Goal: Task Accomplishment & Management: Use online tool/utility

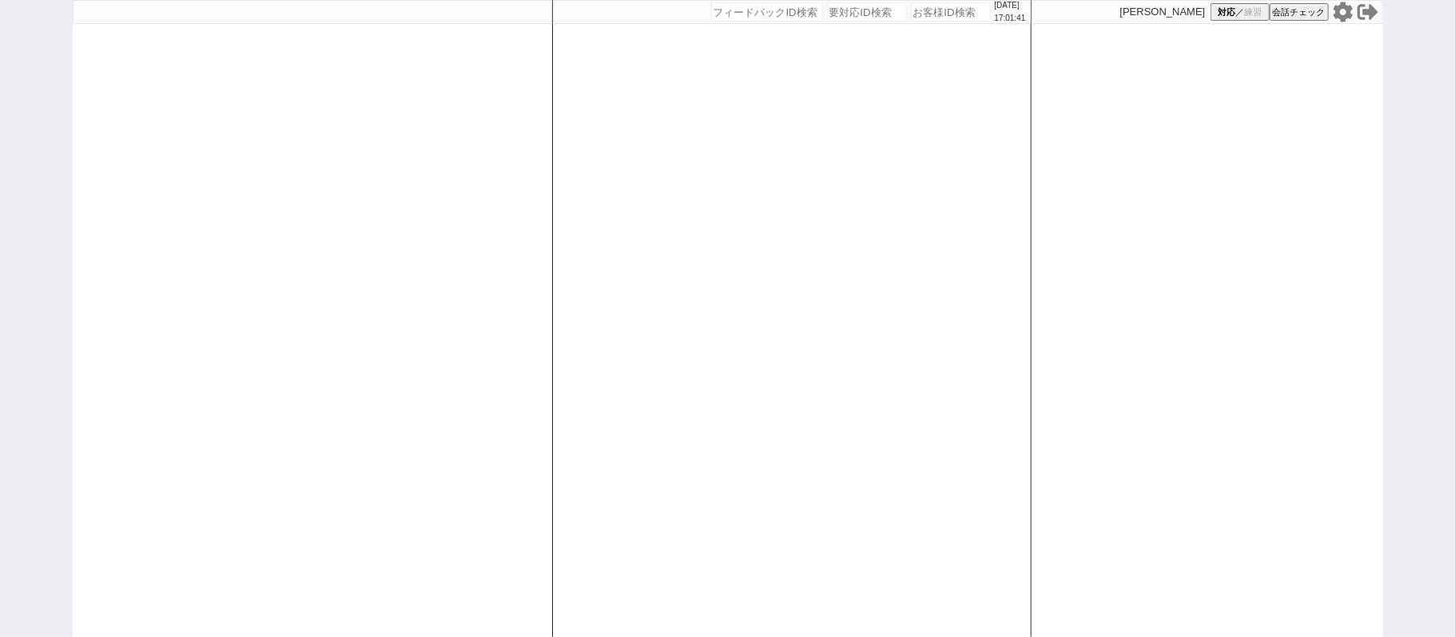
click at [1340, 19] on icon at bounding box center [1341, 12] width 19 height 20
click at [639, 305] on div "[DATE] 17:01:51 候補物件を追加してしてください 紹介した物件一覧 他社物件を追加する 空室確認ページに追加・削除 紹介した物件一覧 他社物件を…" at bounding box center [791, 318] width 479 height 637
select select
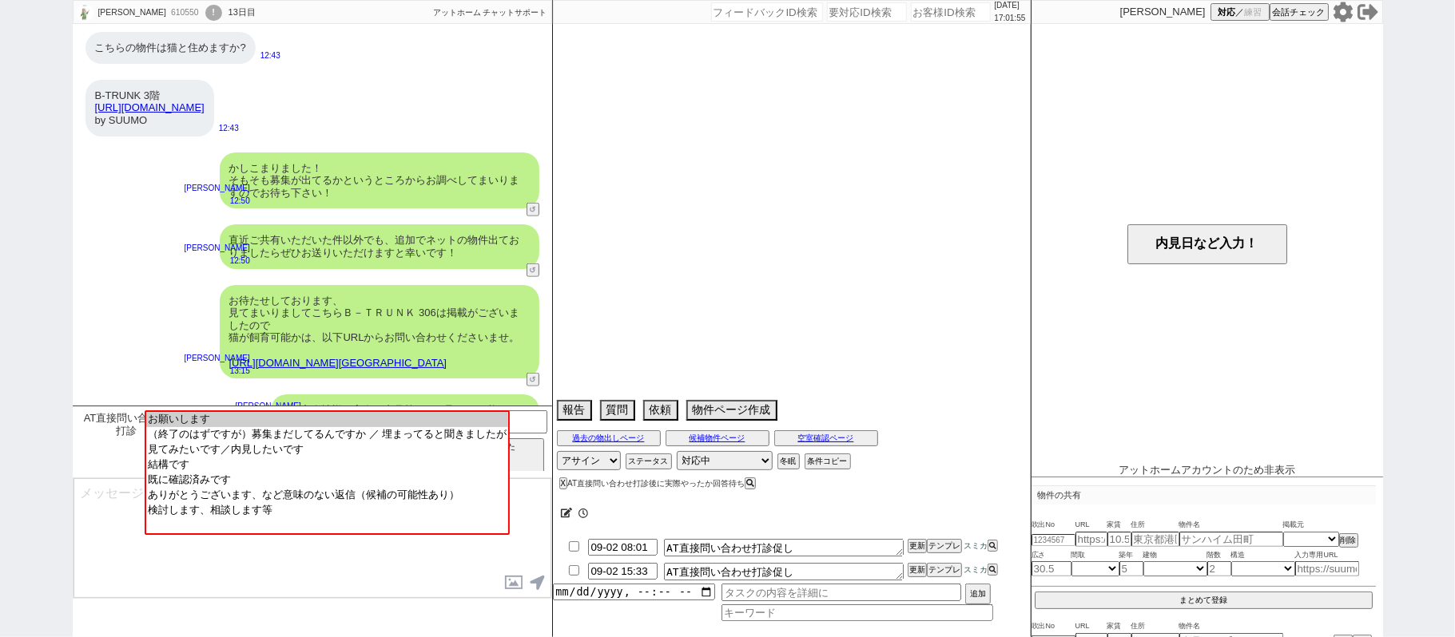
scroll to position [9747, 0]
select select "2025"
select select "9"
select select "34"
select select "0"
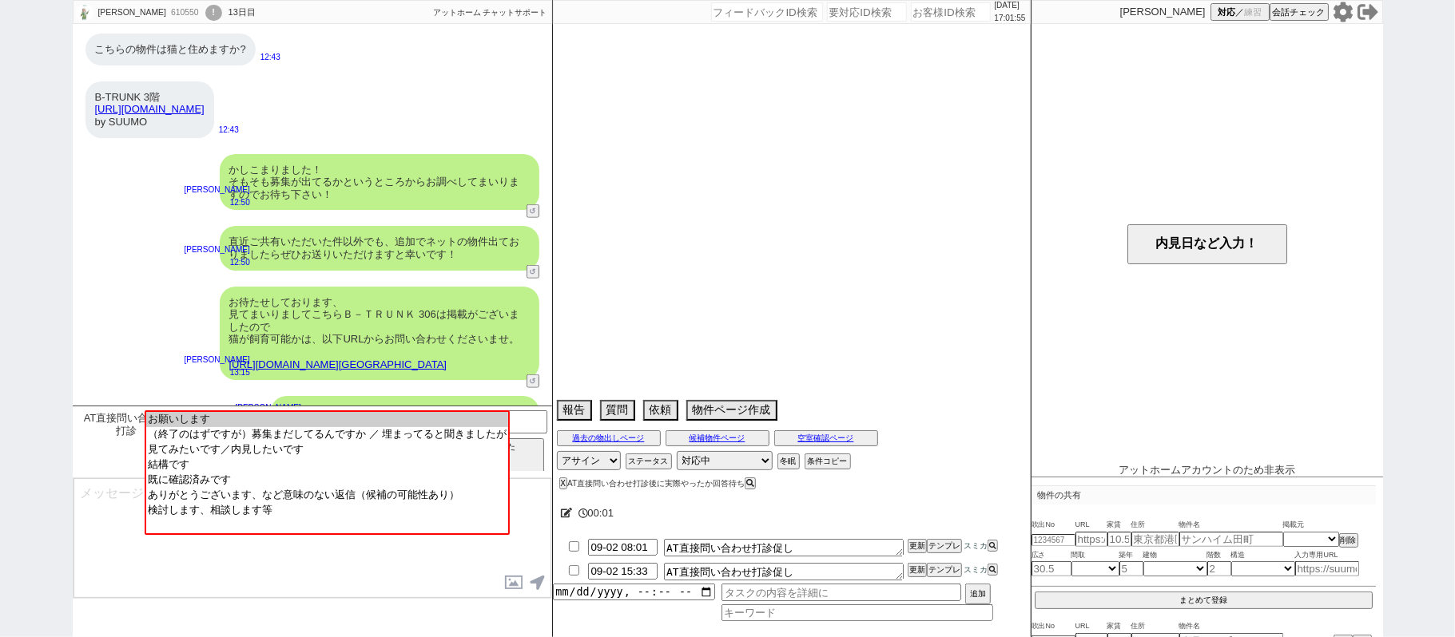
select select "48"
select select "75"
select select "44"
select select "60"
select select "19"
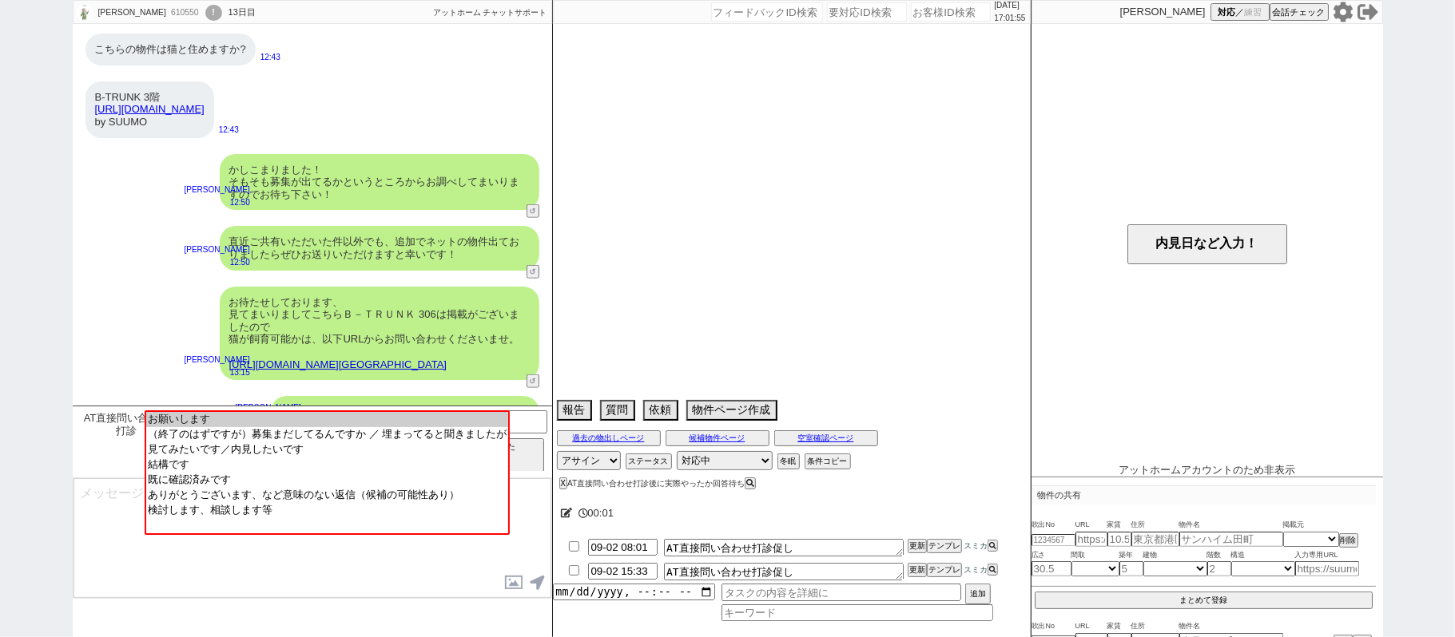
select select "71"
select select "25"
select select "9"
select select "322"
select select "14"
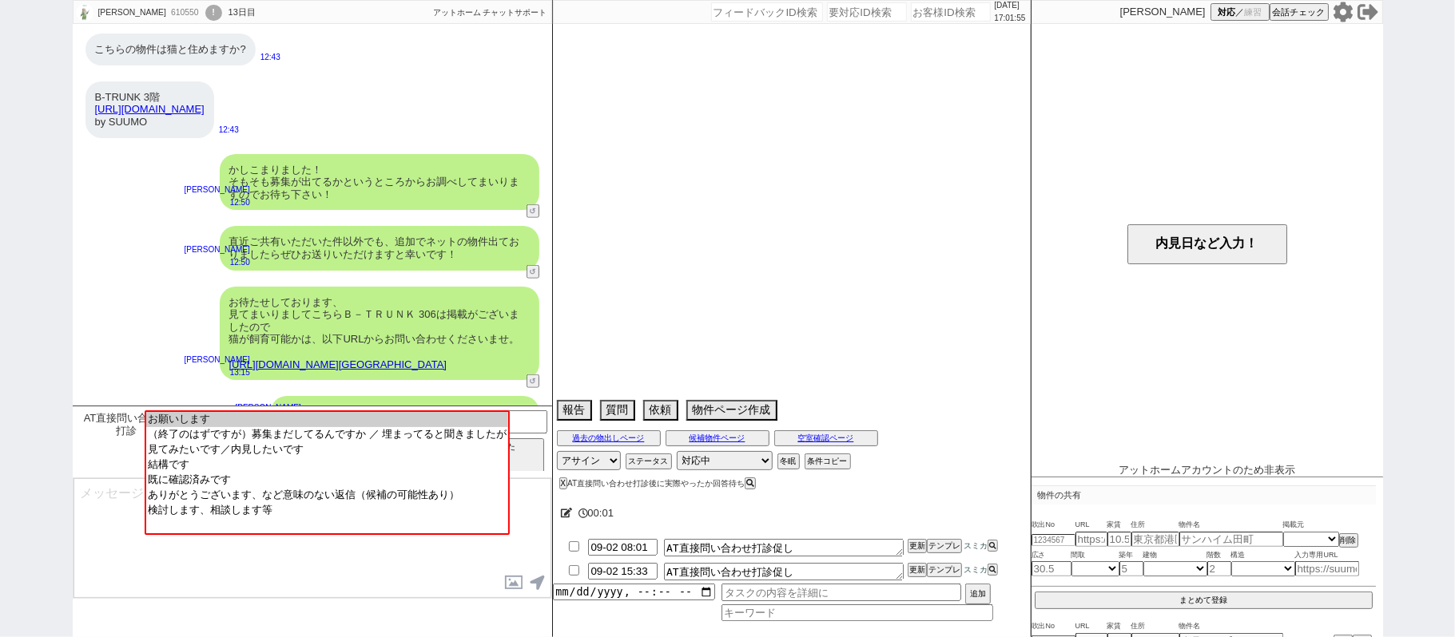
select select "10"
select select "365"
select select "23"
select select "57"
select select "72"
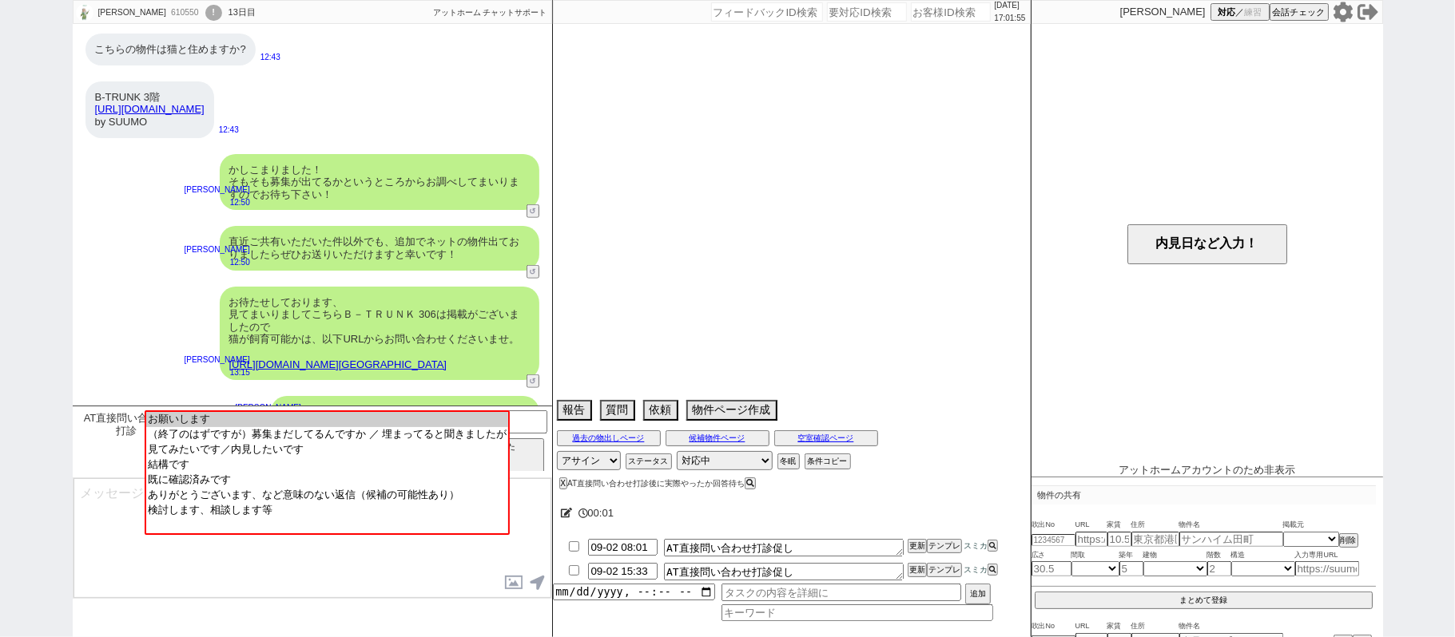
select select "53"
select select "15"
select select "38"
select select "70"
select select "16"
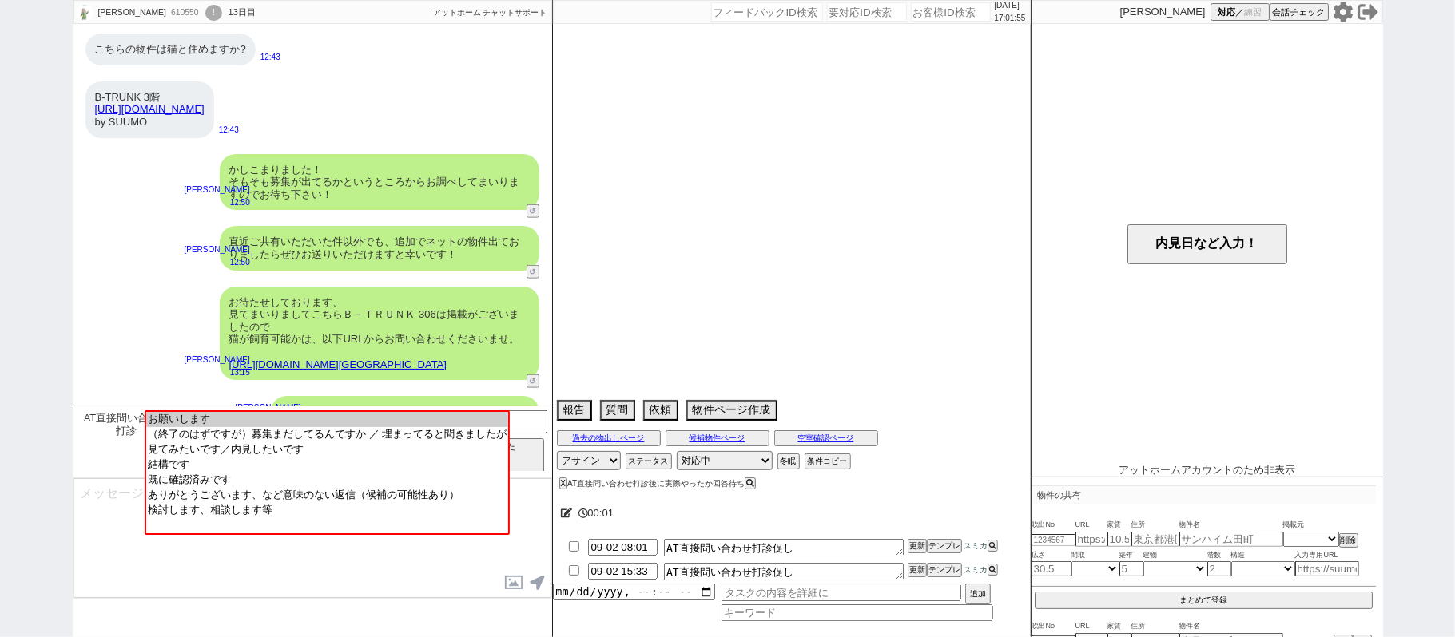
select select "65"
select select "35"
select select "29"
select select "63"
select select "36"
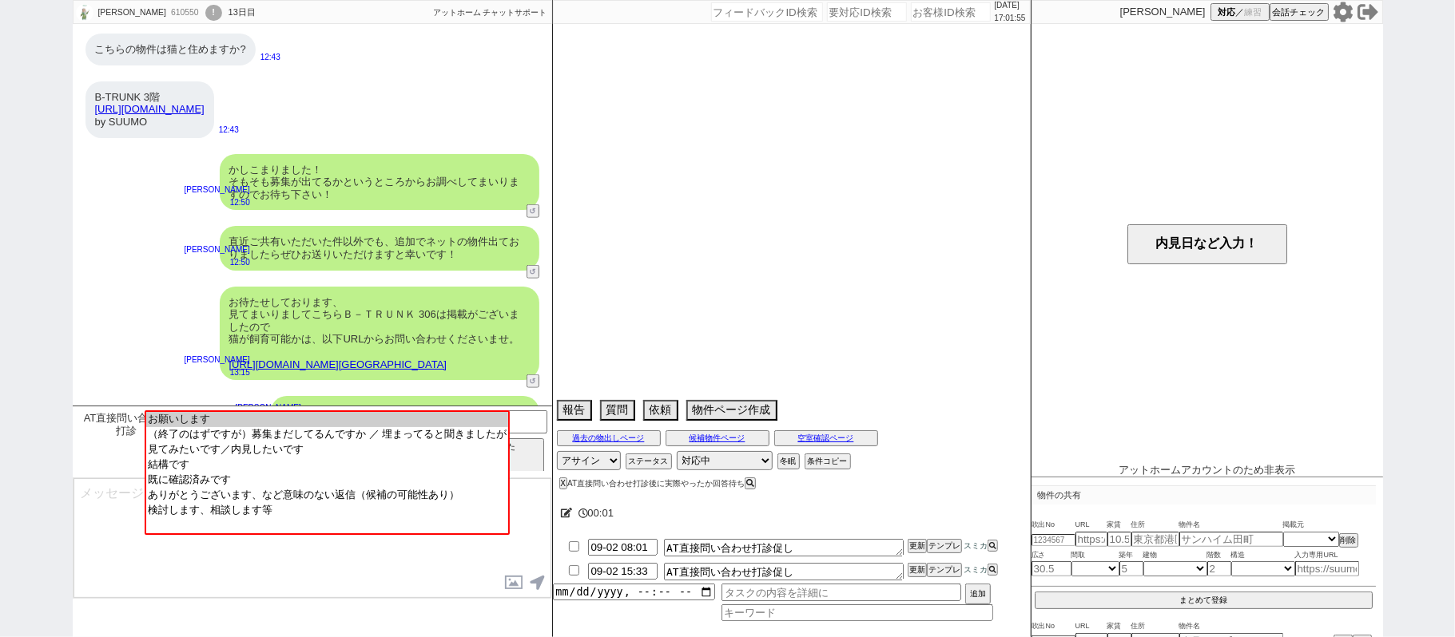
select select "62"
select select "33"
select select "50"
select select "64"
select select "69"
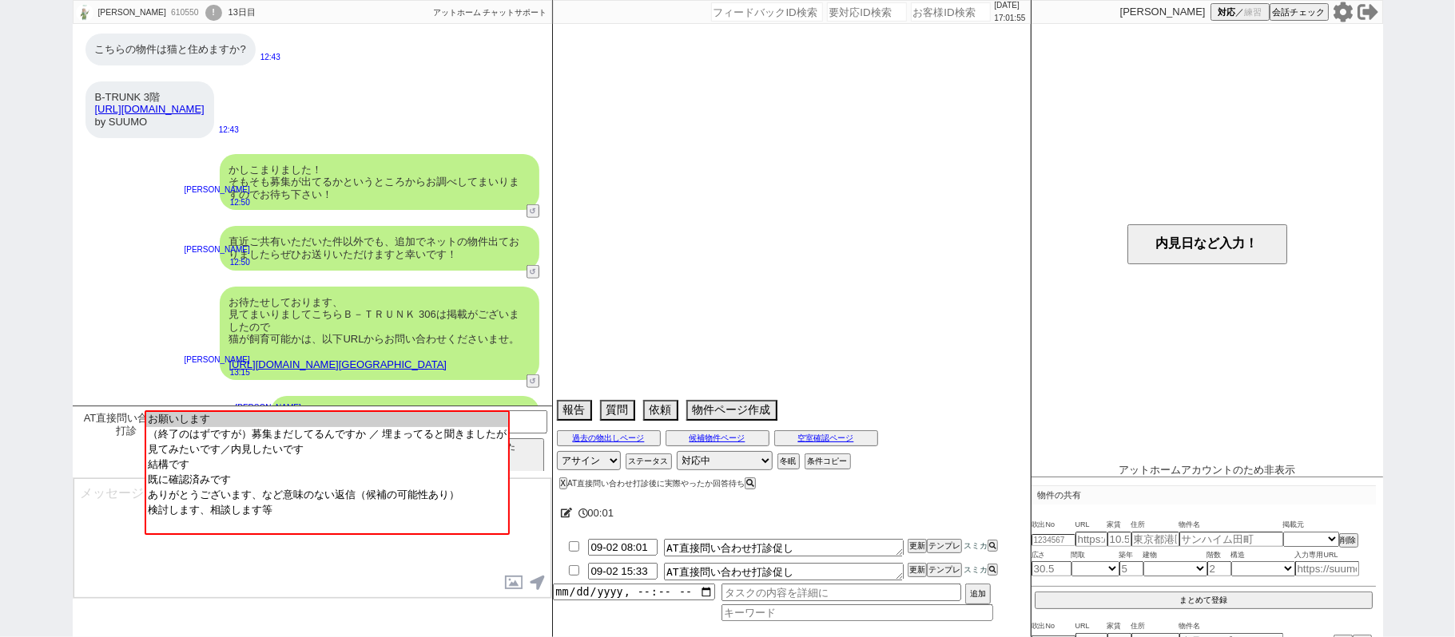
select select "17"
select select "67"
select select "59"
select select "78"
select select "52"
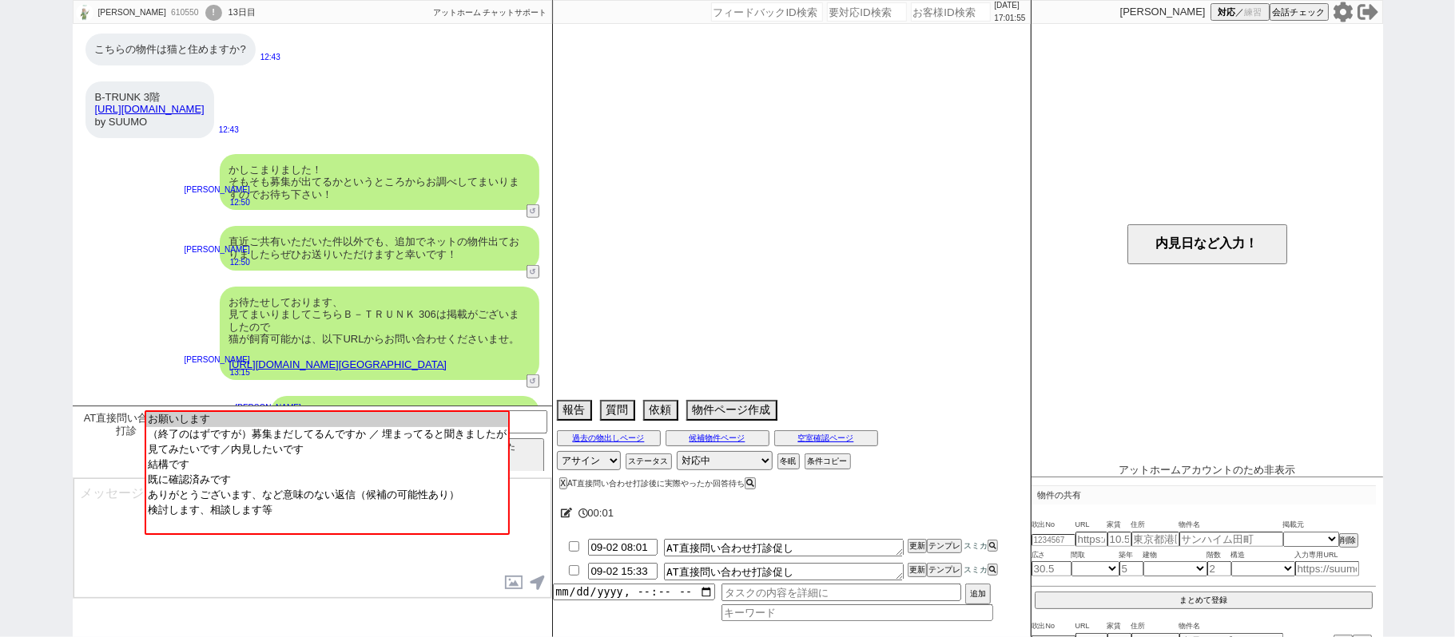
select select "47"
select select "68"
select select "74"
select select "54"
select select "66"
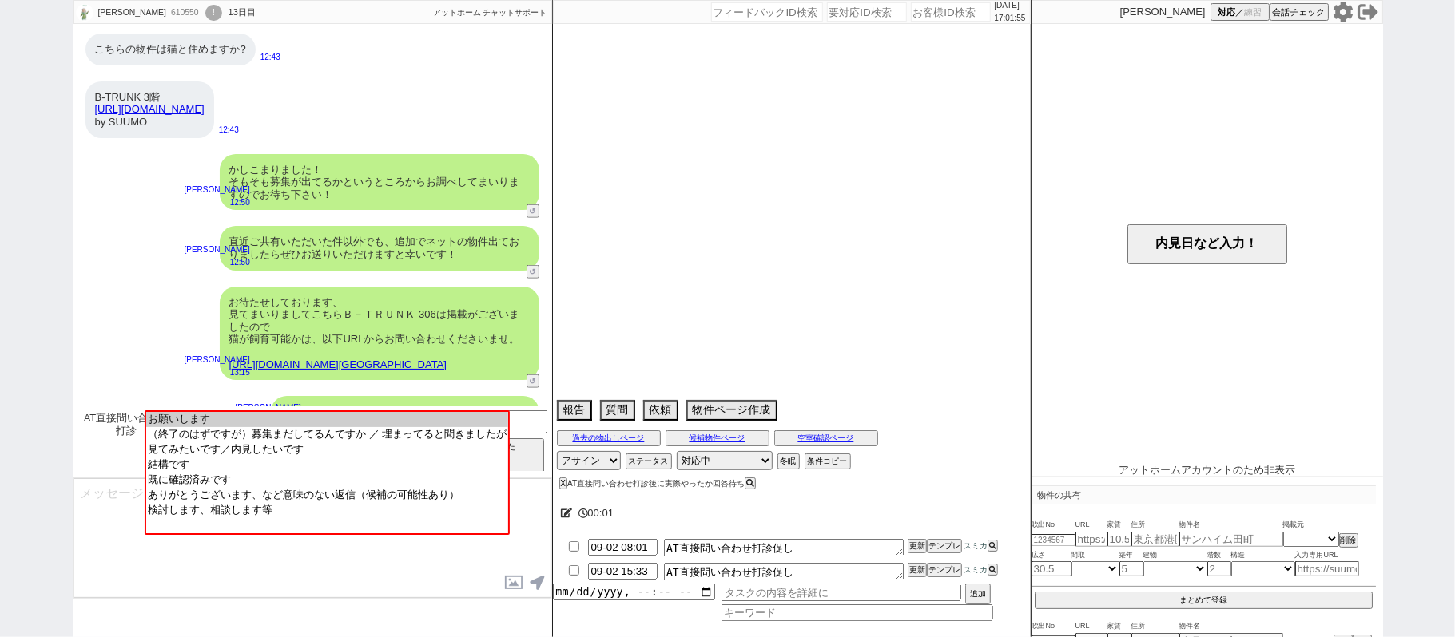
select select "56"
select select "12"
select select "76"
select select "24"
select select "46"
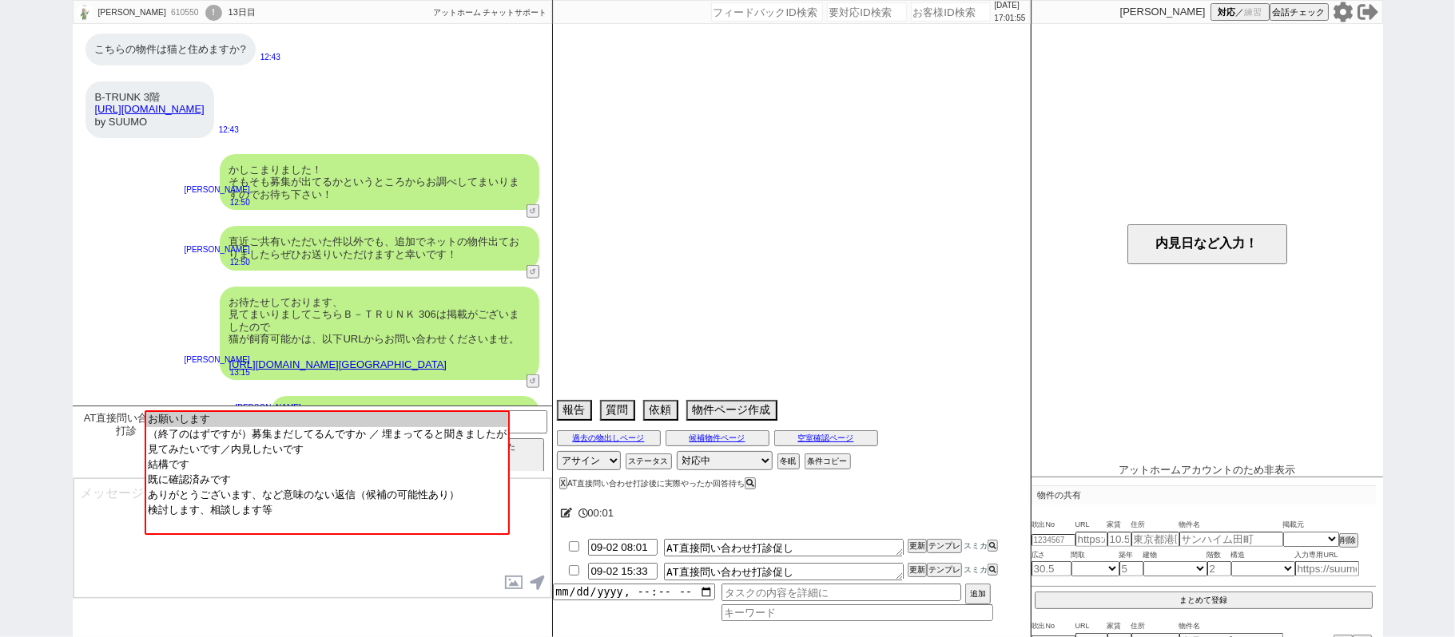
select select "27"
select select "7"
select select "55"
select select "11"
select select "20"
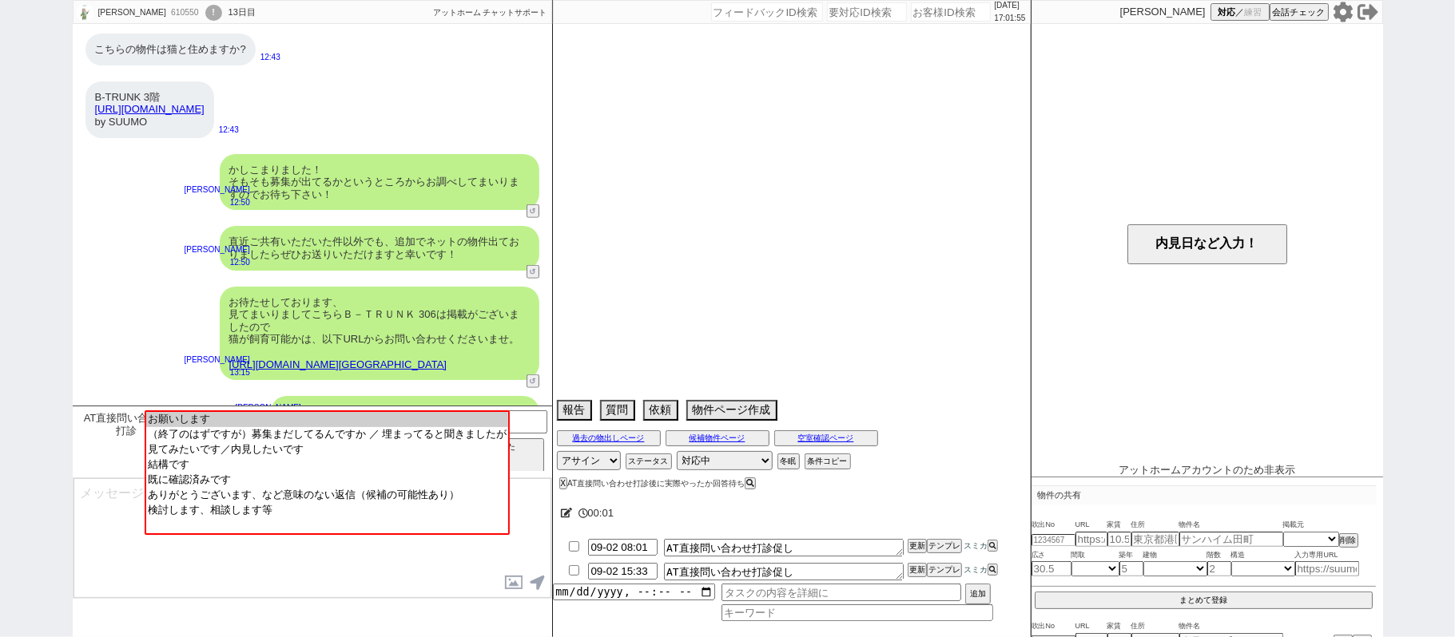
select select "73"
select select "77"
select select "49"
select select "42"
select select "51"
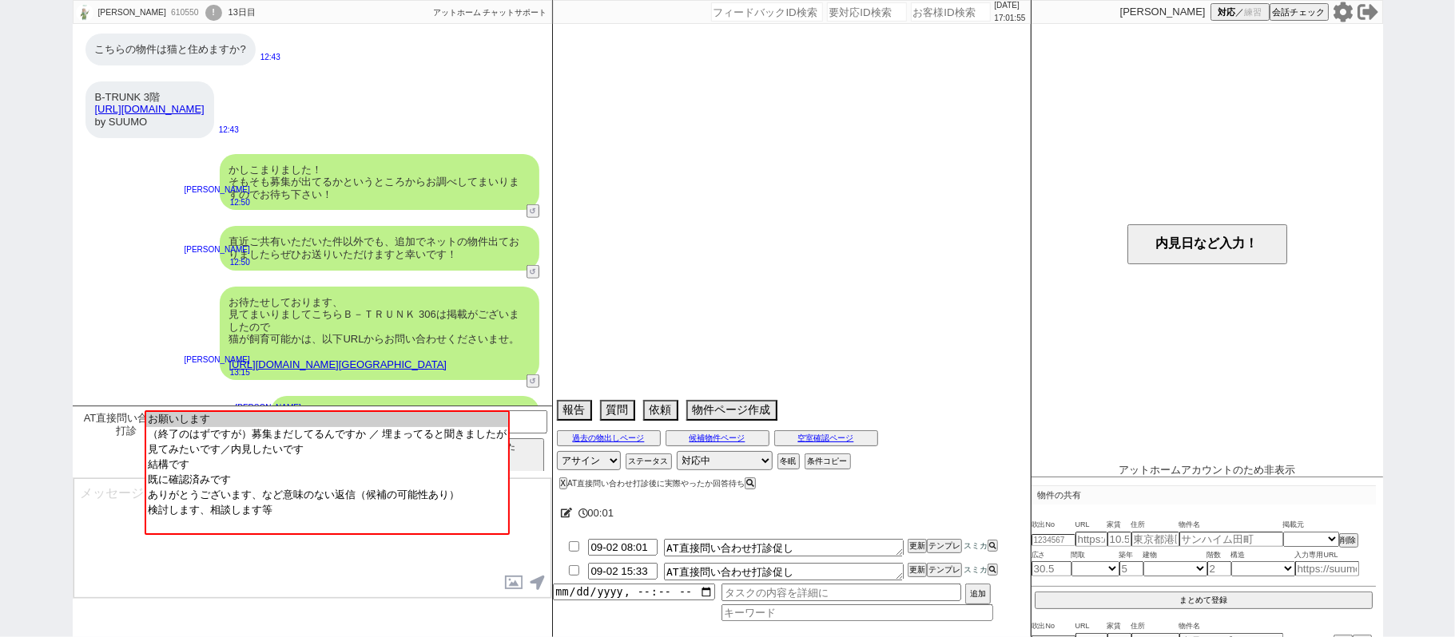
select select "58"
select select "40"
select select "45"
select select "30"
select select "41"
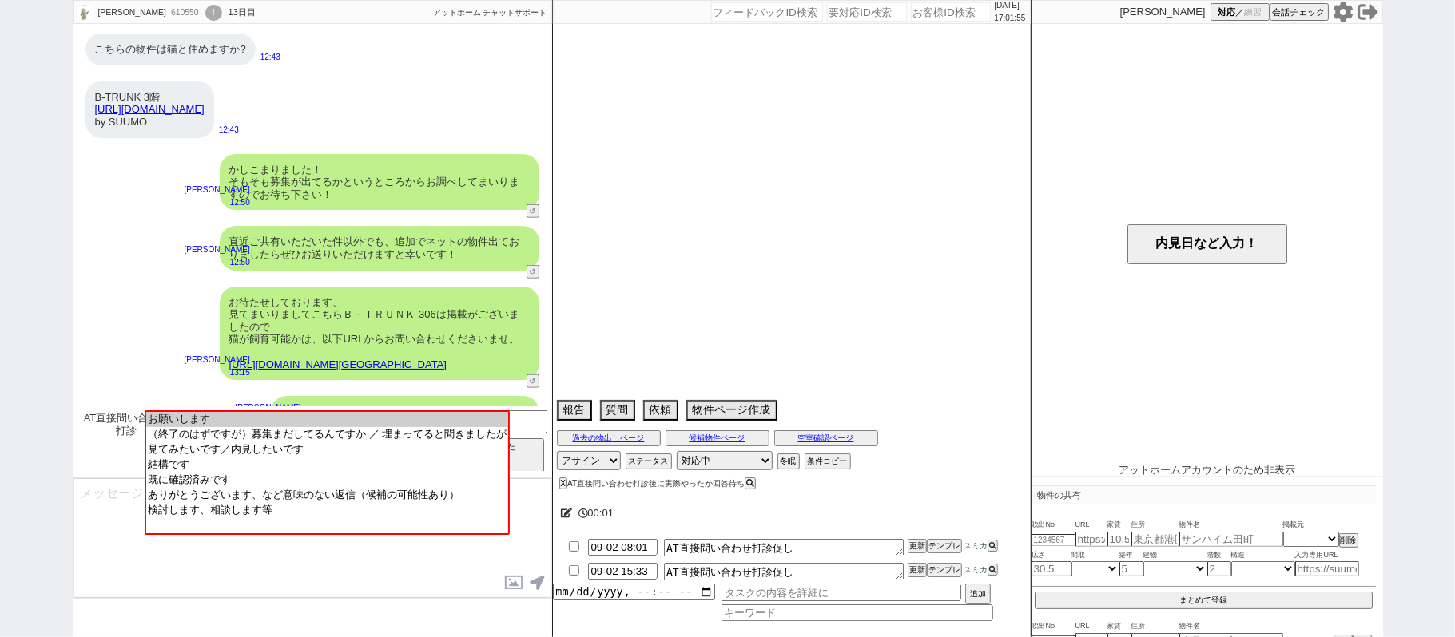
select select "34"
select select "39"
select select "61"
select select "37"
select select "32"
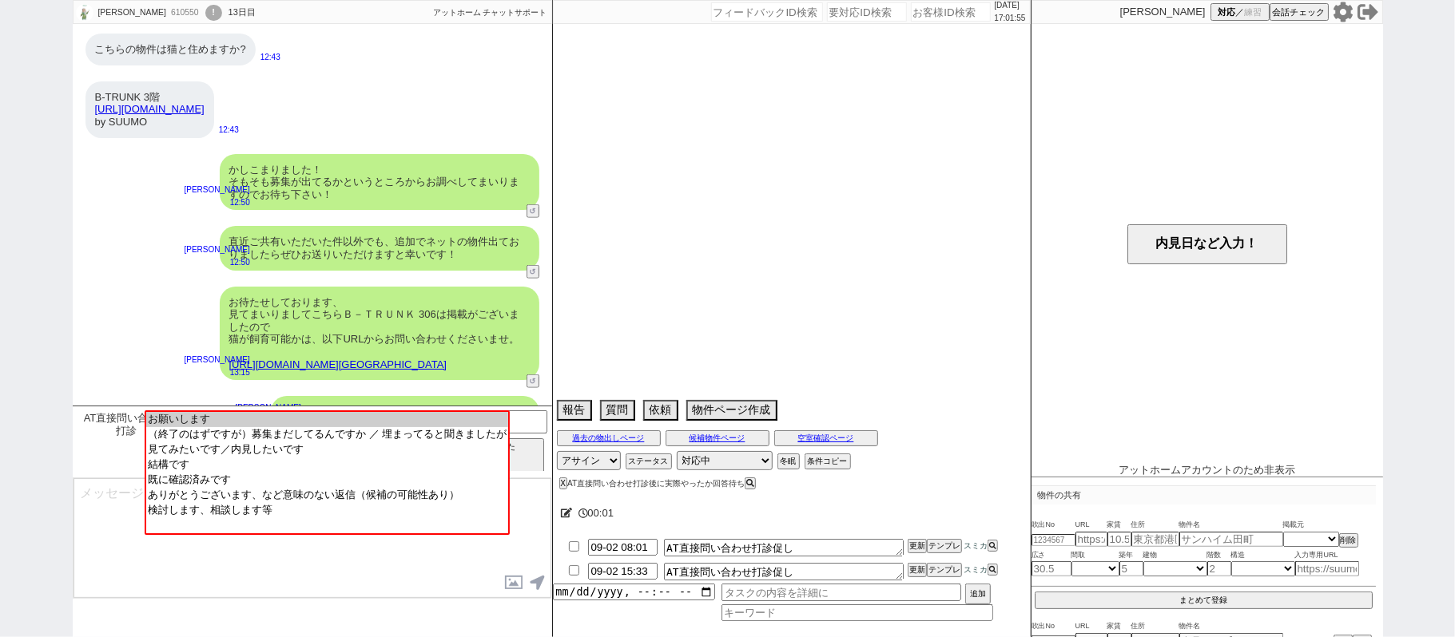
select select "31"
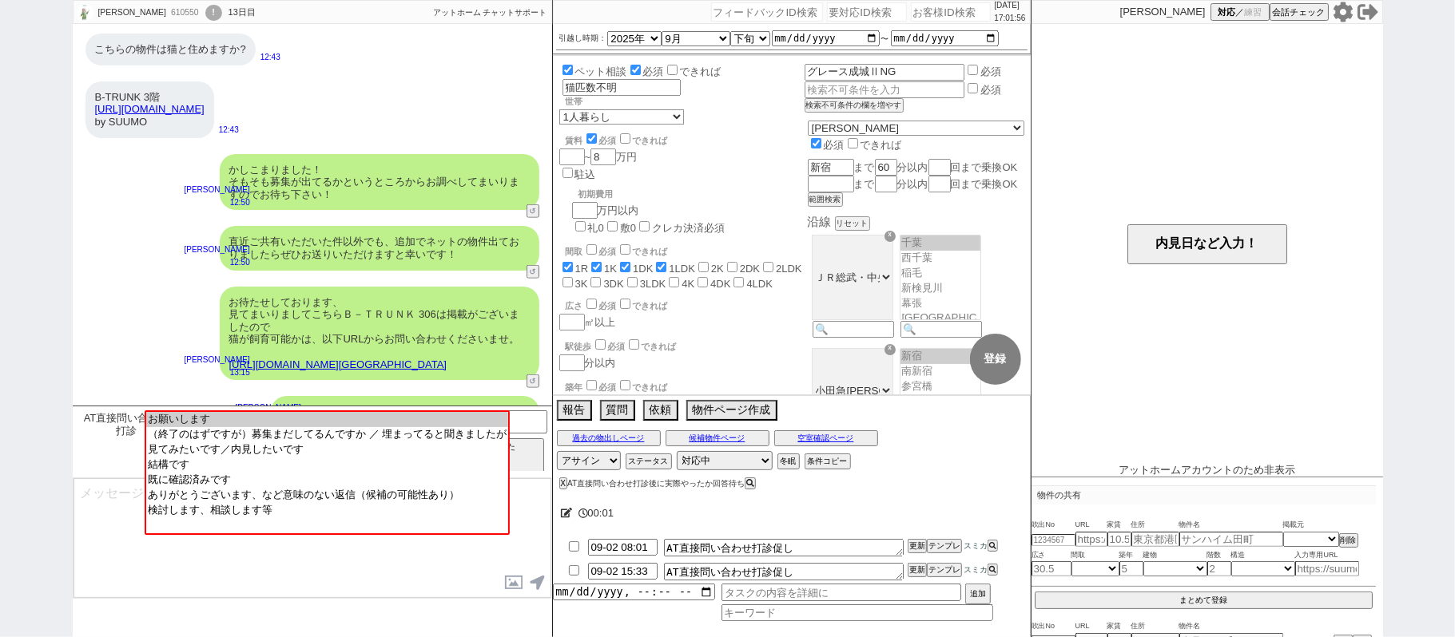
scroll to position [168, 0]
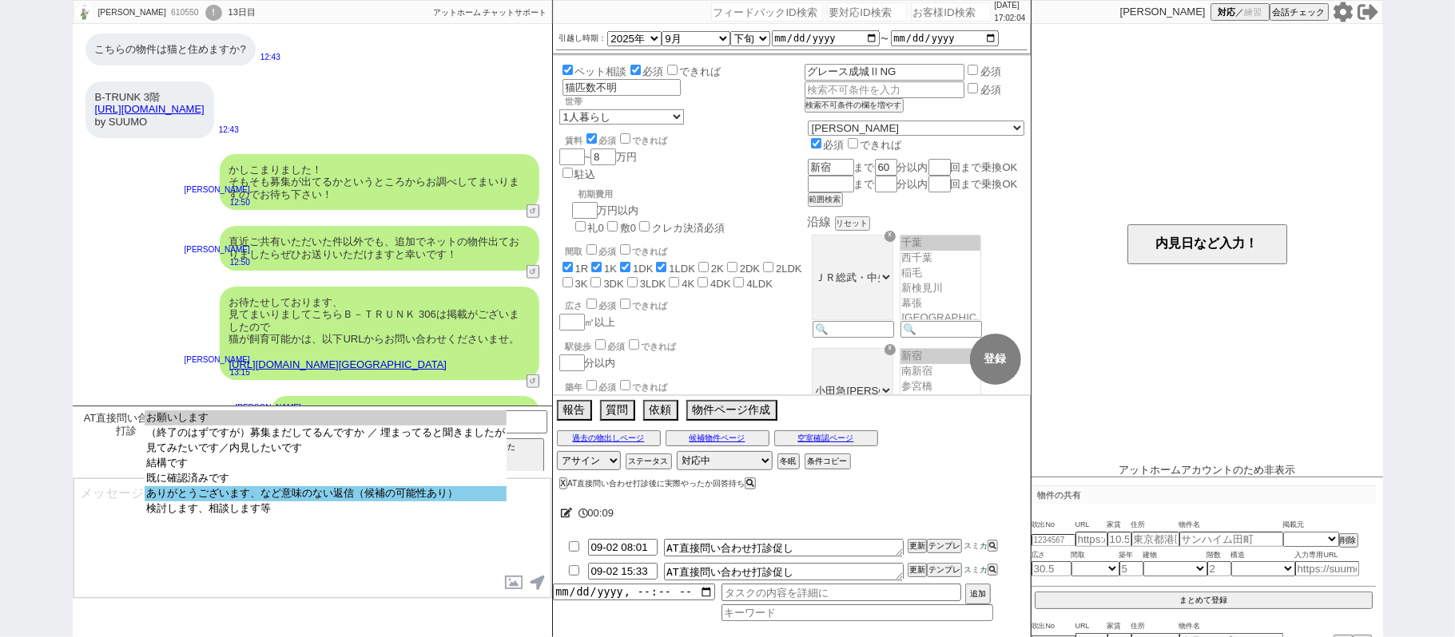
select select "ありがとうございます、など意味のない返信（候補の可能性あり）"
click at [331, 502] on option "ありがとうございます、など意味のない返信（候補の可能性あり）" at bounding box center [326, 509] width 362 height 15
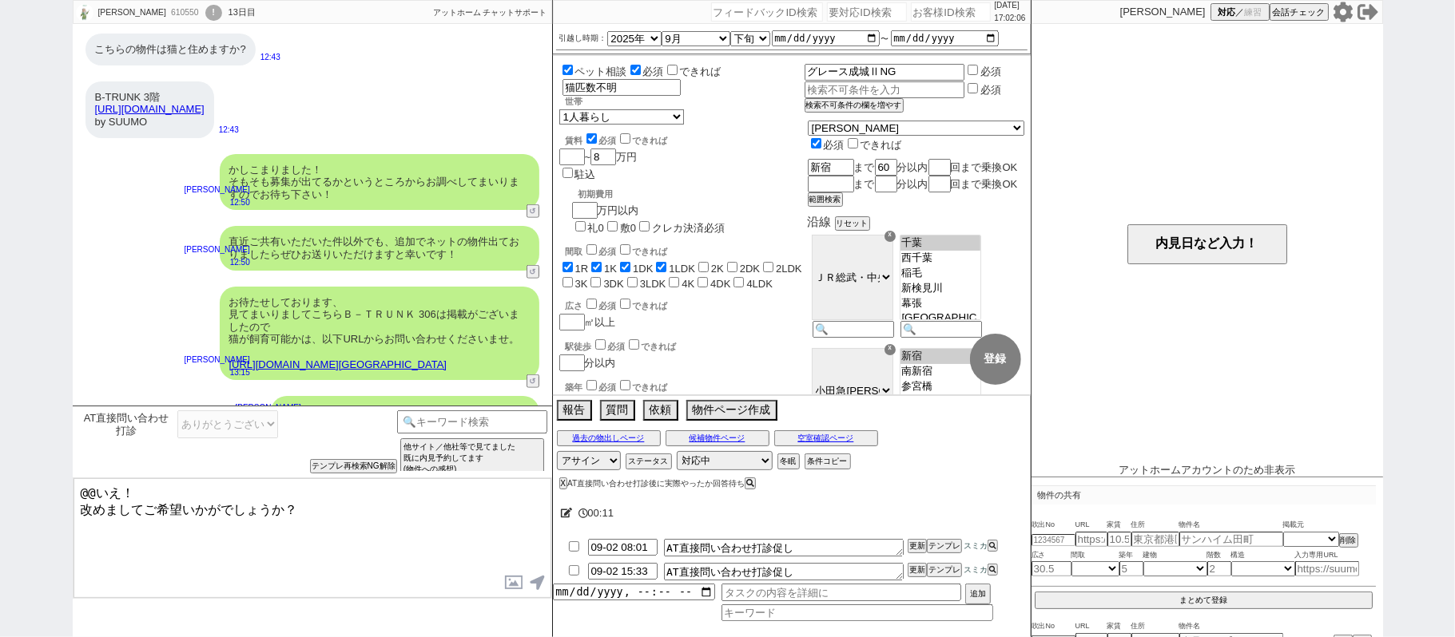
drag, startPoint x: 120, startPoint y: 494, endPoint x: 0, endPoint y: 359, distance: 179.9
click at [0, 439] on div "鈴木 610550 ! 0 13日目 冬眠中 自社客 アットホーム チャットサポート スミカ_BPO チャット全表示 2025-08-19 新しくフォローされ…" at bounding box center [727, 318] width 1455 height 637
click at [281, 490] on textarea "かしこまりました！ 改めましてご希望いかがでしょうか？" at bounding box center [312, 539] width 478 height 120
click at [285, 500] on textarea "かしこまりました！ 改めましてご希望いかがでしょうか？" at bounding box center [312, 539] width 478 height 120
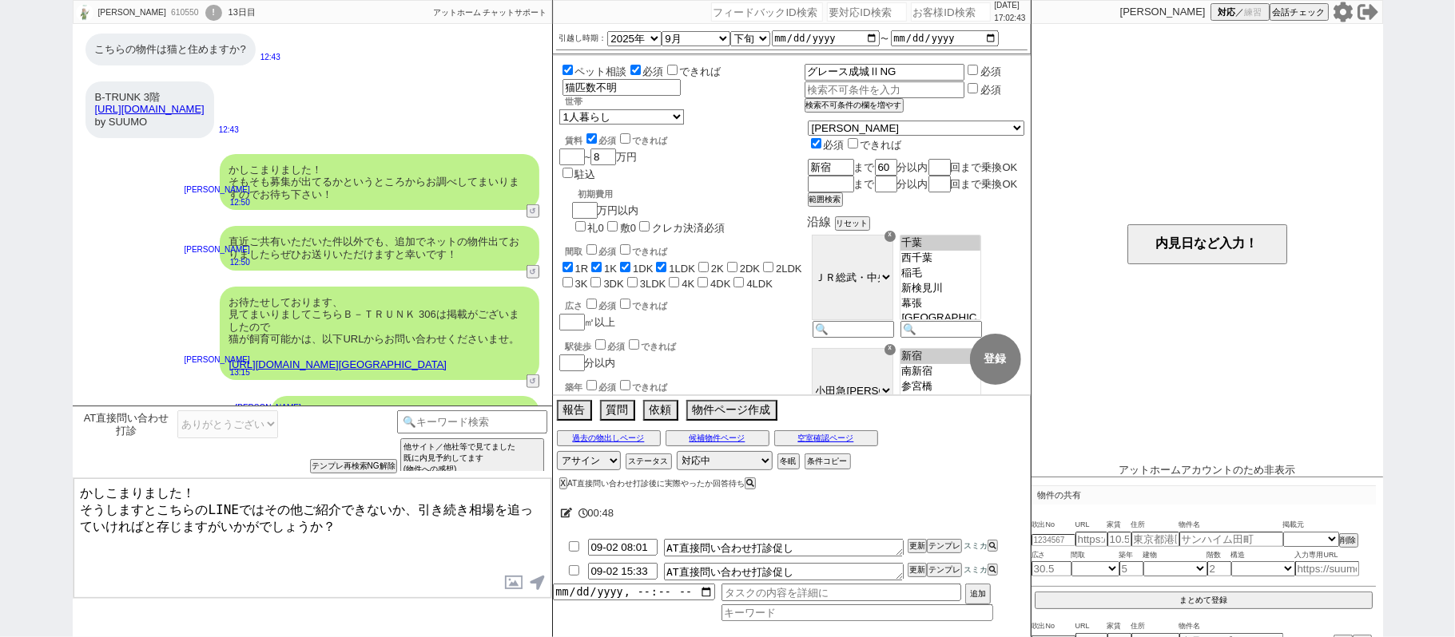
type textarea "かしこまりました！ そうしますとこちらのLINEではその他ご紹介できないか、引き続き相場を追っていければと存じますがいかがでしょうか？"
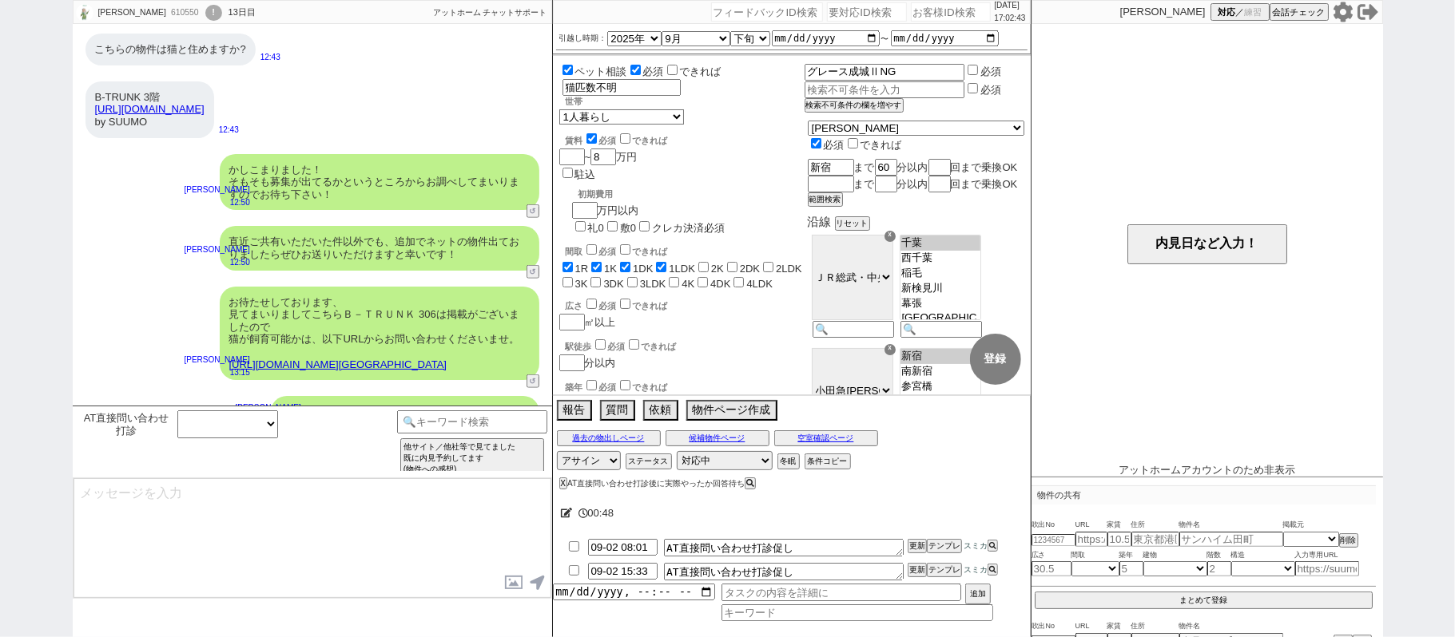
scroll to position [9821, 0]
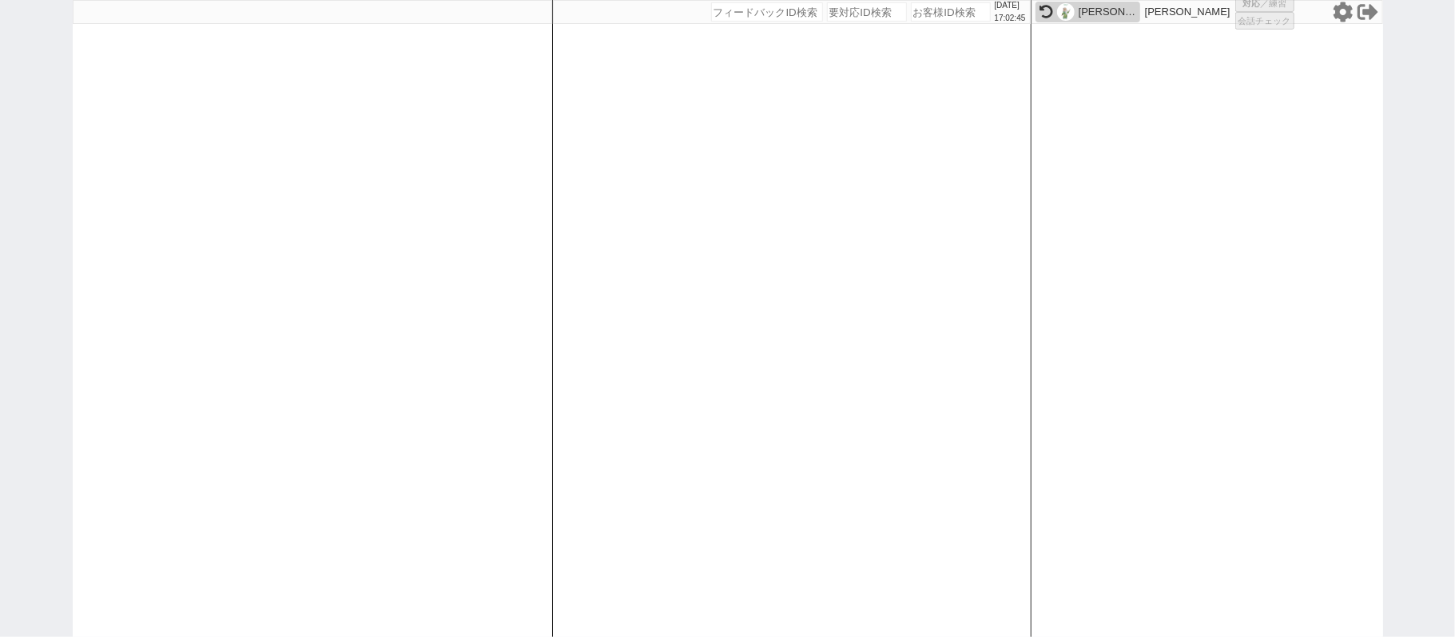
select select
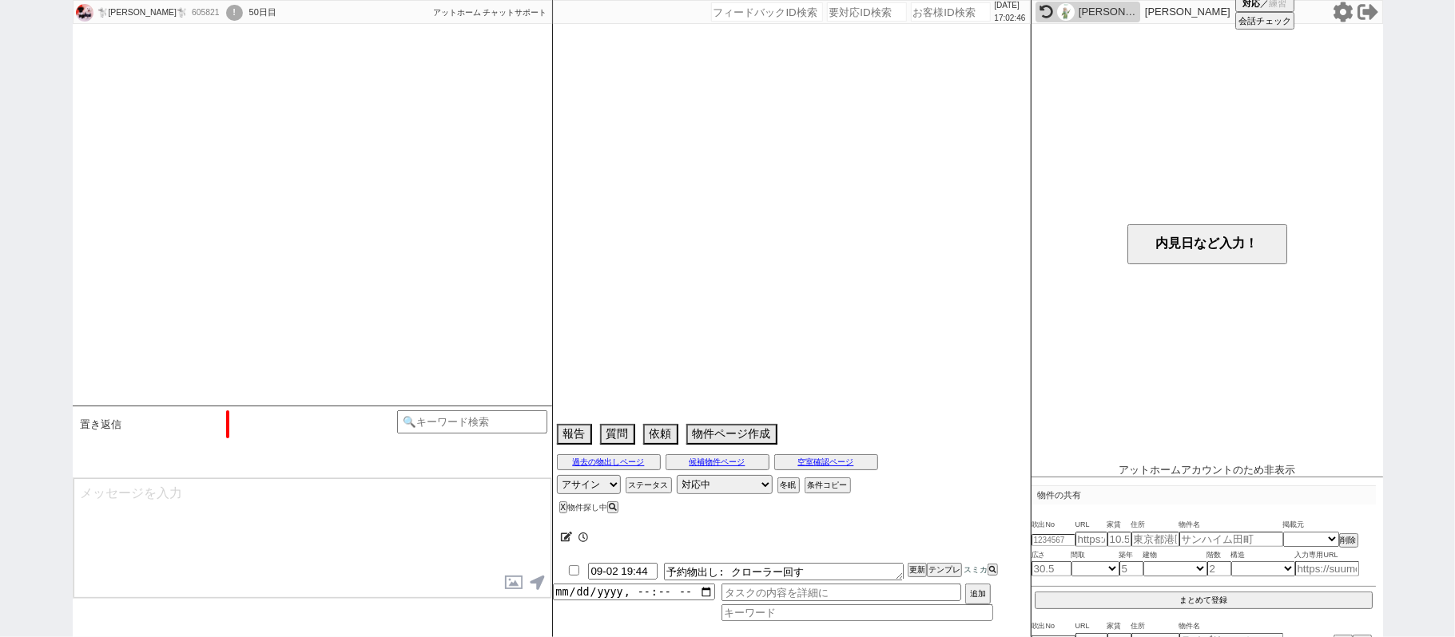
scroll to position [2832, 0]
select select "15"
select select "7"
select select "14"
select select "80"
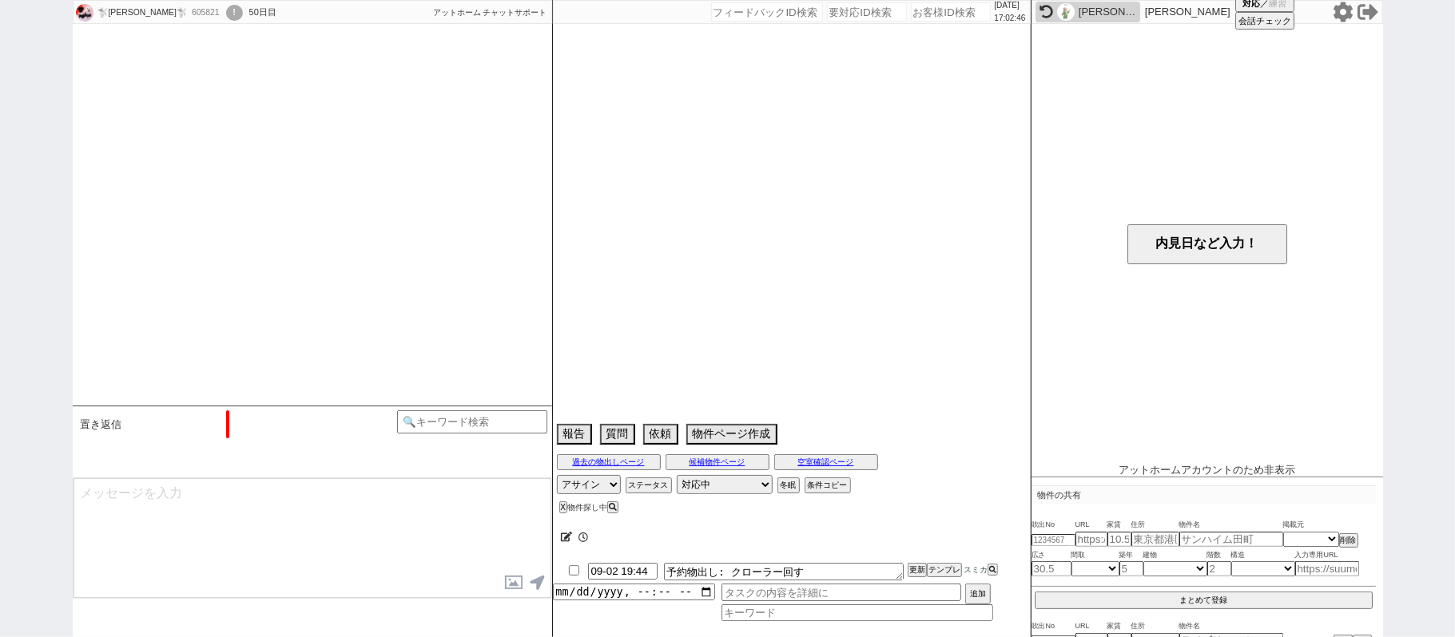
select select "91"
select select "2505"
select select "94"
select select "2564"
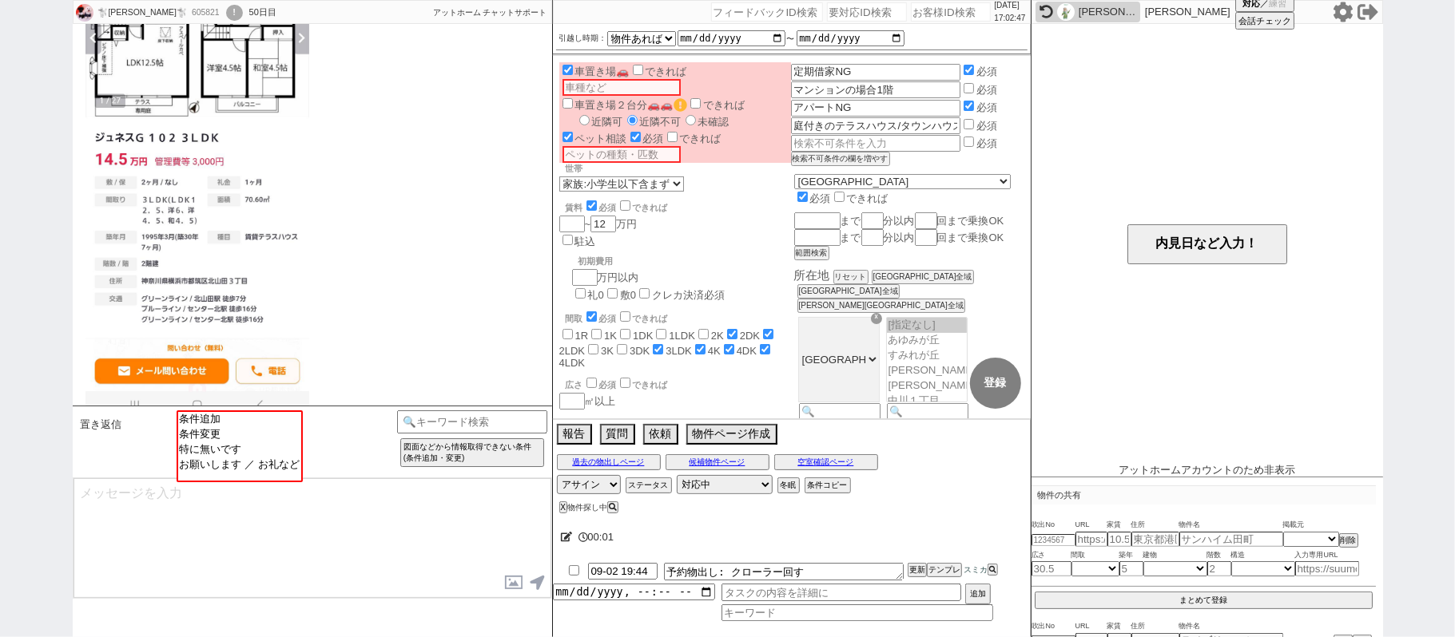
scroll to position [3315, 0]
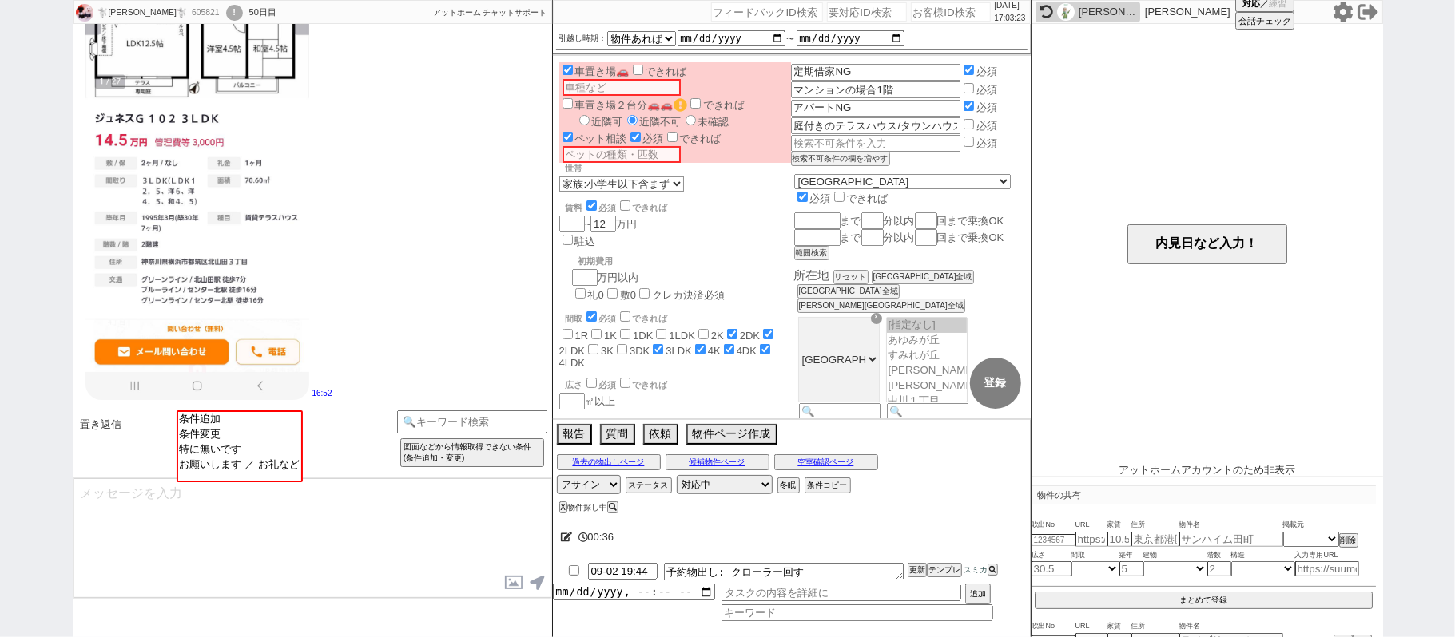
click at [1160, 355] on div "内見日など入力！" at bounding box center [1206, 244] width 351 height 440
click at [0, 236] on div "🐩ひろくん🐩 605821 ! 0 50日目 冬眠中 自社客 アットホーム チャットサポート スミカ_BPO チャット全表示 2025-07-27 恐れ入りま…" at bounding box center [727, 318] width 1455 height 637
click at [609, 483] on select "アサイン 青木琢磨 松井健太朗" at bounding box center [589, 484] width 64 height 19
click at [385, 298] on div "16:52" at bounding box center [312, 158] width 479 height 504
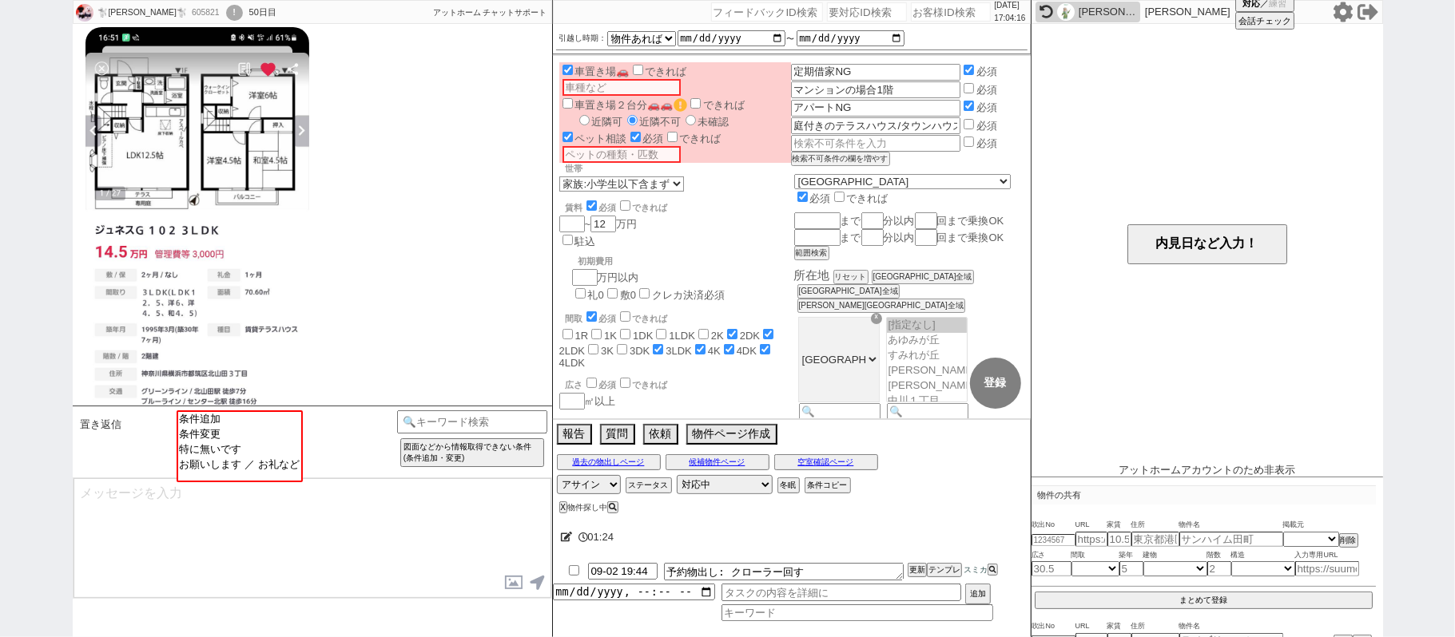
scroll to position [3103, 0]
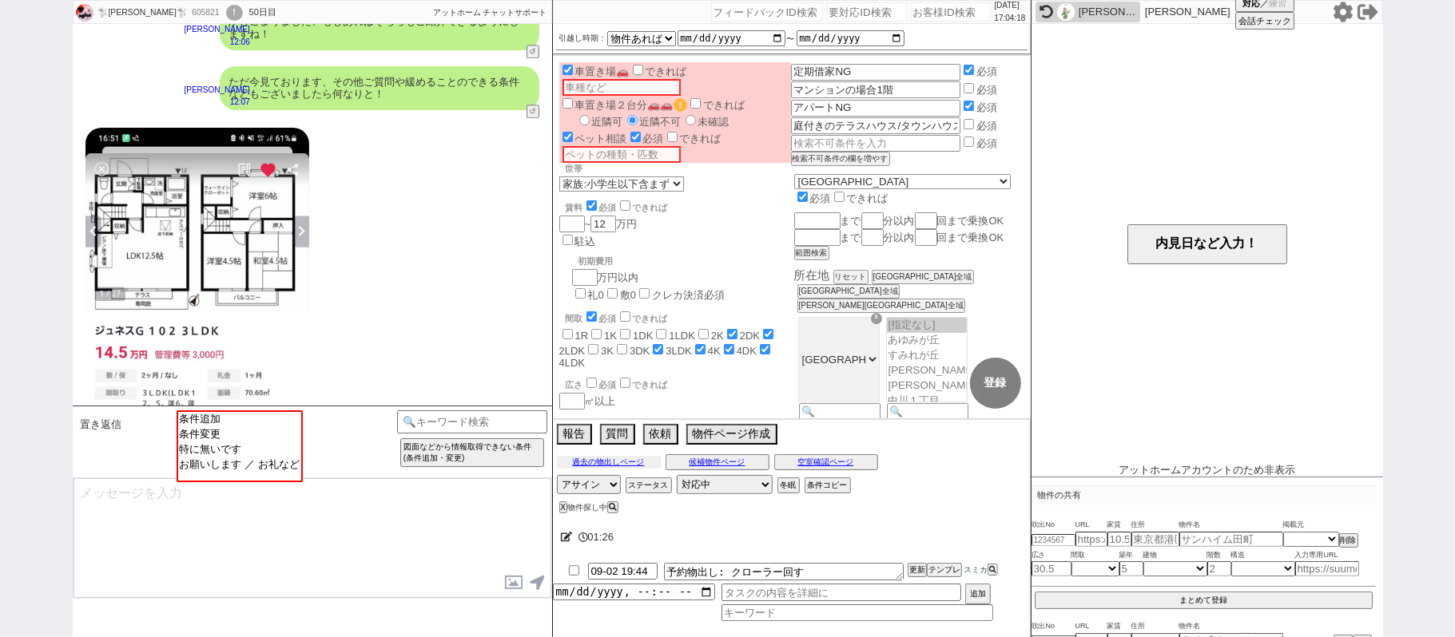
click at [625, 465] on button "過去の物出しページ" at bounding box center [609, 462] width 104 height 13
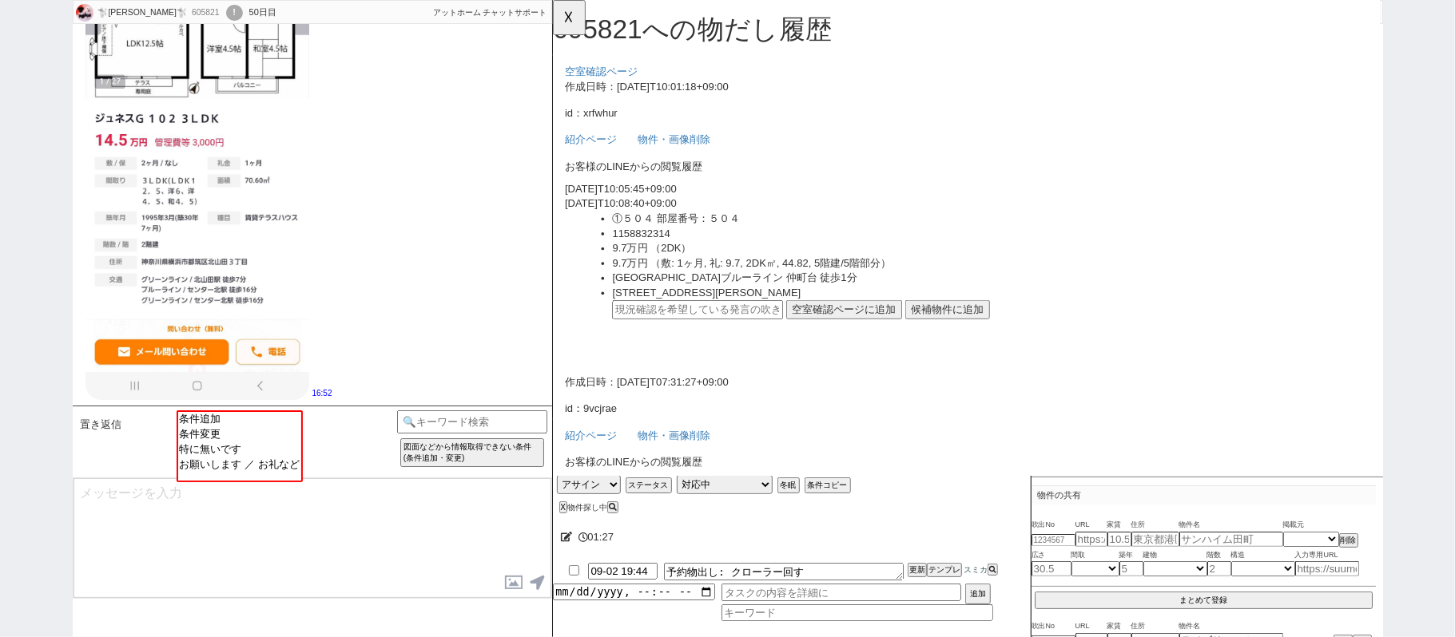
scroll to position [0, 0]
click at [579, 18] on button "☓" at bounding box center [568, 16] width 30 height 32
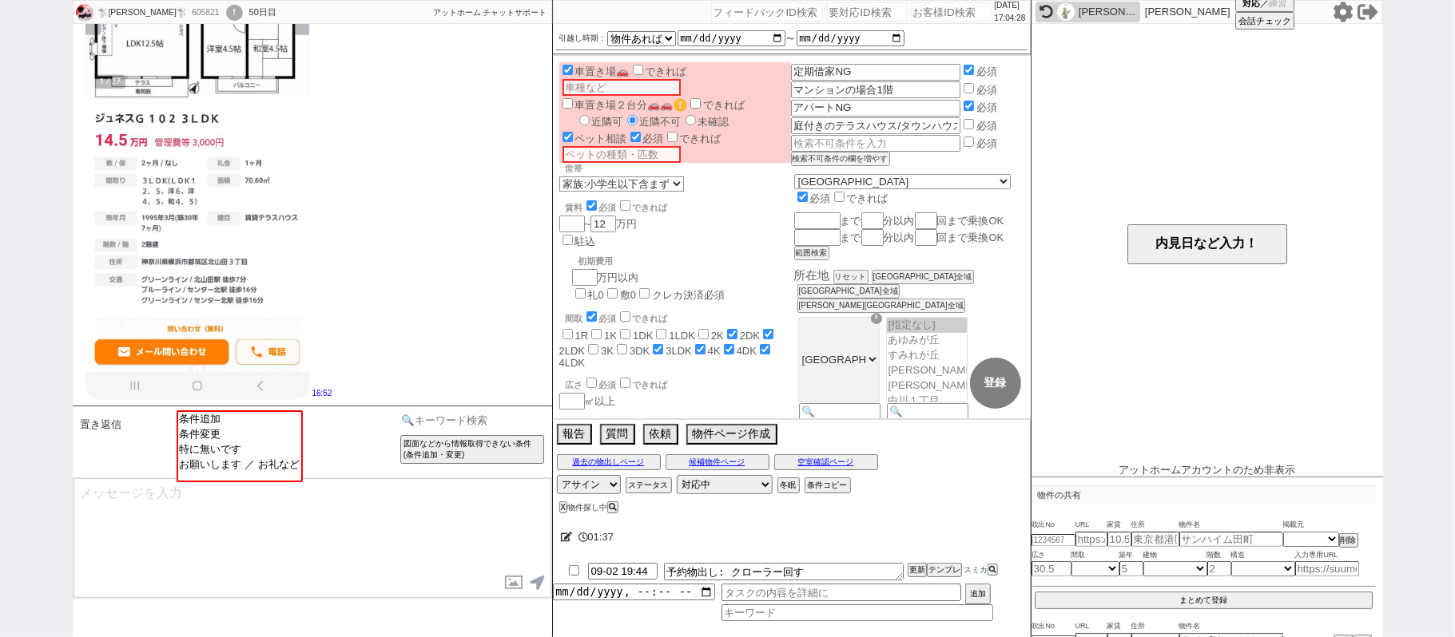
click at [495, 426] on input at bounding box center [472, 421] width 151 height 20
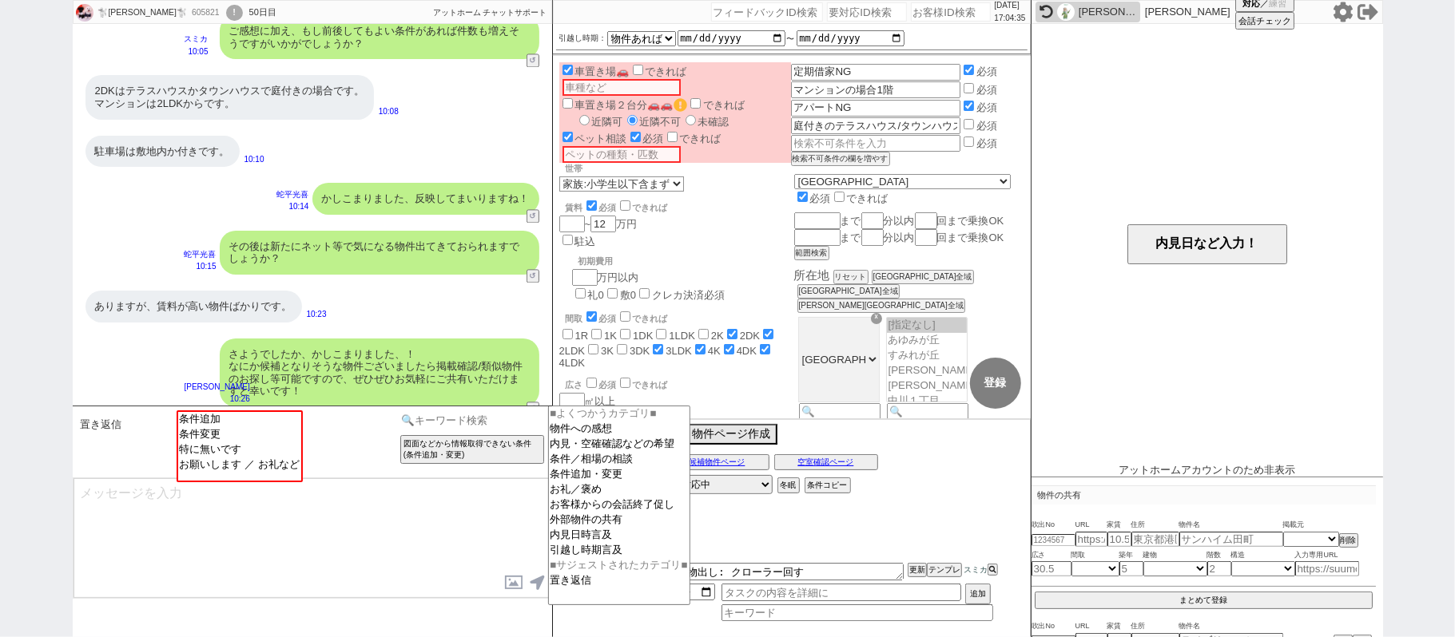
scroll to position [2357, 0]
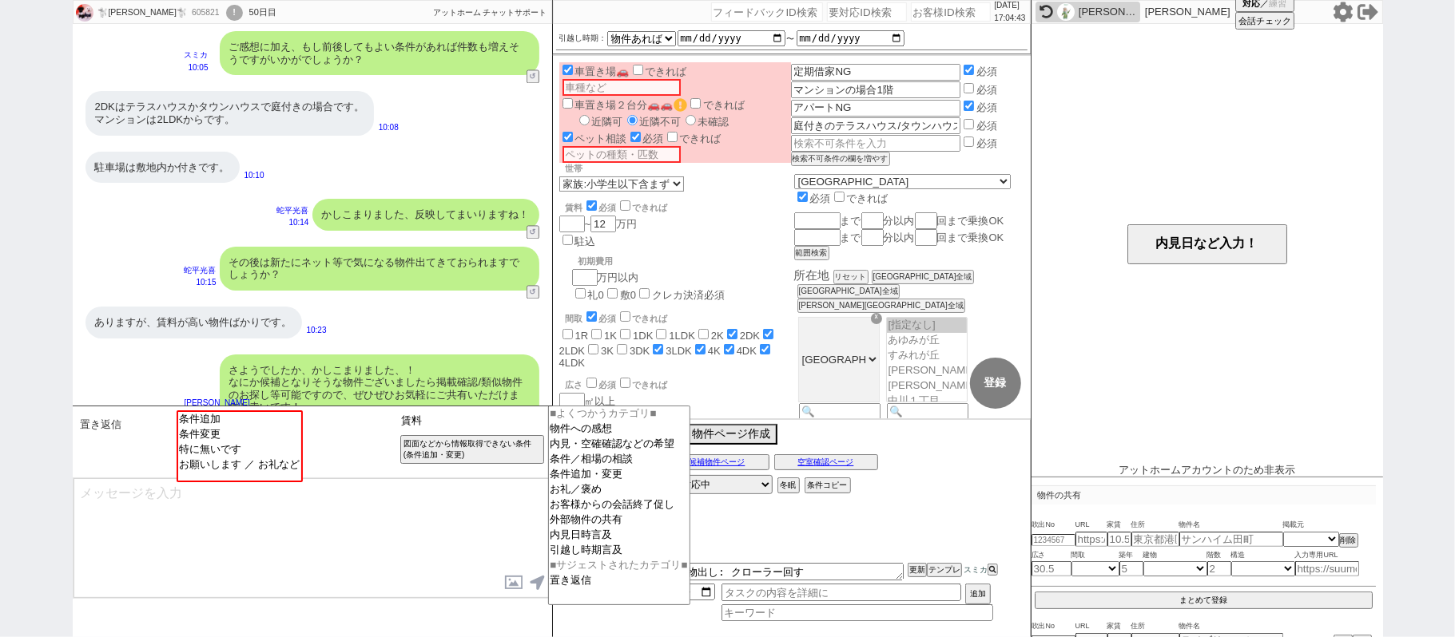
type input "賃料"
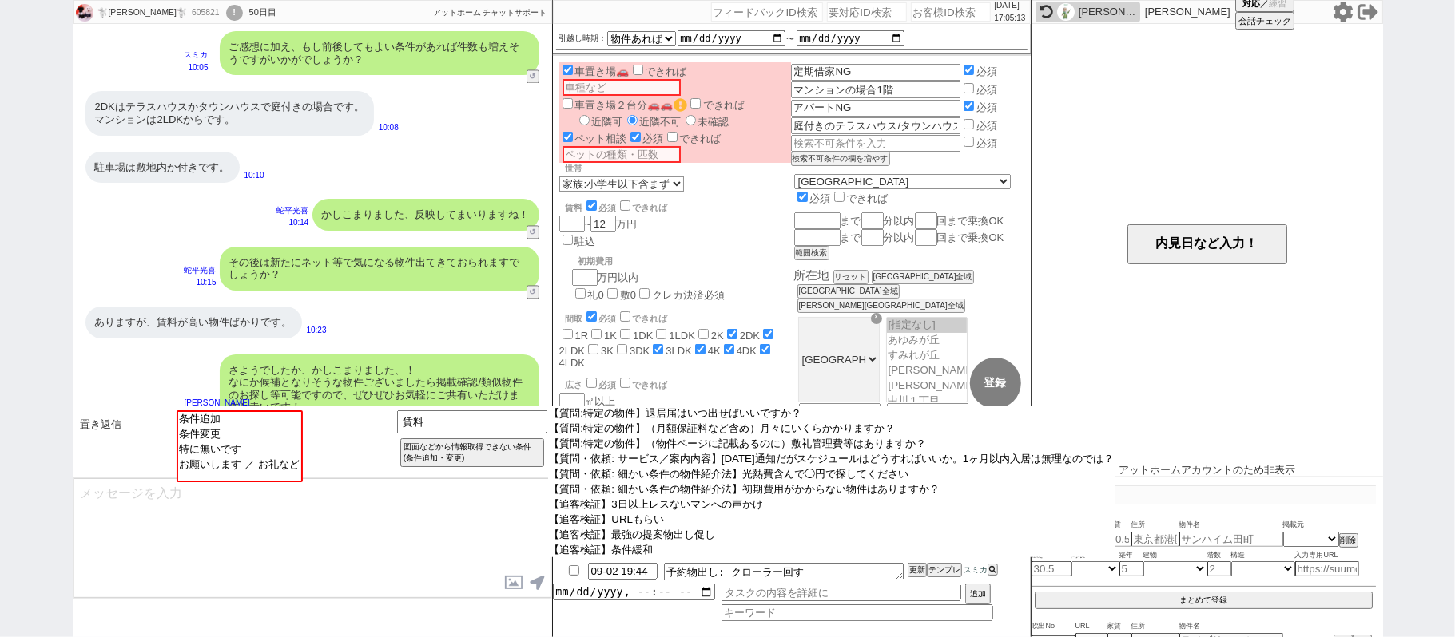
scroll to position [1106, 0]
click at [837, 453] on option "【質問:特定の物件】賃料交渉はできますか？" at bounding box center [832, 445] width 568 height 15
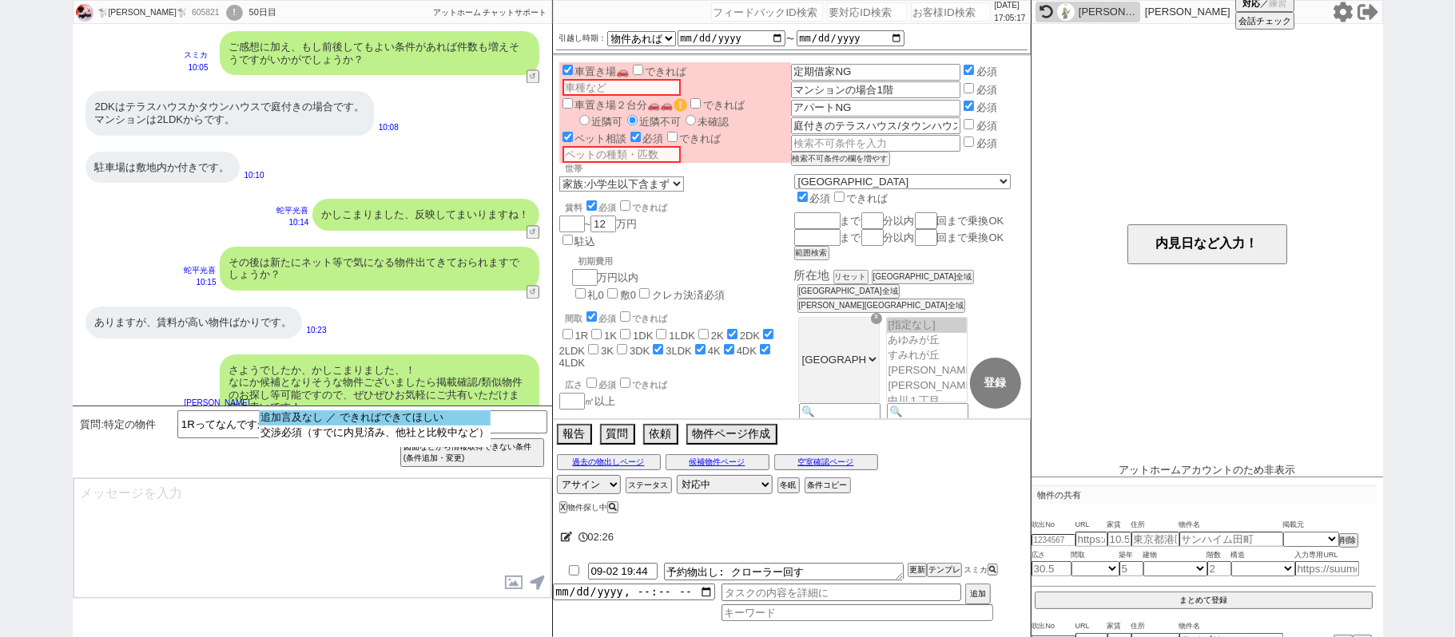
select select "追加言及なし ／ できればできてほしい"
click at [395, 426] on option "追加言及なし ／ できればできてほしい" at bounding box center [375, 433] width 232 height 15
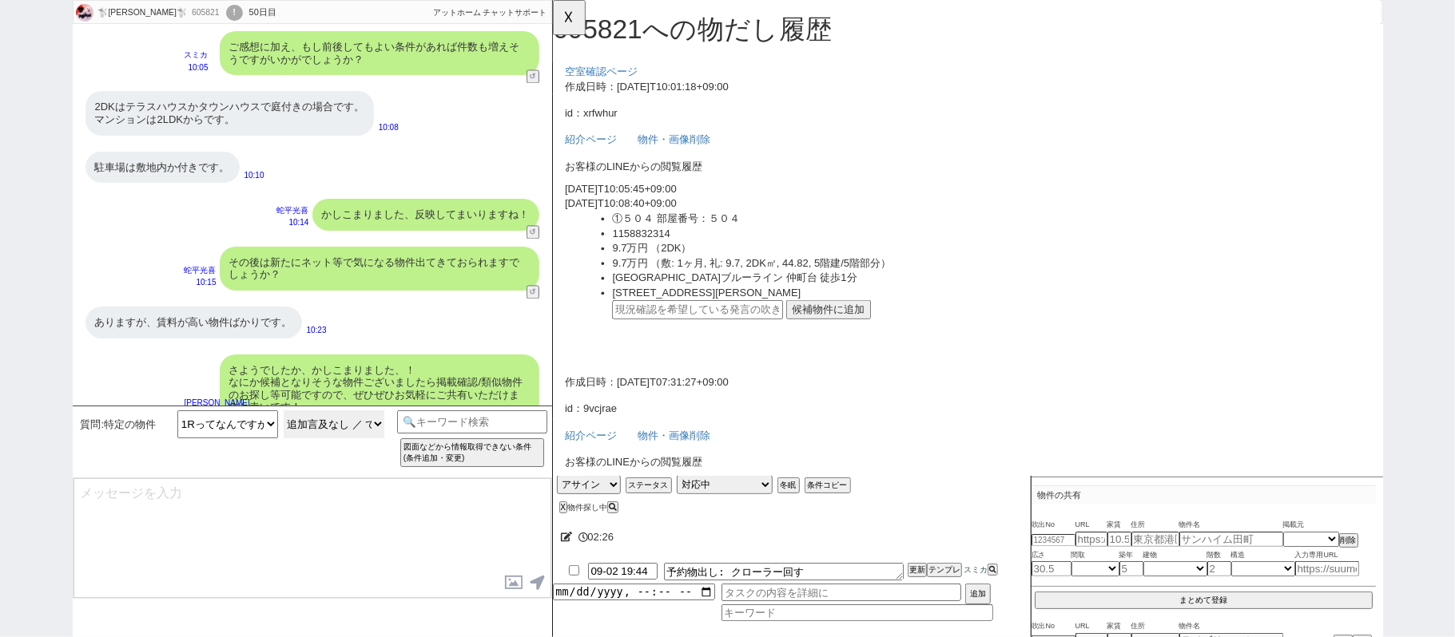
scroll to position [0, 0]
click at [580, 21] on button "☓" at bounding box center [568, 16] width 30 height 32
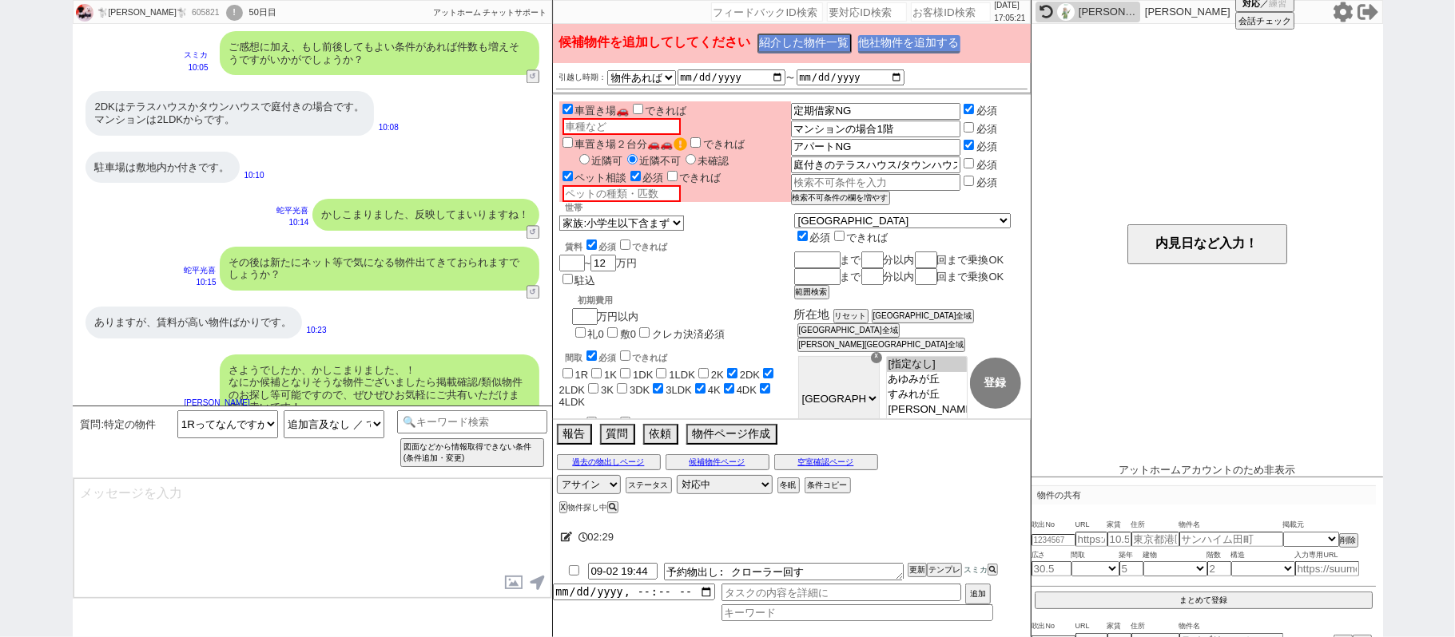
click at [918, 42] on button "他社物件を追加する" at bounding box center [909, 44] width 102 height 18
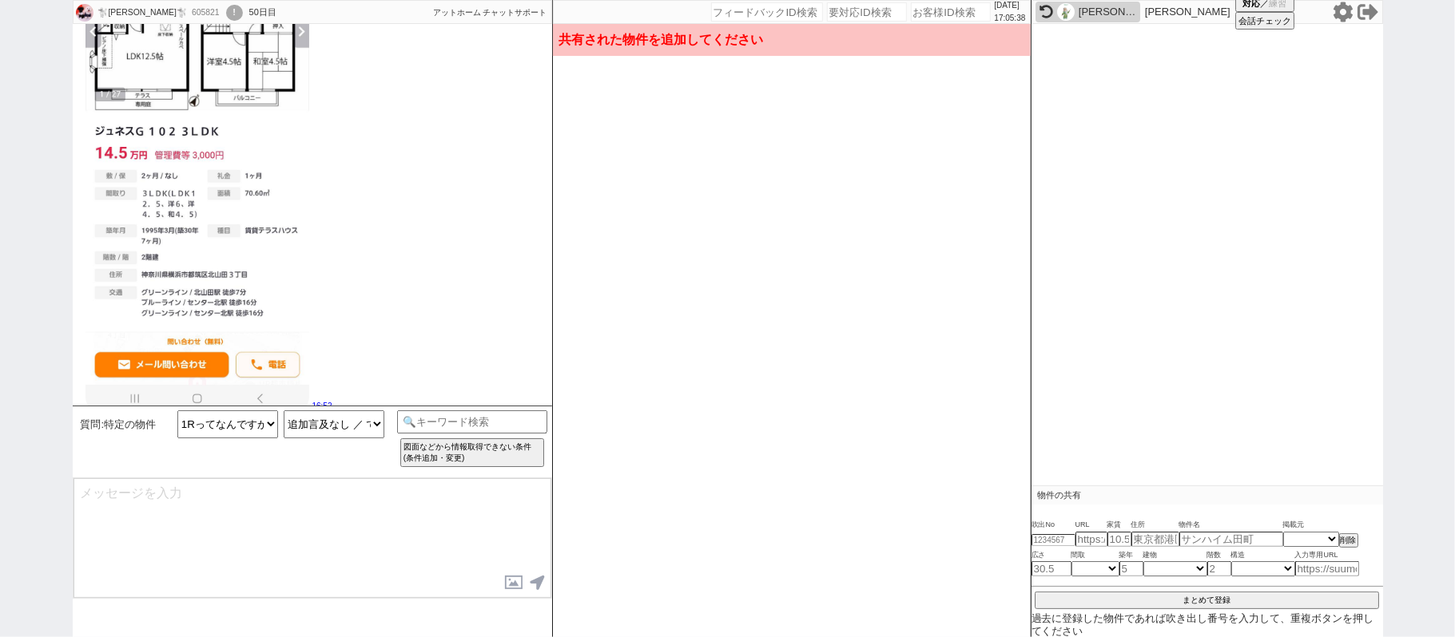
scroll to position [3315, 0]
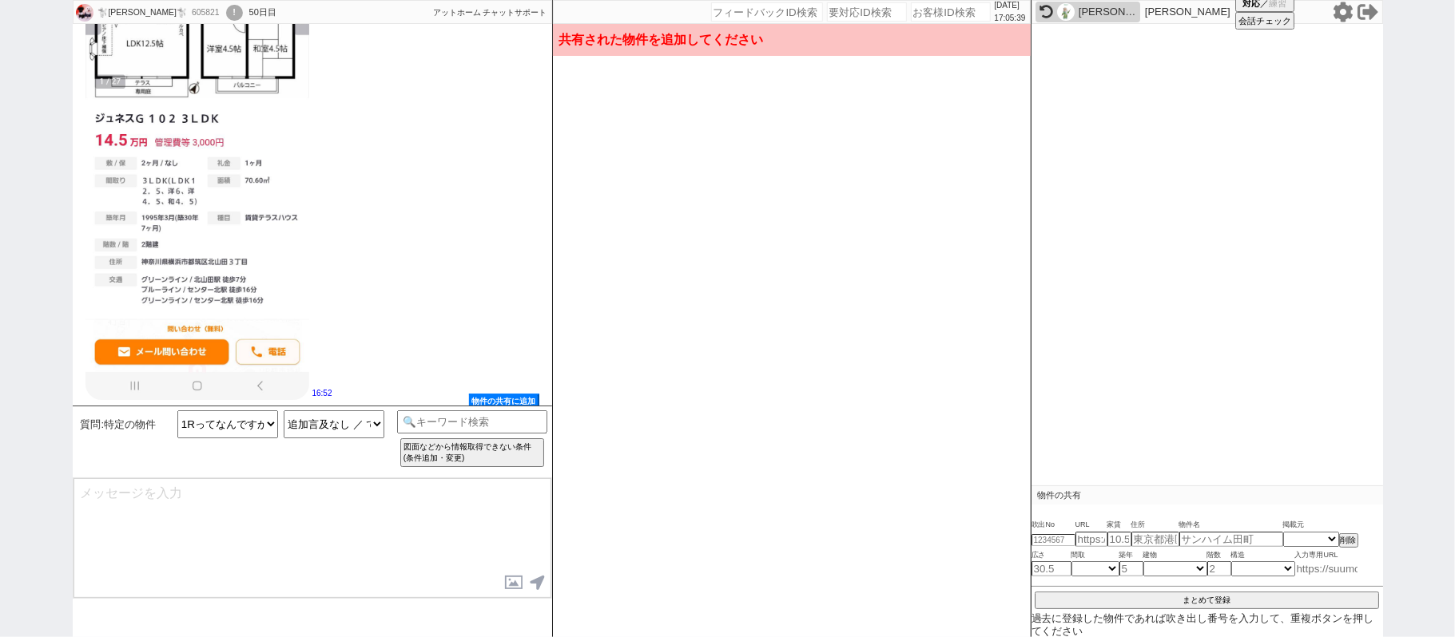
drag, startPoint x: 1333, startPoint y: 573, endPoint x: 1355, endPoint y: 572, distance: 21.6
click at [1333, 572] on input at bounding box center [1327, 569] width 64 height 14
paste input "https://suumo.jp/chintai/jnc_000099818659/"
type input "https://suumo.jp/chintai/jnc_000099818659/"
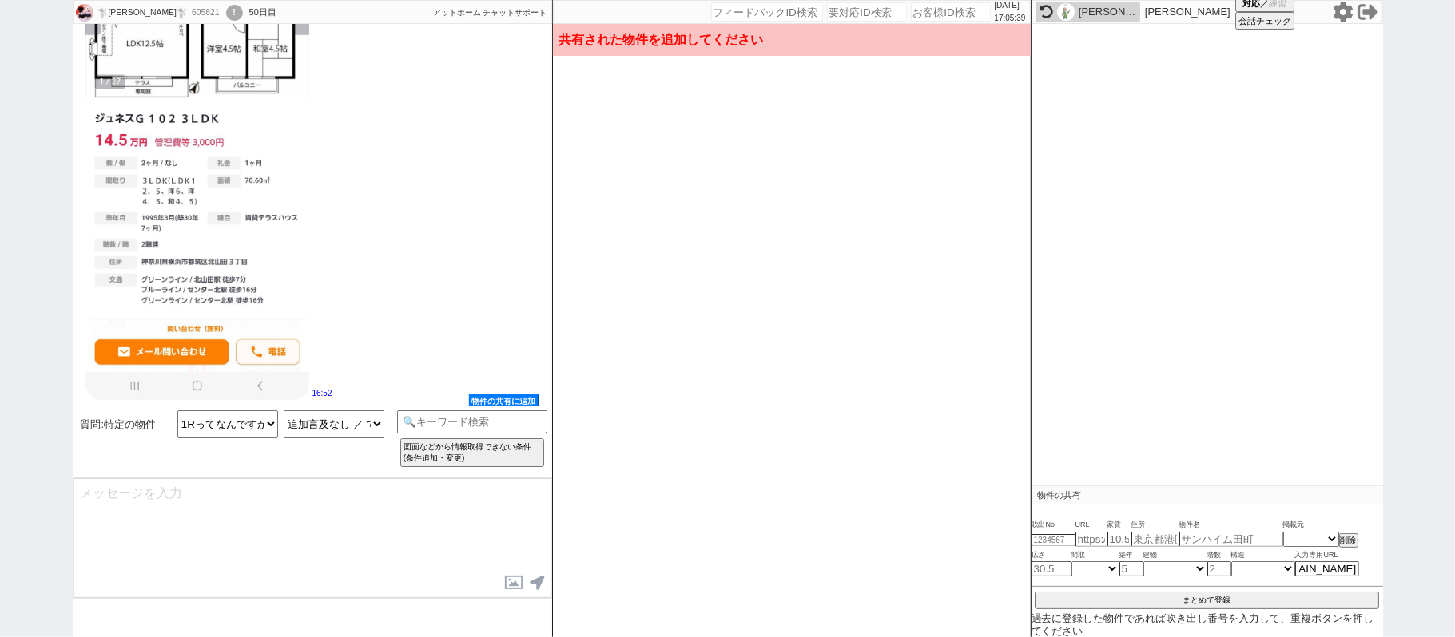
click at [1454, 575] on div "🐩ひろくん🐩 605821 ! 0 50日目 冬眠中 自社客 アットホーム チャットサポート スミカ_BPO チャット全表示 2025-07-27 恐れ入りま…" at bounding box center [727, 318] width 1455 height 637
type input "14.5"
type input "神奈川県横浜市都筑区北山田３"
type input "ジュネスG"
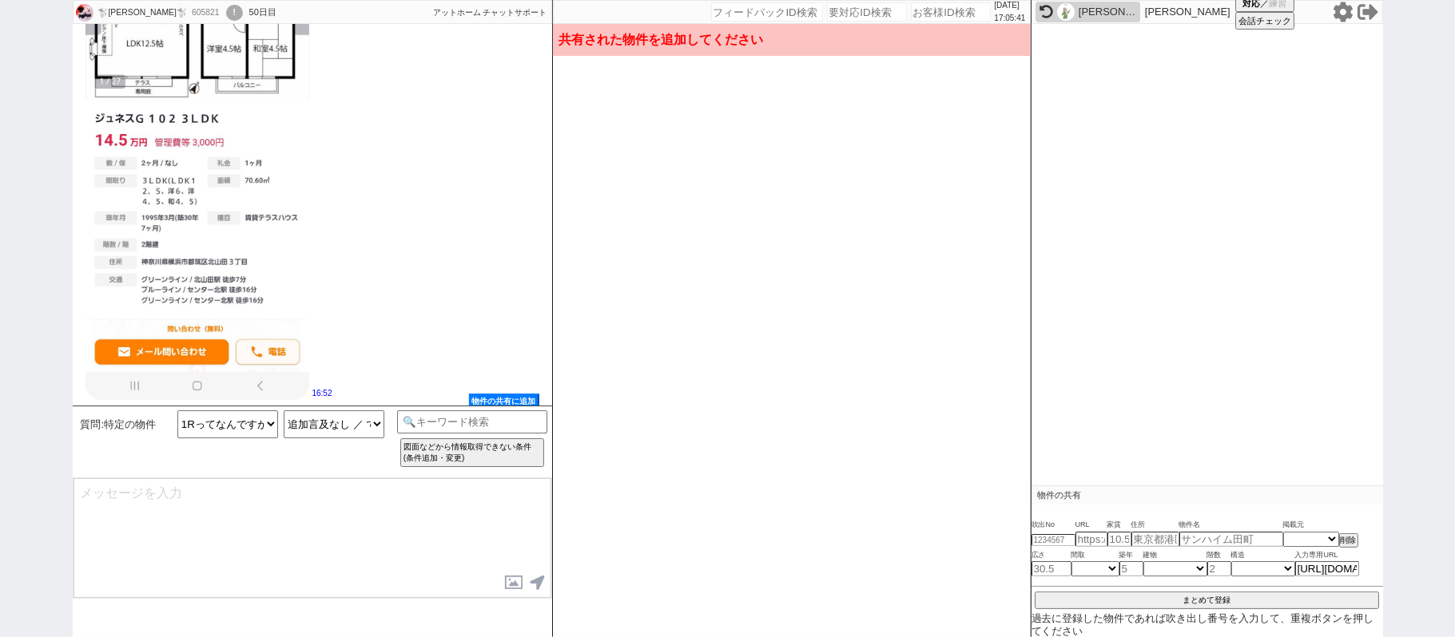
type input "70.6"
select select "9"
type input "30"
select select "4"
select select "8"
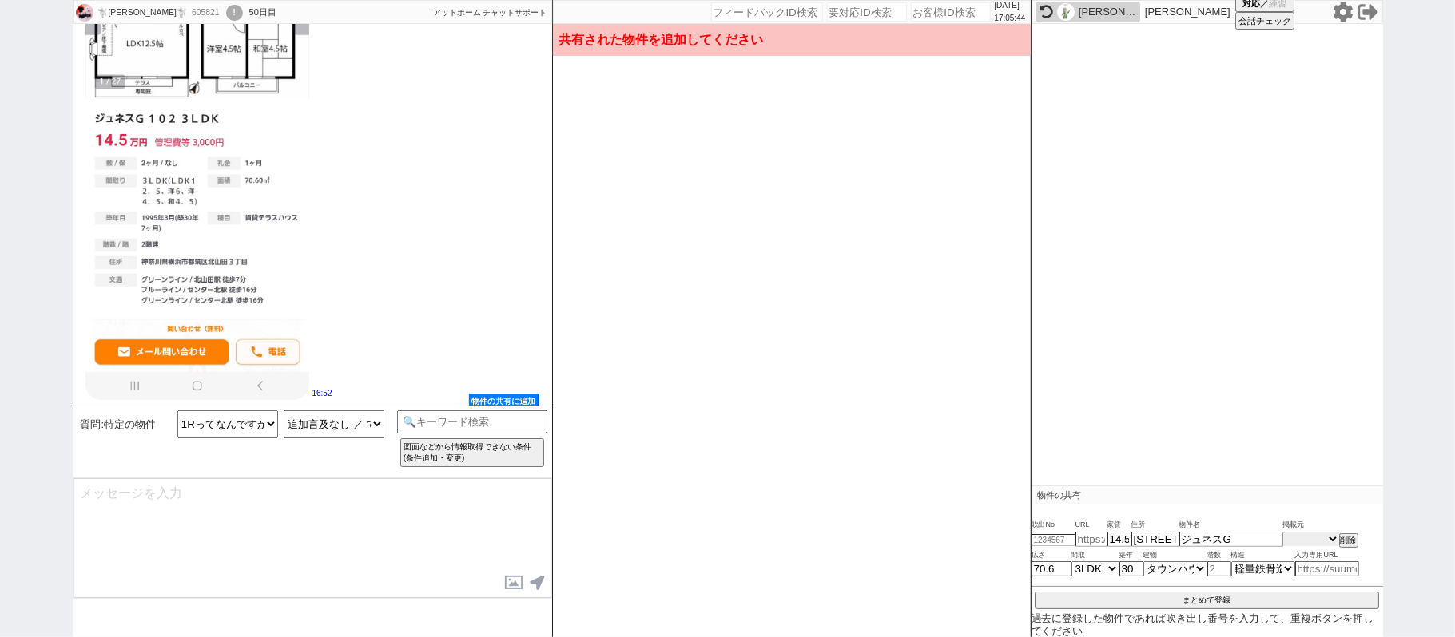
click at [1313, 537] on select "掲載元 SUUMO HOMEs sumaity yahoo goo at home smocca nifty chintai goodrooms r-stor…" at bounding box center [1311, 540] width 56 height 14
select select "15"
click at [1283, 534] on select "掲載元 SUUMO HOMEs sumaity yahoo goo at home smocca nifty chintai goodrooms r-stor…" at bounding box center [1311, 540] width 56 height 14
select select
click at [222, 283] on img at bounding box center [197, 157] width 224 height 485
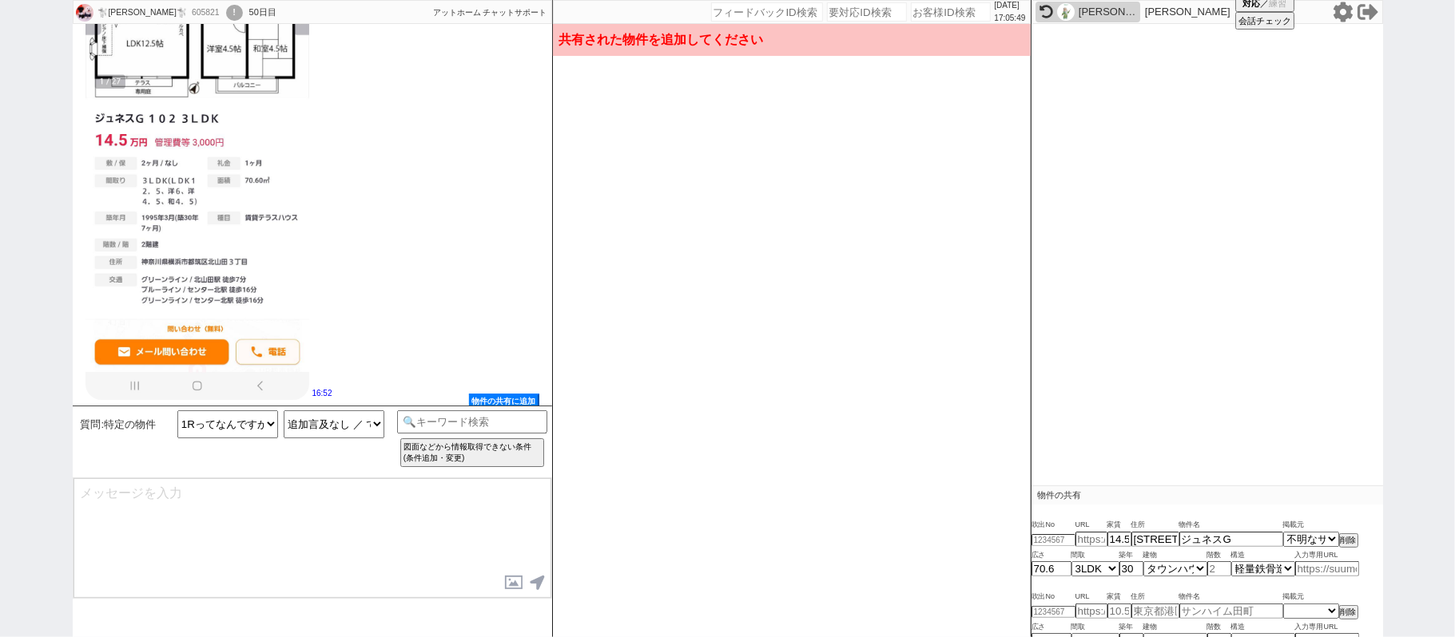
click at [227, 281] on img at bounding box center [197, 157] width 224 height 485
click at [1048, 538] on input "number" at bounding box center [1053, 540] width 44 height 10
paste input "36924763"
type input "36924763"
click at [1454, 455] on div "🐩ひろくん🐩 605821 ! 0 50日目 冬眠中 自社客 アットホーム チャットサポート スミカ_BPO チャット全表示 2025-07-27 恐れ入りま…" at bounding box center [727, 318] width 1455 height 637
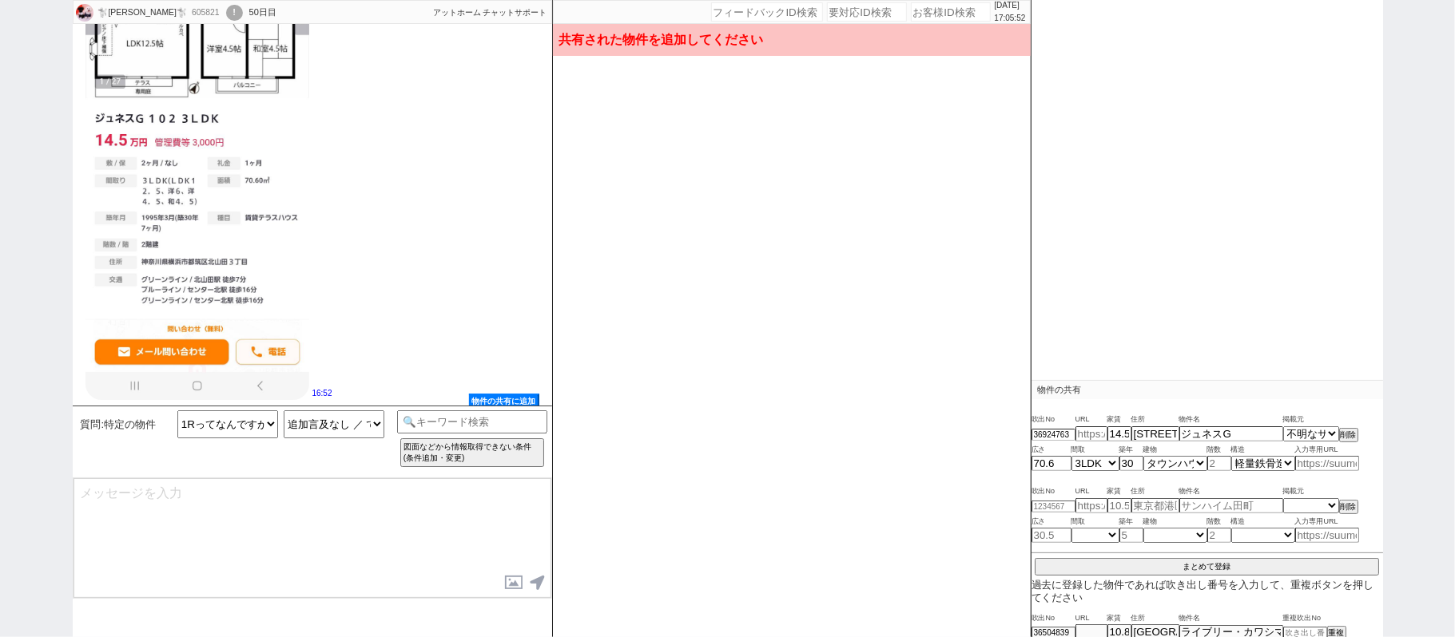
scroll to position [106, 0]
click at [1231, 562] on button "まとめて登録" at bounding box center [1207, 565] width 344 height 14
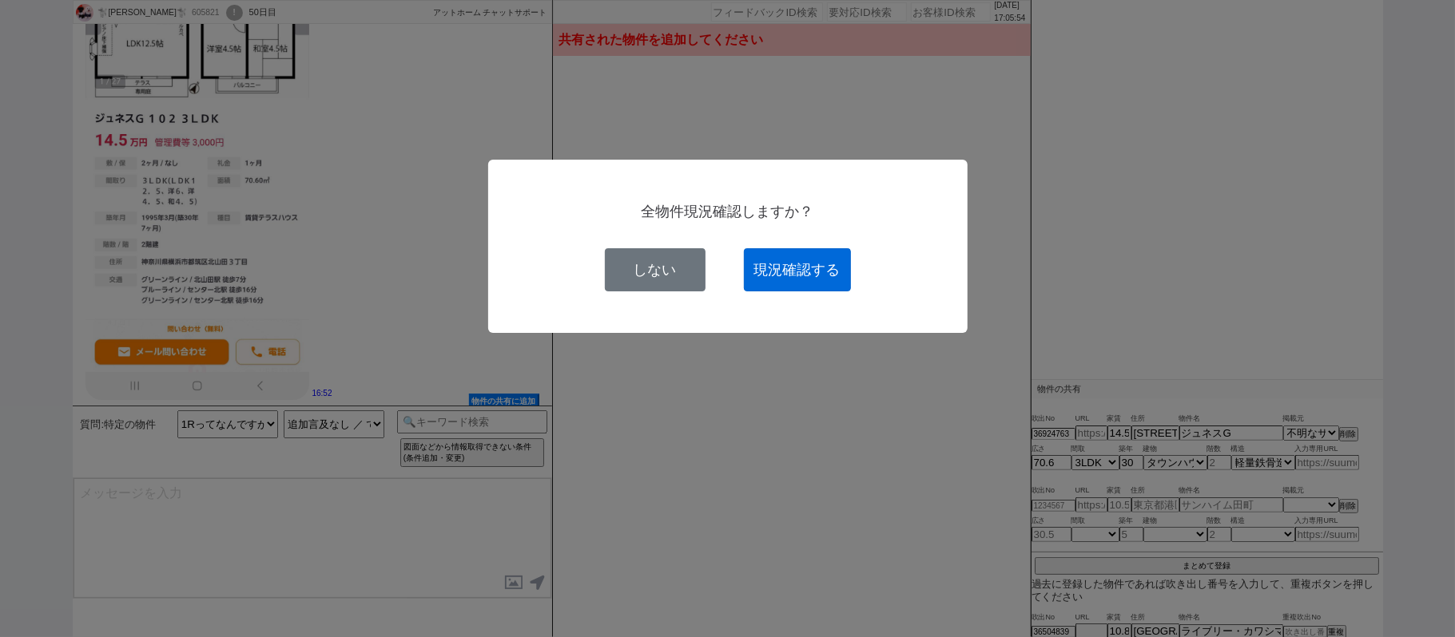
click at [767, 276] on button "現況確認する" at bounding box center [797, 269] width 107 height 43
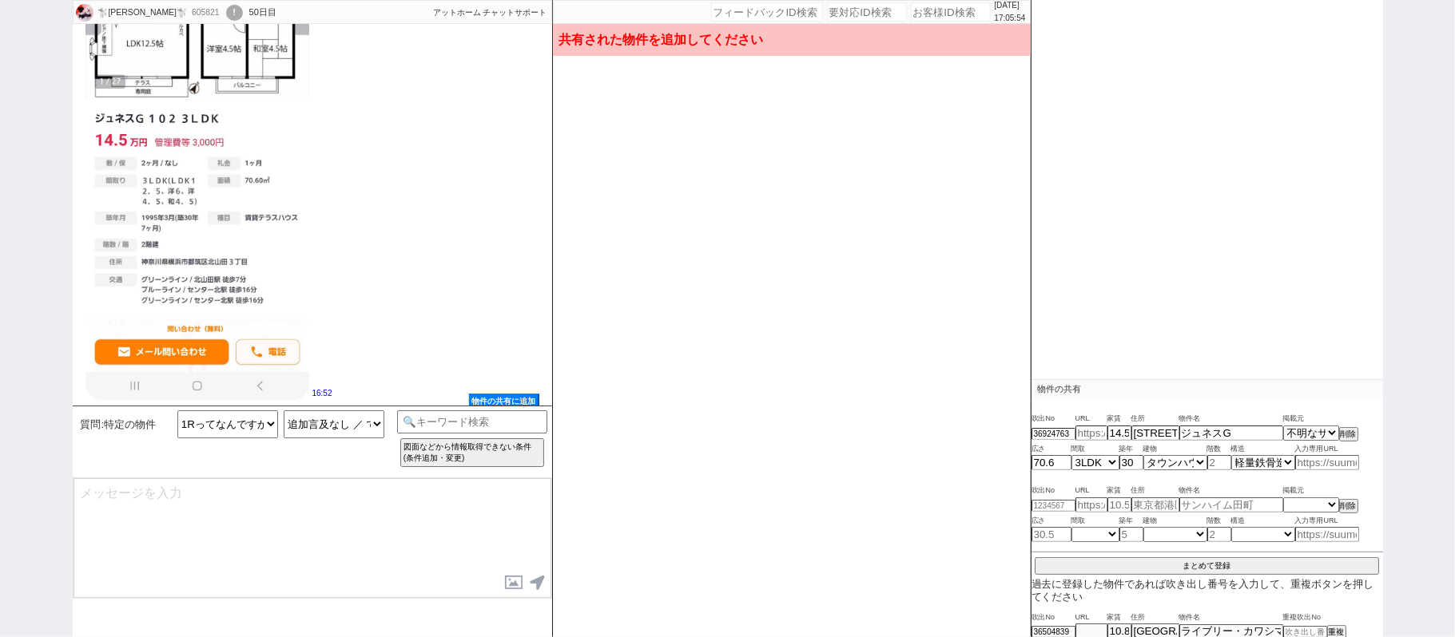
select select
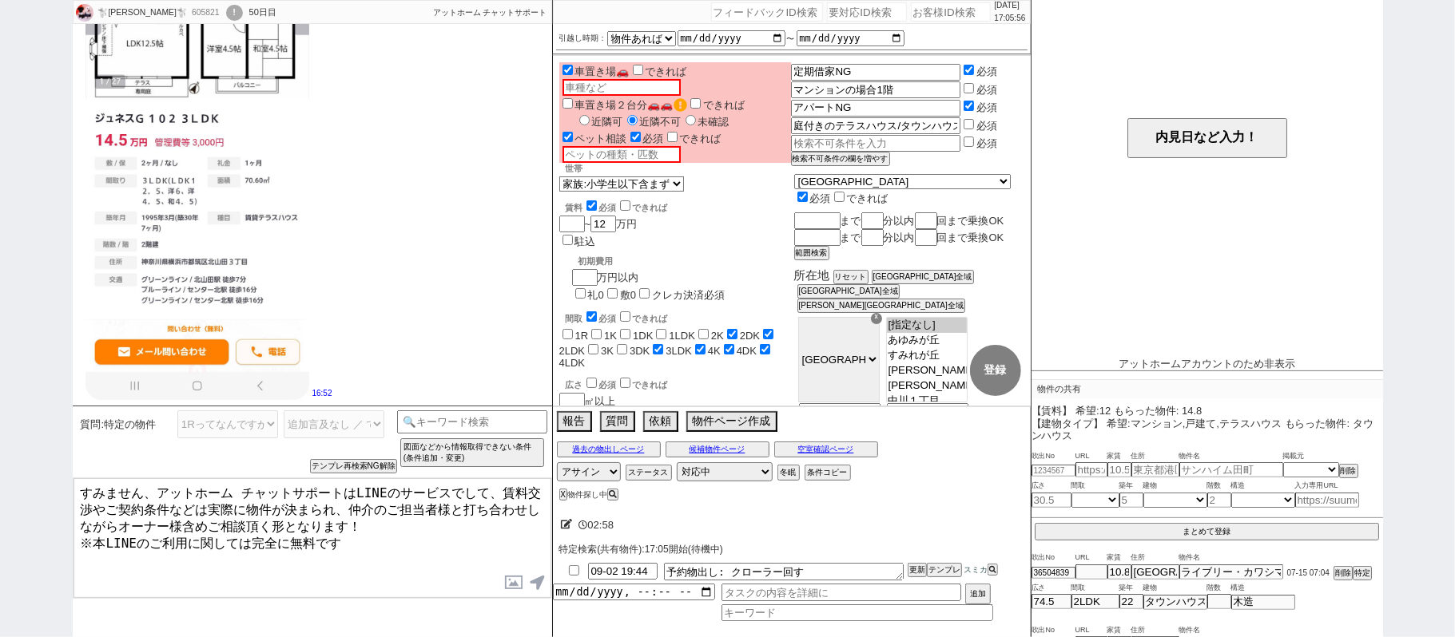
click at [85, 493] on textarea "すみません、アットホーム チャットサポートはLINEのサービスでして、賃料交渉やご契約条件などは実際に物件が決まられ、仲介のご担当者様と打ち合わせしながらオー…" at bounding box center [312, 539] width 478 height 120
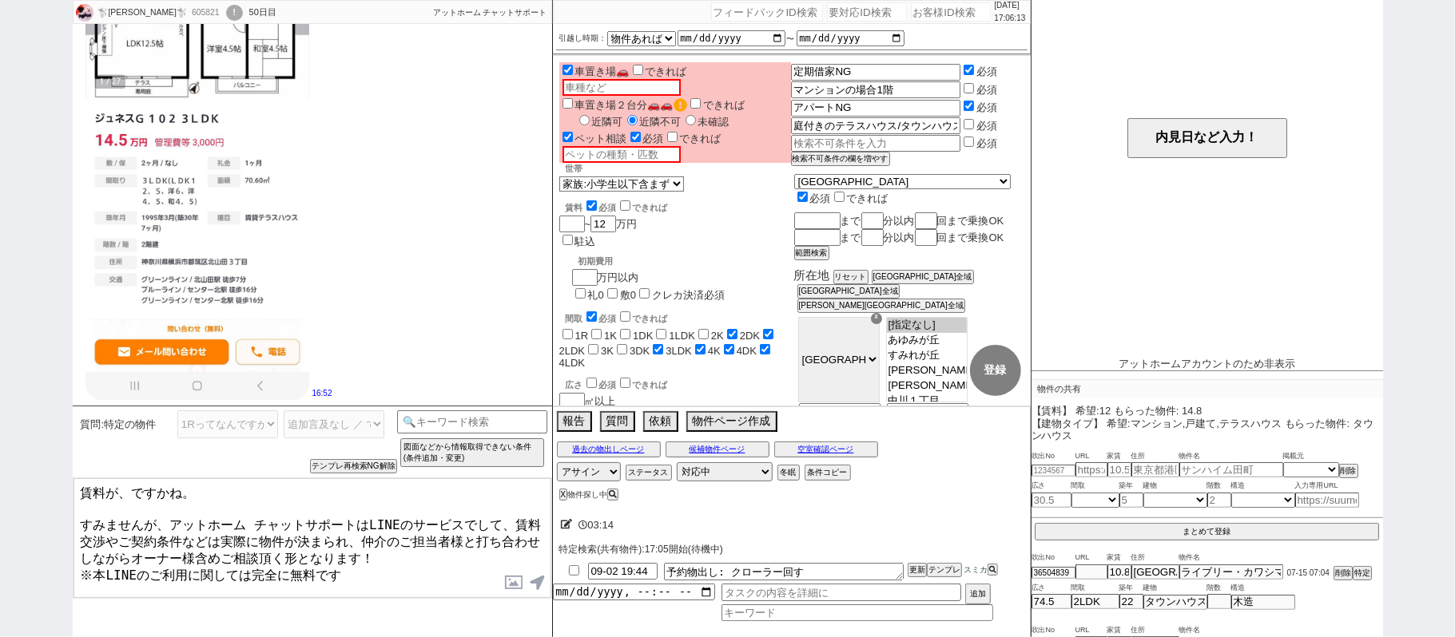
click at [393, 553] on textarea "賃料が、ですかね。 すみませんが、アットホーム チャットサポートはLINEのサービスでして、賃料交渉やご契約条件などは実際に物件が決まられ、仲介のご担当者様と…" at bounding box center [312, 539] width 478 height 120
type textarea "賃料が、ですかね。 すみませんが、アットホーム チャットサポートはLINEのサービスでして、賃料交渉やご契約条件などは実際に物件が決まられ、仲介のご担当者様と…"
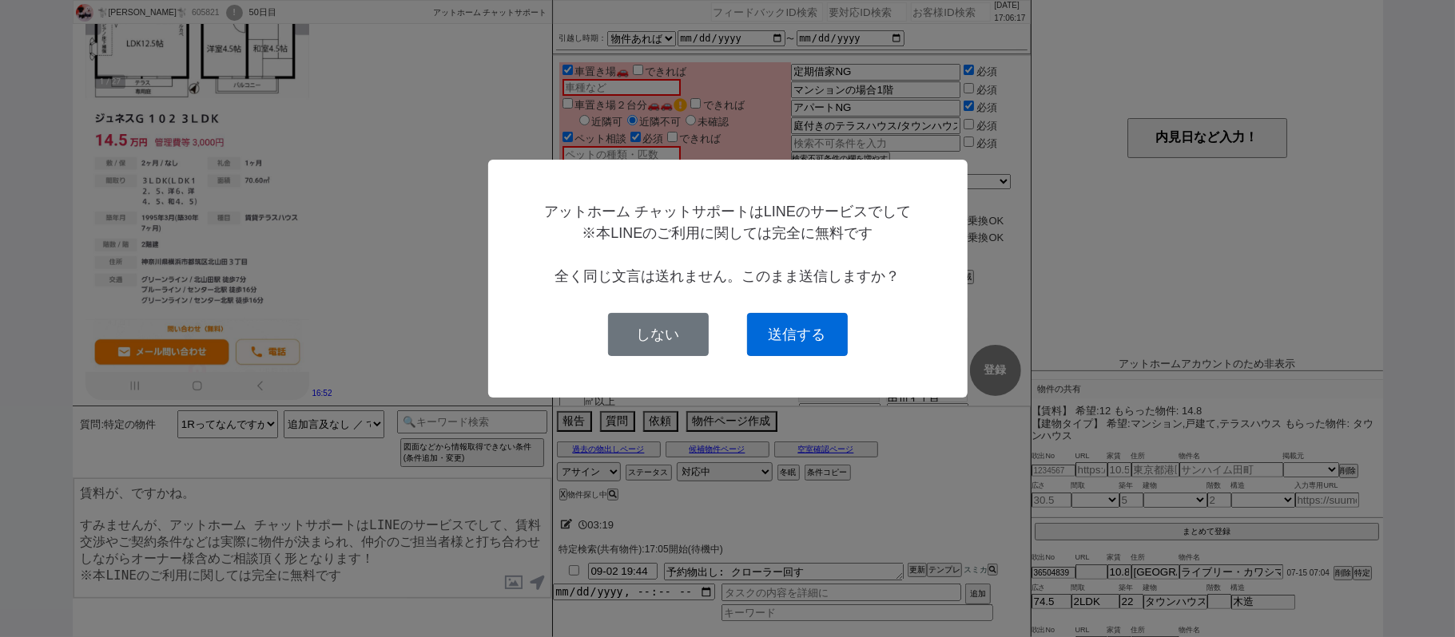
click at [821, 339] on button "送信する" at bounding box center [797, 334] width 101 height 43
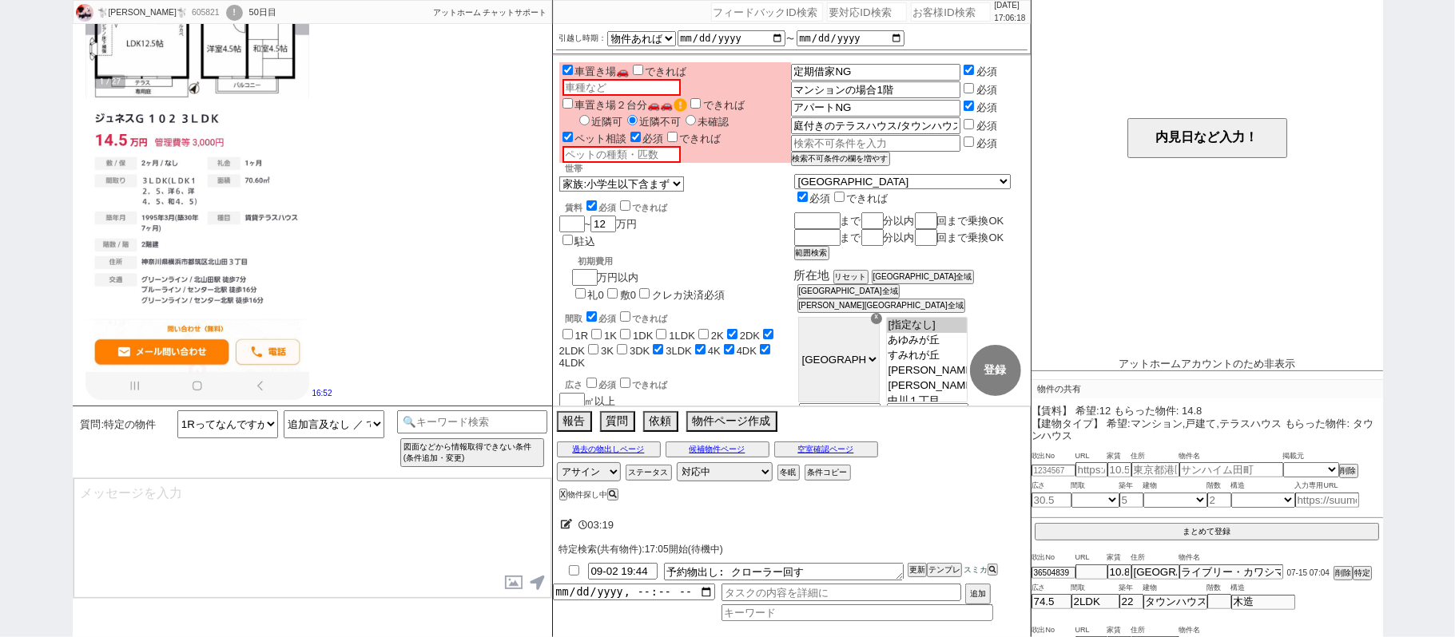
scroll to position [3294, 0]
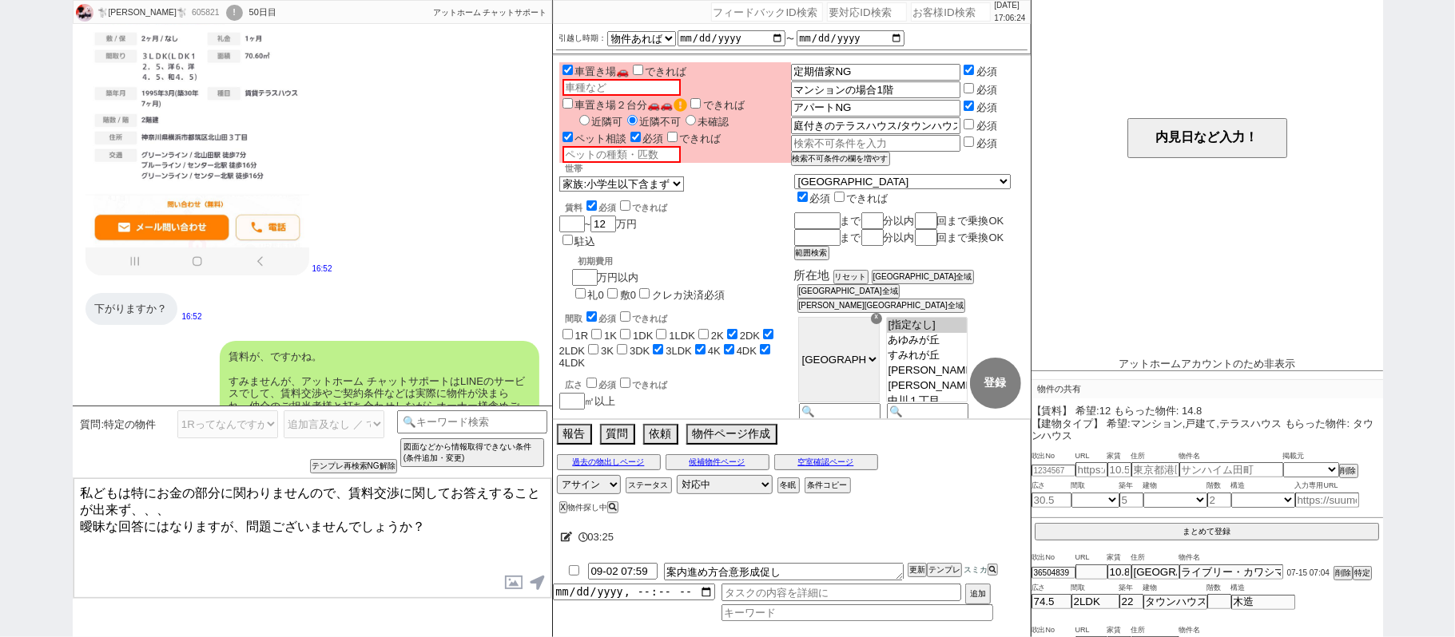
click at [193, 500] on textarea "私どもは特にお金の部分に関わりませんので、賃料交渉に関してお答えすることが出来ず、、、 曖昧な回答にはなりますが、問題ございませんでしょうか？" at bounding box center [312, 539] width 478 height 120
click at [346, 518] on textarea "私どもは特にお金の部分に関わりませんので、賃料交渉に関してお答えすることが出来ず、、、 曖昧な回答にはなりますが、問題ございませんでしょうか？" at bounding box center [312, 539] width 478 height 120
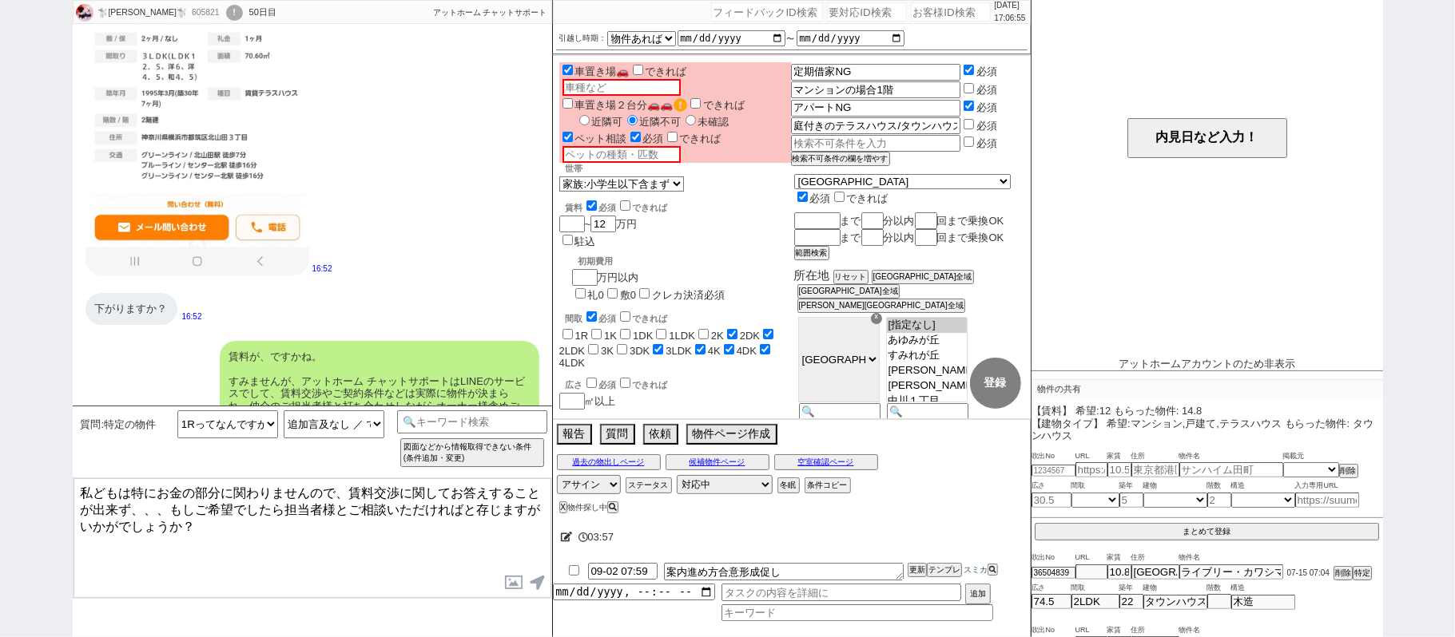
type textarea "私どもは特にお金の部分に関わりませんので、賃料交渉に関してお答えすることが出来ず、、、もしご希望でしたら担当者様とご相談いただければと存じますがいかがでしょう…"
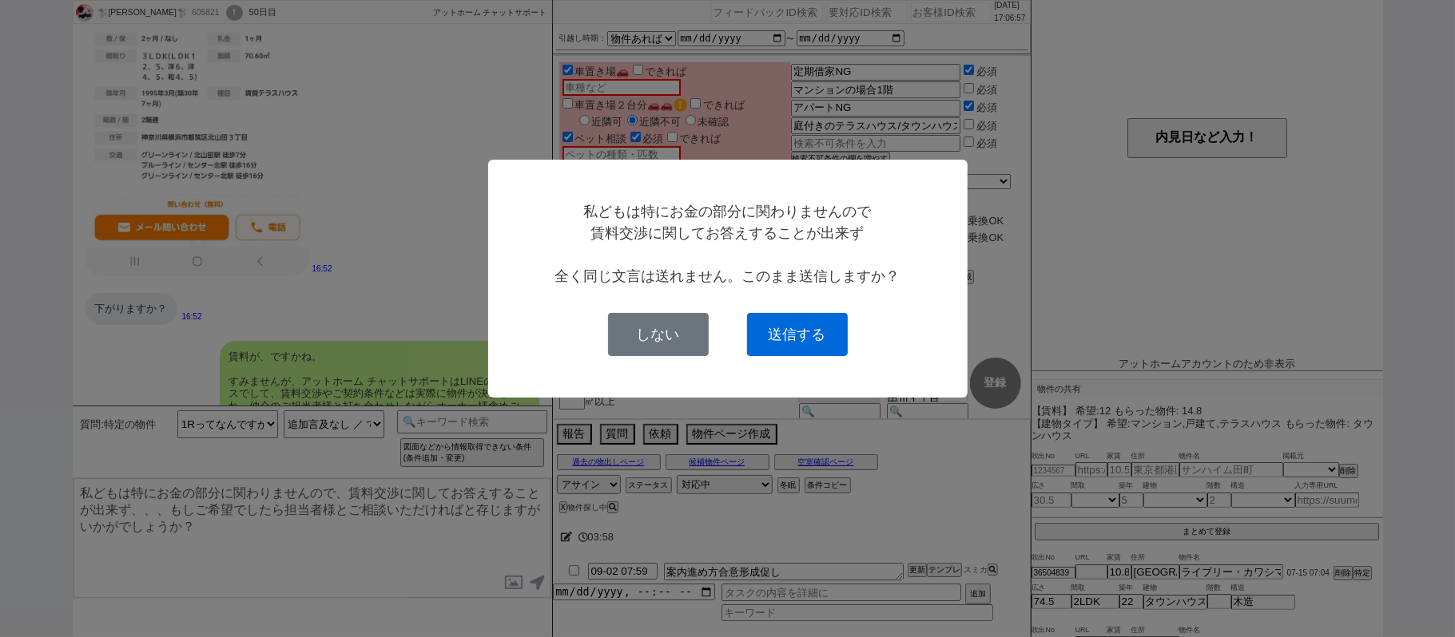
click at [808, 331] on button "送信する" at bounding box center [797, 334] width 101 height 43
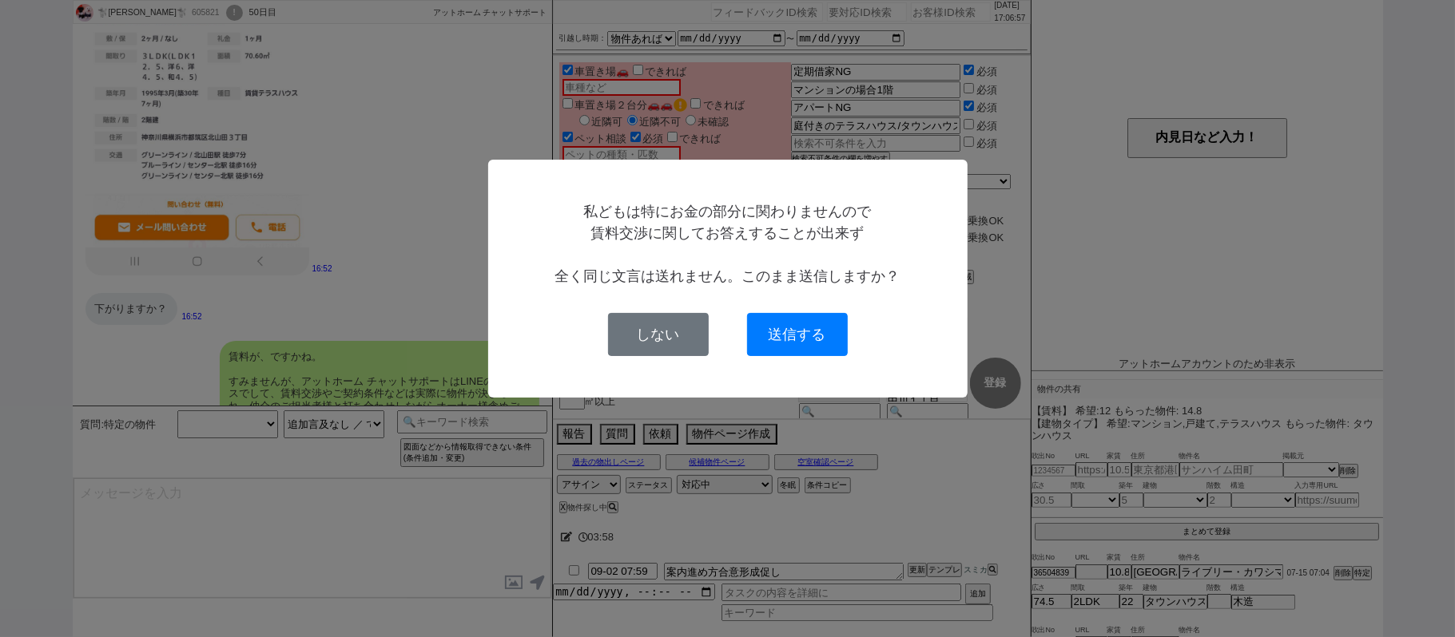
select select
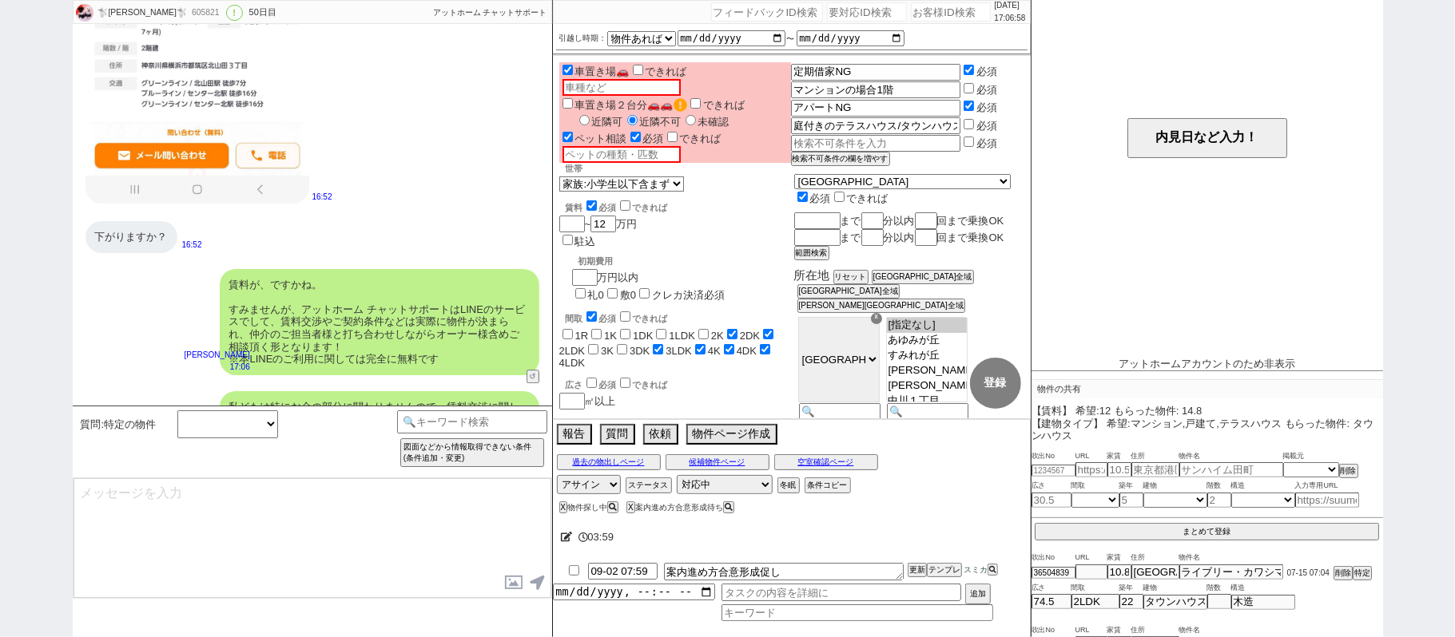
scroll to position [0, 0]
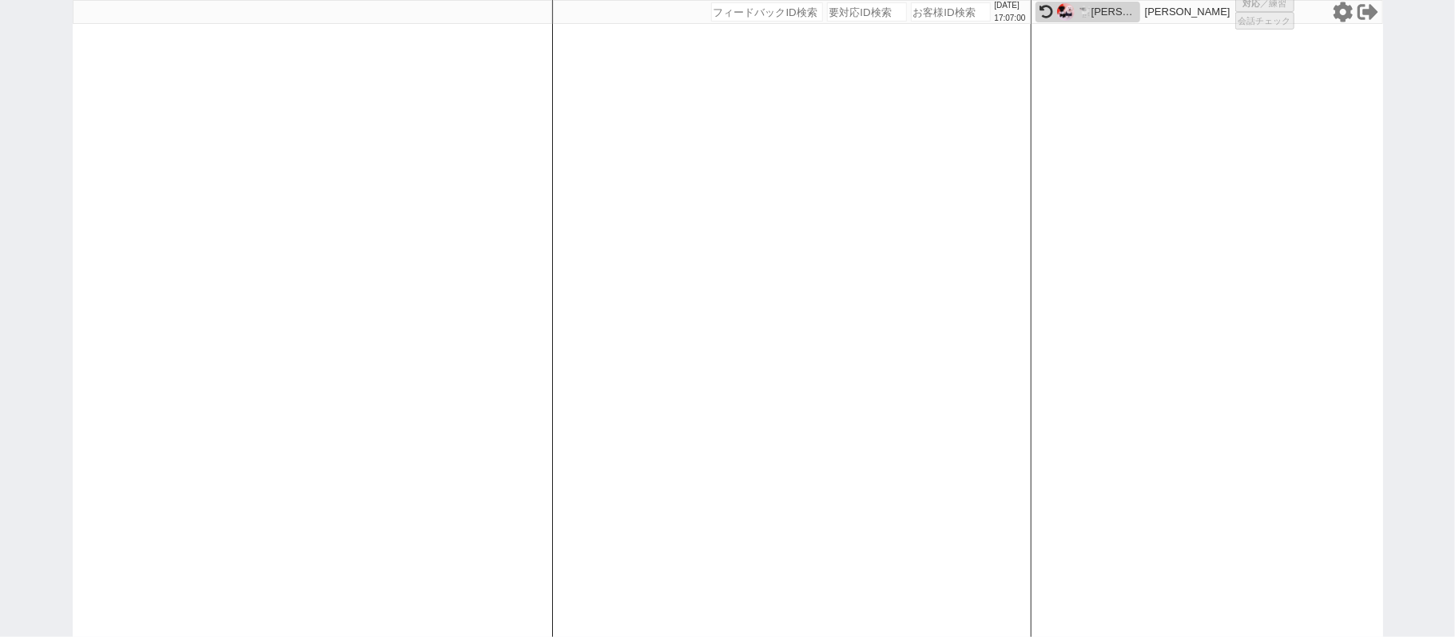
select select "431"
select select "1"
select select "2"
select select "3"
select select
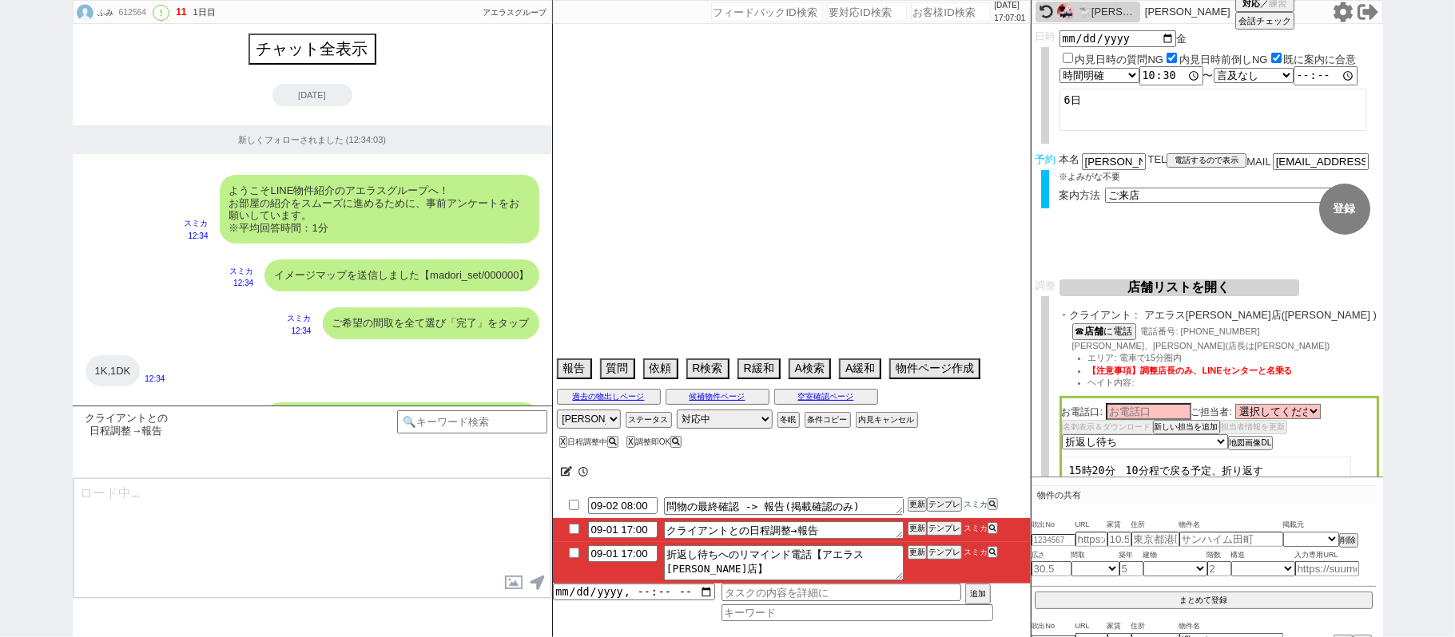
scroll to position [5092, 0]
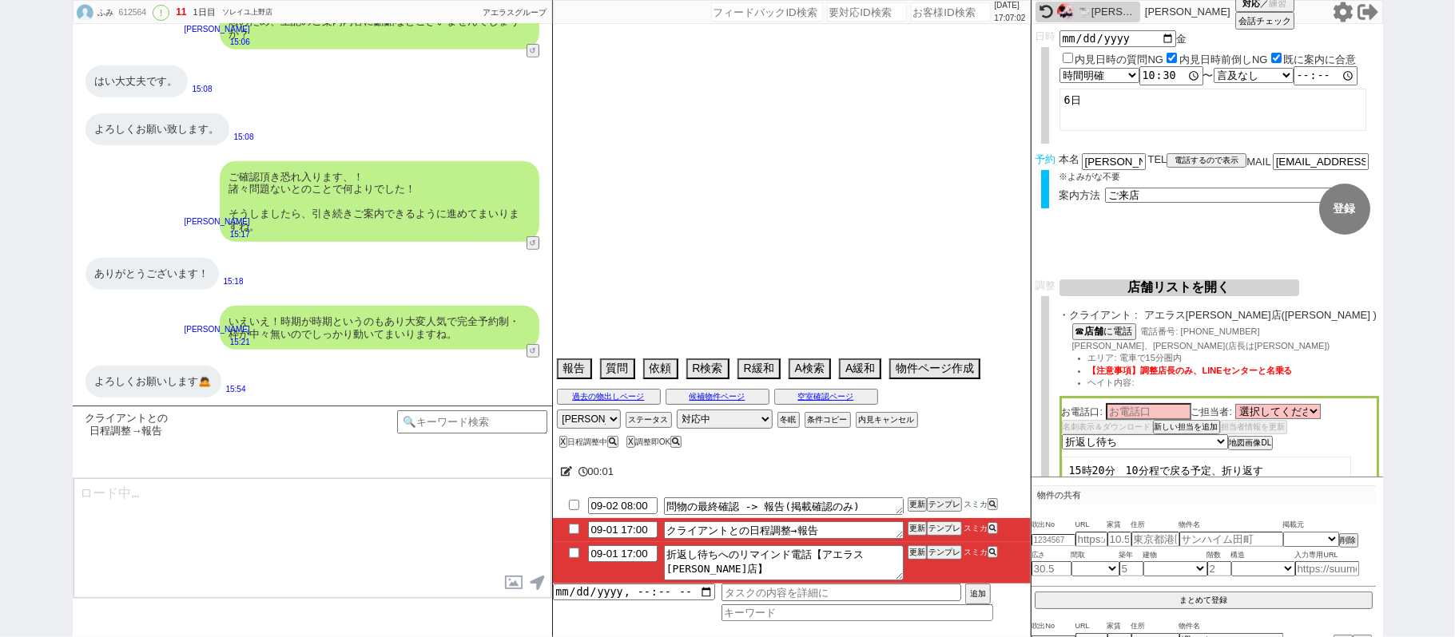
select select "2025"
select select "9"
select select "36"
select select "0"
select select "14"
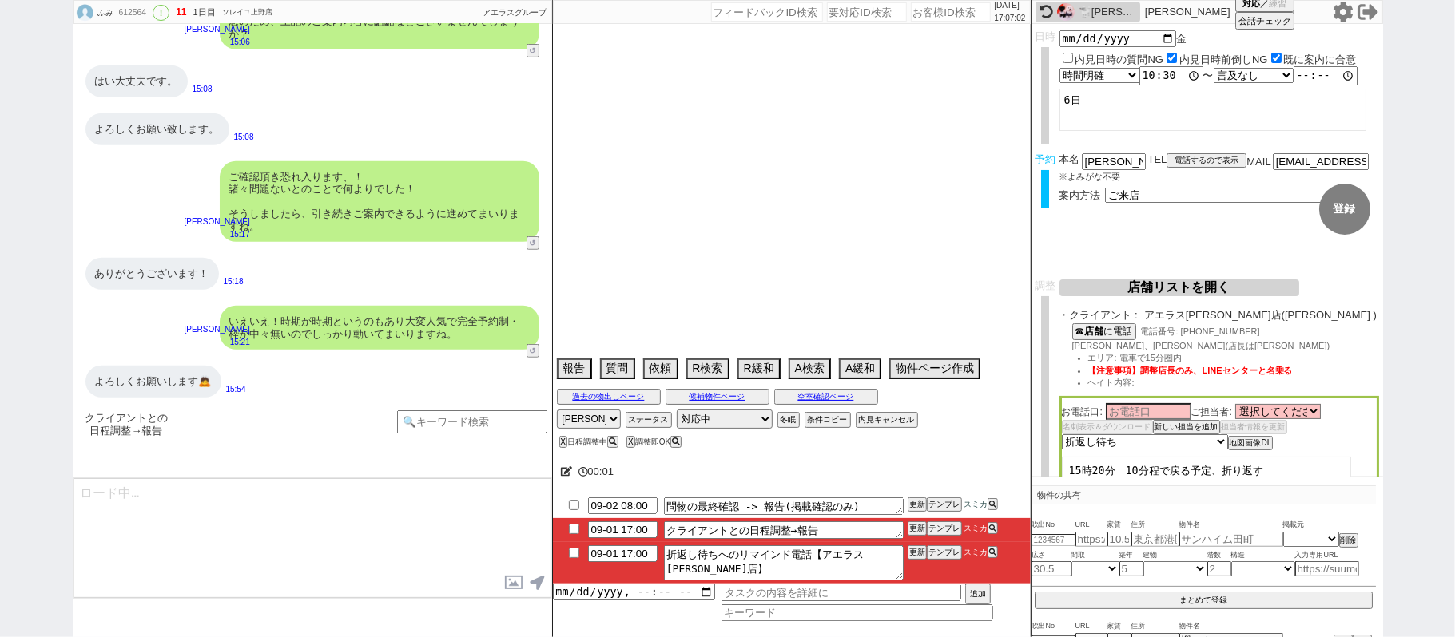
select select "75"
select select "1787"
select select "62"
select select "23"
select select "731"
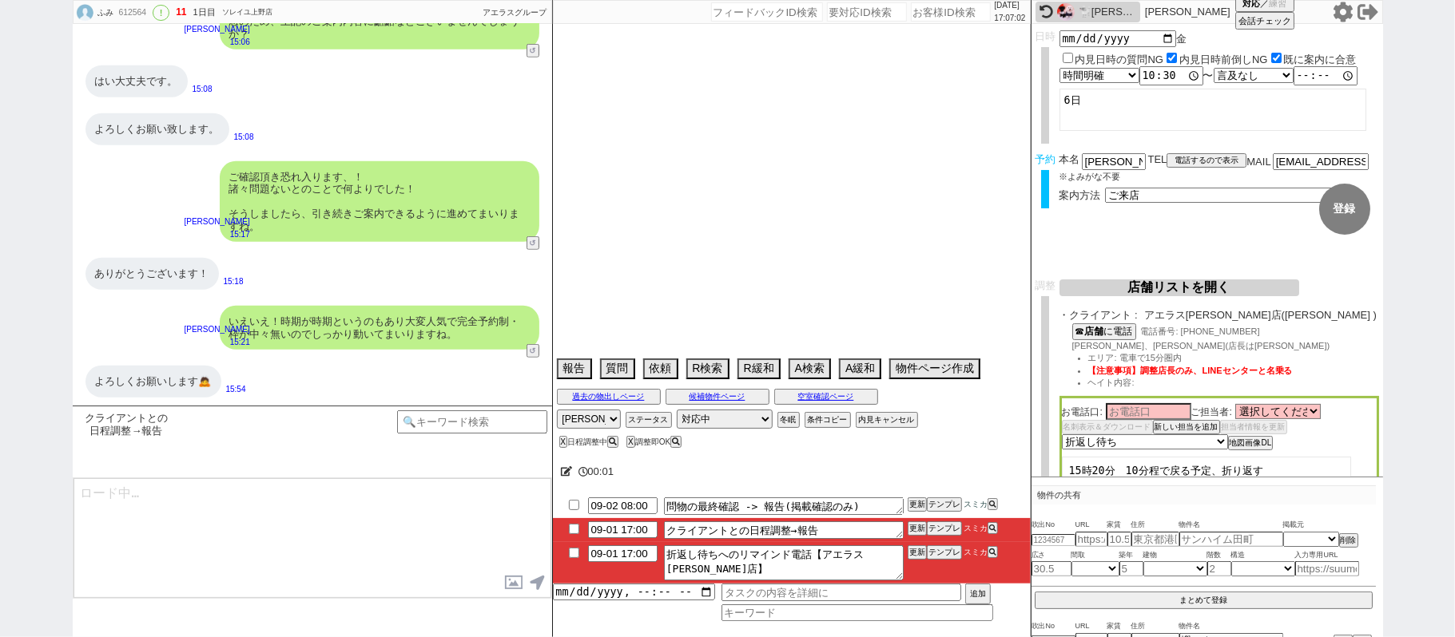
select select "63"
select select "59"
select select "60"
select select "819"
select select "64"
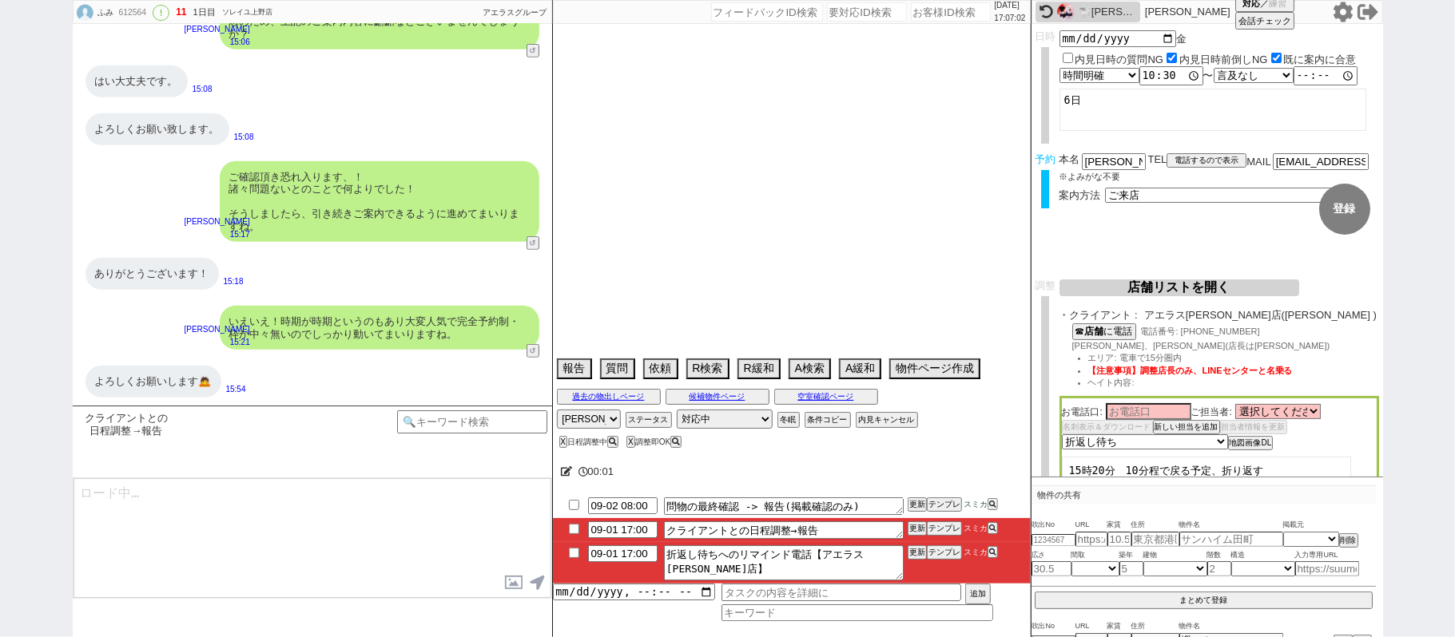
select select "1557"
select select "69"
select select "71"
select select "70"
select select "1685"
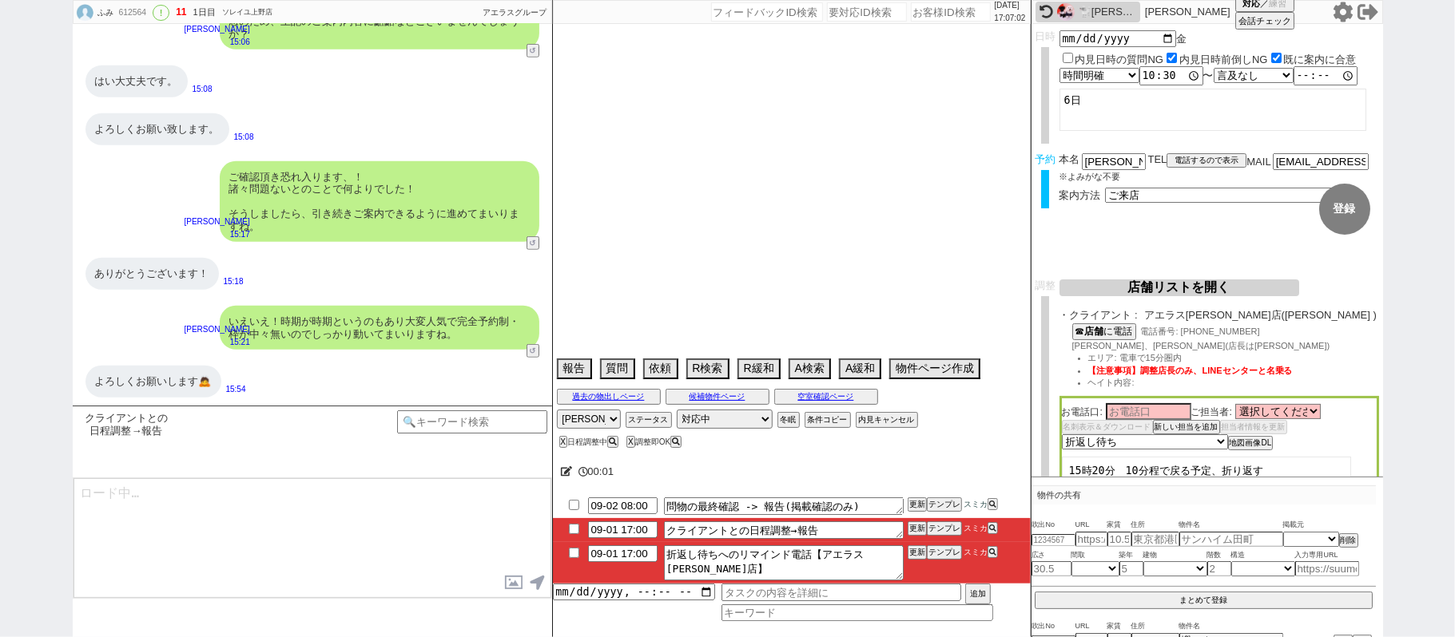
select select "65"
select select "1584"
select select "66"
select select "67"
select select "74"
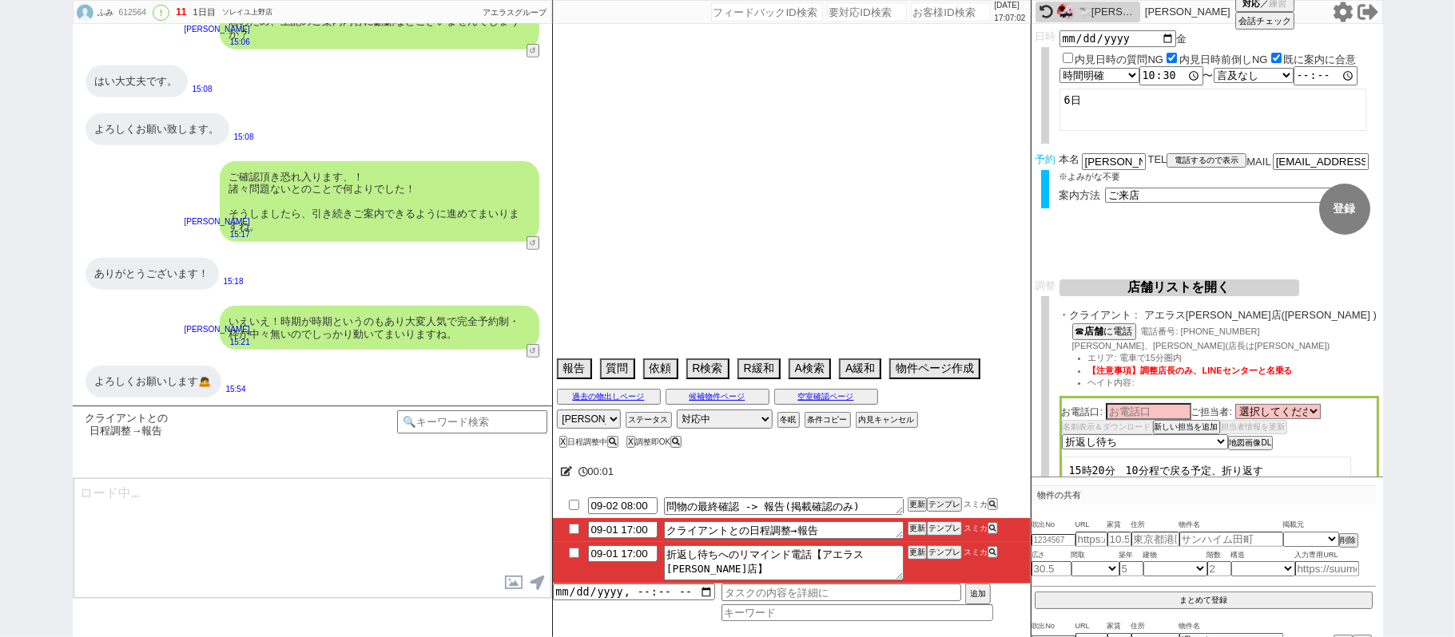
select select "7"
select select "25"
select select "3117"
select select "12"
select select "57"
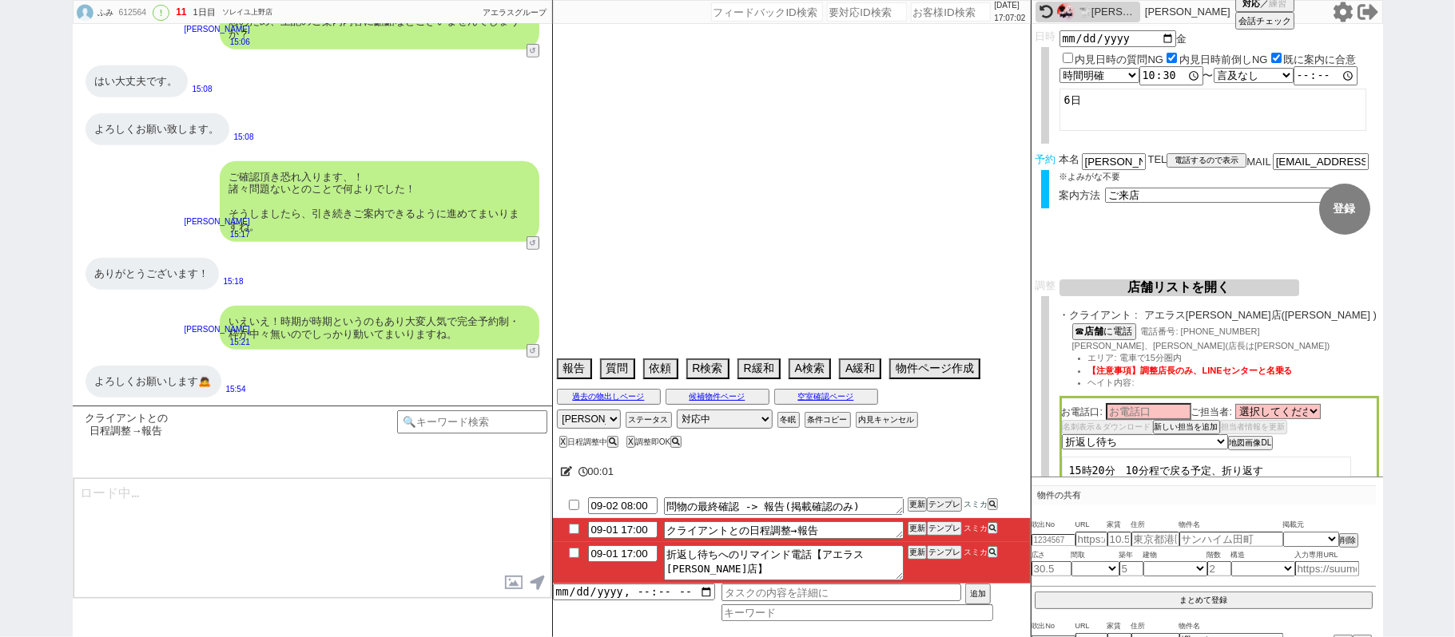
select select "56"
select select "27"
select select "11"
select select "54"
select select "77"
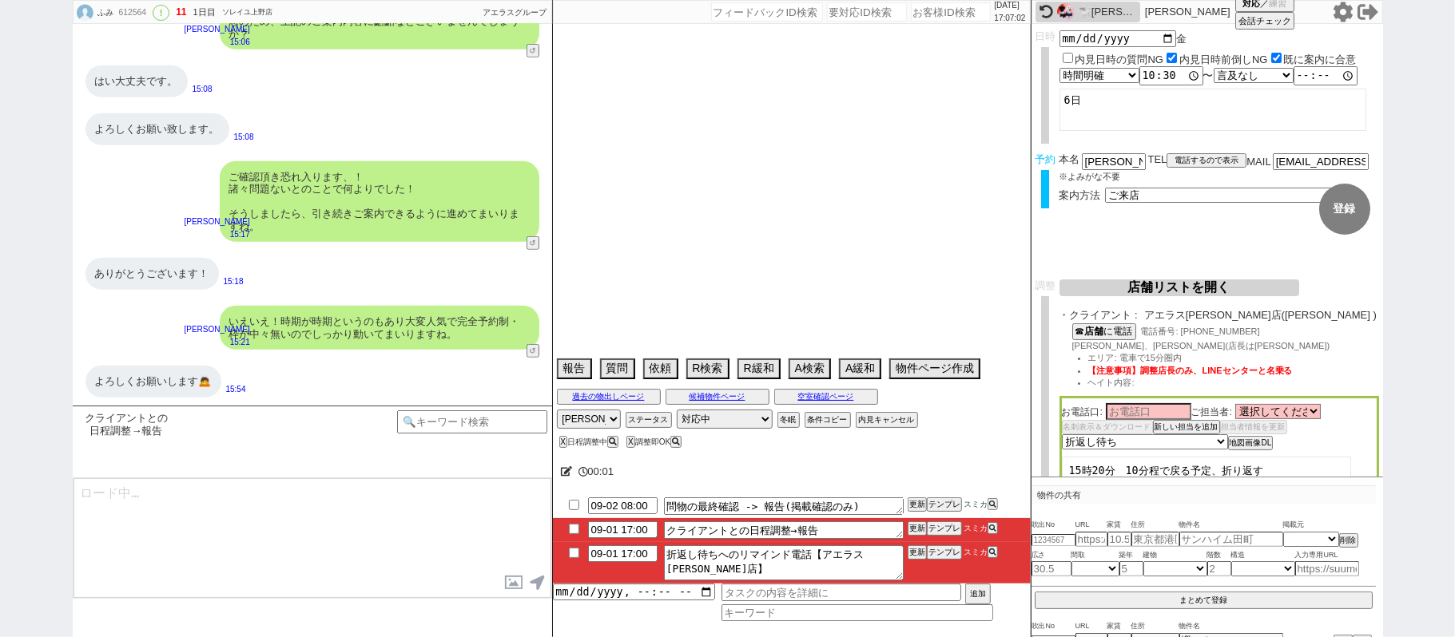
select select "44"
select select "29"
select select "73"
select select "1762"
select select "52"
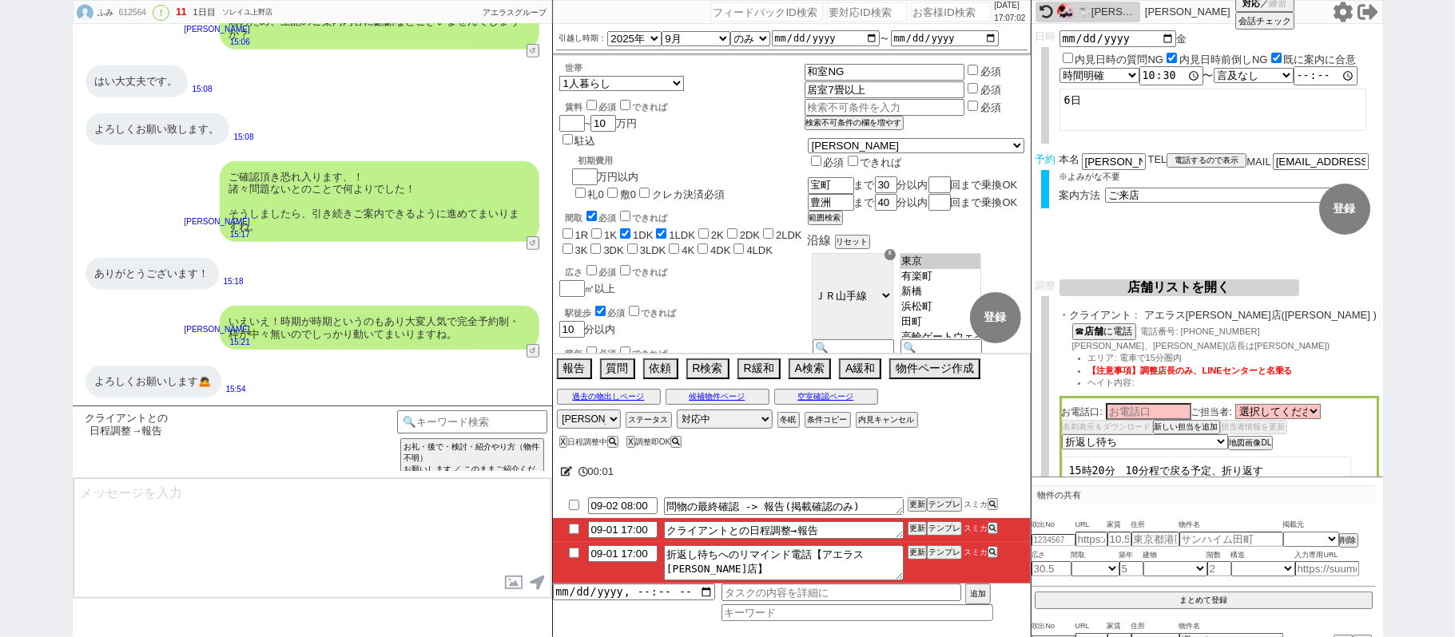
scroll to position [50, 0]
type textarea "@@【@@メッセージは打たず、以下やってください@@】@@ @@【@@折返し待ちなのに報告する必要がありますか？シーンが分かってないのでテンプレで報告してくだ…"
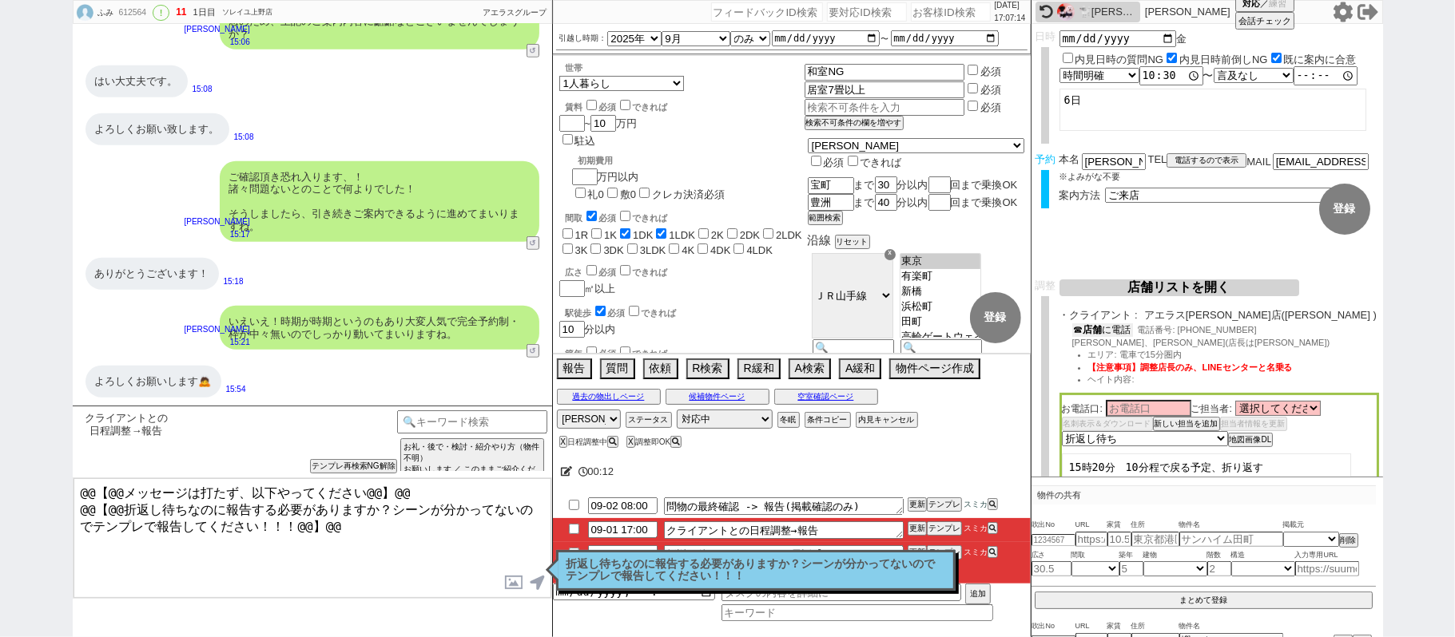
click at [1129, 330] on button "☎ 店舗 に電話" at bounding box center [1102, 331] width 61 height 14
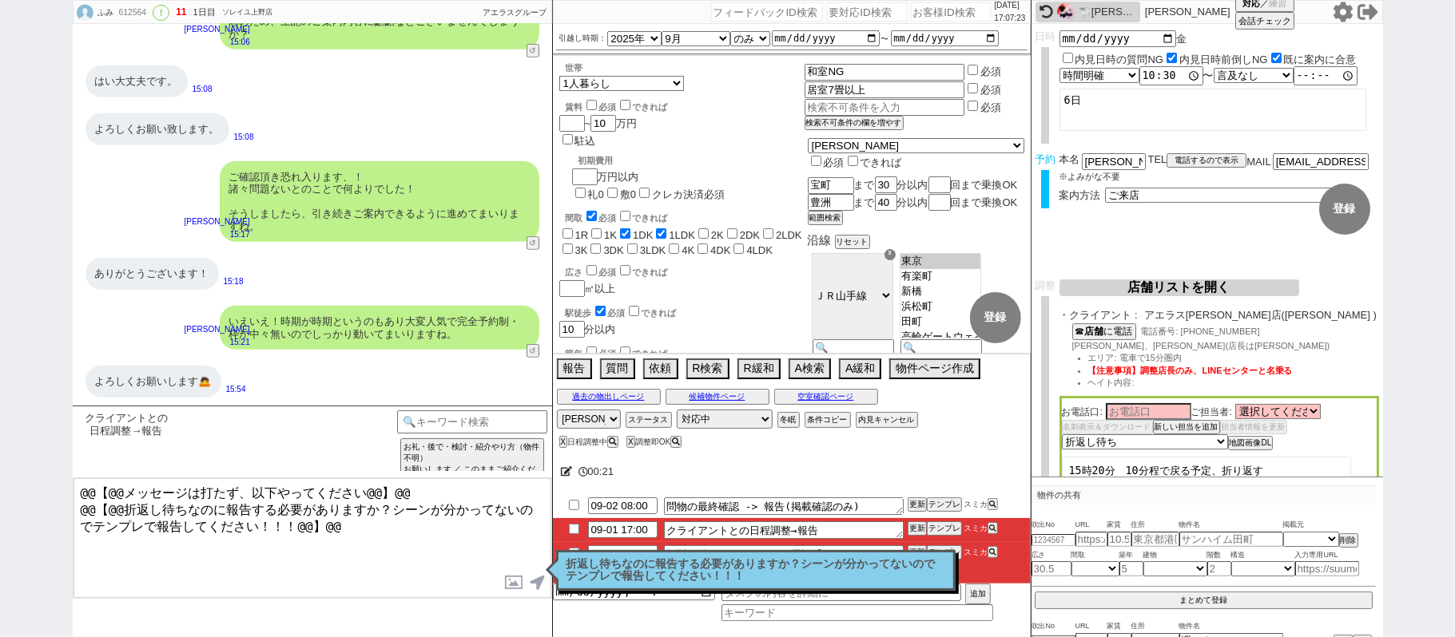
click at [739, 564] on p "折返し待ちなのに報告する必要がありますか？シーンが分かってないのでテンプレで報告してください！！！" at bounding box center [755, 570] width 379 height 25
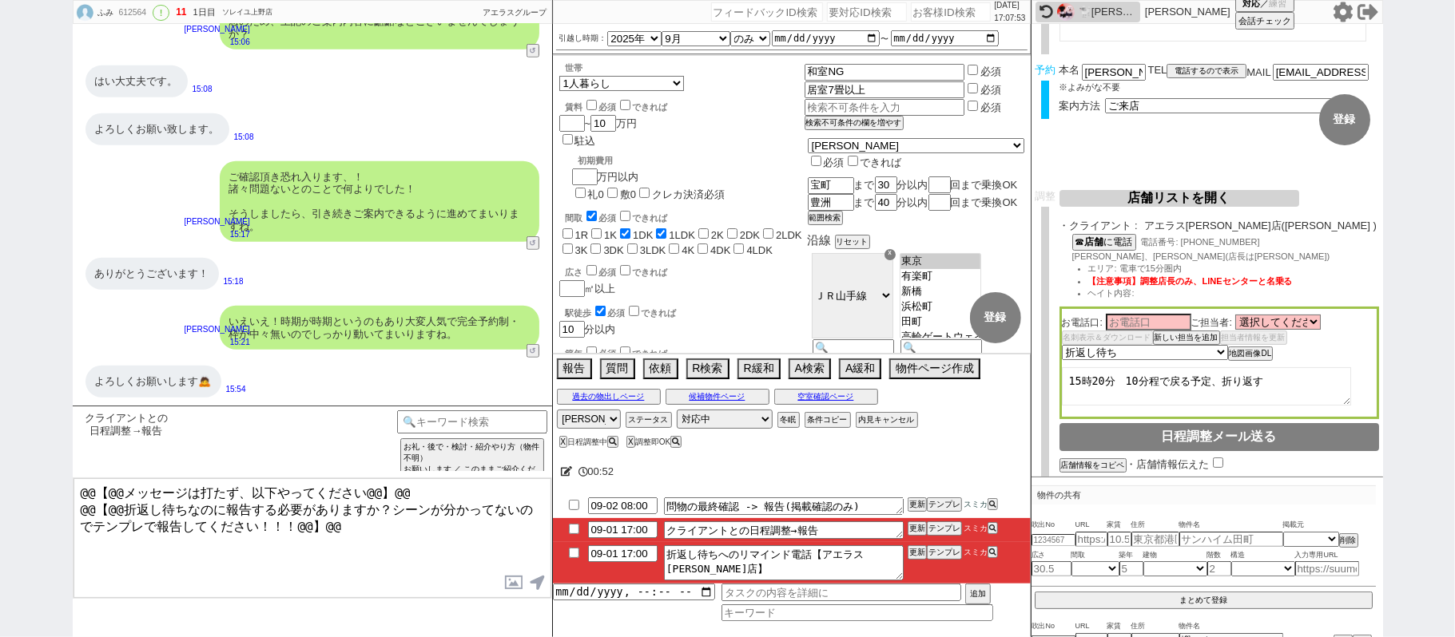
scroll to position [0, 0]
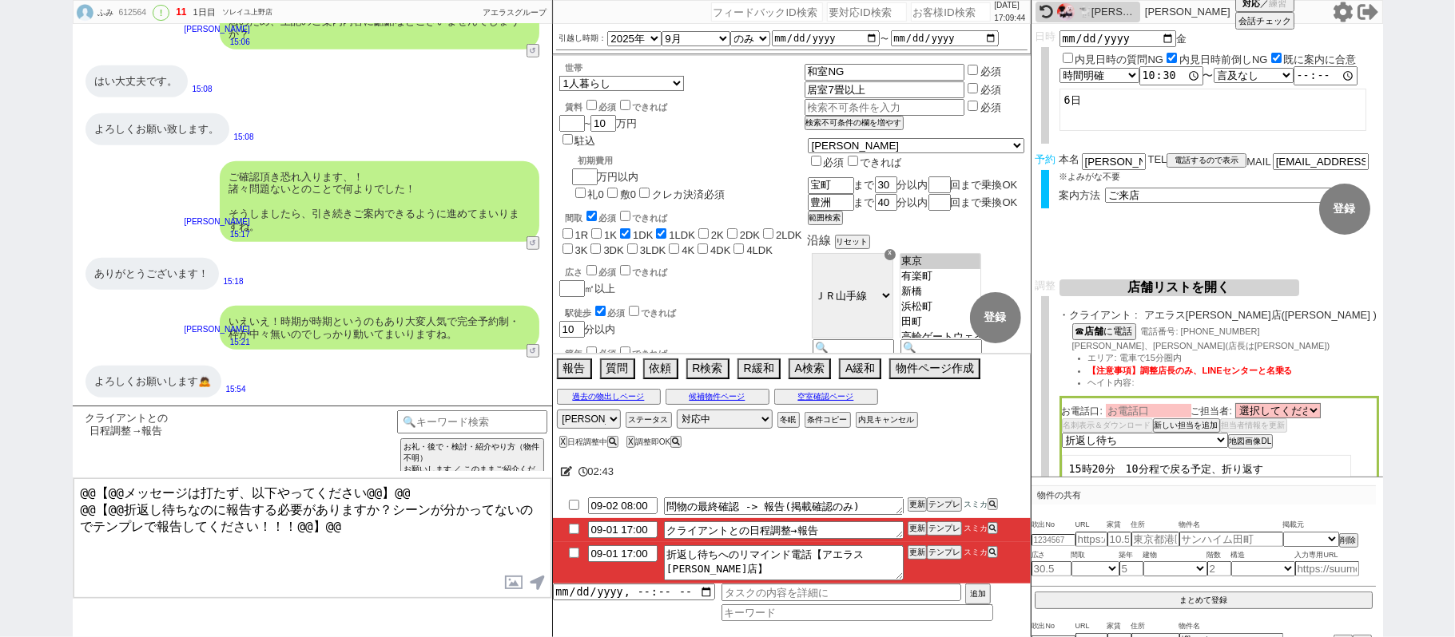
click at [1132, 414] on input at bounding box center [1148, 411] width 85 height 14
drag, startPoint x: 1113, startPoint y: 347, endPoint x: 1132, endPoint y: 346, distance: 19.2
click at [1132, 346] on span "野口さん、馬渕さん(店長は野口さん)" at bounding box center [1201, 346] width 258 height 10
copy span "馬渕"
click at [1170, 410] on input at bounding box center [1148, 411] width 85 height 14
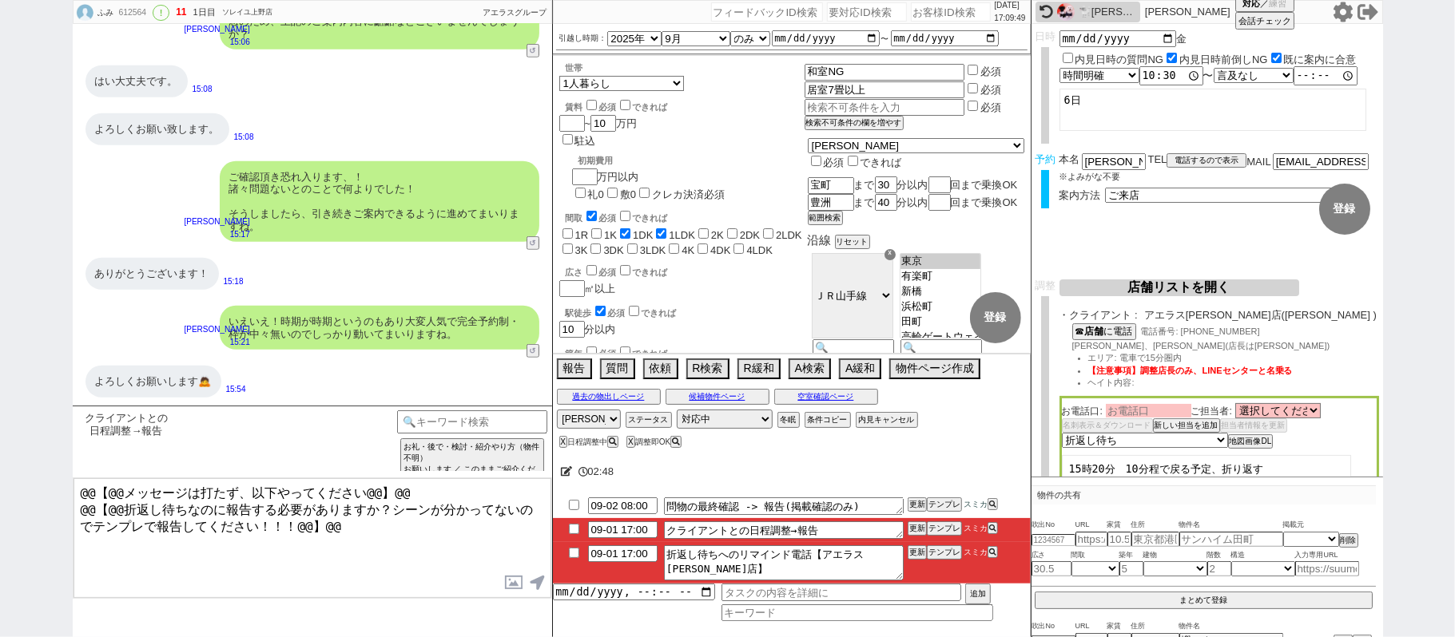
paste input "馬渕"
type input "馬渕"
drag, startPoint x: 1221, startPoint y: 371, endPoint x: 1301, endPoint y: 377, distance: 80.1
click at [1221, 371] on span "【注意事項】調整店長のみ、LINEセンターと名乗る" at bounding box center [1190, 371] width 205 height 10
click at [1311, 415] on select "選択してください 花澤 彰和 飛田 浩希 豊田 浩司 馬渕 拓哉 林 章吉 野口 巧 齋藤 恭輝" at bounding box center [1277, 412] width 85 height 14
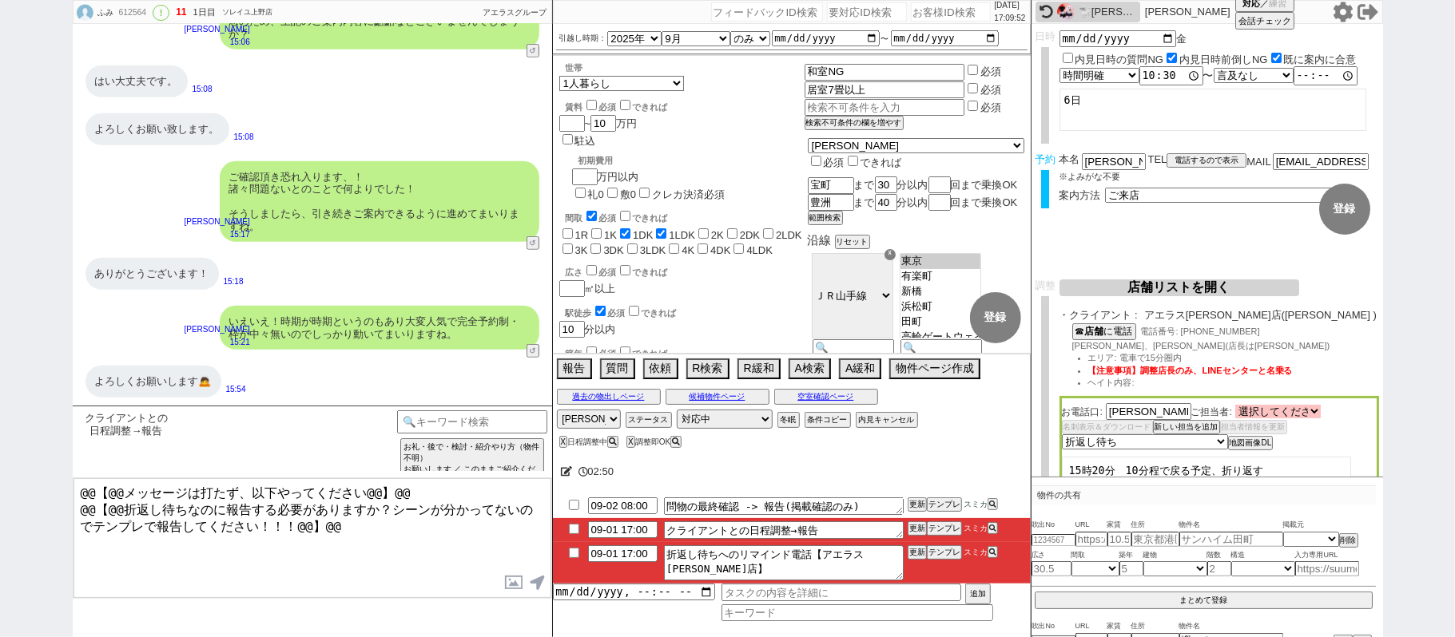
select select "1887"
click at [1238, 407] on select "選択してください 花澤 彰和 飛田 浩希 豊田 浩司 馬渕 拓哉 林 章吉 野口 巧 齋藤 恭輝" at bounding box center [1277, 412] width 85 height 14
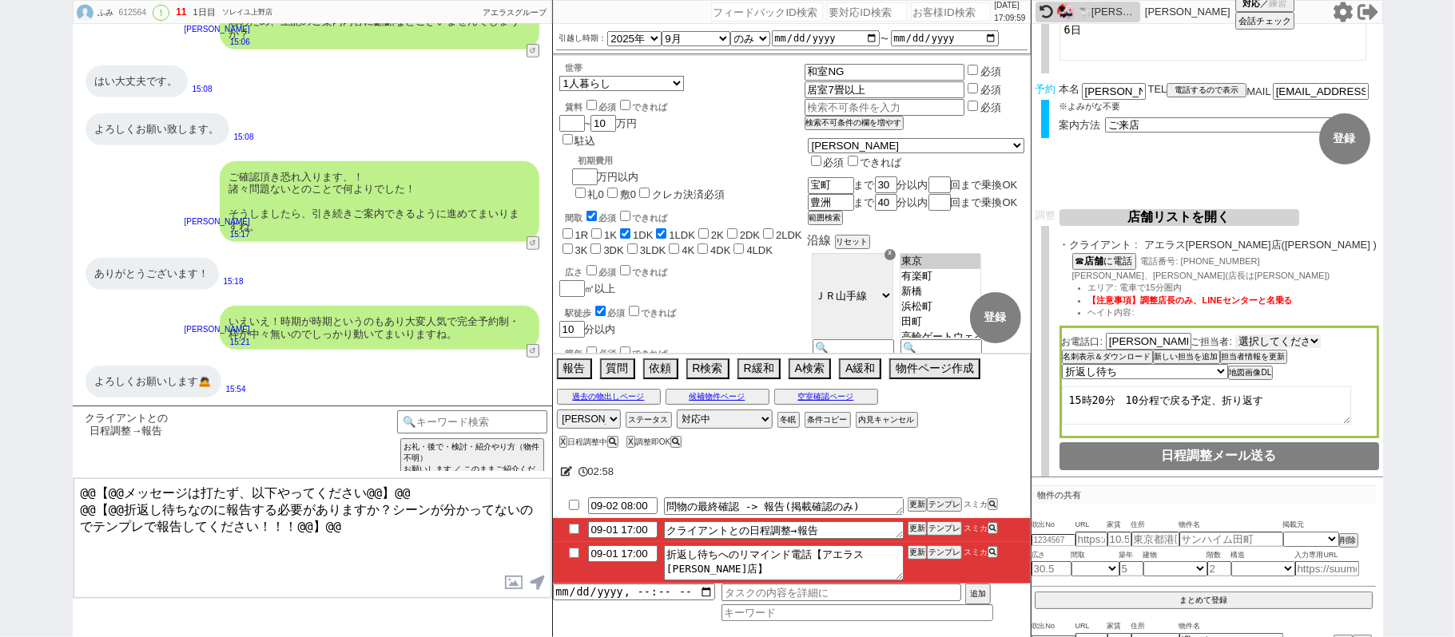
scroll to position [145, 0]
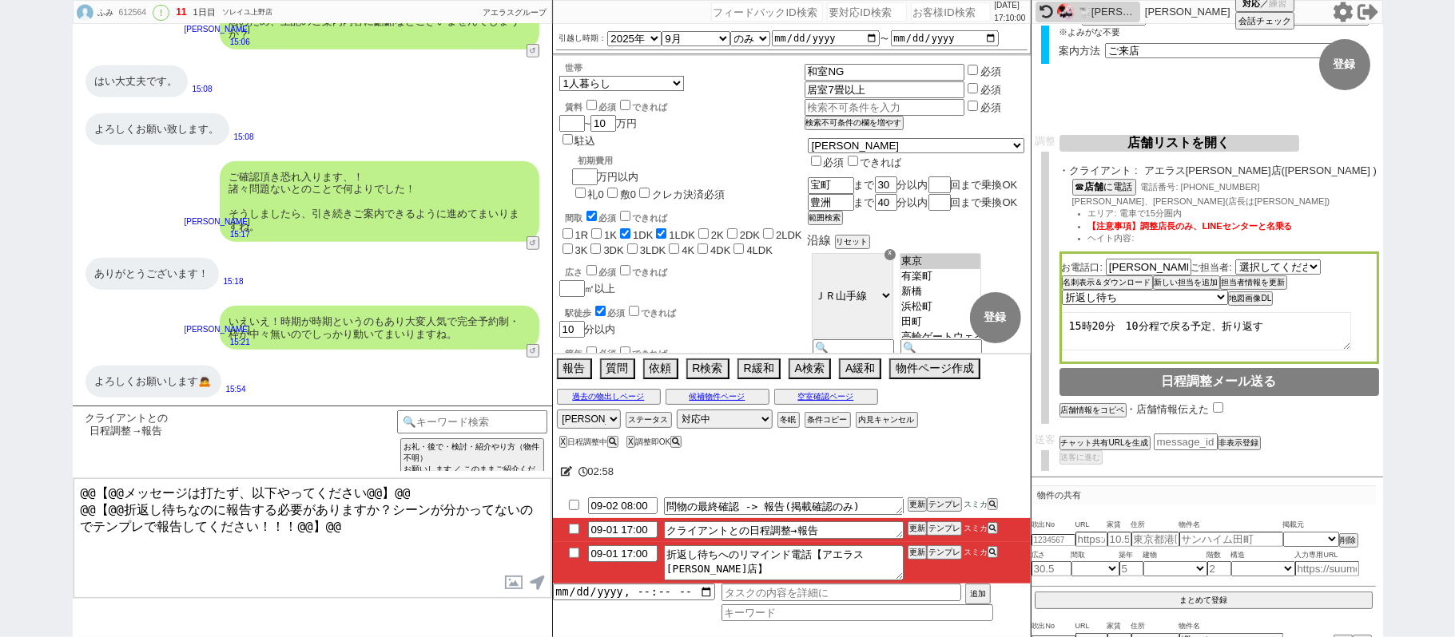
click at [1265, 323] on textarea "15時20分　10分程で戻る予定、折り返す" at bounding box center [1206, 331] width 289 height 38
paste textarea "宝町駅まで30分以内、豊洲駅まで40分以内 現在行徳駅近くに気になる物件"
type textarea "15時20分　10分程で戻る予定、折り返す 宝町駅まで30分以内、豊洲駅まで40分以内 現在行徳駅近くに気になる物件"
click at [1183, 299] on select "未定 希望で最短でOK 最短以外でOK 日程がNG(直近で別日提案可) 日程がNG(直近はNG) お客様ごとNG 折返し待ち 店舗が定休/終業後で連絡取れず" at bounding box center [1144, 297] width 165 height 14
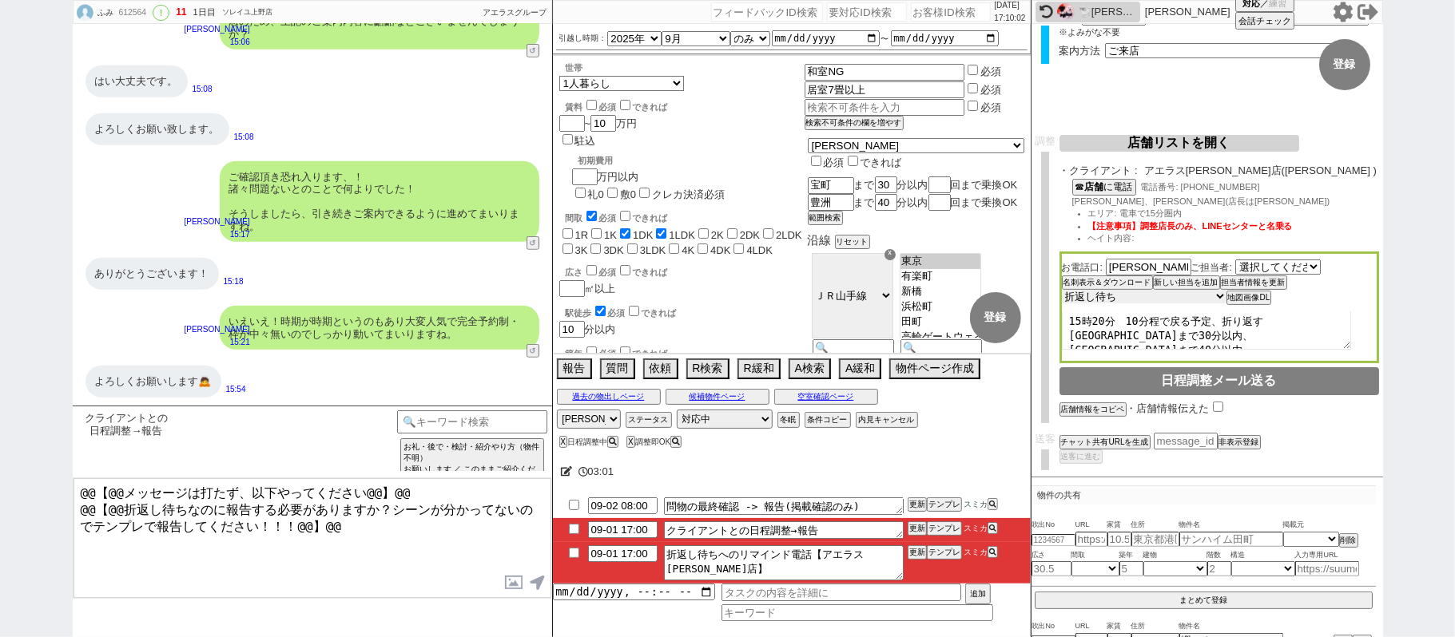
select select "5"
click at [1062, 292] on select "未定 希望で最短でOK 最短以外でOK 日程がNG(直近で別日提案可) 日程がNG(直近はNG) お客様ごとNG 折返し待ち 店舗が定休/終業後で連絡取れず" at bounding box center [1144, 297] width 165 height 14
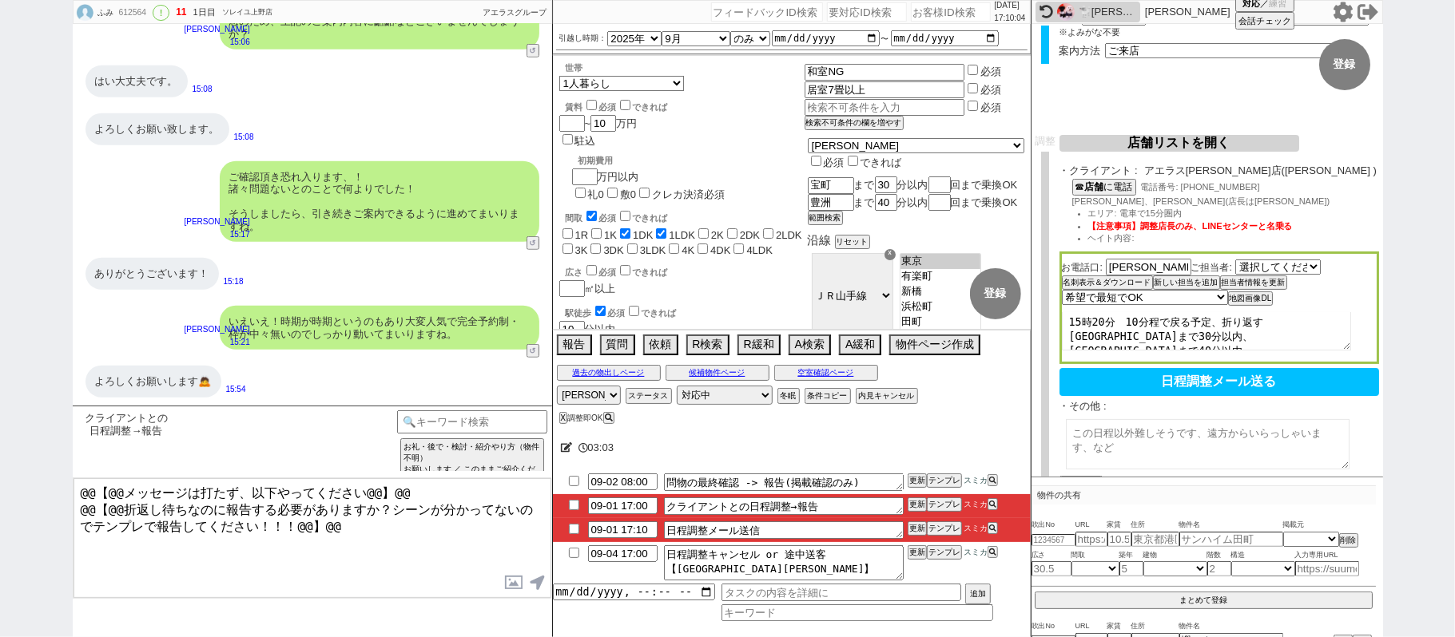
click at [1120, 436] on textarea at bounding box center [1208, 444] width 284 height 50
paste textarea "宝町駅まで30分以内、豊洲駅まで40分以内 現在行徳駅近くに気になる物件"
drag, startPoint x: 1265, startPoint y: 428, endPoint x: 1279, endPoint y: 428, distance: 13.6
click at [1279, 428] on textarea "お客様のご希望エリアは宝町駅まで30分以内、豊洲駅まで40分以内 現在行徳駅近くに気になる物件" at bounding box center [1208, 444] width 284 height 50
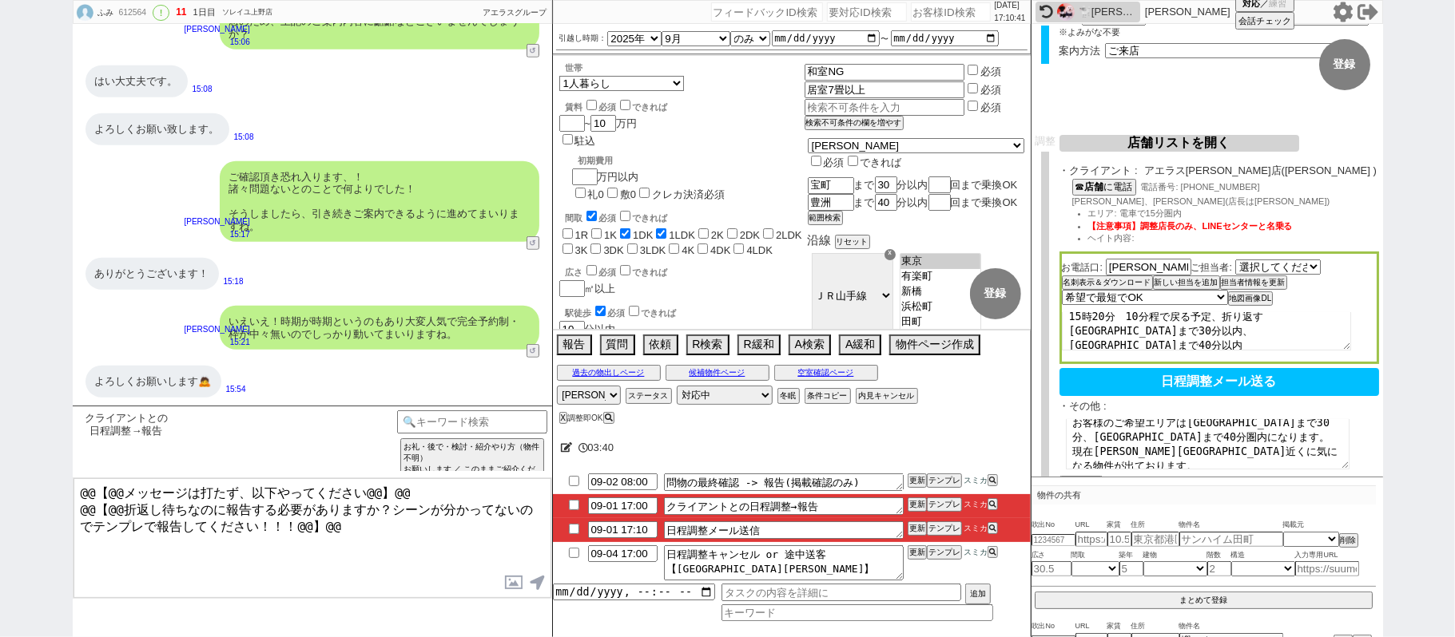
scroll to position [10, 0]
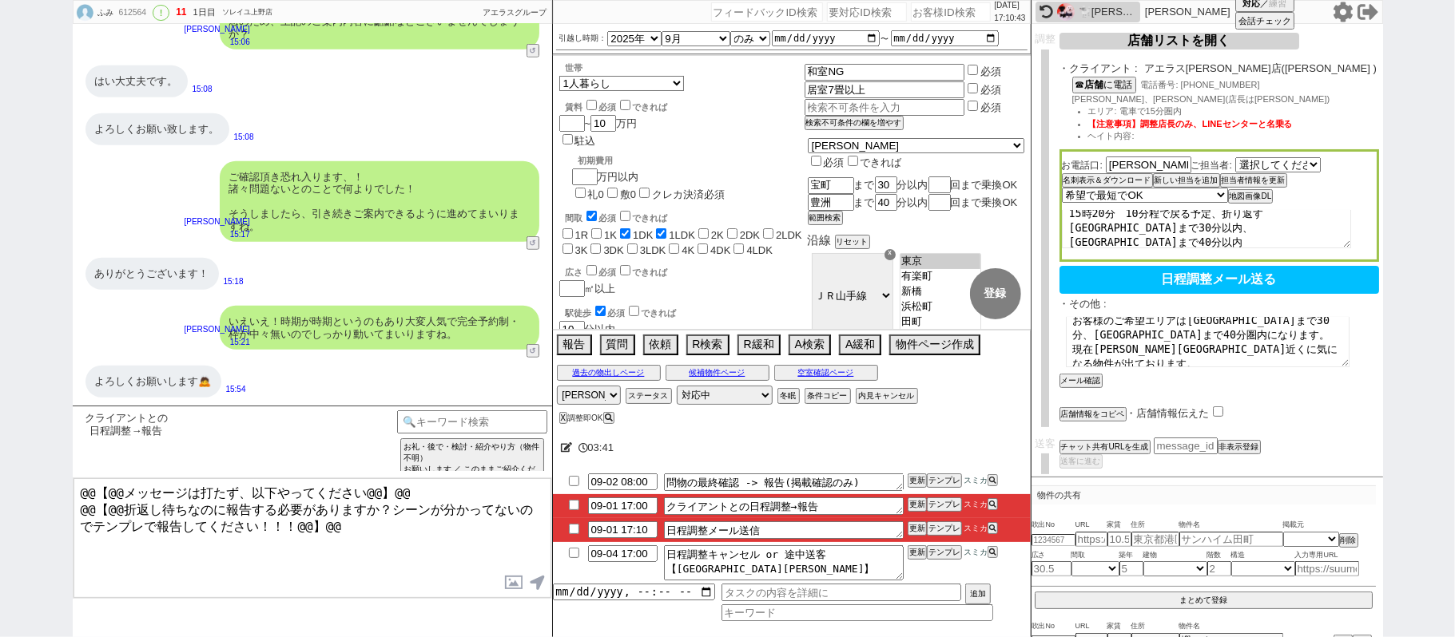
type textarea "お客様のご希望エリアは宝町駅まで30分、豊洲駅まで40分圏内になります。 現在行徳駅近くに気になる物件が出ております。"
click at [1077, 378] on button "メール確認" at bounding box center [1079, 380] width 40 height 11
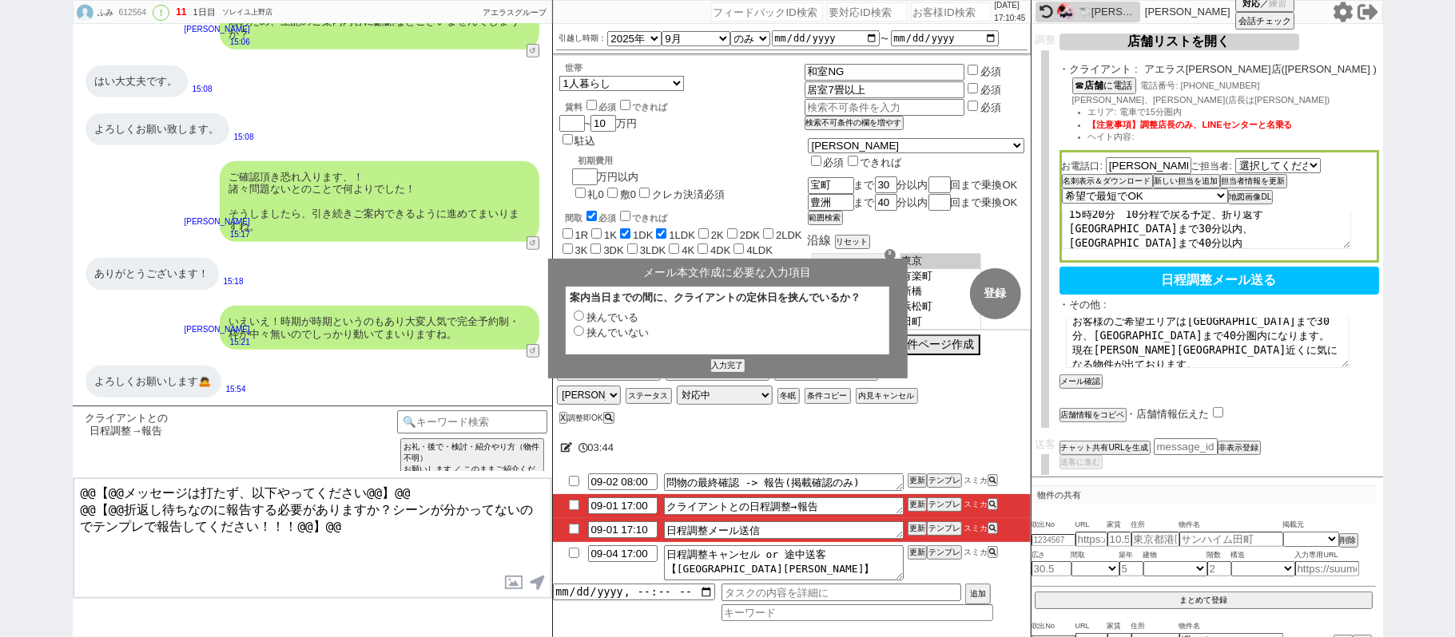
click at [633, 331] on label "挟んでいない" at bounding box center [617, 333] width 62 height 12
click at [584, 331] on input "挟んでいない" at bounding box center [579, 331] width 10 height 10
radio input "true"
click at [722, 366] on button "入力完了" at bounding box center [728, 365] width 32 height 11
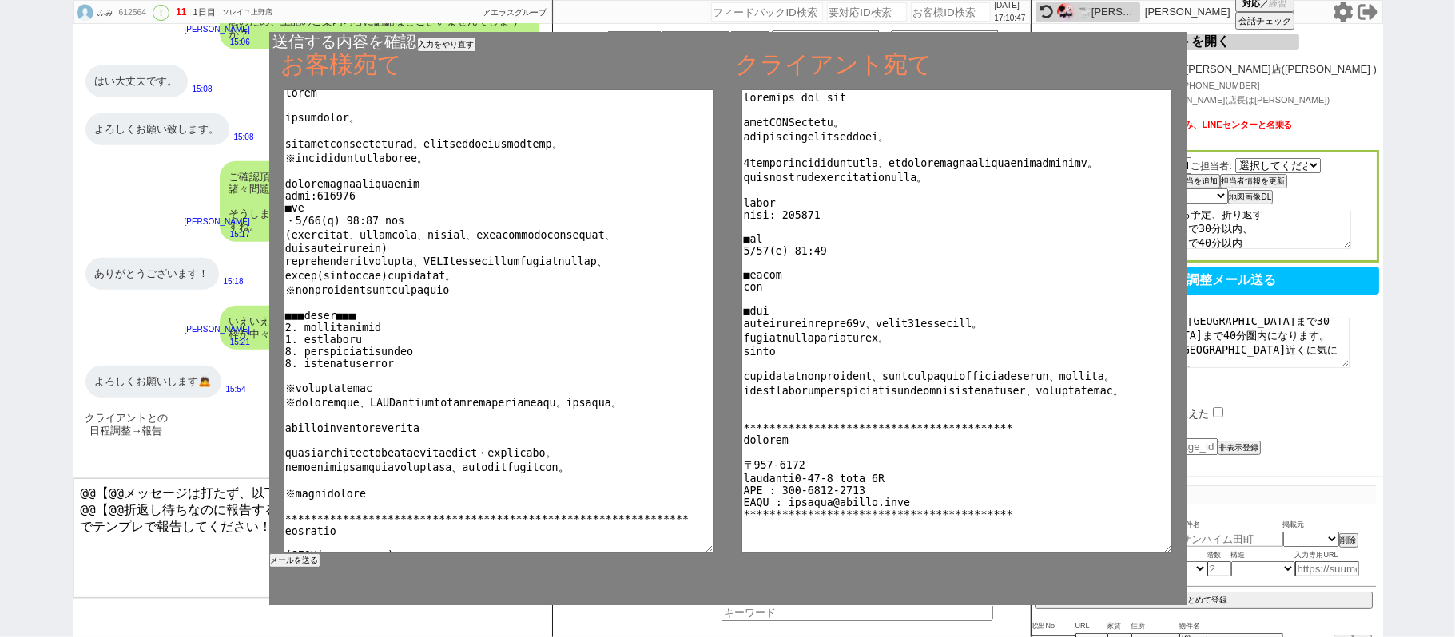
scroll to position [8, 0]
click at [301, 560] on button "メールを送る" at bounding box center [293, 560] width 48 height 11
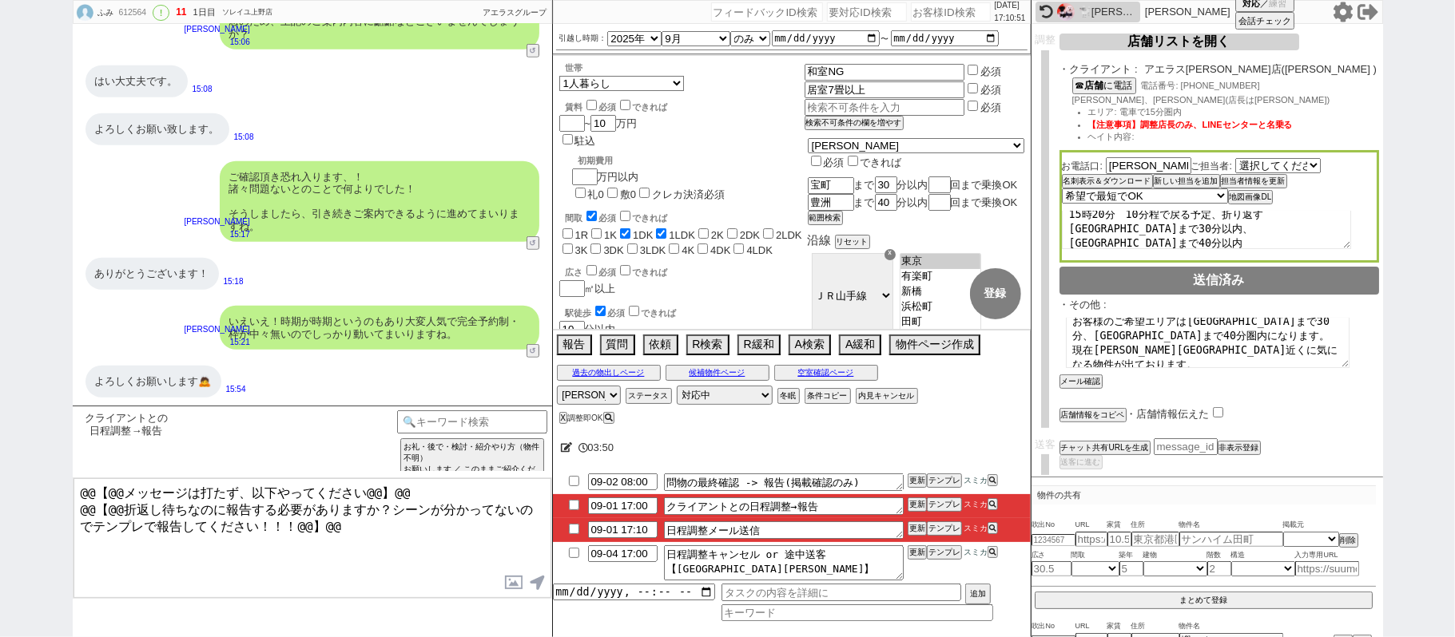
click at [574, 531] on input "checkbox" at bounding box center [573, 529] width 23 height 10
checkbox input "true"
click at [938, 509] on button "テンプレ" at bounding box center [944, 504] width 35 height 11
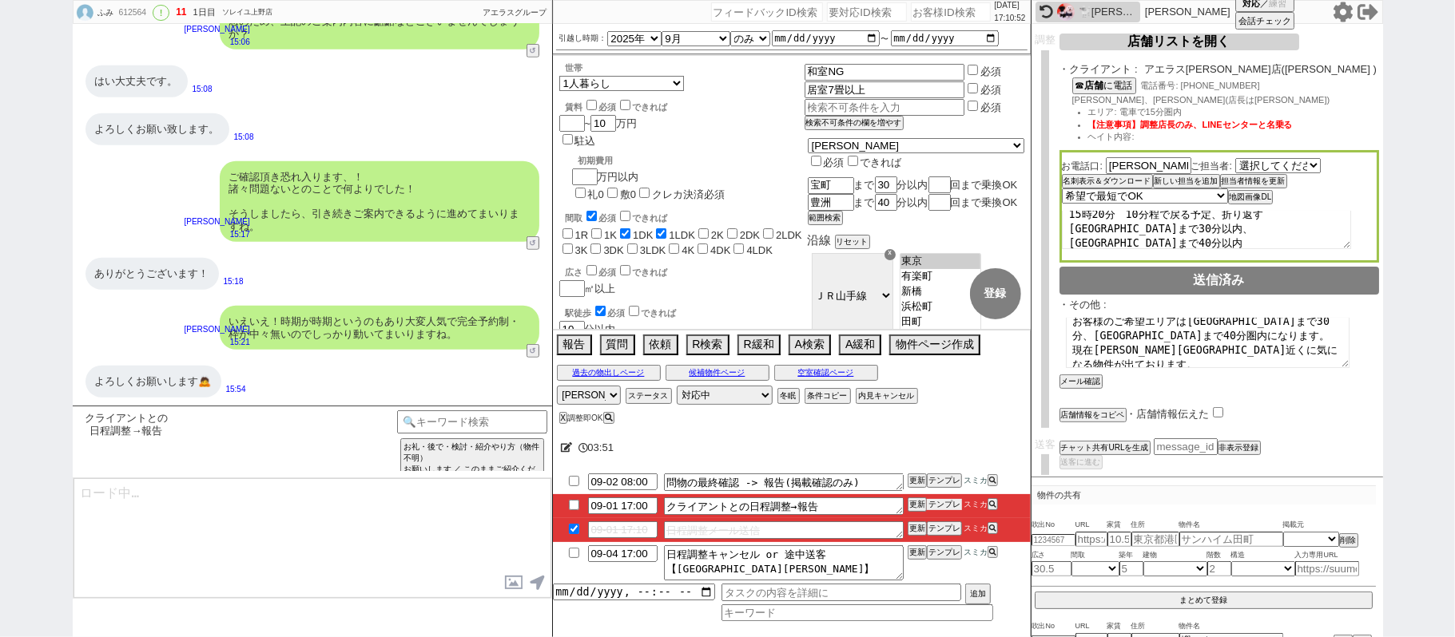
scroll to position [5091, 0]
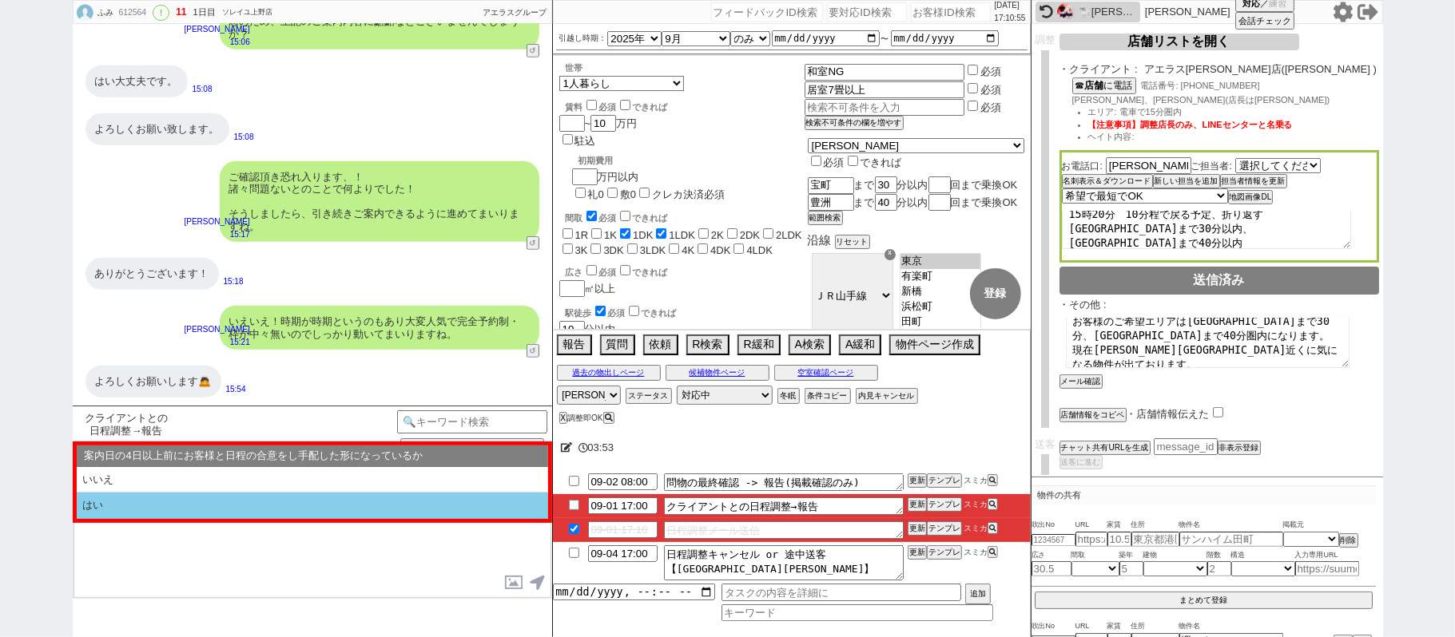
click at [295, 498] on li "はい" at bounding box center [312, 506] width 471 height 26
click at [273, 498] on li "近い" at bounding box center [312, 506] width 471 height 26
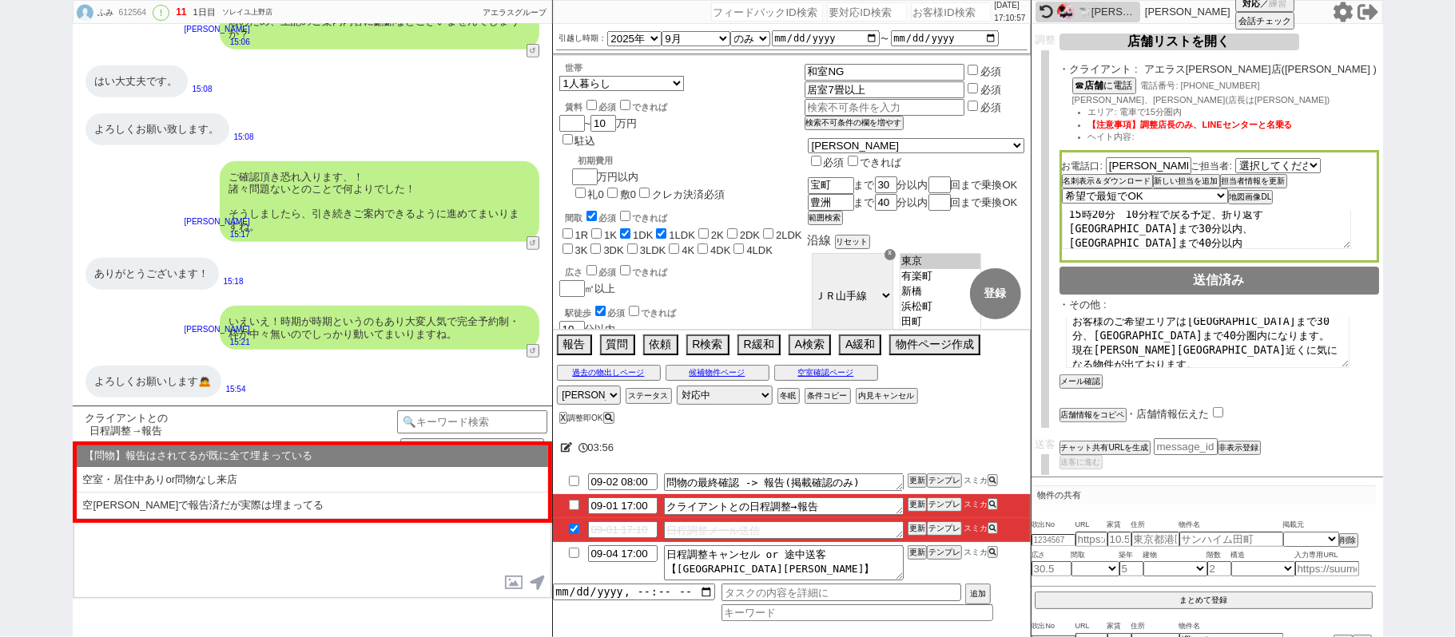
click at [240, 481] on li "空室・居住中ありor問物なし来店" at bounding box center [312, 480] width 471 height 26
select select "はい"
select select "近い"
select select "空室・居住中ありor問物なし来店"
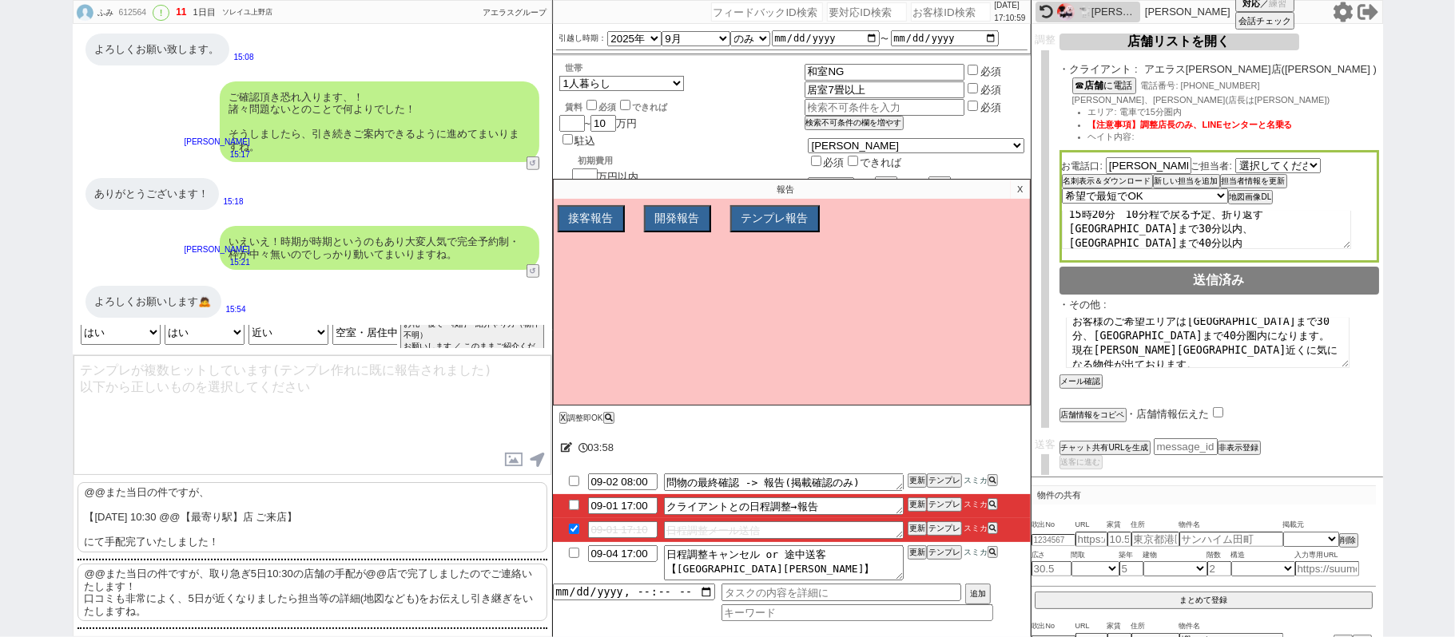
drag, startPoint x: 231, startPoint y: 589, endPoint x: 225, endPoint y: 474, distance: 115.2
click at [231, 588] on p "@@また当日の件ですが、取り急ぎ5日10:30の店舗の手配が@@店で完了しましたのでご連絡いたします！ 口コミも非常によく、5日が近くなりましたら担当等の詳細…" at bounding box center [312, 593] width 470 height 58
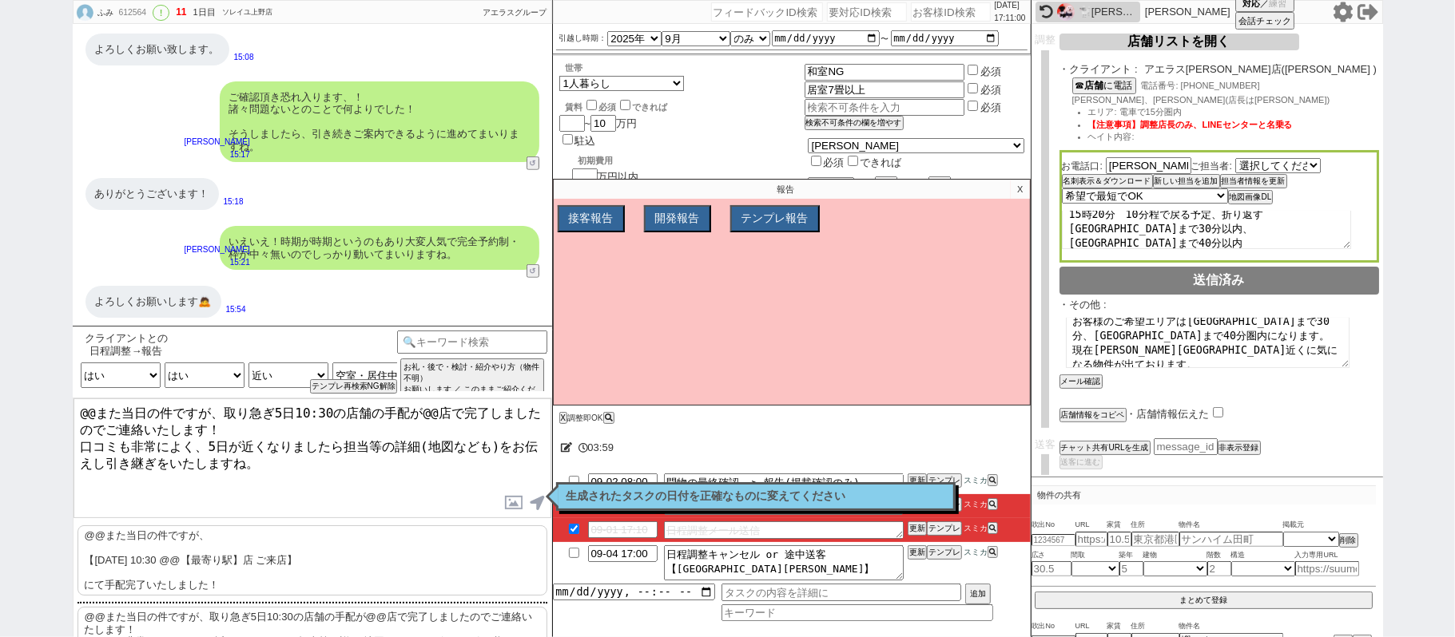
scroll to position [5171, 0]
drag, startPoint x: 94, startPoint y: 409, endPoint x: 32, endPoint y: 356, distance: 81.6
click at [32, 356] on div "ふみ 612564 ! 11 1日目 ソレイユ上野店 冬眠中 自社客 アエラスグループ スミカ_BPO チャット全表示 2025-09-01 新しくフォローさ…" at bounding box center [727, 318] width 1455 height 637
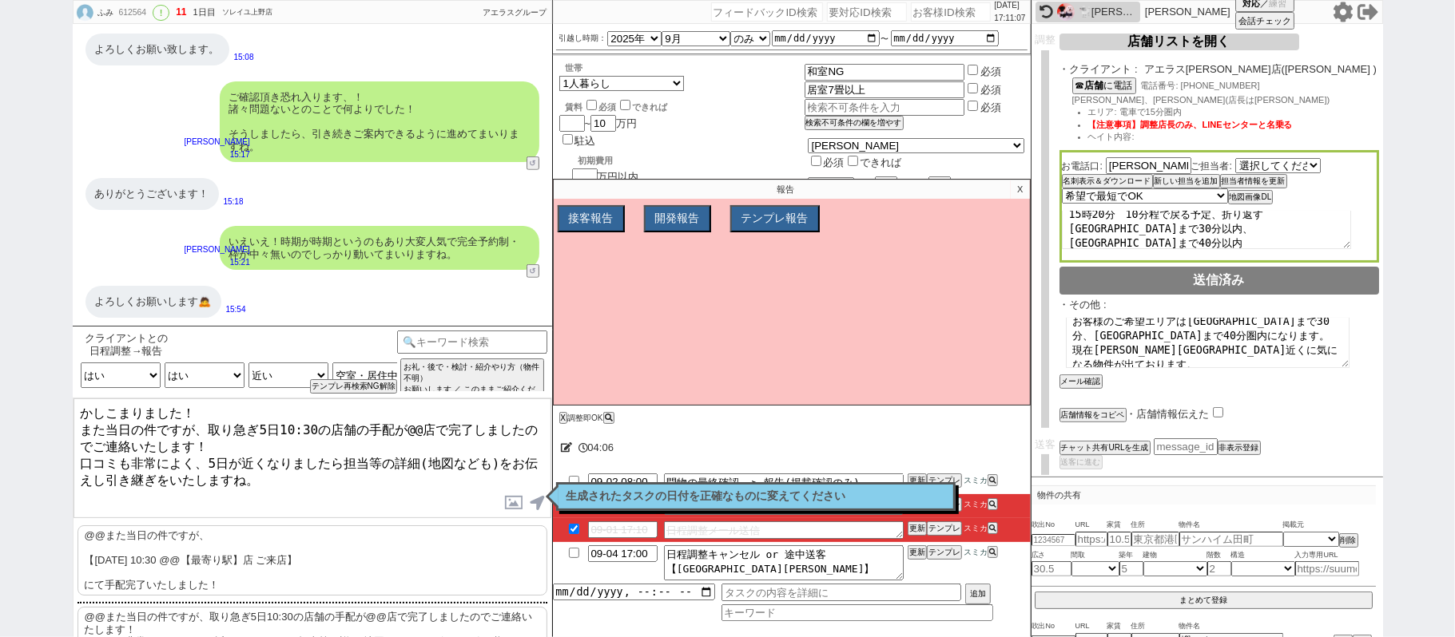
click at [410, 422] on textarea "かしこまりました！ また当日の件ですが、取り急ぎ5日10:30の店舗の手配が@@店で完了しましたのでご連絡いたします！ 口コミも非常によく、5日が近くなりまし…" at bounding box center [312, 459] width 478 height 120
click at [371, 457] on textarea "かしこまりました！ また当日の件ですが、取り急ぎ5日10:30の店舗の手配が葛西店で完了しましたのでご連絡いたします！ 口コミも非常によく、5日が近くなりまし…" at bounding box center [312, 459] width 478 height 120
type textarea "かしこまりました！ また当日の件ですが、取り急ぎ5日10:30の店舗の手配が葛西店で完了しましたのでご連絡いたします！ 口コミも非常によく、5日が近くなりまし…"
checkbox input "true"
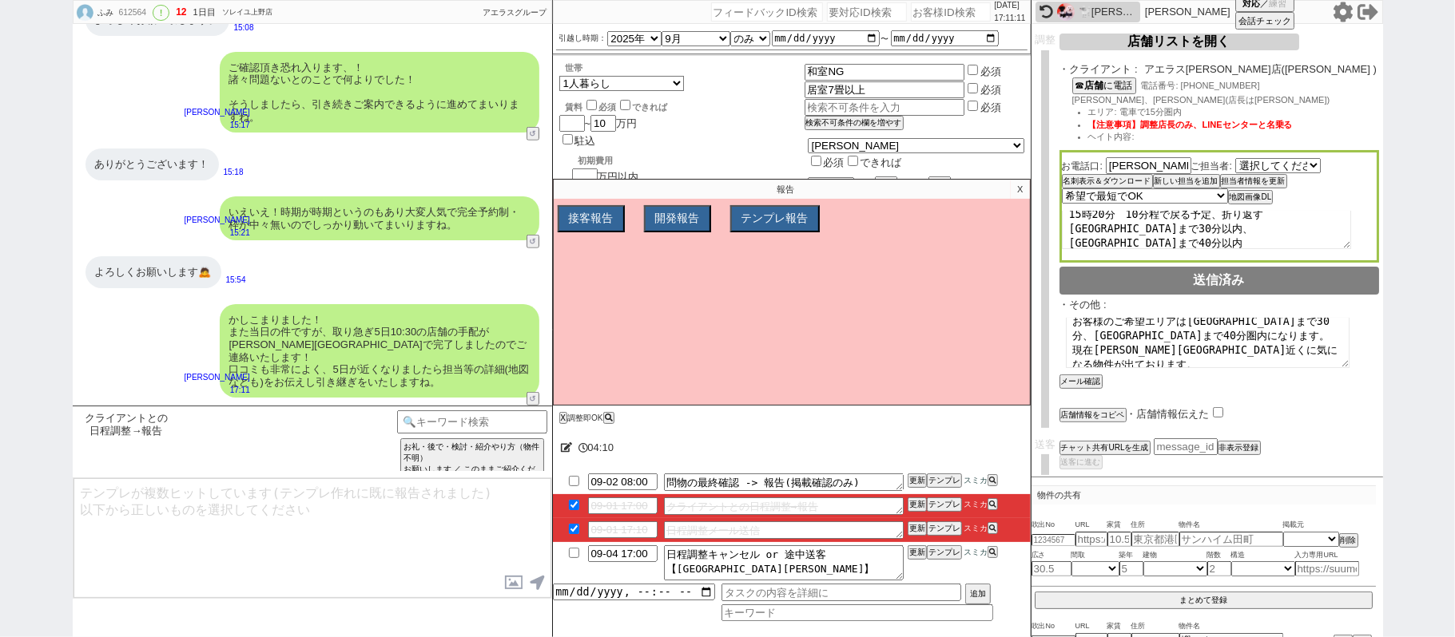
scroll to position [5189, 0]
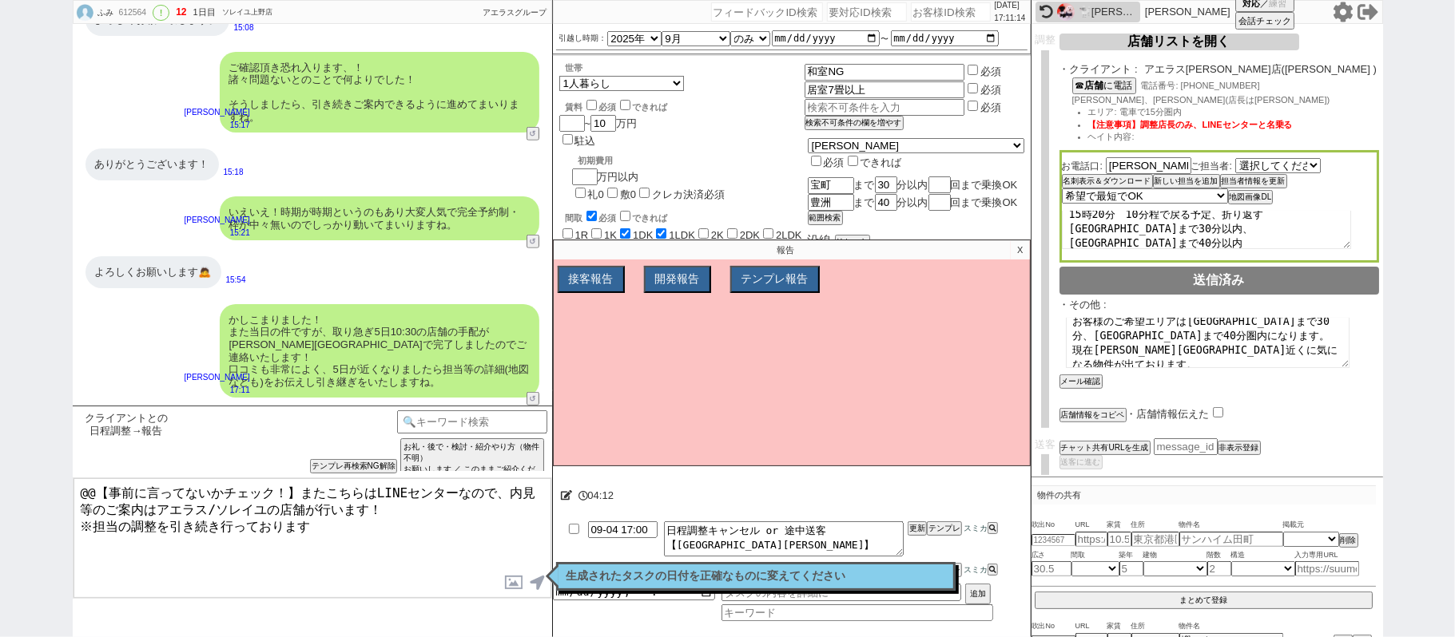
drag, startPoint x: 433, startPoint y: 506, endPoint x: 0, endPoint y: 320, distance: 471.6
click at [0, 329] on div "ふみ 612564 ! 12 1日目 ソレイユ上野店 冬眠中 自社客 アエラスグループ スミカ_BPO チャット全表示 2025-09-01 新しくフォローさ…" at bounding box center [727, 318] width 1455 height 637
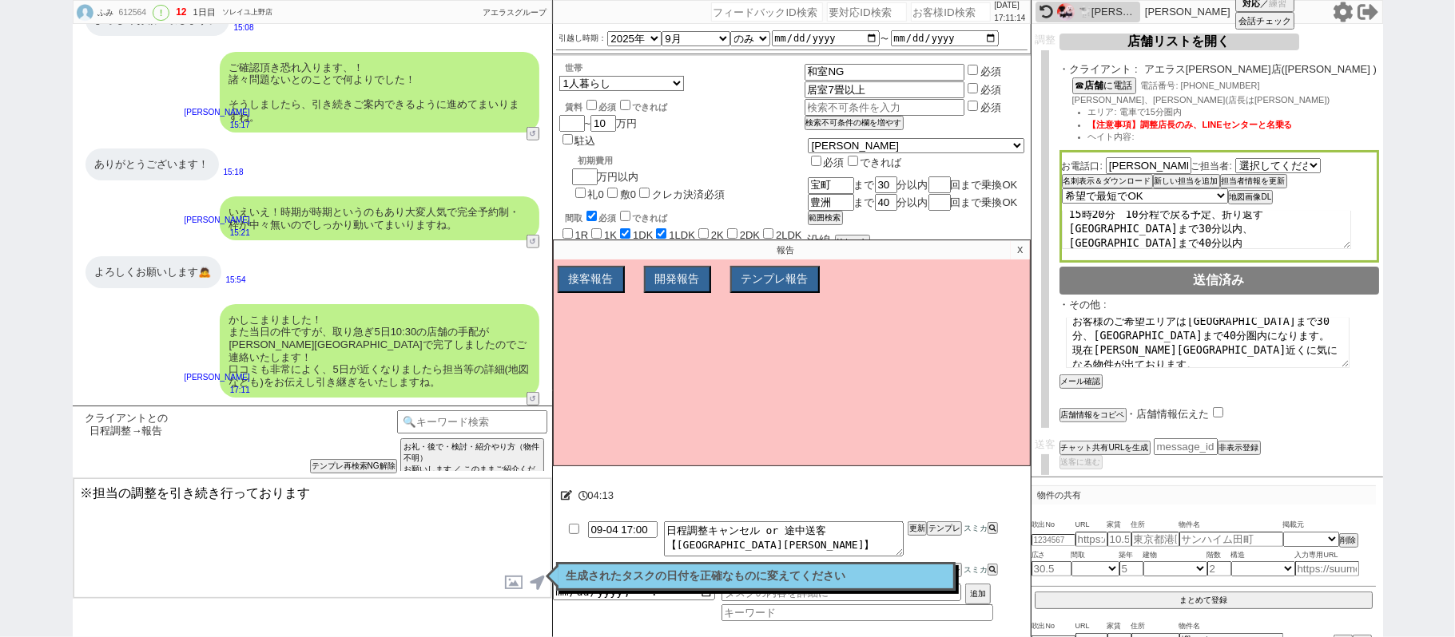
type textarea "※担当の調整を引き続き行っております"
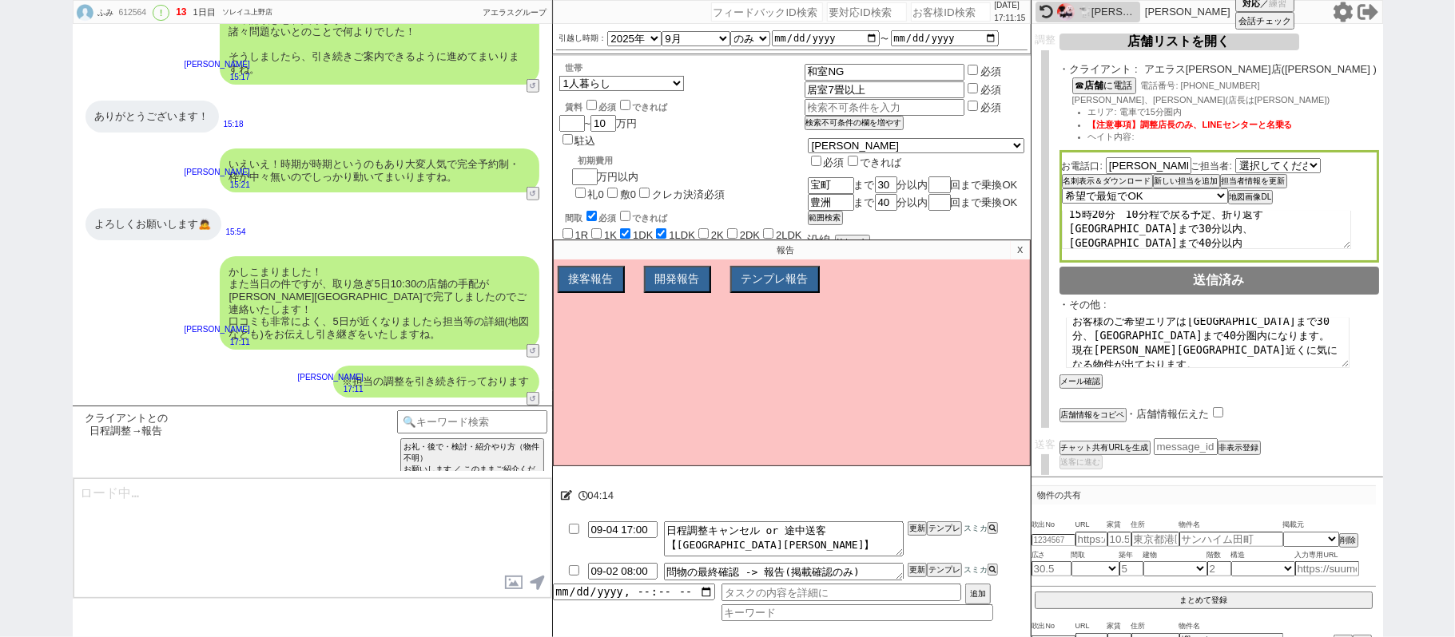
type textarea "日時等のご確認頂けましたらご一報だけお願いします！"
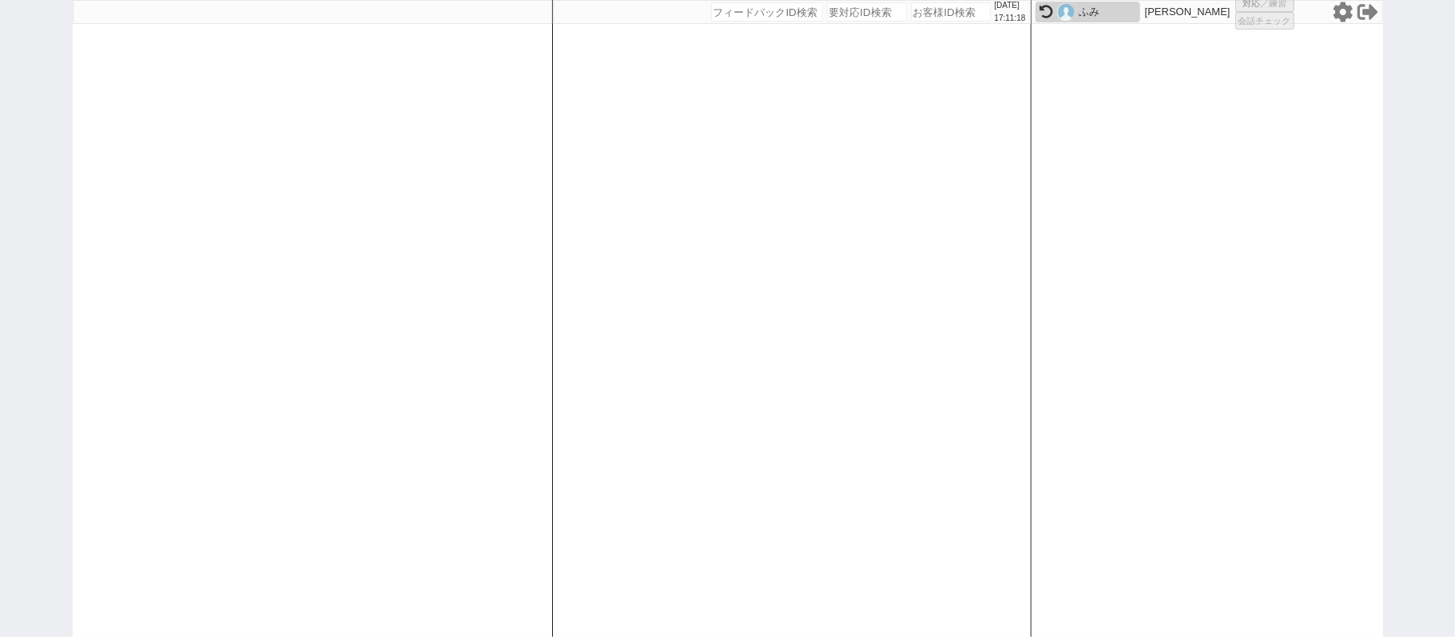
select select
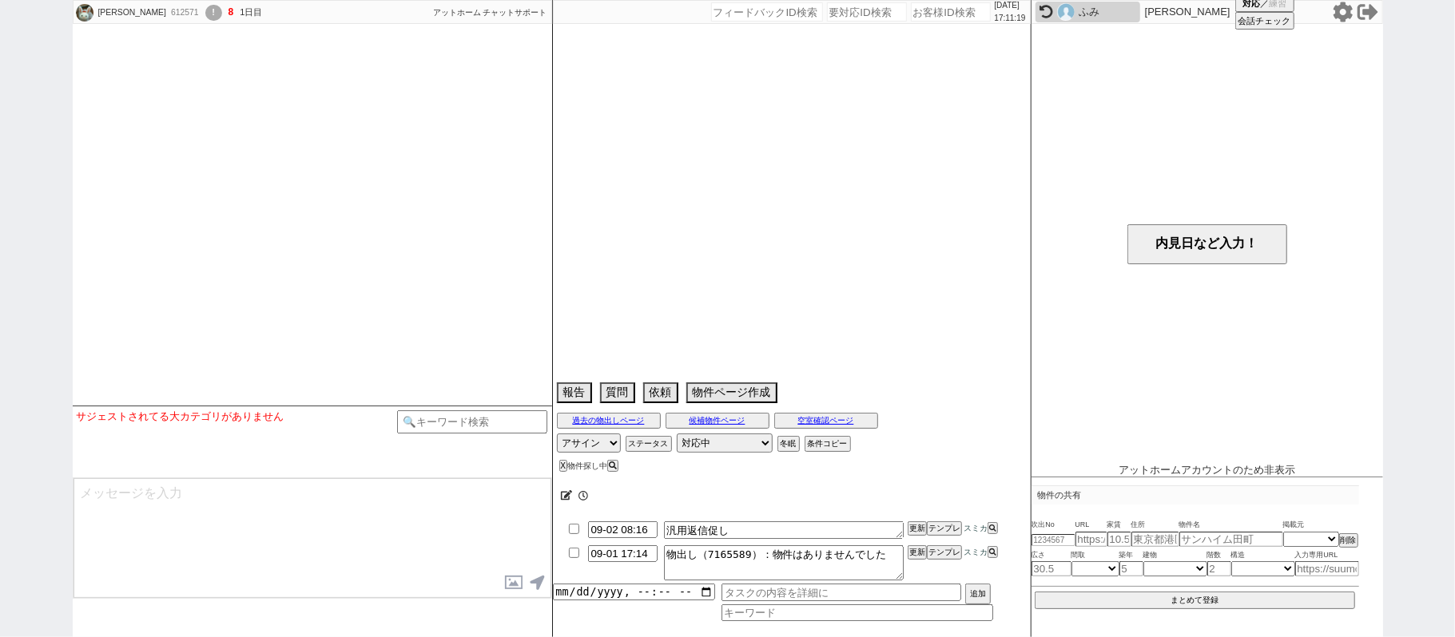
select select
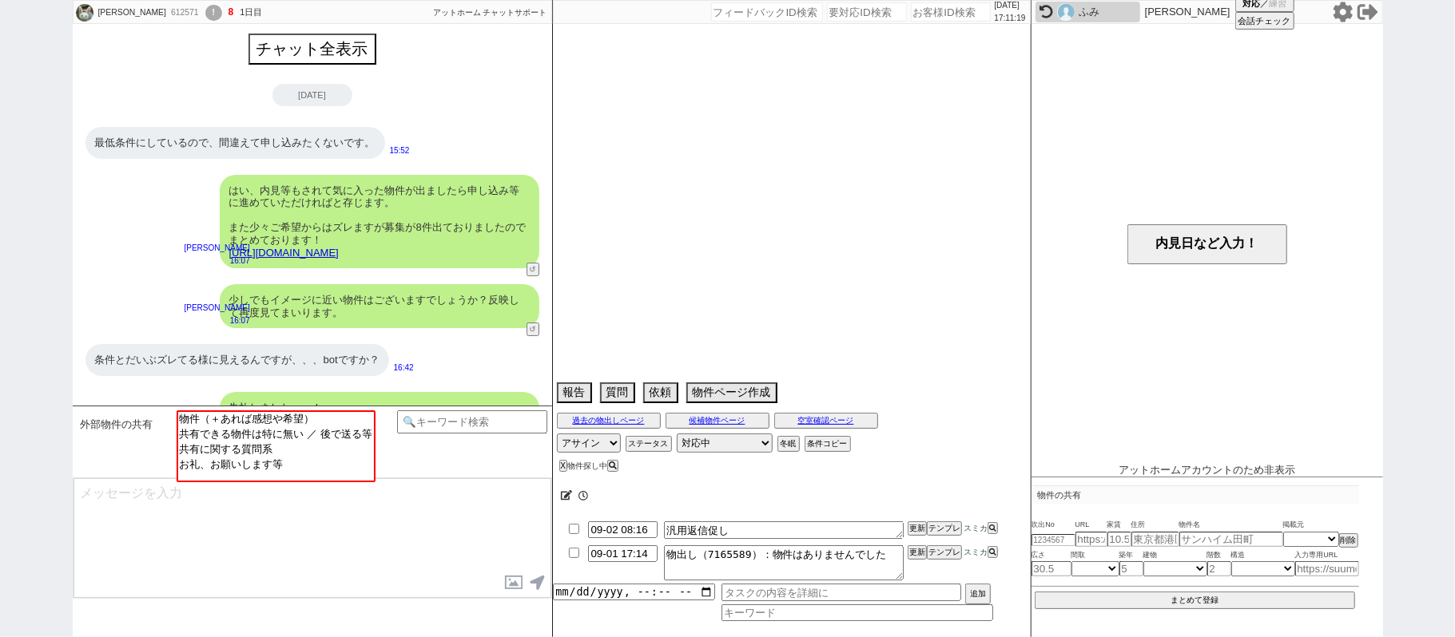
scroll to position [157, 0]
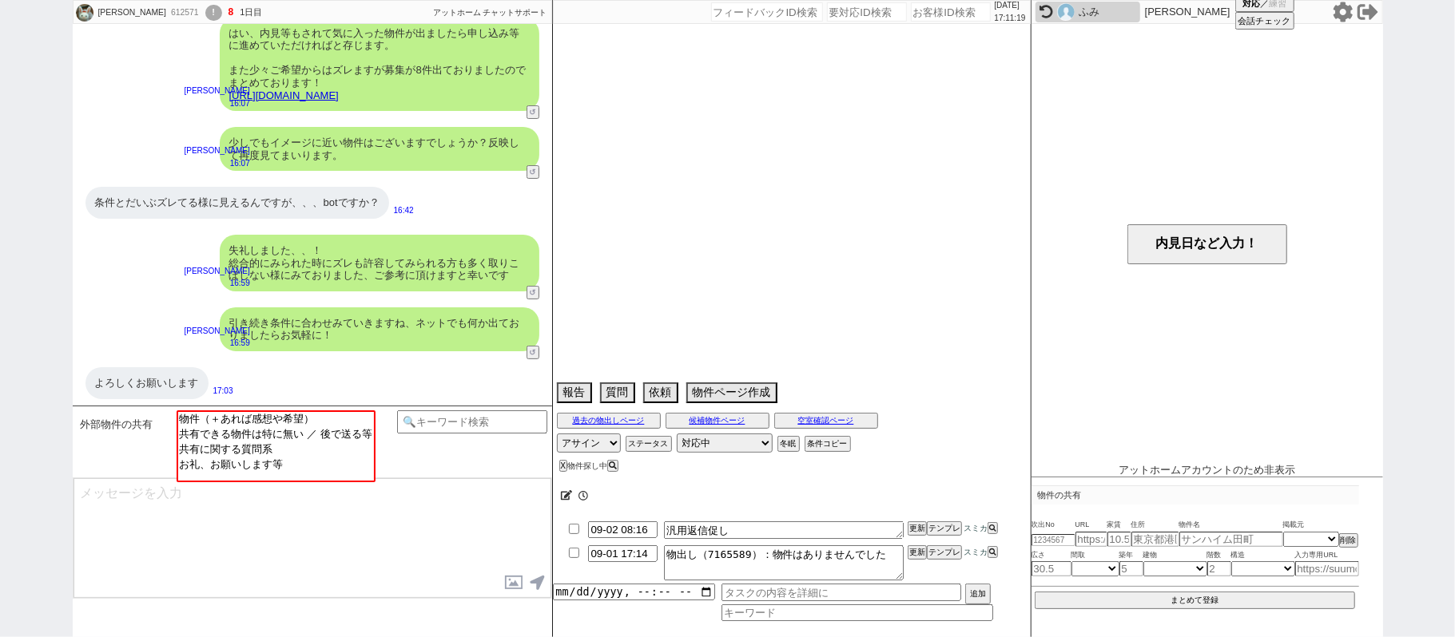
select select "2025"
select select "10"
select select "36"
select select "6"
select select "11"
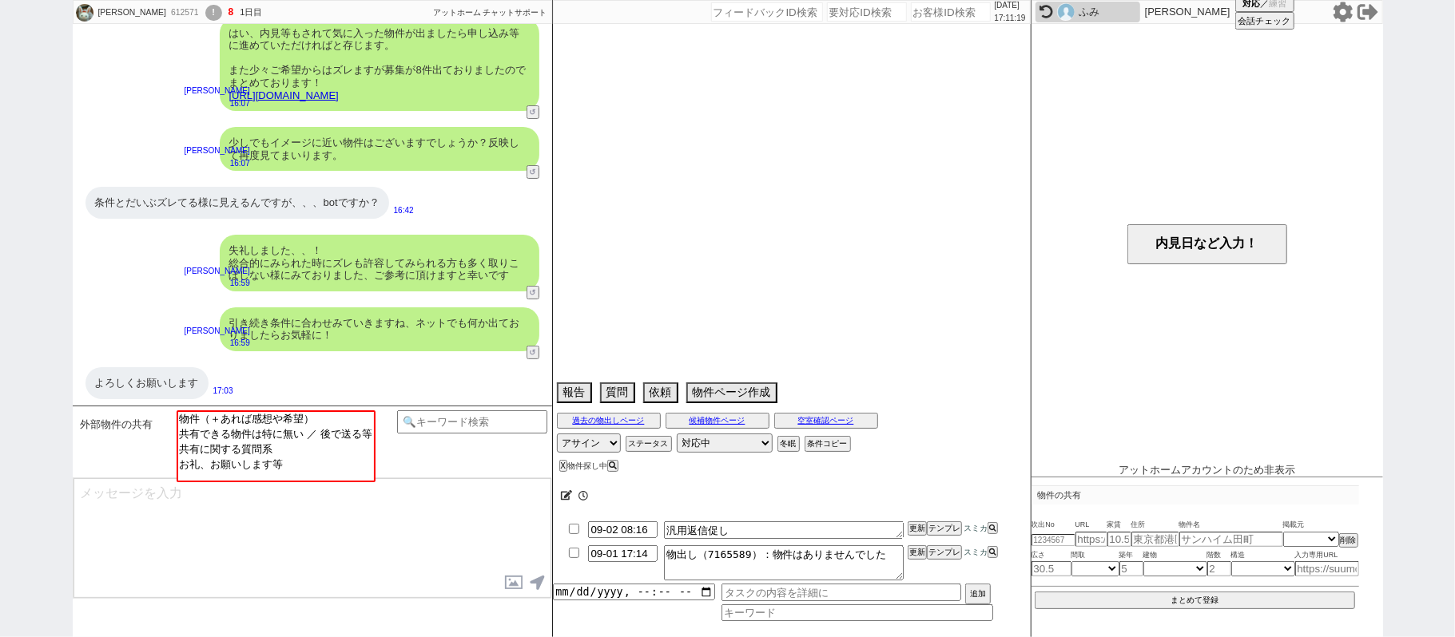
select select "57"
select select "1406"
select select "23"
select select "749"
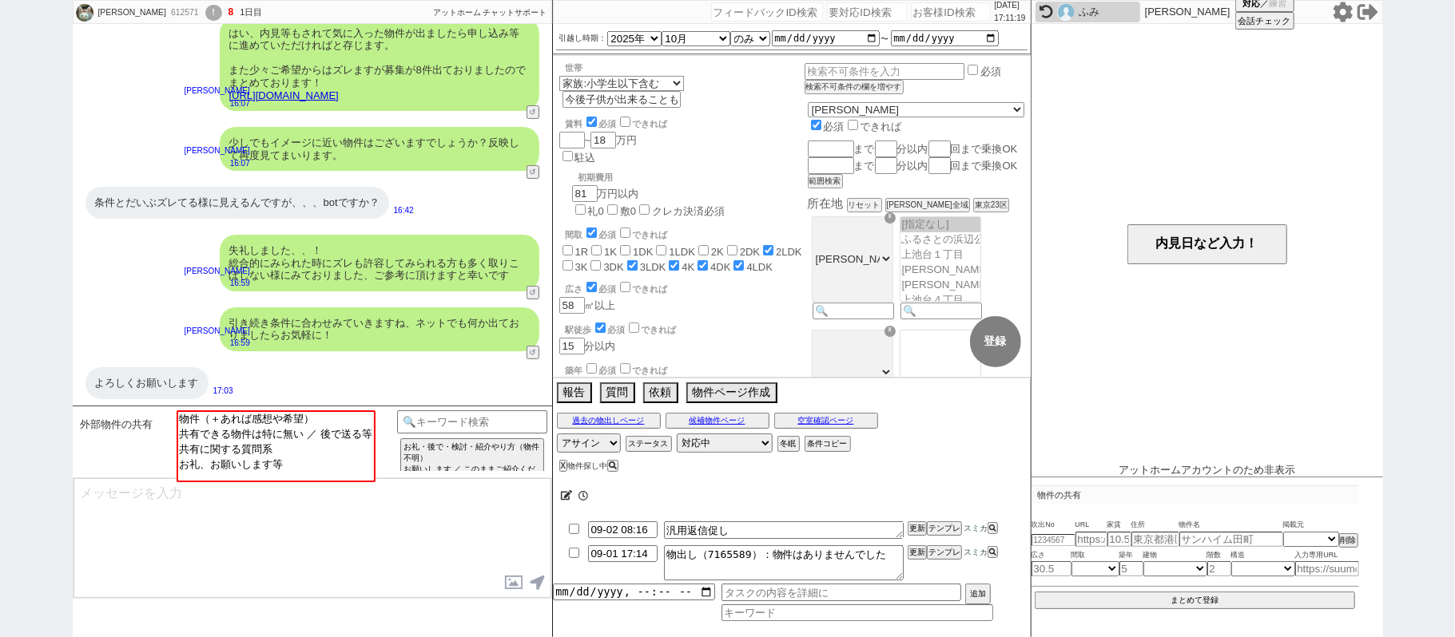
scroll to position [403, 0]
click at [1087, 24] on div "内見日など入力！" at bounding box center [1206, 244] width 351 height 440
click at [1058, 8] on img at bounding box center [1066, 12] width 18 height 18
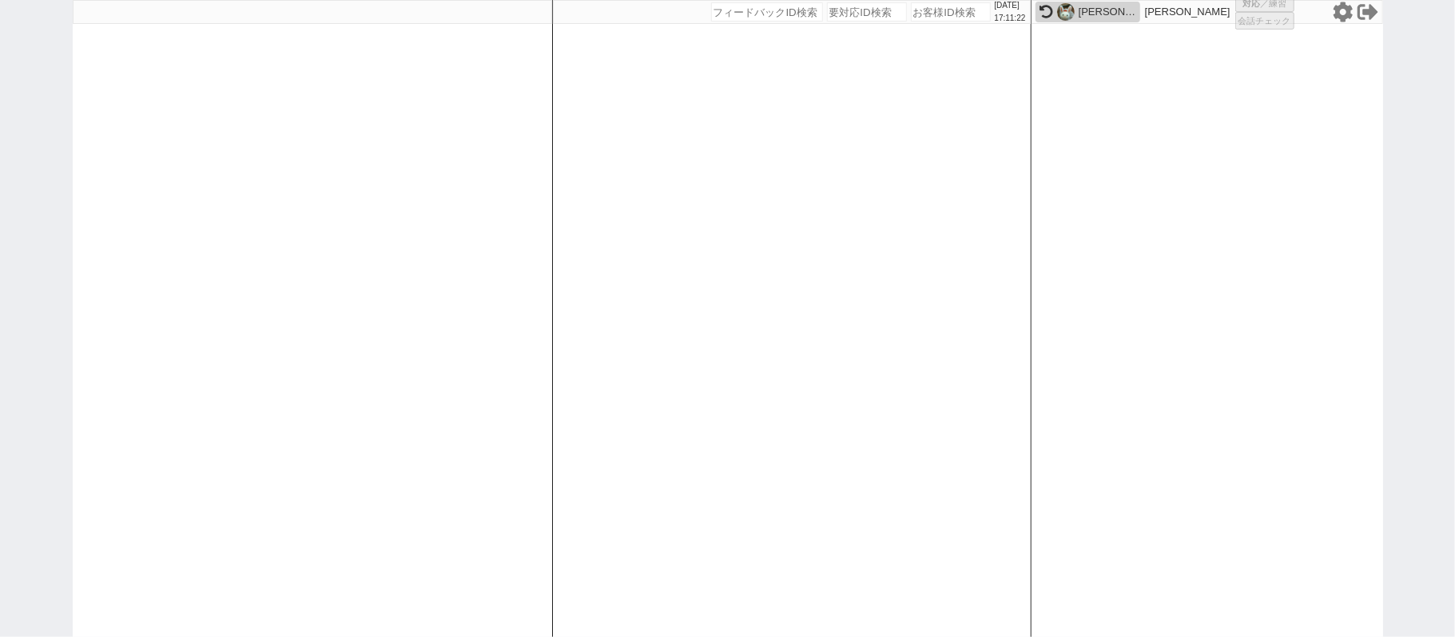
select select "431"
select select "1"
select select "2"
select select "5"
select select
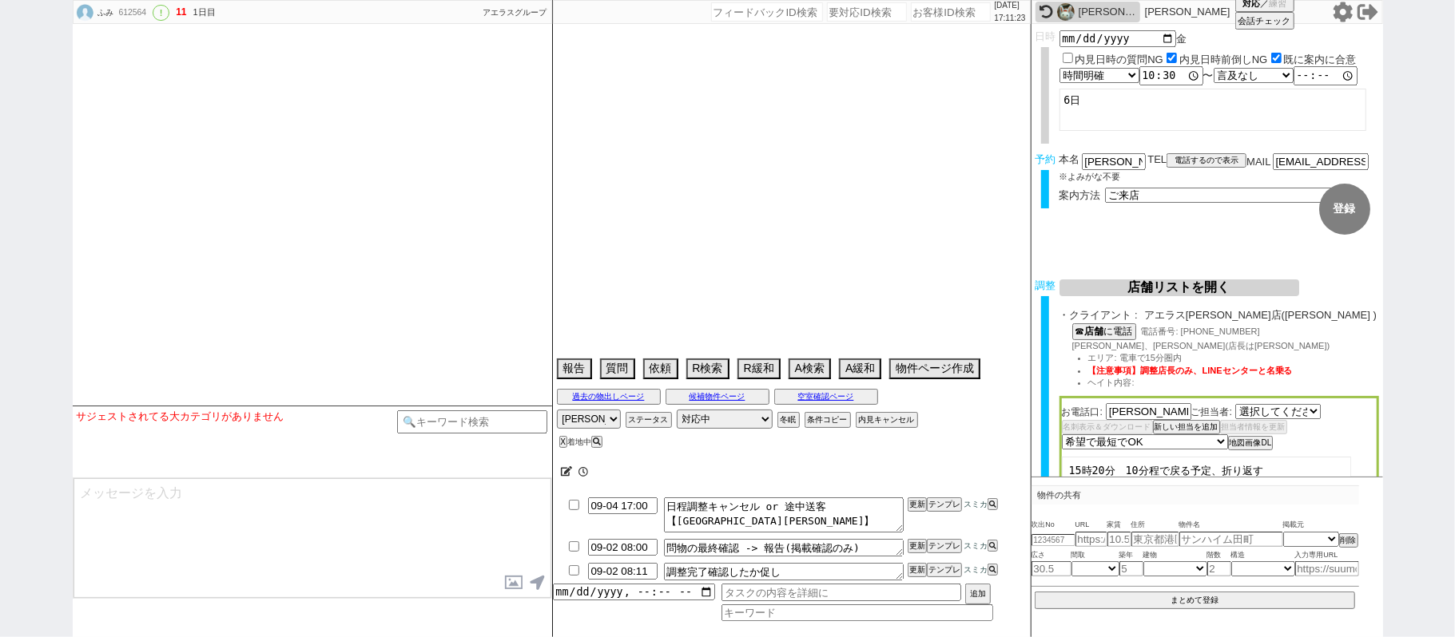
select select "1887"
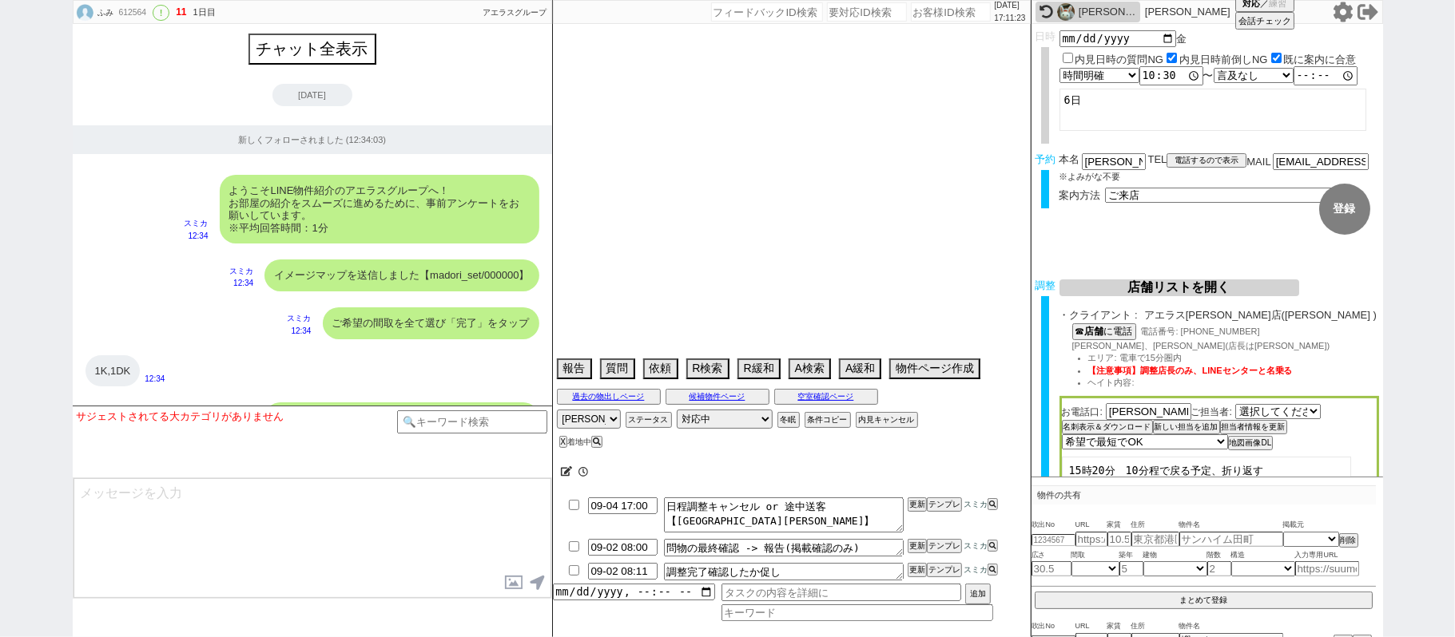
scroll to position [5285, 0]
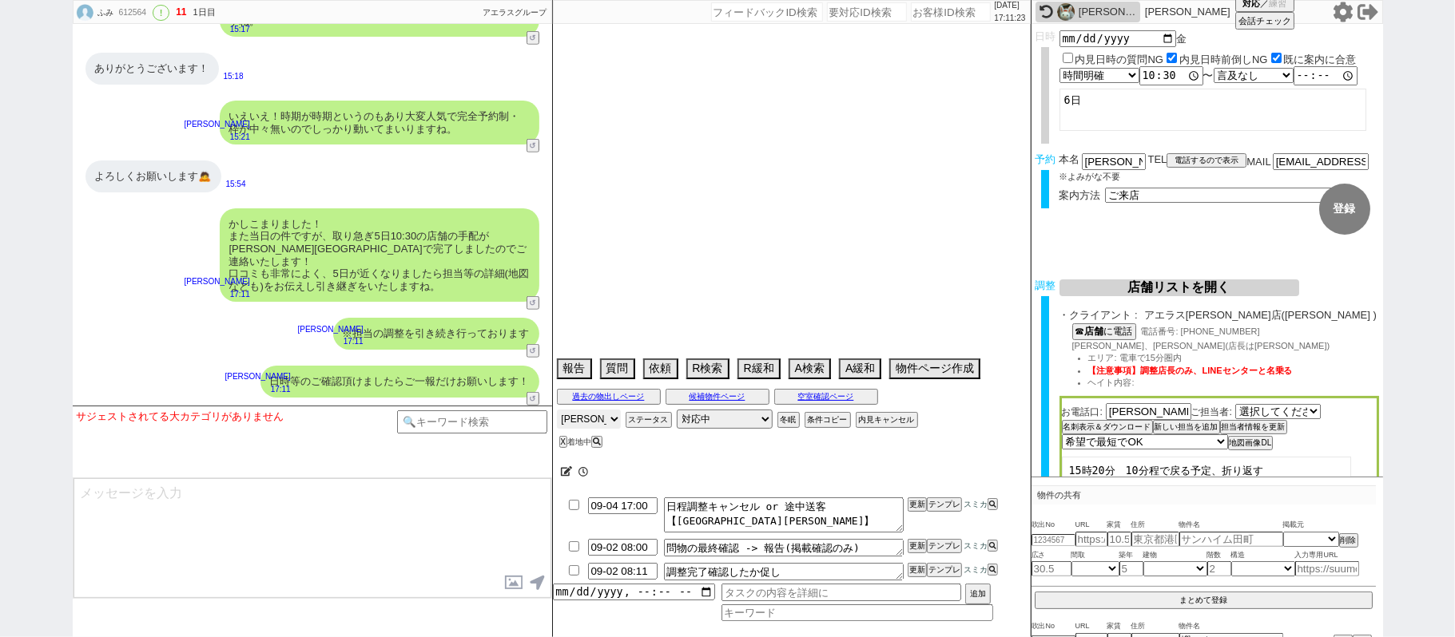
drag, startPoint x: 593, startPoint y: 416, endPoint x: 630, endPoint y: 425, distance: 38.6
click at [594, 416] on select "アサイン 青木琢磨 松井健太朗 小澤結" at bounding box center [589, 419] width 64 height 19
select select "2025"
select select "9"
select select "36"
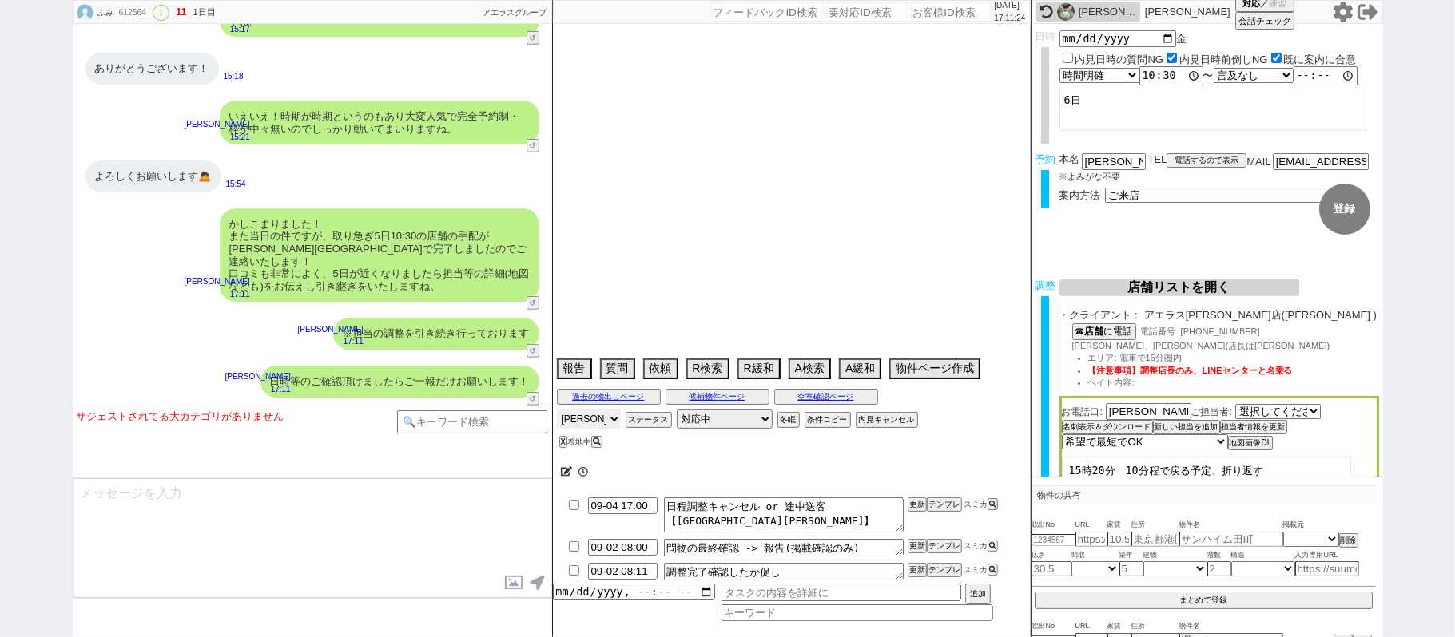
select select "0"
select select "14"
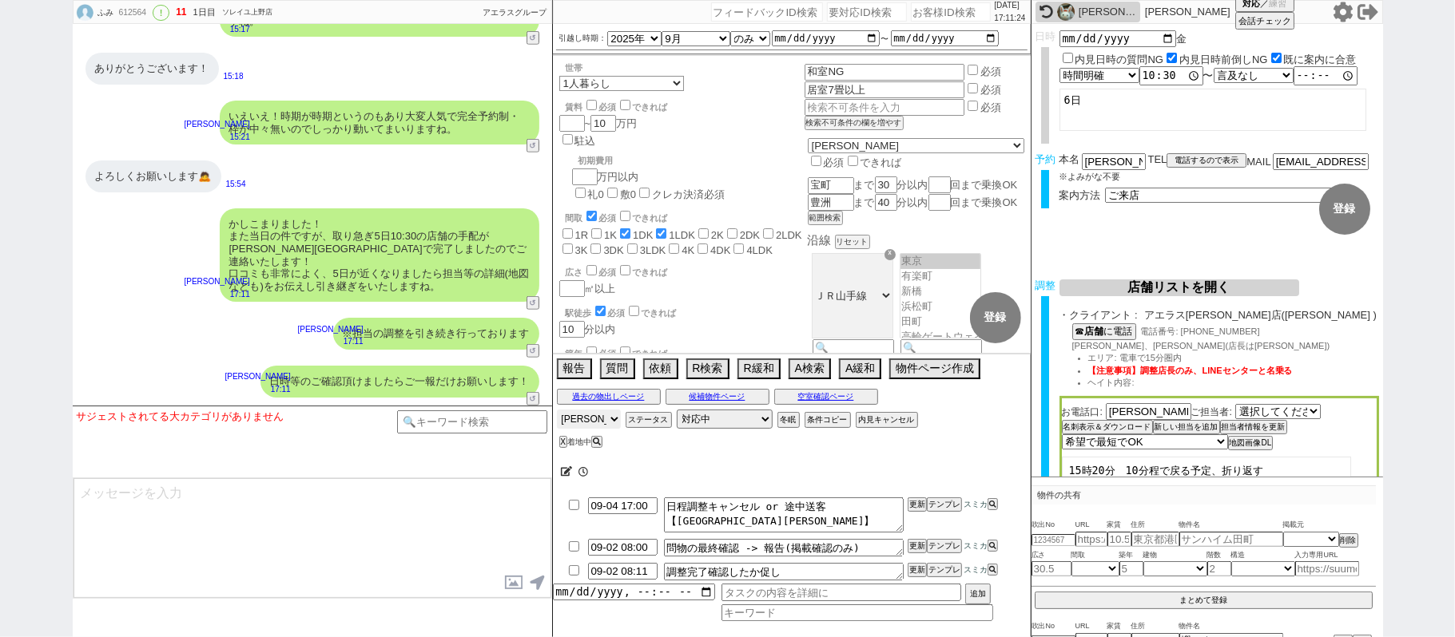
scroll to position [50, 0]
click at [557, 412] on select "アサイン 青木琢磨 松井健太朗 小澤結" at bounding box center [589, 419] width 64 height 19
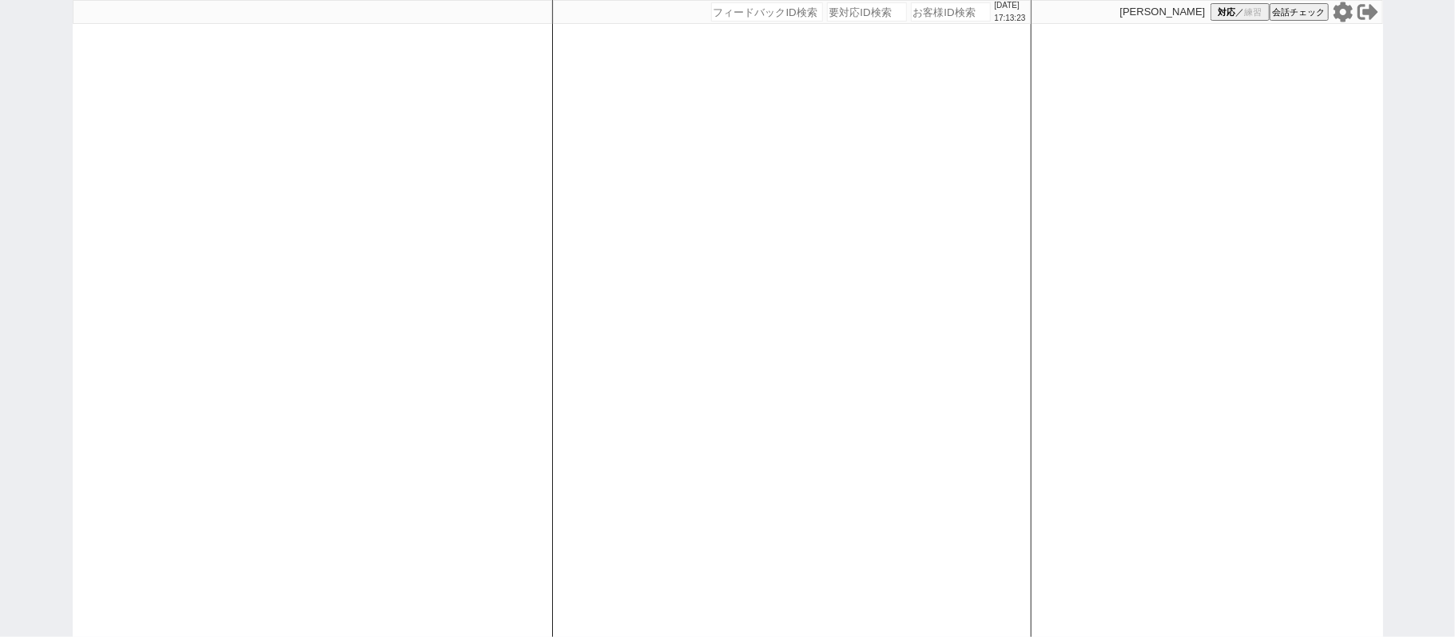
click at [0, 265] on div "[DATE] 17:13:23 候補物件を追加してしてください 紹介した物件一覧 他社物件を追加する 空室確認ページに追加・削除 紹介した物件一覧 他社物件を…" at bounding box center [727, 318] width 1455 height 637
click at [746, 256] on div "2025/09/01 17:13:24 候補物件を追加してしてください 紹介した物件一覧 他社物件を追加する 空室確認ページに追加・削除 紹介した物件一覧 他…" at bounding box center [791, 318] width 479 height 637
click at [749, 256] on div "2025/09/01 17:13:24 候補物件を追加してしてください 紹介した物件一覧 他社物件を追加する 空室確認ページに追加・削除 紹介した物件一覧 他…" at bounding box center [791, 318] width 479 height 637
select select
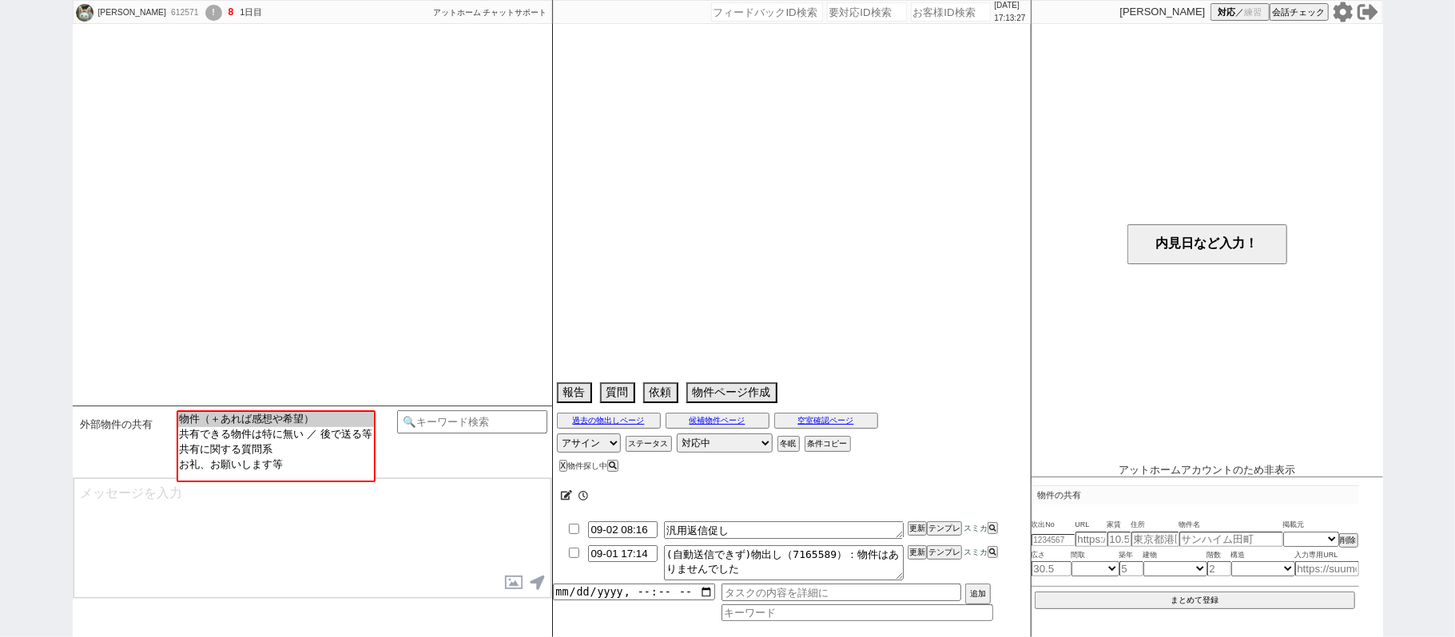
select select "2025"
select select "10"
select select "36"
select select "6"
select select "11"
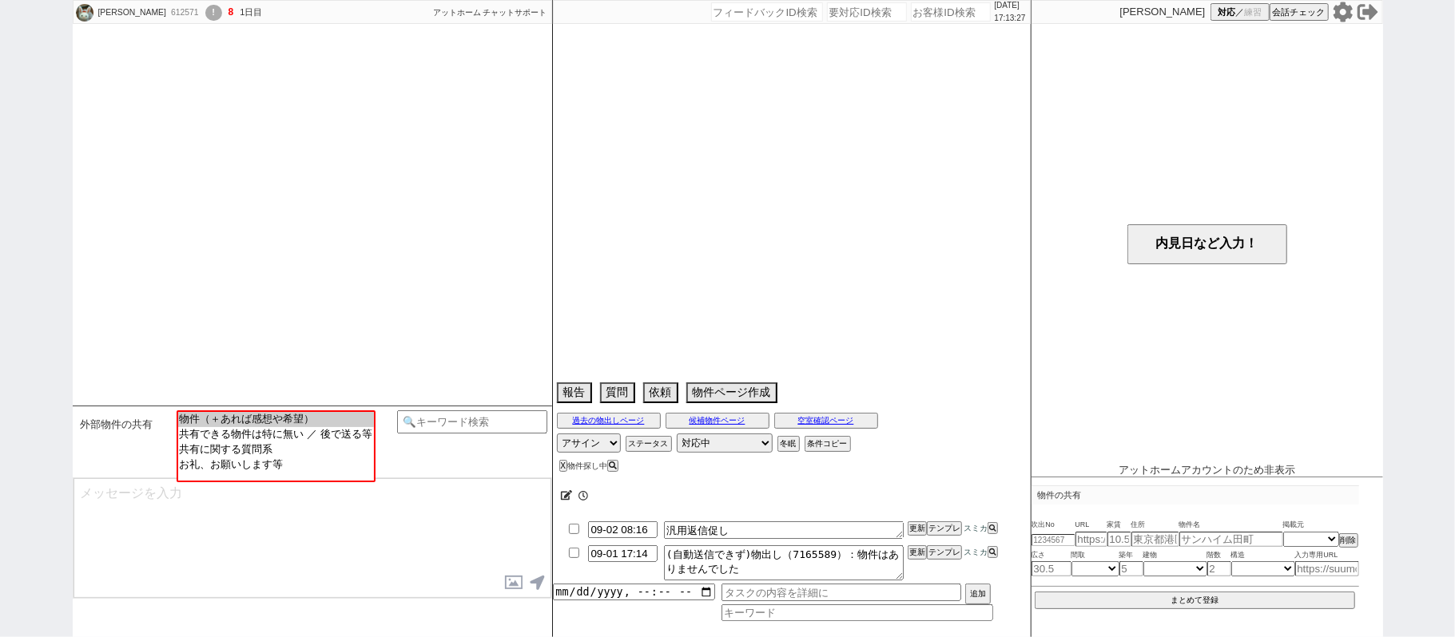
select select "57"
select select "[DATE]"
select select "23"
select select "749"
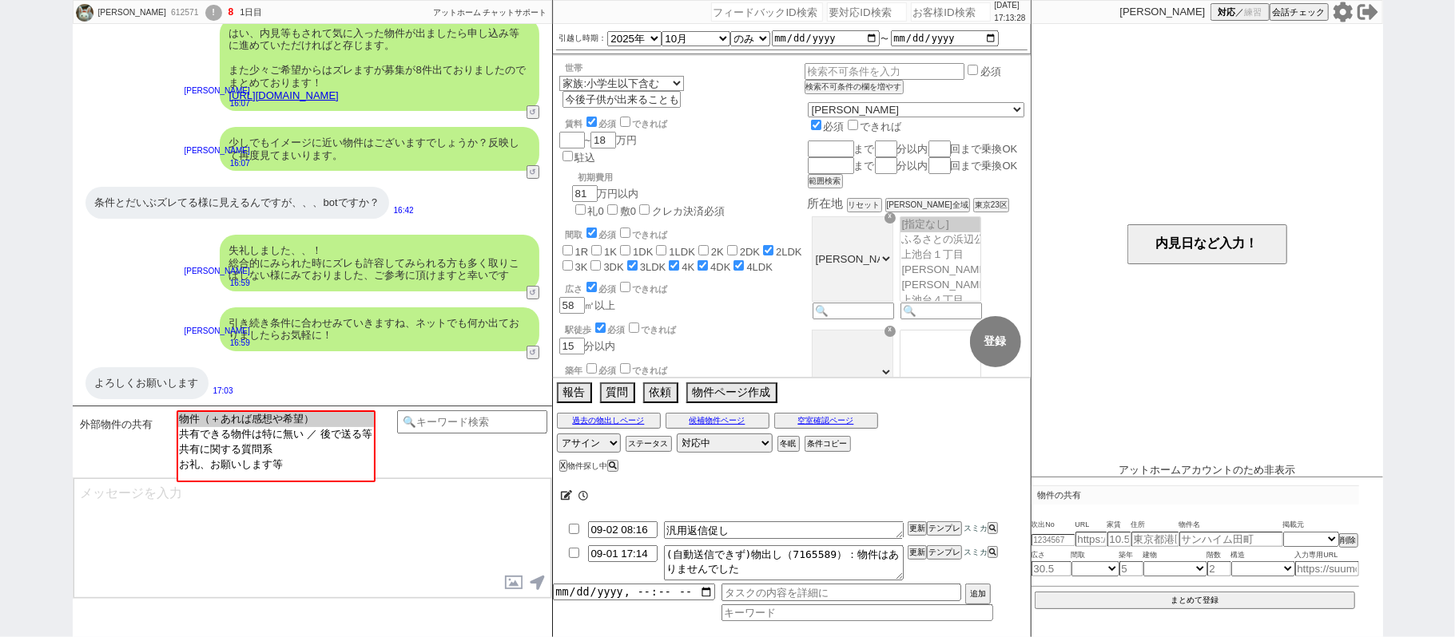
scroll to position [403, 0]
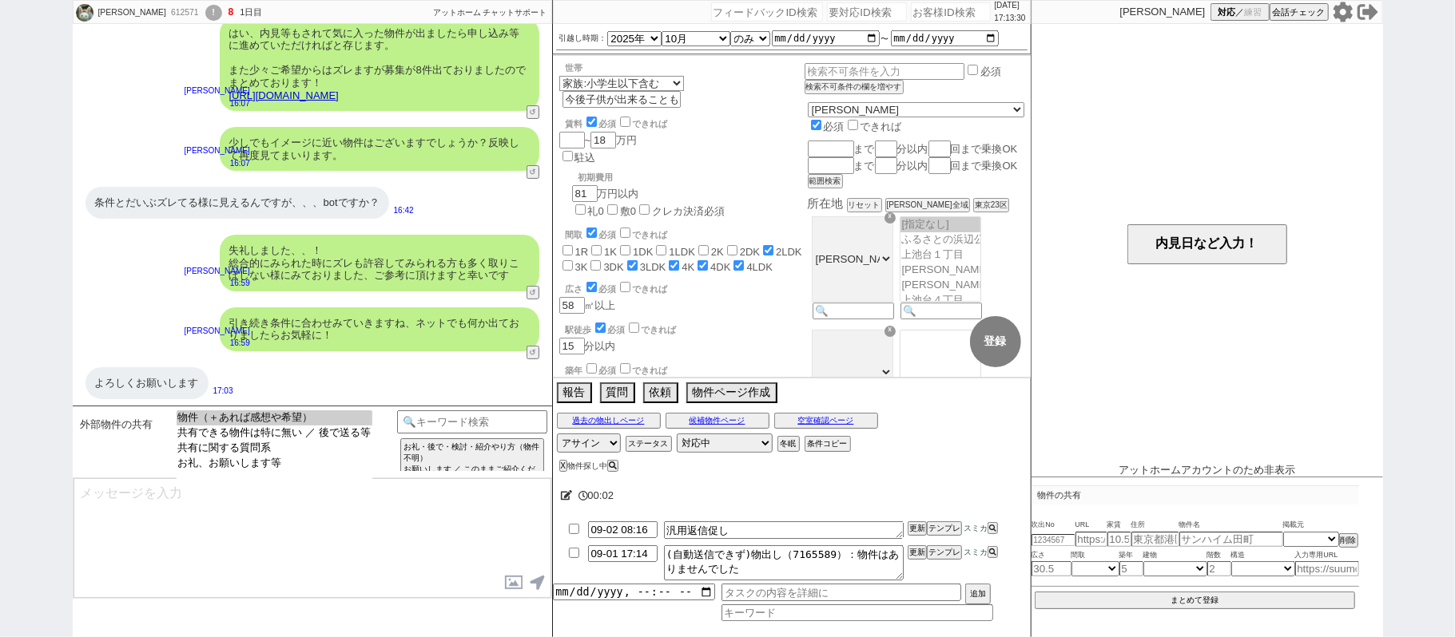
select select "お礼、お願いします等"
click at [285, 468] on option "お礼、お願いします等" at bounding box center [275, 463] width 196 height 15
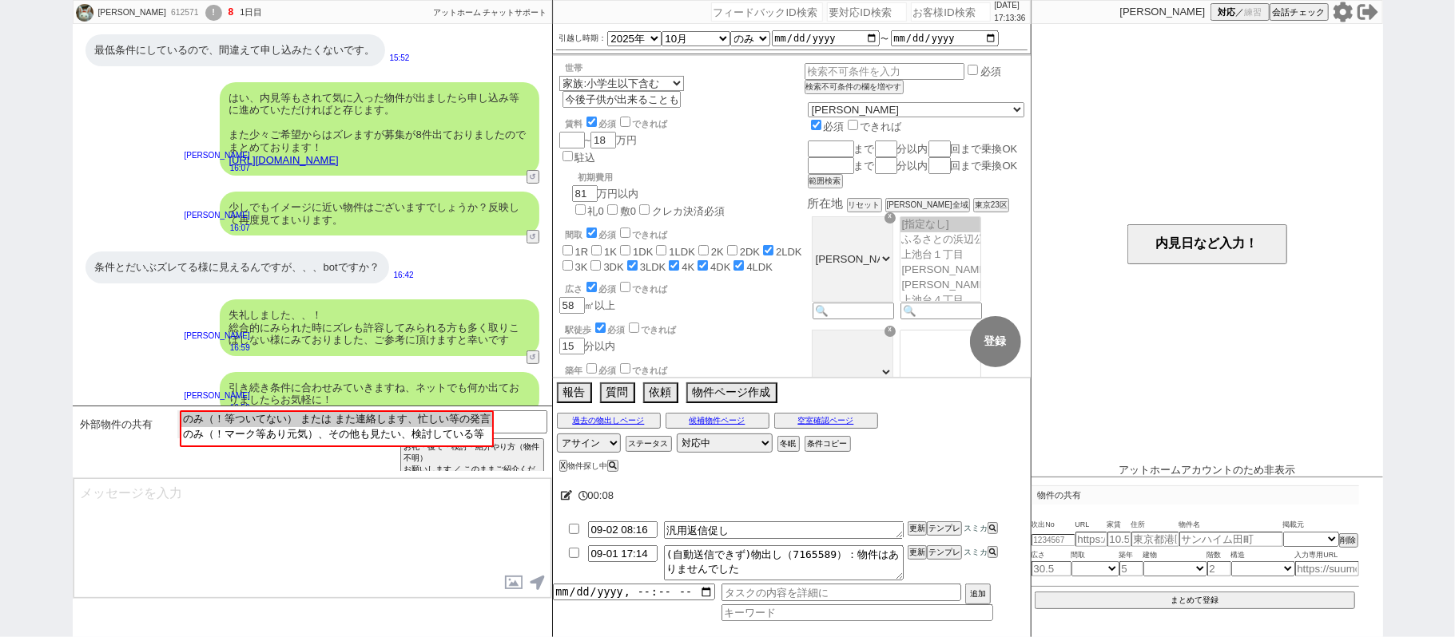
scroll to position [157, 0]
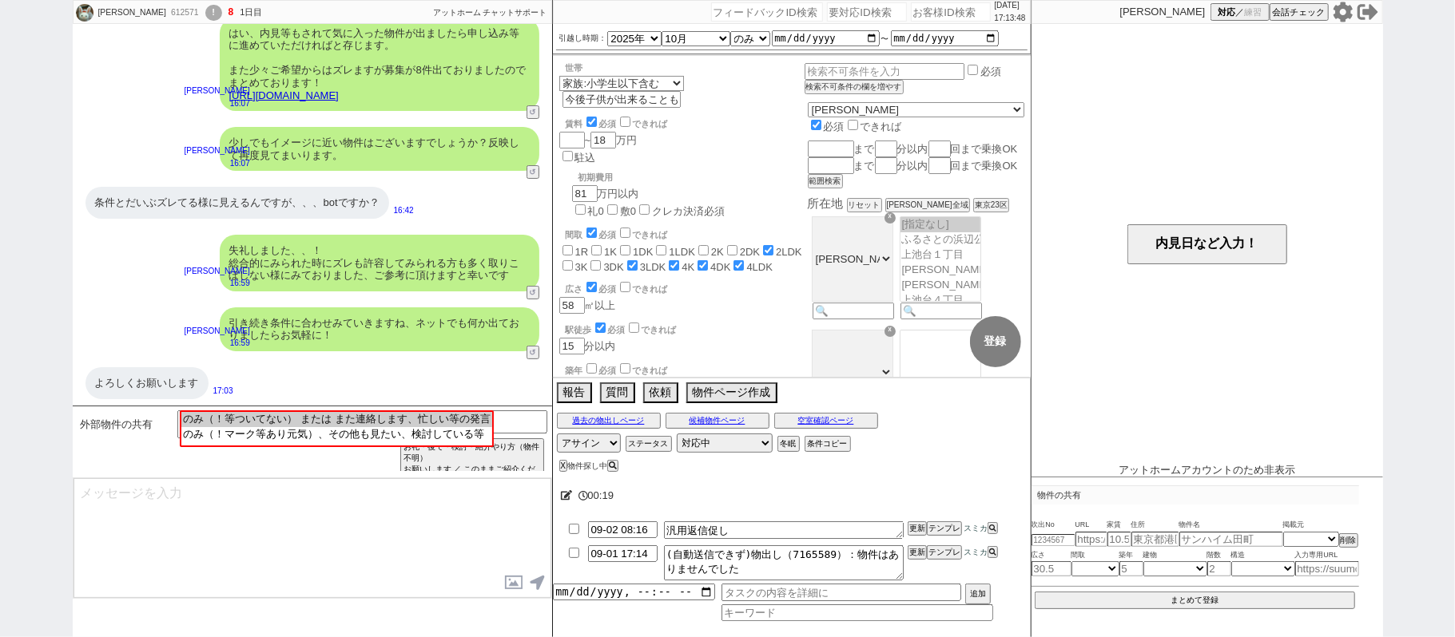
click at [4, 235] on div "ゆり 612571 ! 8 1日目 冬眠中 自社客 アットホーム チャットサポート スミカ_BPO チャット全表示 2025-09-01 最低条件にしているの…" at bounding box center [727, 318] width 1455 height 637
drag, startPoint x: 336, startPoint y: 423, endPoint x: 462, endPoint y: 439, distance: 127.3
select select "のみ（！等ついてない） または また連絡します、忙しい等の発言"
click at [334, 426] on option "のみ（！等ついてない） または また連絡します、忙しい等の発言" at bounding box center [335, 433] width 310 height 15
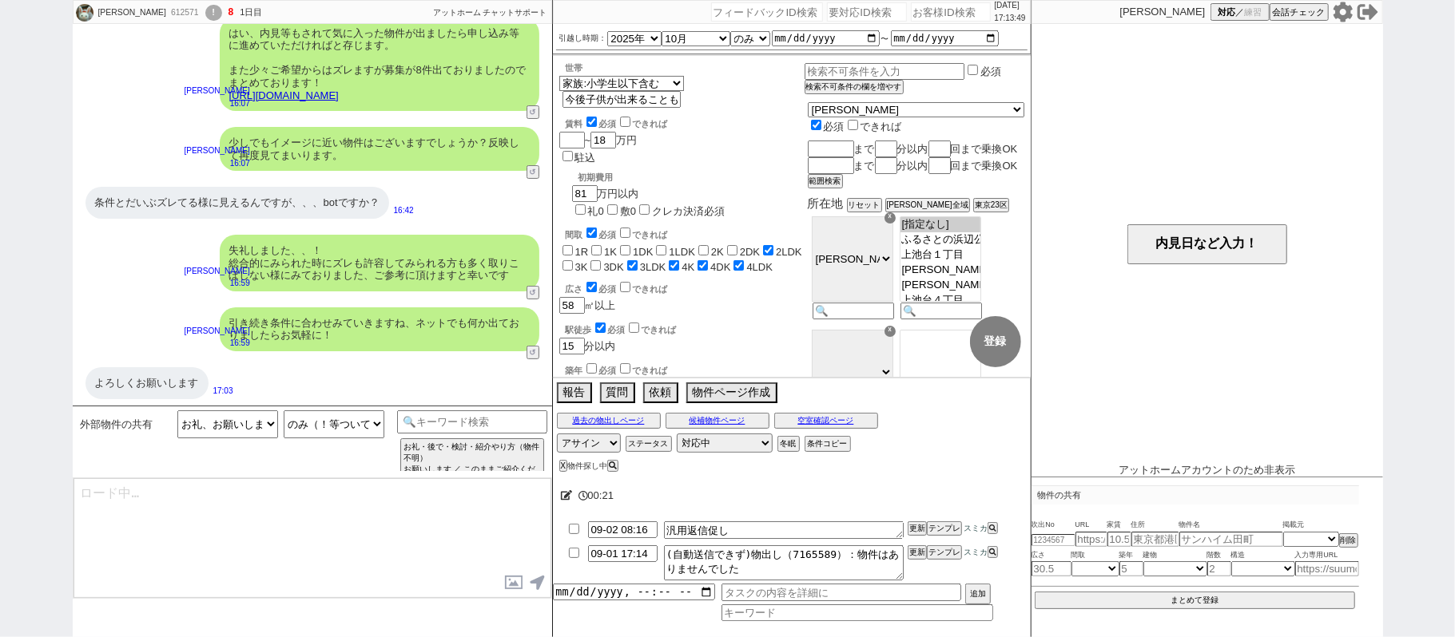
type textarea "はい、お気軽に！ 相場が不規則な時期ですよね。"
click at [659, 446] on button "ステータス" at bounding box center [646, 444] width 43 height 13
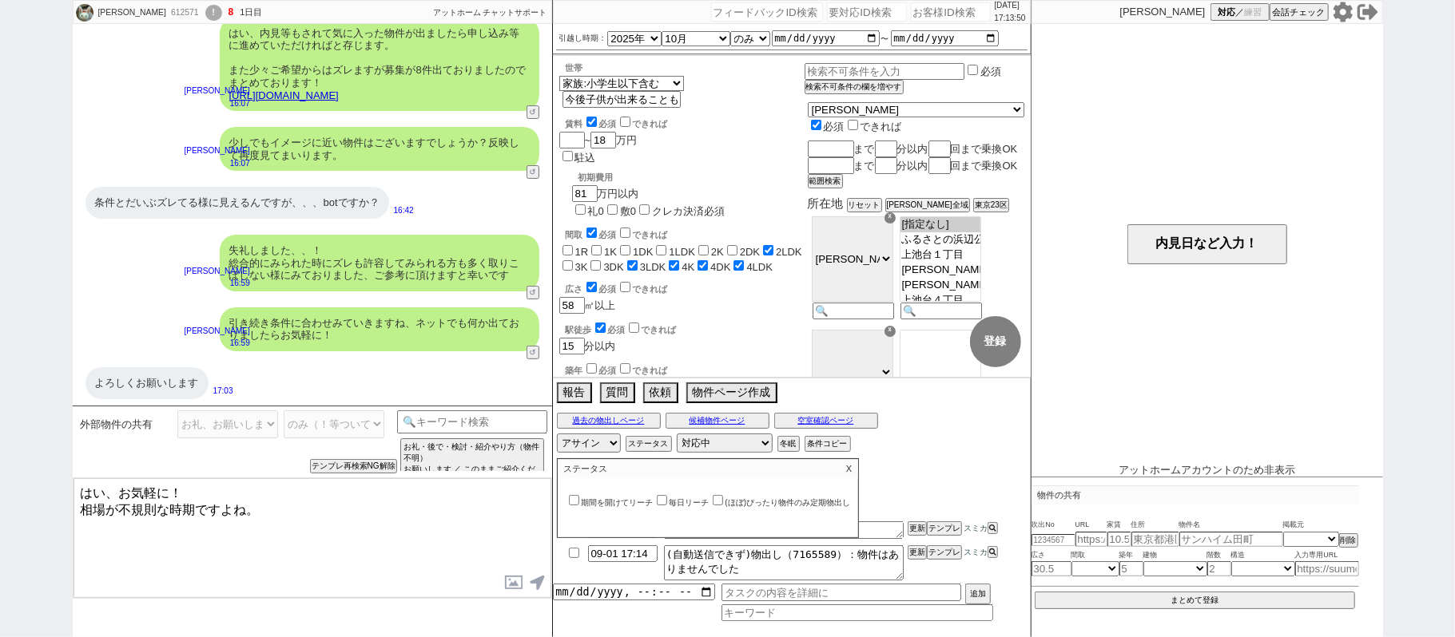
click at [755, 505] on label "(ほぼ)ぴったり物件のみ定期物出し" at bounding box center [779, 502] width 141 height 9
click at [723, 505] on input "(ほぼ)ぴったり物件のみ定期物出し" at bounding box center [718, 500] width 10 height 10
checkbox input "true"
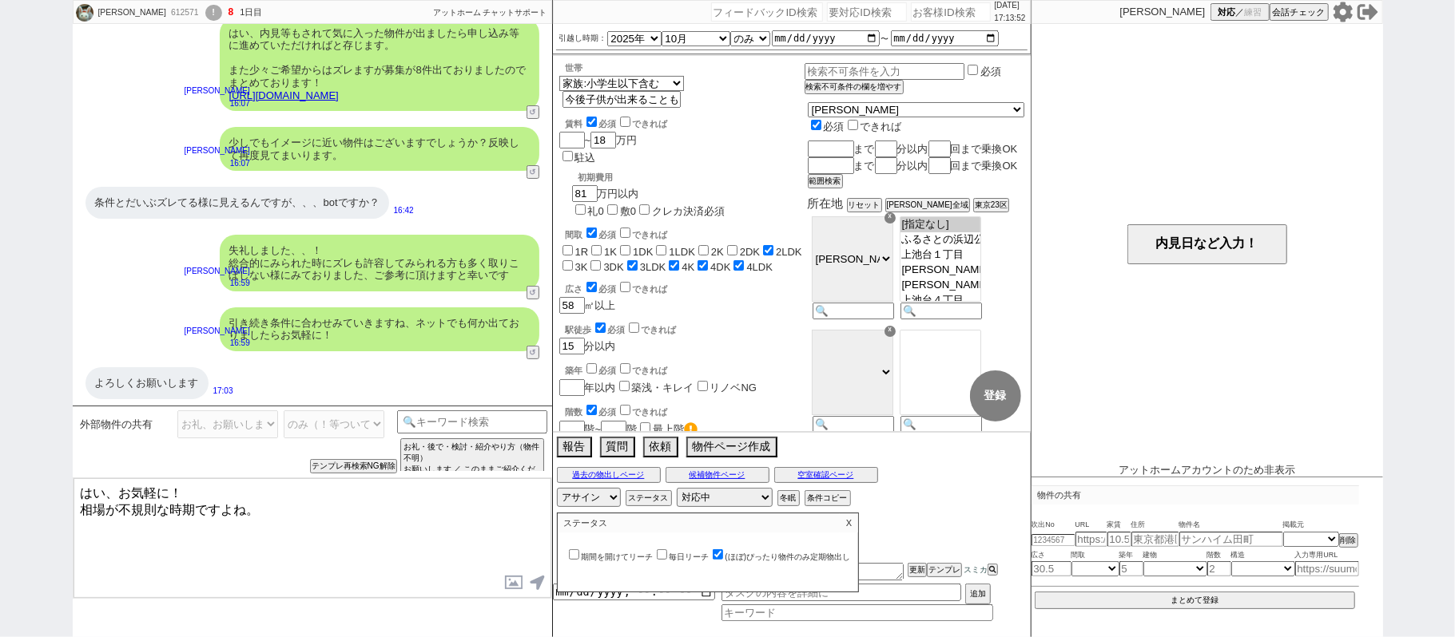
drag, startPoint x: 855, startPoint y: 516, endPoint x: 868, endPoint y: 522, distance: 14.0
click at [855, 518] on p "X" at bounding box center [849, 523] width 18 height 19
drag, startPoint x: 110, startPoint y: 492, endPoint x: 0, endPoint y: 308, distance: 214.3
click at [0, 333] on div "ゆり 612571 ! 8 1日目 冬眠中 自社客 アットホーム チャットサポート スミカ_BPO チャット全表示 2025-09-01 最低条件にしているの…" at bounding box center [727, 318] width 1455 height 637
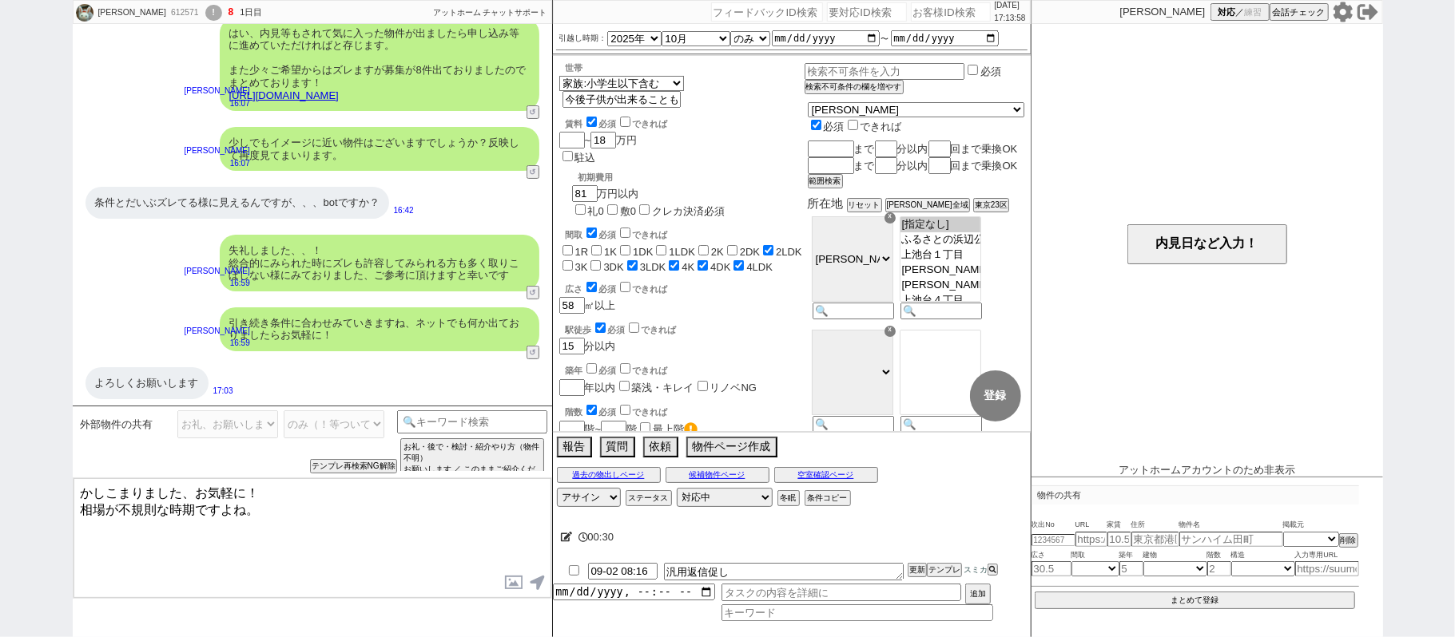
drag, startPoint x: 212, startPoint y: 486, endPoint x: 642, endPoint y: 602, distance: 444.9
click at [612, 550] on div "ゆり 612571 ! 8 1日目 冬眠中 自社客 アットホーム チャットサポート スミカ_BPO チャット全表示 2025-09-01 最低条件にしているの…" at bounding box center [728, 318] width 1310 height 637
type textarea "かしこまりました、今後何か出ましたらご紹介いたしますね。"
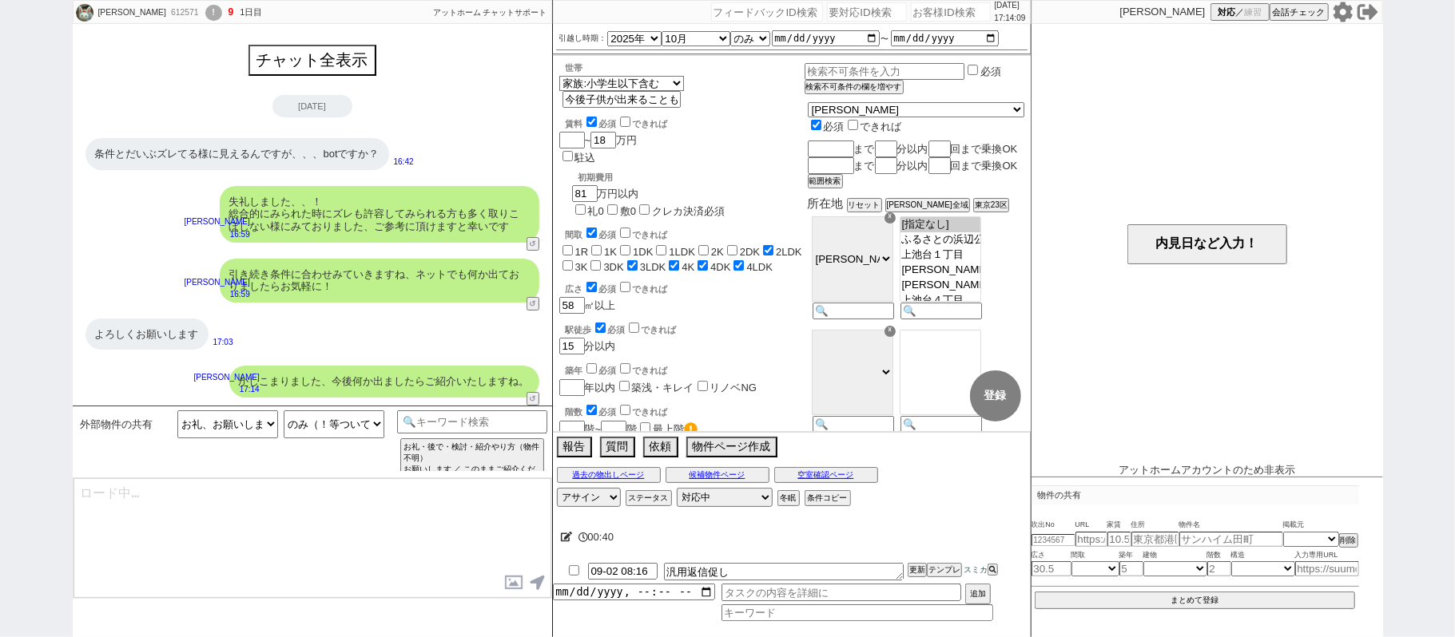
type textarea "※並行でお探ししております。 専属のオペレータが[PERSON_NAME]対応しており、お待たせしますがご容赦下さい"
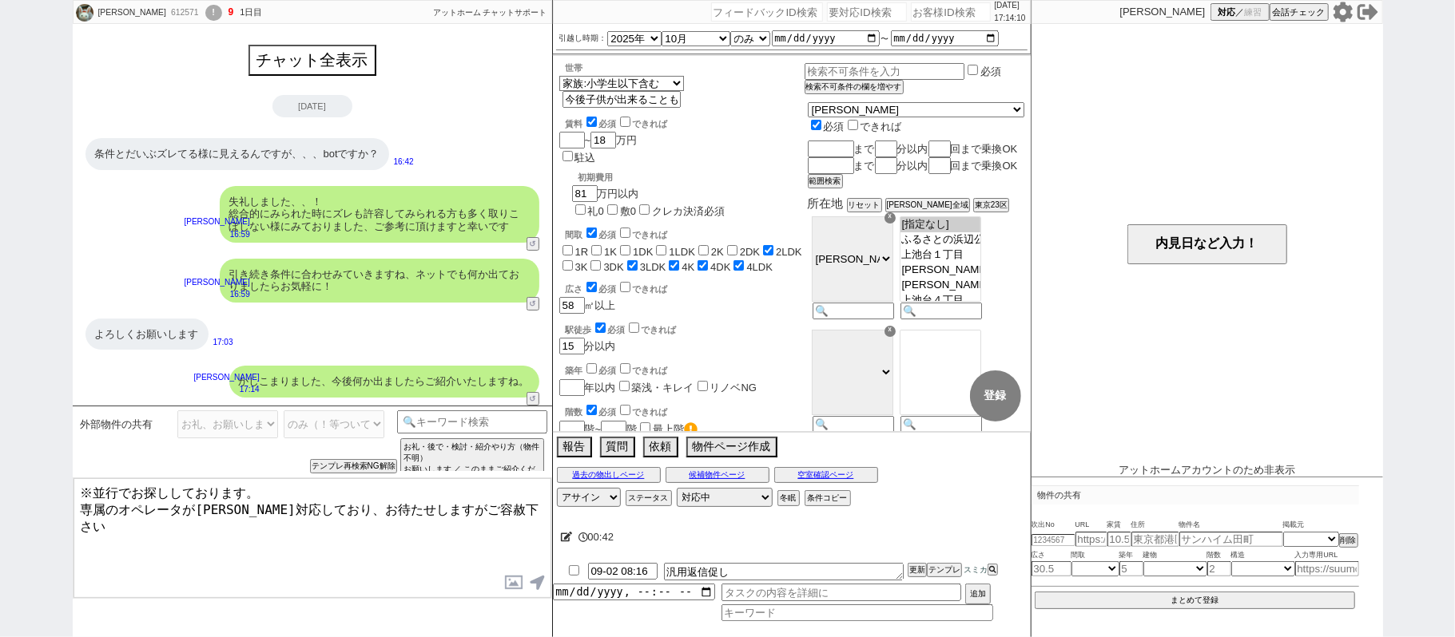
click at [368, 509] on textarea "※並行でお探ししております。 専属のオペレータが[PERSON_NAME]対応しており、お待たせしますがご容赦下さい" at bounding box center [312, 539] width 478 height 120
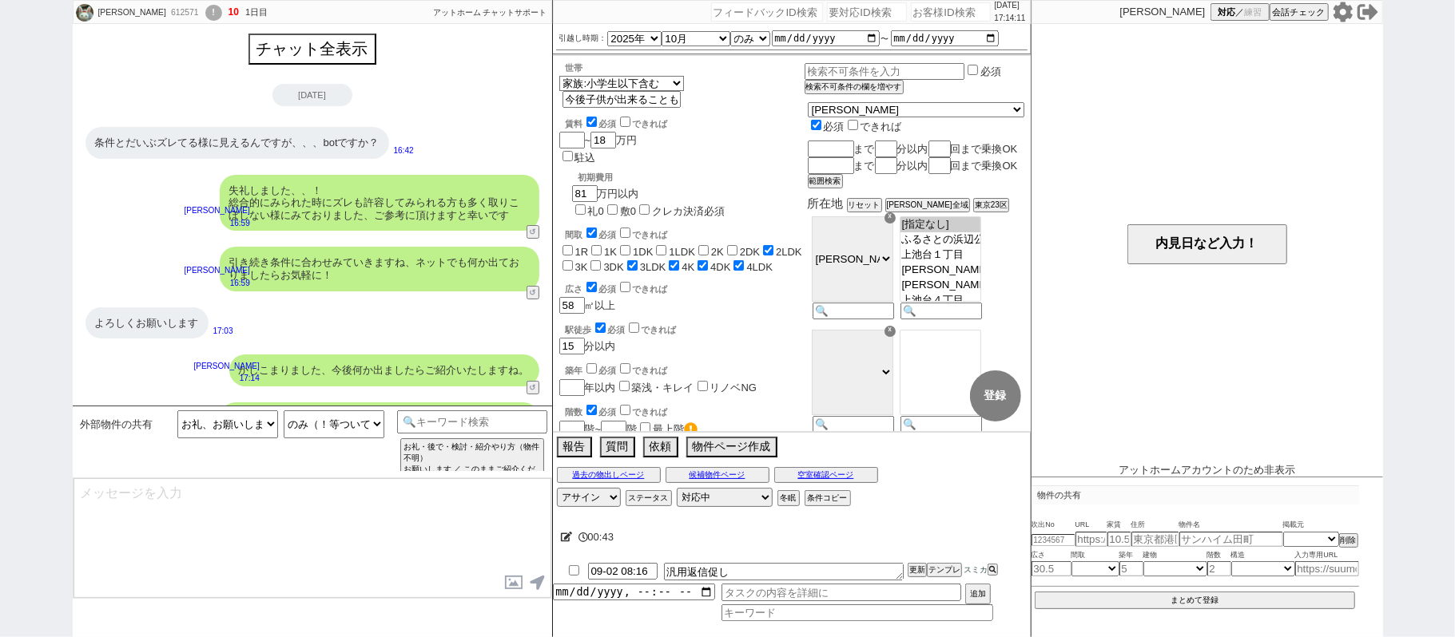
scroll to position [61, 0]
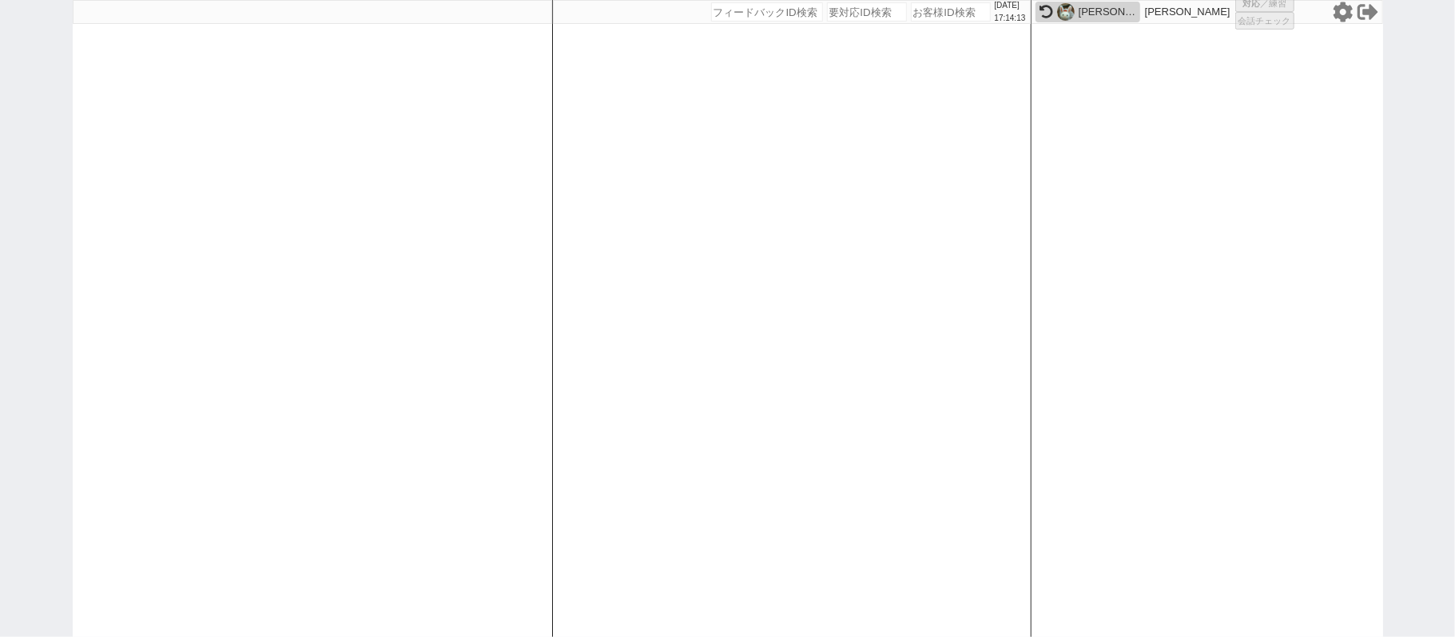
select select "431"
select select "1"
select select "2"
select select "8"
select select
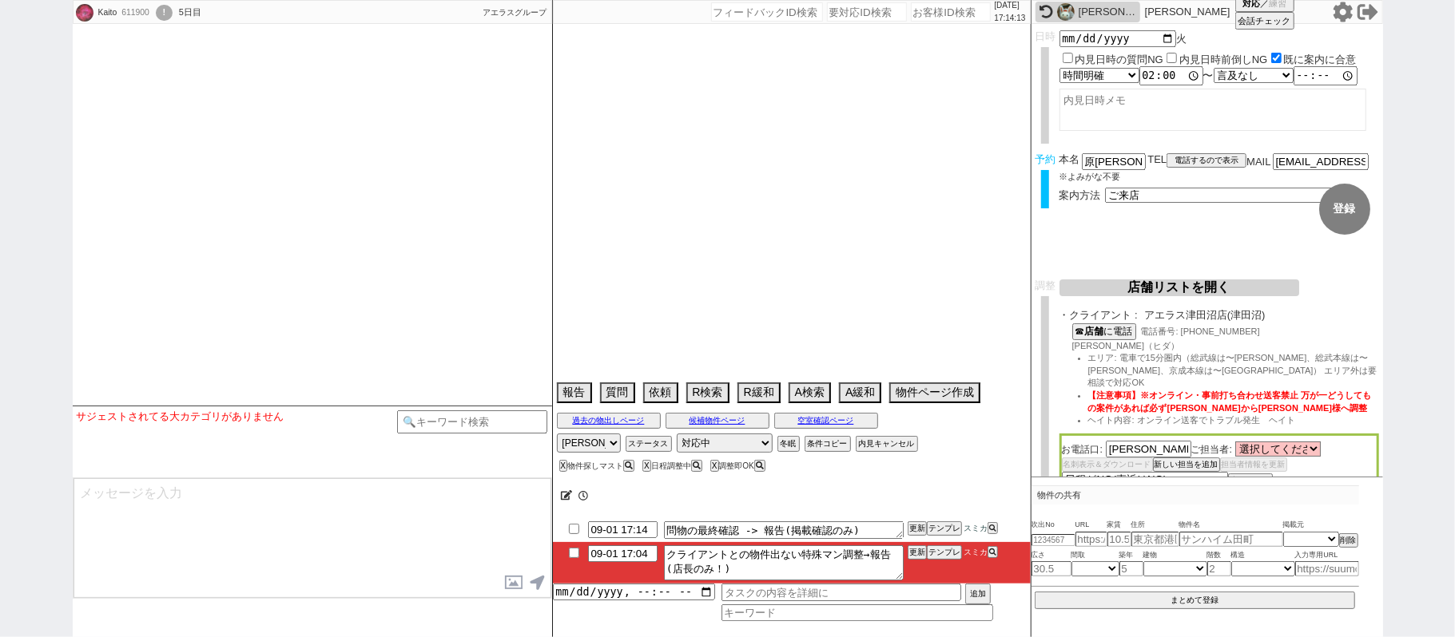
select select "2025"
select select "9"
select select "33"
select select "1"
select select "12"
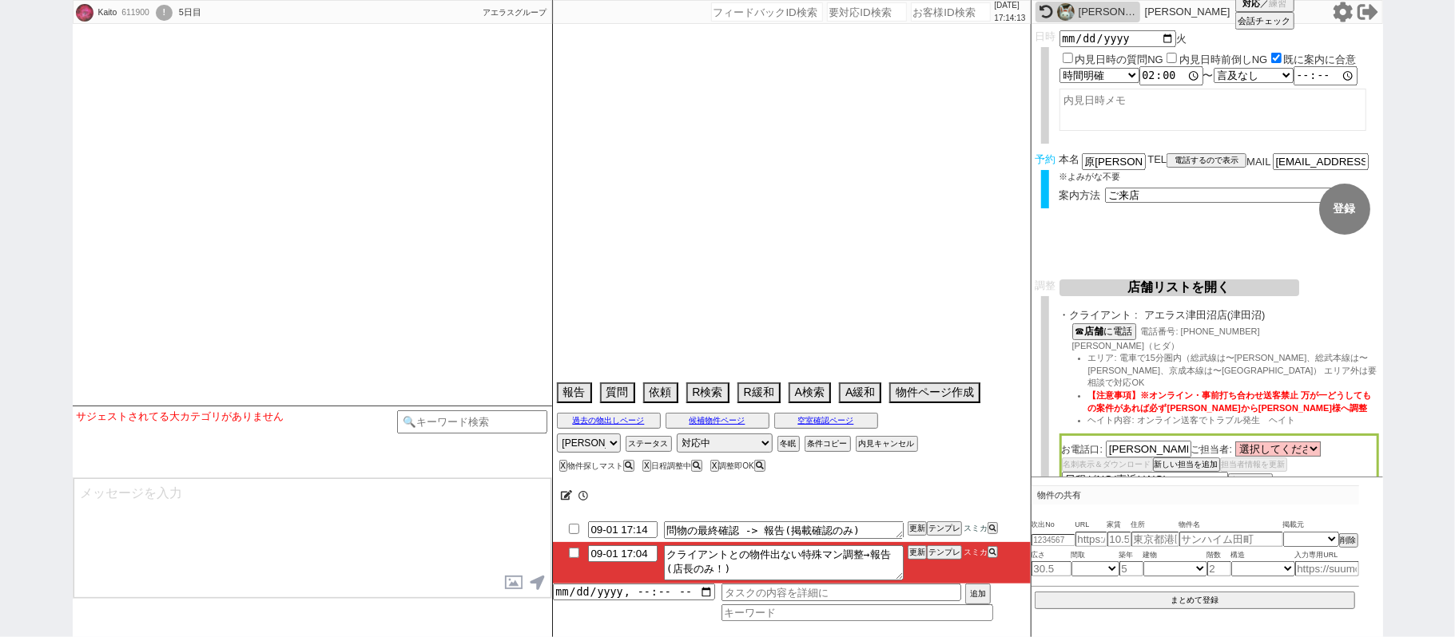
select select "115"
select select "2886"
select select "118"
select select "2915"
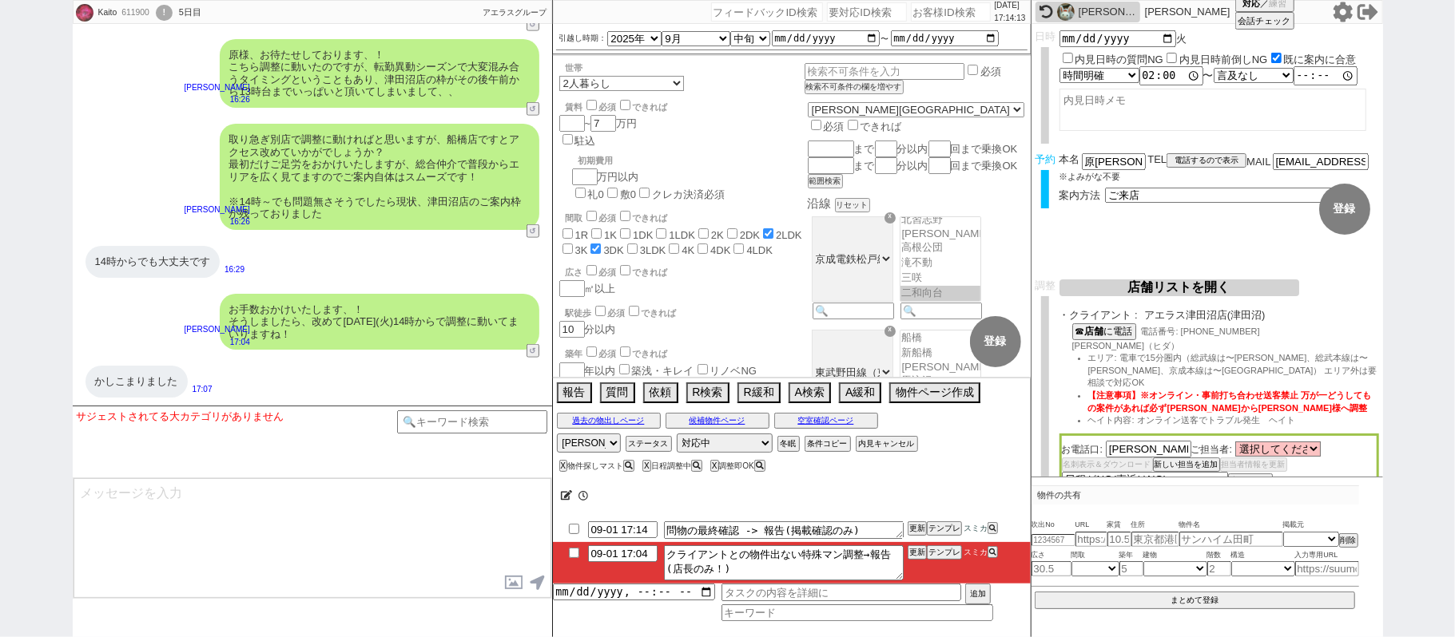
scroll to position [101, 0]
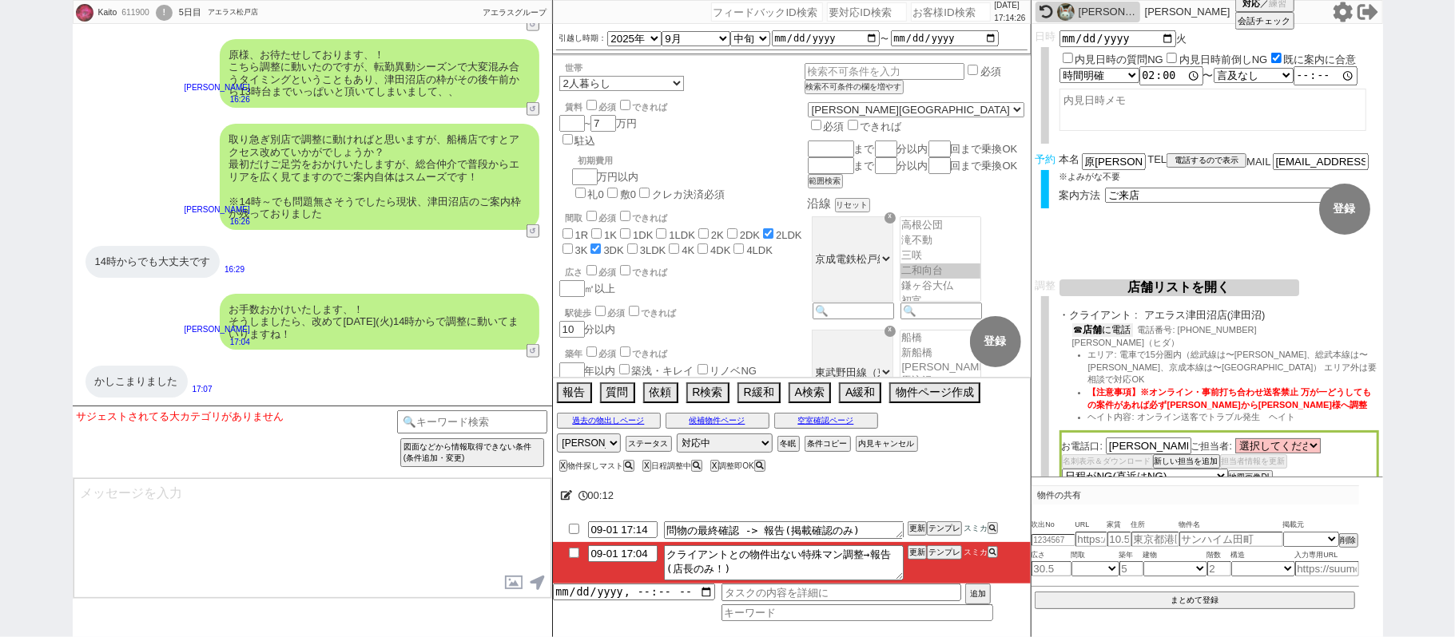
click at [1117, 328] on button "☎ 店舗 に電話" at bounding box center [1102, 331] width 61 height 14
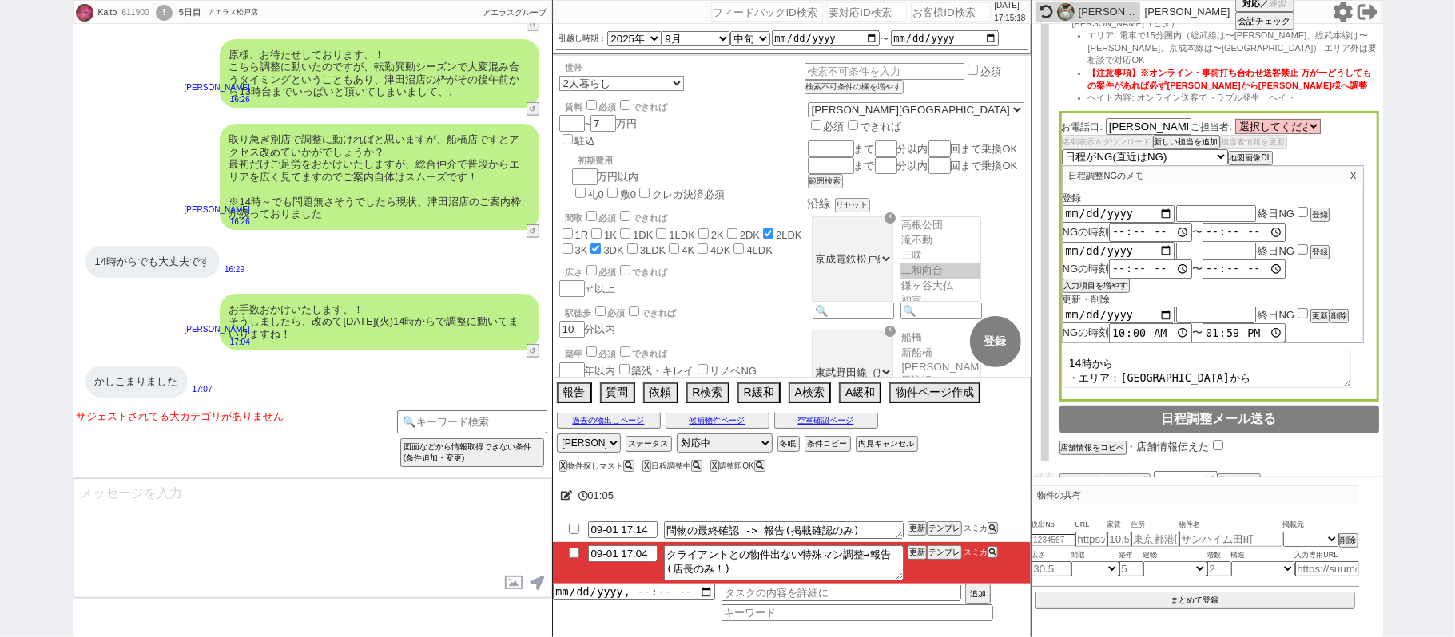
scroll to position [212, 0]
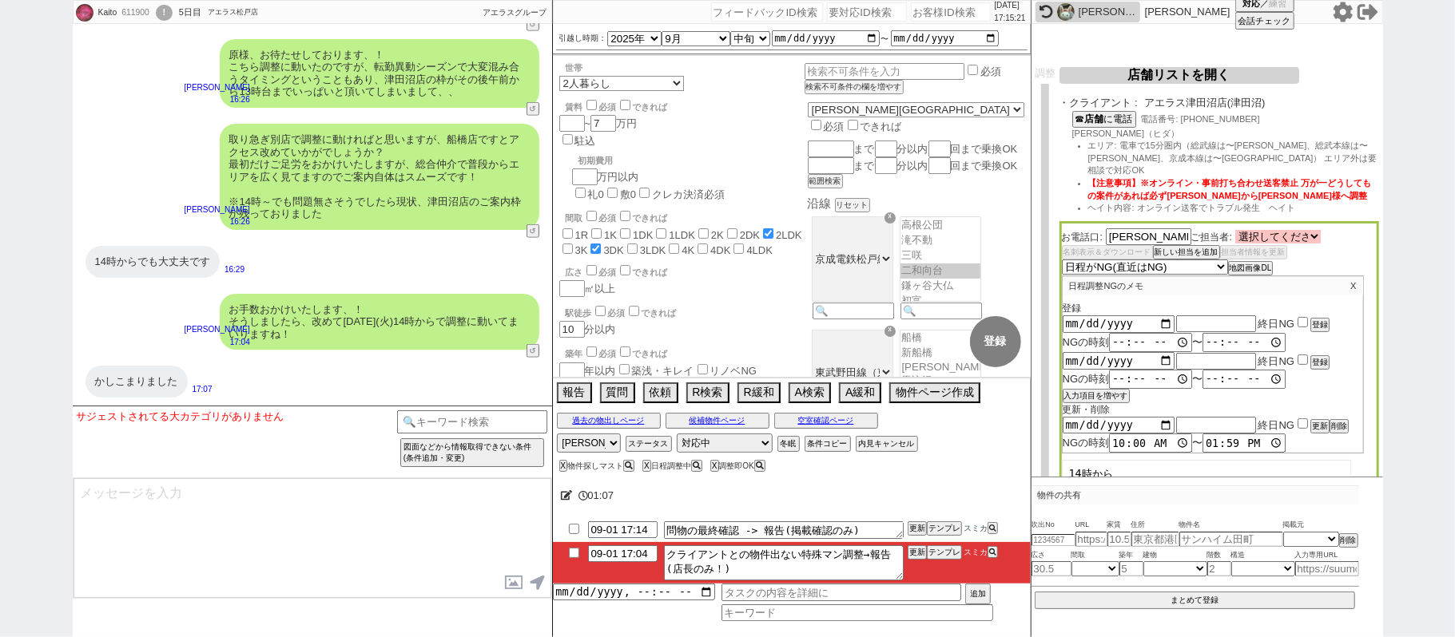
click at [1311, 230] on select "選択してください 飛田 浩希 野口 巧 草野 里南 武藤 さやか 野平 竜也 白川 将輝 瀬口 千恵子 小島 健一 鈴木 貴也 玉森 玲弥" at bounding box center [1277, 237] width 85 height 14
select select "807"
click at [1238, 230] on select "選択してください 飛田 浩希 野口 巧 草野 里南 武藤 さやか 野平 竜也 白川 将輝 瀬口 千恵子 小島 健一 鈴木 貴也 玉森 玲弥" at bounding box center [1277, 237] width 85 height 14
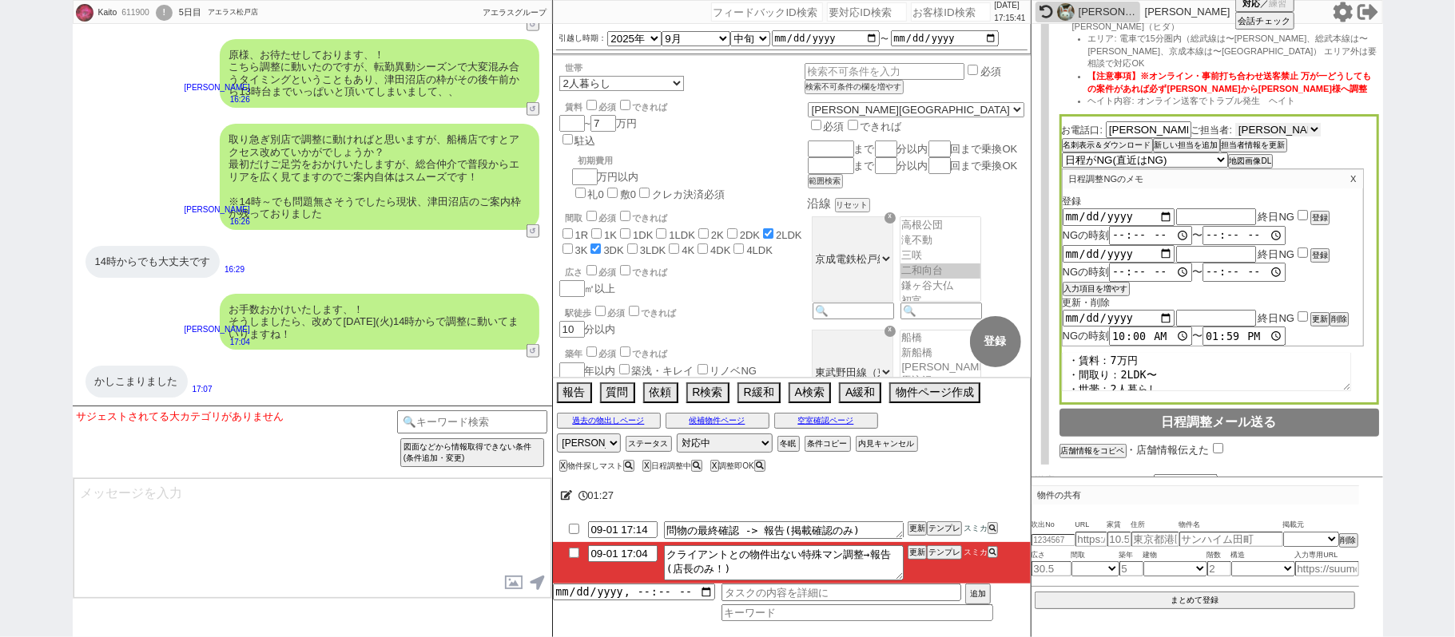
scroll to position [0, 0]
click at [1349, 169] on p "X" at bounding box center [1353, 178] width 18 height 19
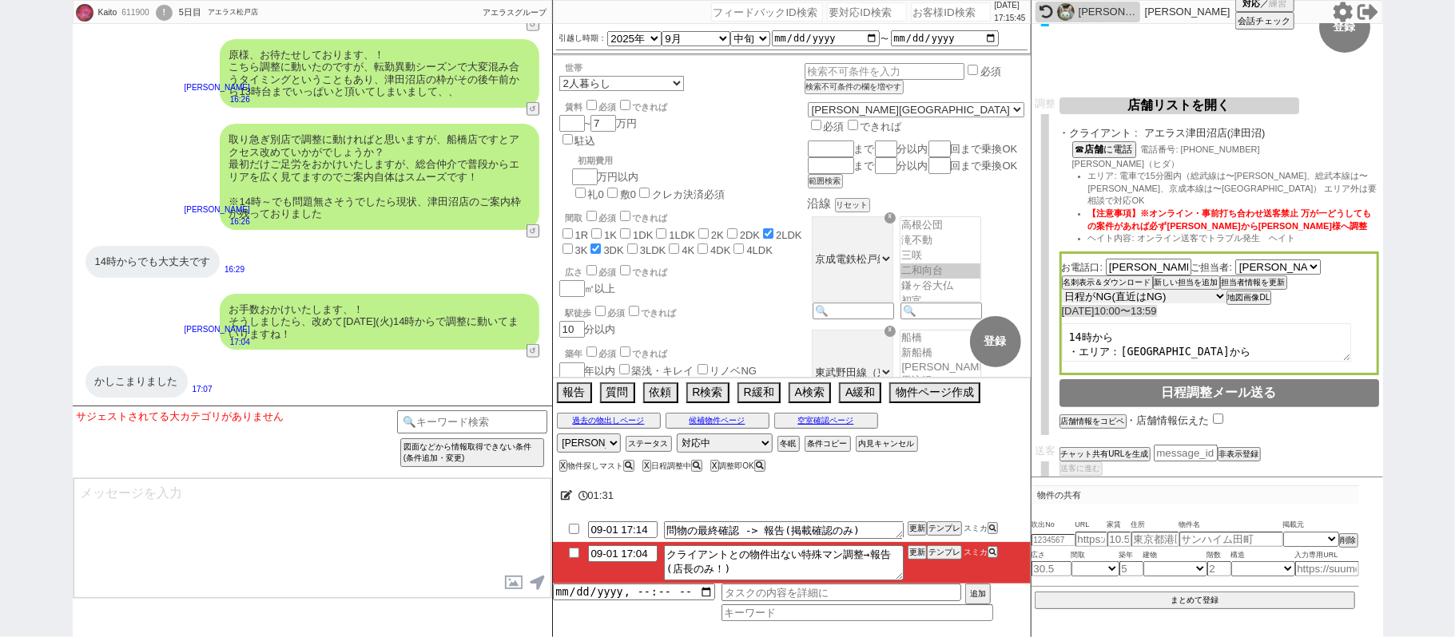
click at [1118, 290] on select "未定 希望で最短でOK 最短以外でOK 日程がNG(直近で別日提案可) 日程がNG(直近はNG) お客様ごとNG 折返し待ち 店舗が定休/終業後で連絡取れず" at bounding box center [1144, 297] width 165 height 14
select select "5"
click at [1062, 290] on select "未定 希望で最短でOK 最短以外でOK 日程がNG(直近で別日提案可) 日程がNG(直近はNG) お客様ごとNG 折返し待ち 店舗が定休/終業後で連絡取れず" at bounding box center [1144, 297] width 165 height 14
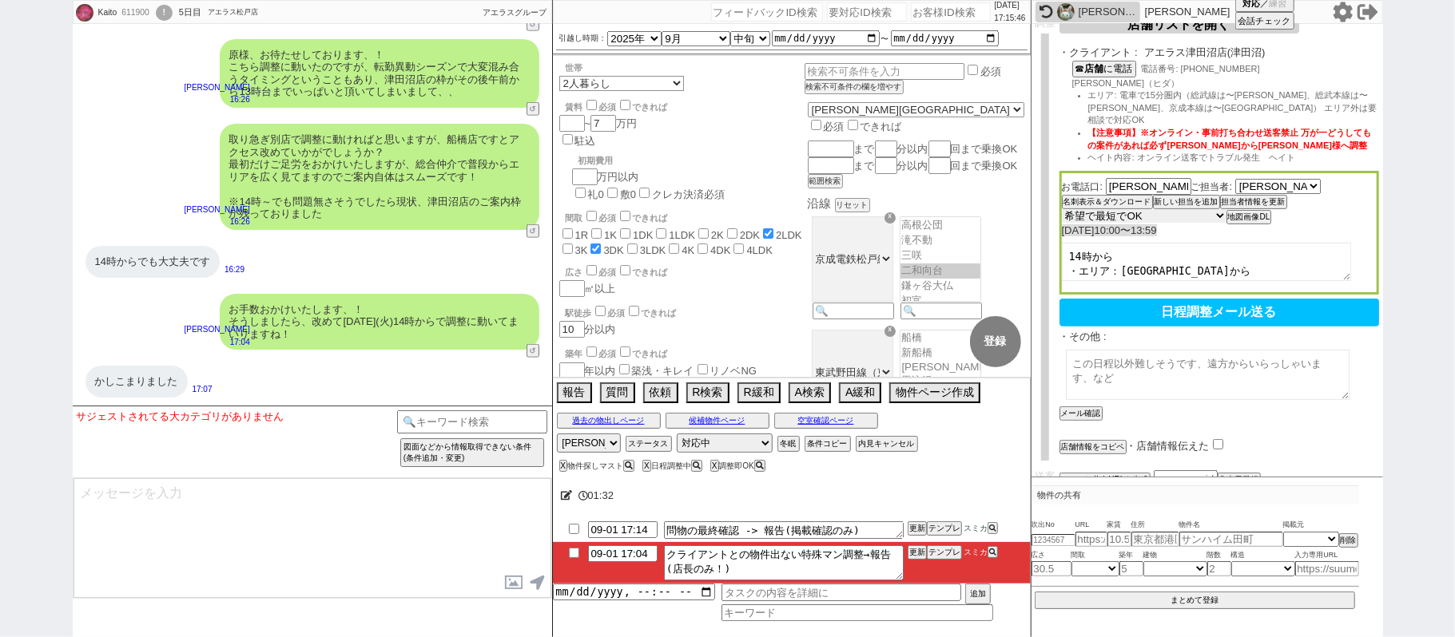
type input "09-01 17:25"
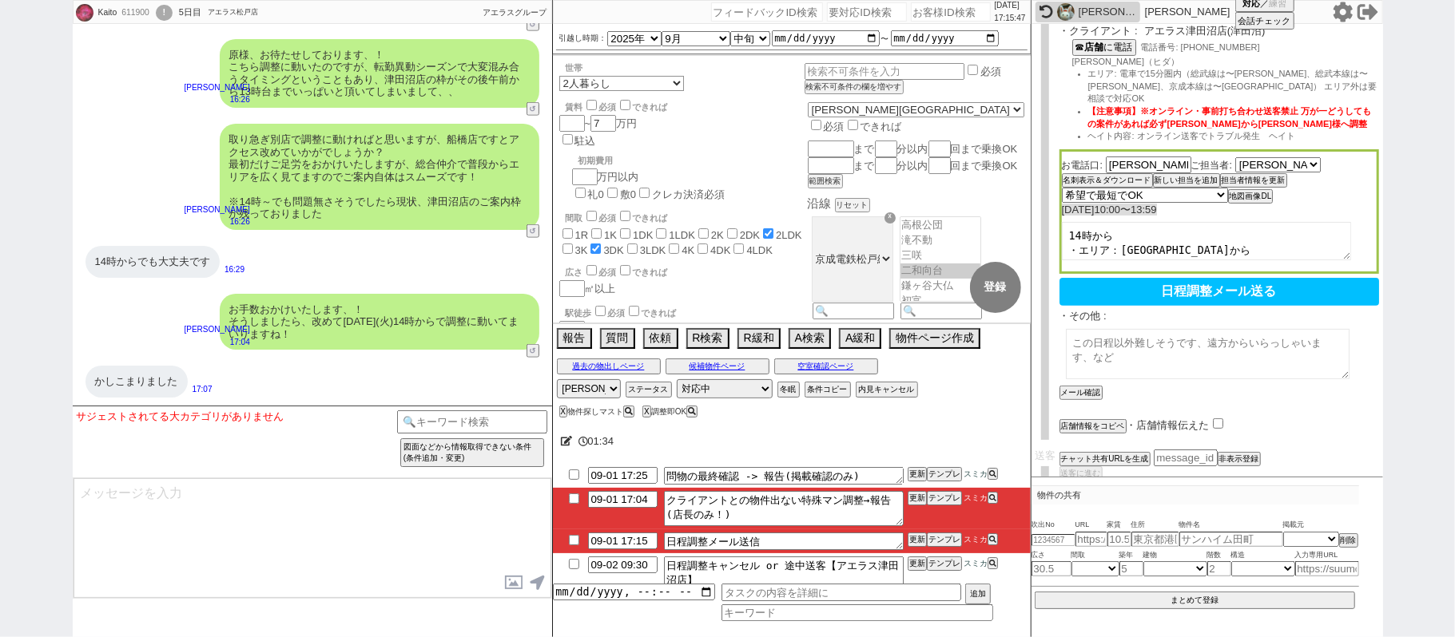
scroll to position [64, 0]
drag, startPoint x: 1070, startPoint y: 233, endPoint x: 1176, endPoint y: 236, distance: 105.5
click at [1176, 236] on textarea "14時から ・エリア：二和向台駅から新鎌ヶ谷駅、鎌ヶ谷駅から徒歩10分程度 ・賃料：7万円 ・間取り：2LDK〜 ・世帯：2人暮らし" at bounding box center [1206, 241] width 289 height 38
click at [1154, 337] on textarea at bounding box center [1208, 354] width 284 height 50
paste textarea "・エリア：二和向台駅から新鎌ヶ谷駅、鎌ヶ谷駅から徒歩10分程度 ・賃料：7万円 ・間取り：2LDK〜 ・世帯：2人暮らし"
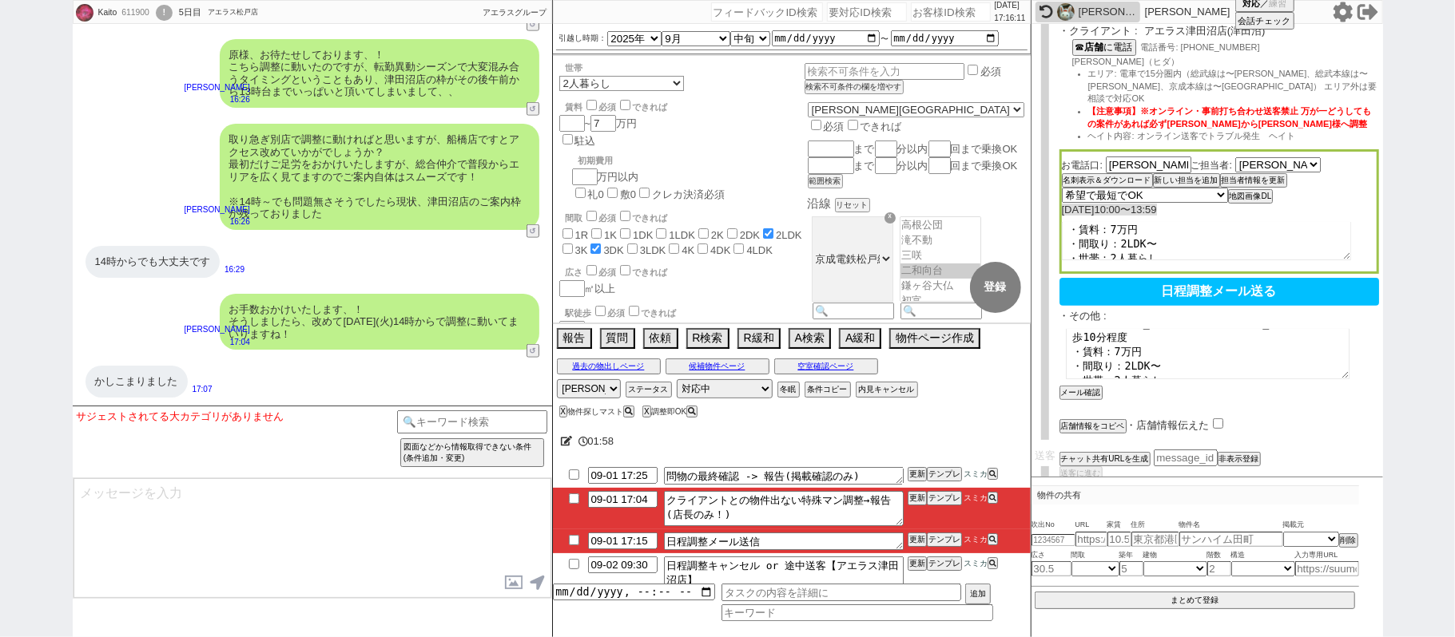
scroll to position [42, 0]
type textarea "現状以下の条件でいただいているお客様になります。 ・エリア：二和向台駅から新鎌ヶ谷駅、鎌ヶ谷駅から徒歩10分程度 ・賃料：7万円 ・間取り：2LDK〜 ・世帯…"
click at [1085, 387] on button "メール確認" at bounding box center [1079, 392] width 40 height 11
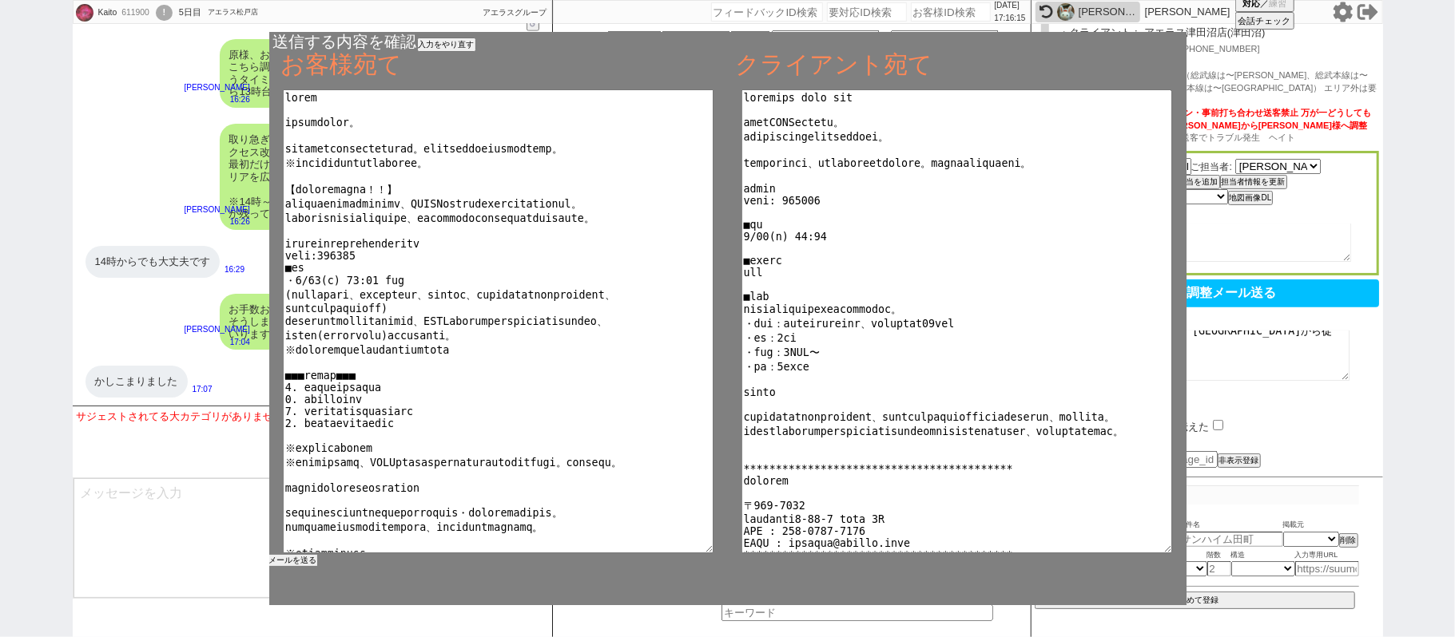
click at [302, 563] on button "メールを送る" at bounding box center [293, 560] width 48 height 11
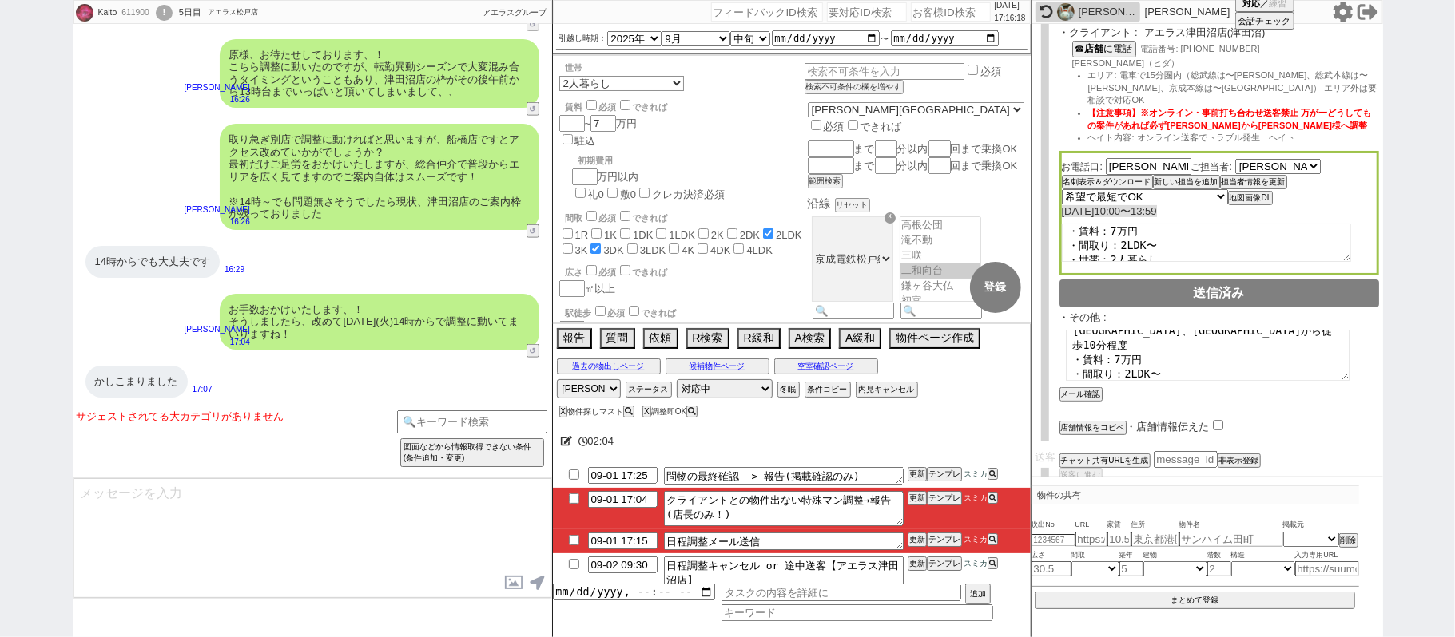
click at [574, 538] on input "checkbox" at bounding box center [573, 540] width 23 height 10
checkbox input "true"
drag, startPoint x: 912, startPoint y: 541, endPoint x: 909, endPoint y: 528, distance: 13.2
click at [909, 537] on button "更新" at bounding box center [915, 539] width 16 height 11
click at [909, 530] on li "09-01 17:04 クライアントとの物件出ない特殊マン調整→報告(店長のみ！) 更新 テンプレ スミカ" at bounding box center [792, 542] width 478 height 24
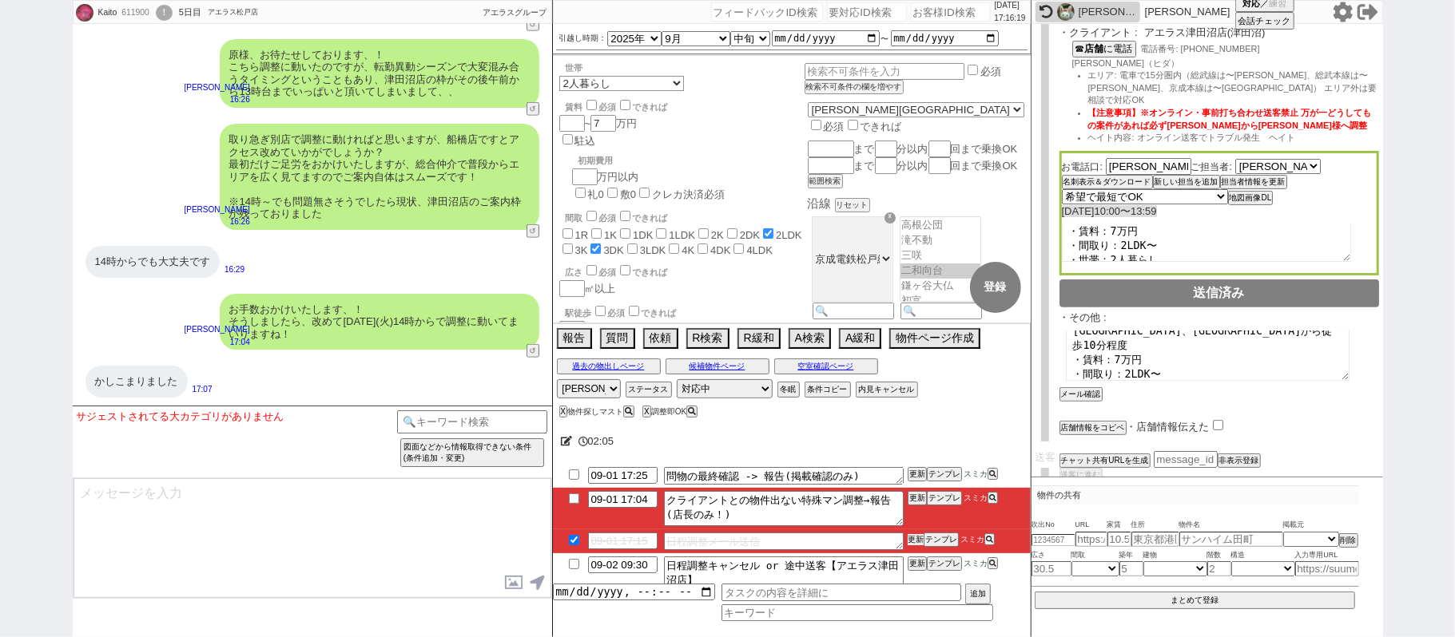
click at [911, 538] on button "更新" at bounding box center [915, 539] width 16 height 11
drag, startPoint x: 911, startPoint y: 538, endPoint x: 909, endPoint y: 524, distance: 14.5
click at [909, 535] on button "更新" at bounding box center [915, 539] width 16 height 11
click at [909, 530] on li "09-01 17:04 クライアントとの物件出ない特殊マン調整→報告(店長のみ！) 更新 テンプレ スミカ" at bounding box center [792, 542] width 478 height 24
click at [935, 500] on button "テンプレ" at bounding box center [944, 498] width 35 height 11
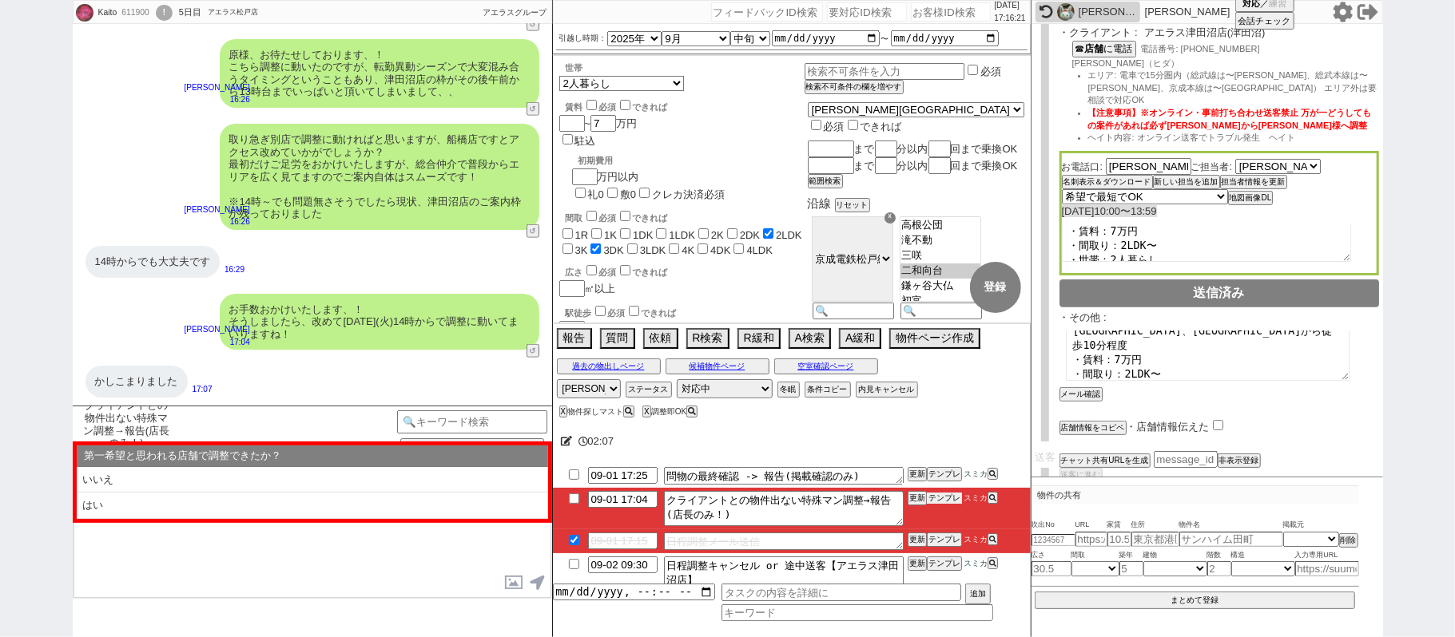
scroll to position [5480, 0]
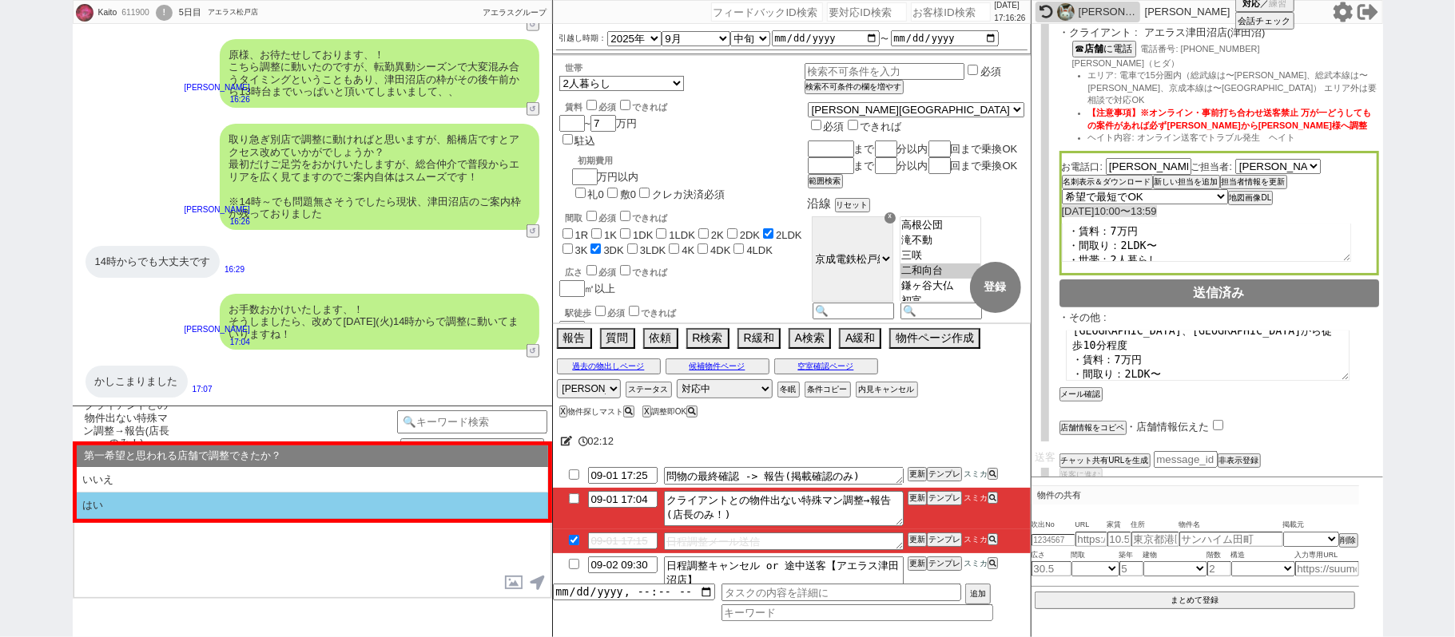
click at [286, 511] on li "はい" at bounding box center [312, 506] width 471 height 26
click at [276, 509] on li "近い" at bounding box center [312, 506] width 471 height 26
click at [249, 513] on li "本日すでに報告済み" at bounding box center [312, 506] width 471 height 26
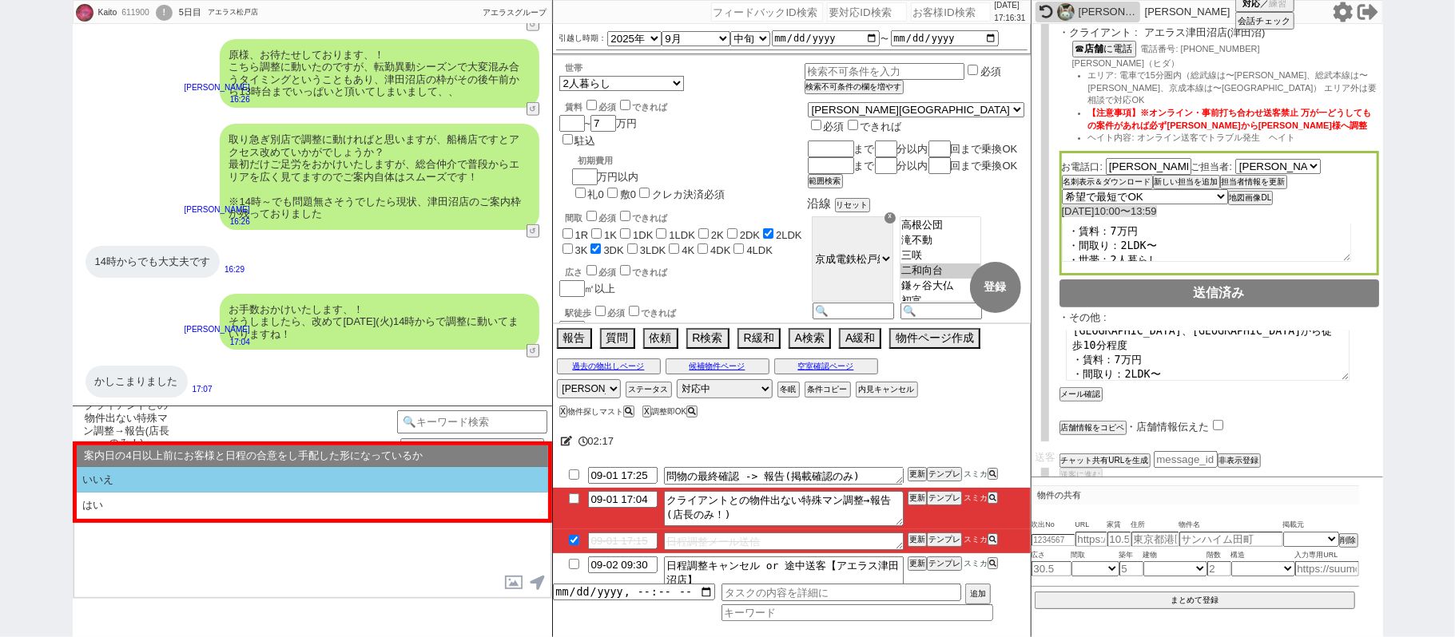
click at [243, 483] on li "いいえ" at bounding box center [312, 480] width 471 height 26
select select "はい"
select select "近い"
select select "本日すでに報告済み"
select select "いいえ"
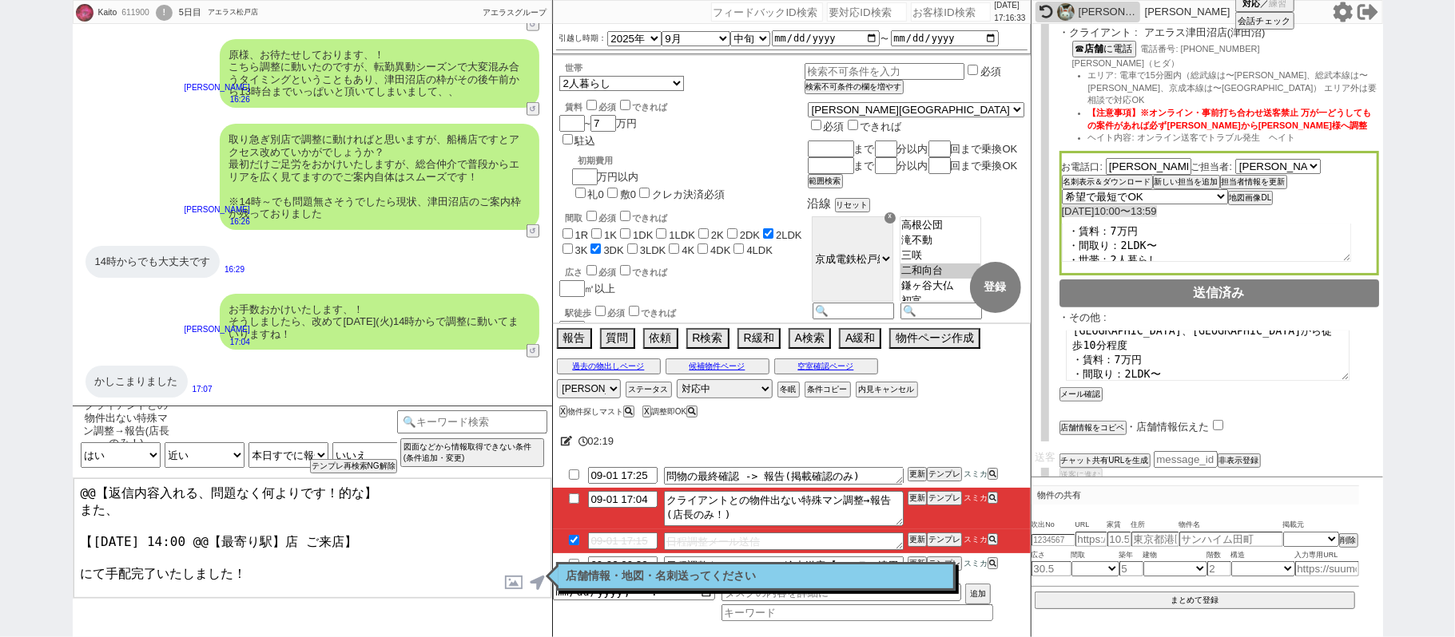
drag, startPoint x: 398, startPoint y: 492, endPoint x: 0, endPoint y: 383, distance: 412.4
click at [0, 375] on div "Kaito 611900 ! 0 5日目 アエラス松戸店 冬眠中 自社客 アエラスグループ スミカ_BPO チャット全表示 2025-08-27 ようこそLI…" at bounding box center [727, 318] width 1455 height 637
click at [205, 531] on textarea "ご確認ありがとうございます！ また、お待たせいたしました。 【9月2日(火) 14:00 @@【最寄り駅】店 ご来店】 にて手配完了いたしました！" at bounding box center [312, 539] width 478 height 120
click at [291, 532] on textarea "ご確認ありがとうございます！ また、お待たせいたしました。 【9月2日(火) 14:00 @@【最寄り駅】店 ご来店】 にて手配完了いたしました！" at bounding box center [312, 539] width 478 height 120
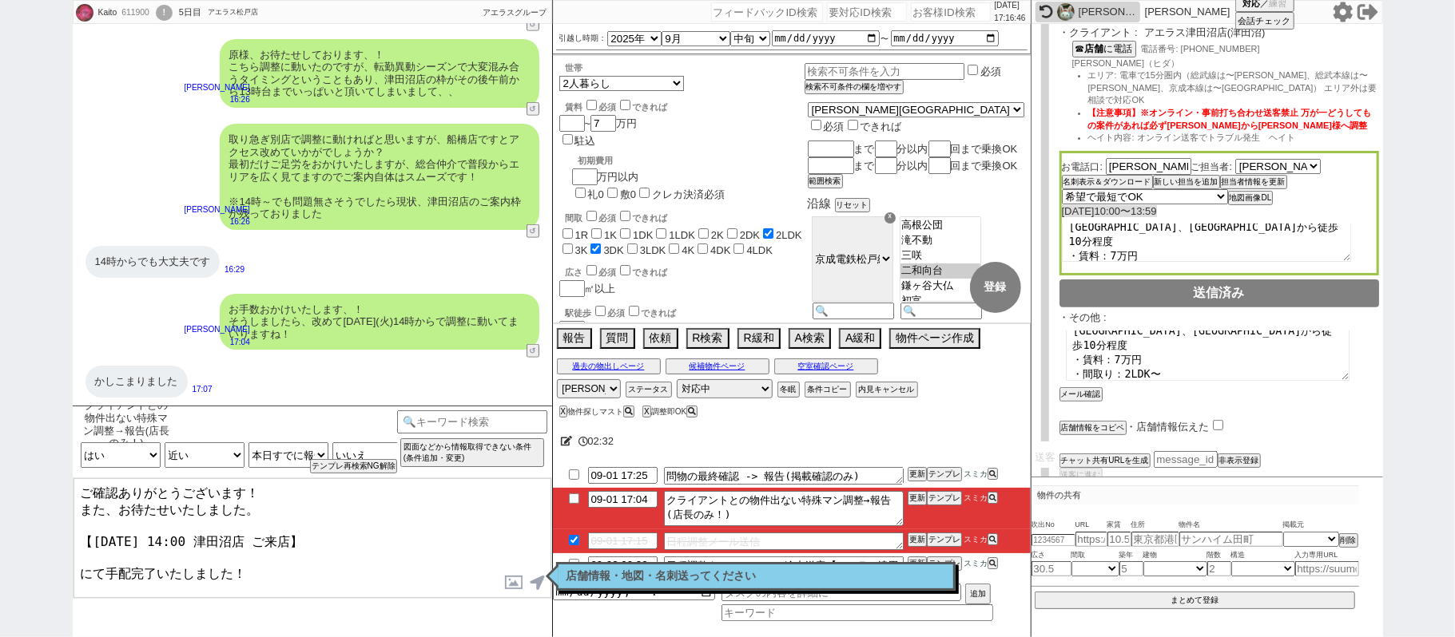
scroll to position [0, 0]
type textarea "ご確認ありがとうございます！ また、お待たせいたしました。 【9月2日(火) 14:00 津田沼店 ご来店】 にて手配完了いたしました！"
click at [1142, 177] on button "名刺表示＆ダウンロード" at bounding box center [1106, 182] width 88 height 11
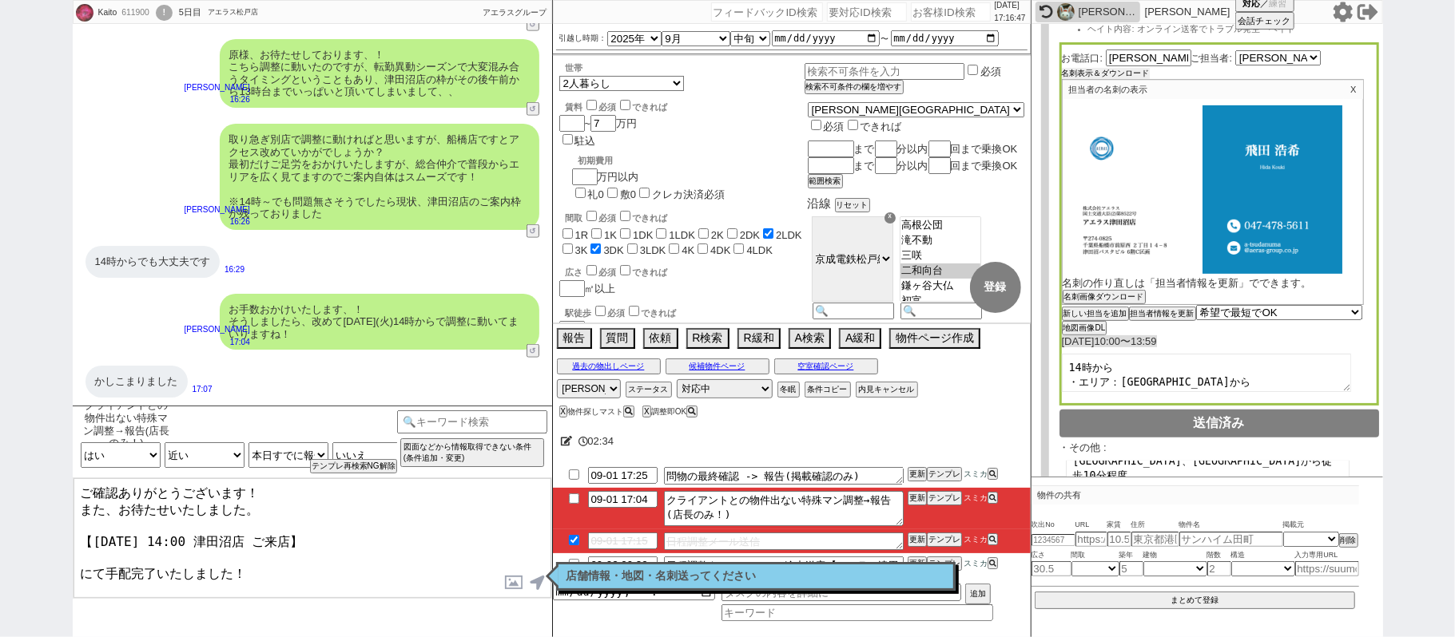
scroll to position [496, 0]
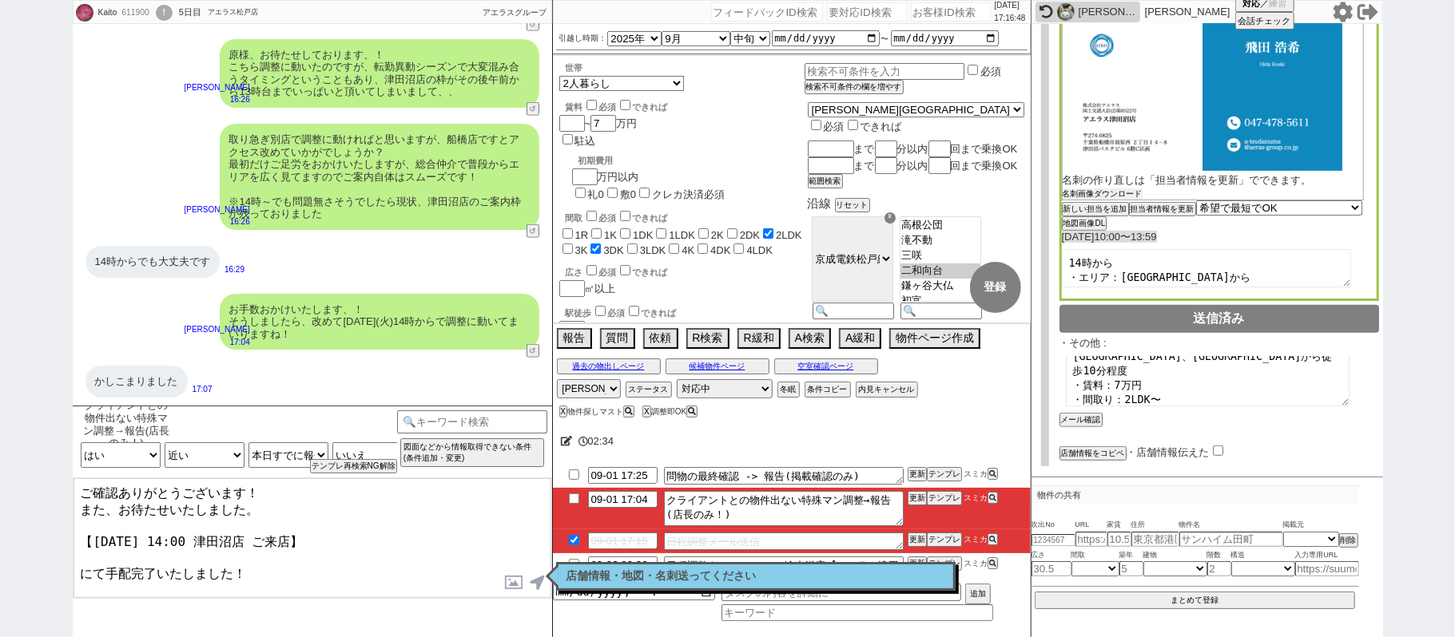
click at [1134, 189] on button "名刺画像ダウンロード" at bounding box center [1102, 194] width 80 height 11
click at [1444, 244] on div "Kaito 611900 ! 0 5日目 アエラス松戸店 冬眠中 自社客 アエラスグループ スミカ_BPO チャット全表示 2025-08-27 ようこそLI…" at bounding box center [727, 318] width 1455 height 637
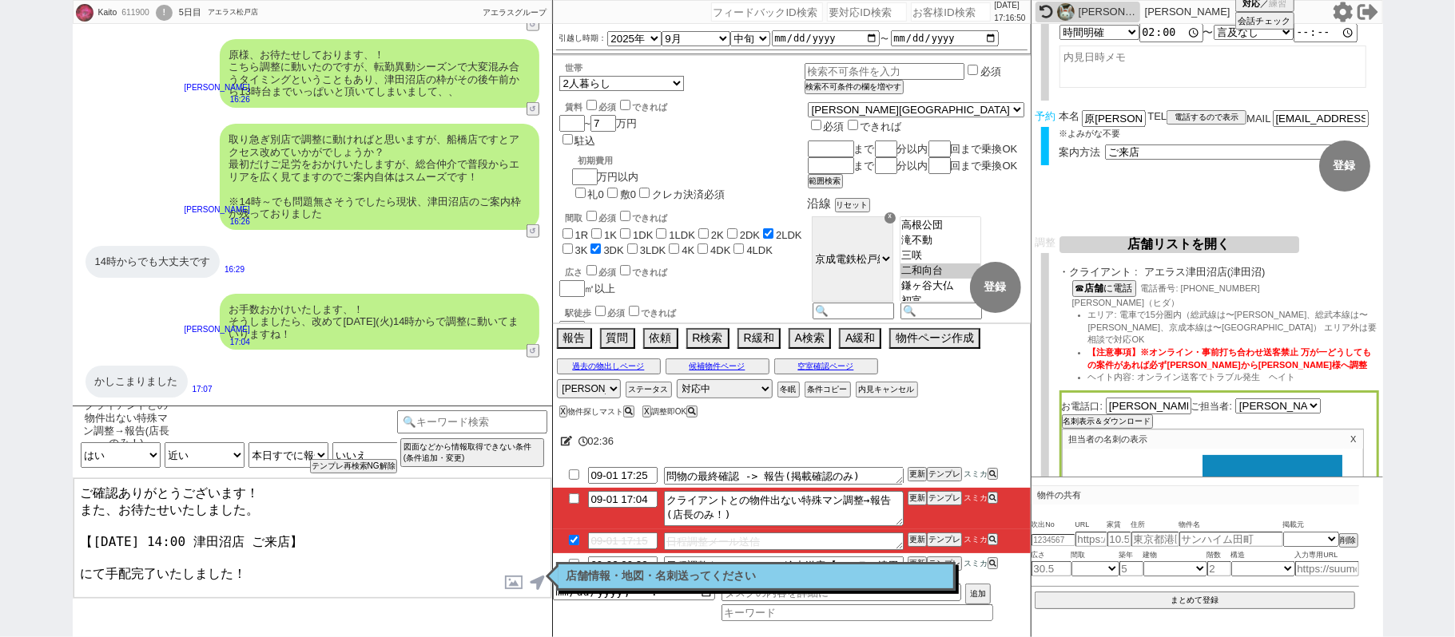
scroll to position [0, 0]
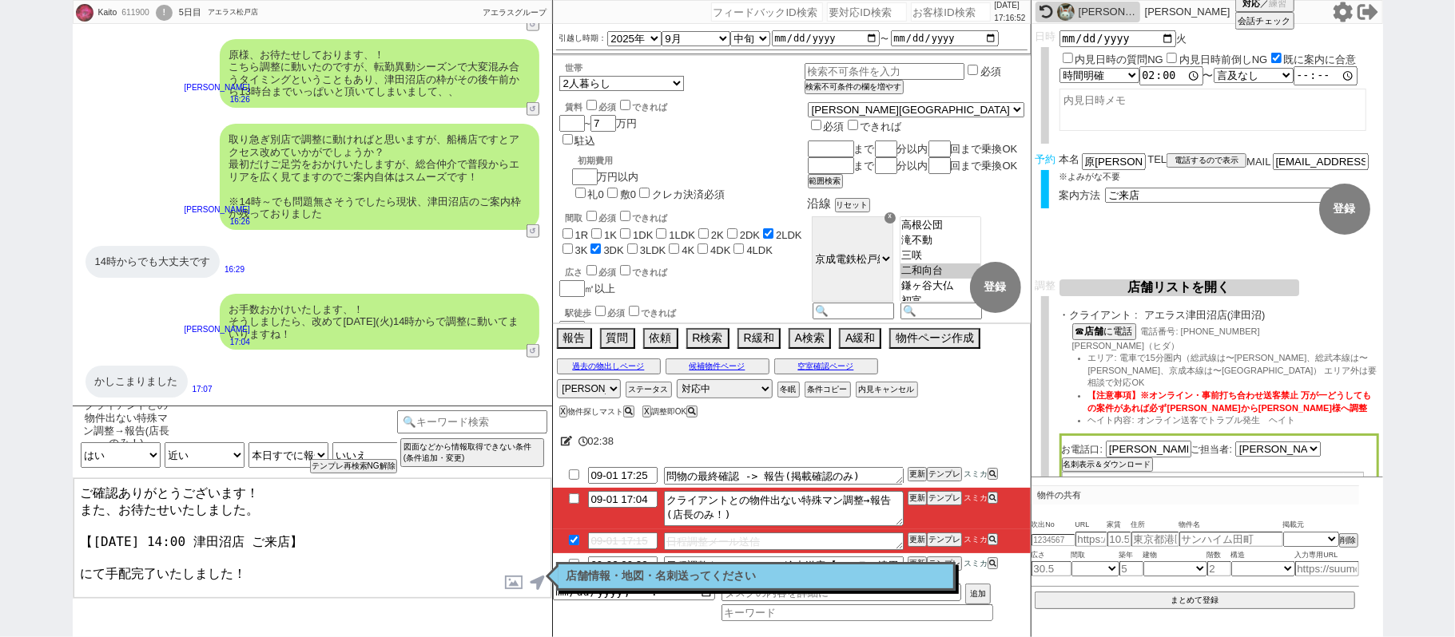
click at [292, 560] on textarea "ご確認ありがとうございます！ また、お待たせいたしました。 【9月2日(火) 14:00 津田沼店 ご来店】 にて手配完了いたしました！" at bounding box center [312, 539] width 478 height 120
checkbox input "true"
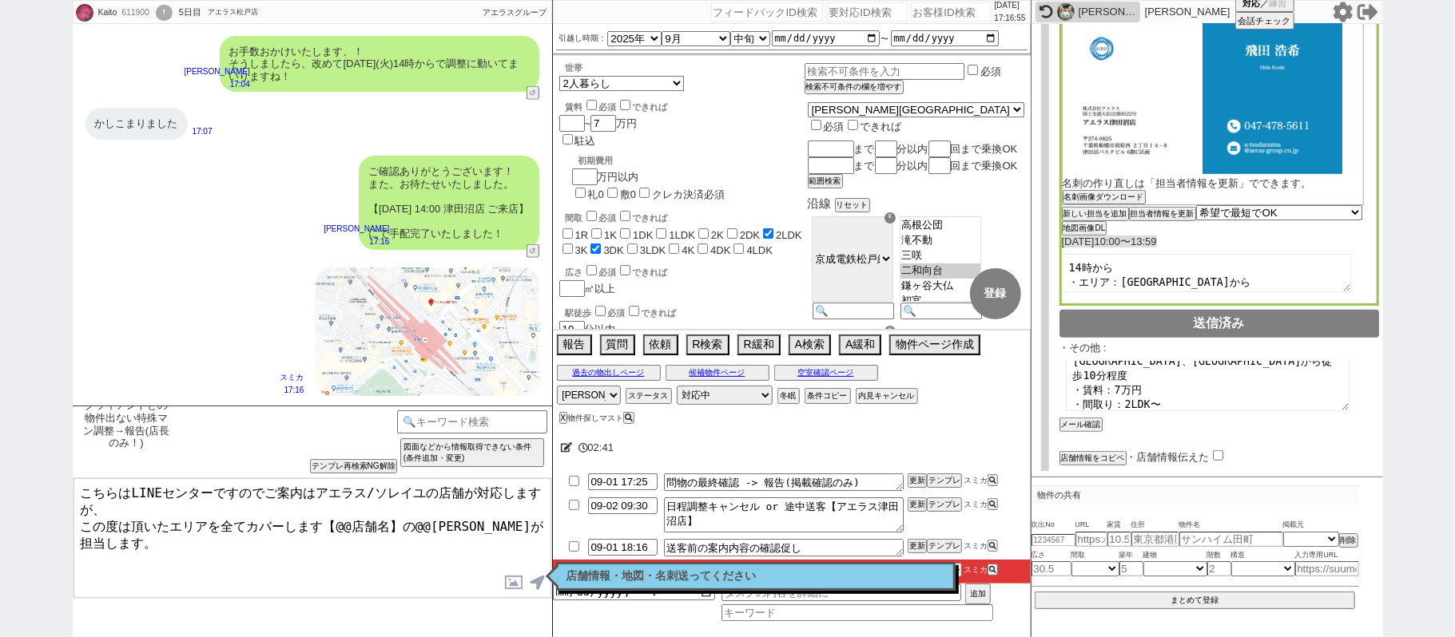
scroll to position [527, 0]
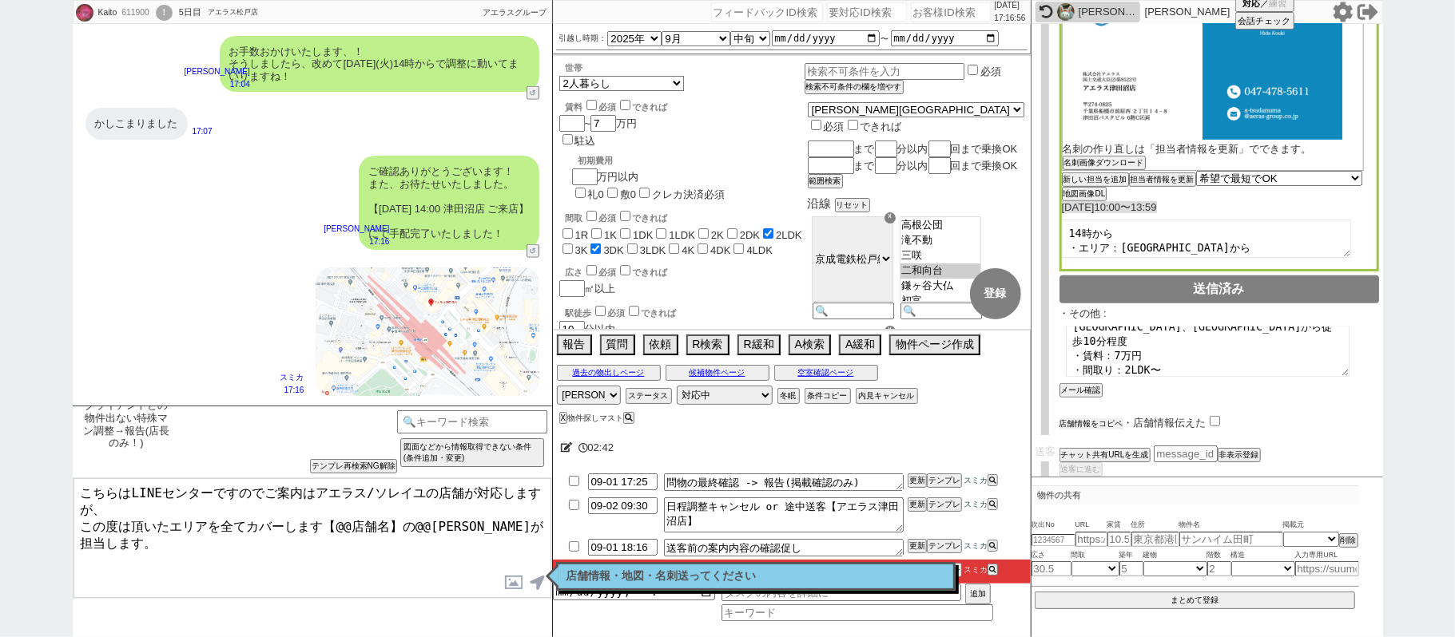
click at [1093, 419] on button "店舗情報をコピペ" at bounding box center [1091, 424] width 64 height 11
type textarea "こちらはLINEセンターですのでご案内はアエラス/ソレイユの店舗が対応しますが、 この度は頂いたエリアを全てカバーします【@@店舗名】の@@大竹が担当します。…"
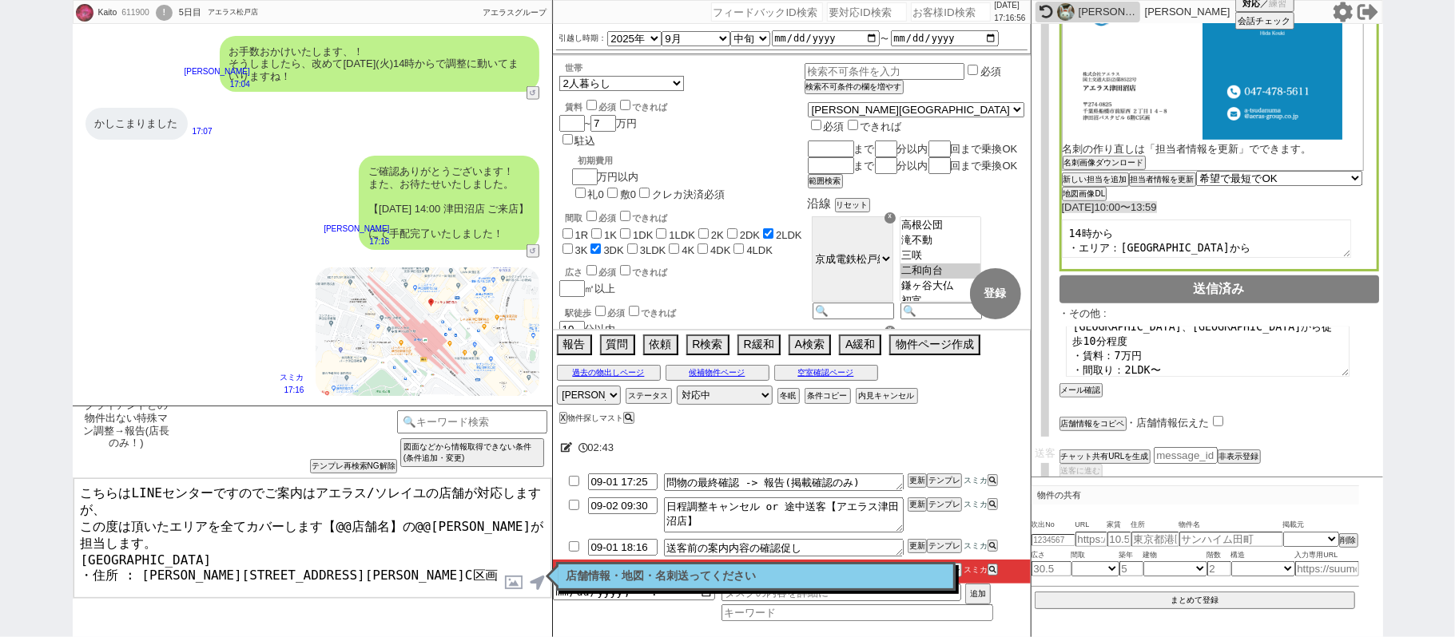
click at [1216, 416] on input "checkbox" at bounding box center [1218, 421] width 10 height 10
checkbox input "true"
click at [81, 534] on textarea "こちらはLINEセンターですのでご案内はアエラス/ソレイユの店舗が対応しますが、 この度は頂いたエリアを全てカバーします【@@店舗名】の@@大竹が担当します。…" at bounding box center [312, 539] width 478 height 120
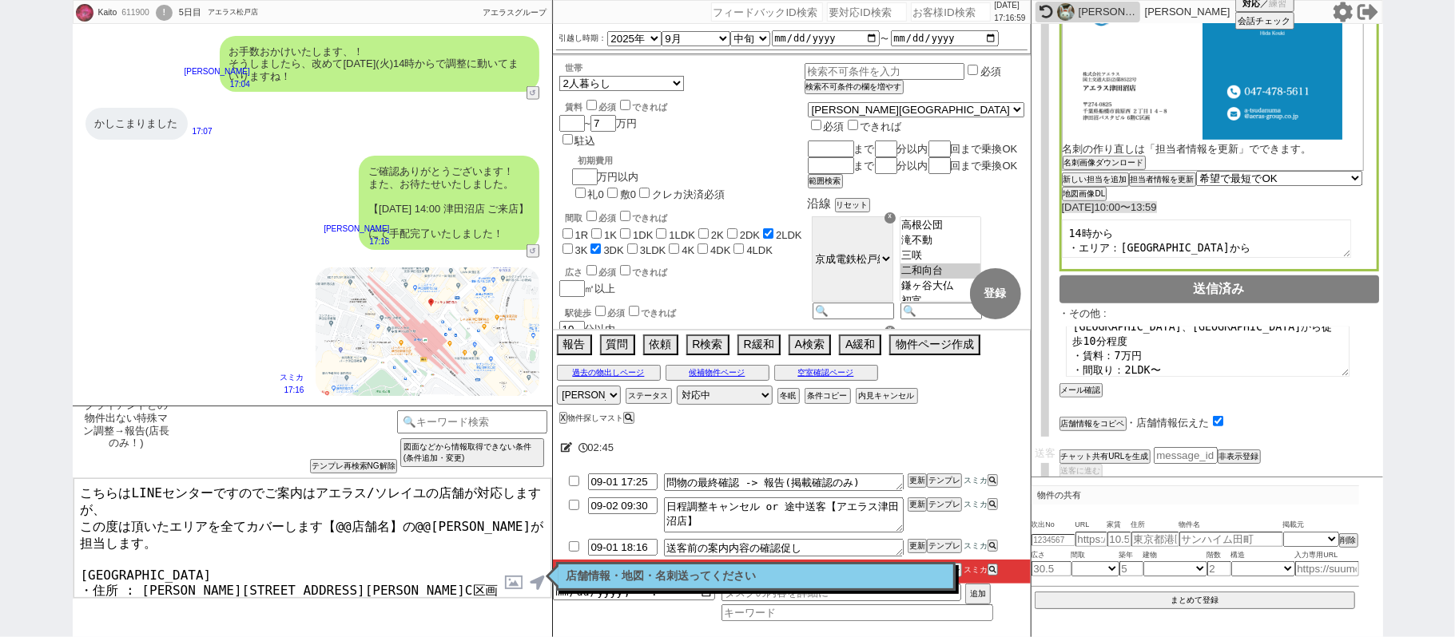
click at [196, 540] on textarea "こちらはLINEセンターですのでご案内はアエラス/ソレイユの店舗が対応しますが、 この度は頂いたエリアを全てカバーします【@@店舗名】の@@大竹が担当します。…" at bounding box center [312, 539] width 478 height 120
click at [336, 519] on textarea "こちらはLINEセンターですのでご案内はアエラス/ソレイユの店舗が対応しますが、 この度は頂いたエリアを全てカバーします【@@店舗名】の@@大竹が担当します。…" at bounding box center [312, 539] width 478 height 120
click at [383, 518] on textarea "こちらはLINEセンターですのでご案内はアエラス/ソレイユの店舗が対応しますが、 この度は頂いたエリアを全てカバーします【@@店舗名】の@@大竹が担当します。…" at bounding box center [312, 539] width 478 height 120
paste textarea "アエラス津田沼店"
drag, startPoint x: 465, startPoint y: 516, endPoint x: 494, endPoint y: 516, distance: 28.8
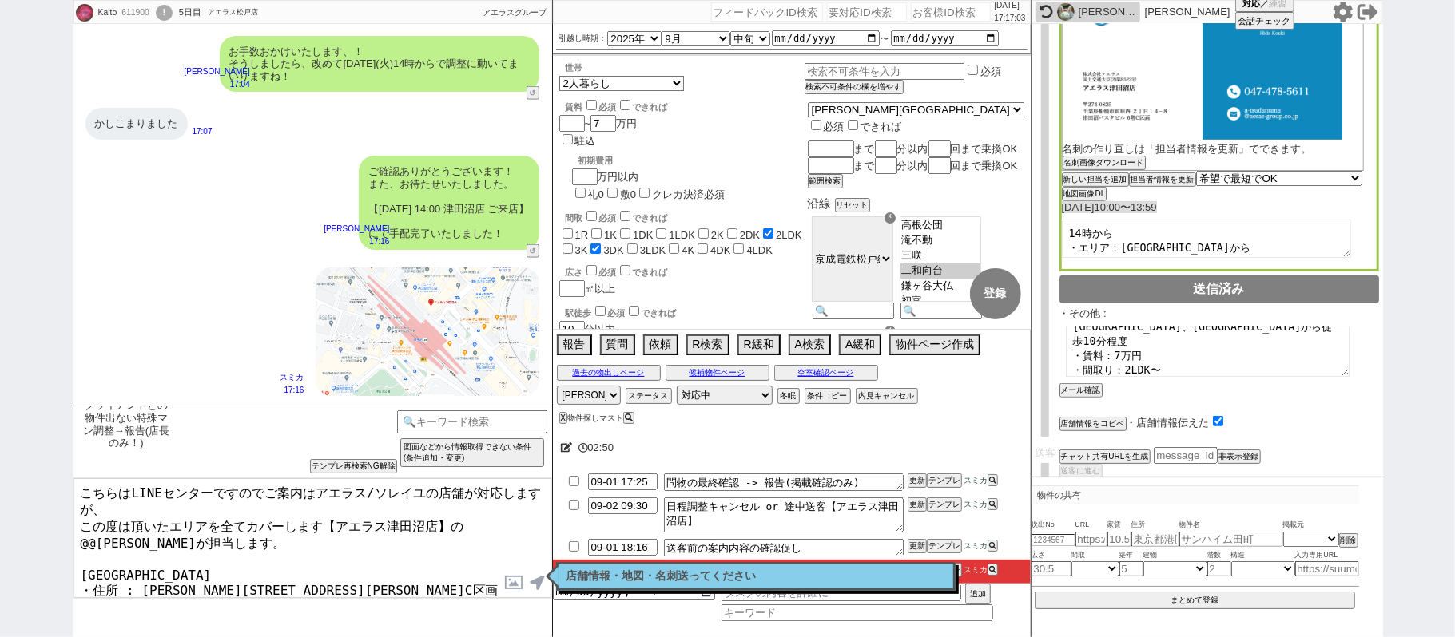
click at [467, 516] on textarea "こちらはLINEセンターですのでご案内はアエラス/ソレイユの店舗が対応しますが、 この度は頂いたエリアを全てカバーします【アエラス津田沼店】の@@大竹が担当し…" at bounding box center [312, 539] width 478 height 120
click at [499, 516] on textarea "こちらはLINEセンターですのでご案内はアエラス/ソレイユの店舗が対応しますが、 この度は頂いたエリアを全てカバーします【アエラス津田沼店】の@@大竹が担当し…" at bounding box center [312, 539] width 478 height 120
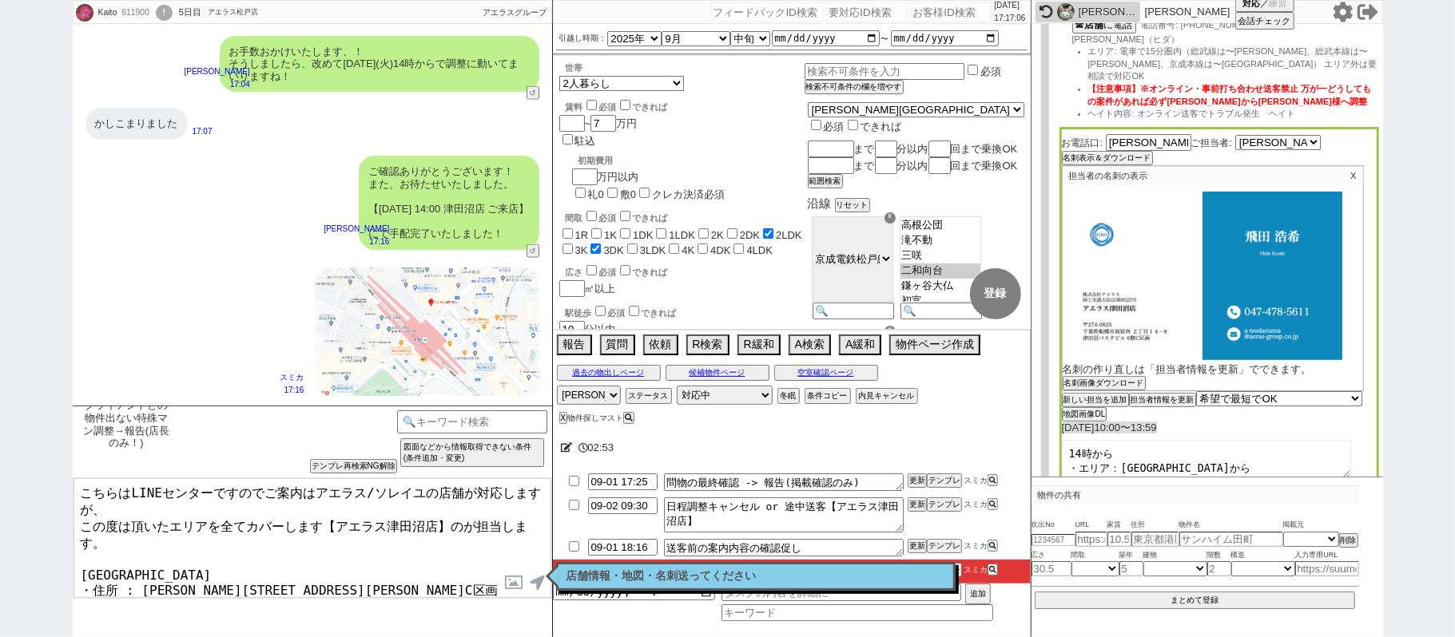
scroll to position [101, 0]
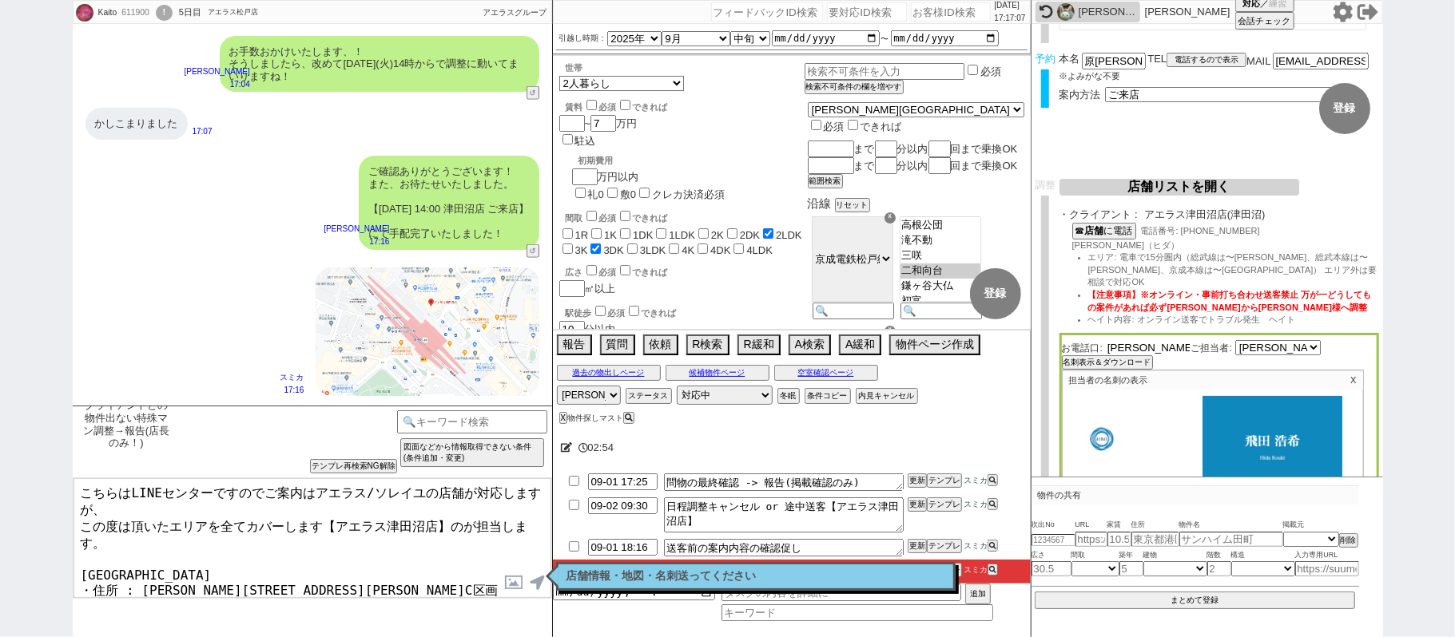
drag, startPoint x: 1138, startPoint y: 332, endPoint x: 975, endPoint y: 332, distance: 163.0
click at [1020, 332] on div "Kaito 611900 ! 0 5日目 アエラス松戸店 冬眠中 自社客 アエラスグループ スミカ_BPO チャット全表示 2025-08-27 ようこそLI…" at bounding box center [728, 318] width 1310 height 637
click at [463, 519] on textarea "こちらはLINEセンターですのでご案内はアエラス/ソレイユの店舗が対応しますが、 この度は頂いたエリアを全てカバーします【アエラス津田沼店】のが担当します。 …" at bounding box center [312, 539] width 478 height 120
paste textarea "飛田"
type textarea "こちらはLINEセンターですのでご案内はアエラス/ソレイユの店舗が対応しますが、 この度は頂いたエリアを全てカバーします【アエラス津田沼店】の飛田が担当します…"
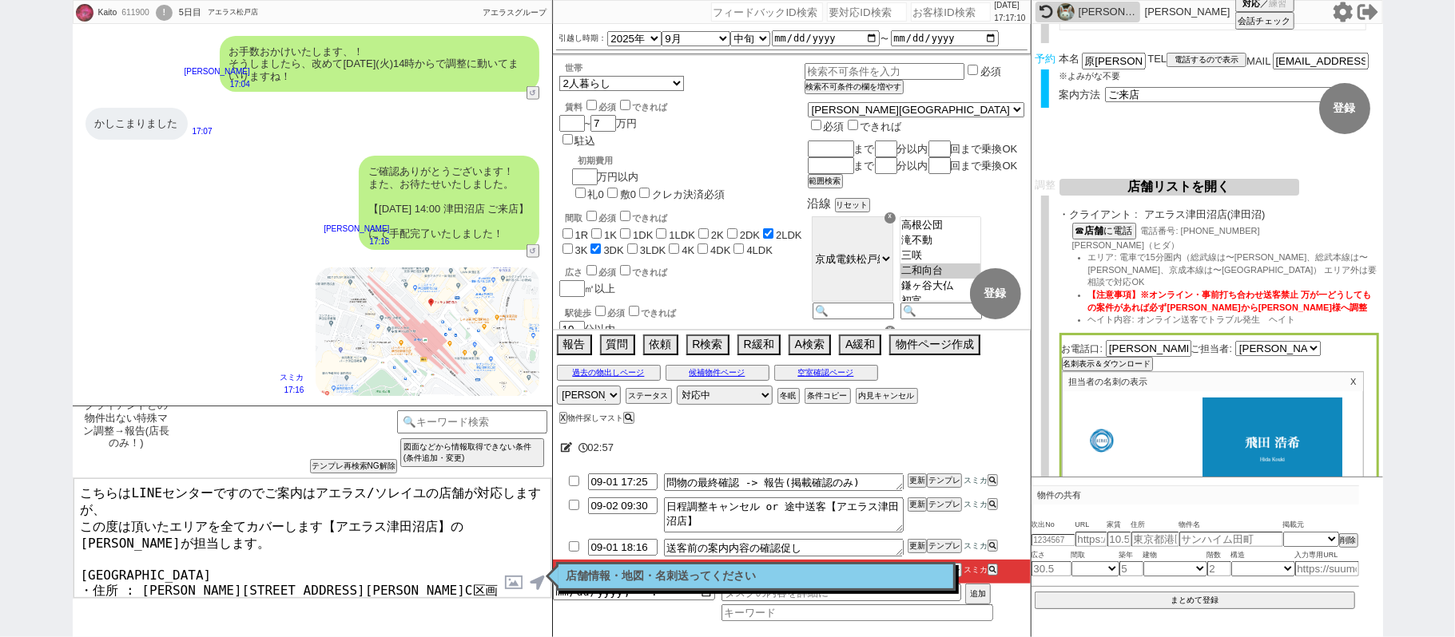
click at [510, 586] on label at bounding box center [515, 583] width 26 height 30
click at [0, 0] on input "file" at bounding box center [0, 0] width 0 height 0
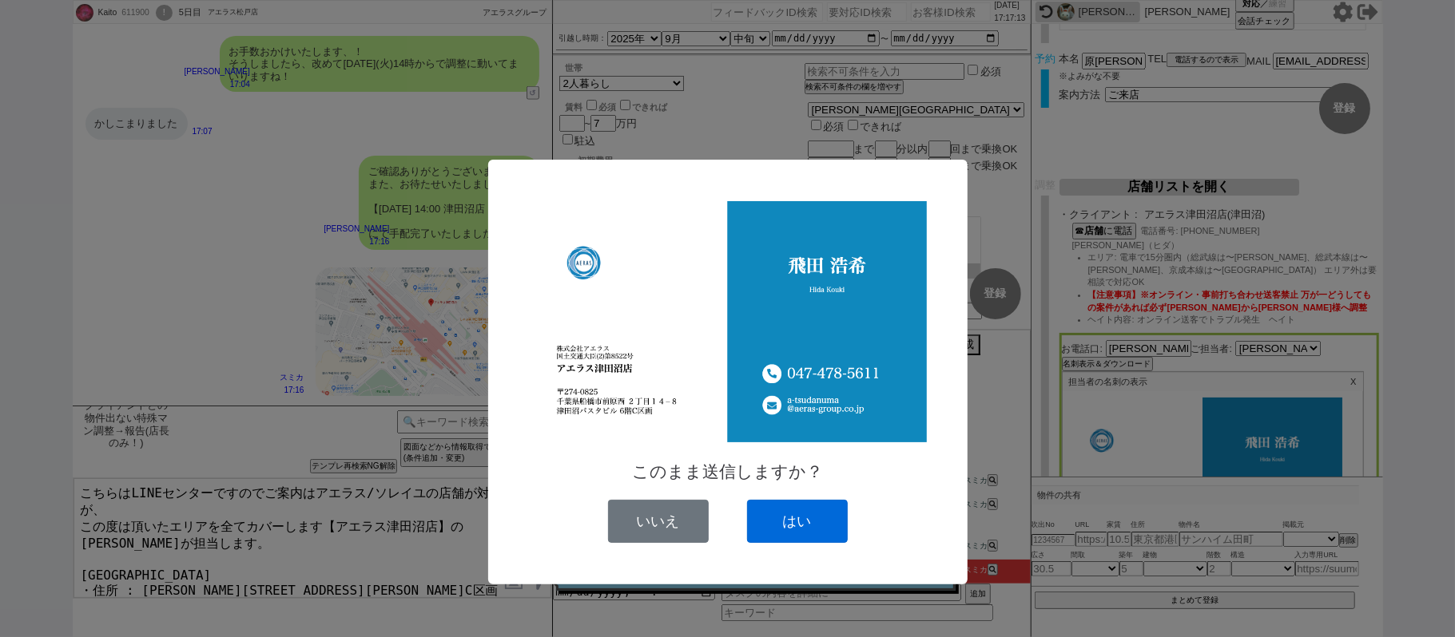
click at [837, 518] on button "はい" at bounding box center [797, 521] width 101 height 43
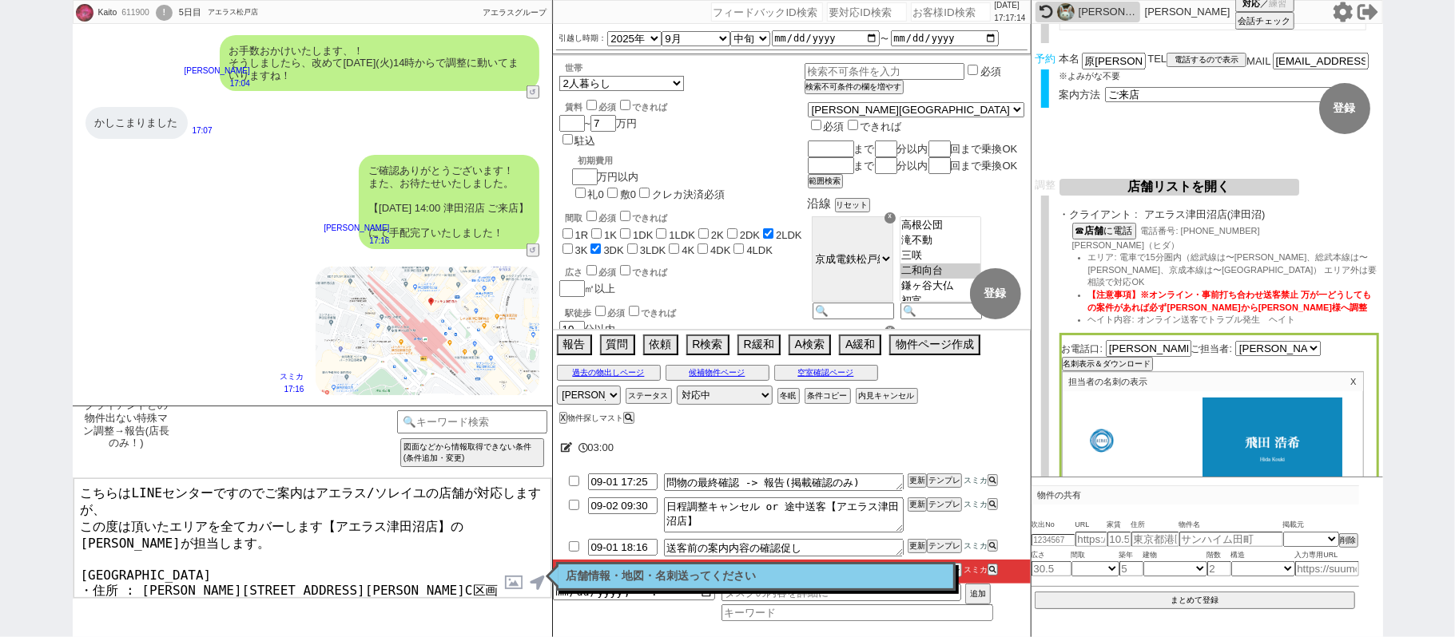
scroll to position [5893, 0]
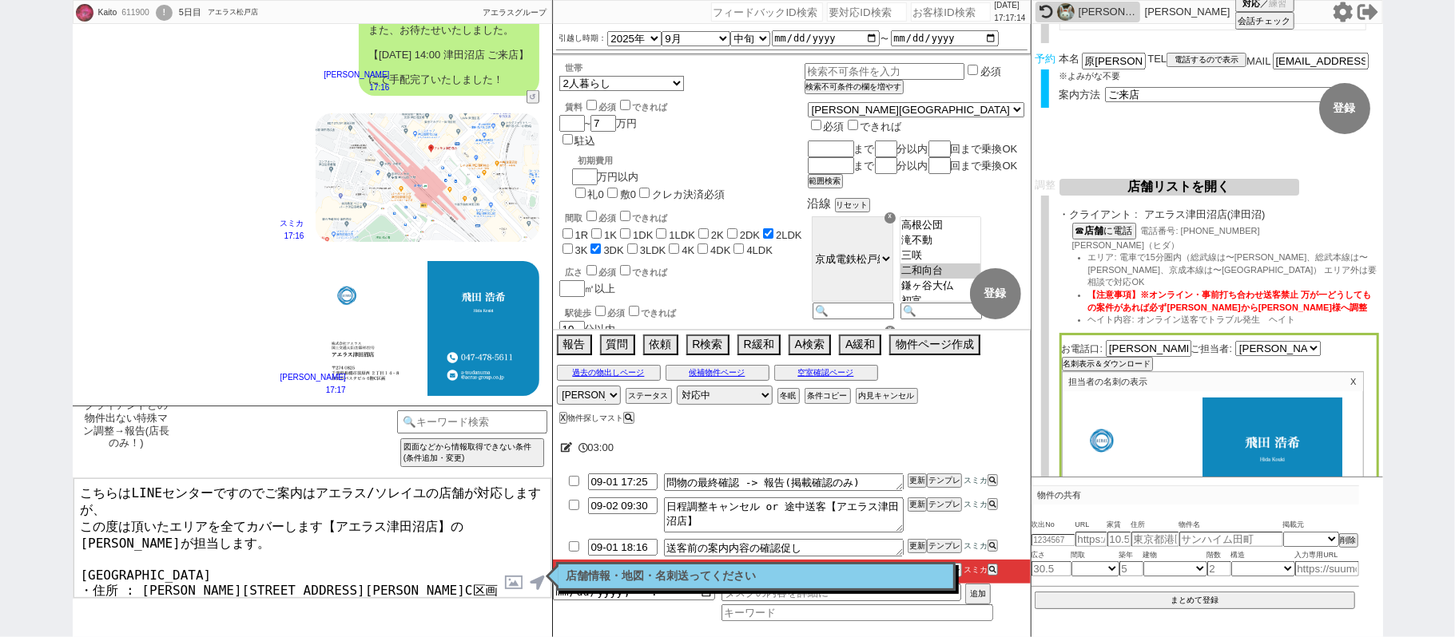
click at [697, 576] on p "店舗情報・地図・名刺送ってください" at bounding box center [755, 576] width 379 height 13
click at [323, 550] on textarea "こちらはLINEセンターですのでご案内はアエラス/ソレイユの店舗が対応しますが、 この度は頂いたエリアを全てカバーします【アエラス津田沼店】の飛田が担当します…" at bounding box center [312, 539] width 478 height 120
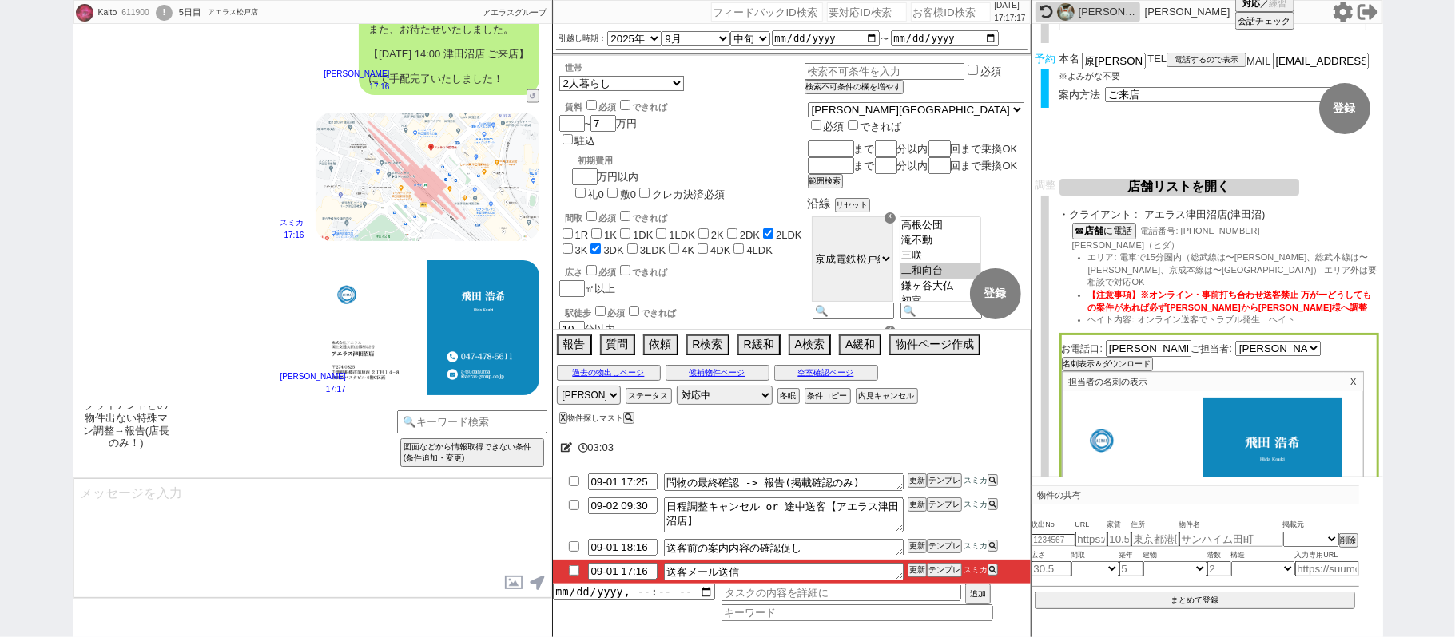
scroll to position [6028, 0]
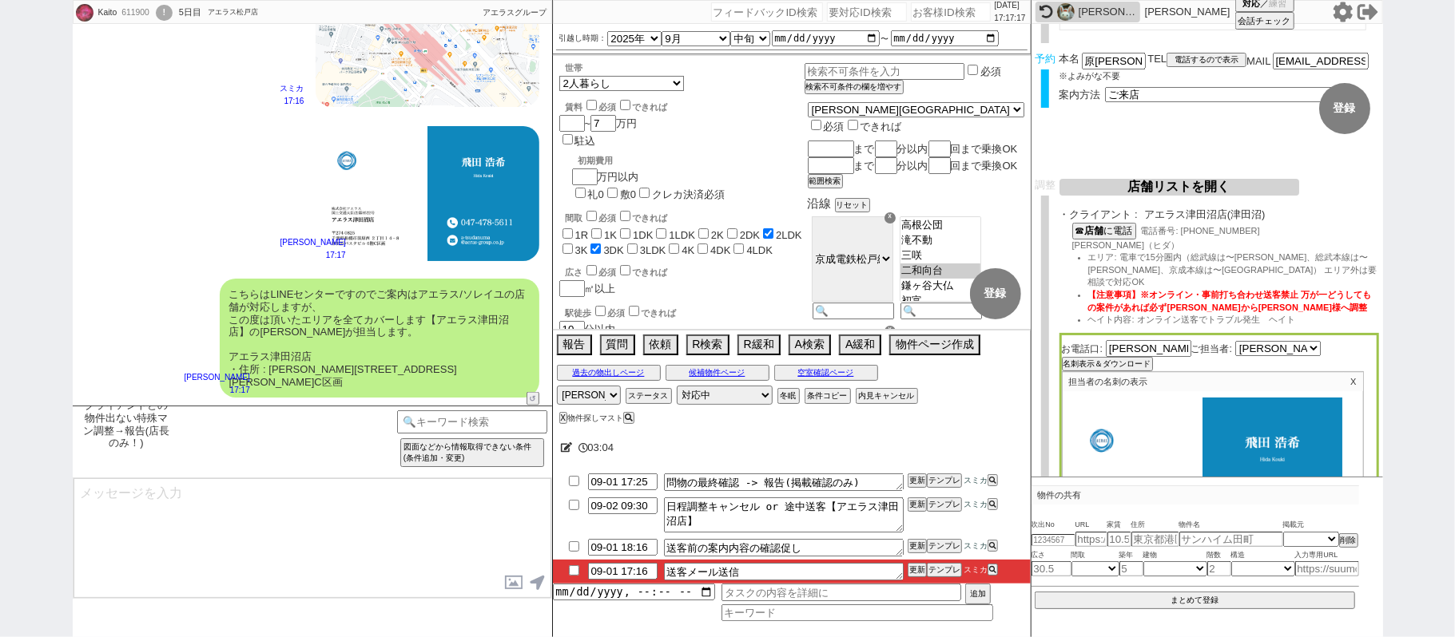
type textarea "また、今回お繋ぎできたアエラス津田沼店ですが、 都内で60店舗以上を展開するアエラスグループの店舗でして、「総合仲介」でSUUMO等はもちろん他社物件もすべて…"
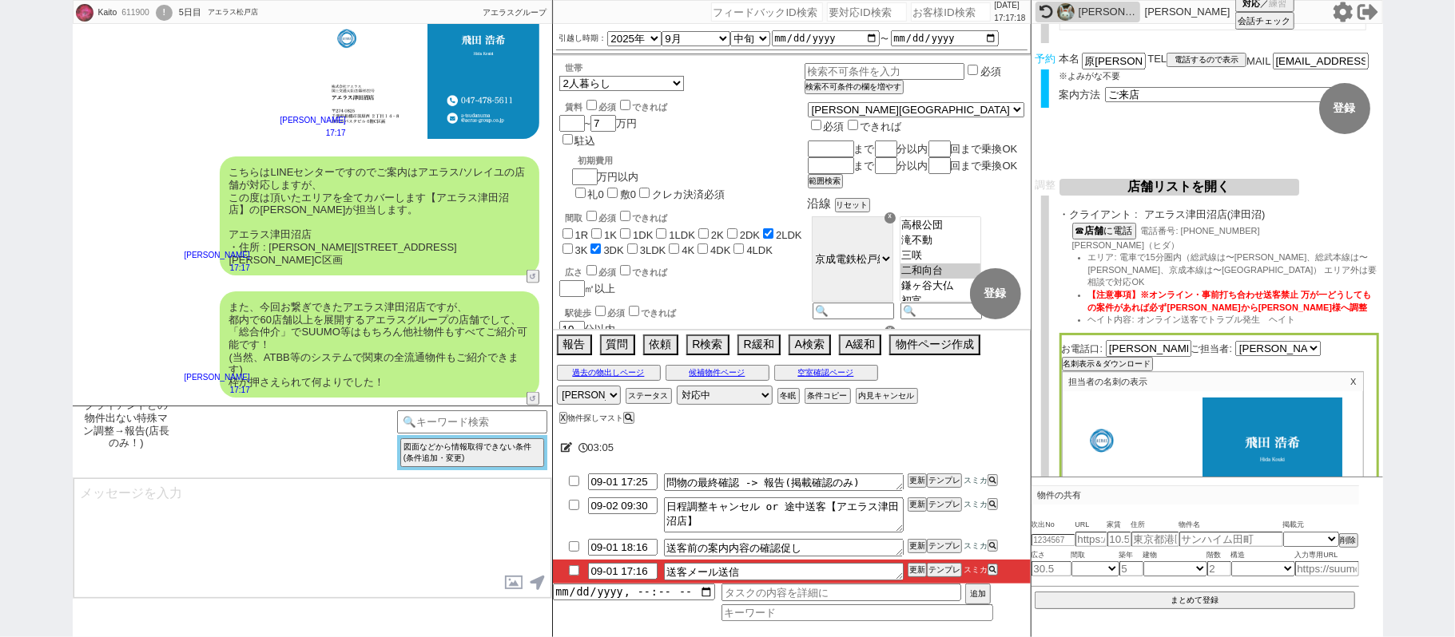
type textarea "最後に手配内容の方メールの方にお送りしておきますね。 それでは、明日はよろしくお願いいたします！ ※お時間迫っており引き継ぎは致しますが、ご案内に関しましても…"
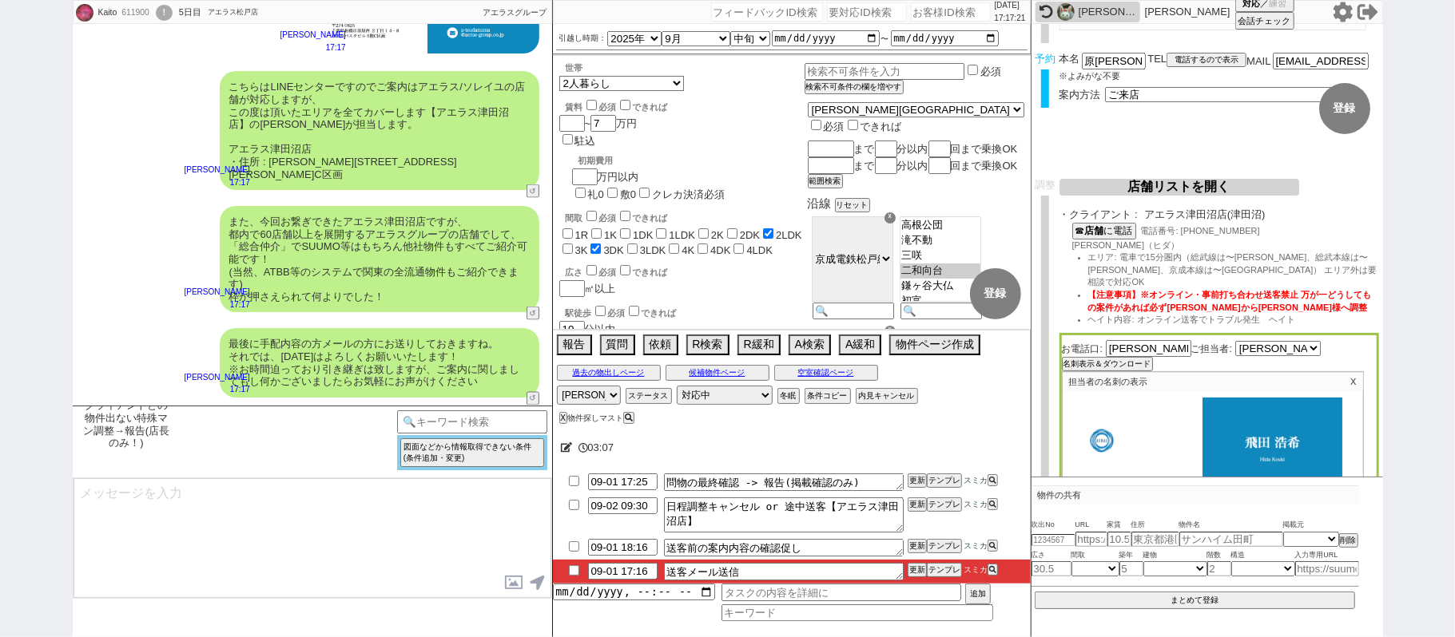
type textarea "■■■ご案内の流れ■■■ 1. 担当から詳細なヒアリング 2. 最新物件の洗い出し 3. 事前の物件含め、最新状況を直接確認 4. 募集中のものをまとめて内見…"
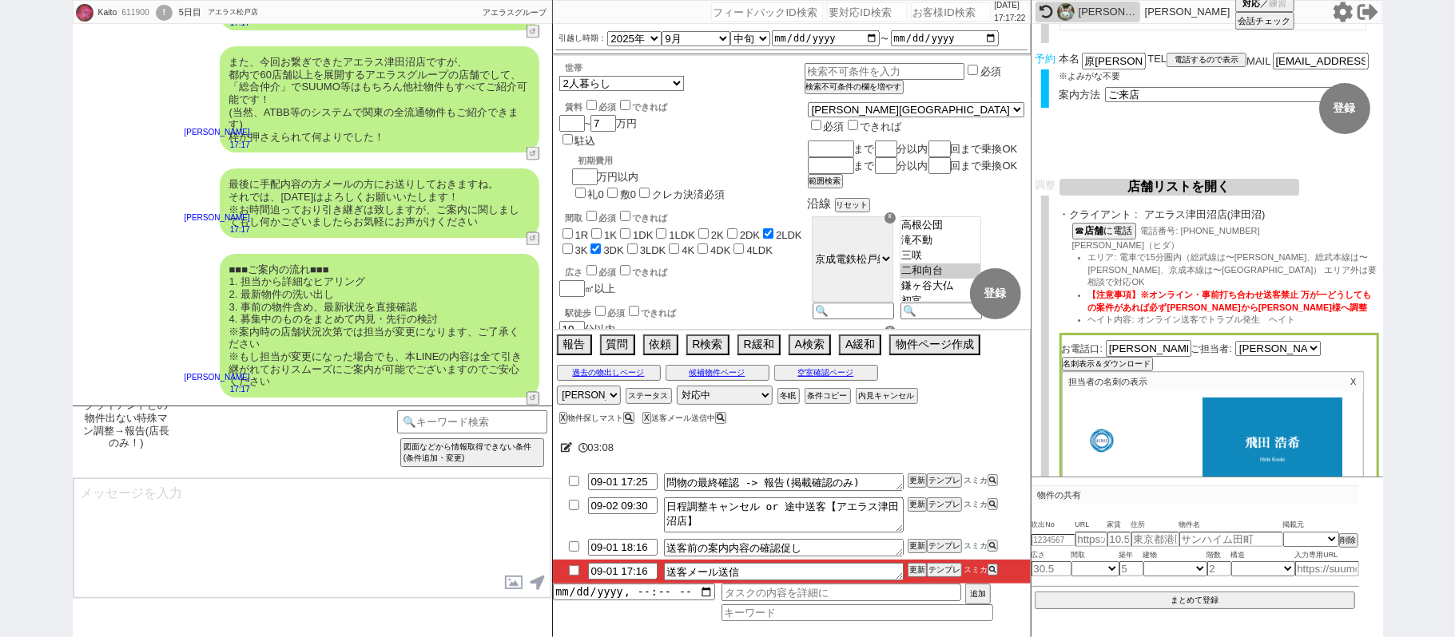
type input "09-01 17:32"
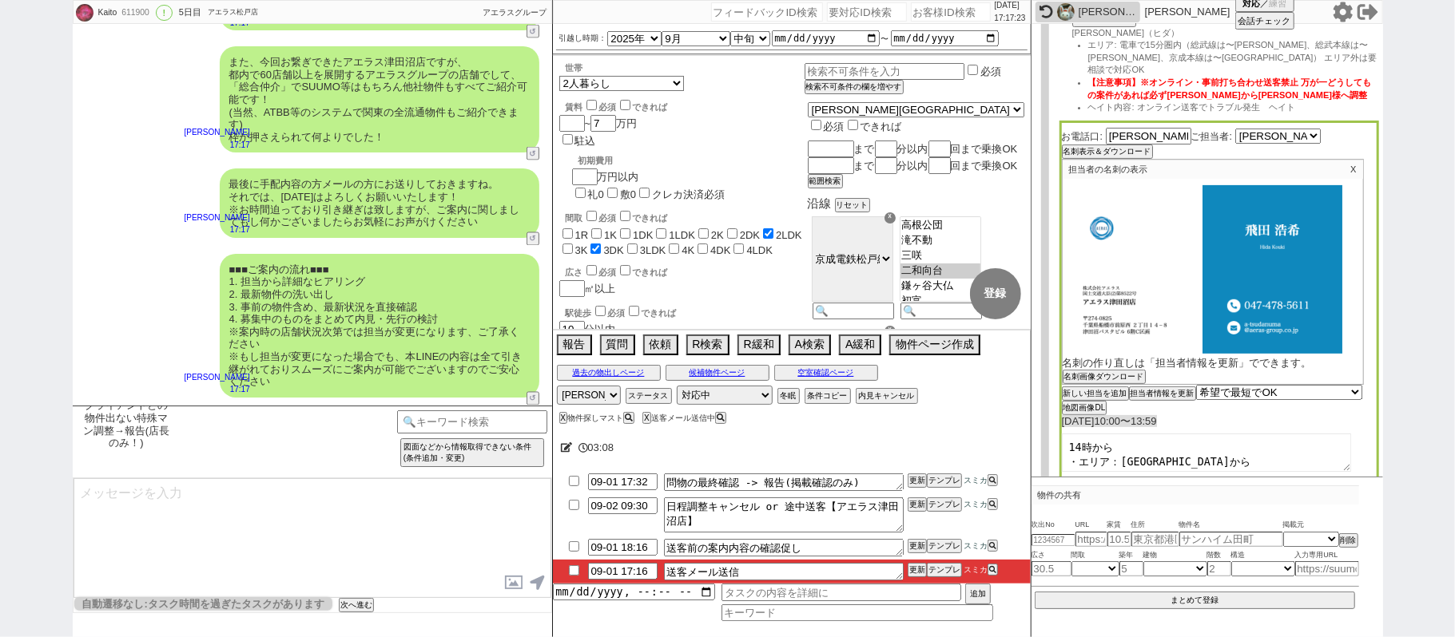
scroll to position [527, 0]
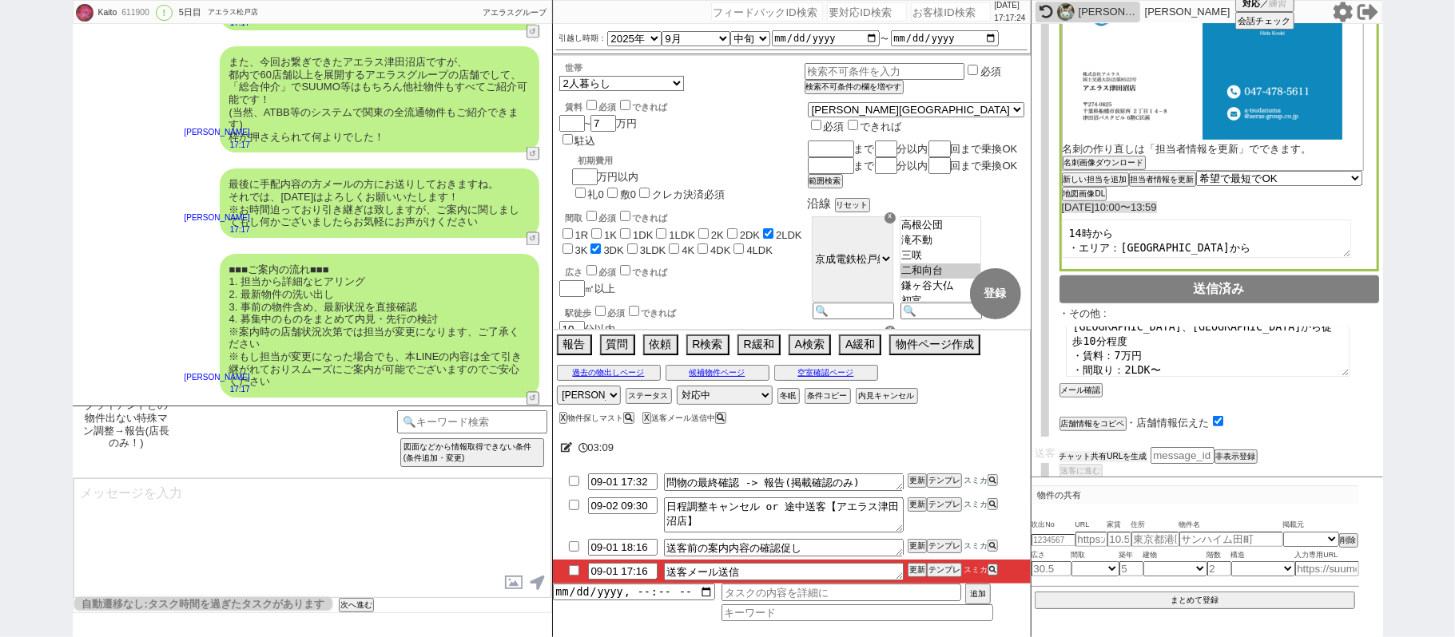
click at [1131, 451] on button "チャット共有URLを生成" at bounding box center [1103, 456] width 88 height 11
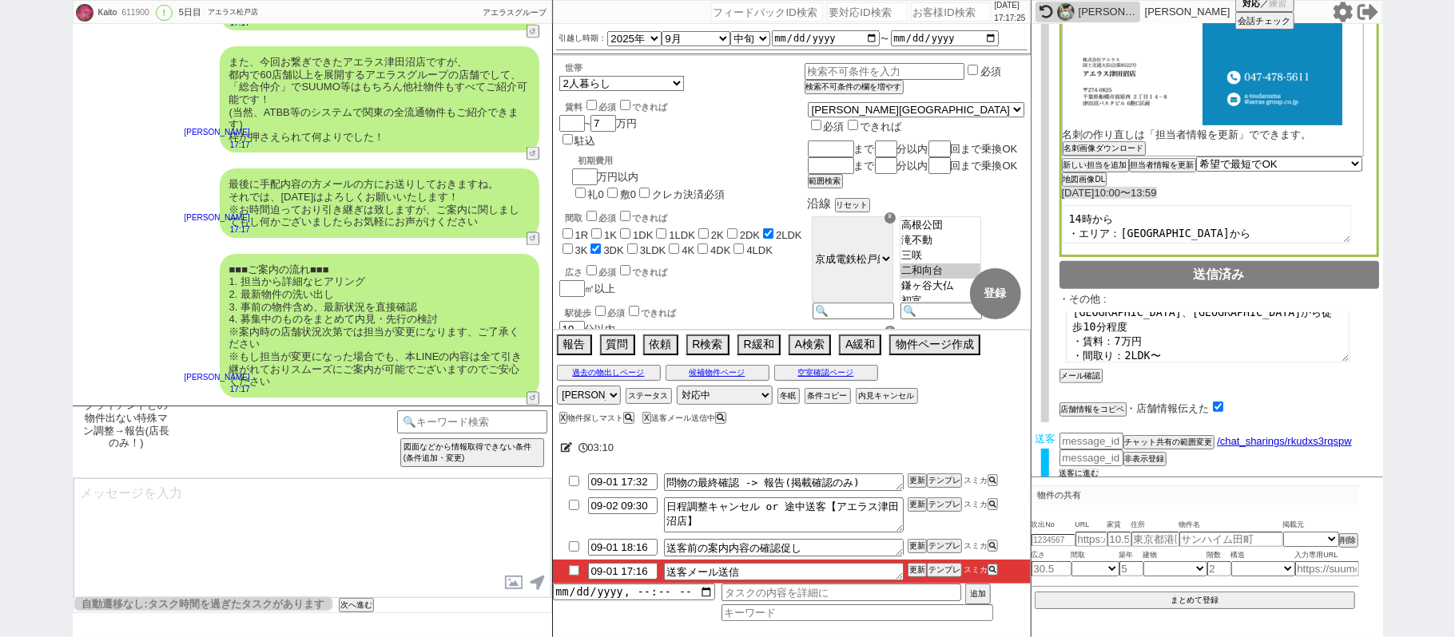
click at [1090, 468] on button "送客に進む" at bounding box center [1079, 473] width 40 height 11
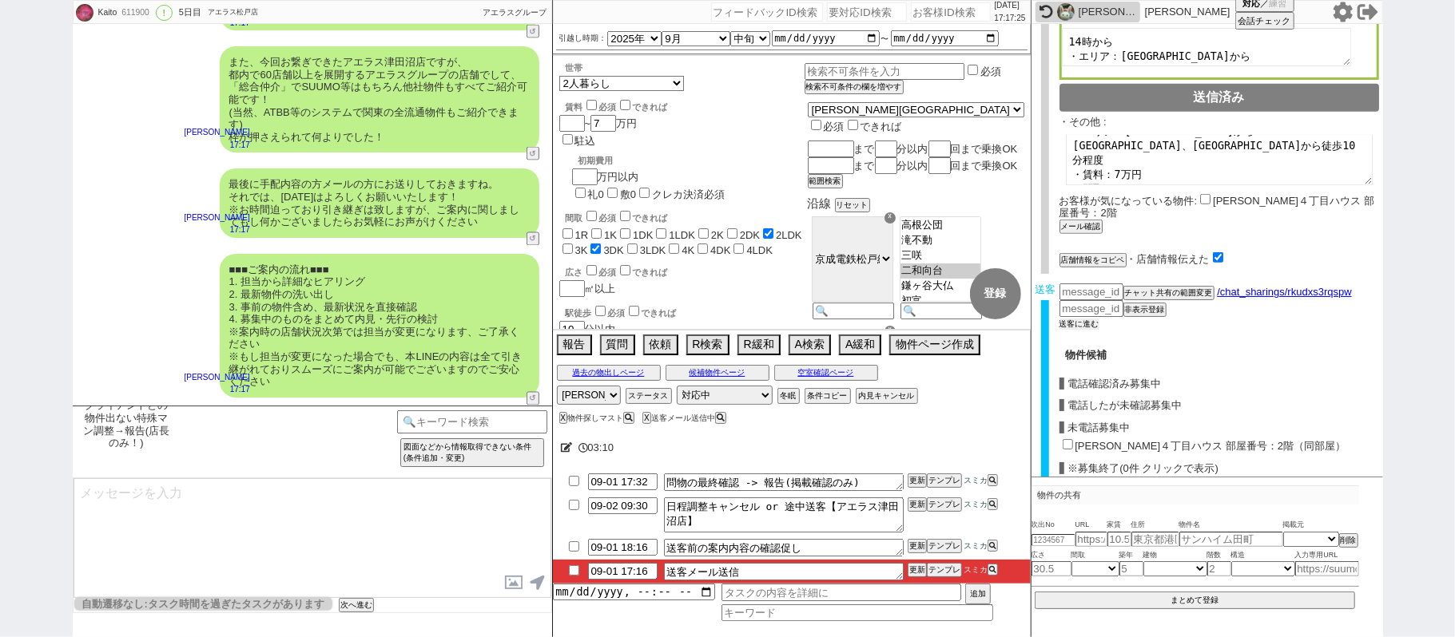
scroll to position [869, 0]
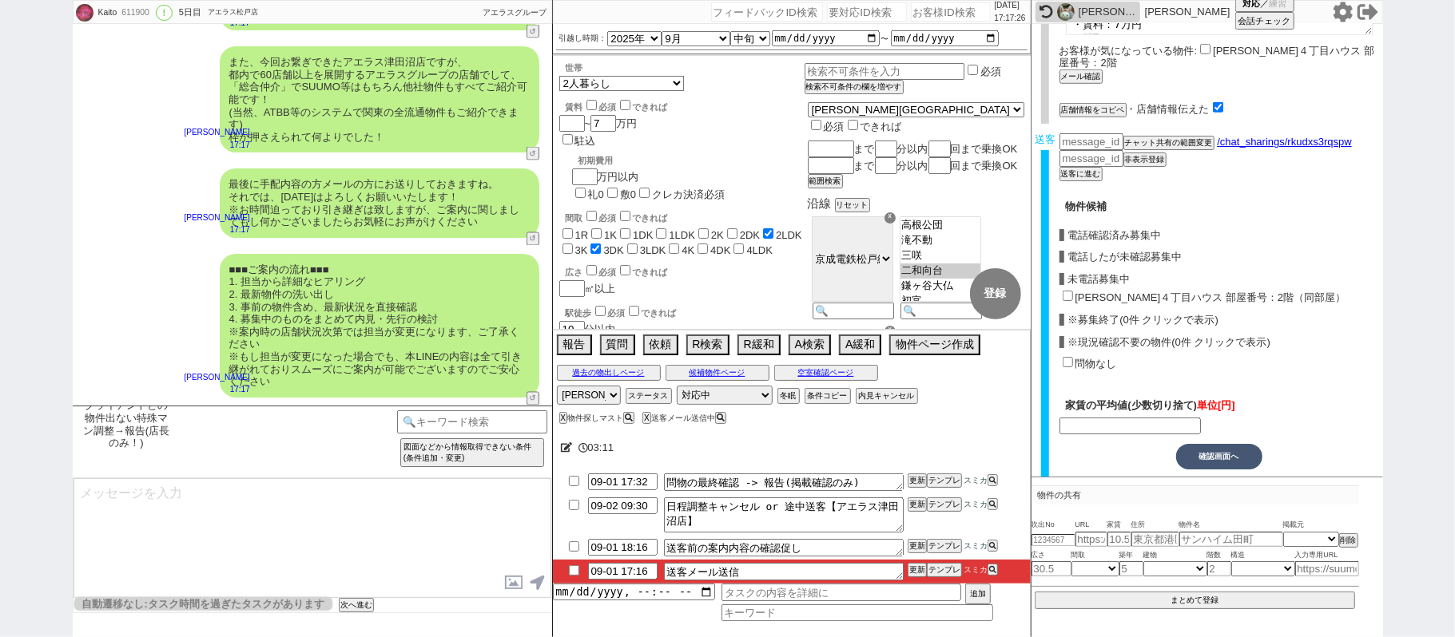
drag, startPoint x: 1093, startPoint y: 279, endPoint x: 1134, endPoint y: 263, distance: 44.5
click at [1094, 292] on label "咲が丘４丁目ハウス 部屋番号：2階（同部屋）" at bounding box center [1210, 298] width 271 height 12
click at [1073, 291] on input "咲が丘４丁目ハウス 部屋番号：2階（同部屋）" at bounding box center [1067, 296] width 10 height 10
checkbox input "true"
type input "69000"
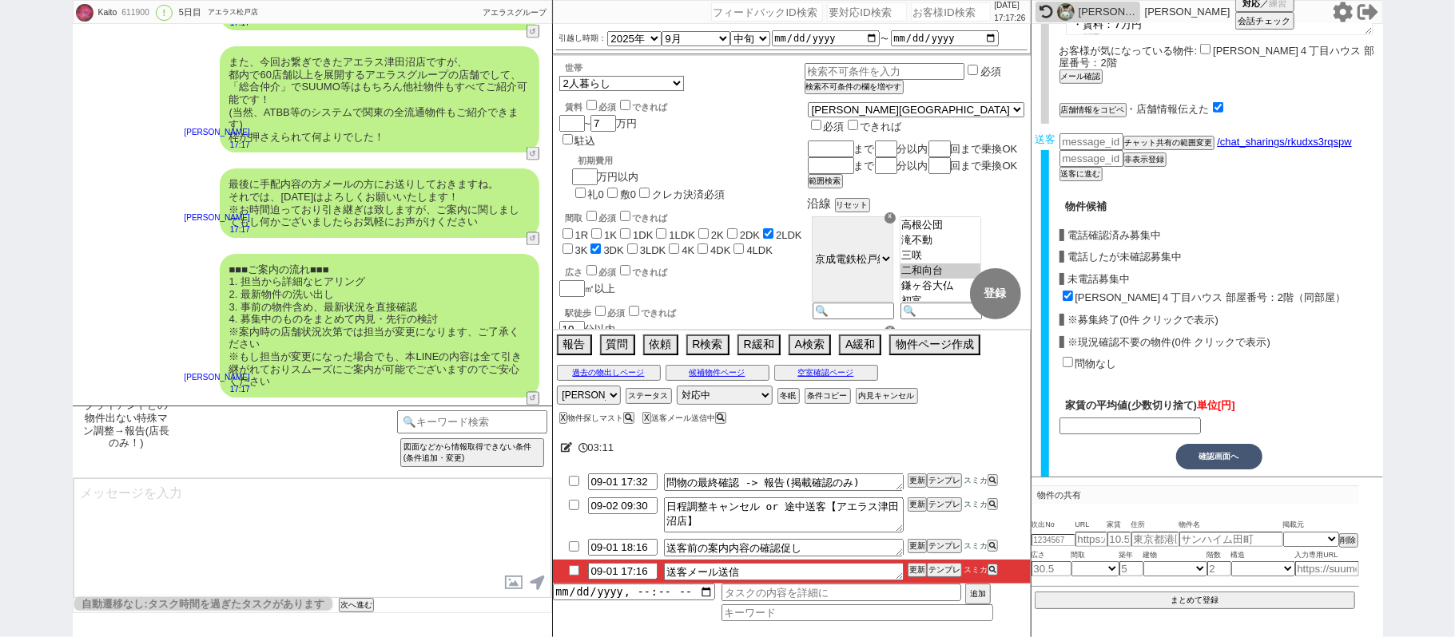
checkbox input "false"
checkbox input "true"
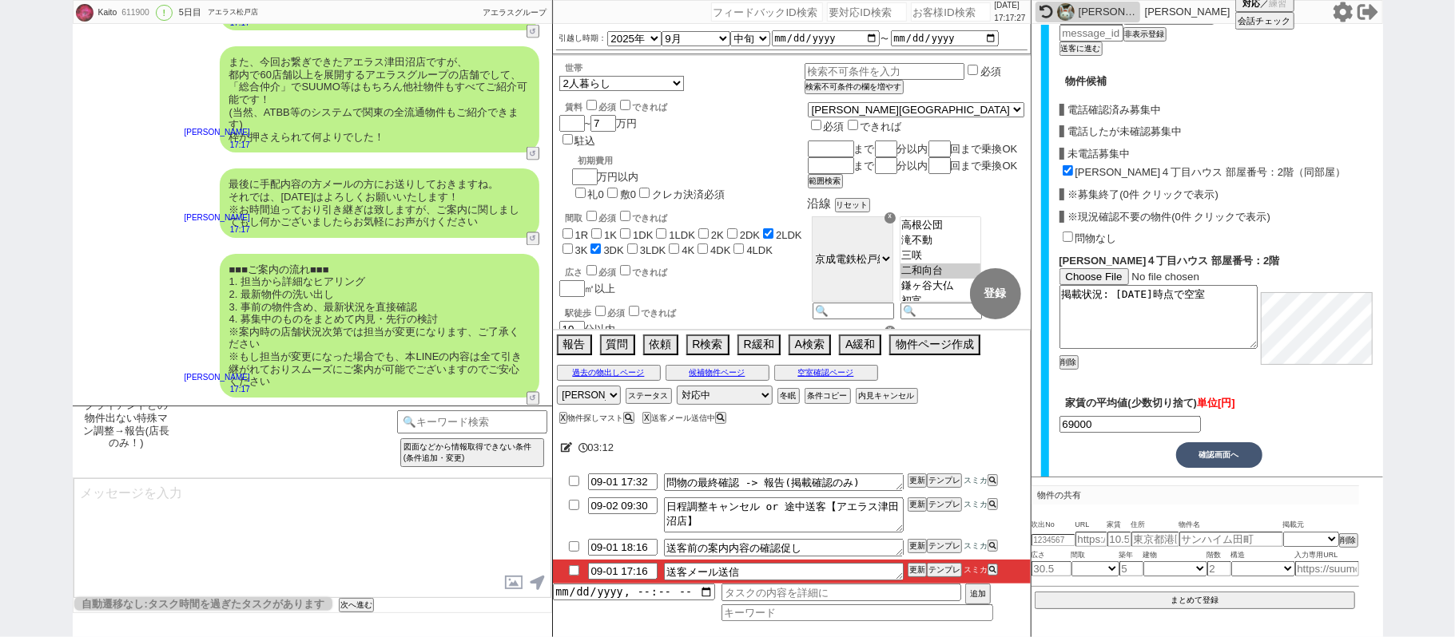
scroll to position [998, 0]
click at [1237, 439] on button "確認画面へ" at bounding box center [1219, 452] width 86 height 26
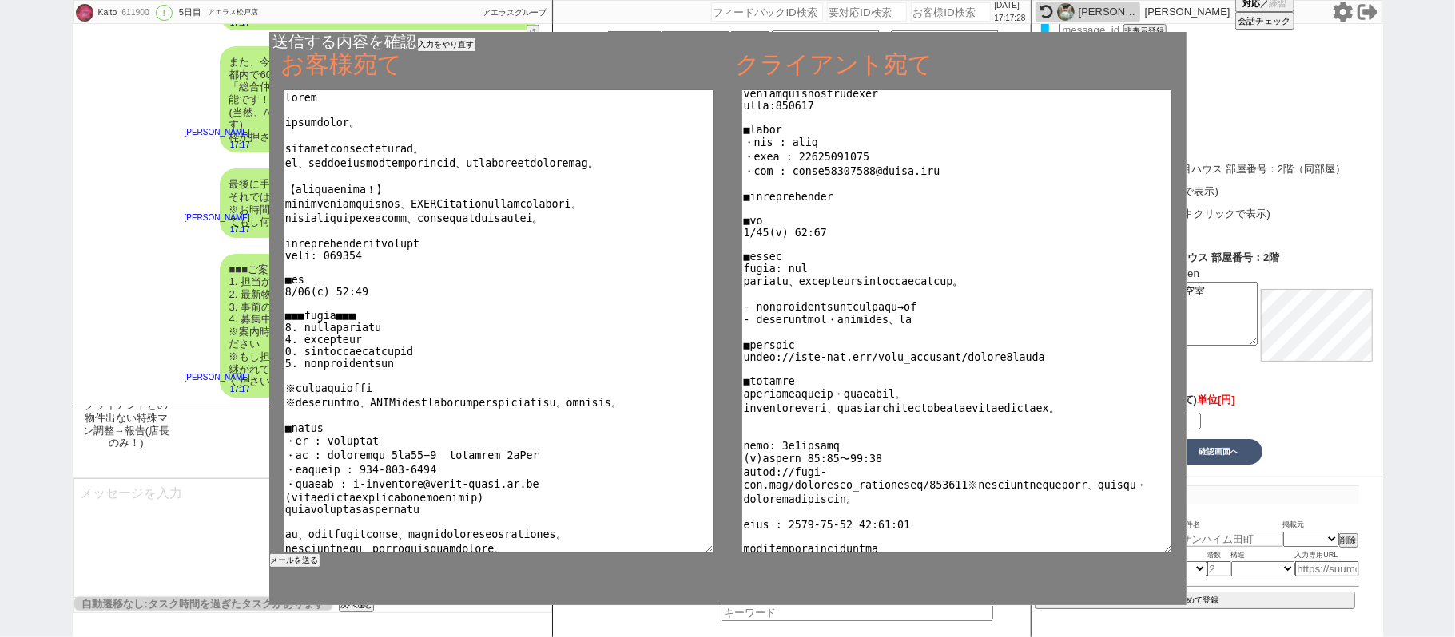
scroll to position [179, 0]
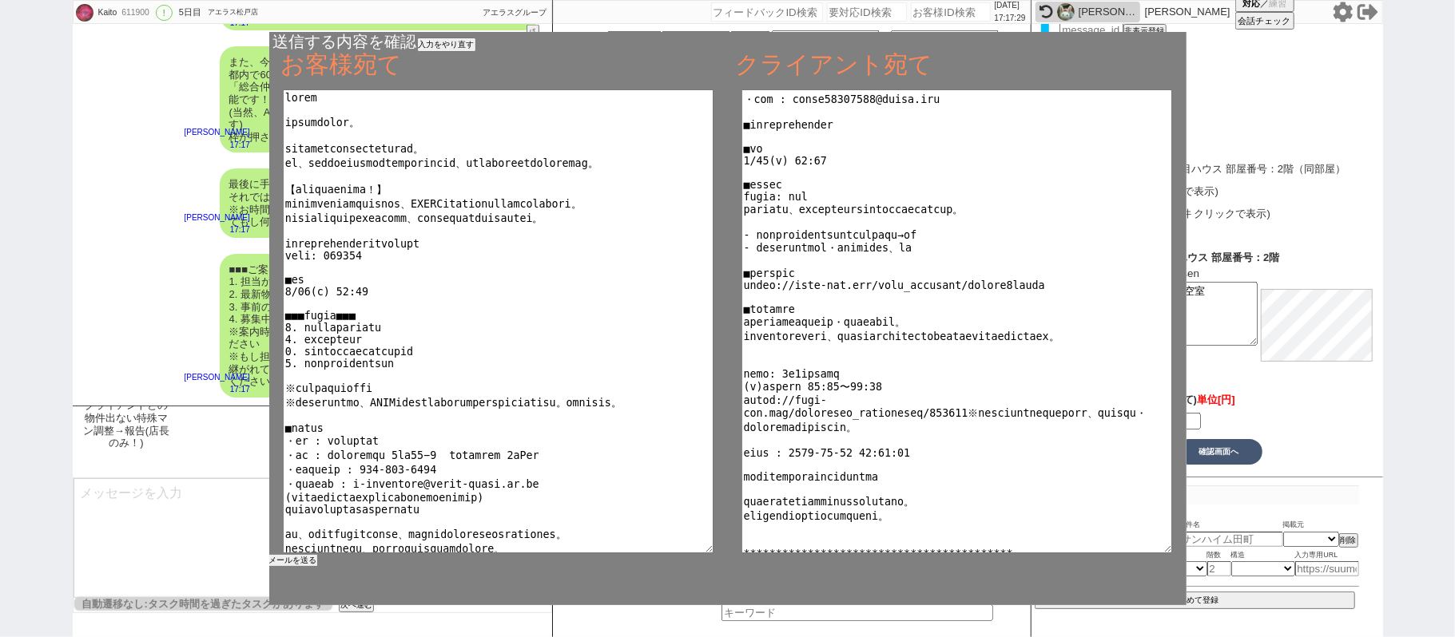
click at [292, 561] on button "メールを送る" at bounding box center [293, 560] width 48 height 11
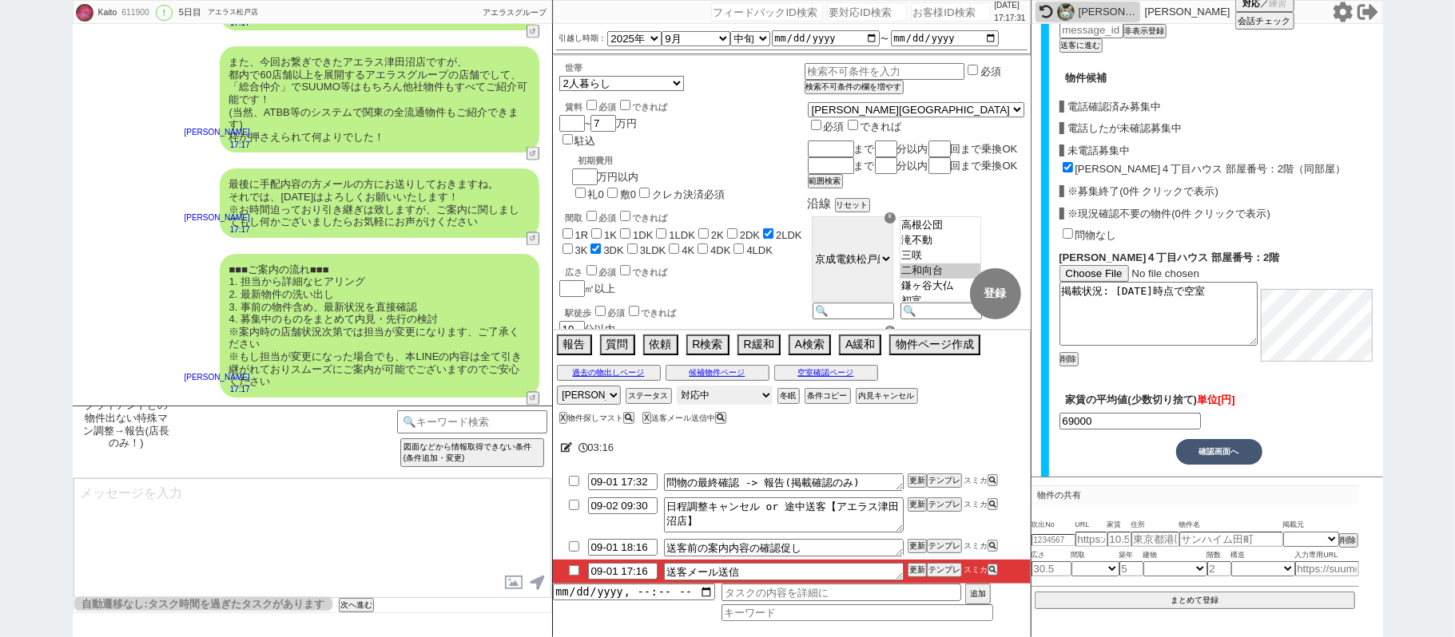
click at [717, 398] on select "対応中 引き継ぎ完了 ブロック 長期間返信なし 紹介不可 別の所で決まった 客の都合で引越しが無くなった 接客開始後に冬眠" at bounding box center [725, 395] width 96 height 19
select select "100"
click at [677, 388] on select "対応中 引き継ぎ完了 ブロック 長期間返信なし 紹介不可 別の所で決まった 客の都合で引越しが無くなった 接客開始後に冬眠" at bounding box center [725, 395] width 96 height 19
select select
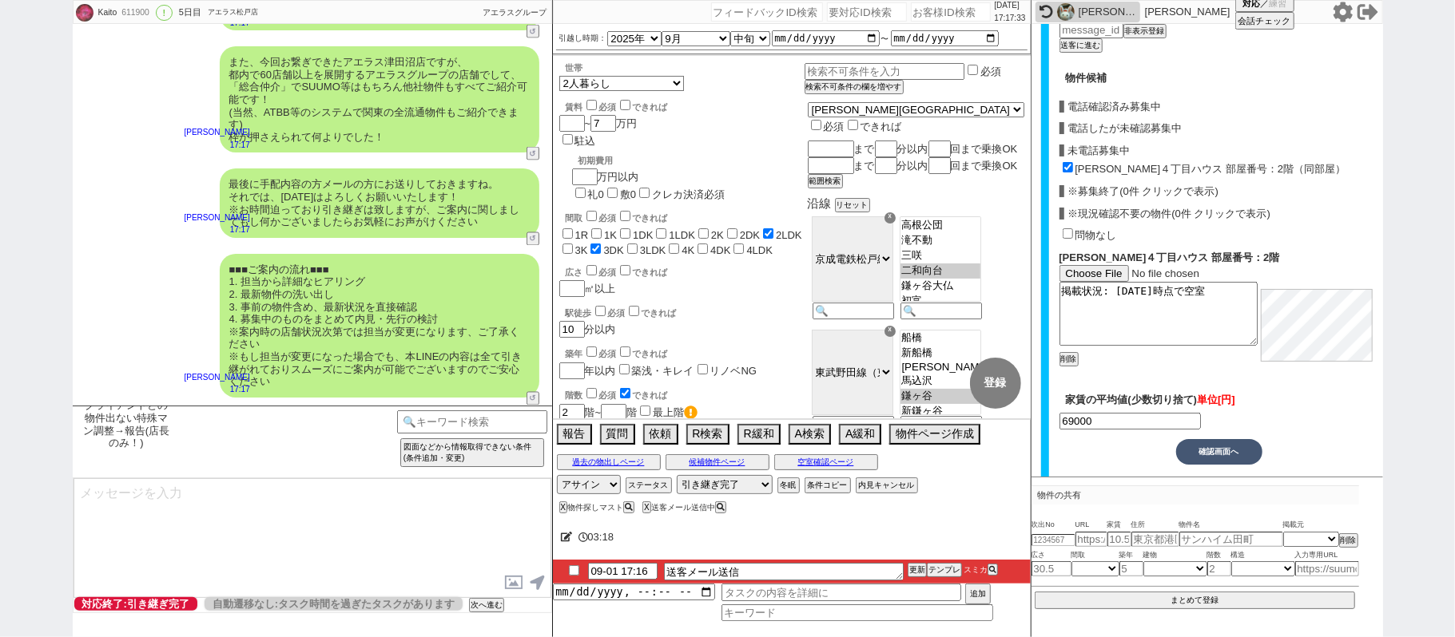
click at [578, 575] on input "checkbox" at bounding box center [573, 571] width 23 height 10
checkbox input "true"
drag, startPoint x: 914, startPoint y: 569, endPoint x: 915, endPoint y: 561, distance: 8.0
click at [915, 561] on div "03:19 09-01 17:16 送客メール送信 更新 テンプレ スミカ 追加" at bounding box center [792, 578] width 478 height 120
drag, startPoint x: 915, startPoint y: 561, endPoint x: 915, endPoint y: 574, distance: 12.8
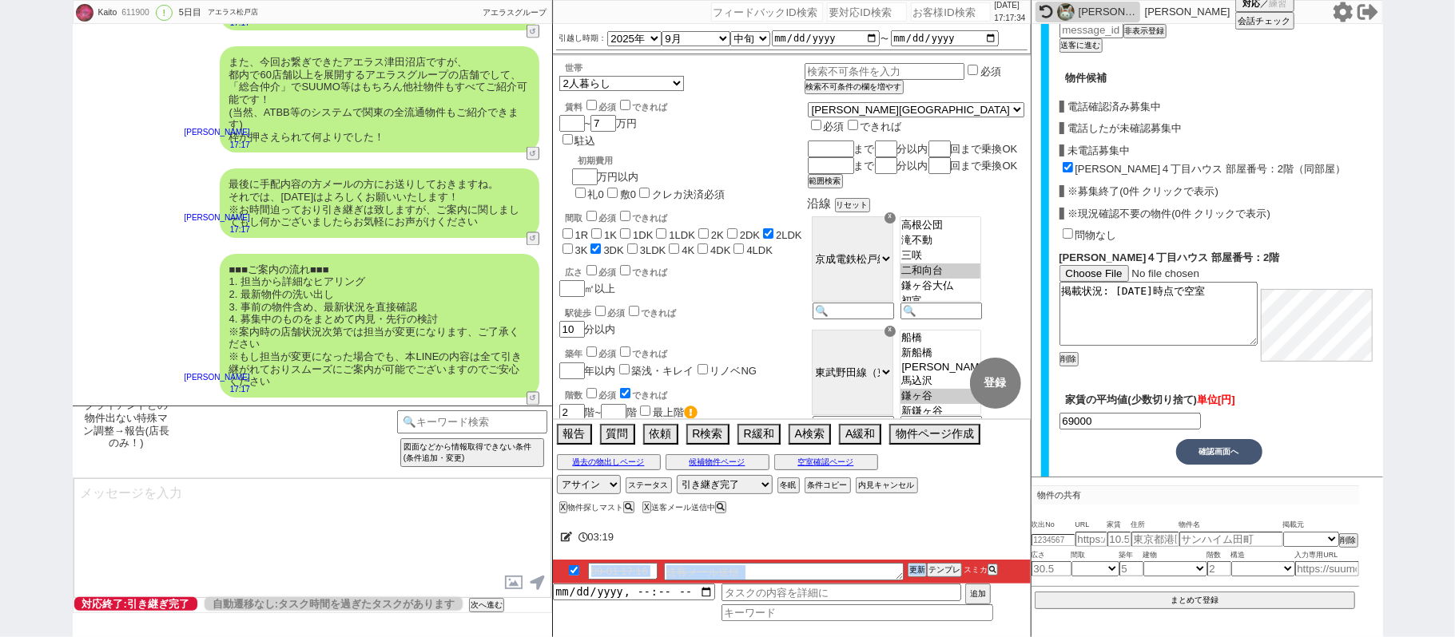
click at [915, 570] on div "03:19 09-01 17:16 送客メール送信 更新 テンプレ スミカ 追加" at bounding box center [792, 578] width 478 height 120
drag, startPoint x: 915, startPoint y: 564, endPoint x: 915, endPoint y: 573, distance: 8.8
click at [915, 567] on li "09-01 17:16 送客メール送信 更新 テンプレ スミカ" at bounding box center [792, 572] width 478 height 24
drag, startPoint x: 915, startPoint y: 573, endPoint x: 915, endPoint y: 564, distance: 8.8
click at [915, 570] on button "更新" at bounding box center [915, 570] width 16 height 11
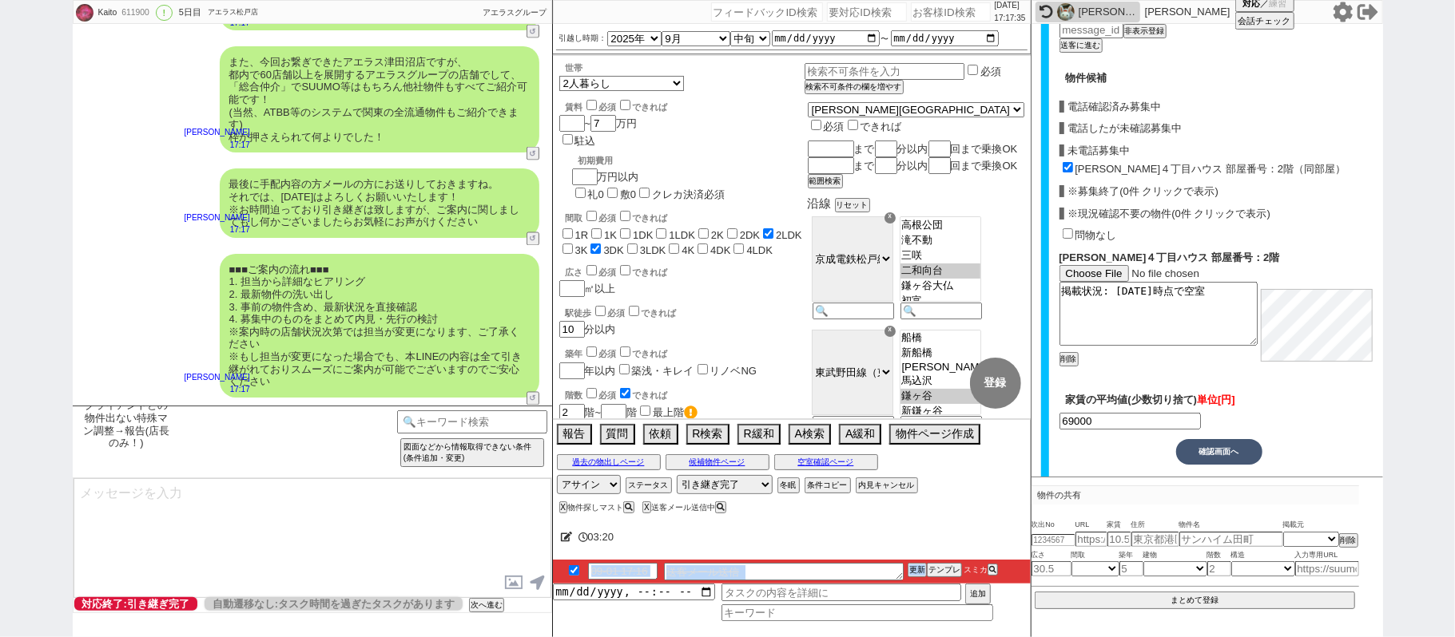
click at [915, 567] on li "09-01 17:16 送客メール送信 更新 テンプレ スミカ" at bounding box center [792, 572] width 478 height 24
click at [915, 570] on button "更新" at bounding box center [915, 570] width 16 height 11
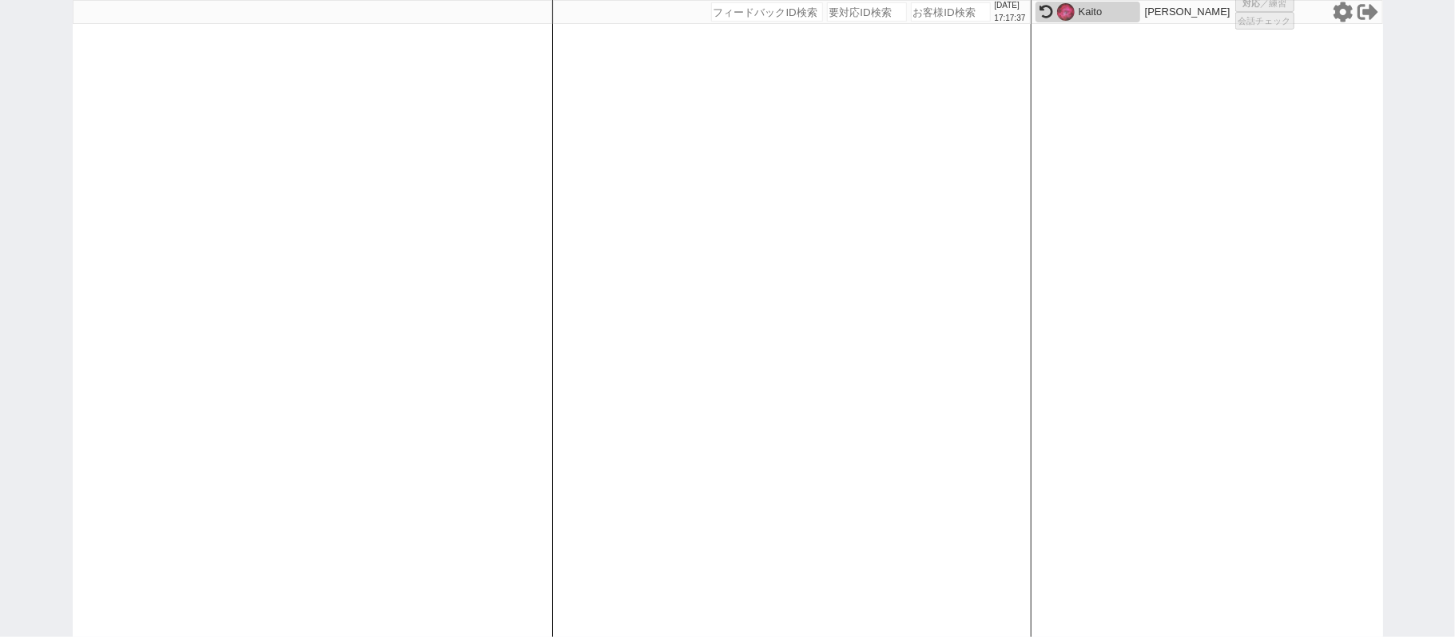
select select
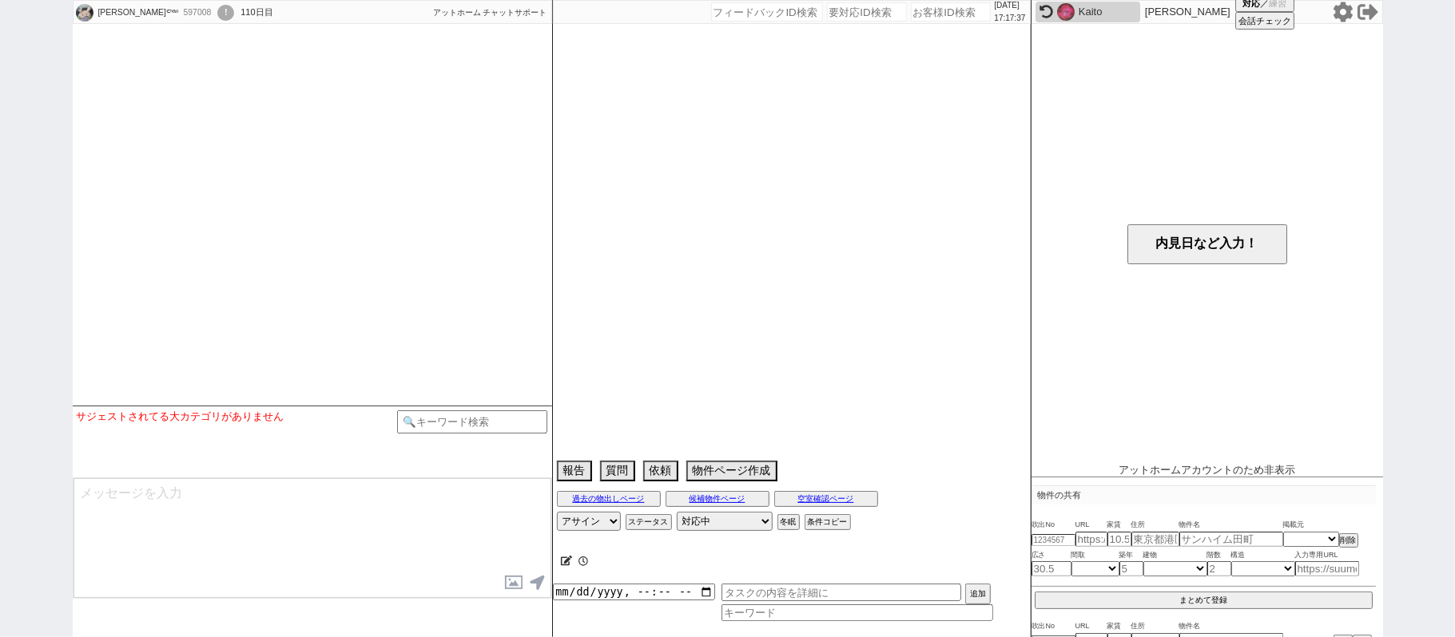
select select
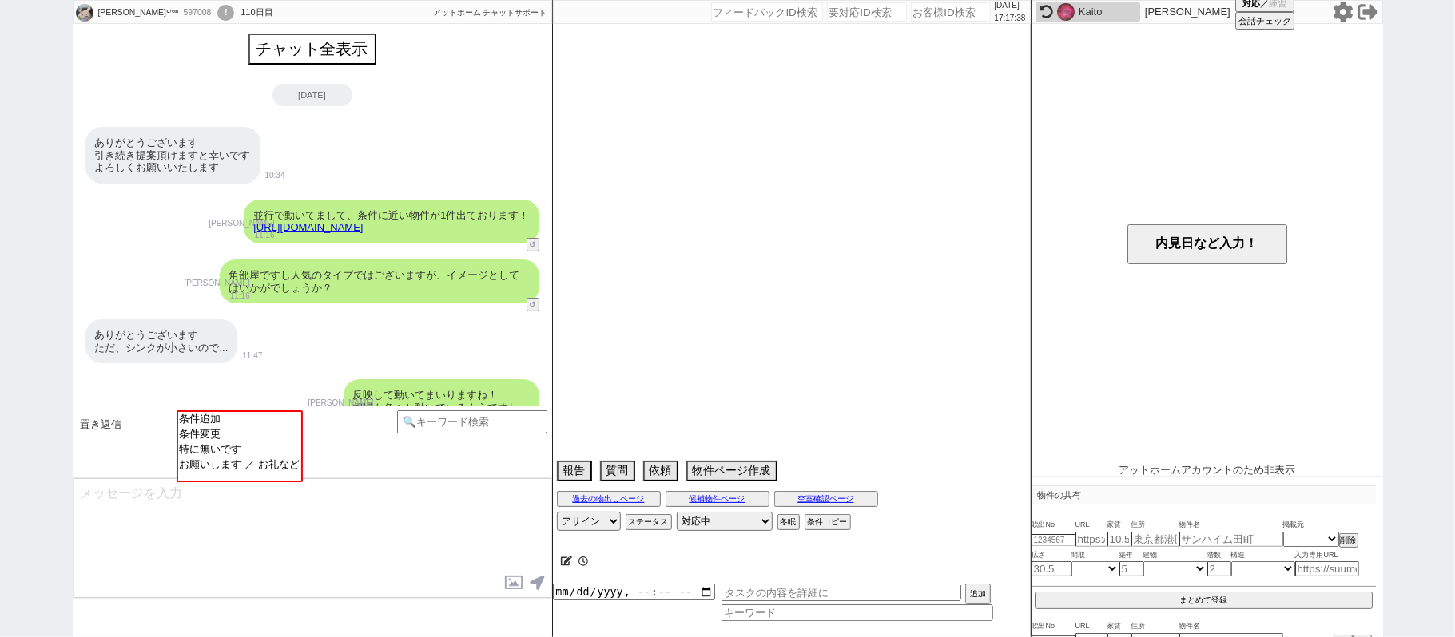
scroll to position [126, 0]
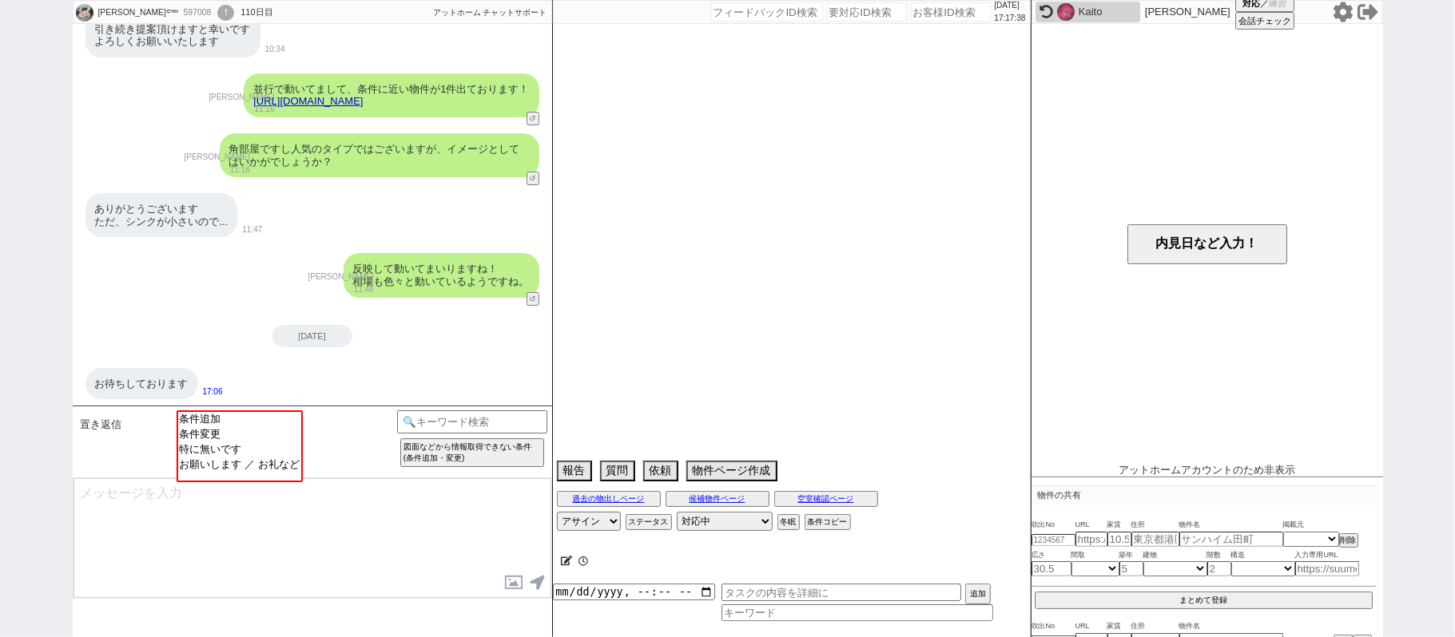
select select "2025"
select select "10"
select select "36"
select select "1"
select select "62"
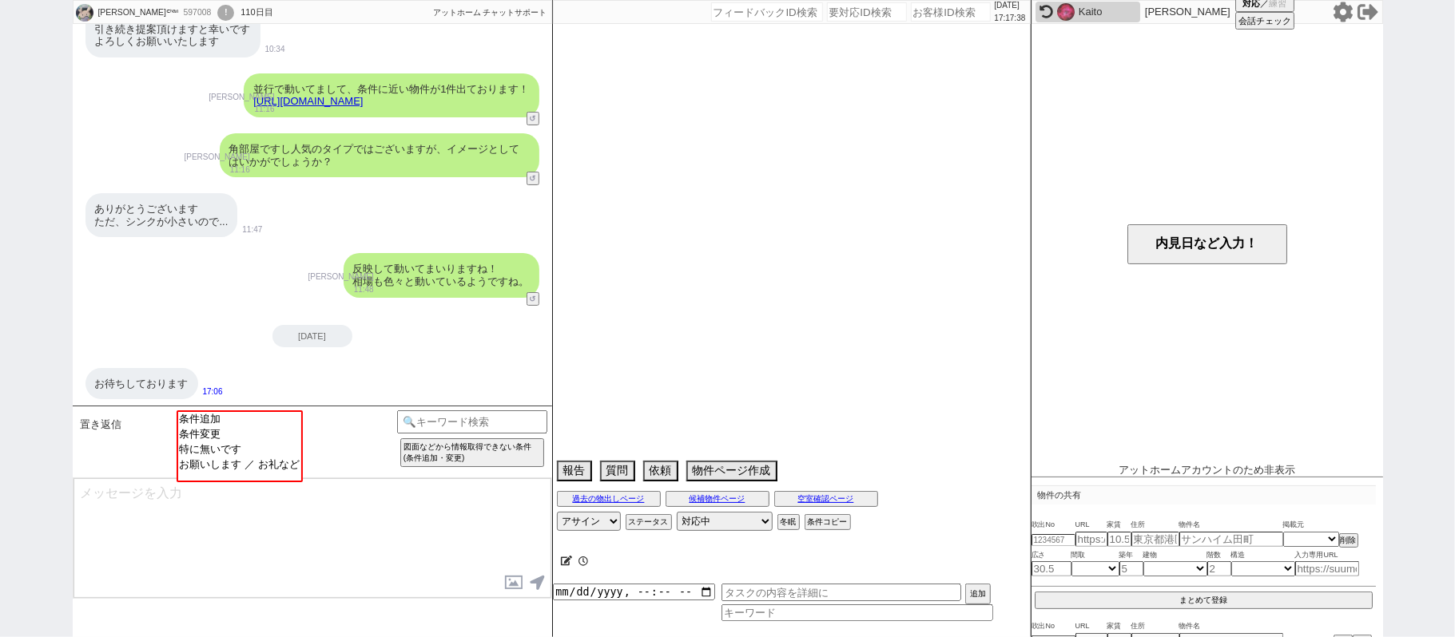
select select "75"
select select "14"
select select "60"
select select "818"
select select "23"
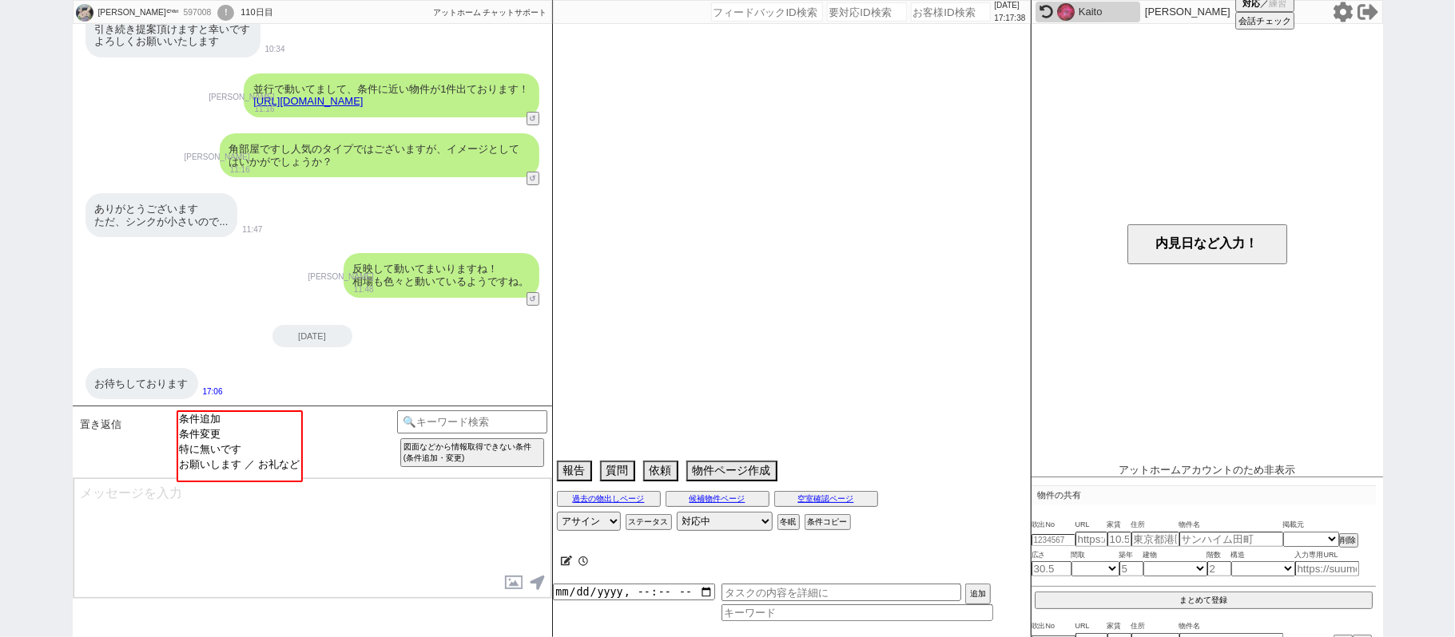
select select "731"
select select "63"
select select "70"
select select "1679"
select select "64"
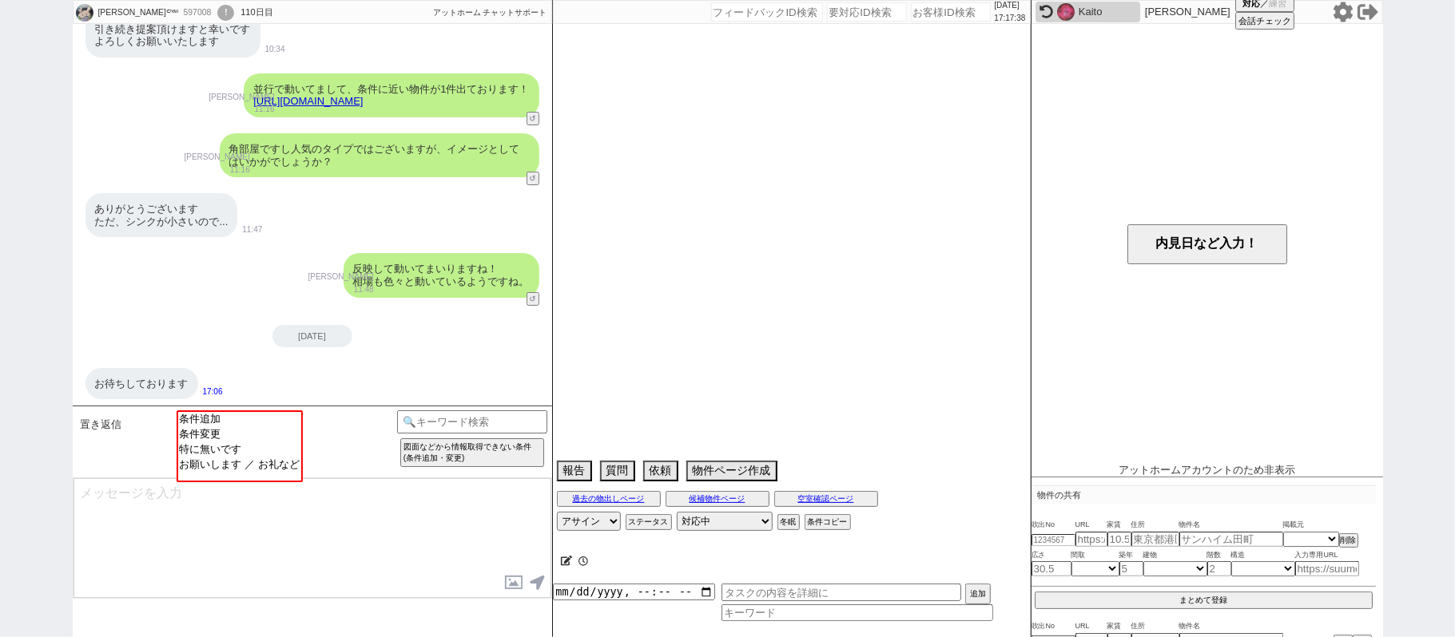
select select "69"
select select "65"
select select "1581"
select select "71"
select select "59"
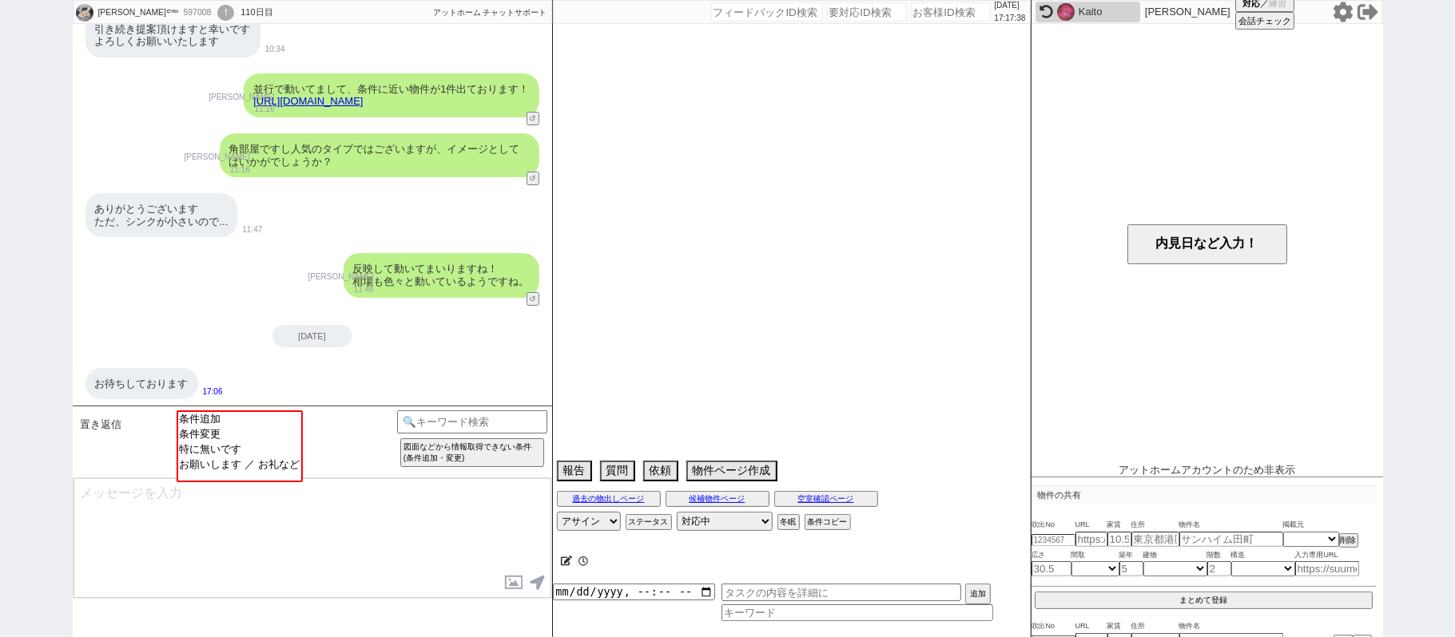
select select "67"
select select "33"
select select "66"
select select "12"
select select "74"
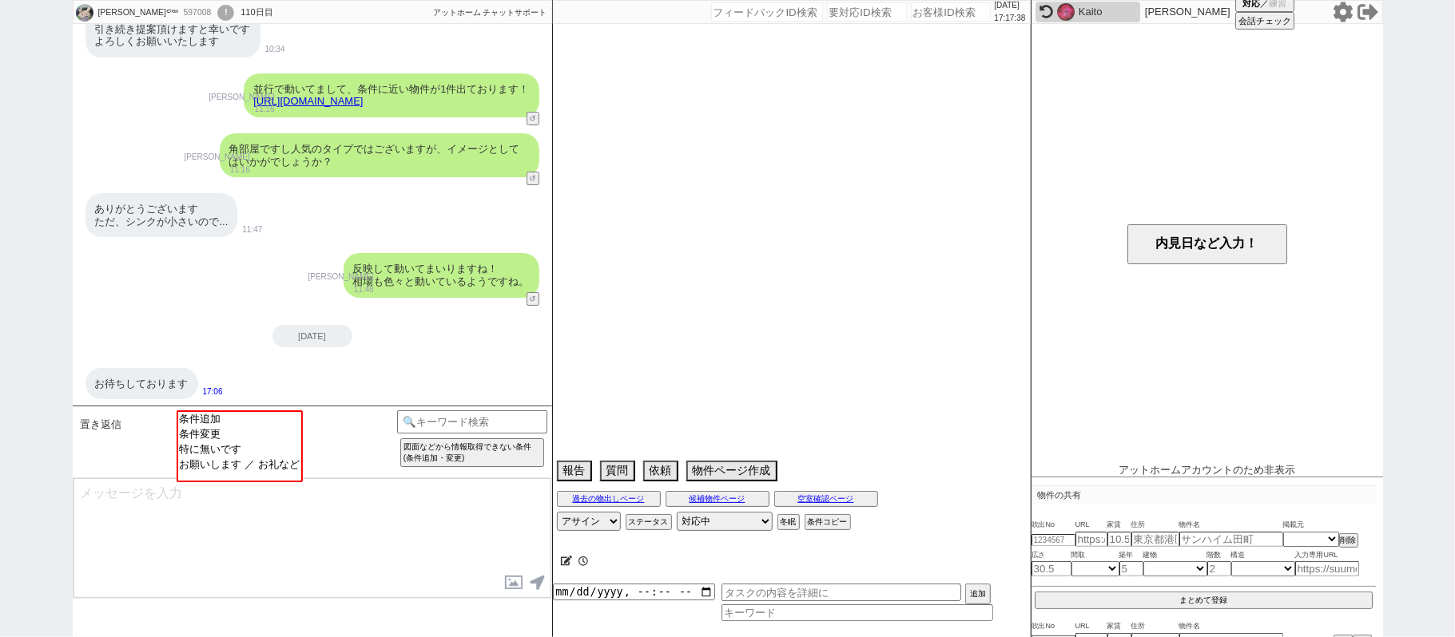
select select "72"
select select "50"
select select "56"
select select "7"
select select "27"
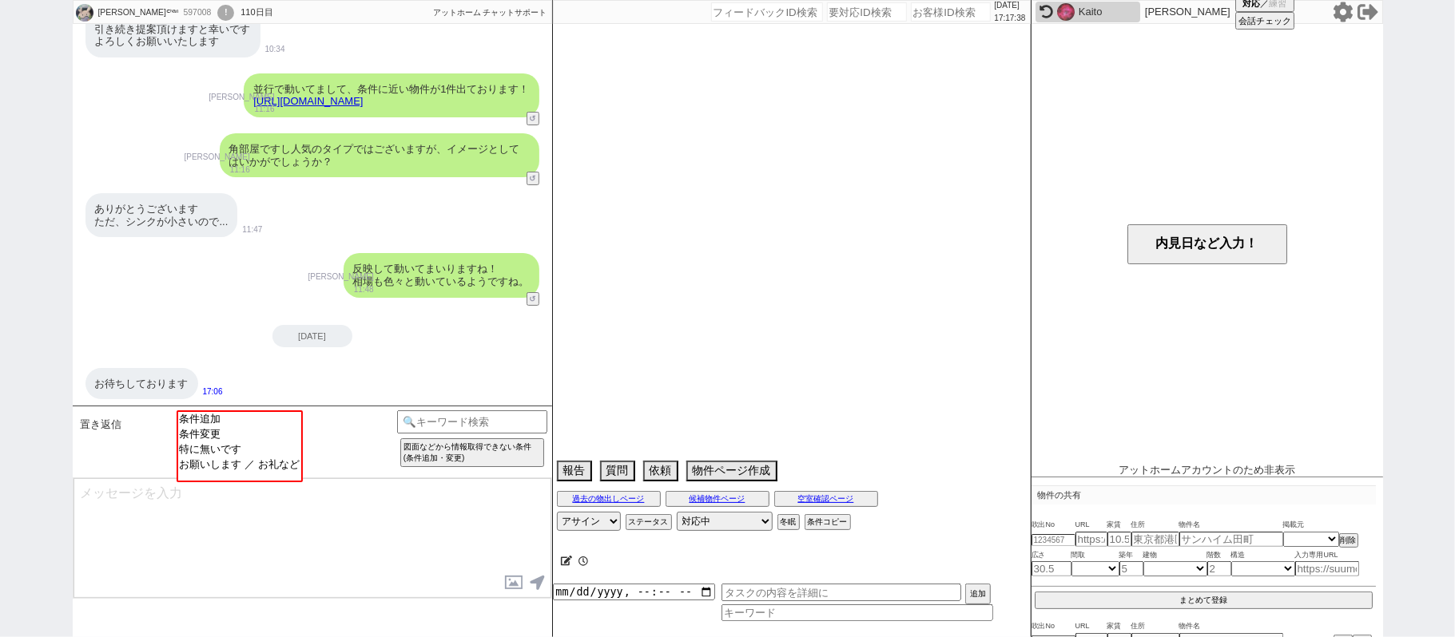
select select "25"
select select "785"
select select "57"
select select "29"
select select "77"
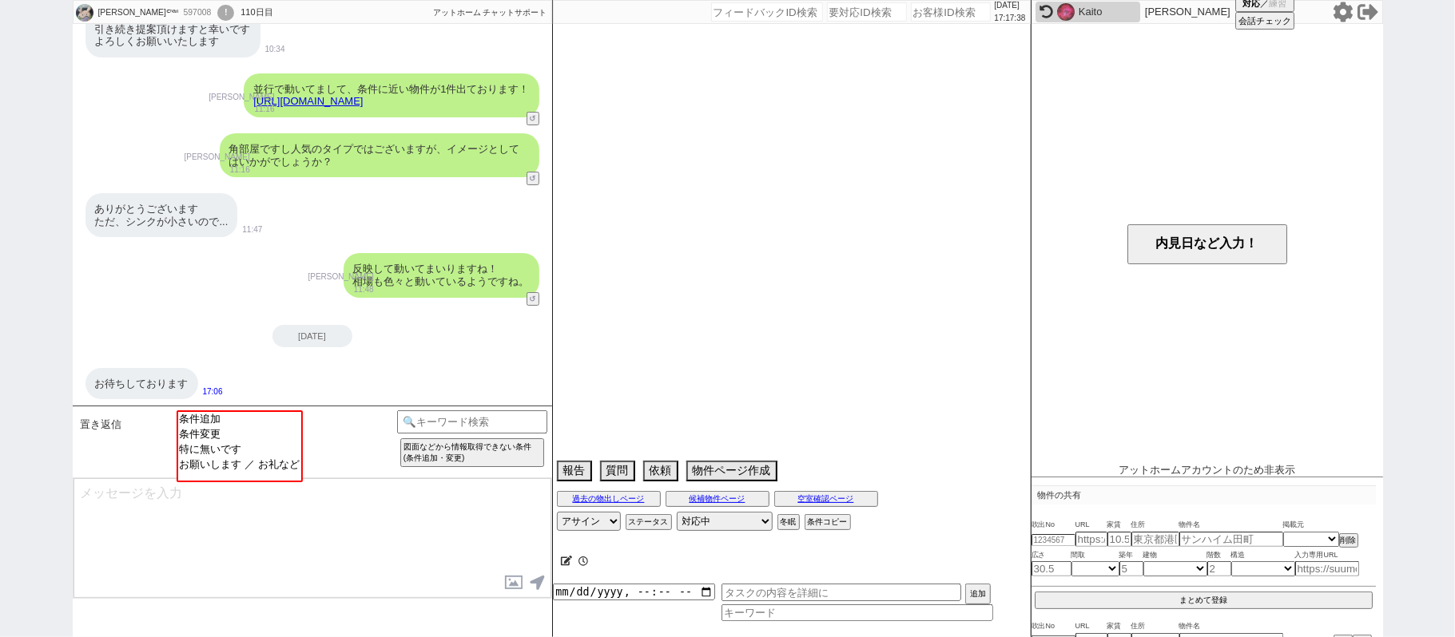
select select "11"
select select "44"
select select "61"
select select "54"
select select "24"
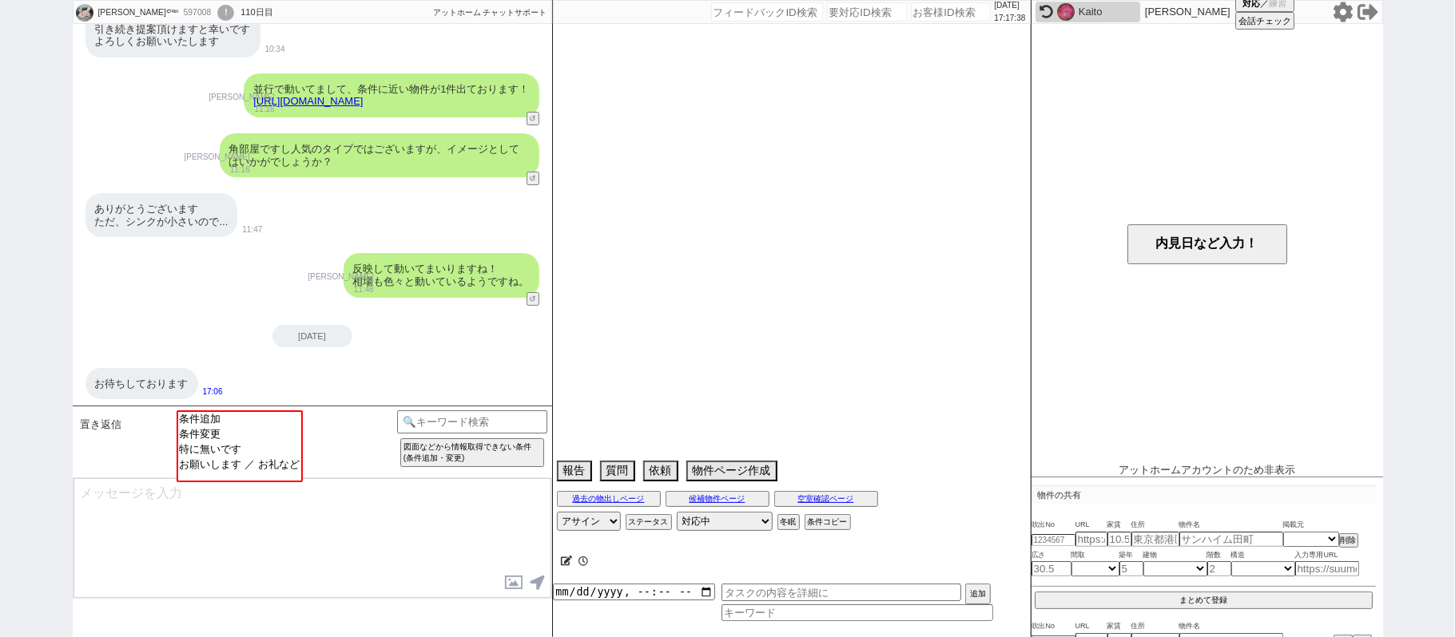
select select "38"
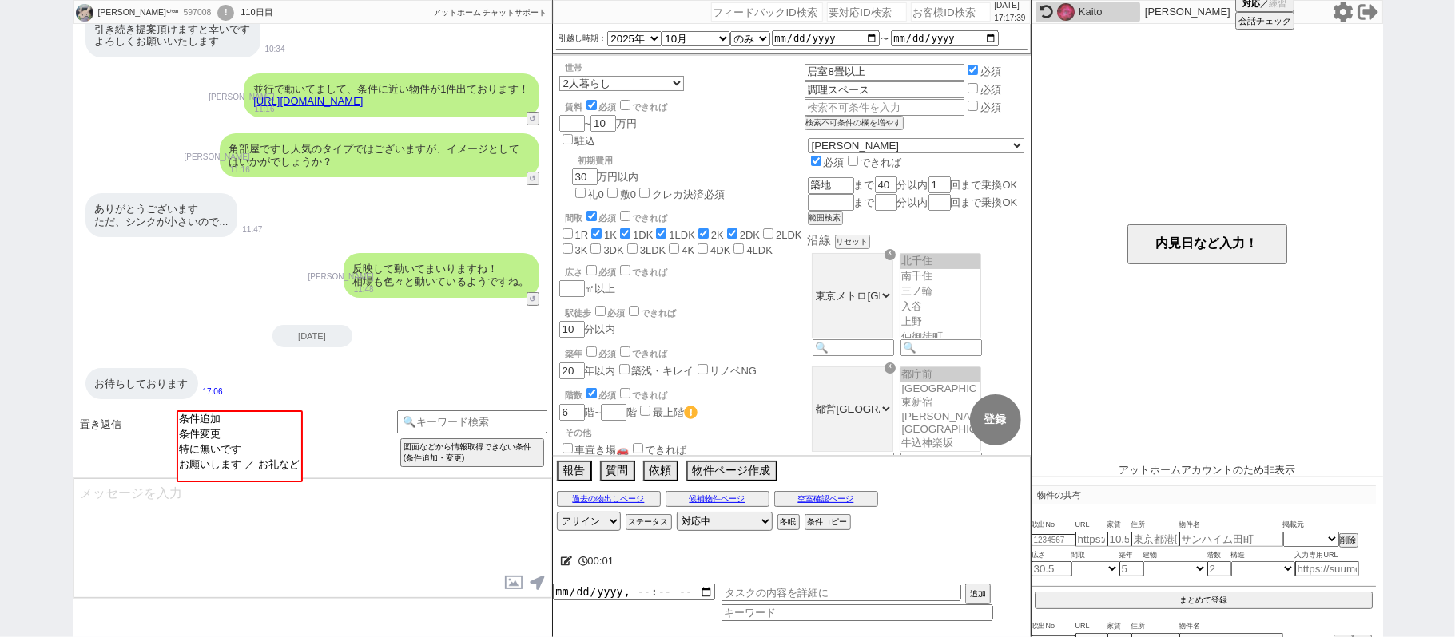
scroll to position [17, 0]
click at [646, 529] on button "ステータス" at bounding box center [646, 522] width 43 height 13
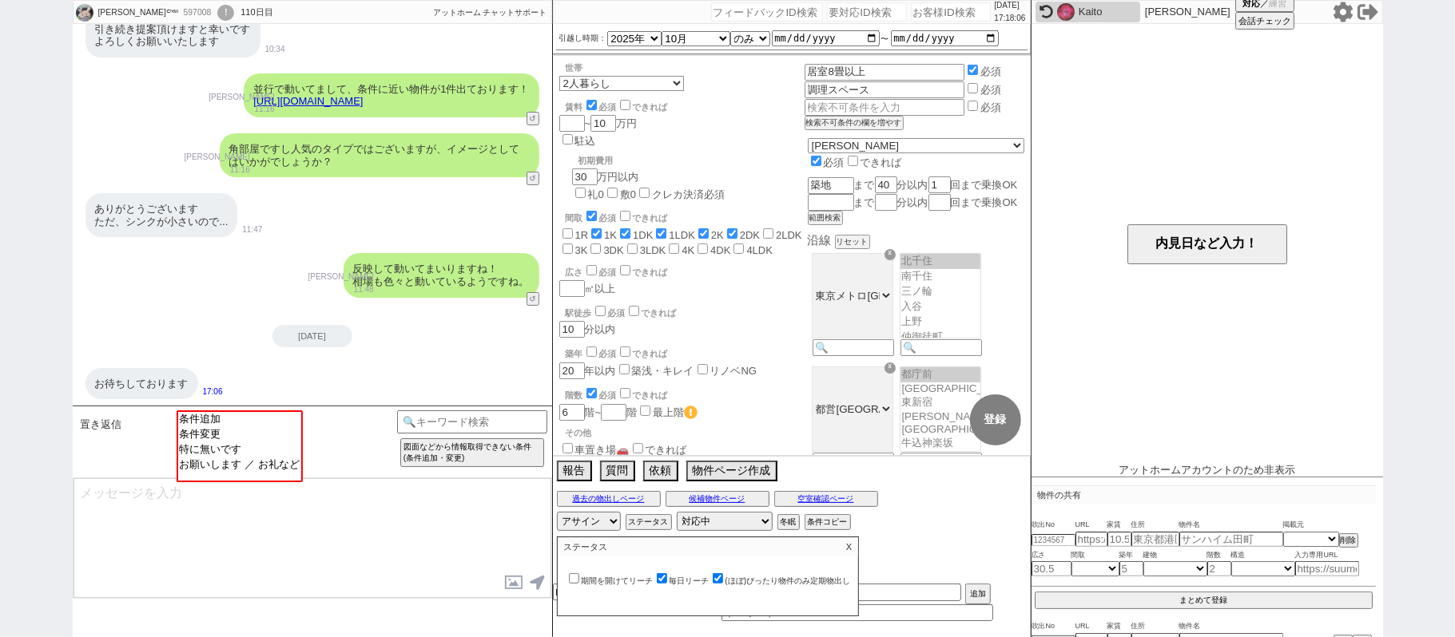
click at [852, 550] on p "X" at bounding box center [849, 547] width 18 height 19
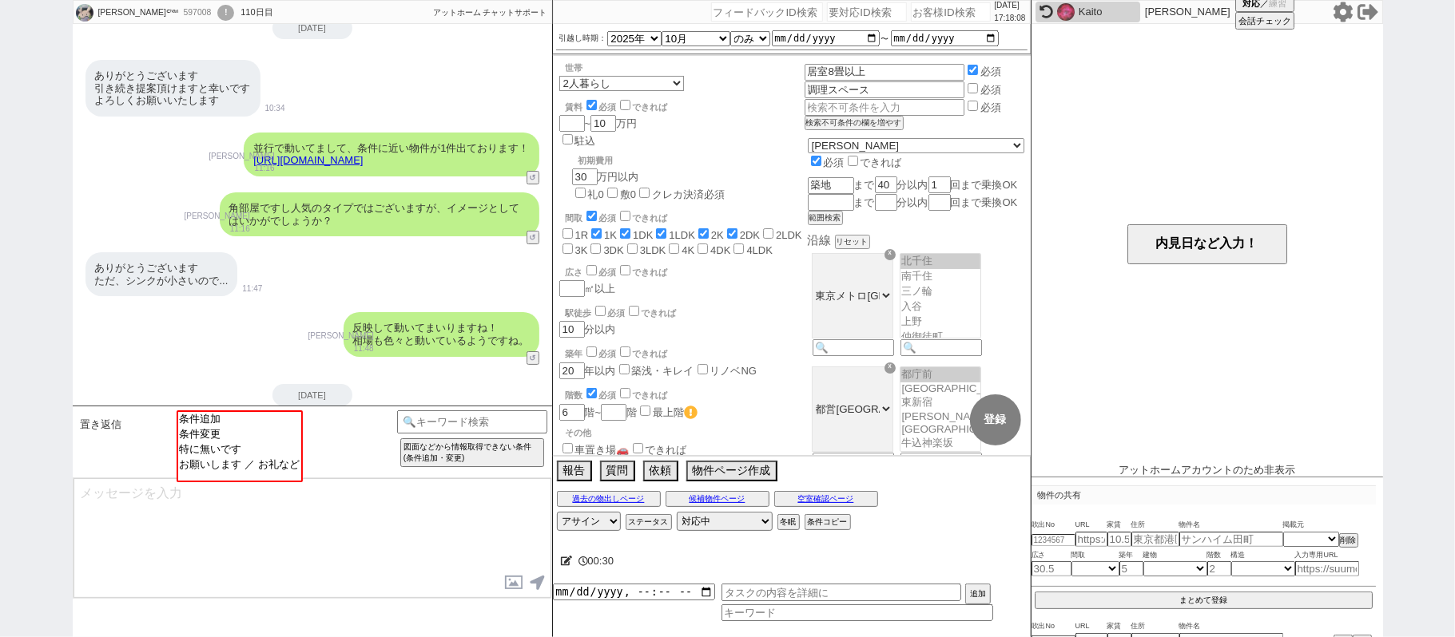
scroll to position [126, 0]
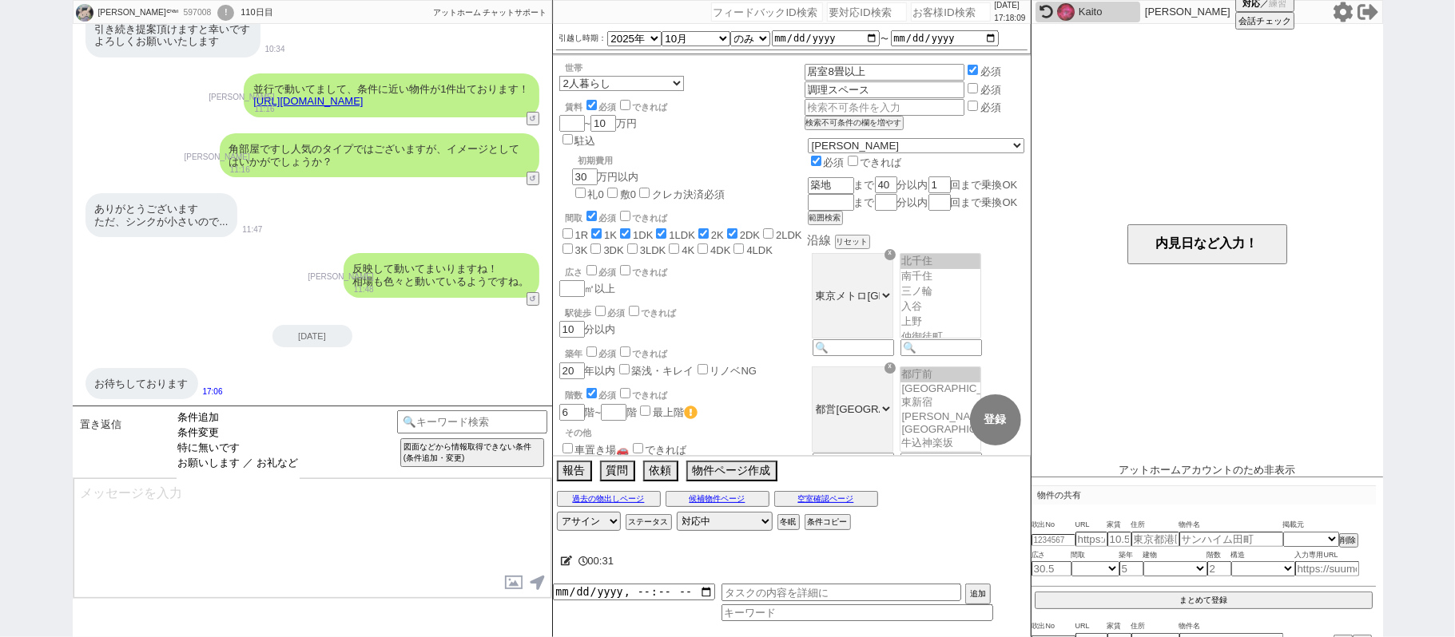
select select "特に無いです"
click at [272, 456] on option "特に無いです" at bounding box center [238, 463] width 123 height 15
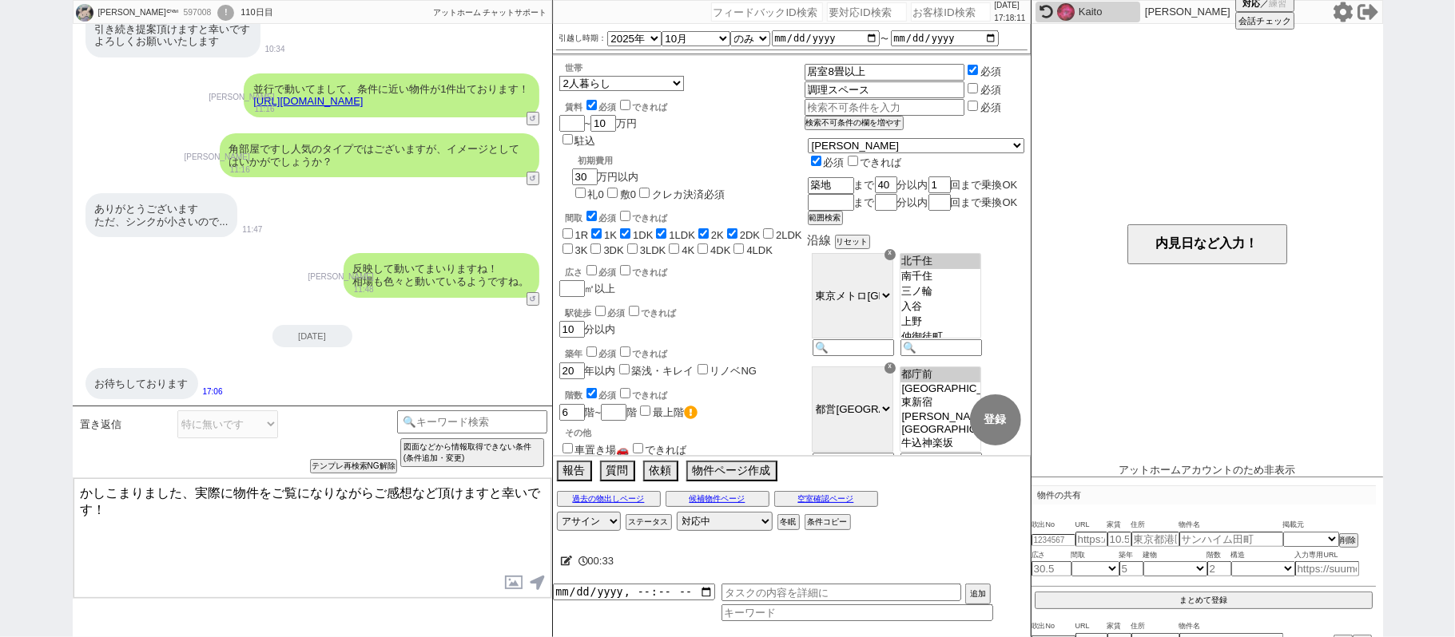
drag, startPoint x: 198, startPoint y: 494, endPoint x: 345, endPoint y: 582, distance: 171.3
click at [343, 580] on textarea "かしこまりました、実際に物件をご覧になりながらご感想など頂けますと幸いです！" at bounding box center [312, 539] width 478 height 120
type textarea "かしこまりました、現状追加では出ていないようですので、"
click at [653, 527] on button "ステータス" at bounding box center [646, 522] width 43 height 13
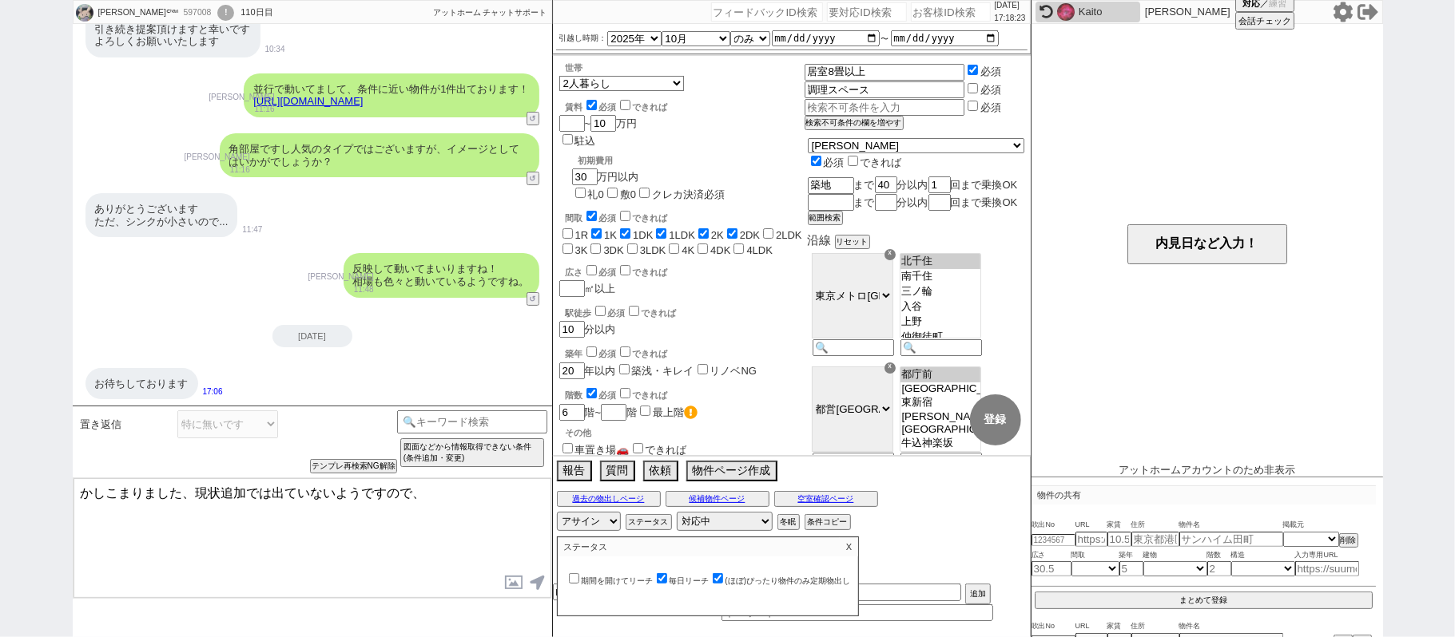
click at [684, 579] on div "期間を開けてリーチ 毎日リーチ (ほぼ)ぴったり物件のみ定期物出し" at bounding box center [708, 579] width 285 height 17
click at [667, 578] on input "毎日リーチ" at bounding box center [662, 579] width 10 height 10
checkbox input "false"
click at [867, 548] on div "00:47" at bounding box center [792, 562] width 478 height 32
click at [856, 542] on p "X" at bounding box center [849, 547] width 18 height 19
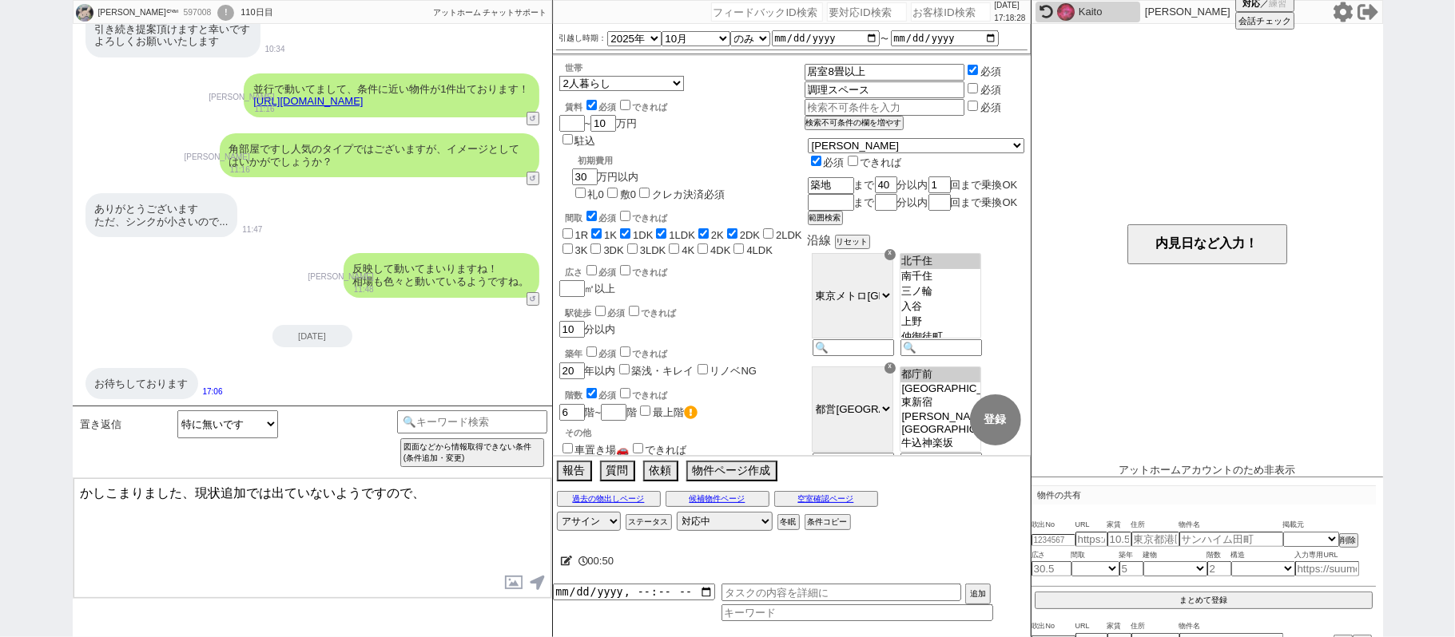
click at [270, 489] on textarea "かしこまりました、現状追加では出ていないようですので、" at bounding box center [312, 539] width 478 height 120
type textarea "かしこまりました、現状追加では条件内で出ていないようですので、今後何か出ましたらご紹介いたしますね。"
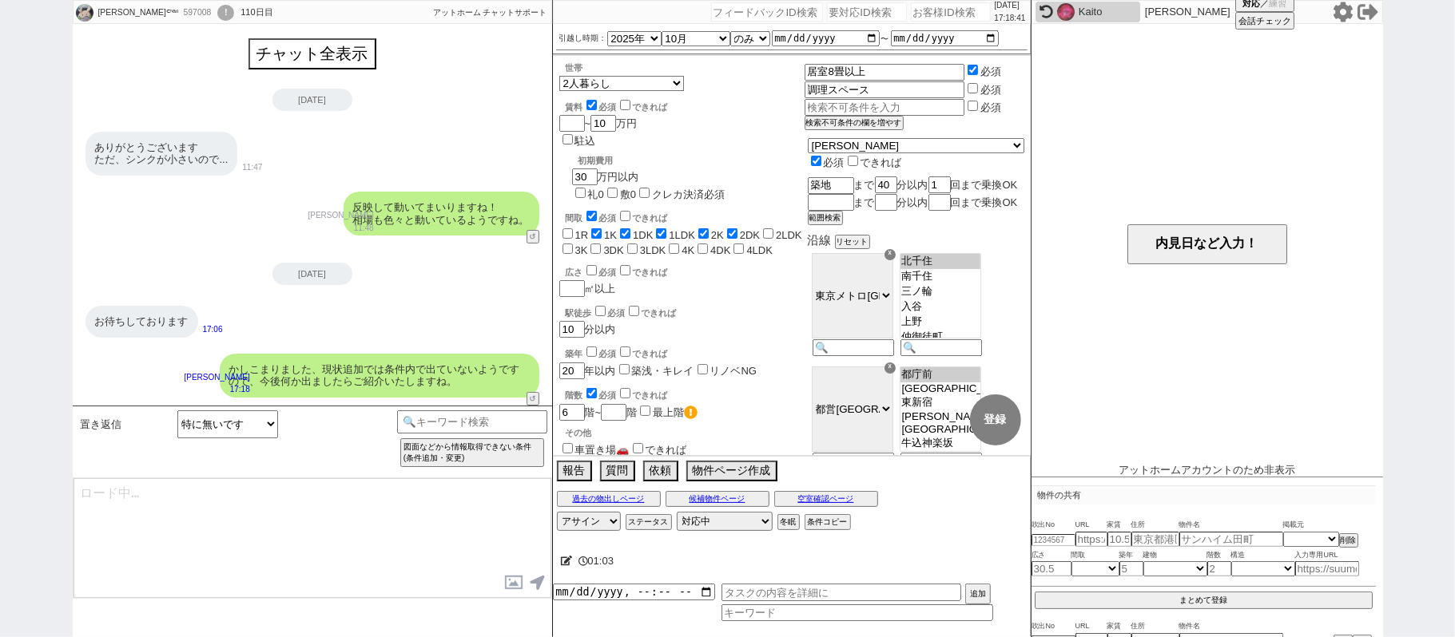
type textarea "その後は新たにネット等で出てきておられますでしょうか？ 公開されると動くのも早いので、都度掲載状況など確認できればと！"
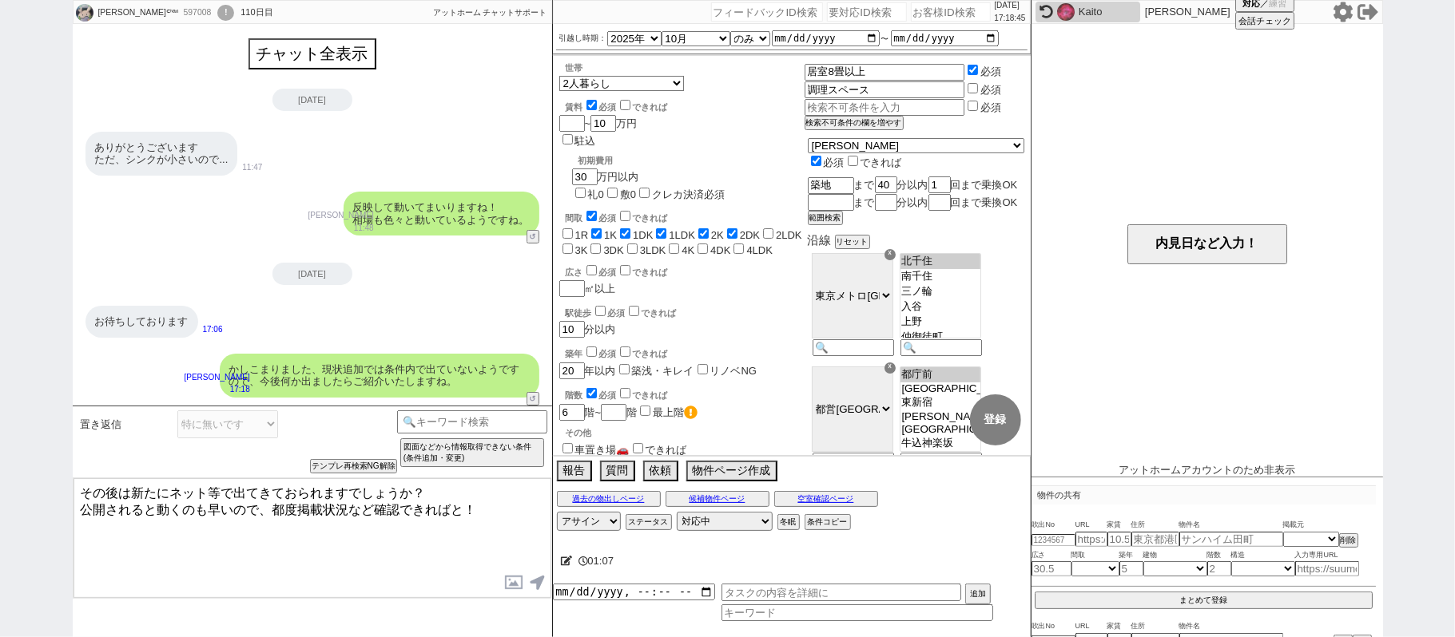
click at [179, 11] on div "597008" at bounding box center [197, 12] width 36 height 13
copy div "597008"
click at [927, 10] on input "number" at bounding box center [951, 11] width 80 height 19
paste input "597008"
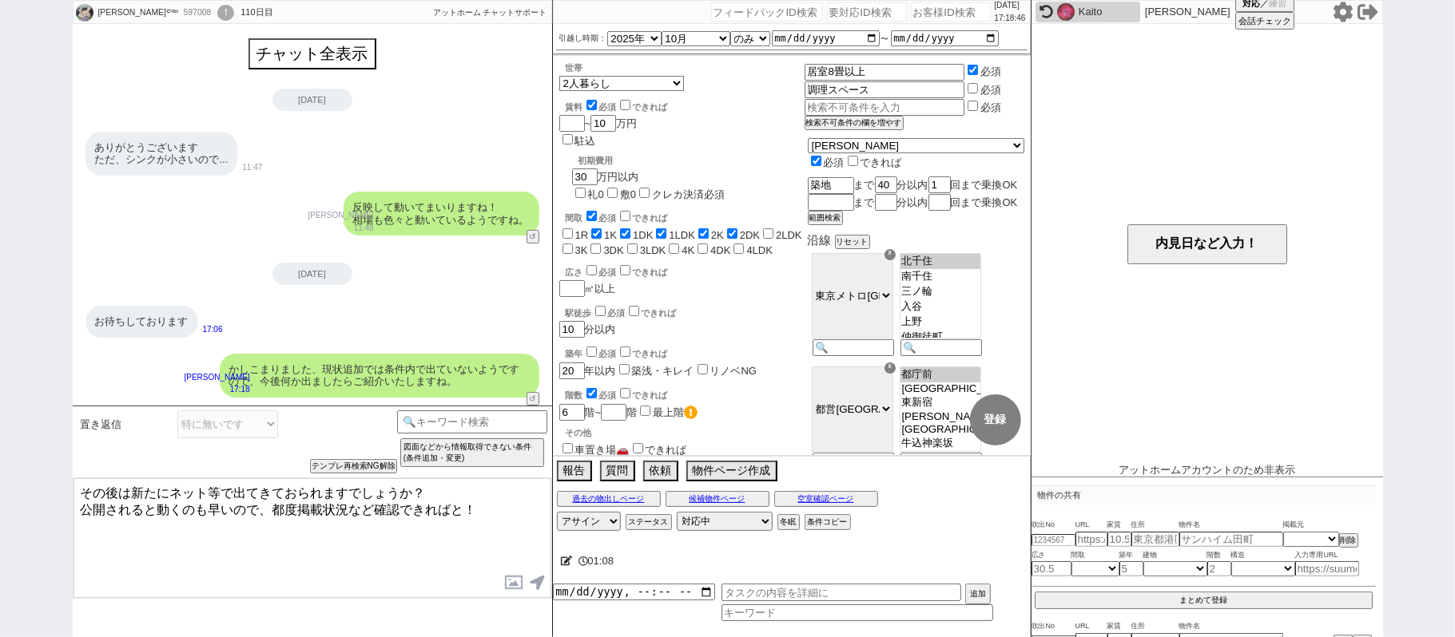
type input "597008"
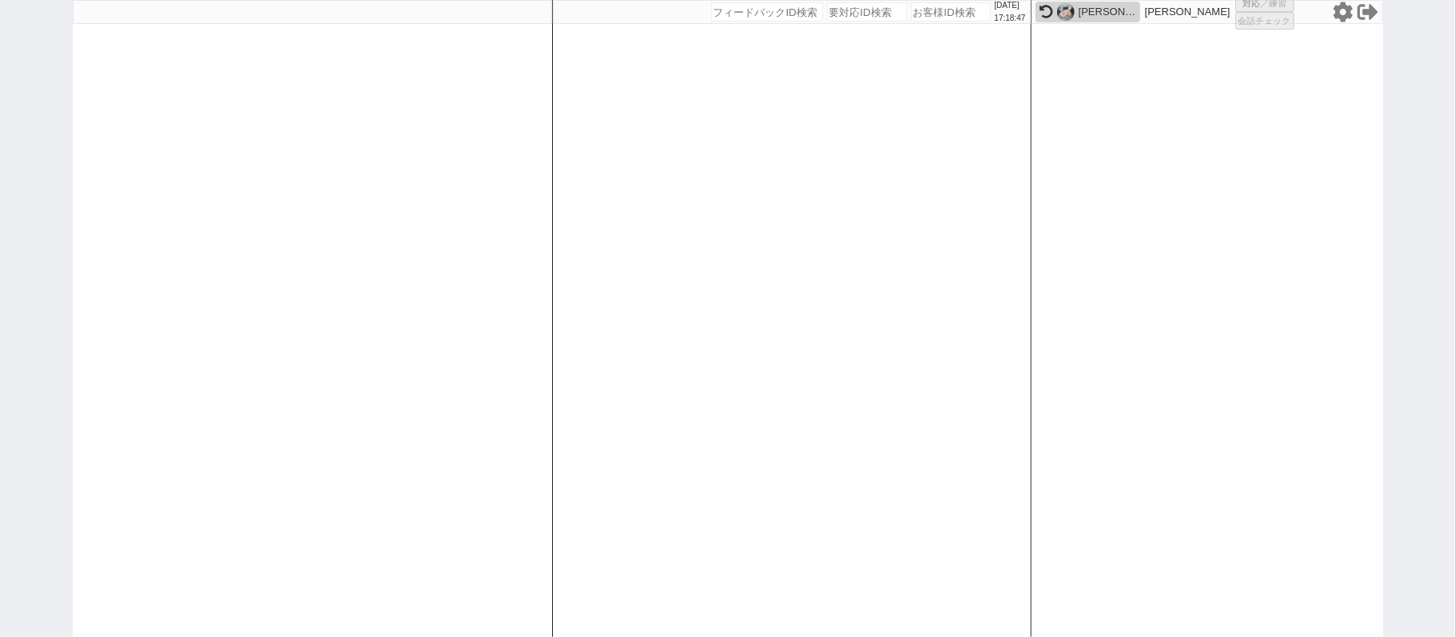
select select
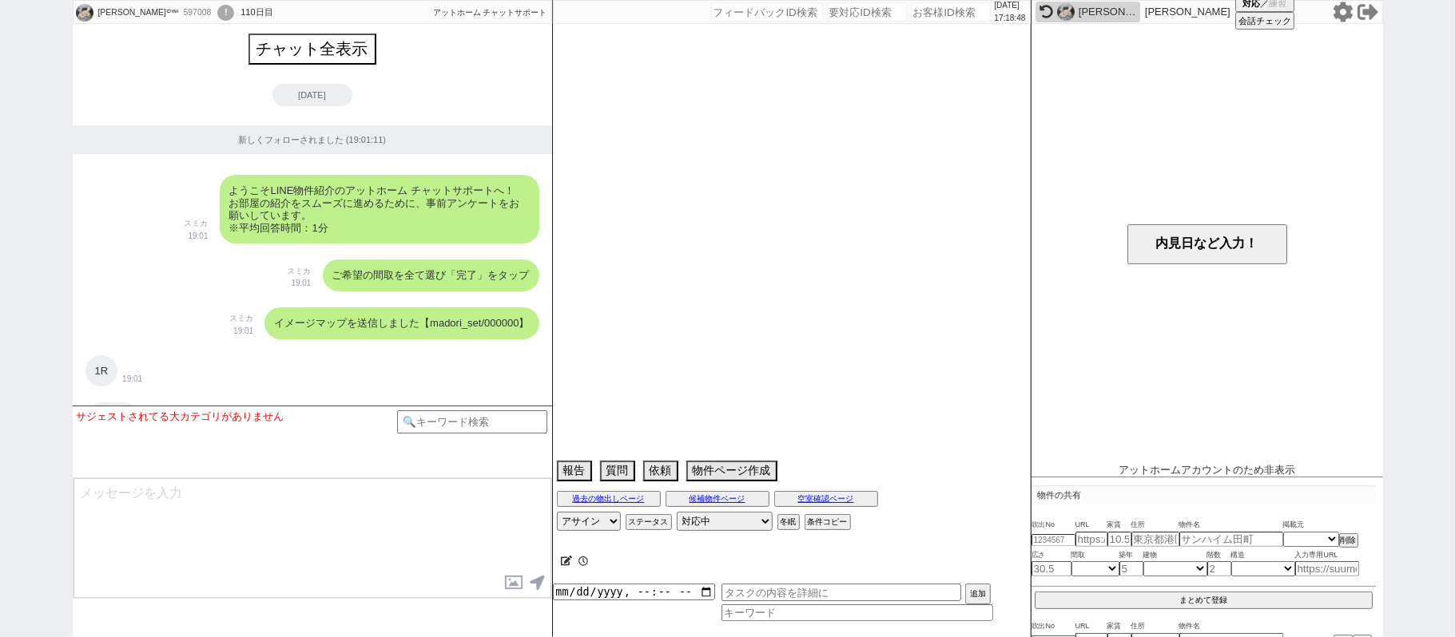
scroll to position [14636, 0]
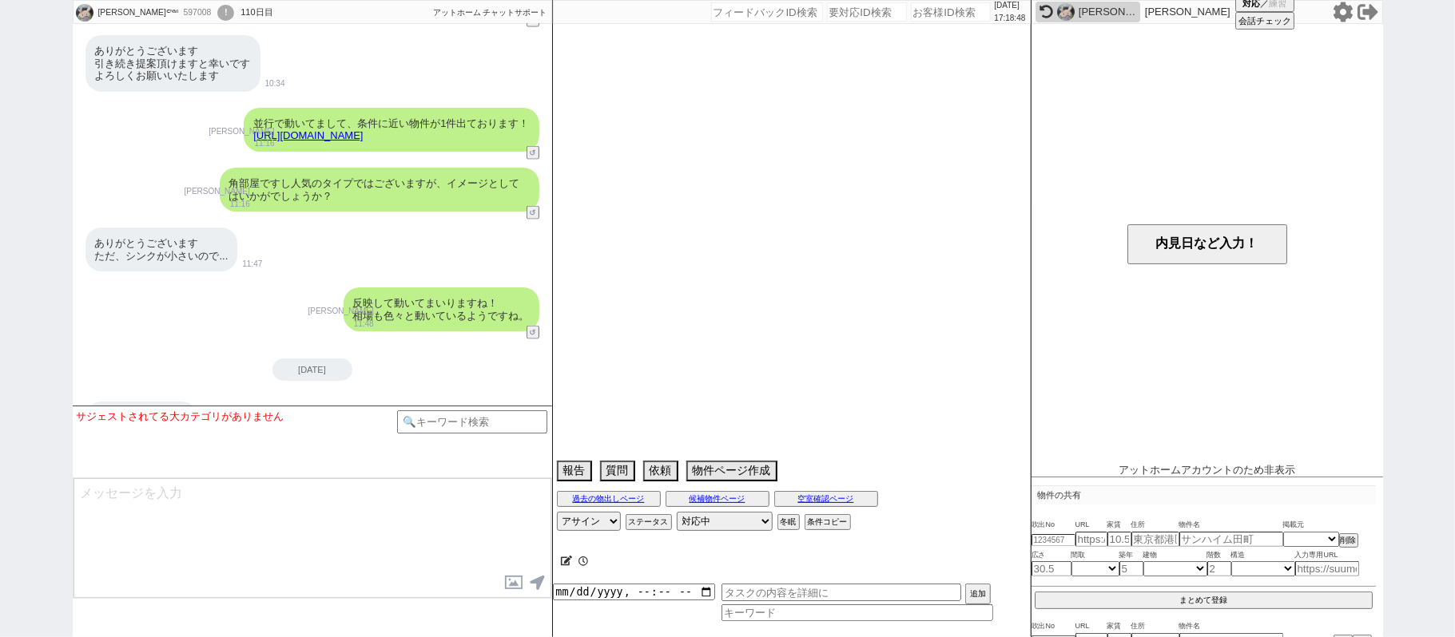
select select "2025"
select select "10"
select select "36"
select select "1"
select select "62"
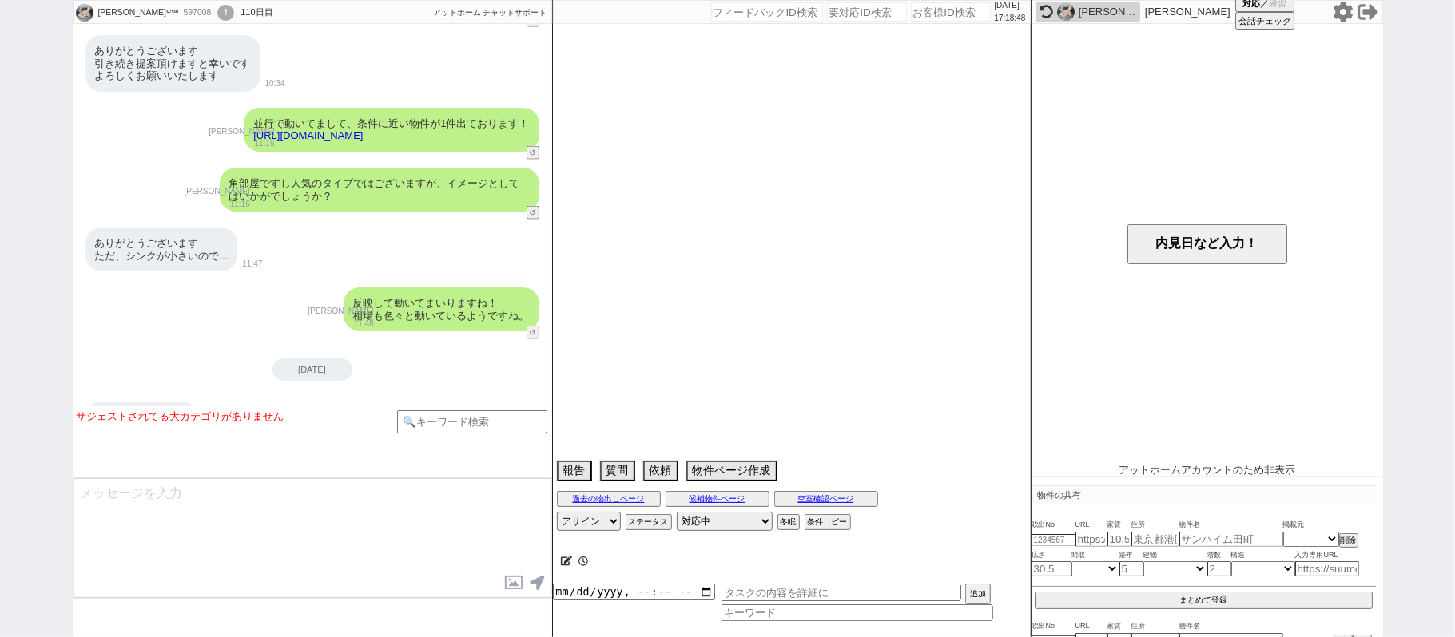
select select "75"
select select "14"
select select "60"
select select "818"
select select "23"
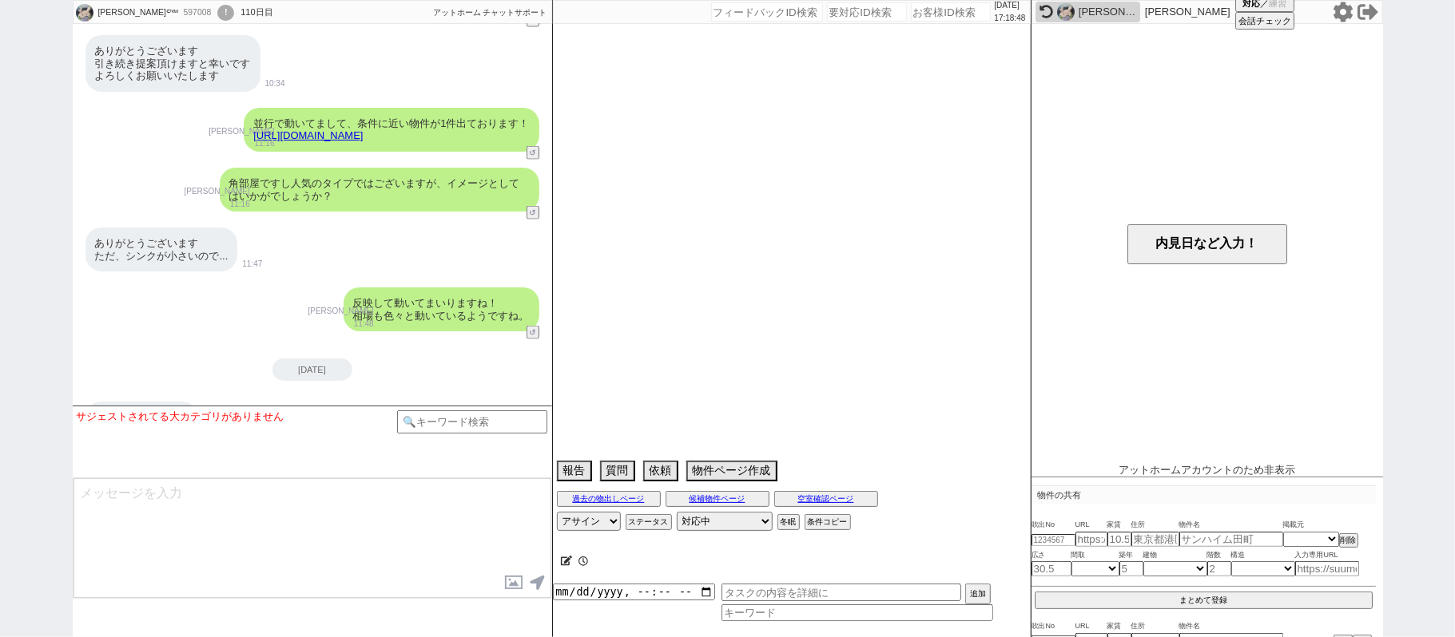
select select "731"
select select "63"
select select "70"
select select "1679"
select select "64"
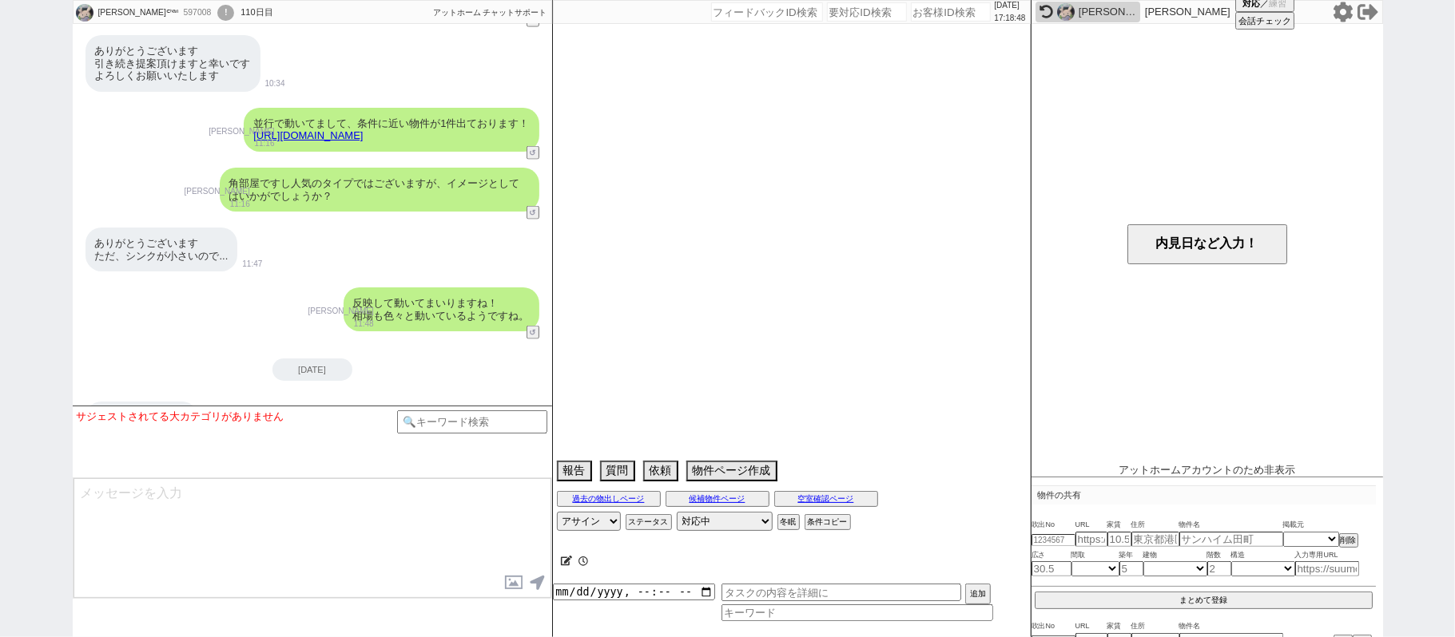
select select "69"
select select "65"
select select "1581"
select select "71"
select select "59"
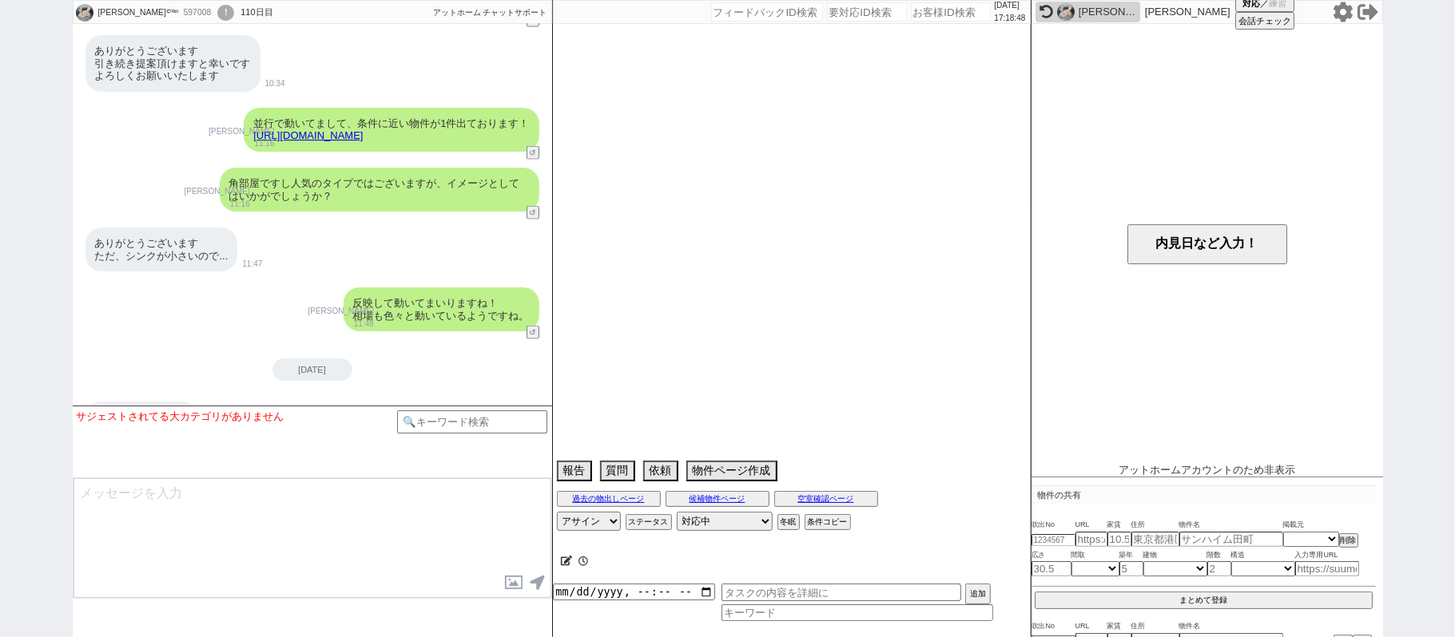
select select "67"
select select "33"
select select "66"
select select "12"
select select "74"
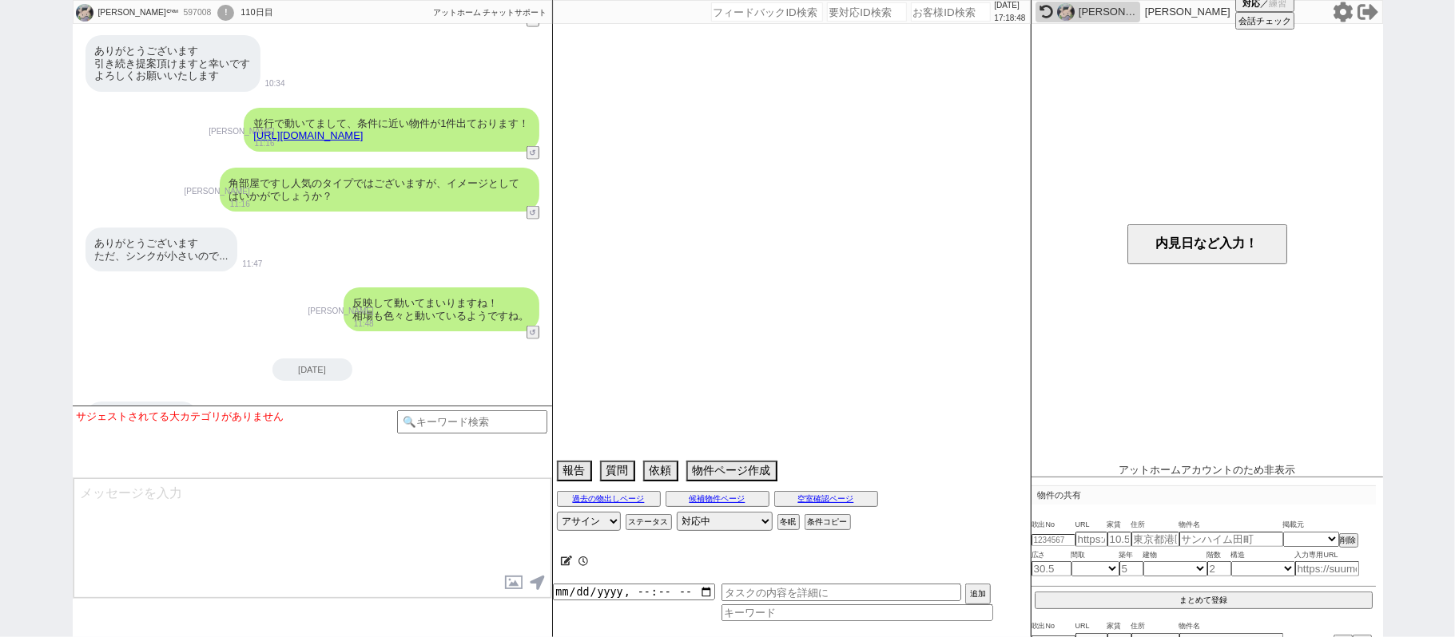
select select "72"
select select "50"
select select "56"
select select "7"
select select "27"
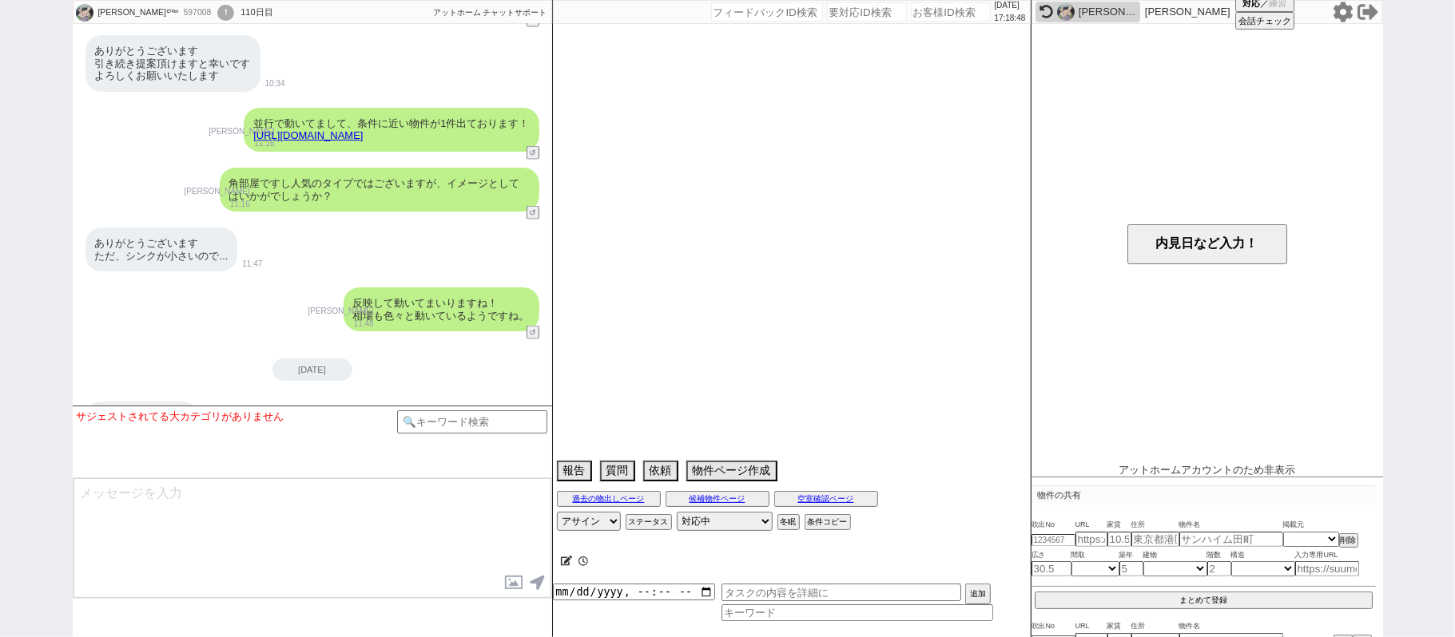
select select "25"
select select "785"
select select "57"
select select "29"
select select "77"
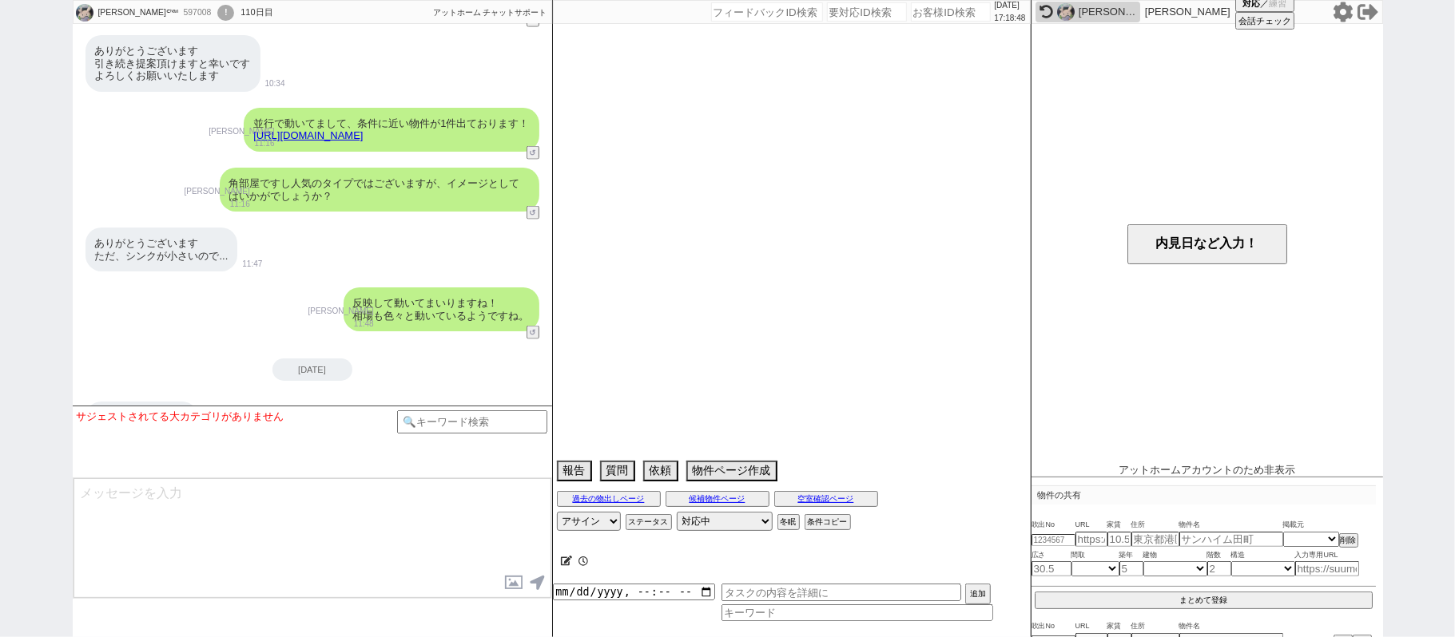
select select "11"
select select "44"
select select "61"
select select "54"
select select "24"
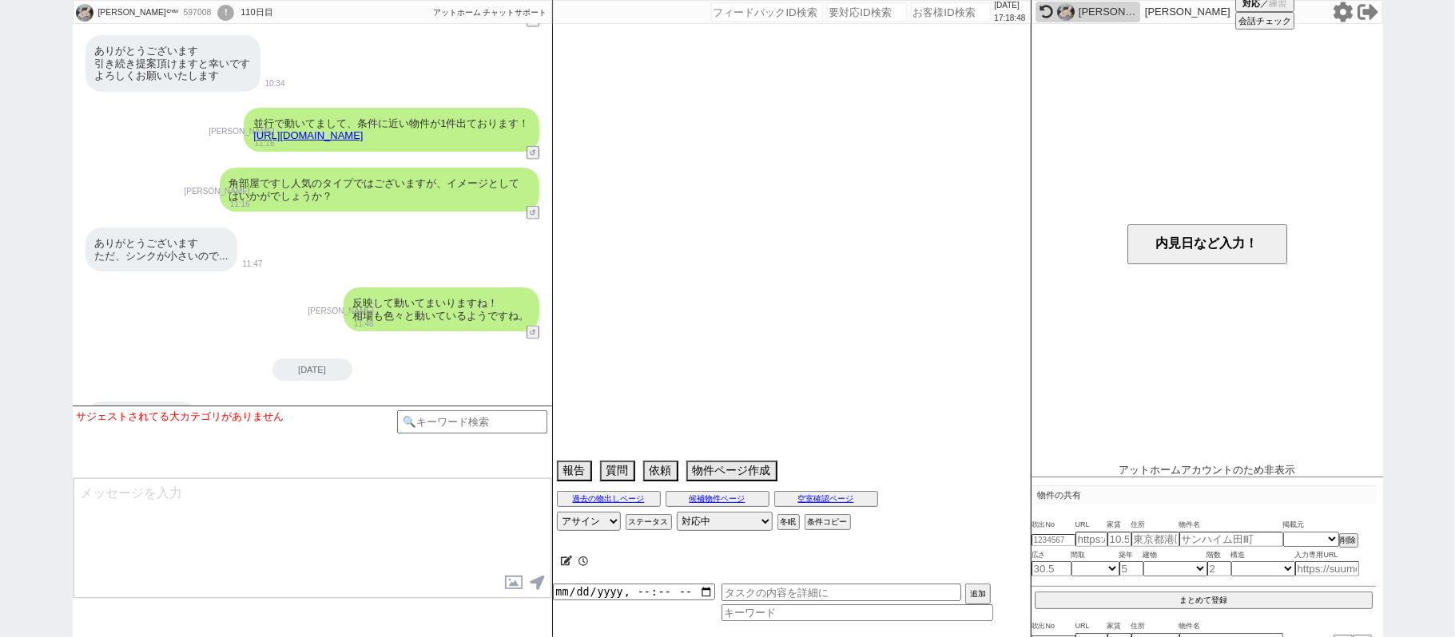
select select "38"
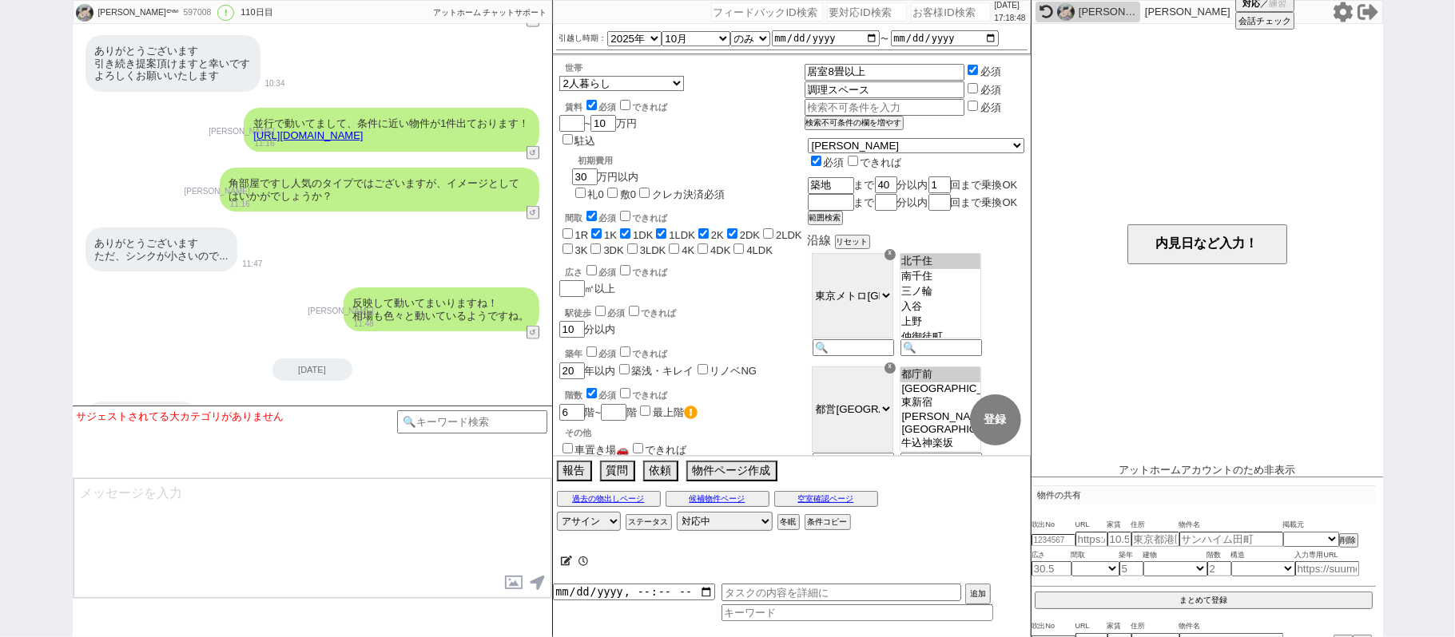
scroll to position [17, 0]
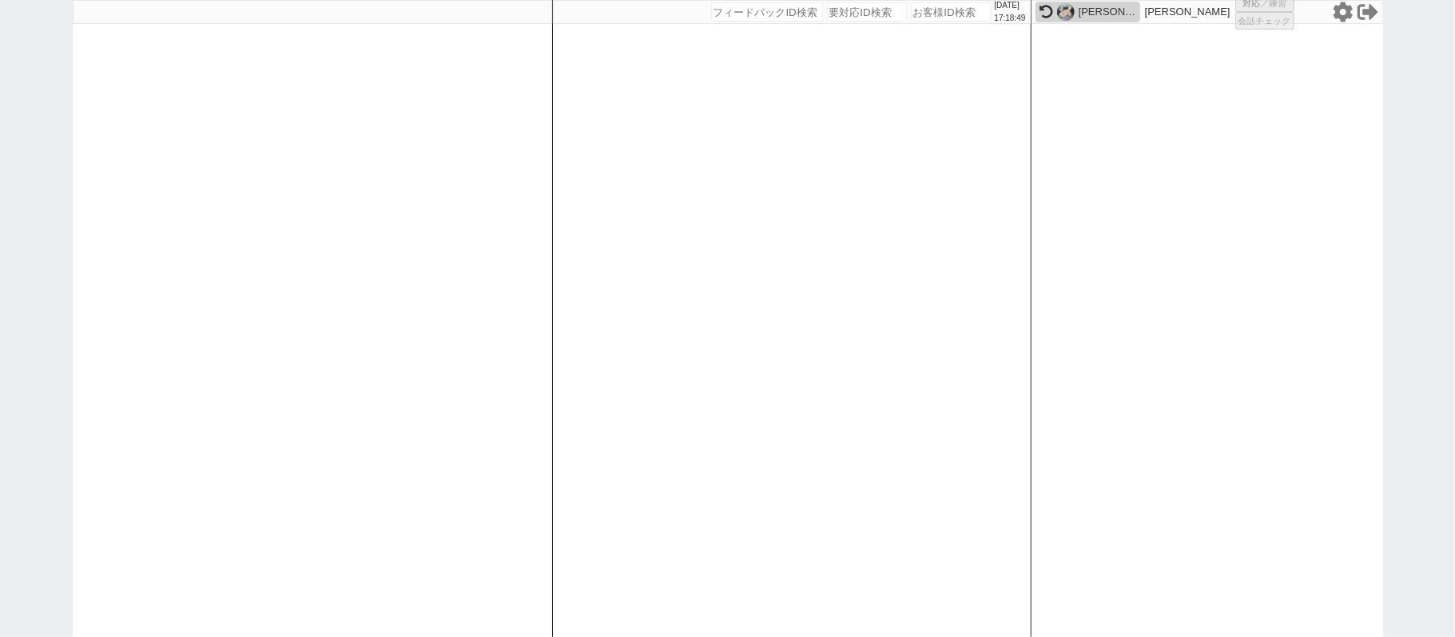
select select
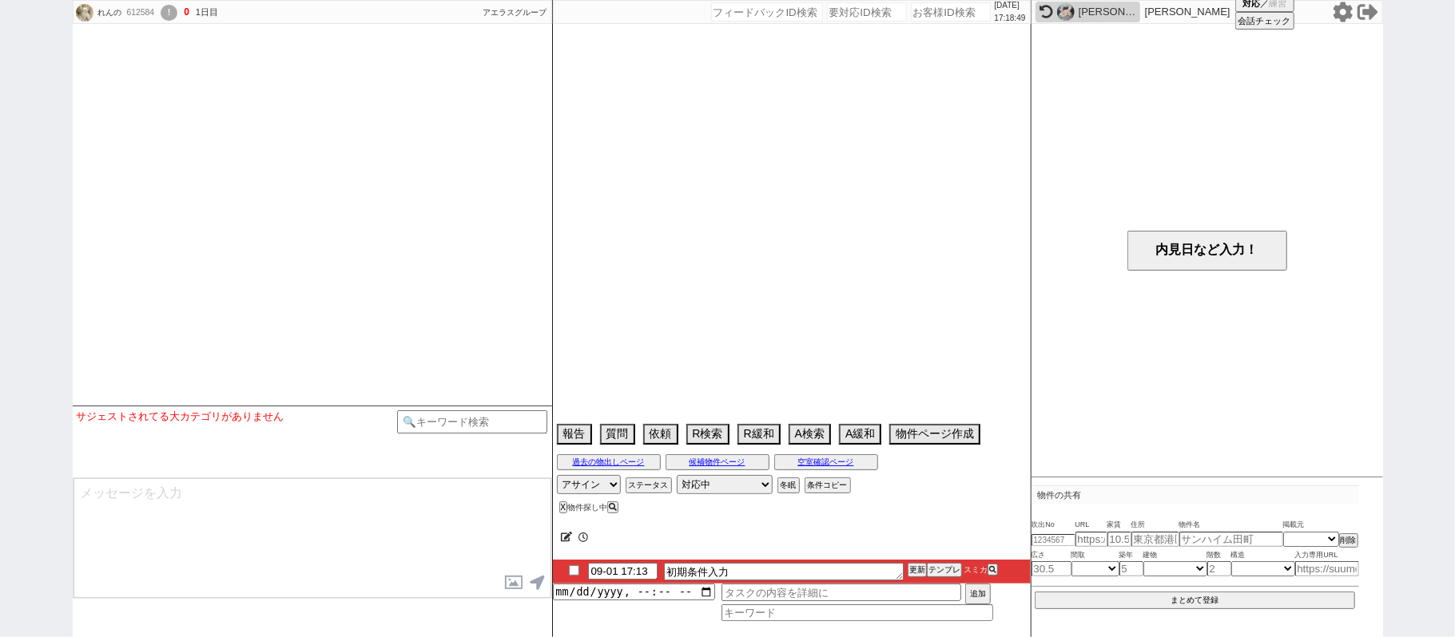
select select
select select "0"
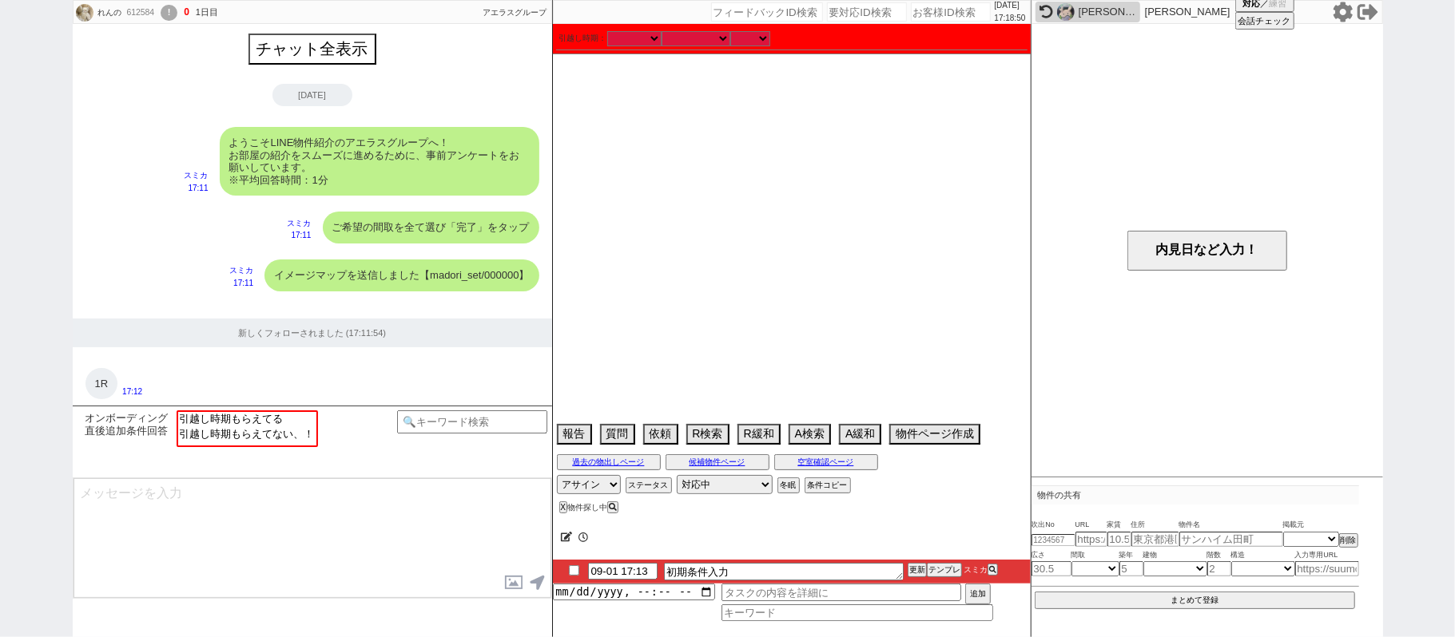
scroll to position [1032, 0]
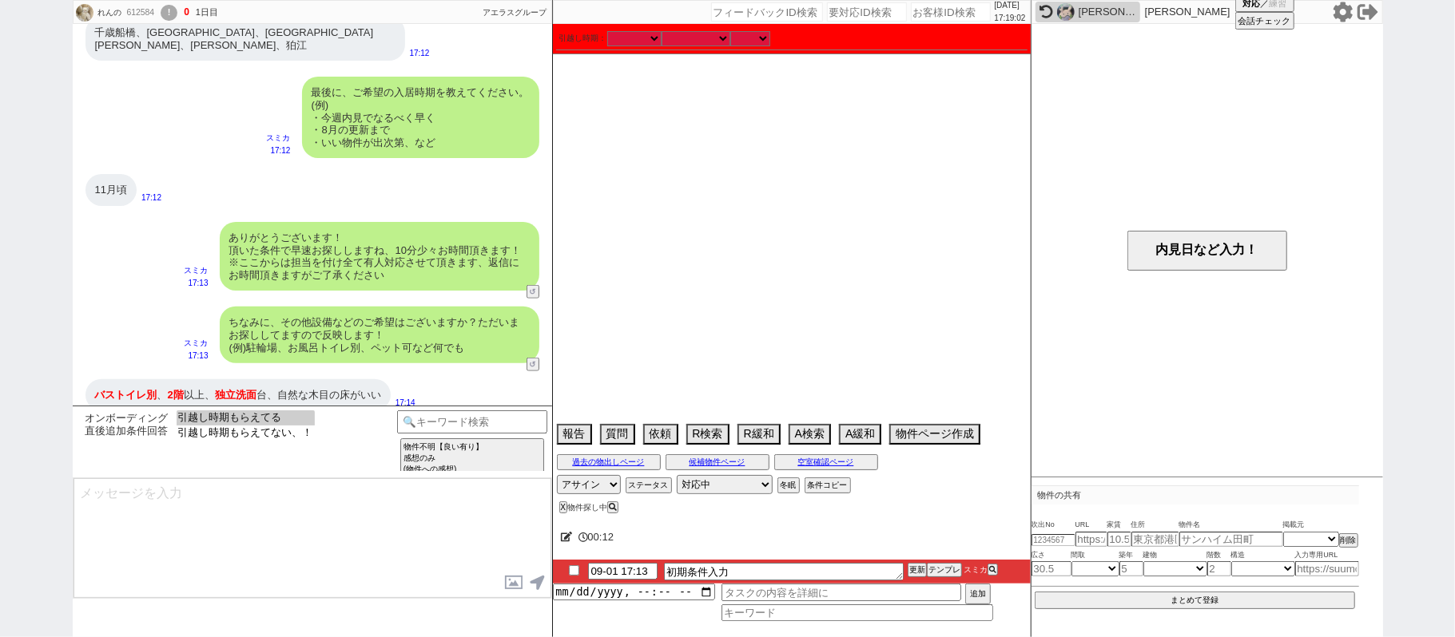
click at [297, 426] on option "引越し時期もらえてる" at bounding box center [246, 433] width 138 height 15
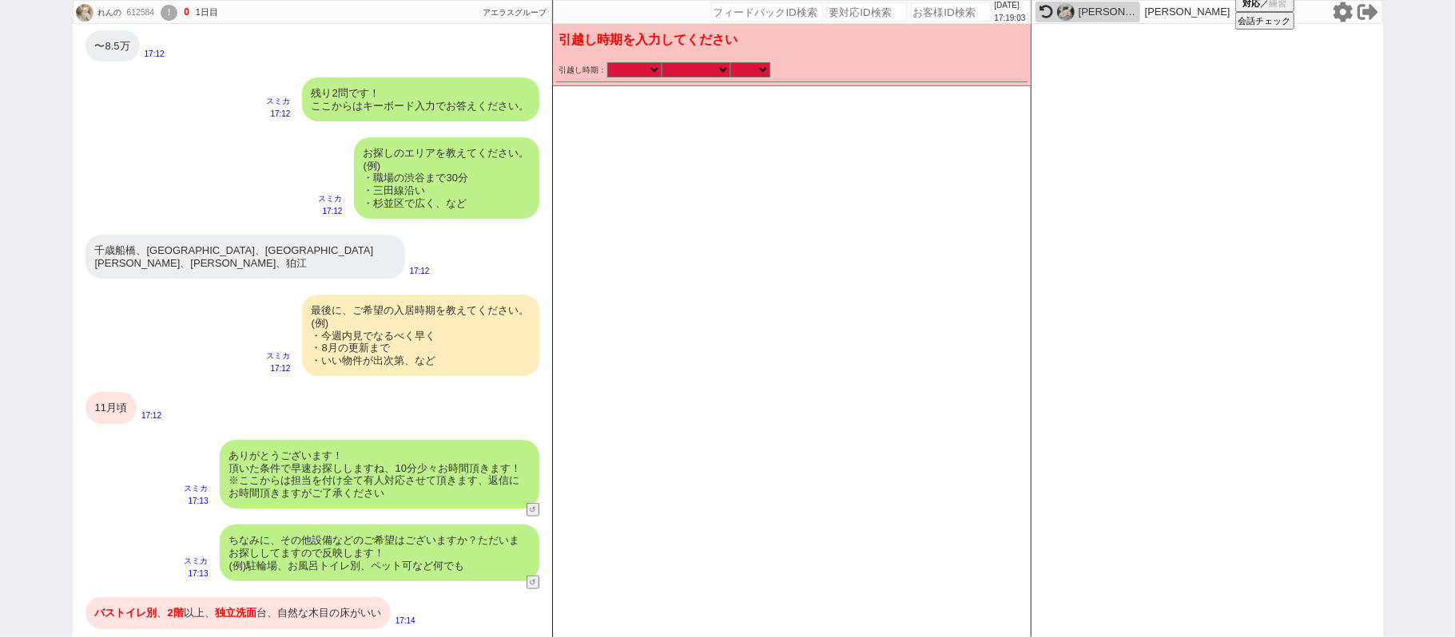
scroll to position [800, 0]
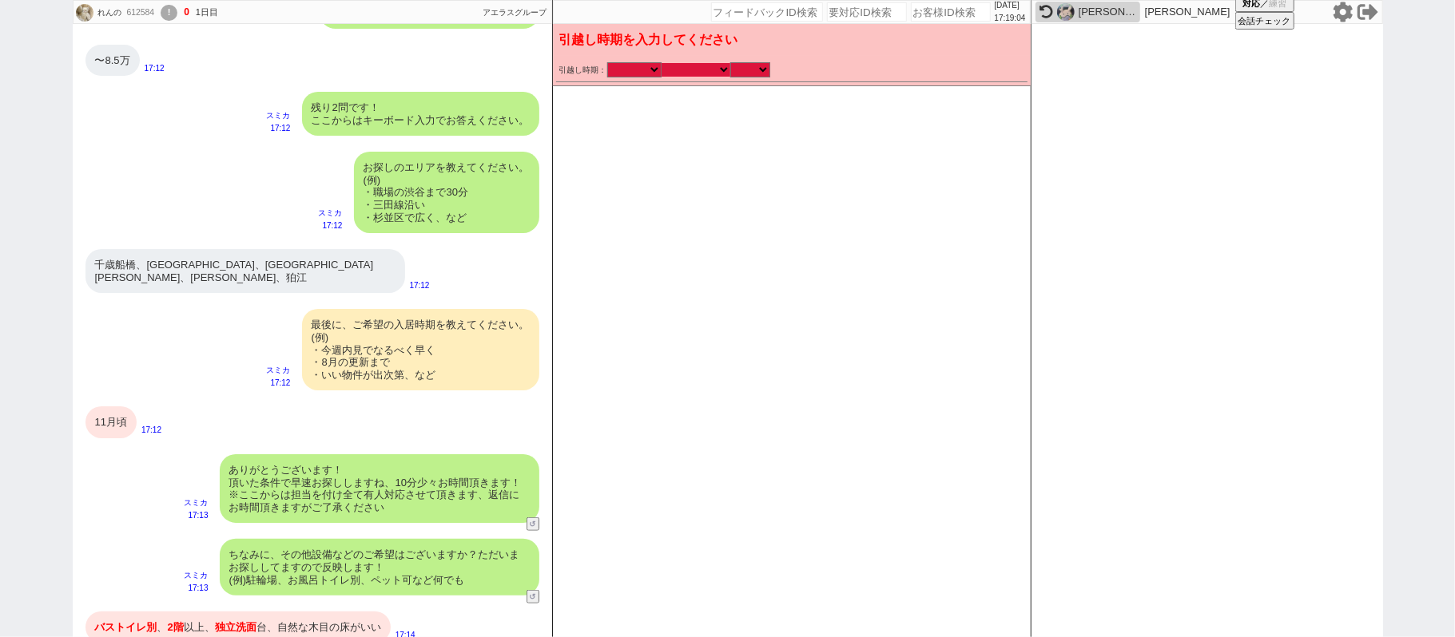
click at [687, 66] on select "なる早 未定 いつでも 物件あれば 年内 来年 1月 2月 3月 4月 5月 6月 7月 8月 9月 10月 11月 12月 春 [PERSON_NAME]" at bounding box center [695, 70] width 69 height 14
select select "11"
click at [661, 63] on select "なる早 未定 いつでも 物件あれば 年内 来年 1月 2月 3月 4月 5月 6月 7月 8月 9月 10月 11月 12月 春 [PERSON_NAME]" at bounding box center [695, 70] width 69 height 14
select select "2025"
checkbox input "true"
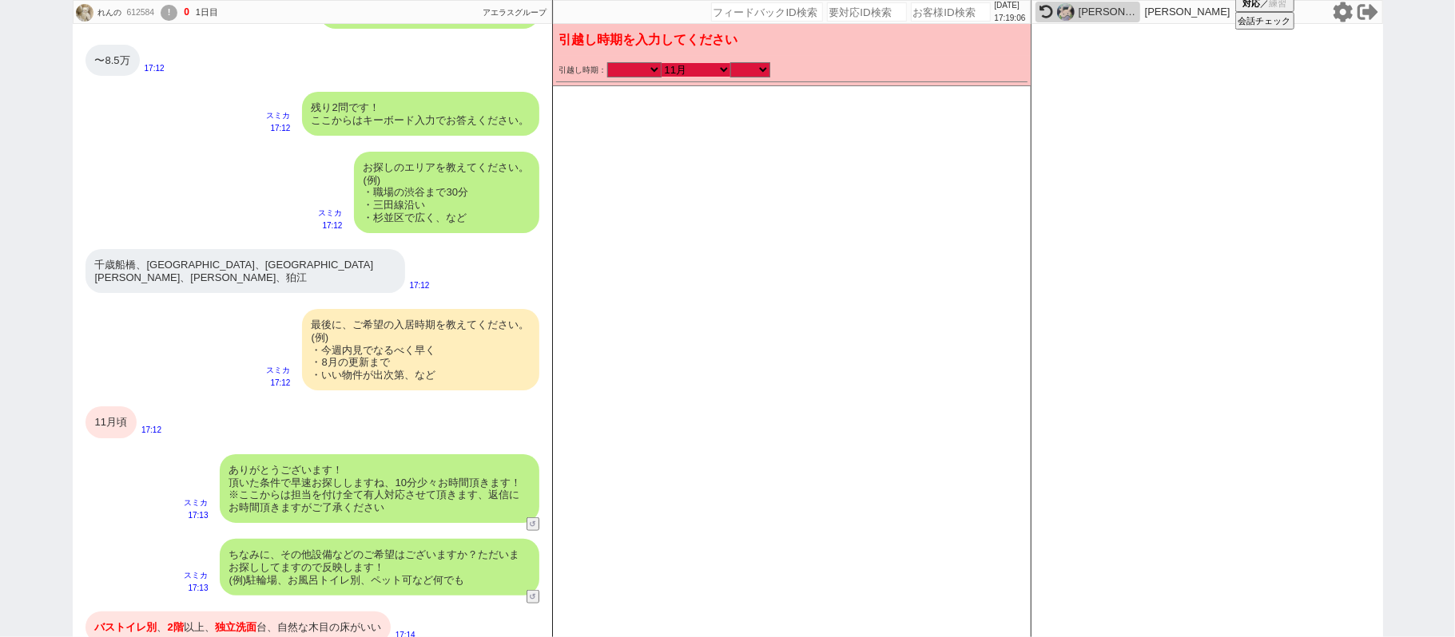
checkbox input "false"
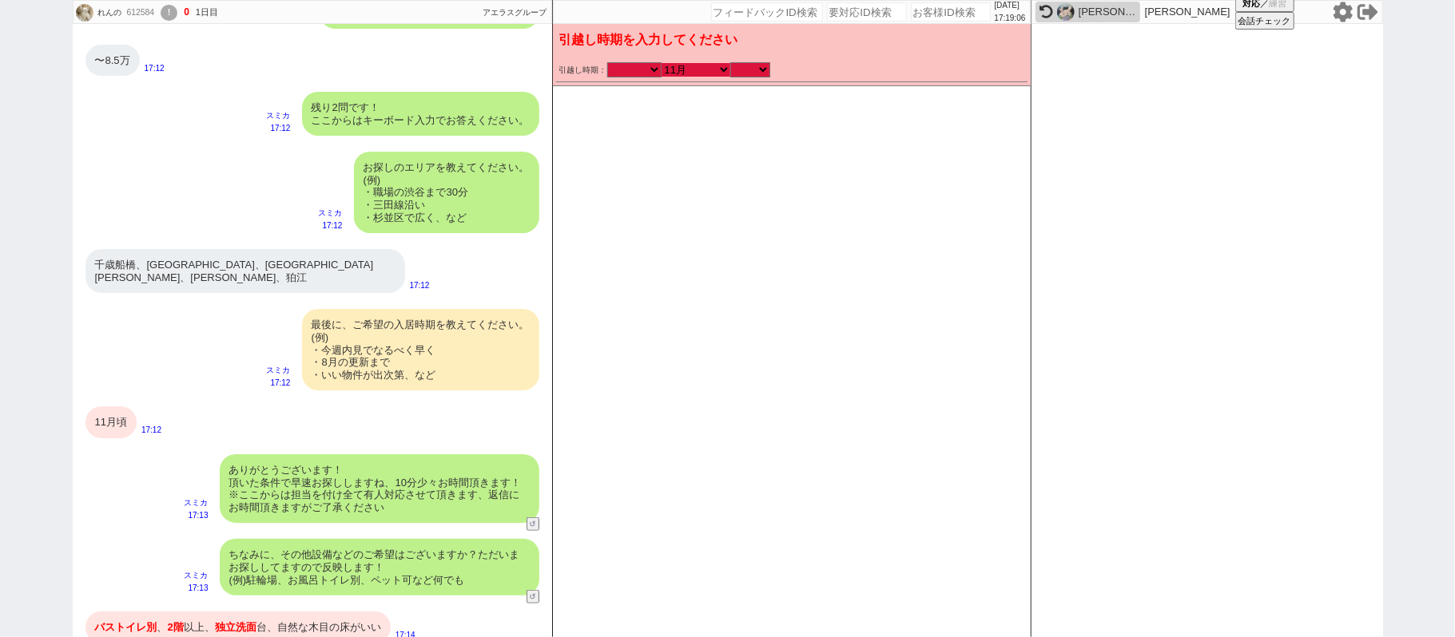
checkbox input "false"
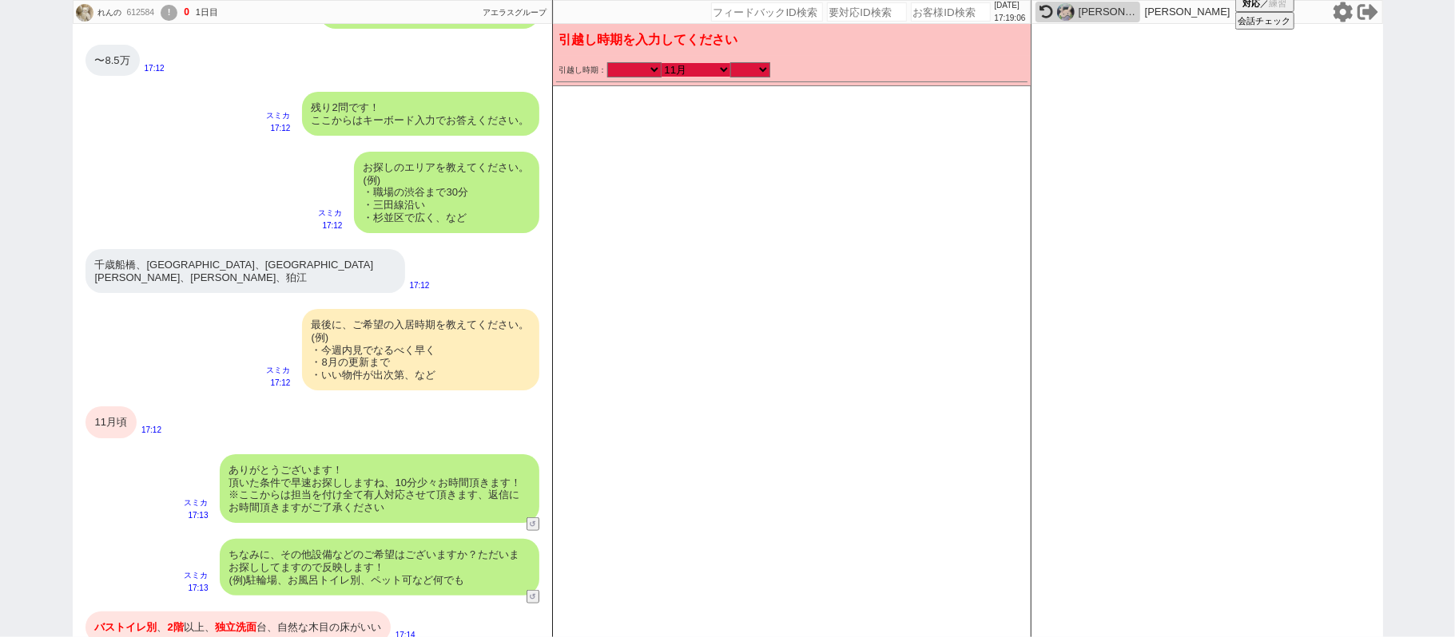
checkbox input "false"
drag, startPoint x: 755, startPoint y: 68, endPoint x: 774, endPoint y: 136, distance: 70.6
click at [755, 68] on select "のみ 上旬 中旬 下旬 末 まで 1日 2日 3日 4日 5日 6日 7日 8日 9日 10日 11日 12日 13日 14日 15日 16日 17日 18日…" at bounding box center [750, 70] width 40 height 14
select select "36"
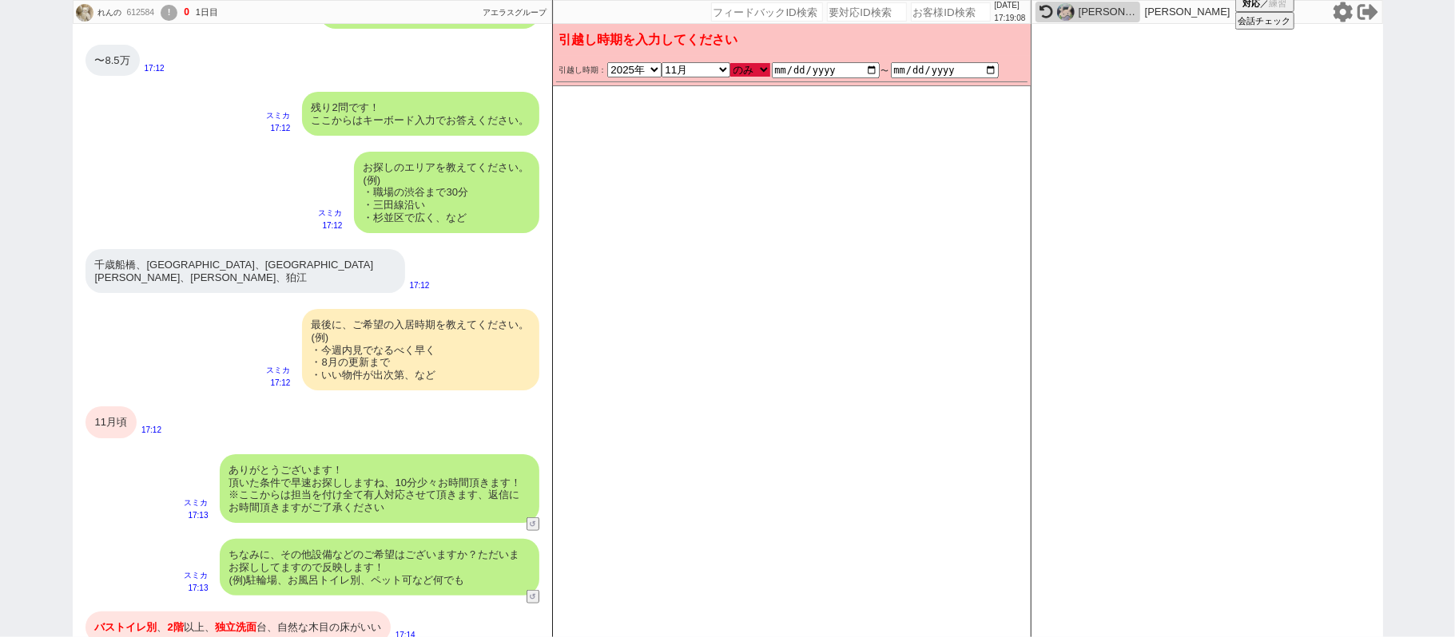
click at [730, 63] on select "のみ 上旬 中旬 下旬 末 まで 1日 2日 3日 4日 5日 6日 7日 8日 9日 10日 11日 12日 13日 14日 15日 16日 17日 18日…" at bounding box center [750, 70] width 40 height 14
type input "2025-11-01"
type input "2025-11-30"
checkbox input "true"
checkbox input "false"
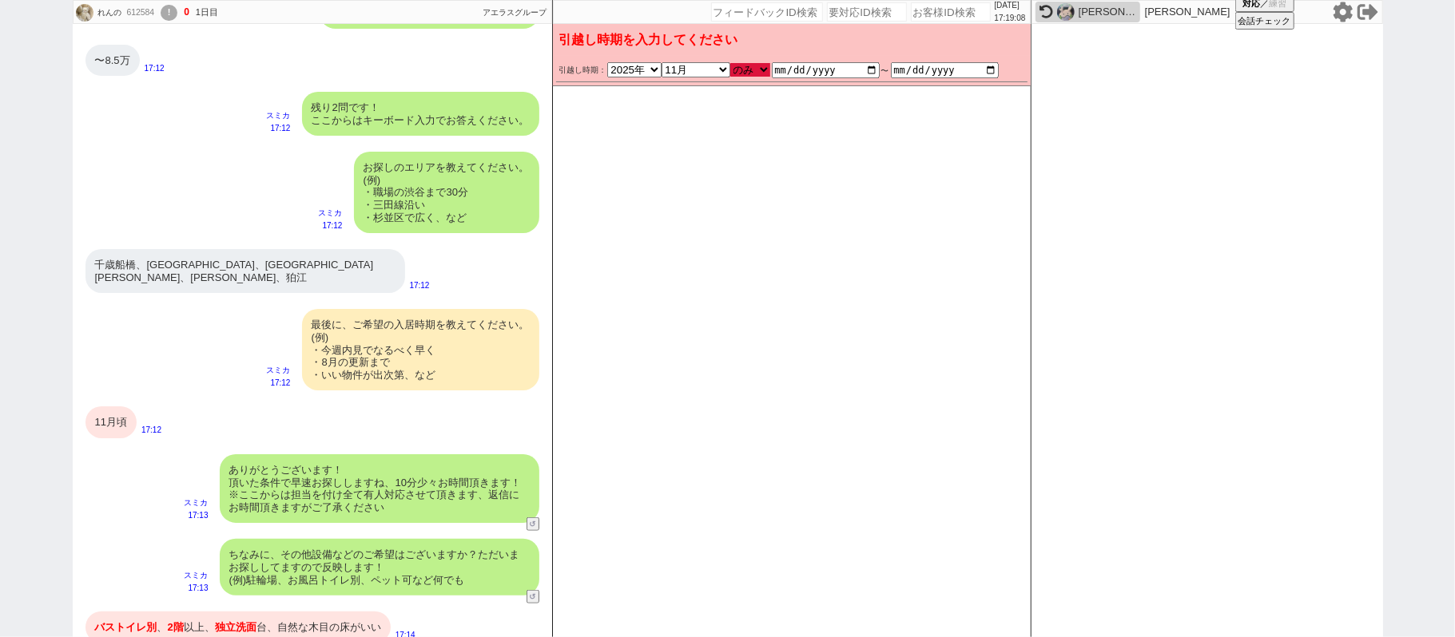
checkbox input "false"
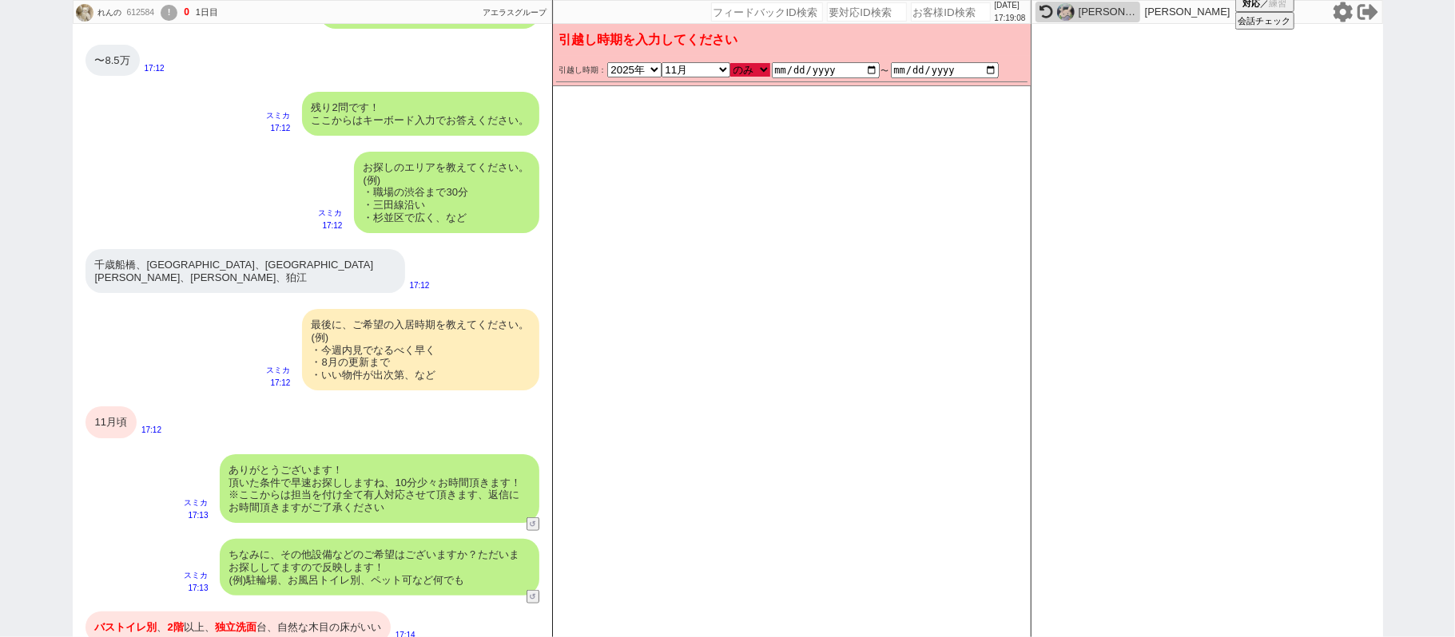
checkbox input "false"
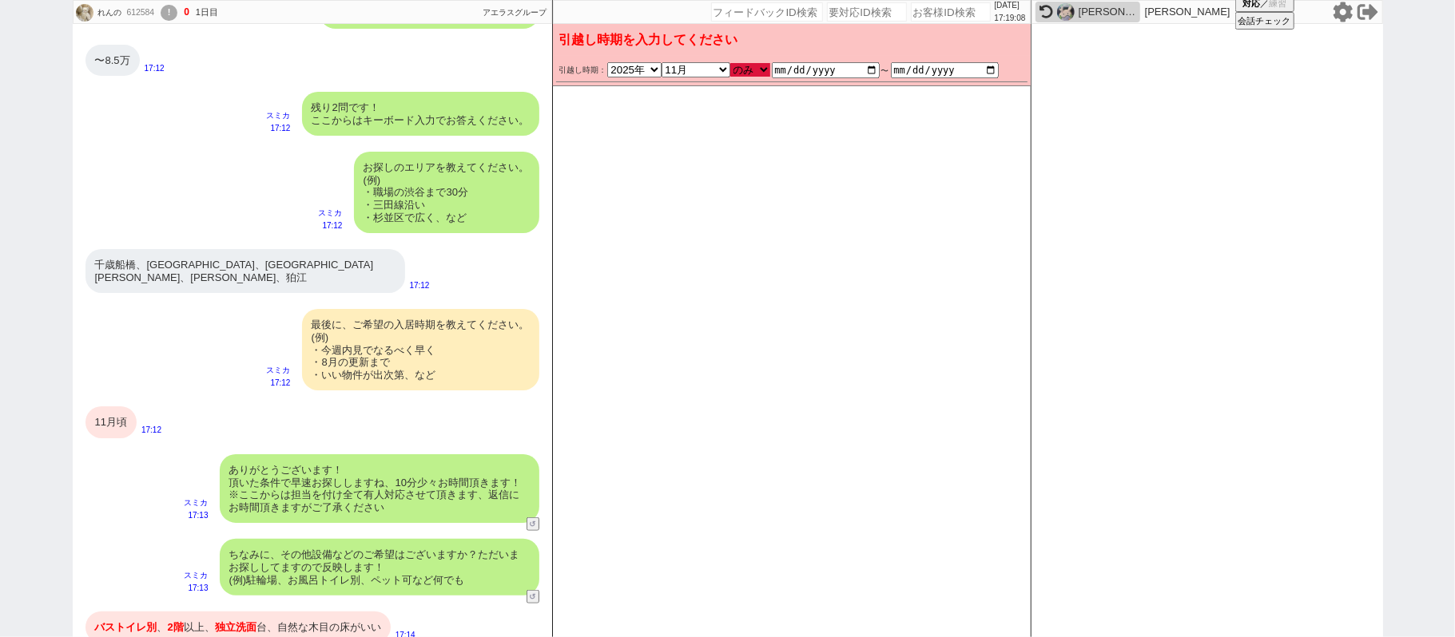
checkbox input "false"
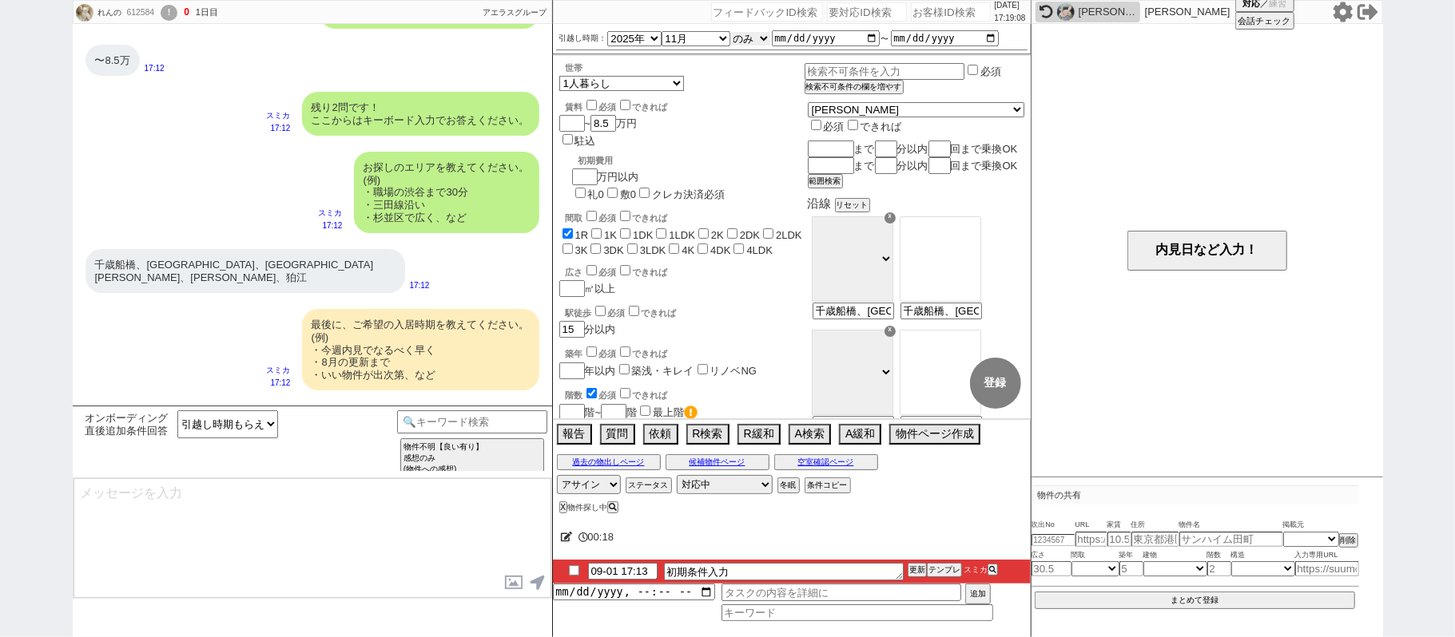
scroll to position [1032, 0]
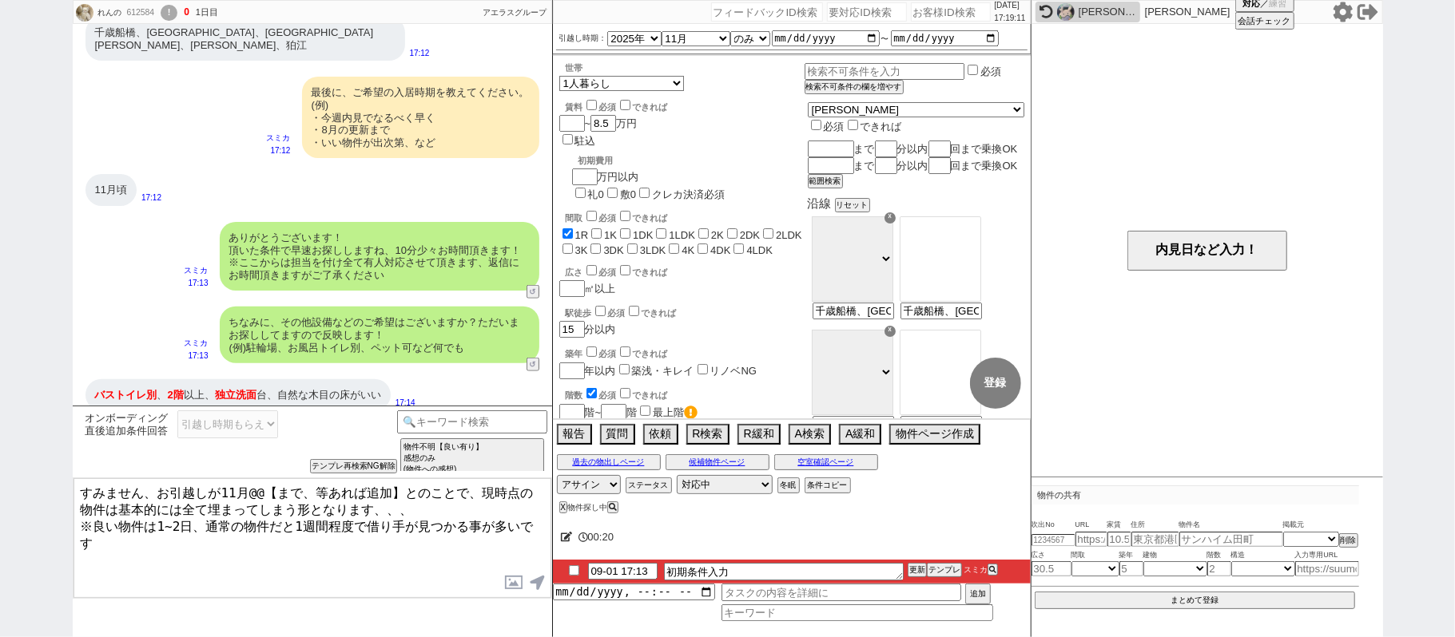
drag, startPoint x: 266, startPoint y: 493, endPoint x: 398, endPoint y: 494, distance: 131.8
click at [398, 494] on textarea "すみません、お引越しが11月@@【まで、等あれば追加】とのことで、現時点の物件は基本的には全て埋まってしまう形となります、、、 ※良い物件は1~2日、通常の物…" at bounding box center [312, 539] width 478 height 120
type textarea "すみません、お引越しが11月頃とのことで、現時点の物件は基本的には全て埋まってしまう形となります、、、 ※良い物件は1~2日、通常の物件だと1週間程度で借り手…"
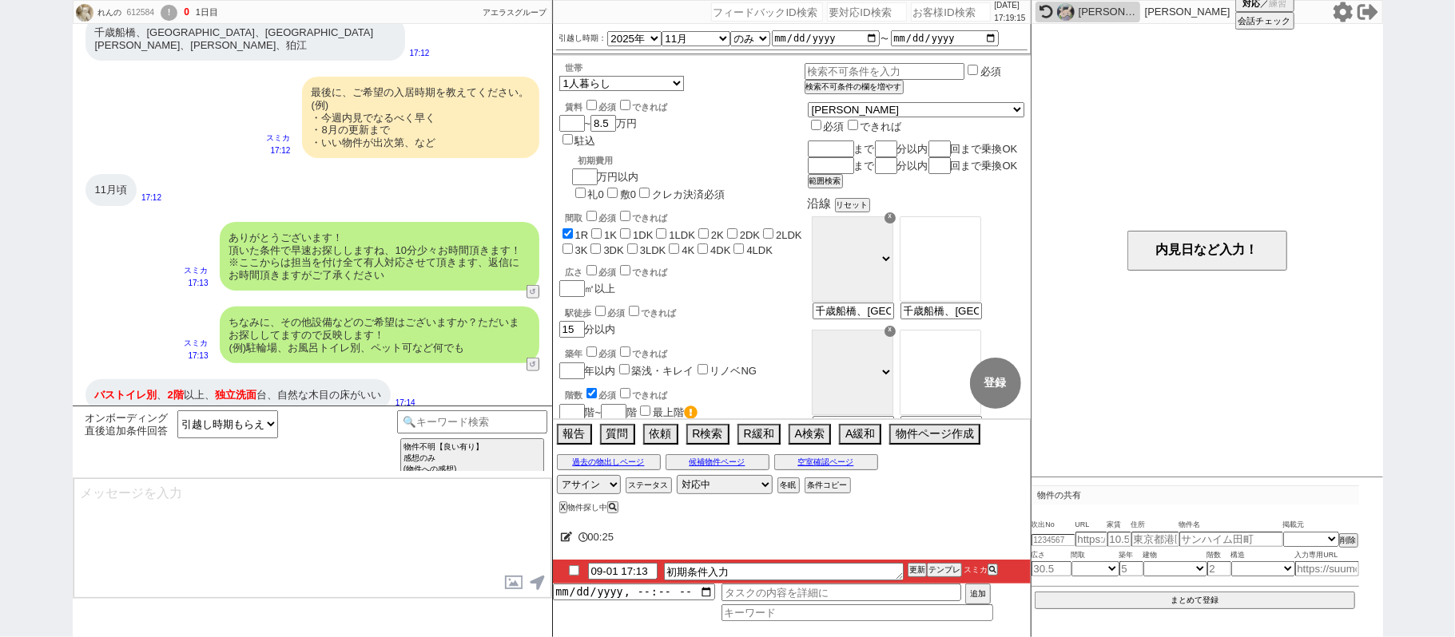
scroll to position [1214, 0]
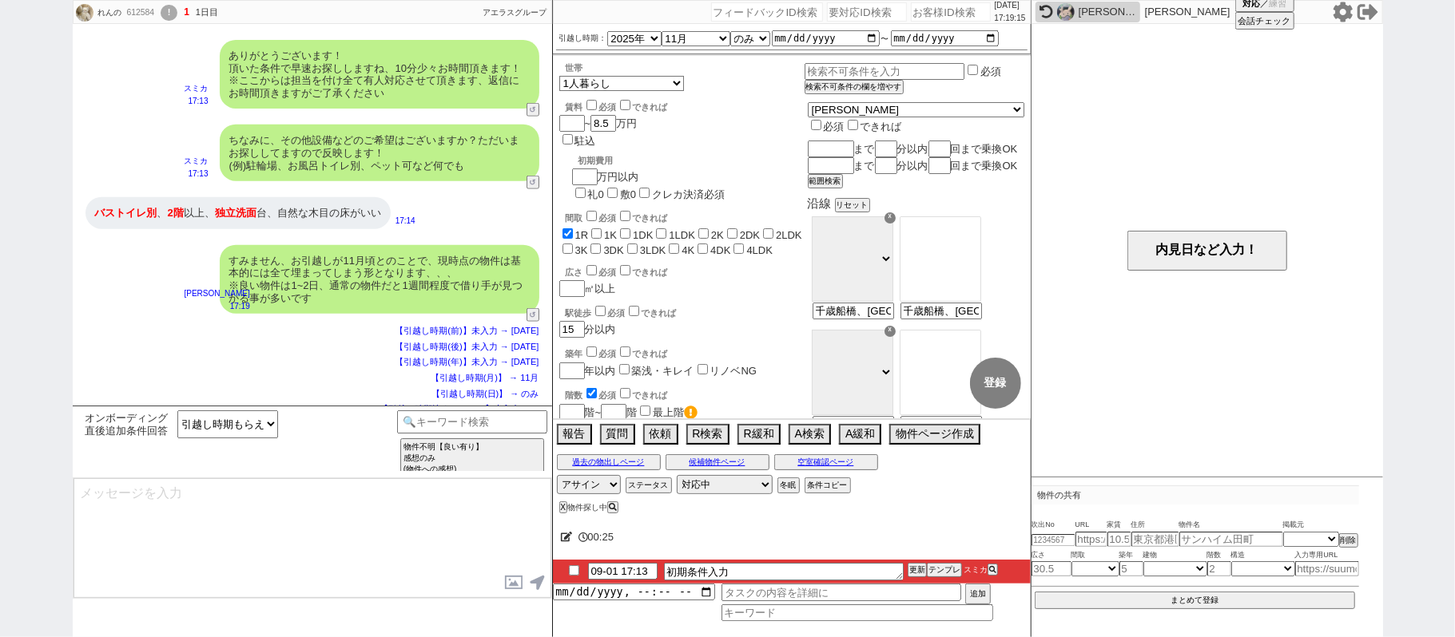
type textarea "ご希望のスケジュールが圏内に入り次第、改めて物件をご紹介させてください！ 一旦お待たせする形にはなりますが、どうぞよろしくお願いいたします。 ※メールの自動配…"
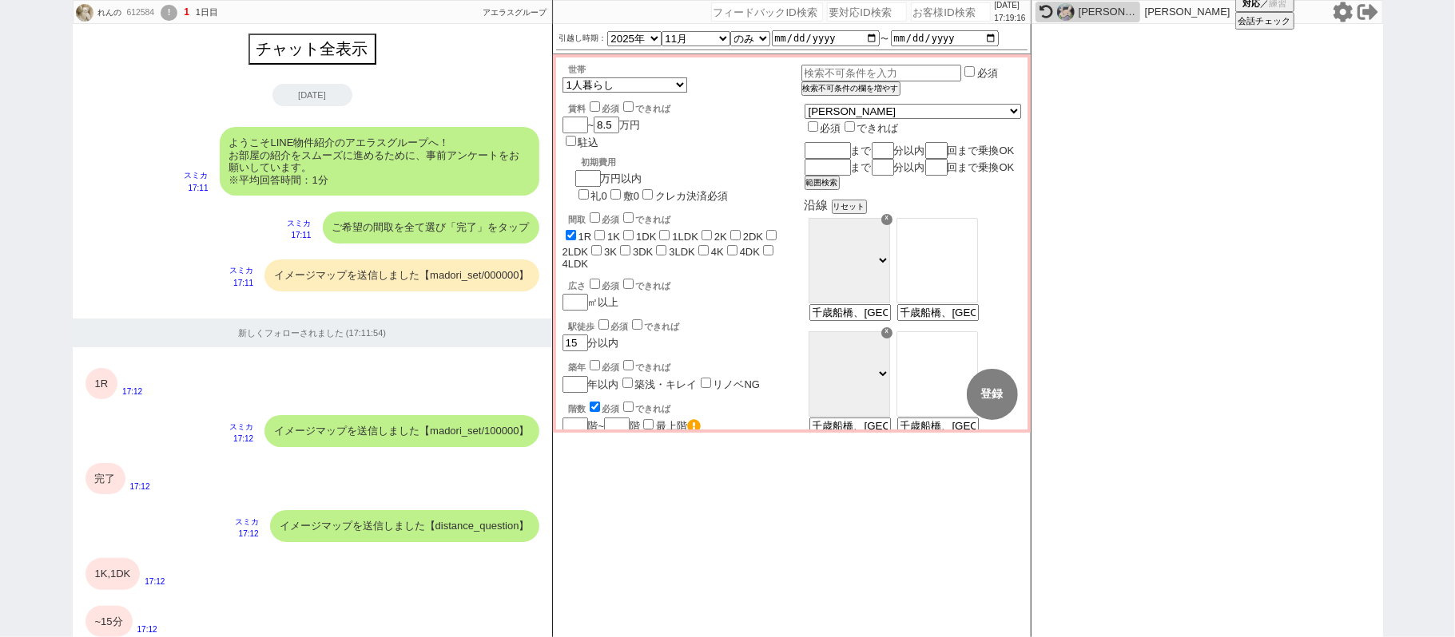
scroll to position [1195, 0]
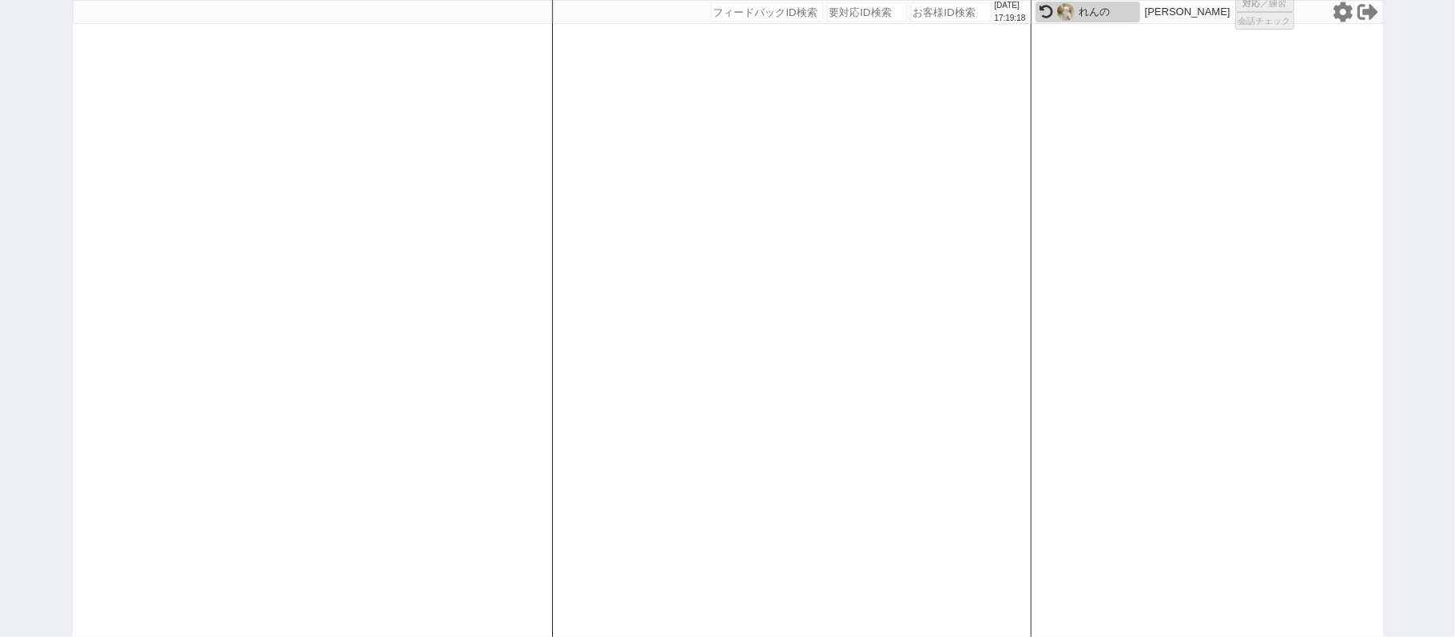
select select "3"
select select "2"
select select
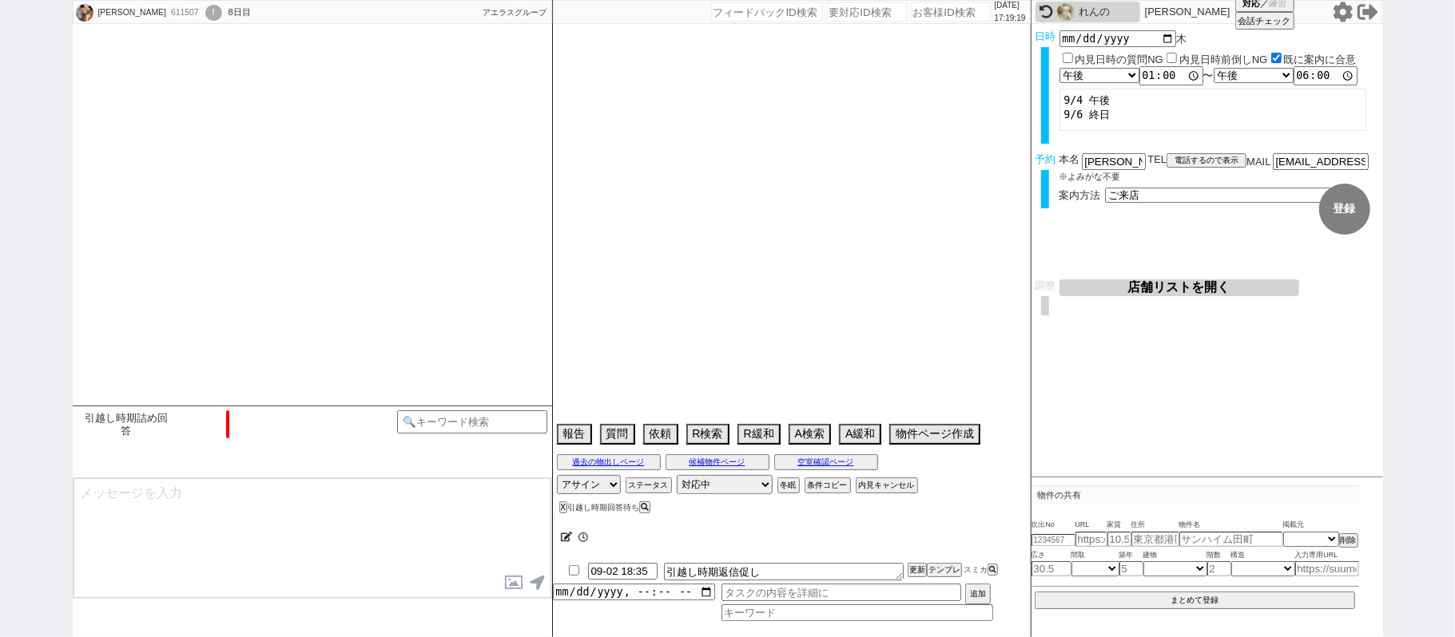
type textarea "8/30まで海外出張"
select select "15"
select select "0"
select select "70"
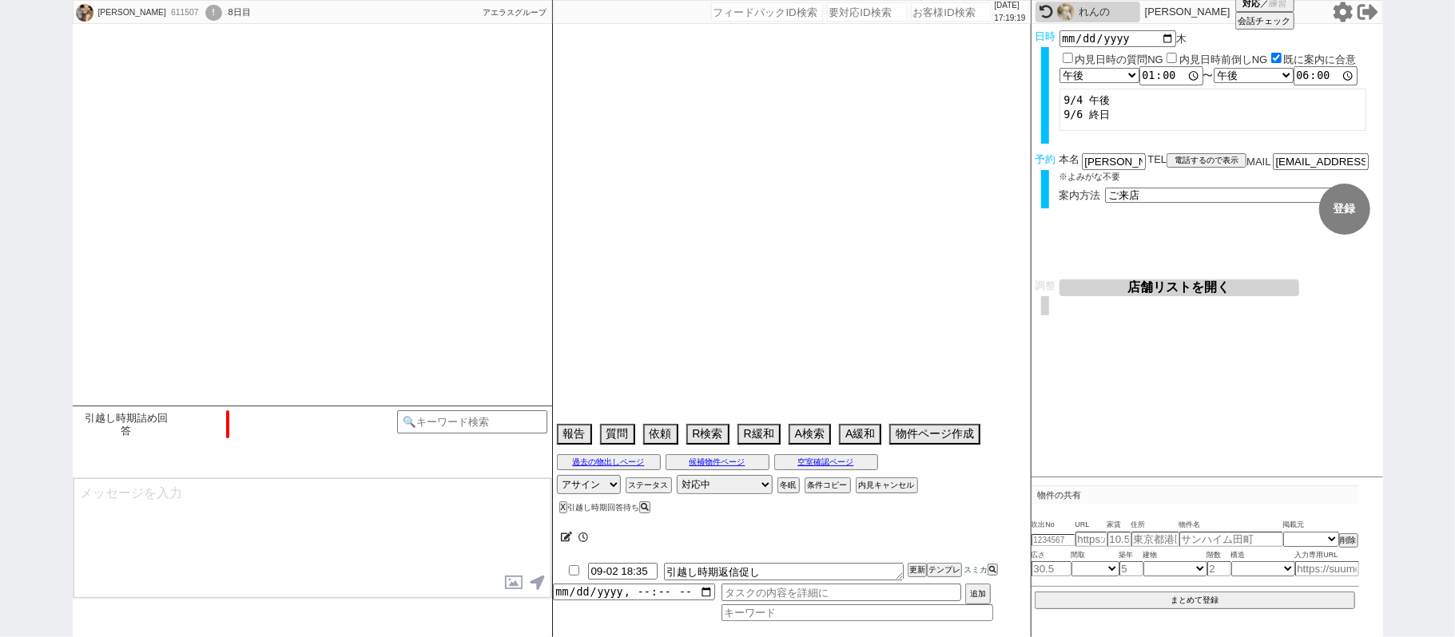
select select "1686"
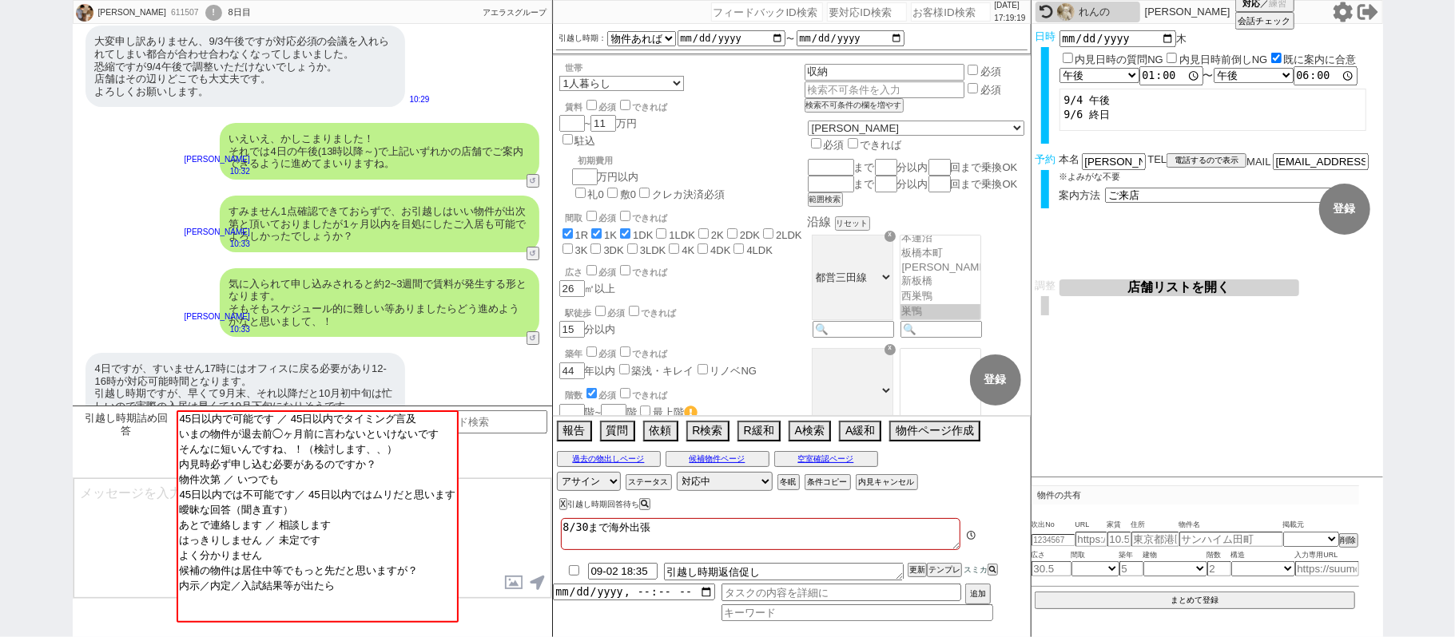
scroll to position [134, 0]
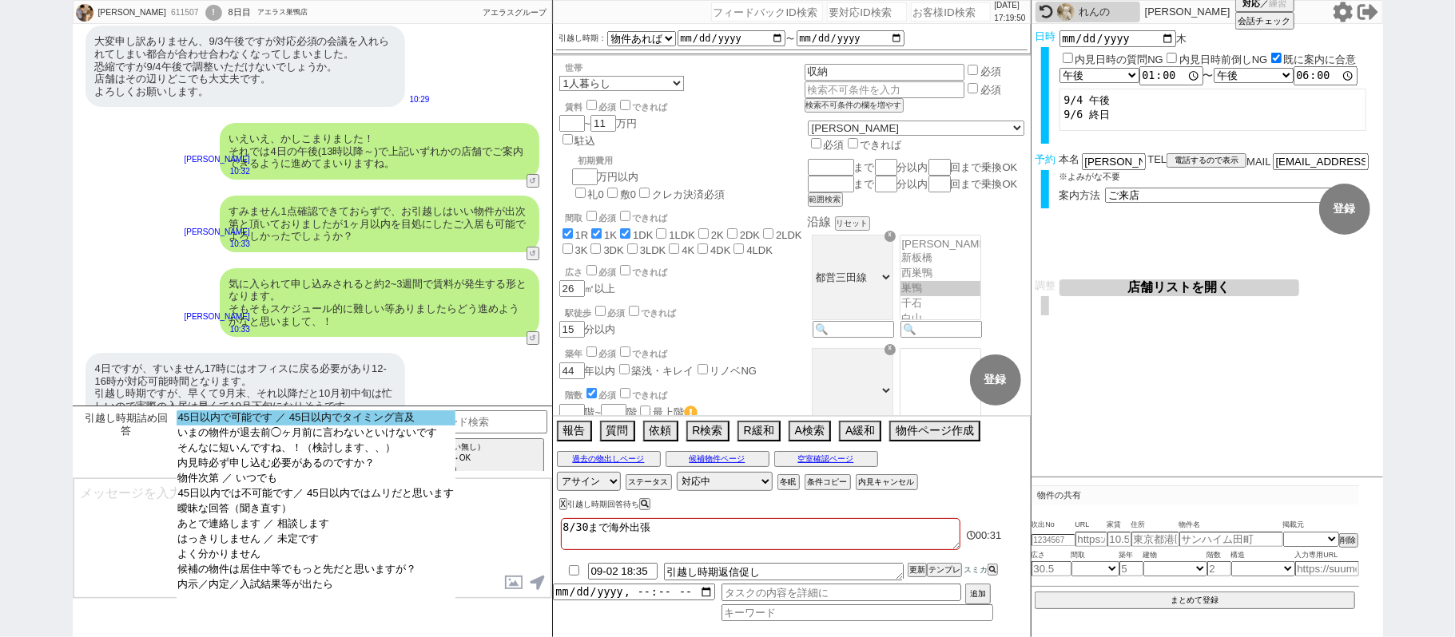
click at [316, 426] on option "45日以内で可能です ／ 45日以内でタイミング言及" at bounding box center [316, 433] width 279 height 15
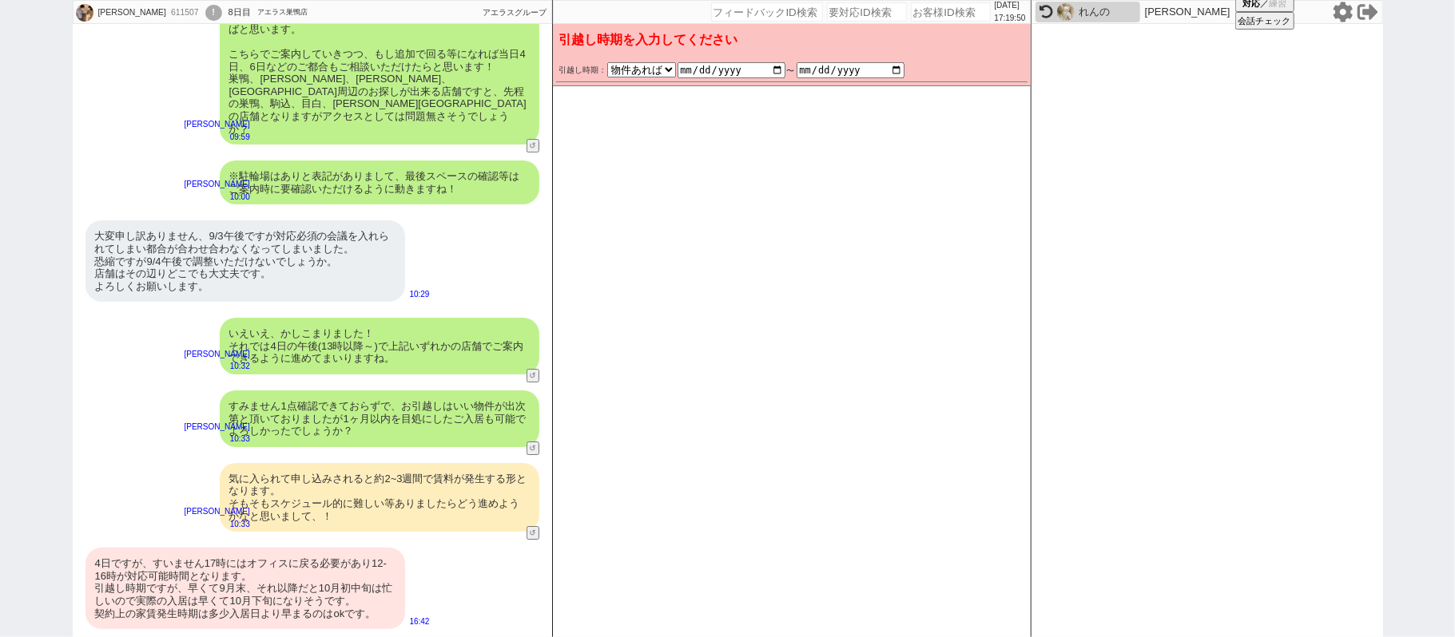
scroll to position [3717, 0]
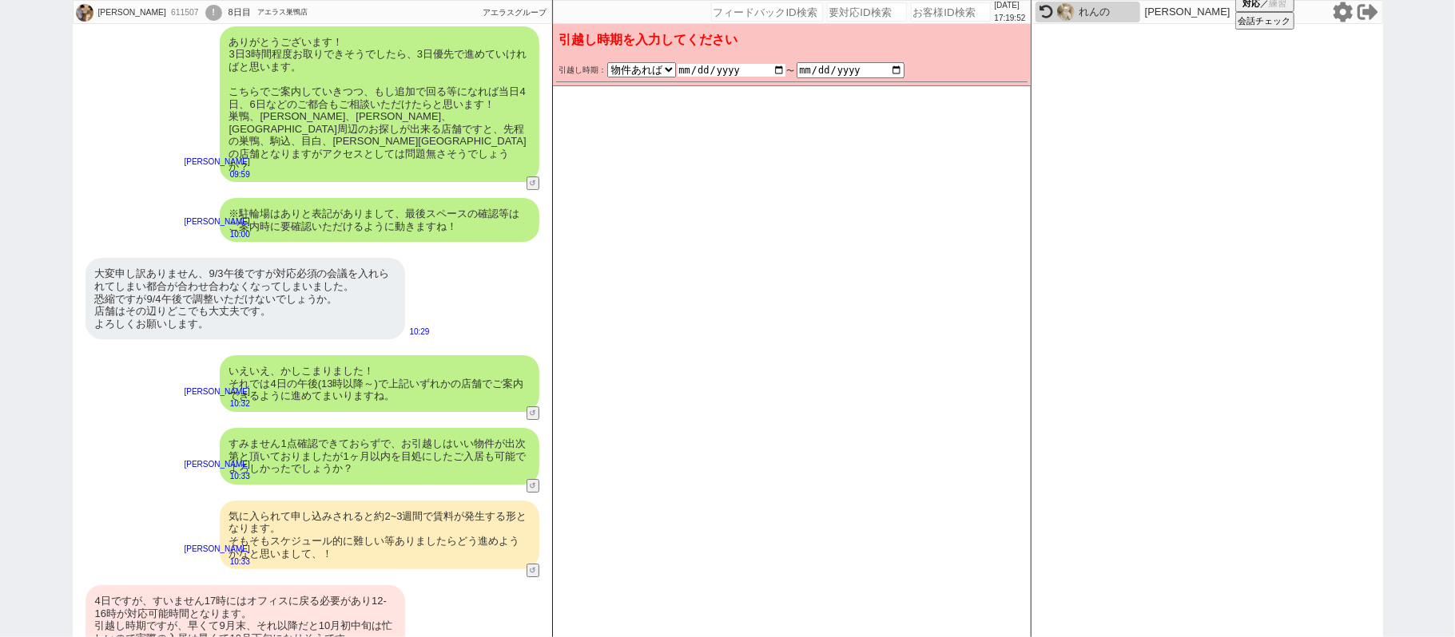
click at [777, 69] on input "date" at bounding box center [731, 70] width 108 height 13
type input "[DATE]"
checkbox input "true"
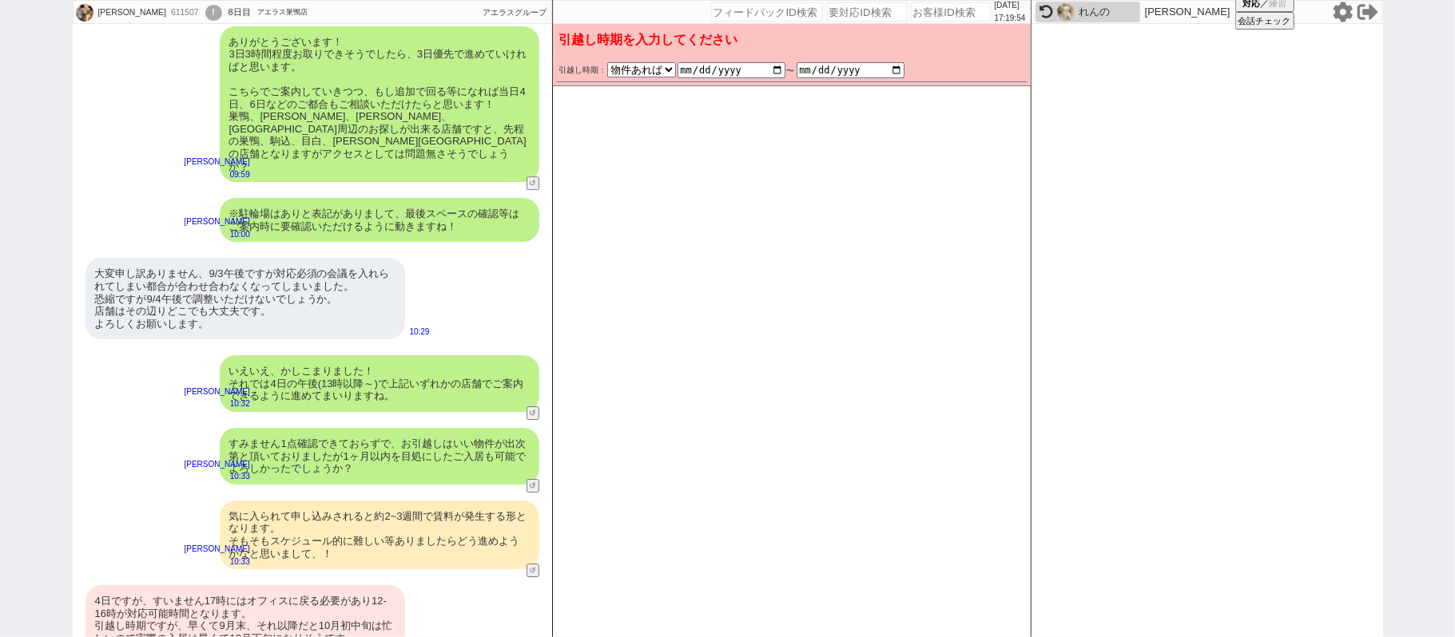
checkbox input "false"
click at [356, 355] on div "いえいえ、かしこまりました！ それでは4日の午後(13時以降～)で上記いずれかの店舗でご案内できるように進めてまいりますね。" at bounding box center [380, 383] width 320 height 57
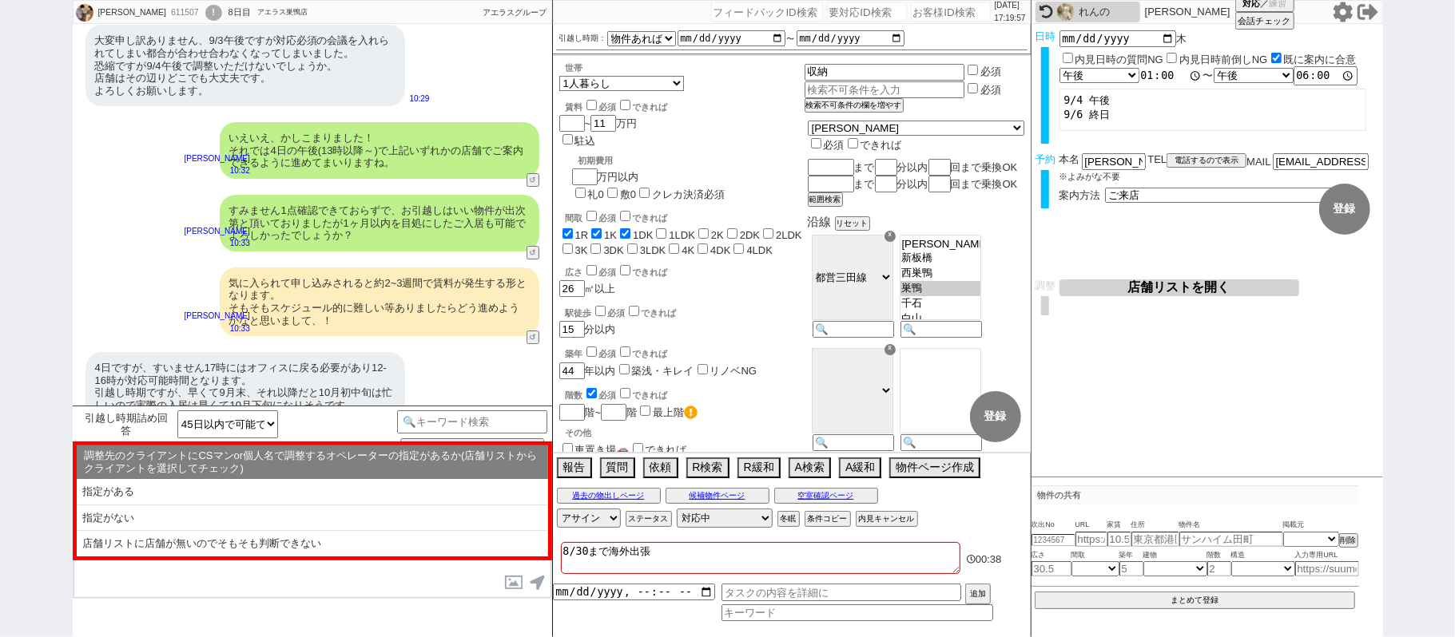
click at [1154, 77] on input "13:00:00" at bounding box center [1171, 76] width 64 height 16
click at [1315, 77] on input "18:00:00" at bounding box center [1325, 76] width 64 height 16
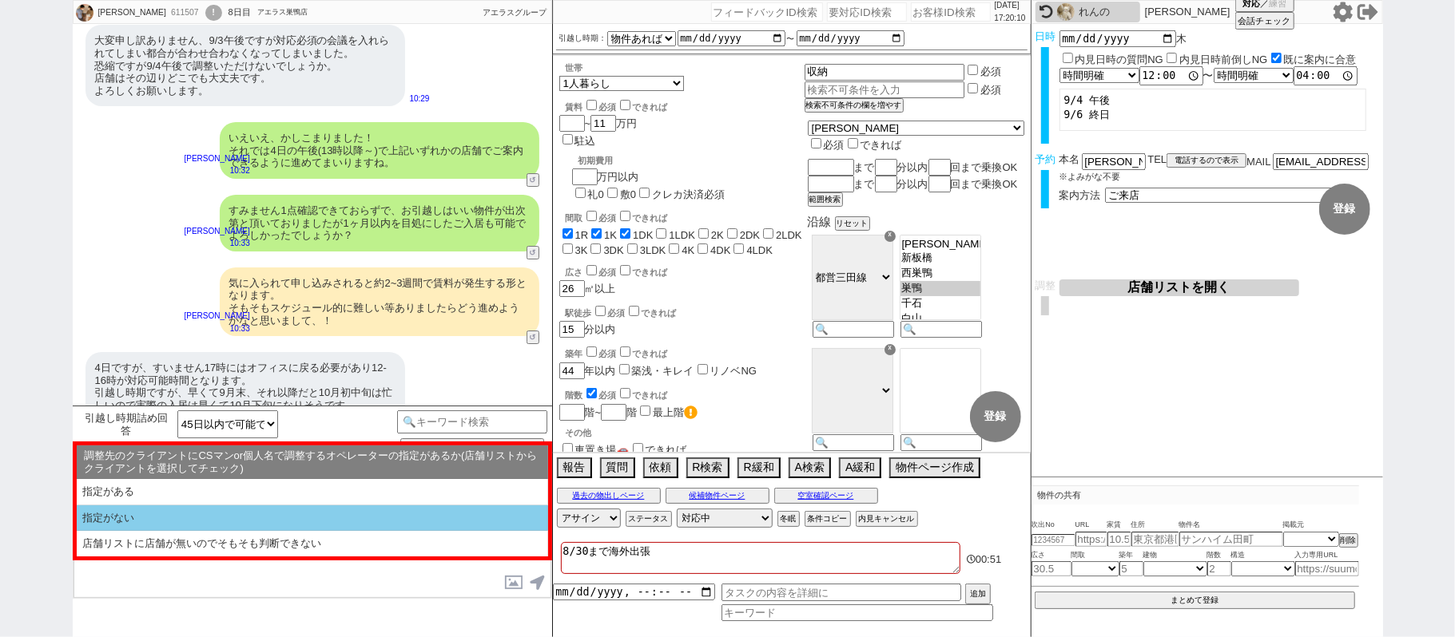
click at [197, 531] on li "指定がない" at bounding box center [312, 544] width 471 height 26
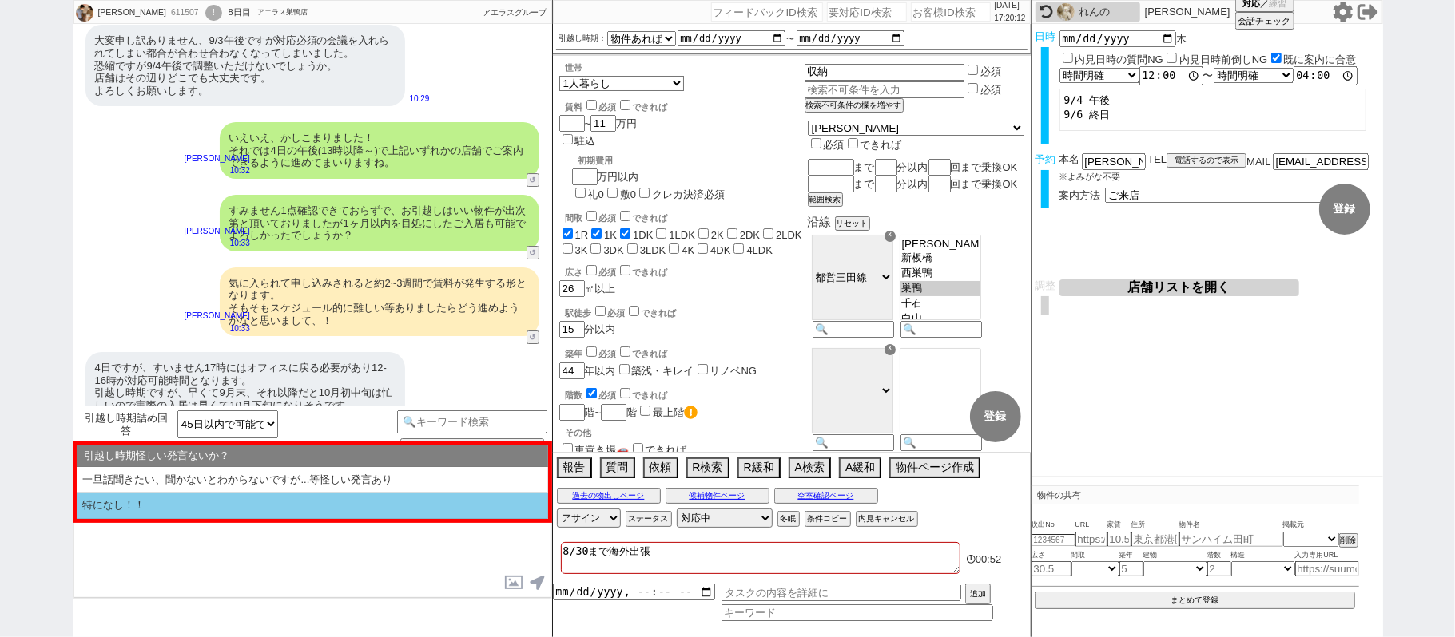
click at [224, 506] on li "特になし！！" at bounding box center [312, 506] width 471 height 26
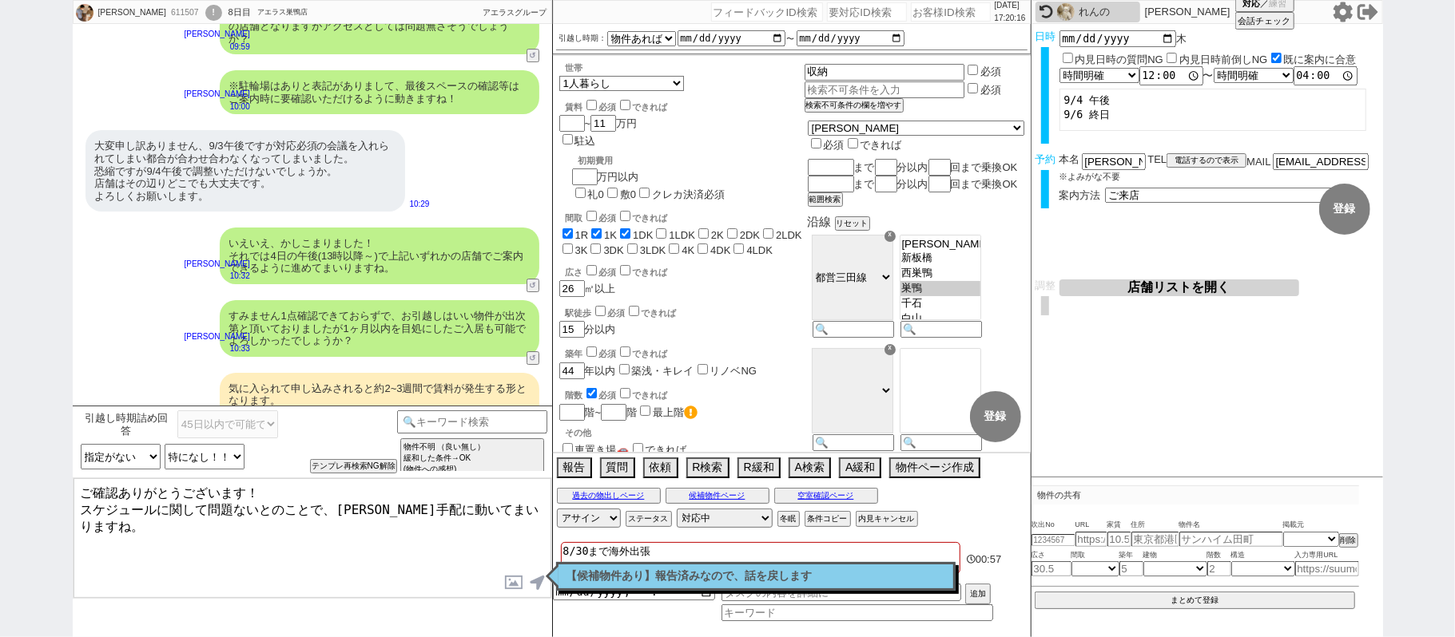
scroll to position [3983, 0]
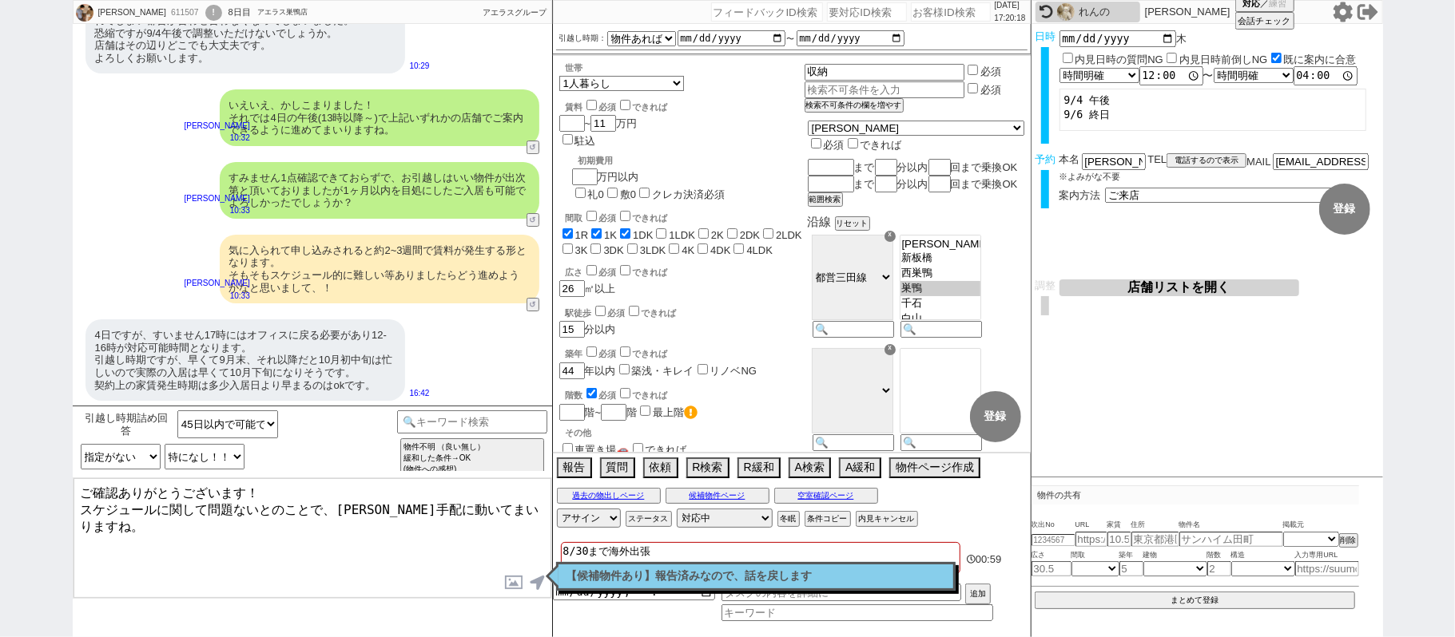
click at [81, 489] on textarea "ご確認ありがとうございます！ スケジュールに関して問題ないとのことで、順次手配に動いてまいりますね。" at bounding box center [312, 539] width 478 height 120
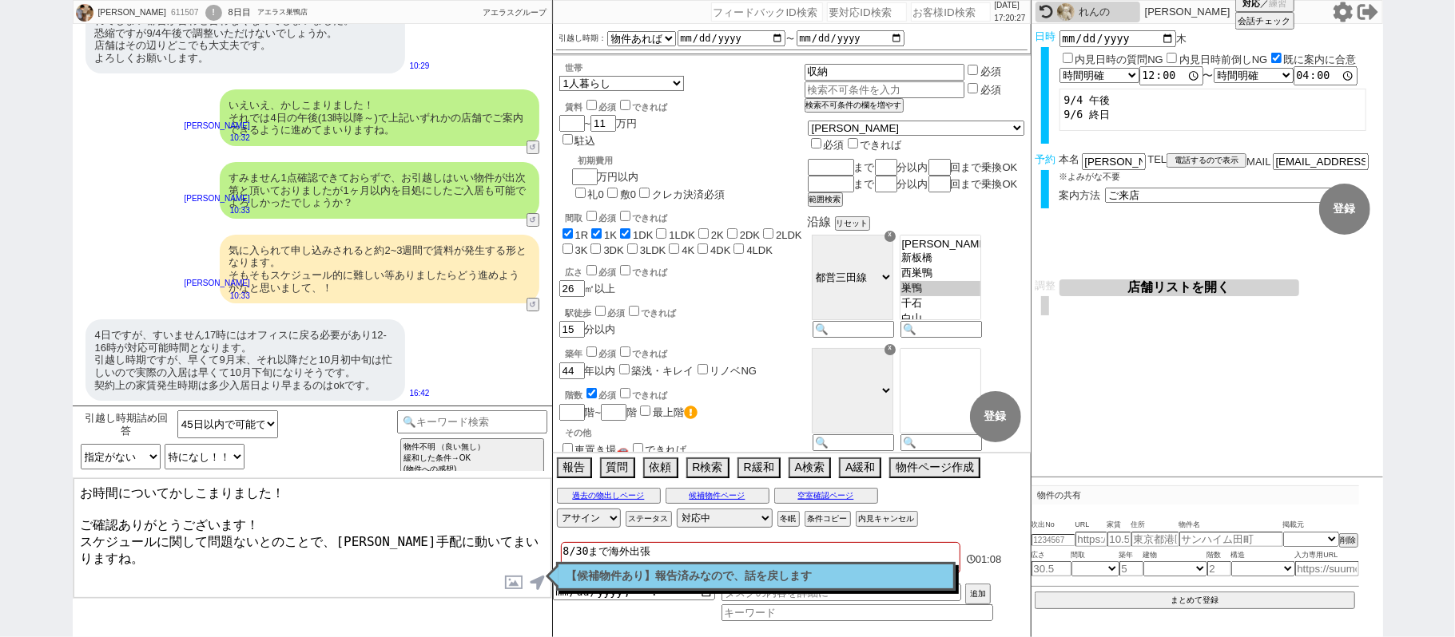
click at [81, 515] on textarea "お時間についてかしこまりました！ ご確認ありがとうございます！ スケジュールに関して問題ないとのことで、順次手配に動いてまいりますね。" at bounding box center [312, 539] width 478 height 120
click at [266, 516] on textarea "お時間についてかしこまりました！ ご確認ありがとうございます！ スケジュールに関して問題ないとのことで、順次手配に動いてまいりますね。" at bounding box center [312, 539] width 478 height 120
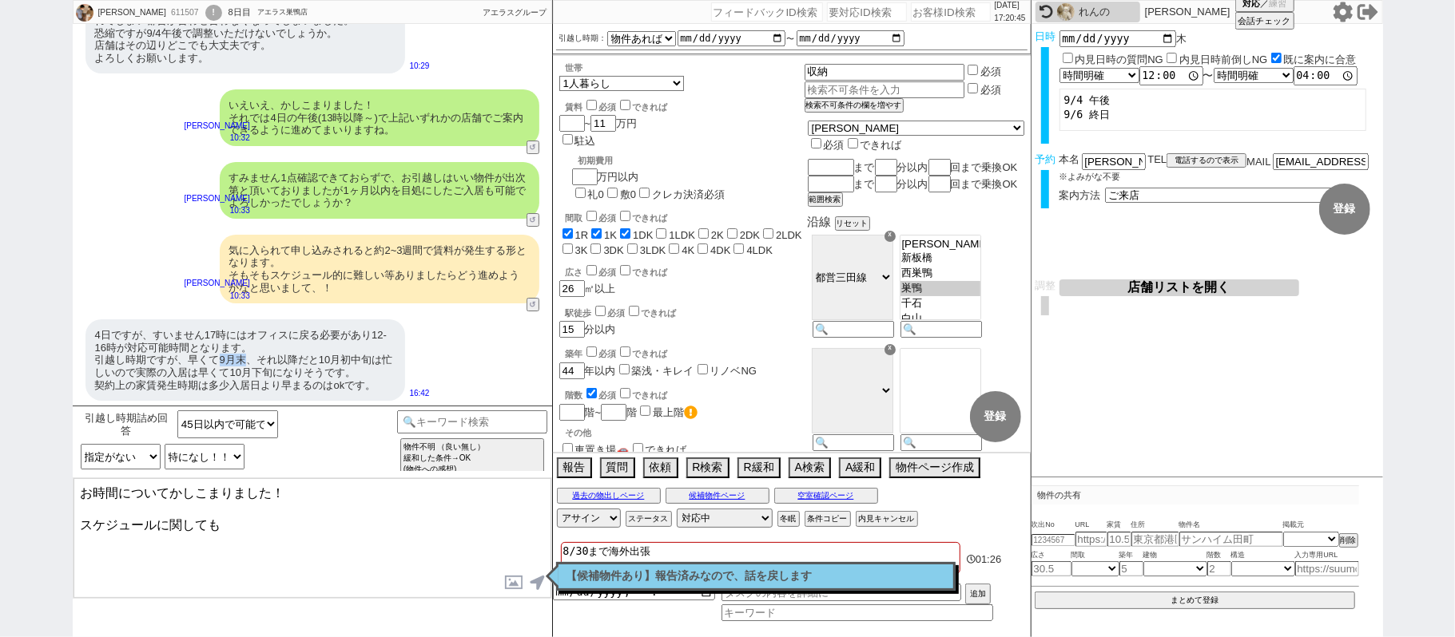
drag, startPoint x: 220, startPoint y: 324, endPoint x: 243, endPoint y: 324, distance: 22.4
click at [243, 324] on div "4日ですが、すいません17時にはオフィスに戻る必要があり12-16時が対応可能時間となります。 引越し時期ですが、早くて9月末、それ以降だと10月初中旬は忙し…" at bounding box center [245, 360] width 320 height 81
copy div "9月末"
click at [288, 527] on textarea "お時間についてかしこまりました！ スケジュールに関しても" at bounding box center [312, 539] width 478 height 120
paste textarea "9月末"
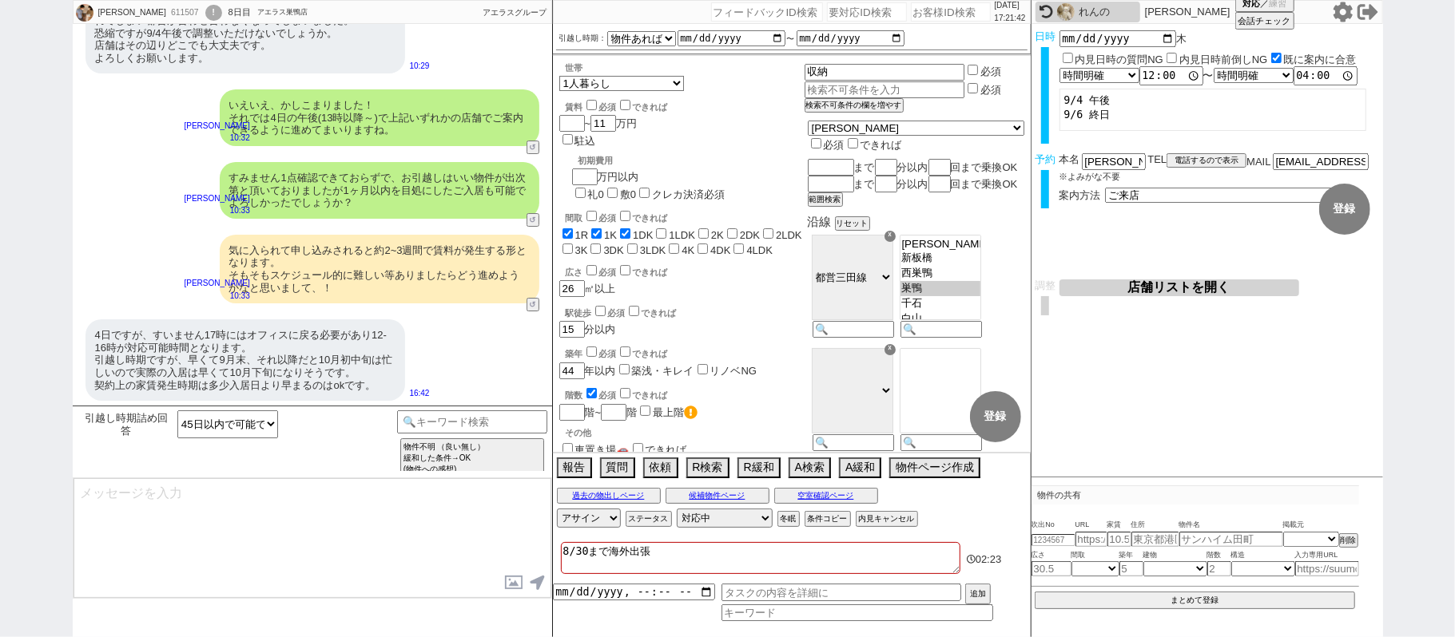
scroll to position [2522, 0]
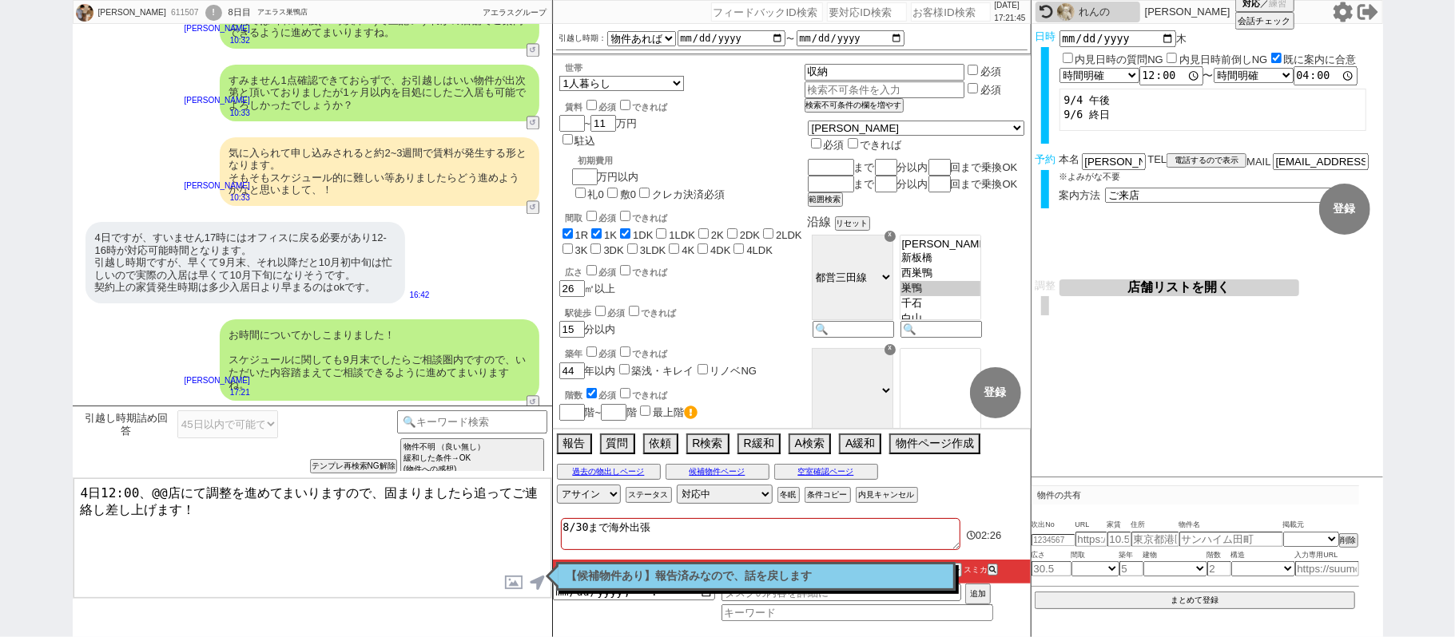
click at [633, 579] on p "【候補物件あり】報告済みなので、話を戻します" at bounding box center [755, 576] width 379 height 13
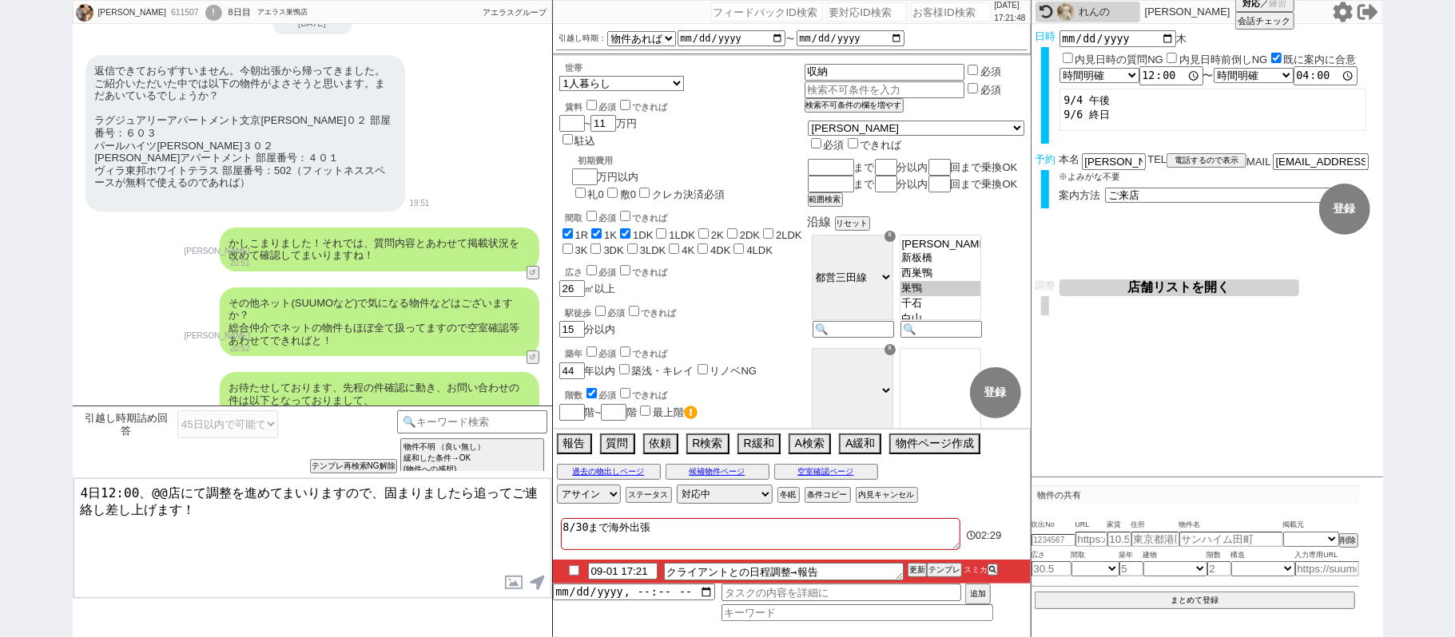
scroll to position [0, 0]
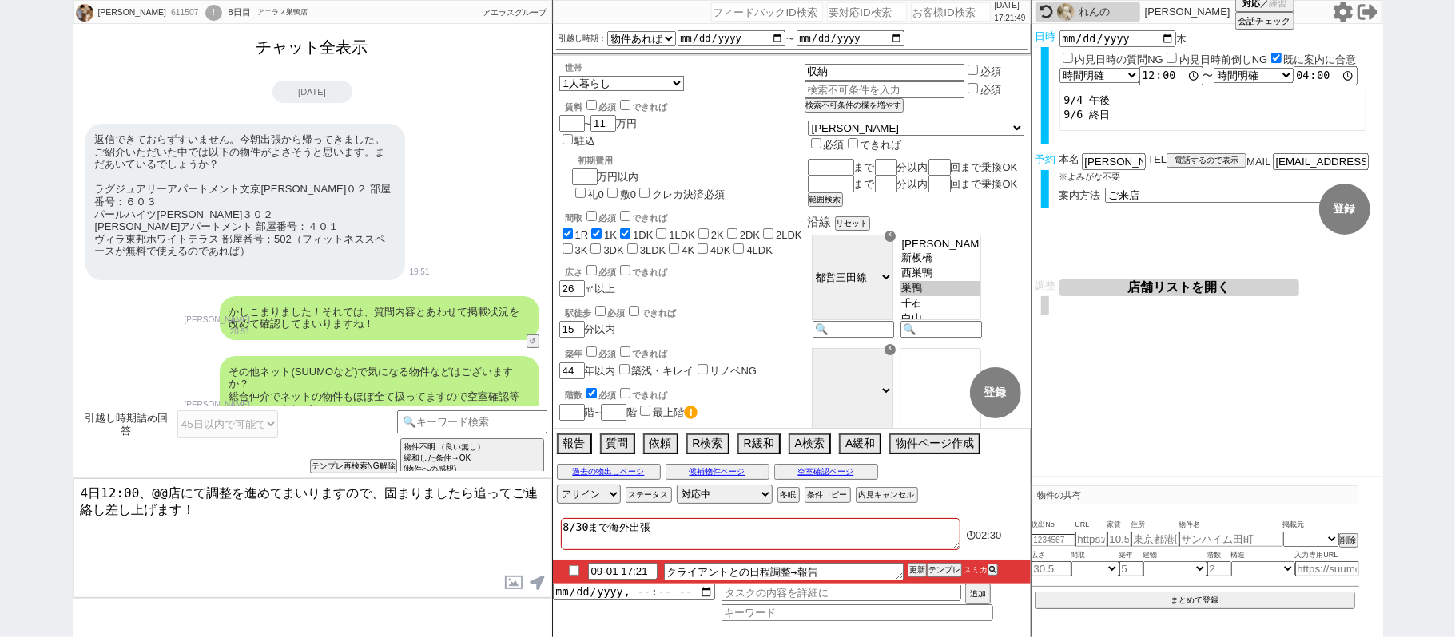
click at [347, 42] on button "チャット全表示" at bounding box center [312, 48] width 125 height 28
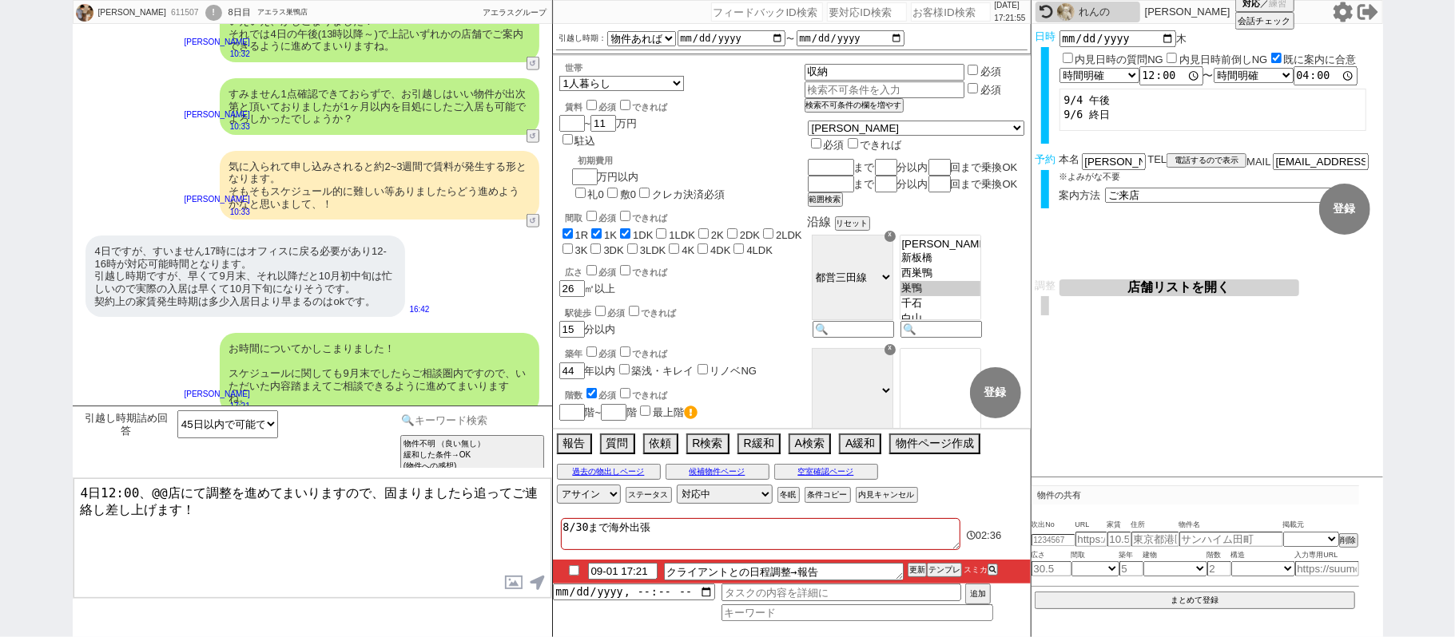
click at [477, 419] on input at bounding box center [472, 421] width 151 height 20
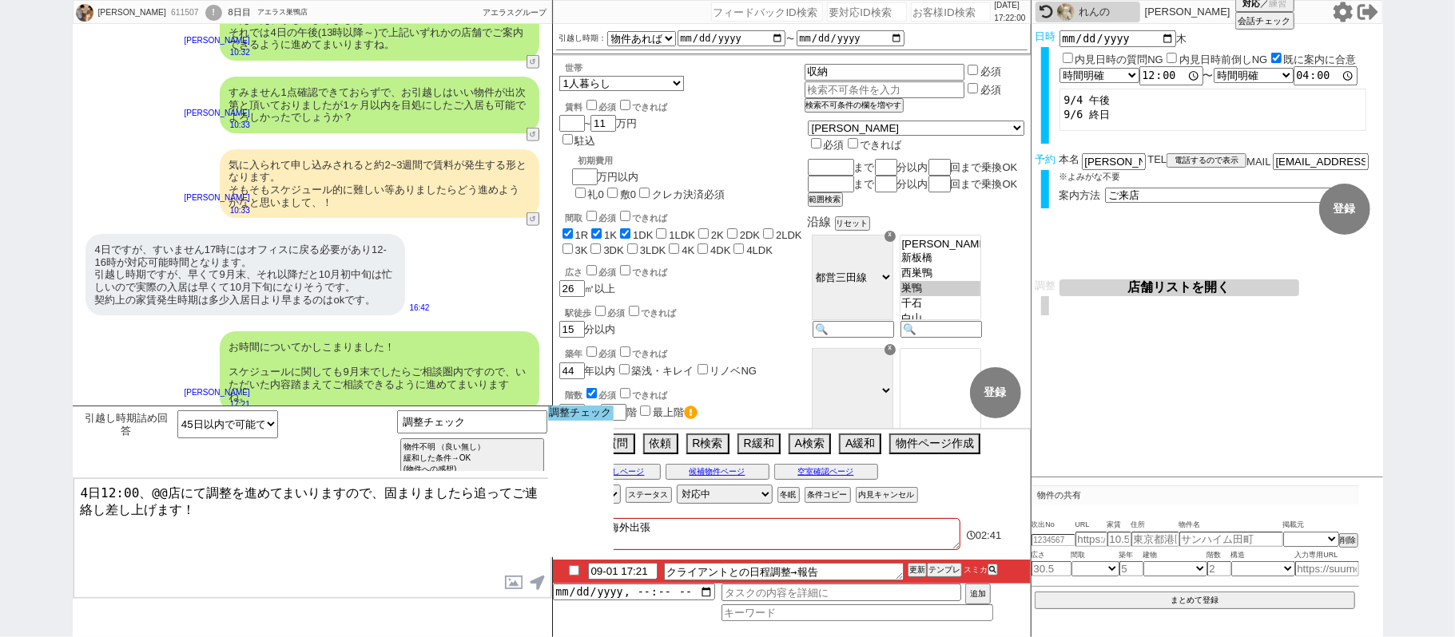
click at [0, 0] on option "調整チェック" at bounding box center [0, 0] width 0 height 0
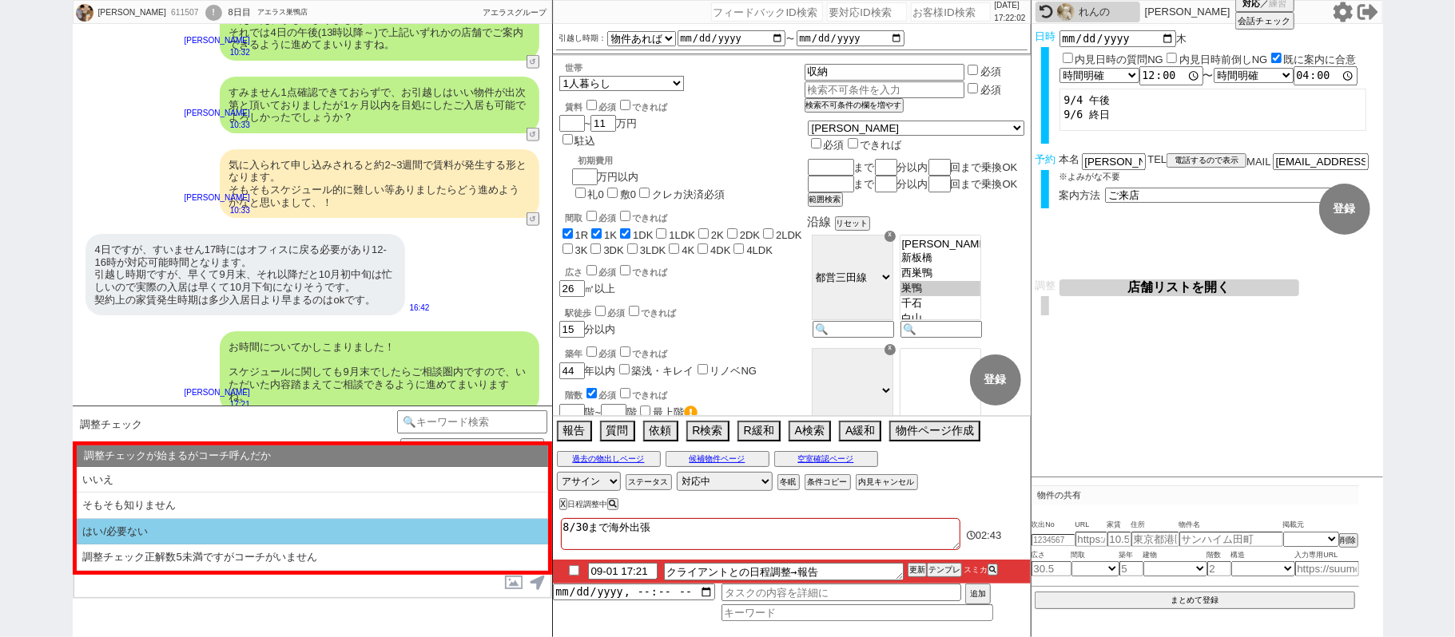
click at [236, 535] on li "はい/必要ない" at bounding box center [312, 532] width 471 height 26
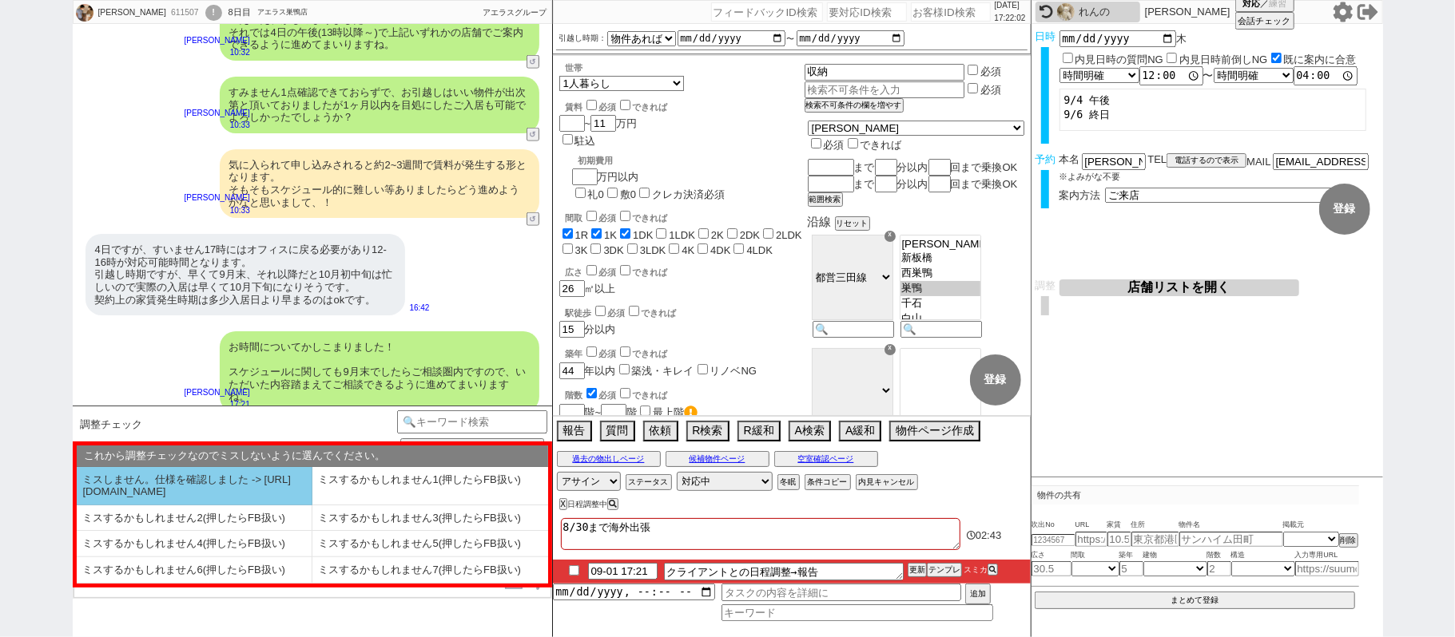
click at [183, 499] on li "ミスしません。仕様を確認しました -> https://jent.notion.site/841a6651aa67425da7d40ddfad41a184" at bounding box center [195, 486] width 236 height 38
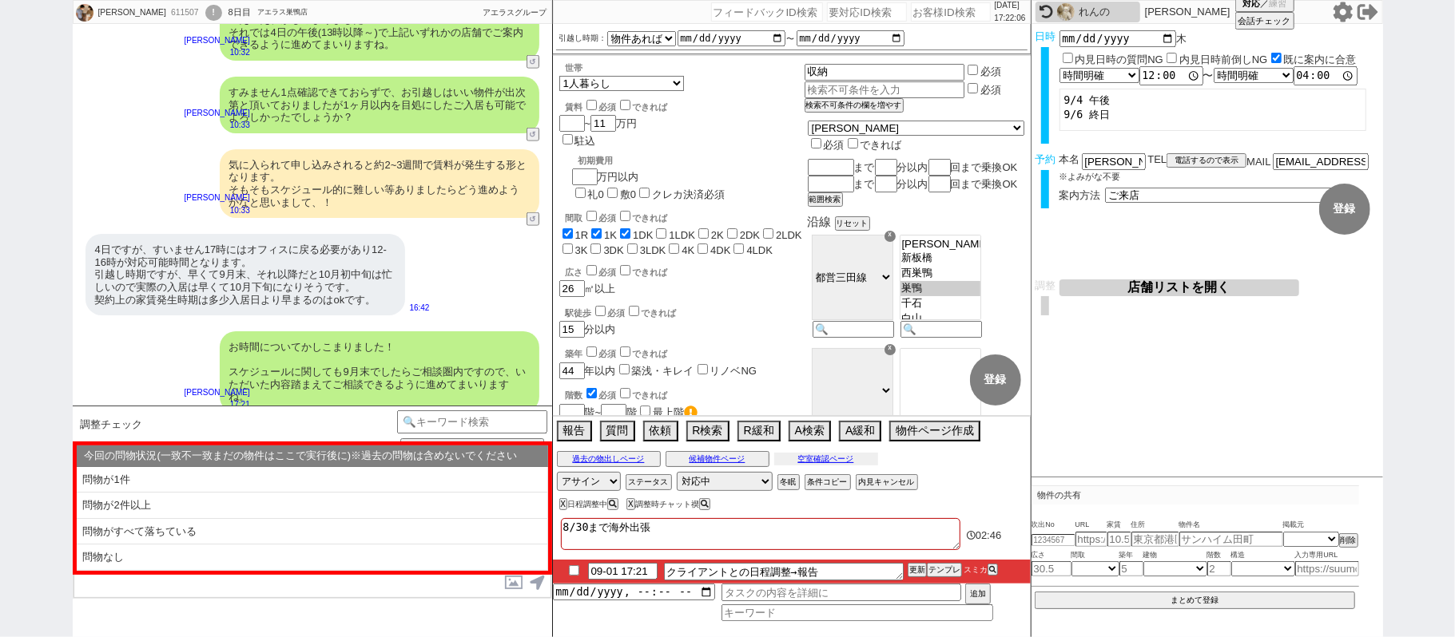
click at [847, 465] on button "空室確認ページ" at bounding box center [826, 459] width 104 height 13
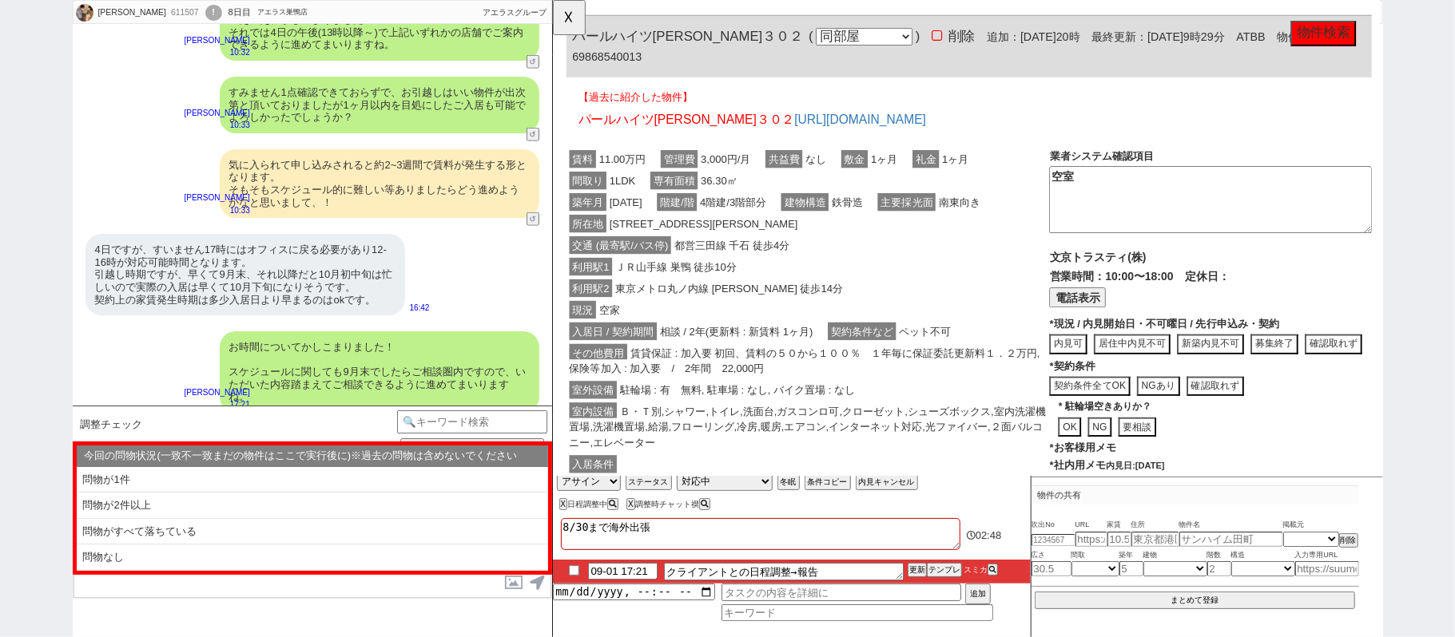
scroll to position [856, 0]
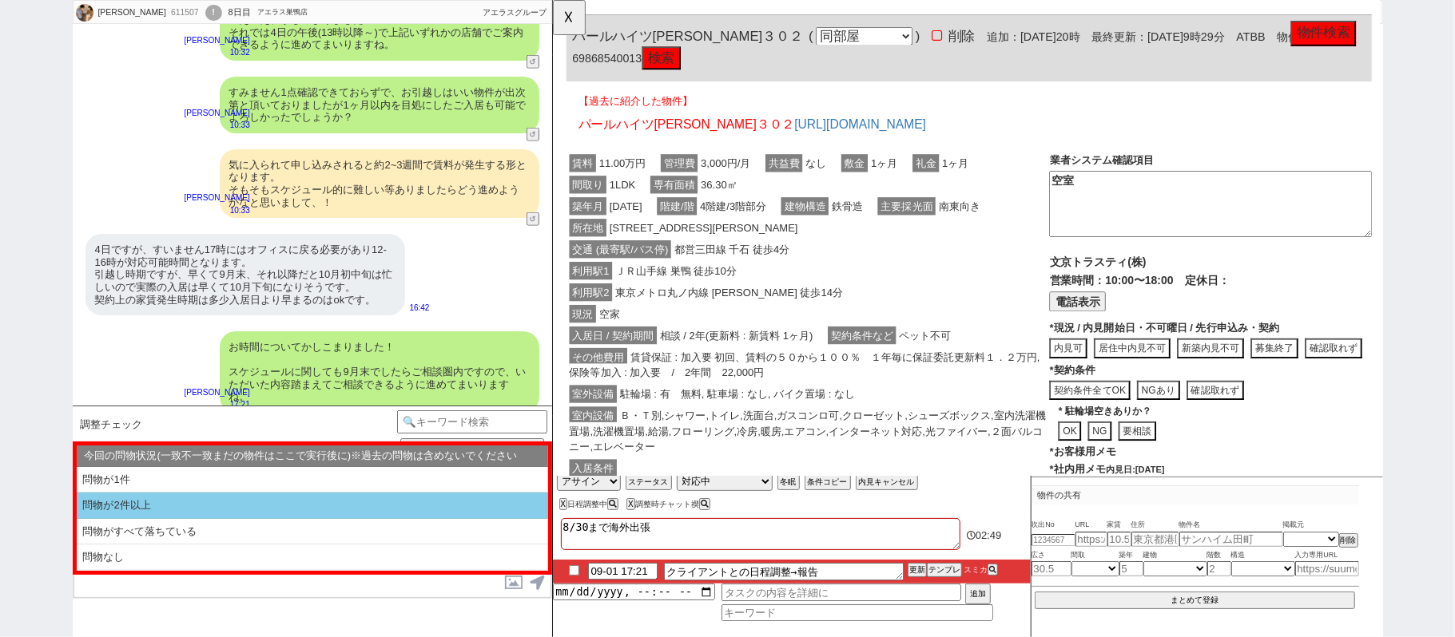
click at [199, 519] on li "問物が2件以上" at bounding box center [312, 532] width 471 height 26
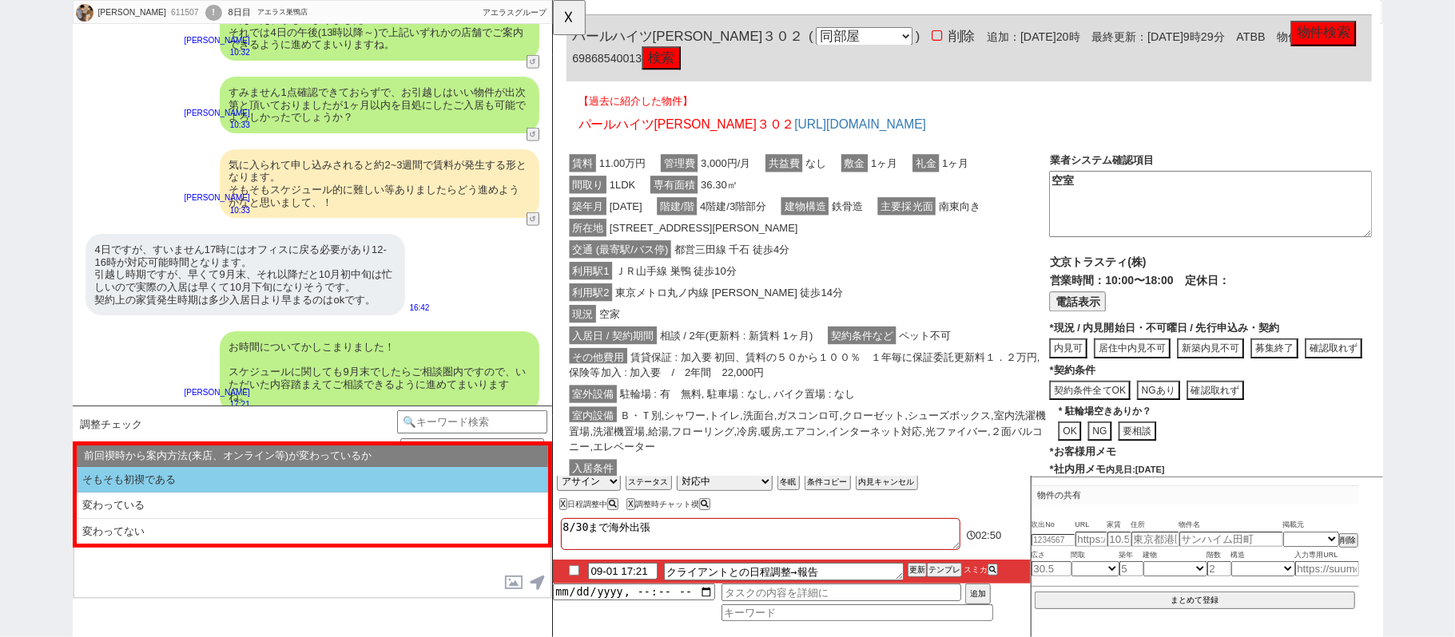
click at [198, 480] on li "そもそも初禊である" at bounding box center [312, 480] width 471 height 26
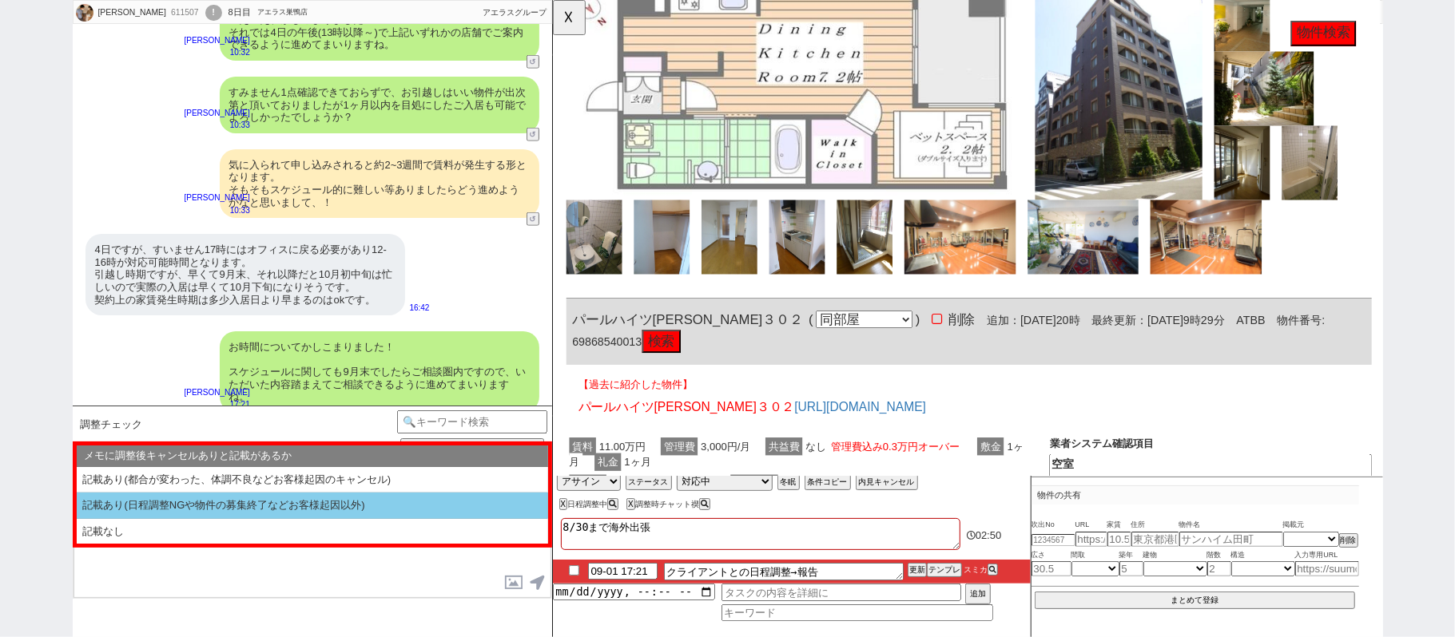
scroll to position [1176, 0]
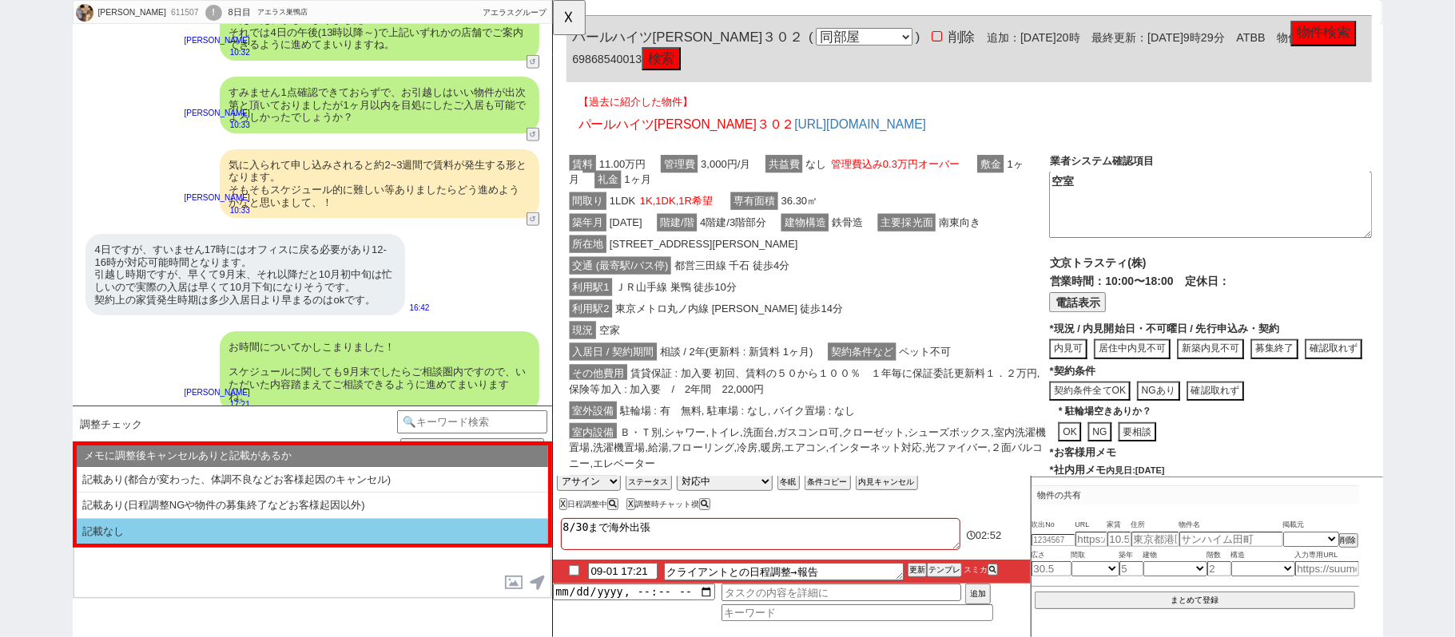
click at [205, 528] on li "記載なし" at bounding box center [312, 532] width 471 height 26
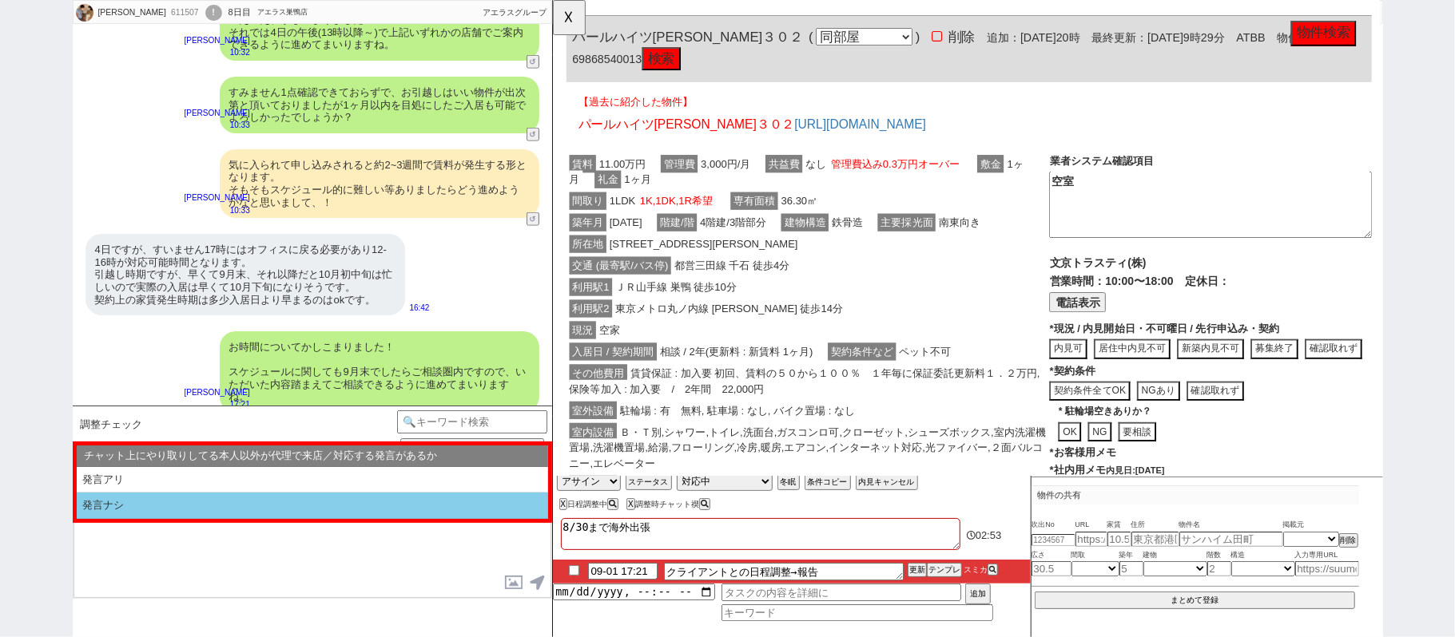
click at [200, 502] on li "発言ナシ" at bounding box center [312, 506] width 471 height 26
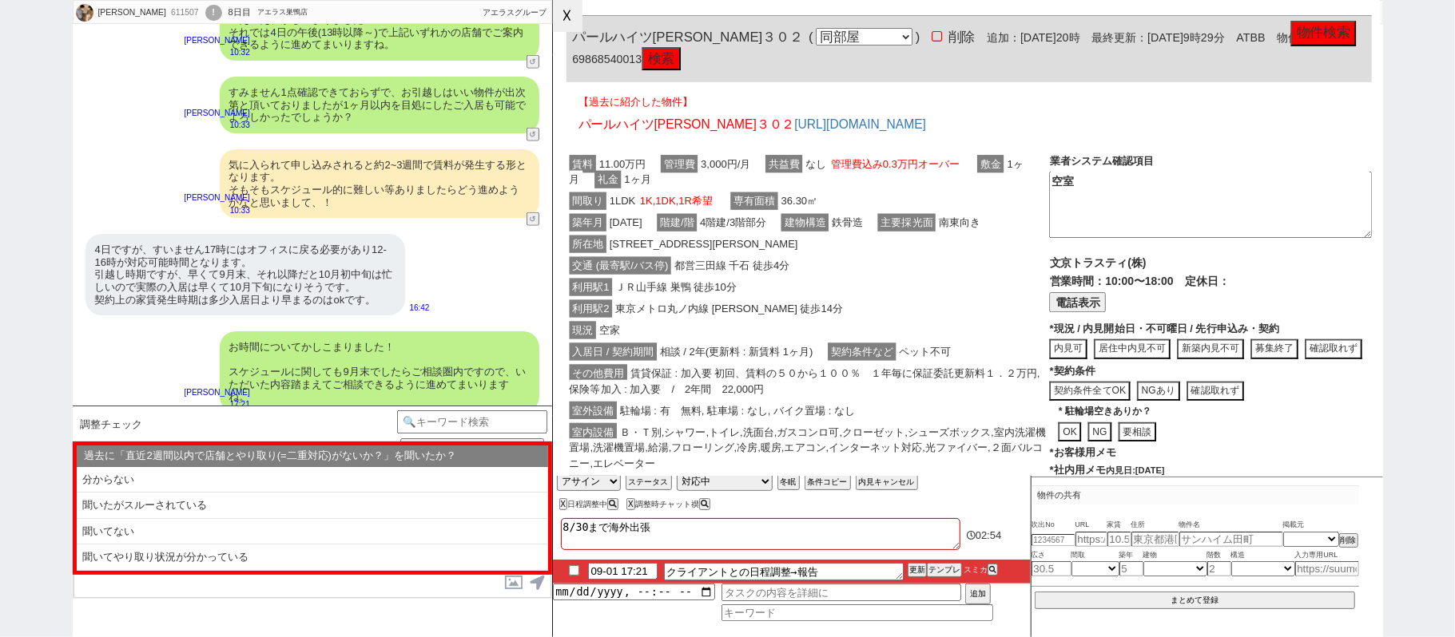
drag, startPoint x: 566, startPoint y: 16, endPoint x: 592, endPoint y: 77, distance: 66.2
click at [569, 16] on button "☓" at bounding box center [568, 16] width 30 height 32
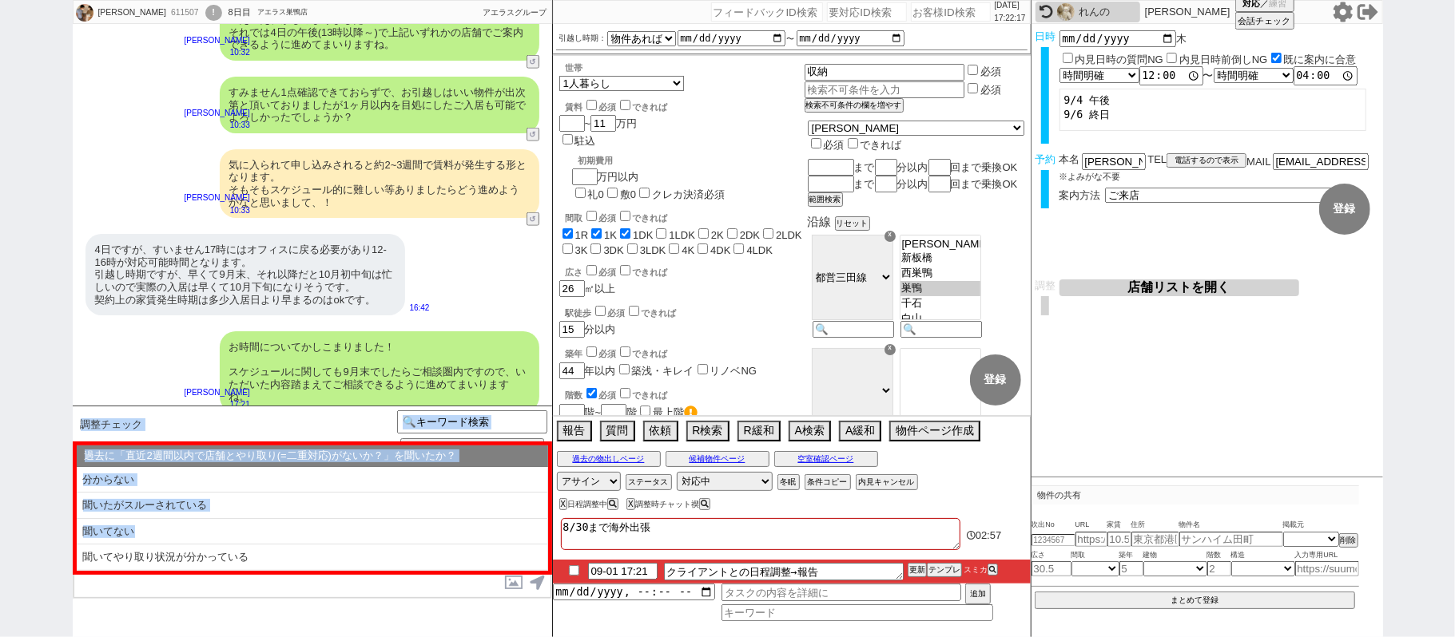
drag, startPoint x: 224, startPoint y: 529, endPoint x: 288, endPoint y: 352, distance: 188.0
click at [282, 364] on div "Akihiko Hitomi 611507 ! 0 8日目 アエラス巣鴨店 冬眠中 自社客 アエラスグループ スミカ_BPO チャット全表示 2025-08-…" at bounding box center [312, 318] width 479 height 637
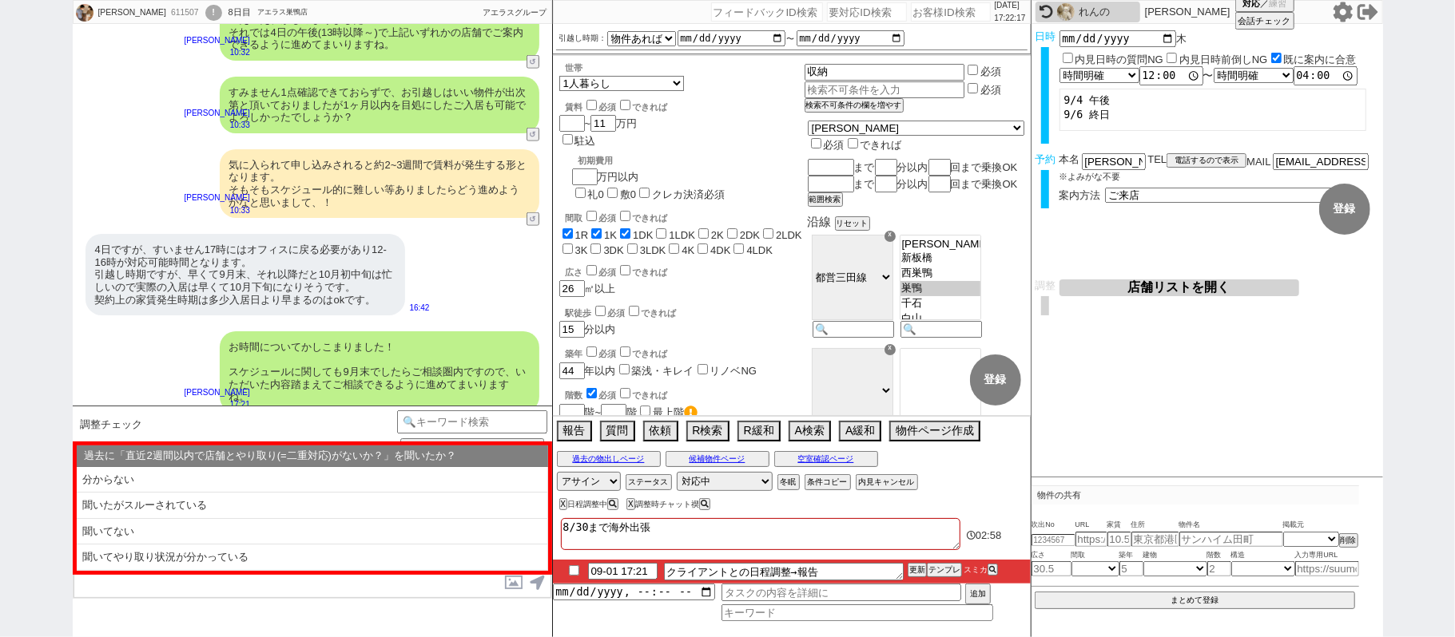
click at [368, 332] on div "お時間についてかしこまりました！ スケジュールに関しても9月末でしたらご相談圏内ですので、いただいた内容踏まえてご相談できるように進めてまいりますね。" at bounding box center [380, 372] width 320 height 81
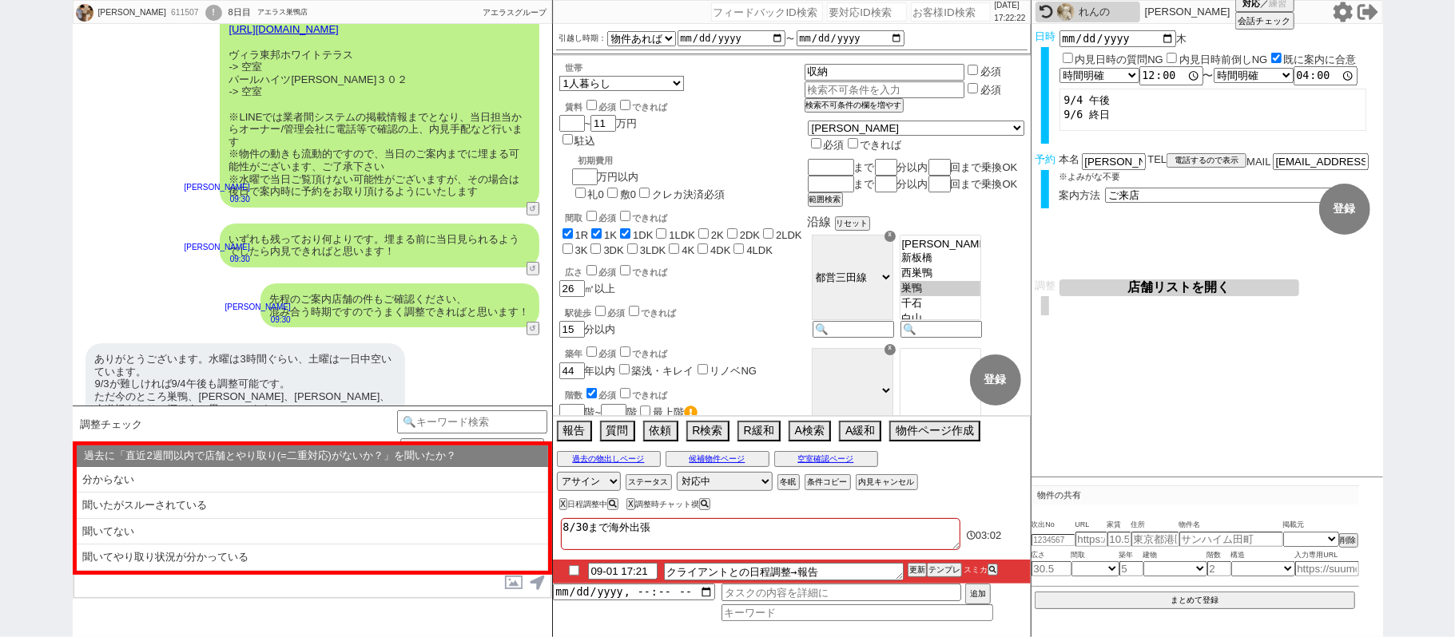
scroll to position [4848, 0]
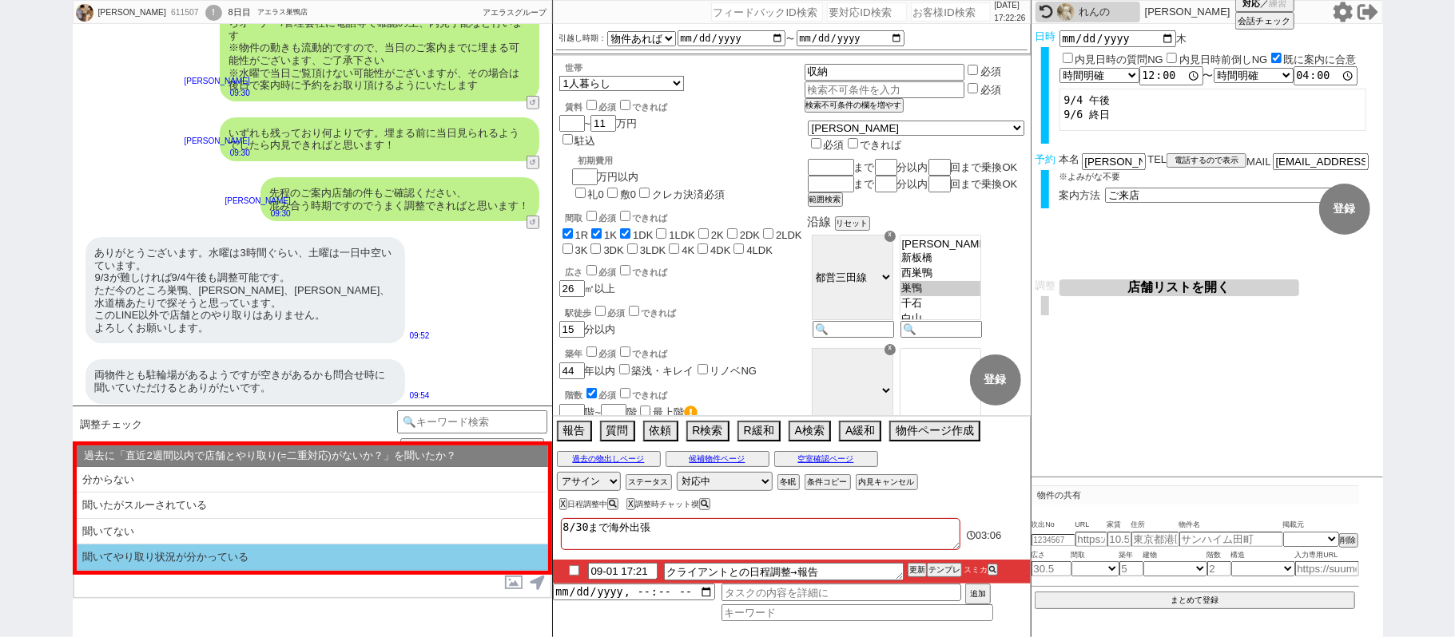
click at [262, 559] on li "聞いてやり取り状況が分かっている" at bounding box center [312, 558] width 471 height 26
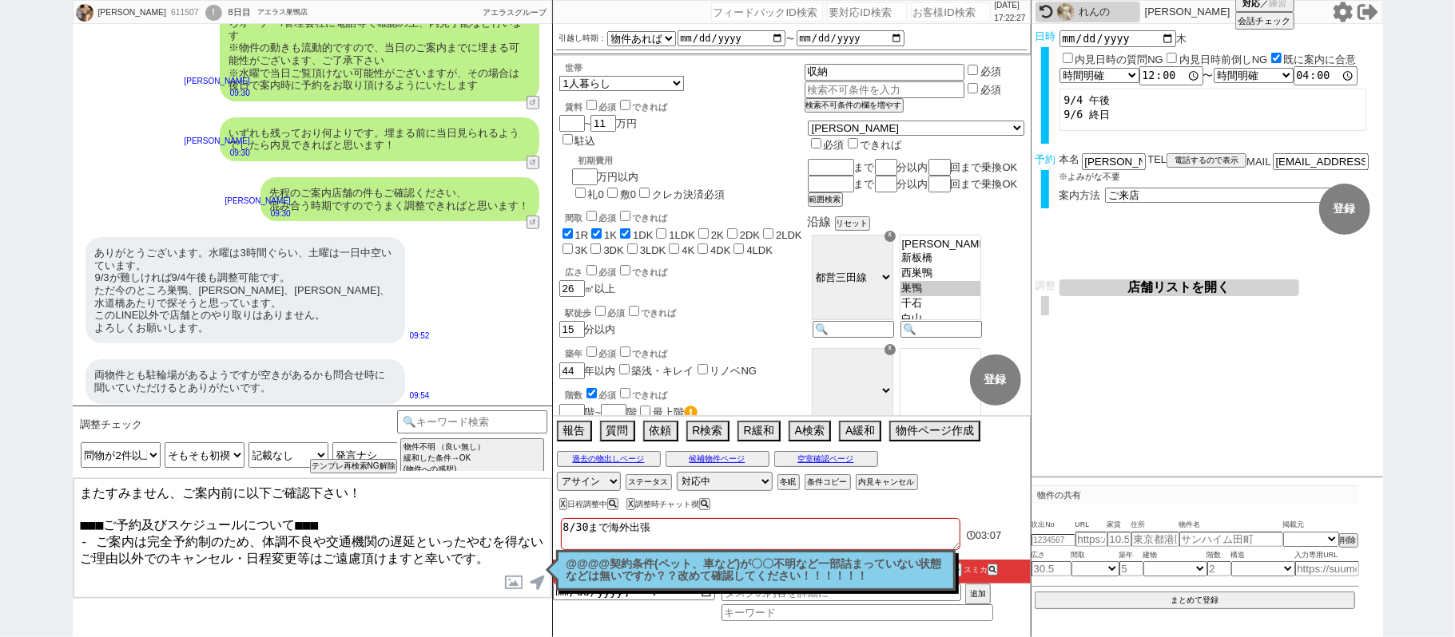
click at [268, 529] on textarea "またすみません、ご案内前に以下ご確認下さい！ ■■■ご予約及びスケジュールについて■■■ - ご案内は完全予約制のため、体調不良や交通機関の遅延といったやむを…" at bounding box center [312, 539] width 478 height 120
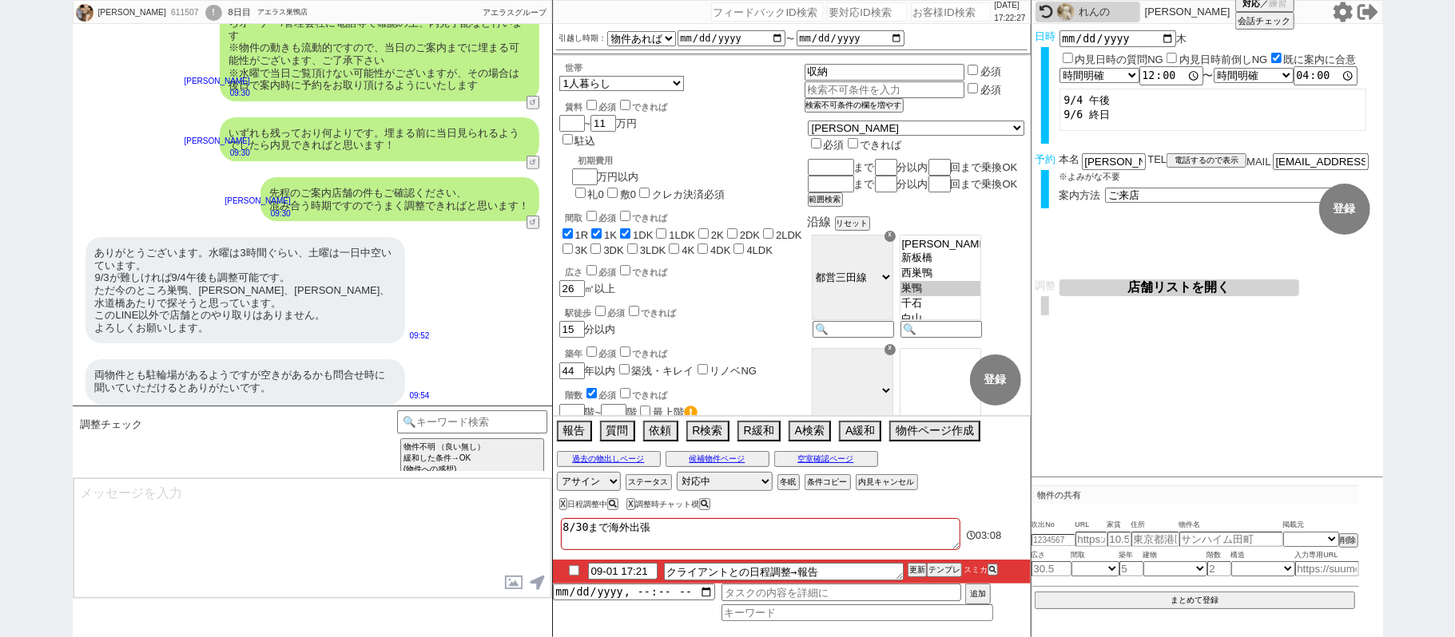
scroll to position [5705, 0]
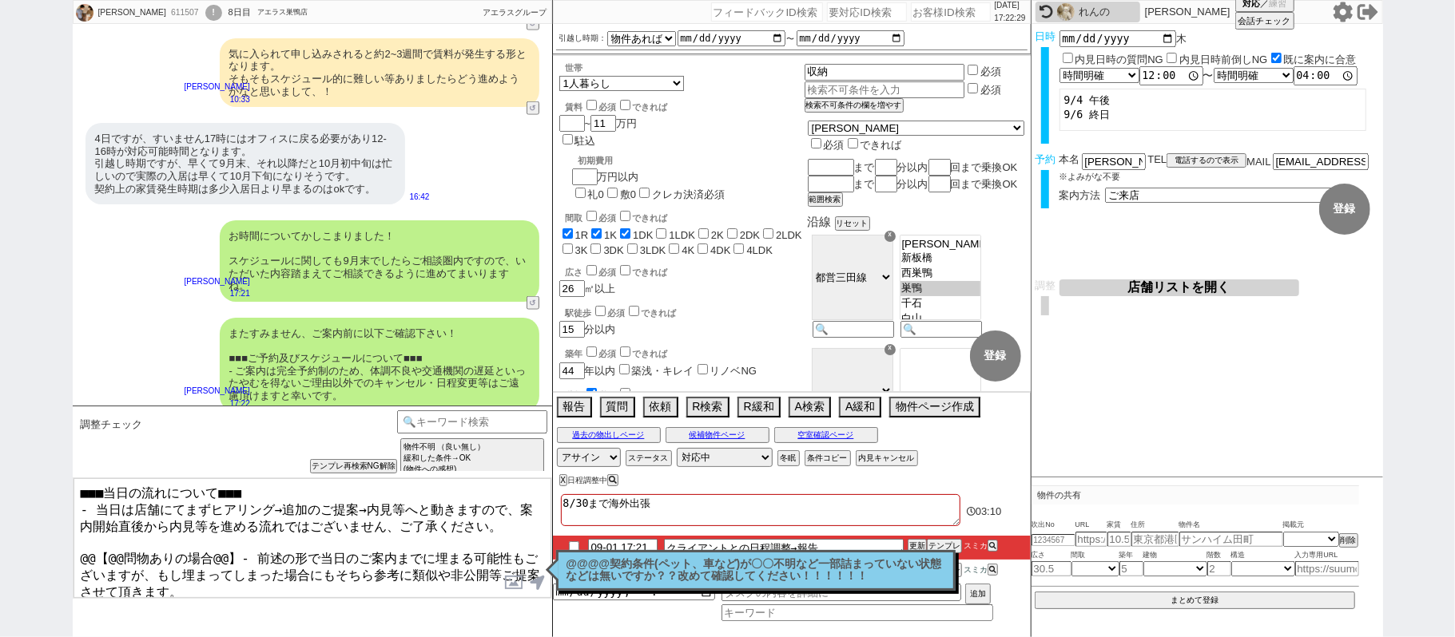
click at [574, 564] on p "@@@@契約条件(ペット、車など)が〇〇不明など一部詰まっていない状態などは無いですか？？改めて確認してください！！！！！！" at bounding box center [755, 570] width 379 height 25
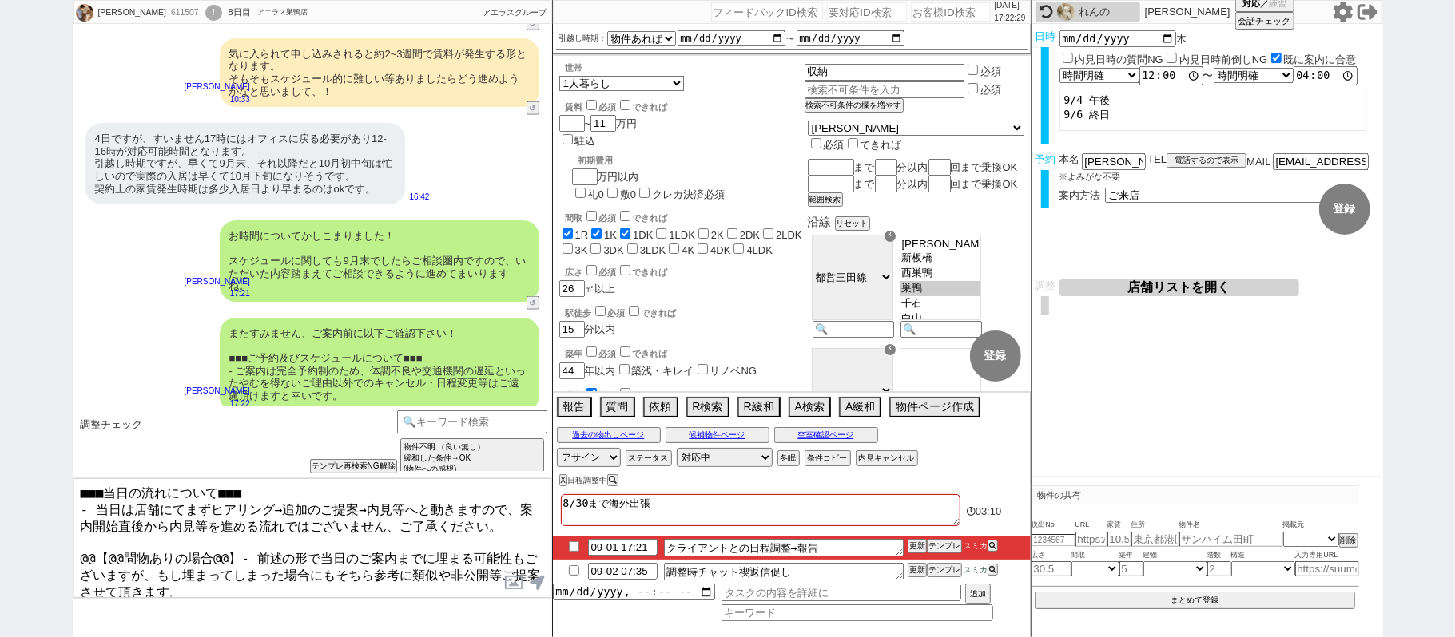
click at [572, 545] on input "checkbox" at bounding box center [573, 547] width 23 height 10
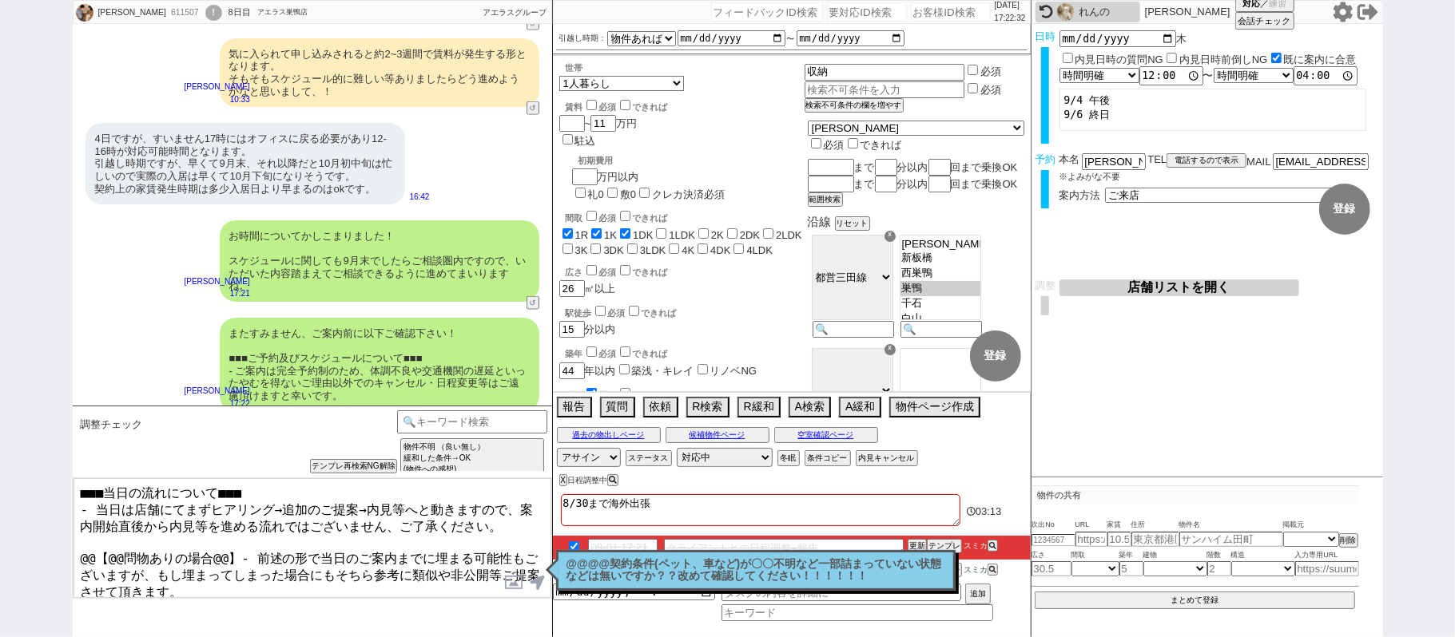
drag, startPoint x: 81, startPoint y: 542, endPoint x: 232, endPoint y: 545, distance: 150.2
click at [232, 545] on textarea "■■■当日の流れについて■■■ - 当日は店舗にてまずヒアリング→追加のご提案→内見等へと動きますので、案内開始直後から内見等を進める流れではございません、ご…" at bounding box center [312, 539] width 478 height 120
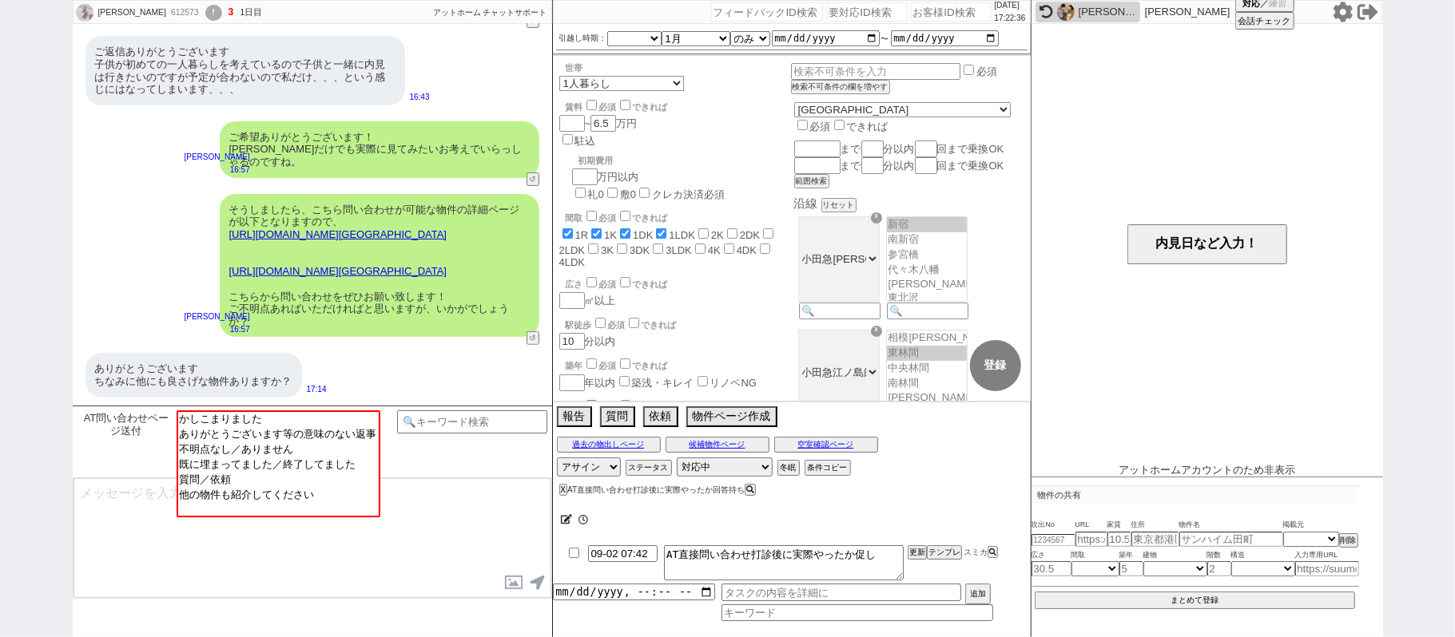
scroll to position [117, 0]
click at [1064, 13] on img at bounding box center [1066, 12] width 18 height 18
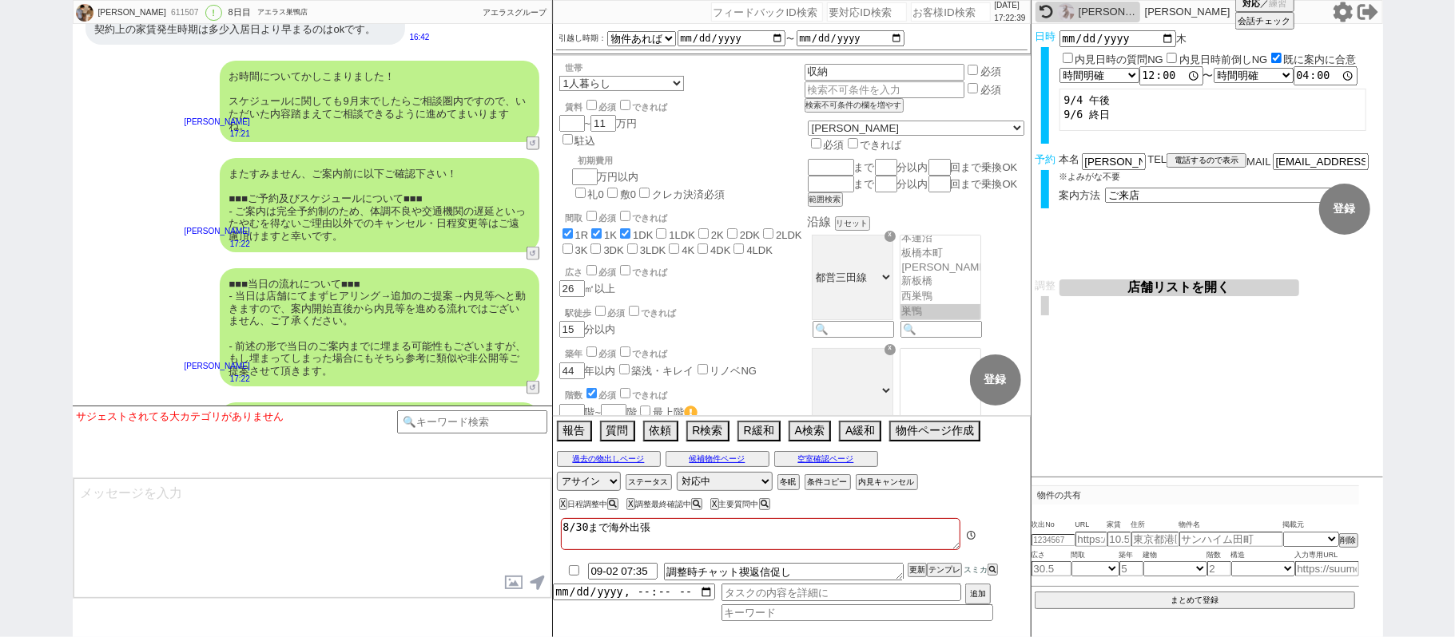
scroll to position [134, 0]
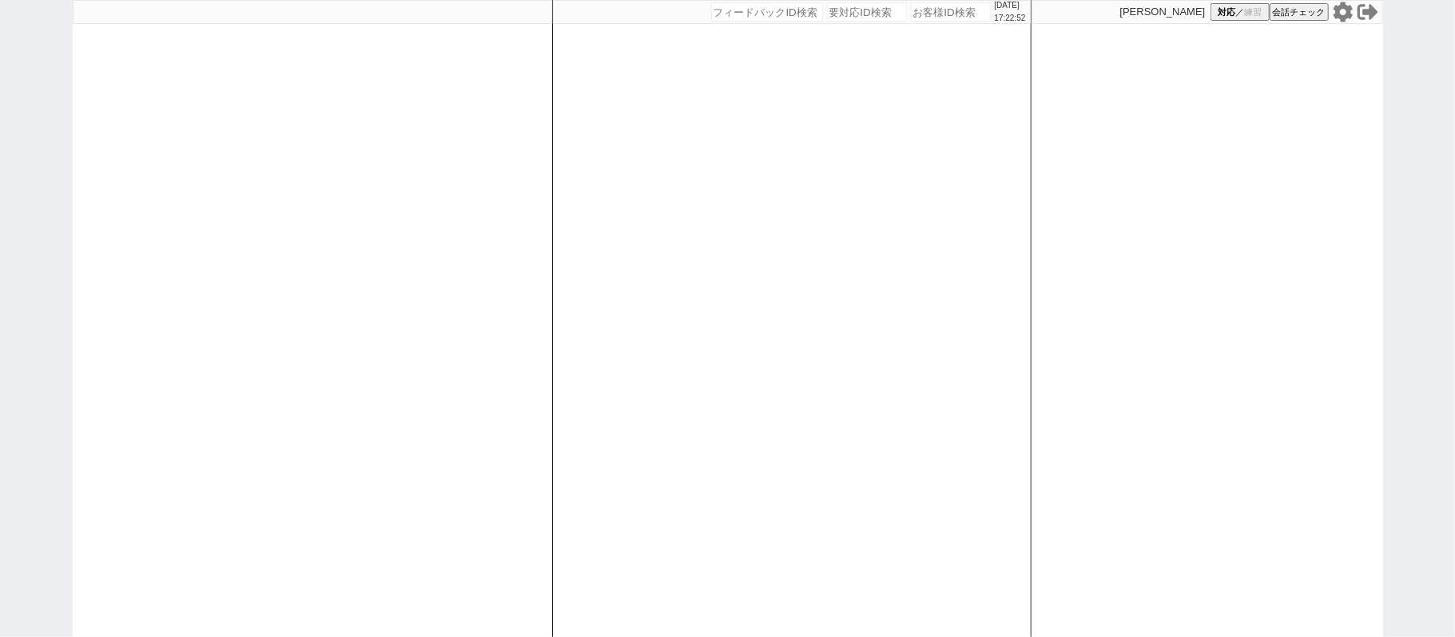
click at [0, 288] on div "[DATE] 17:22:52 候補物件を追加してしてください 紹介した物件一覧 他社物件を追加する 空室確認ページに追加・削除 紹介した物件一覧 他社物件を…" at bounding box center [727, 318] width 1455 height 637
drag, startPoint x: 487, startPoint y: 332, endPoint x: 487, endPoint y: 317, distance: 15.2
click at [487, 317] on div at bounding box center [312, 318] width 479 height 637
select select
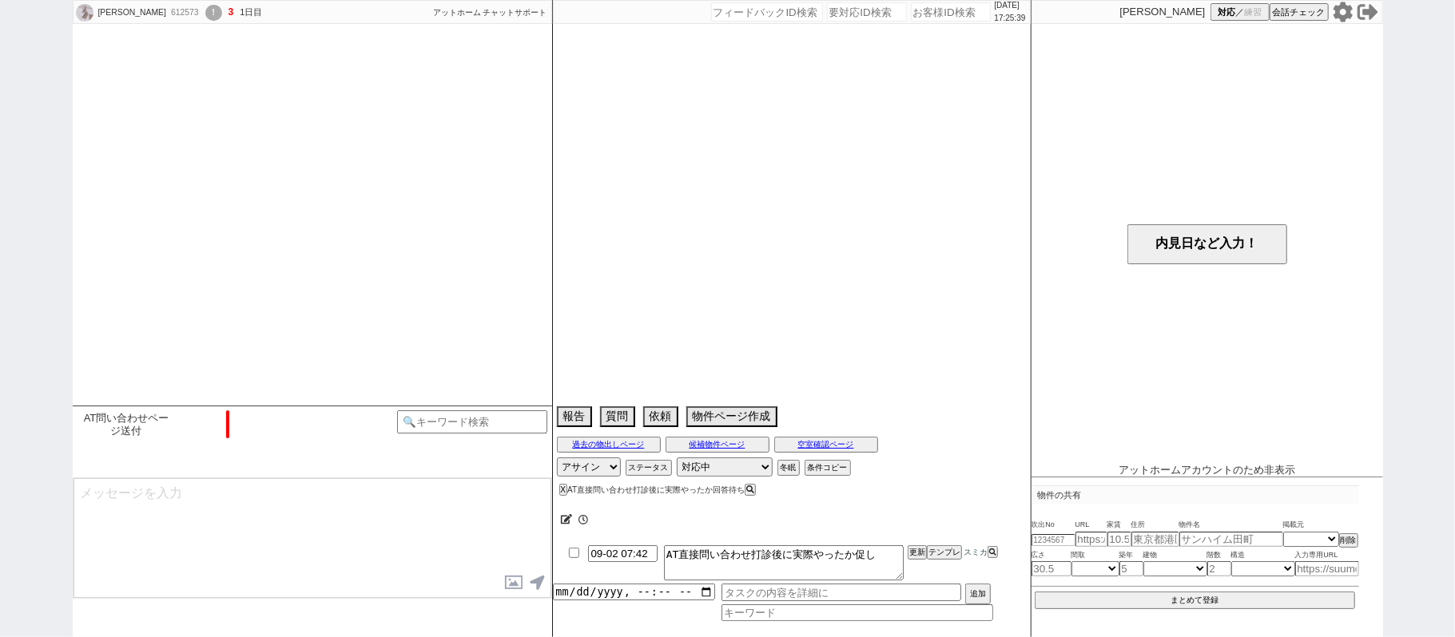
select select "[DATE]"
select select "1"
select select "36"
select select "0"
select select "14"
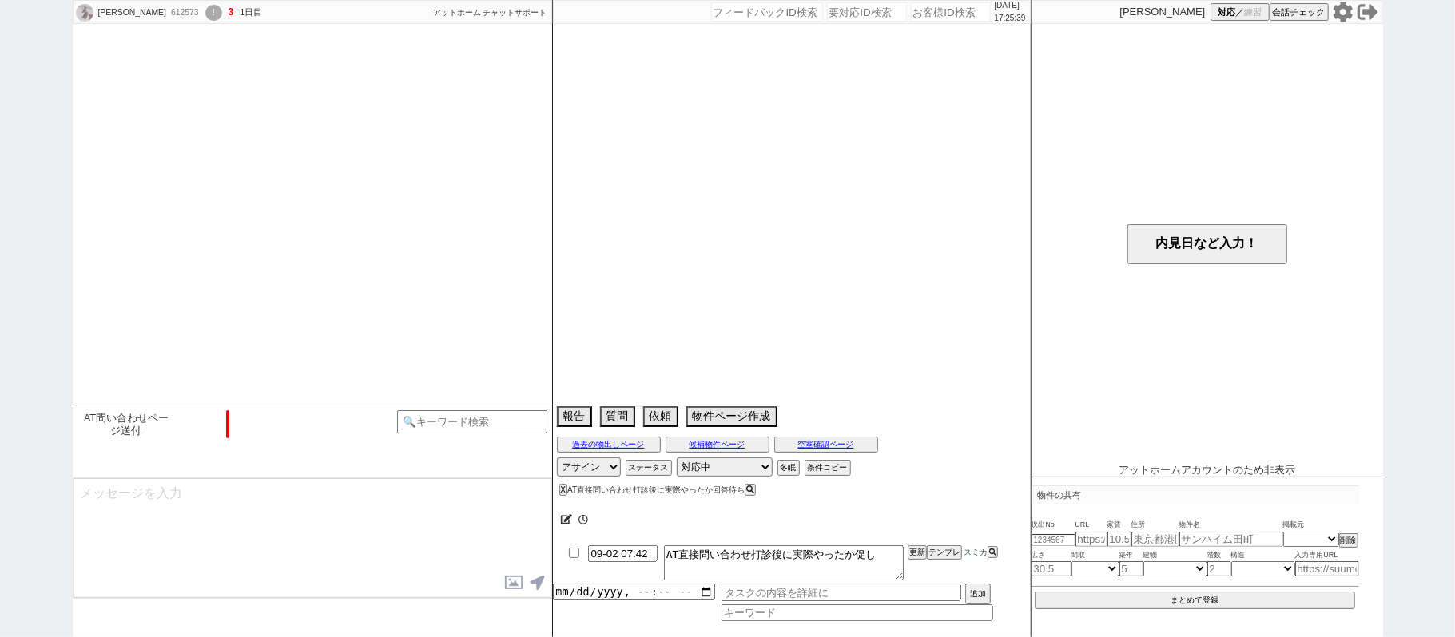
select select "48"
select select "[DATE]"
select select "84"
select select "2289"
select select "17"
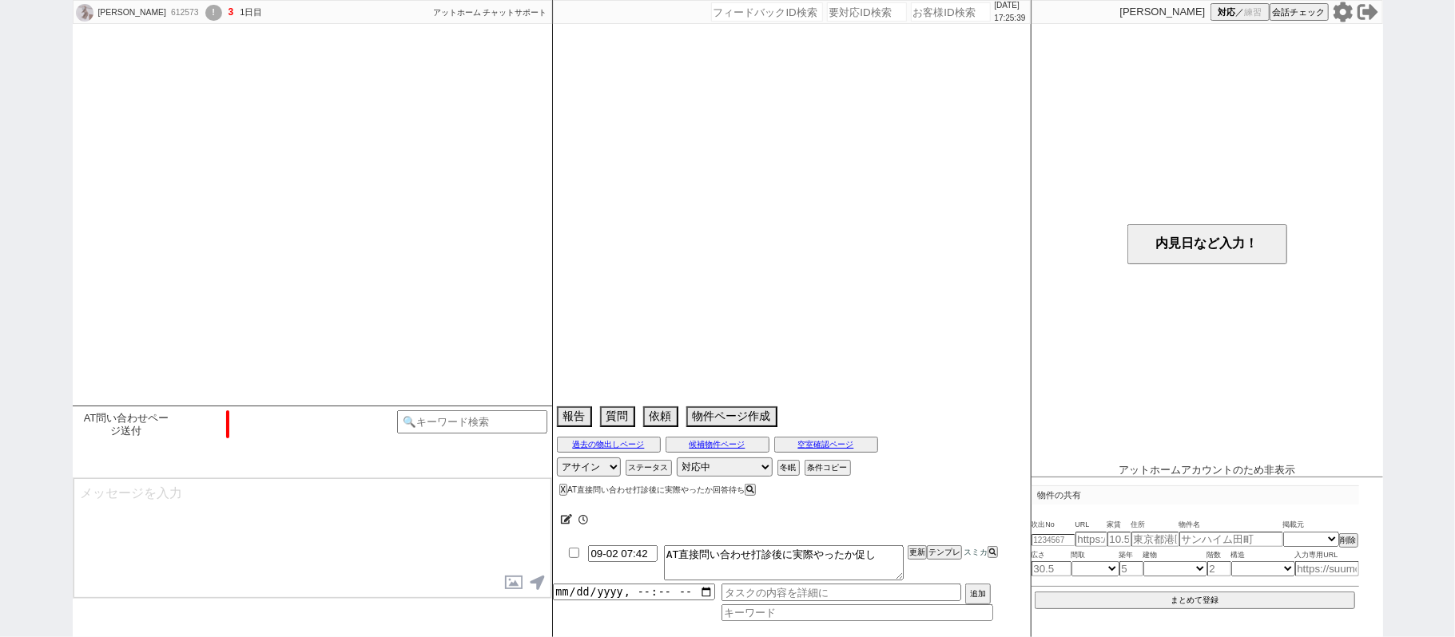
select select "567"
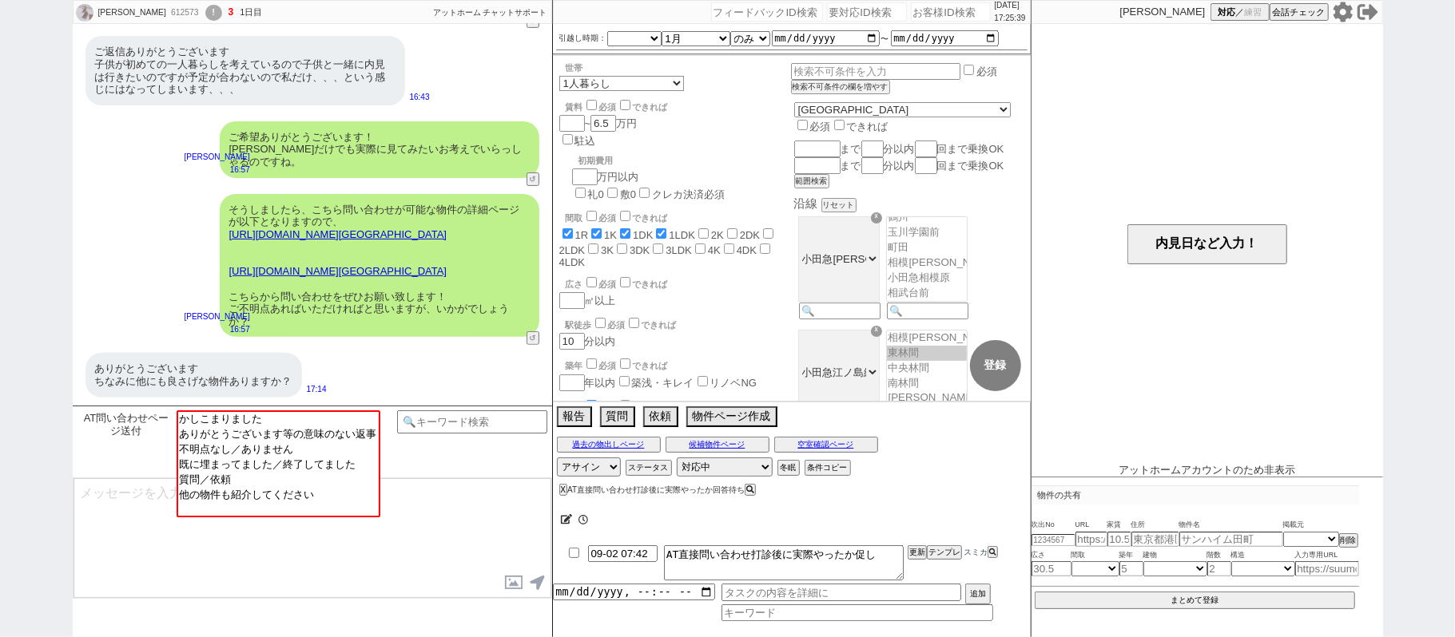
scroll to position [117, 0]
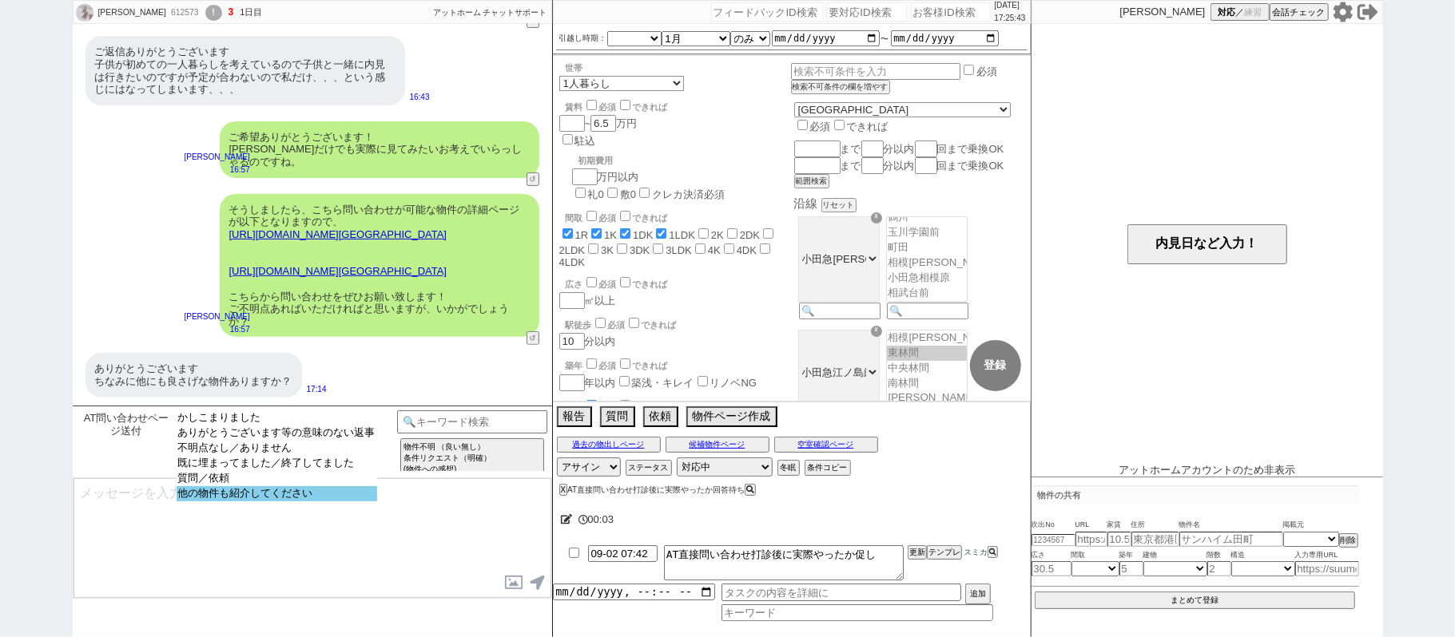
select select "他の物件も紹介してください"
click at [298, 499] on option "他の物件も紹介してください" at bounding box center [277, 493] width 201 height 15
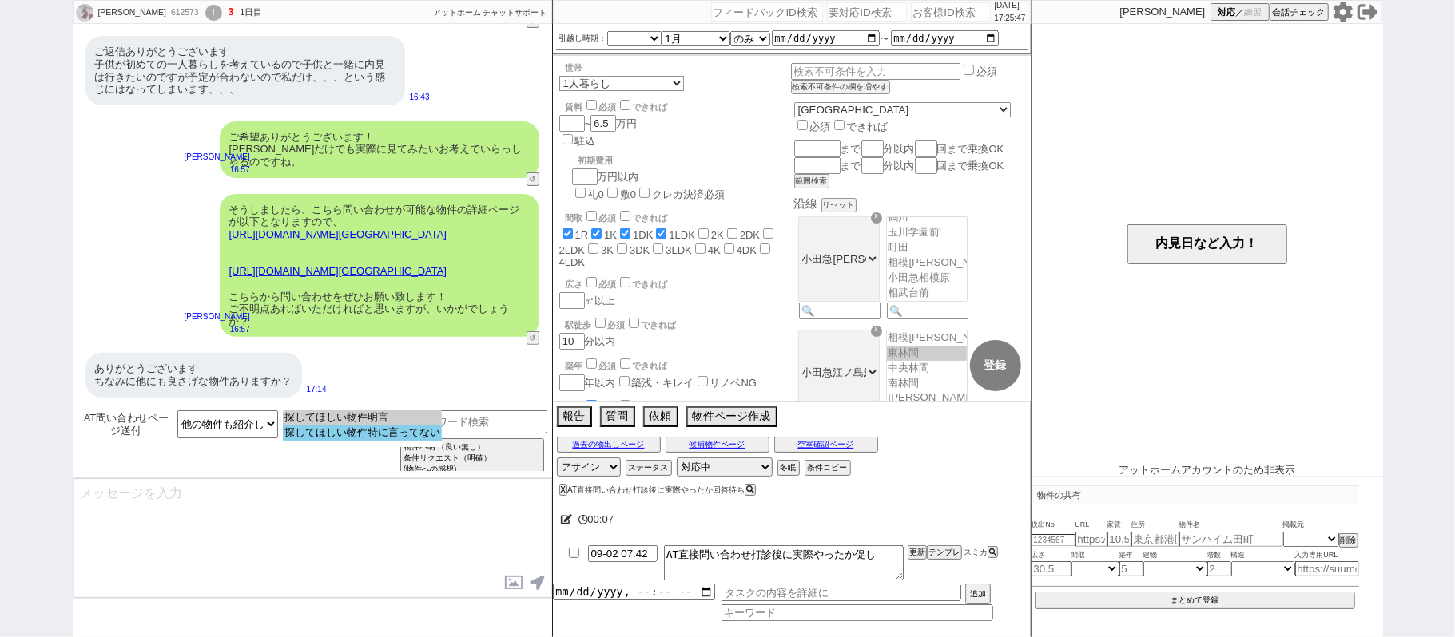
select select "探してほしい物件特に言ってない"
click at [334, 435] on option "探してほしい物件特に言ってない" at bounding box center [362, 433] width 159 height 15
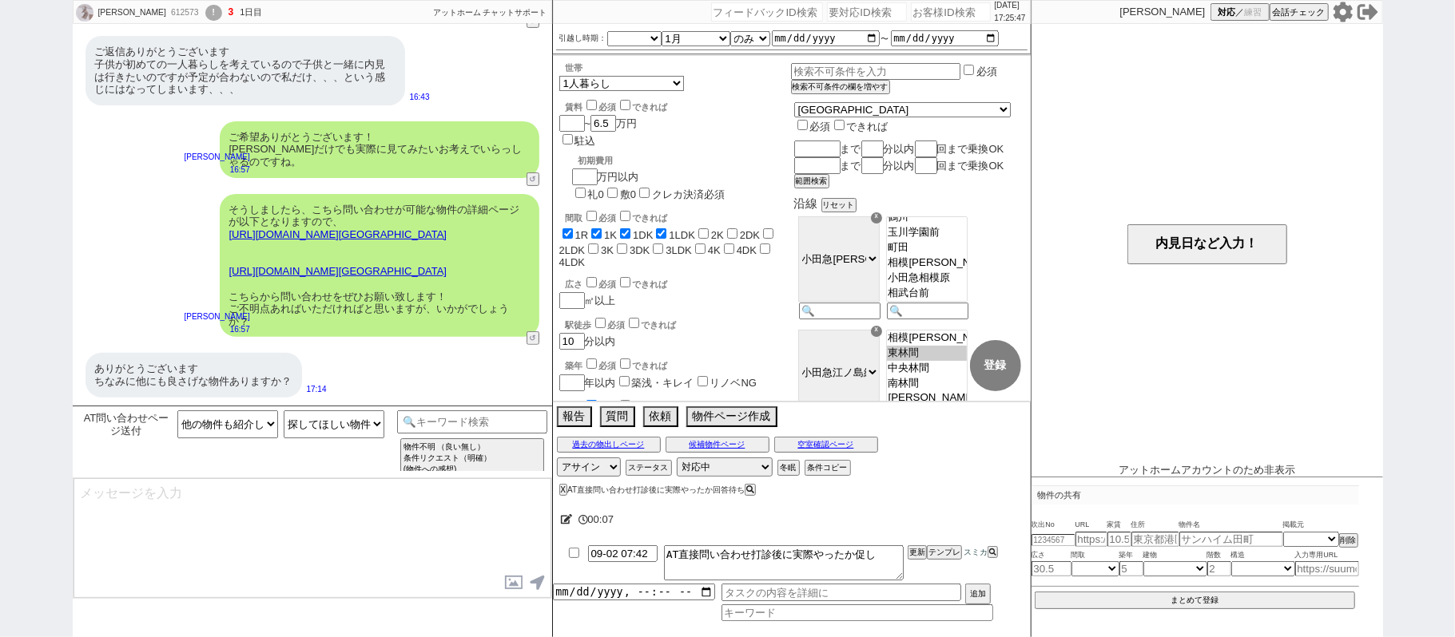
type textarea "かしこまりました、追加でも見てまいりますね！ 物件へのお問い合わせ自体は複数行っていただいて大丈夫ですので、その点はご安心ください！"
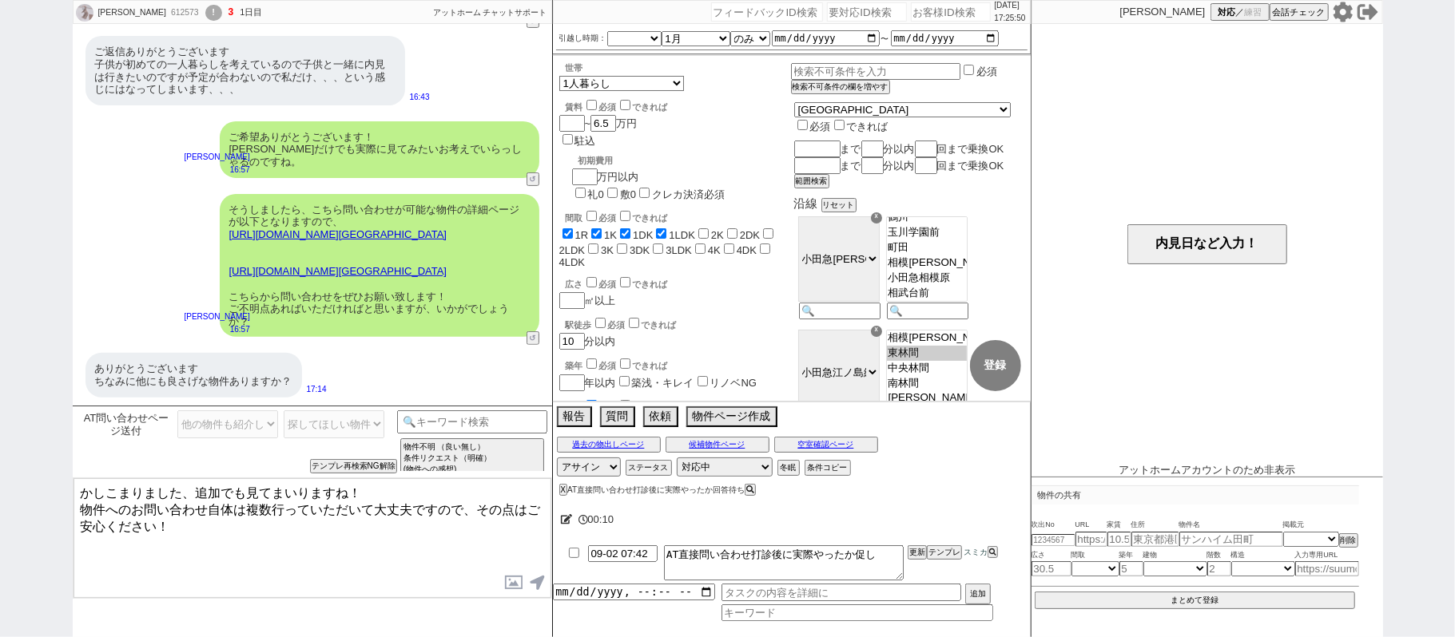
click at [289, 516] on textarea "かしこまりました、追加でも見てまいりますね！ 物件へのお問い合わせ自体は複数行っていただいて大丈夫ですので、その点はご安心ください！" at bounding box center [312, 539] width 478 height 120
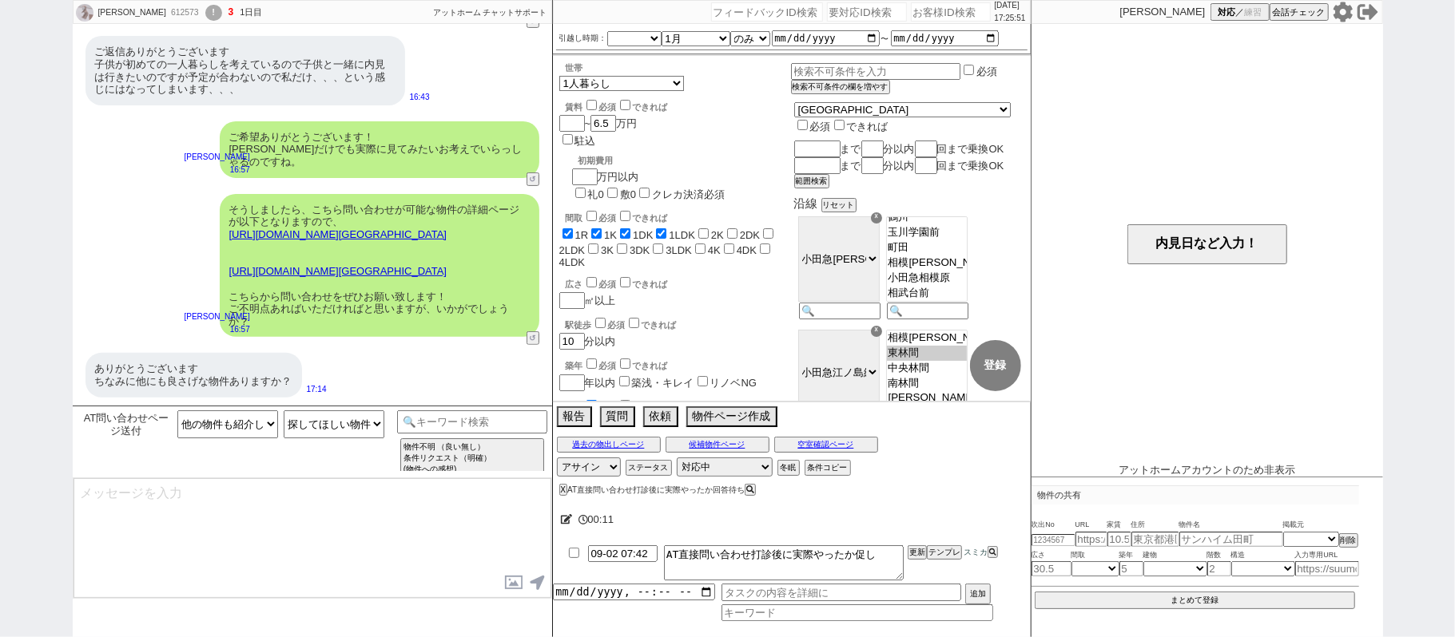
scroll to position [187, 0]
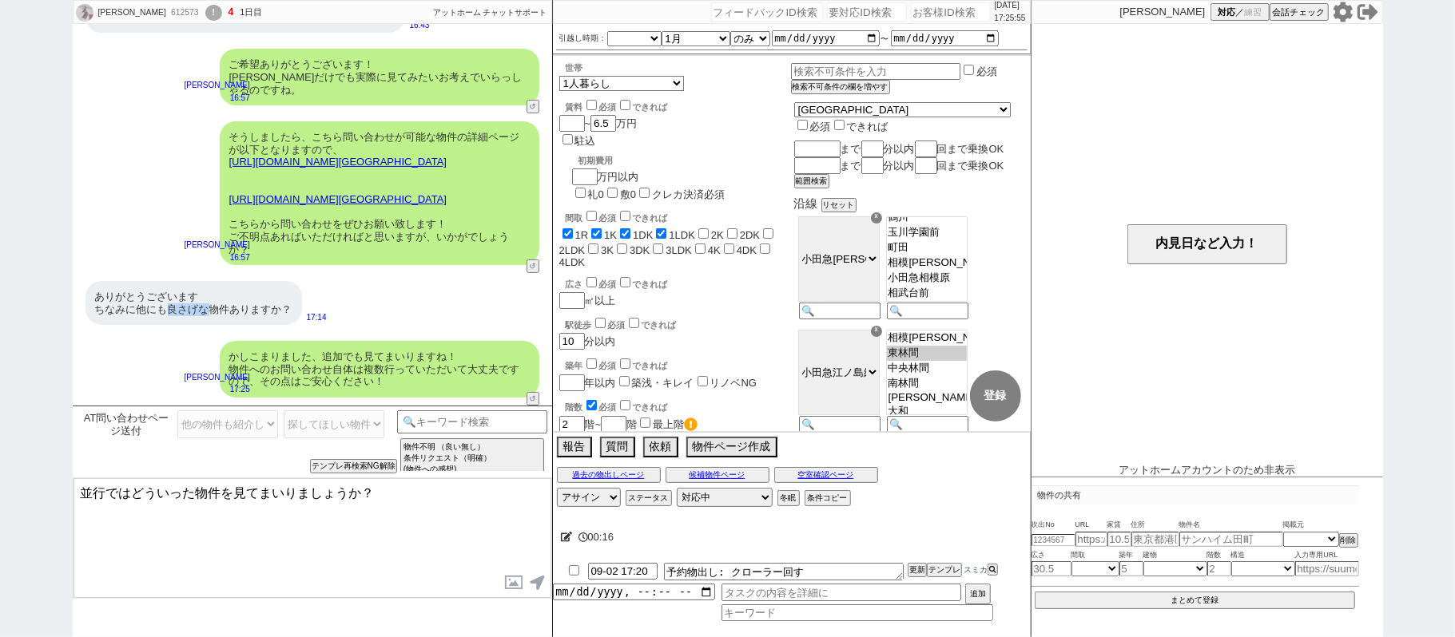
drag, startPoint x: 199, startPoint y: 310, endPoint x: 201, endPoint y: 387, distance: 76.7
click at [208, 316] on div "ありがとうございます ちなみに他にも良さげな物件ありますか？" at bounding box center [193, 303] width 216 height 44
drag, startPoint x: 83, startPoint y: 486, endPoint x: 197, endPoint y: 490, distance: 113.5
click at [197, 490] on textarea "並行ではどういった物件を見てまいりましょうか？" at bounding box center [312, 539] width 478 height 120
type textarea "良い物件とのことで、追加したい条件などございますでしょうか？"
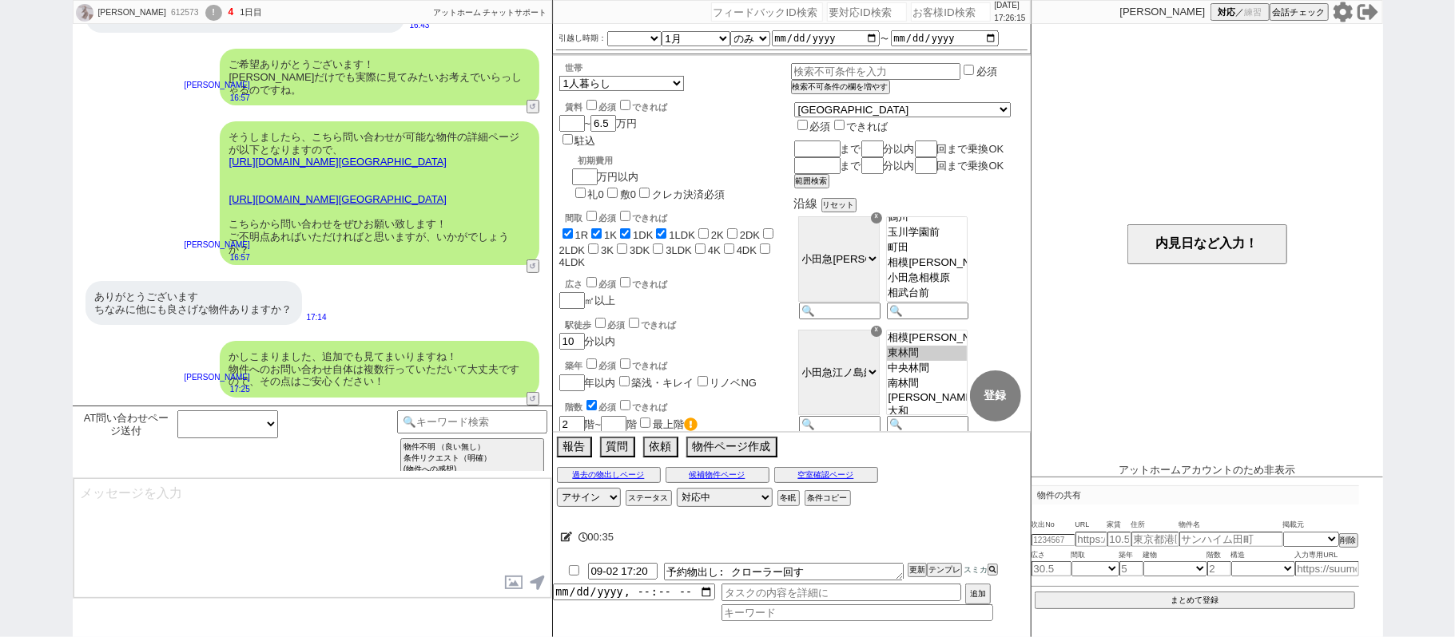
scroll to position [247, 0]
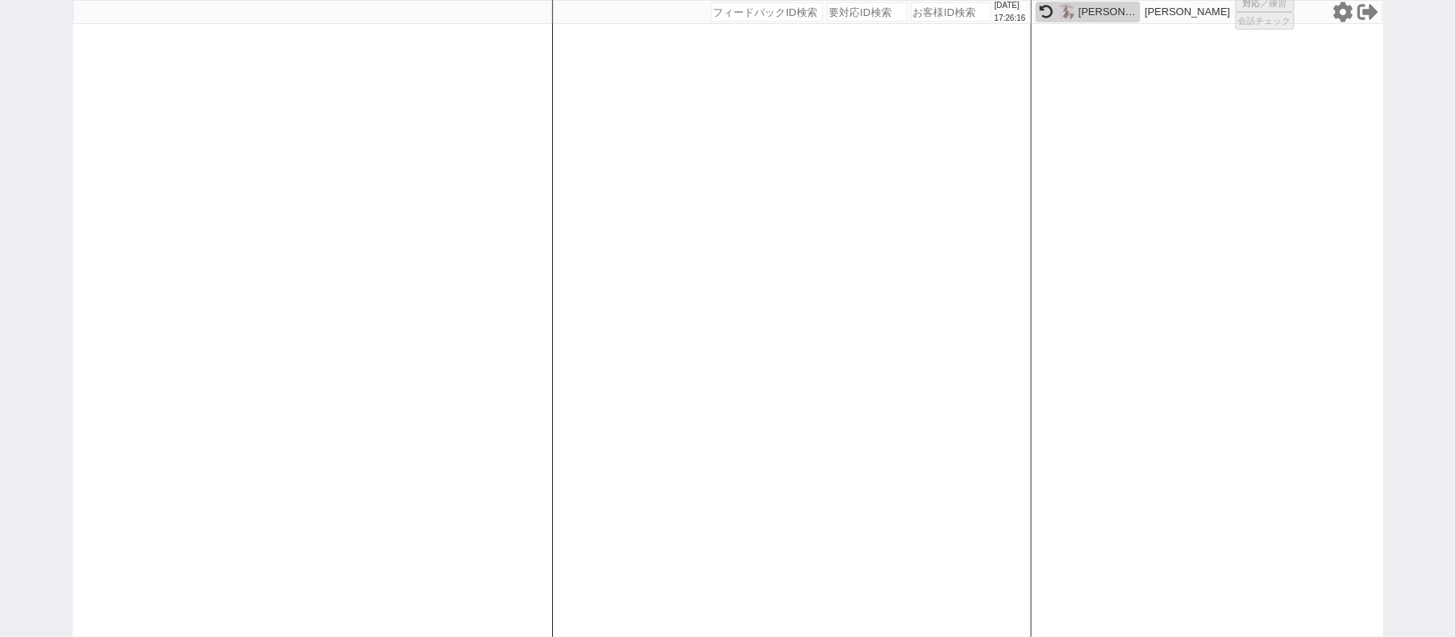
select select
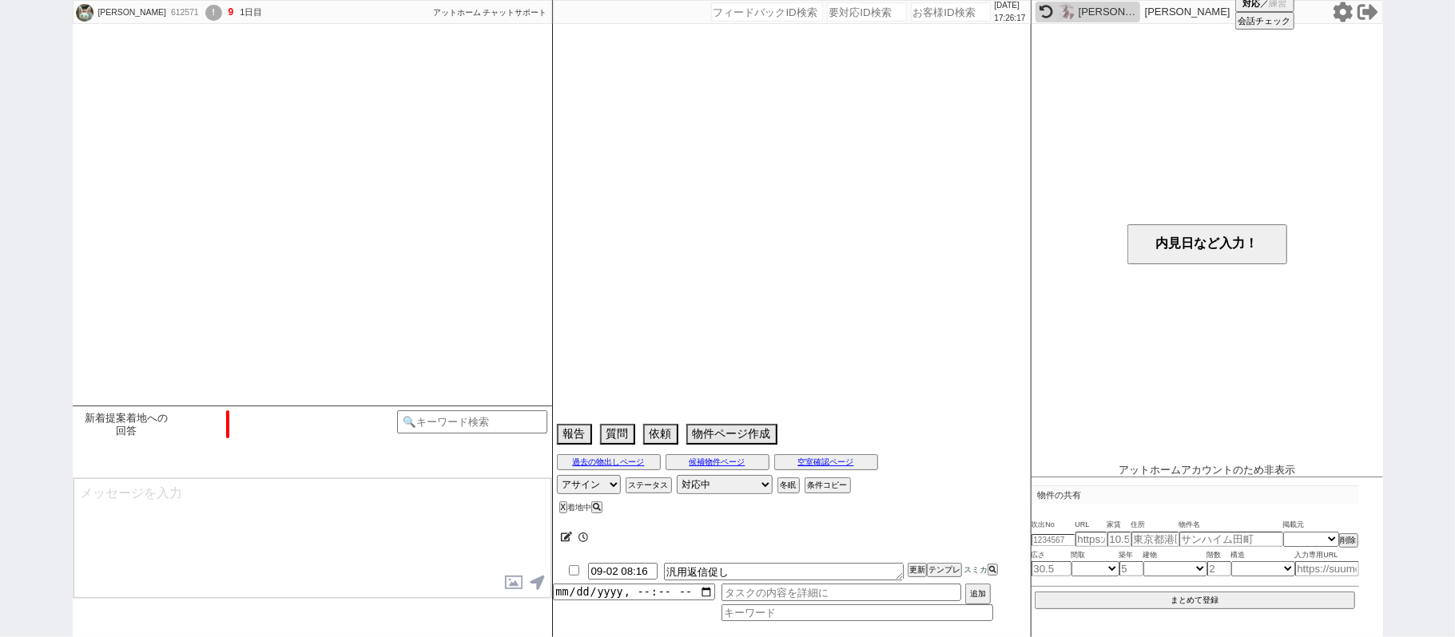
select select "2025"
select select "10"
select select "36"
select select "6"
select select "11"
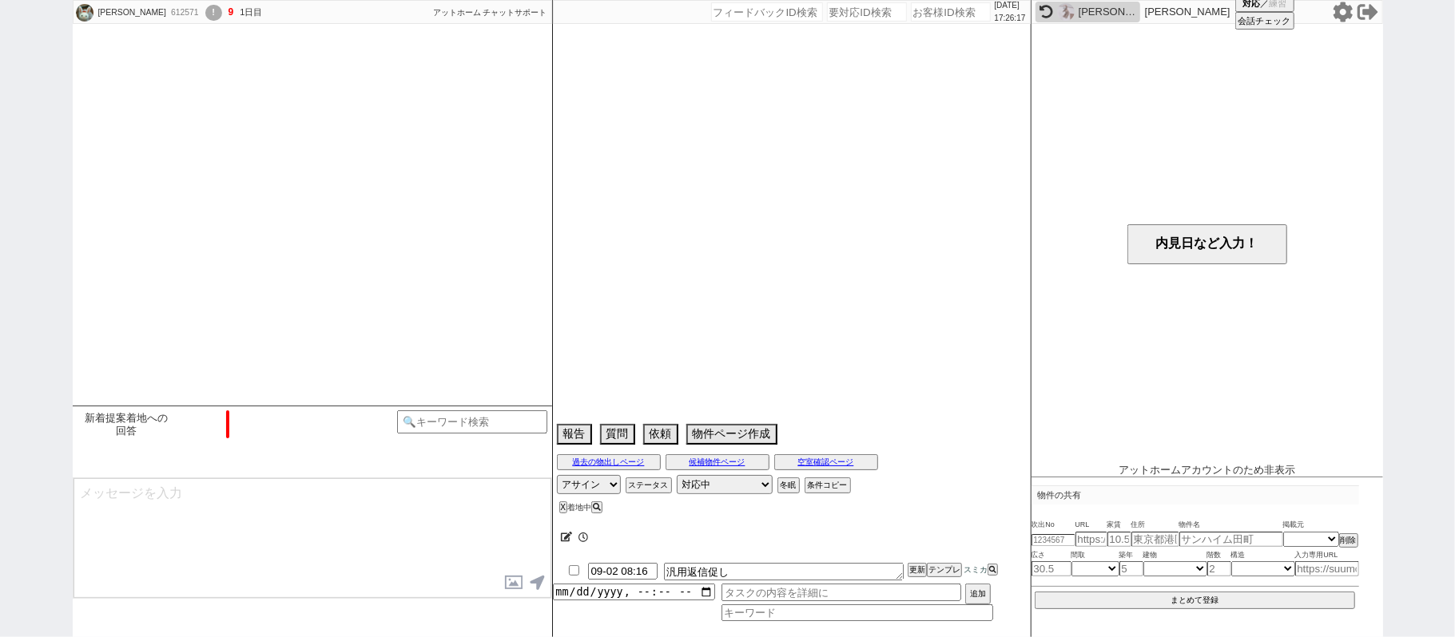
select select "57"
select select "[DATE]"
select select "23"
select select "749"
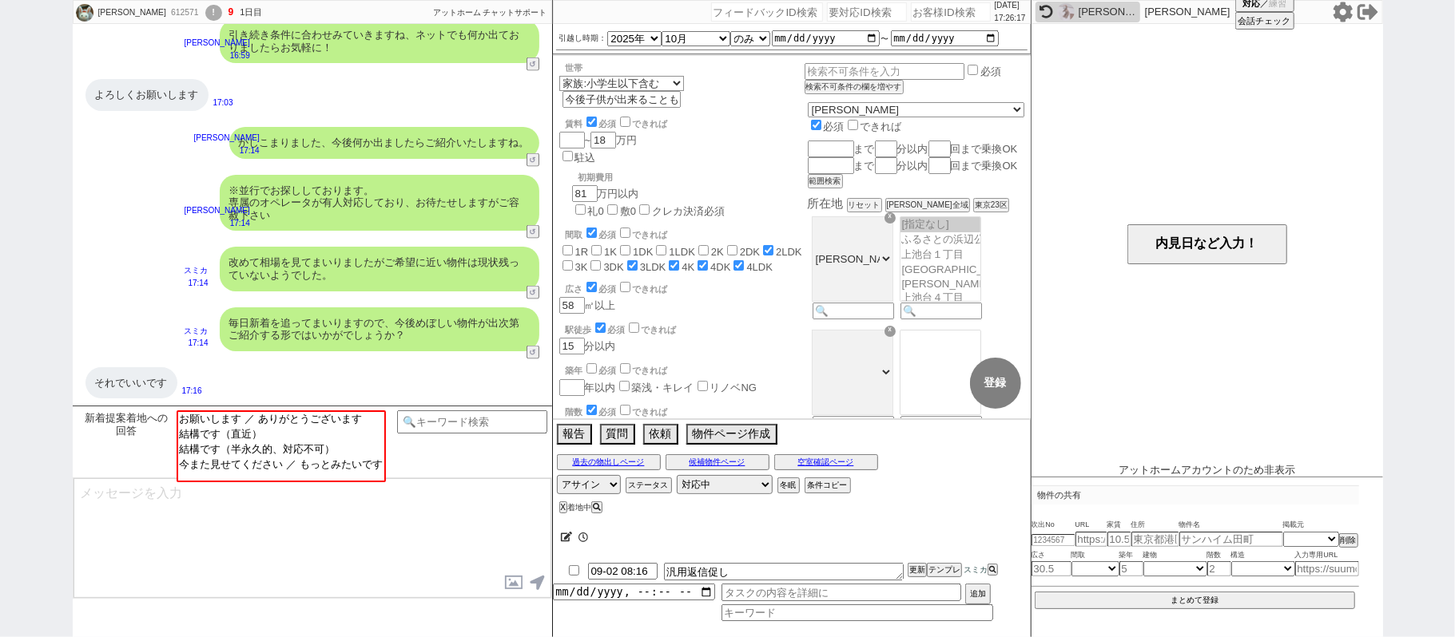
scroll to position [403, 0]
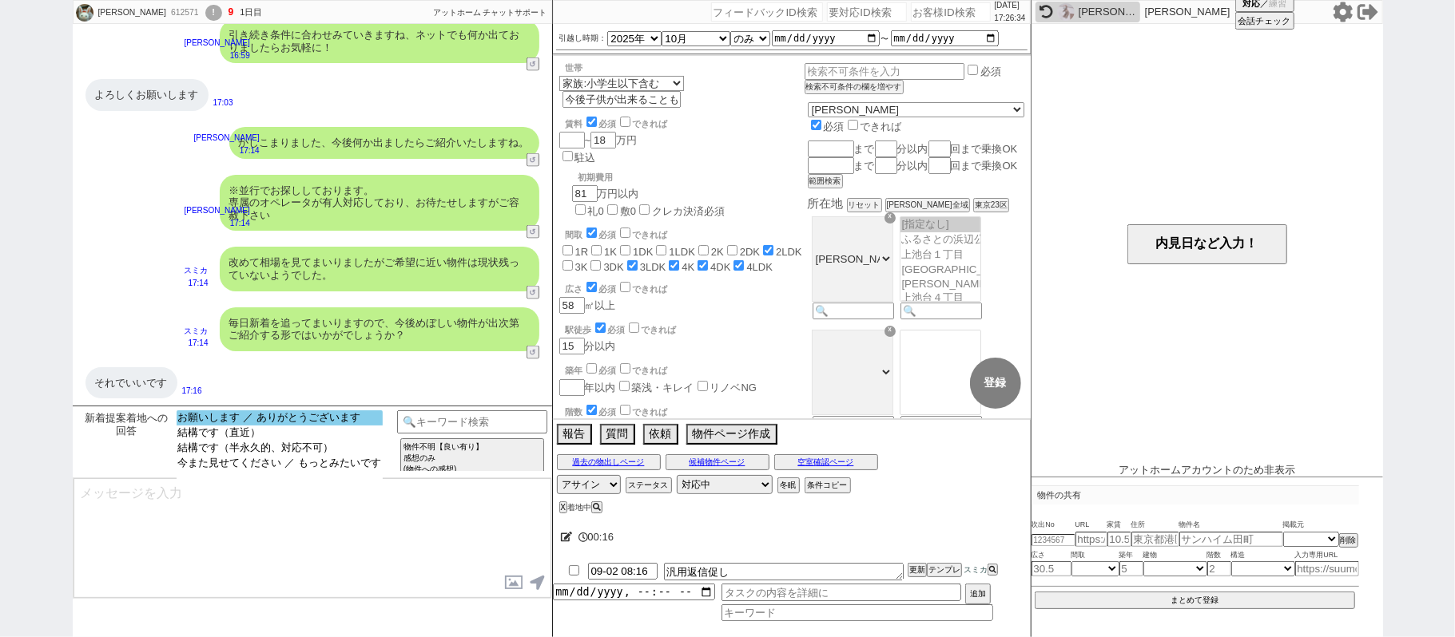
select select "お願いします ／ ありがとうございます"
click at [349, 426] on option "お願いします ／ ありがとうございます" at bounding box center [280, 433] width 206 height 15
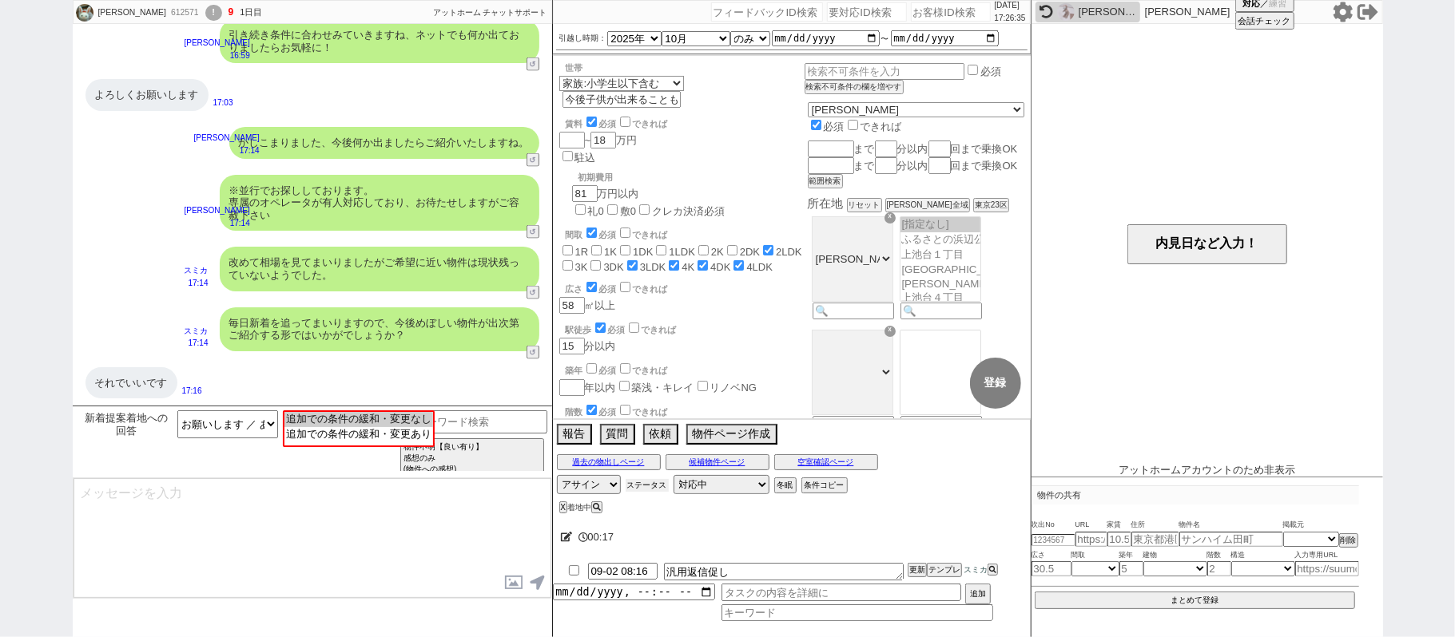
click at [644, 490] on button "ステータス" at bounding box center [646, 485] width 43 height 13
click at [845, 512] on div "ステータス X" at bounding box center [708, 514] width 301 height 26
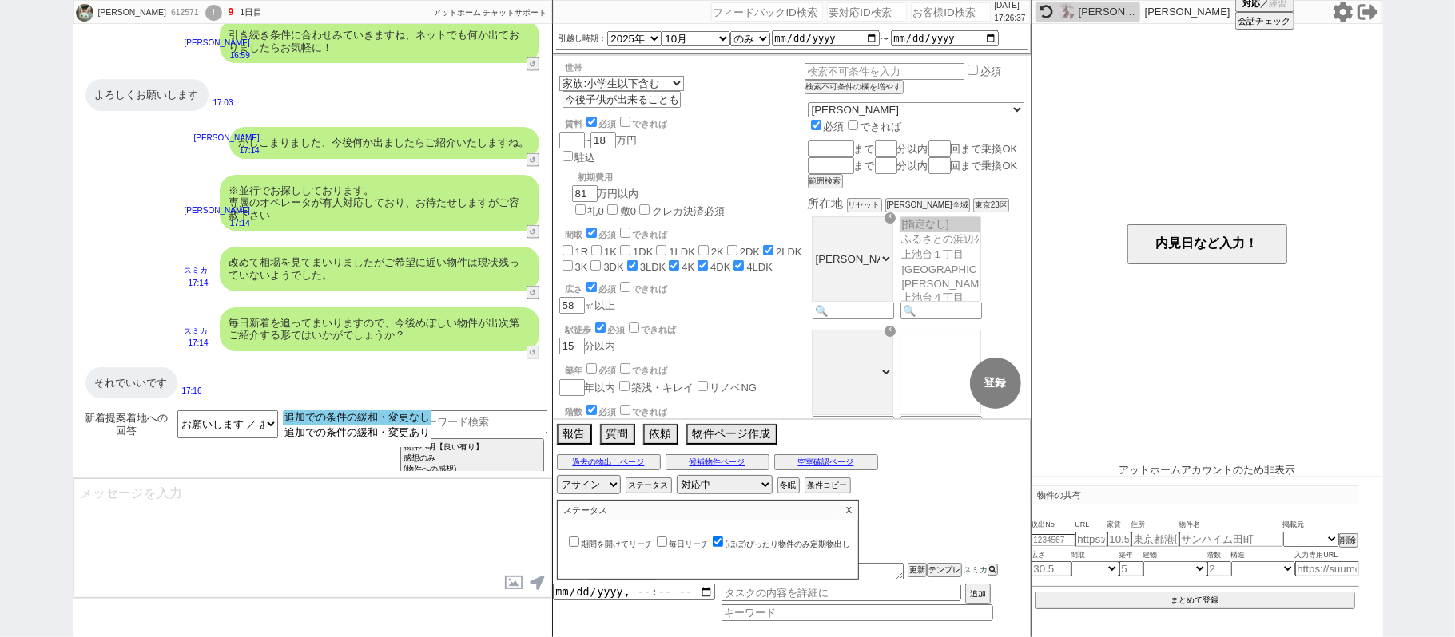
drag, startPoint x: 359, startPoint y: 423, endPoint x: 367, endPoint y: 426, distance: 8.3
select select "追加での条件の緩和・変更なし"
click at [361, 426] on option "追加での条件の緩和・変更なし" at bounding box center [357, 433] width 149 height 15
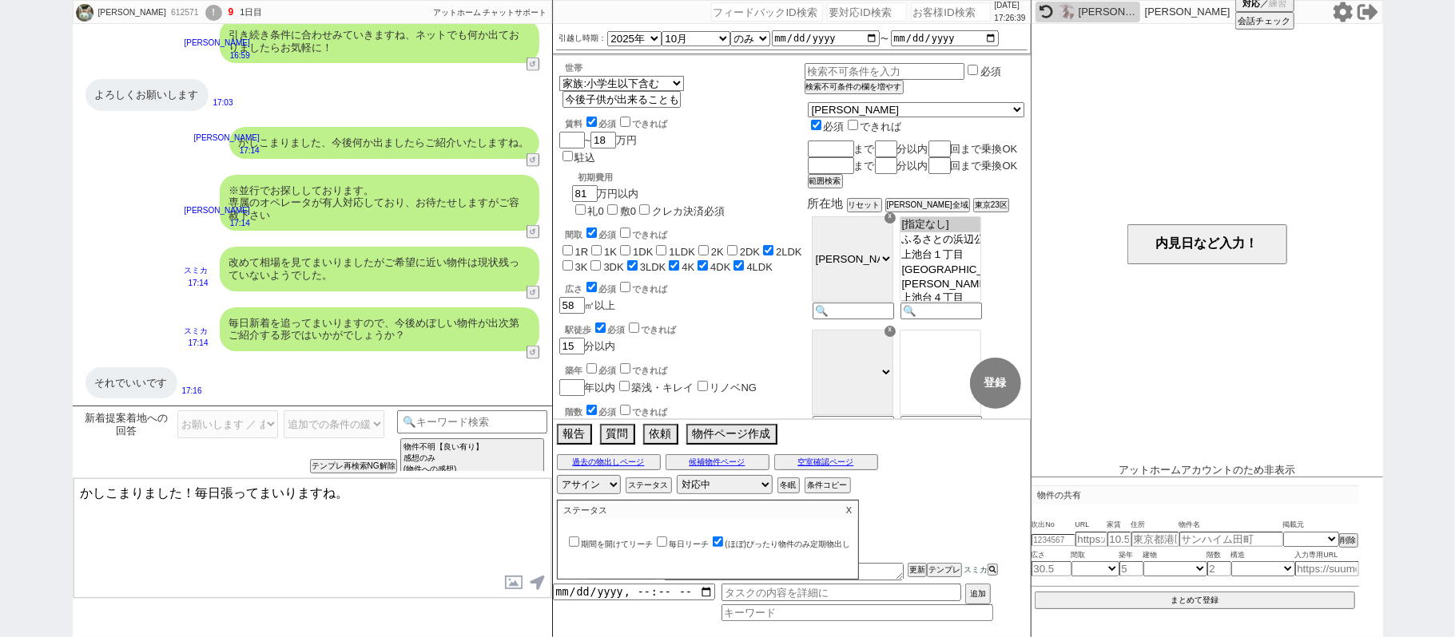
drag, startPoint x: 184, startPoint y: 496, endPoint x: 836, endPoint y: 551, distance: 654.2
click at [831, 556] on div "[PERSON_NAME] 612571 ! 9 1日目 冬眠中 自社客 アットホーム チャットサポート スミカ_BPO チャット全表示 [DATE] よろし…" at bounding box center [728, 318] width 1310 height 637
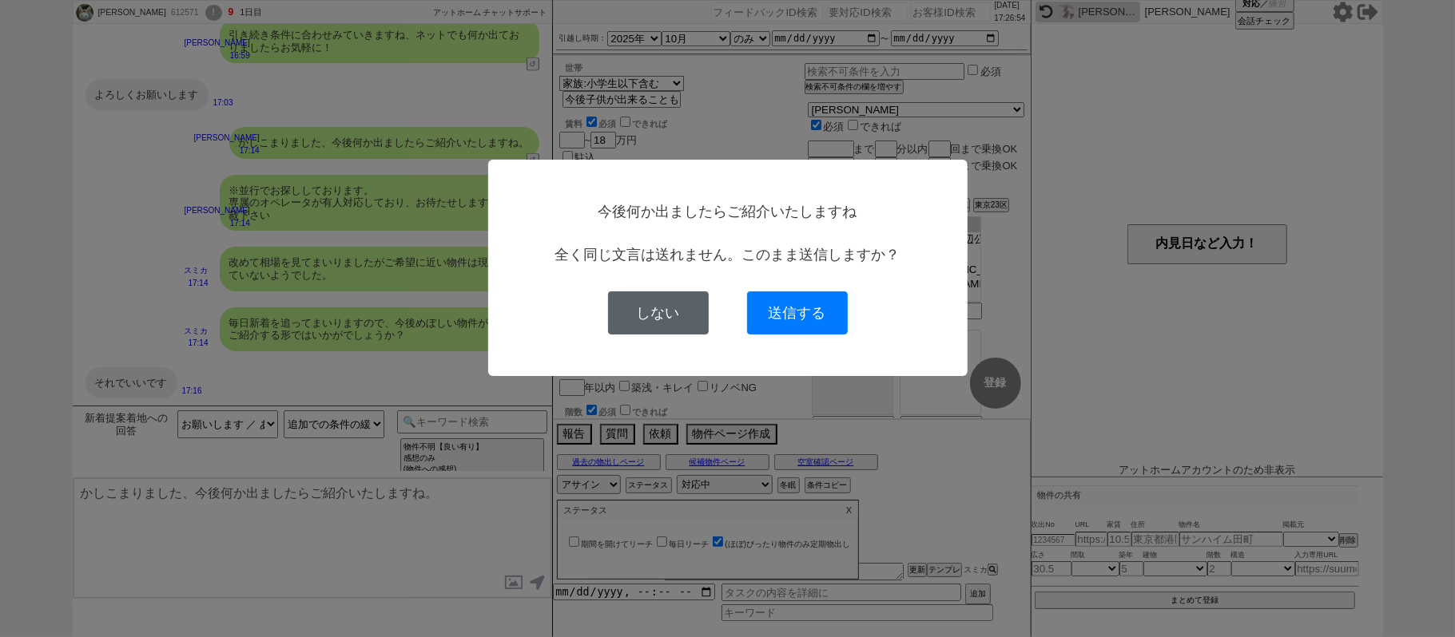
click at [675, 320] on button "しない" at bounding box center [658, 313] width 101 height 43
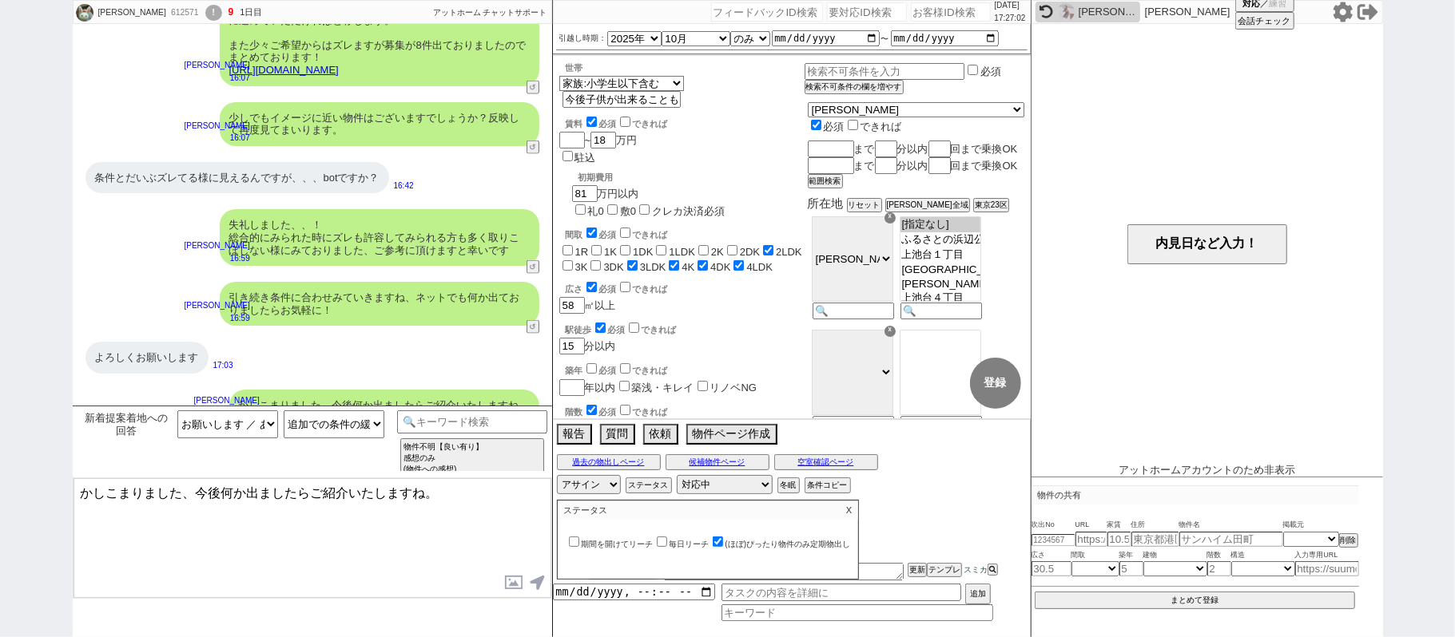
scroll to position [1675, 0]
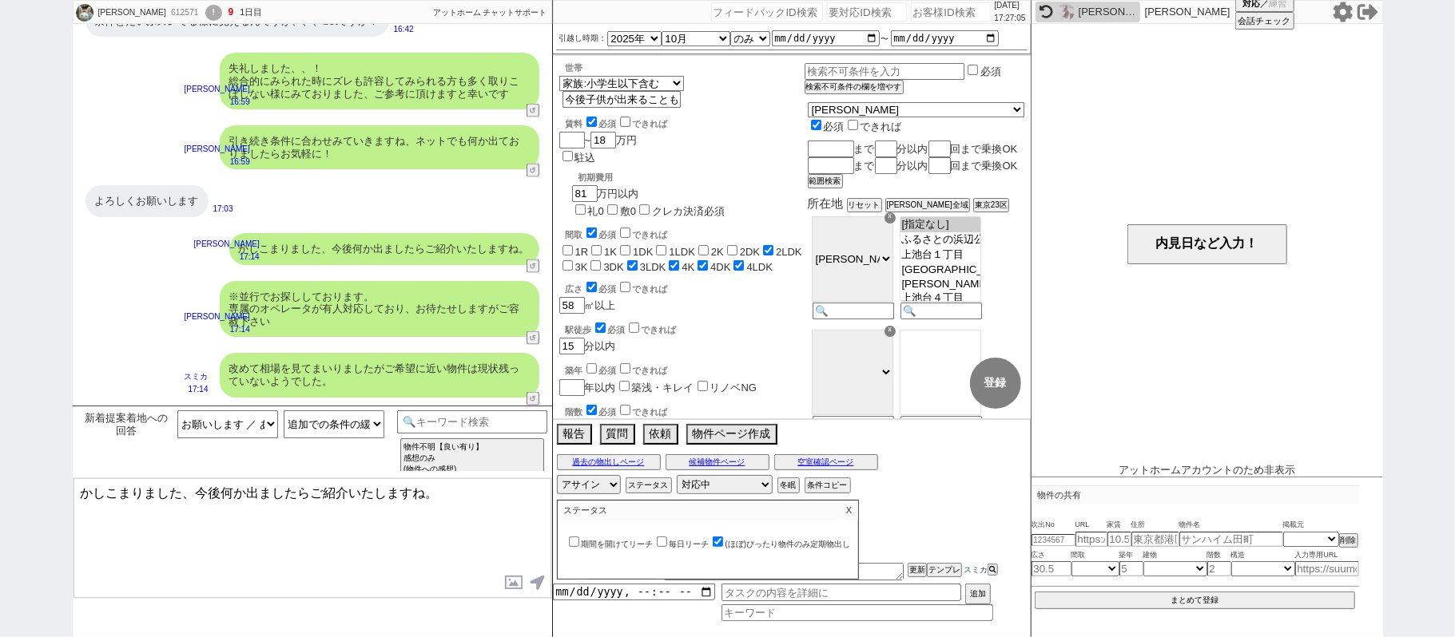
drag, startPoint x: 197, startPoint y: 492, endPoint x: 614, endPoint y: 490, distance: 417.8
click at [585, 513] on div "[PERSON_NAME] 612571 ! 9 1日目 冬眠中 自社客 アットホーム チャットサポート スミカ_BPO チャット全表示 [DATE] よろし…" at bounding box center [728, 318] width 1310 height 637
type textarea "かしこまりました、何か出ましたらご紹介いたします。"
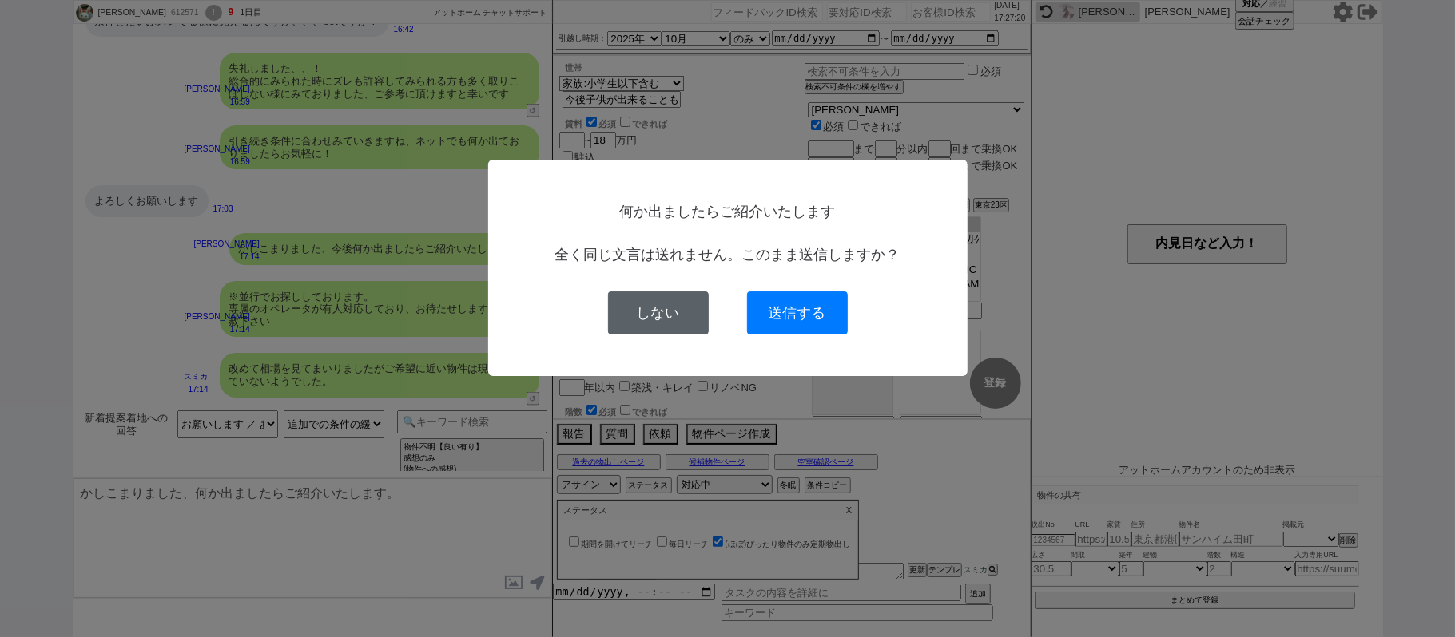
click at [673, 320] on button "しない" at bounding box center [658, 313] width 101 height 43
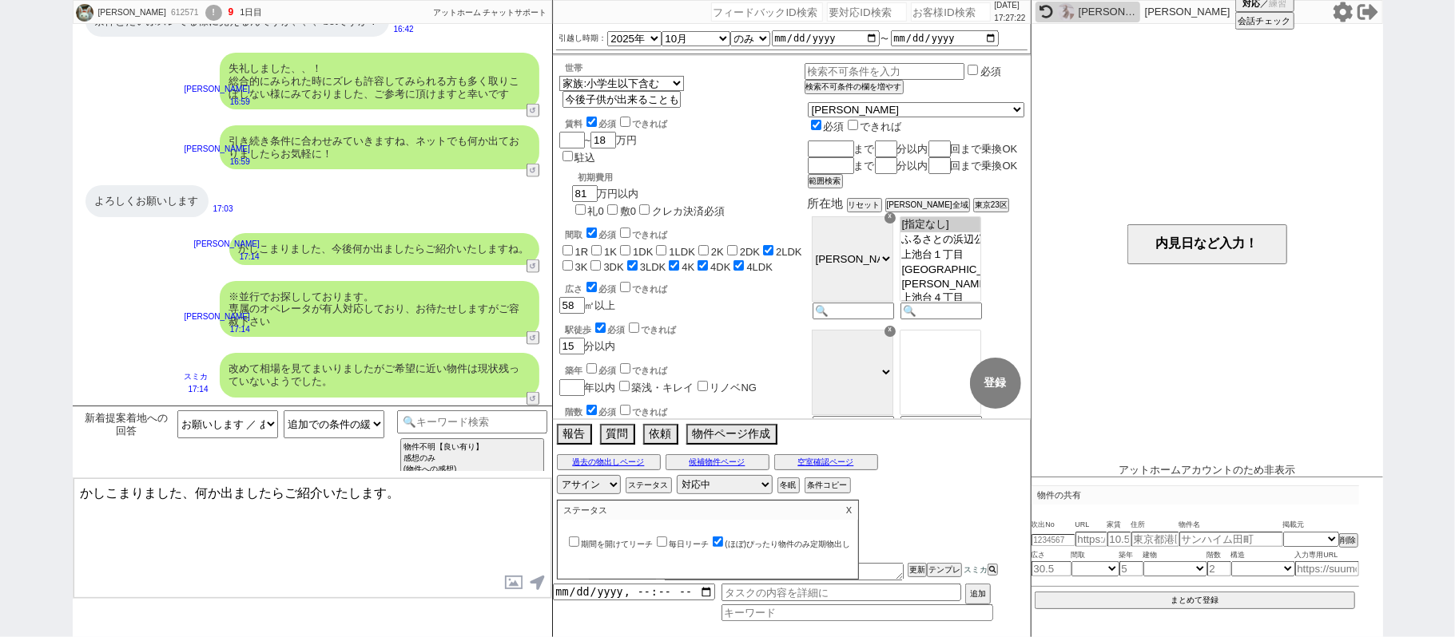
click at [854, 511] on p "X" at bounding box center [849, 510] width 18 height 19
click at [570, 575] on input "checkbox" at bounding box center [573, 571] width 23 height 10
checkbox input "true"
drag, startPoint x: 909, startPoint y: 569, endPoint x: 911, endPoint y: 554, distance: 14.6
click at [911, 564] on li "09-02 08:16 汎用返信促し 更新 テンプレ スミカ" at bounding box center [792, 572] width 478 height 24
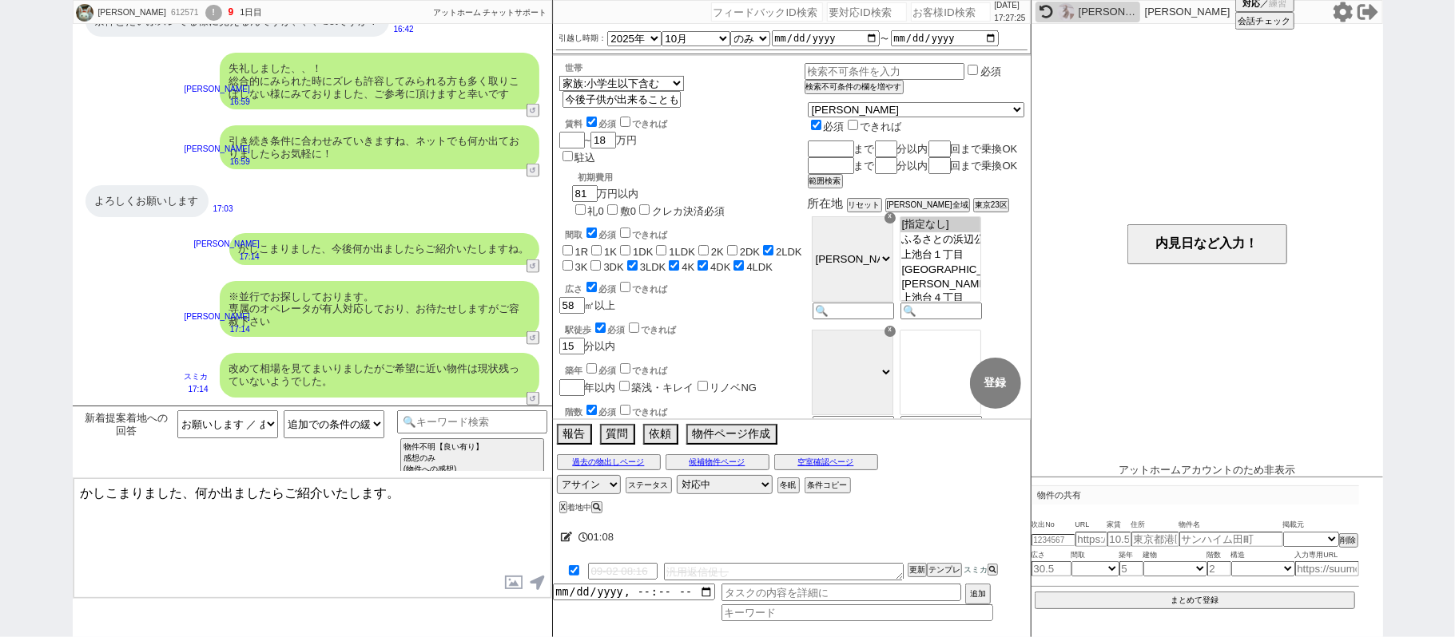
drag, startPoint x: 911, startPoint y: 554, endPoint x: 911, endPoint y: 567, distance: 12.8
click at [911, 561] on div "01:[PHONE_NUMBER]:16 汎用返信促し 更新 テンプレ スミカ 追加" at bounding box center [792, 578] width 478 height 120
click at [911, 567] on button "更新" at bounding box center [915, 570] width 16 height 11
click at [896, 554] on div "01:[PHONE_NUMBER]:16 汎用返信促し 更新 テンプレ スミカ 追加" at bounding box center [792, 578] width 478 height 120
drag, startPoint x: 196, startPoint y: 487, endPoint x: 790, endPoint y: 451, distance: 595.5
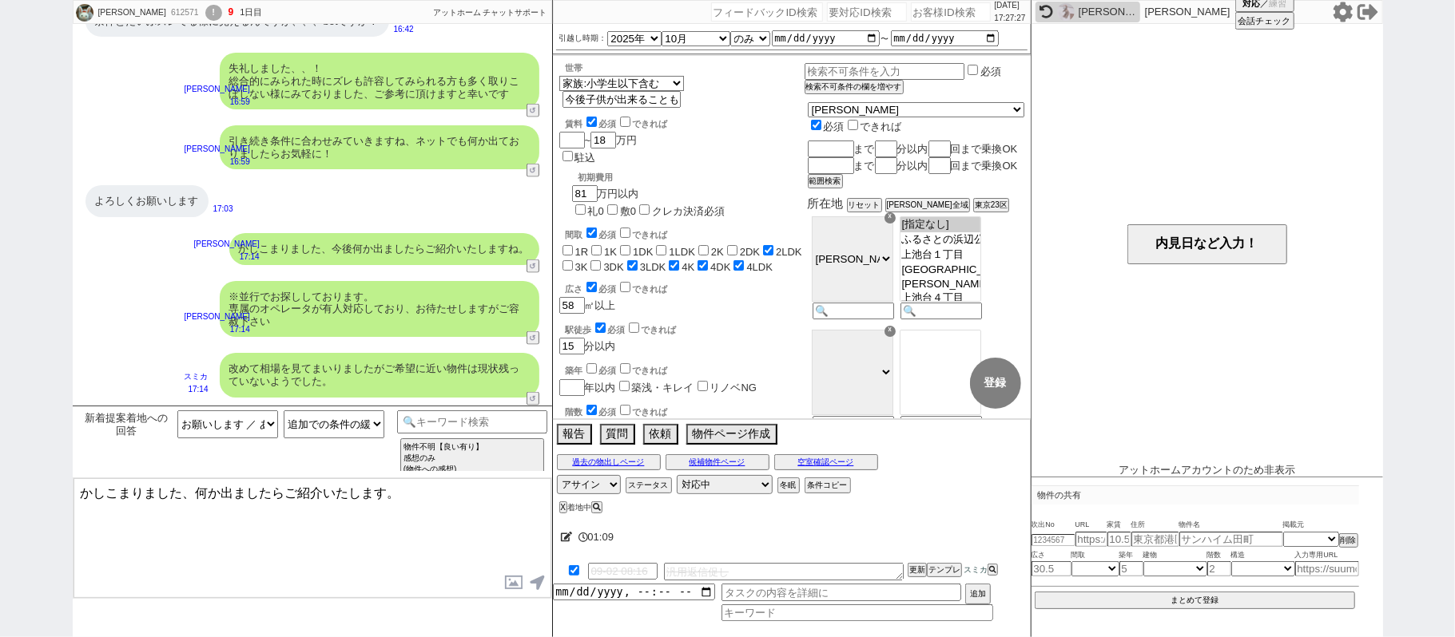
click at [743, 458] on div "[PERSON_NAME] 612571 ! 9 1日目 冬眠中 自社客 アットホーム チャットサポート スミカ_BPO チャット全表示 [DATE] よろし…" at bounding box center [728, 318] width 1310 height 637
type textarea "かしこまりました、また何か出た際はよろしくお願いいたします。"
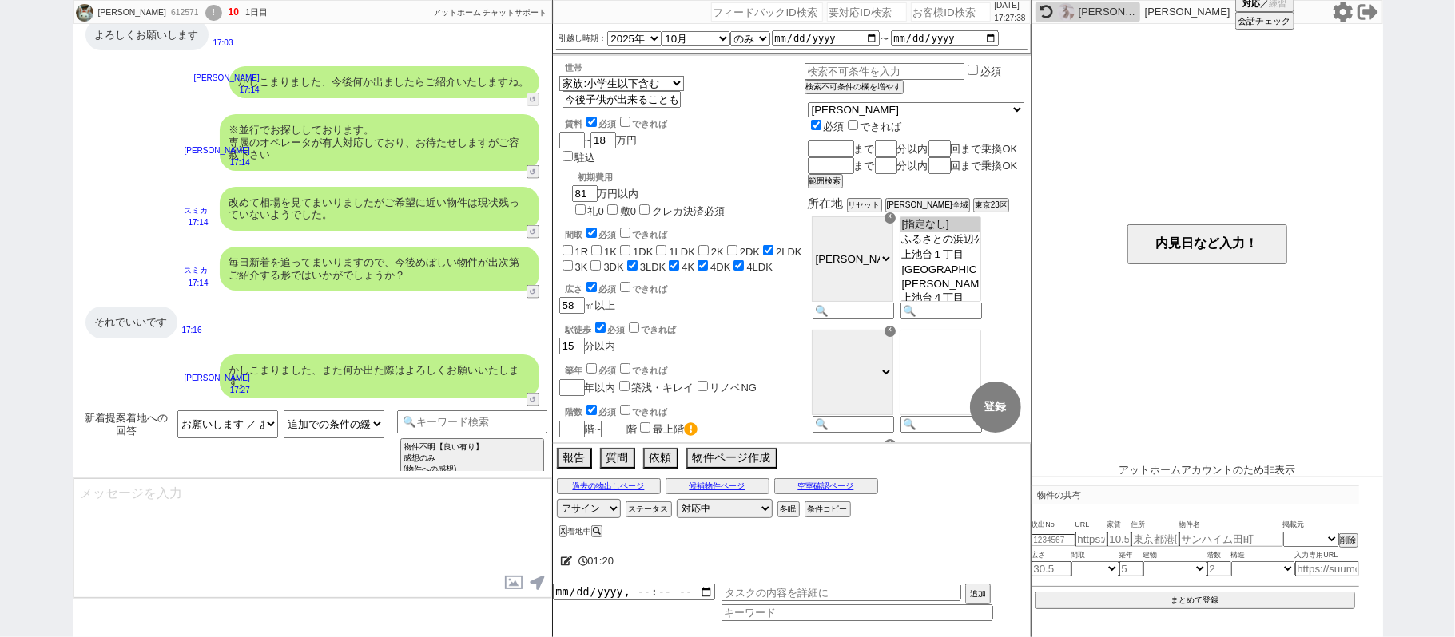
type textarea "また、お話した形でアットホーム チャットサポートは不動産サイトの物件も掲載あるか/取り扱えるか確認が可能です！ お気軽にスクショやURLをいただけますと幸いです"
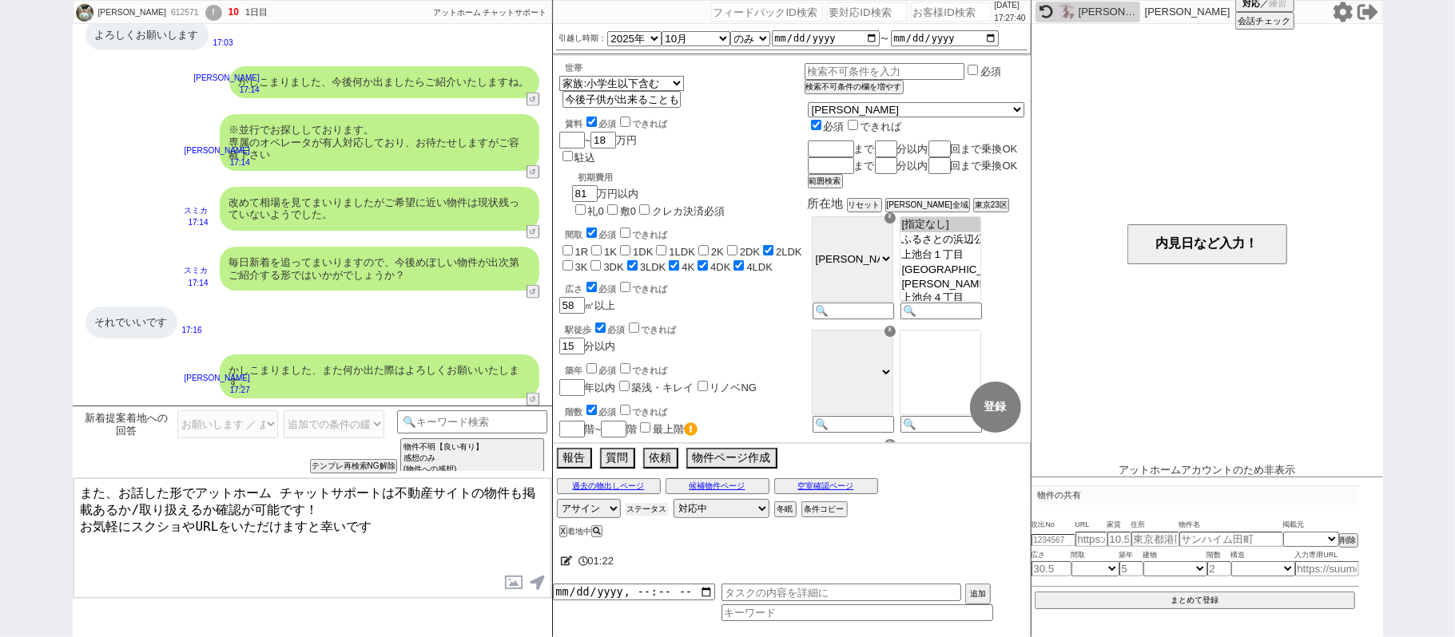
click at [659, 515] on button "ステータス" at bounding box center [646, 509] width 43 height 13
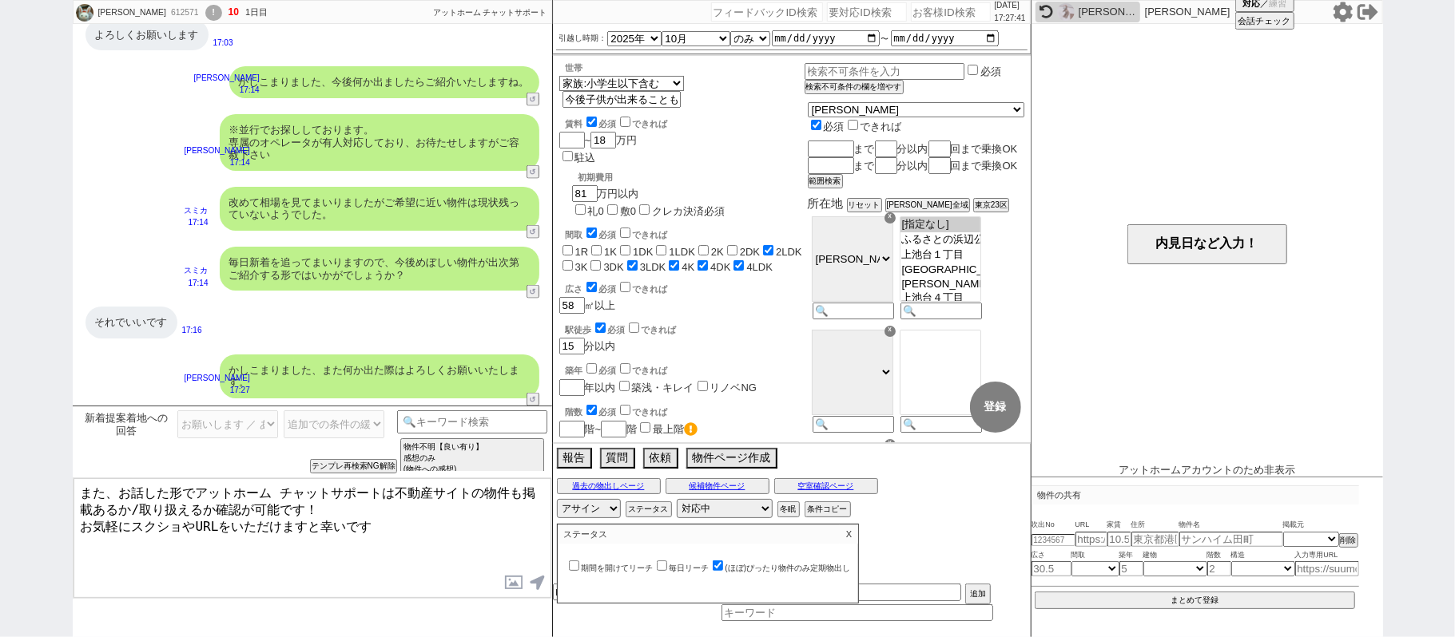
click at [840, 535] on p "ステータス" at bounding box center [699, 534] width 282 height 19
drag, startPoint x: 853, startPoint y: 530, endPoint x: 861, endPoint y: 547, distance: 18.6
click at [855, 532] on p "X" at bounding box center [849, 534] width 18 height 19
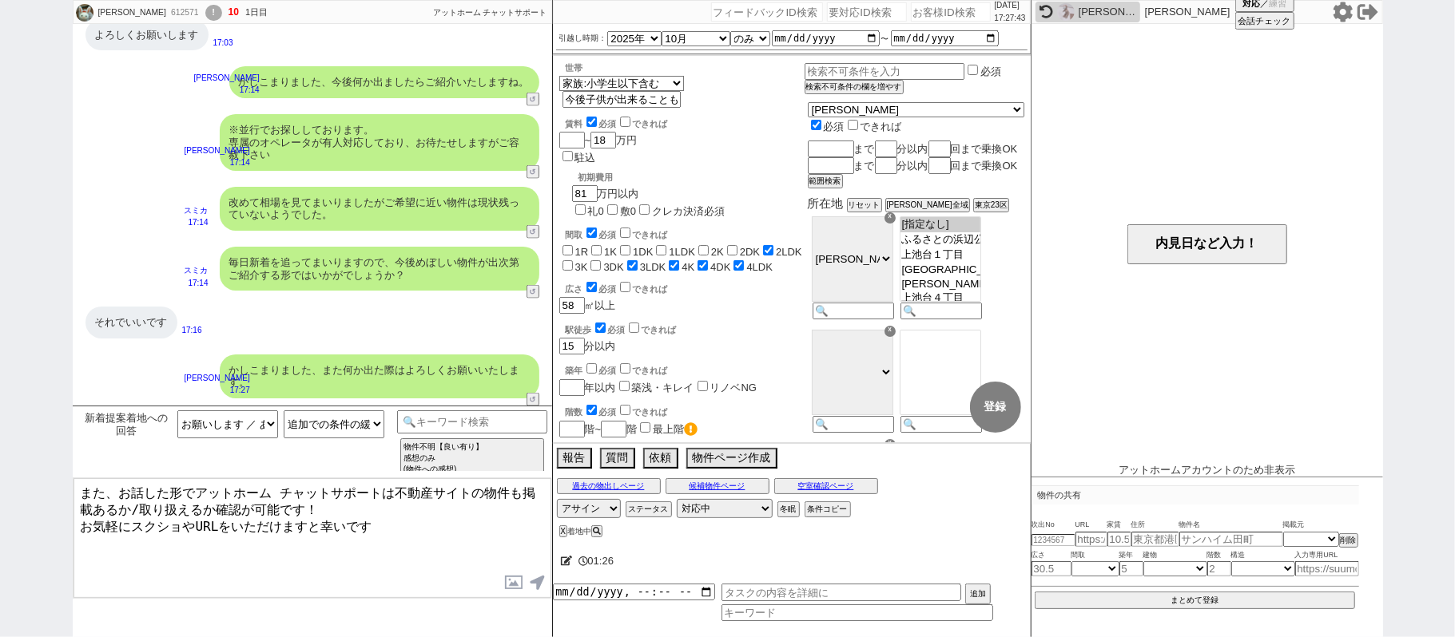
click at [133, 20] on div "[PERSON_NAME] 612571 ! 10 1日目" at bounding box center [175, 13] width 205 height 24
copy div "612571"
click at [947, 13] on input "number" at bounding box center [951, 11] width 80 height 19
paste input "612571"
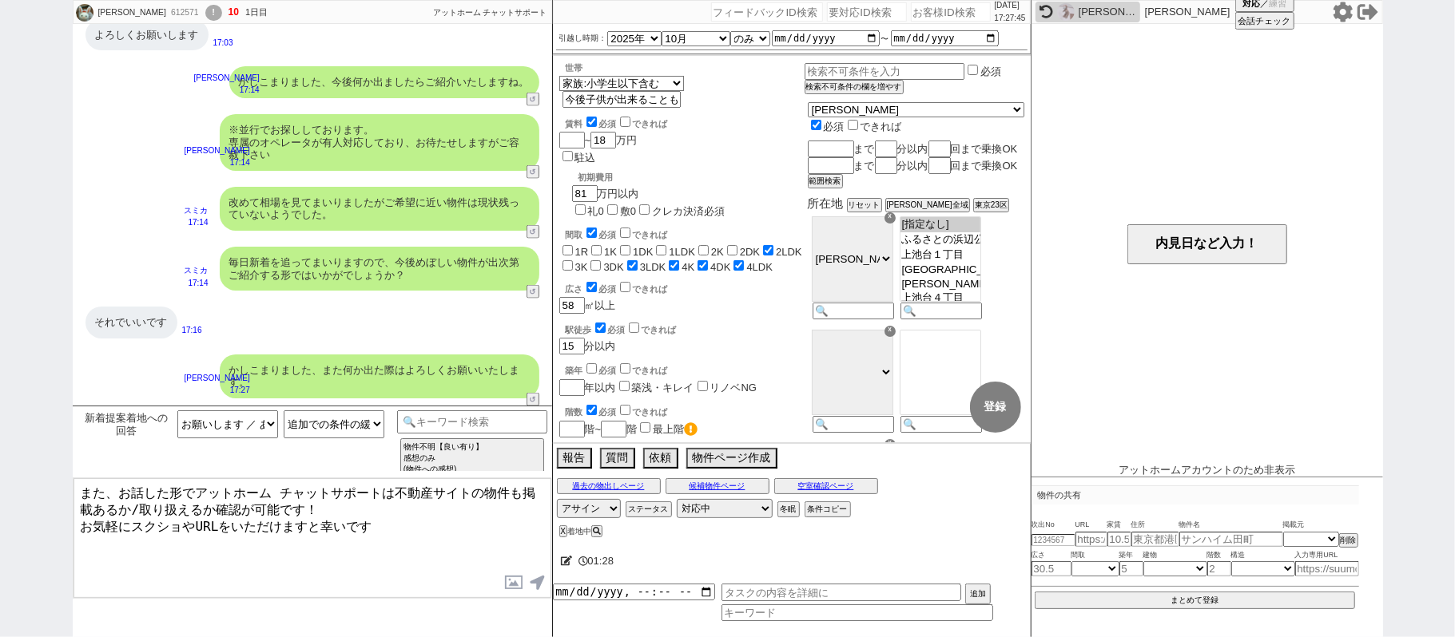
type input "612571"
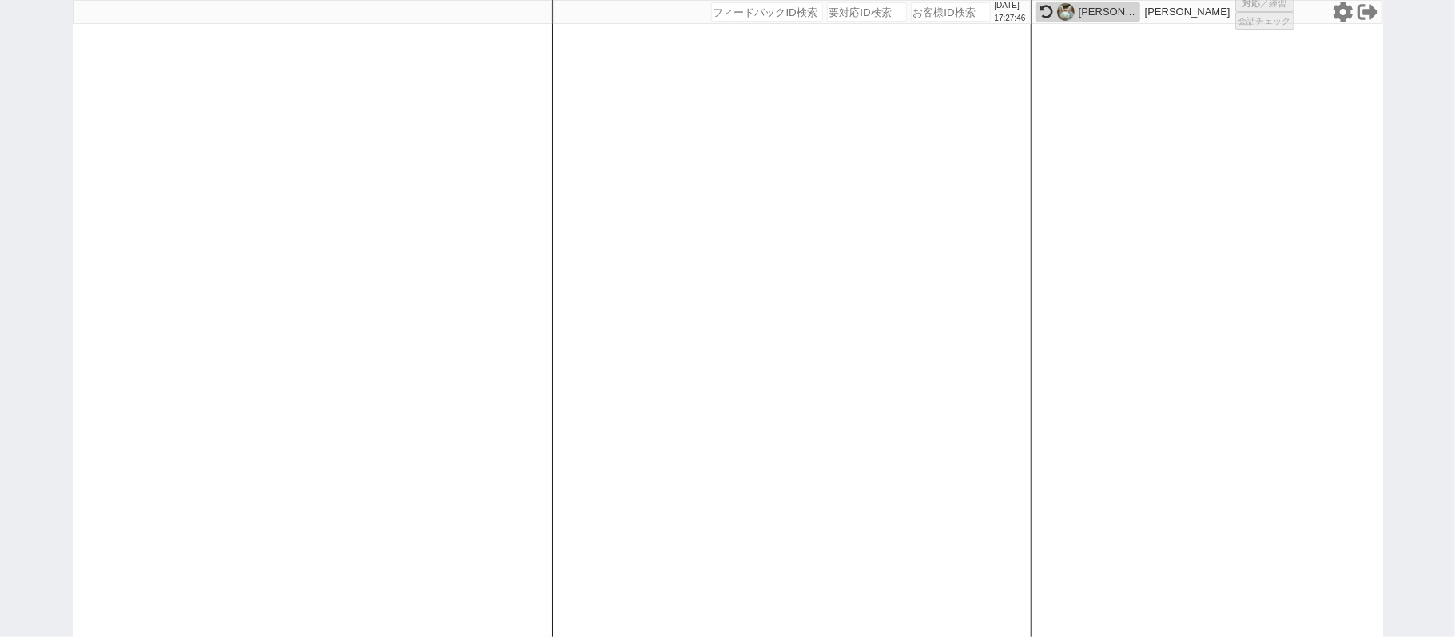
select select
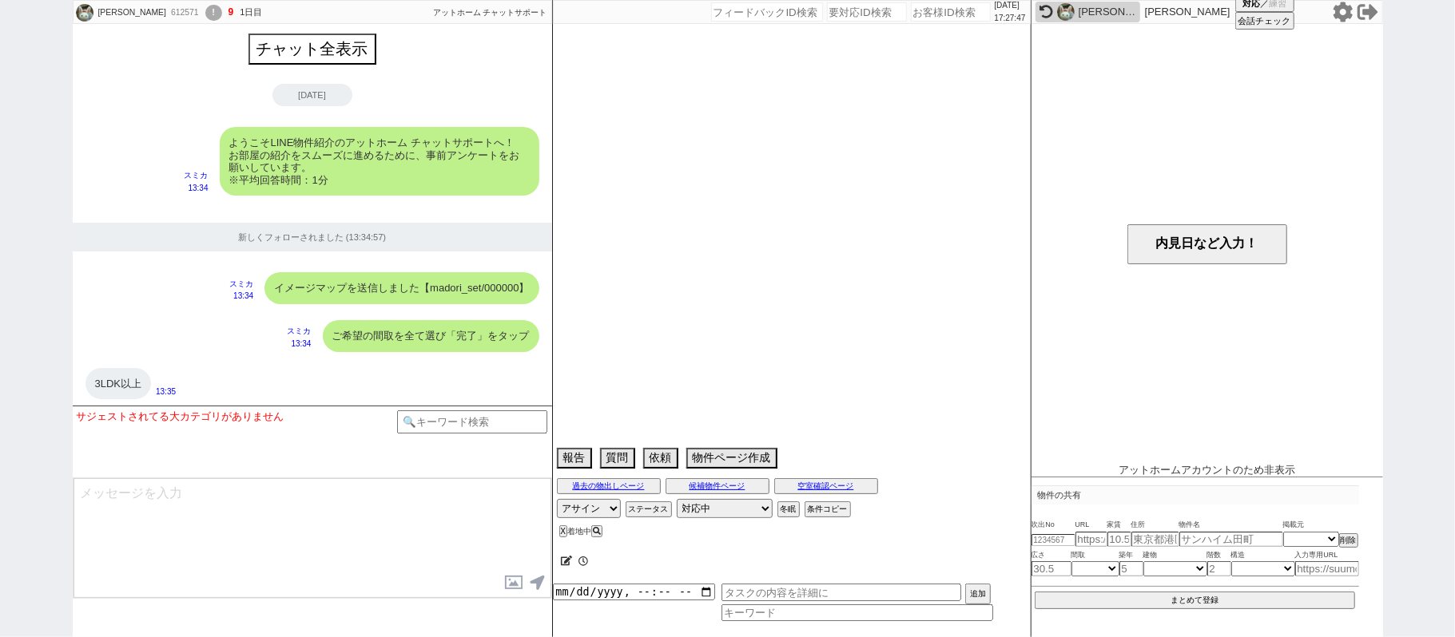
scroll to position [3666, 0]
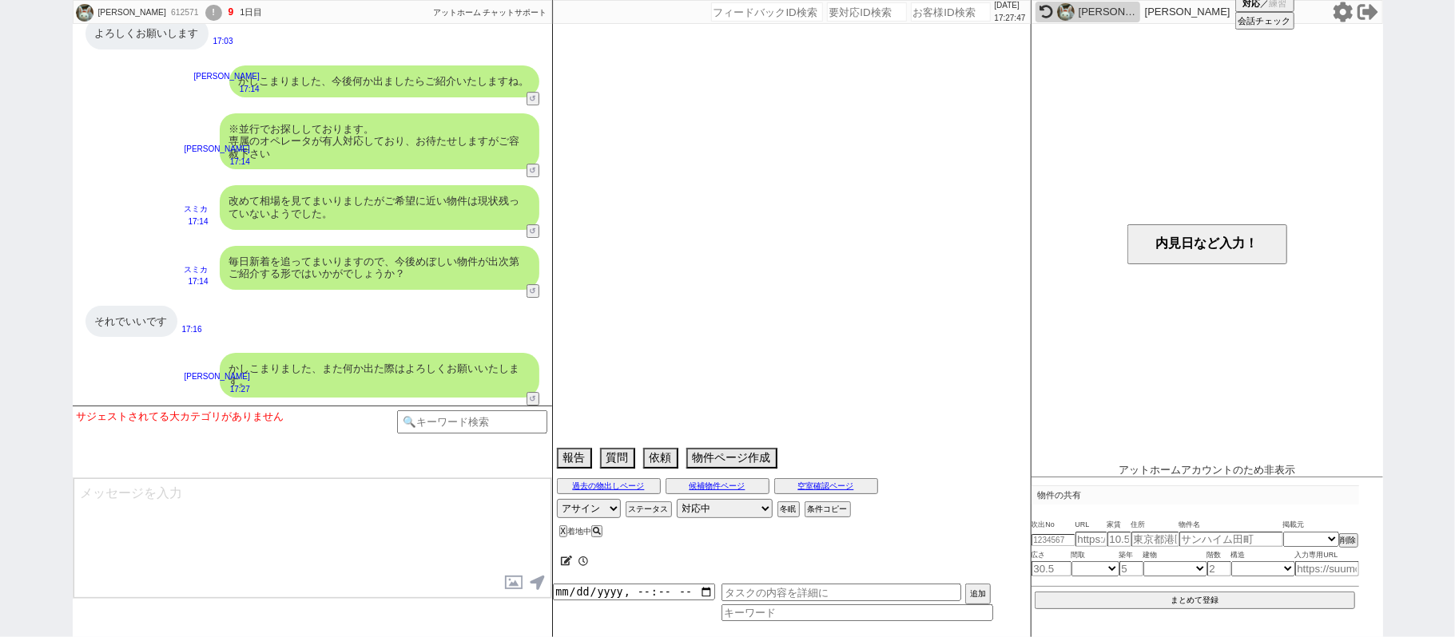
select select "2025"
select select "10"
select select "36"
select select "6"
select select "11"
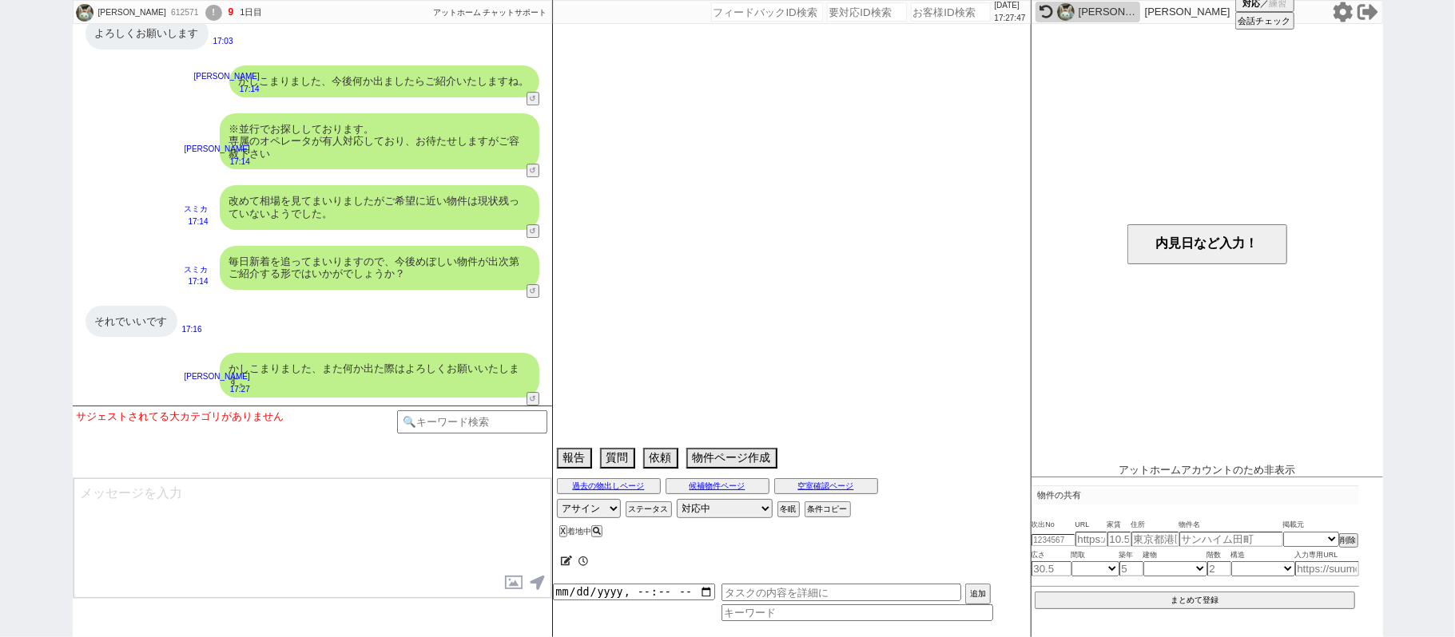
select select "57"
select select "[DATE]"
select select "23"
select select "749"
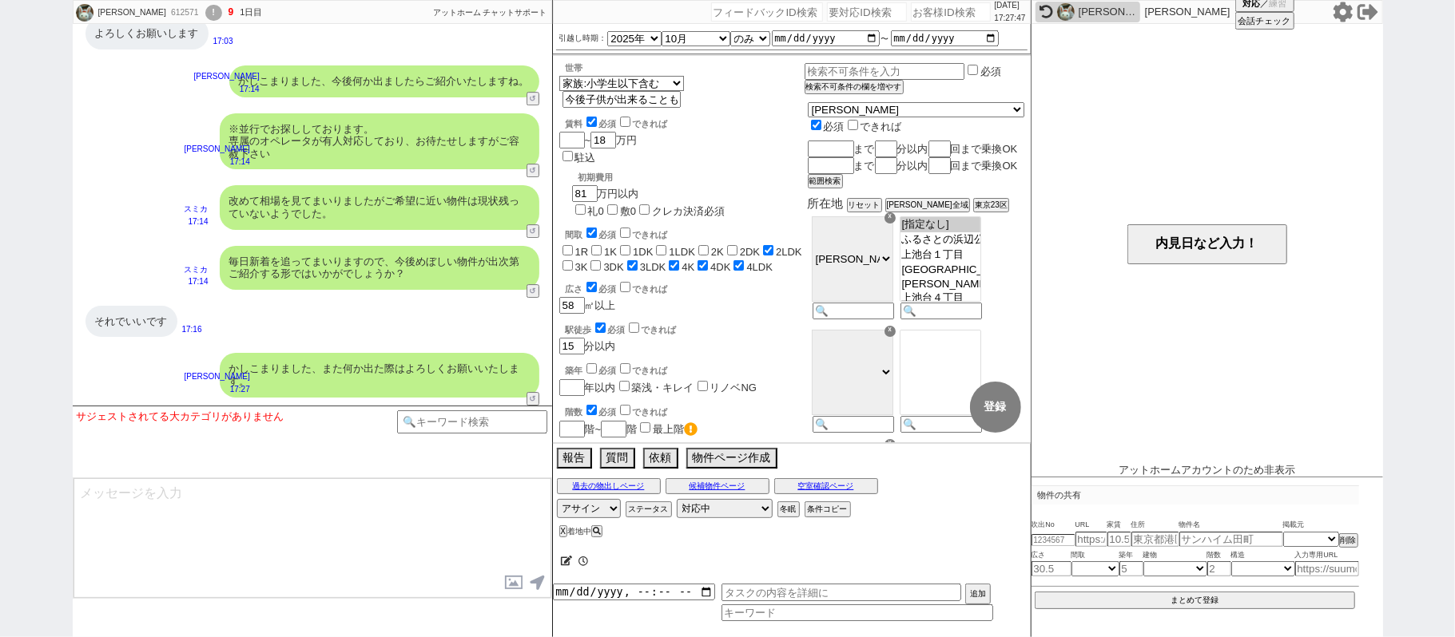
scroll to position [403, 0]
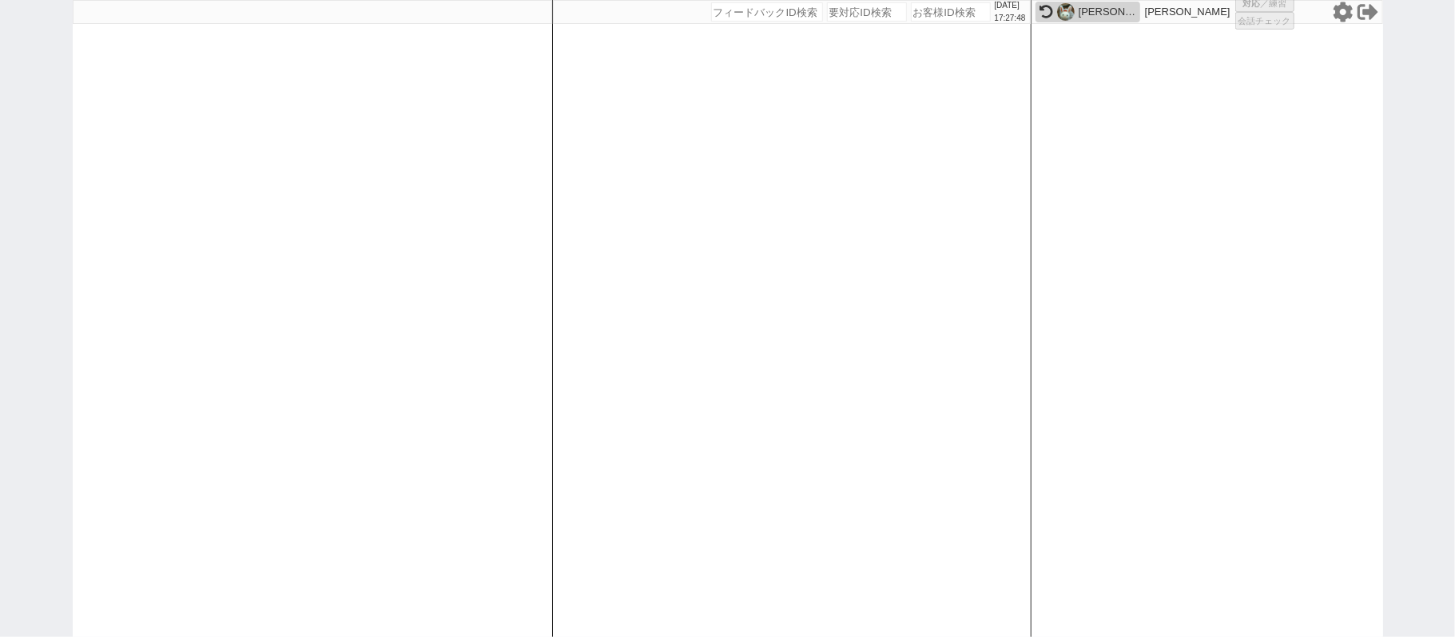
select select
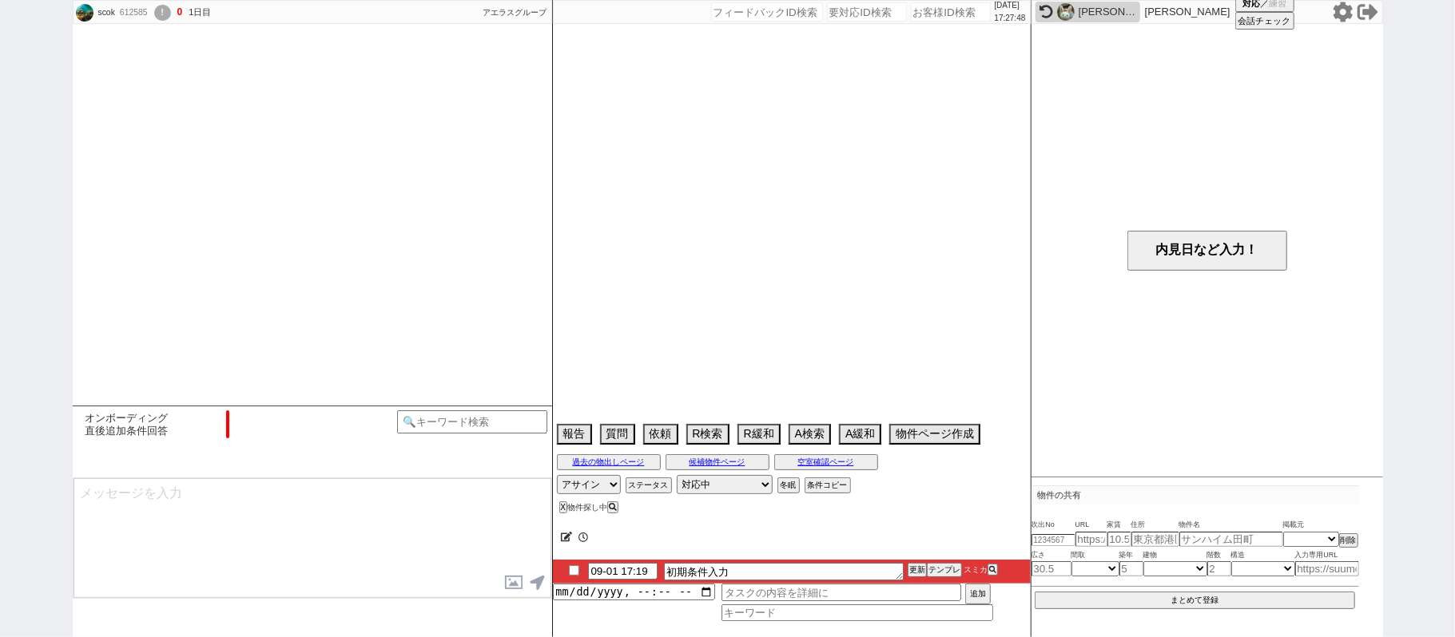
scroll to position [1308, 0]
select select "0"
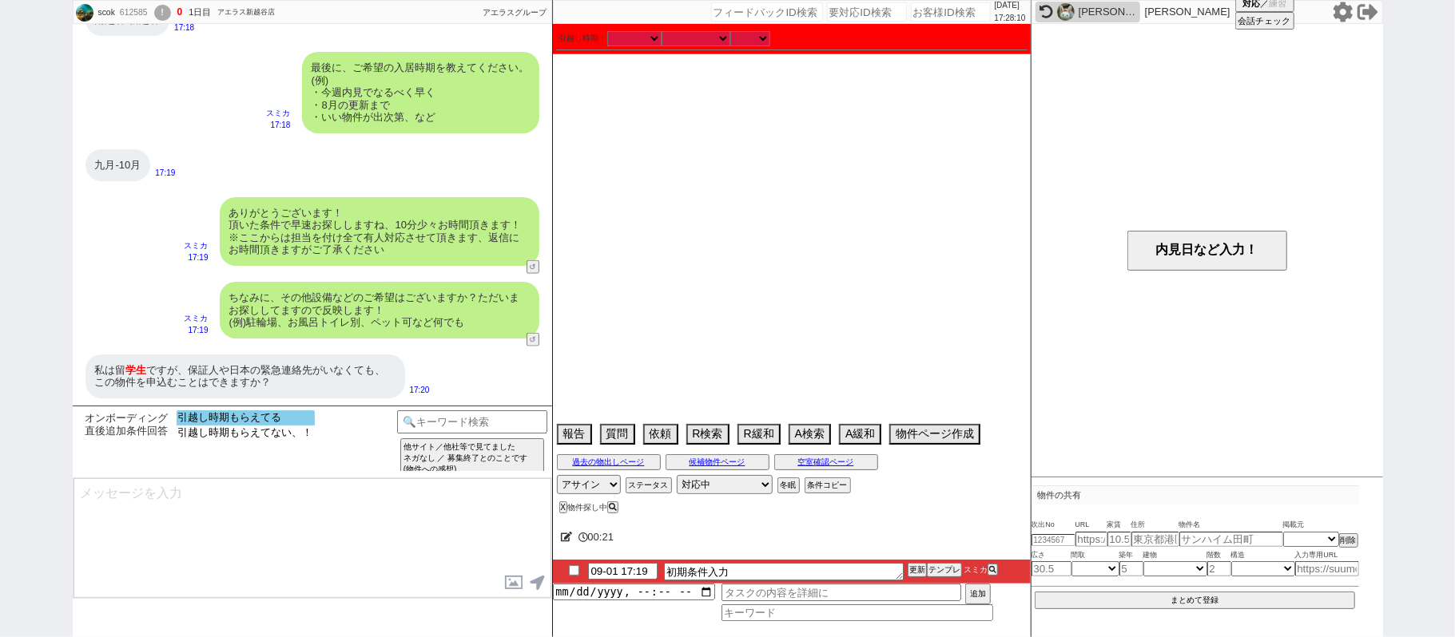
drag, startPoint x: 286, startPoint y: 419, endPoint x: 301, endPoint y: 407, distance: 19.3
click at [286, 426] on option "引越し時期もらえてる" at bounding box center [246, 433] width 138 height 15
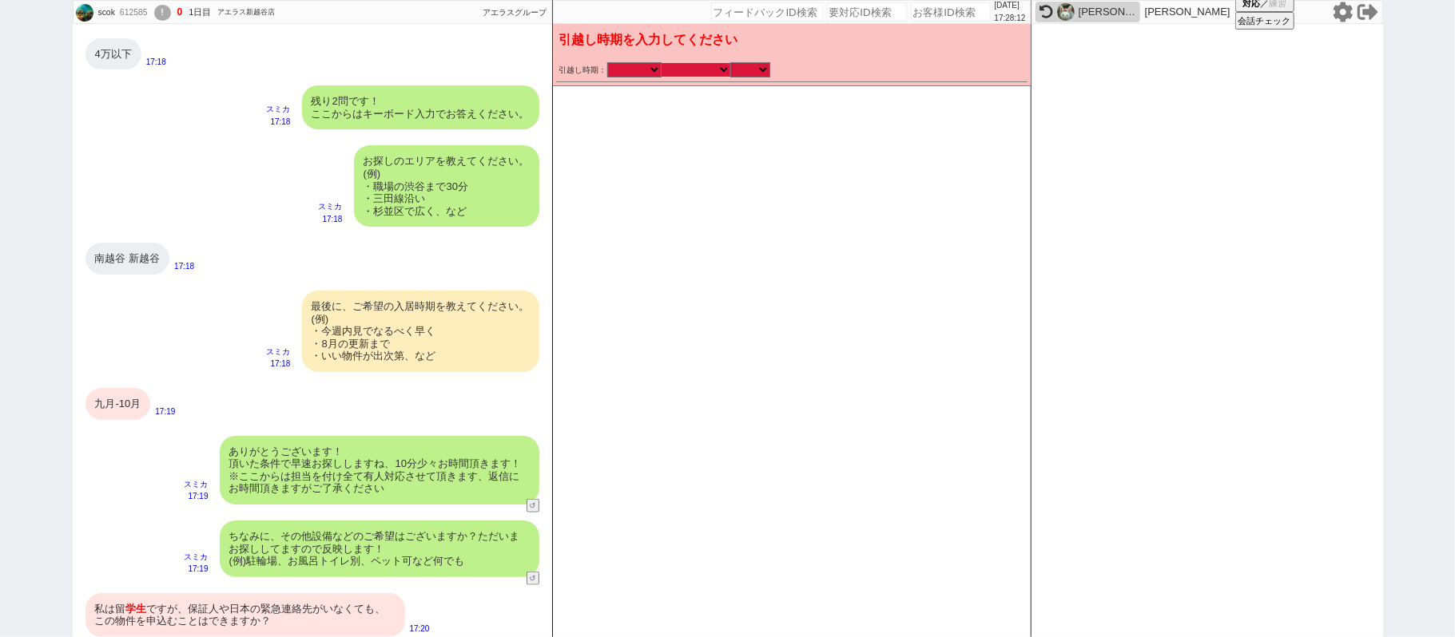
click at [688, 66] on select "なる早 未定 いつでも 物件あれば 年内 来年 1月 2月 3月 4月 5月 6月 7月 8月 9月 10月 11月 12月 春 [PERSON_NAME]" at bounding box center [695, 70] width 69 height 14
select select "9"
click at [661, 63] on select "なる早 未定 いつでも 物件あれば 年内 来年 1月 2月 3月 4月 5月 6月 7月 8月 9月 10月 11月 12月 春 [PERSON_NAME]" at bounding box center [695, 70] width 69 height 14
select select "2025"
checkbox input "true"
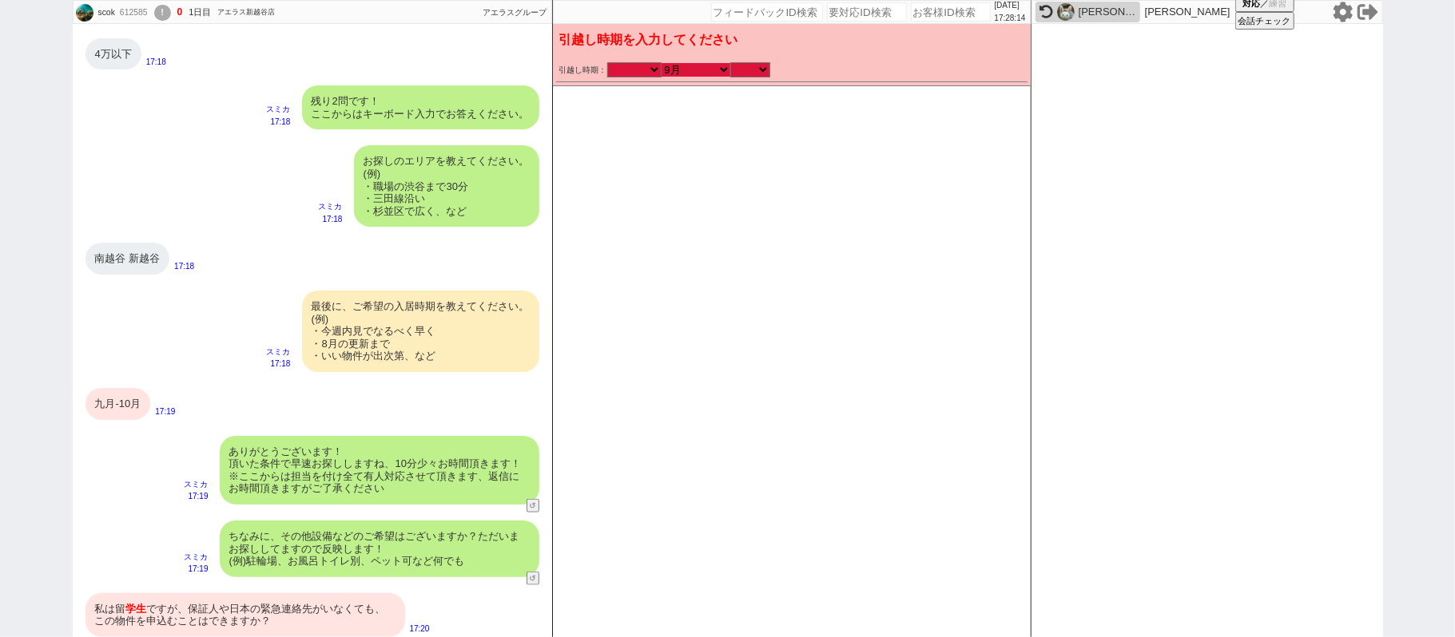
checkbox input "true"
checkbox input "false"
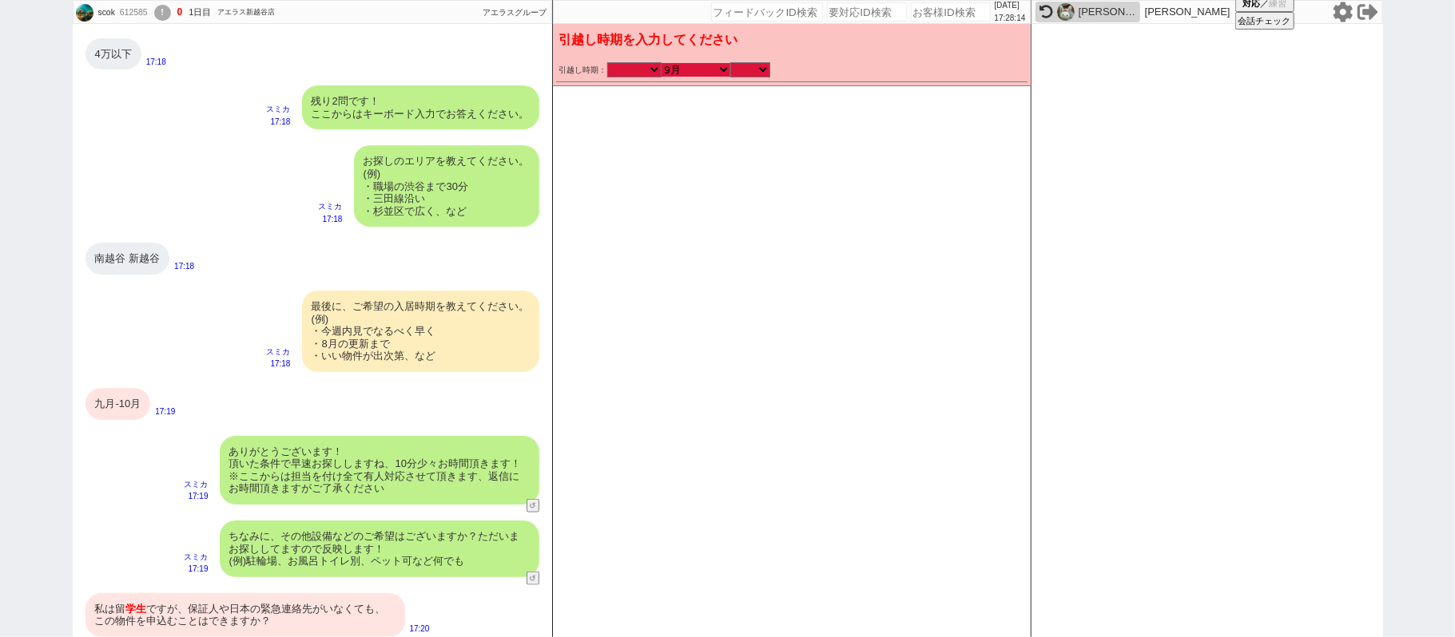
checkbox input "false"
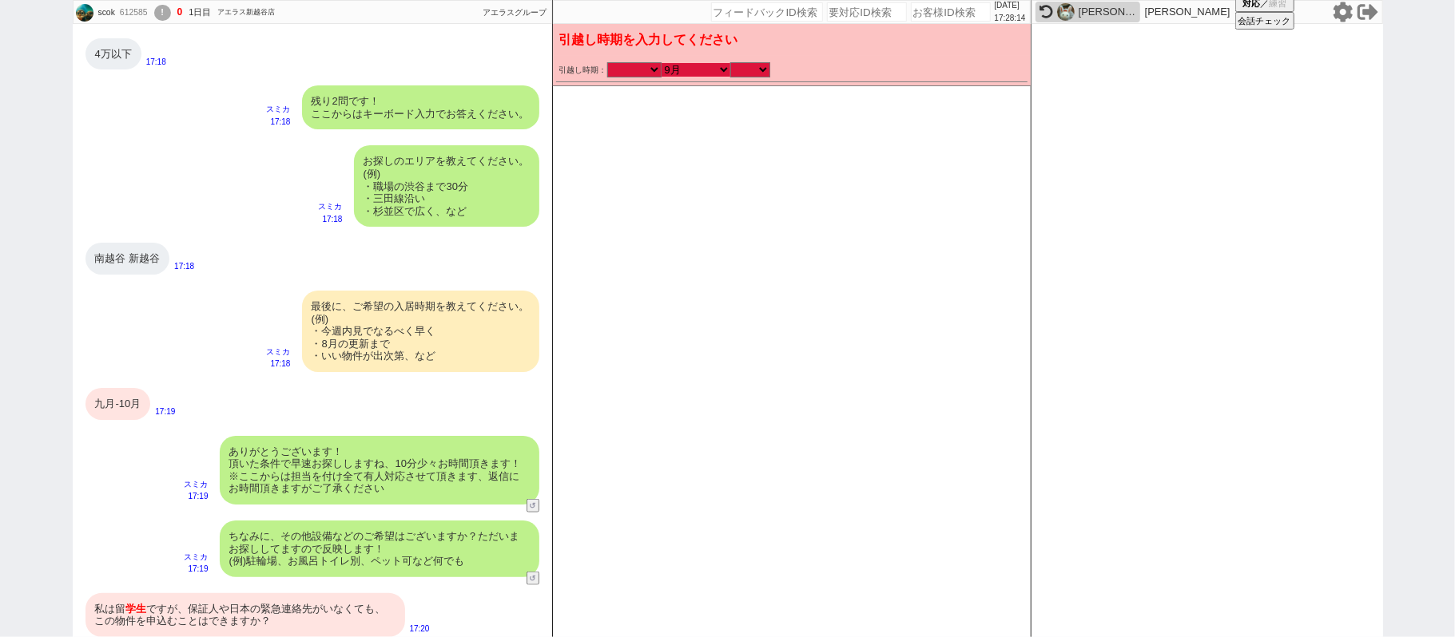
checkbox input "false"
click at [743, 73] on select "のみ 上旬 中旬 下旬 末 まで 1日 2日 3日 4日 5日 6日 7日 8日 9日 10日 11日 12日 13日 14日 15日 16日 17日 18日…" at bounding box center [750, 70] width 40 height 14
select select "36"
click at [730, 63] on select "のみ 上旬 中旬 下旬 末 まで 1日 2日 3日 4日 5日 6日 7日 8日 9日 10日 11日 12日 13日 14日 15日 16日 17日 18日…" at bounding box center [750, 70] width 40 height 14
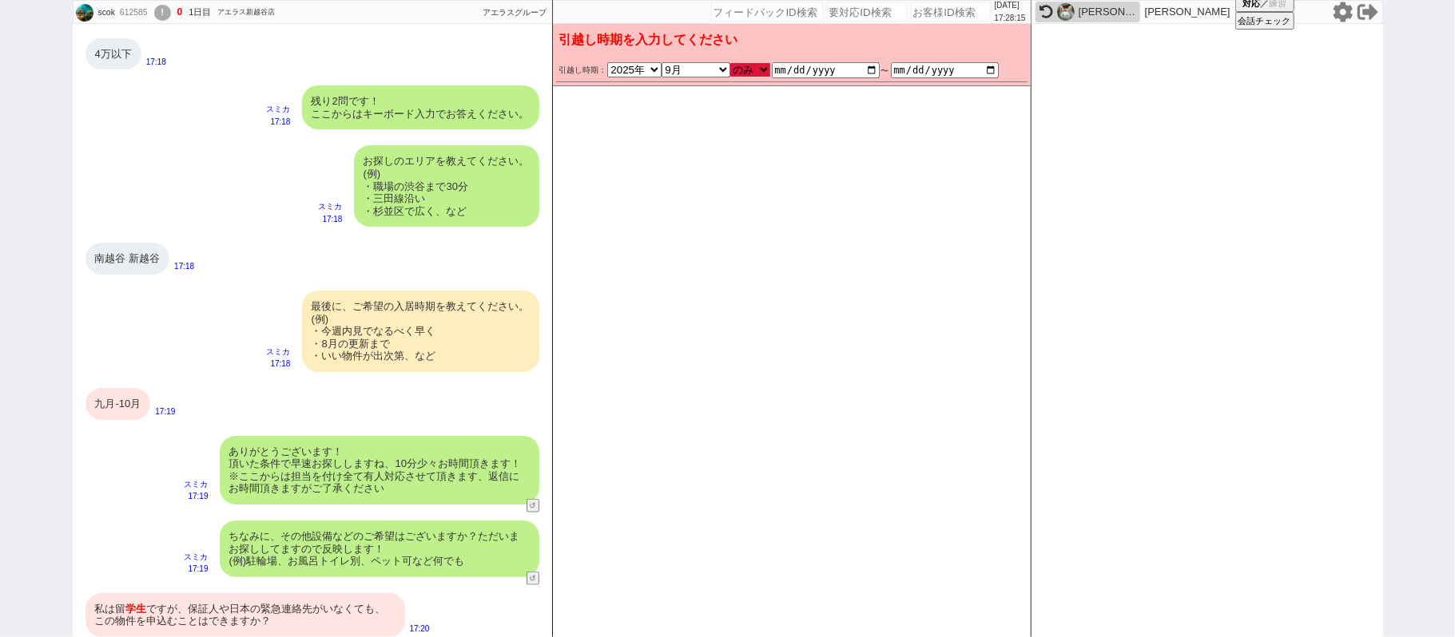
type input "[DATE]"
checkbox input "true"
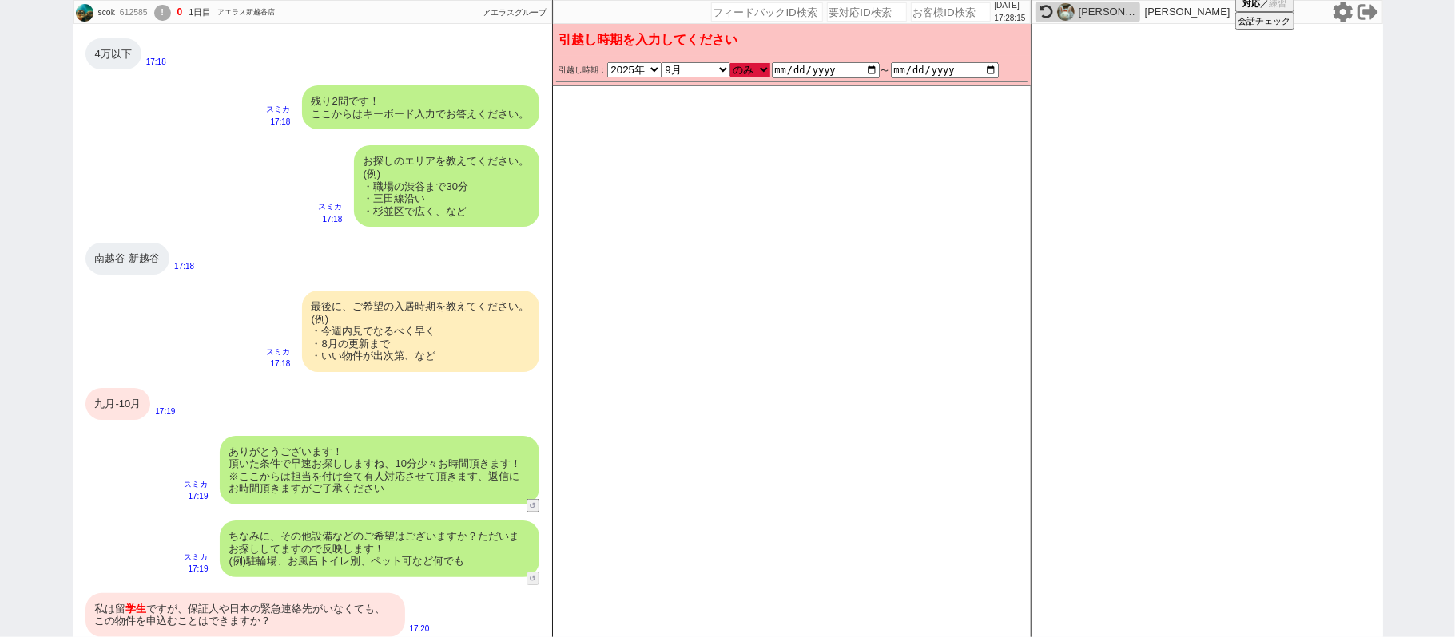
checkbox input "true"
checkbox input "false"
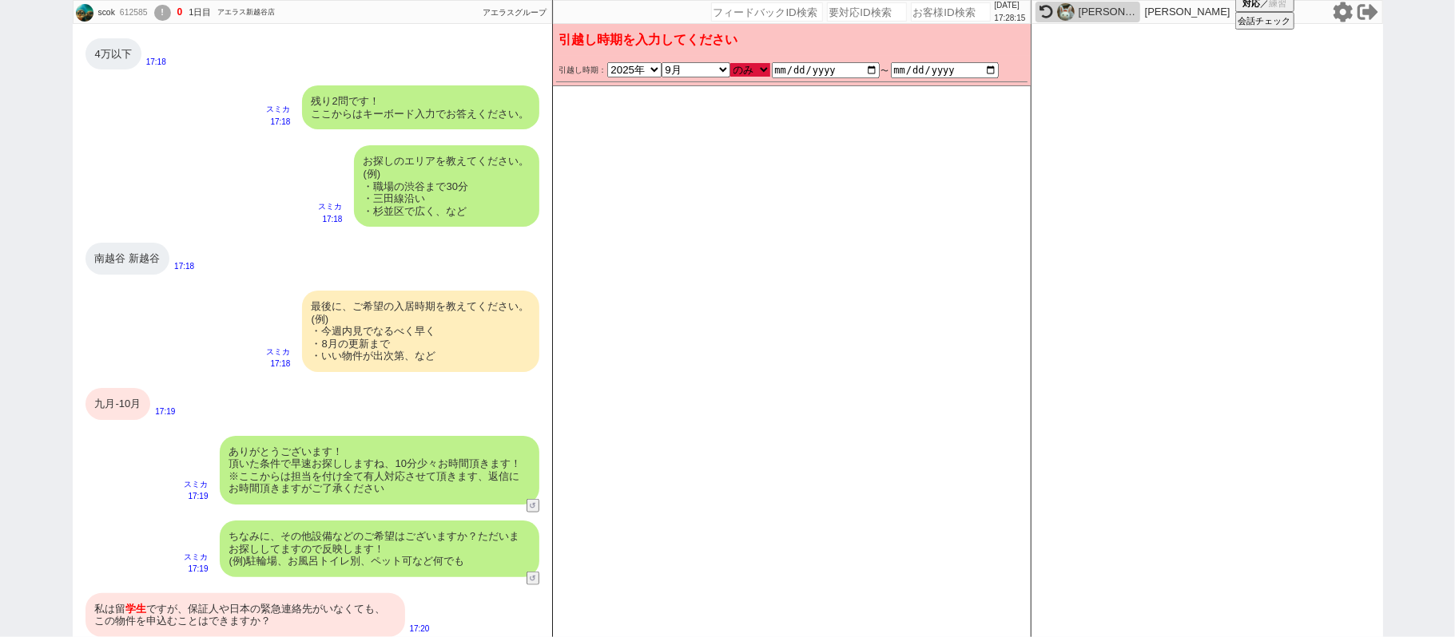
checkbox input "false"
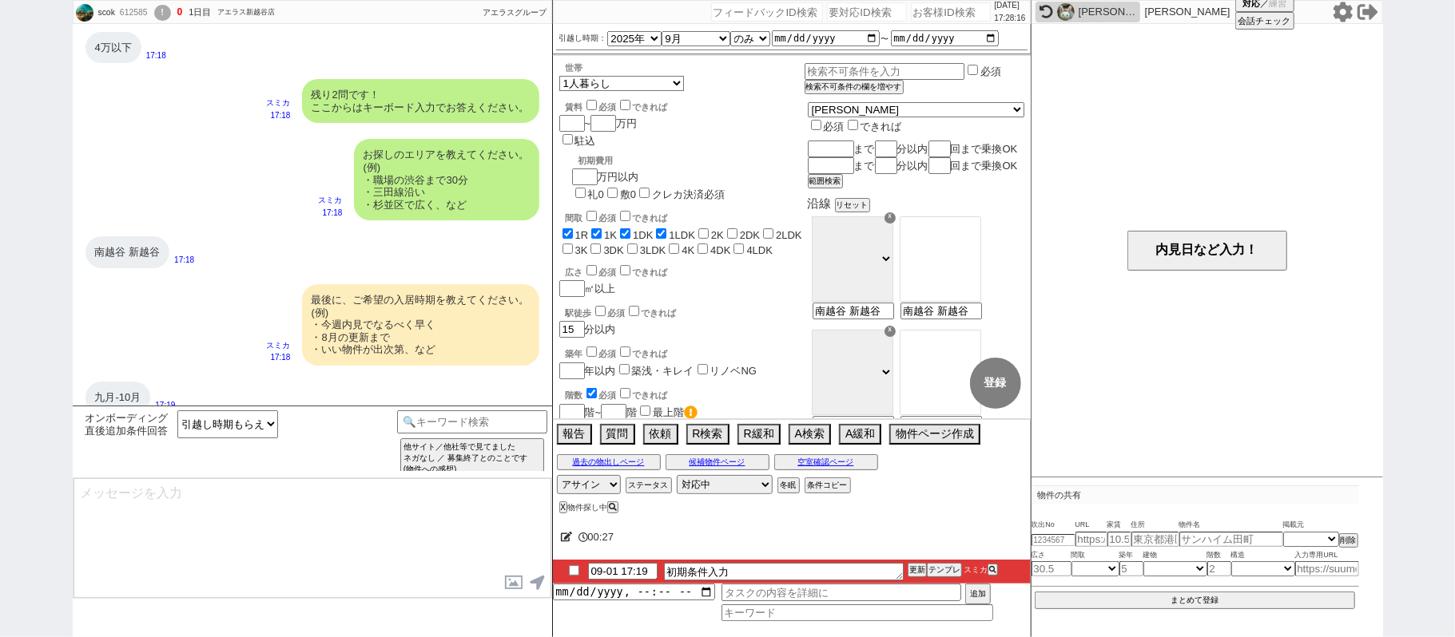
type textarea "かしこまりました！ただ今お探ししております、追加のご希望もお気軽にお願いします！"
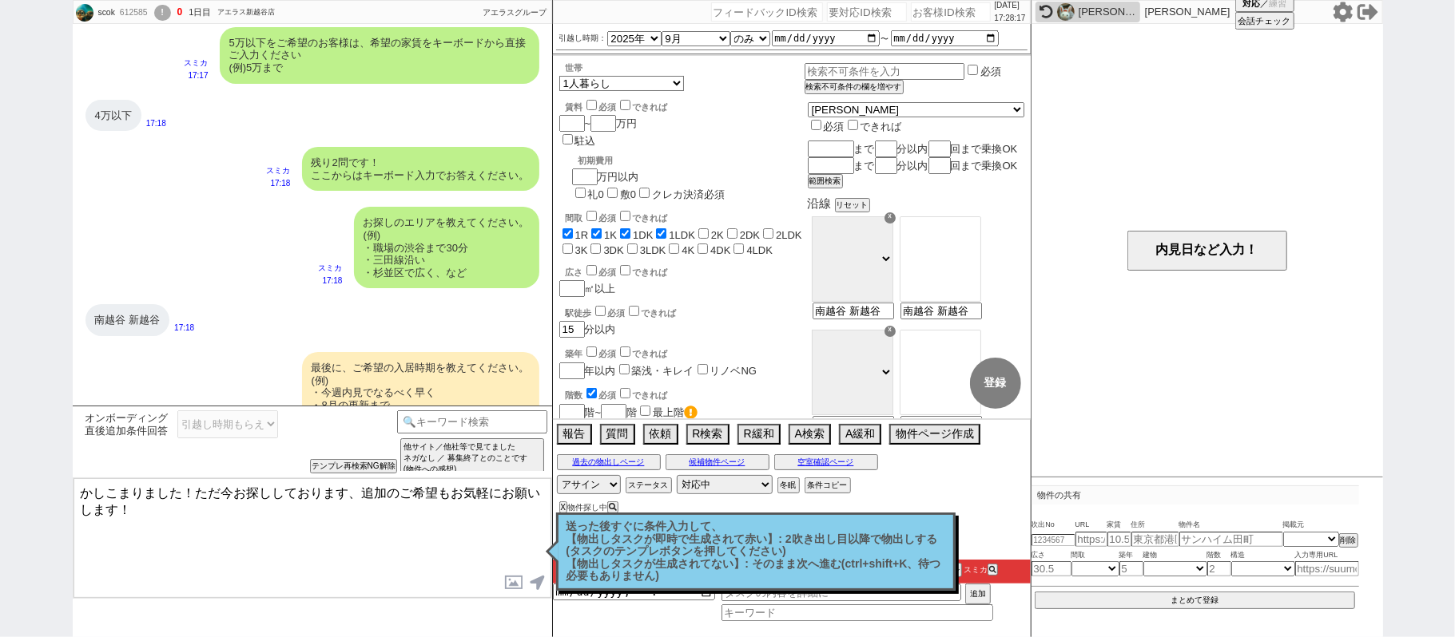
scroll to position [863, 0]
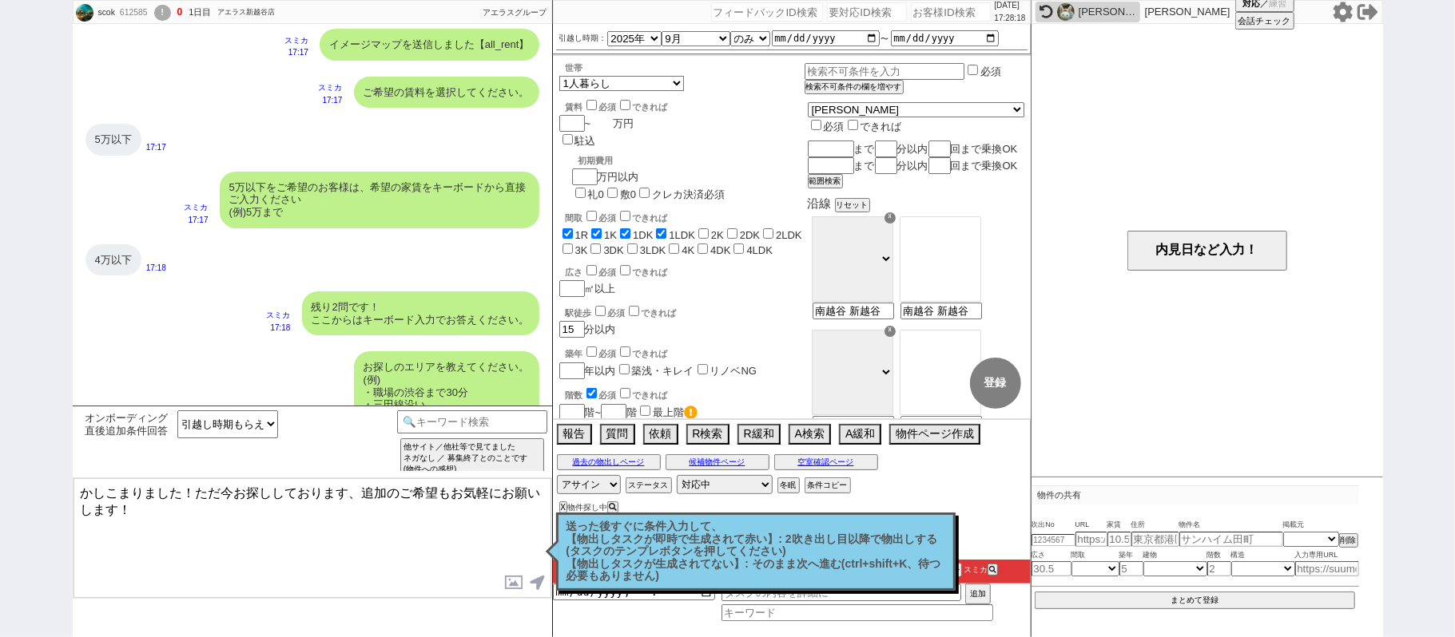
click at [608, 119] on input "number" at bounding box center [601, 124] width 22 height 14
type input "4"
checkbox input "true"
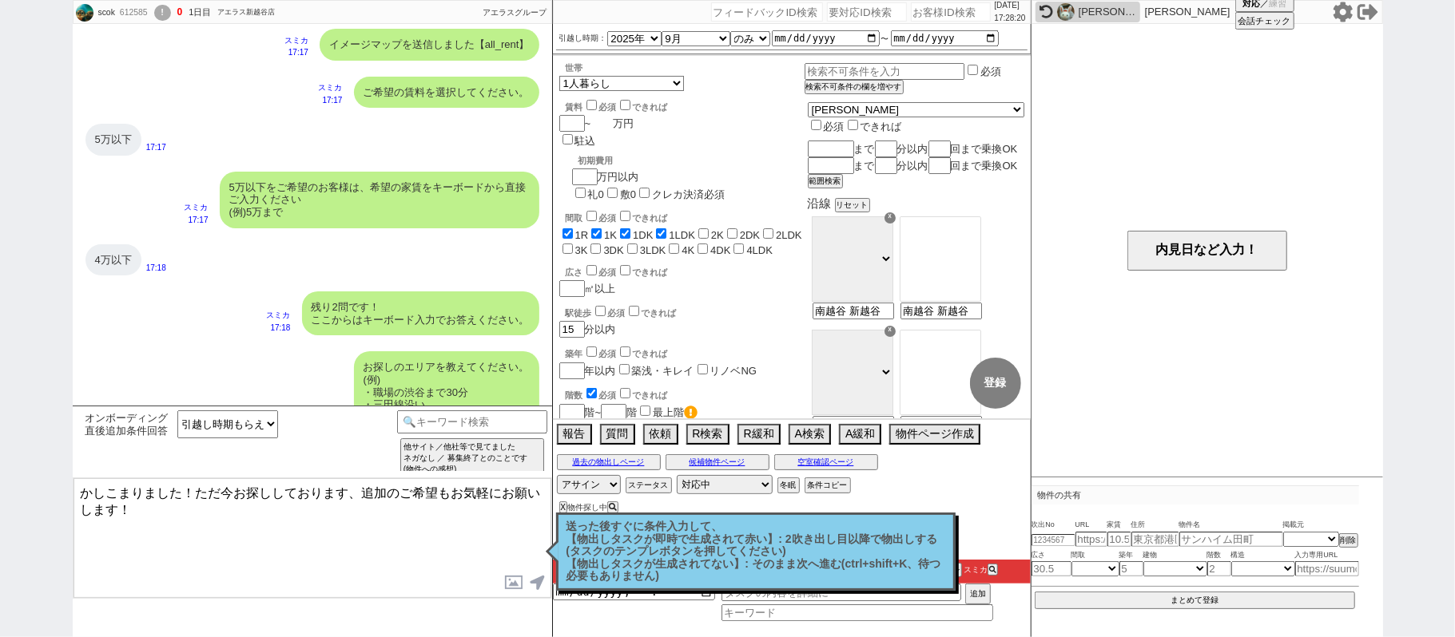
checkbox input "true"
checkbox input "false"
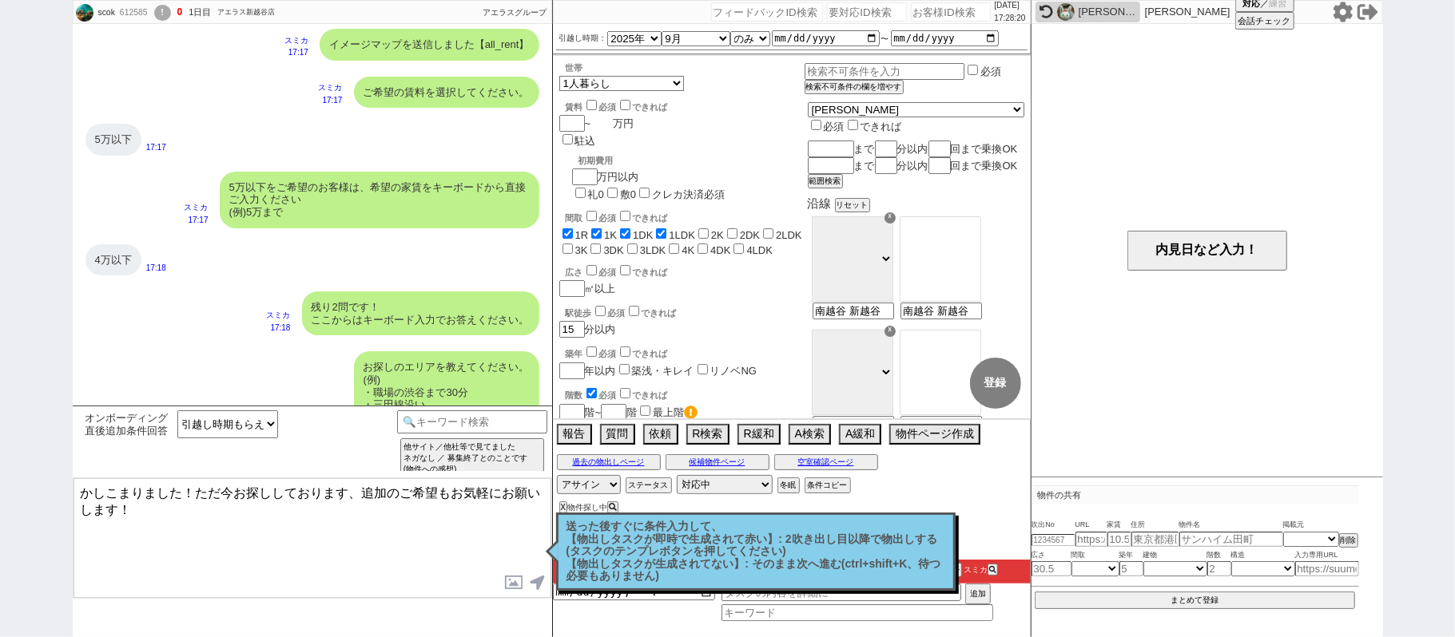
checkbox input "false"
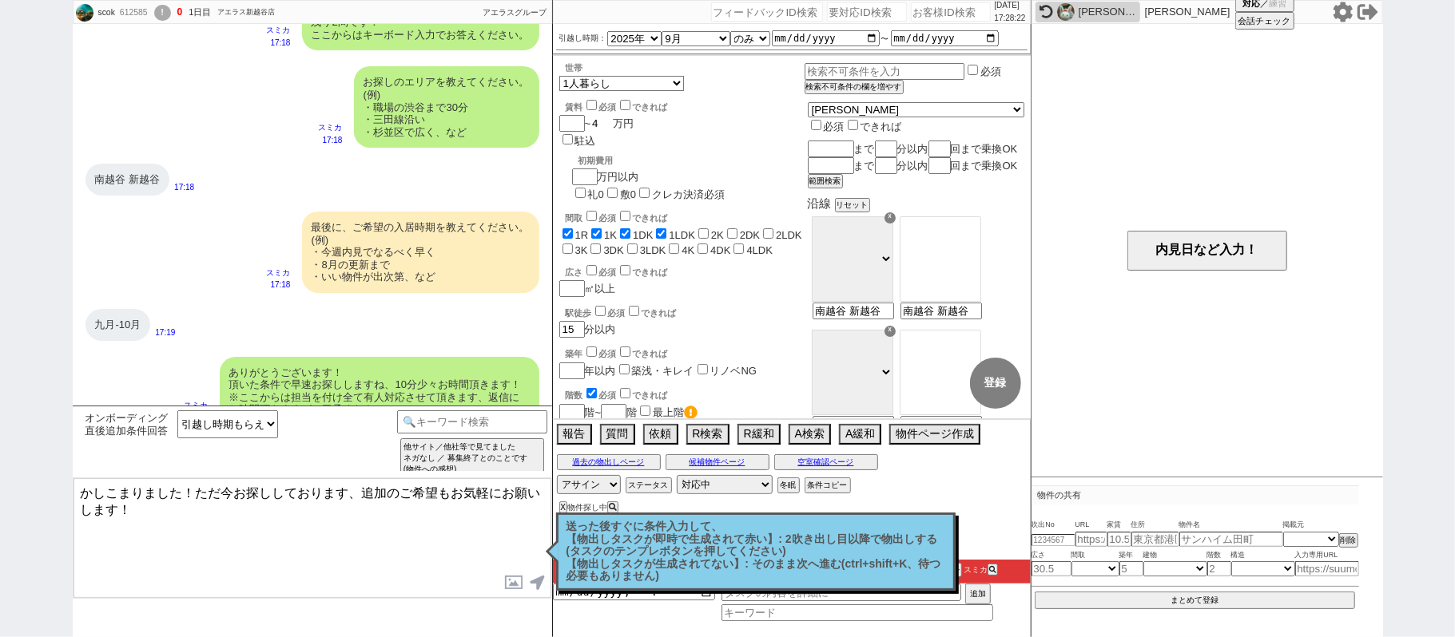
scroll to position [1182, 0]
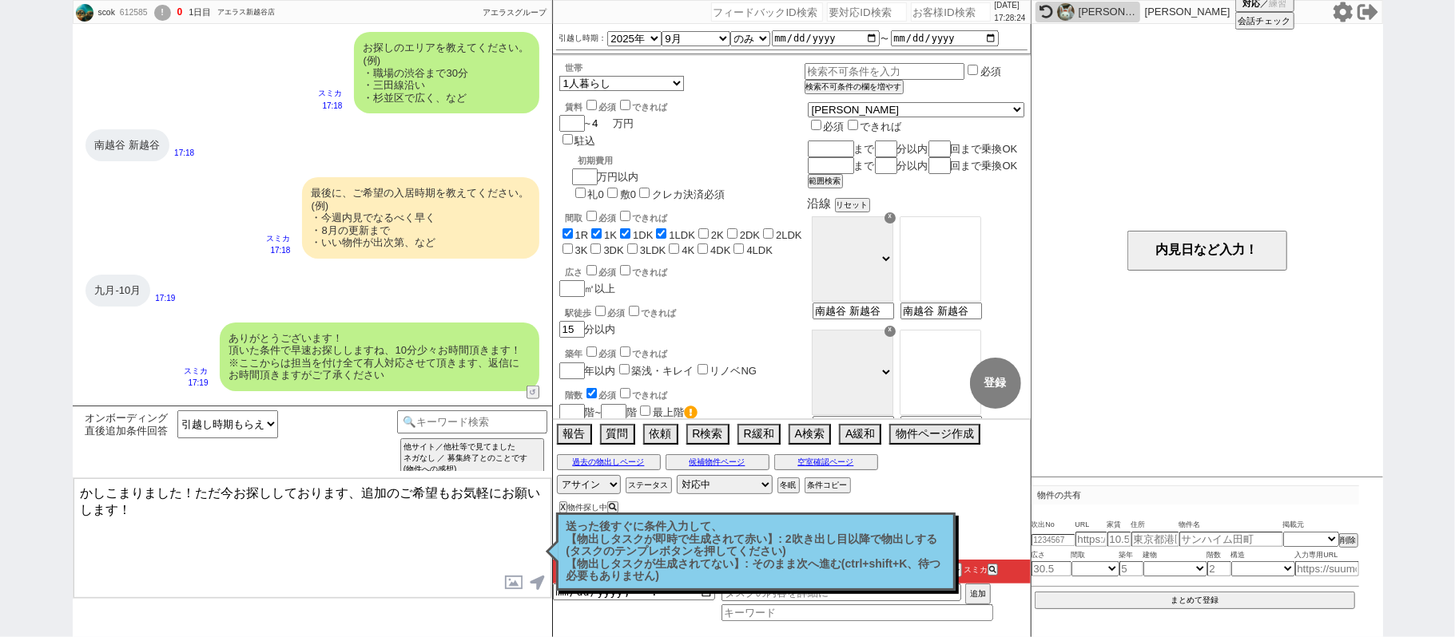
type input "4"
drag, startPoint x: 978, startPoint y: 324, endPoint x: 1454, endPoint y: 220, distance: 487.3
click at [1454, 224] on div "scok 612585 ! 0 1日目 アエラス新越谷店 冬眠中 自社客 アエラスグループ スミカ_BPO チャット全表示 [DATE] ようこそLINE物件…" at bounding box center [727, 318] width 1455 height 637
type input "南越谷"
select select "16"
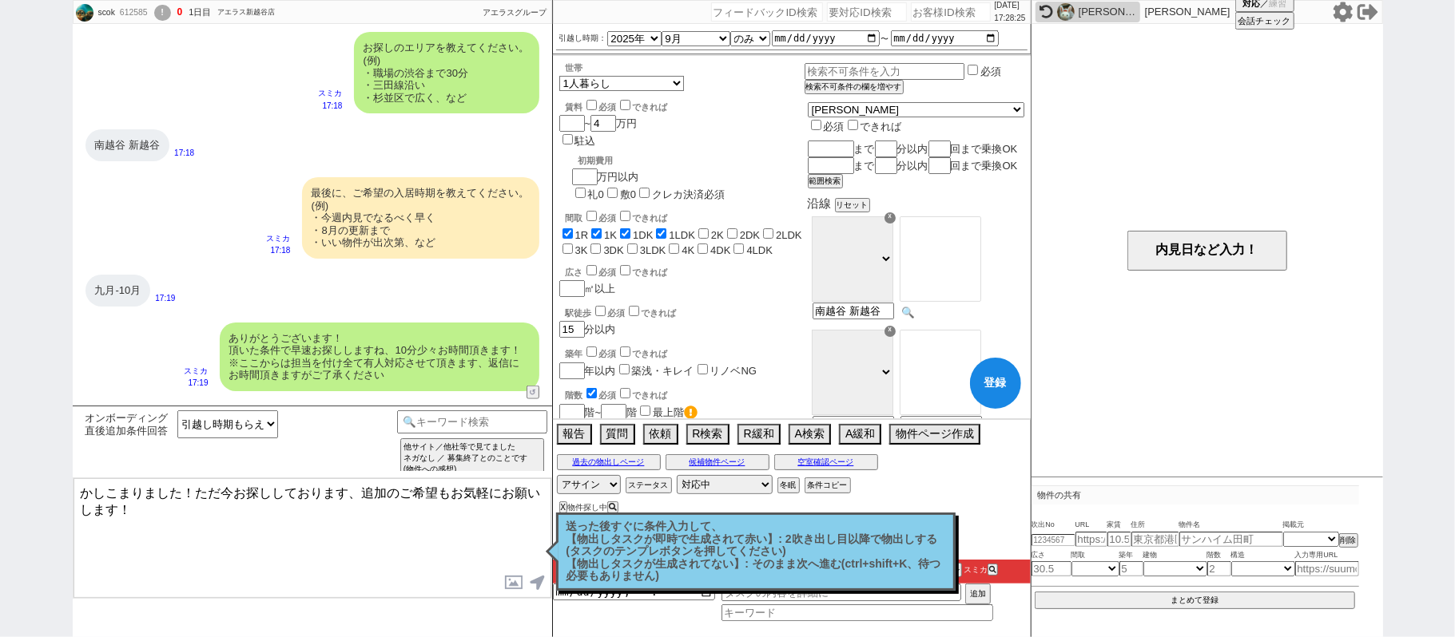
type input "南越谷 新越谷"
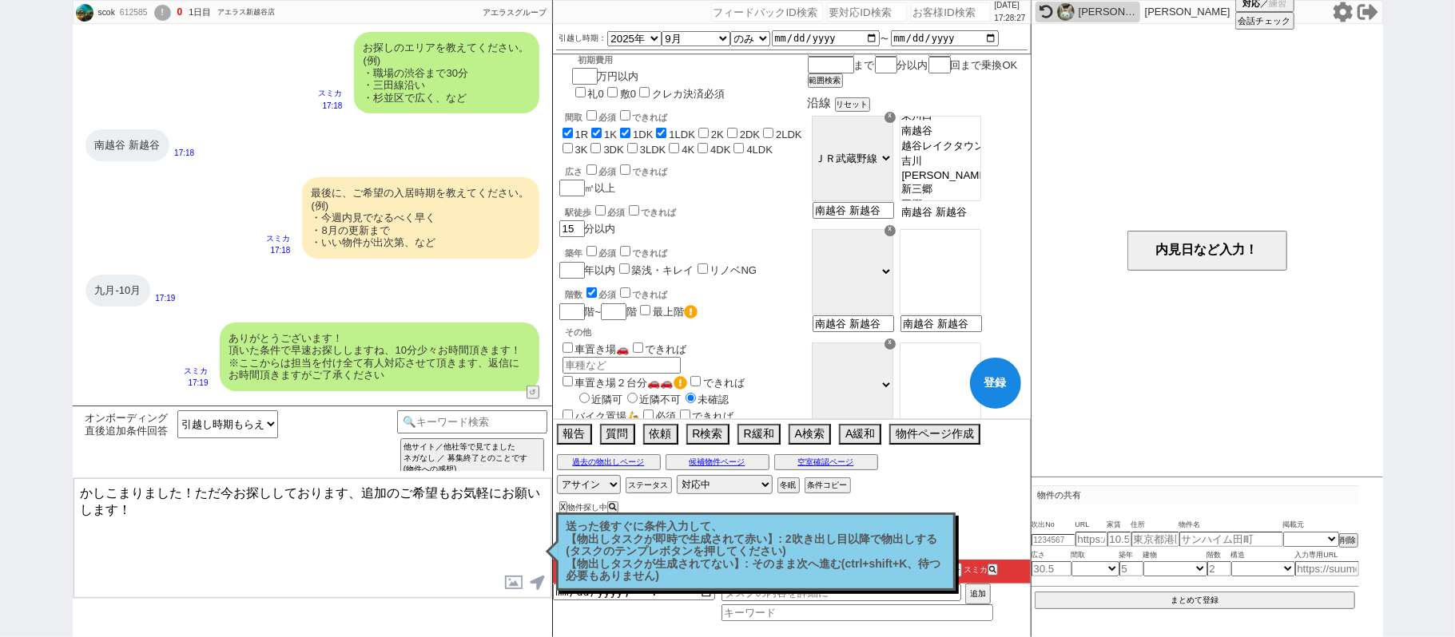
scroll to position [212, 0]
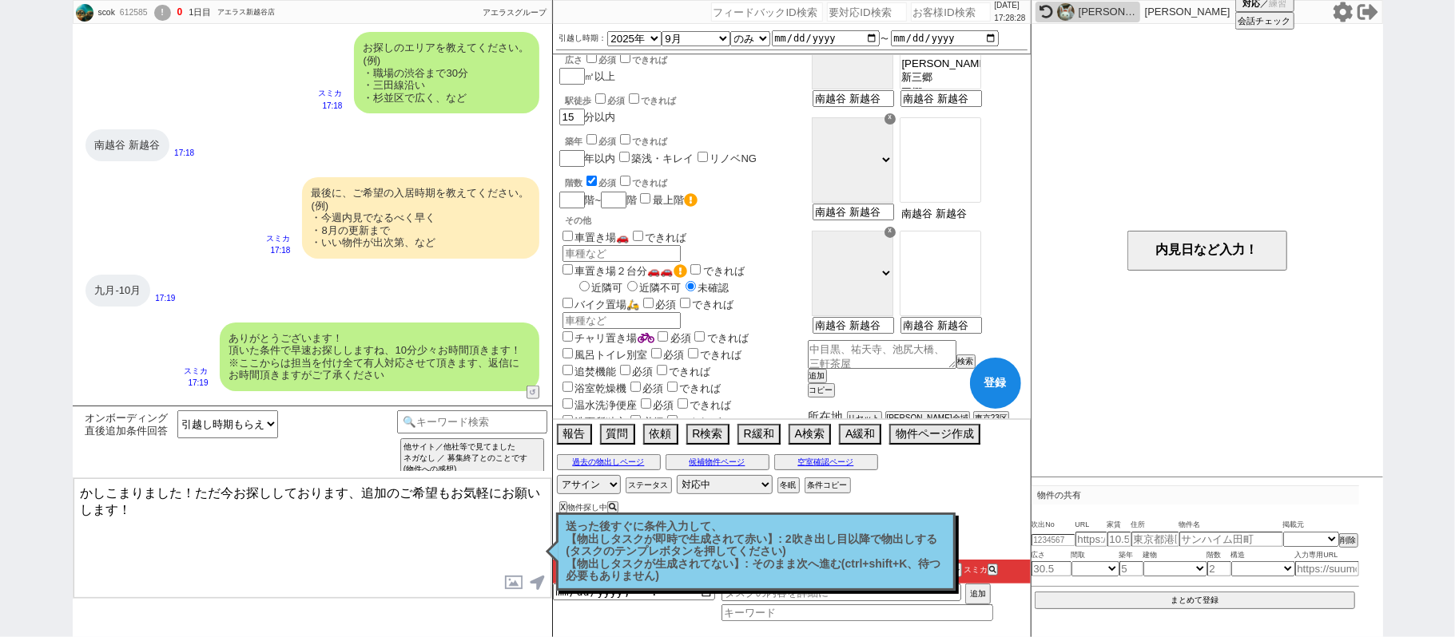
drag, startPoint x: 979, startPoint y: 231, endPoint x: 804, endPoint y: 161, distance: 188.2
click at [804, 161] on div "世帯 1人暮らし 2人暮らし 家族:小学生以下含む 家族:小学生以下含まず 兄弟・姉妹 ルームシェア その他 子供 家族(子供なし) ルームシェア 賃料 必須…" at bounding box center [791, 580] width 465 height 1460
type input "新越谷"
select select "33"
type input "南越谷 新越谷"
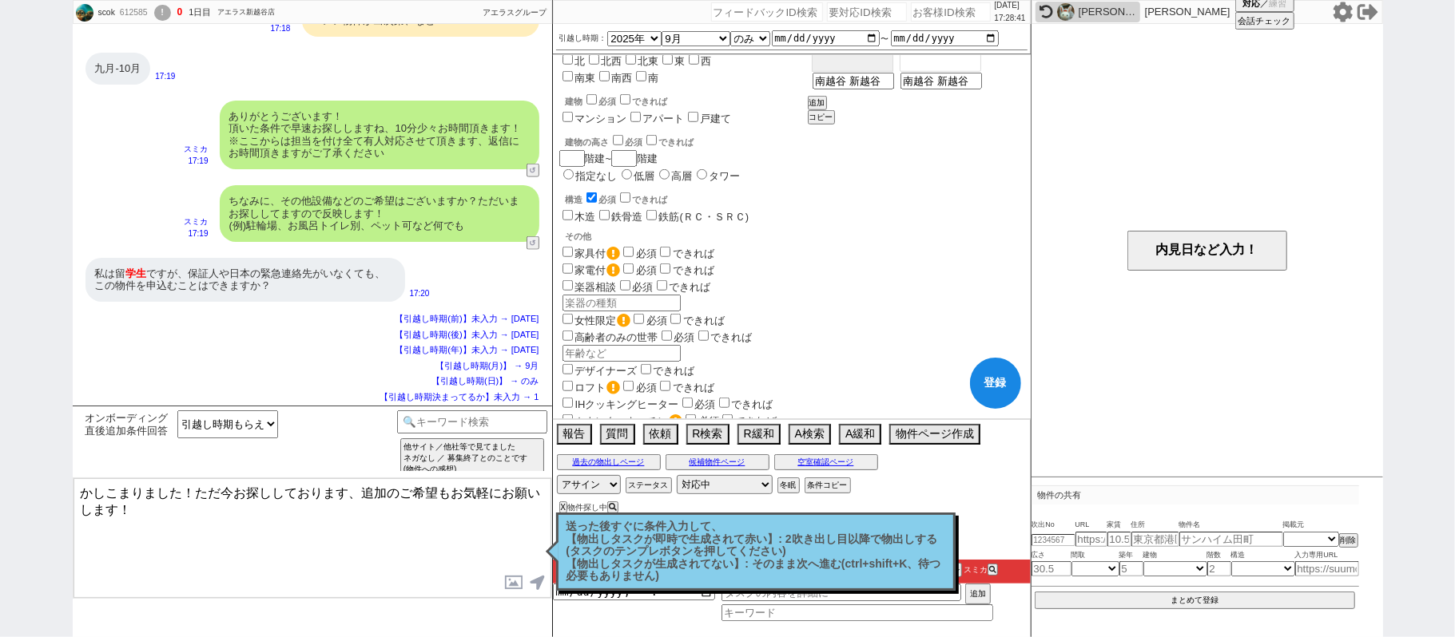
scroll to position [1031, 0]
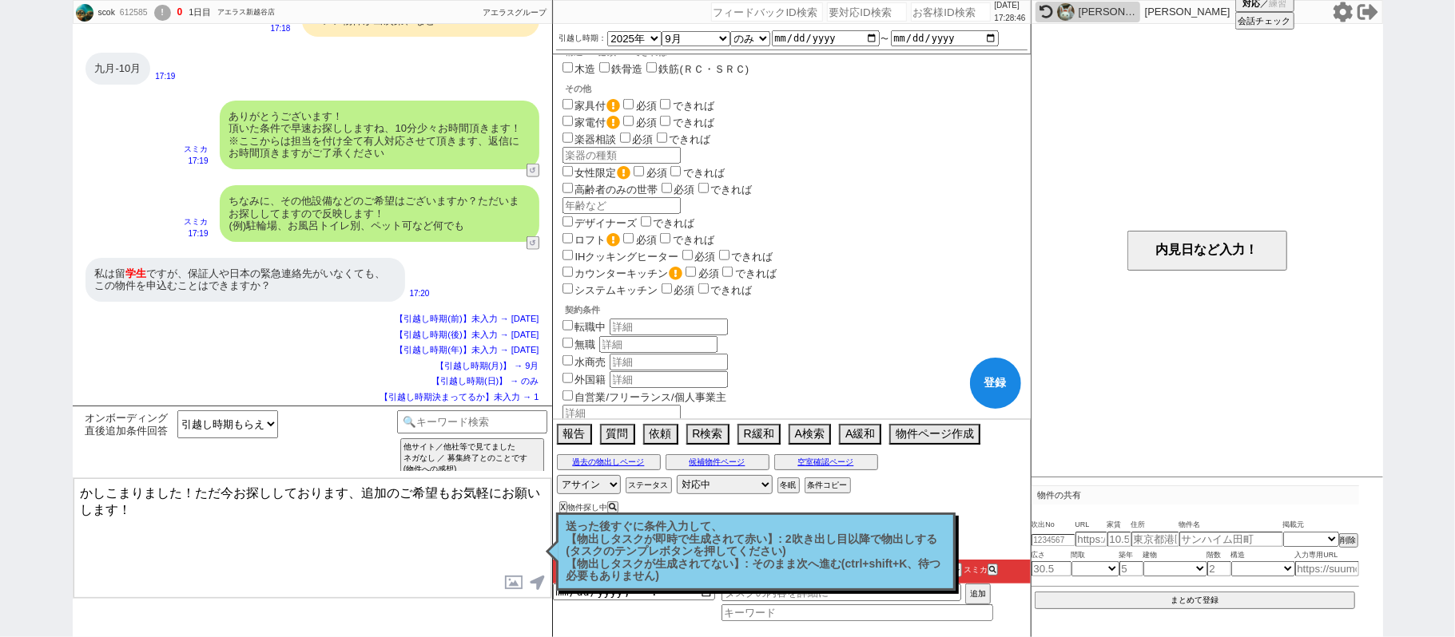
click at [592, 374] on label "外国籍" at bounding box center [590, 380] width 31 height 12
click at [573, 373] on input "外国籍" at bounding box center [567, 378] width 10 height 10
checkbox input "true"
click at [445, 415] on input at bounding box center [472, 421] width 151 height 20
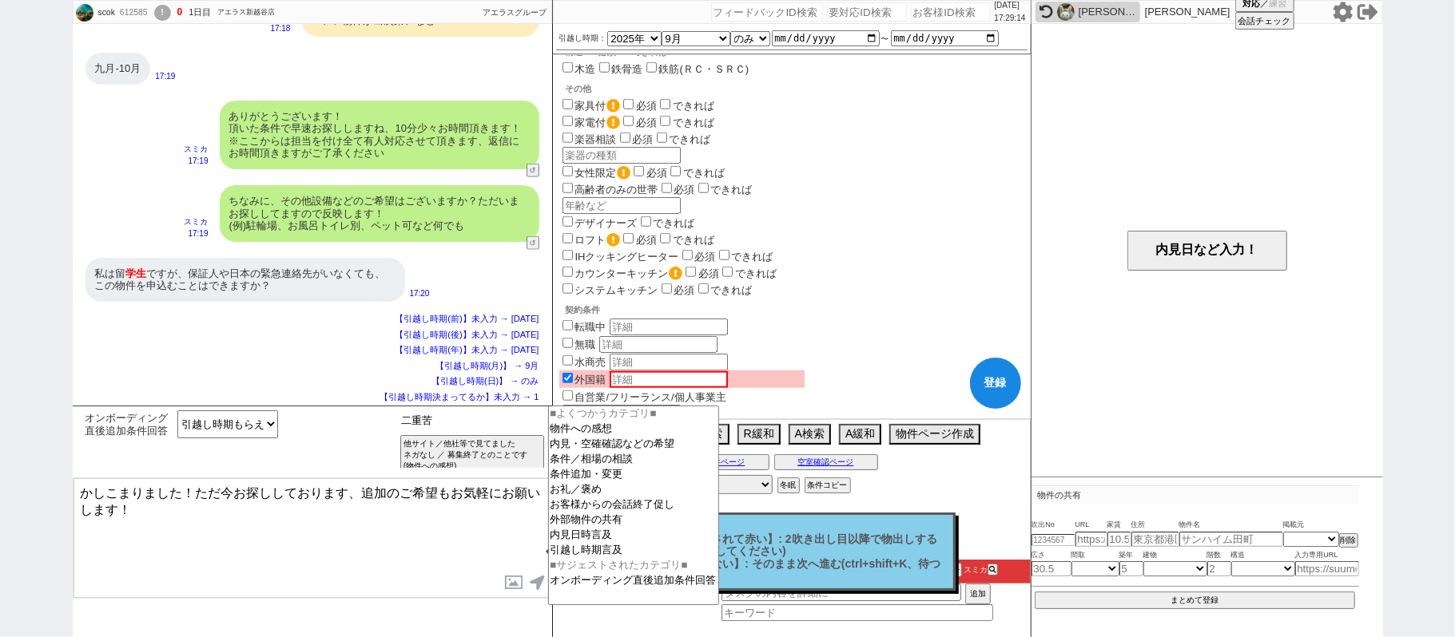
type input "二重苦"
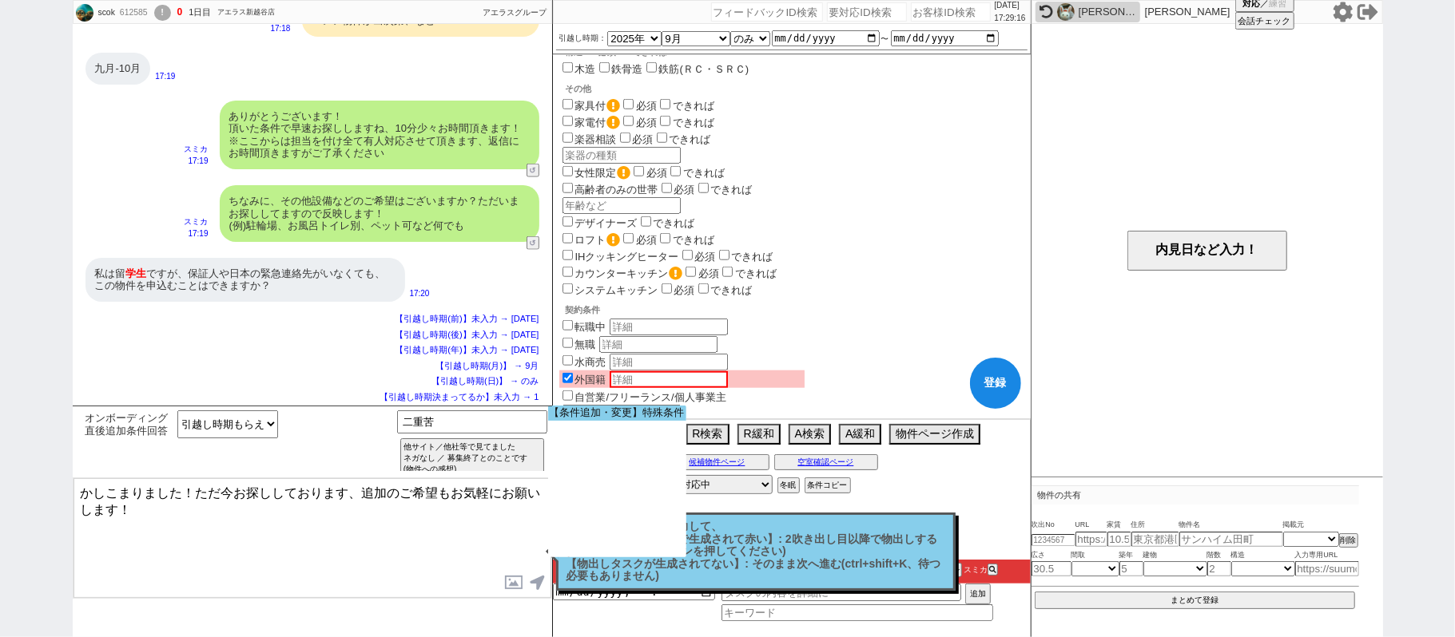
click at [0, 0] on option "【条件追加・変更】特殊条件" at bounding box center [0, 0] width 0 height 0
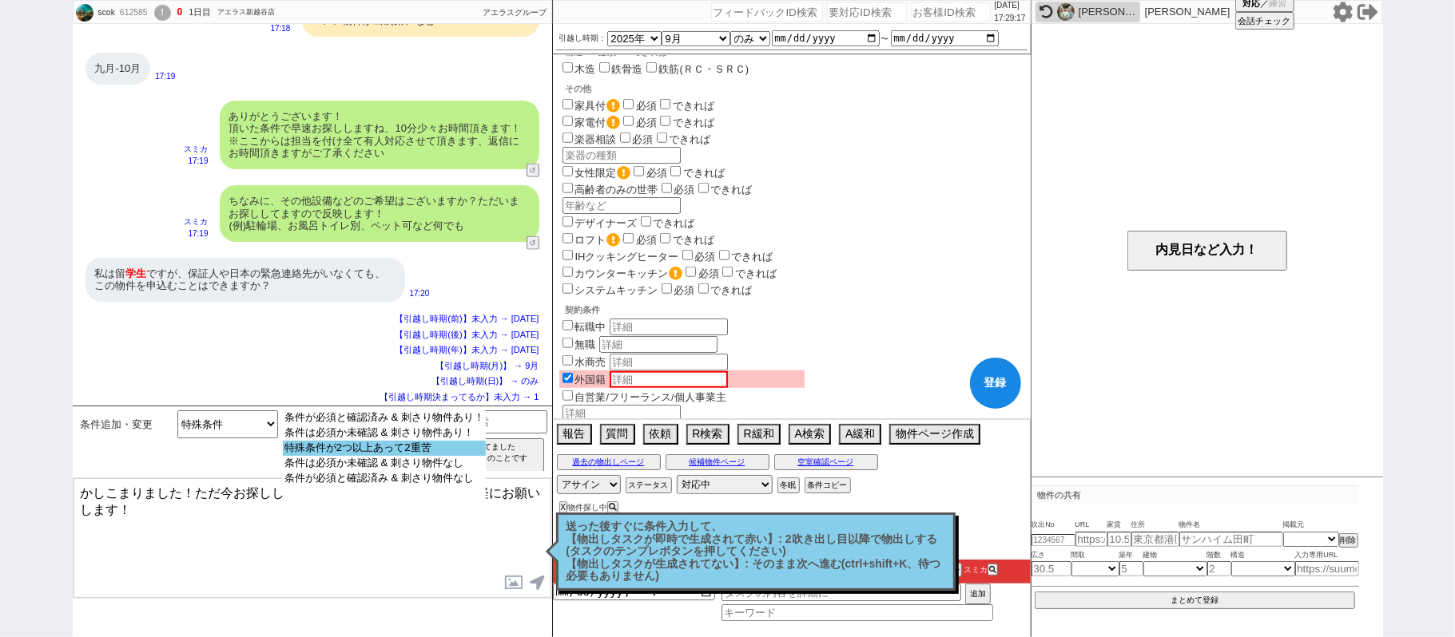
select select "特殊条件が2つ以上あって2重苦"
click at [432, 456] on option "特殊条件が2つ以上あって2重苦" at bounding box center [384, 463] width 203 height 15
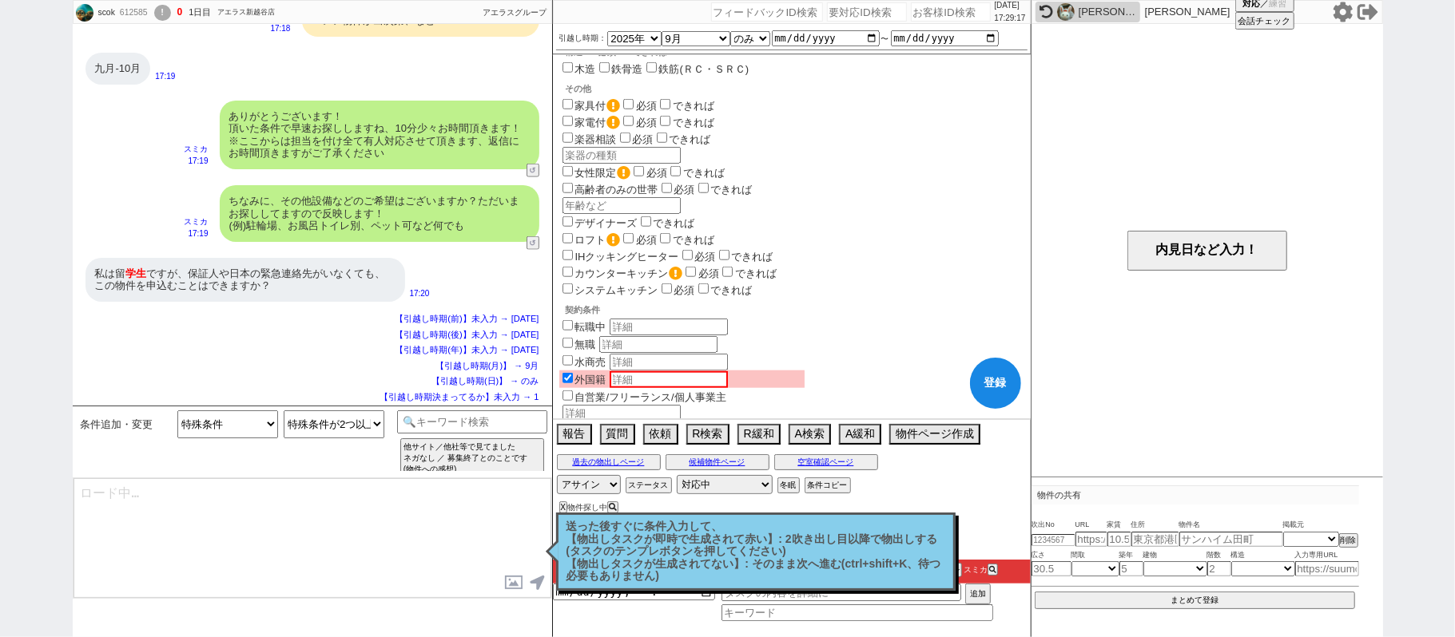
type textarea "さようでしたか、そうしますと契約条件的にオーナー/管理会社と要交渉必須となるケースが殆どなのですが、本LINEでは業者間システムの掲載情報までのためコチラで事…"
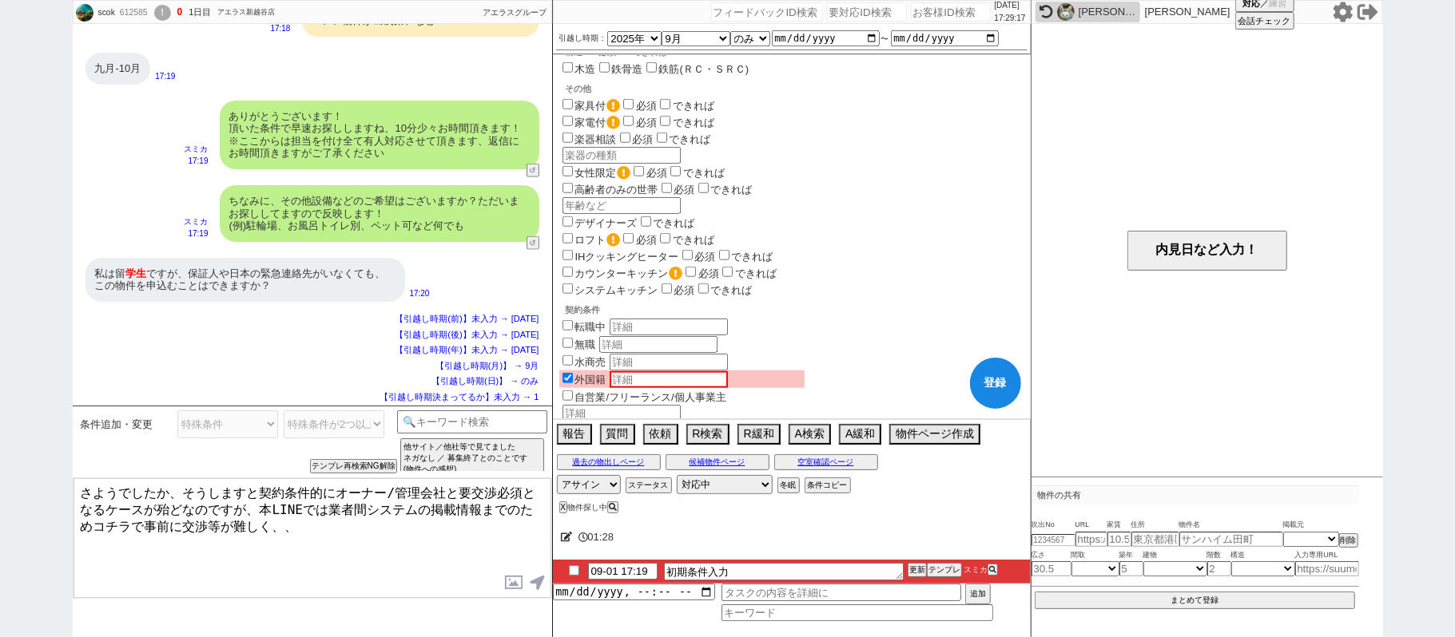
click at [689, 550] on div "01:28" at bounding box center [792, 538] width 478 height 32
click at [567, 538] on icon at bounding box center [567, 537] width 12 height 10
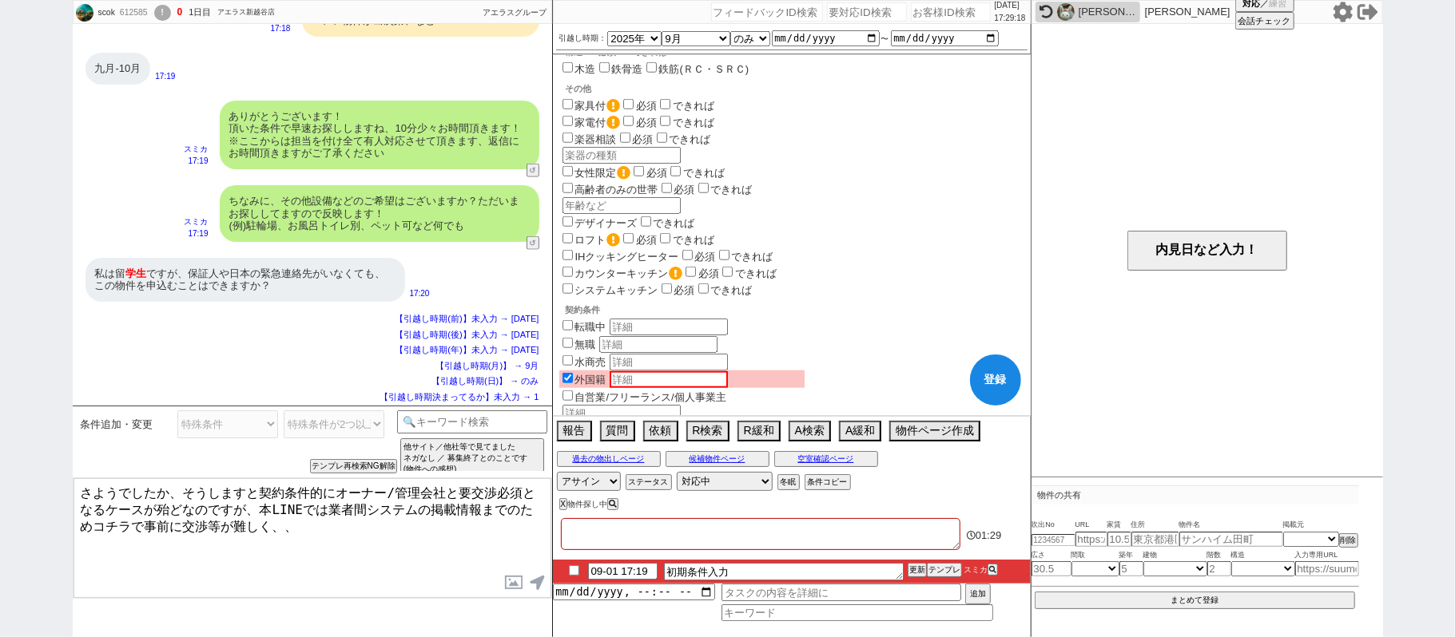
click at [580, 538] on textarea at bounding box center [760, 534] width 399 height 32
type textarea "ｇ"
checkbox input "true"
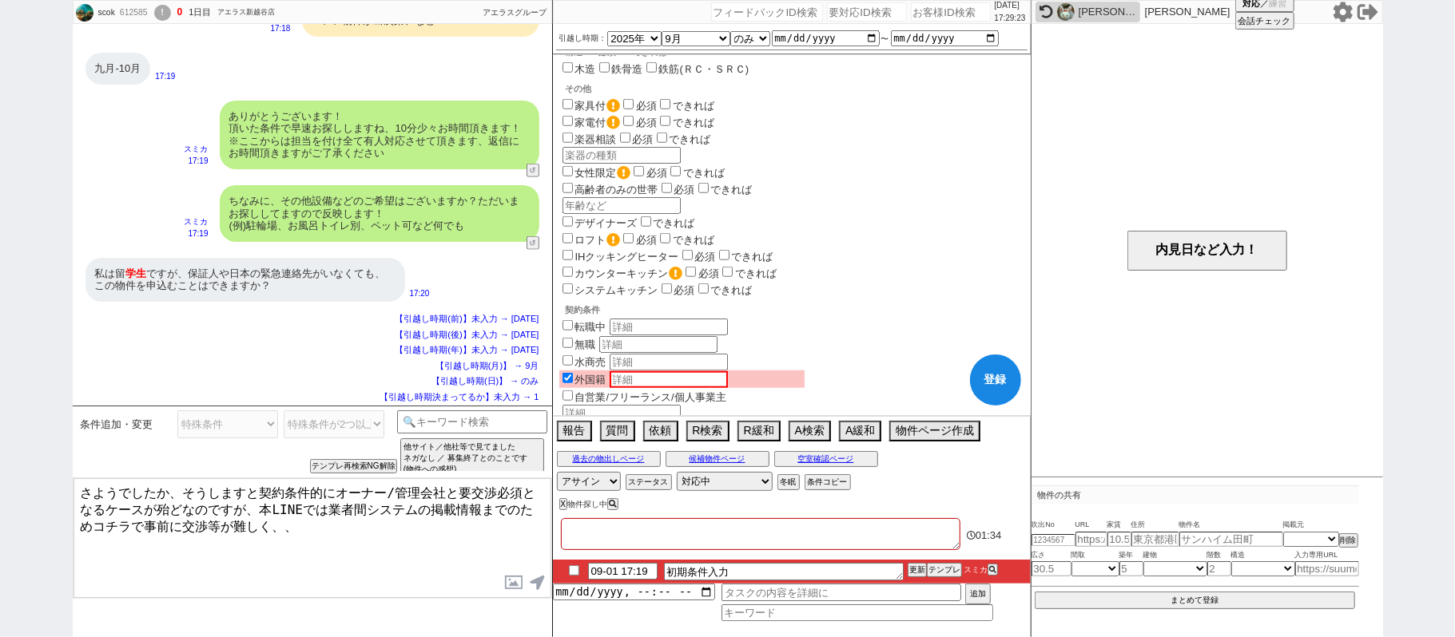
checkbox input "true"
checkbox input "false"
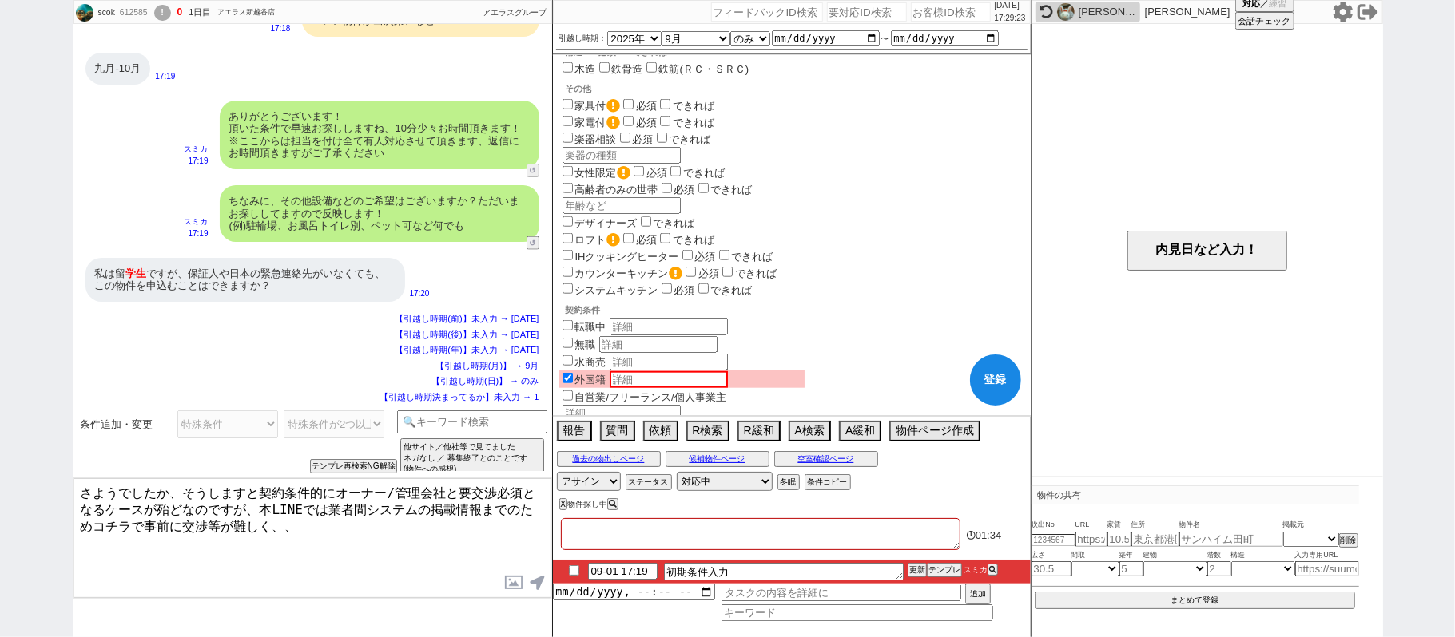
checkbox input "false"
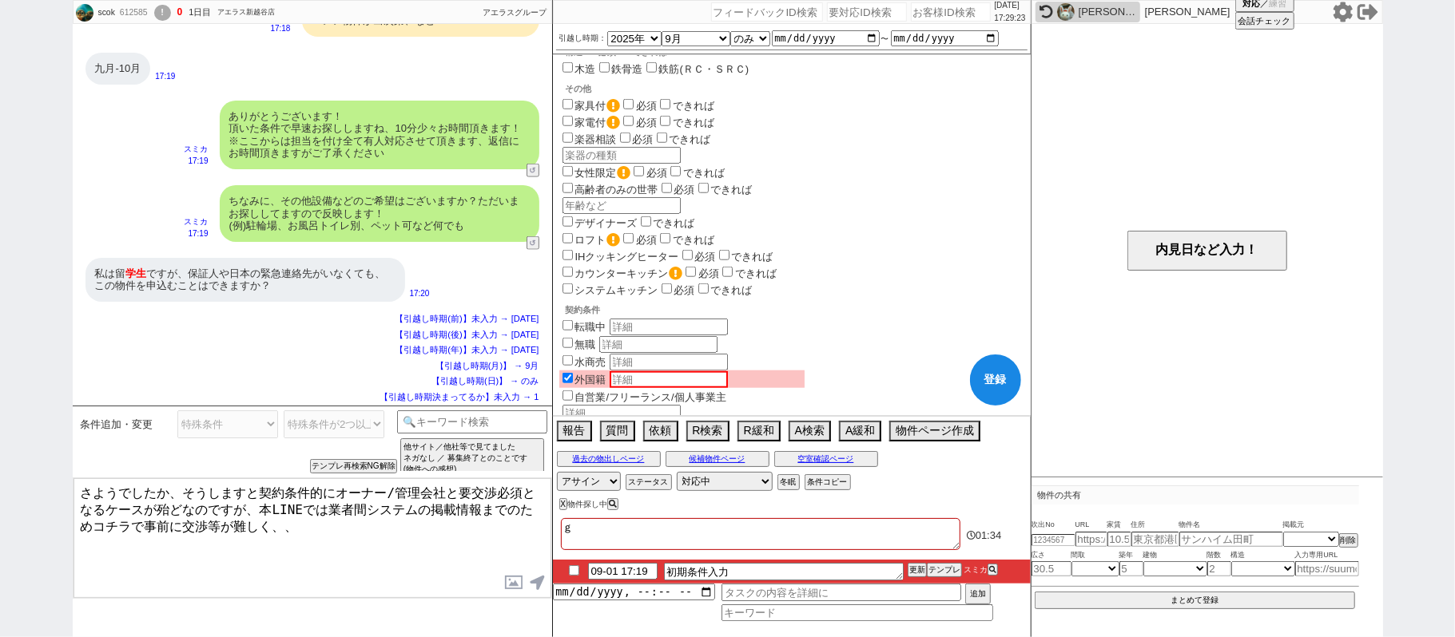
type textarea "が"
checkbox input "true"
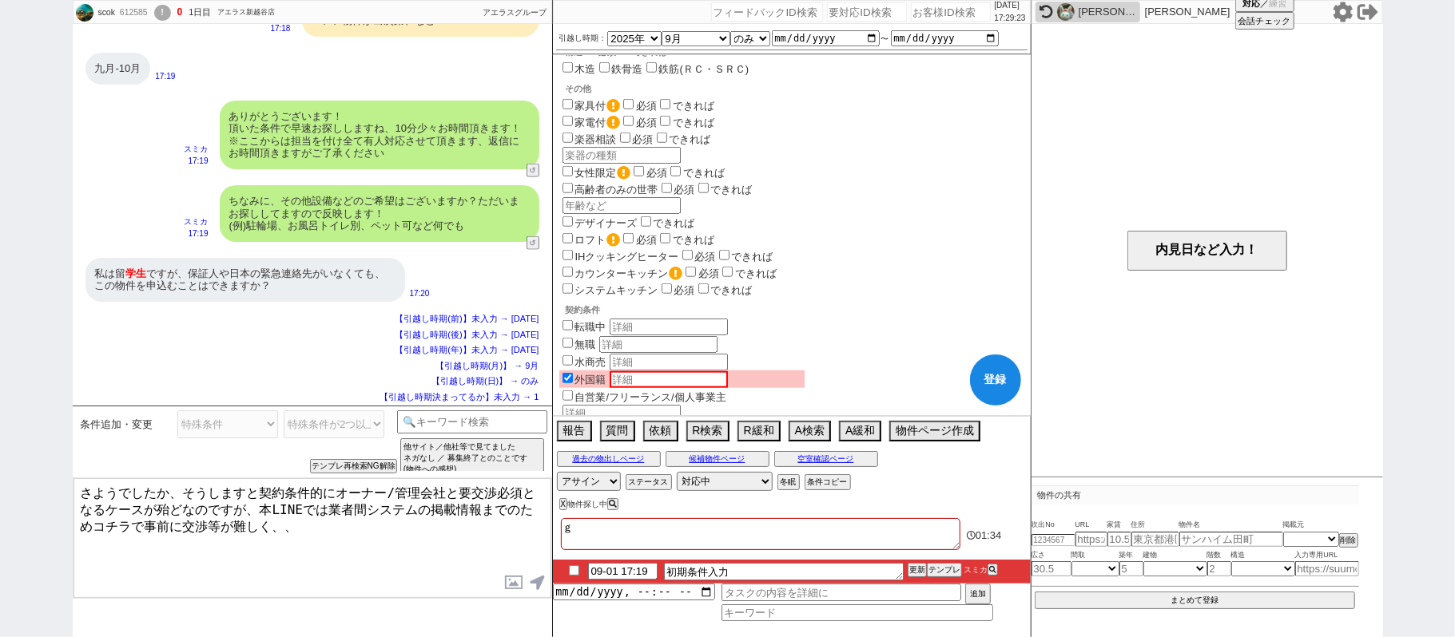
checkbox input "false"
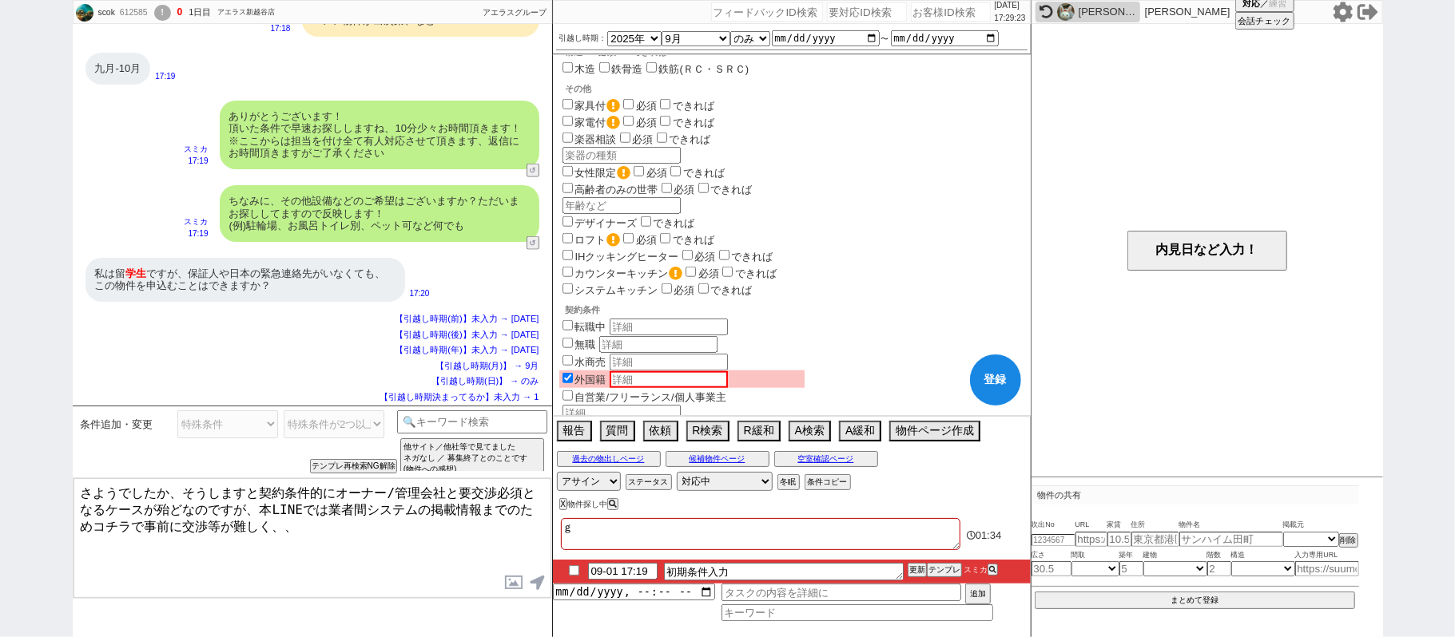
checkbox input "false"
checkbox input "true"
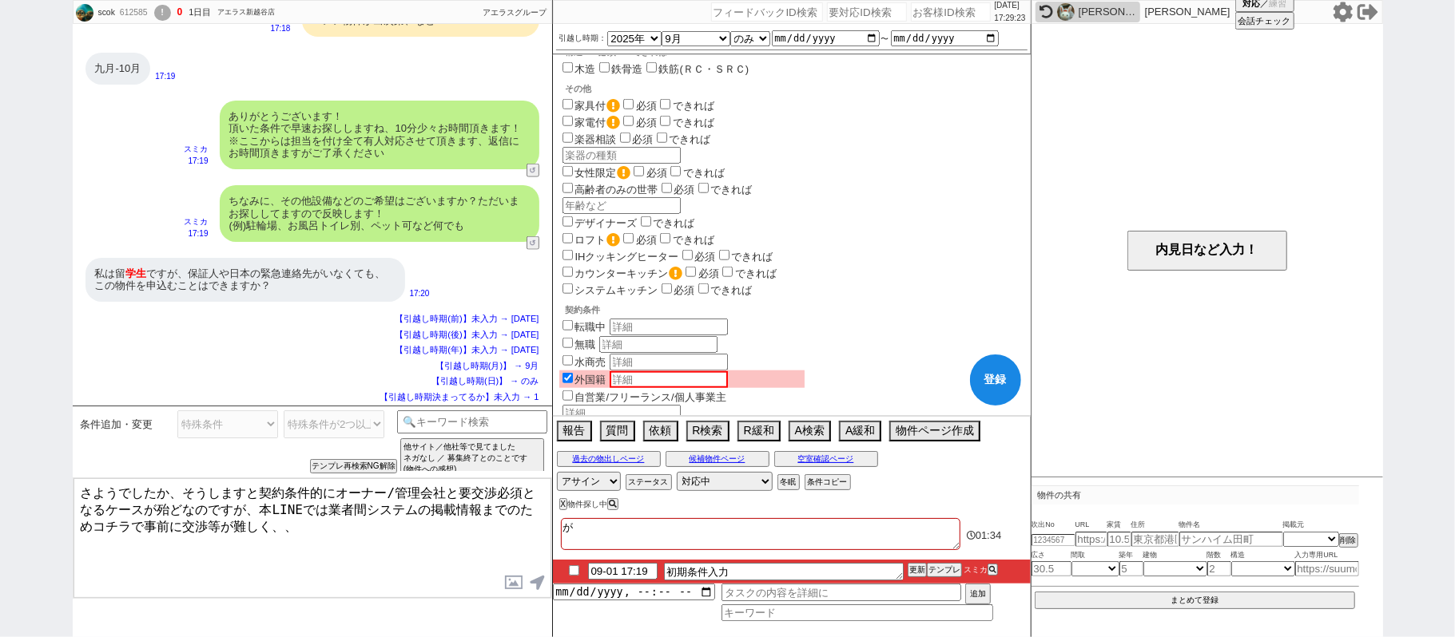
checkbox input "true"
checkbox input "false"
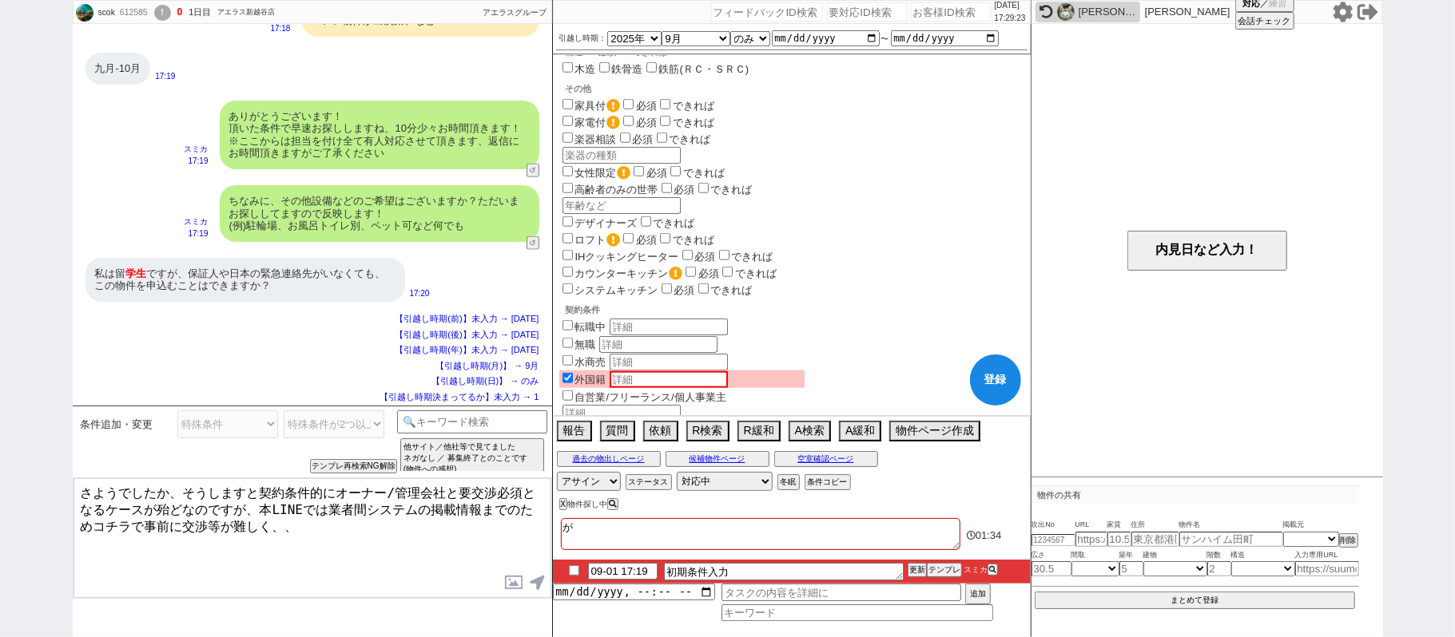
checkbox input "false"
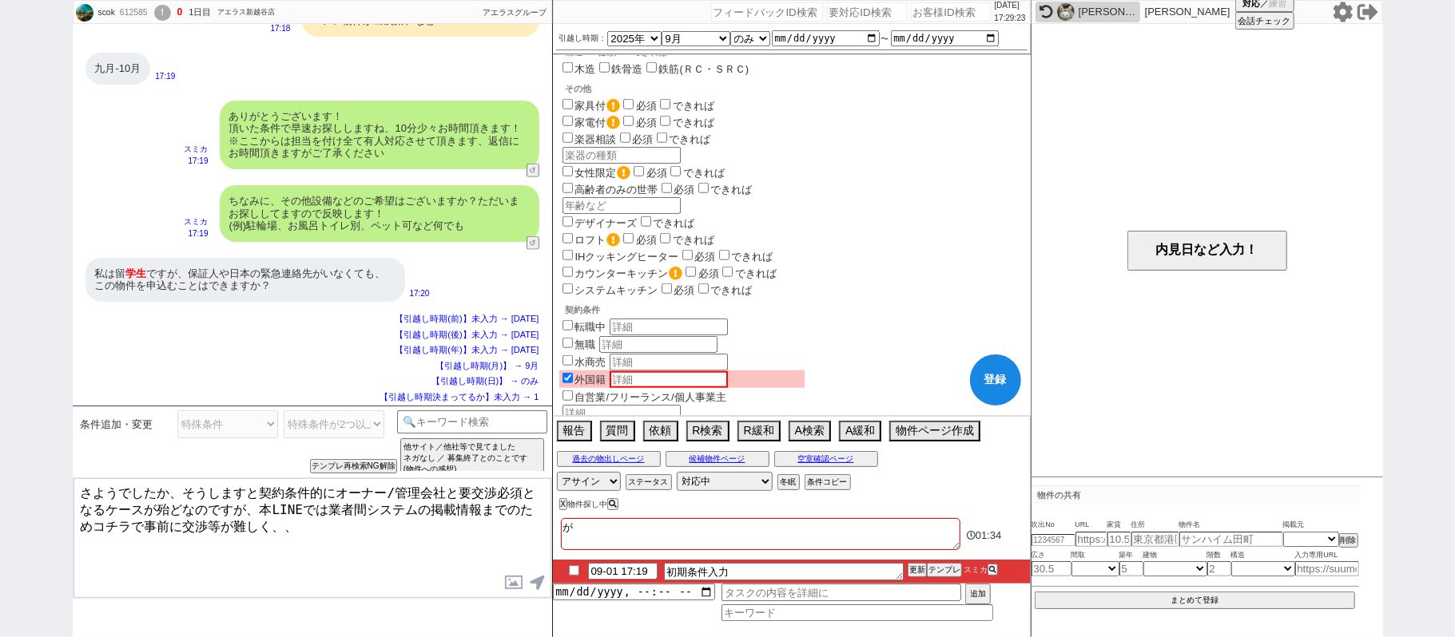
checkbox input "false"
type textarea "ｒ"
checkbox input "true"
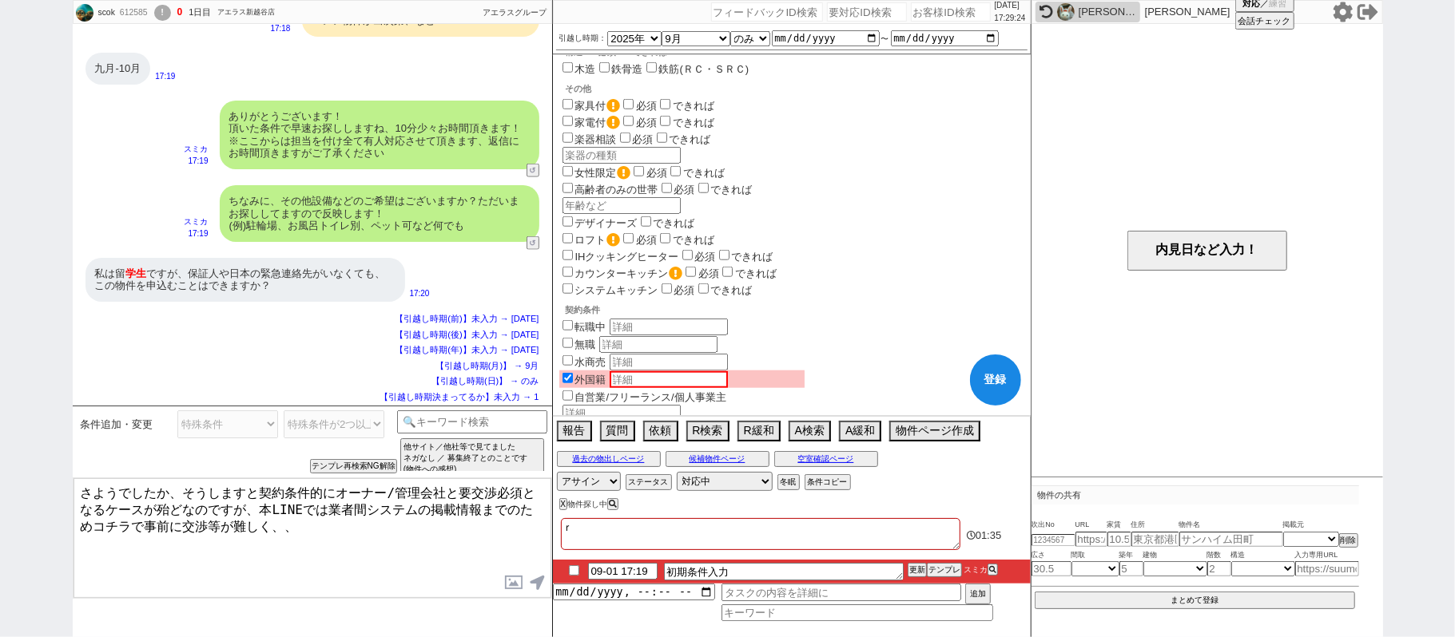
checkbox input "true"
checkbox input "false"
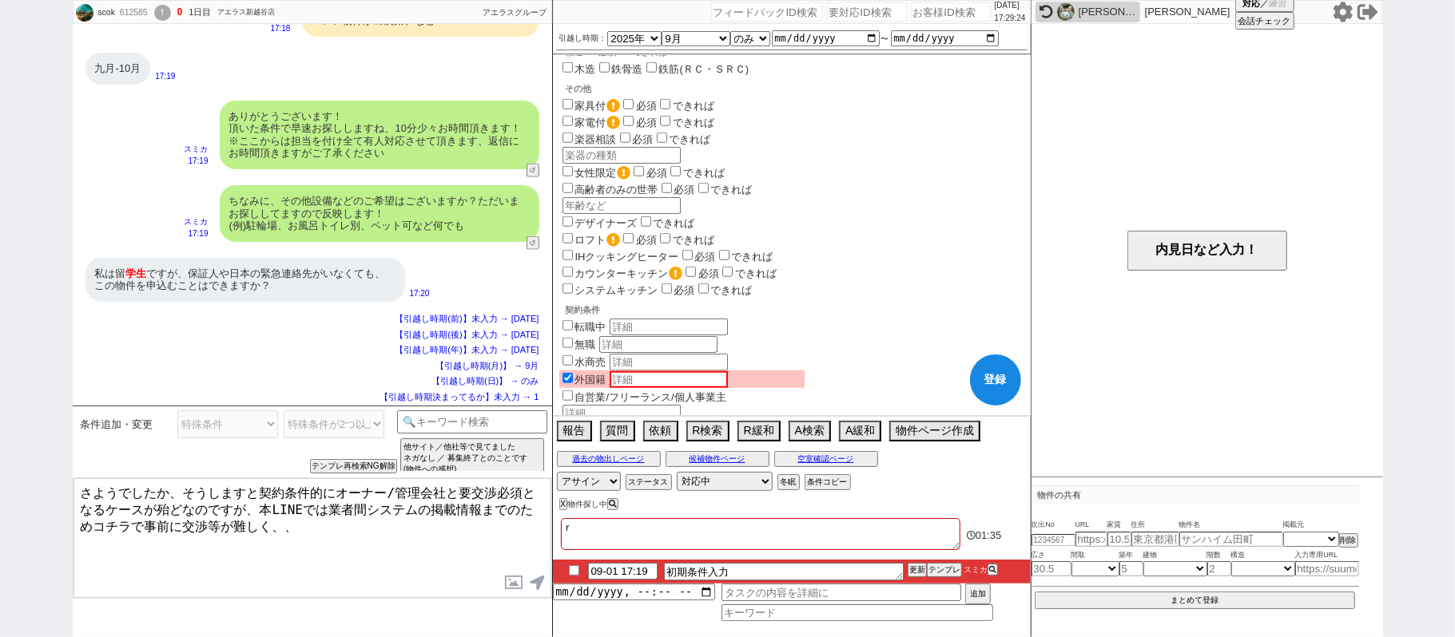
checkbox input "false"
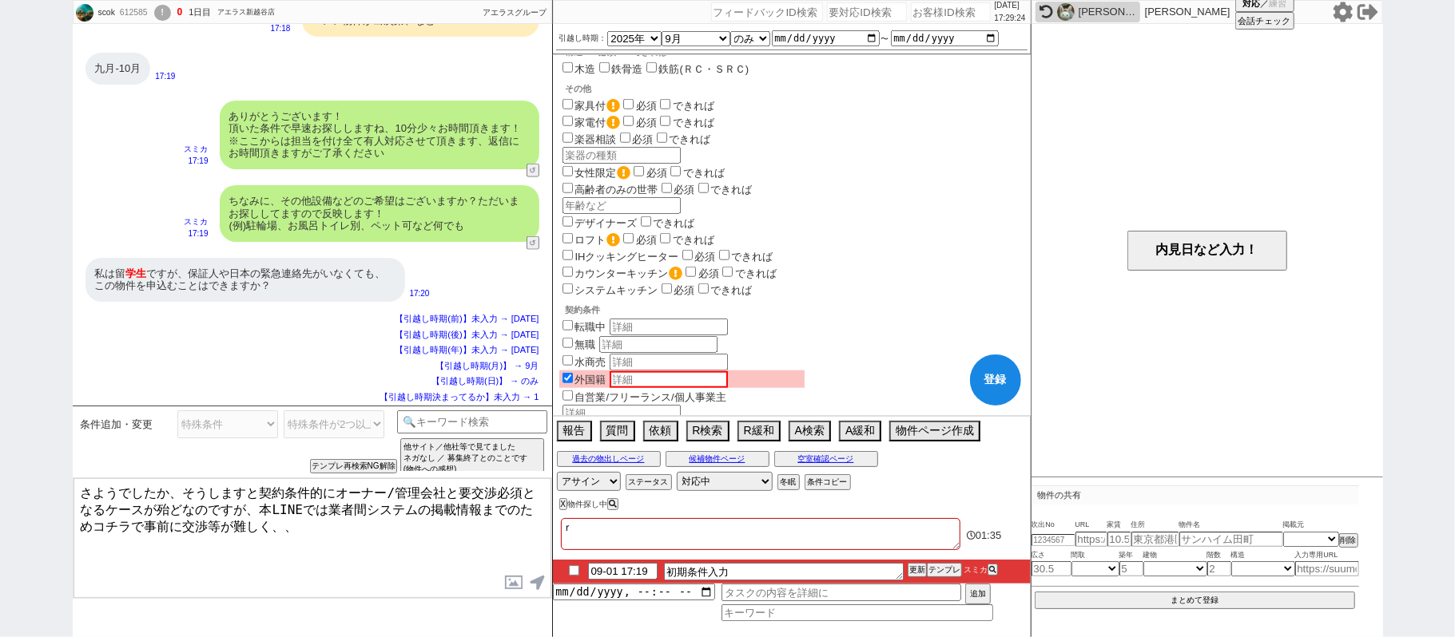
checkbox input "false"
type textarea "ｒｙ"
checkbox input "true"
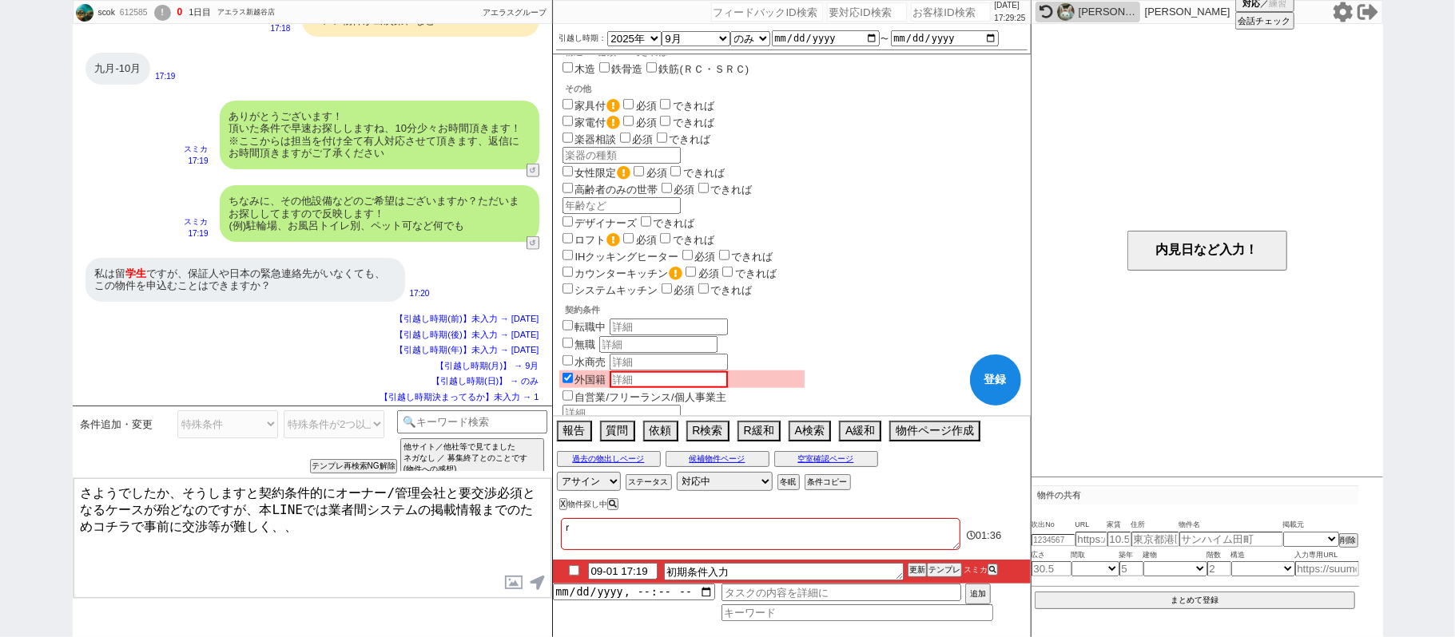
checkbox input "true"
checkbox input "false"
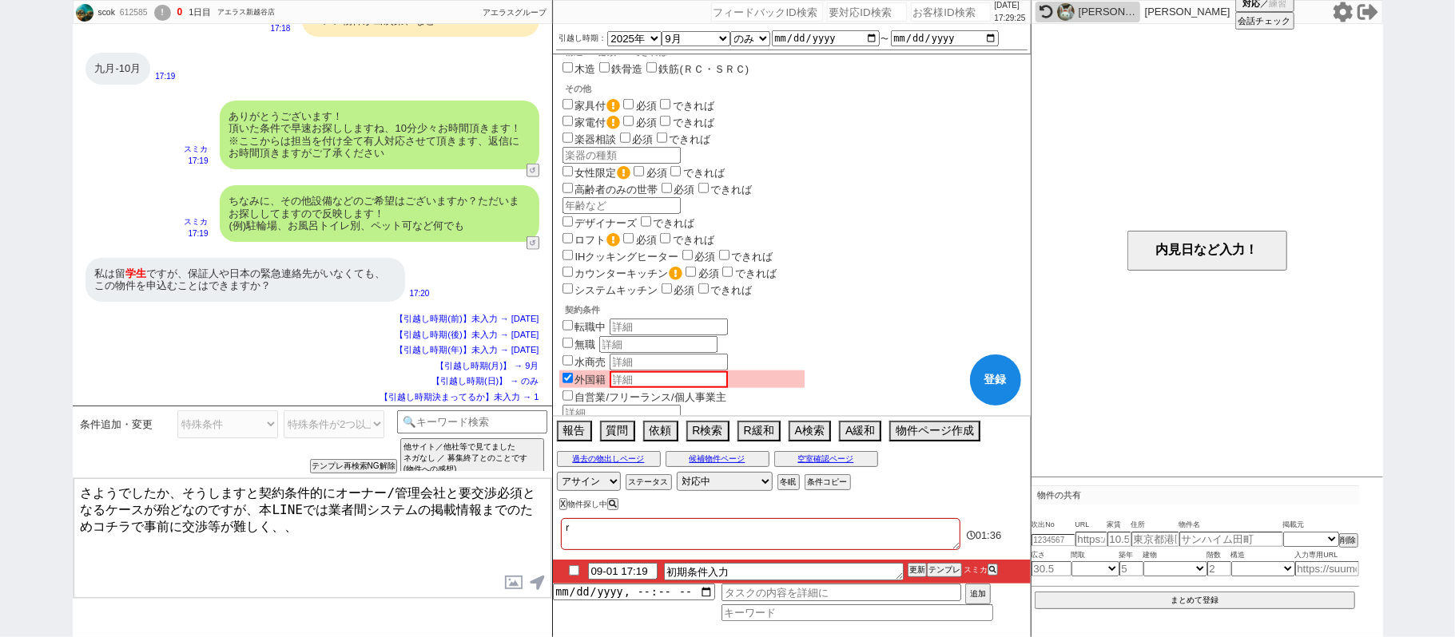
checkbox input "false"
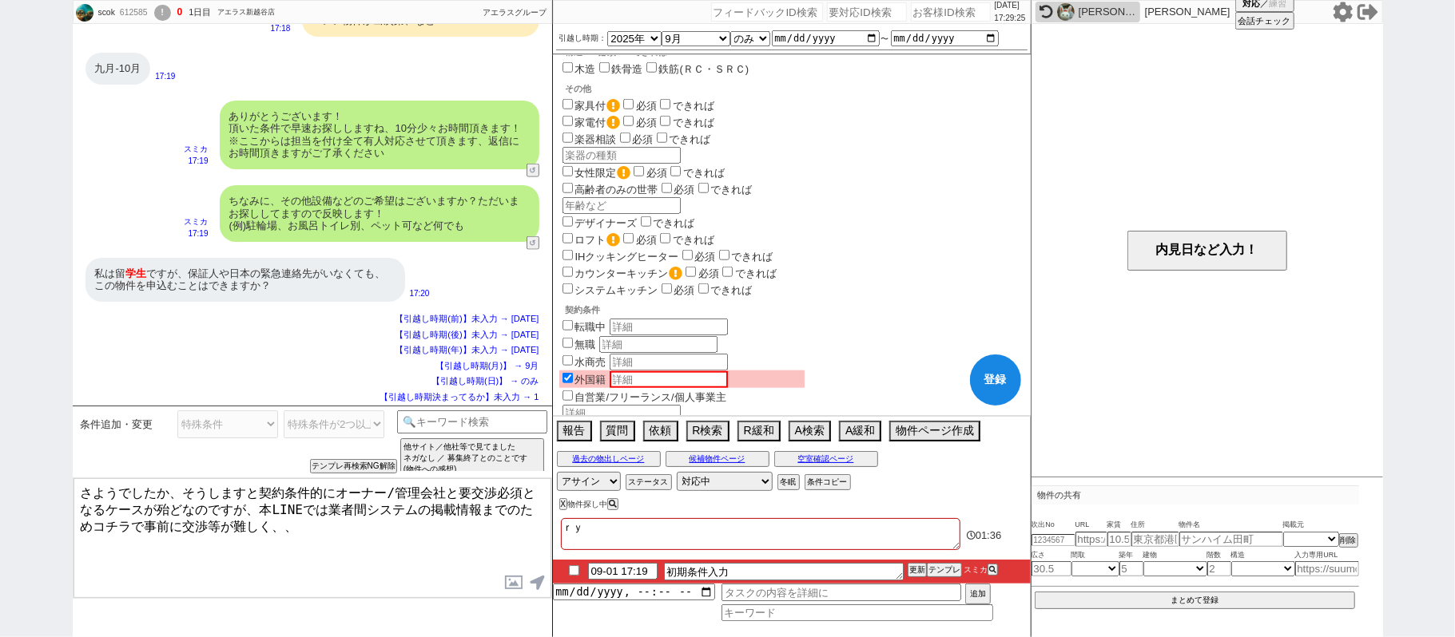
type textarea "りゅ"
checkbox input "true"
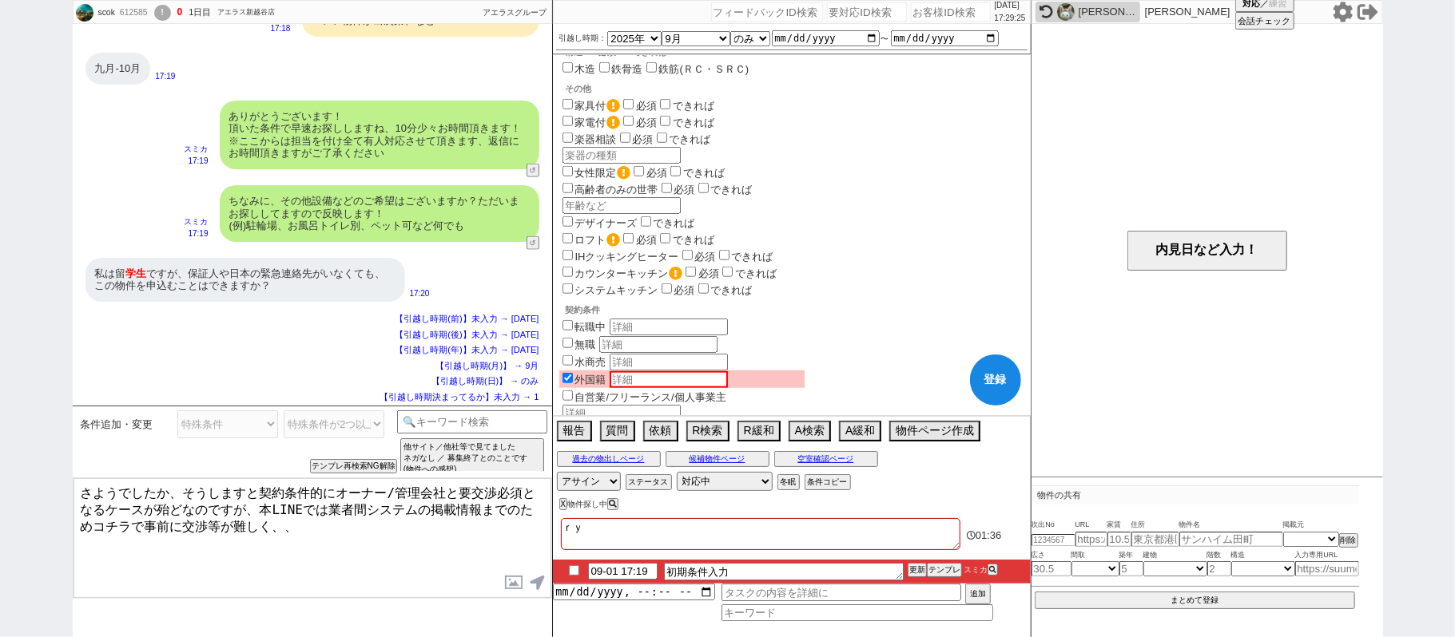
checkbox input "false"
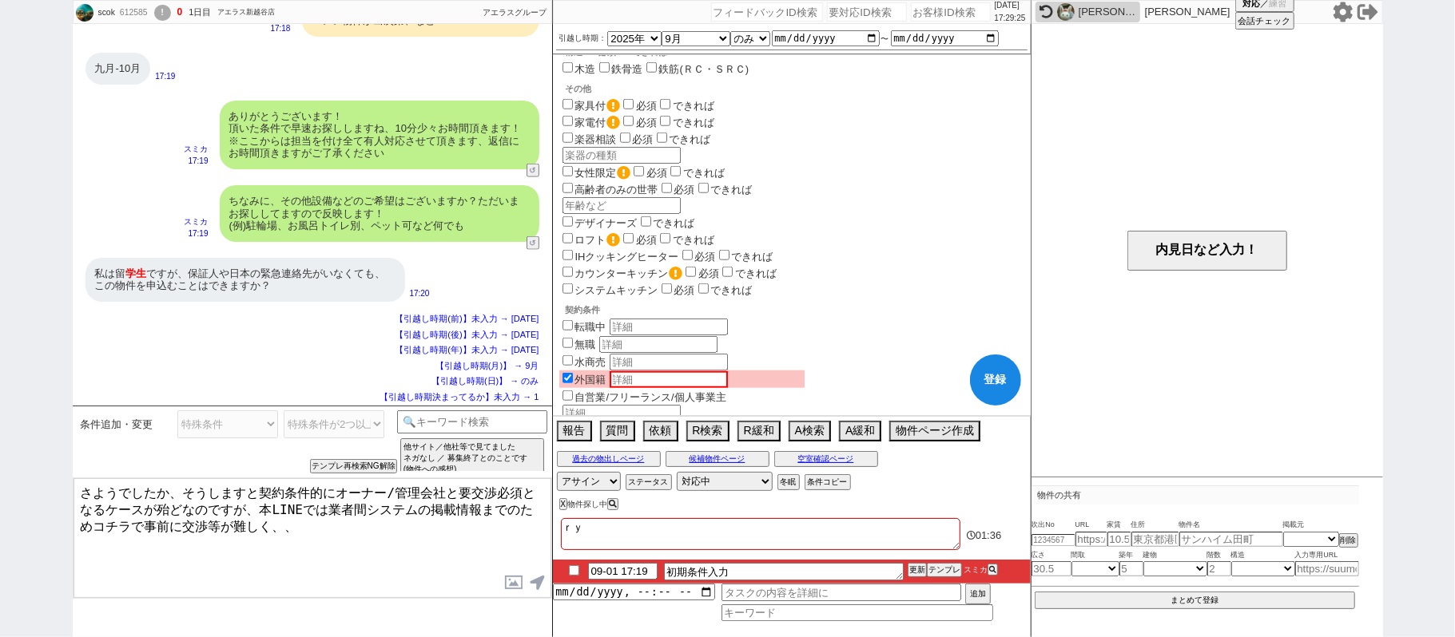
checkbox input "false"
type textarea "りゅう"
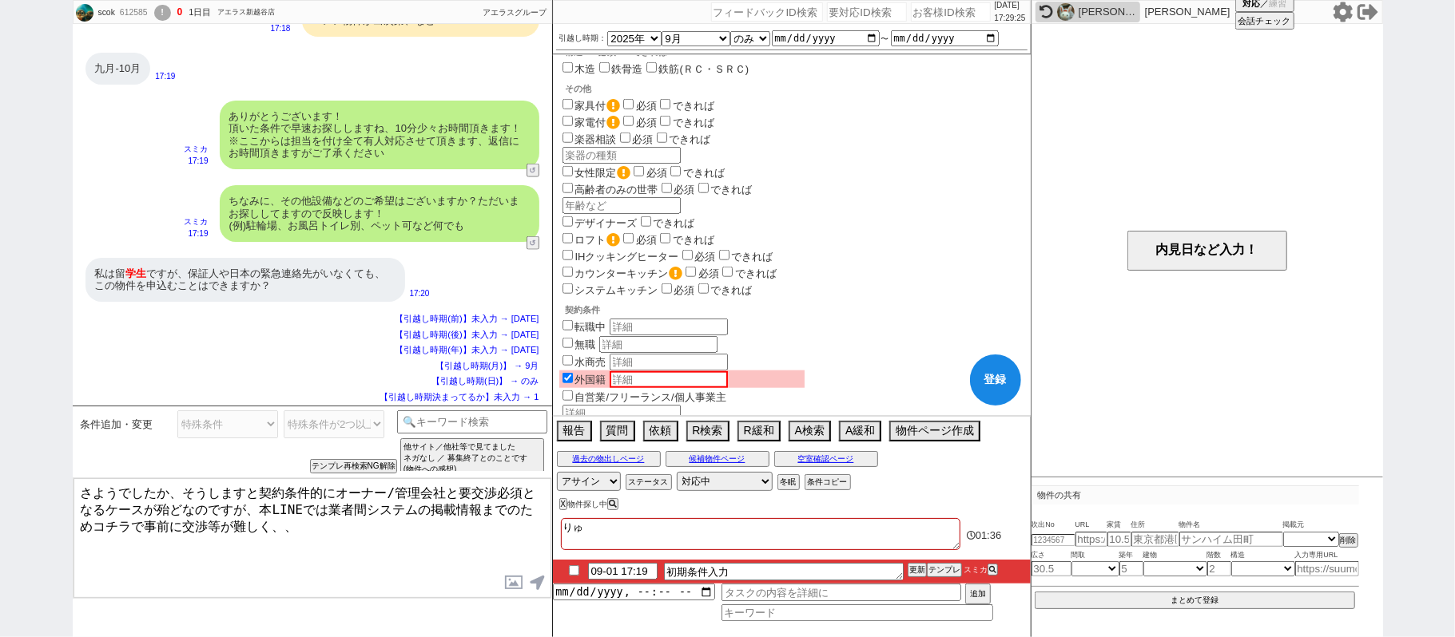
checkbox input "true"
checkbox input "false"
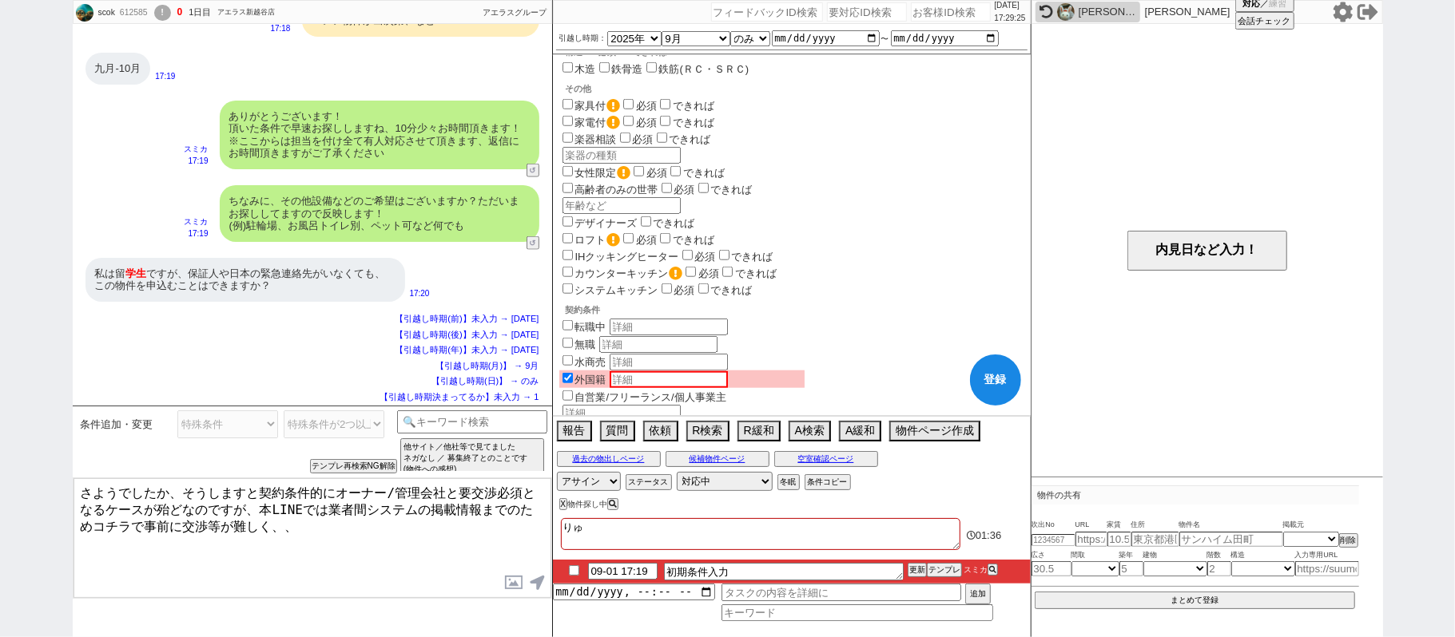
checkbox input "false"
drag, startPoint x: 187, startPoint y: 490, endPoint x: 263, endPoint y: 516, distance: 80.1
click at [263, 516] on textarea "さようでしたか、そうしますと契約条件的にオーナー/管理会社と要交渉必須となるケースが殆どなのですが、本LINEでは業者間システムの掲載情報までのためコチラで事…" at bounding box center [312, 539] width 478 height 120
click at [217, 512] on textarea "さようでしたか、そうしますと契約条件的にオーナー/管理会社と要交渉必須となるケースが殆どなのですが、本LINEでは業者間システムの掲載情報までのためコチラで事…" at bounding box center [312, 539] width 478 height 120
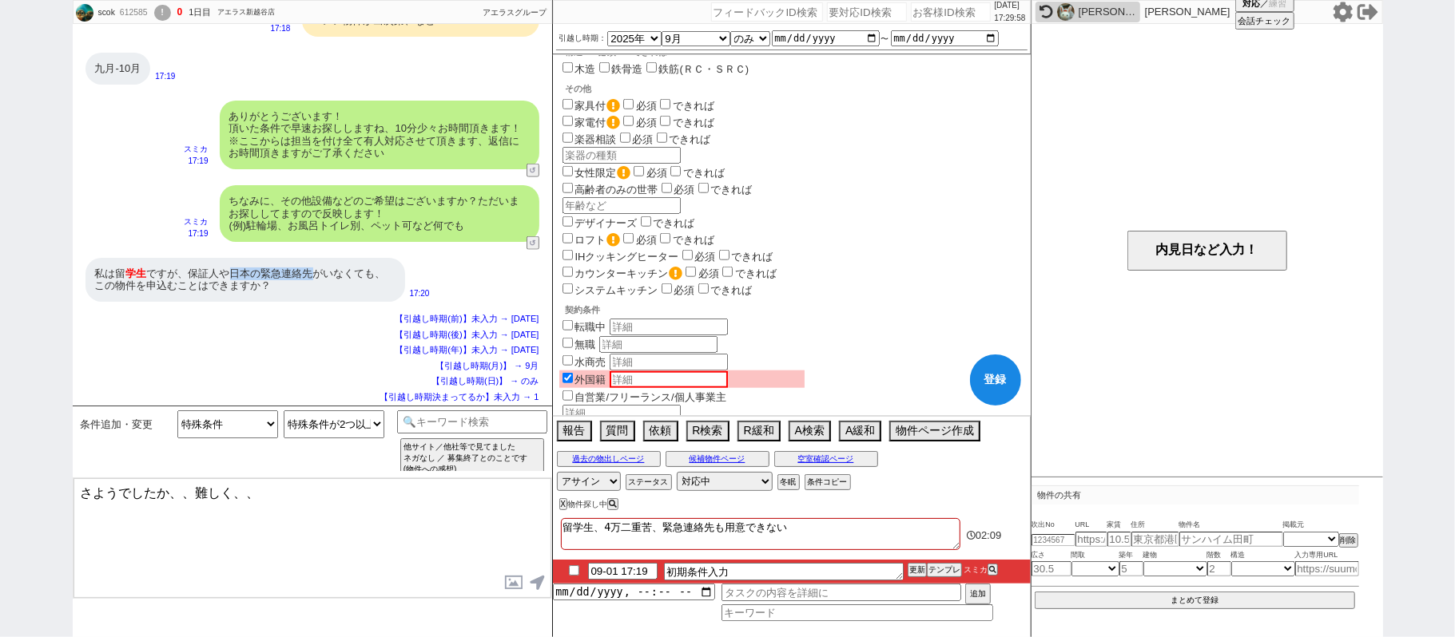
drag, startPoint x: 232, startPoint y: 272, endPoint x: 316, endPoint y: 272, distance: 84.7
click at [316, 272] on div "私は留 学生 ですが、保証人や日本の緊急連絡先がいなくても、この物件を申込むことはできますか？" at bounding box center [245, 280] width 320 height 44
copy div "日本の緊急連絡先"
click at [193, 492] on textarea "さようでしたか、、難しく、、" at bounding box center [312, 539] width 478 height 120
paste textarea "日本の緊急連絡先"
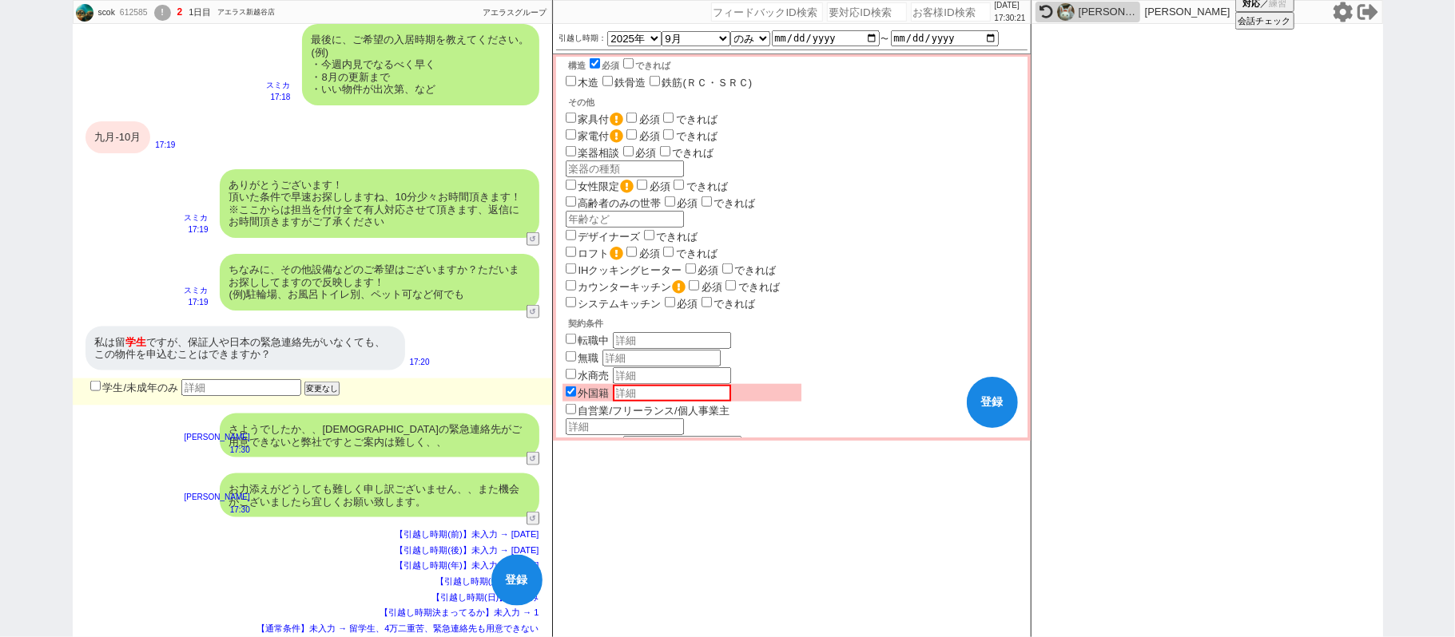
click at [976, 401] on button "登録" at bounding box center [992, 402] width 51 height 51
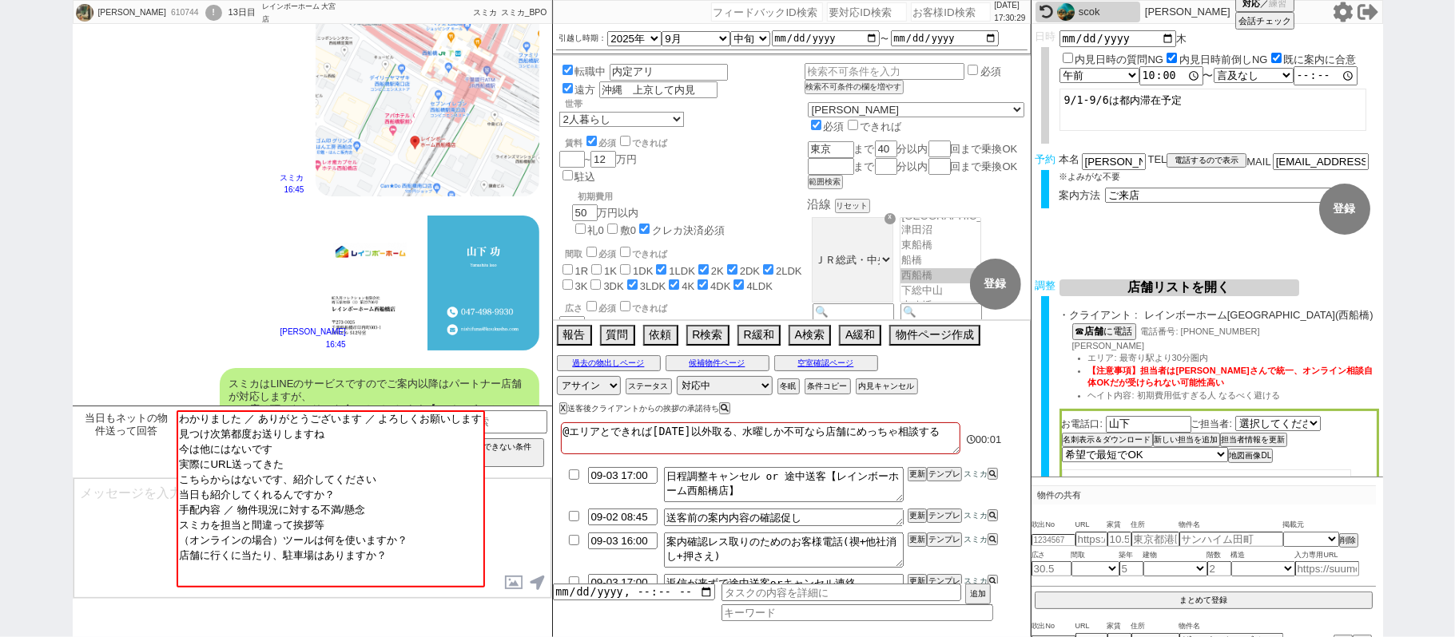
scroll to position [2340, 0]
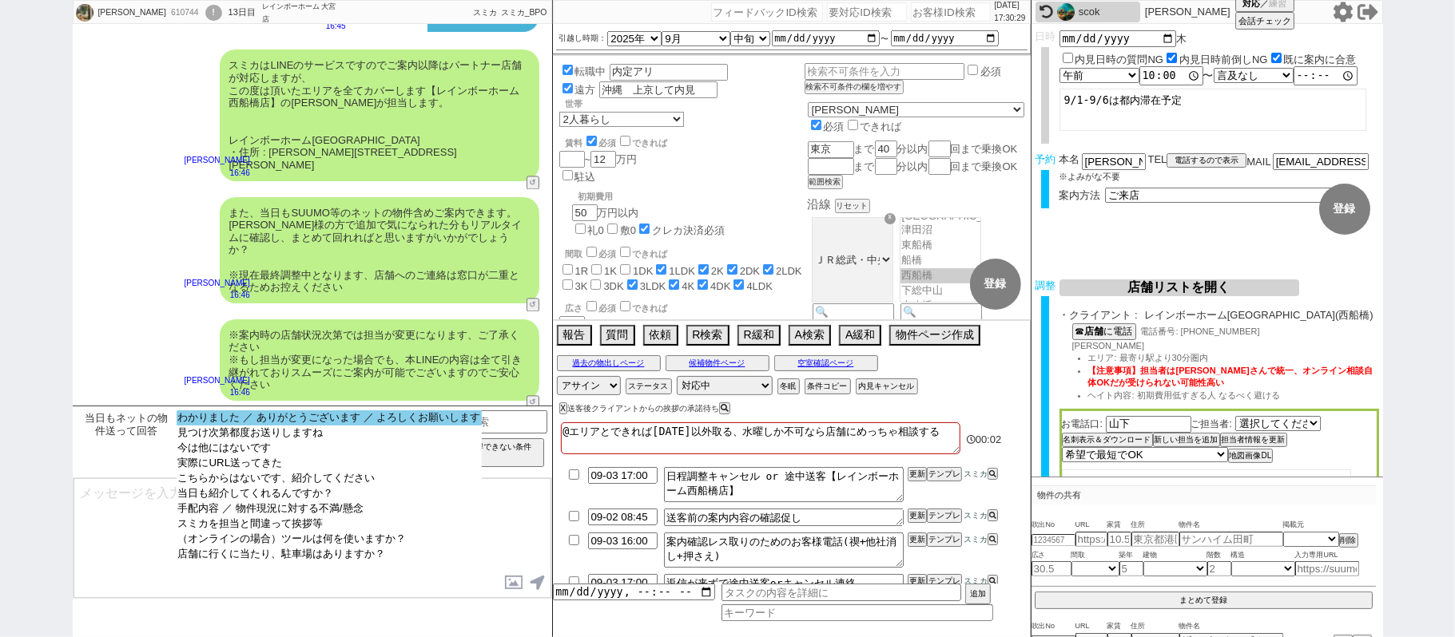
click at [385, 426] on option "わかりました ／ ありがとうございます ／ よろしくお願いします" at bounding box center [330, 433] width 306 height 15
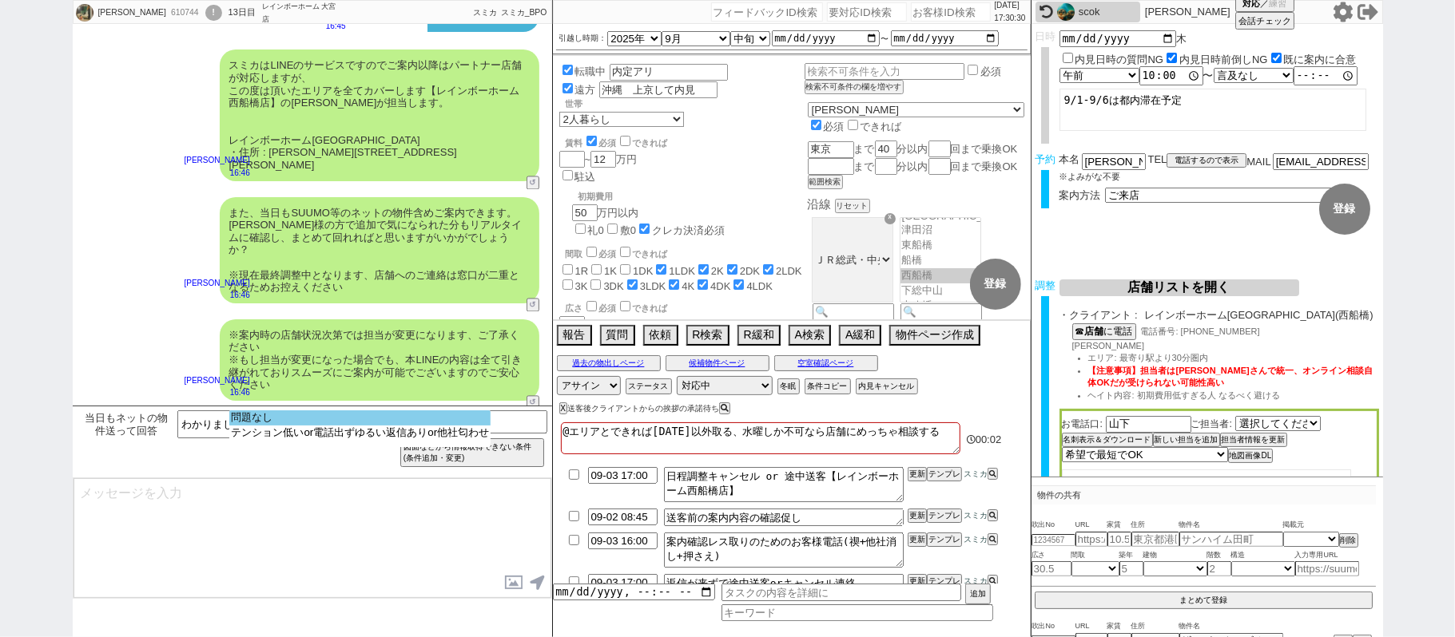
click at [384, 426] on option "問題なし" at bounding box center [359, 433] width 261 height 15
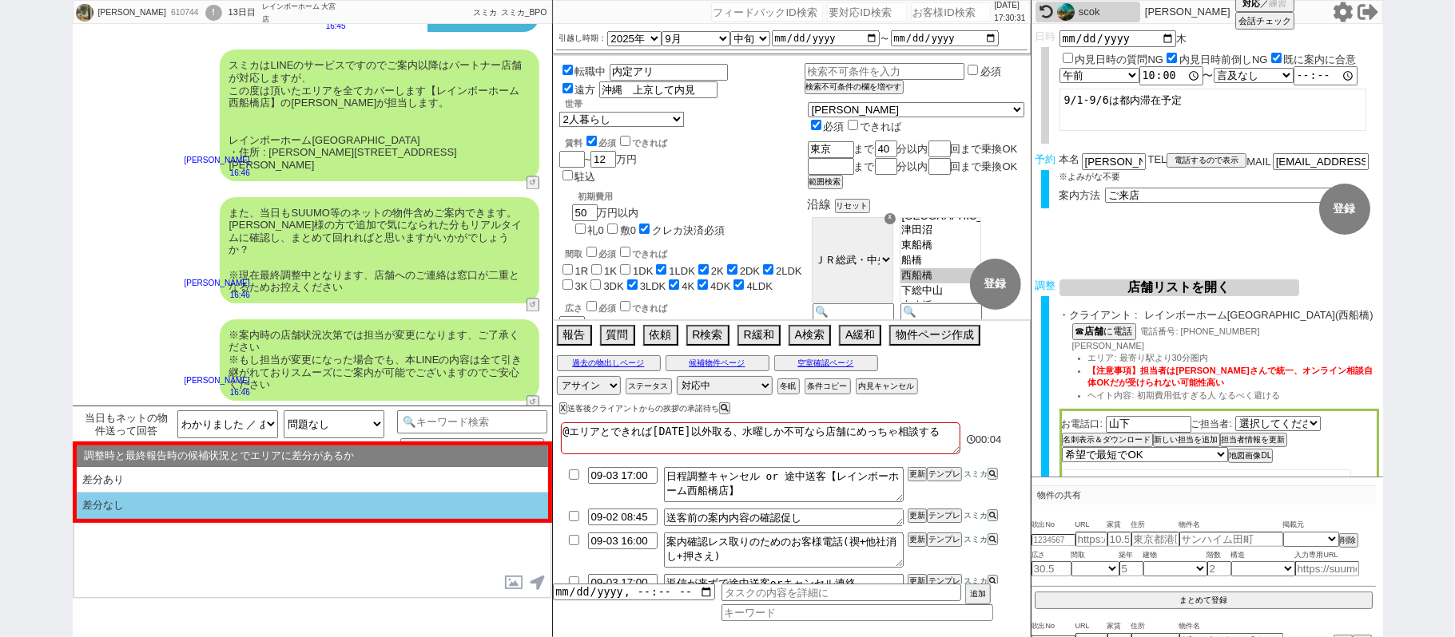
click at [212, 509] on li "差分なし" at bounding box center [312, 506] width 471 height 26
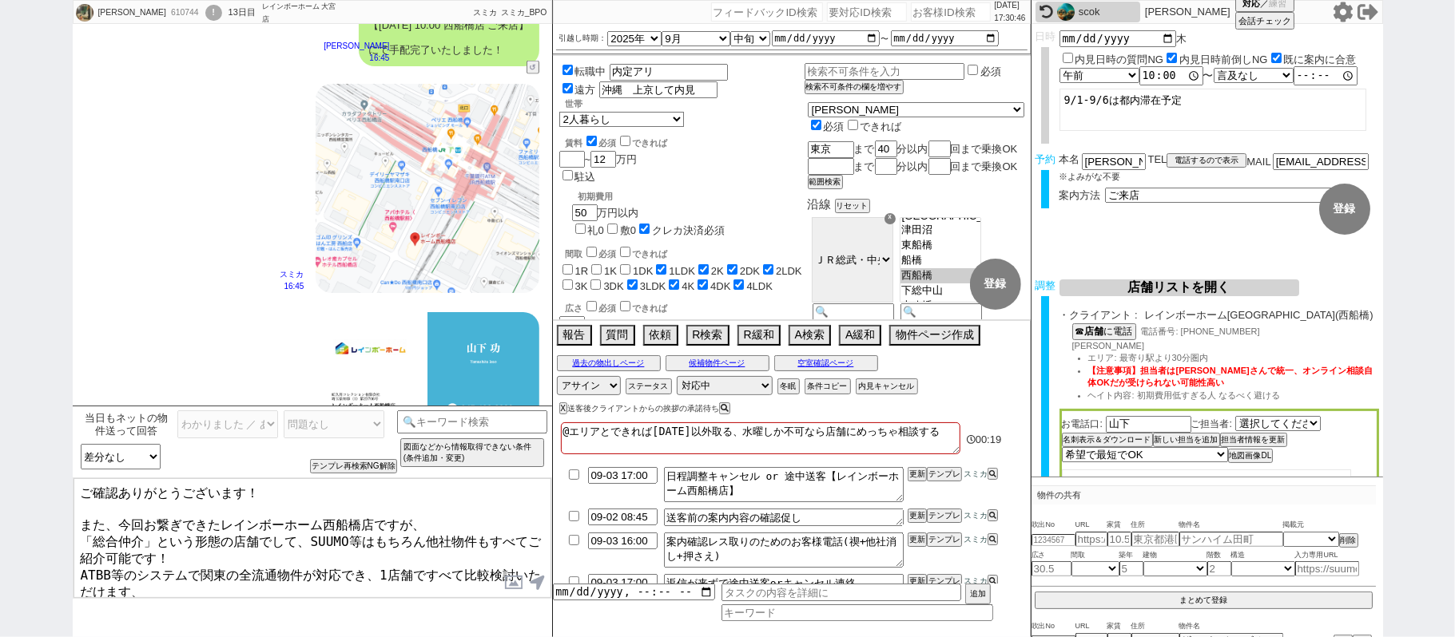
scroll to position [2020, 0]
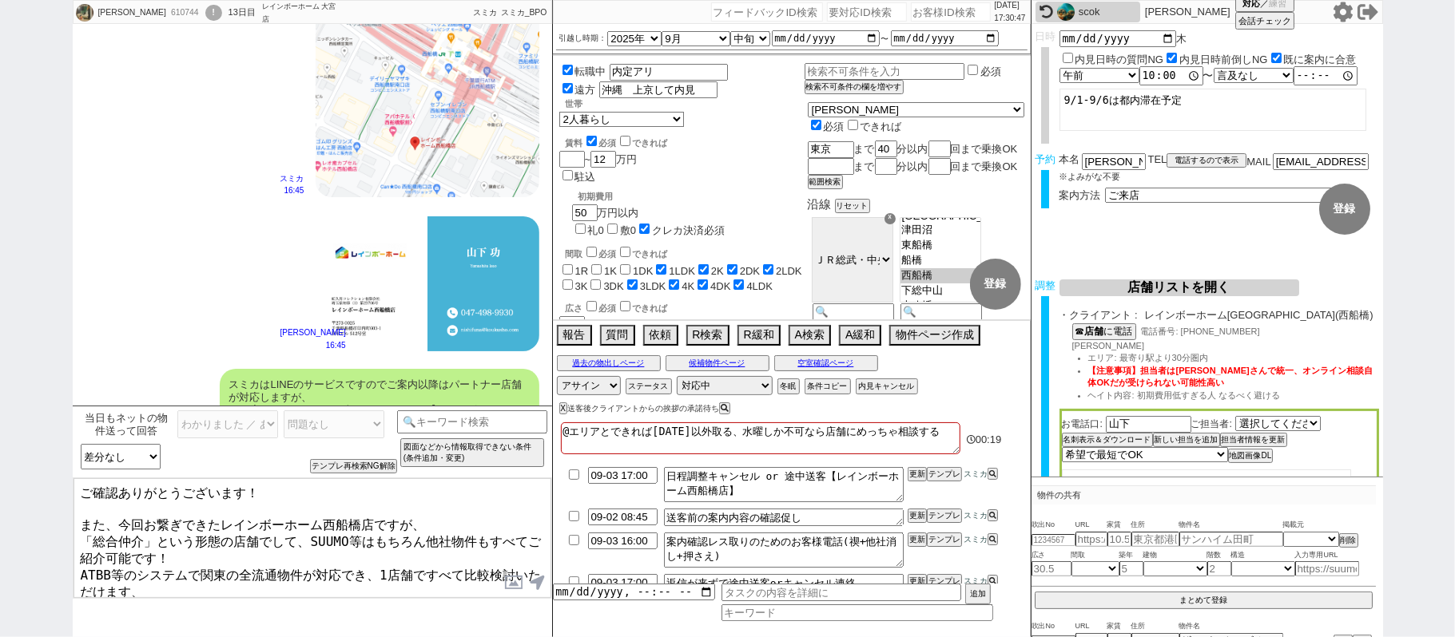
click at [236, 541] on textarea "ご確認ありがとうございます！ また、今回お繋ぎできたレインボーホーム西船橋店ですが、 「総合仲介」という形態の店舗でして、SUUMO等はもちろん他社物件もすべ…" at bounding box center [312, 539] width 478 height 120
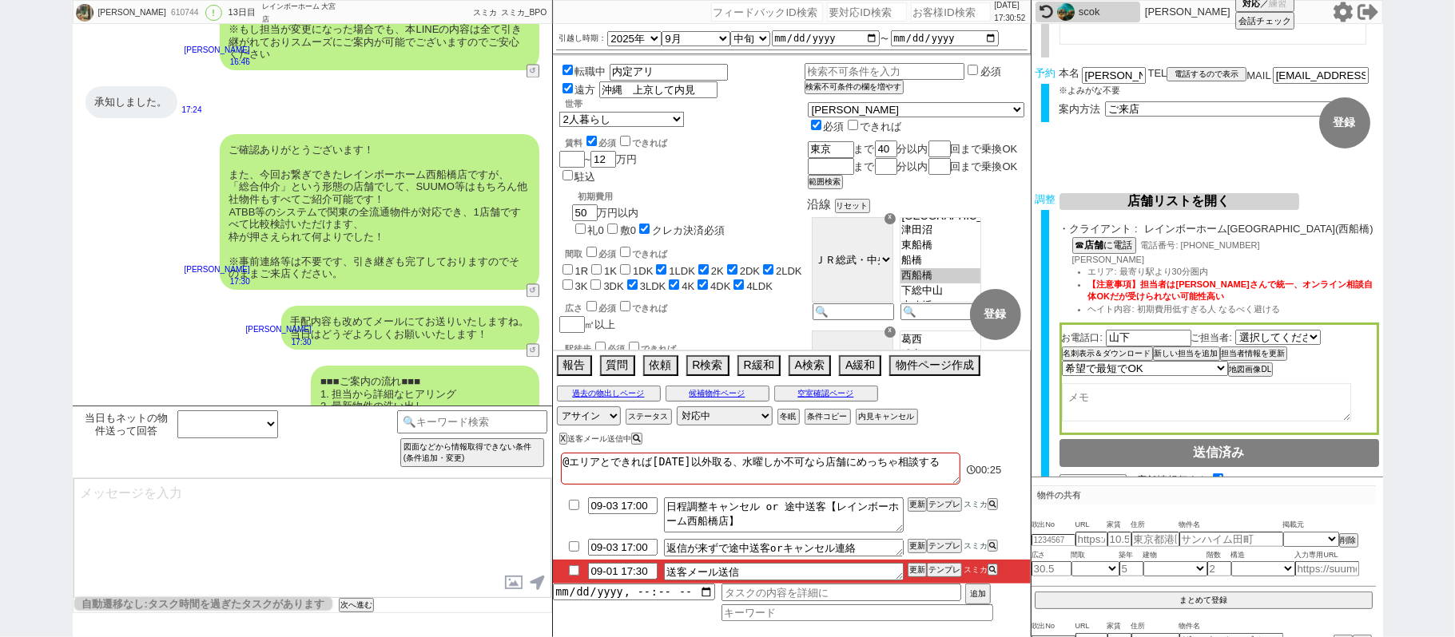
scroll to position [157, 0]
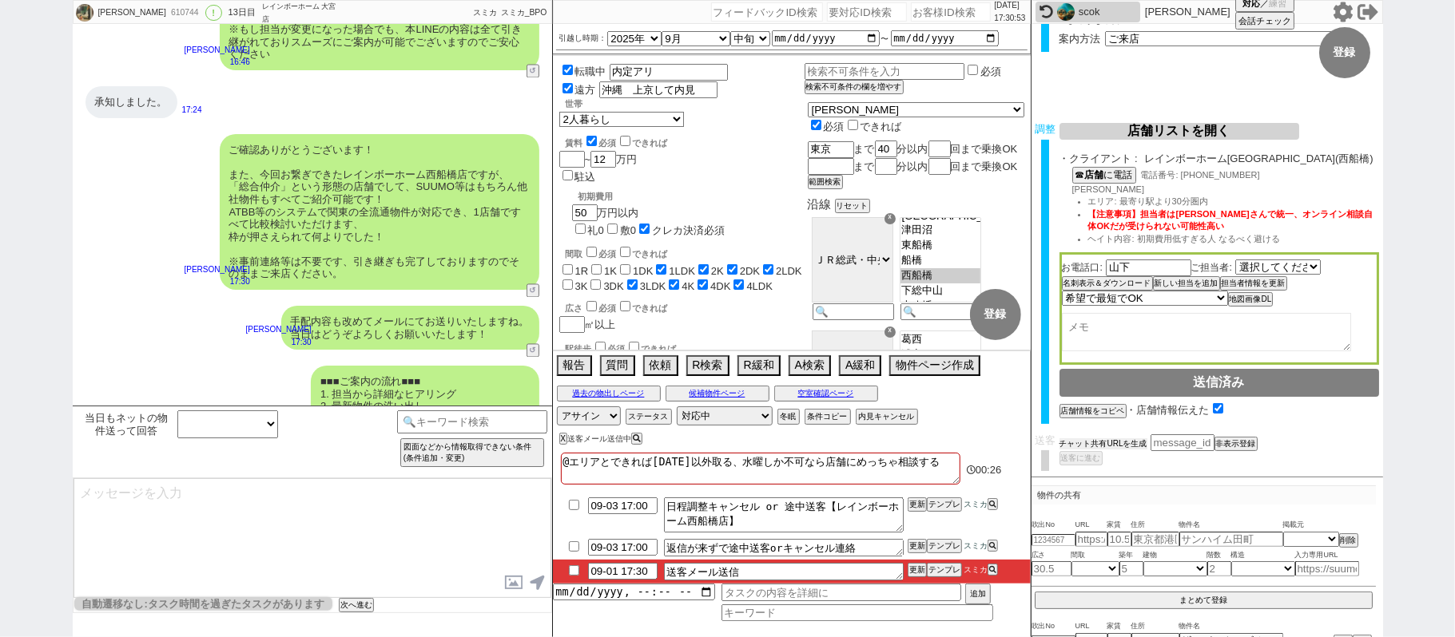
click at [1130, 439] on button "チャット共有URLを生成" at bounding box center [1103, 444] width 88 height 11
click at [1088, 470] on button "送客に進む" at bounding box center [1079, 475] width 40 height 11
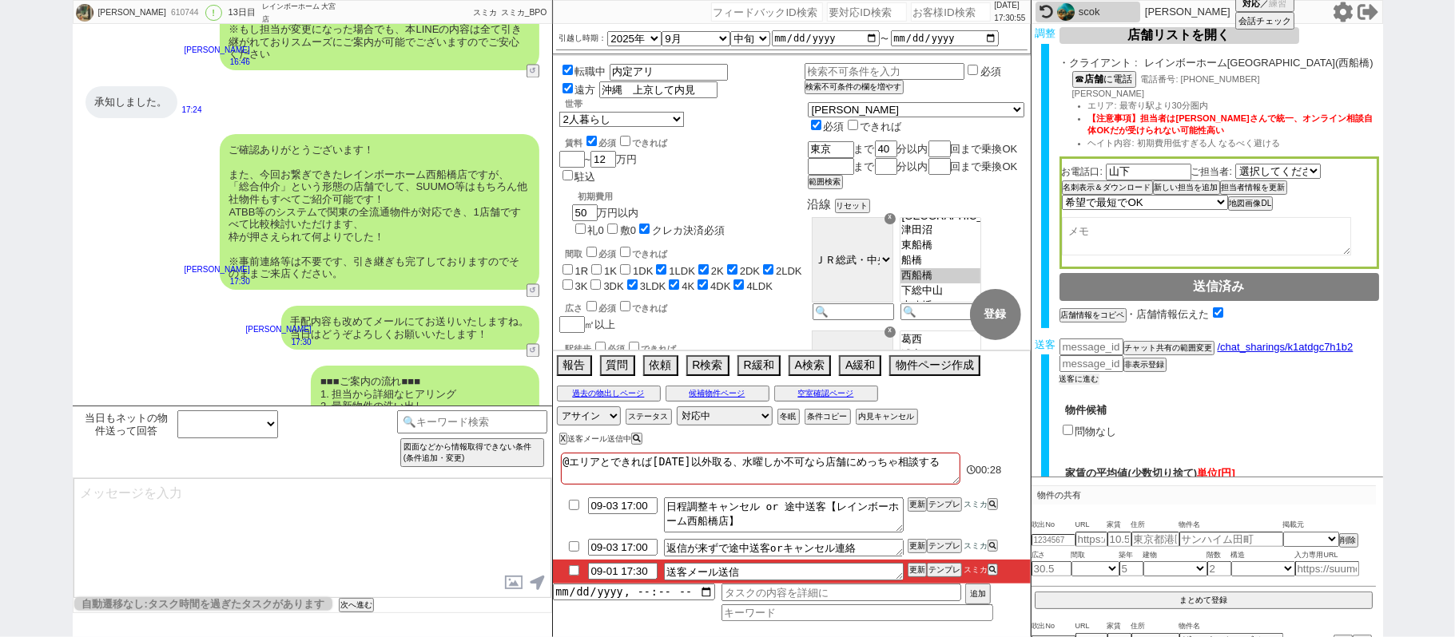
scroll to position [333, 0]
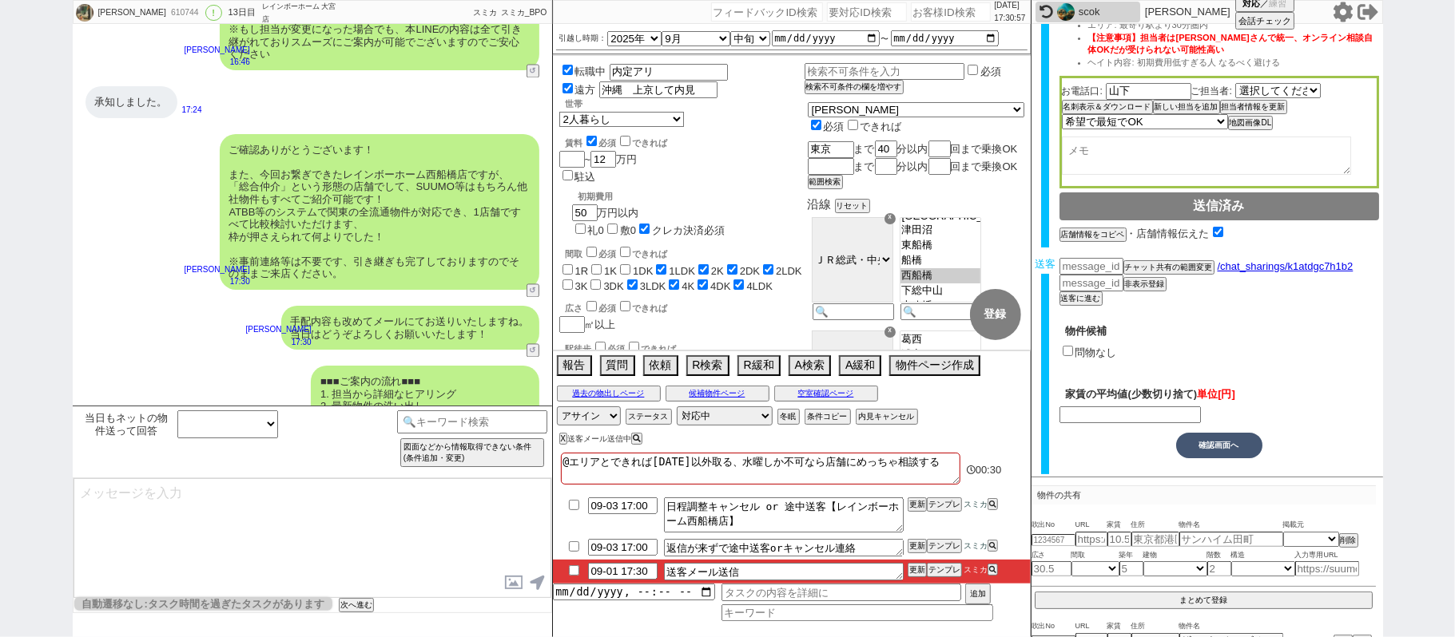
click at [1097, 349] on label "問物なし" at bounding box center [1096, 353] width 42 height 12
click at [1073, 349] on input "問物なし" at bounding box center [1067, 351] width 10 height 10
click at [829, 399] on button "空室確認ページ" at bounding box center [826, 393] width 104 height 13
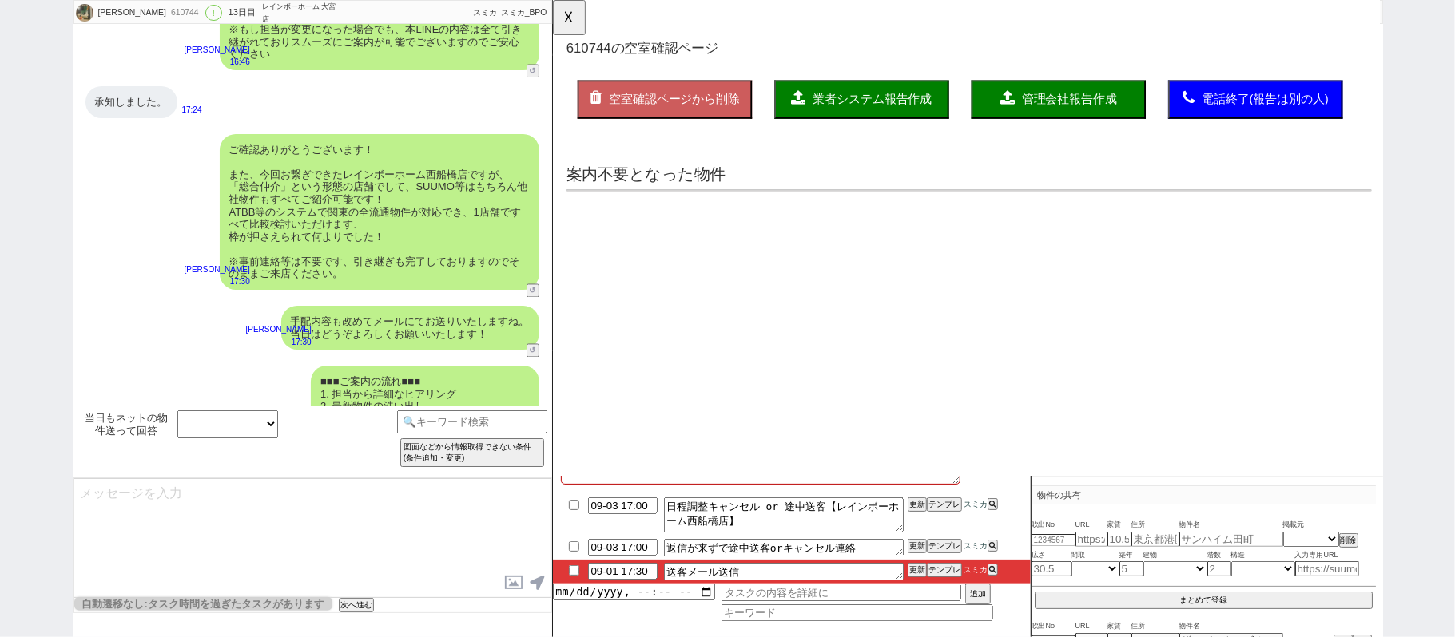
scroll to position [0, 0]
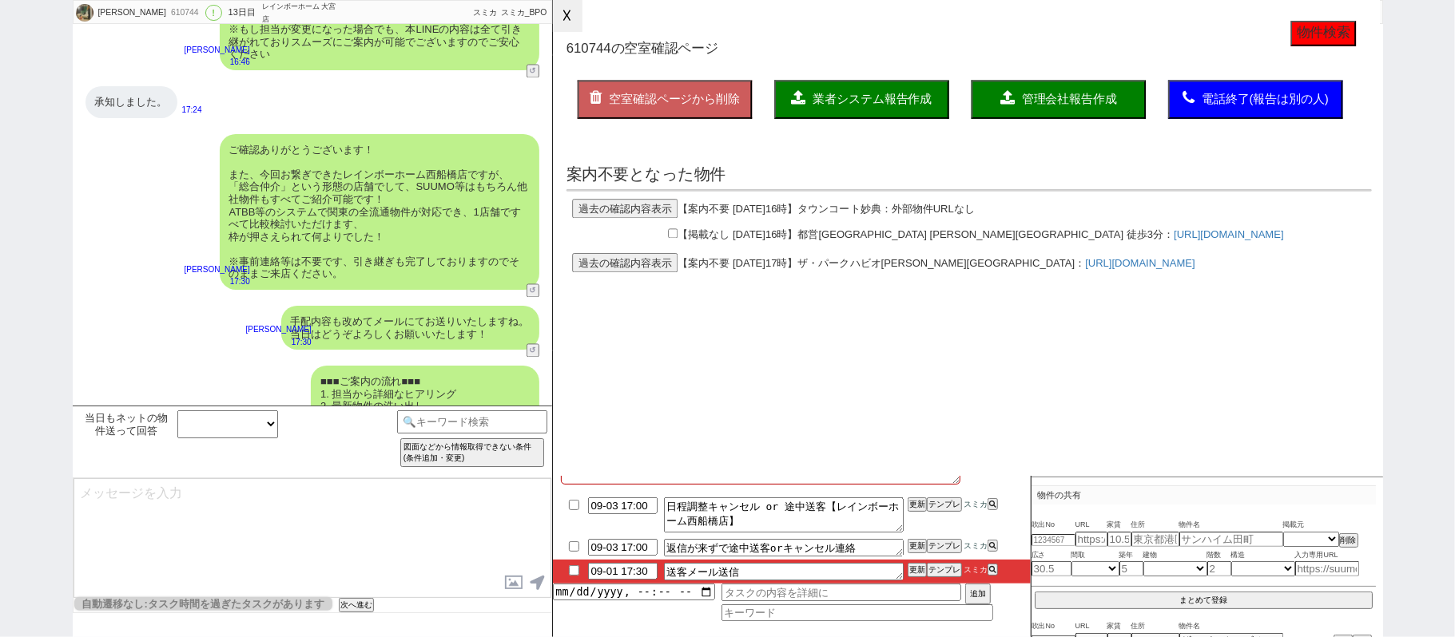
click at [556, 14] on button "☓" at bounding box center [568, 16] width 30 height 32
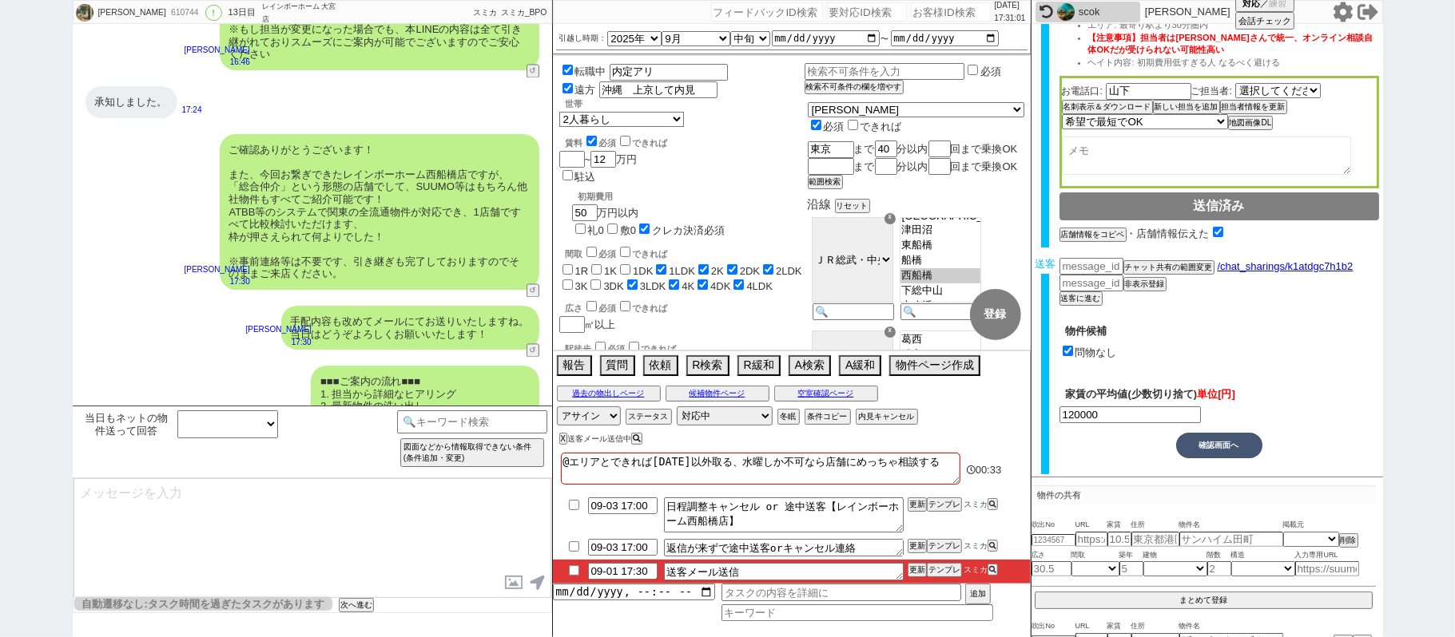
scroll to position [334, 0]
click at [1216, 442] on button "確認画面へ" at bounding box center [1219, 445] width 86 height 26
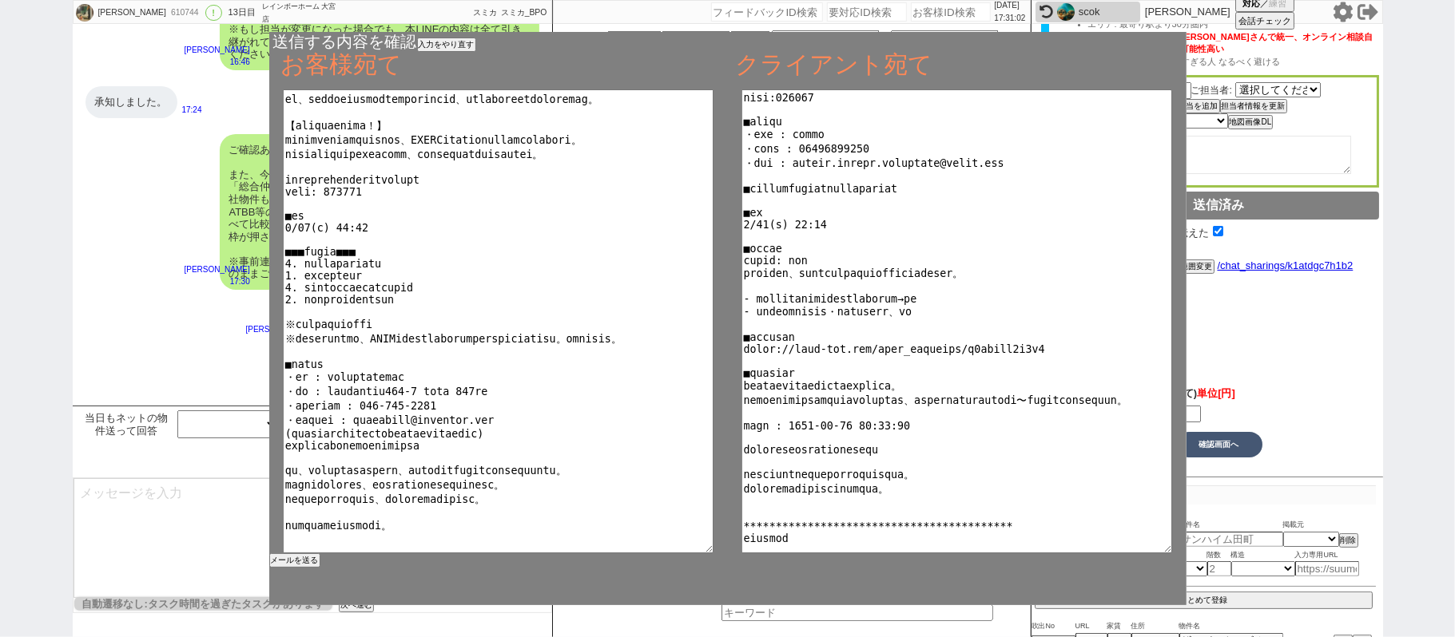
scroll to position [115, 0]
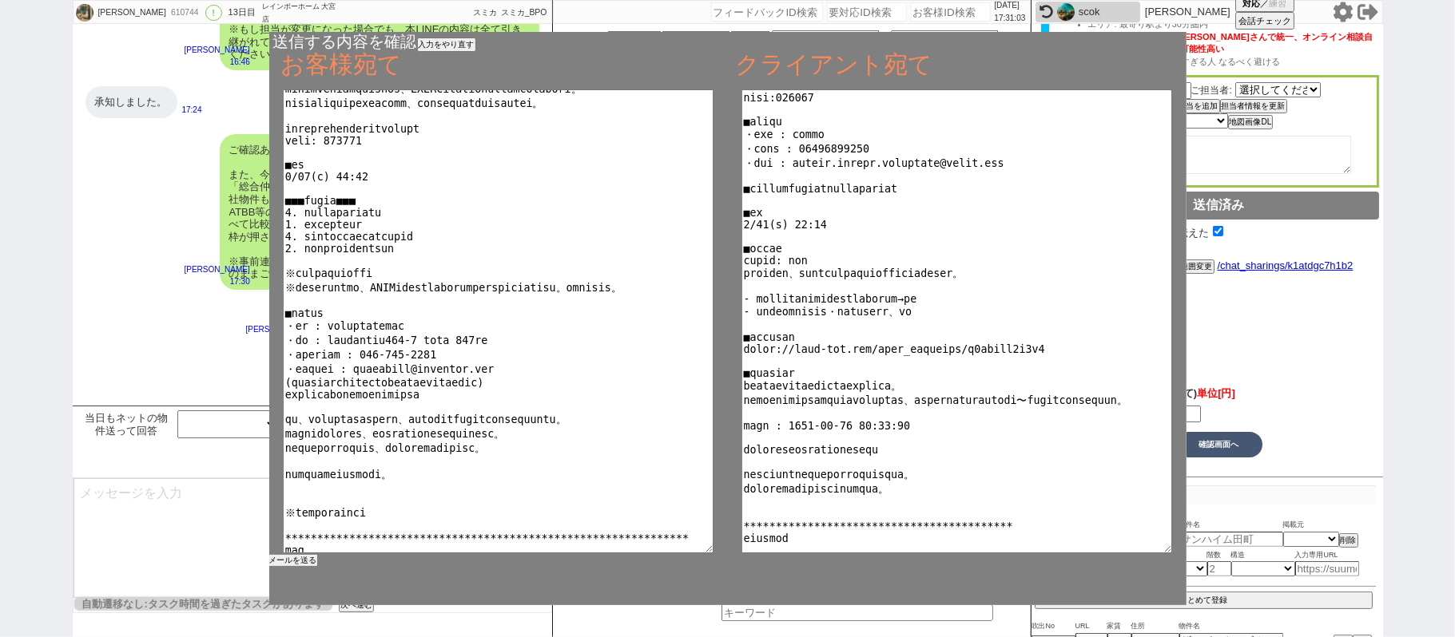
click at [315, 558] on button "メールを送る" at bounding box center [293, 560] width 48 height 11
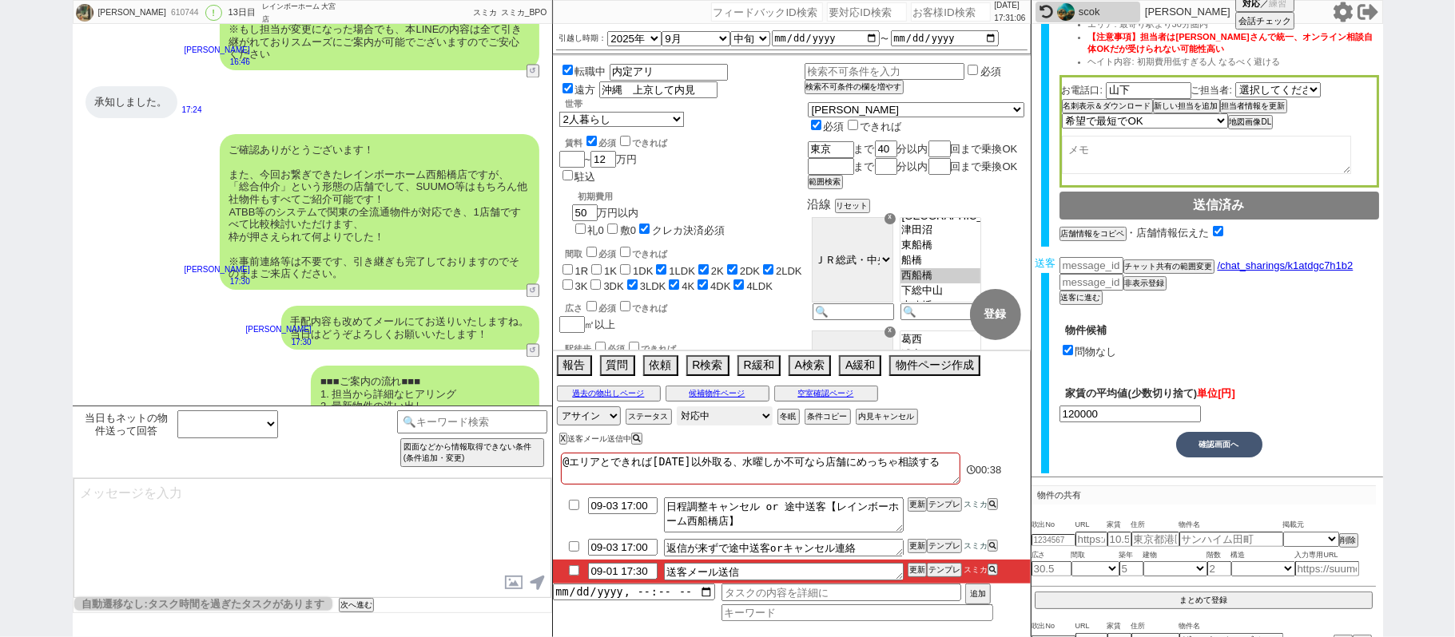
click at [710, 415] on select "対応中 引き継ぎ完了 ブロック 長期間返信なし 紹介不可 別の所で決まった 客の都合で引越しが無くなった 接客開始後に冬眠" at bounding box center [725, 416] width 96 height 19
click at [677, 408] on select "対応中 引き継ぎ完了 ブロック 長期間返信なし 紹介不可 別の所で決まった 客の都合で引越しが無くなった 接客開始後に冬眠" at bounding box center [725, 416] width 96 height 19
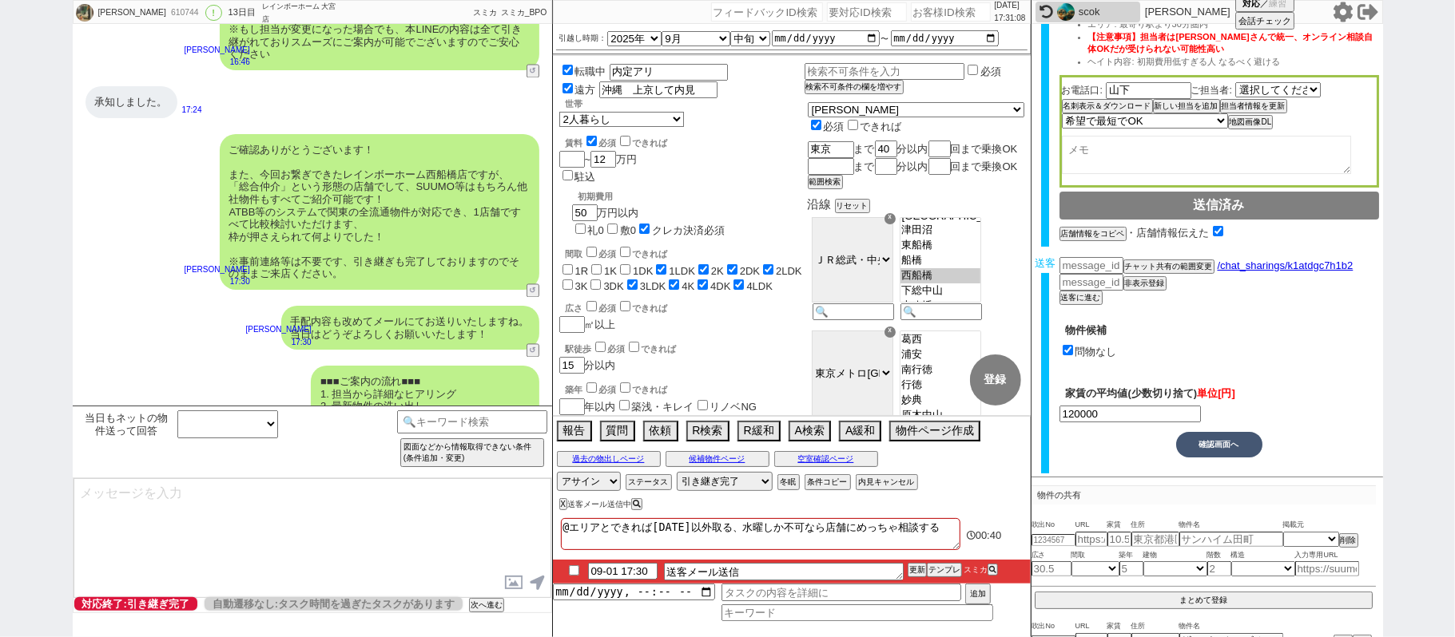
click at [574, 576] on input "checkbox" at bounding box center [573, 571] width 23 height 10
drag, startPoint x: 919, startPoint y: 576, endPoint x: 914, endPoint y: 562, distance: 14.4
click at [919, 570] on button "更新" at bounding box center [915, 570] width 16 height 11
click at [912, 562] on li "09-01 17:30 送客メール送信 更新 テンプレ スミカ" at bounding box center [792, 572] width 478 height 24
click at [912, 567] on button "更新" at bounding box center [915, 570] width 16 height 11
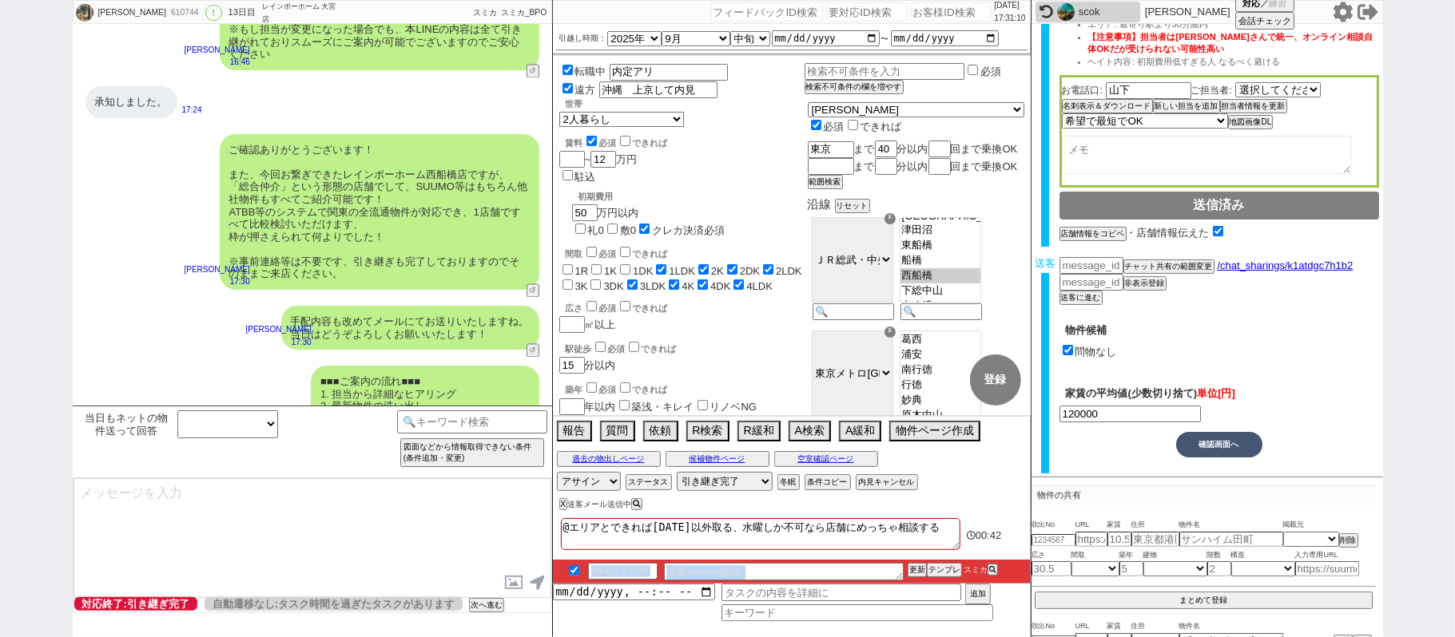
click at [912, 561] on div "@エリアとできれば水曜日以外取る、水曜しか不可なら店舗にめっちゃ相談する 00:42 09-01 17:30 送客メール送信 更新 テンプレ スミカ 追加" at bounding box center [792, 575] width 478 height 123
click at [911, 572] on button "更新" at bounding box center [915, 570] width 16 height 11
click at [909, 566] on button "更新" at bounding box center [915, 570] width 16 height 11
click at [911, 562] on li "09-01 17:30 送客メール送信 更新 テンプレ スミカ" at bounding box center [792, 572] width 478 height 24
click at [911, 570] on button "更新" at bounding box center [915, 570] width 16 height 11
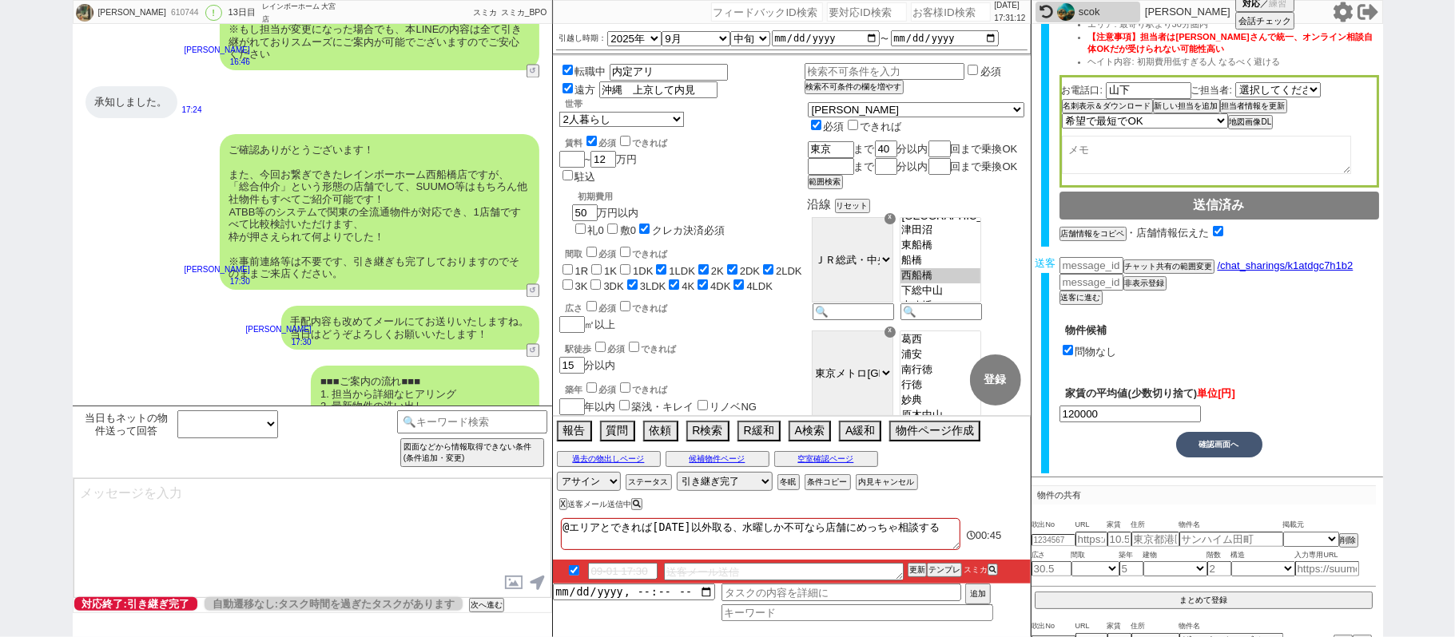
click at [909, 562] on li "09-01 17:30 送客メール送信 更新 テンプレ スミカ" at bounding box center [792, 572] width 478 height 24
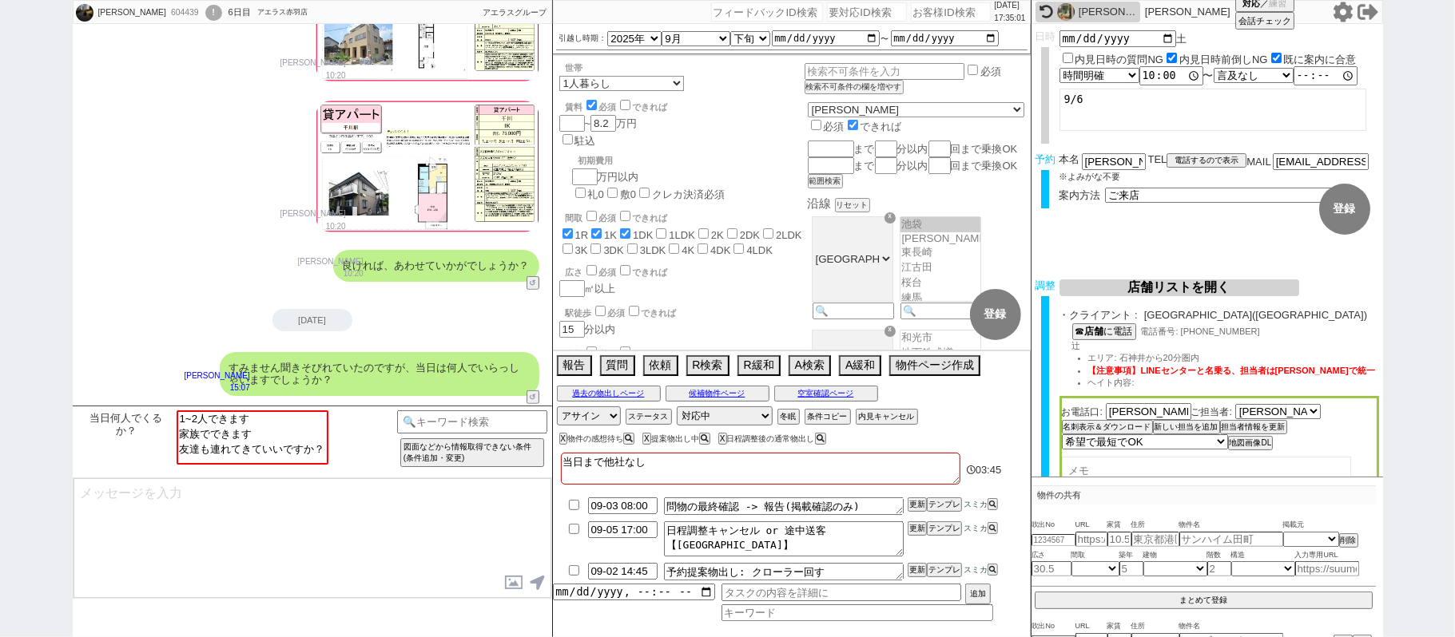
scroll to position [430, 0]
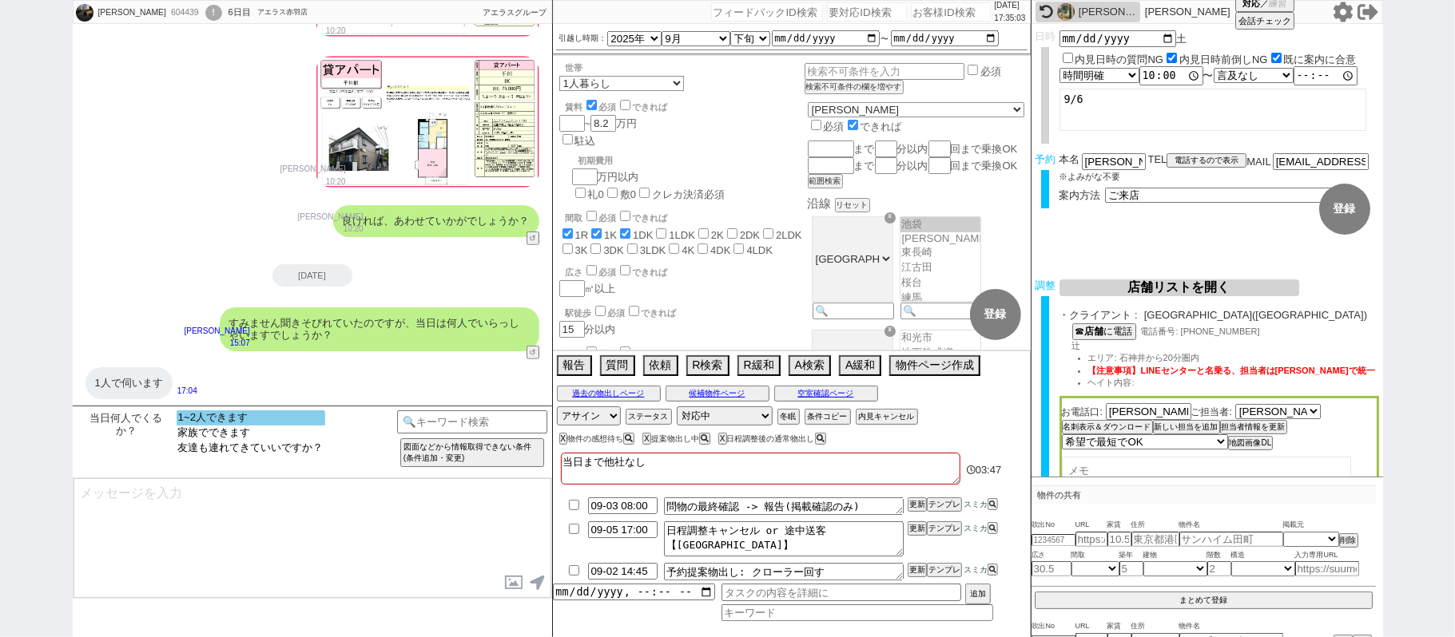
click at [296, 426] on option "1~2人できます" at bounding box center [251, 433] width 149 height 15
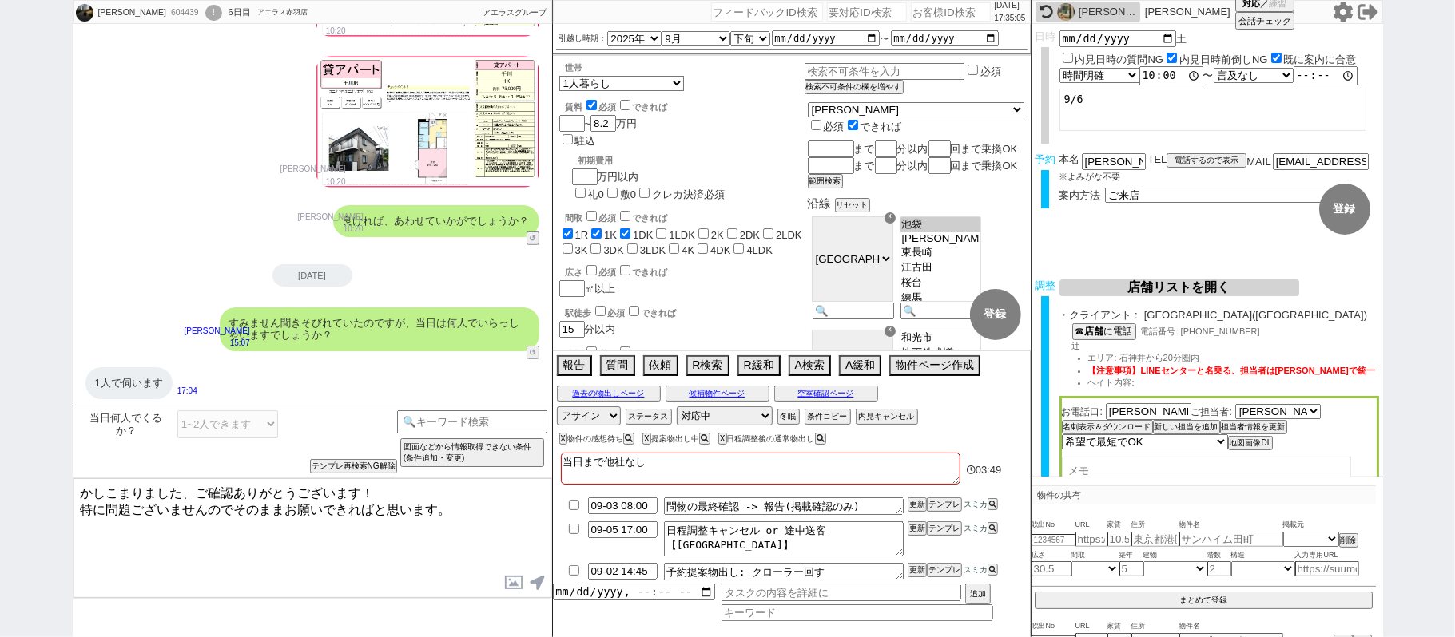
click at [324, 558] on textarea "かしこまりました、ご確認ありがとうございます！ 特に問題ございませんのでそのままお願いできればと思います。" at bounding box center [312, 539] width 478 height 120
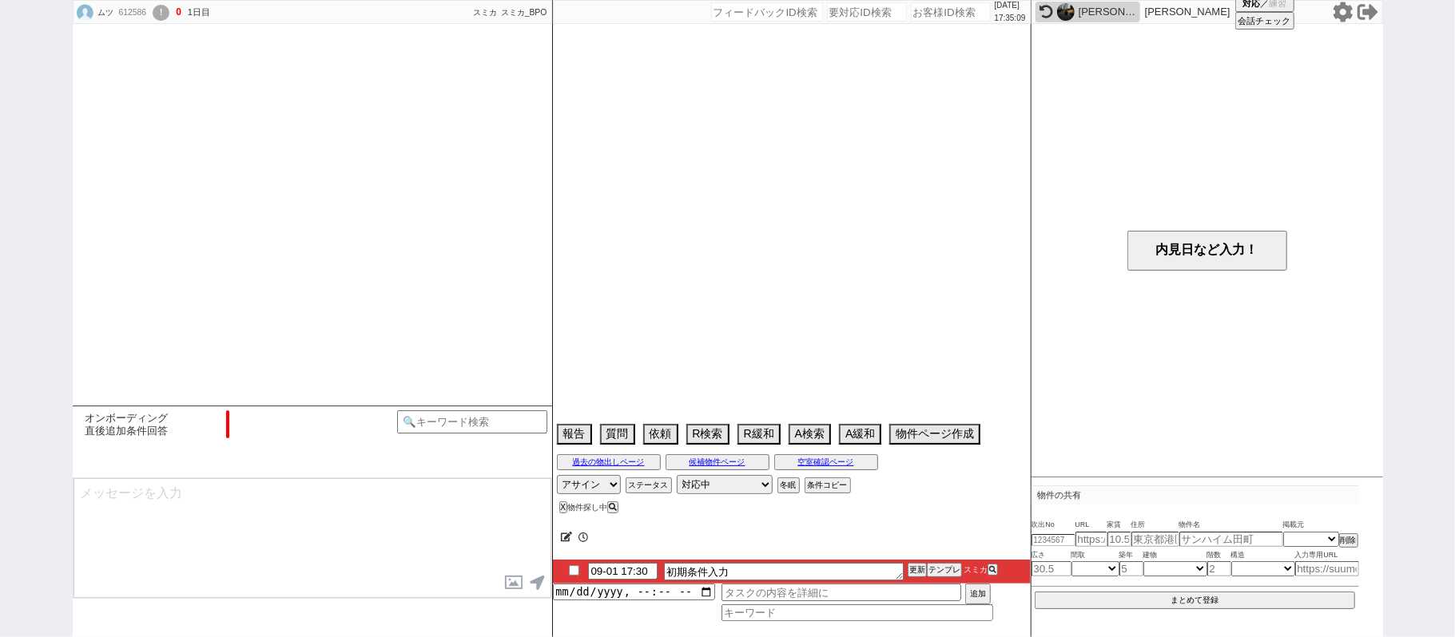
scroll to position [985, 0]
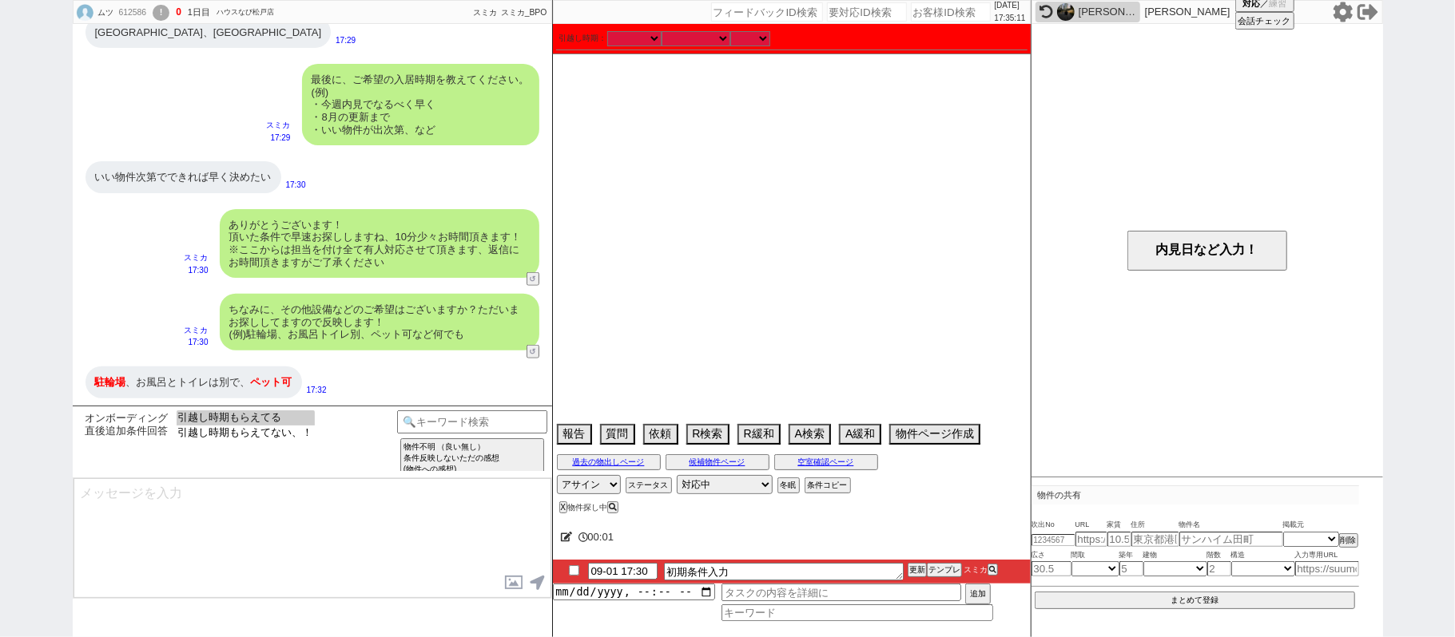
click at [300, 426] on option "引越し時期もらえてる" at bounding box center [246, 433] width 138 height 15
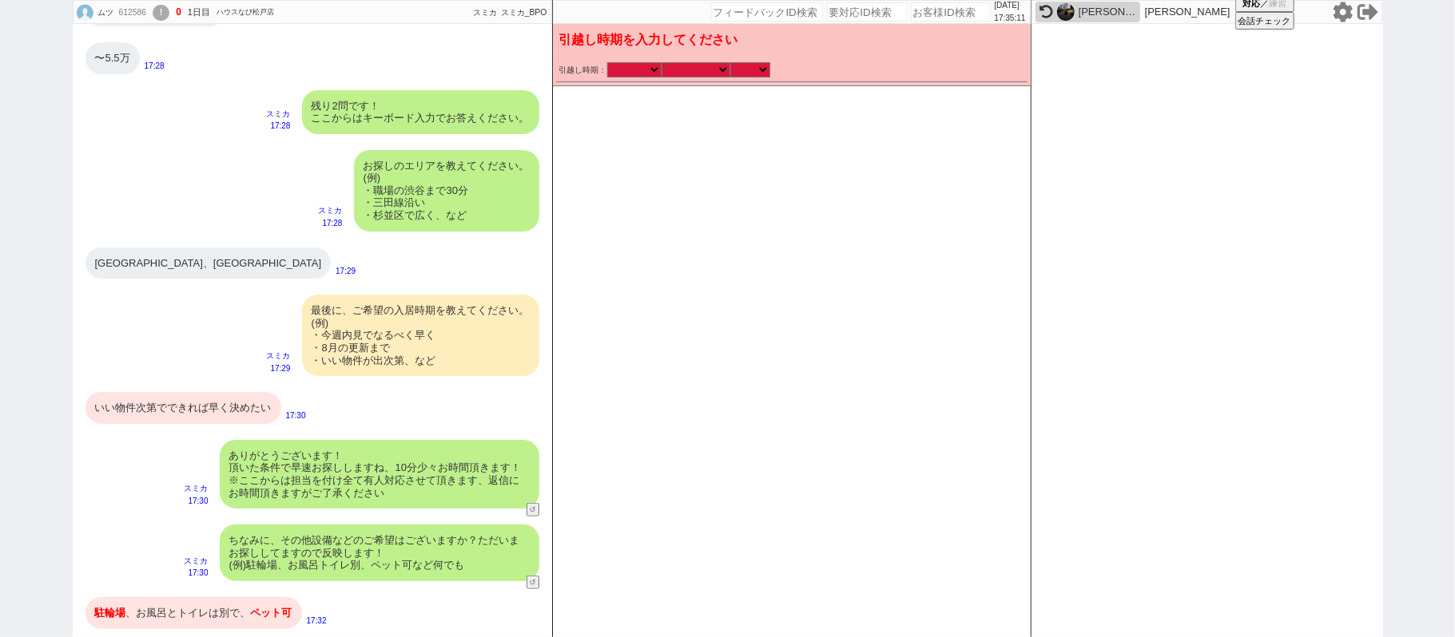
scroll to position [753, 0]
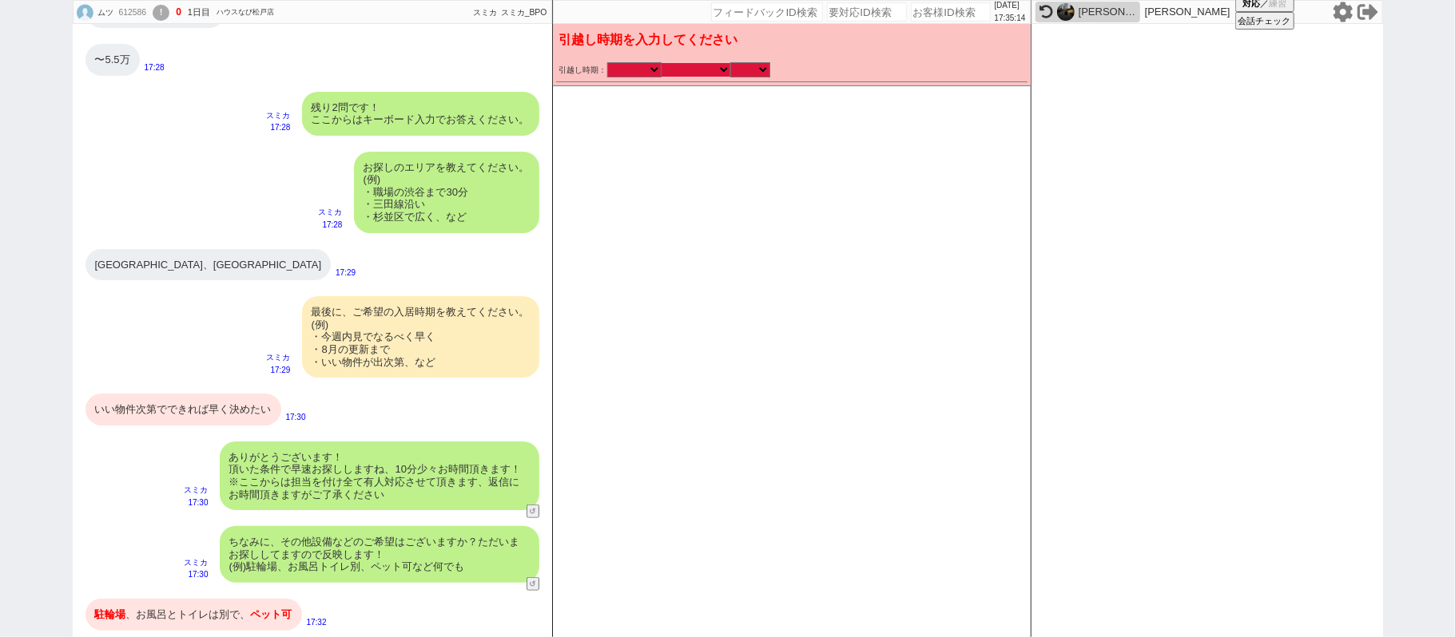
click at [675, 73] on select "なる早 未定 いつでも 物件あれば 年内 来年 1月 2月 3月 4月 5月 6月 7月 8月 9月 10月 11月 12月 春 夏 秋 冬" at bounding box center [695, 70] width 69 height 14
click at [661, 63] on select "なる早 未定 いつでも 物件あれば 年内 来年 1月 2月 3月 4月 5月 6月 7月 8月 9月 10月 11月 12月 春 夏 秋 冬" at bounding box center [695, 70] width 69 height 14
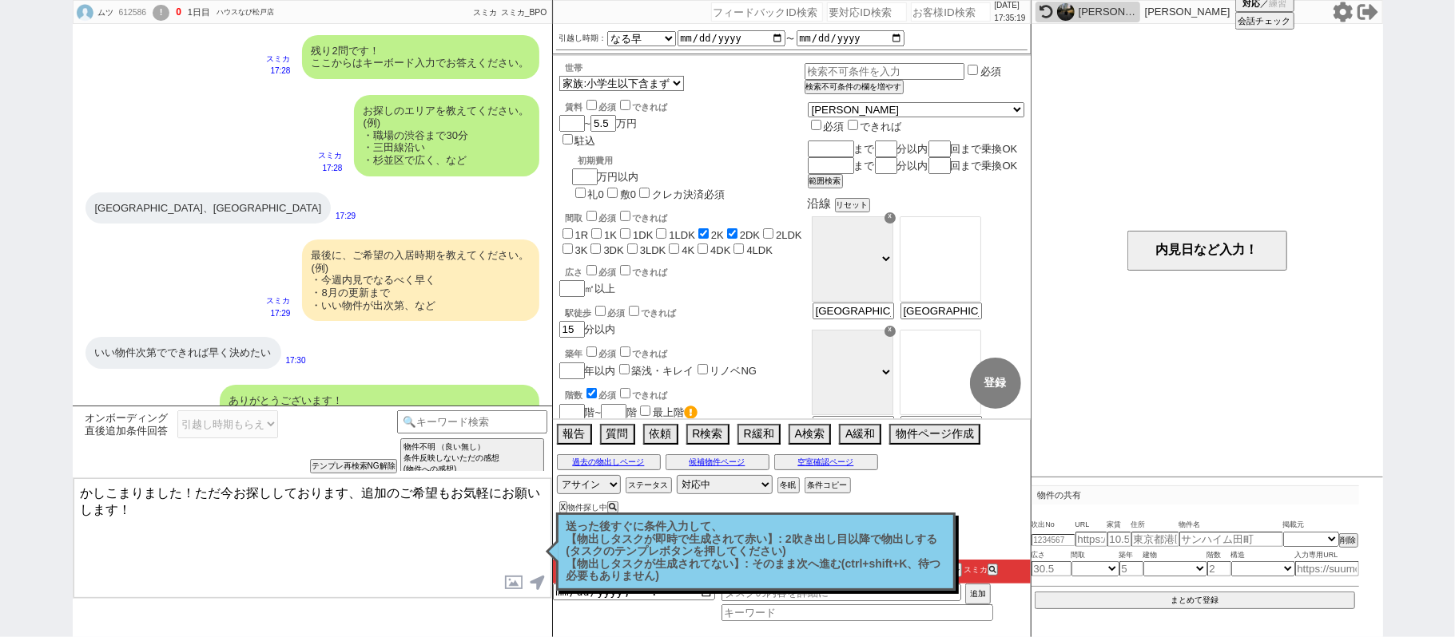
scroll to position [772, 0]
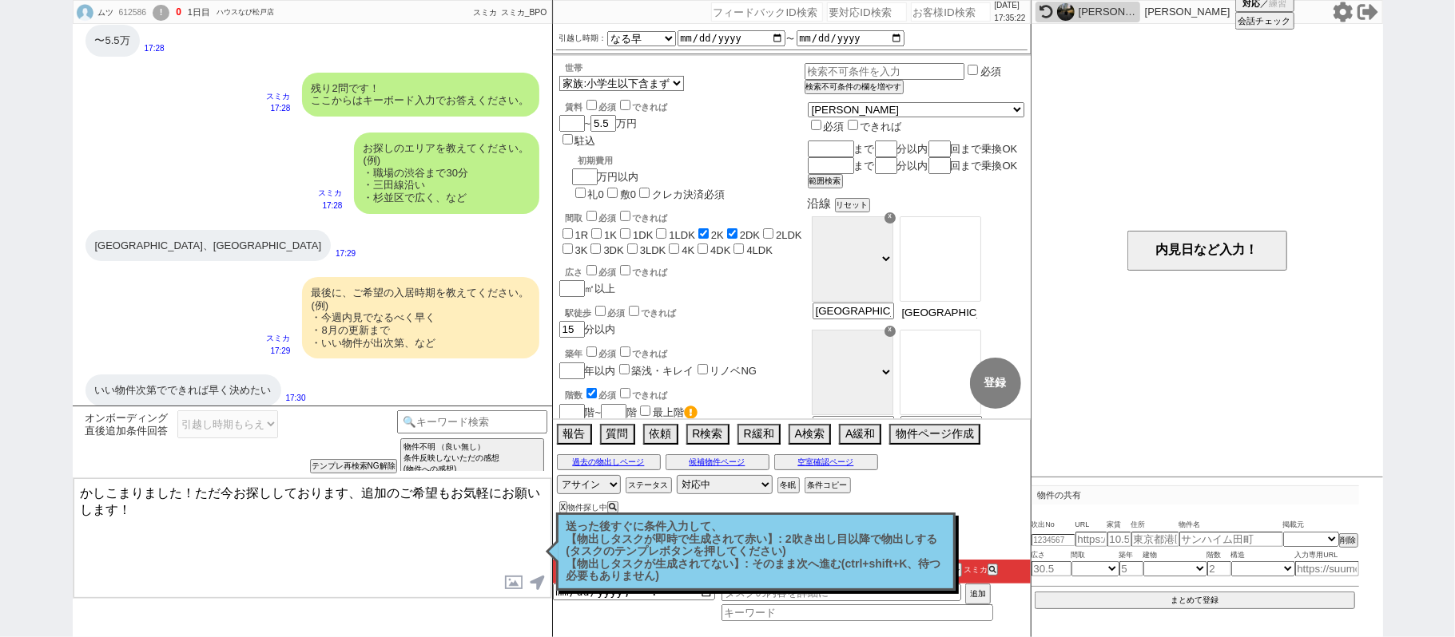
drag, startPoint x: 965, startPoint y: 326, endPoint x: 1454, endPoint y: 144, distance: 521.7
click at [1454, 148] on div "ムツ 612586 ! 0 1日目 ハウスなび松戸店 冬眠中 自社客 スミカ スミカ_BPO チャット全表示 2025-09-01 ようこそLINE物件紹介の…" at bounding box center [727, 318] width 1455 height 637
click at [980, 264] on option "新三郷" at bounding box center [940, 255] width 80 height 15
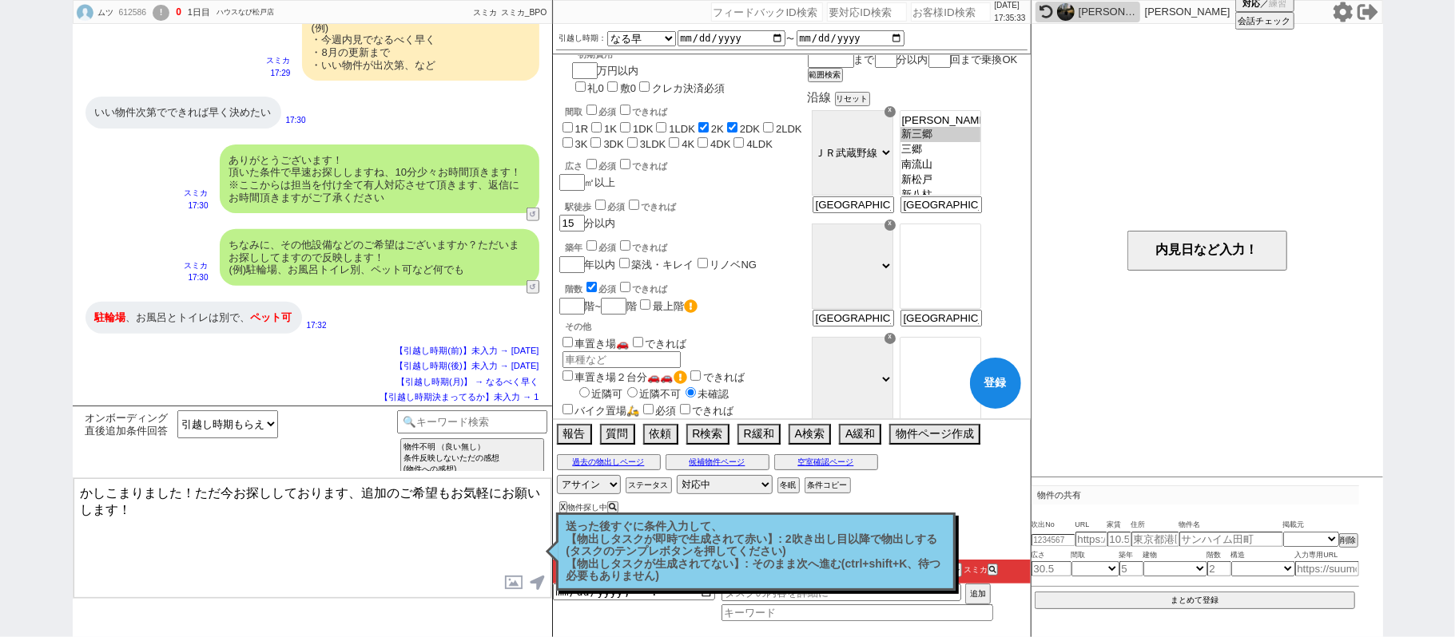
scroll to position [212, 0]
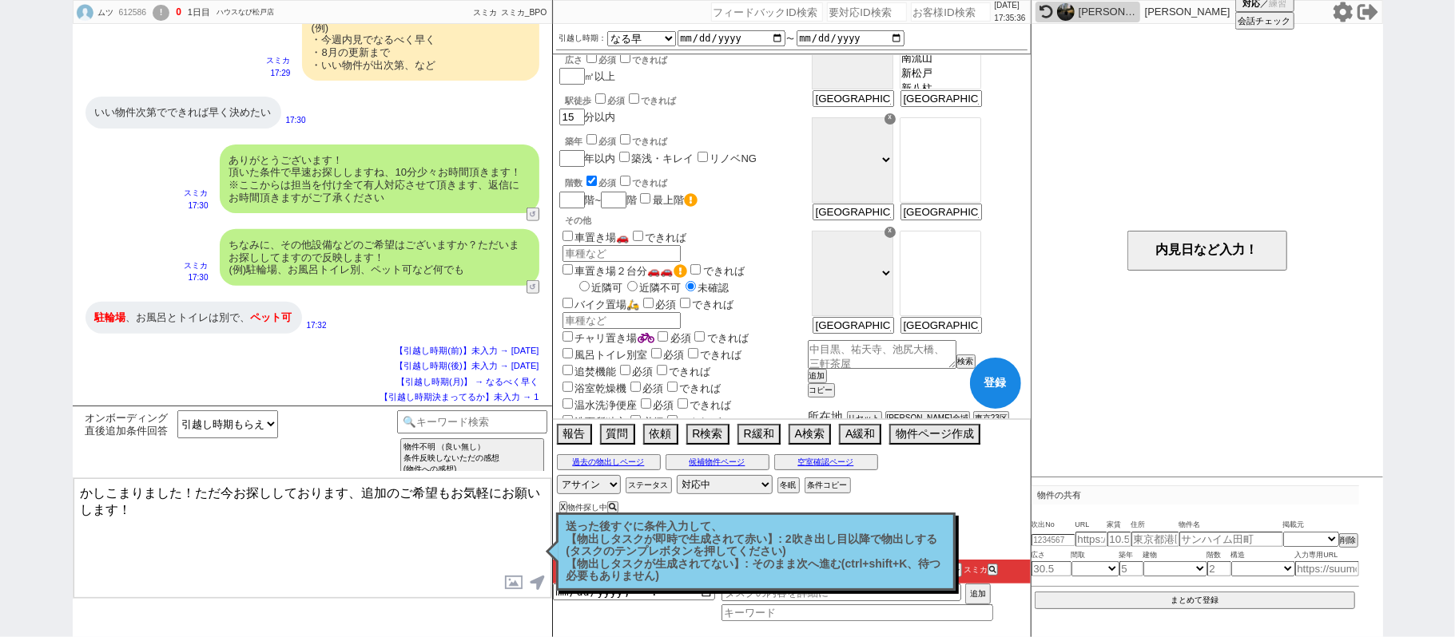
click at [623, 332] on label "チャリ置き場" at bounding box center [607, 338] width 96 height 12
click at [573, 332] on input "チャリ置き場" at bounding box center [567, 337] width 10 height 10
click at [623, 349] on label "風呂トイレ別室" at bounding box center [603, 355] width 89 height 12
click at [573, 348] on input "風呂トイレ別室" at bounding box center [567, 353] width 10 height 10
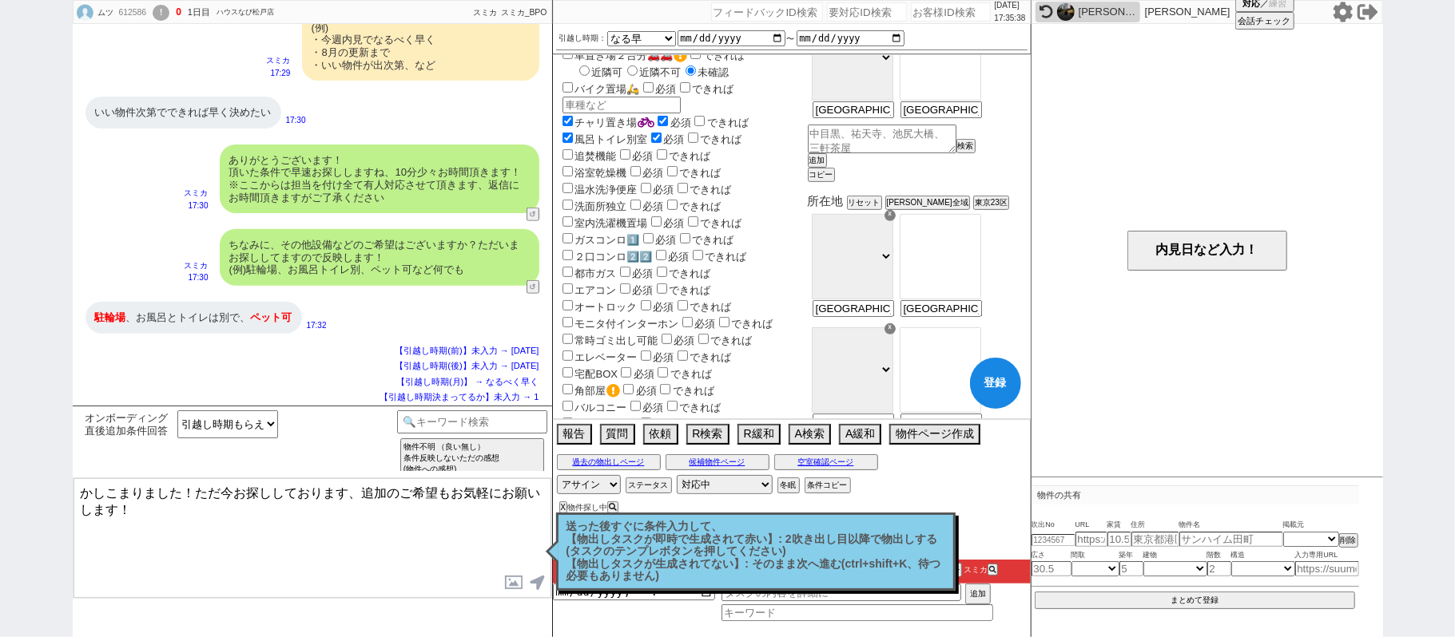
scroll to position [639, 0]
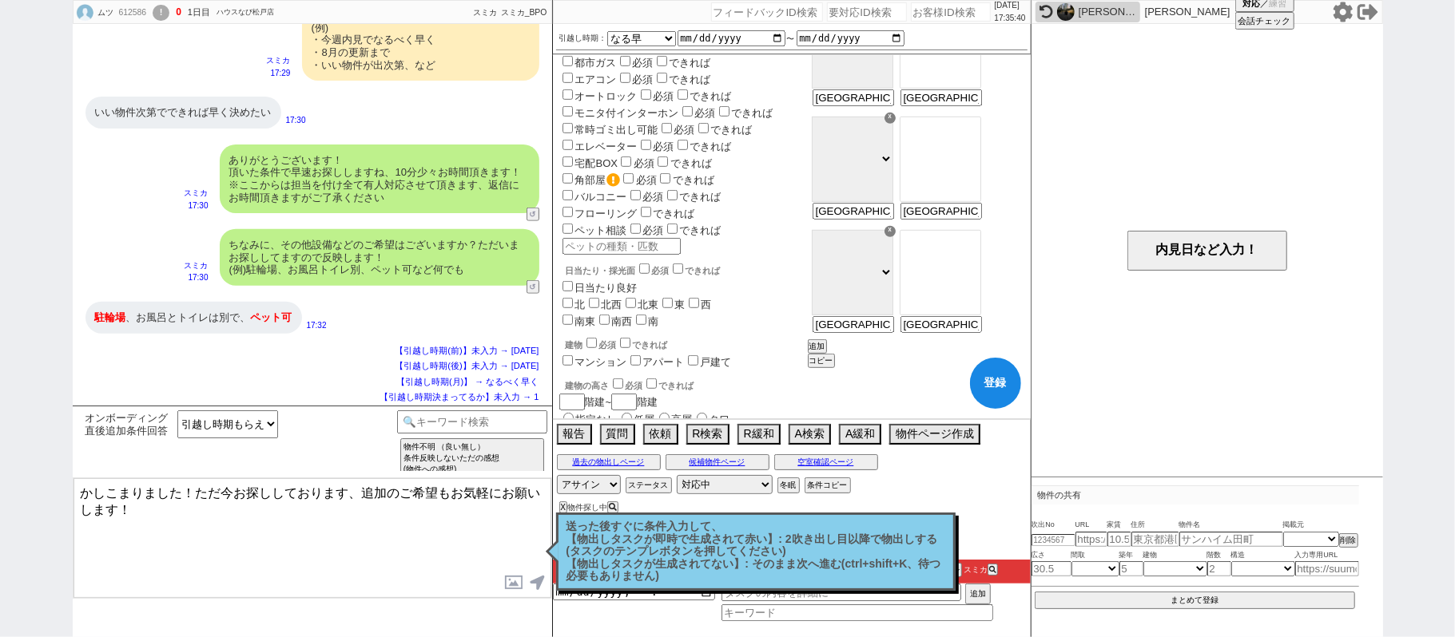
click at [615, 224] on label "ペット相談" at bounding box center [593, 230] width 68 height 12
click at [573, 224] on input "ペット相談" at bounding box center [567, 229] width 10 height 10
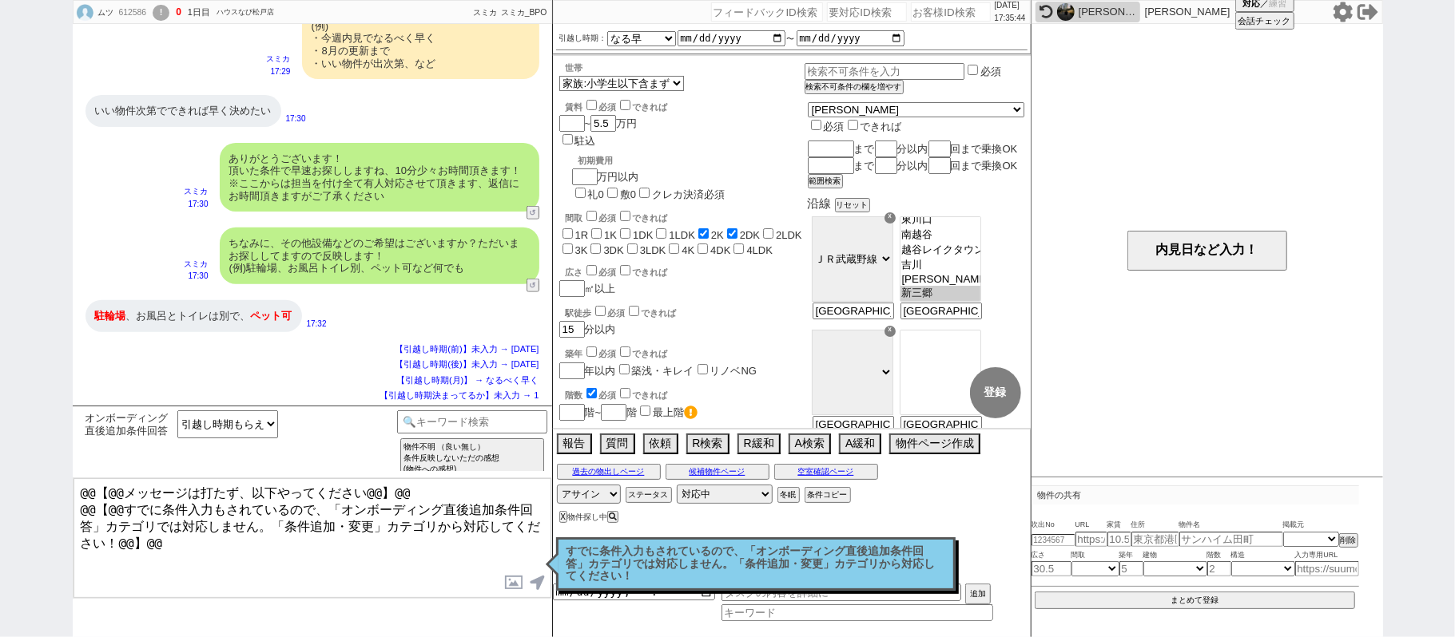
scroll to position [218, 0]
click at [800, 561] on p "すでに条件入力もされているので、「オンボーディング直後追加条件回答」カテゴリでは対応しません。「条件追加・変更」カテゴリから対応してください！" at bounding box center [755, 565] width 379 height 38
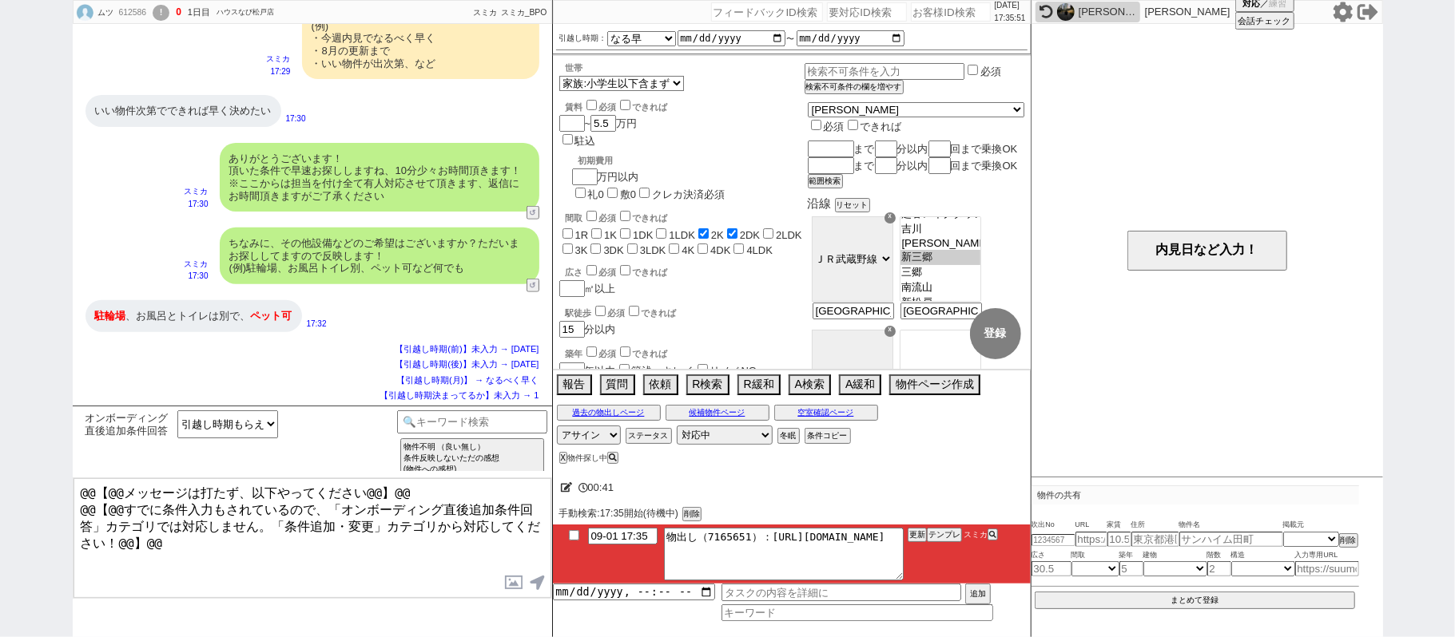
click at [135, 13] on div "612586" at bounding box center [132, 12] width 36 height 13
copy div "612586"
click at [911, 10] on input "number" at bounding box center [951, 11] width 80 height 19
paste input "612586"
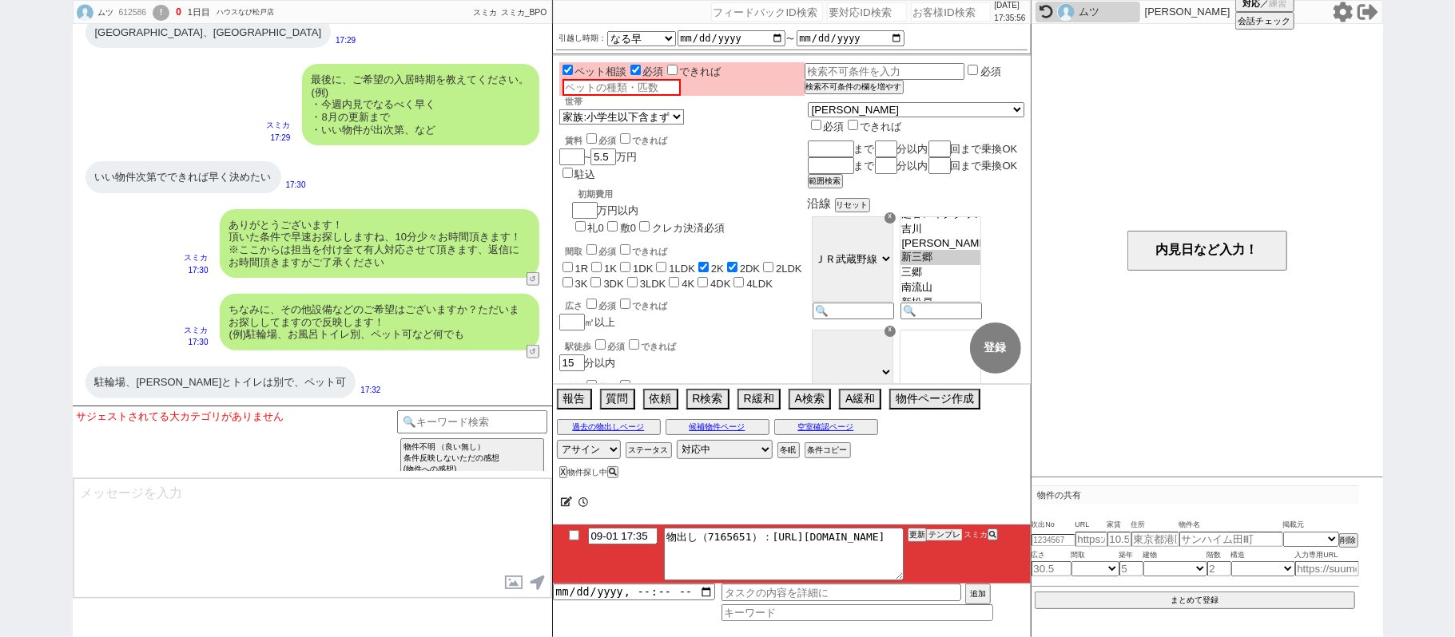
click at [943, 538] on button "テンプレ" at bounding box center [944, 535] width 35 height 11
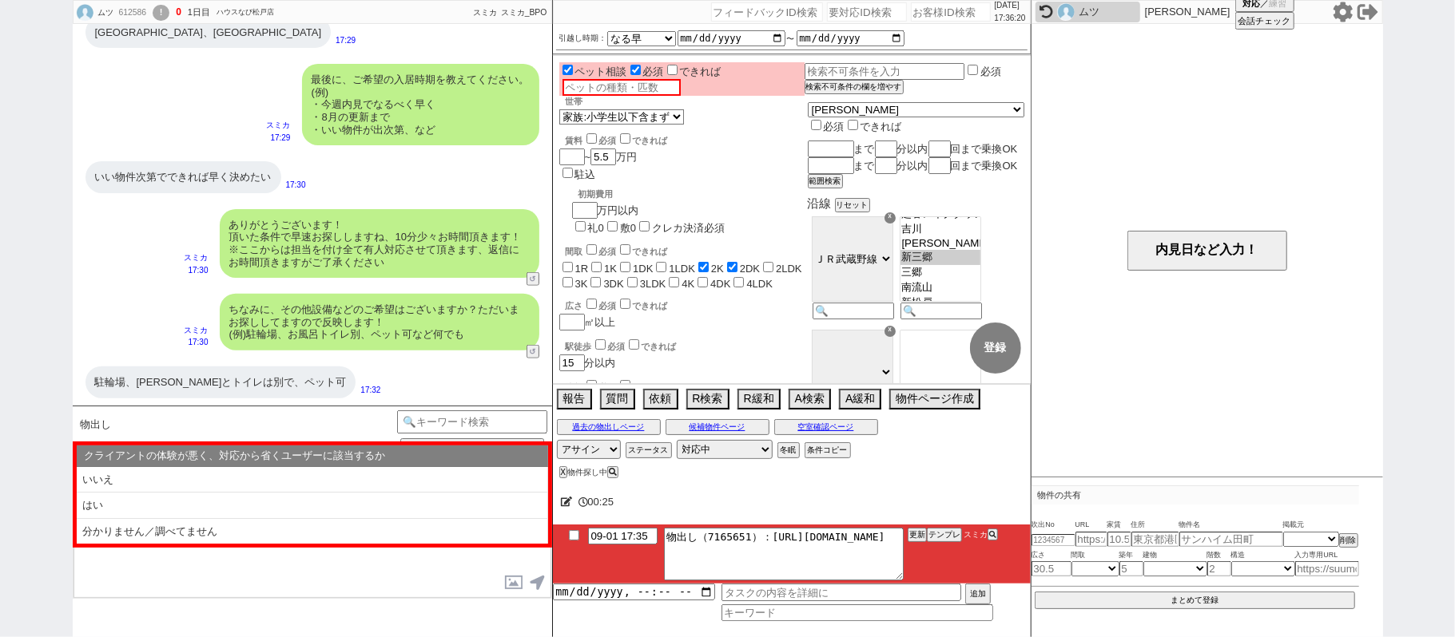
click at [296, 519] on li "はい" at bounding box center [312, 532] width 471 height 26
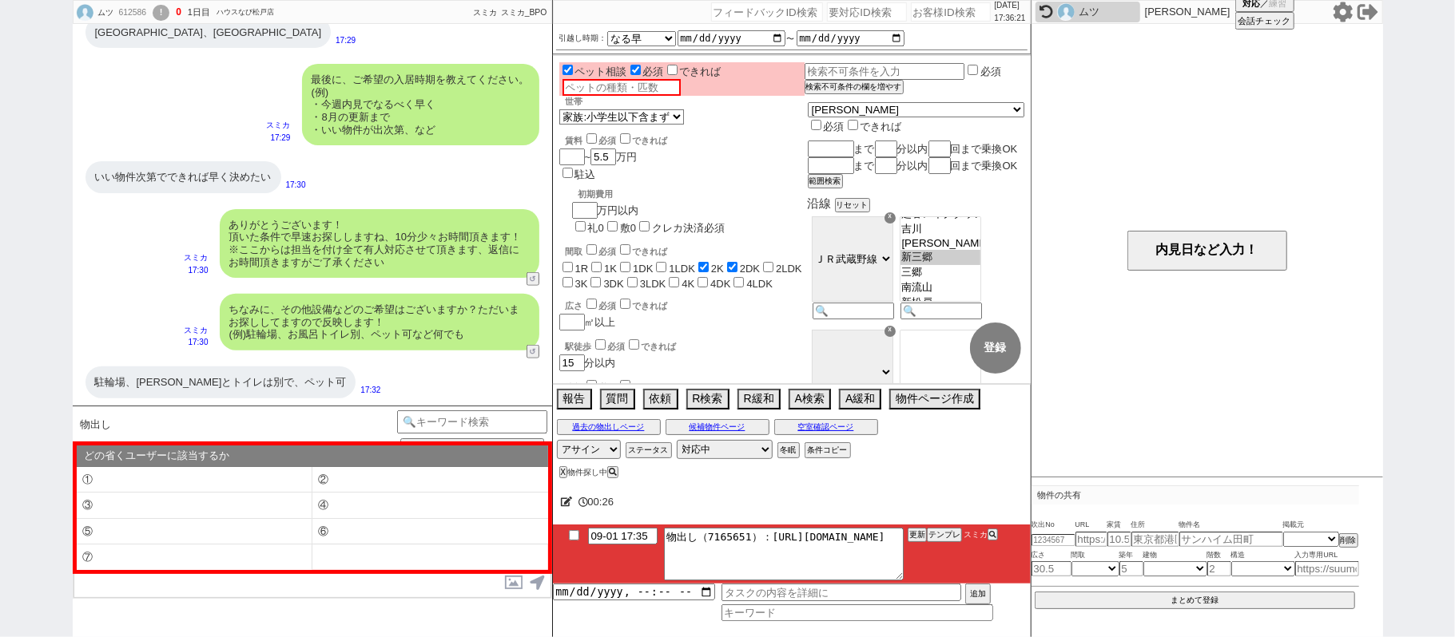
click at [288, 531] on li "⑤" at bounding box center [195, 532] width 236 height 26
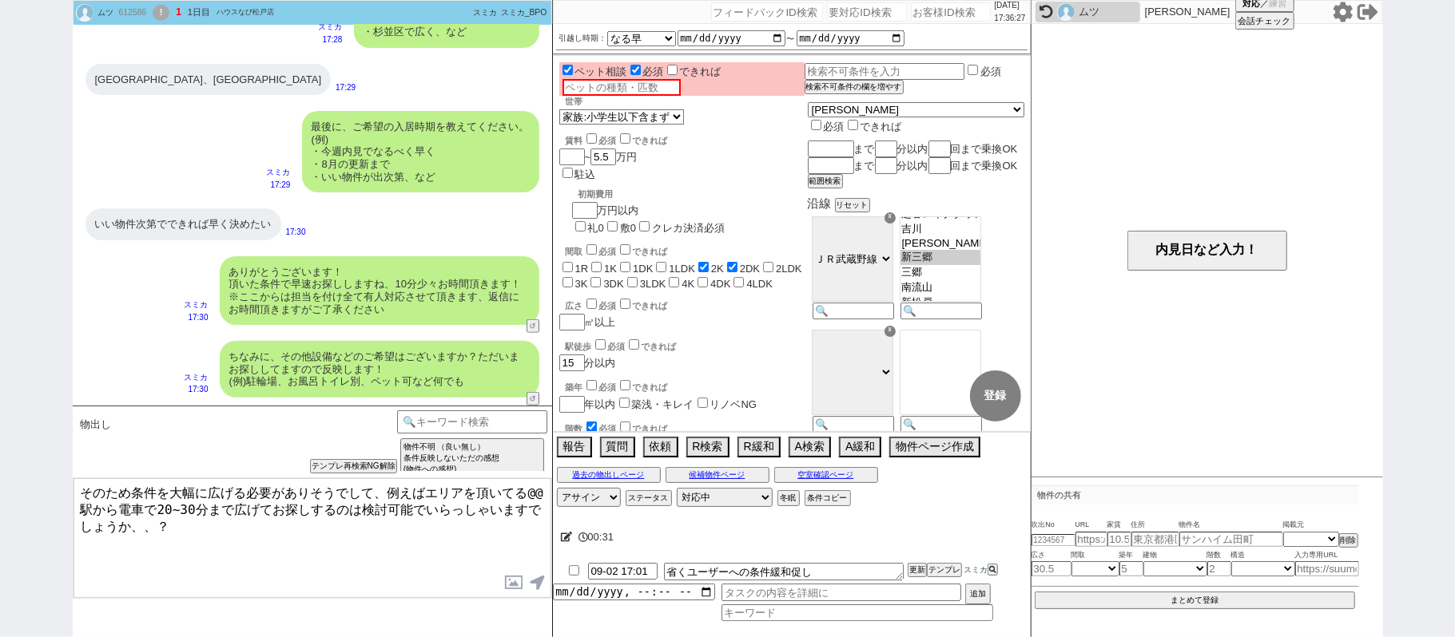
scroll to position [832, 0]
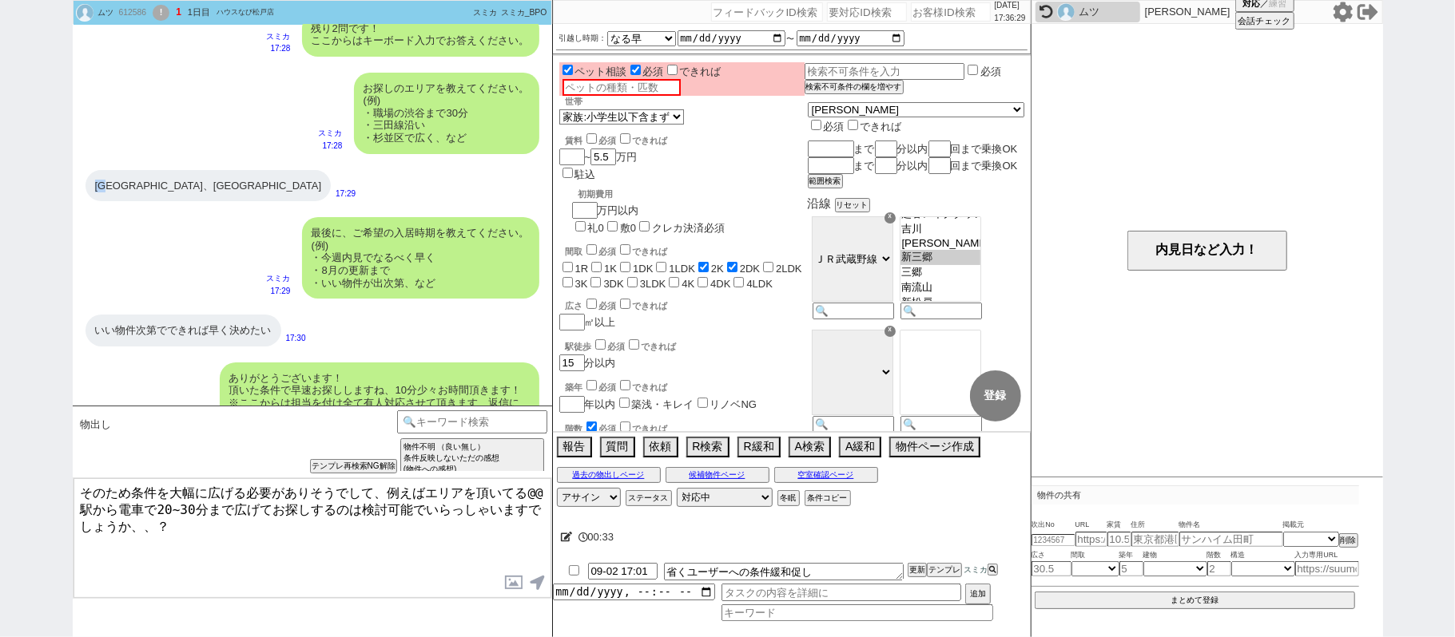
drag, startPoint x: 93, startPoint y: 176, endPoint x: 112, endPoint y: 177, distance: 18.4
click at [112, 177] on div "三郷駅、新三郷駅" at bounding box center [208, 186] width 246 height 32
copy div "三郷"
drag, startPoint x: 528, startPoint y: 498, endPoint x: 537, endPoint y: 496, distance: 9.1
click at [537, 496] on textarea "そのため条件を大幅に広げる必要がありそうでして、例えばエリアを頂いてる@@駅から電車で20~30分まで広げてお探しするのは検討可能でいらっしゃいますでしょうか…" at bounding box center [312, 539] width 478 height 120
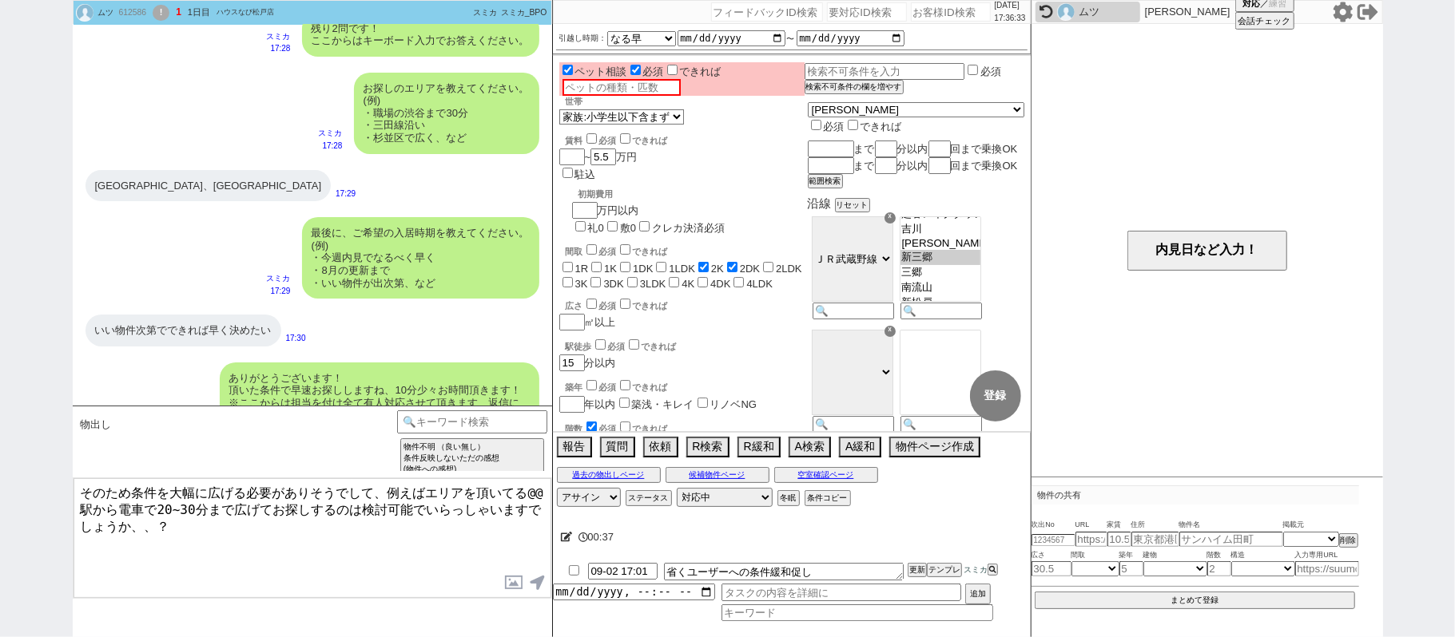
paste textarea "三郷"
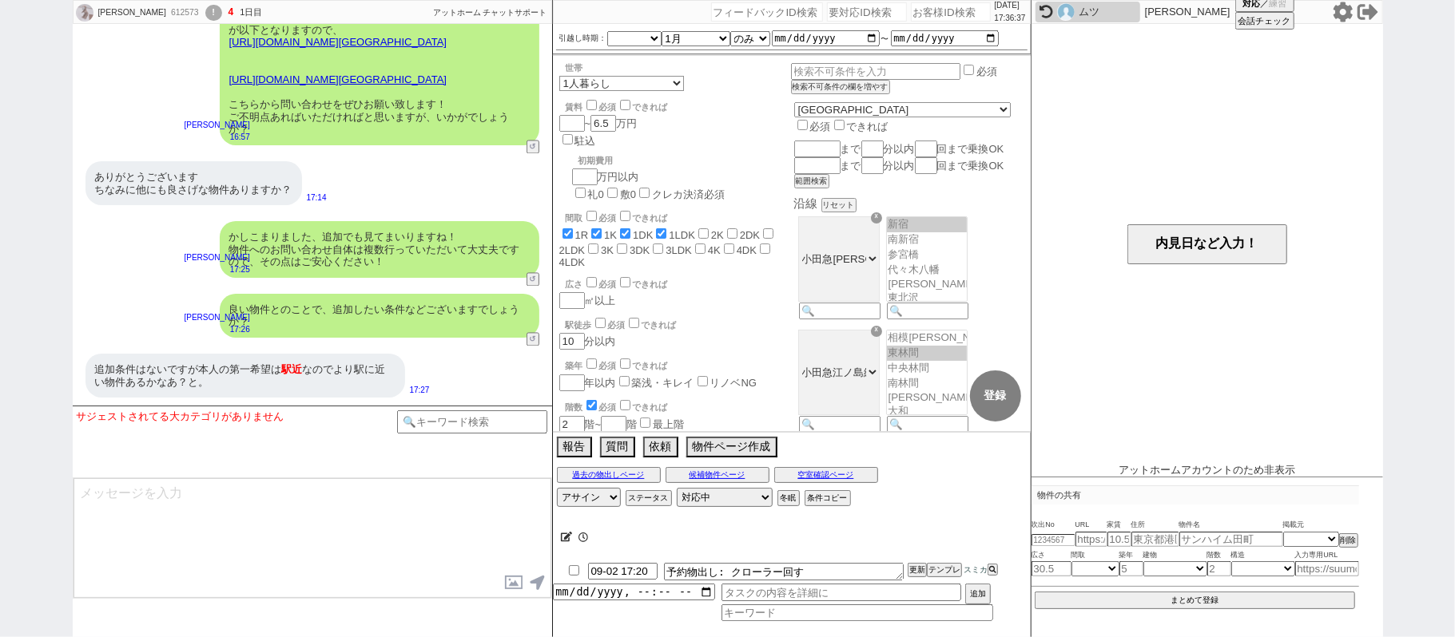
scroll to position [117, 0]
click at [595, 499] on select "アサイン 松井健太朗 小澤結" at bounding box center [589, 497] width 64 height 19
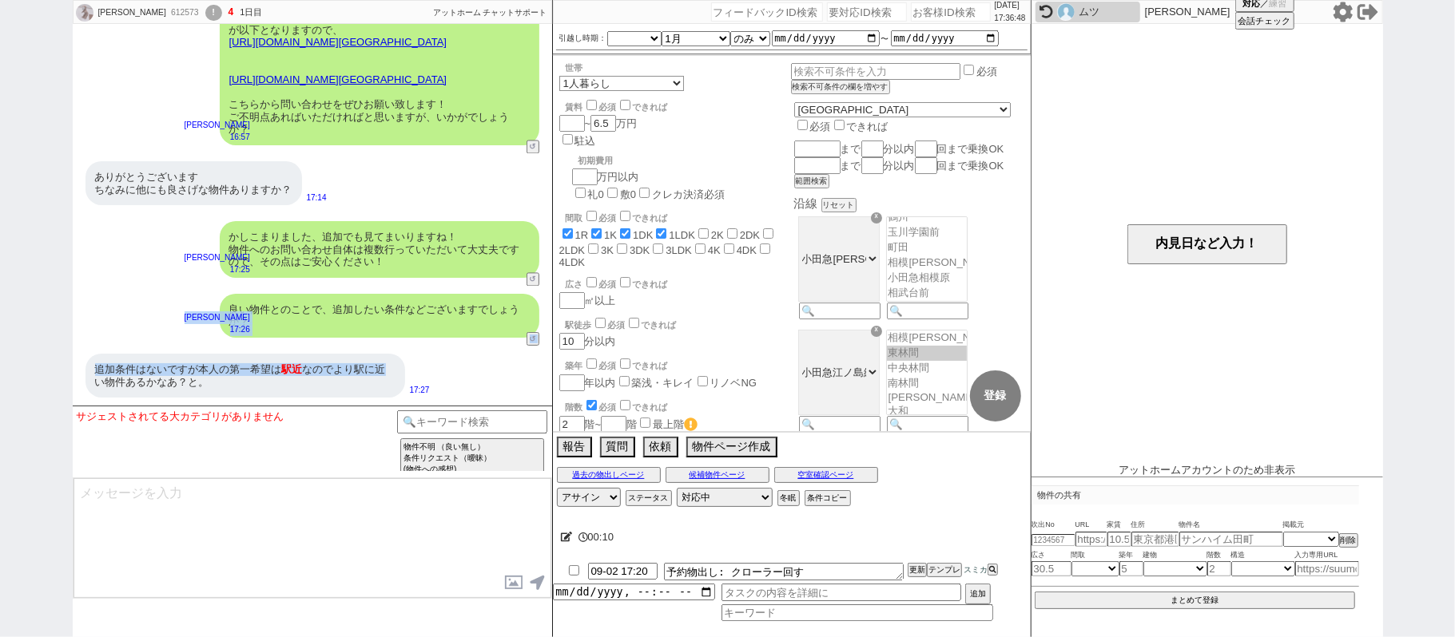
click at [443, 238] on div "かしこまりました、追加でも見てまいりますね！ 物件へのお問い合わせ自体は複数行っていただいて大丈夫ですので、その点はご安心ください！" at bounding box center [380, 249] width 320 height 57
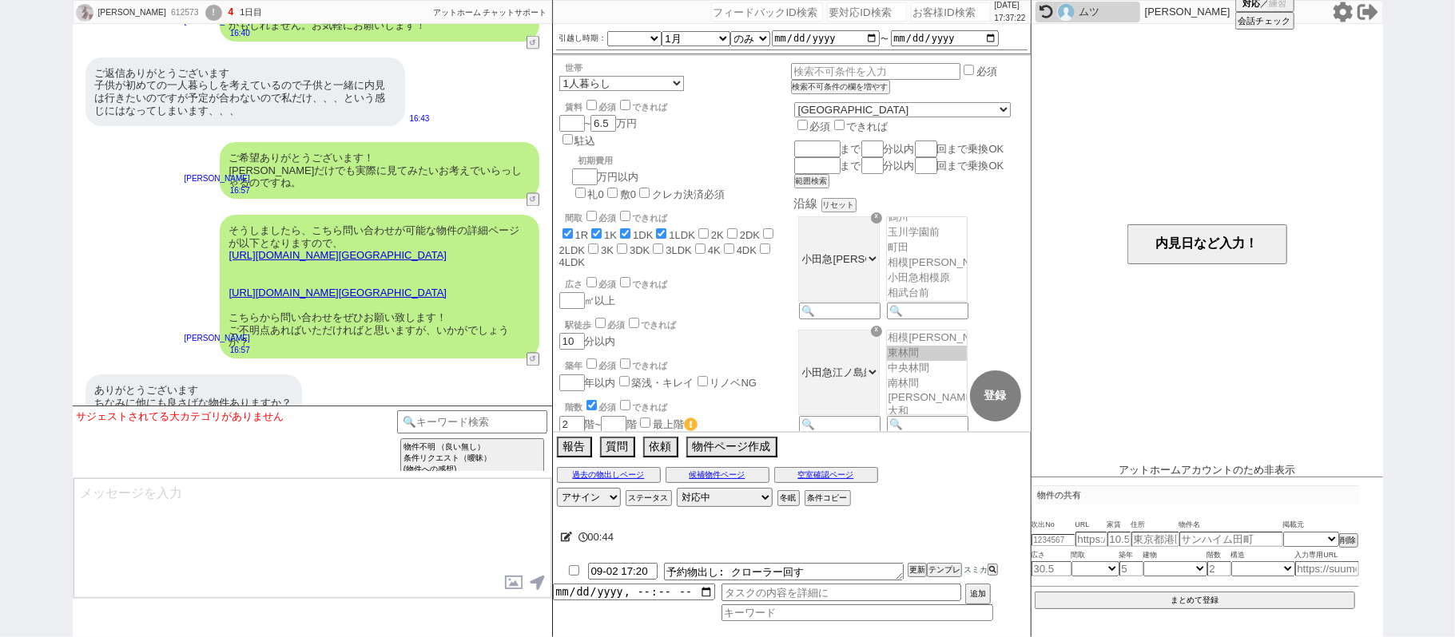
scroll to position [2064, 0]
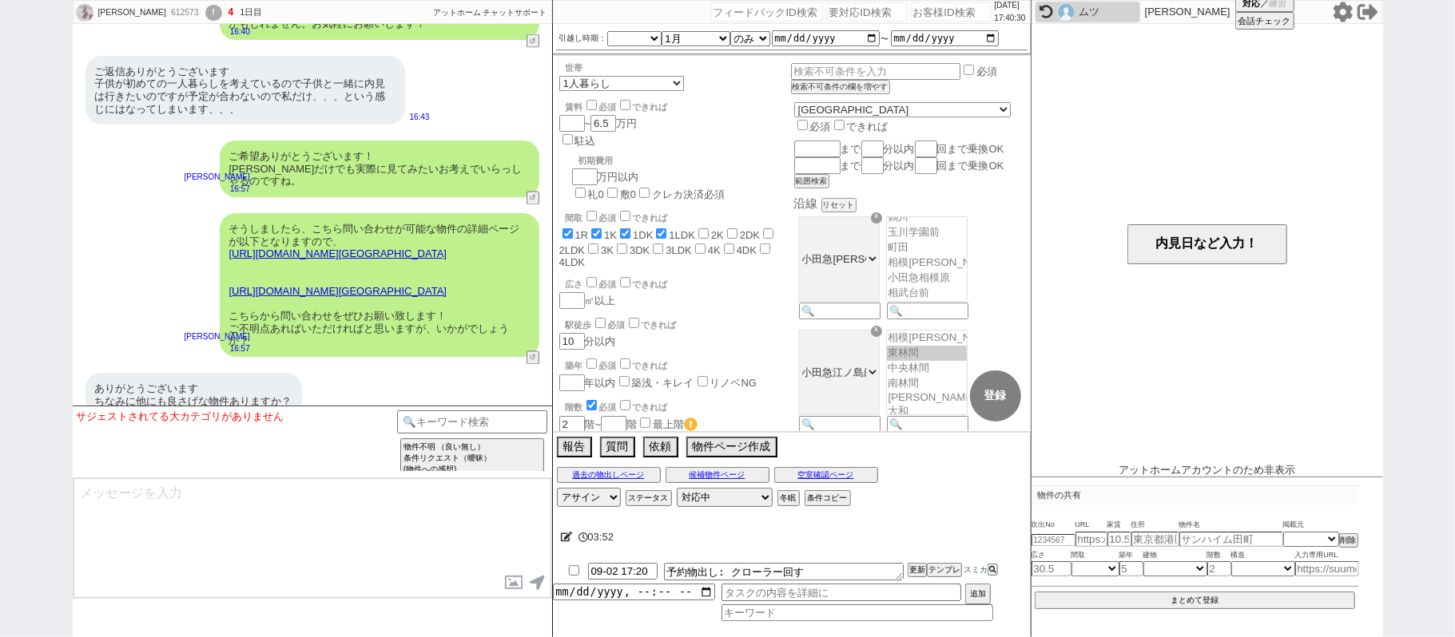
click at [0, 186] on div "まさみ 612573 ! 4 1日目 冬眠中 自社客 アットホーム チャットサポート スミカ_BPO チャット全表示 2025-09-01 ようこそLINE物…" at bounding box center [727, 318] width 1455 height 637
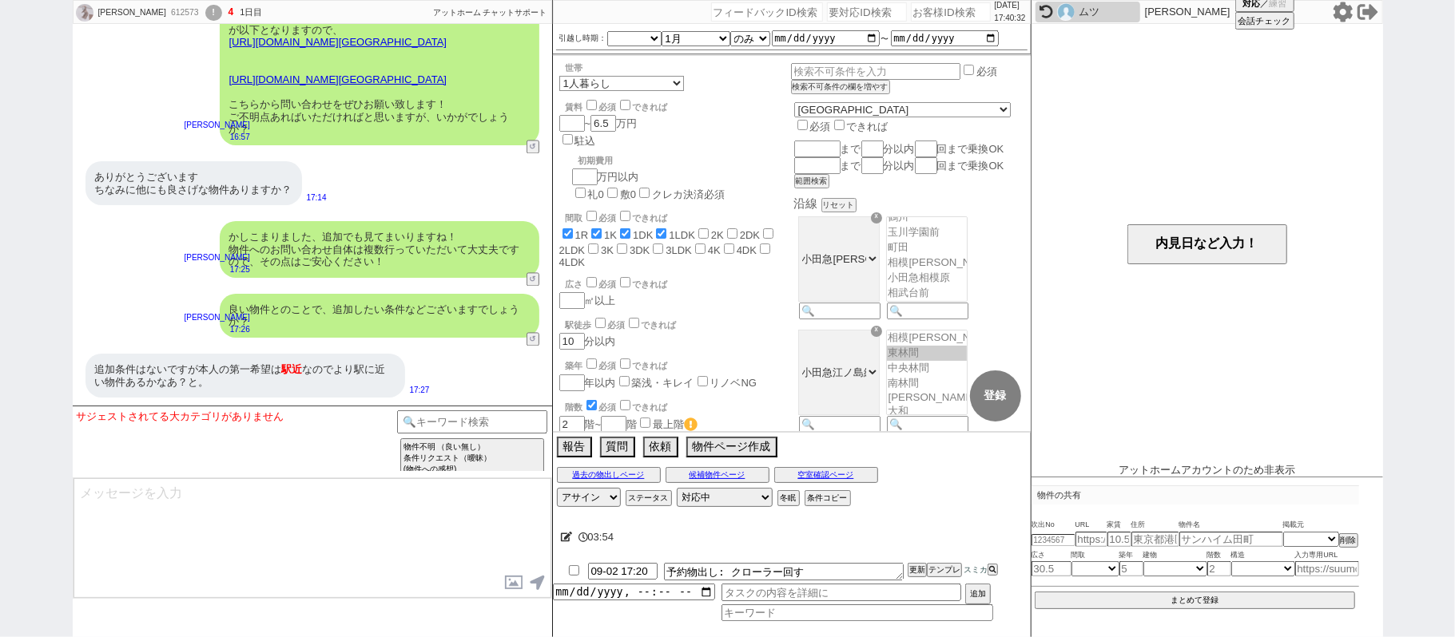
scroll to position [2301, 0]
click at [526, 343] on div "良い物件とのことで、追加したい条件などございますでしょうか？ 松井健太朗 17:26 38735-A2 ↺" at bounding box center [312, 316] width 479 height 60
click at [530, 339] on button "↺" at bounding box center [535, 341] width 10 height 10
click at [534, 276] on button "↺" at bounding box center [535, 281] width 10 height 10
click at [531, 276] on button "↺" at bounding box center [535, 281] width 10 height 10
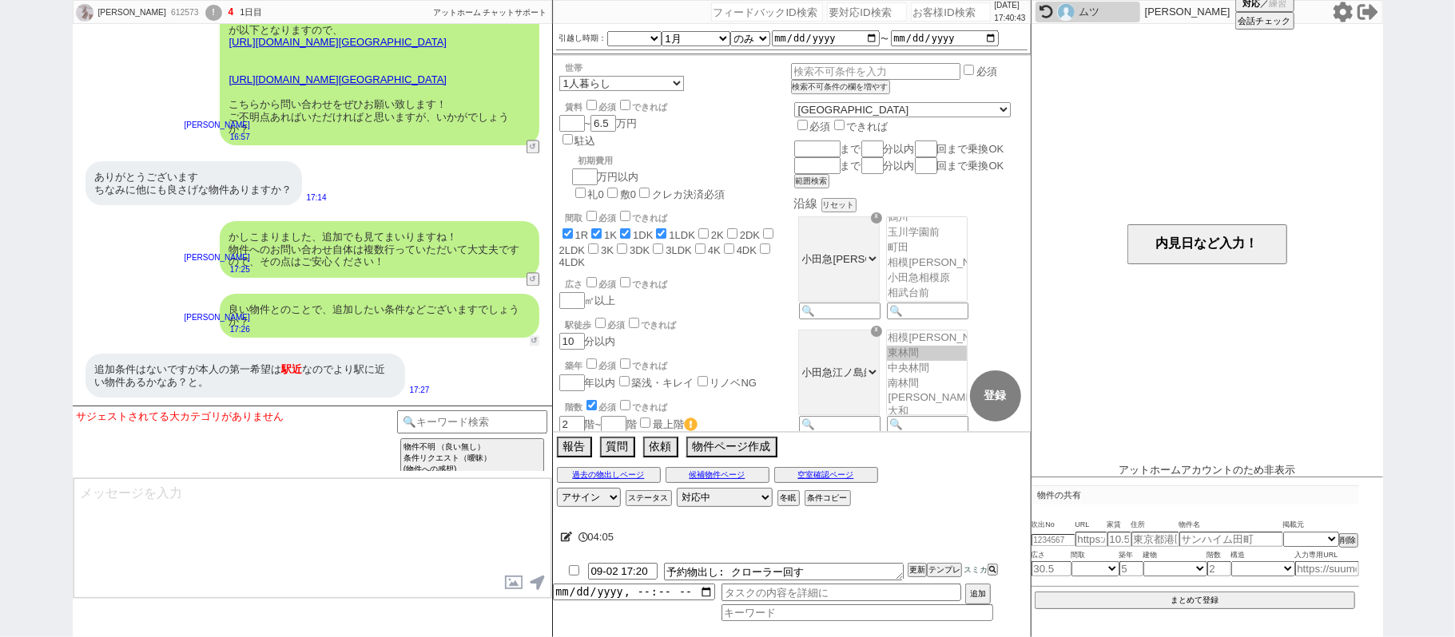
click at [538, 345] on div "良い物件とのことで、追加したい条件などございますでしょうか？ 松井健太朗 17:26 38735-A2 ↺" at bounding box center [312, 316] width 479 height 60
drag, startPoint x: 538, startPoint y: 345, endPoint x: 538, endPoint y: 276, distance: 68.7
click at [538, 343] on div "良い物件とのことで、追加したい条件などございますでしょうか？ 松井健太朗 17:26 38735-A2" at bounding box center [312, 316] width 479 height 60
drag, startPoint x: 538, startPoint y: 145, endPoint x: 515, endPoint y: 177, distance: 40.1
click at [538, 142] on div "そうしましたら、こちら問い合わせが可能な物件の詳細ページが以下となりますので、 https://www.athome.co.jp/chintai/116063…" at bounding box center [312, 74] width 479 height 160
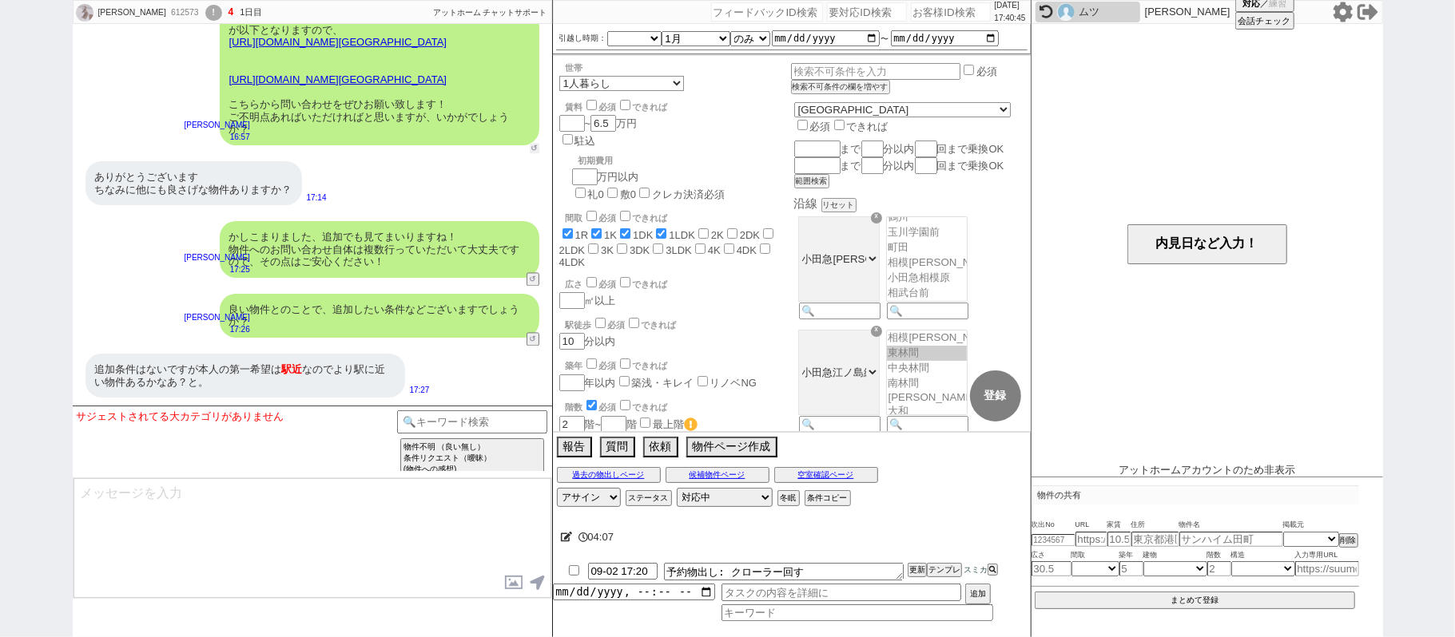
click at [532, 145] on button "↺" at bounding box center [535, 148] width 10 height 10
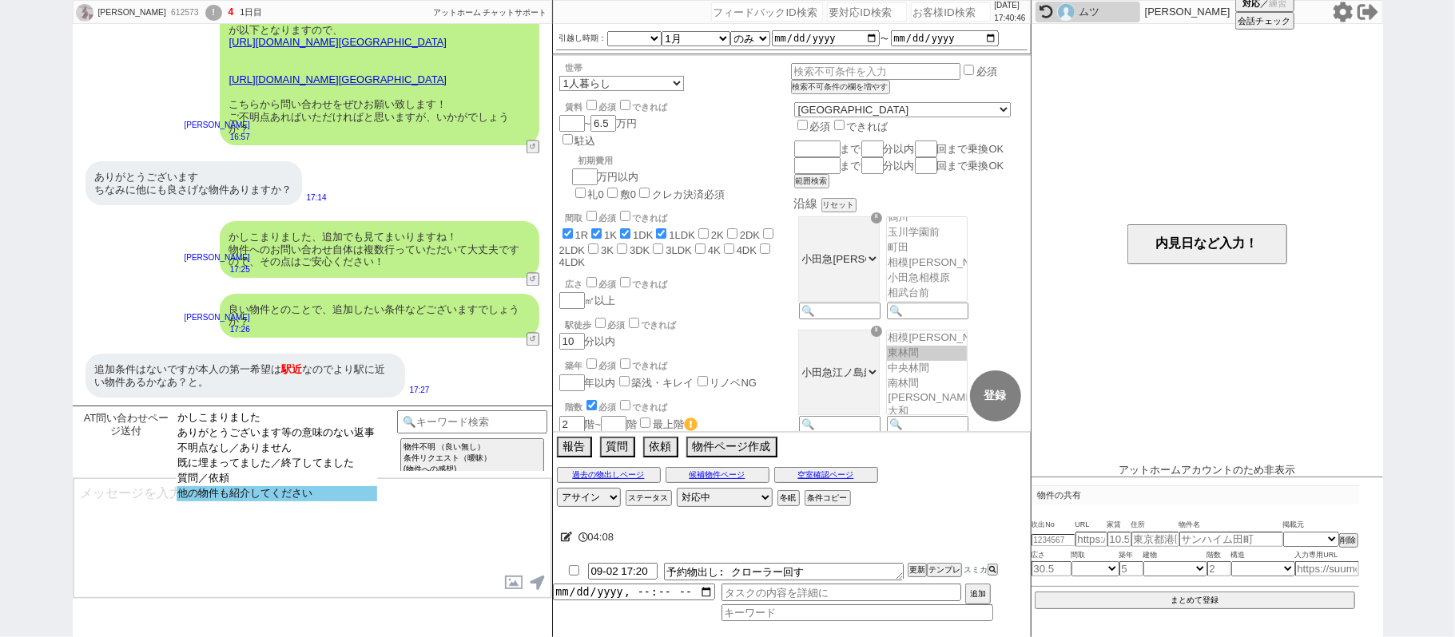
click at [265, 502] on option "他の物件も紹介してください" at bounding box center [277, 493] width 201 height 15
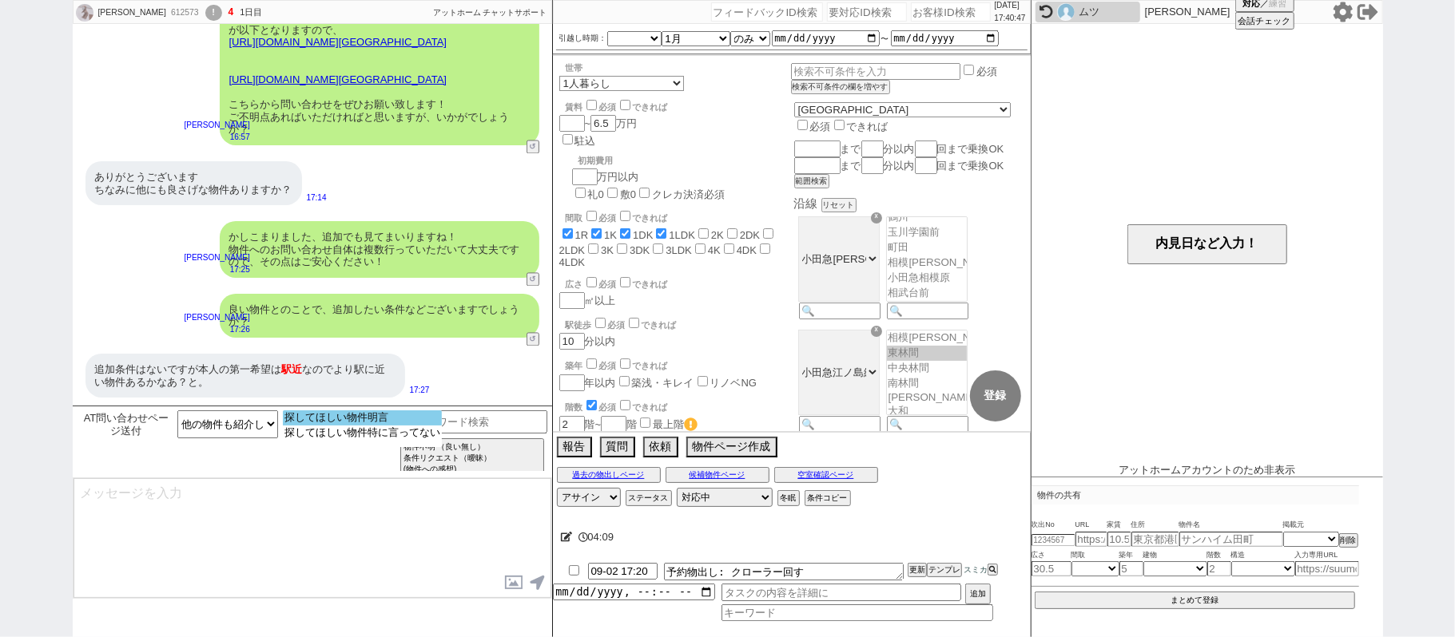
click at [304, 426] on option "探してほしい物件明言" at bounding box center [362, 433] width 159 height 15
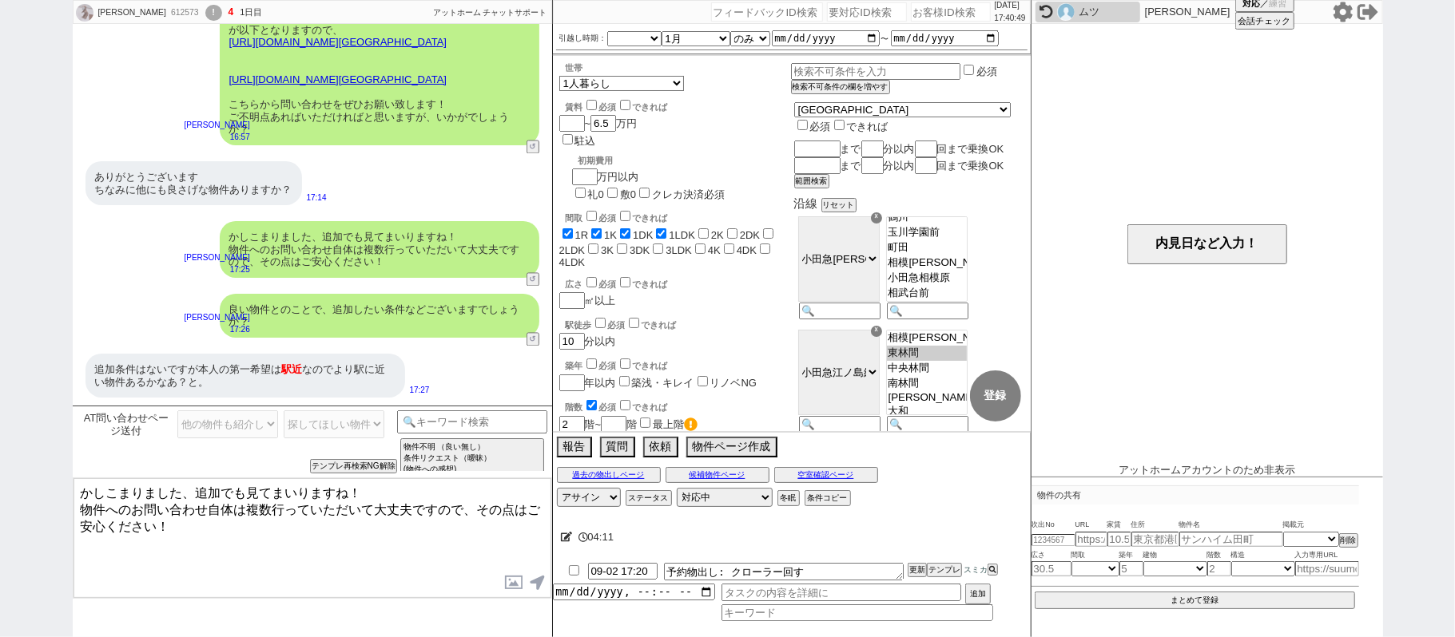
drag, startPoint x: 197, startPoint y: 492, endPoint x: 502, endPoint y: 615, distance: 329.8
click at [499, 626] on div "AT問い合わせページ送付 かしこまりました ありがとうございます等の意味のない返事 不明点なし／ありません 既に埋まってました／終了してました 質問／依頼 他…" at bounding box center [312, 522] width 479 height 232
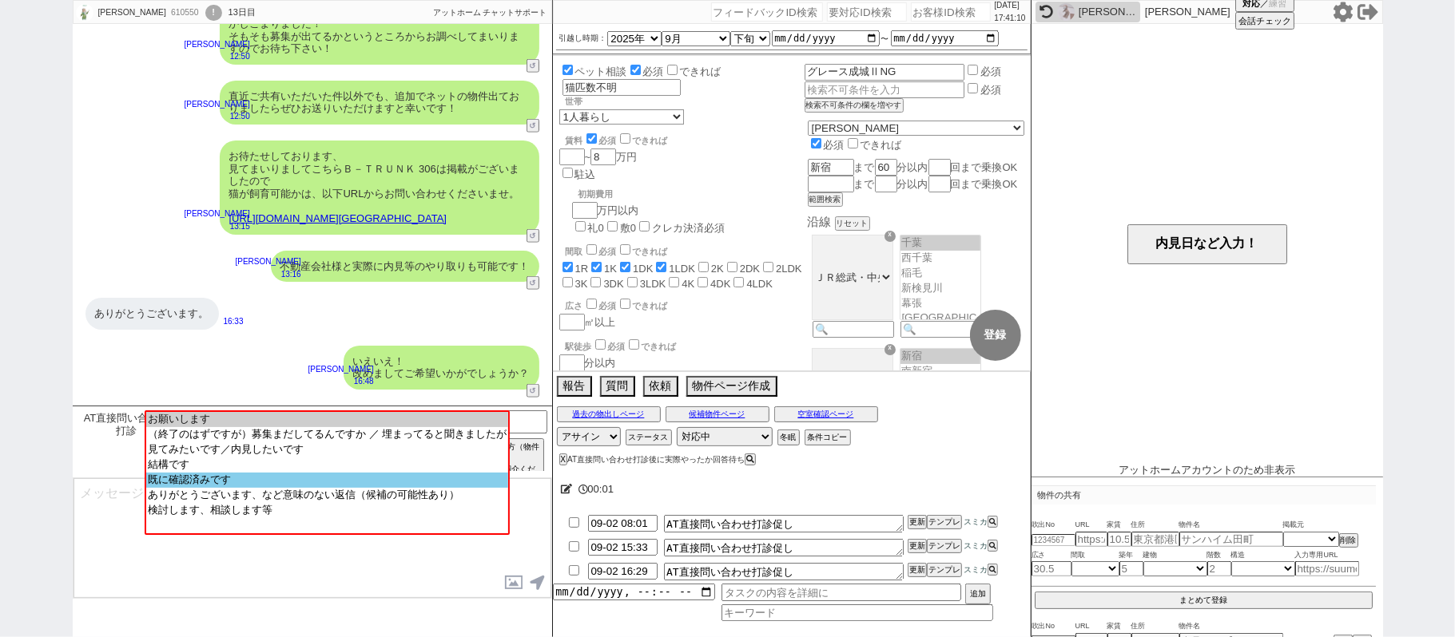
scroll to position [168, 0]
click at [530, 280] on button "↺" at bounding box center [535, 285] width 10 height 10
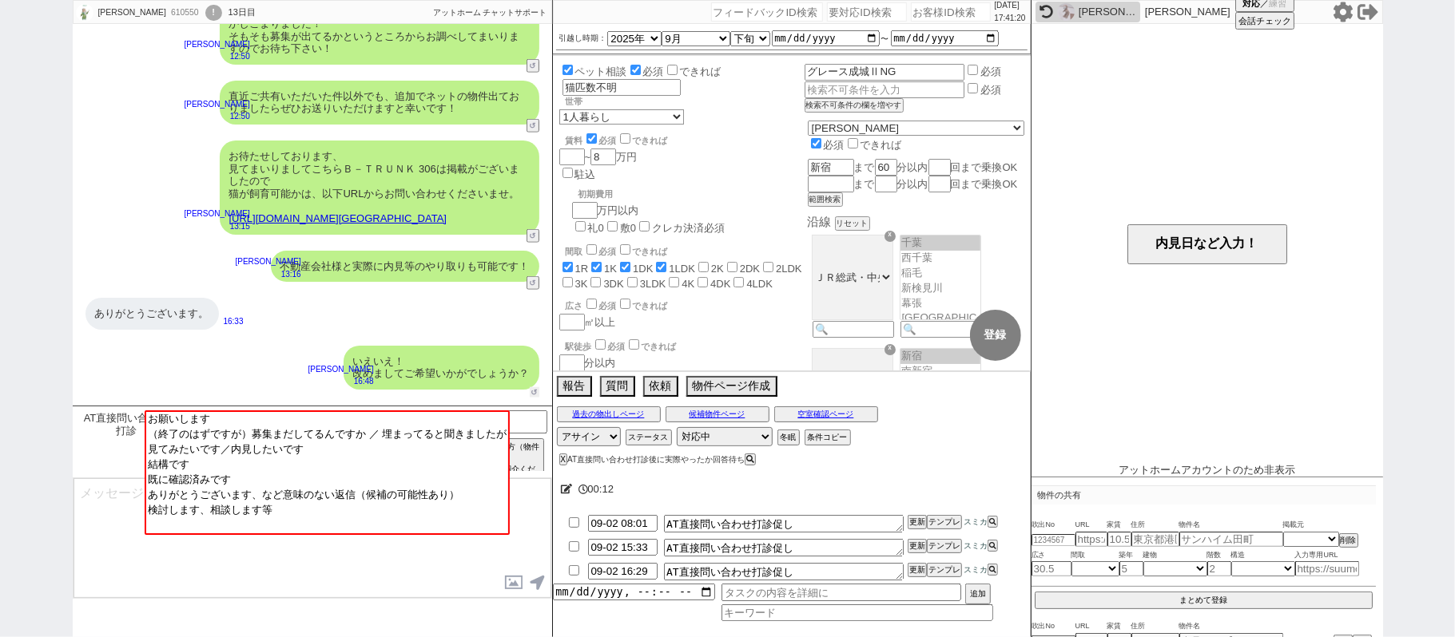
click at [534, 387] on button "↺" at bounding box center [535, 392] width 10 height 10
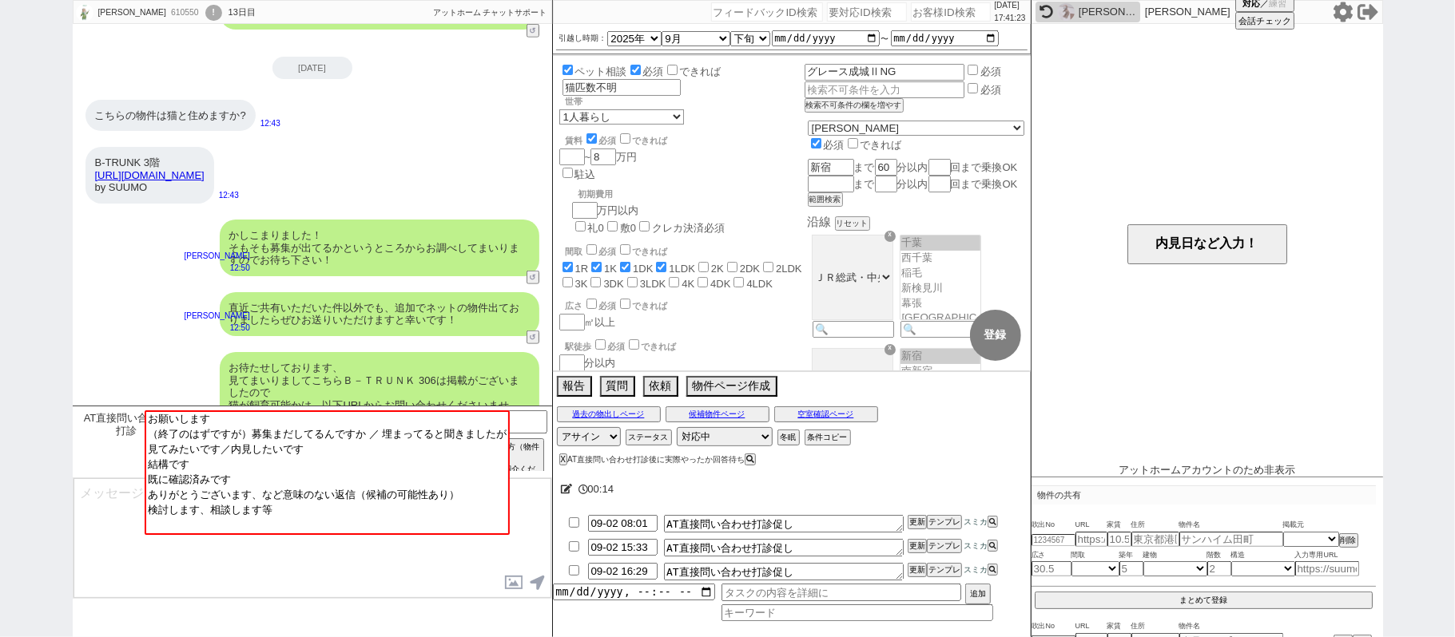
scroll to position [9668, 0]
click at [535, 446] on button "↺" at bounding box center [535, 451] width 10 height 10
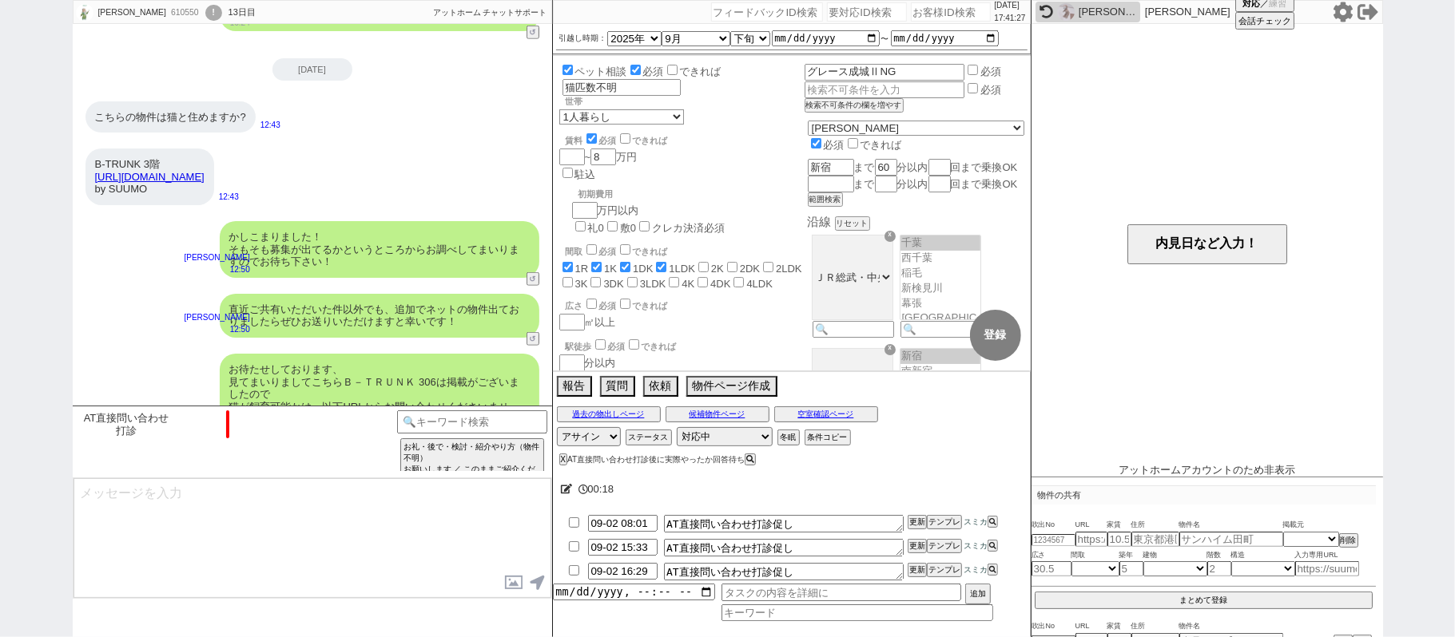
click at [530, 493] on button "↺" at bounding box center [535, 498] width 10 height 10
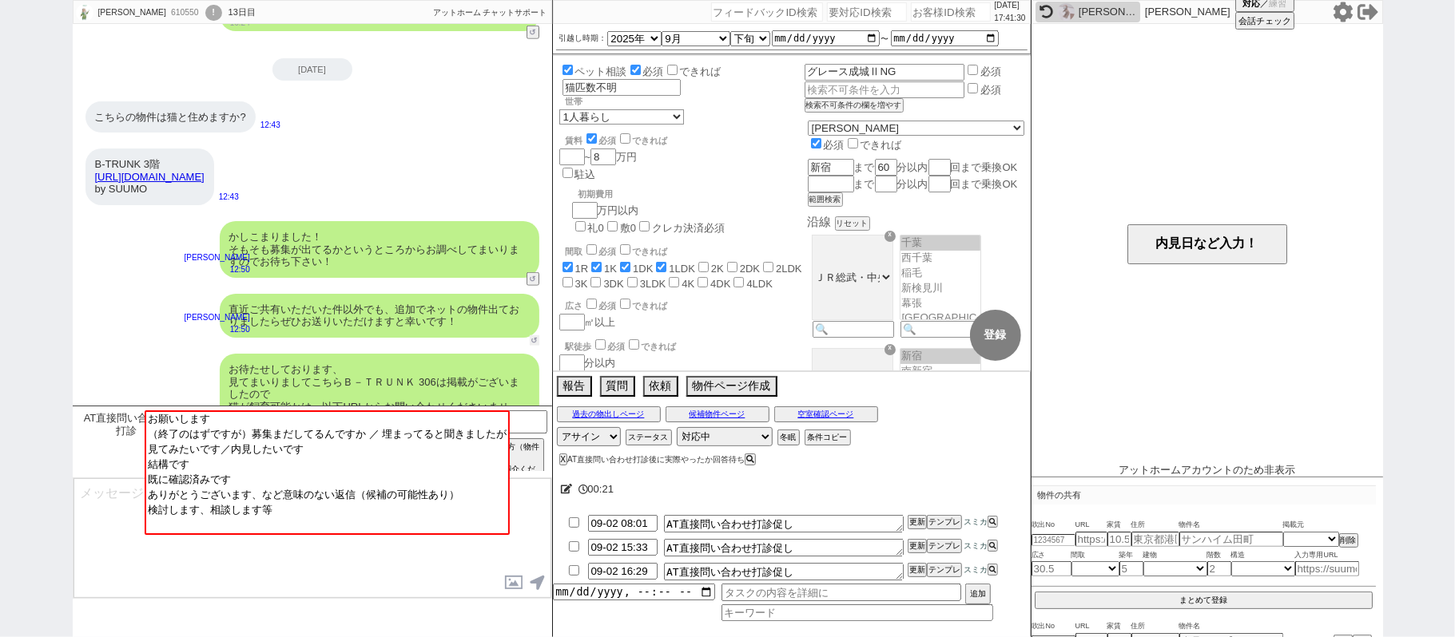
click at [534, 336] on button "↺" at bounding box center [535, 341] width 10 height 10
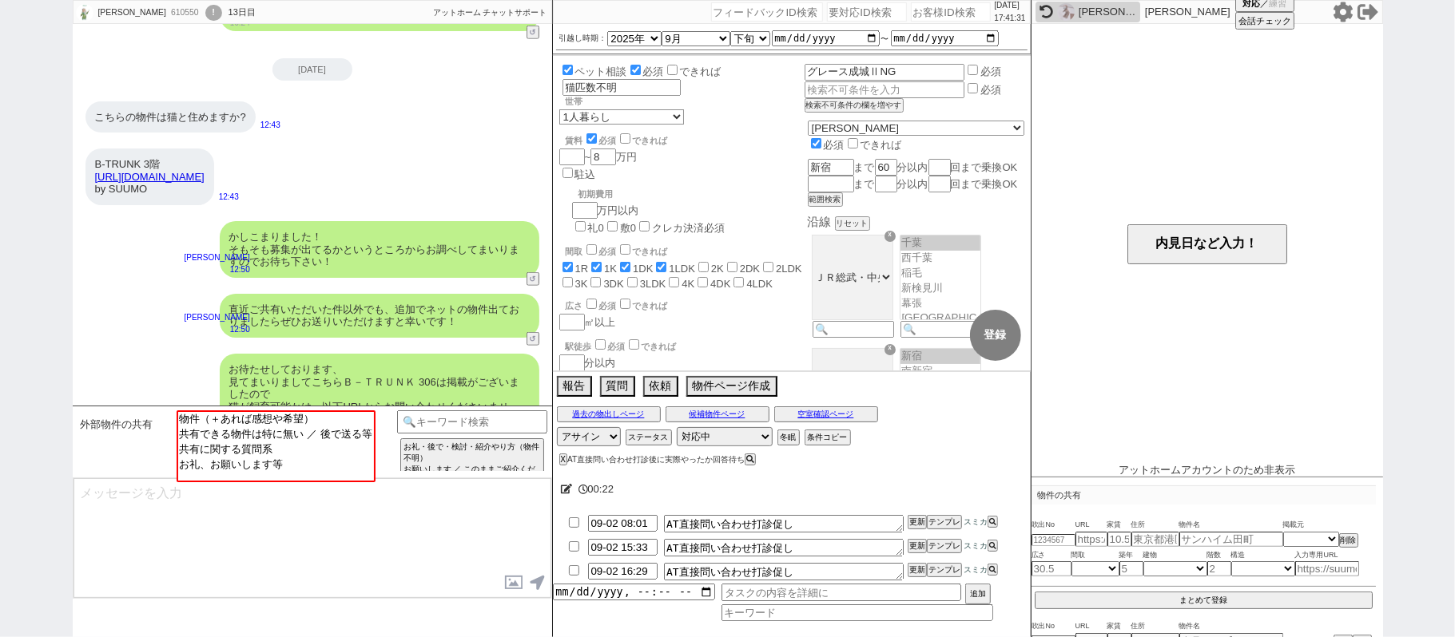
click at [420, 464] on div "不動産会社様と実際に内見等のやり取りも可能です！" at bounding box center [405, 480] width 268 height 32
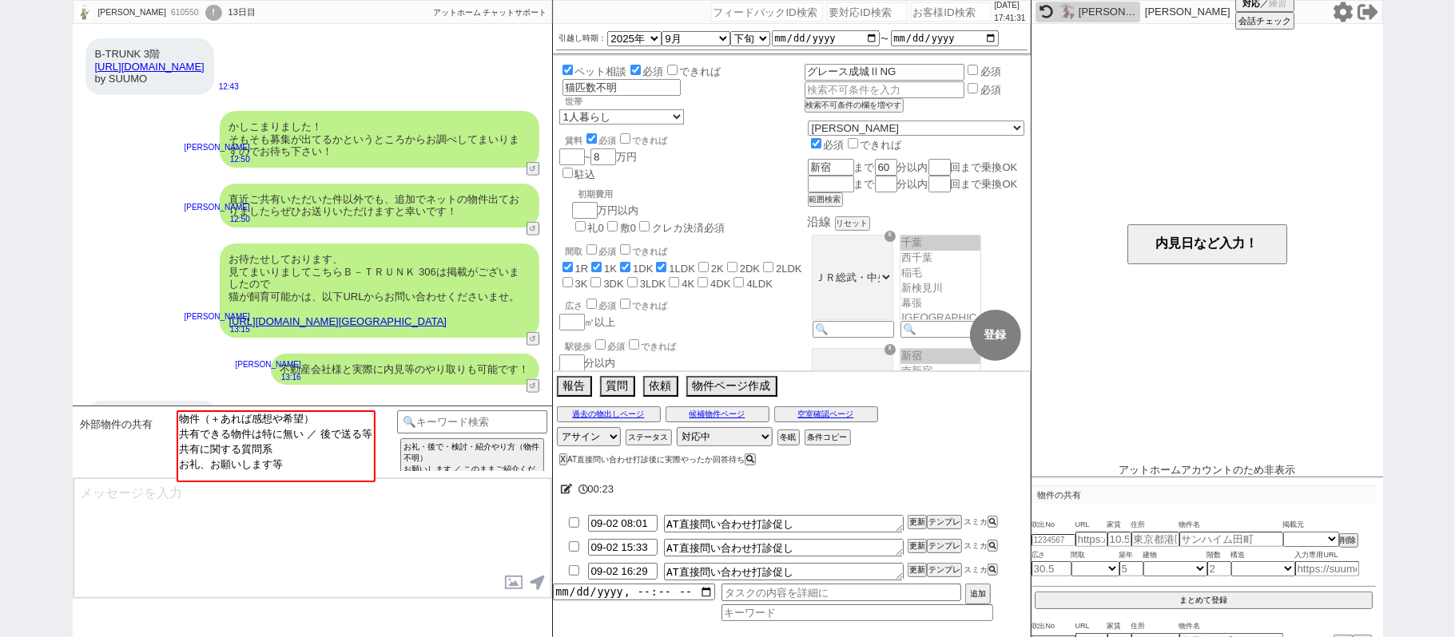
scroll to position [9881, 0]
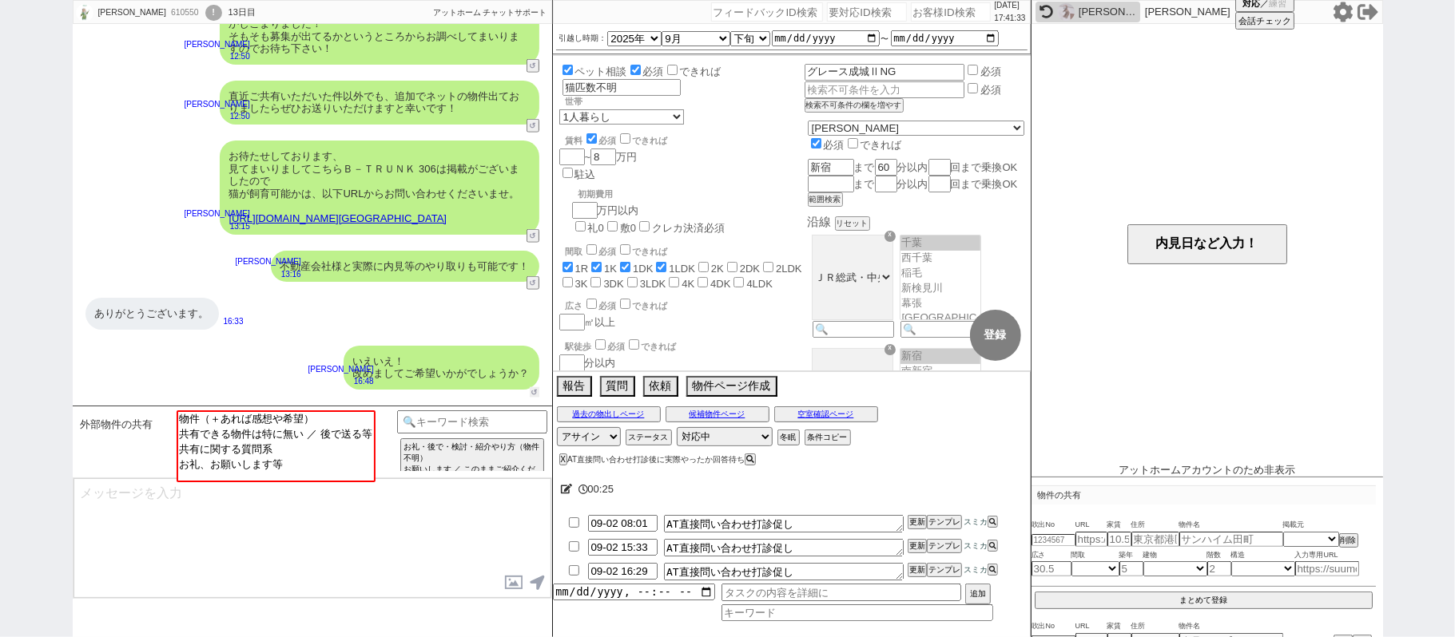
click at [534, 387] on button "↺" at bounding box center [535, 392] width 10 height 10
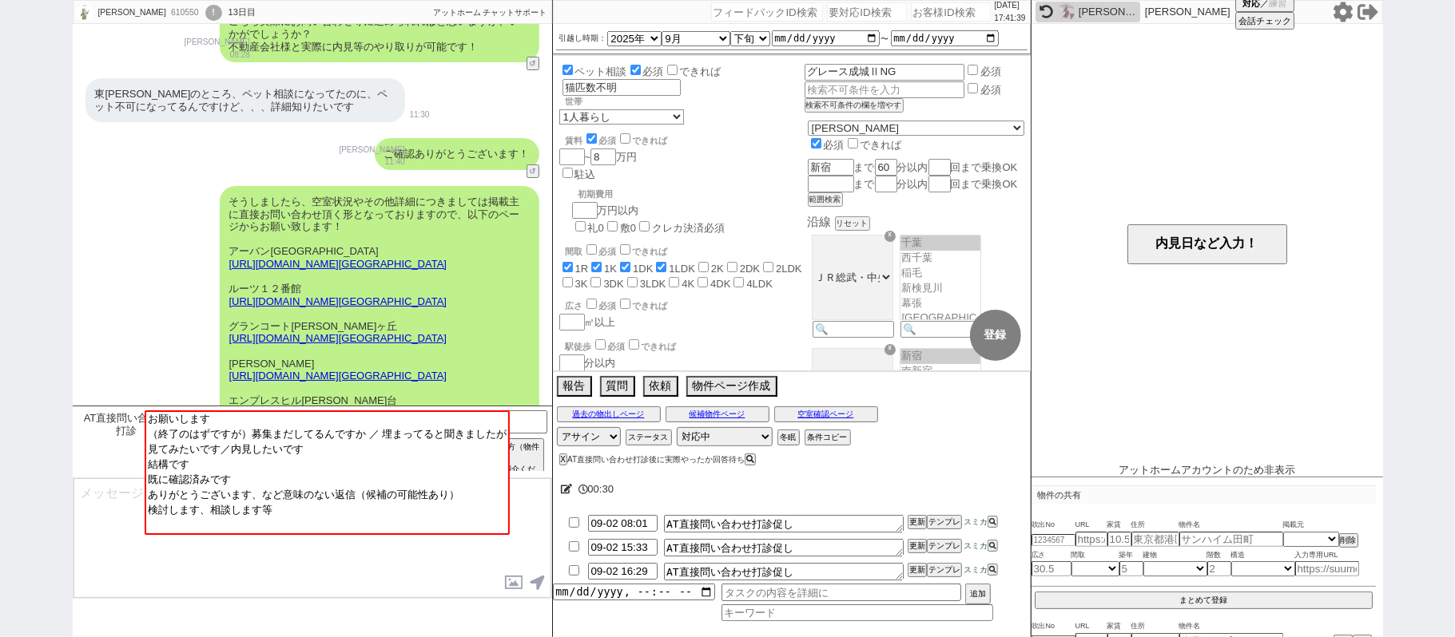
scroll to position [8922, 0]
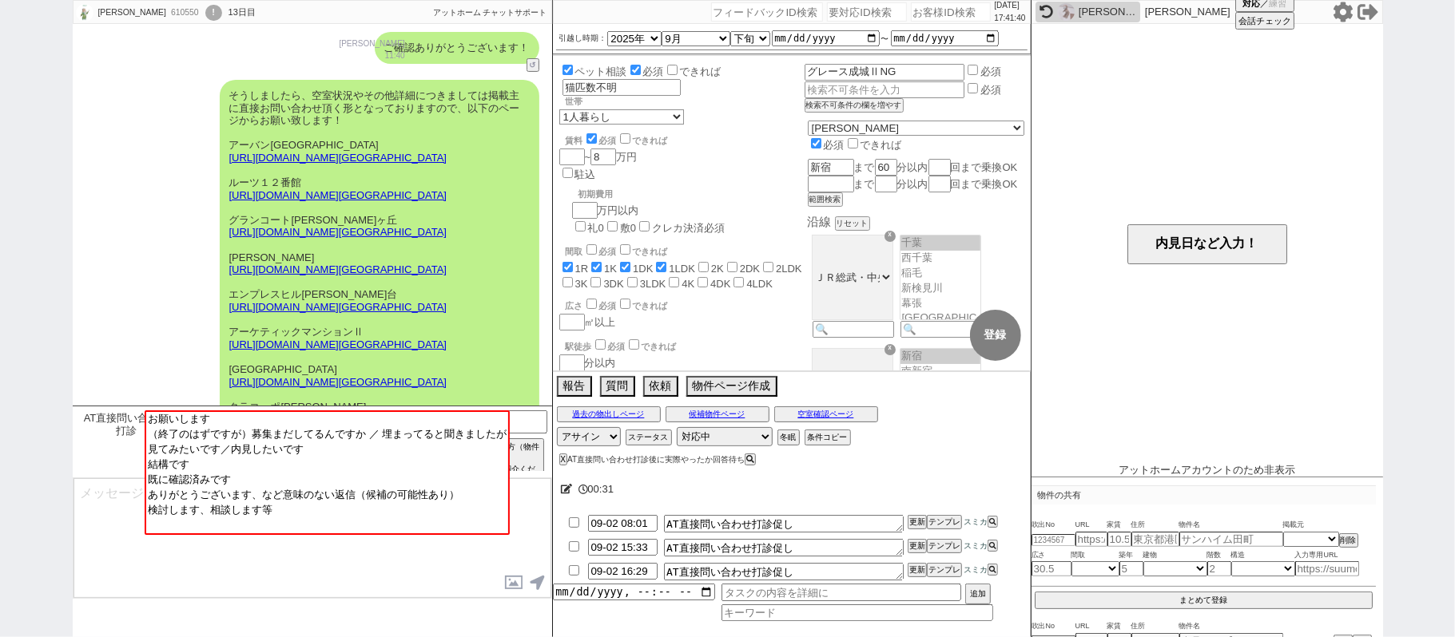
click at [531, 508] on button "↺" at bounding box center [535, 513] width 10 height 10
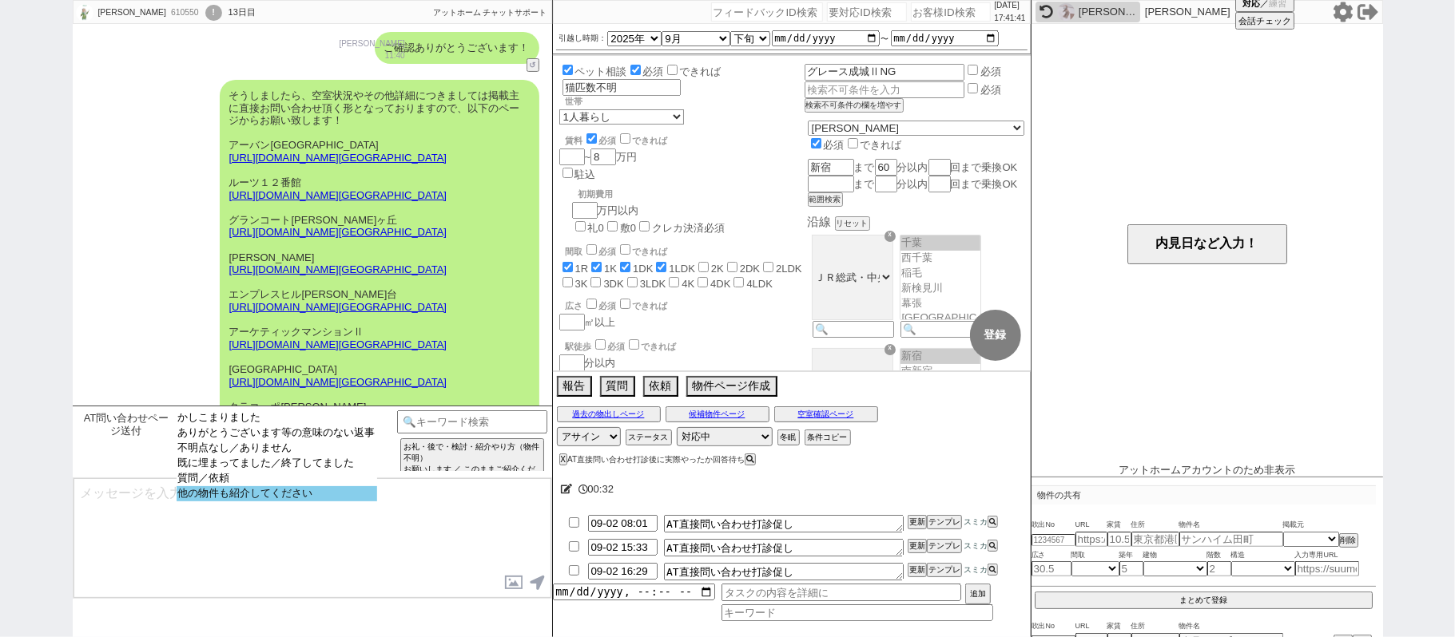
click at [259, 499] on option "他の物件も紹介してください" at bounding box center [277, 493] width 201 height 15
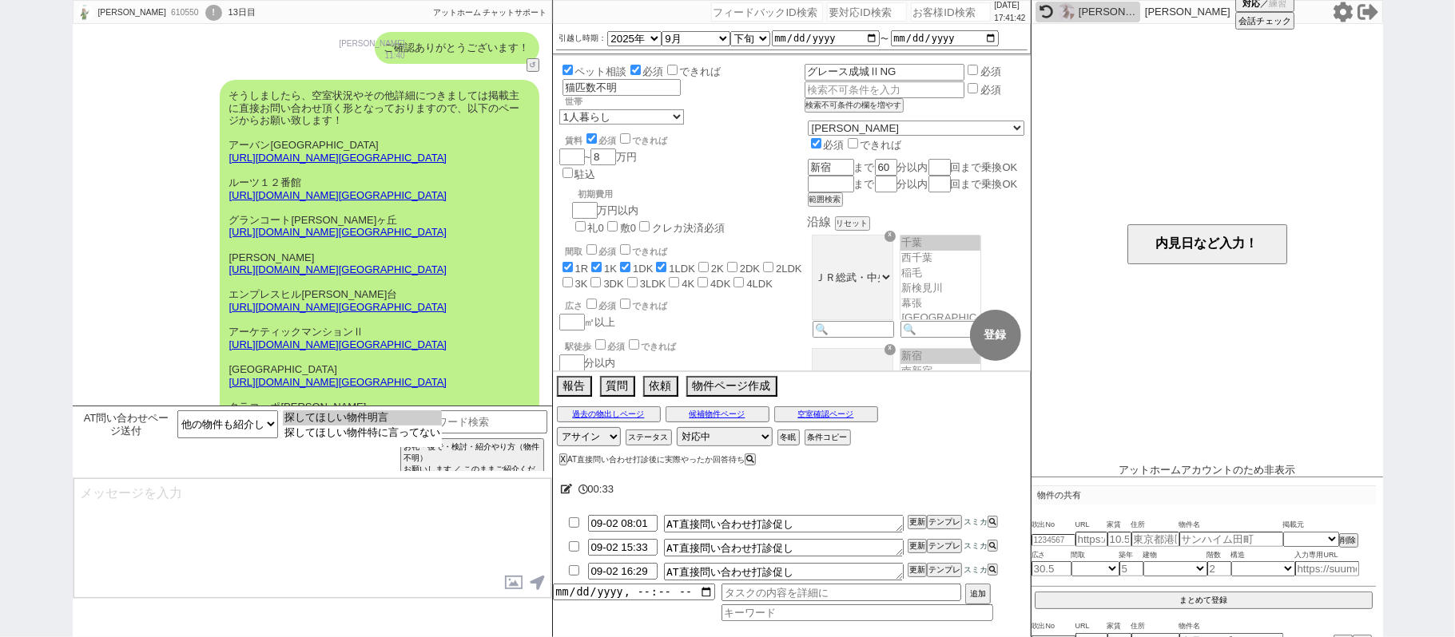
click at [324, 426] on option "探してほしい物件明言" at bounding box center [362, 433] width 159 height 15
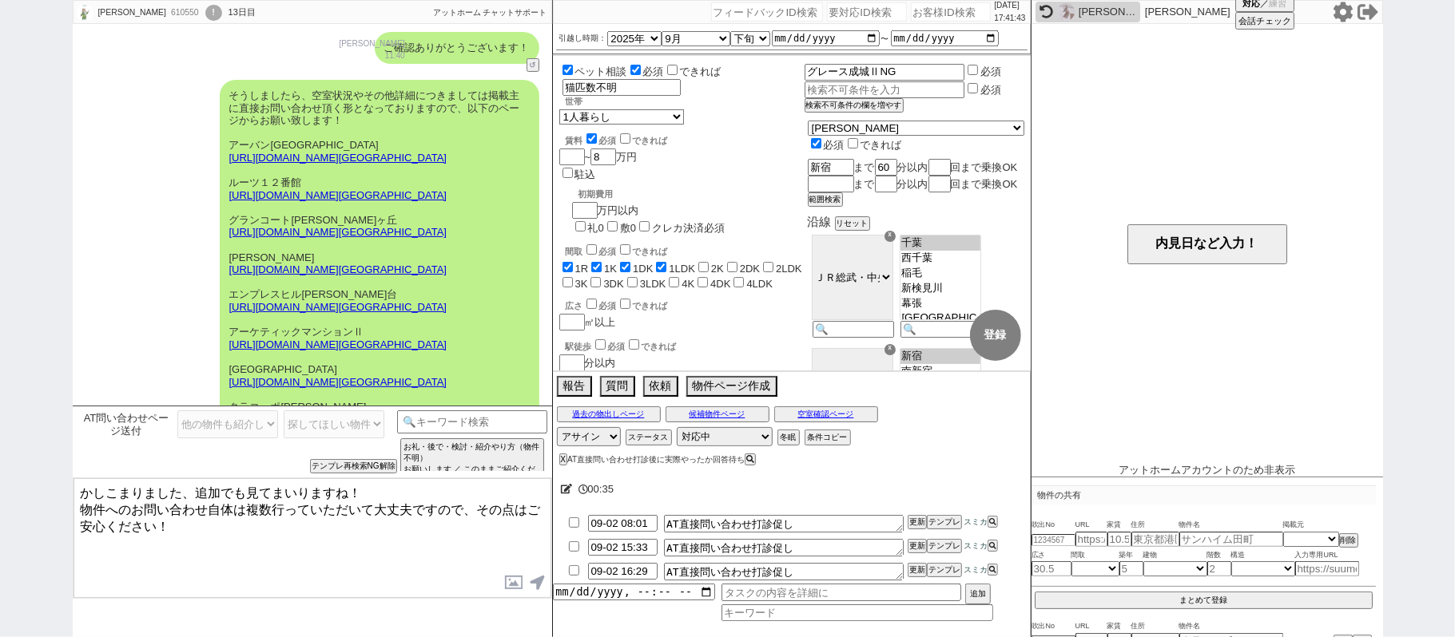
click at [311, 528] on textarea "かしこまりました、追加でも見てまいりますね！ 物件へのお問い合わせ自体は複数行っていただいて大丈夫ですので、その点はご安心ください！" at bounding box center [312, 539] width 478 height 120
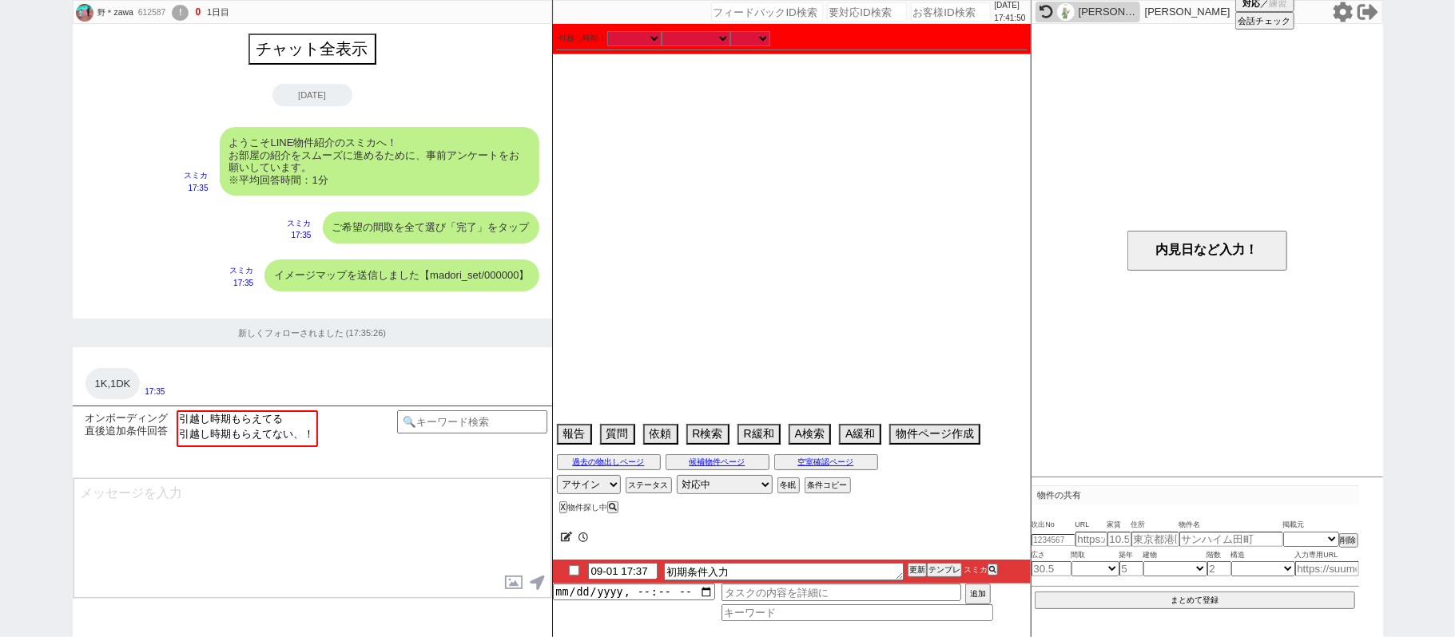
scroll to position [1260, 0]
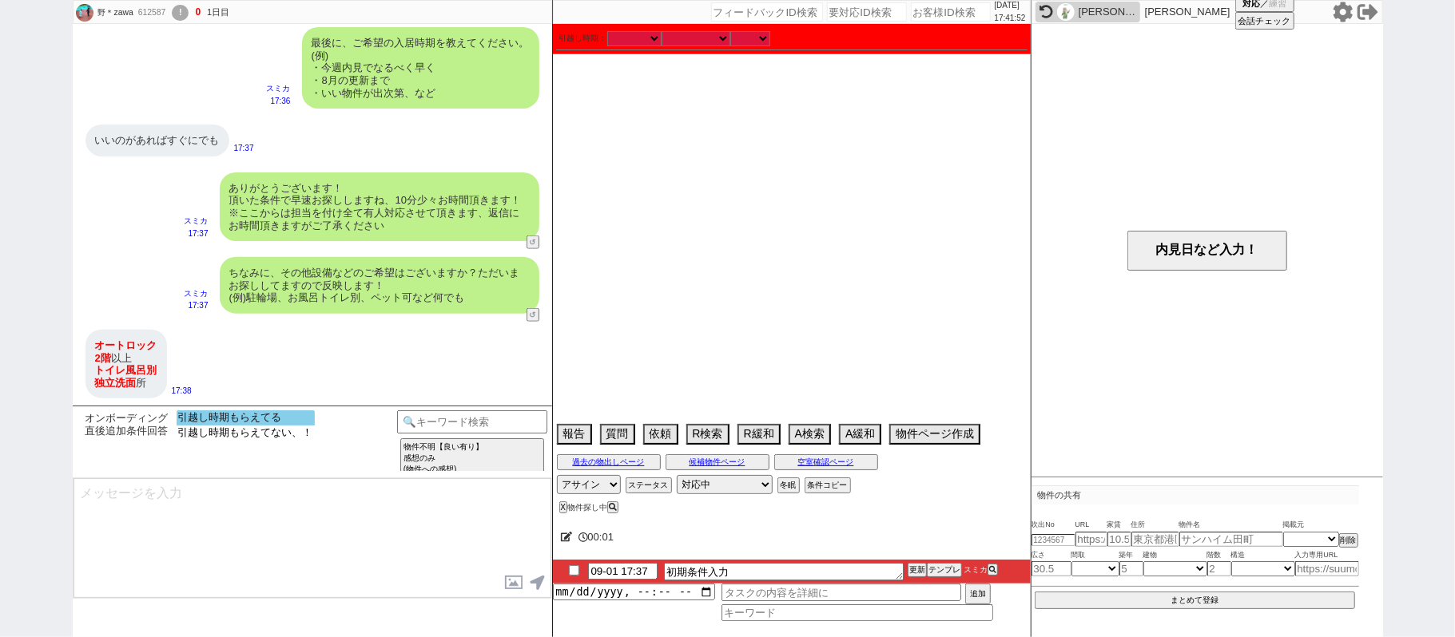
click at [219, 426] on option "引越し時期もらえてる" at bounding box center [246, 433] width 138 height 15
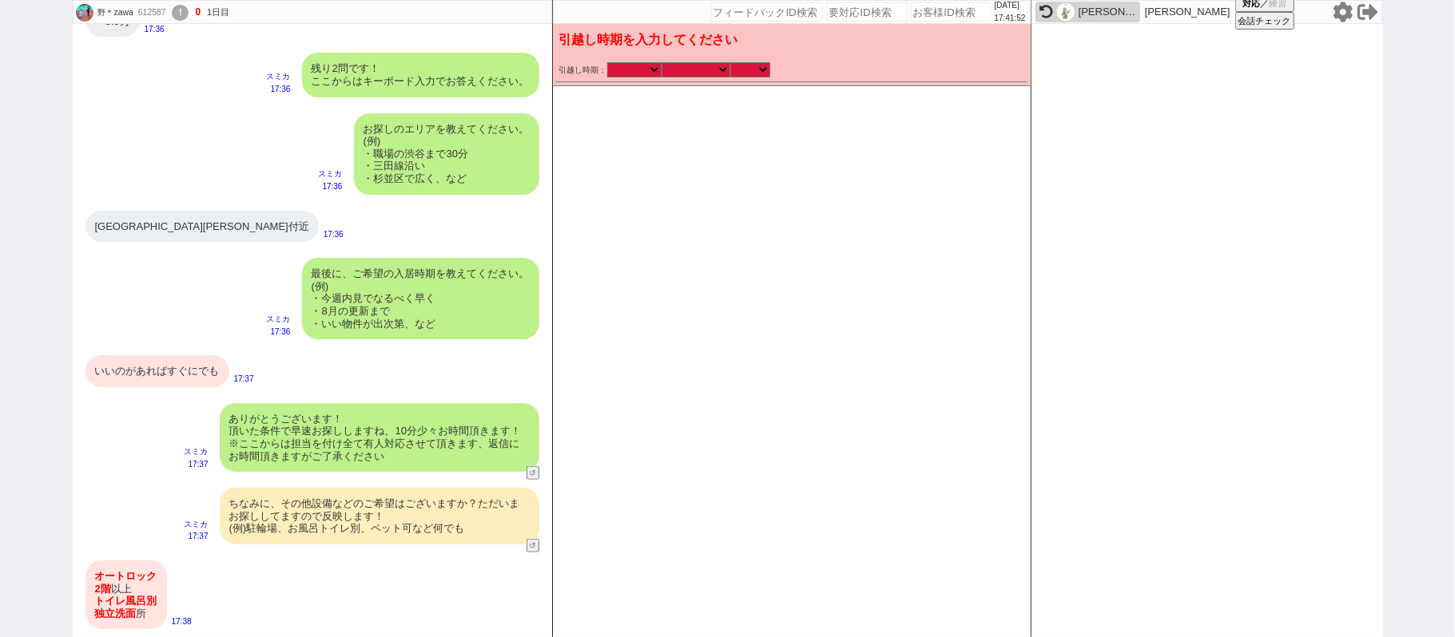
scroll to position [1027, 0]
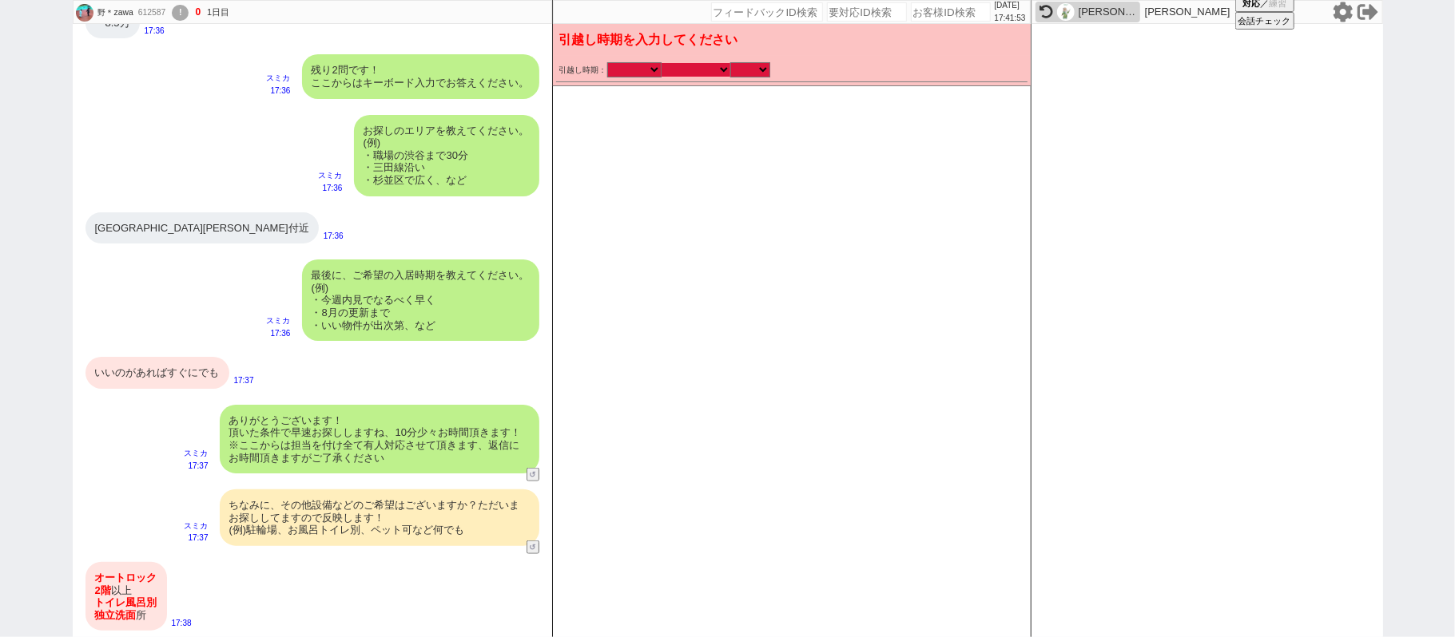
click at [711, 69] on select "なる早 未定 いつでも 物件あれば 年内 来年 1月 2月 3月 4月 5月 6月 7月 8月 9月 10月 11月 12月 春 [PERSON_NAME]" at bounding box center [695, 70] width 69 height 14
click at [661, 63] on select "なる早 未定 いつでも 物件あれば 年内 来年 1月 2月 3月 4月 5月 6月 7月 8月 9月 10月 11月 12月 春 [PERSON_NAME]" at bounding box center [695, 70] width 69 height 14
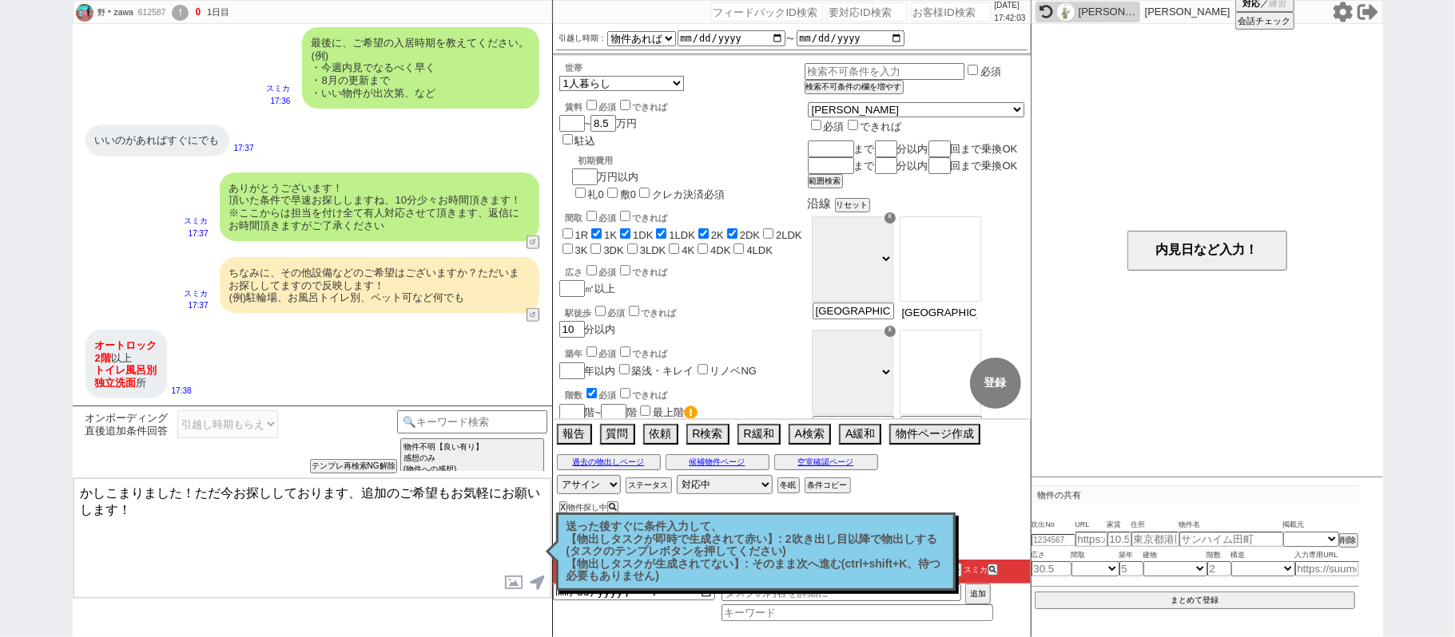
click at [979, 320] on input "西葛西駅付近" at bounding box center [939, 313] width 78 height 14
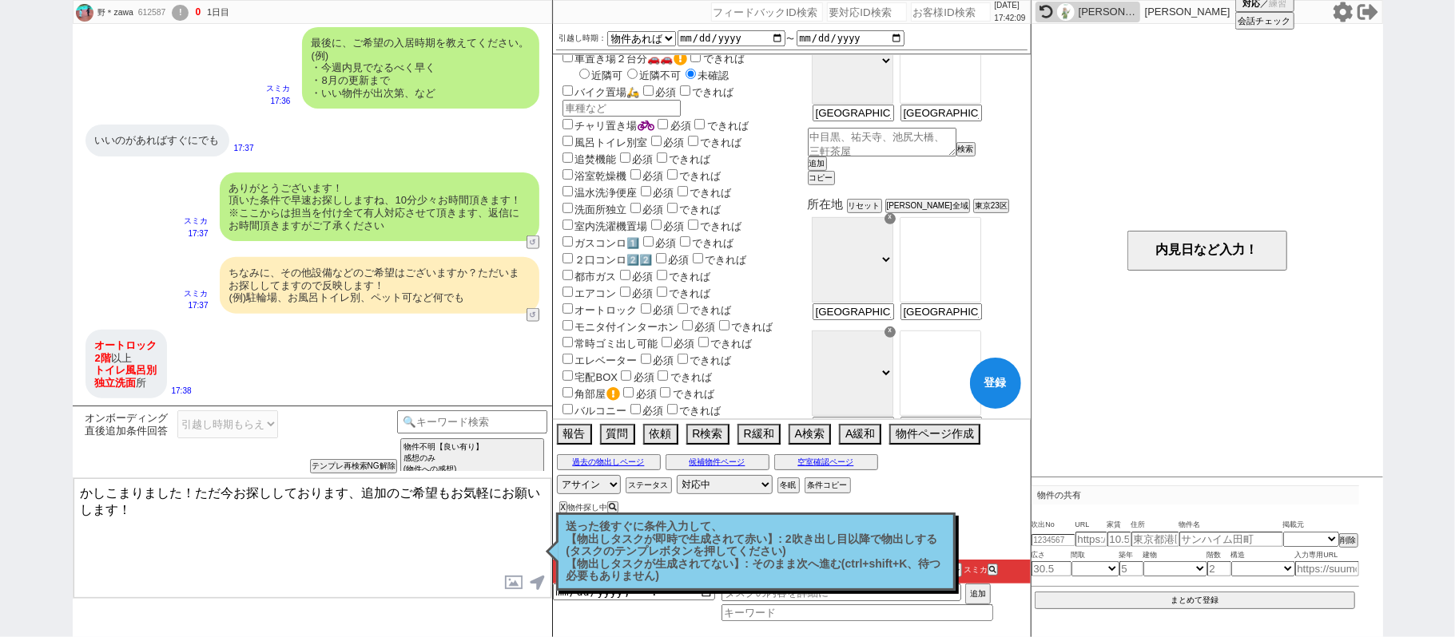
scroll to position [426, 0]
click at [628, 304] on label "オートロック" at bounding box center [598, 310] width 78 height 12
click at [573, 303] on input "オートロック" at bounding box center [567, 308] width 10 height 10
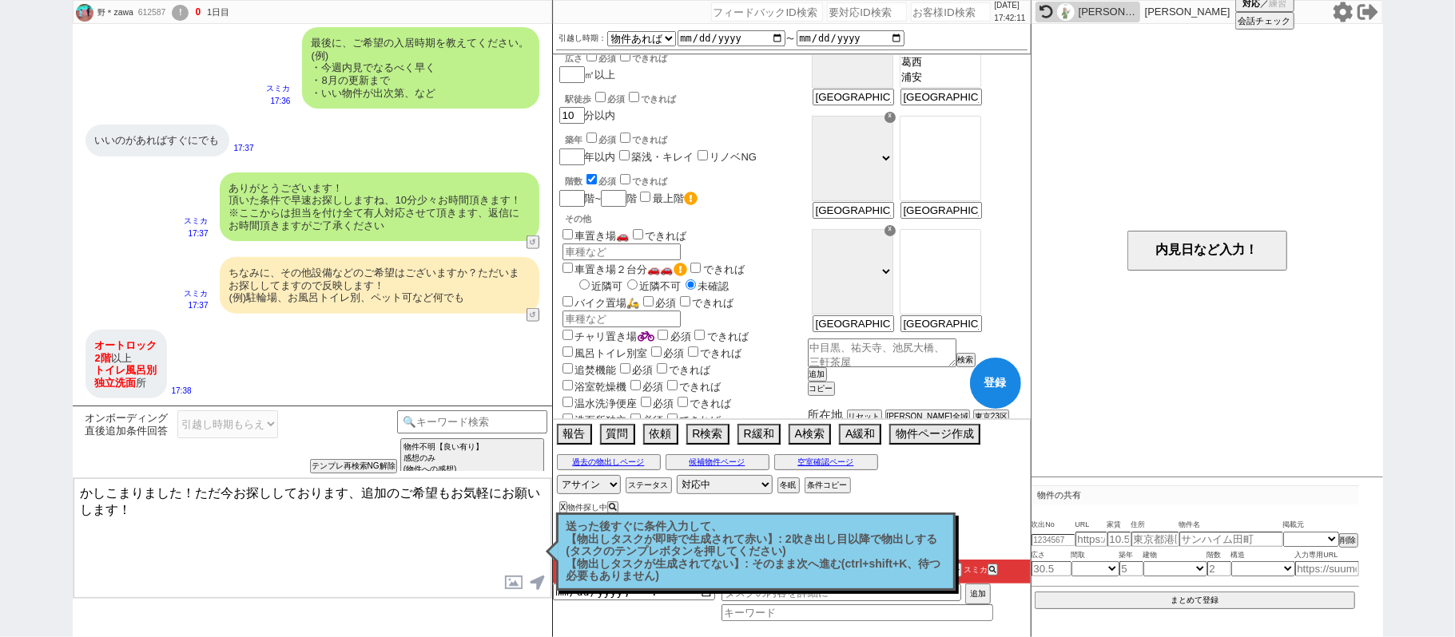
scroll to position [212, 0]
click at [582, 191] on div "階~ 階 最上階" at bounding box center [681, 200] width 245 height 18
click at [617, 349] on label "風呂トイレ別室" at bounding box center [603, 355] width 89 height 12
click at [573, 348] on input "風呂トイレ別室" at bounding box center [567, 353] width 10 height 10
click at [607, 416] on label "洗面所独立" at bounding box center [593, 422] width 68 height 12
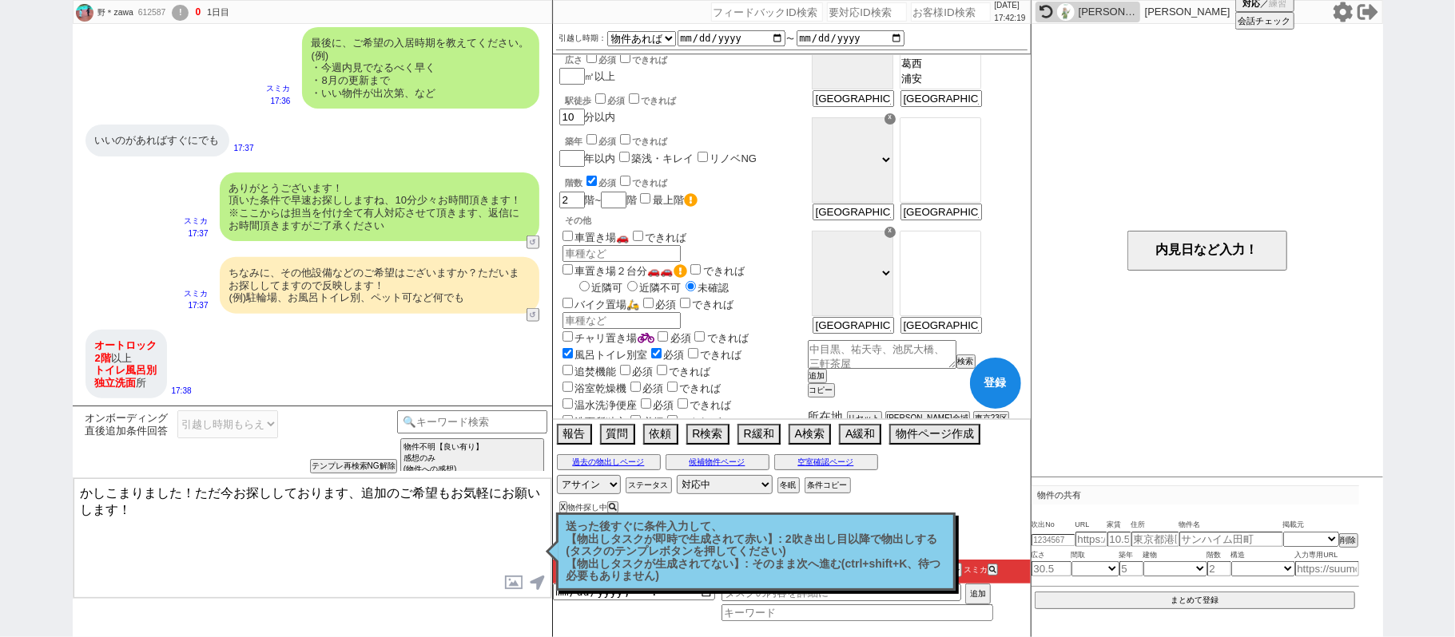
click at [573, 415] on input "洗面所独立" at bounding box center [567, 420] width 10 height 10
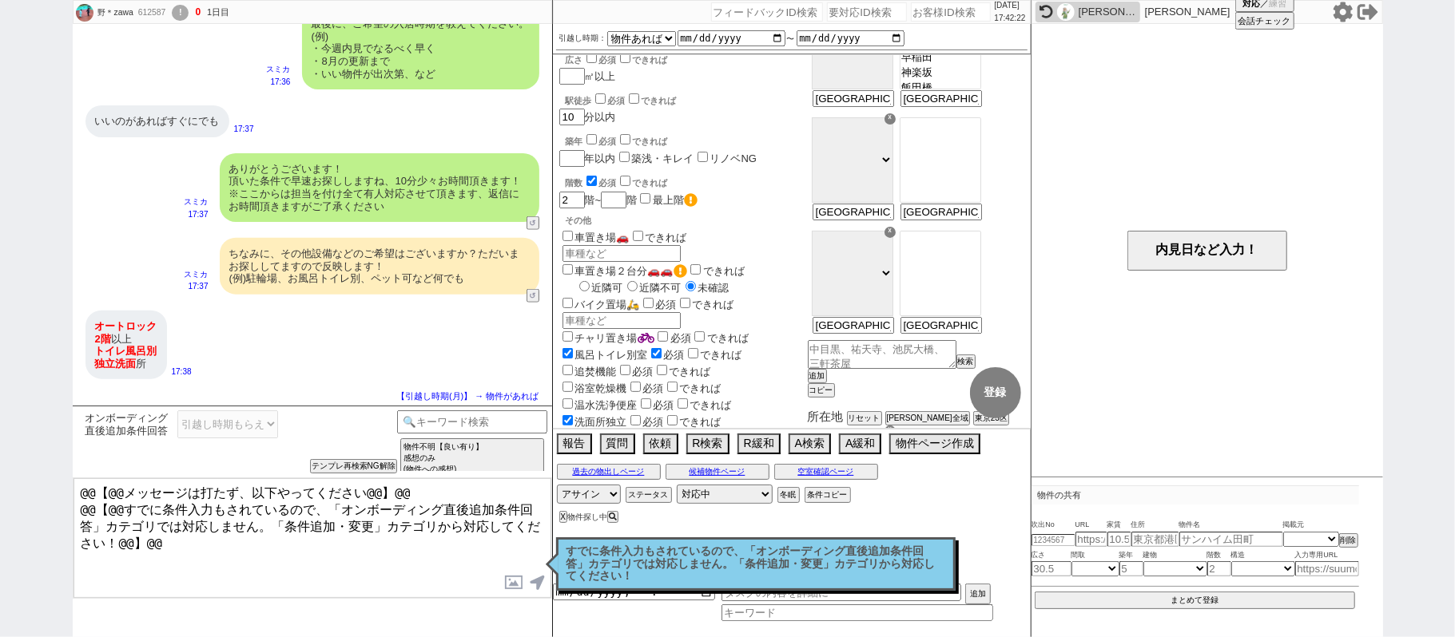
scroll to position [184, 0]
click at [735, 548] on p "すでに条件入力もされているので、「オンボーディング直後追加条件回答」カテゴリでは対応しません。「条件追加・変更」カテゴリから対応してください！" at bounding box center [755, 565] width 379 height 38
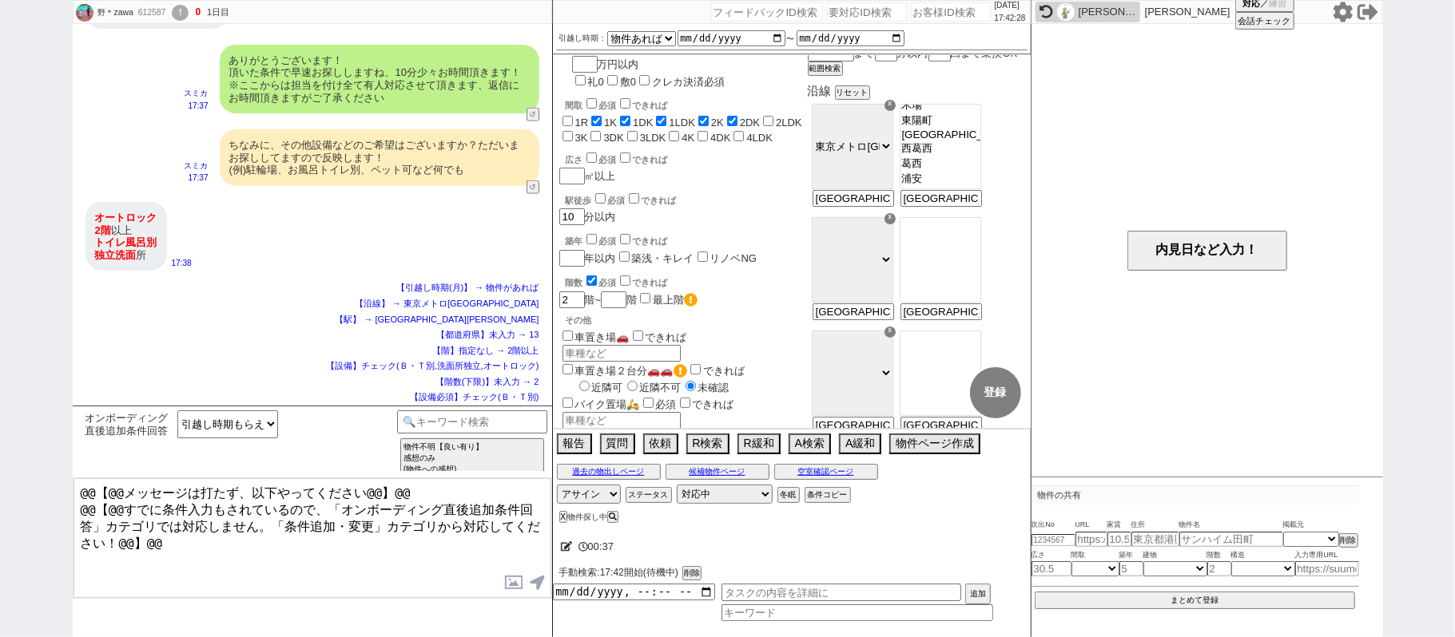
scroll to position [0, 0]
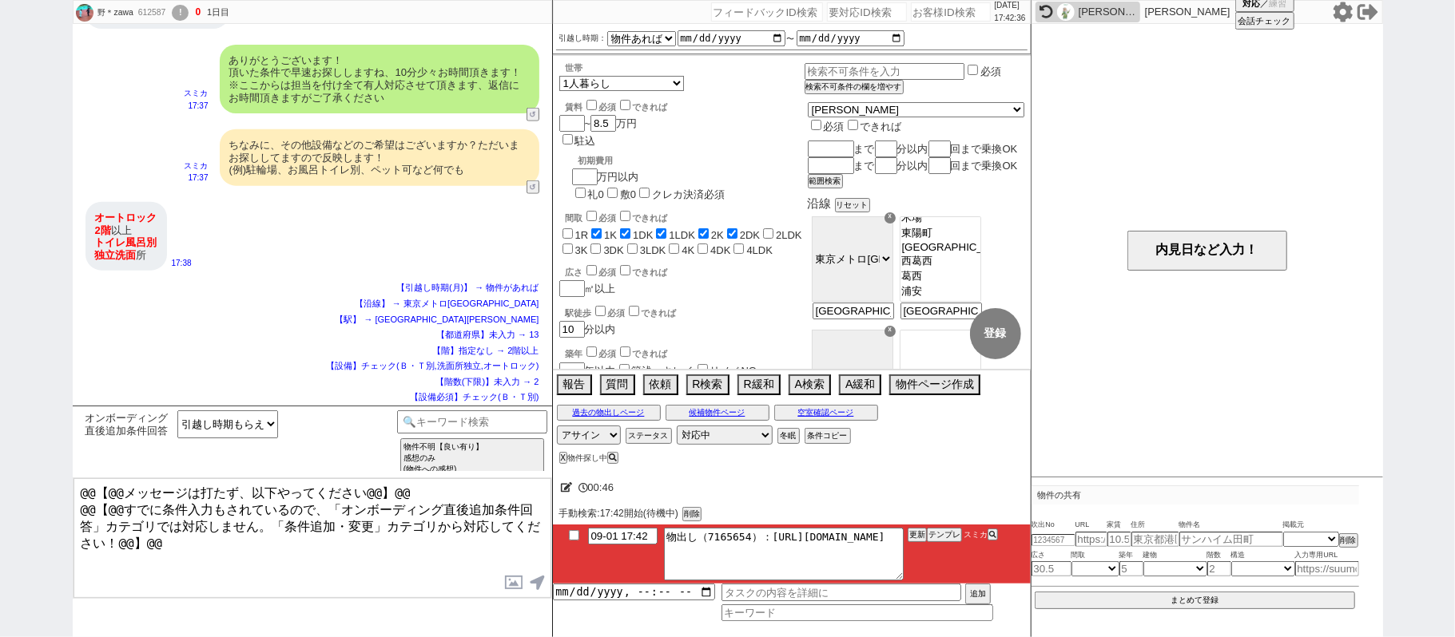
click at [468, 407] on div "オンボーディング直後追加条件回答 引越し時期もらえてる 引越し時期もらえてない、！ 当日のラリー数 <2 <3 <4 >0 >1 >1&&<10 >2 >3 …" at bounding box center [312, 442] width 479 height 72
drag, startPoint x: 468, startPoint y: 407, endPoint x: 471, endPoint y: 416, distance: 9.4
click at [471, 415] on div "オンボーディング直後追加条件回答 引越し時期もらえてる 引越し時期もらえてない、！ 当日のラリー数 <2 <3 <4 >0 >1 >1&&<10 >2 >3 …" at bounding box center [312, 442] width 479 height 72
click at [471, 416] on input at bounding box center [472, 421] width 151 height 20
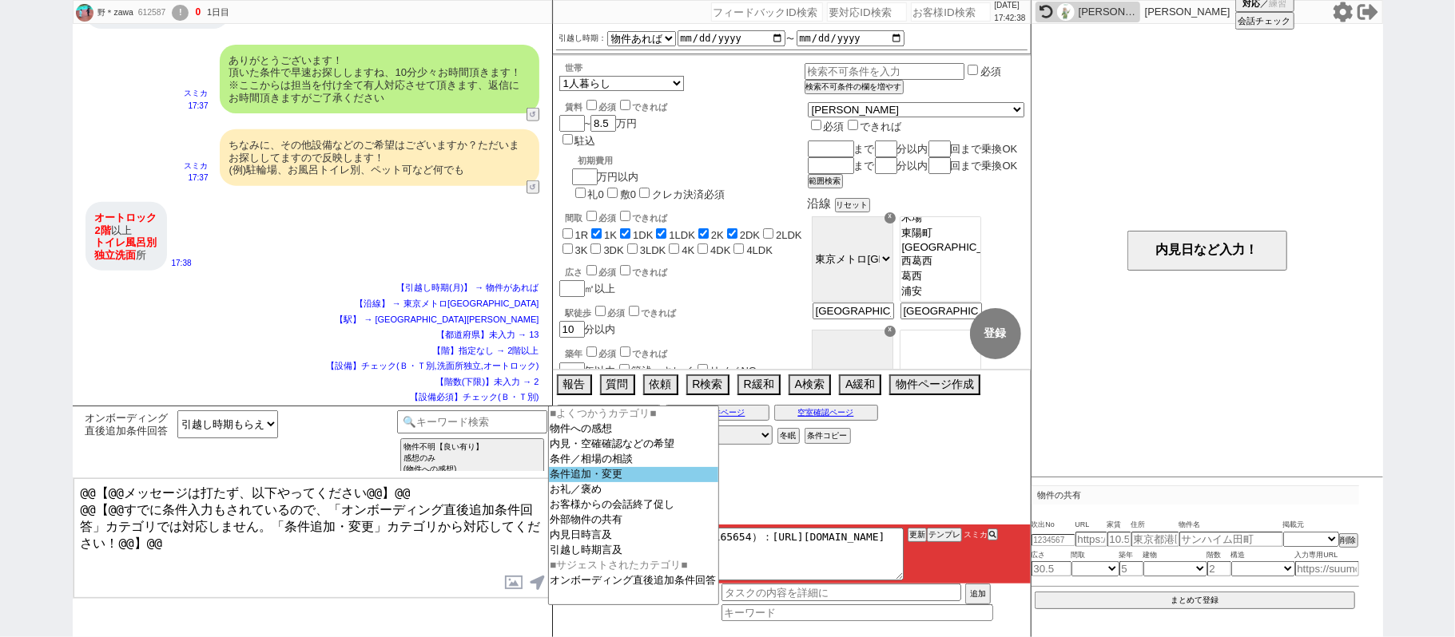
click at [606, 483] on option "条件追加・変更" at bounding box center [633, 490] width 169 height 15
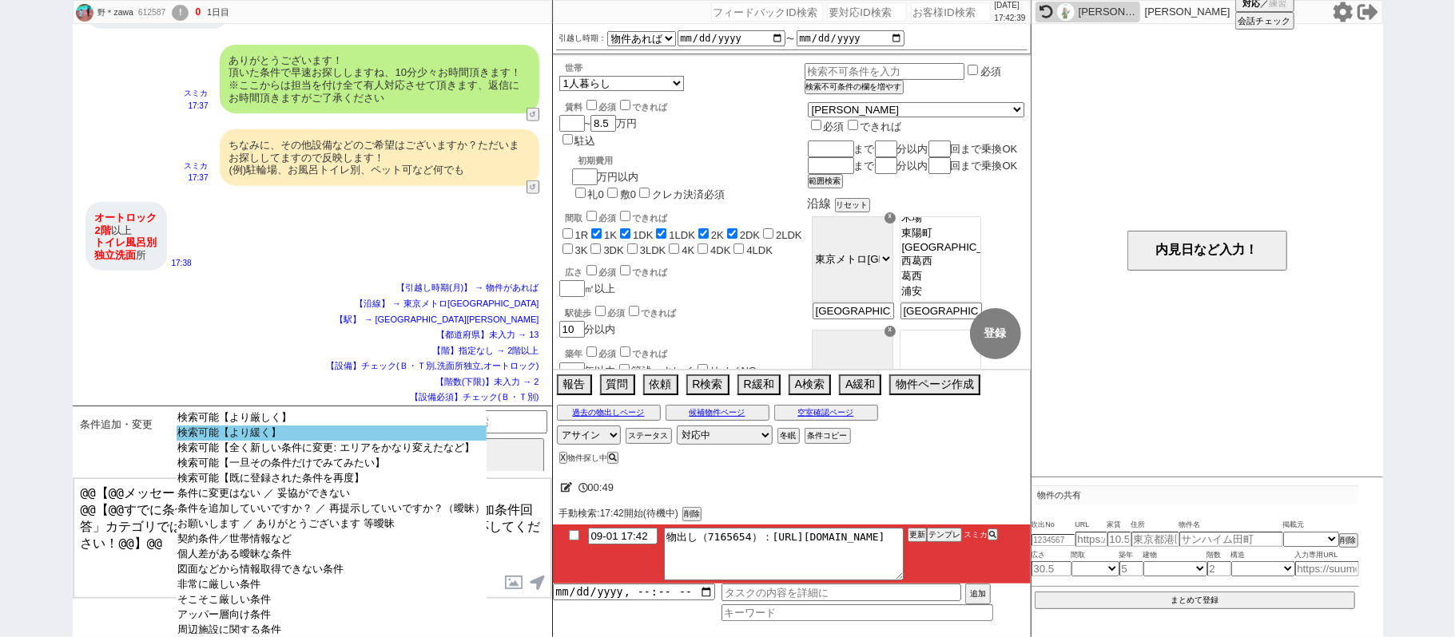
click at [240, 441] on option "検索可能【より緩く】" at bounding box center [332, 448] width 310 height 15
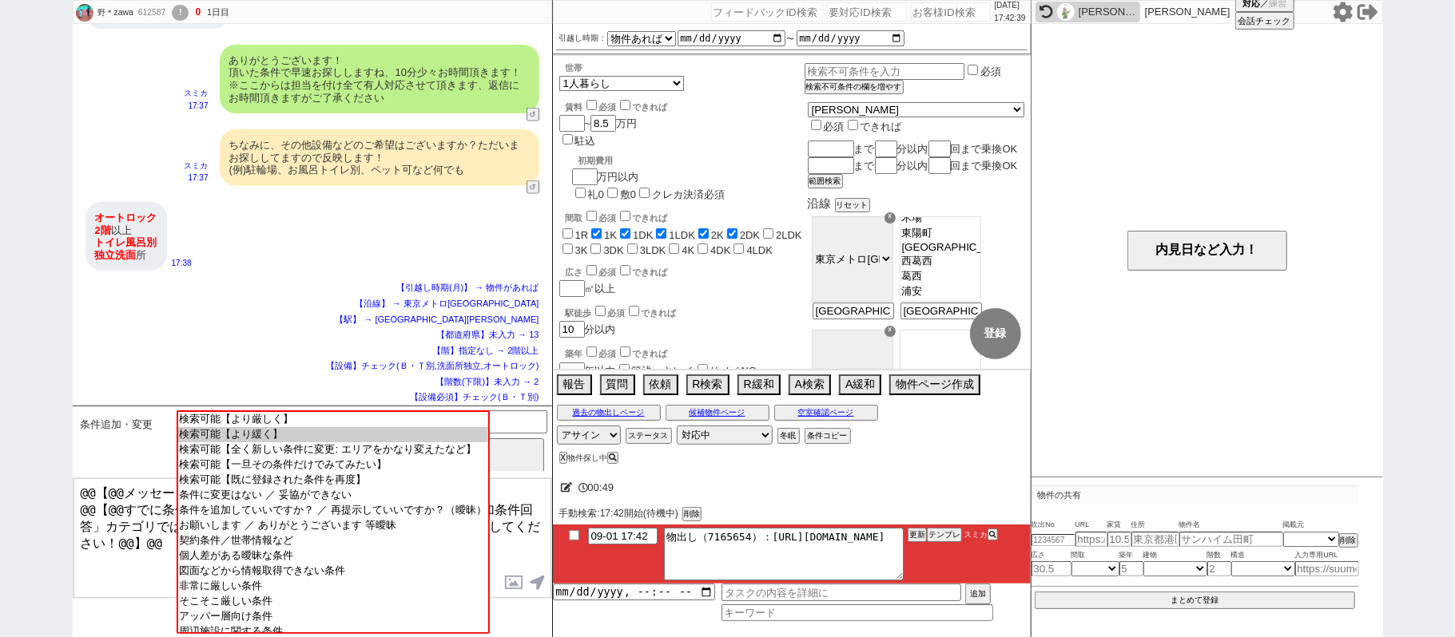
scroll to position [100, 0]
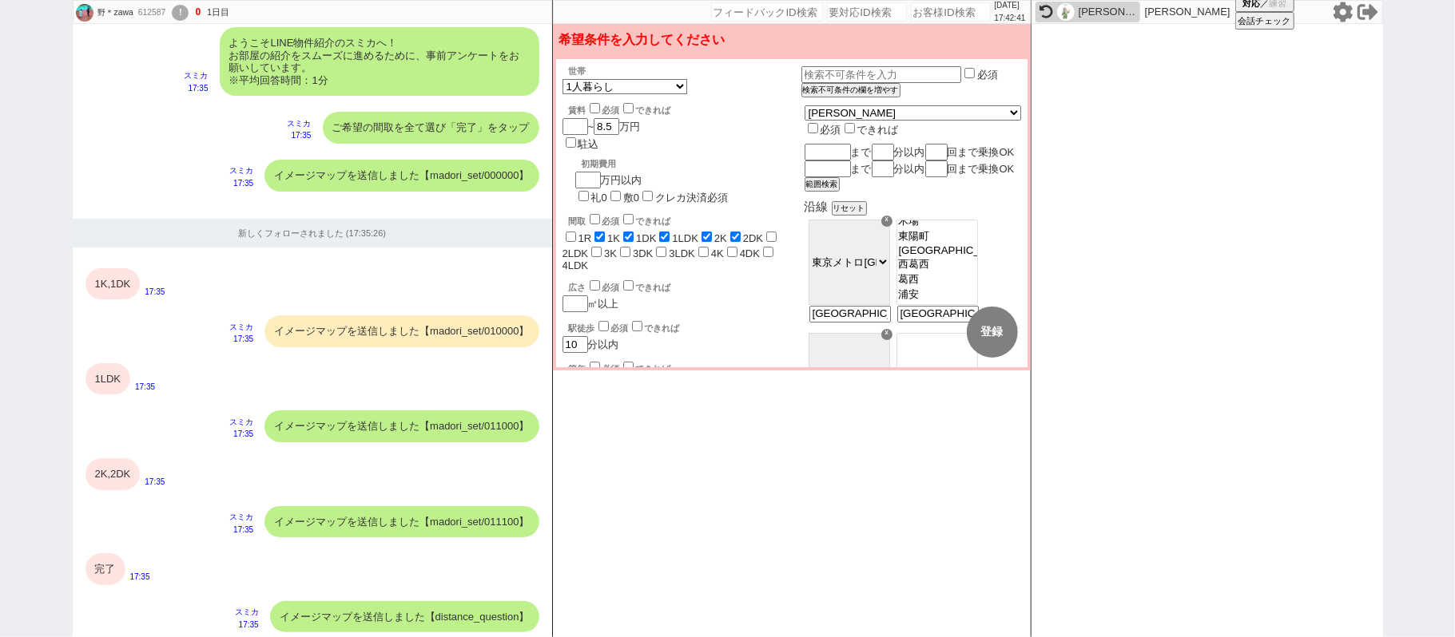
click at [672, 324] on label "できれば" at bounding box center [654, 329] width 51 height 10
click at [642, 321] on input "できれば" at bounding box center [637, 326] width 10 height 10
click at [672, 324] on label "できれば" at bounding box center [654, 329] width 51 height 10
click at [642, 321] on input "できれば" at bounding box center [637, 326] width 10 height 10
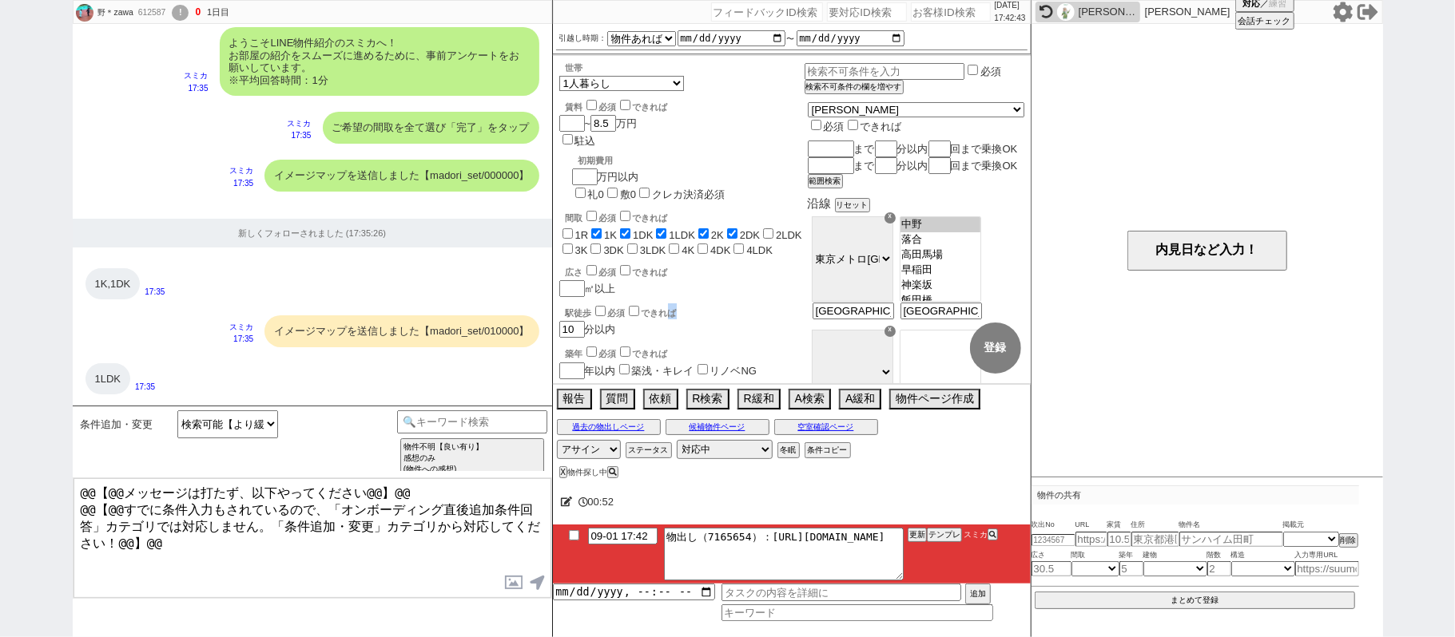
scroll to position [184, 0]
click at [941, 538] on button "テンプレ" at bounding box center [944, 535] width 35 height 11
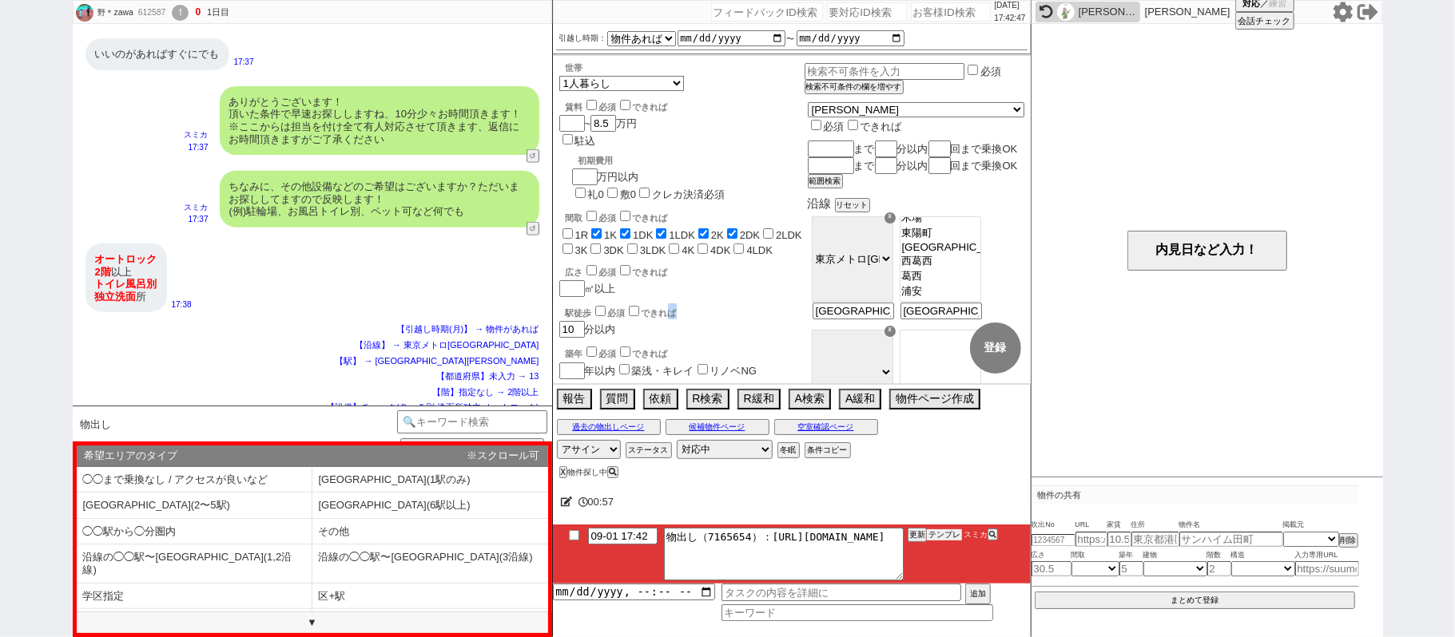
scroll to position [1388, 0]
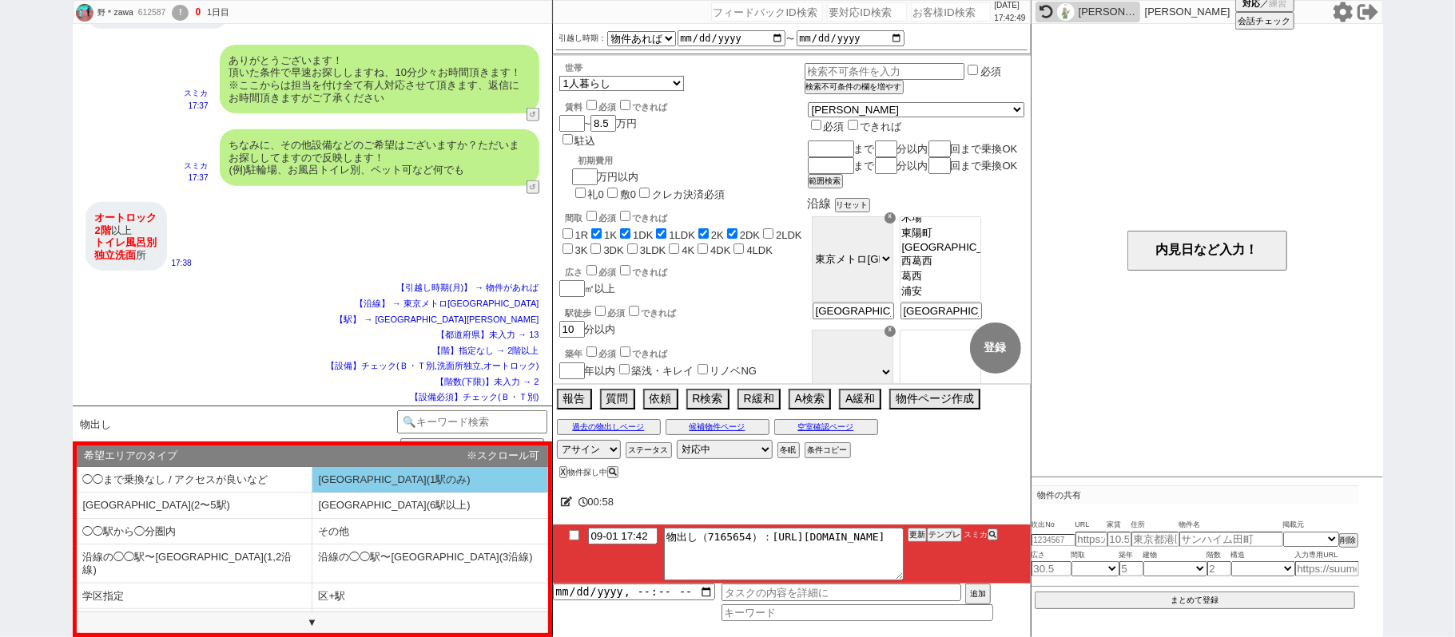
click at [312, 493] on li "[GEOGRAPHIC_DATA](1駅のみ)" at bounding box center [195, 506] width 236 height 26
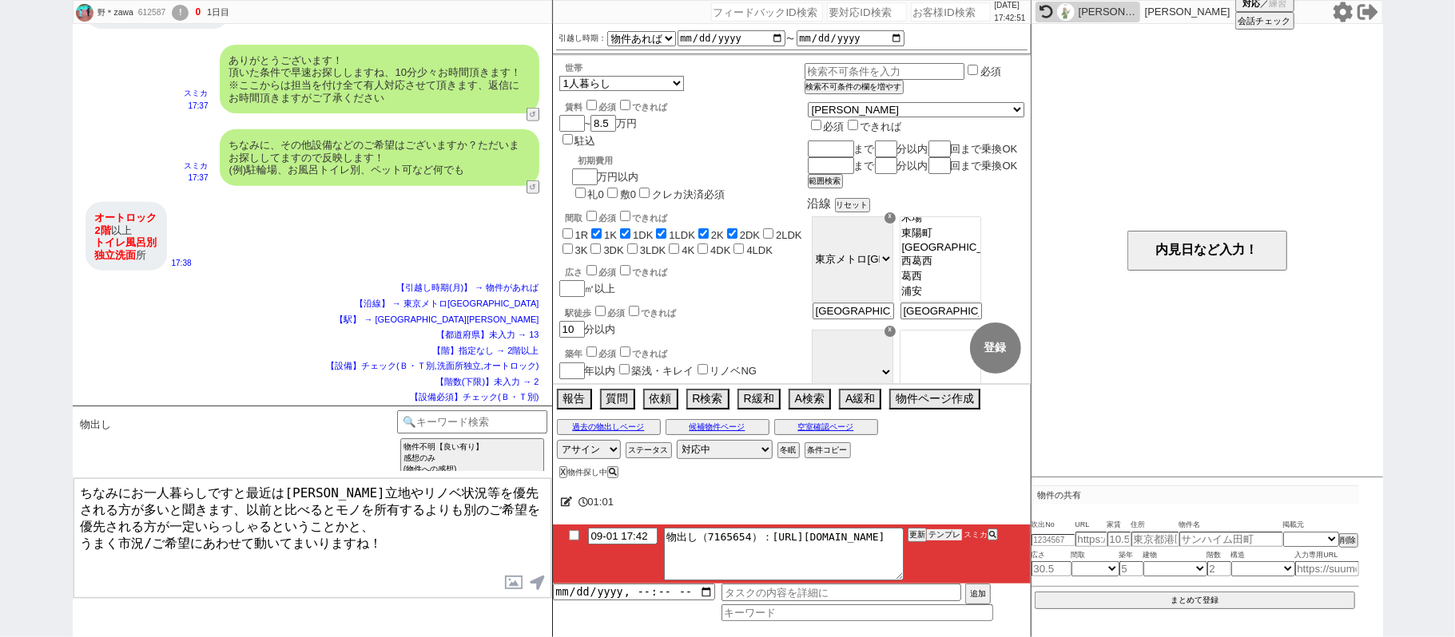
click at [939, 537] on button "テンプレ" at bounding box center [944, 535] width 35 height 11
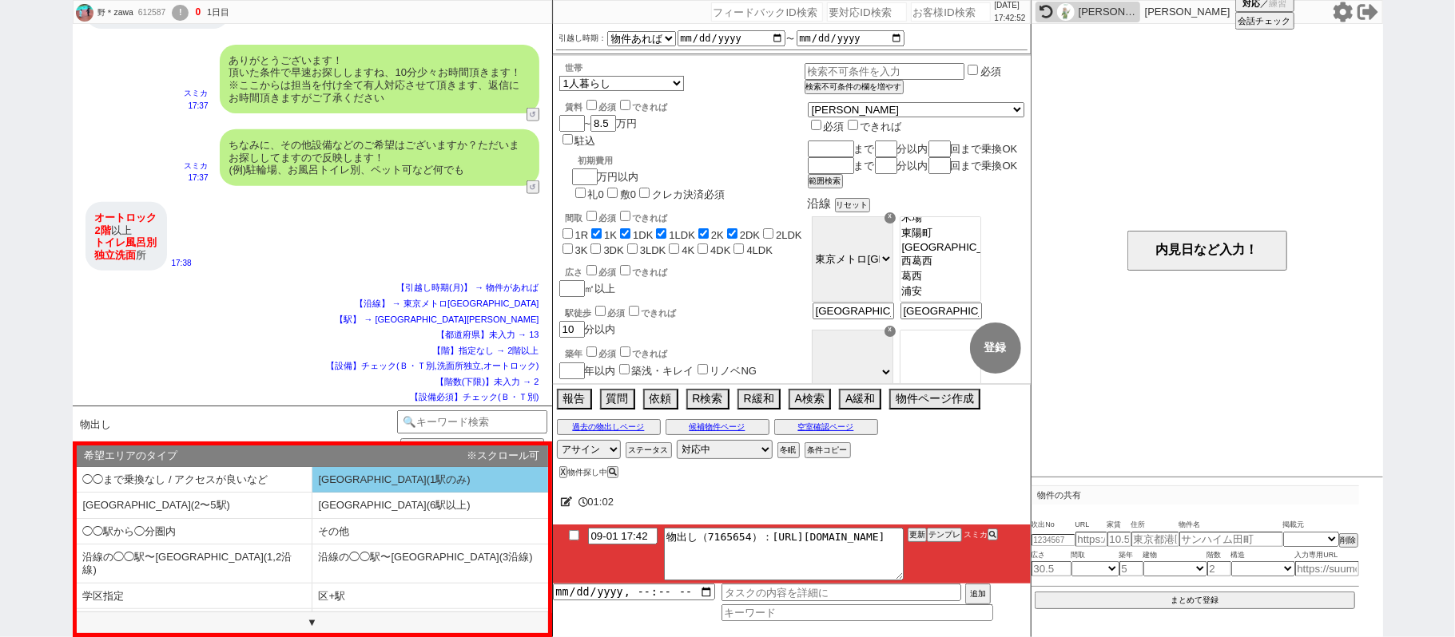
drag, startPoint x: 351, startPoint y: 483, endPoint x: 375, endPoint y: 483, distance: 23.2
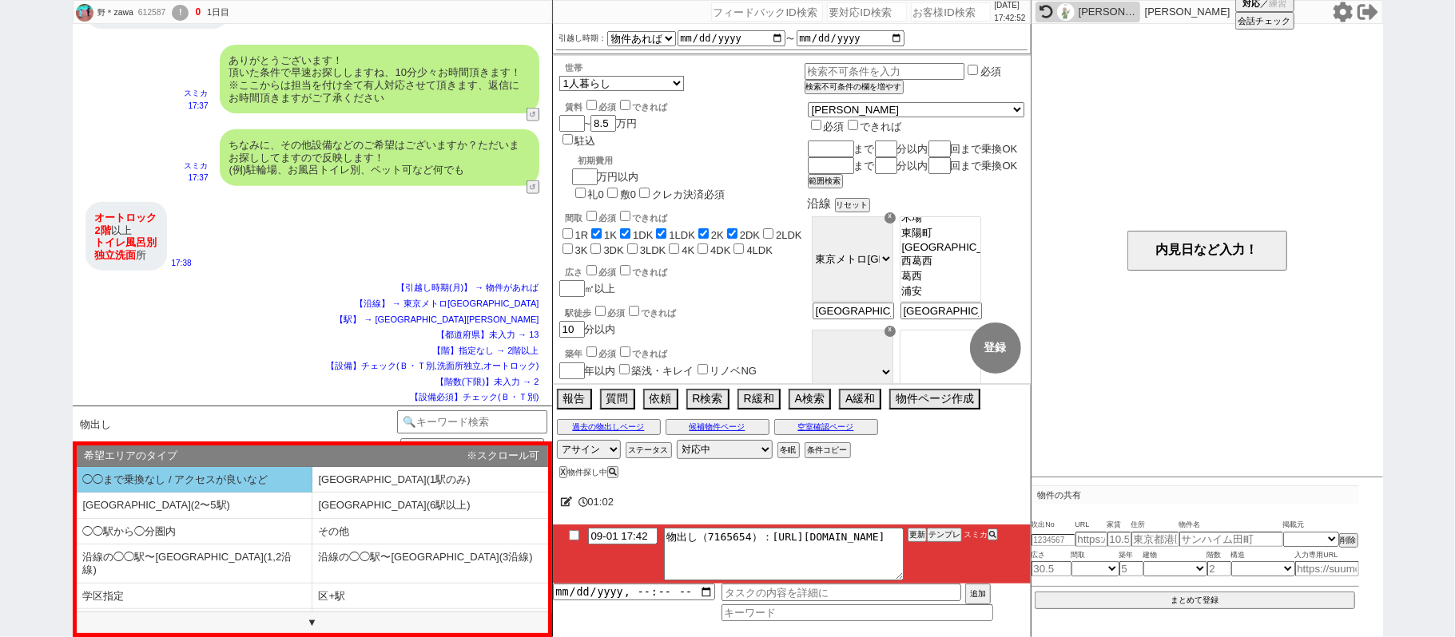
click at [312, 493] on li "[GEOGRAPHIC_DATA](1駅のみ)" at bounding box center [195, 506] width 236 height 26
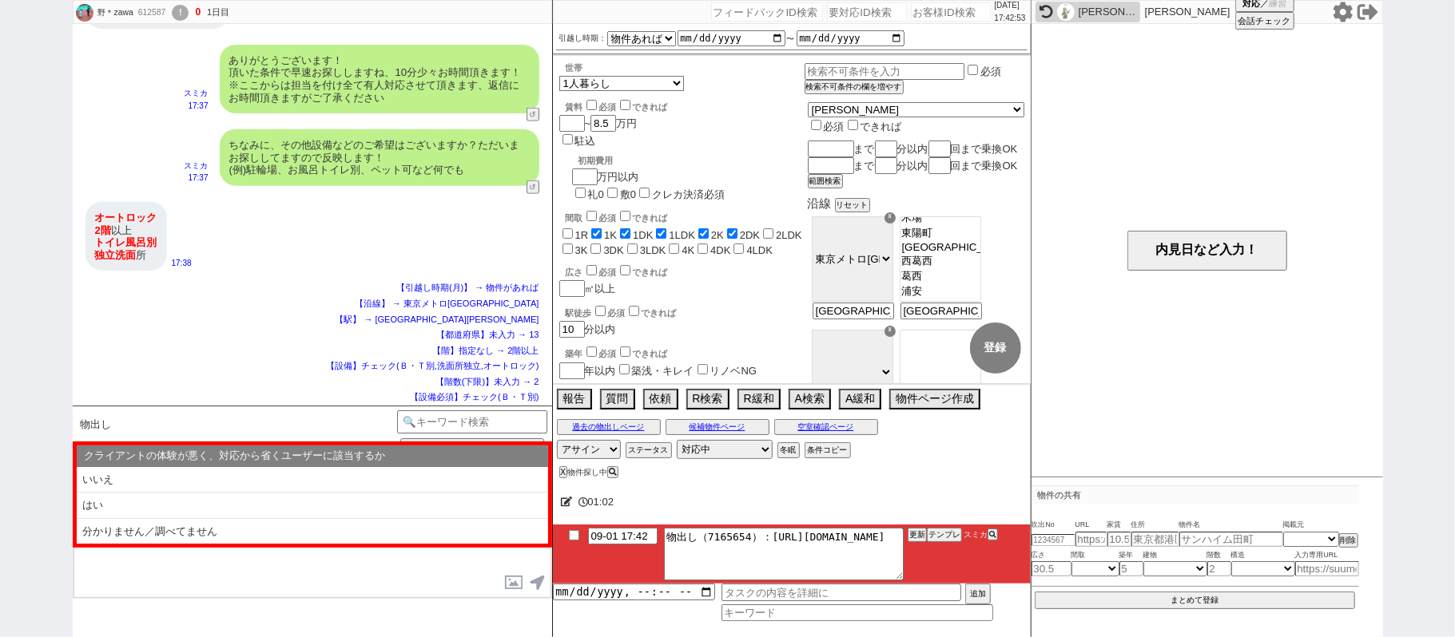
drag, startPoint x: 323, startPoint y: 473, endPoint x: 340, endPoint y: 483, distance: 20.0
click at [324, 476] on li "いいえ" at bounding box center [312, 480] width 471 height 26
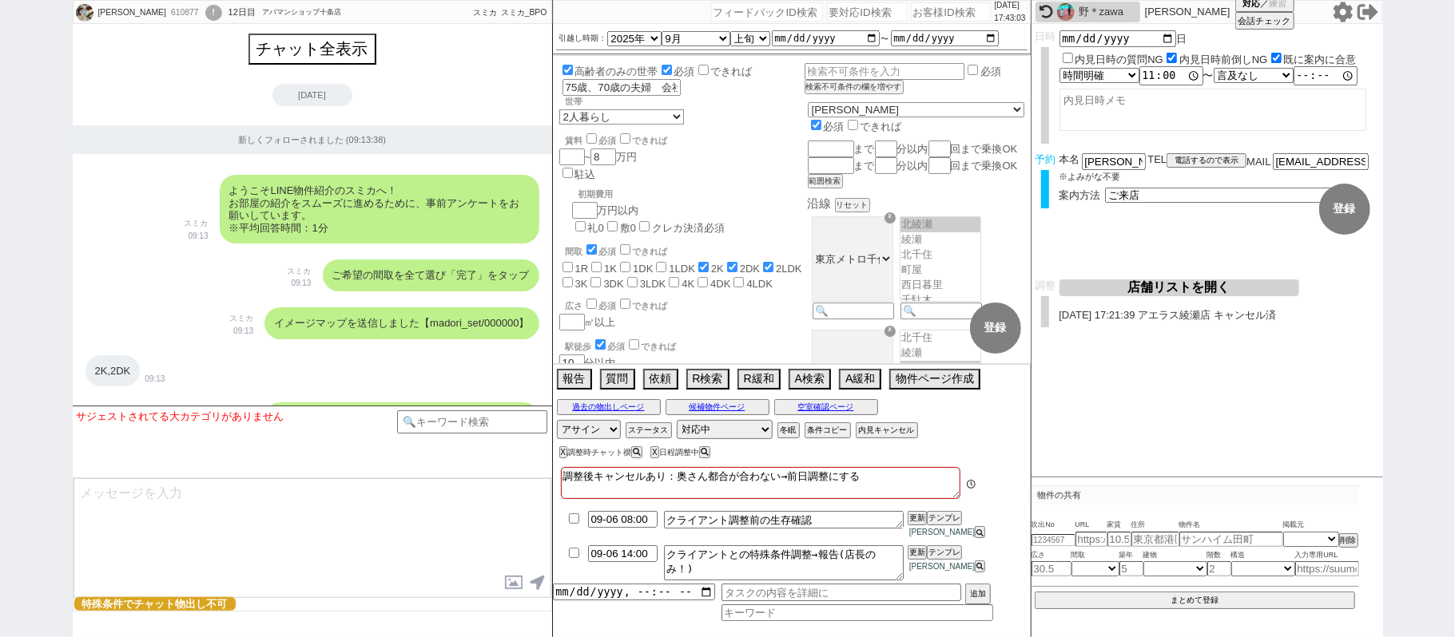
scroll to position [9540, 0]
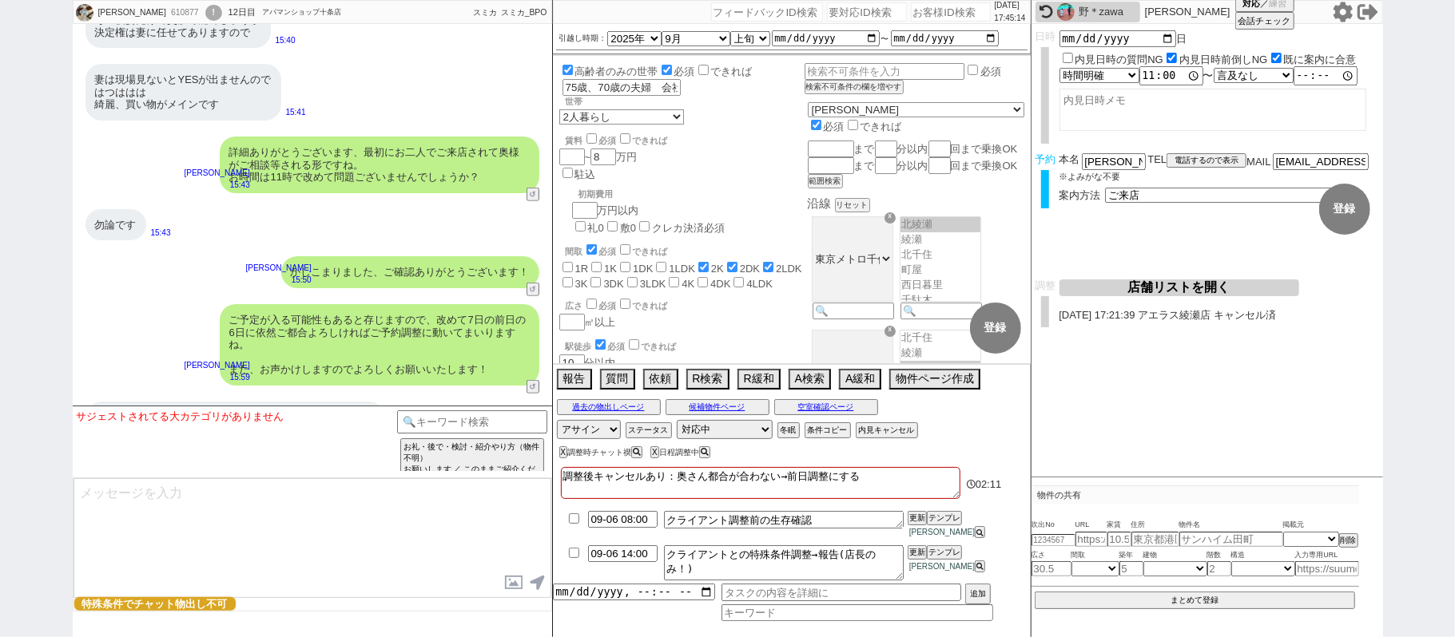
click at [73, 248] on div "かしこまりました、ご確認ありがとうございます！ 平山恭子 15:50 23156-A1" at bounding box center [312, 272] width 479 height 48
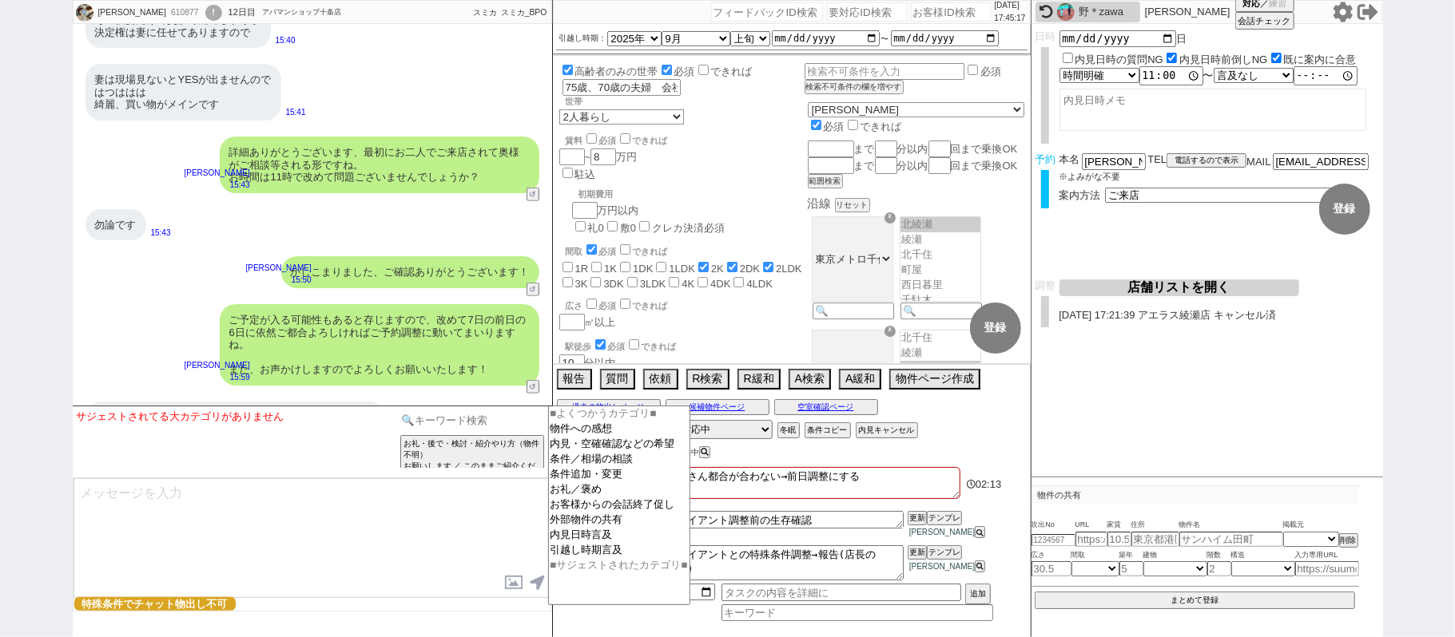
click at [439, 413] on input at bounding box center [472, 421] width 151 height 20
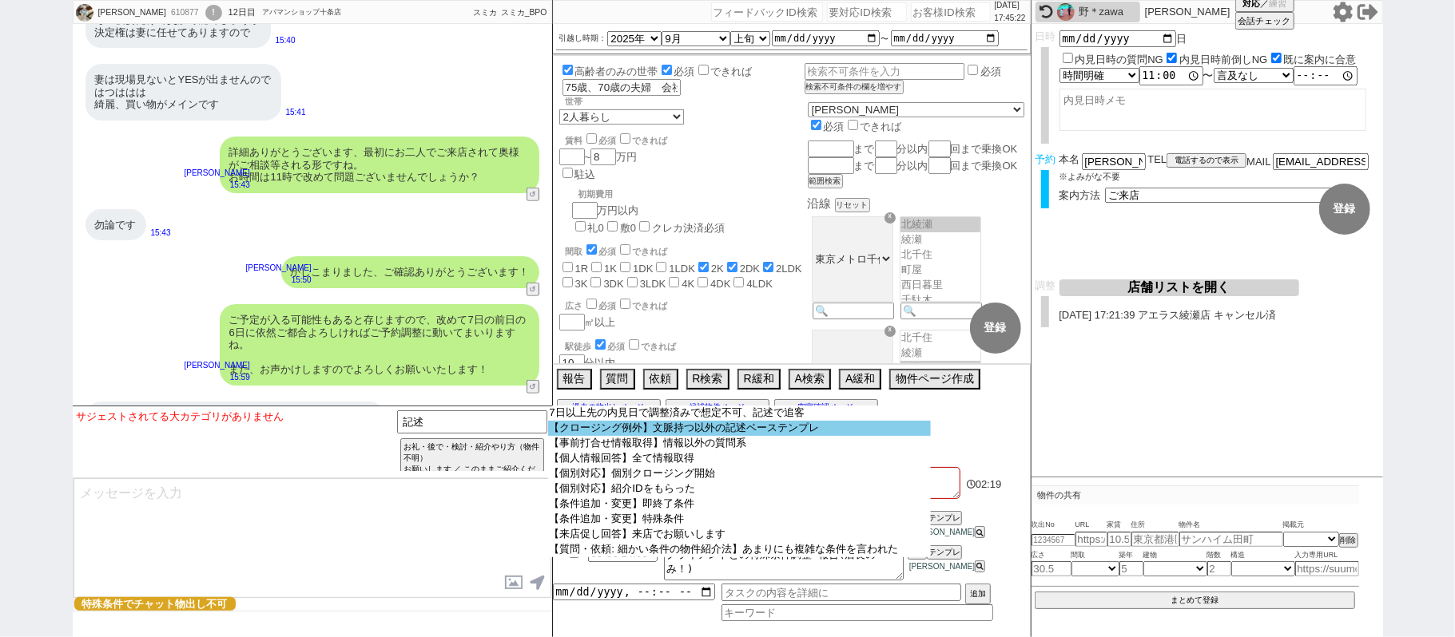
click at [701, 431] on option "【クロージング例外】文脈持つ以外の記述ベーステンプレ" at bounding box center [739, 428] width 383 height 15
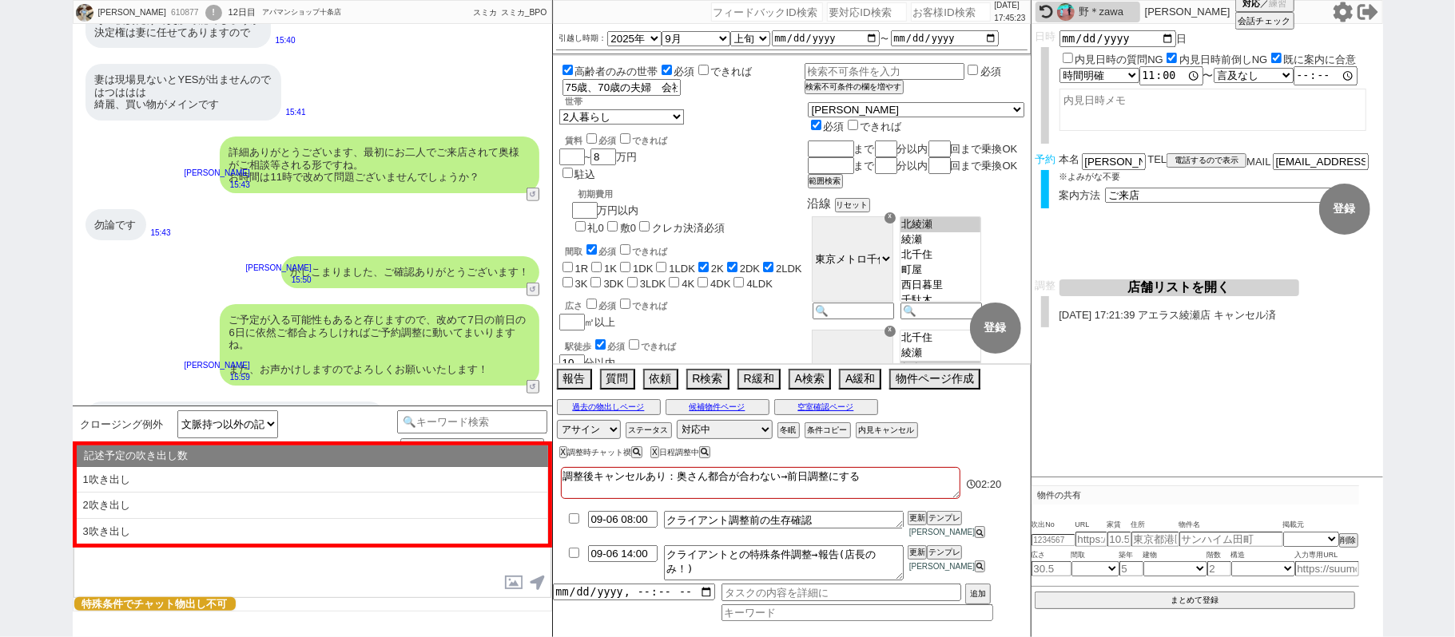
drag, startPoint x: 272, startPoint y: 477, endPoint x: 283, endPoint y: 476, distance: 11.2
click at [270, 476] on li "1吹き出し" at bounding box center [312, 480] width 471 height 26
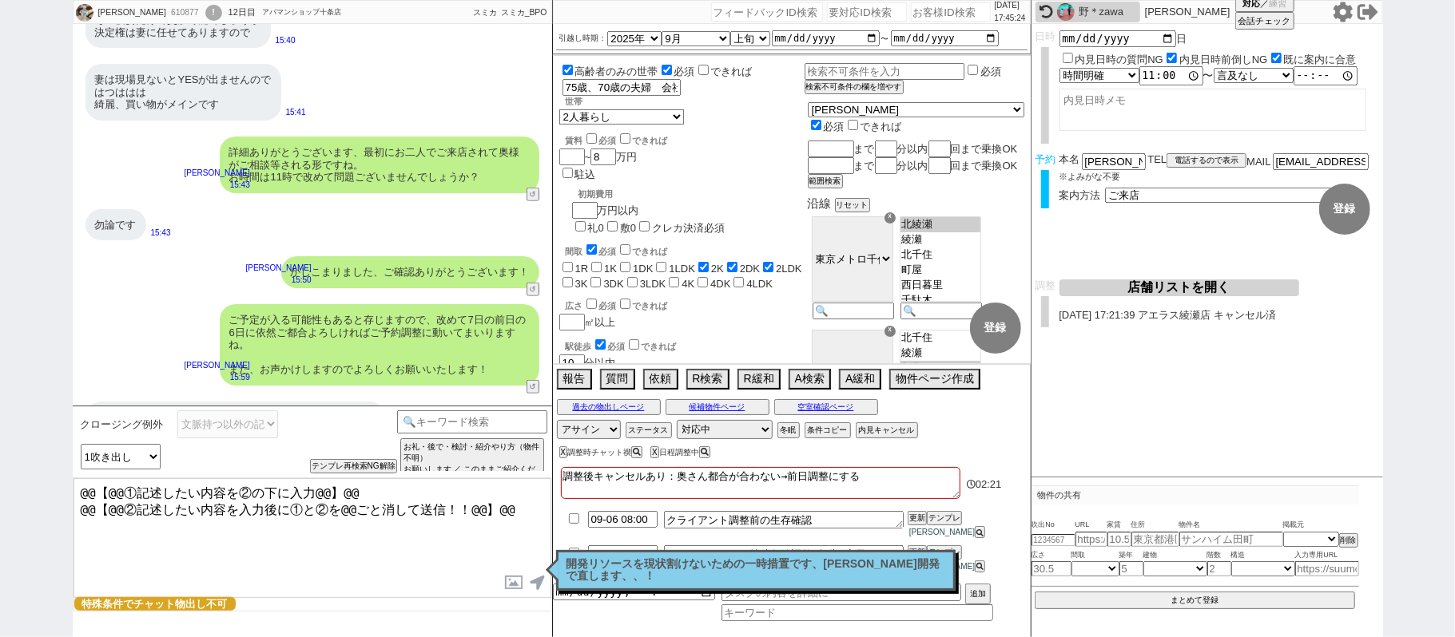
click at [521, 513] on textarea "@@【@@①記述したい内容を②の下に入力@@】@@ @@【@@②記述したい内容を入力後に①と②を@@ごと消して送信！！@@】@@" at bounding box center [312, 539] width 478 height 120
click at [740, 575] on p "開発リソースを現状割けないための一時措置です、いつか開発で直します、、！" at bounding box center [755, 570] width 379 height 25
click at [185, 522] on textarea "@@【@@①記述したい内容を②の下に入力@@】@@ @@【@@②記述したい内容を入力後に①と②を@@ごと消して送信！！@@】@@ いえいえ、" at bounding box center [312, 539] width 478 height 120
drag, startPoint x: 525, startPoint y: 506, endPoint x: 0, endPoint y: 315, distance: 558.5
click at [0, 312] on div "ISAO OCHIAI 610877 ! 0 12日目 アパマンショップ十条店 冬眠中 自社客 スミカ スミカ_BPO チャット全表示 2025-08-21 …" at bounding box center [727, 318] width 1455 height 637
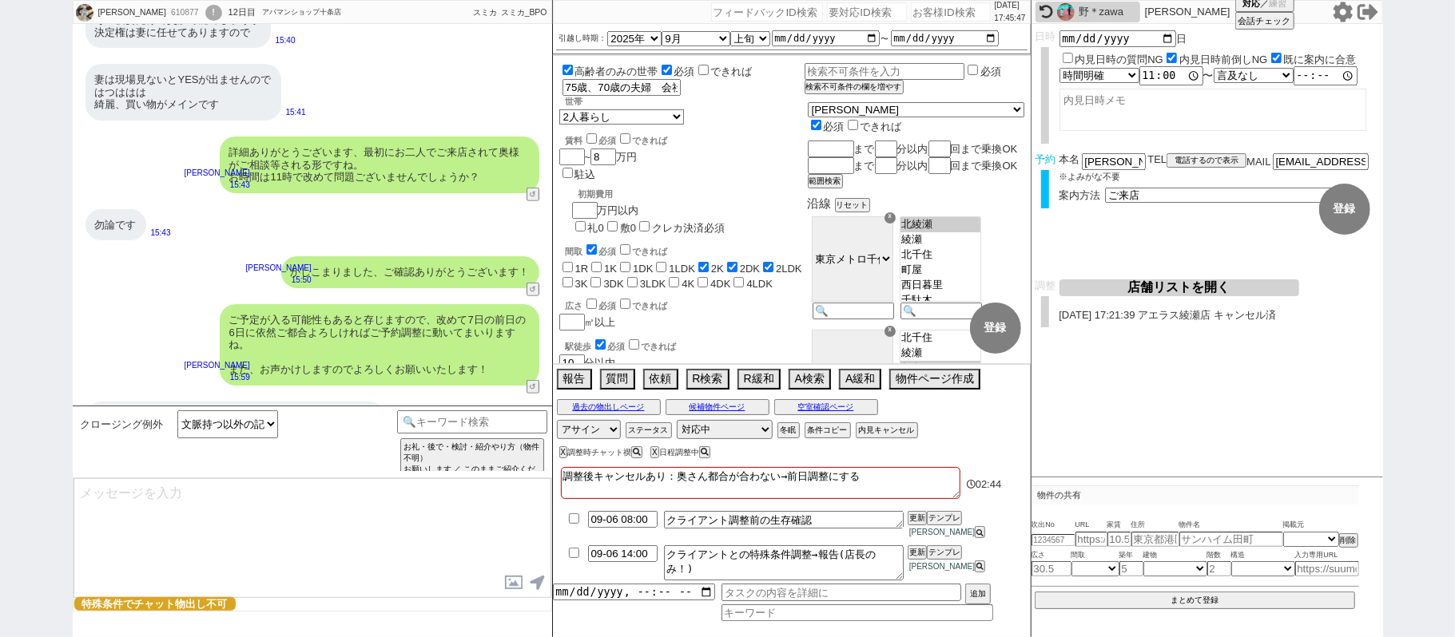
scroll to position [9588, 0]
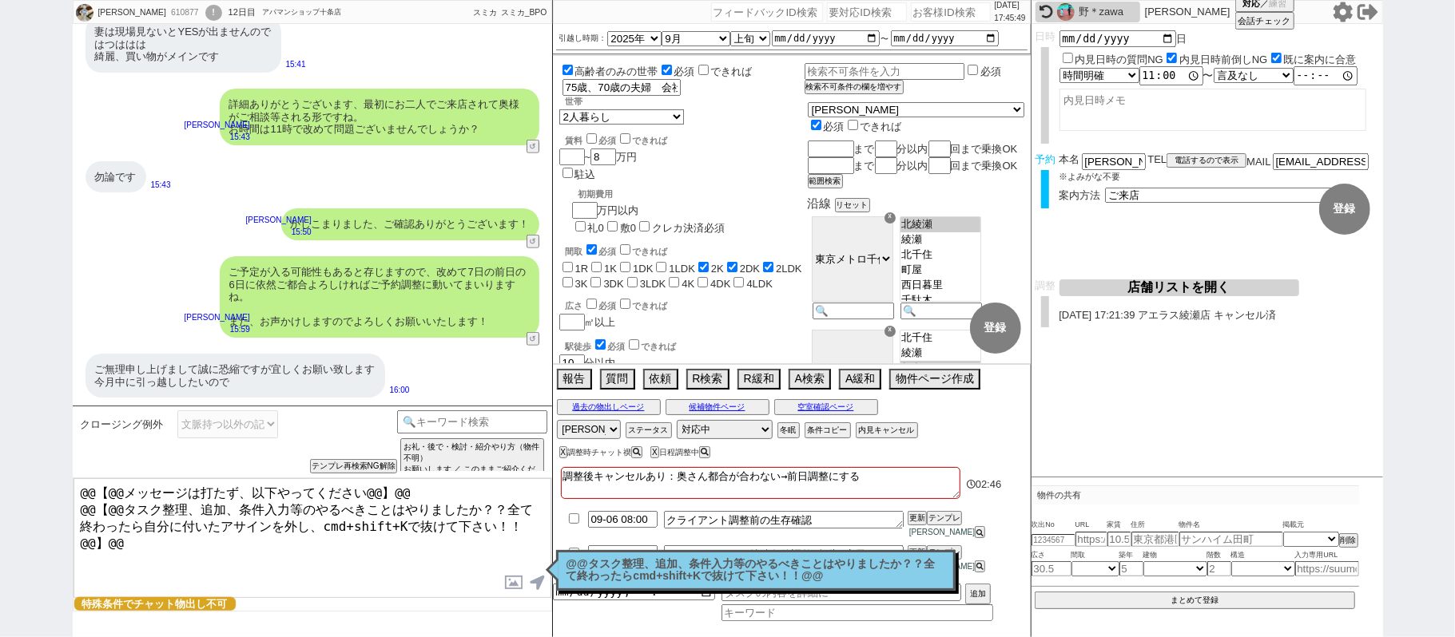
drag, startPoint x: 633, startPoint y: 585, endPoint x: 649, endPoint y: 548, distance: 40.1
click at [633, 583] on p "@@タスク整理、追加、条件入力等のやるべきことはやりましたか？？全て終わったらcmd+shift+Kで抜けて下さい！！@@" at bounding box center [755, 570] width 379 height 25
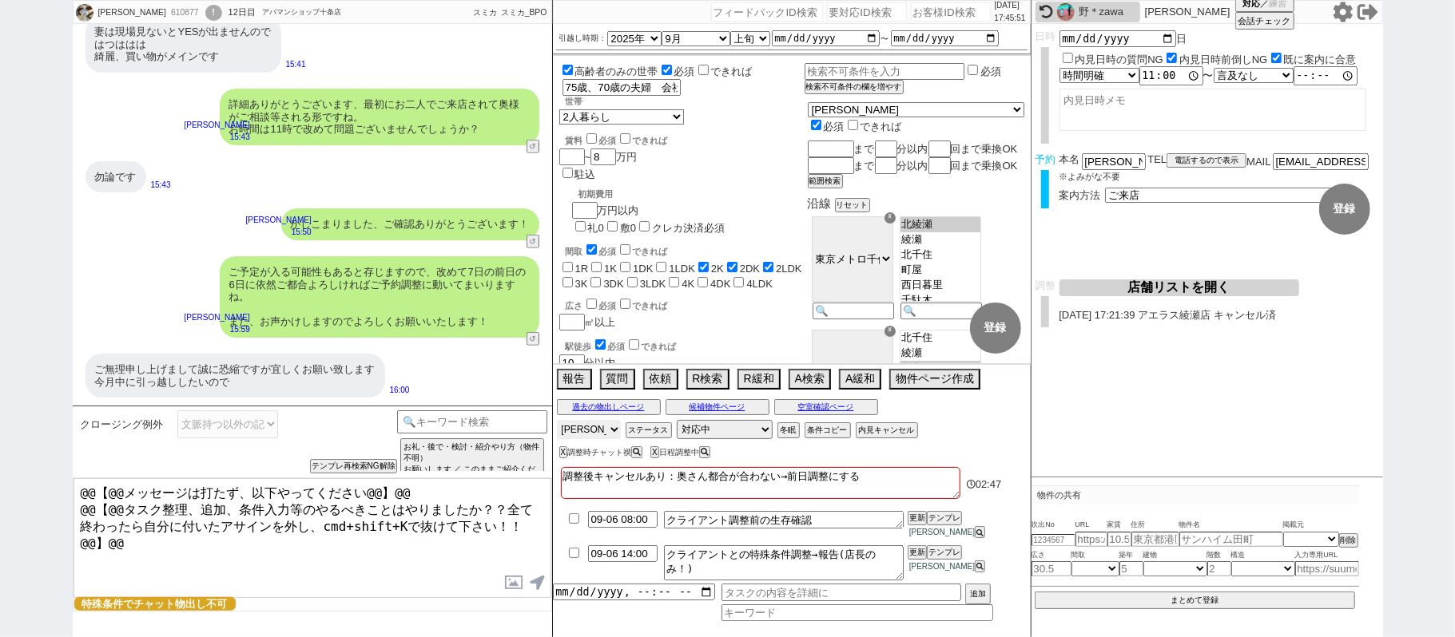
click at [596, 439] on select "アサイン 松井健太朗" at bounding box center [589, 429] width 64 height 19
click at [557, 432] on select "アサイン 松井健太朗" at bounding box center [589, 429] width 64 height 19
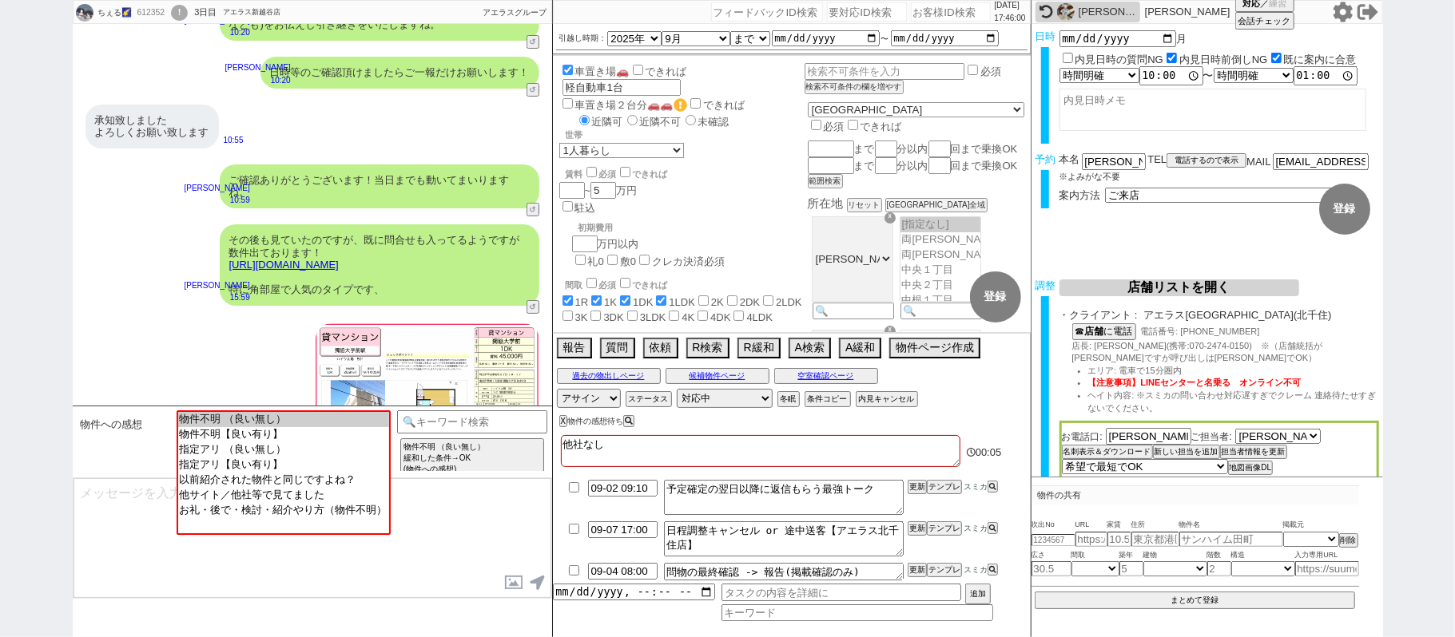
scroll to position [487, 0]
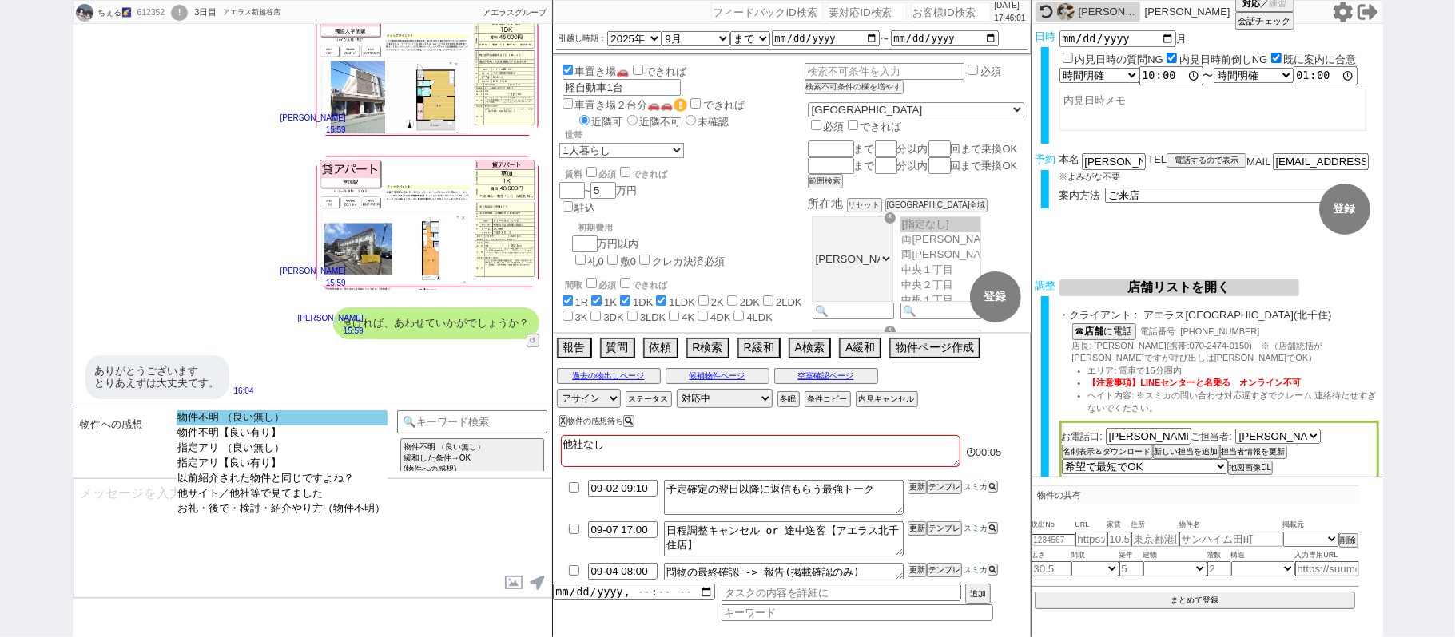
click at [324, 426] on option "物件不明 （良い無し）" at bounding box center [282, 433] width 211 height 15
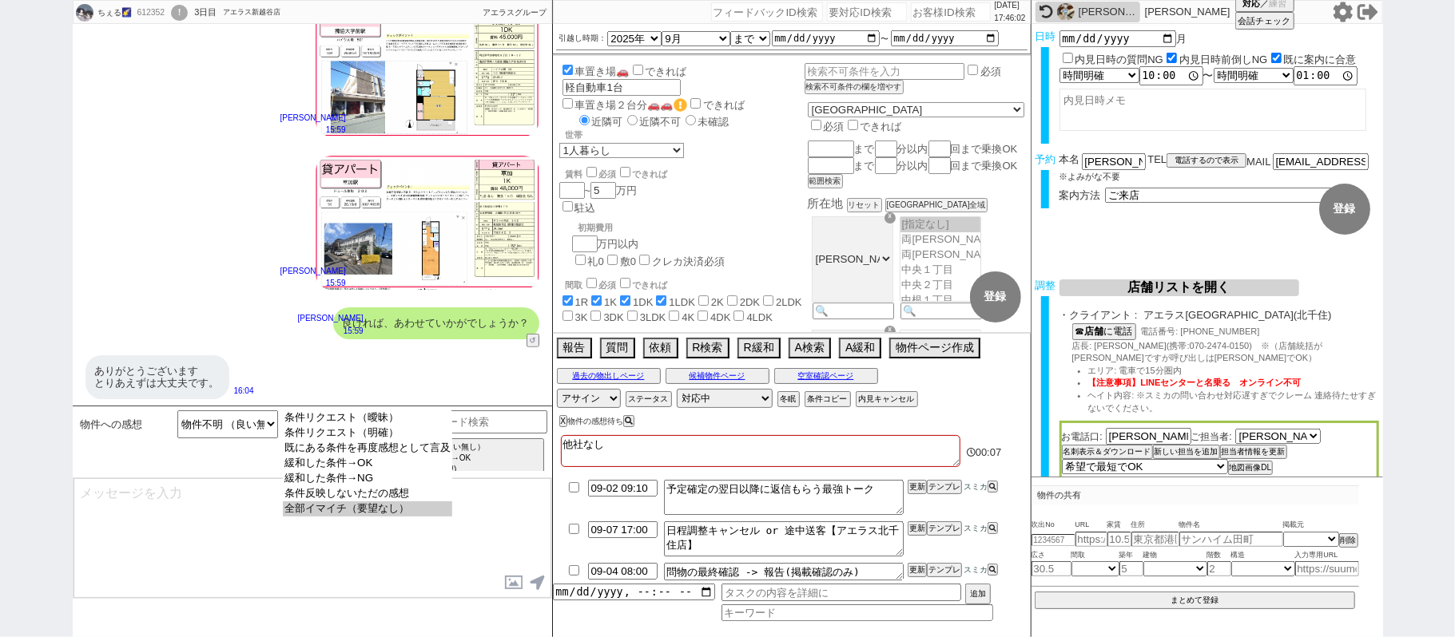
click at [398, 517] on option "全部イマイチ（要望なし）" at bounding box center [367, 509] width 169 height 15
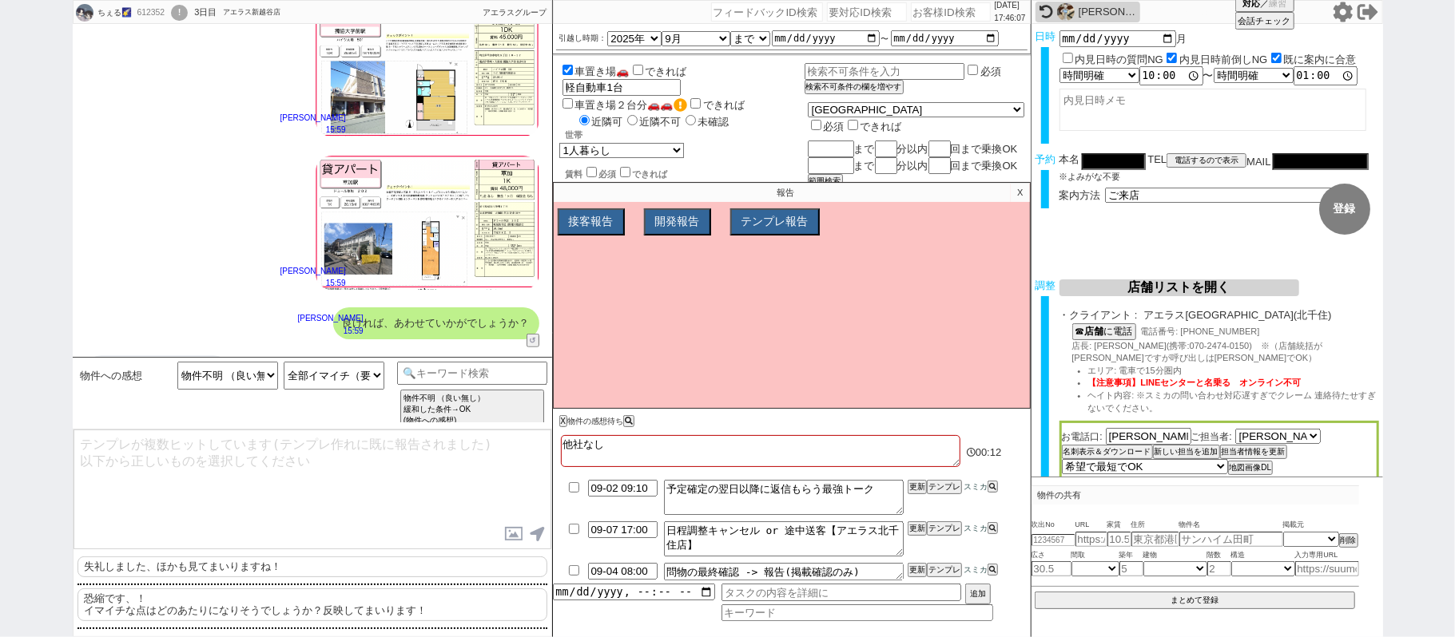
click at [141, 608] on p "恐縮です、！ イマイチな点はどのあたりになりそうでしょうか？反映してまいります！" at bounding box center [312, 605] width 470 height 33
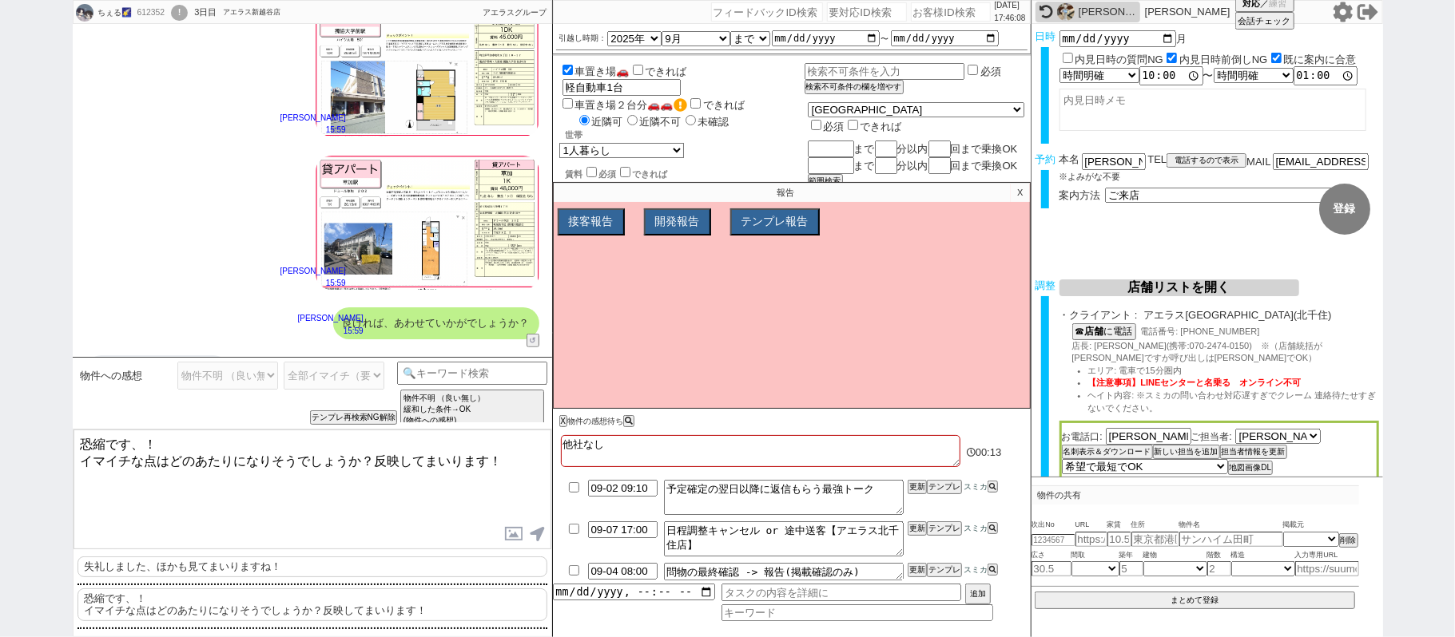
drag, startPoint x: 134, startPoint y: 441, endPoint x: 18, endPoint y: 425, distance: 117.7
click at [18, 425] on div "ちぇる🌠 612352 ! 0 3日目 アエラス新越谷店 冬眠中 自社客 アエラスグループ スミカ_BPO チャット全表示 2025-09-01 お世話になっ…" at bounding box center [727, 318] width 1455 height 637
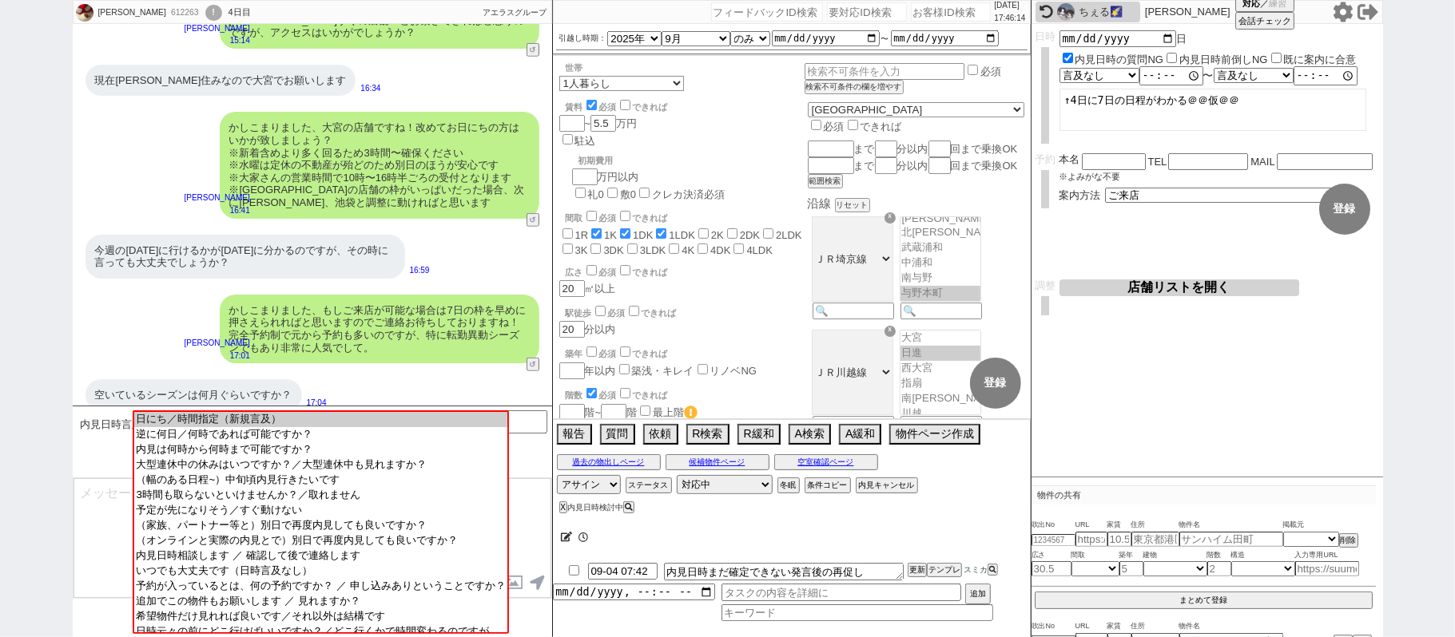
scroll to position [251, 0]
click at [106, 528] on textarea at bounding box center [312, 539] width 478 height 120
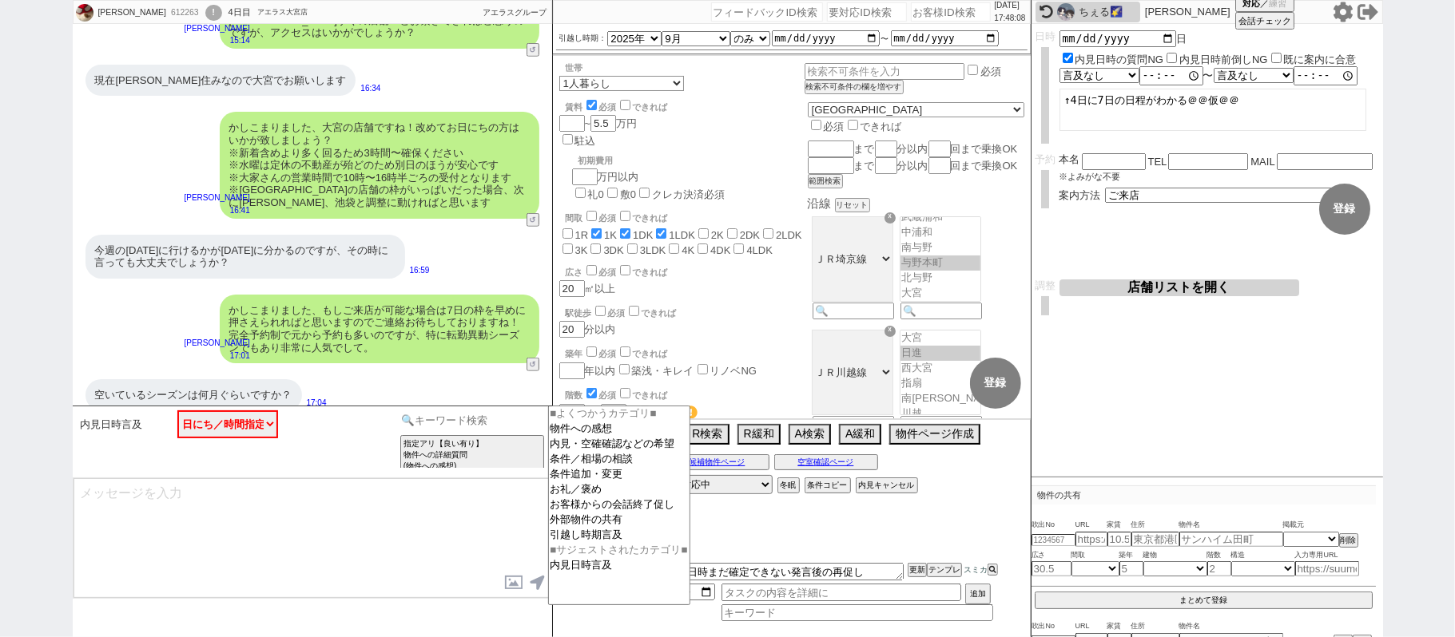
click at [465, 423] on input at bounding box center [472, 421] width 151 height 20
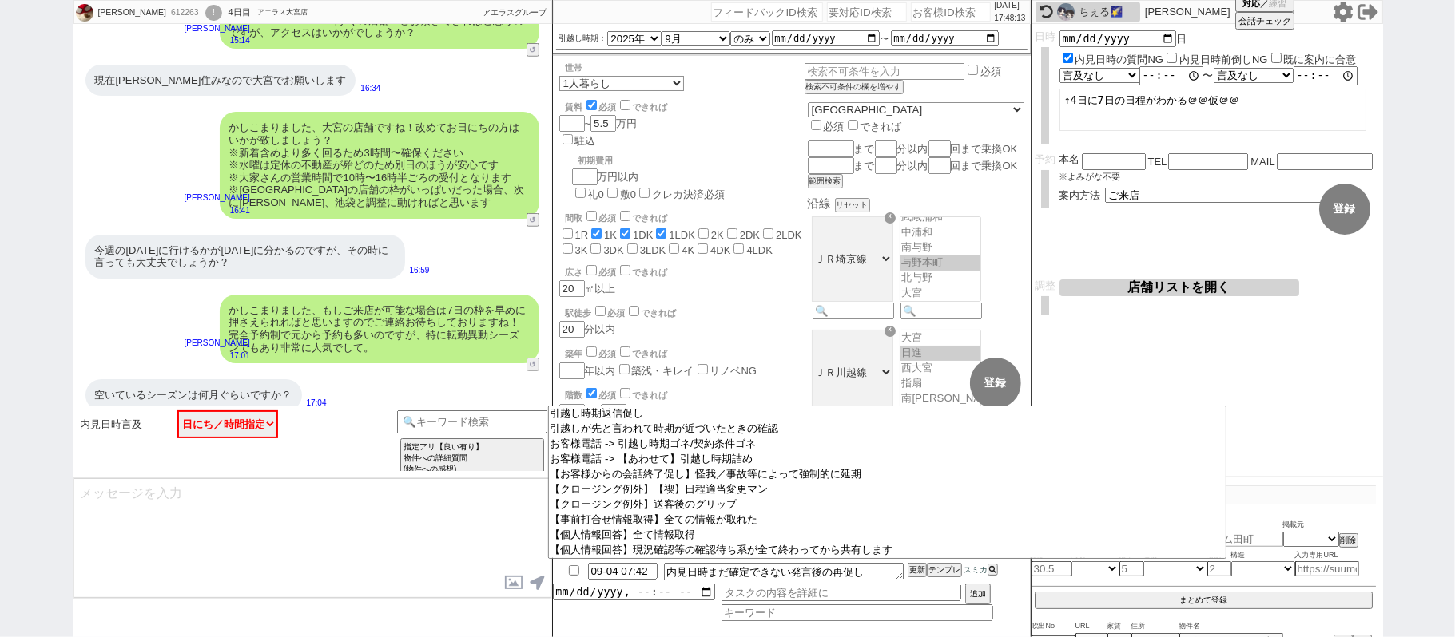
click at [406, 554] on textarea at bounding box center [312, 539] width 478 height 120
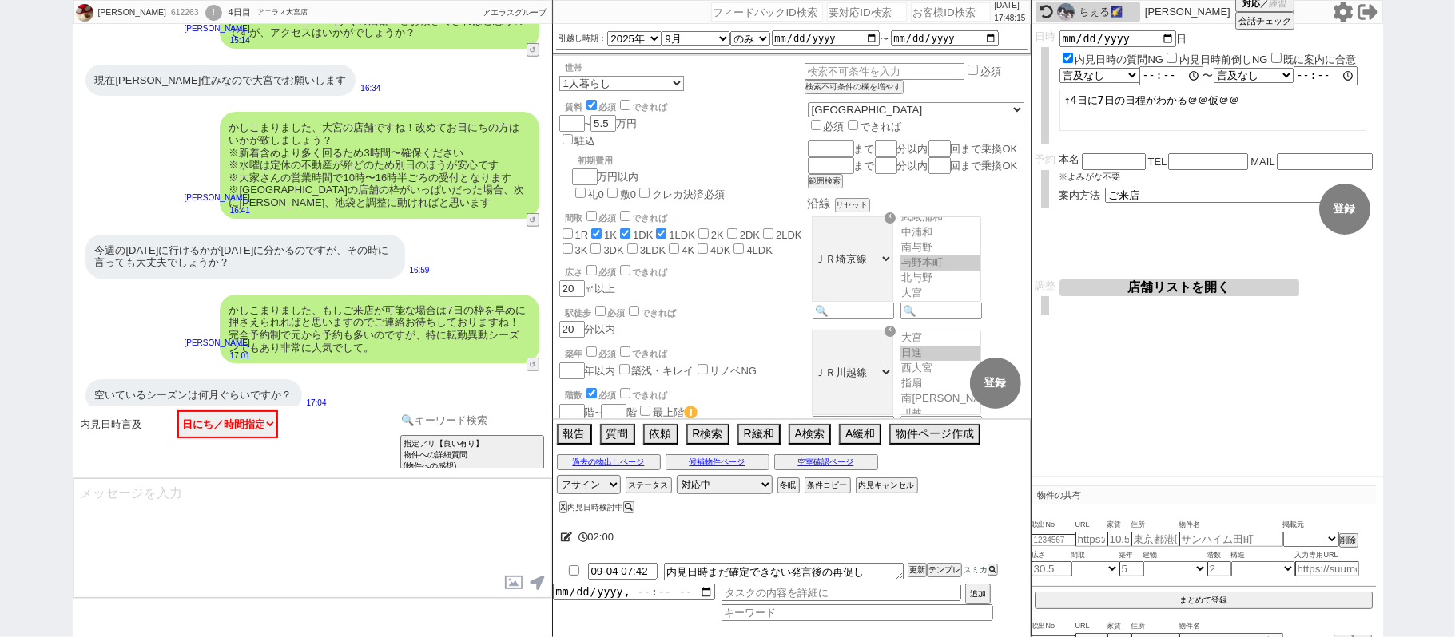
drag, startPoint x: 506, startPoint y: 413, endPoint x: 562, endPoint y: 445, distance: 64.4
click at [506, 414] on input at bounding box center [472, 421] width 151 height 20
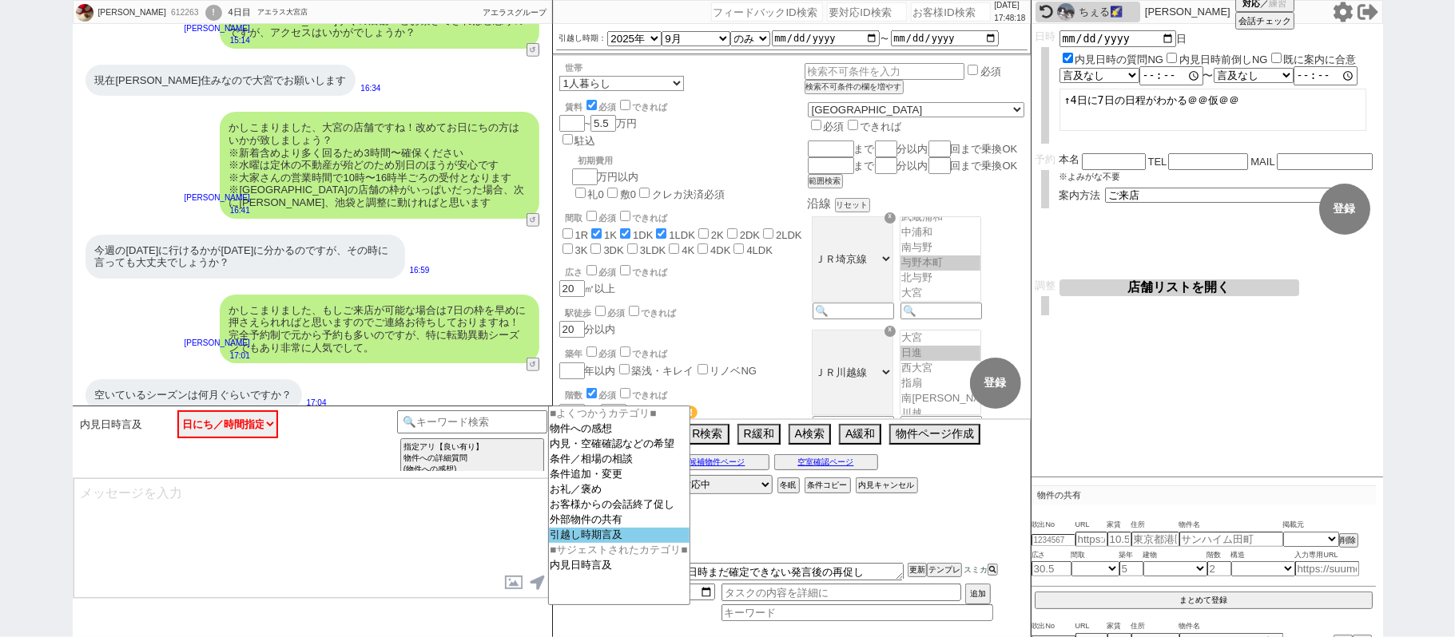
click at [637, 543] on option "引越し時期言及" at bounding box center [619, 535] width 141 height 15
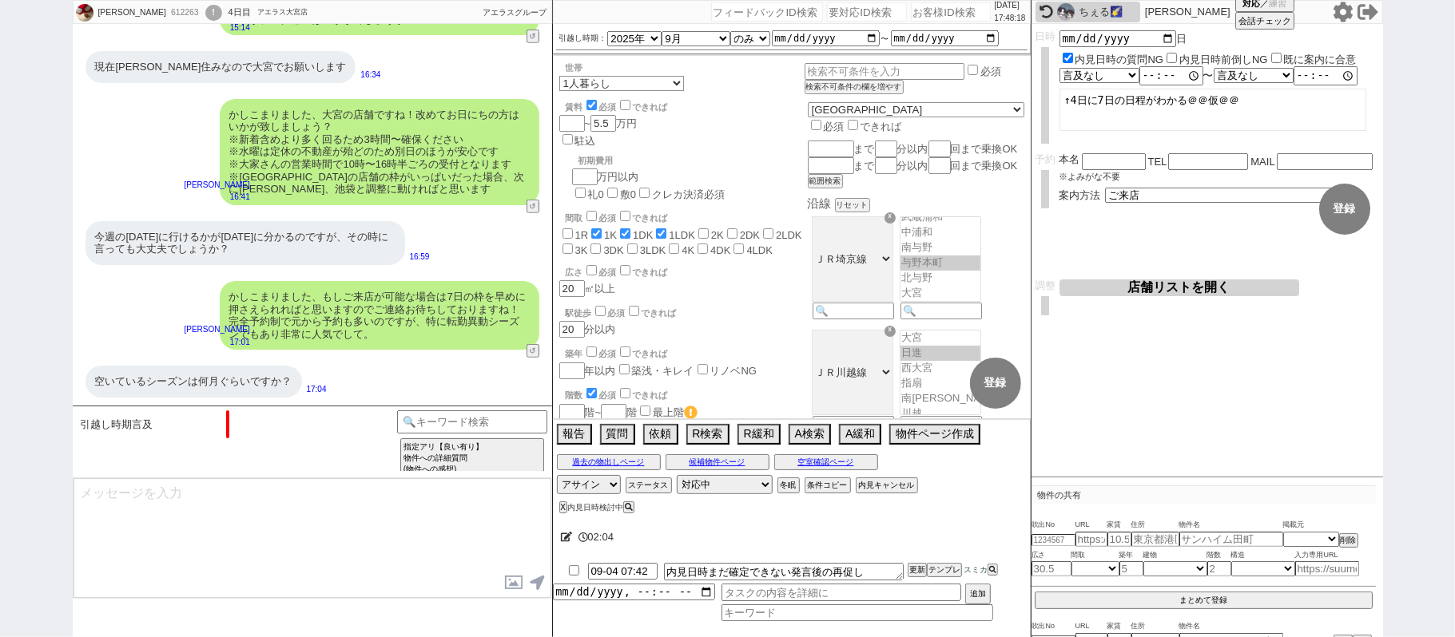
scroll to position [521, 0]
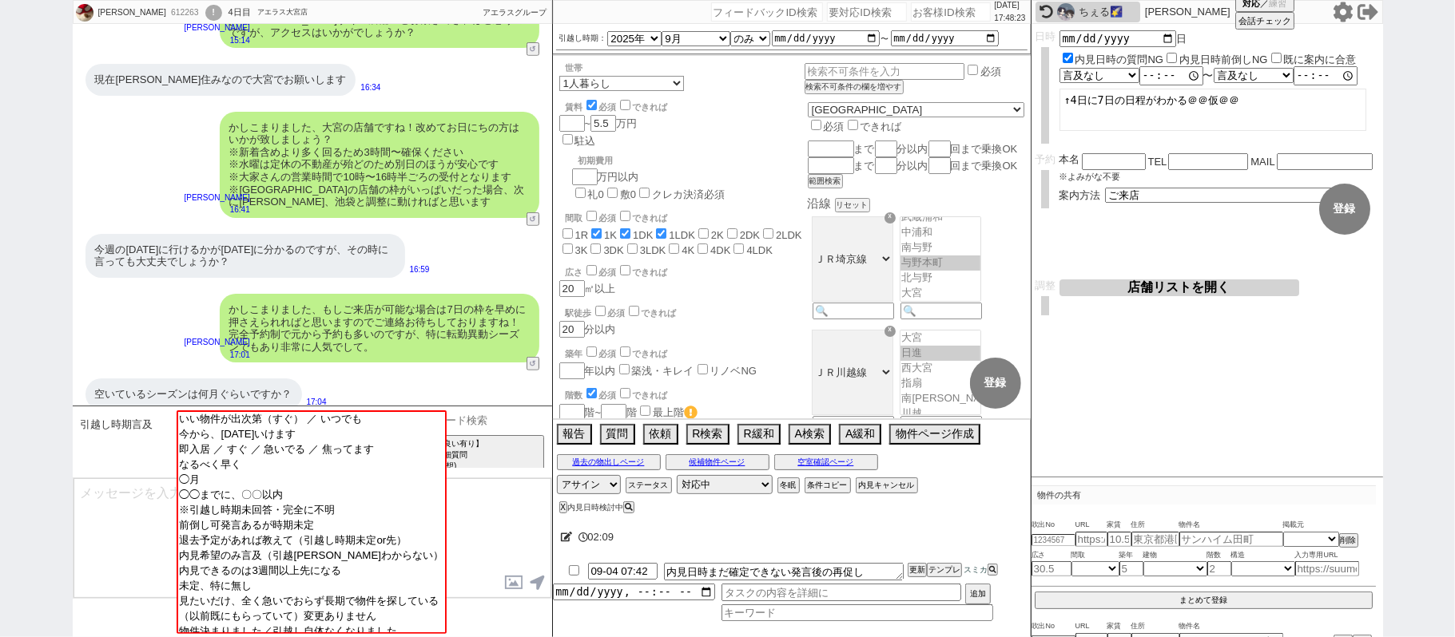
click at [499, 419] on input at bounding box center [472, 421] width 151 height 20
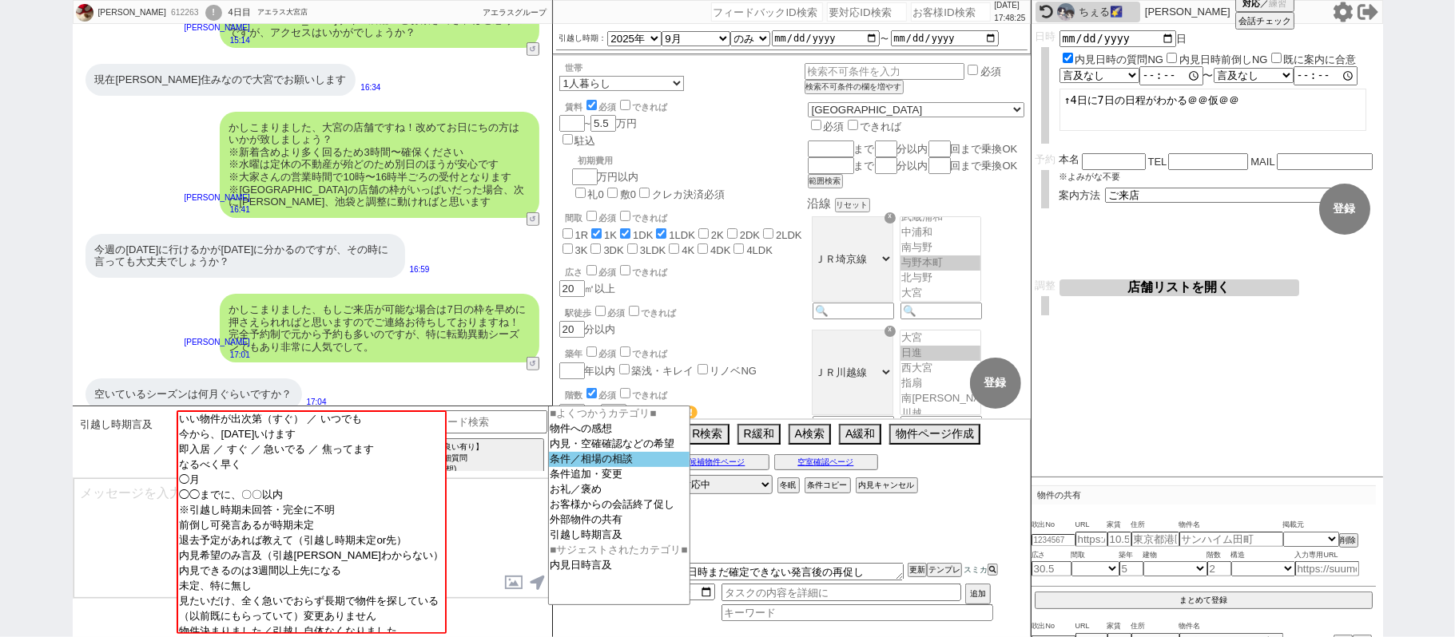
click at [610, 467] on option "条件／相場の相談" at bounding box center [619, 459] width 141 height 15
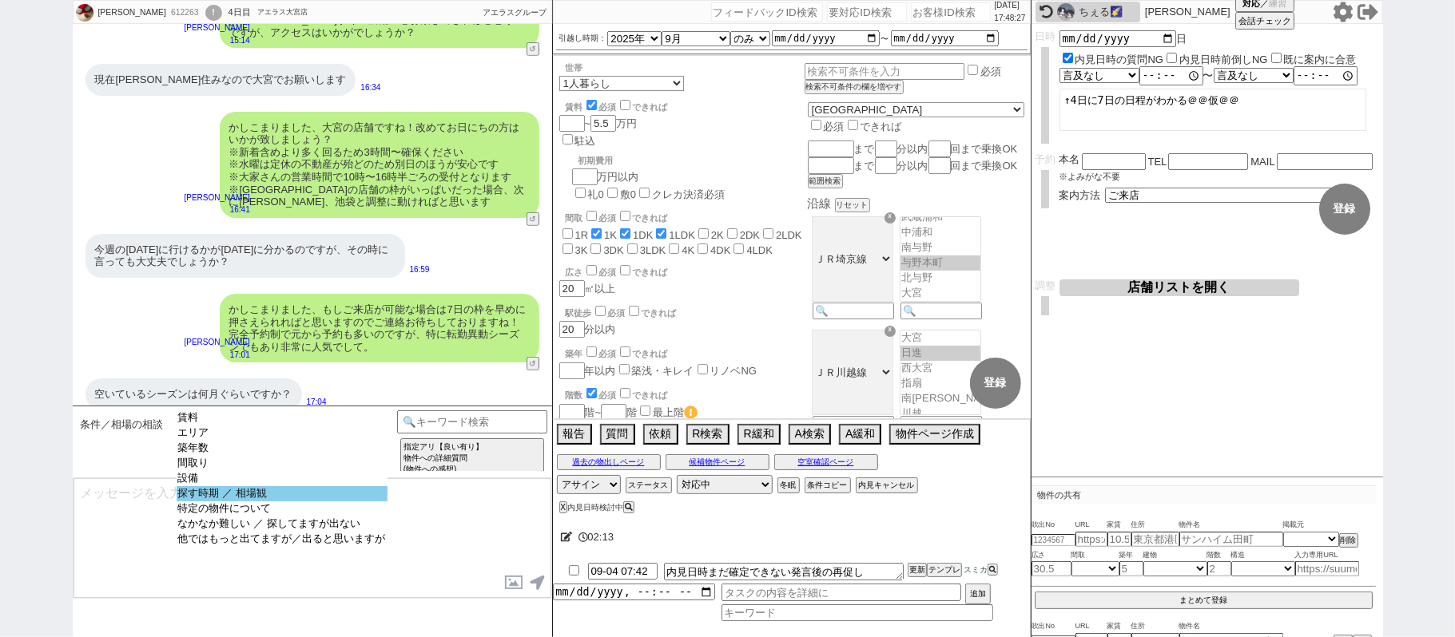
click at [305, 503] on option "探す時期 ／ 相場観" at bounding box center [282, 509] width 211 height 15
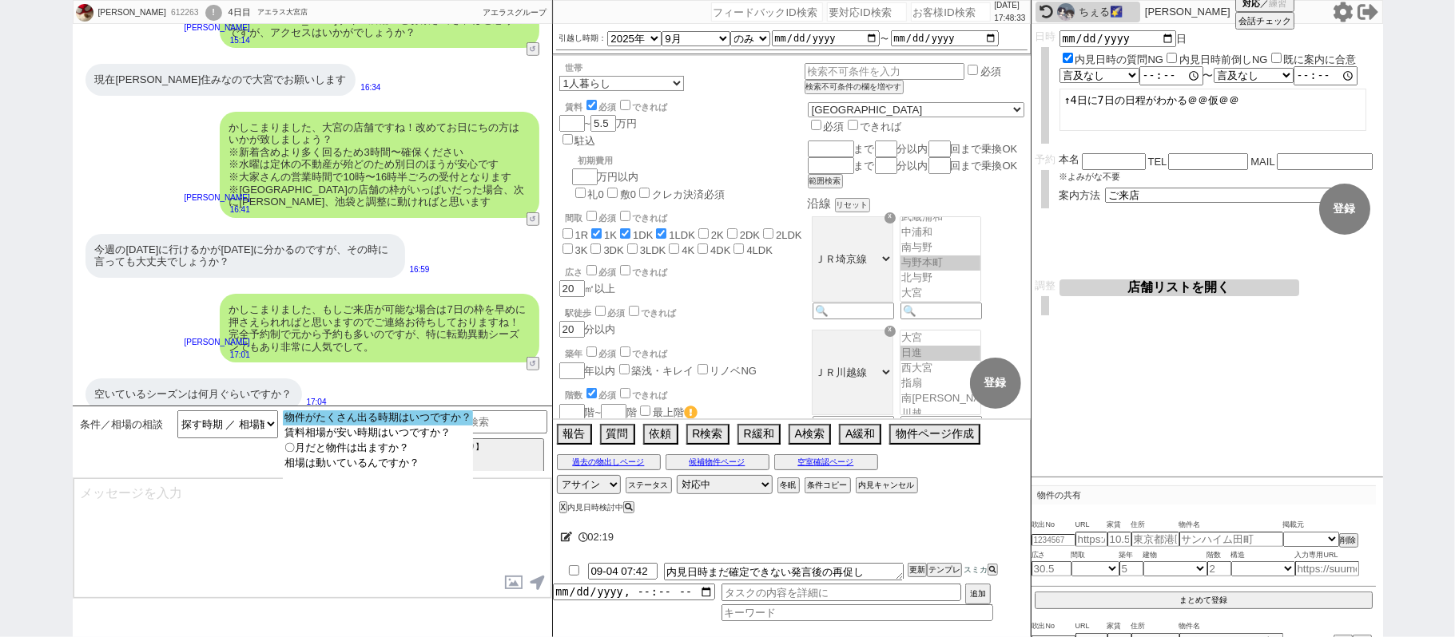
click at [423, 426] on option "物件がたくさん出る時期はいつですか？" at bounding box center [378, 433] width 190 height 15
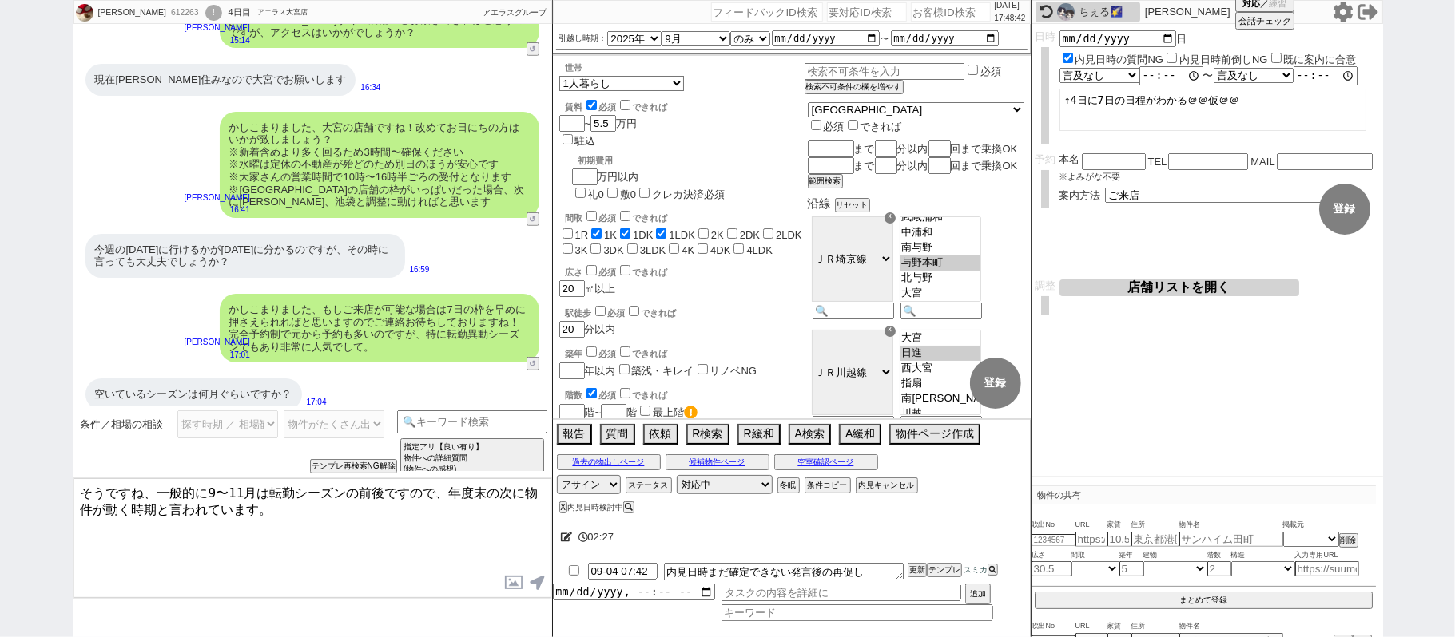
click at [205, 490] on textarea "そうですね、一般的に9〜11月は転勤シーズンの前後ですので、年度末の次に物件が動く時期と言われています。" at bounding box center [312, 539] width 478 height 120
drag, startPoint x: 129, startPoint y: 505, endPoint x: 452, endPoint y: 519, distance: 323.1
click at [452, 519] on textarea "そうですね、一般的に今の9〜11月は転勤シーズンの前後ですので、年度末の次に物件が動く時期と言われています。" at bounding box center [312, 539] width 478 height 120
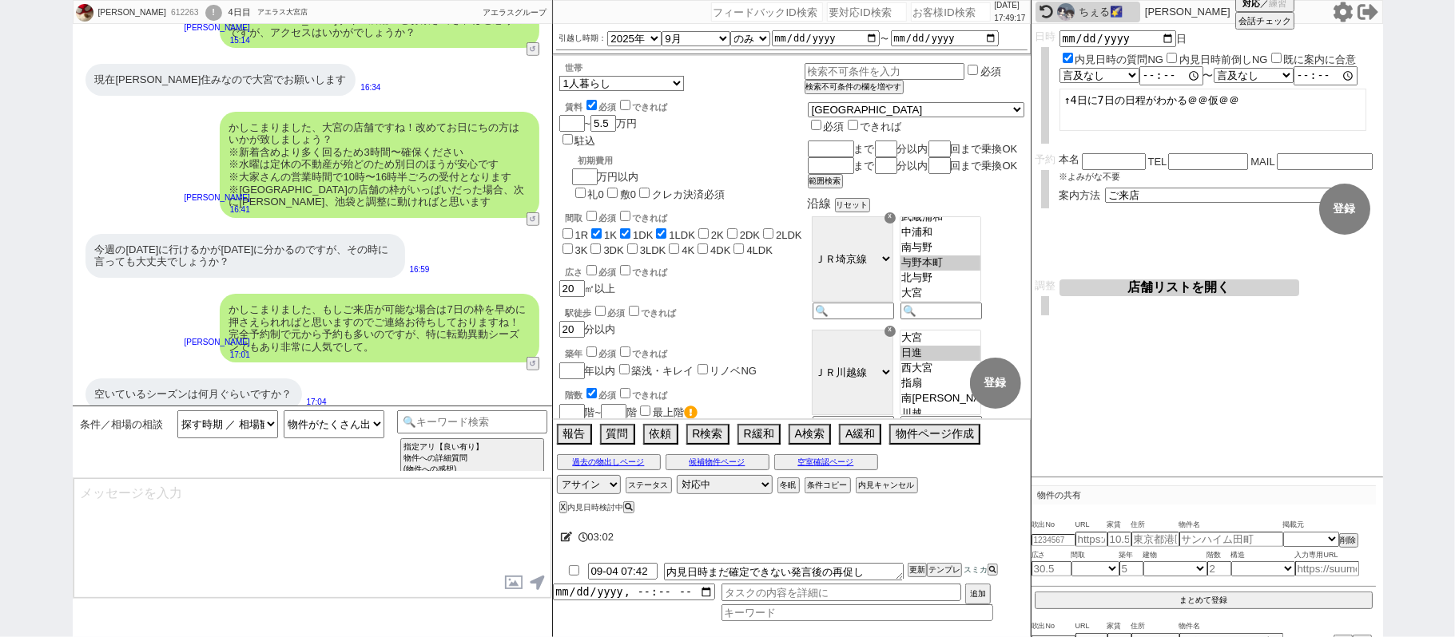
scroll to position [448, 0]
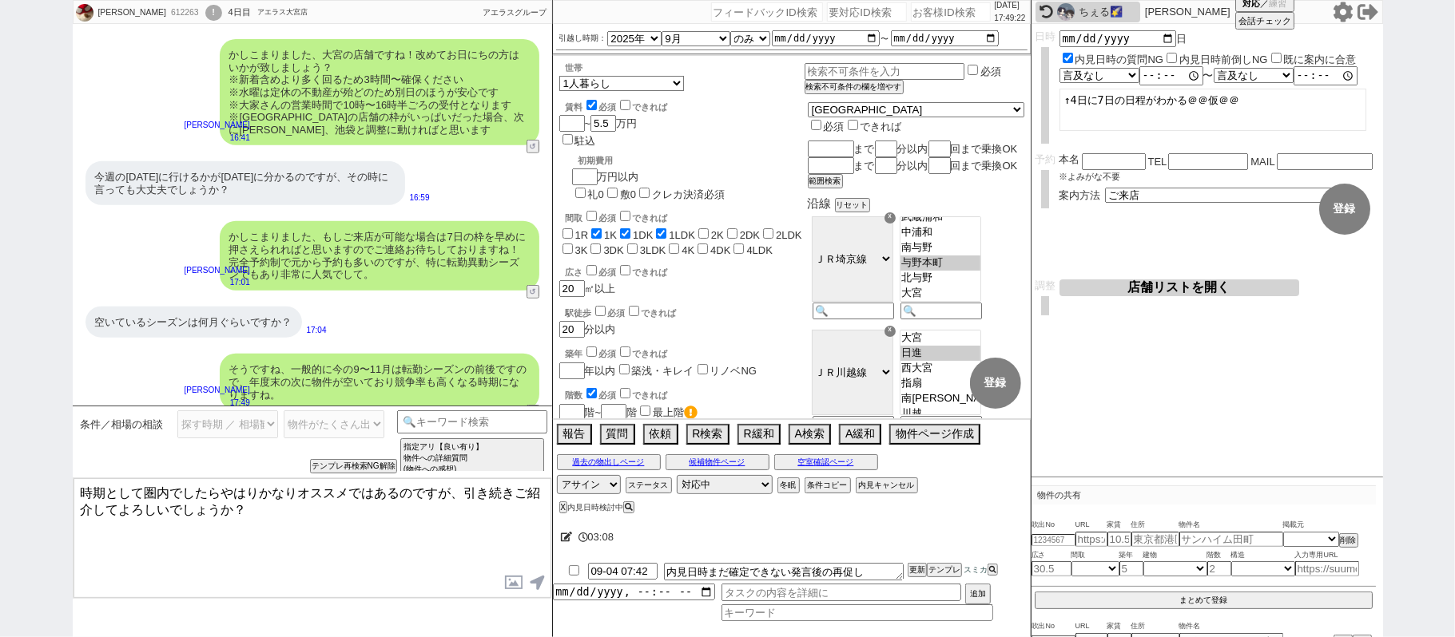
click at [511, 490] on textarea "時期として圏内でしたらやはりかなりオススメではあるのですが、引き続きご紹介してよろしいでしょうか？" at bounding box center [312, 539] width 478 height 120
click at [238, 506] on textarea "時期として圏内でしたらやはりかなりオススメではあるのですが、引き続きご紹介してよろしいでしょうか？" at bounding box center [312, 539] width 478 height 120
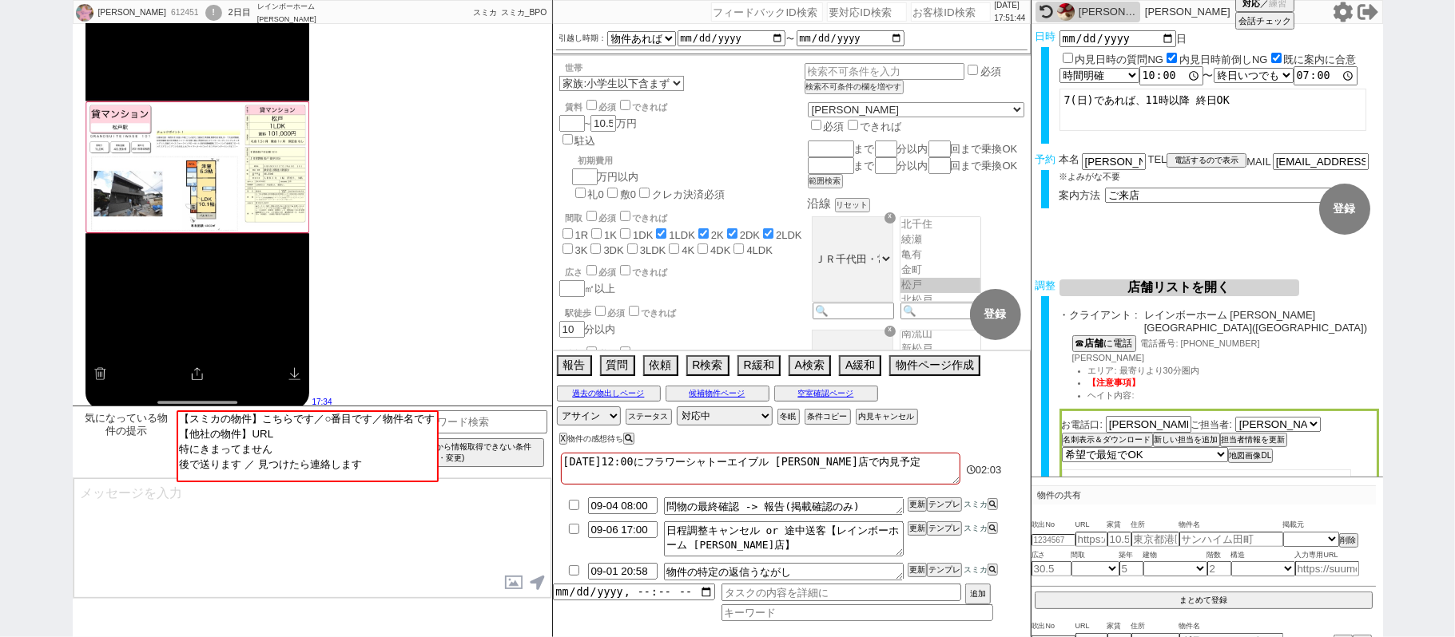
scroll to position [3694, 0]
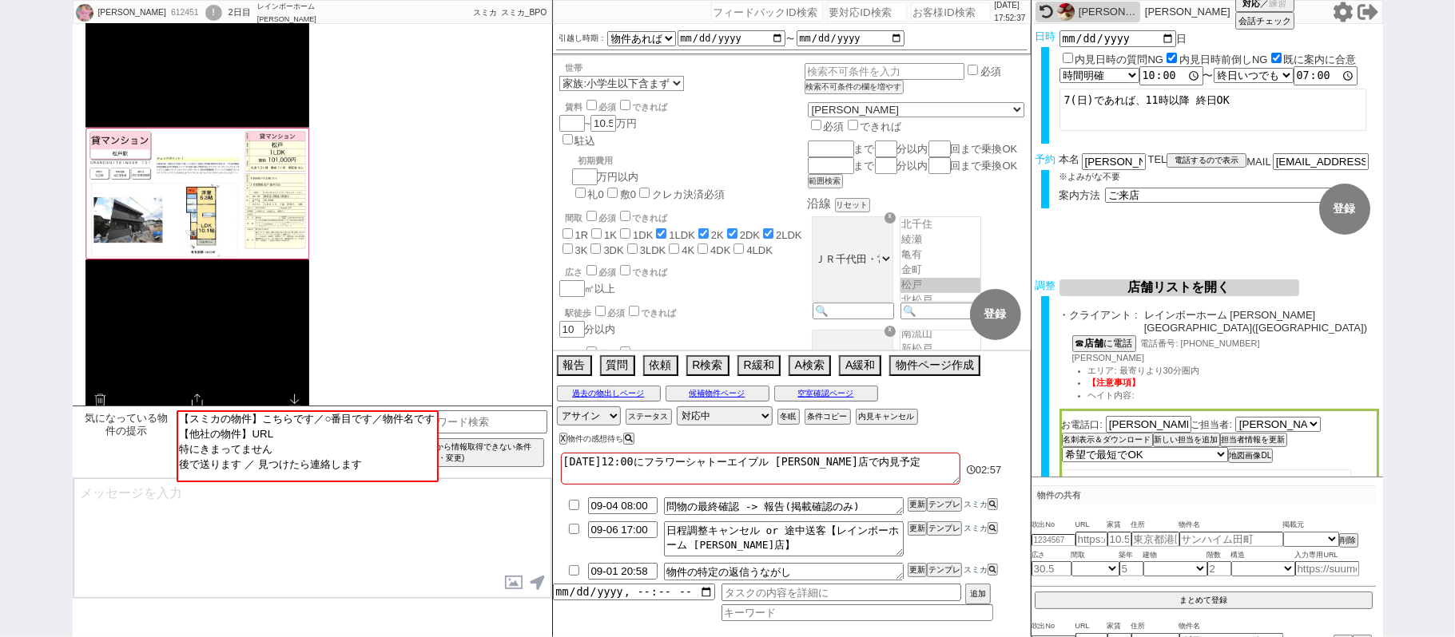
click at [0, 208] on div "絵理 612451 ! 0 2日目 レインボーホーム 松戸店 冬眠中 自社客 スミカ スミカ_BPO チャット全表示 2025-08-31 https://w…" at bounding box center [727, 318] width 1455 height 637
click at [598, 393] on button "過去の物出しページ" at bounding box center [609, 393] width 104 height 13
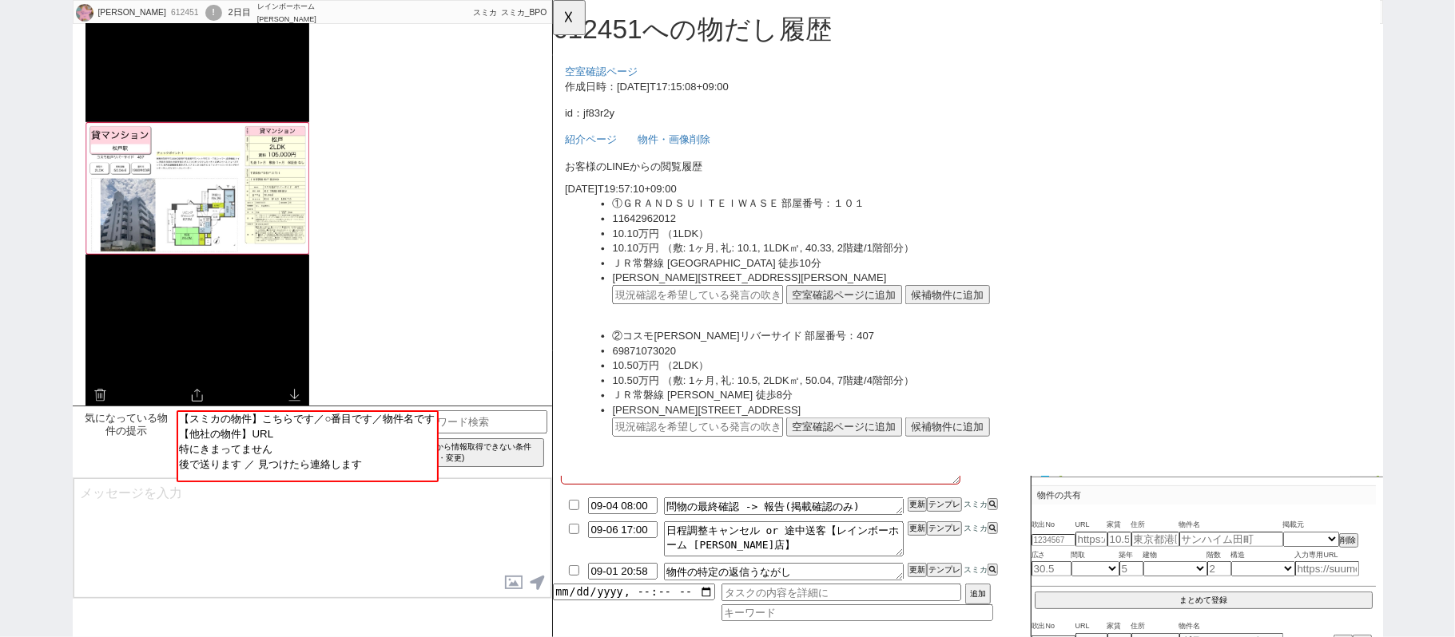
scroll to position [4119, 0]
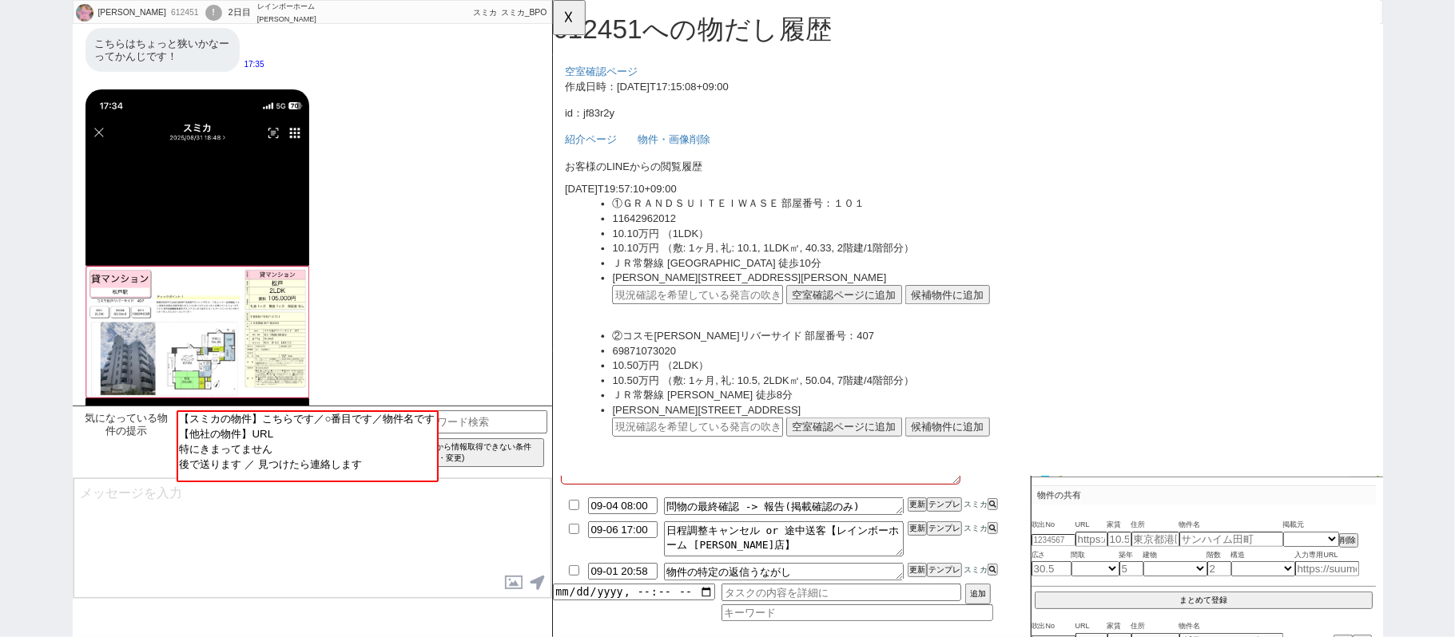
click at [61, 183] on div "絵理 612451 ! 0 2日目 レインボーホーム 松戸店 冬眠中 自社客 スミカ スミカ_BPO チャット全表示 2025-08-31 https://w…" at bounding box center [727, 318] width 1455 height 637
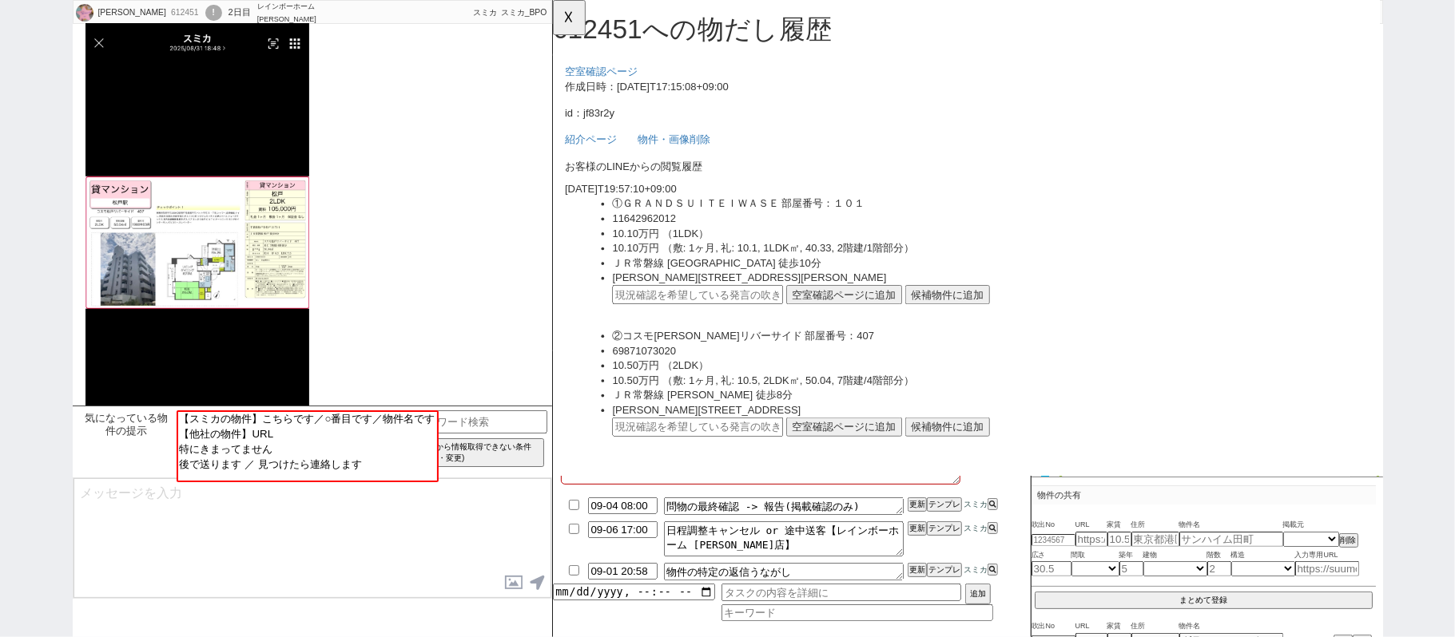
scroll to position [4331, 0]
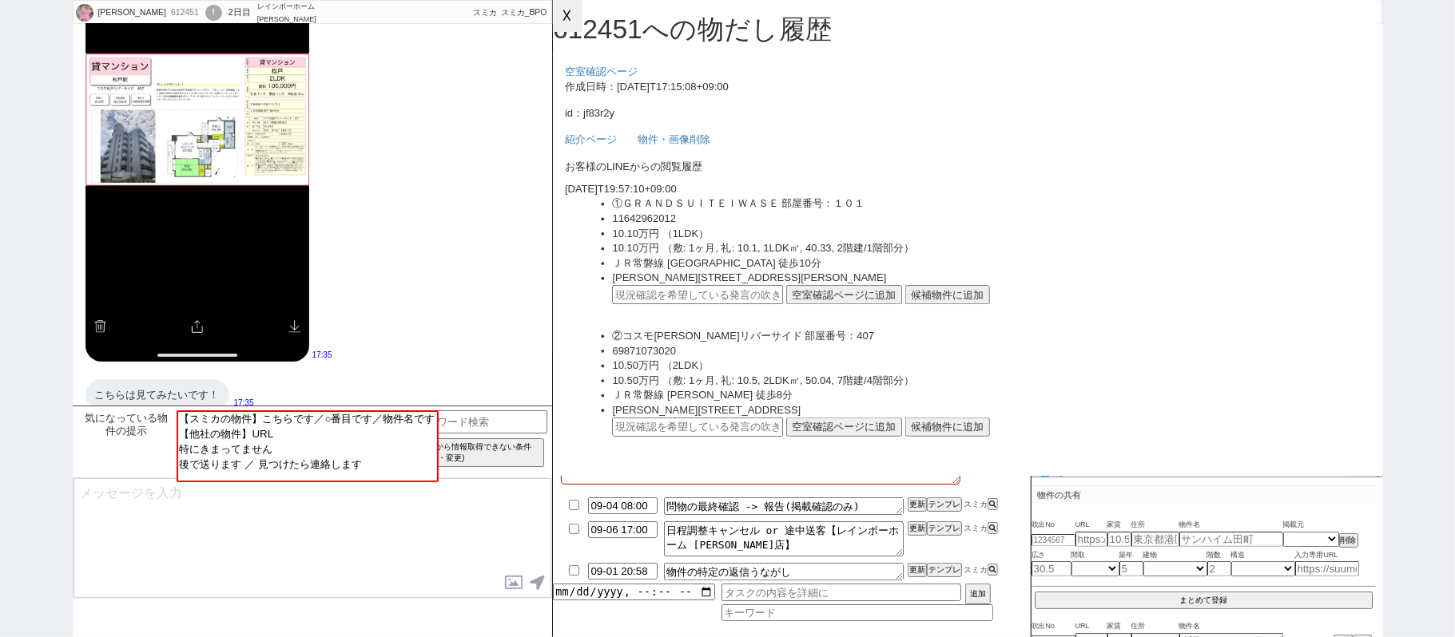
click at [560, 20] on button "☓" at bounding box center [568, 16] width 30 height 32
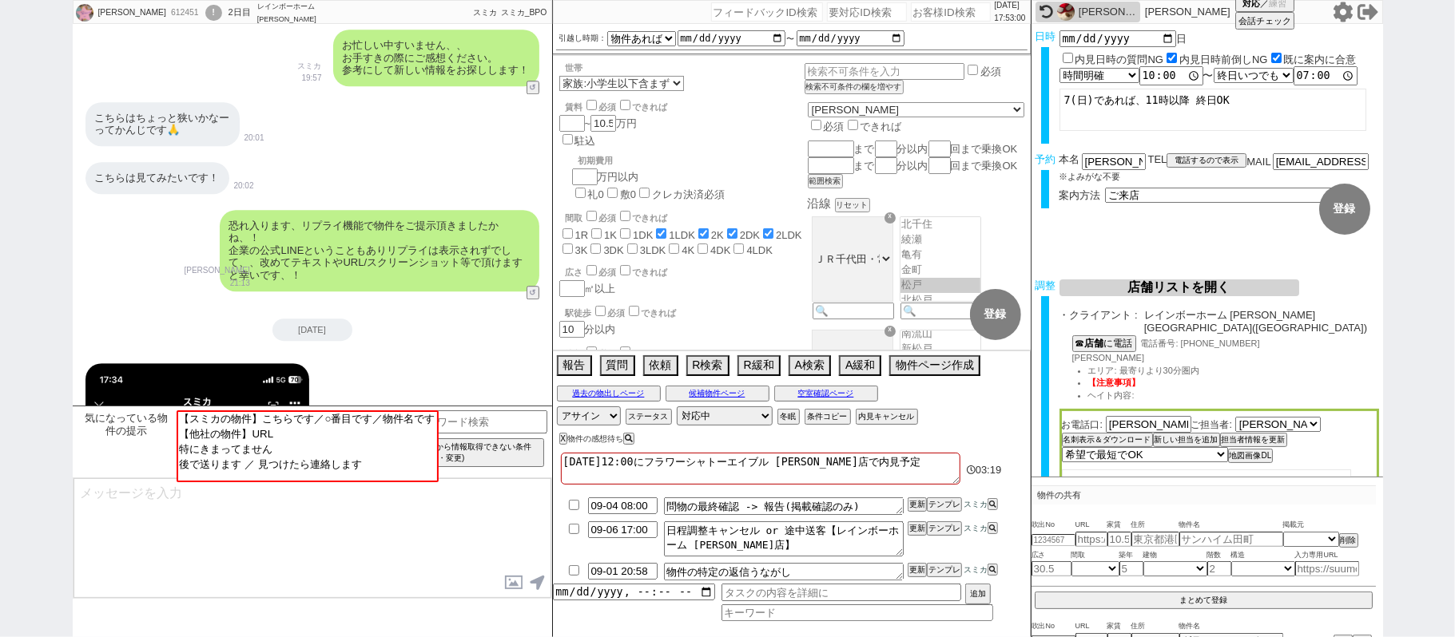
scroll to position [3160, 0]
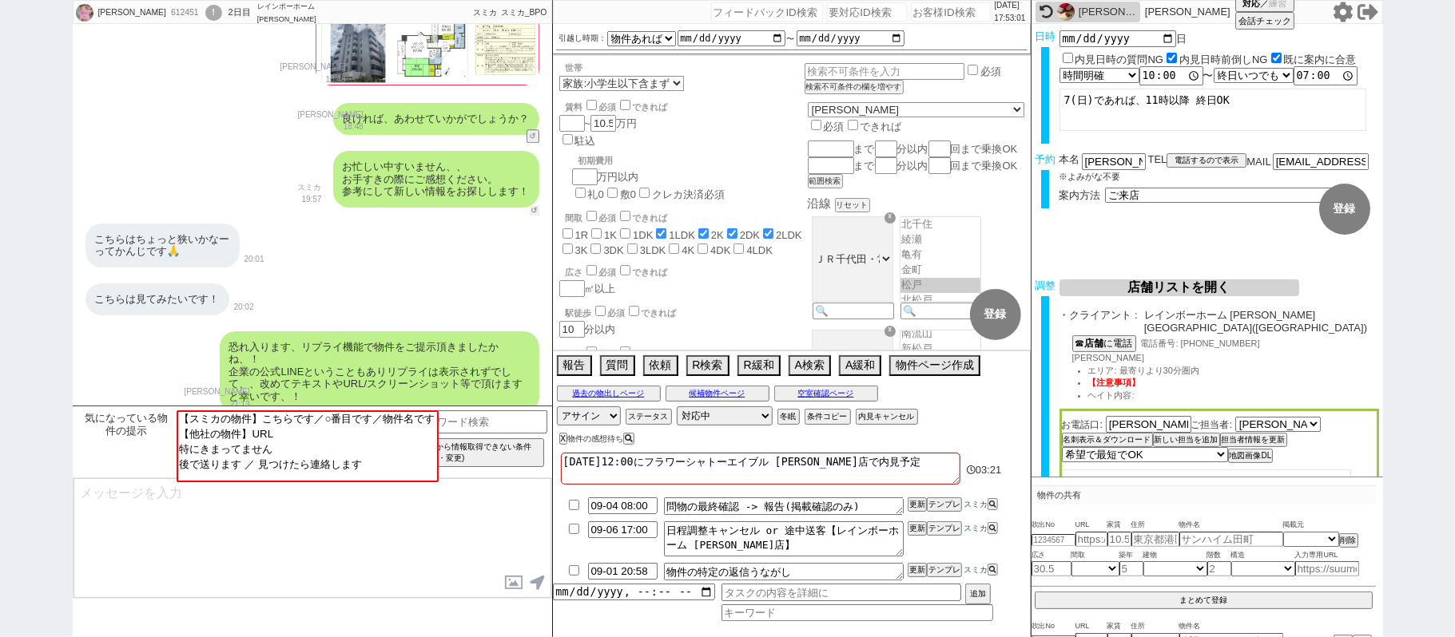
click at [535, 205] on button "↺" at bounding box center [535, 210] width 10 height 10
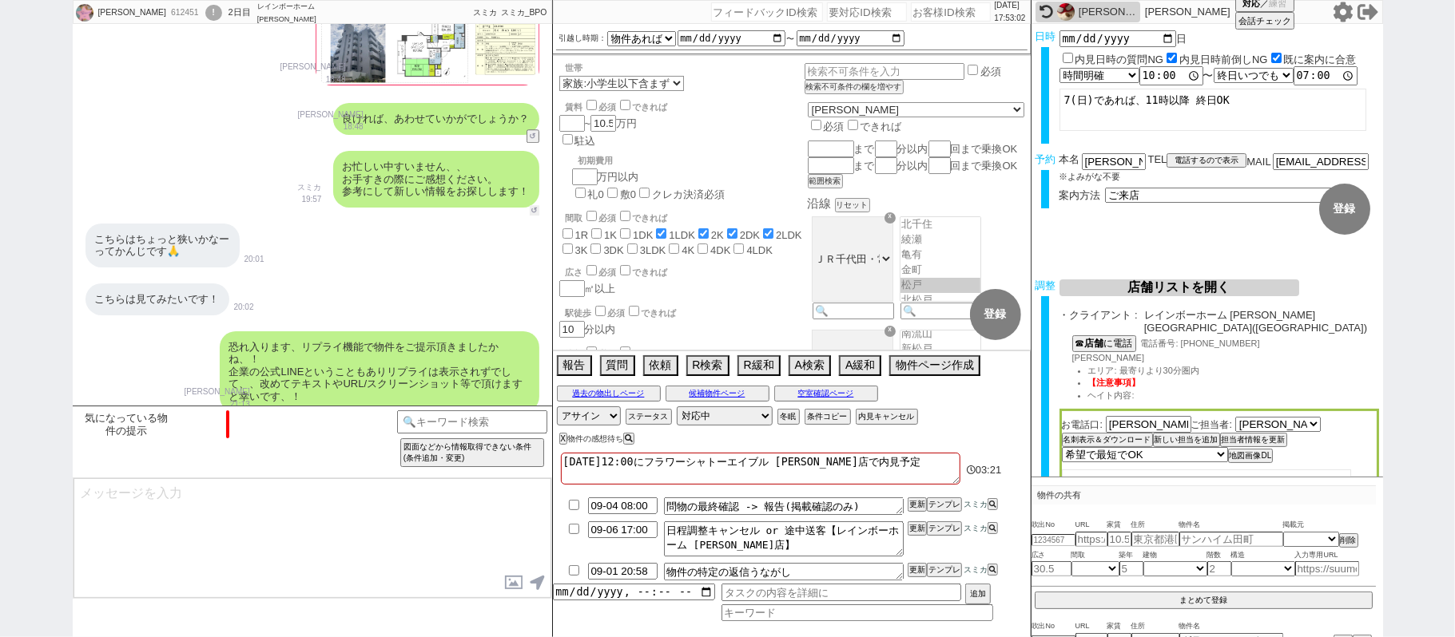
scroll to position [2553, 0]
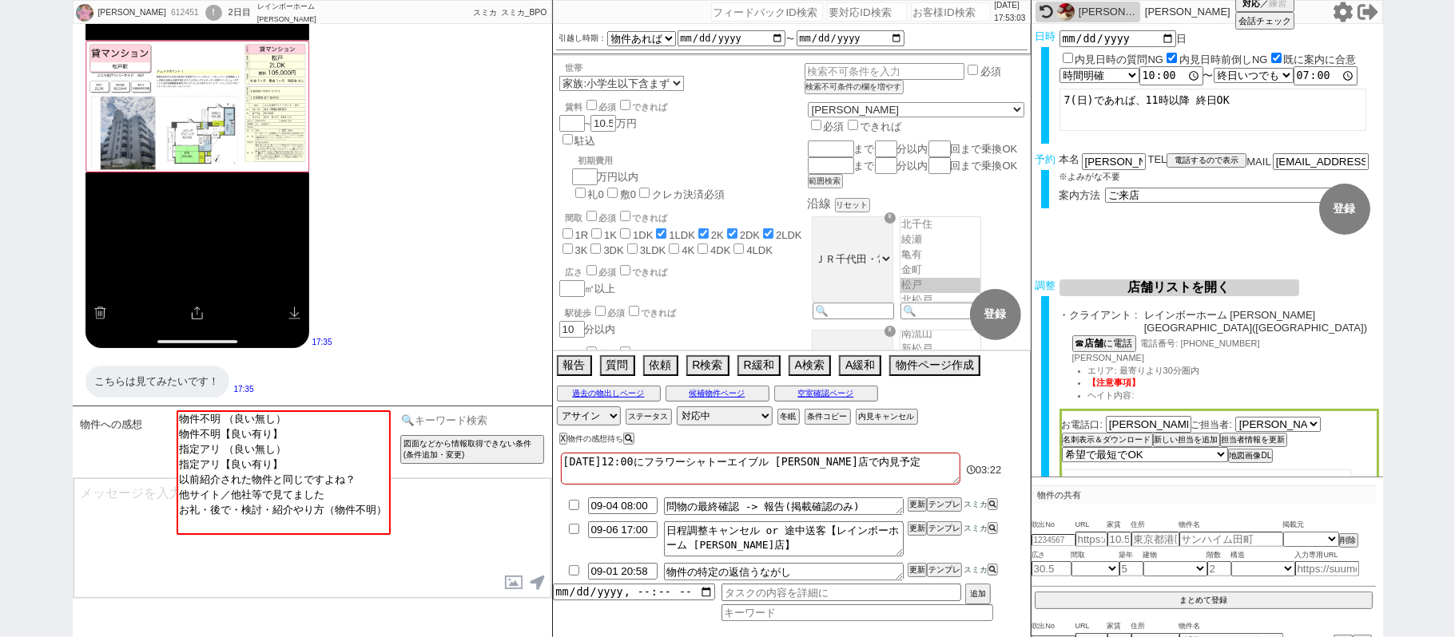
click at [438, 429] on input at bounding box center [472, 421] width 151 height 20
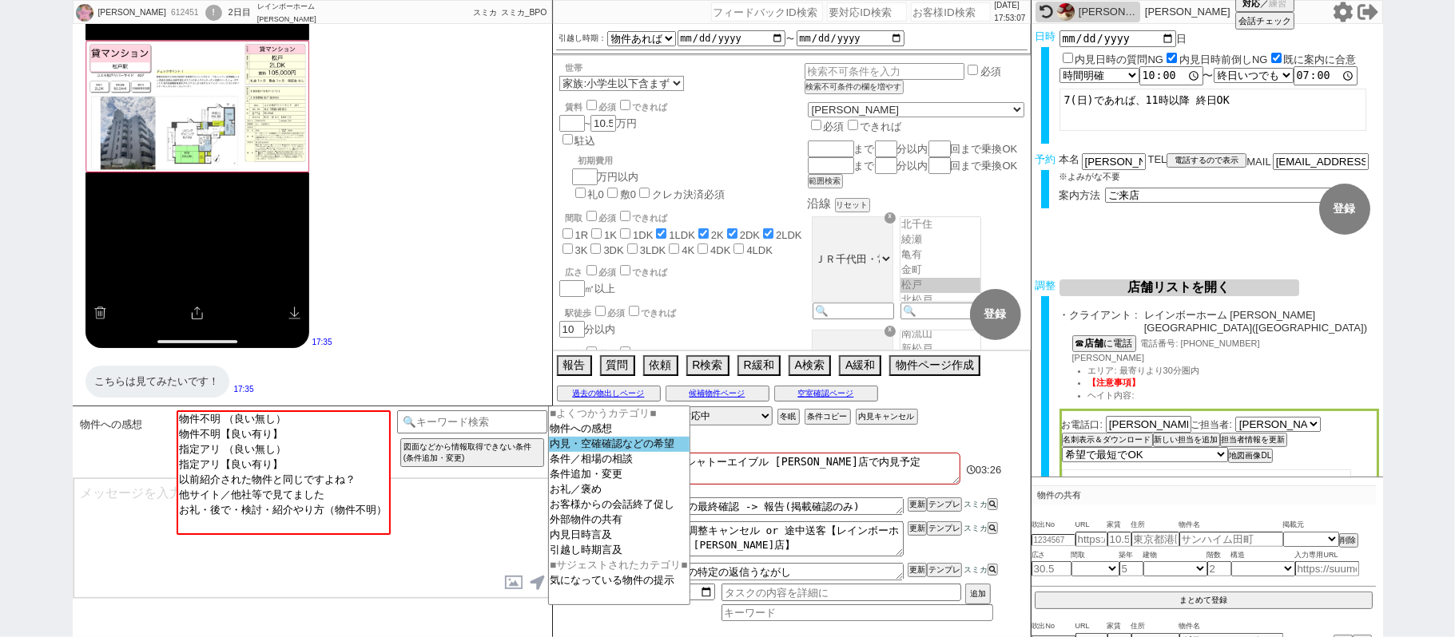
click at [637, 452] on option "内見・空確確認などの希望" at bounding box center [619, 459] width 141 height 15
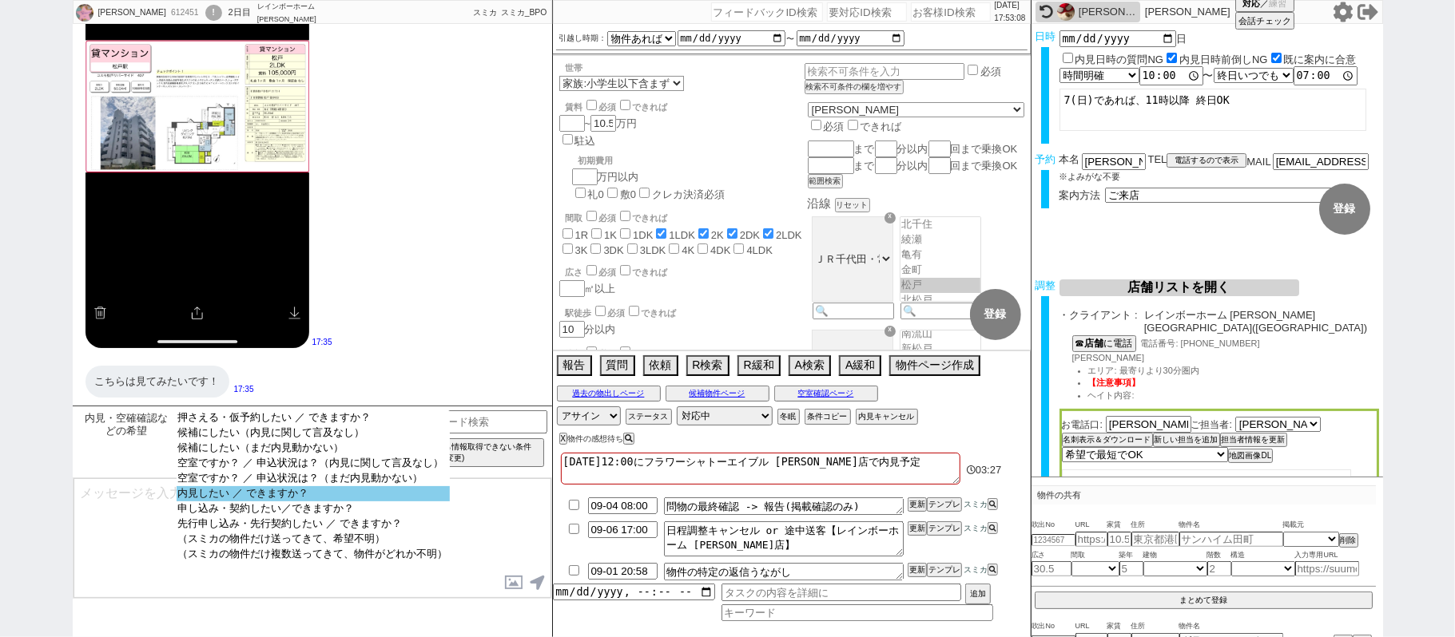
click at [304, 502] on option "内見したい ／ できますか？" at bounding box center [313, 509] width 273 height 15
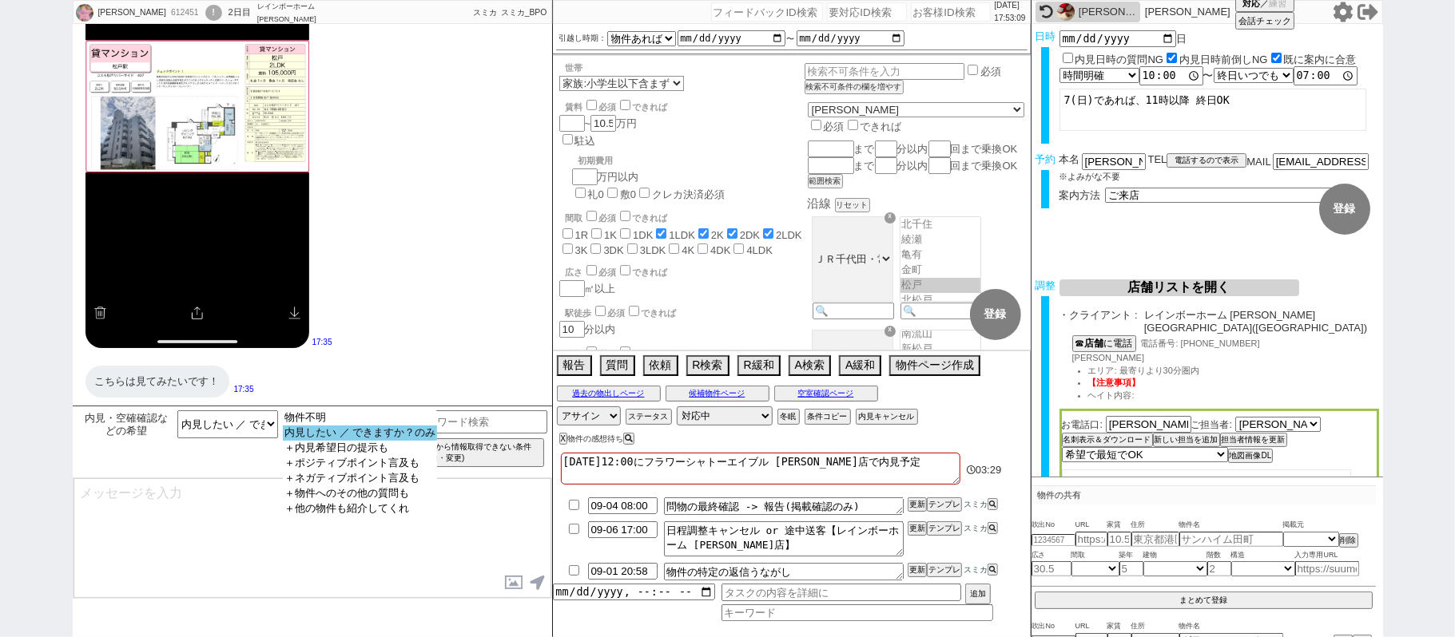
click at [327, 441] on option "内見したい ／ できますか？のみ" at bounding box center [360, 448] width 154 height 15
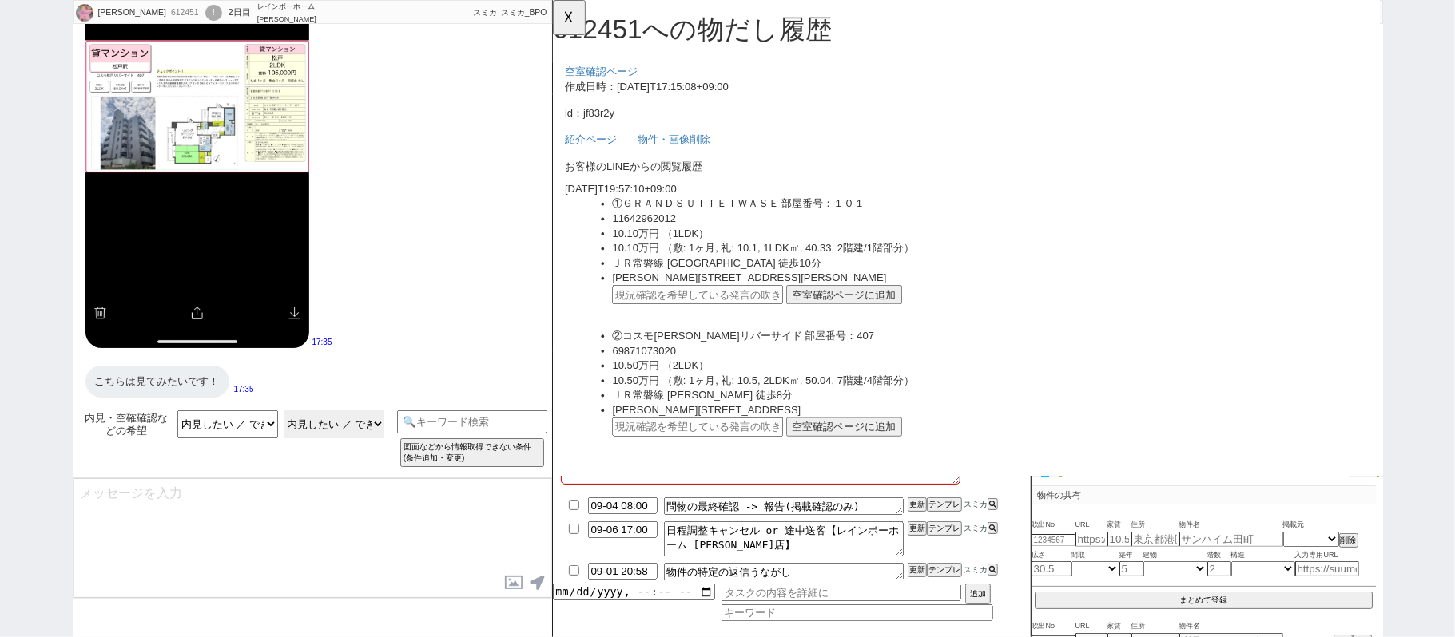
scroll to position [0, 0]
click at [233, 231] on img at bounding box center [197, 106] width 224 height 484
click at [234, 232] on img at bounding box center [197, 106] width 224 height 484
click at [772, 461] on input "text" at bounding box center [708, 459] width 184 height 21
paste input "36924985"
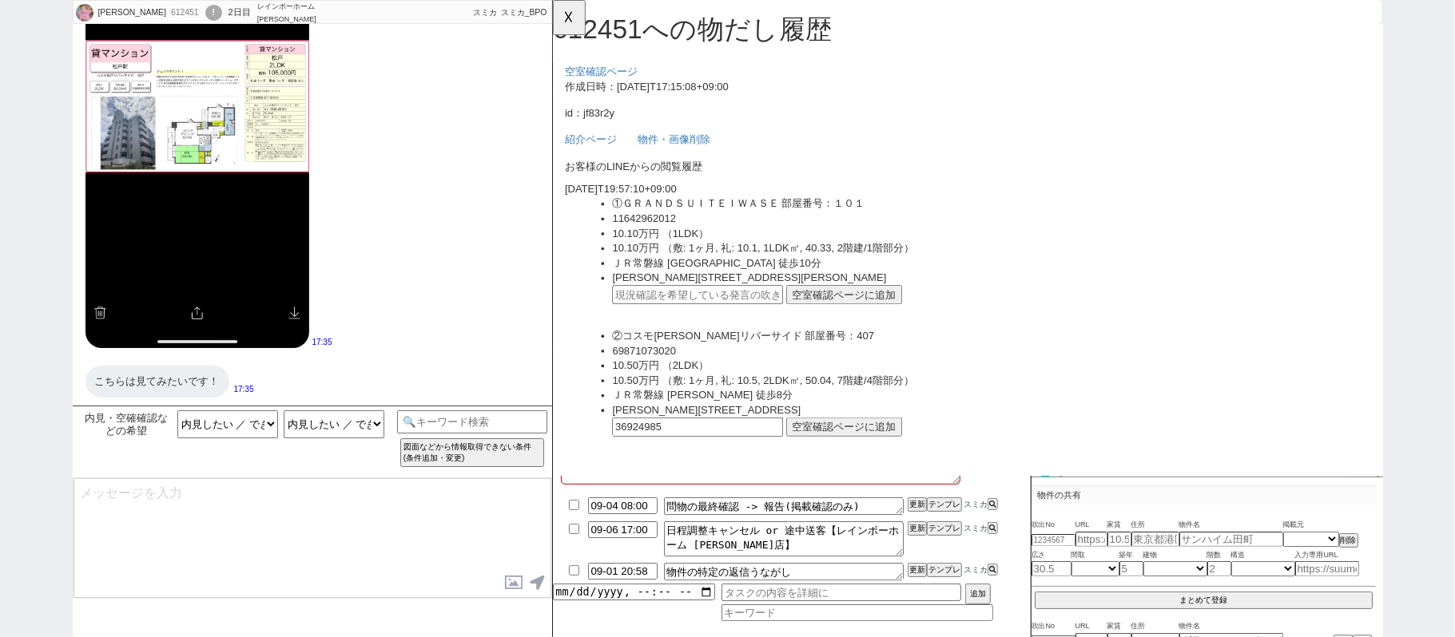
click at [838, 455] on button "空室確認ページに追加" at bounding box center [865, 459] width 125 height 21
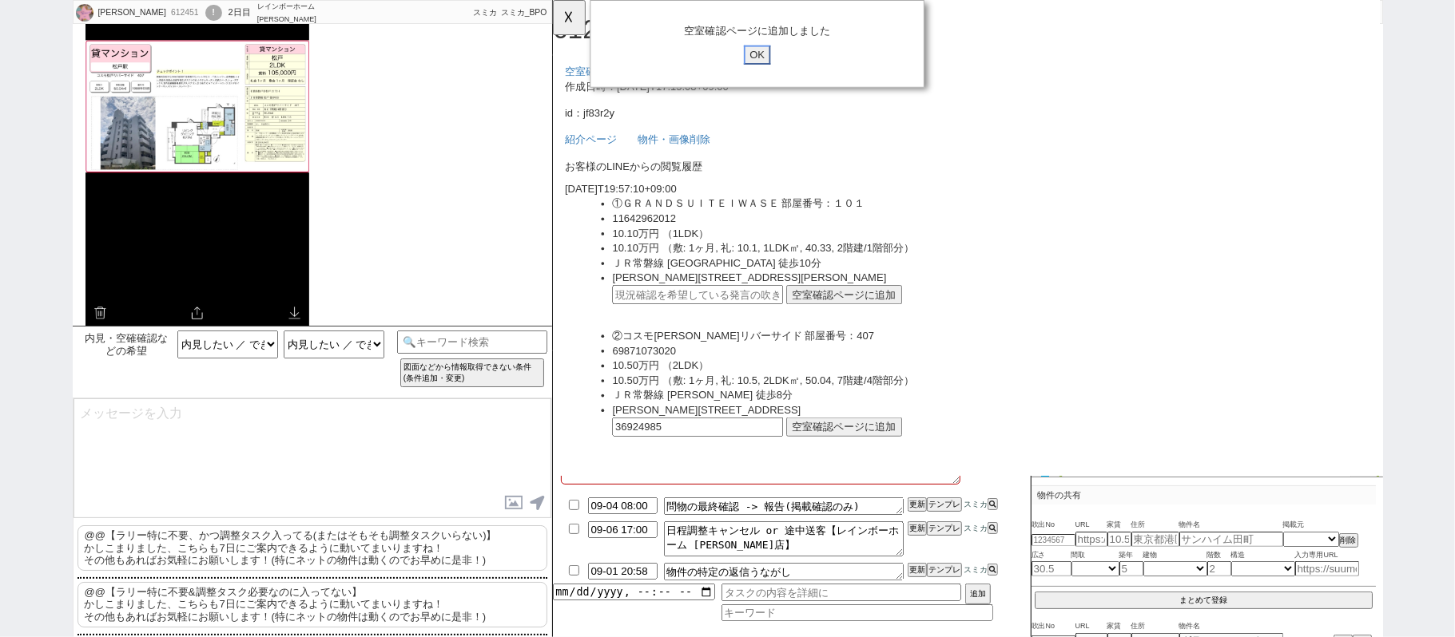
click at [767, 54] on input "OK" at bounding box center [771, 59] width 29 height 21
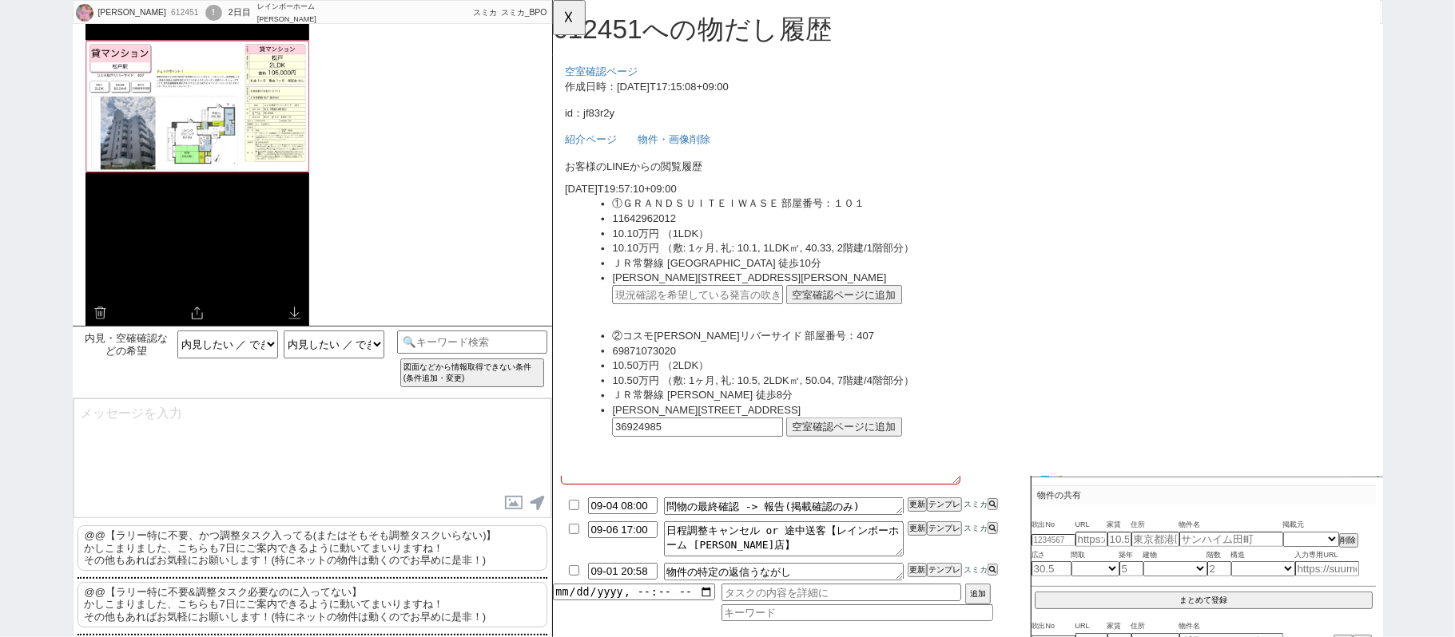
click at [262, 550] on p "@@【ラリー特に不要、かつ調整タスク入ってる(またはそもそも調整タスクいらない)】 かしこまりました、こちらも7日にご案内できるように動いてまいりますね！ そ…" at bounding box center [312, 549] width 470 height 46
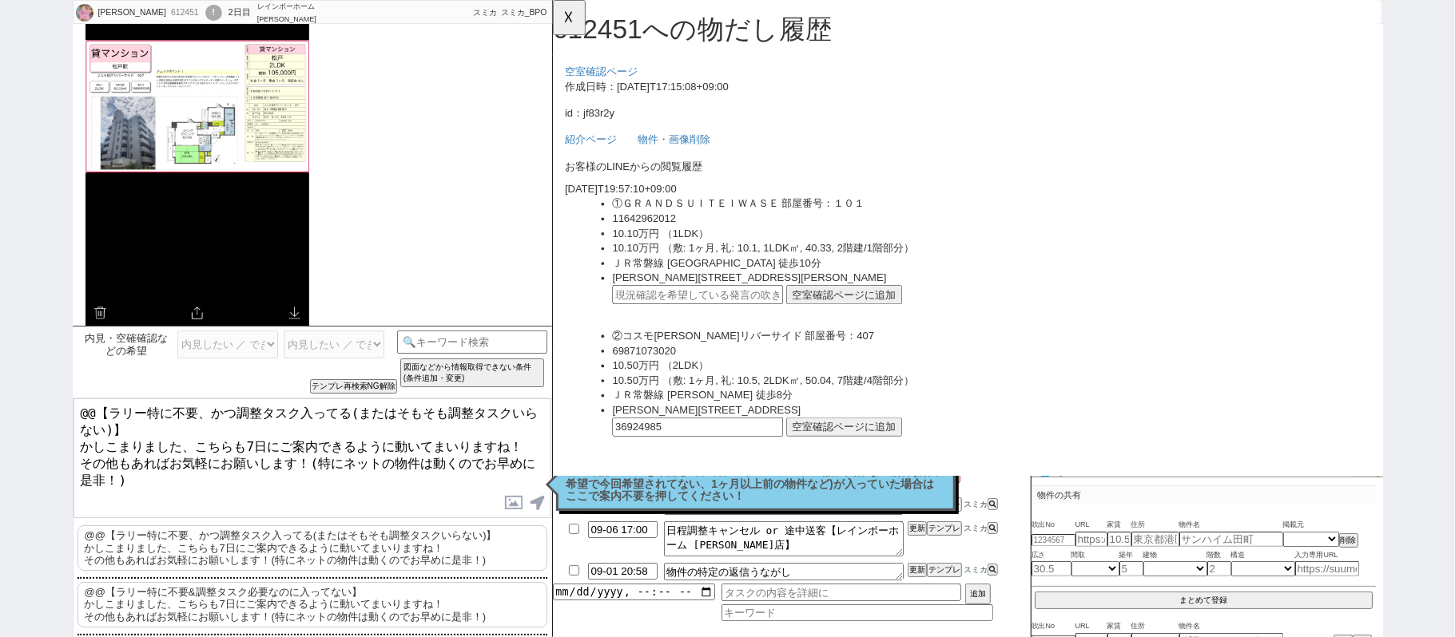
drag, startPoint x: 185, startPoint y: 439, endPoint x: 0, endPoint y: 388, distance: 192.3
click at [36, 381] on div "絵理 612451 ! 0 2日目 レインボーホーム 松戸店 冬眠中 自社客 スミカ スミカ_BPO チャット全表示 2025-08-31 かしこまりました！…" at bounding box center [727, 318] width 1455 height 637
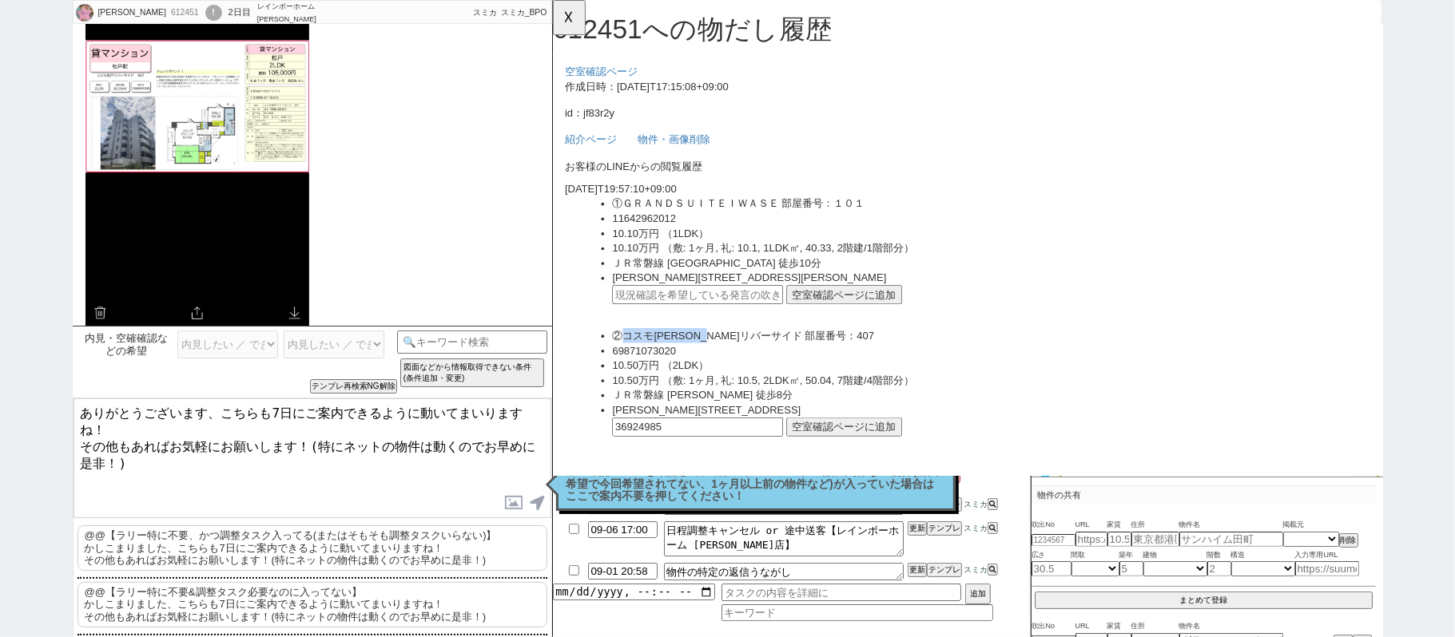
drag, startPoint x: 629, startPoint y: 358, endPoint x: 744, endPoint y: 359, distance: 114.2
click at [744, 359] on li "②コスモ松戸リバーサイド 部屋番号：407" at bounding box center [1022, 361] width 812 height 16
copy li "コスモ松戸リバーサイド"
drag, startPoint x: 224, startPoint y: 413, endPoint x: 273, endPoint y: 410, distance: 48.8
click at [273, 410] on textarea "ありがとうございます、こちらも7日にご案内できるように動いてまいりますね！ その他もあればお気軽にお願いします！(特にネットの物件は動くのでお早めに是非！)" at bounding box center [312, 459] width 478 height 120
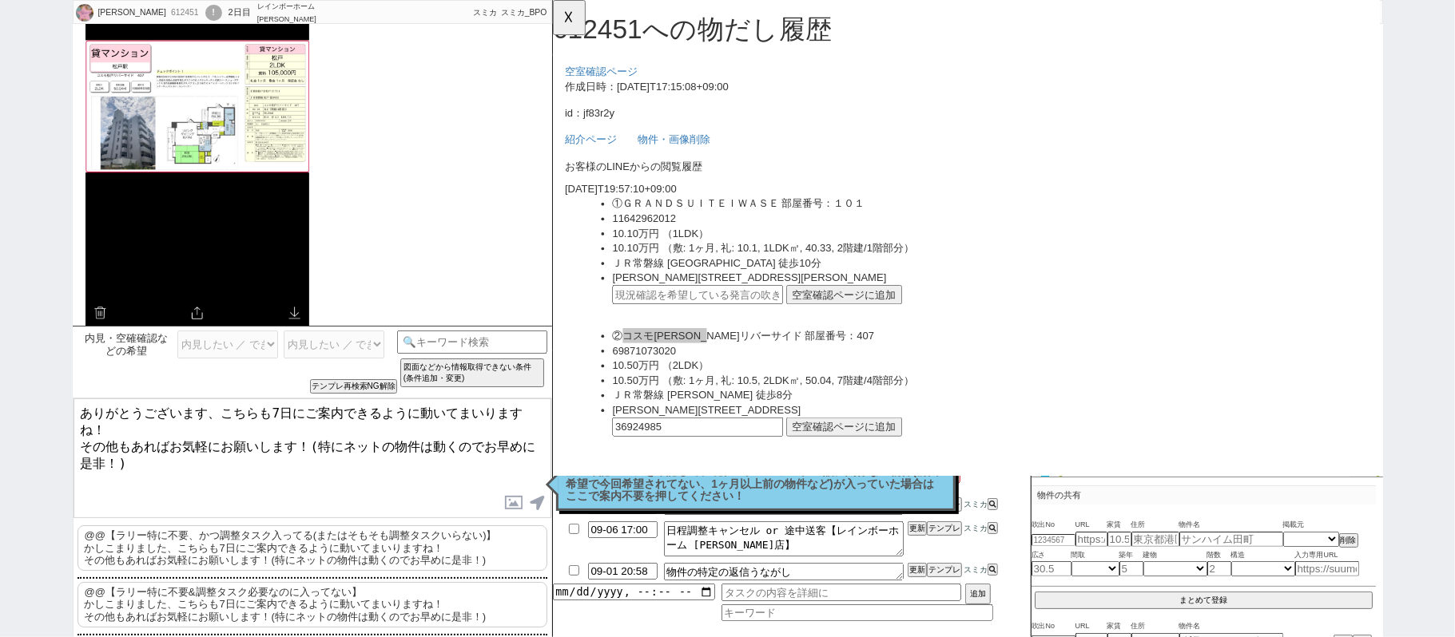
paste textarea "スモ松戸リバーサイド"
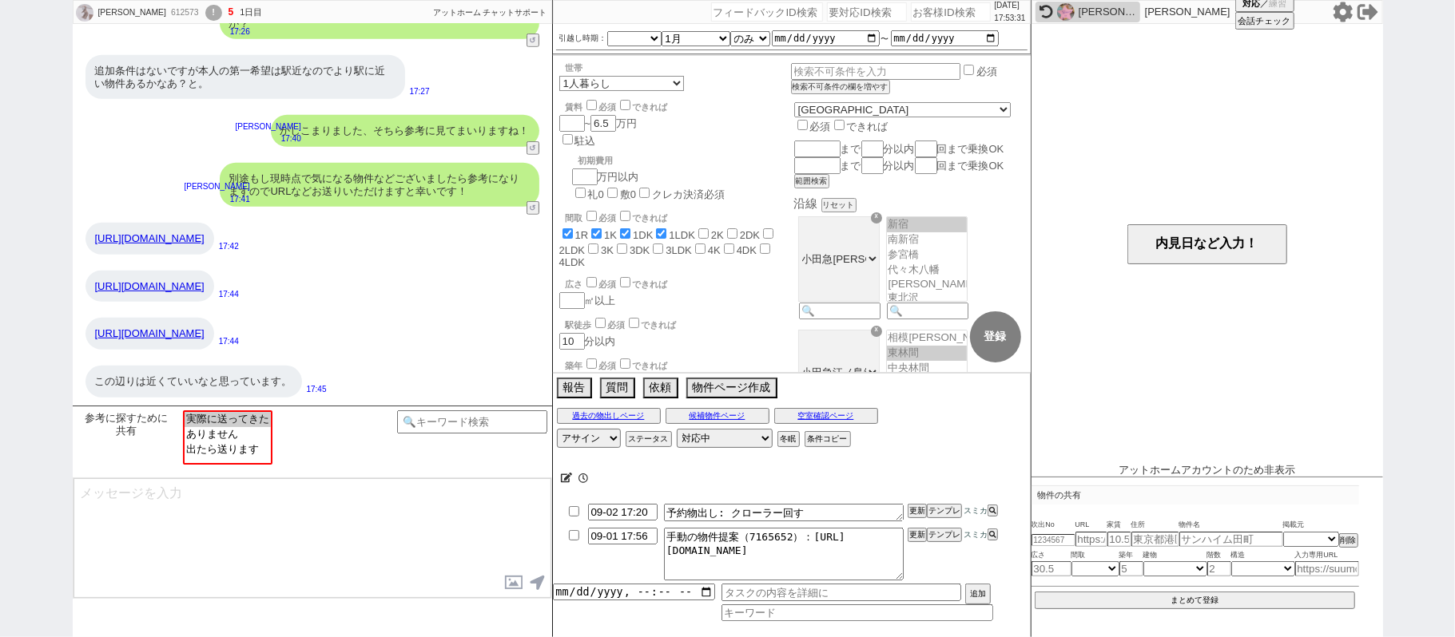
scroll to position [117, 0]
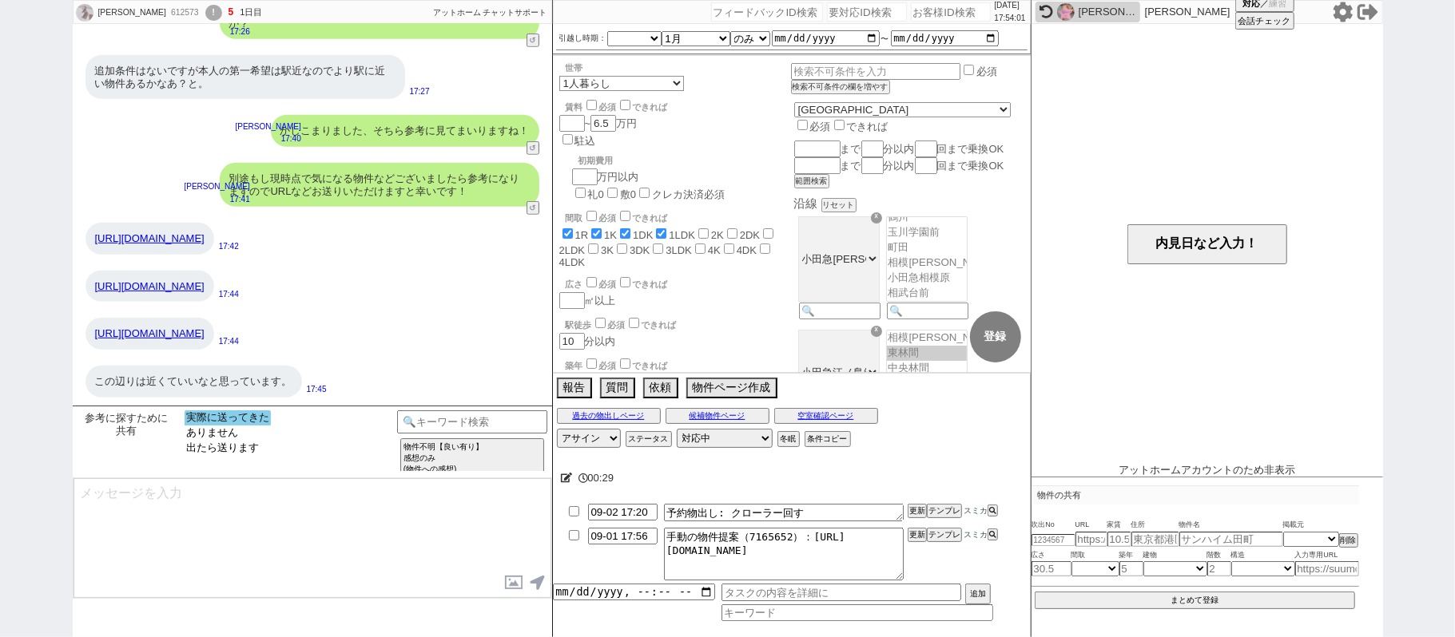
click at [253, 426] on option "実際に送ってきた" at bounding box center [228, 433] width 86 height 15
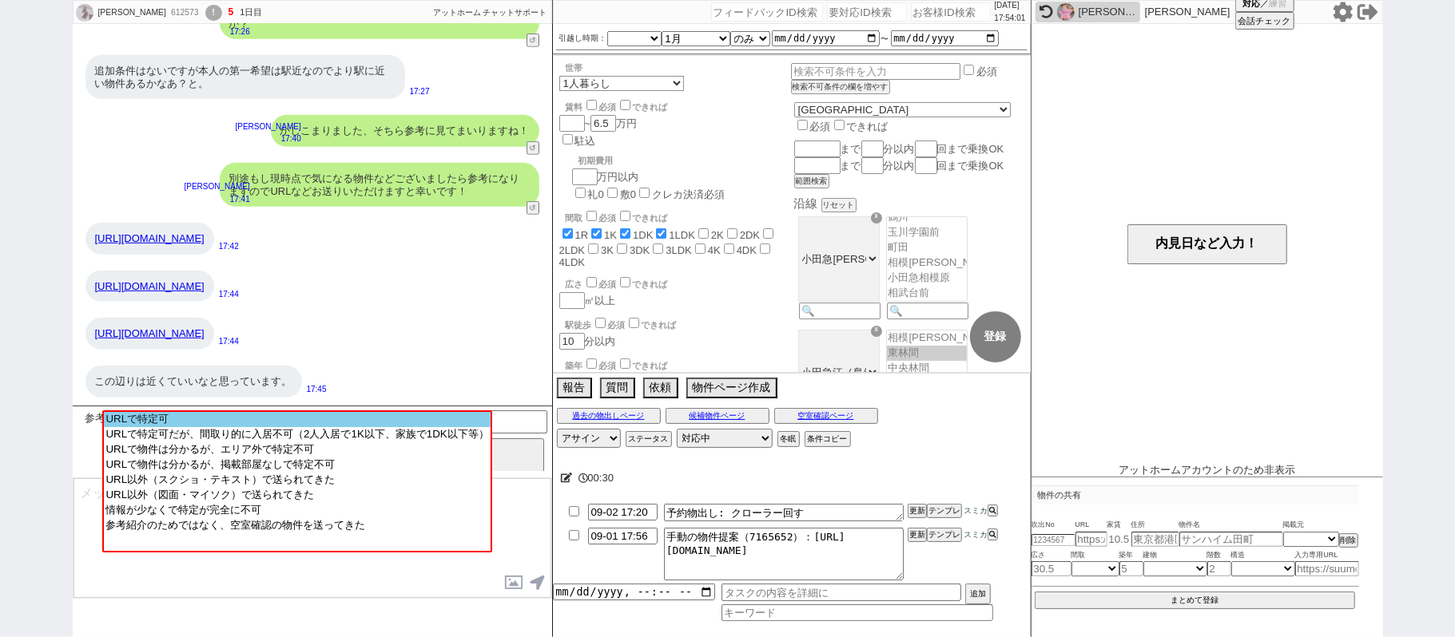
click at [253, 427] on option "URLで特定可" at bounding box center [297, 434] width 386 height 15
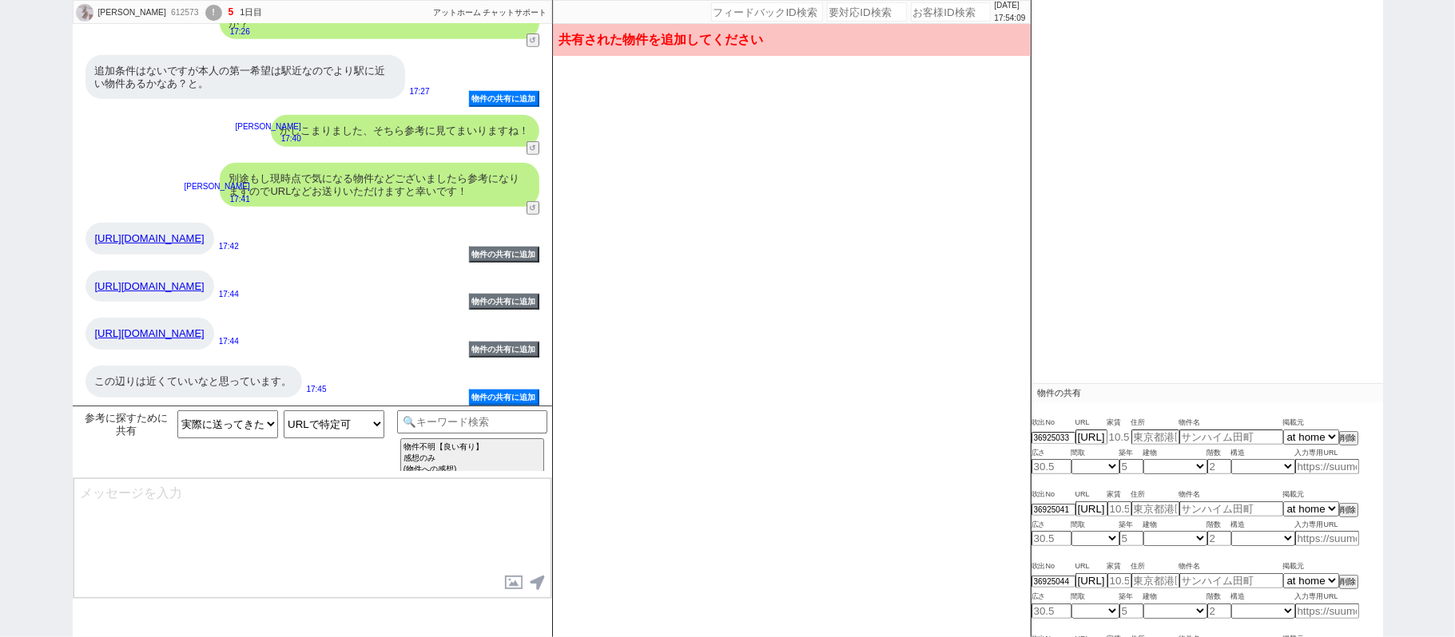
scroll to position [211, 0]
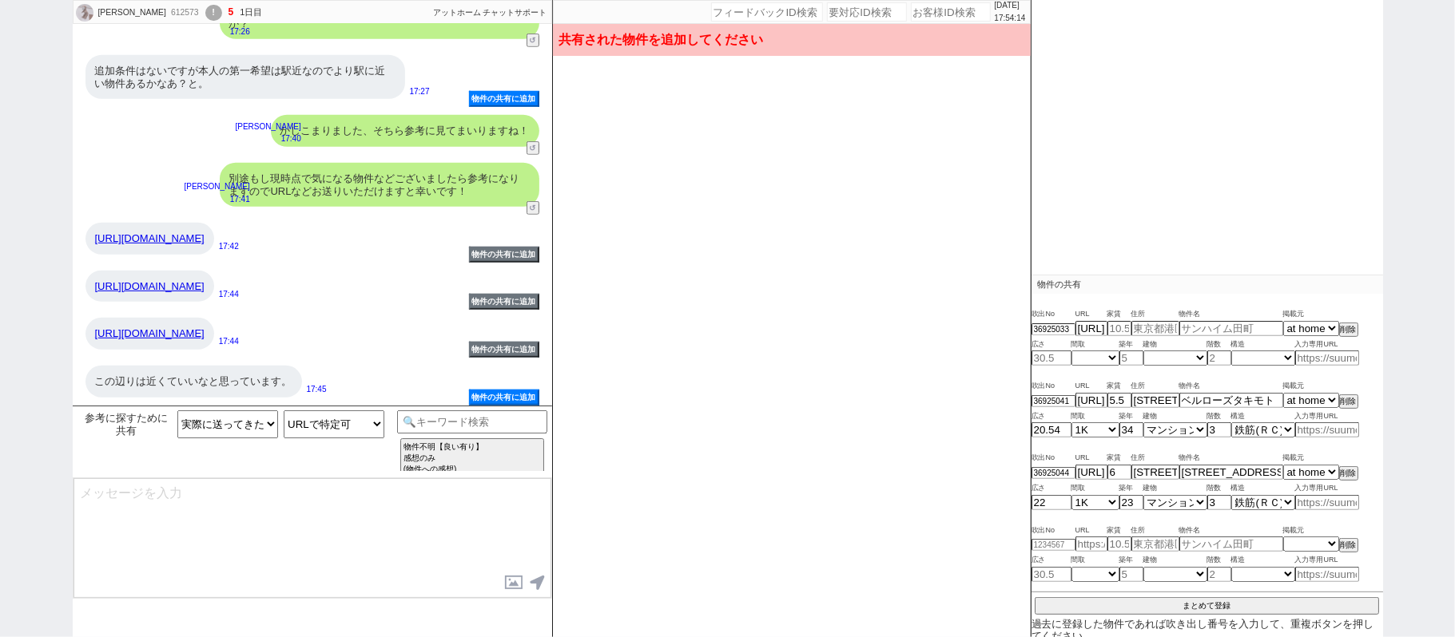
click at [205, 236] on link "https://www.athome.co.jp/smt/psl/exam/kr/" at bounding box center [149, 238] width 109 height 12
click at [1343, 328] on button "削除" at bounding box center [1347, 329] width 16 height 11
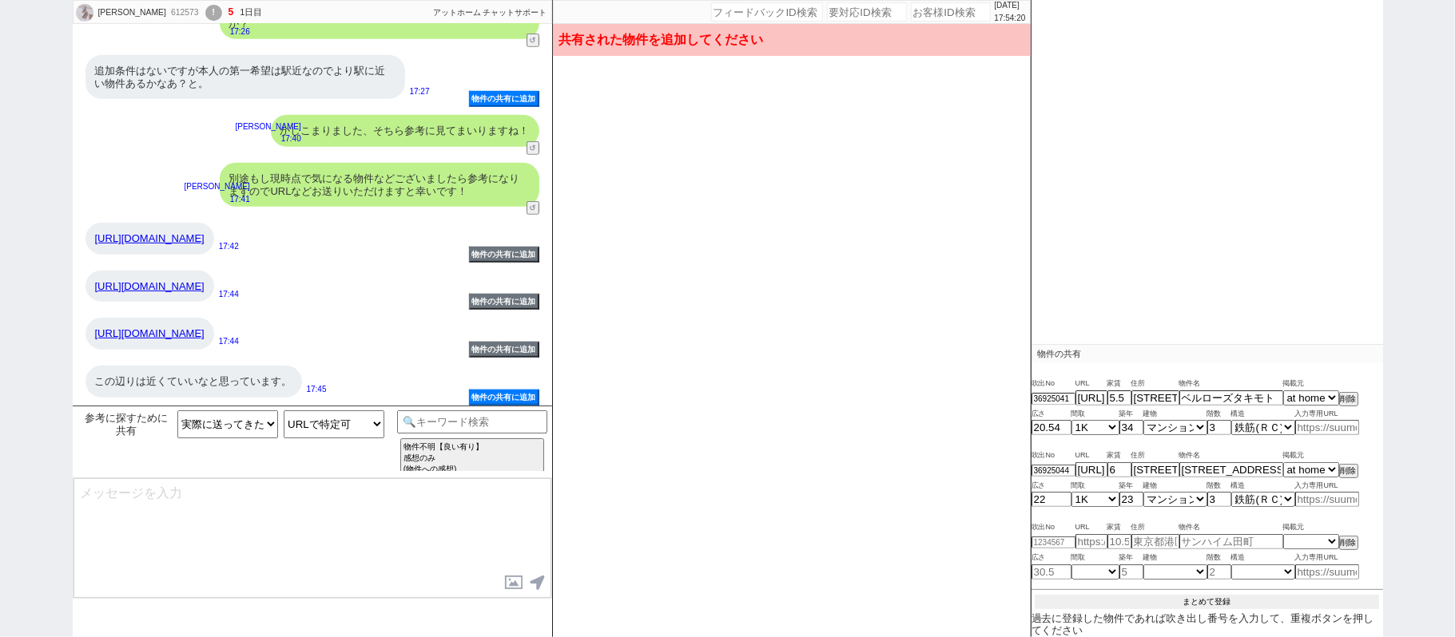
click at [1190, 604] on button "まとめて登録" at bounding box center [1207, 602] width 344 height 14
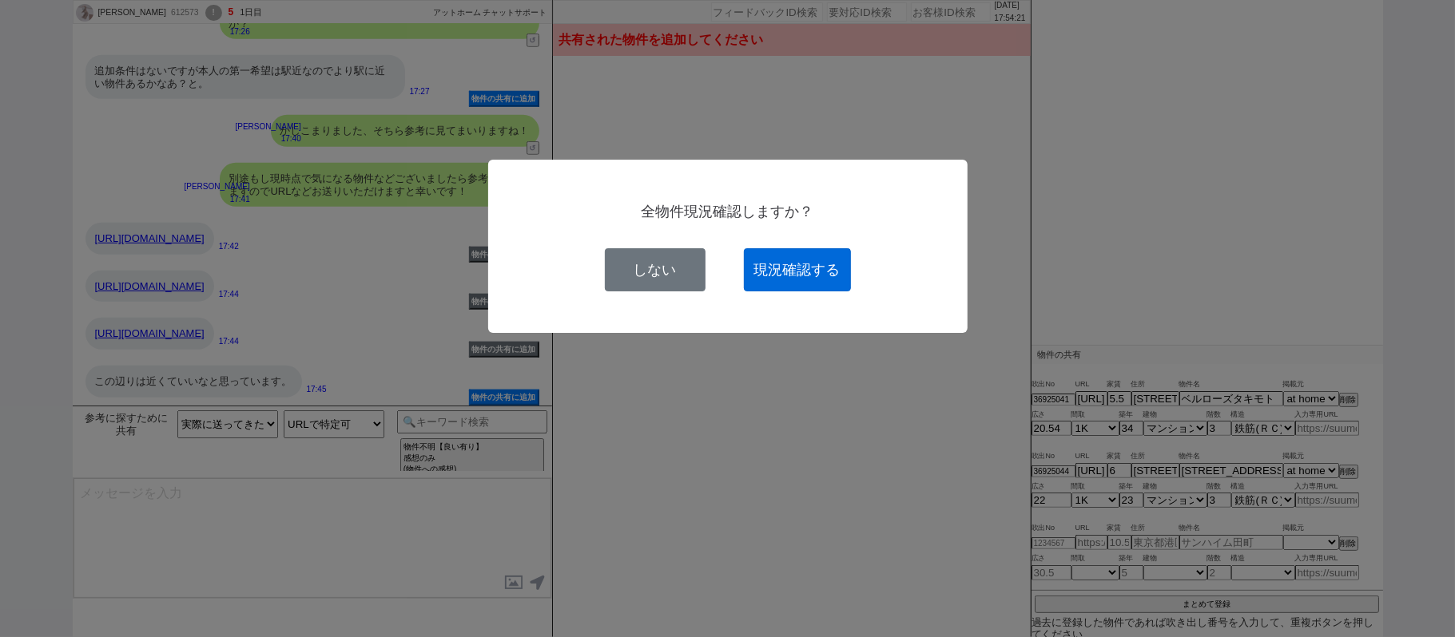
click at [812, 262] on button "現況確認する" at bounding box center [797, 269] width 107 height 43
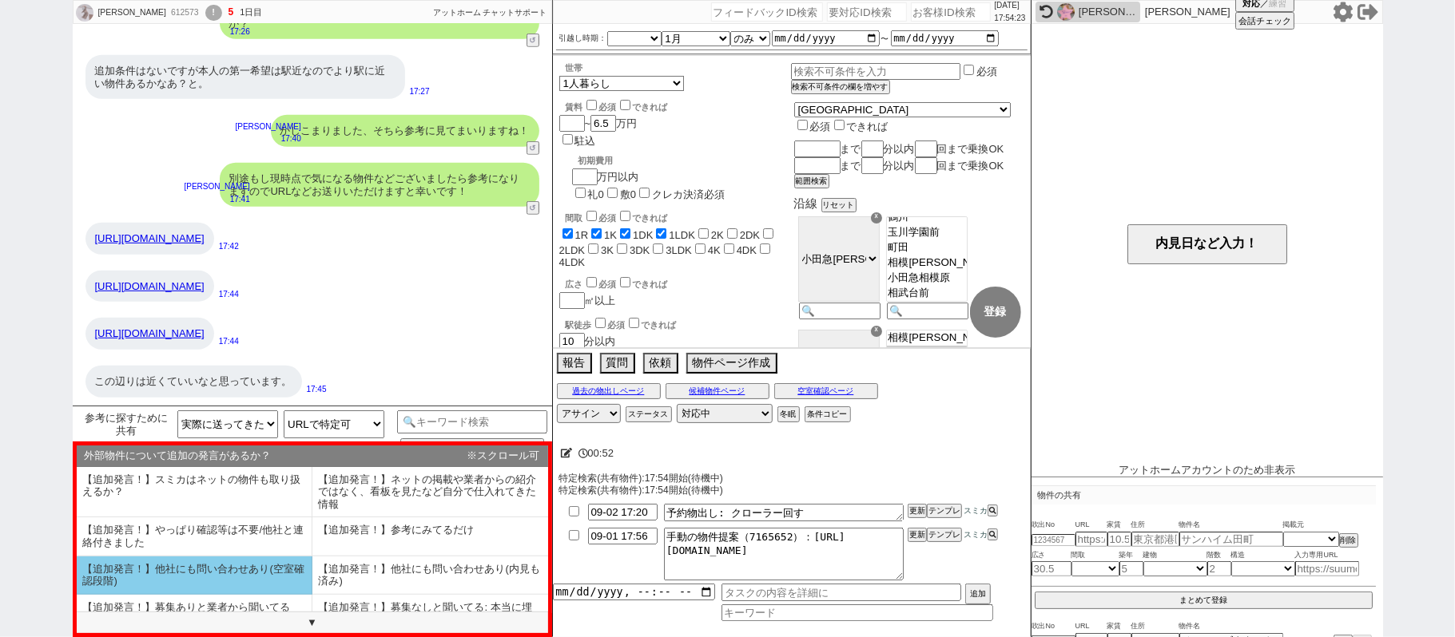
scroll to position [99, 0]
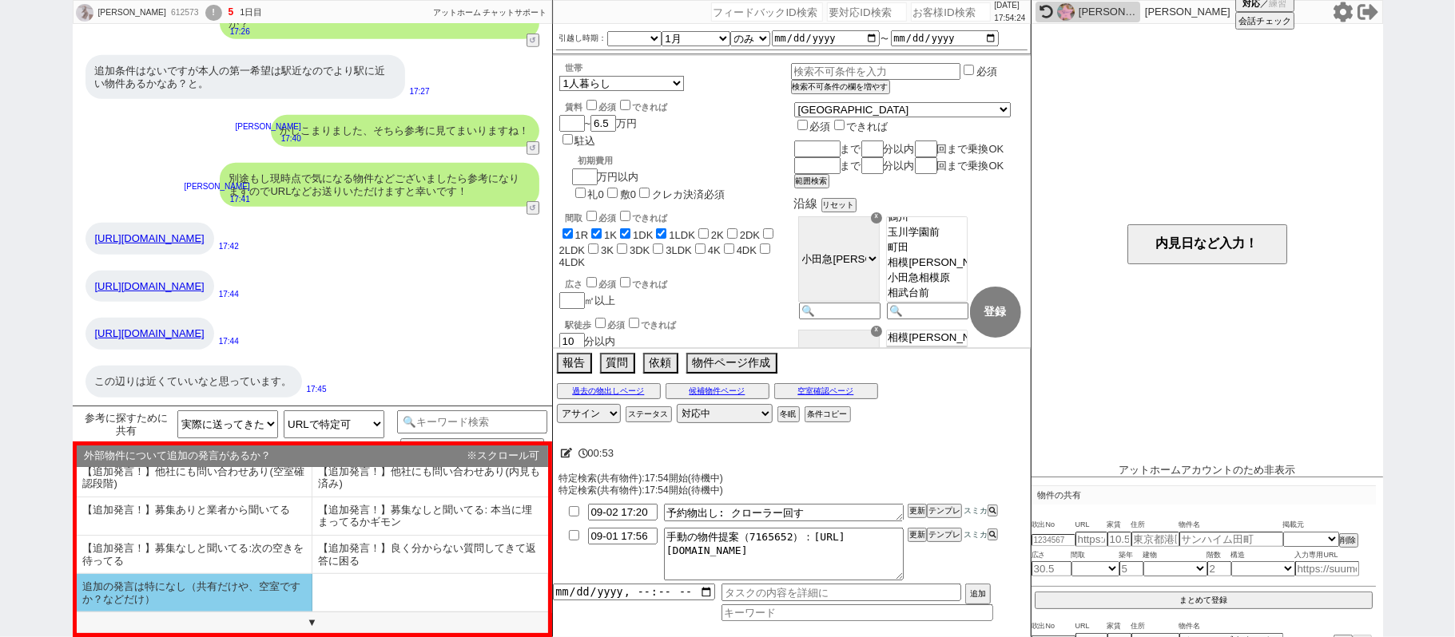
click at [248, 590] on li "追加の発言は特になし（共有だけや、空室ですか？などだけ）" at bounding box center [195, 593] width 236 height 38
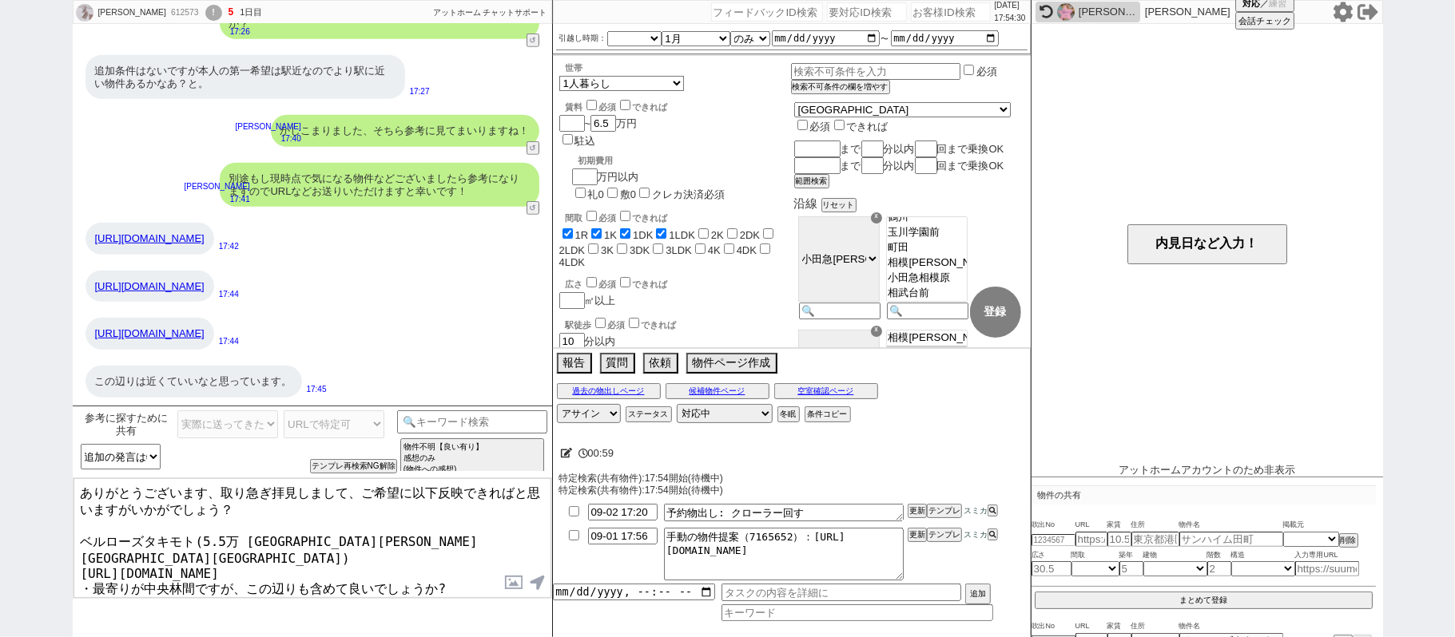
click at [219, 492] on textarea "ありがとうございます、取り急ぎ拝見しまして、ご希望に以下反映できればと思いますがいかがでしょう？ ベルローズタキモト(5.5万 神奈川県大和市中央林間６丁目)…" at bounding box center [312, 539] width 478 height 120
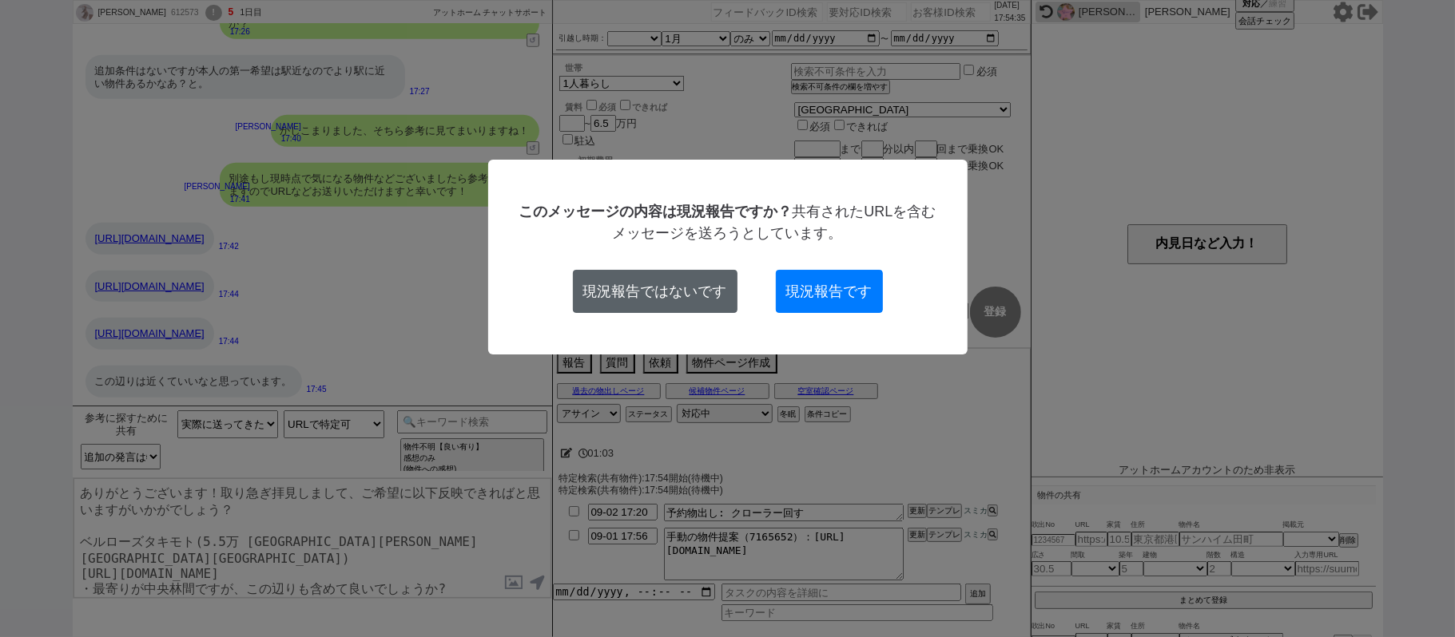
click at [697, 281] on button "現況報告ではないです" at bounding box center [655, 291] width 165 height 43
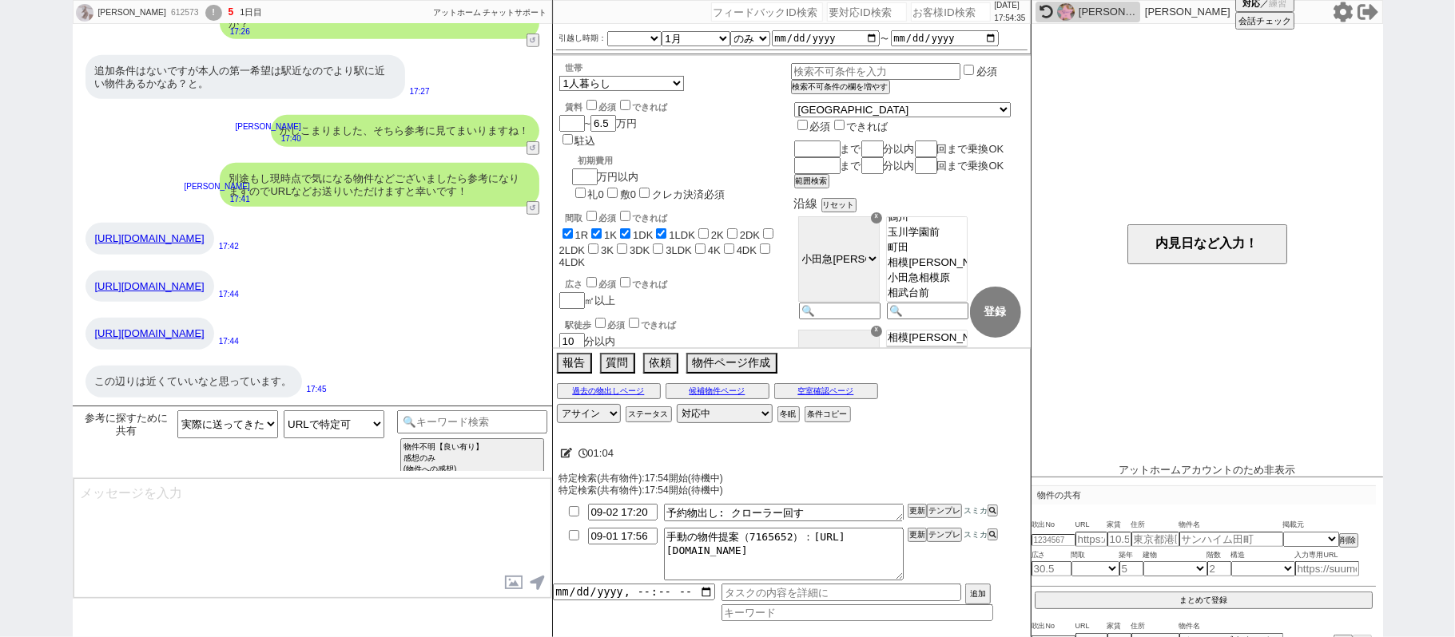
click at [697, 316] on div "駅徒歩 必須 できれば 10 分以内" at bounding box center [675, 333] width 232 height 34
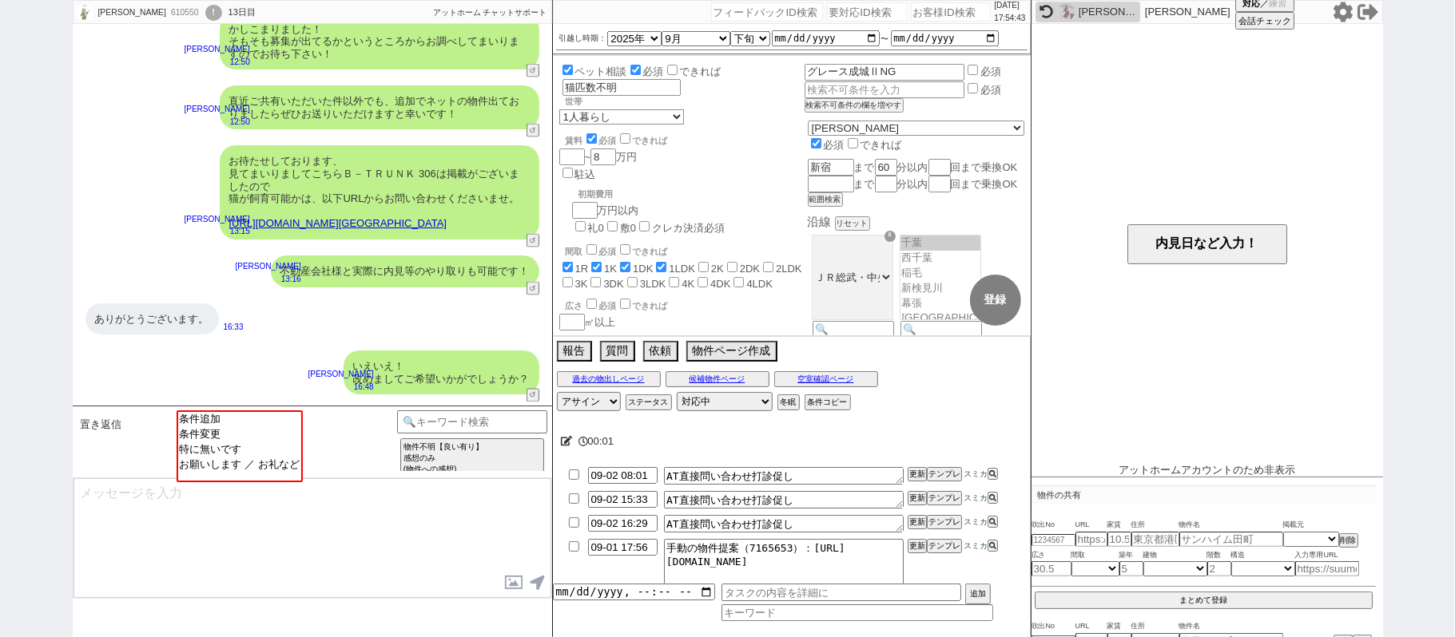
scroll to position [168, 0]
click at [572, 404] on select "アサイン 松井健太朗" at bounding box center [589, 401] width 64 height 19
click at [410, 129] on div "直近ご共有いただいた件以外でも、追加でネットの物件出ておりましたらぜひお送りいただけますと幸いです！" at bounding box center [380, 107] width 320 height 44
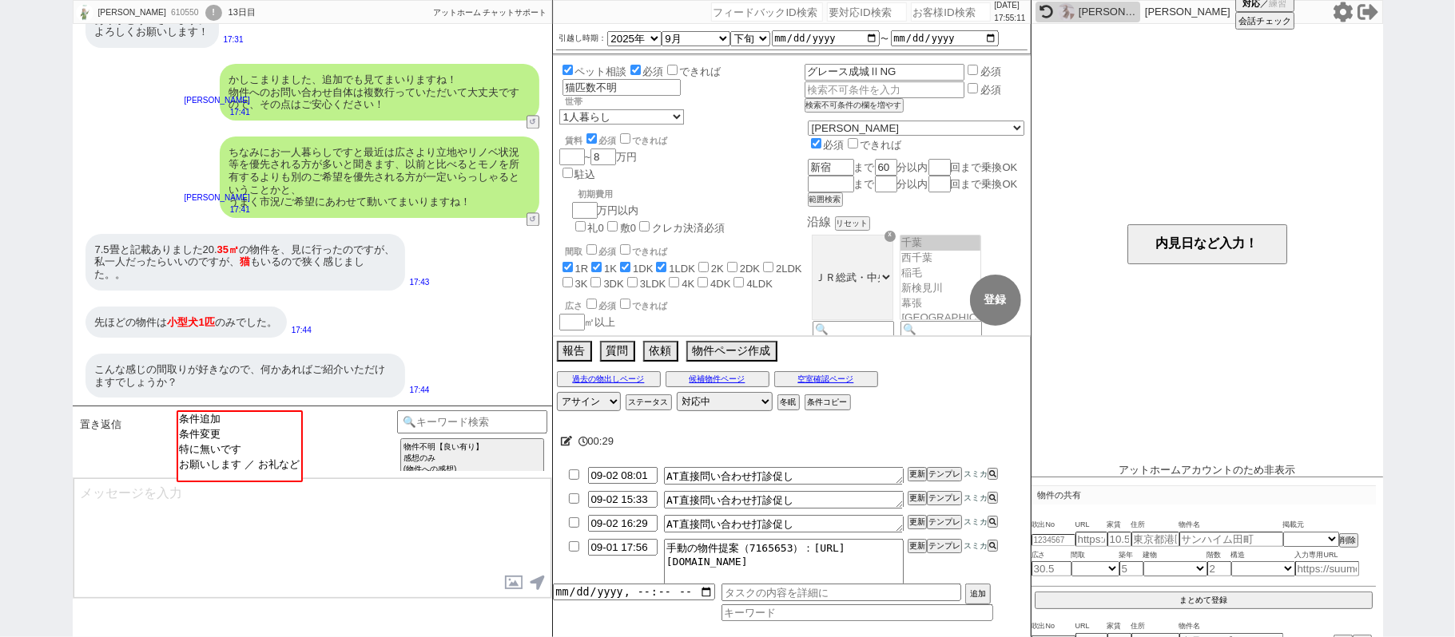
scroll to position [2529, 0]
click at [826, 379] on button "空室確認ページ" at bounding box center [826, 379] width 104 height 13
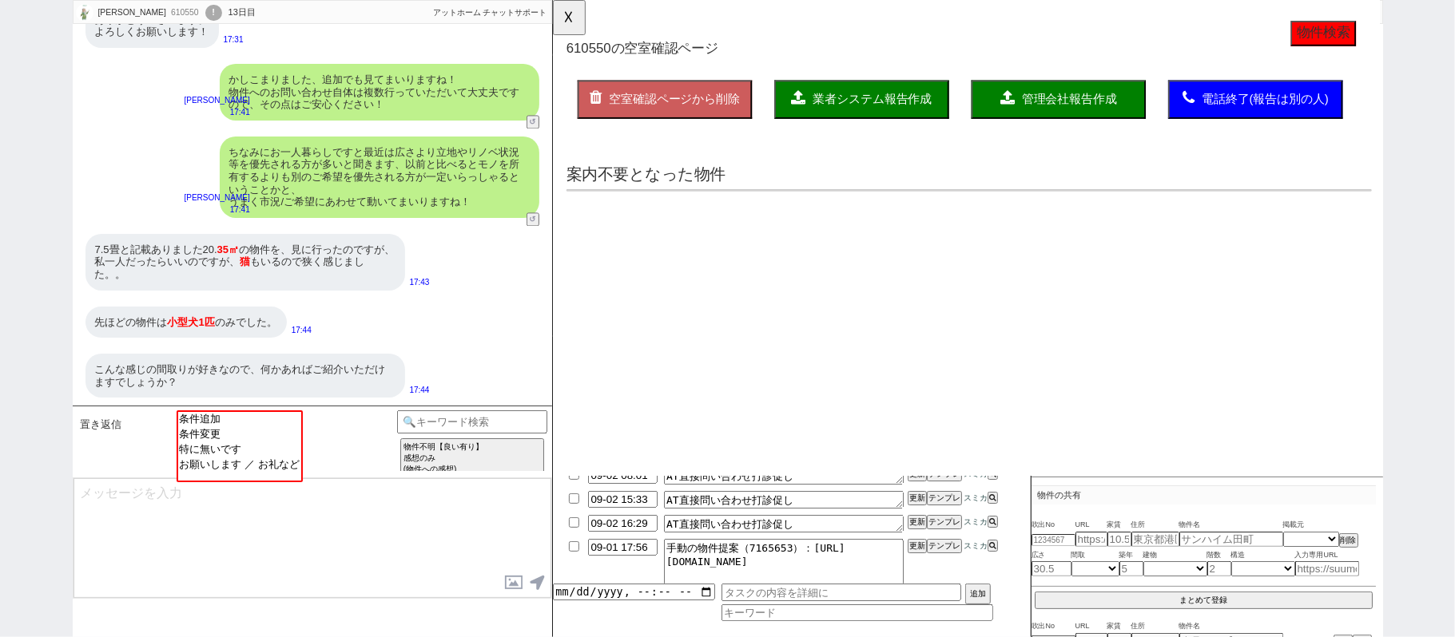
scroll to position [0, 0]
click at [570, 11] on button "☓" at bounding box center [568, 16] width 30 height 32
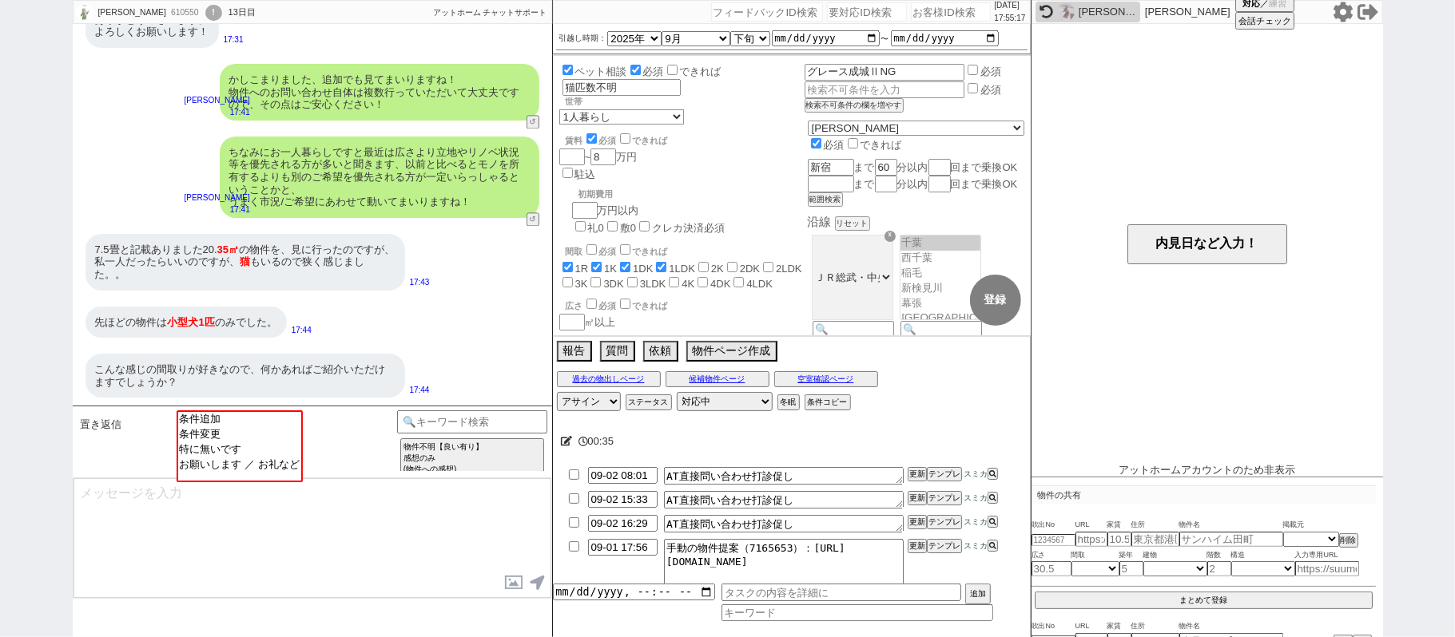
click at [575, 478] on input "checkbox" at bounding box center [573, 475] width 23 height 10
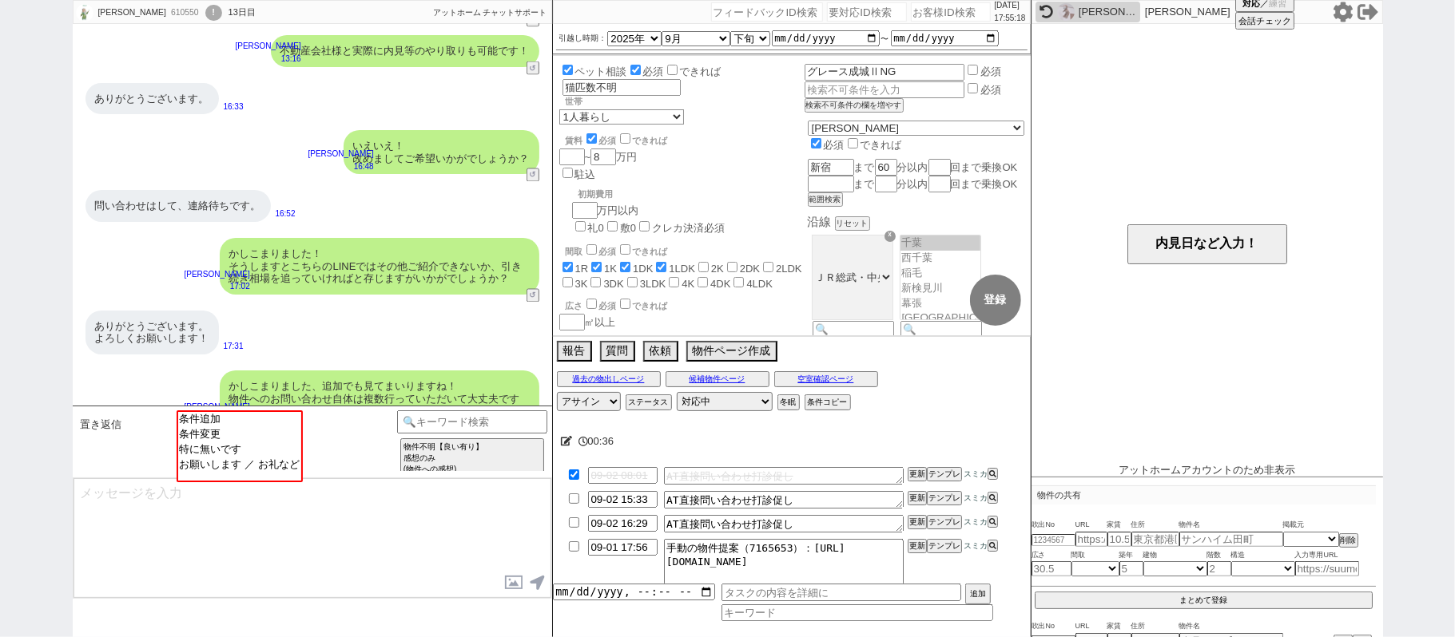
scroll to position [1997, 0]
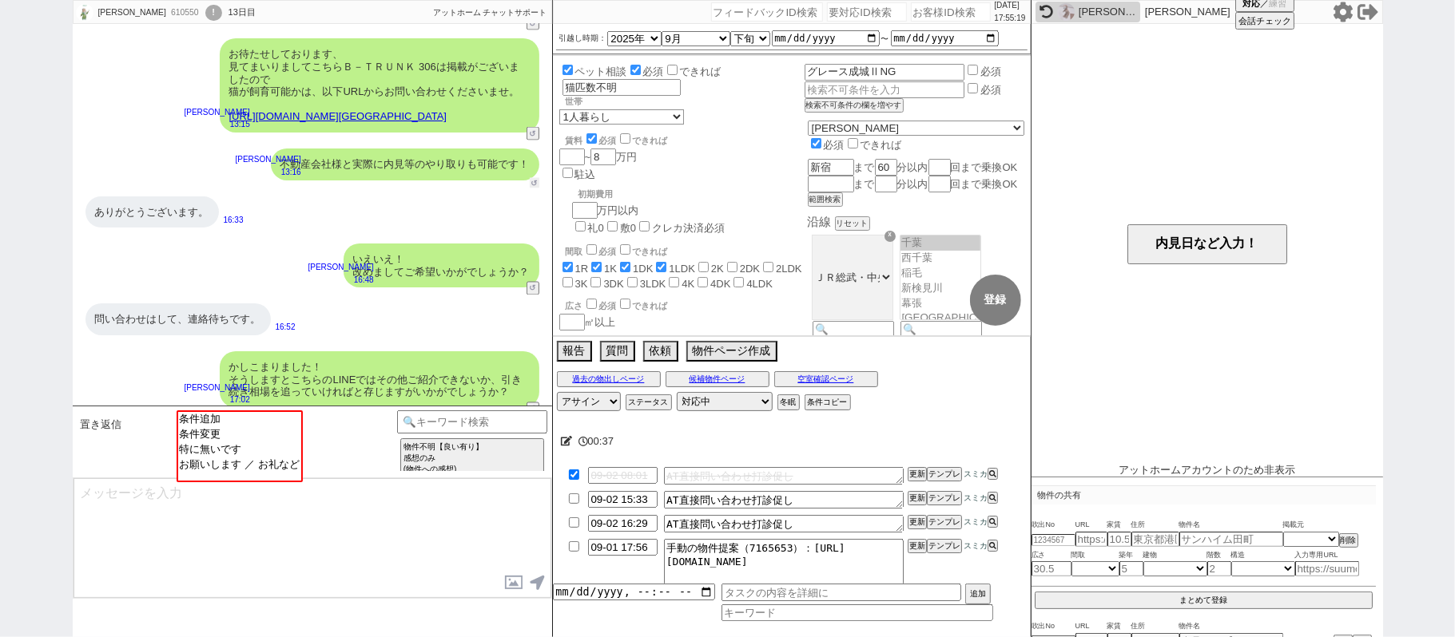
click at [534, 189] on button "↺" at bounding box center [535, 183] width 10 height 10
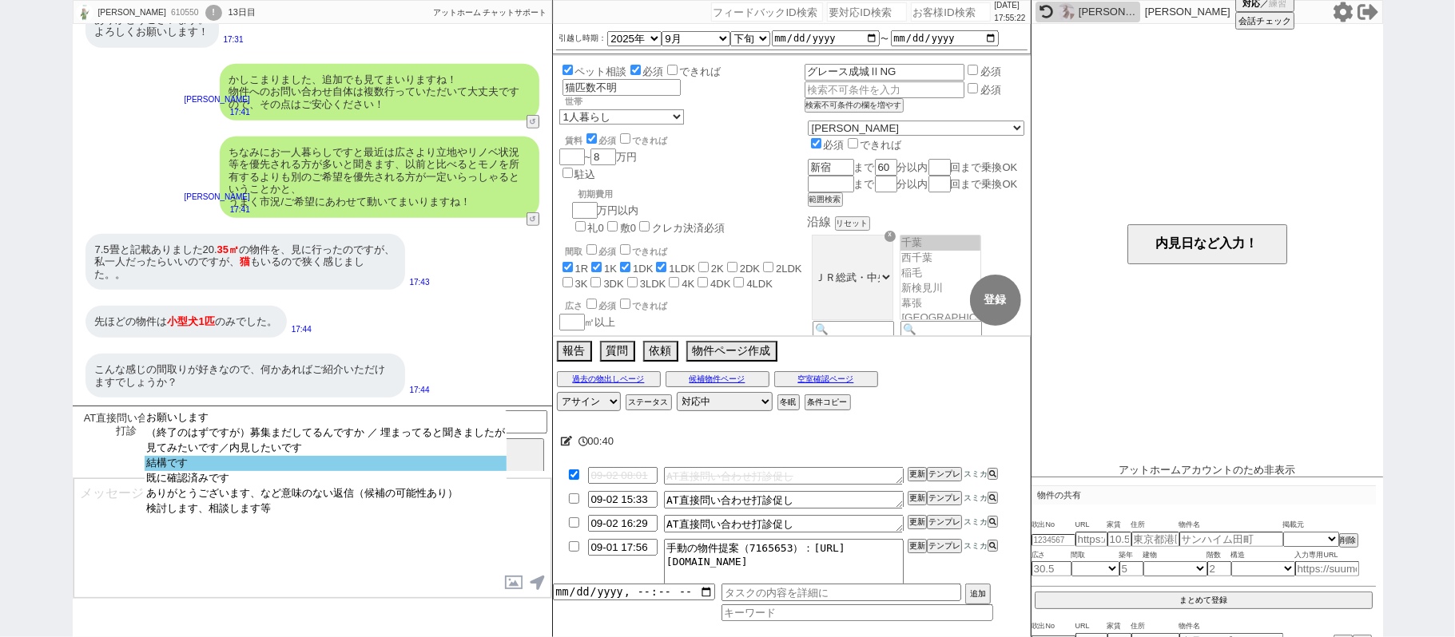
click at [310, 478] on select "お願いします （終了のはずですが）募集まだしてるんですか ／ 埋まってると聞きましたが 見てみたいです／内見したいです 結構です 既に確認済みです ありがとう…" at bounding box center [326, 473] width 362 height 125
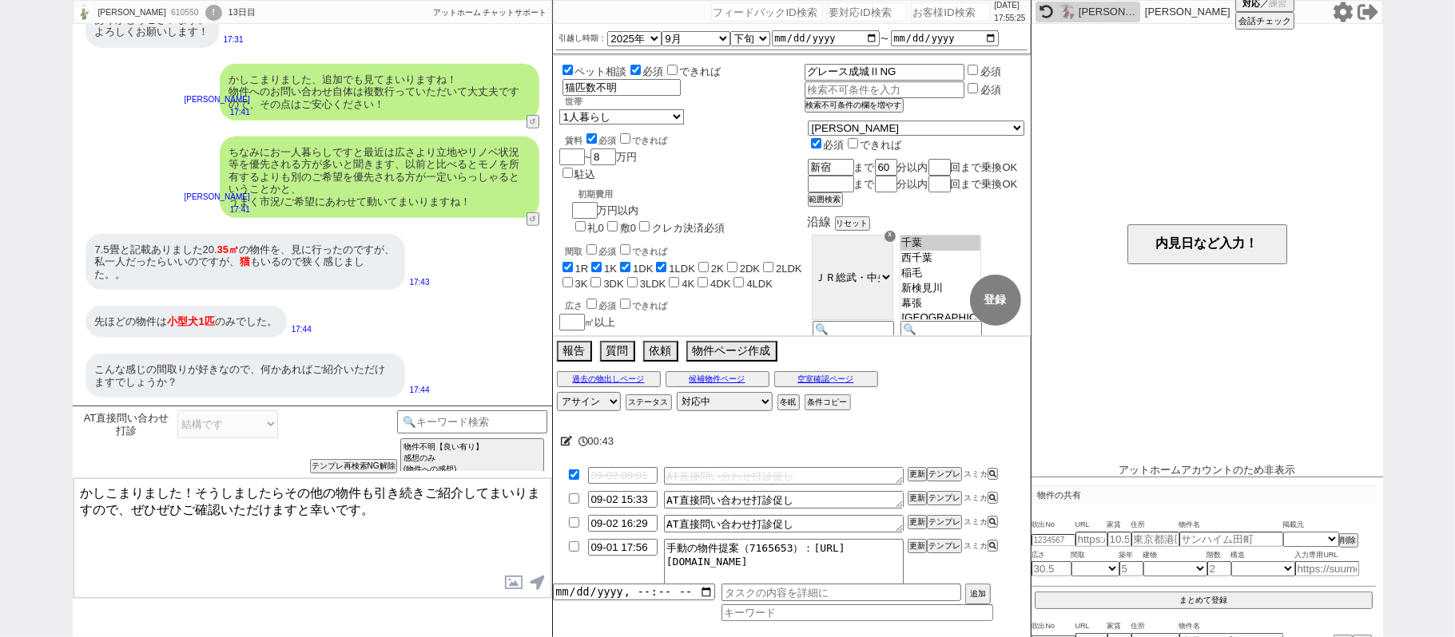
click at [572, 500] on input "checkbox" at bounding box center [573, 499] width 23 height 10
click at [574, 524] on input "checkbox" at bounding box center [573, 523] width 23 height 10
click at [83, 487] on textarea "かしこまりました！そうしましたらその他の物件も引き続きご紹介してまいりますので、ぜひぜひご確認いただけますと幸いです。" at bounding box center [312, 539] width 478 height 120
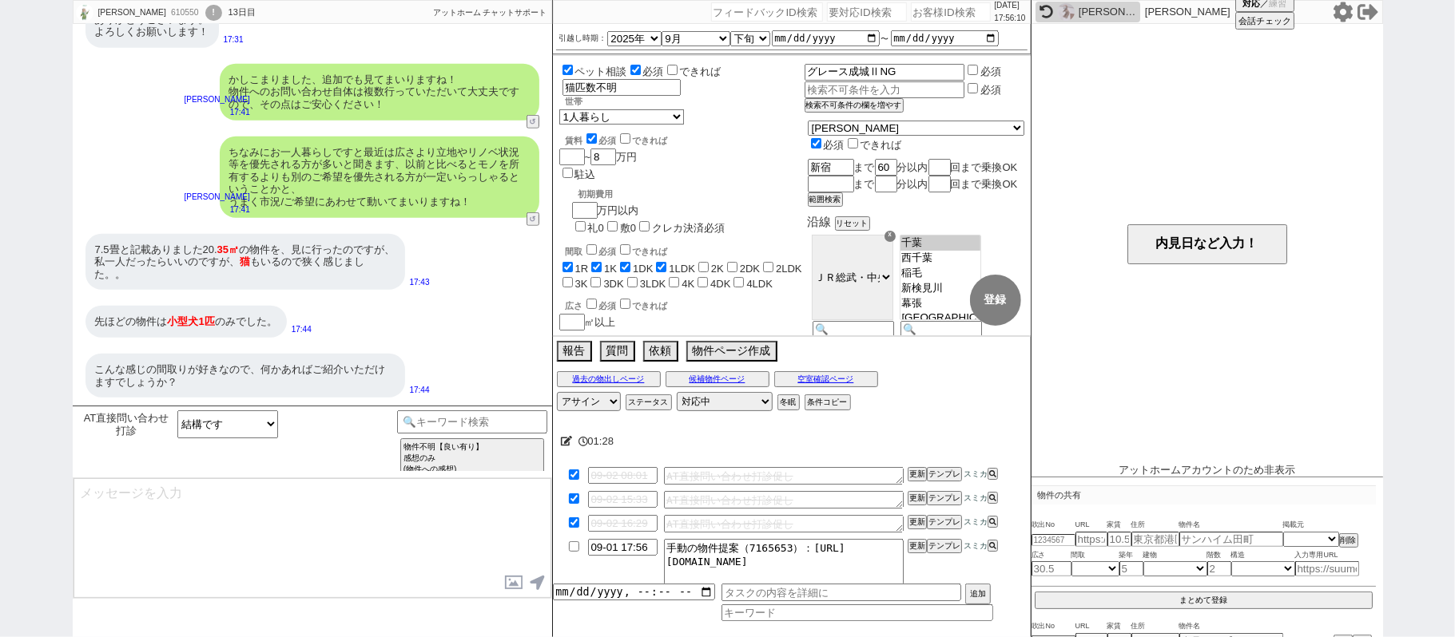
scroll to position [593, 0]
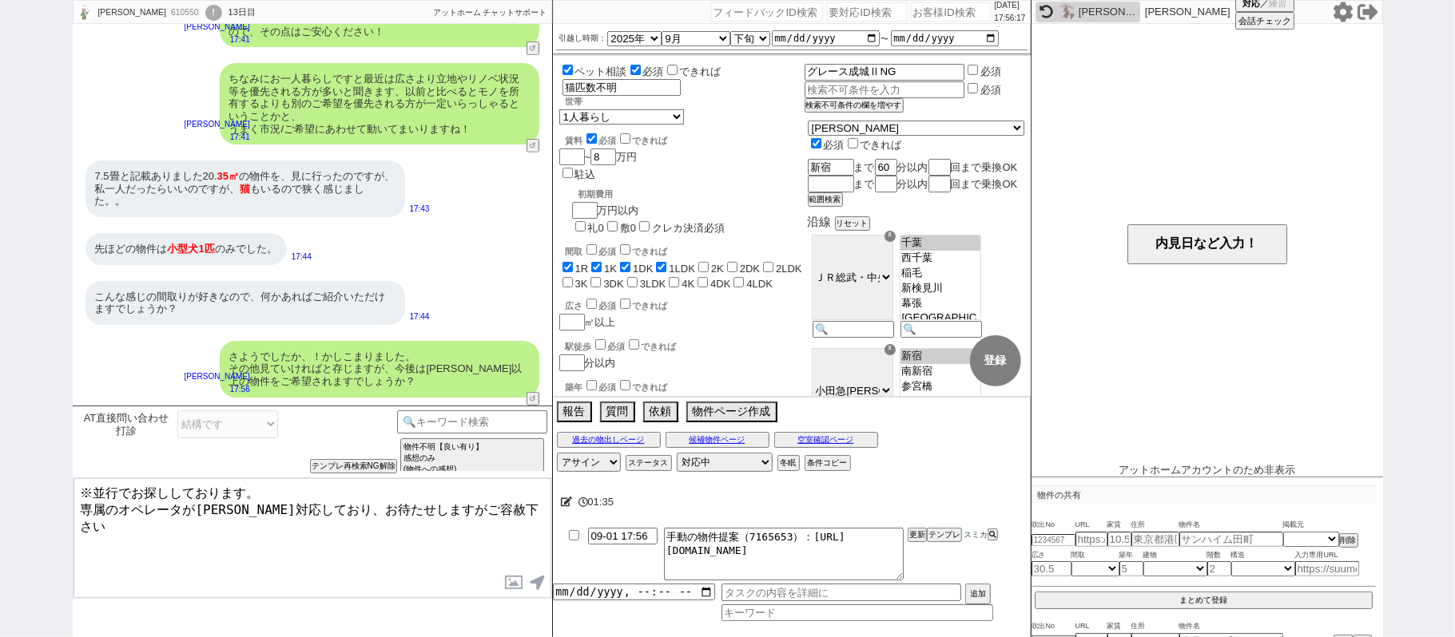
drag, startPoint x: 576, startPoint y: 541, endPoint x: 598, endPoint y: 537, distance: 22.7
click at [576, 538] on input "checkbox" at bounding box center [573, 535] width 23 height 10
click at [917, 528] on li "09-01 17:56 手動の物件提案（7165653）：https://jent-crm.com/2ng-84y191pn3984hy/introducti…" at bounding box center [792, 554] width 478 height 59
click at [914, 529] on div "01:36 09-01 17:56 手動の物件提案（7165653）：https://jent-crm.com/2ng-84y191pn3984hy/intr…" at bounding box center [792, 560] width 478 height 155
drag, startPoint x: 915, startPoint y: 531, endPoint x: 914, endPoint y: 522, distance: 8.8
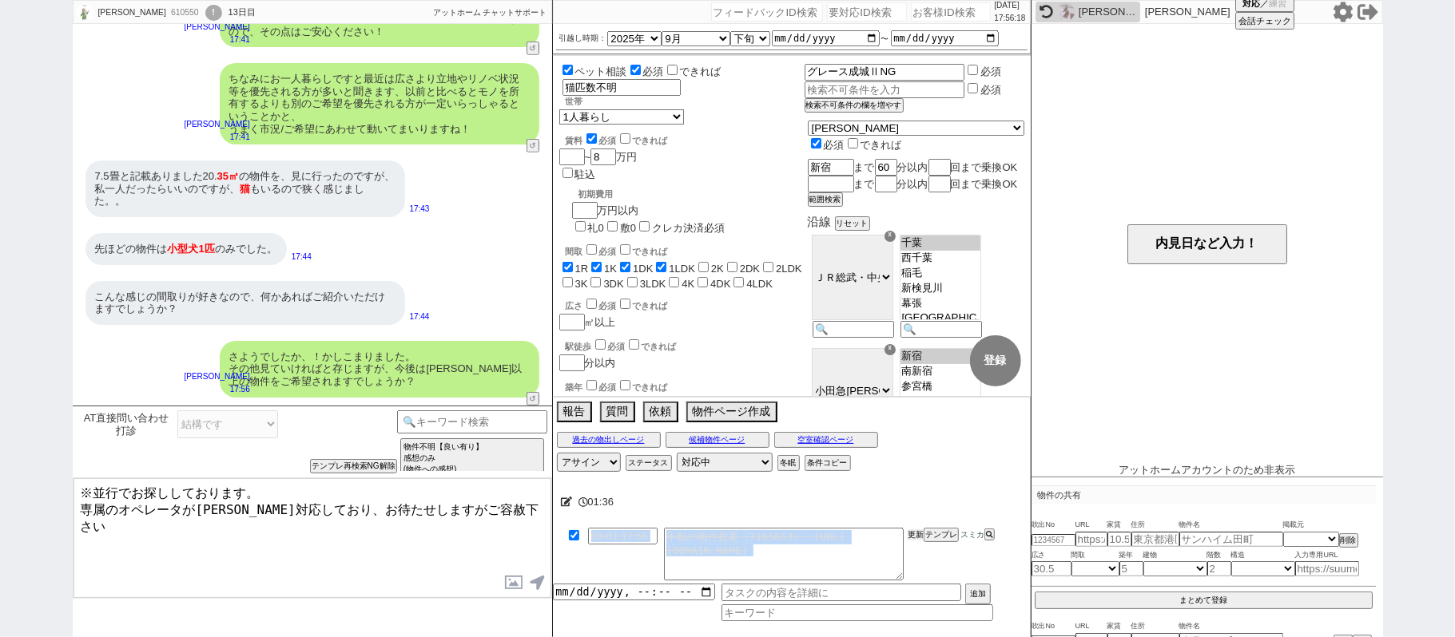
click at [915, 528] on li "09-01 17:56 手動の物件提案（7165653）：https://jent-crm.com/2ng-84y191pn3984hy/introducti…" at bounding box center [792, 554] width 478 height 59
click at [915, 529] on li "09-01 17:56 手動の物件提案（7165653）：https://jent-crm.com/2ng-84y191pn3984hy/introducti…" at bounding box center [792, 554] width 478 height 59
drag, startPoint x: 915, startPoint y: 529, endPoint x: 895, endPoint y: 522, distance: 21.2
click at [911, 515] on div "01:37 09-01 17:56 手動の物件提案（7165653）：https://jent-crm.com/2ng-84y191pn3984hy/intr…" at bounding box center [792, 560] width 478 height 155
click at [166, 7] on div "610550" at bounding box center [184, 12] width 36 height 13
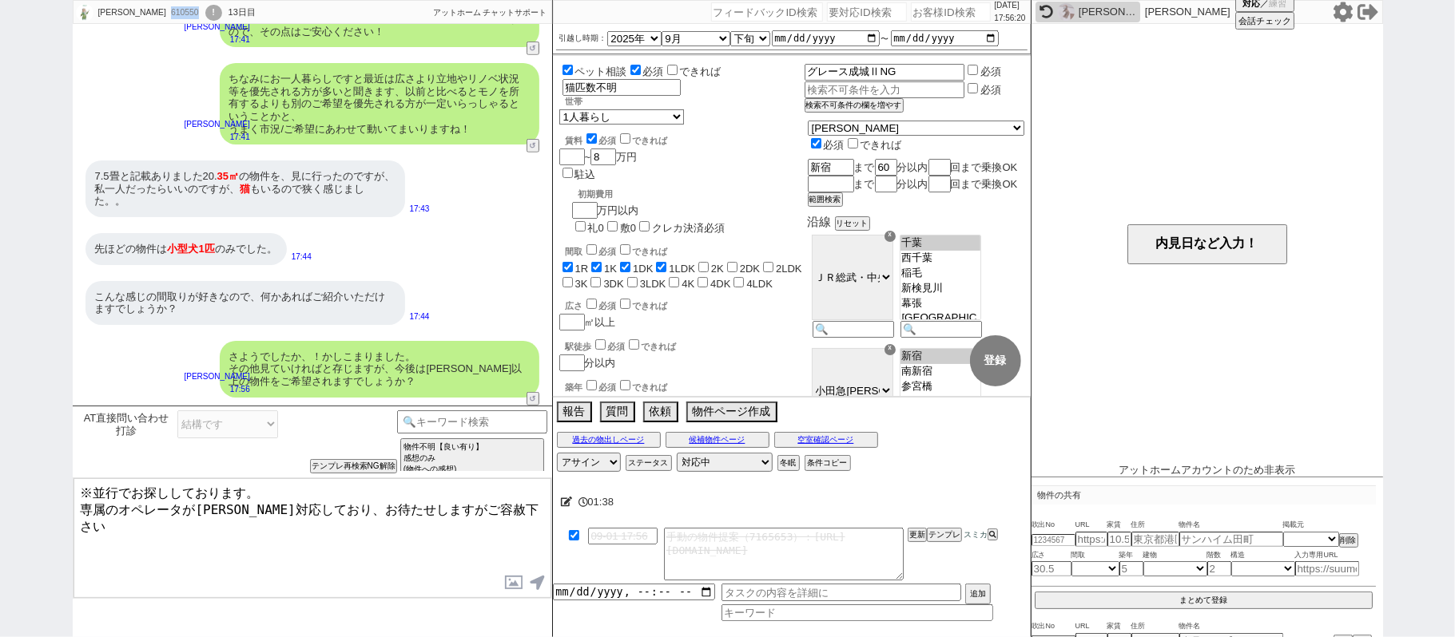
click at [166, 7] on div "610550" at bounding box center [184, 12] width 36 height 13
copy div "610550"
click at [927, 20] on input "number" at bounding box center [951, 11] width 80 height 19
paste input "610550"
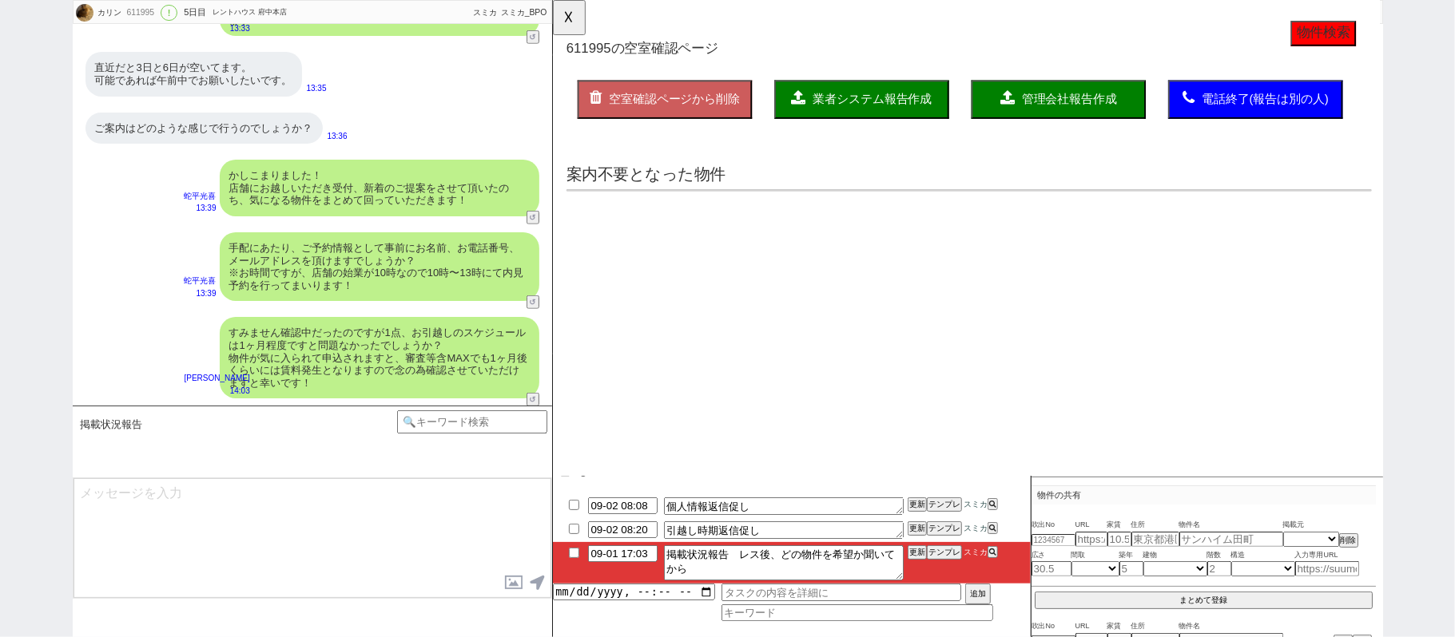
scroll to position [218, 0]
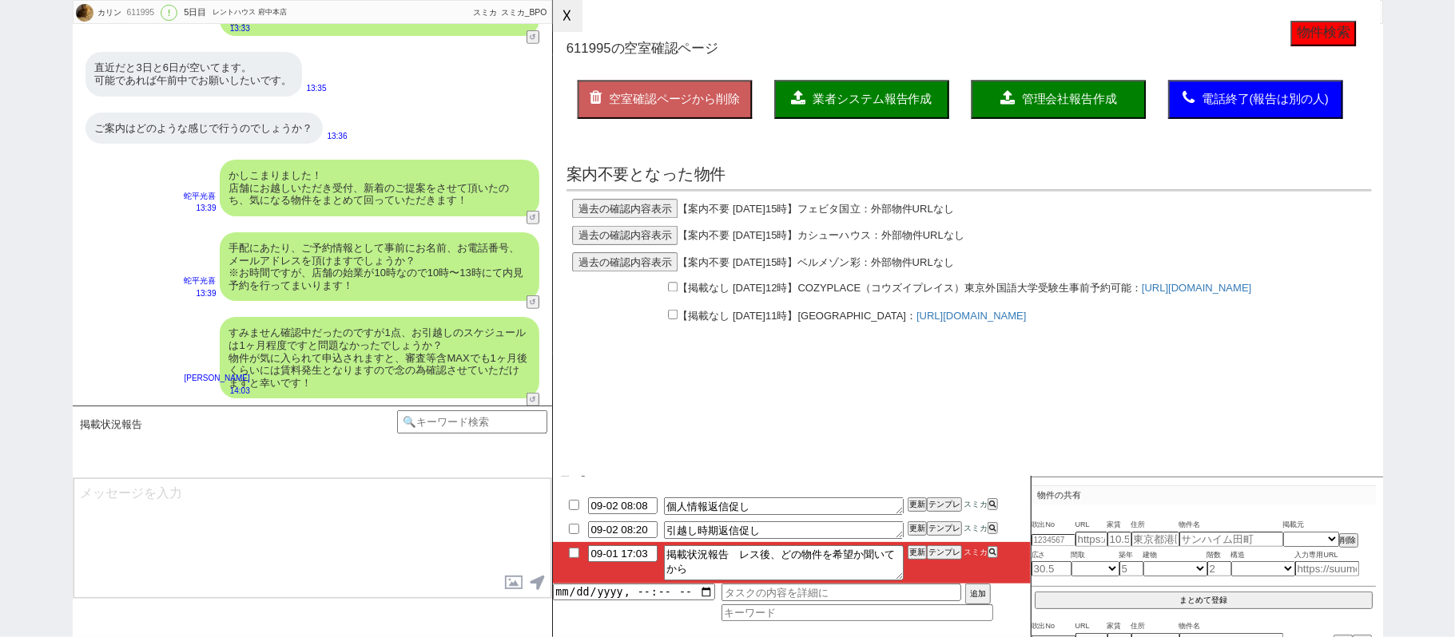
click at [562, 22] on button "☓" at bounding box center [568, 16] width 30 height 32
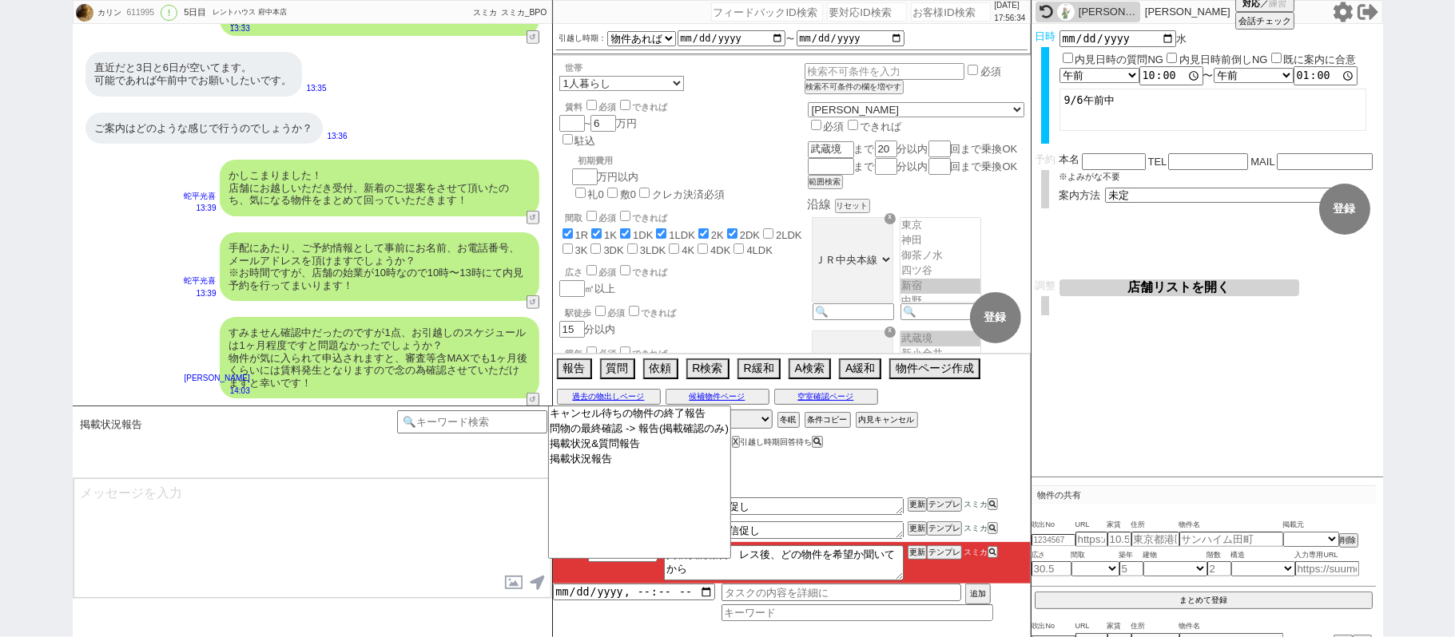
click at [478, 503] on textarea at bounding box center [312, 539] width 478 height 120
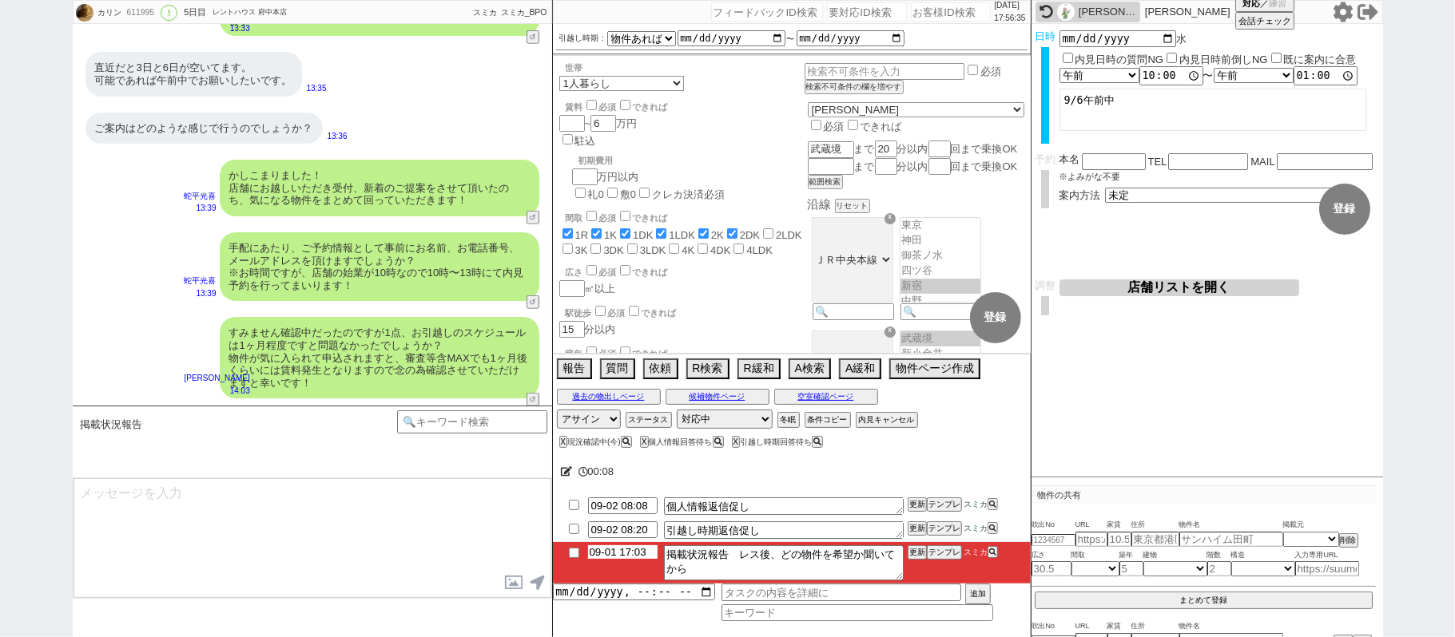
click at [629, 554] on input "09-01 17:03" at bounding box center [622, 553] width 69 height 14
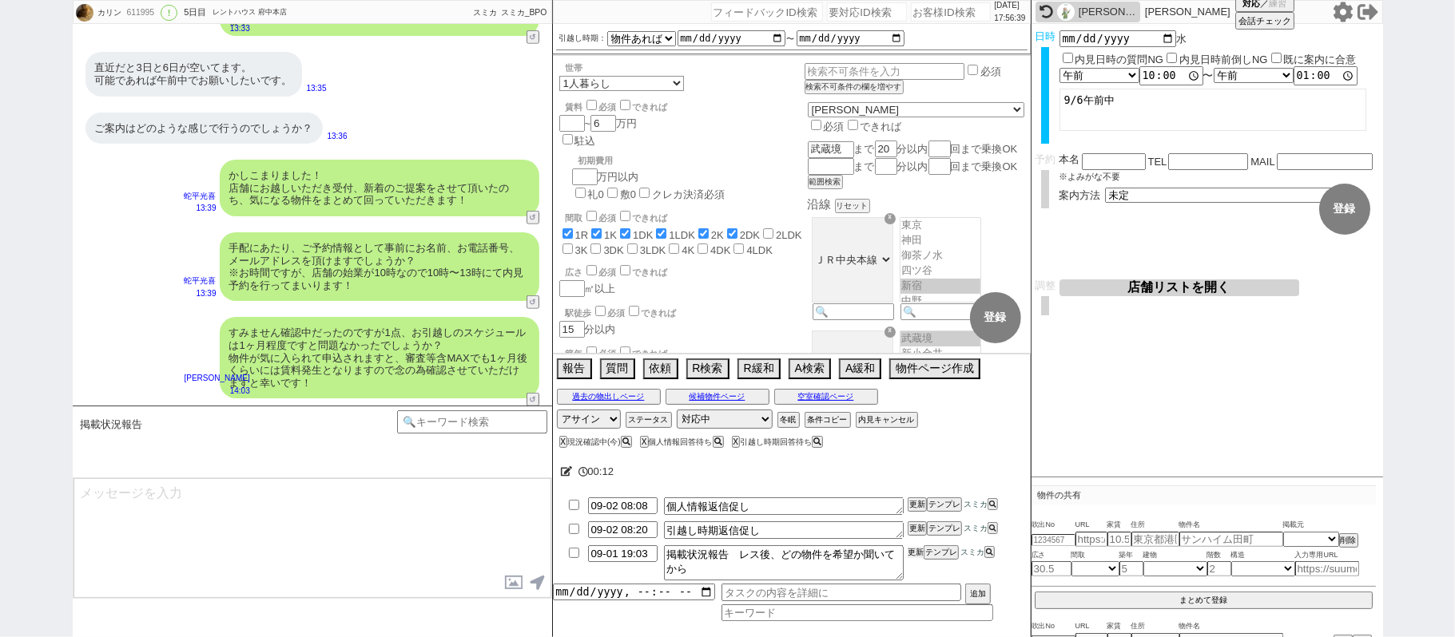
click at [924, 554] on li "09-01 19:03 掲載状況報告　レス後、どの物件を希望か聞いてから 更新 テンプレ スミカ" at bounding box center [792, 563] width 478 height 42
drag, startPoint x: 915, startPoint y: 554, endPoint x: 915, endPoint y: 582, distance: 28.8
click at [915, 556] on button "更新" at bounding box center [915, 552] width 16 height 11
drag, startPoint x: 917, startPoint y: 580, endPoint x: 915, endPoint y: 563, distance: 16.9
click at [917, 573] on div "09-02 08:08 個人情報返信促し 更新 テンプレ スミカ 09-02 08:20 引越し時期返信促し 更新 テンプレ スミカ 09-01 19:03 …" at bounding box center [792, 557] width 478 height 127
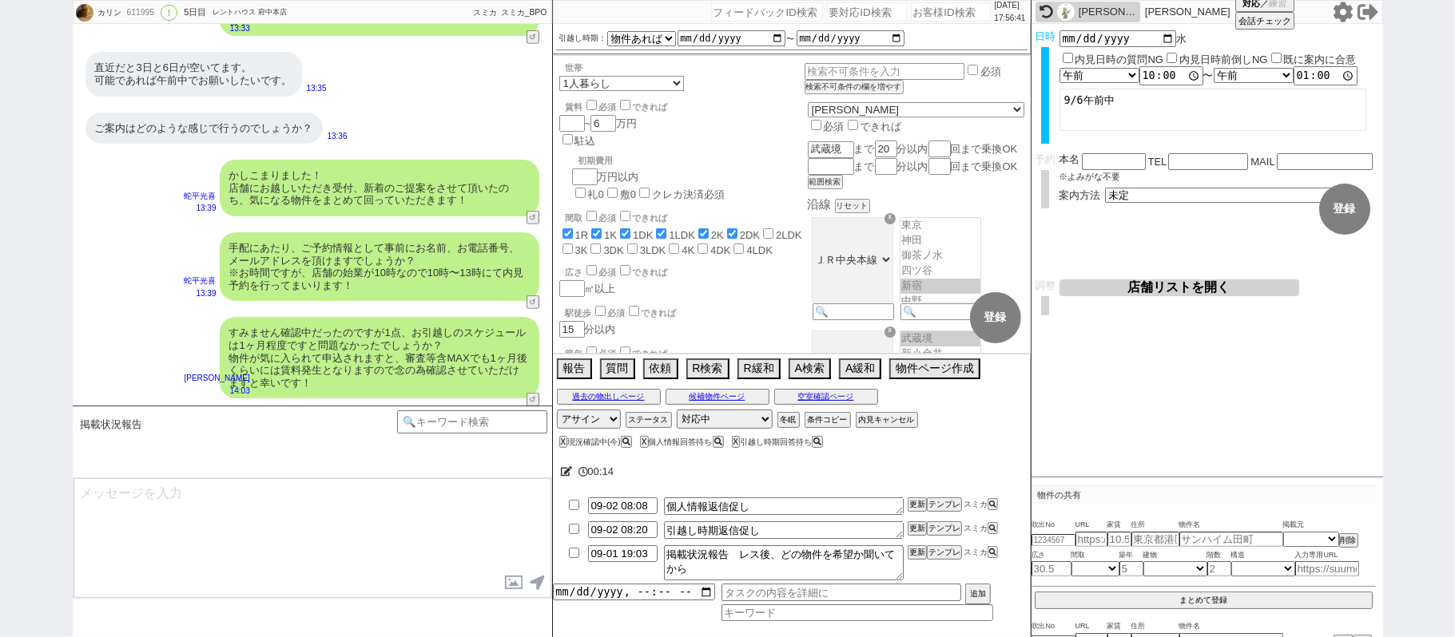
drag, startPoint x: 390, startPoint y: 499, endPoint x: 397, endPoint y: 506, distance: 9.6
click at [387, 499] on textarea at bounding box center [312, 539] width 478 height 120
drag, startPoint x: 911, startPoint y: 559, endPoint x: 915, endPoint y: 570, distance: 10.9
click at [911, 558] on button "更新" at bounding box center [915, 552] width 16 height 11
click at [915, 570] on li "09-01 19:03 掲載状況報告　レス後、どの物件を希望か聞いてから 更新 テンプレ スミカ" at bounding box center [792, 563] width 478 height 42
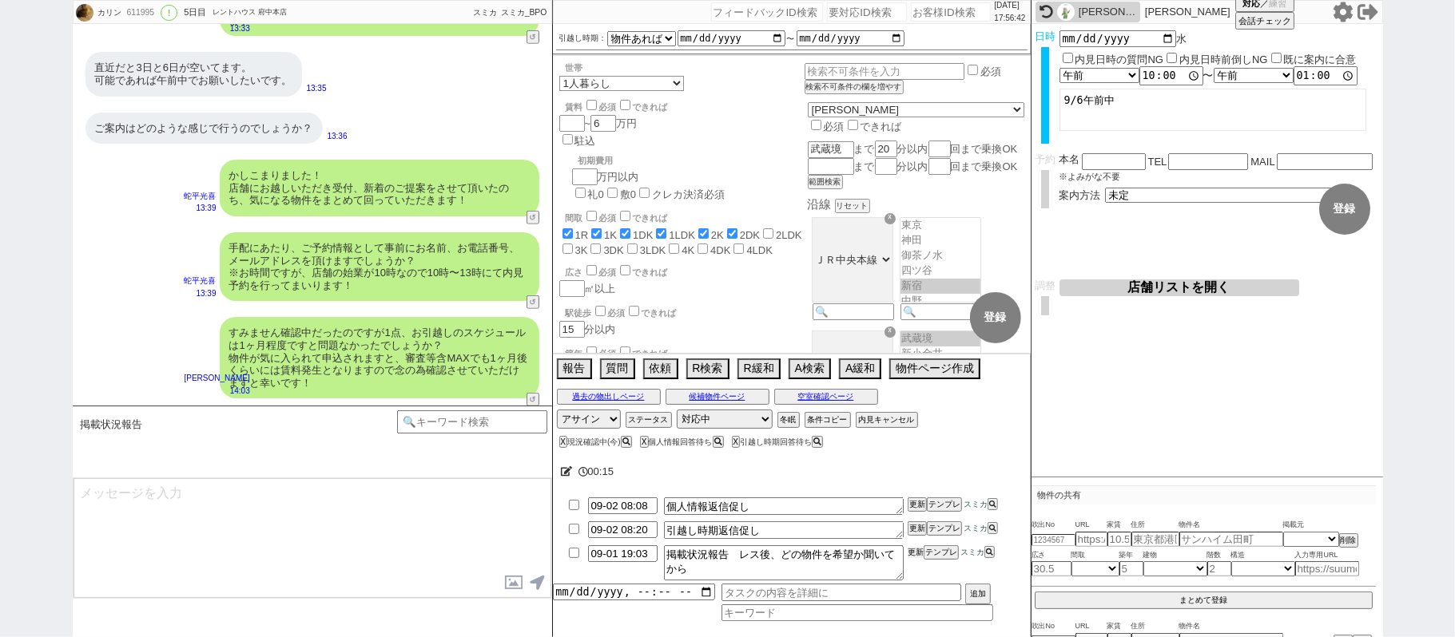
drag, startPoint x: 915, startPoint y: 557, endPoint x: 915, endPoint y: 567, distance: 10.4
click at [915, 566] on li "09-01 19:03 掲載状況報告　レス後、どの物件を希望か聞いてから 更新 テンプレ スミカ" at bounding box center [792, 563] width 478 height 42
click at [917, 567] on li "09-01 19:03 掲載状況報告　レス後、どの物件を希望か聞いてから 更新 テンプレ スミカ" at bounding box center [792, 563] width 478 height 42
click at [917, 556] on button "更新" at bounding box center [915, 552] width 16 height 11
drag, startPoint x: 915, startPoint y: 559, endPoint x: 512, endPoint y: 454, distance: 417.0
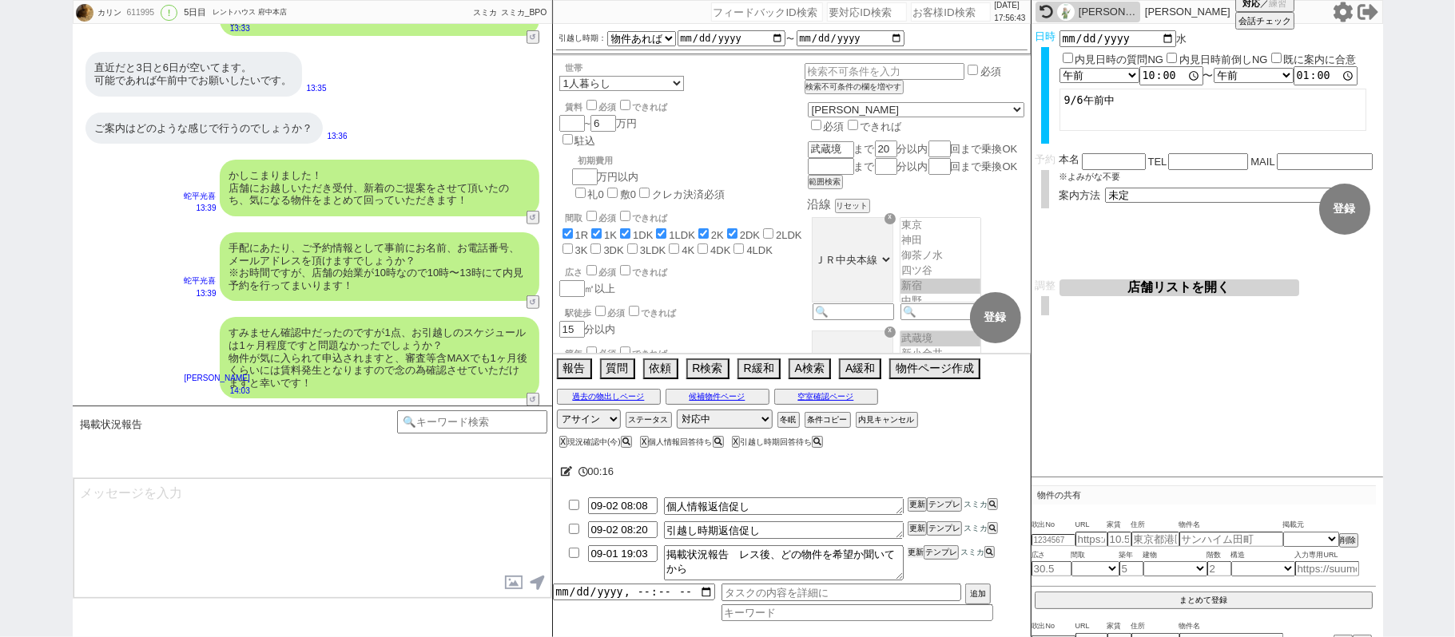
click at [892, 544] on li "09-01 19:03 掲載状況報告　レス後、どの物件を希望か聞いてから 更新 テンプレ スミカ" at bounding box center [792, 563] width 478 height 42
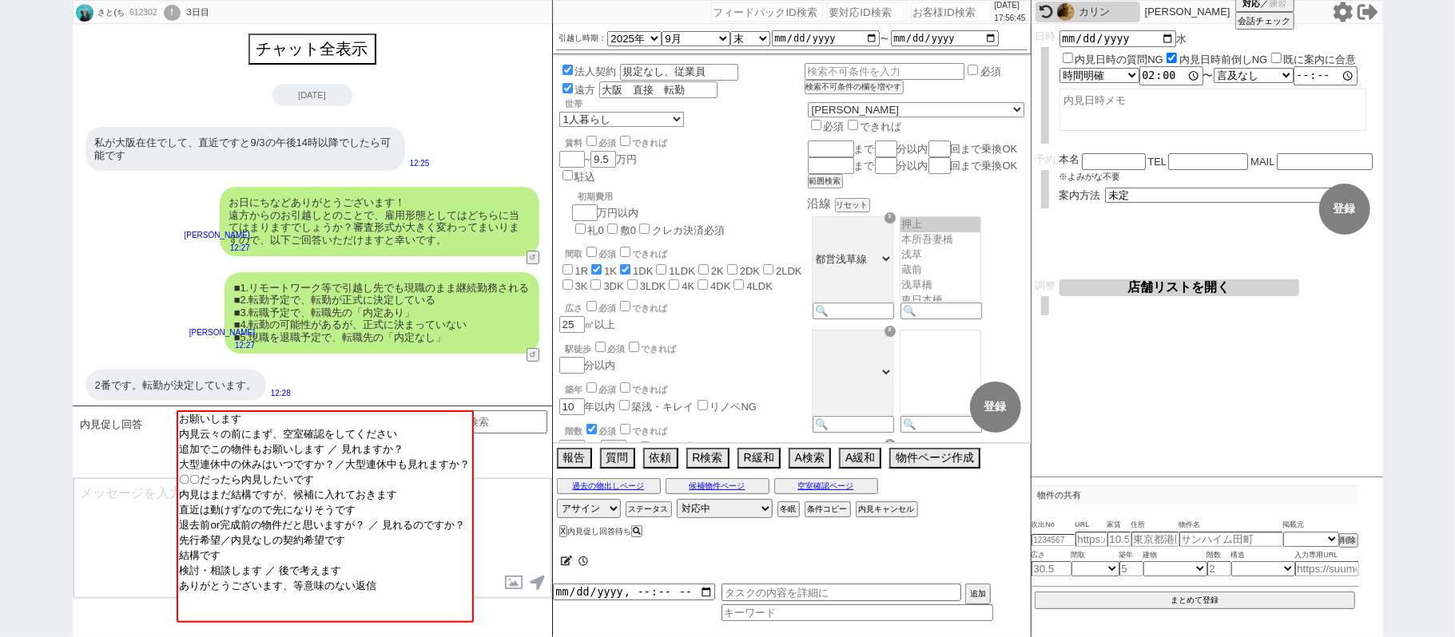
scroll to position [1030, 0]
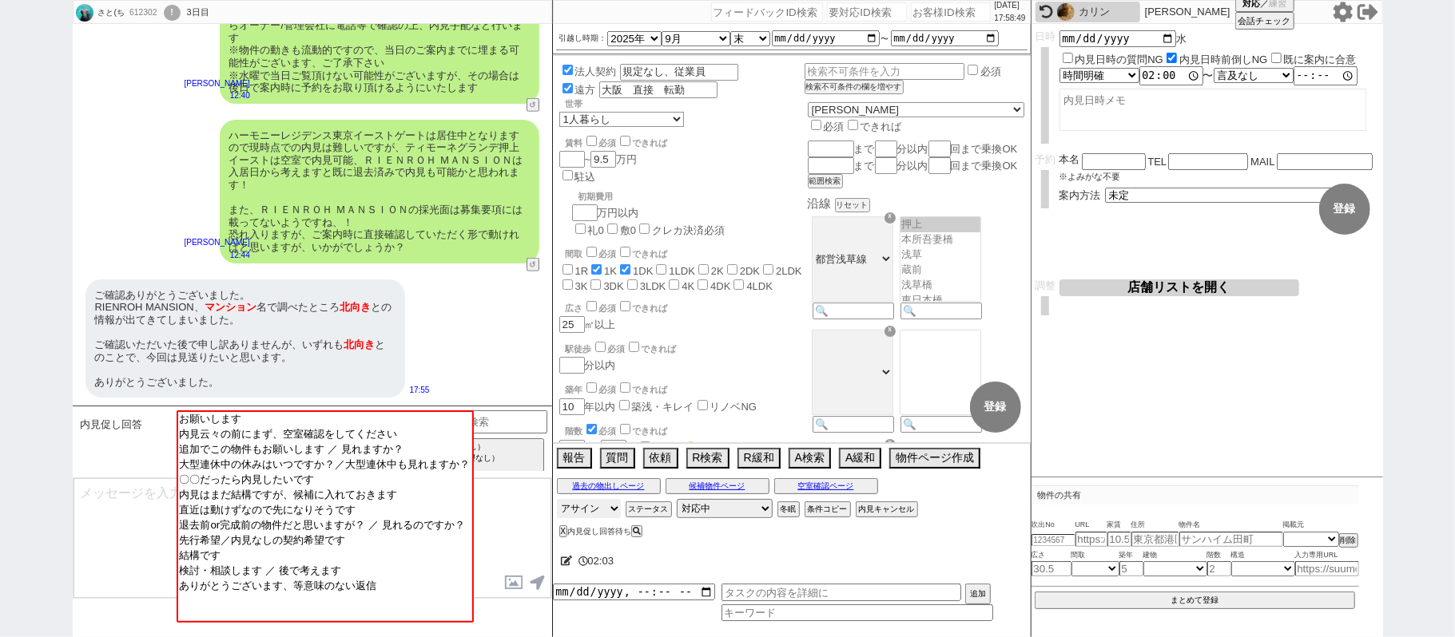
click at [586, 506] on select "アサイン 松井健太朗" at bounding box center [589, 508] width 64 height 19
click at [410, 294] on div "ご確認ありがとうございました。 RIENROH MANSION、 マンション 名で調べたところ 北向き との情報が出てきてしまいました。 ご確認いただいた後で…" at bounding box center [312, 339] width 479 height 135
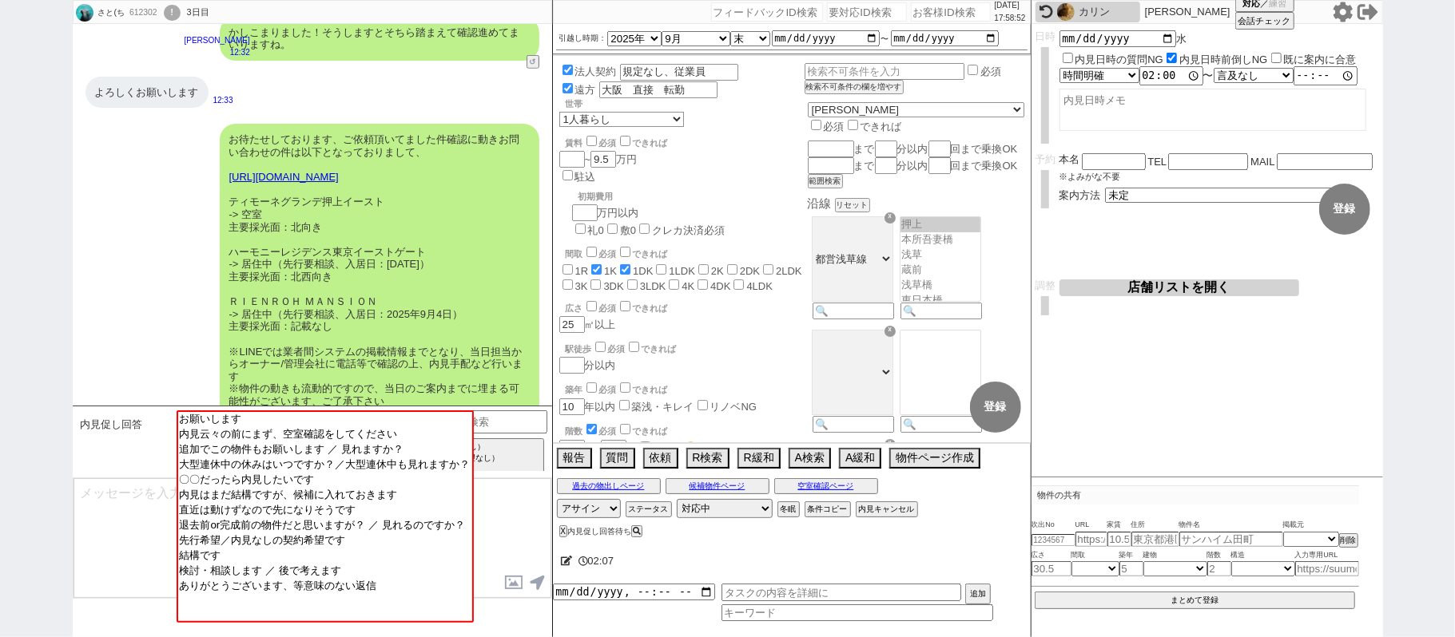
scroll to position [1029, 0]
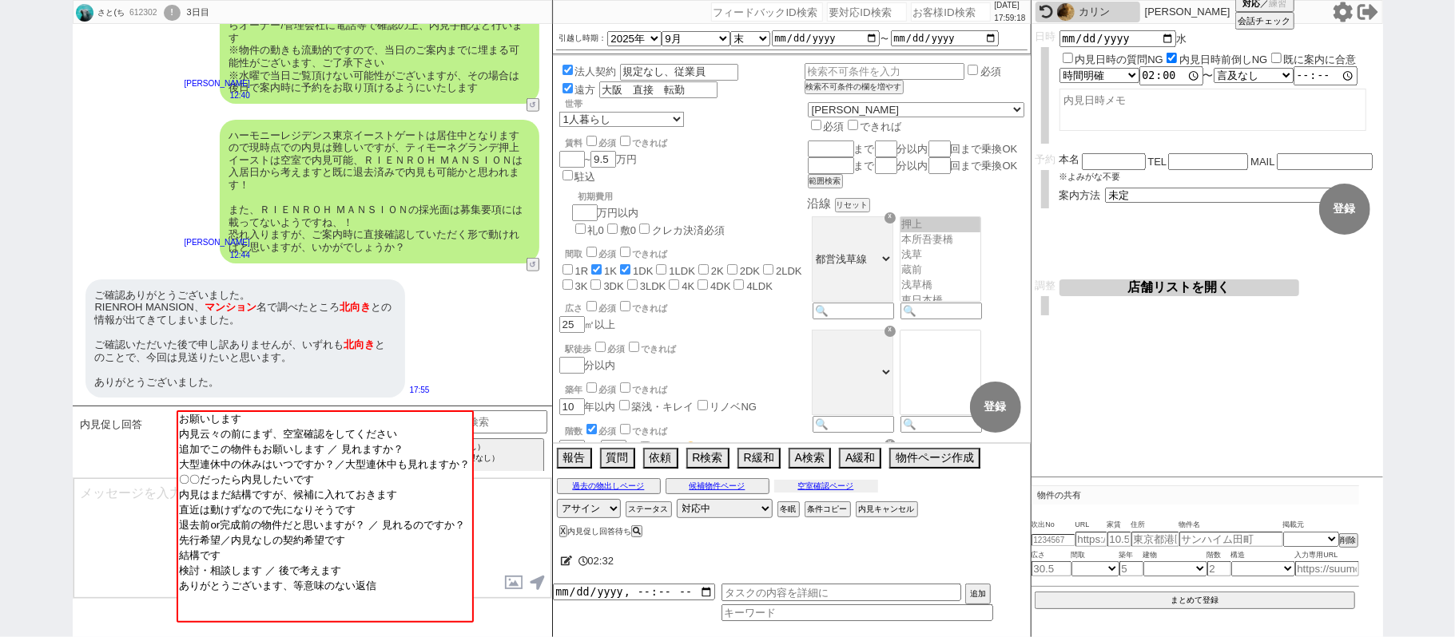
click at [851, 484] on button "空室確認ページ" at bounding box center [826, 486] width 104 height 13
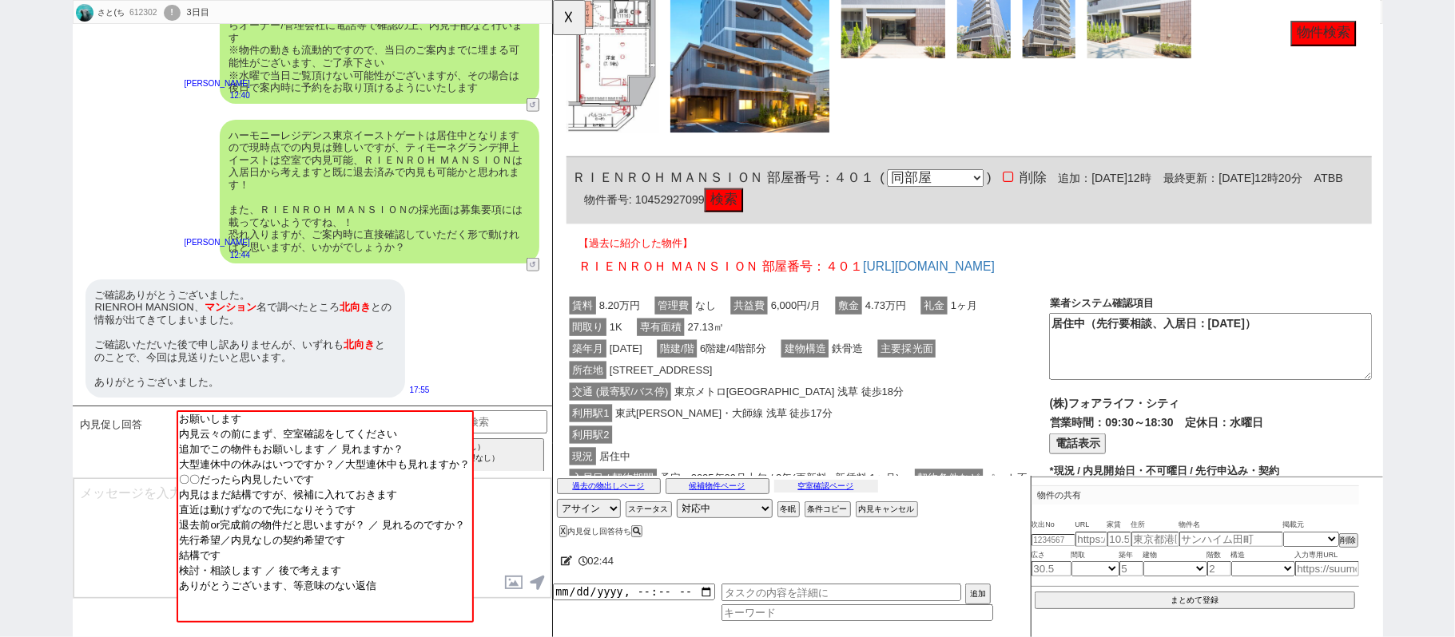
scroll to position [1775, 0]
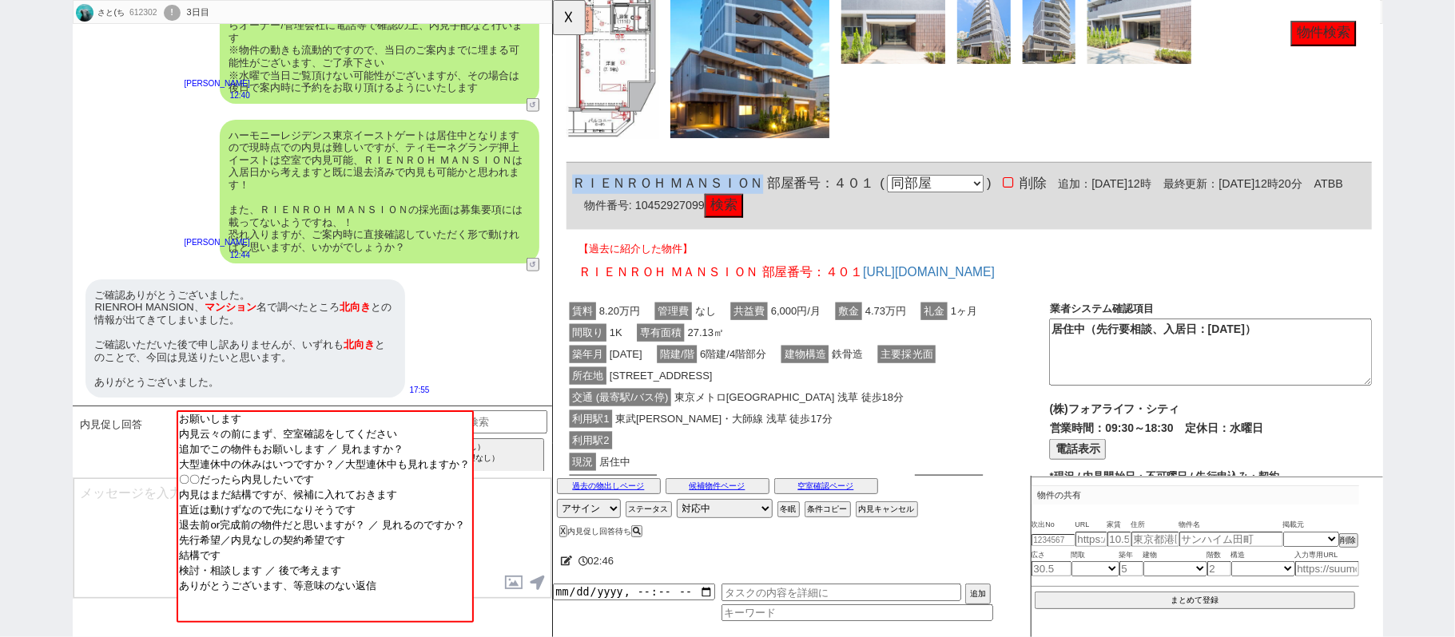
drag, startPoint x: 561, startPoint y: 192, endPoint x: 774, endPoint y: 202, distance: 213.5
click div "612302 の空室確認ページ 空室確認ページから削除 業者システム報告作成 管理会社報告作成 電話終了(報告は別の人) 確認取れず物件のタスク登録 追加 キ…"
copy span "ＲＩＥＮＲＯＨ ＭＡＮＳＩＯＮ"
drag, startPoint x: 570, startPoint y: 26, endPoint x: 554, endPoint y: 54, distance: 32.2
click at [570, 24] on button "☓" at bounding box center [568, 16] width 30 height 32
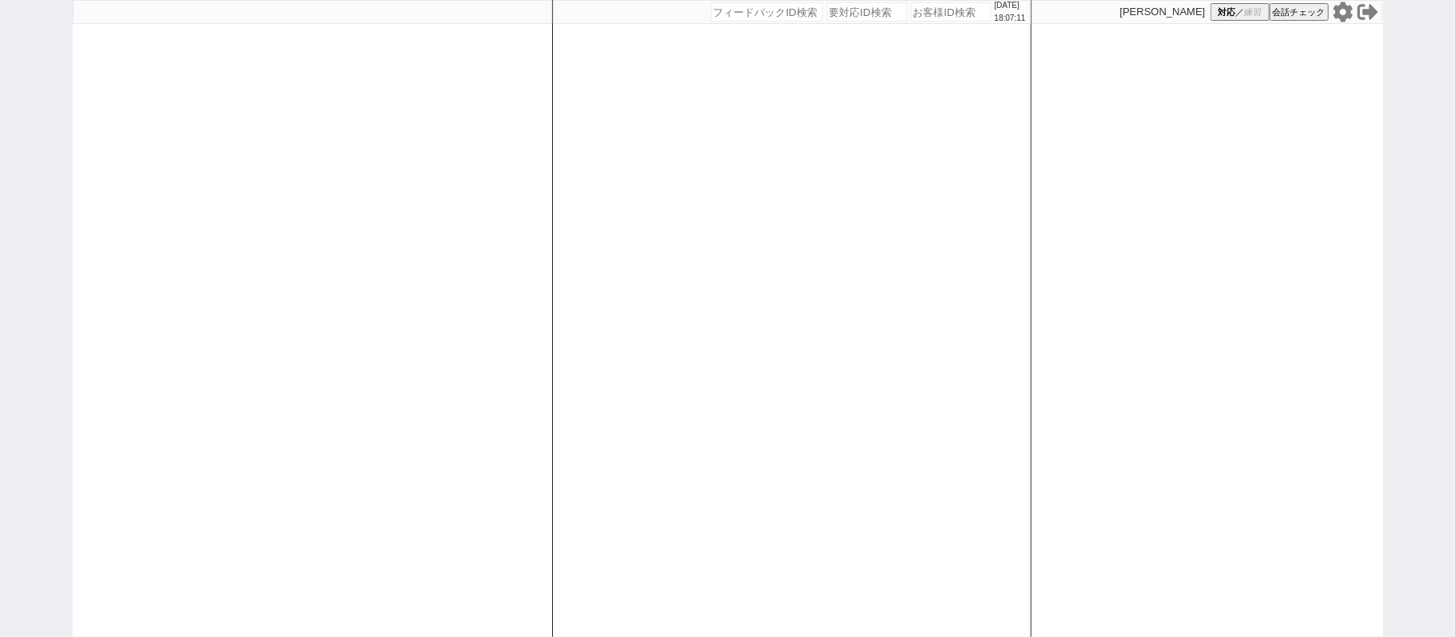
click at [387, 272] on div at bounding box center [312, 318] width 479 height 637
select select "1"
select select
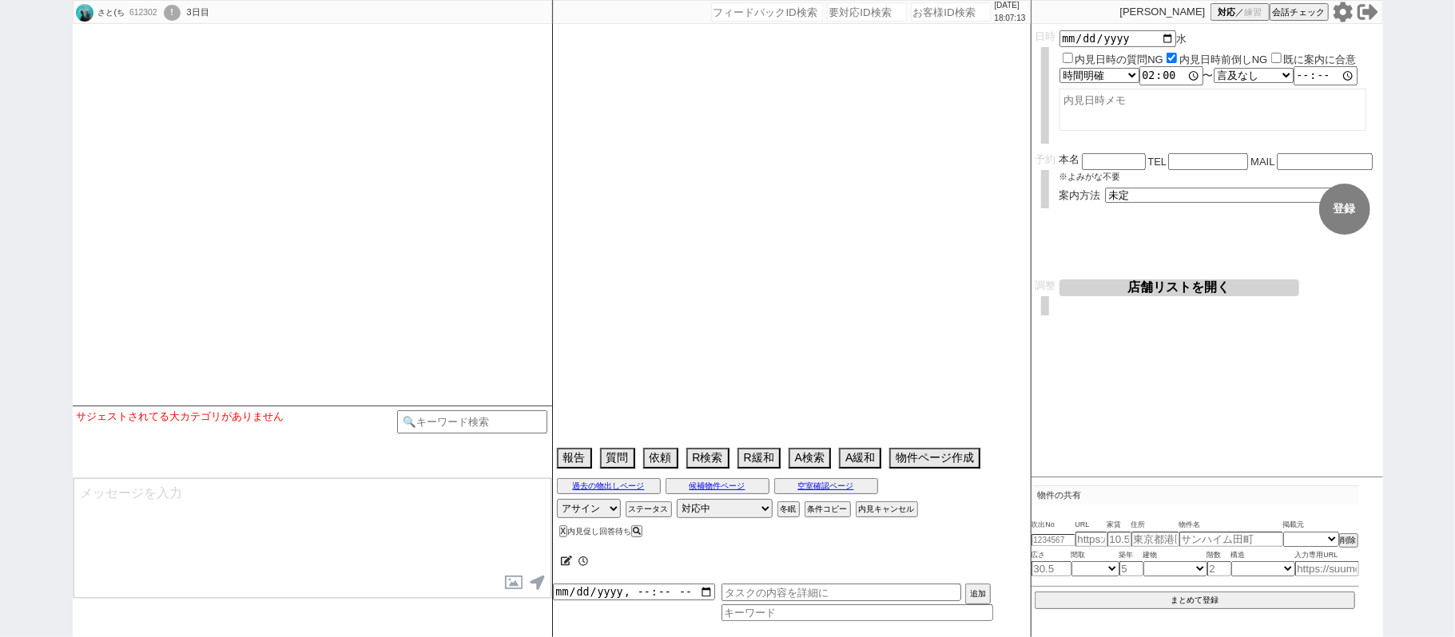
select select
select select "2025"
select select "9"
select select "35"
select select "0"
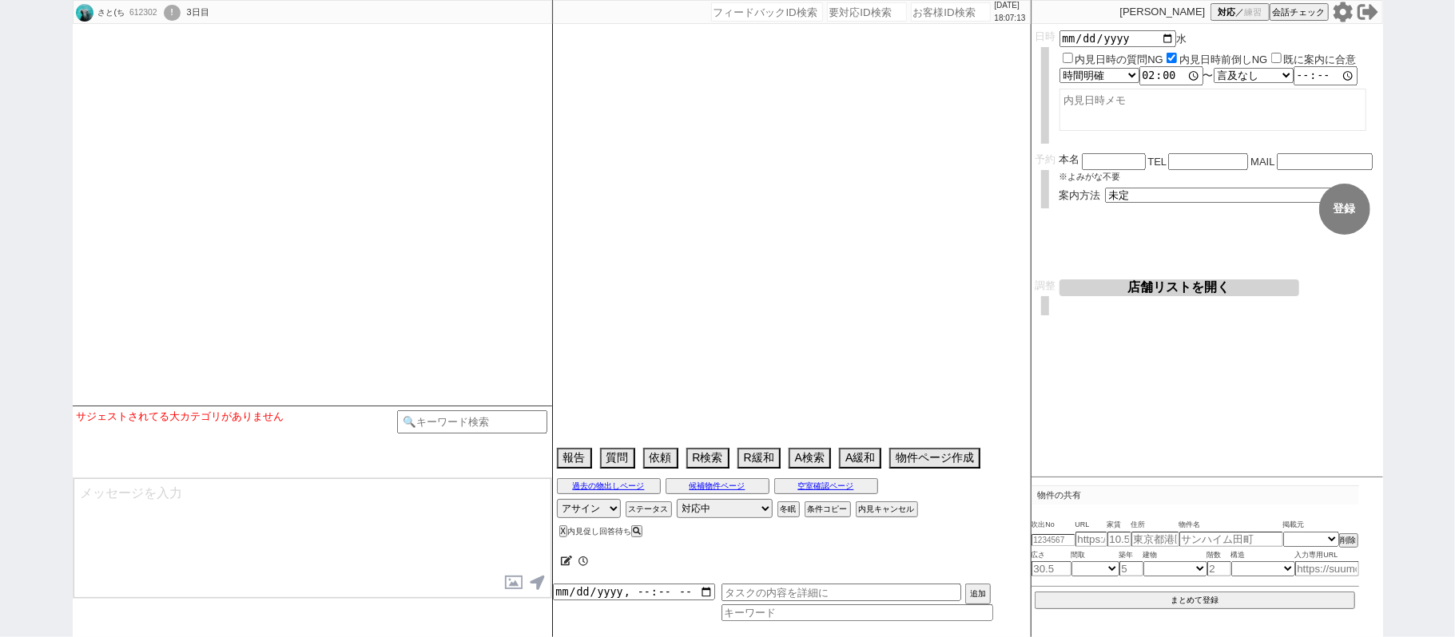
select select "69"
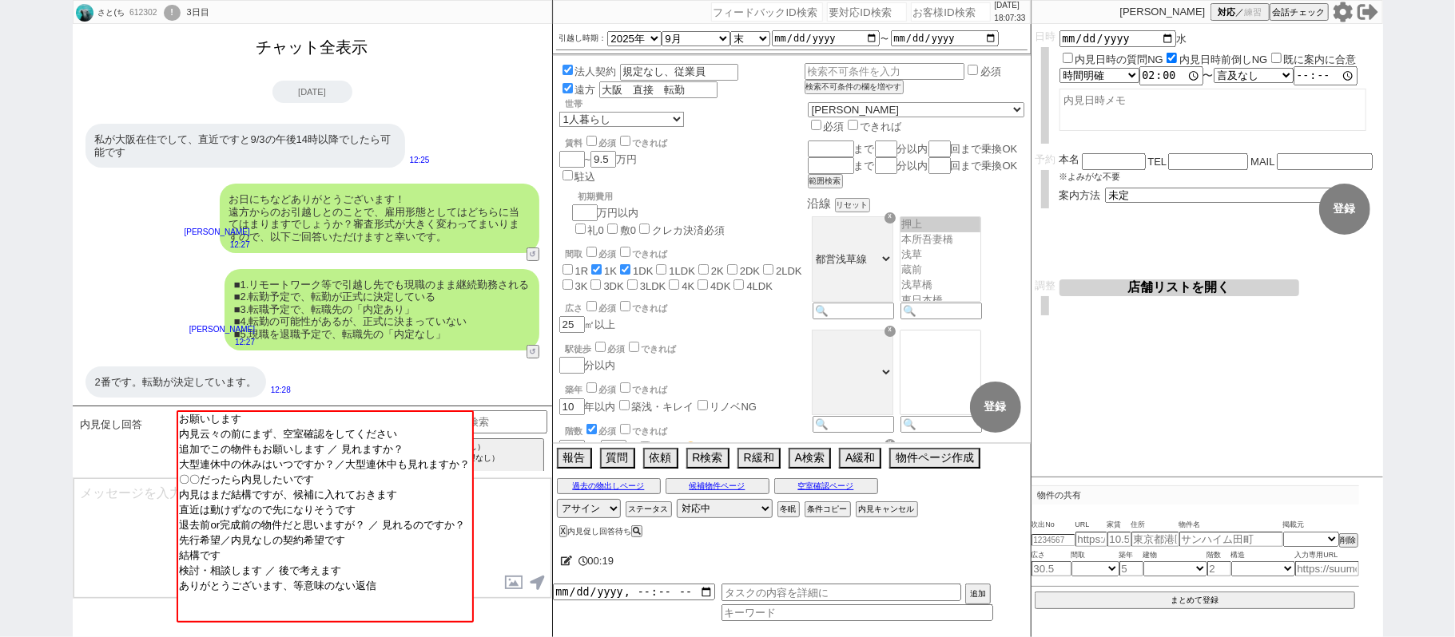
click at [353, 36] on button "チャット全表示" at bounding box center [312, 48] width 125 height 28
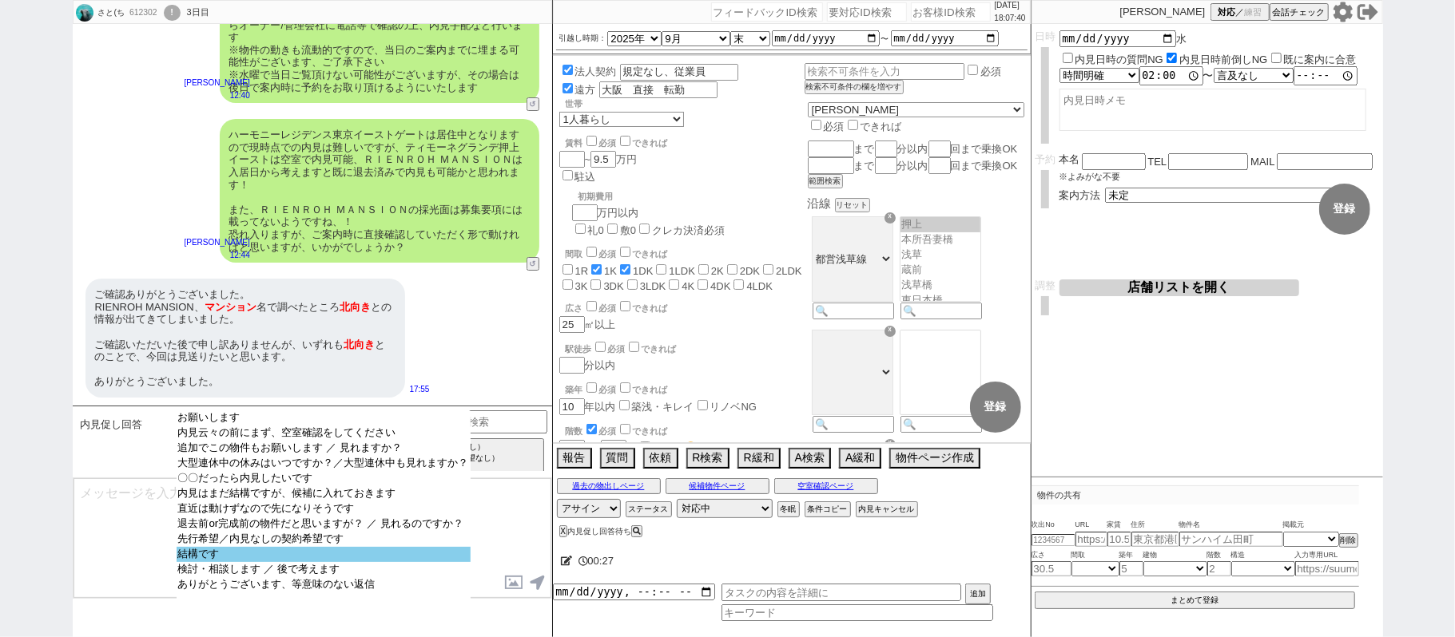
scroll to position [4184, 0]
select select "結構です"
click at [297, 570] on option "結構です" at bounding box center [324, 569] width 294 height 15
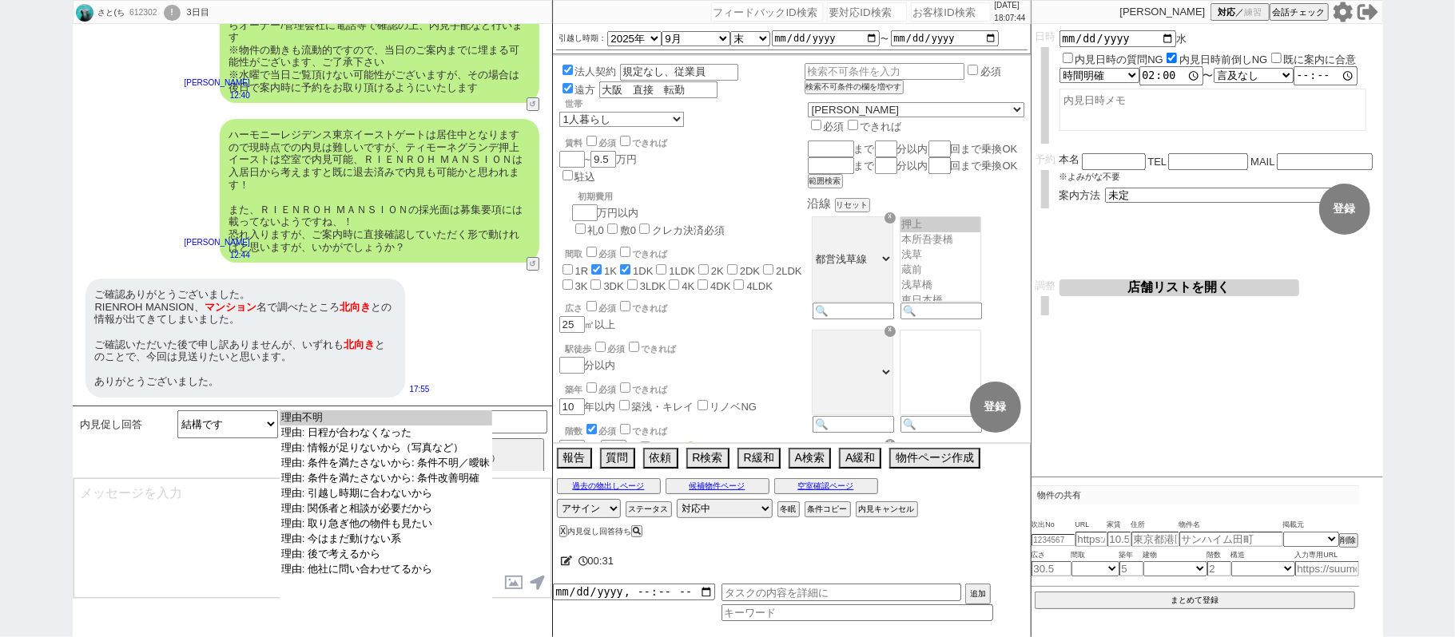
drag, startPoint x: 431, startPoint y: 483, endPoint x: 462, endPoint y: 479, distance: 30.5
click at [433, 486] on option "理由: 条件を満たさないから: 条件改善明確" at bounding box center [386, 493] width 212 height 15
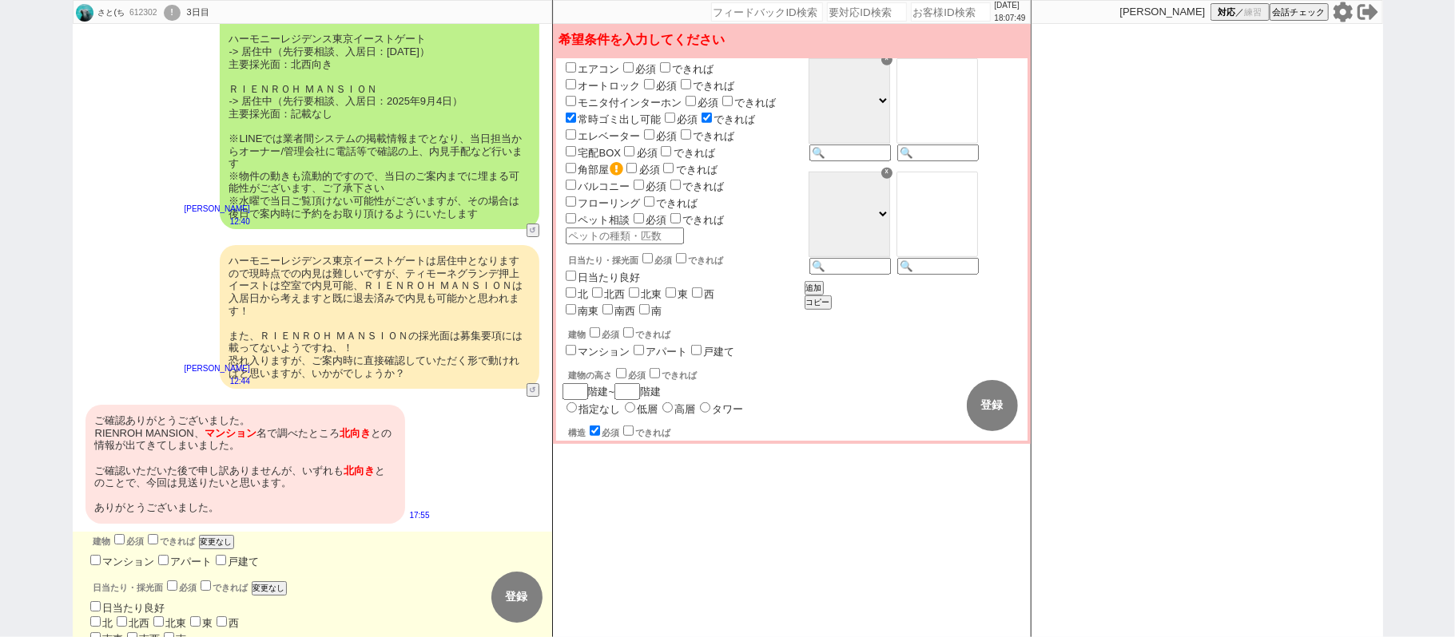
scroll to position [709, 0]
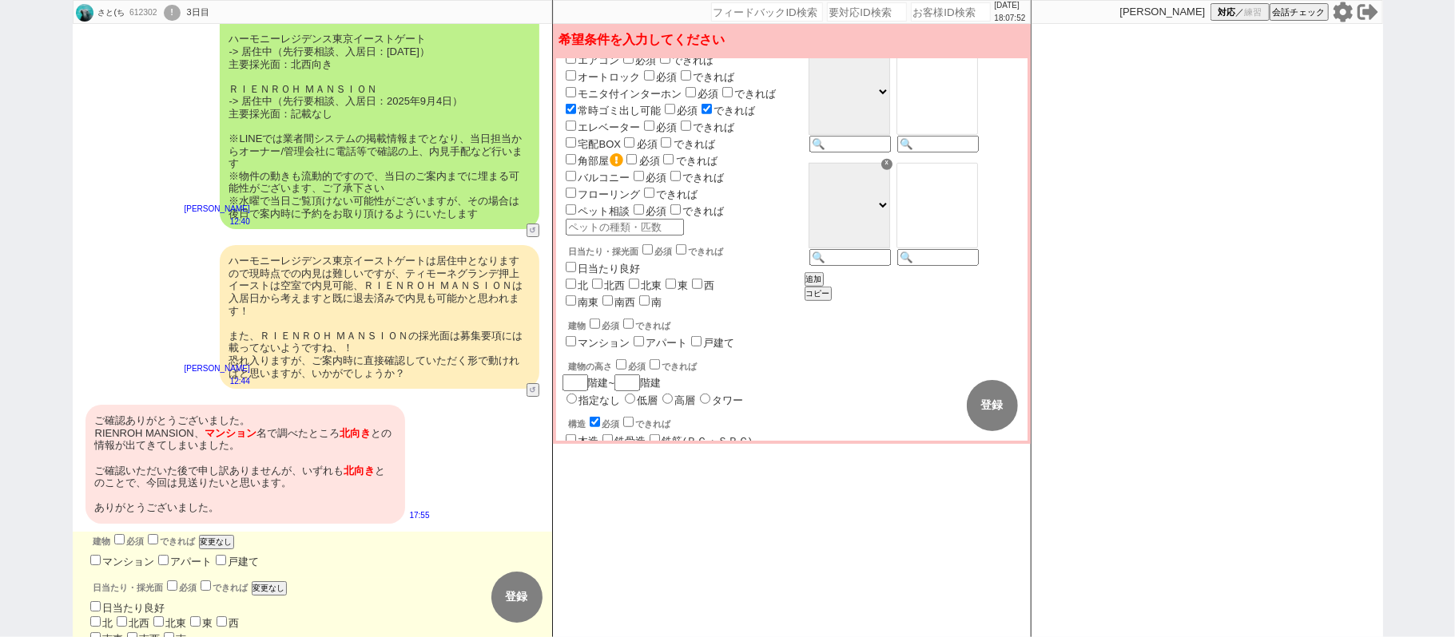
click at [679, 280] on label "東" at bounding box center [683, 286] width 10 height 12
click at [201, 617] on input "東" at bounding box center [195, 622] width 10 height 10
checkbox input "true"
checkbox input "false"
checkbox input "true"
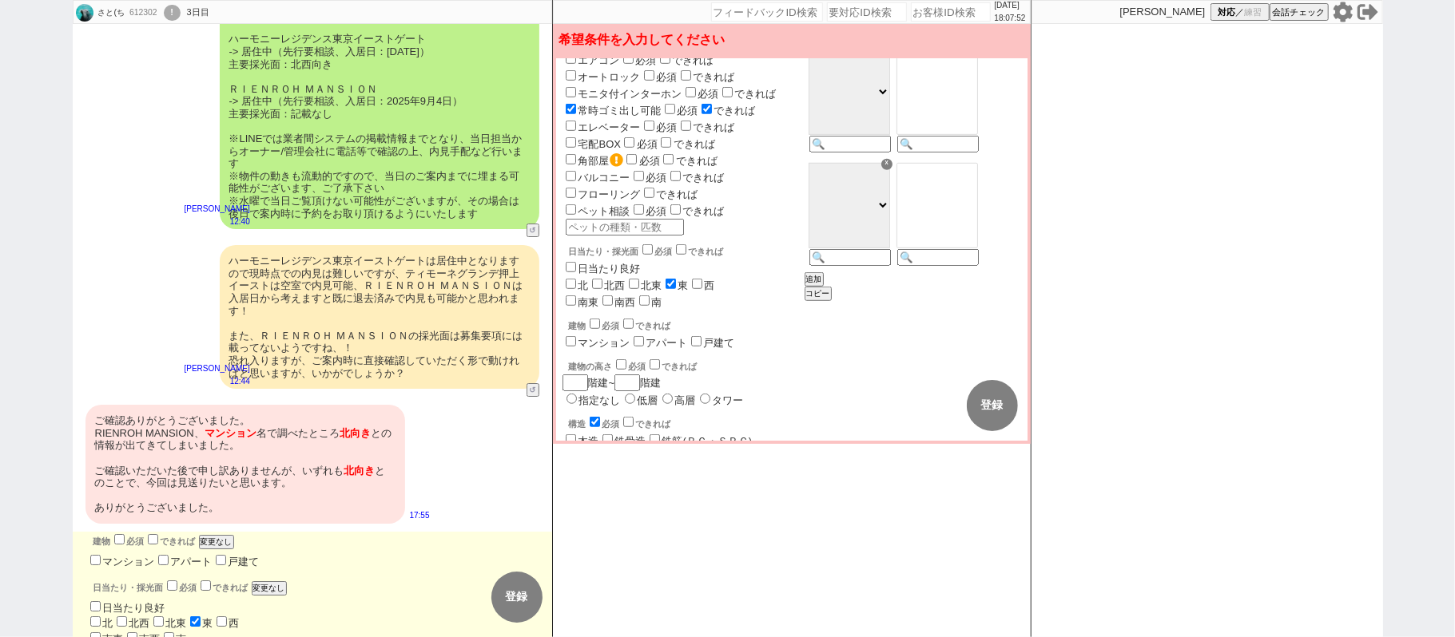
checkbox input "true"
checkbox input "false"
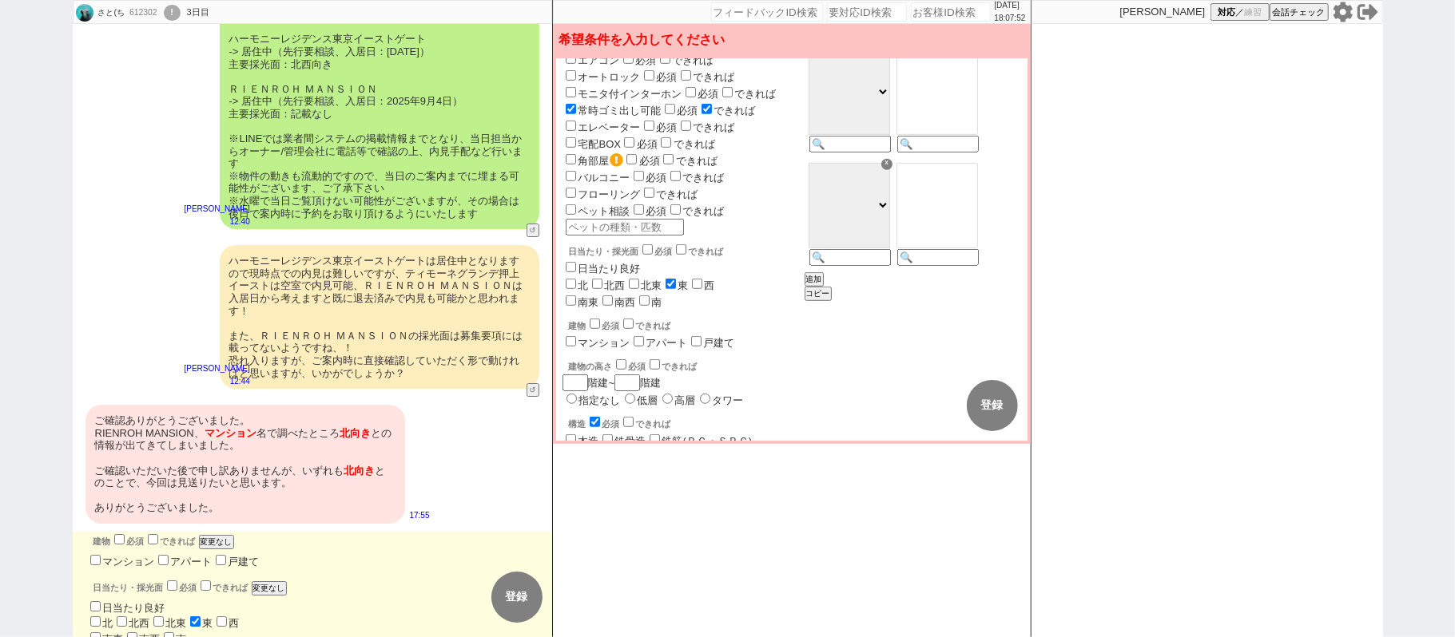
checkbox input "false"
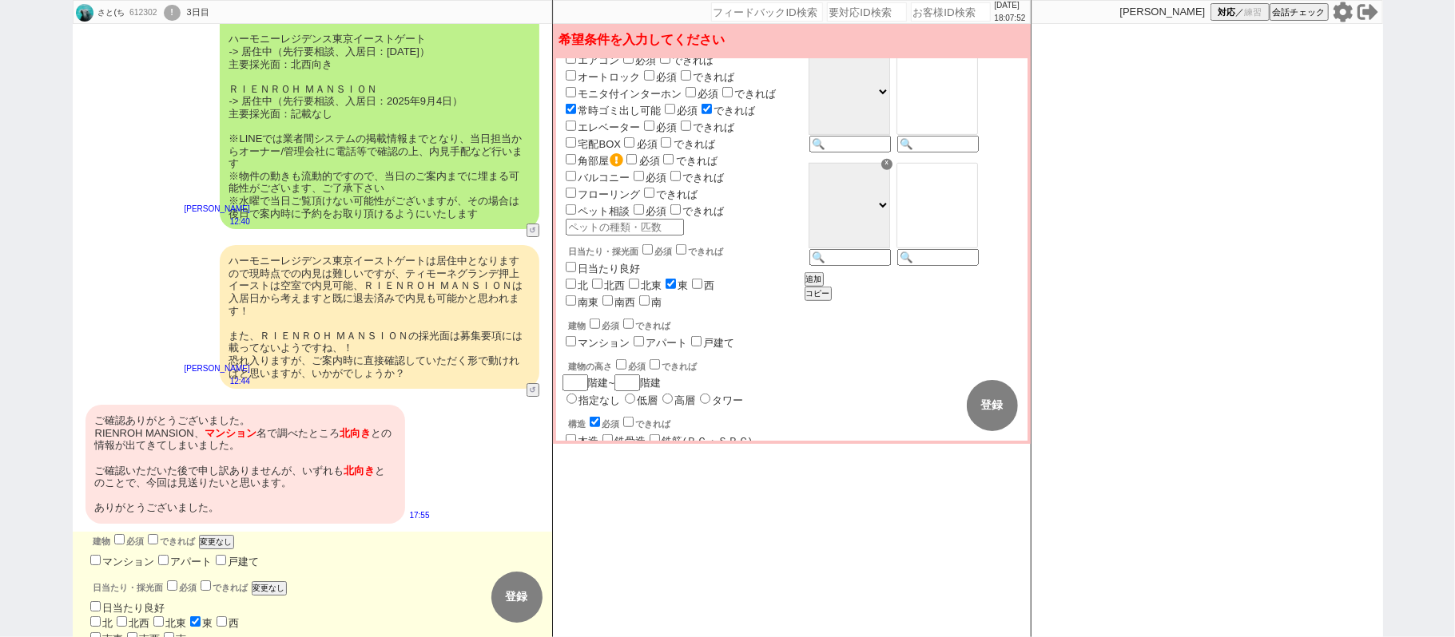
checkbox input "false"
checkbox input "true"
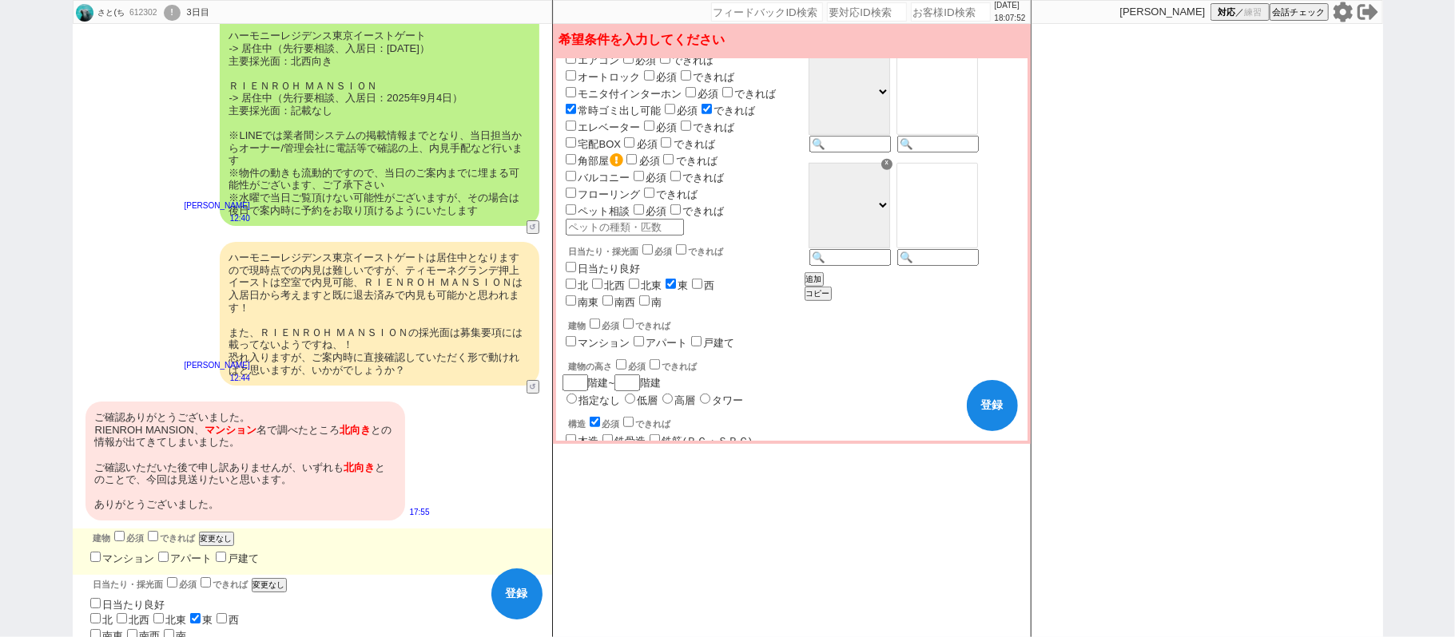
click at [701, 279] on input "西" at bounding box center [697, 284] width 10 height 10
checkbox input "true"
checkbox input "false"
checkbox input "true"
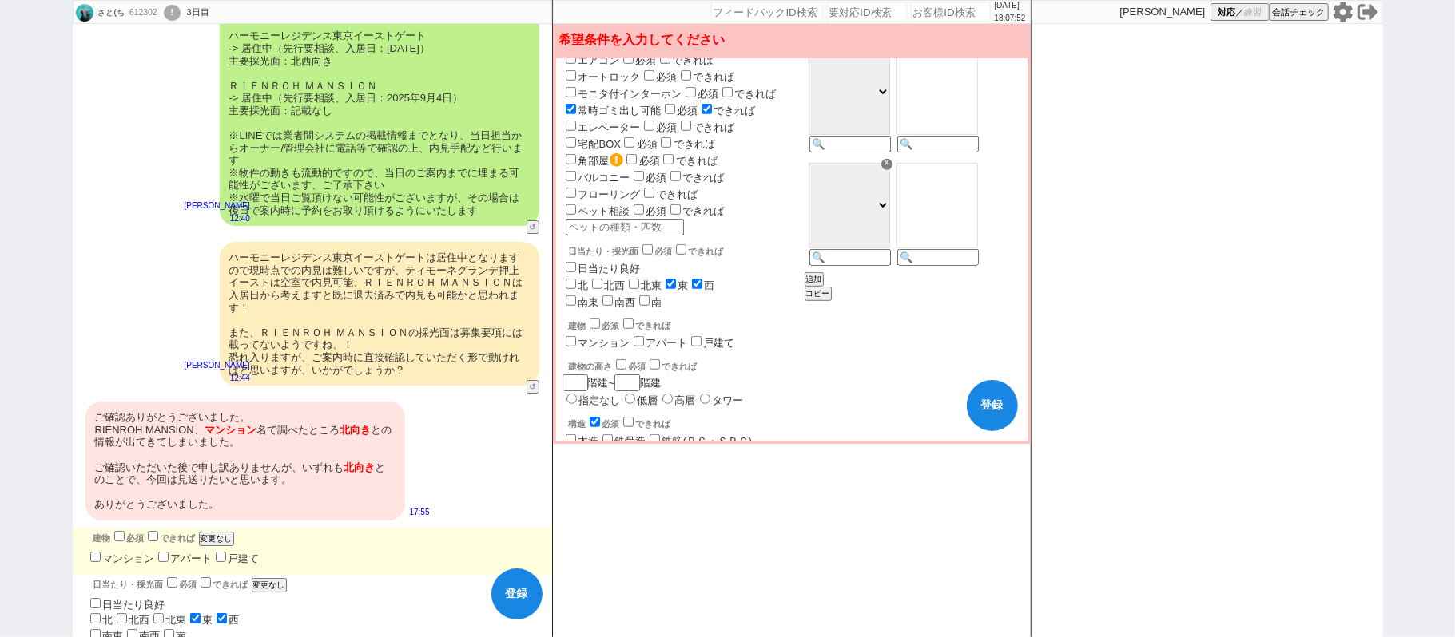
checkbox input "false"
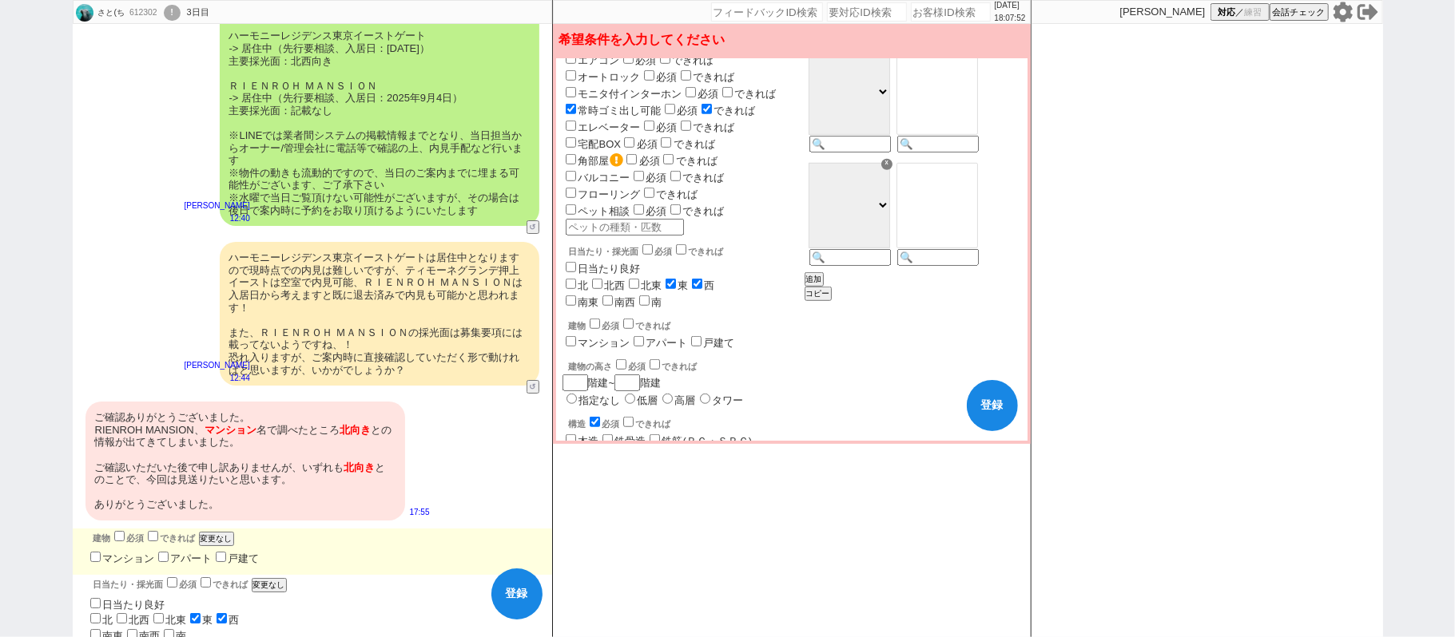
checkbox input "false"
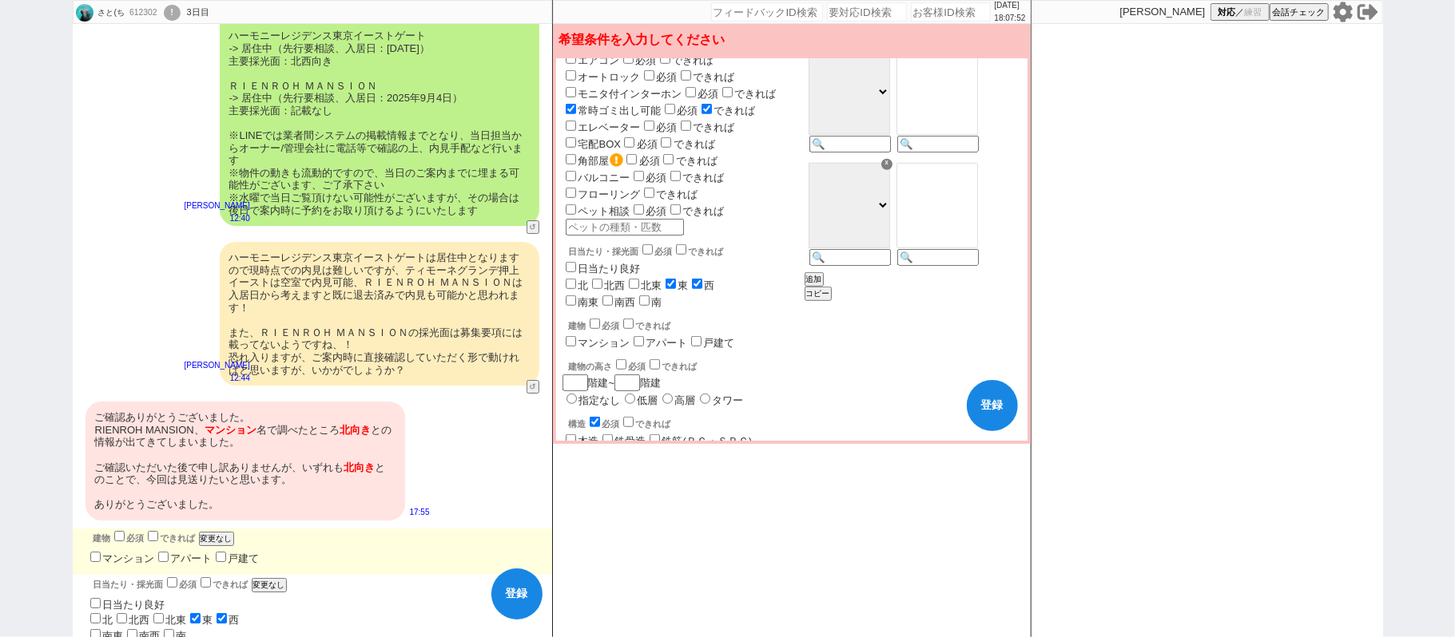
checkbox input "true"
click at [641, 296] on input "南" at bounding box center [644, 301] width 10 height 10
checkbox input "true"
checkbox input "false"
checkbox input "true"
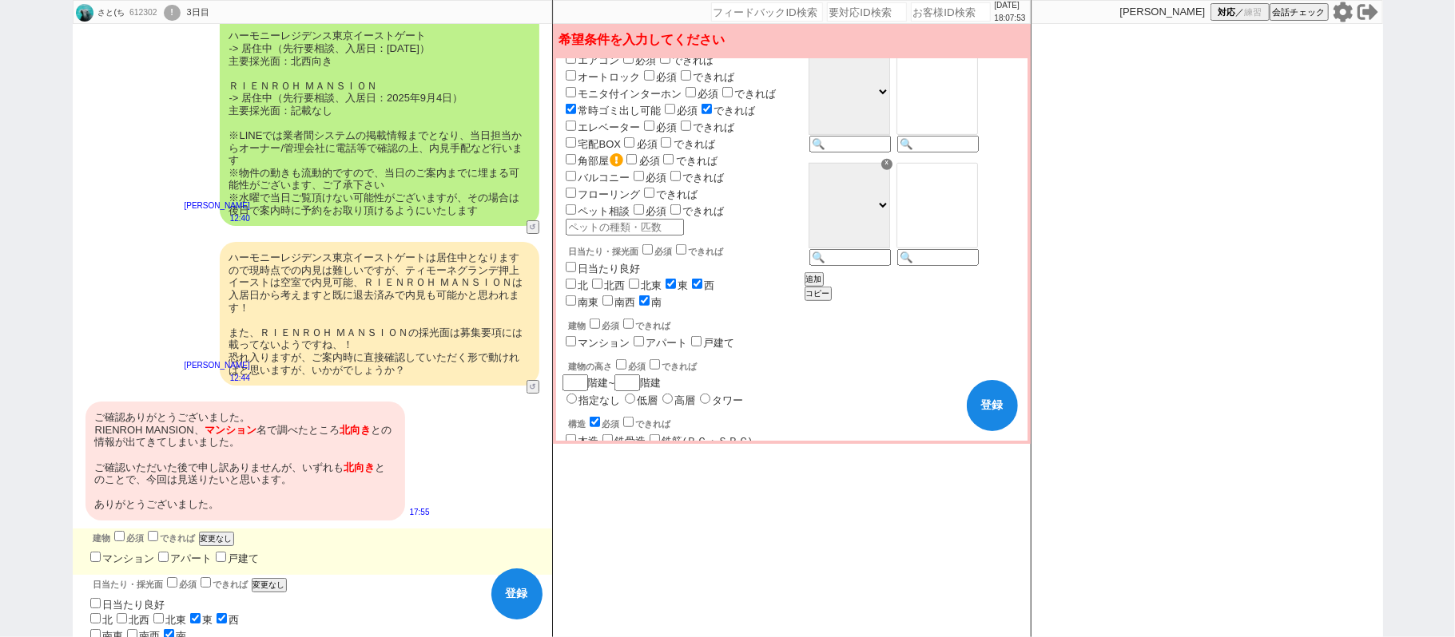
checkbox input "true"
checkbox input "false"
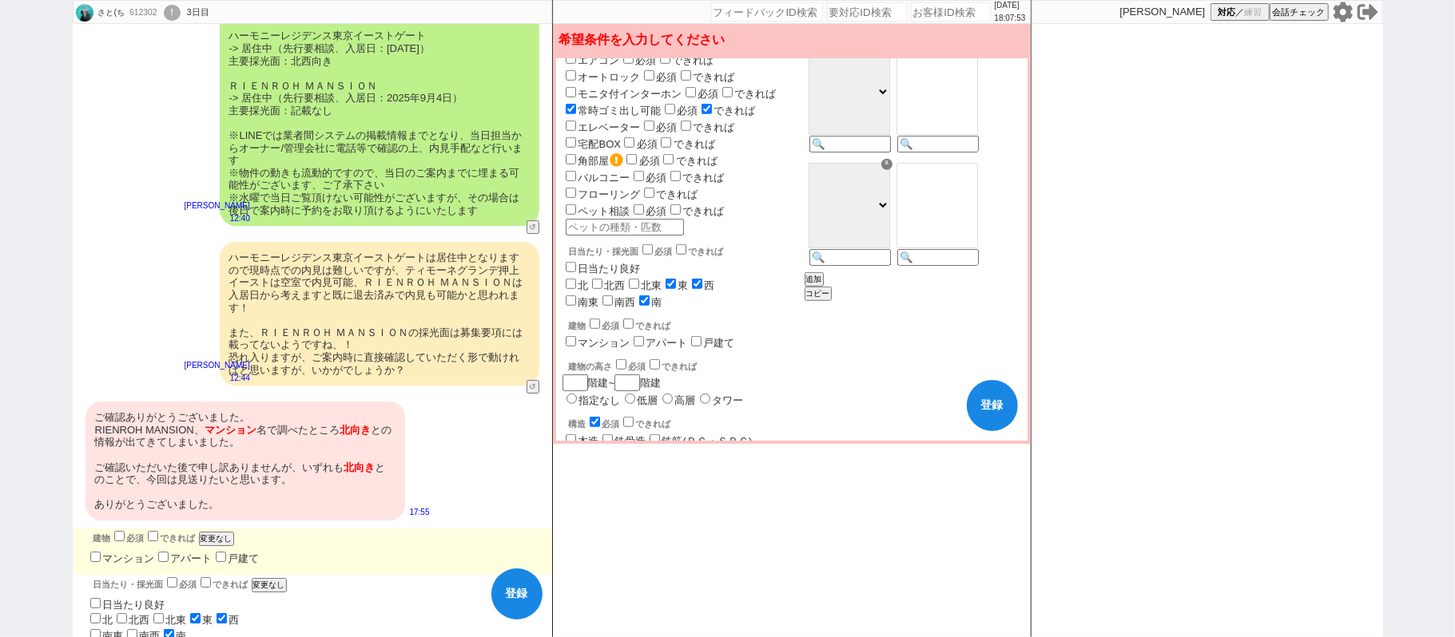
checkbox input "false"
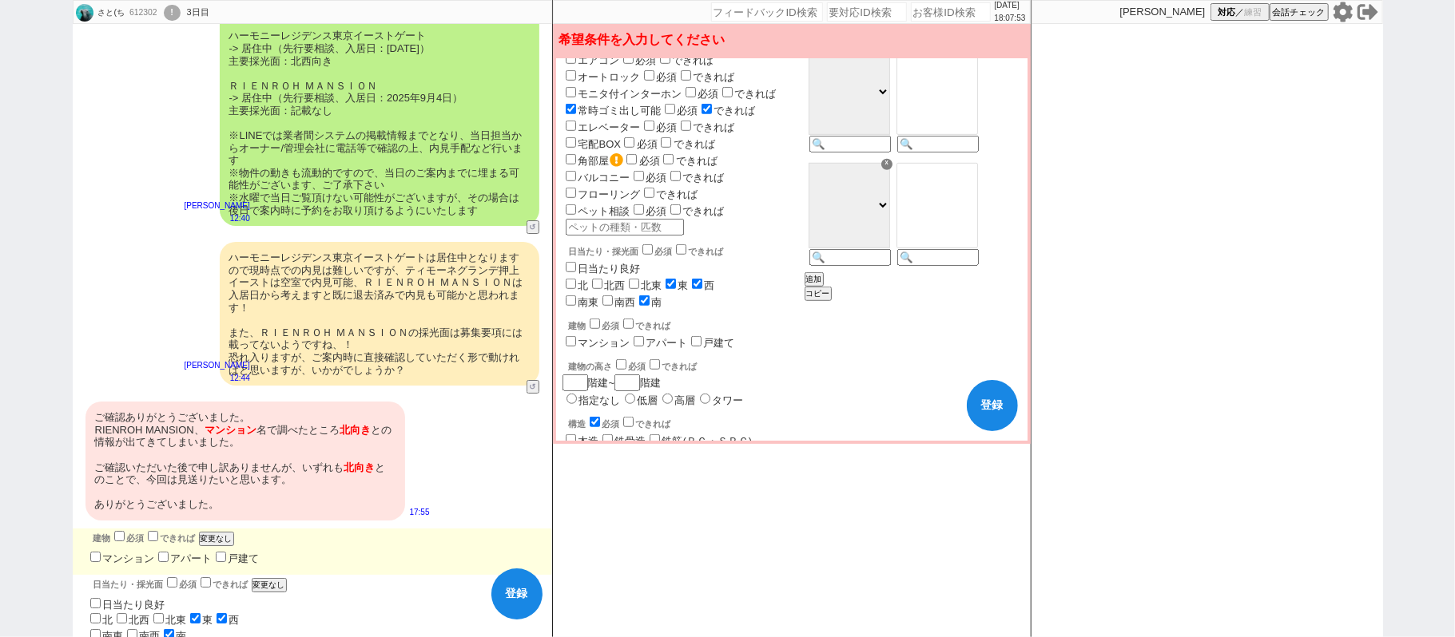
checkbox input "false"
checkbox input "true"
drag, startPoint x: 608, startPoint y: 232, endPoint x: 588, endPoint y: 232, distance: 20.0
click at [607, 296] on input "南西" at bounding box center [607, 301] width 10 height 10
checkbox input "true"
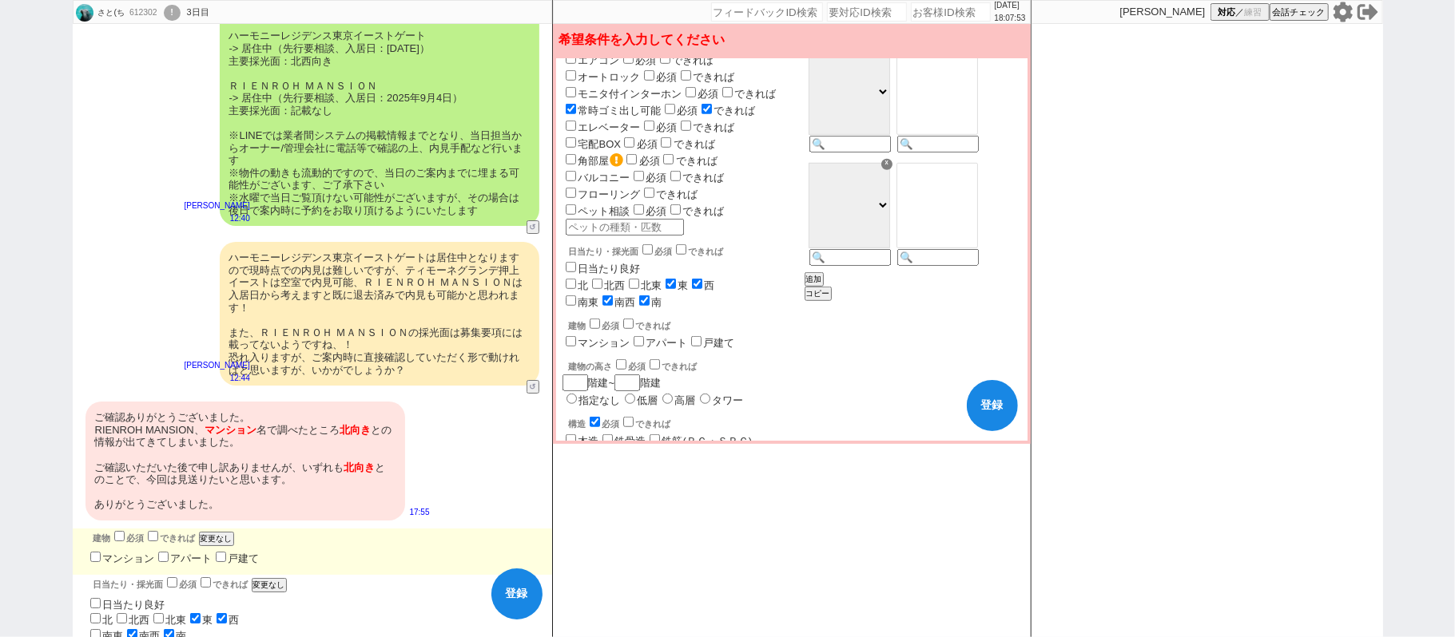
checkbox input "false"
checkbox input "true"
checkbox input "false"
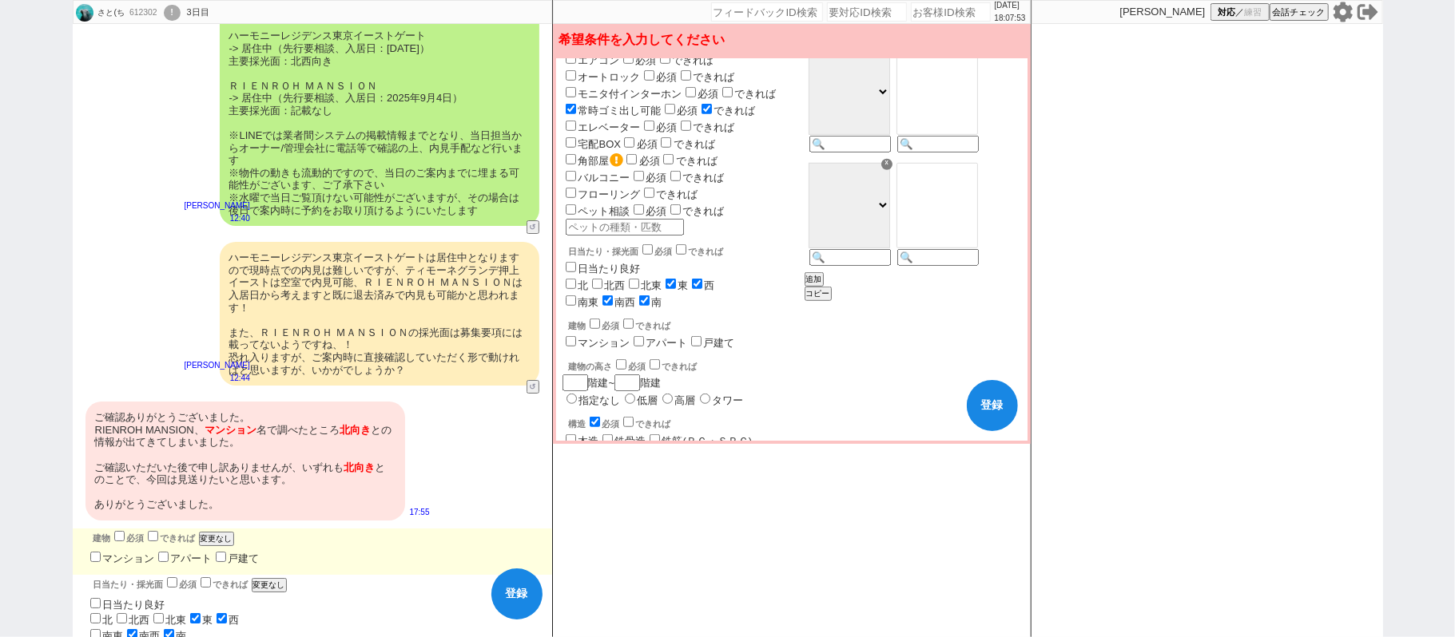
checkbox input "false"
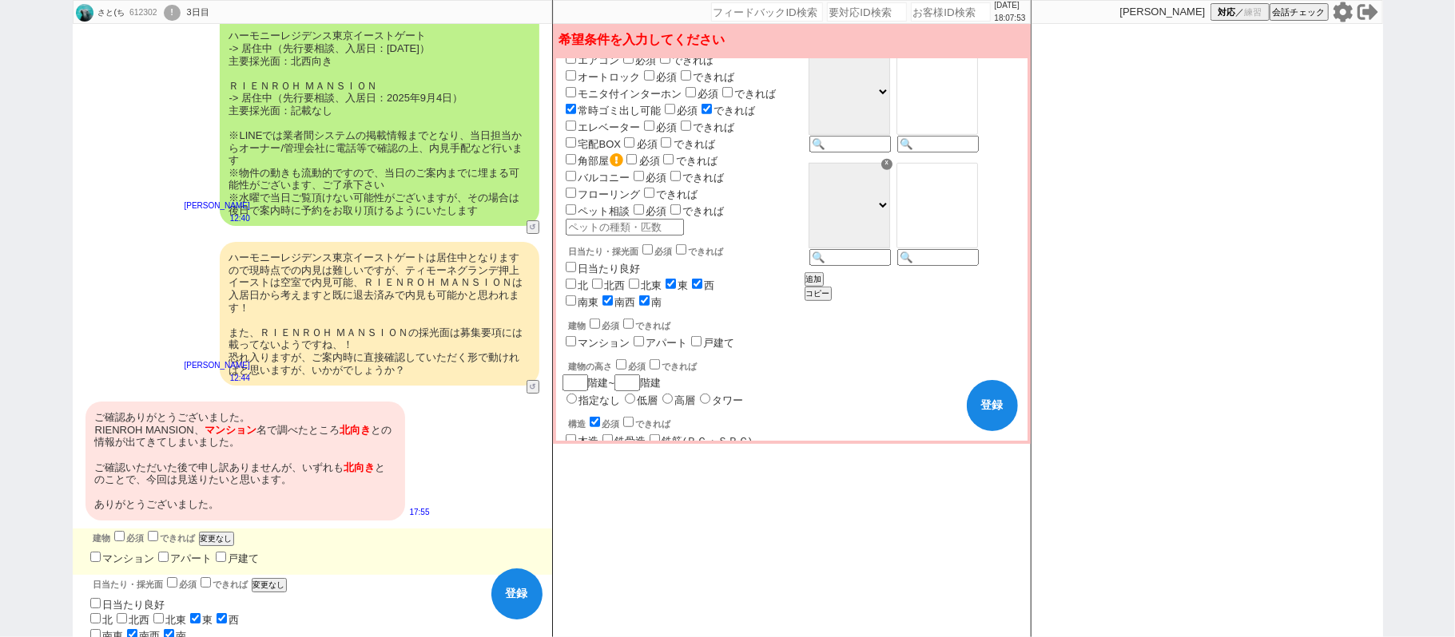
checkbox input "false"
checkbox input "true"
click at [575, 296] on input "南東" at bounding box center [571, 301] width 10 height 10
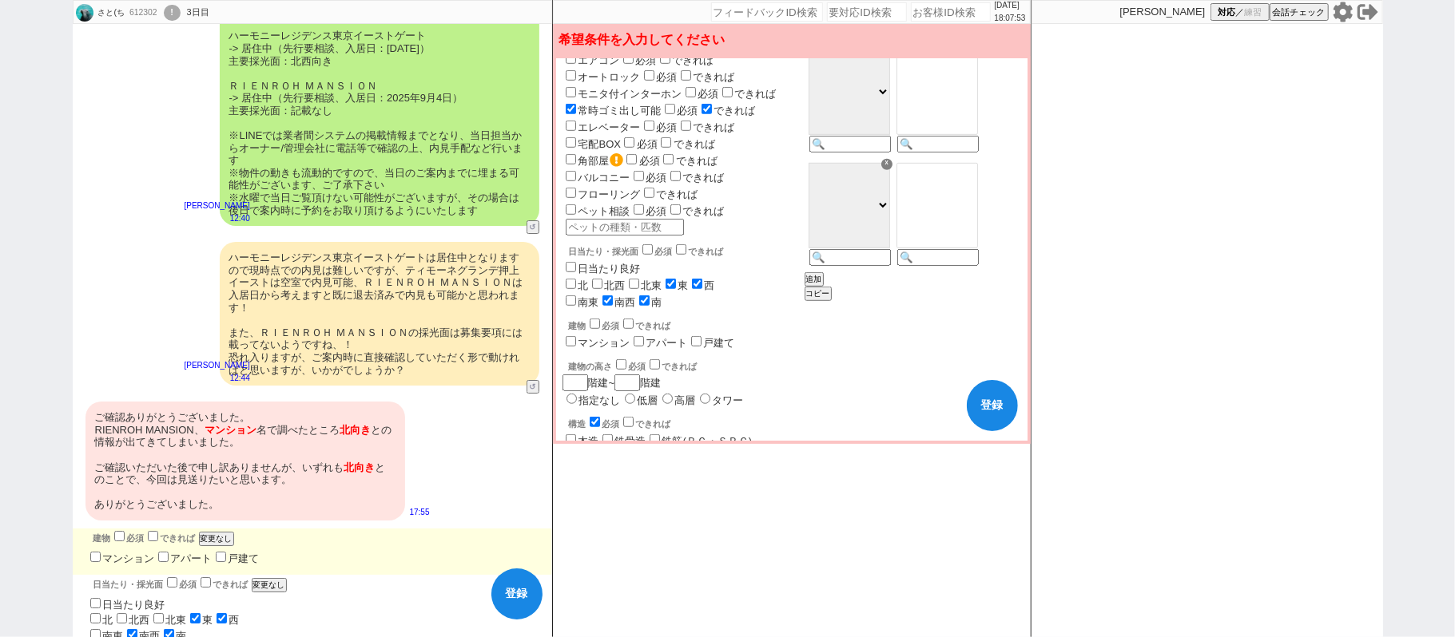
checkbox input "true"
checkbox input "false"
checkbox input "true"
checkbox input "false"
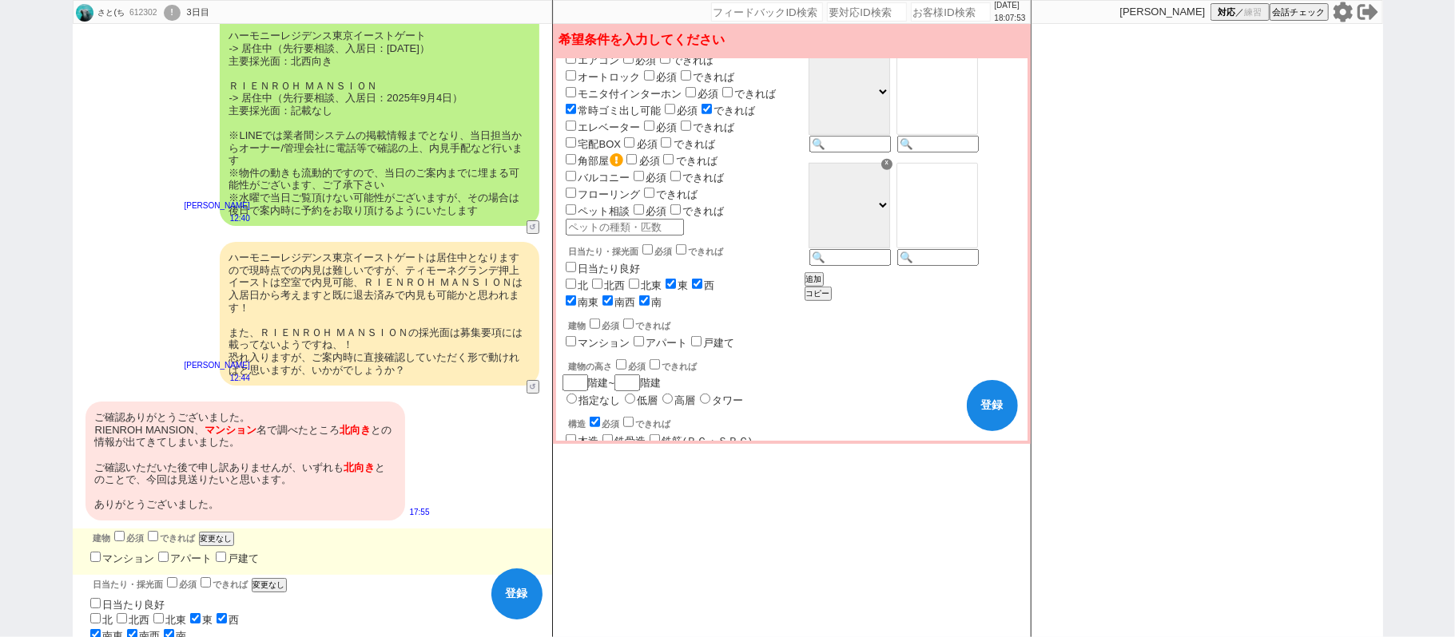
checkbox input "false"
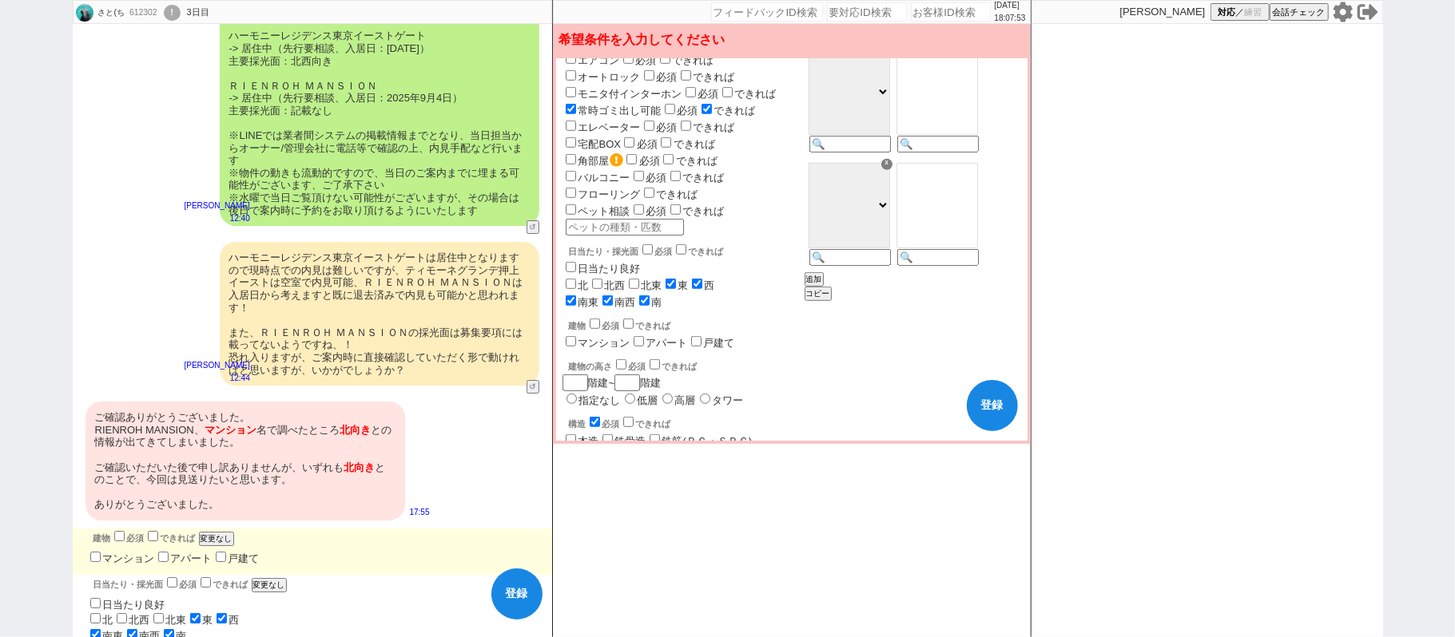
checkbox input "false"
checkbox input "true"
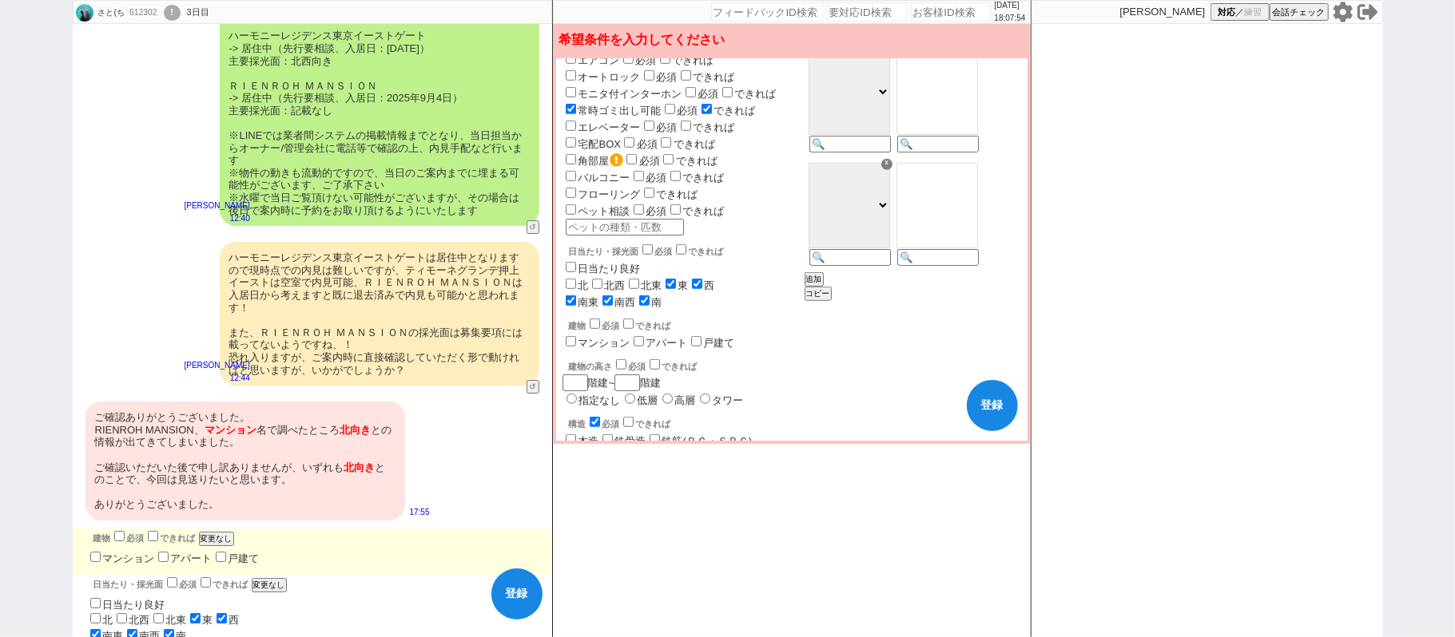
click at [999, 412] on button "登録" at bounding box center [992, 405] width 51 height 51
checkbox input "false"
checkbox input "true"
checkbox input "false"
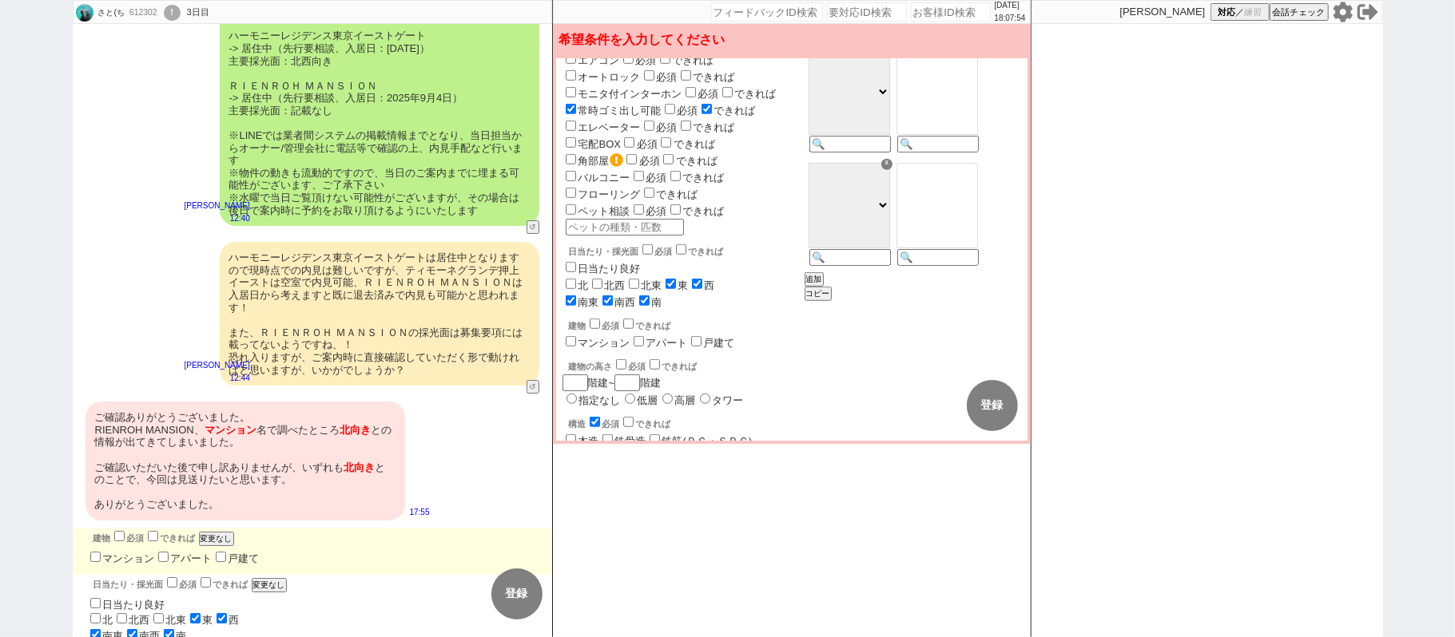
checkbox input "false"
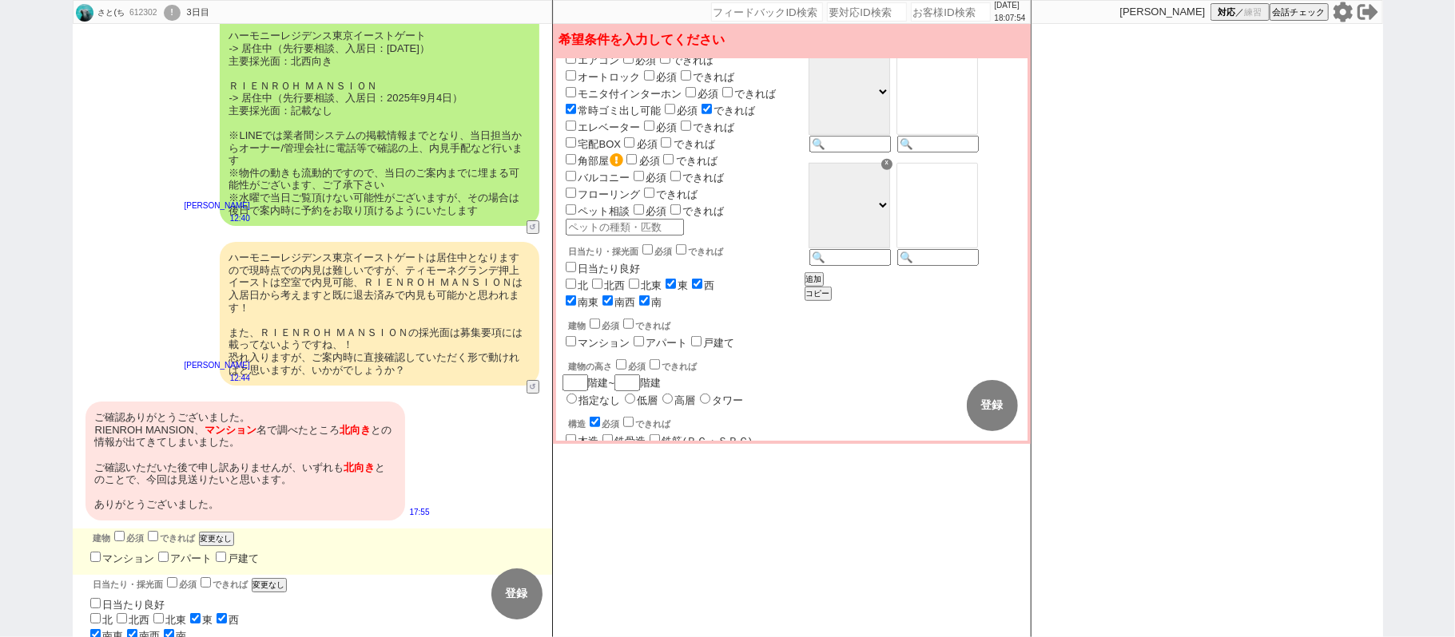
checkbox input "false"
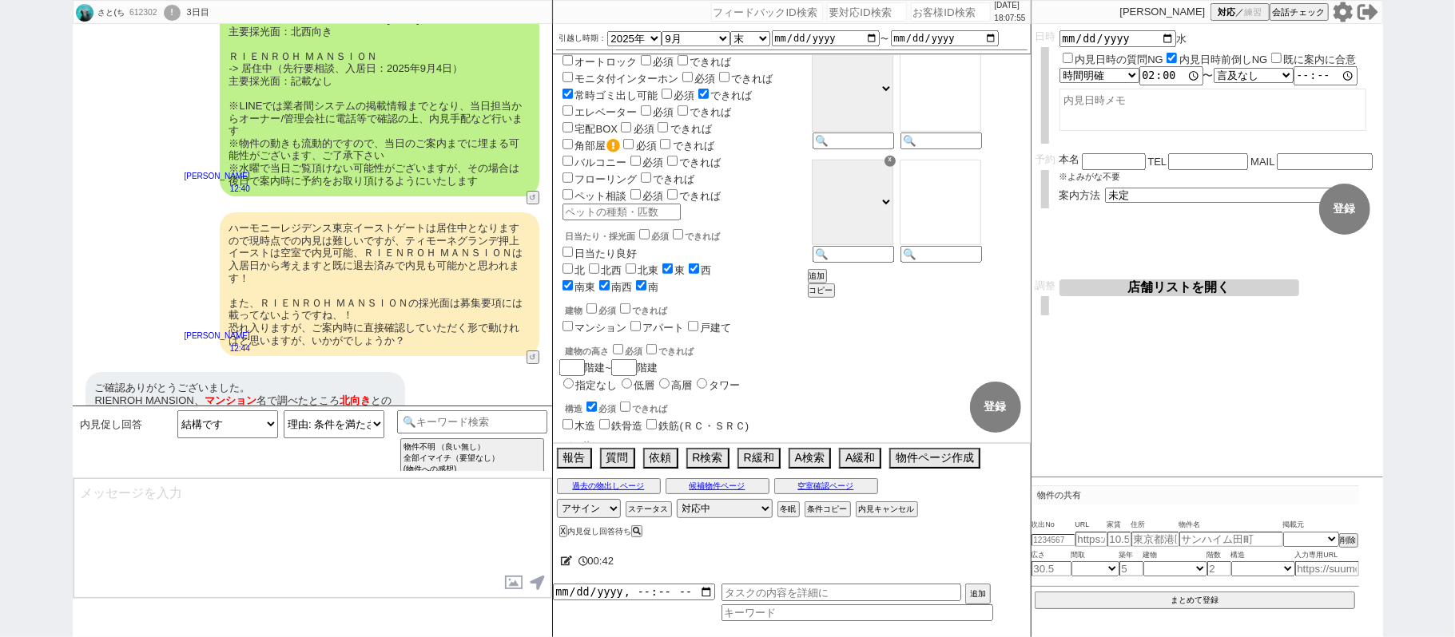
select select "69"
type textarea "さようでしたか、恐縮です、、！ ピッタリが出るということはほとんど無いですものね、、今後に反映してまいりますね！"
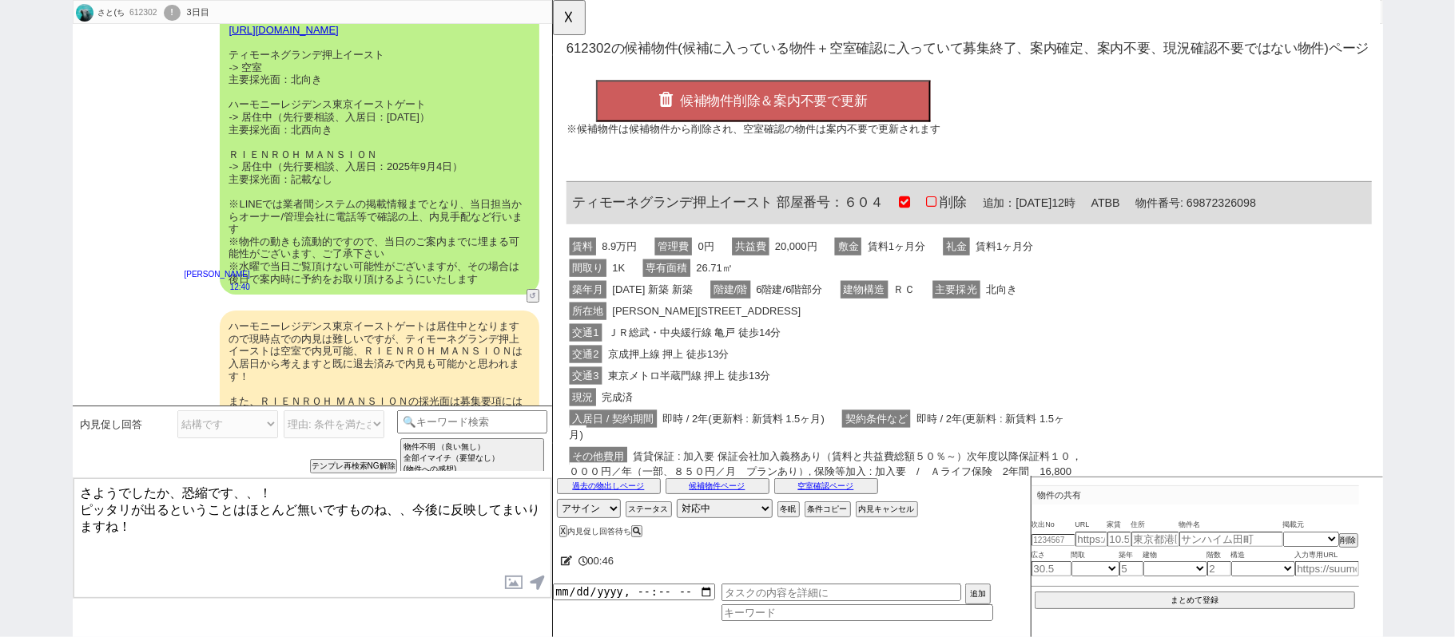
scroll to position [3865, 0]
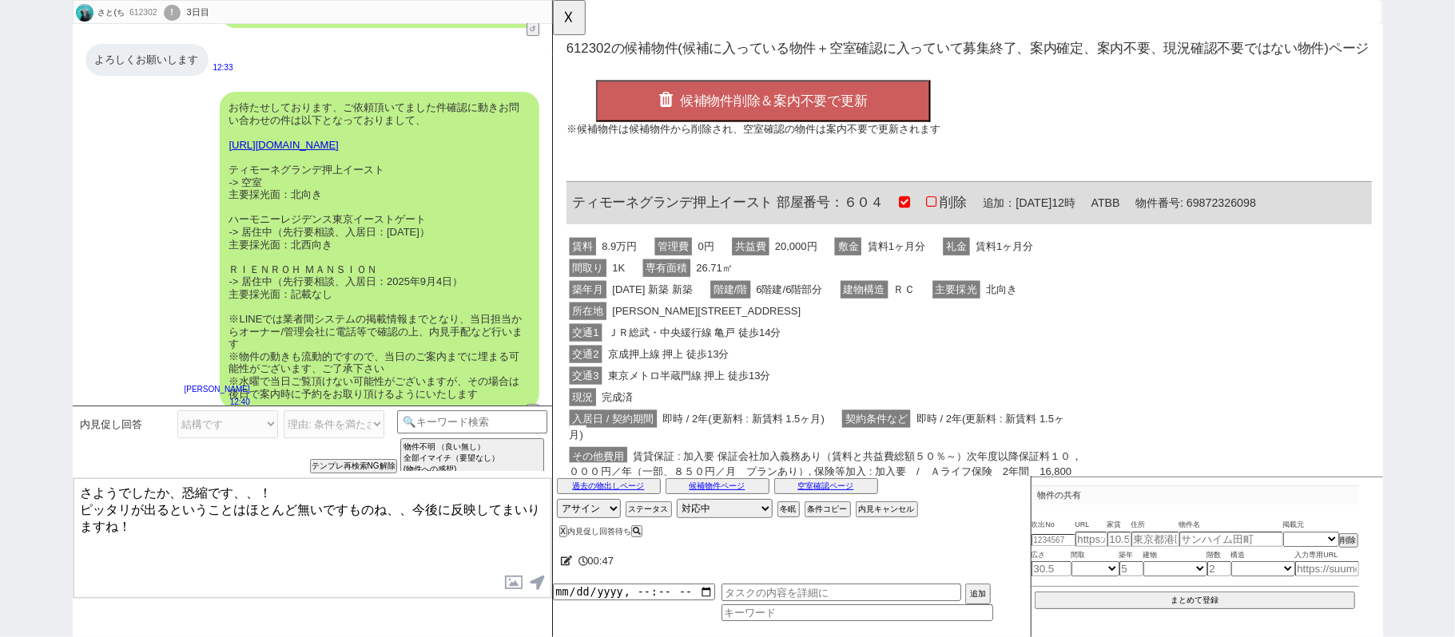
drag, startPoint x: 828, startPoint y: 363, endPoint x: 830, endPoint y: 308, distance: 55.9
click at [830, 363] on div "交通1 ＪＲ総武・中央緩行線 亀戸 徒歩14分" at bounding box center [847, 358] width 563 height 23
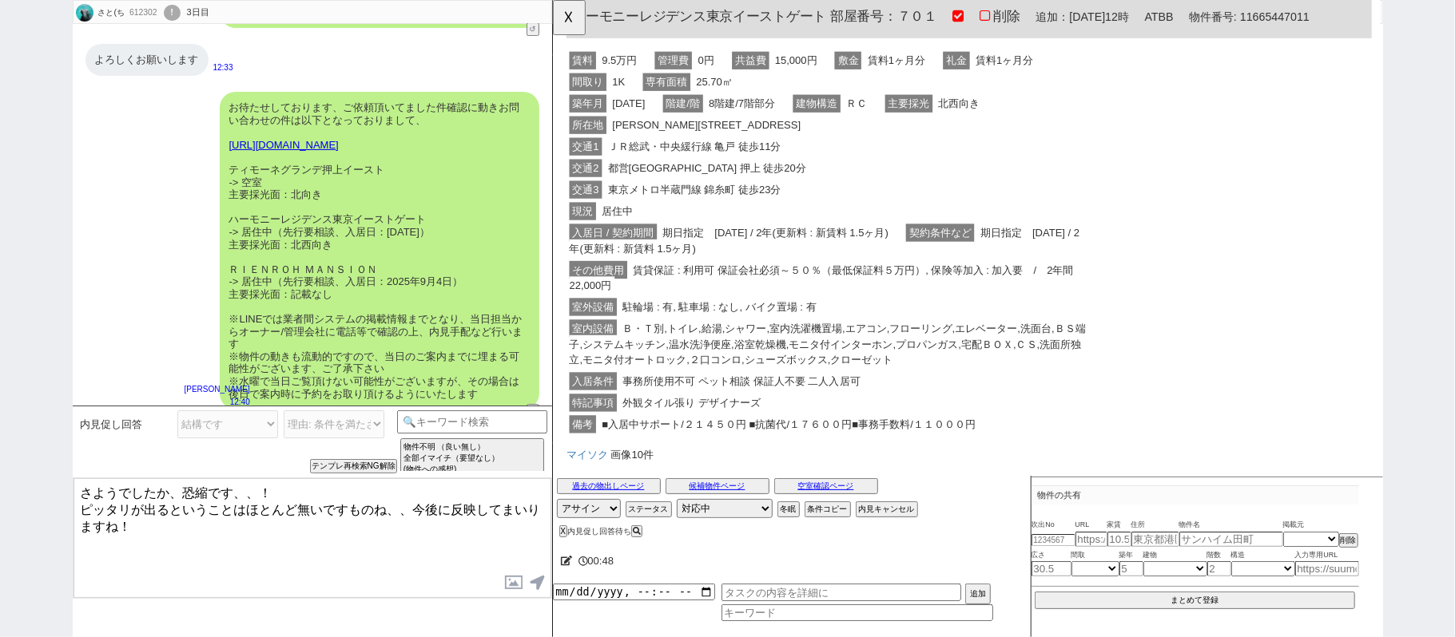
click at [844, 310] on div "その他費用 賃貸保証 : 利用可 保証会社必須～５０％（最低保証料５万円）, 保険等加入 : 加入要　/　2年間　22,000円" at bounding box center [847, 300] width 563 height 40
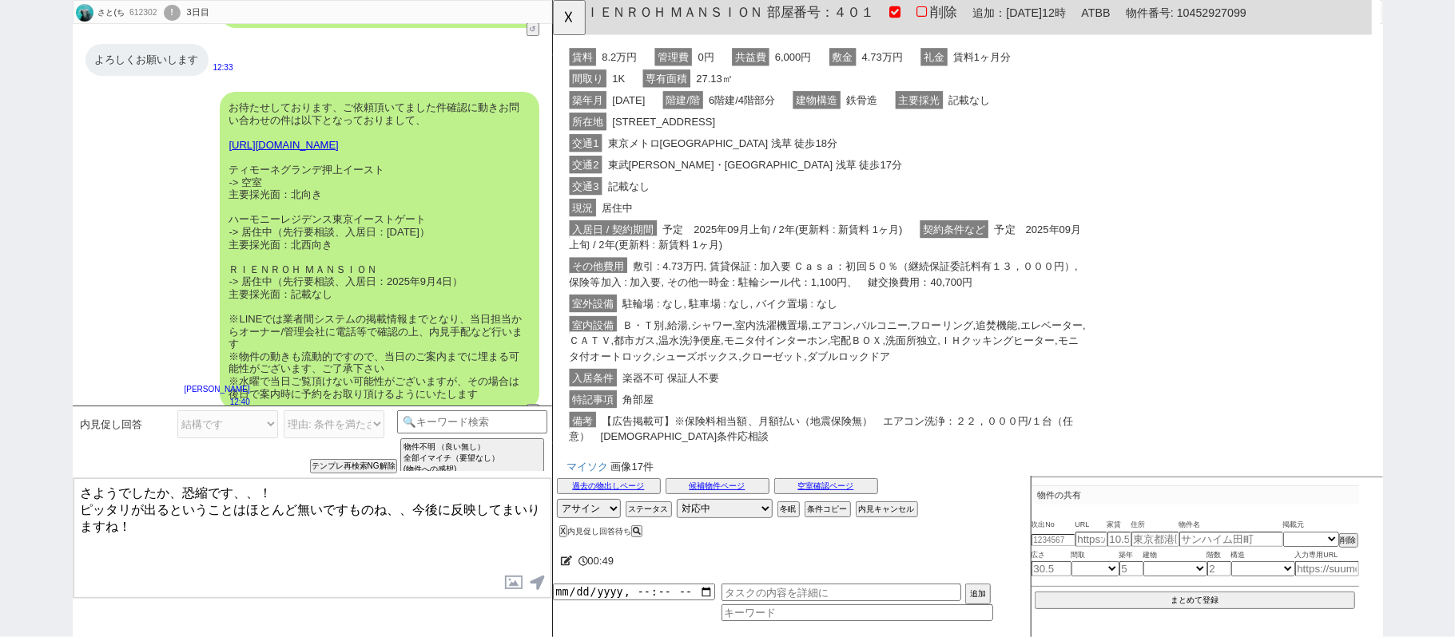
click at [841, 317] on span "駐輪場 : なし, 駐車場 : なし, バイク置場 : なし" at bounding box center [742, 326] width 237 height 19
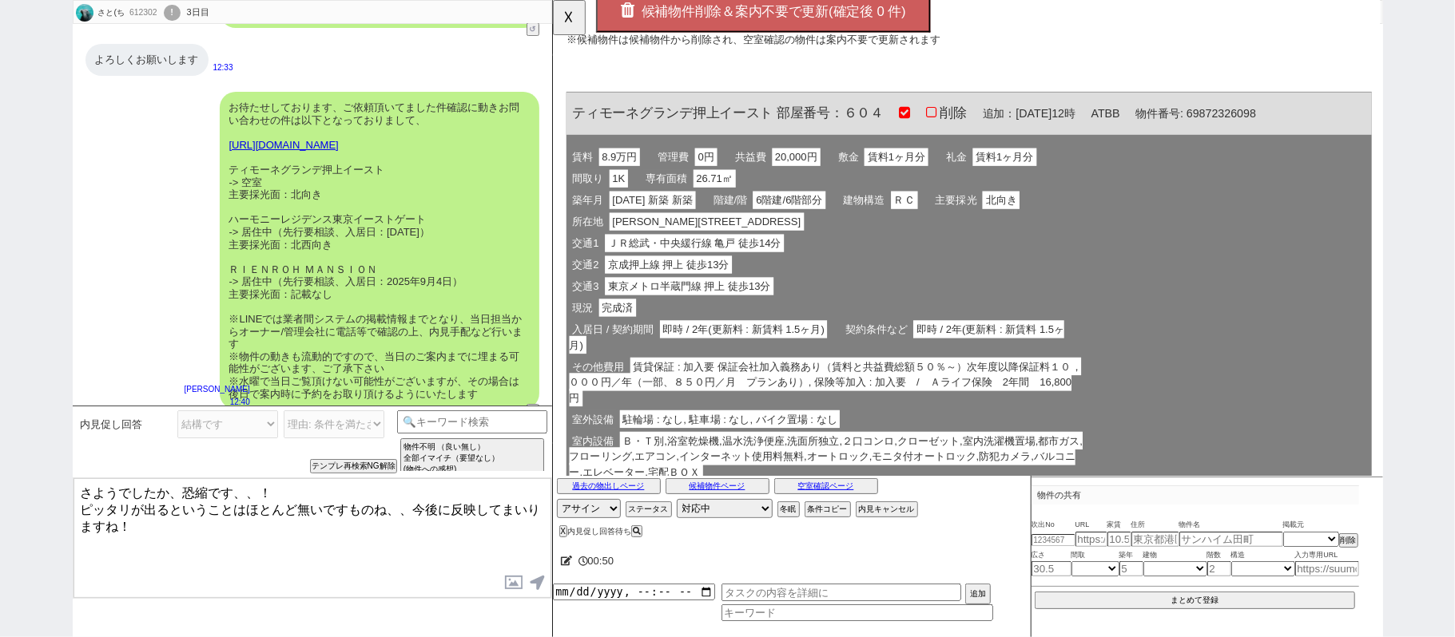
scroll to position [0, 0]
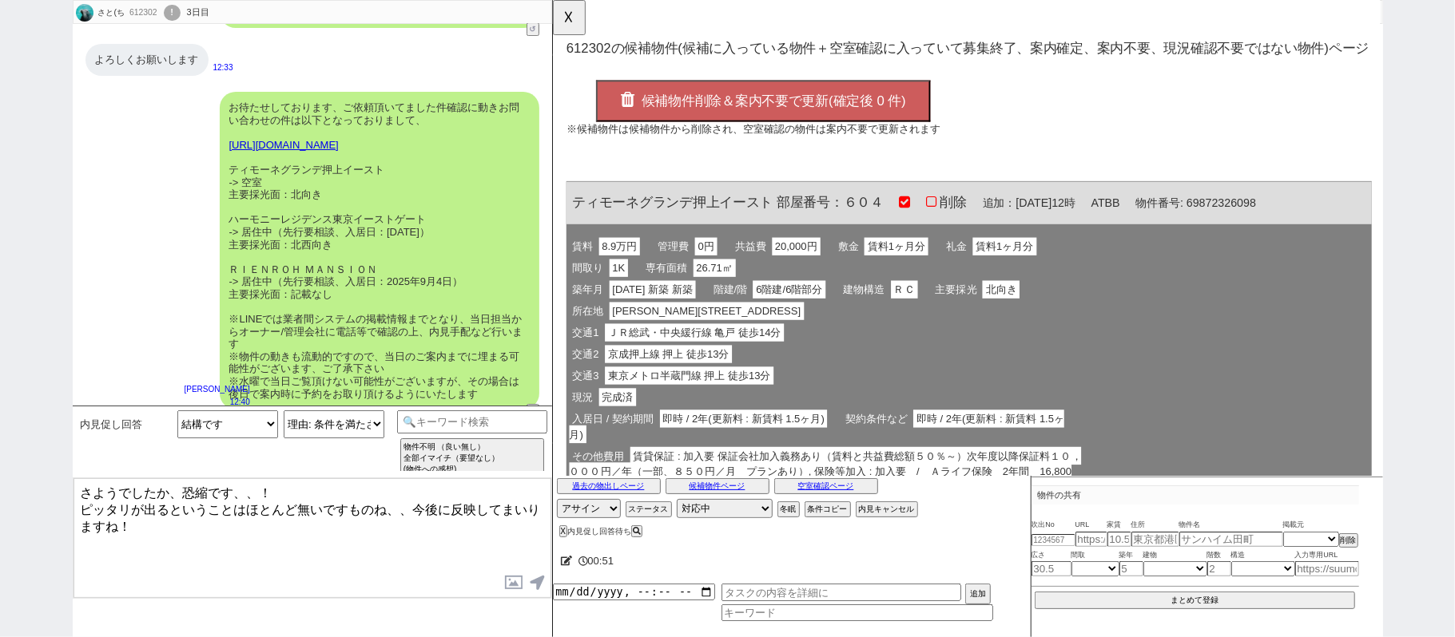
click at [820, 109] on span "候補物件削除＆案内不要で更新(確定後 0 件)" at bounding box center [789, 109] width 284 height 16
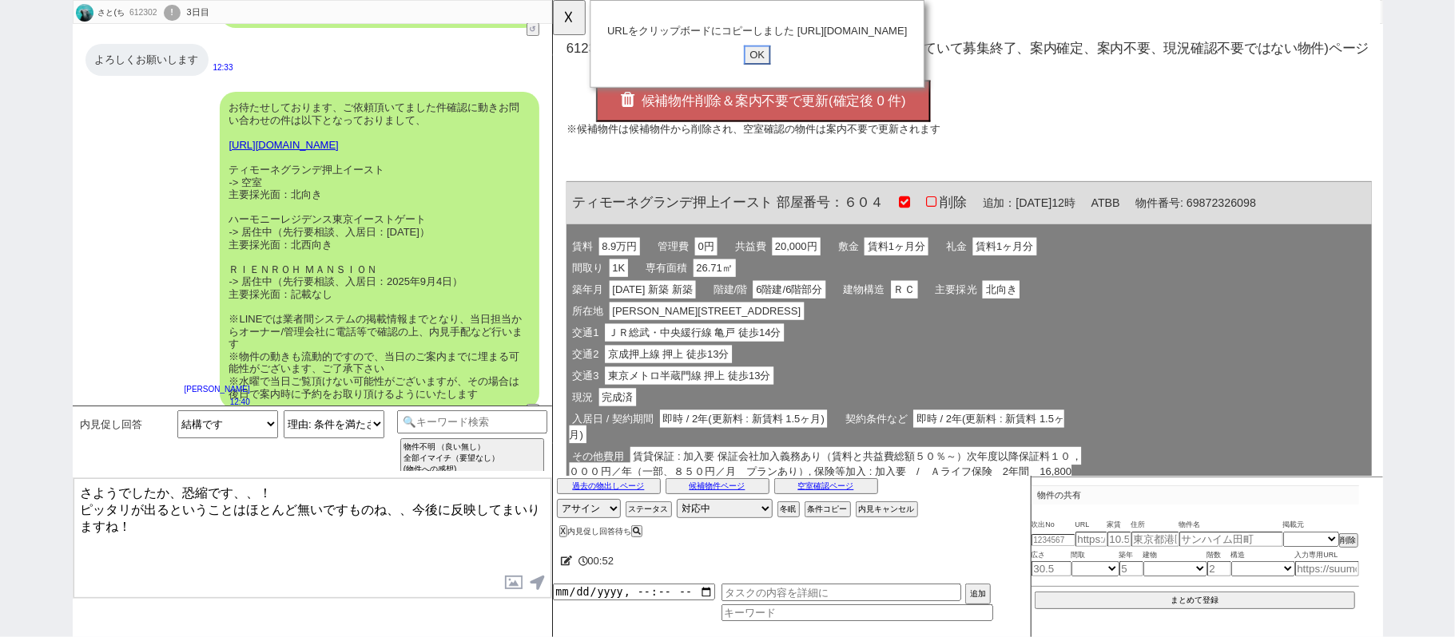
click at [760, 69] on input "OK" at bounding box center [771, 59] width 29 height 21
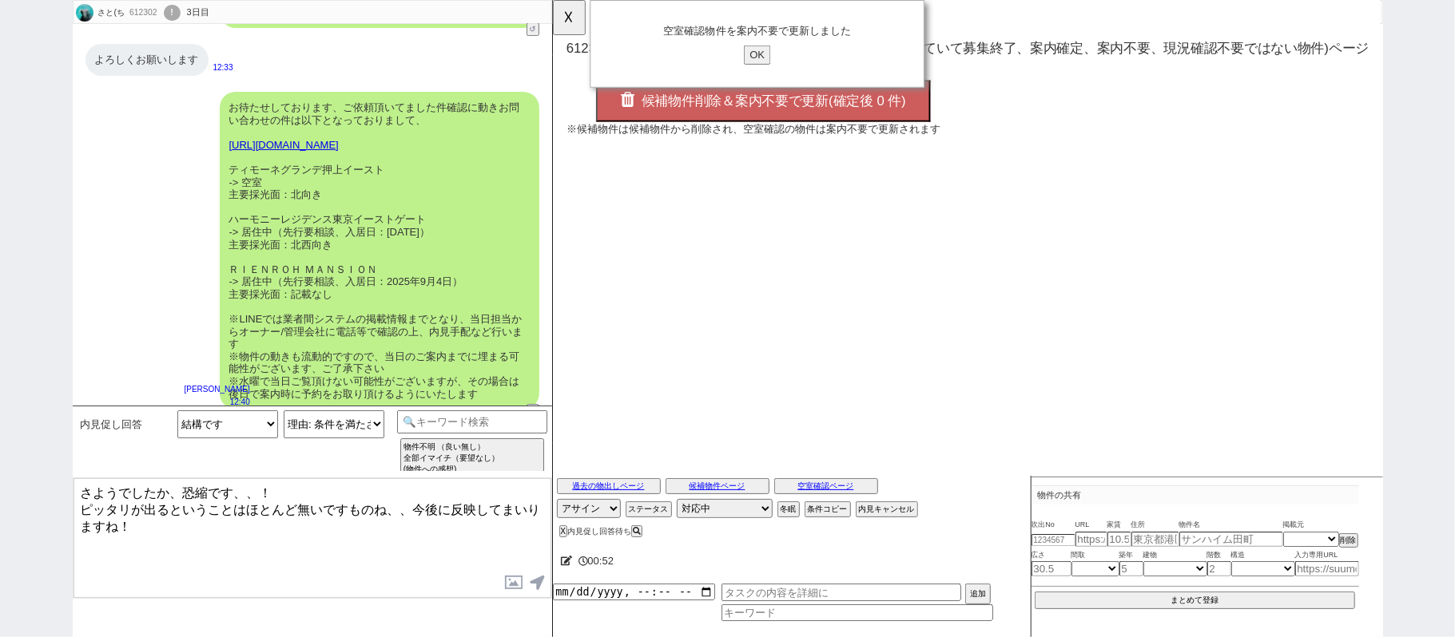
click at [590, 9] on div "空室確認物件を案内不要で更新しました OK 612302 の候補物件(候補に入っている物件＋空室確認に入っていて募集終了、案内確定、案内不要、現況確認不要では…" at bounding box center [999, 112] width 895 height 224
click at [577, 14] on button "☓" at bounding box center [568, 16] width 30 height 32
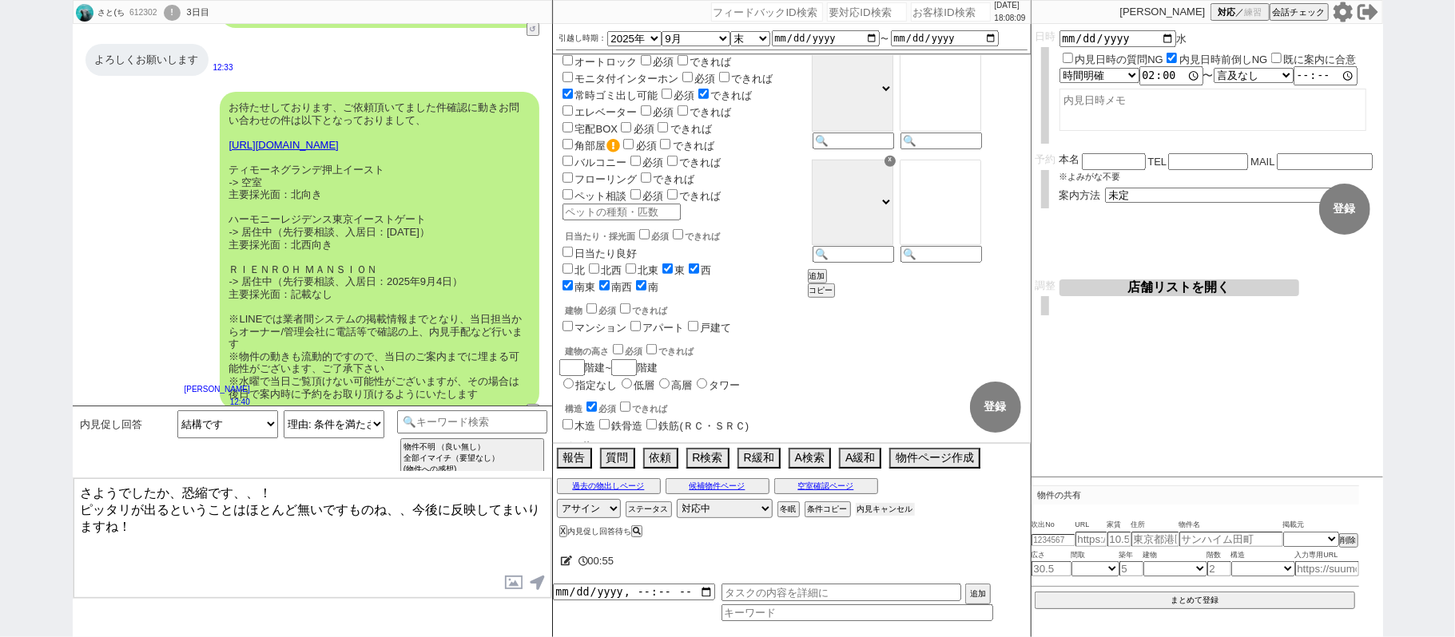
click at [874, 508] on button "内見キャンセル" at bounding box center [885, 509] width 59 height 13
radio input "true"
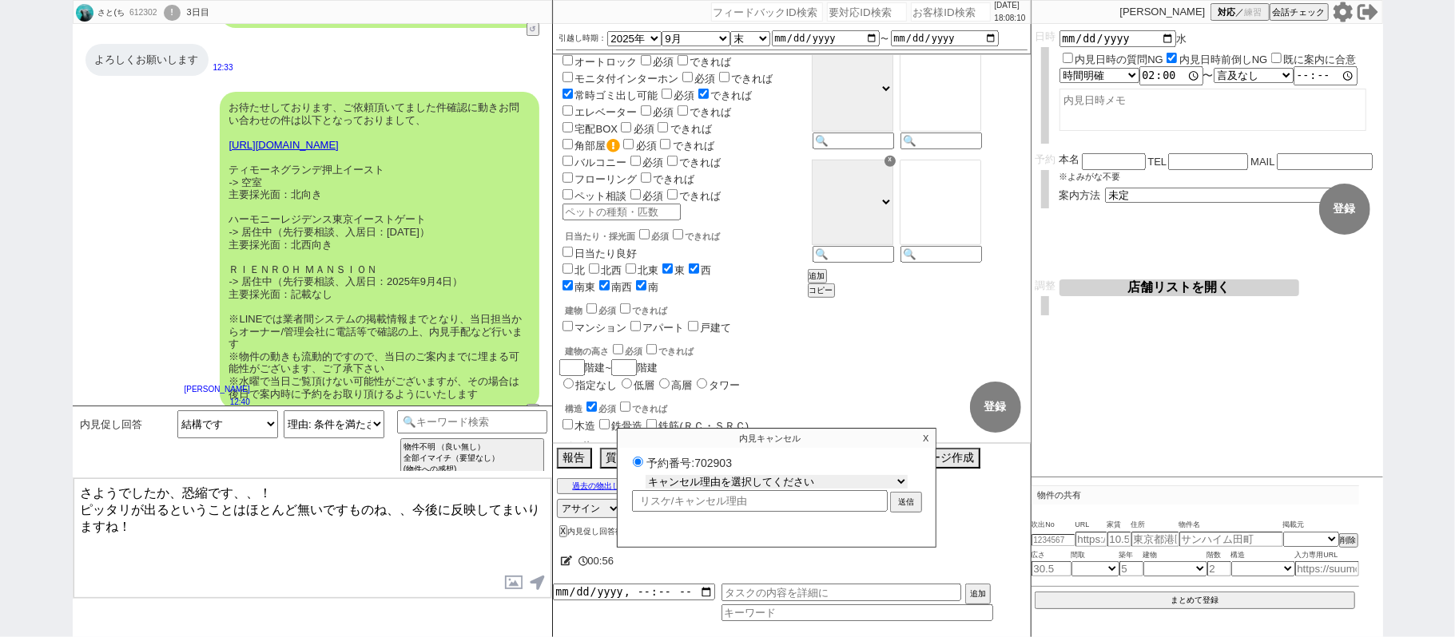
click at [772, 486] on select "キャンセル理由を選択してください 希望物件が出なかった 希望物件が見れなかった 返信がこなくなった 他決(日程調整前) 引越し自体消滅(日程調整前) 都合が変…" at bounding box center [776, 482] width 262 height 14
select select "2"
click at [645, 479] on select "キャンセル理由を選択してください 希望物件が出なかった 希望物件が見れなかった 返信がこなくなった 他決(日程調整前) 引越し自体消滅(日程調整前) 都合が変…" at bounding box center [776, 482] width 262 height 14
click at [903, 502] on button "送信" at bounding box center [906, 504] width 29 height 18
radio input "true"
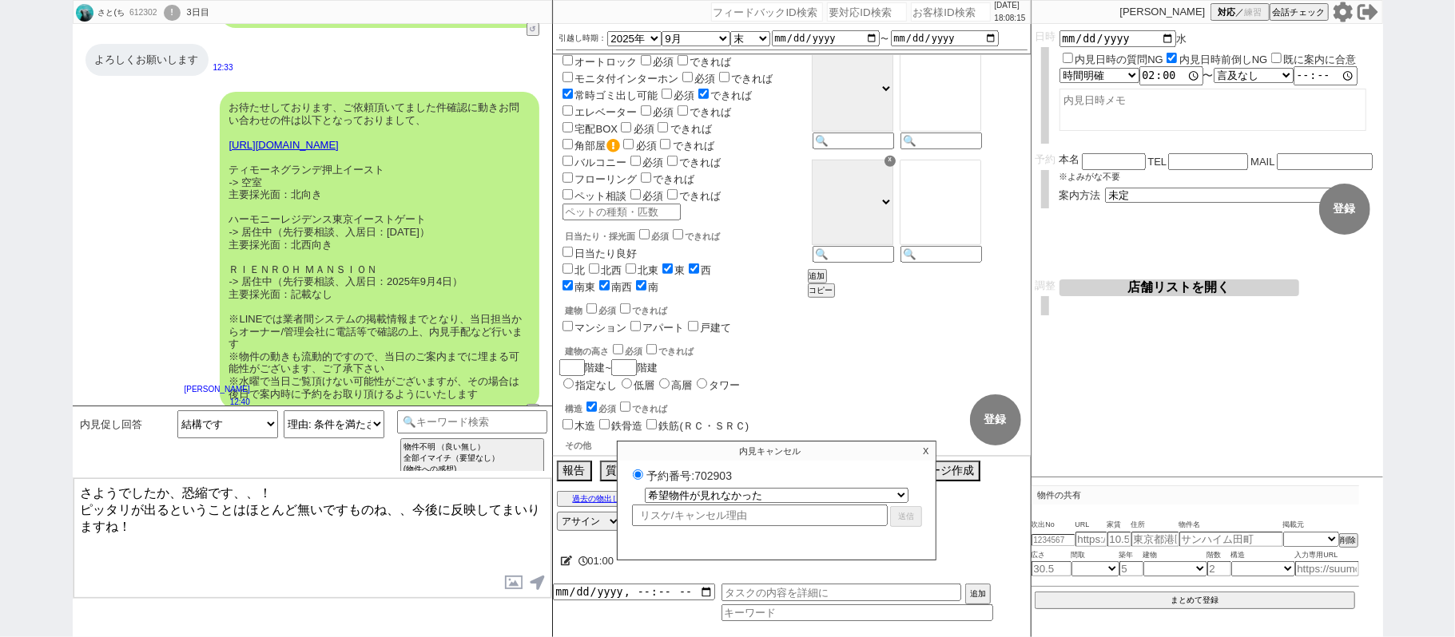
select select
select select "0"
radio input "false"
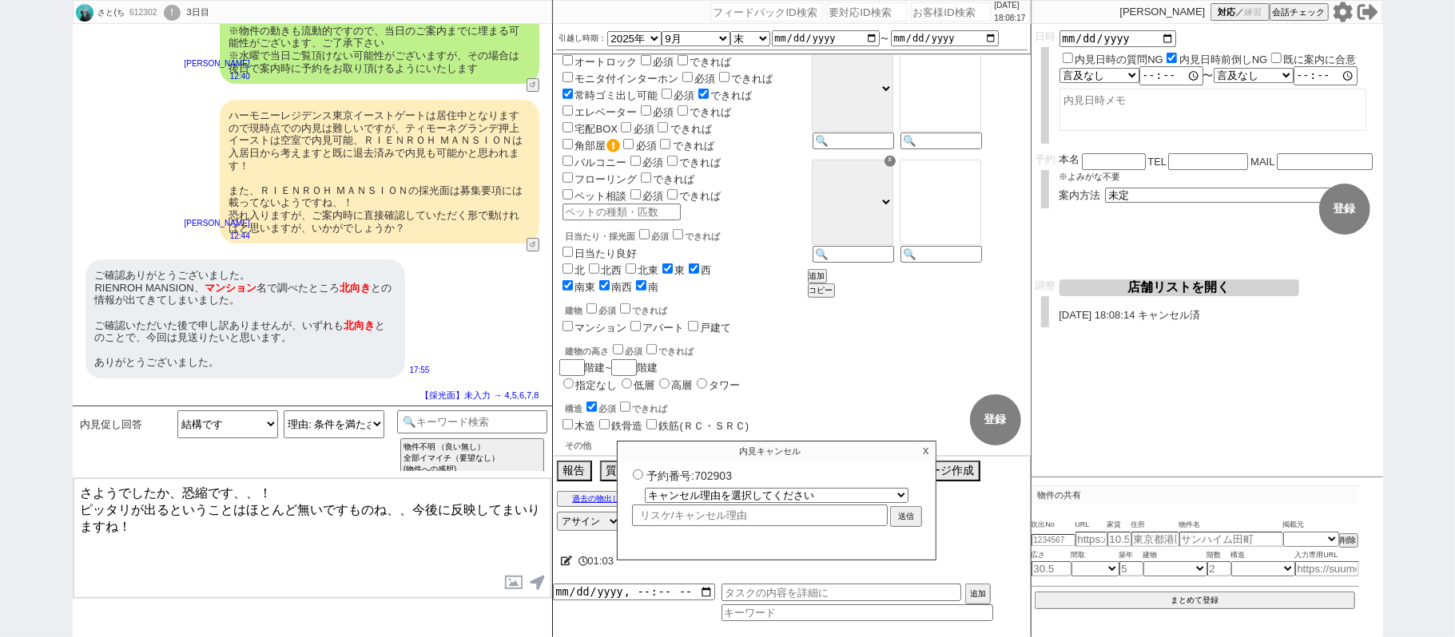
click at [337, 534] on textarea "さようでしたか、恐縮です、、！ ピッタリが出るということはほとんど無いですものね、、今後に反映してまいりますね！" at bounding box center [312, 539] width 478 height 120
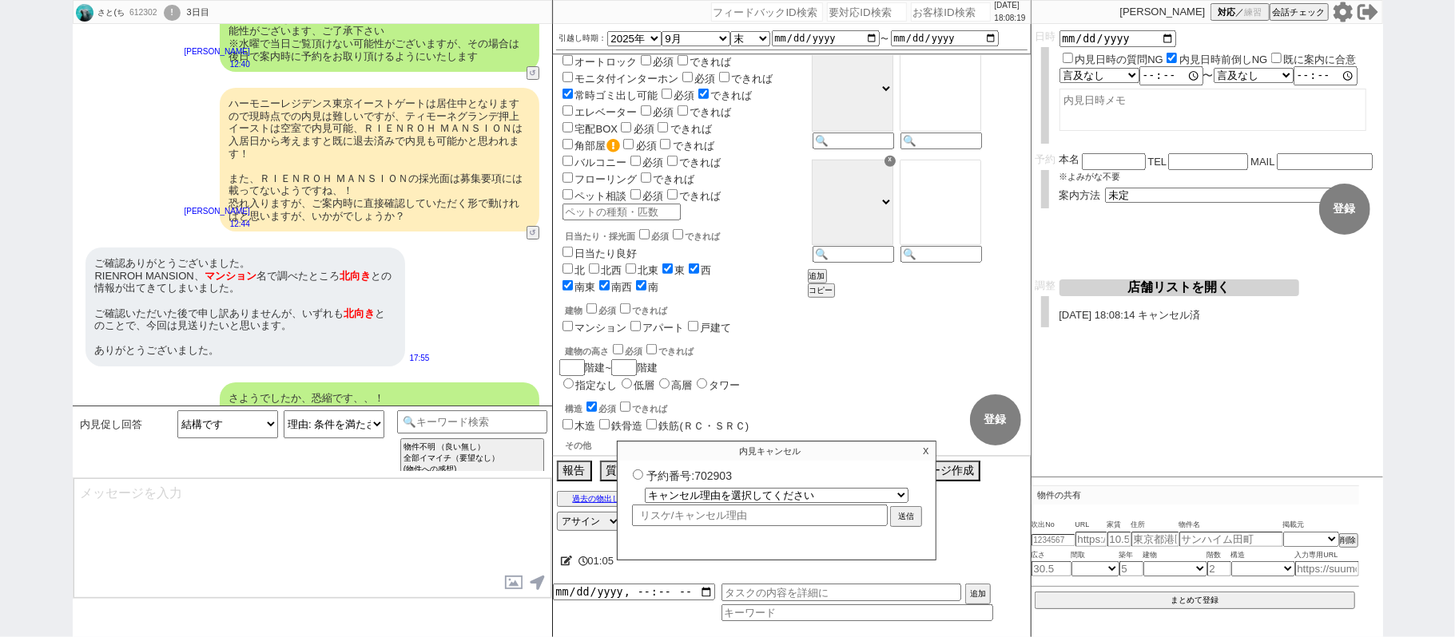
scroll to position [4276, 0]
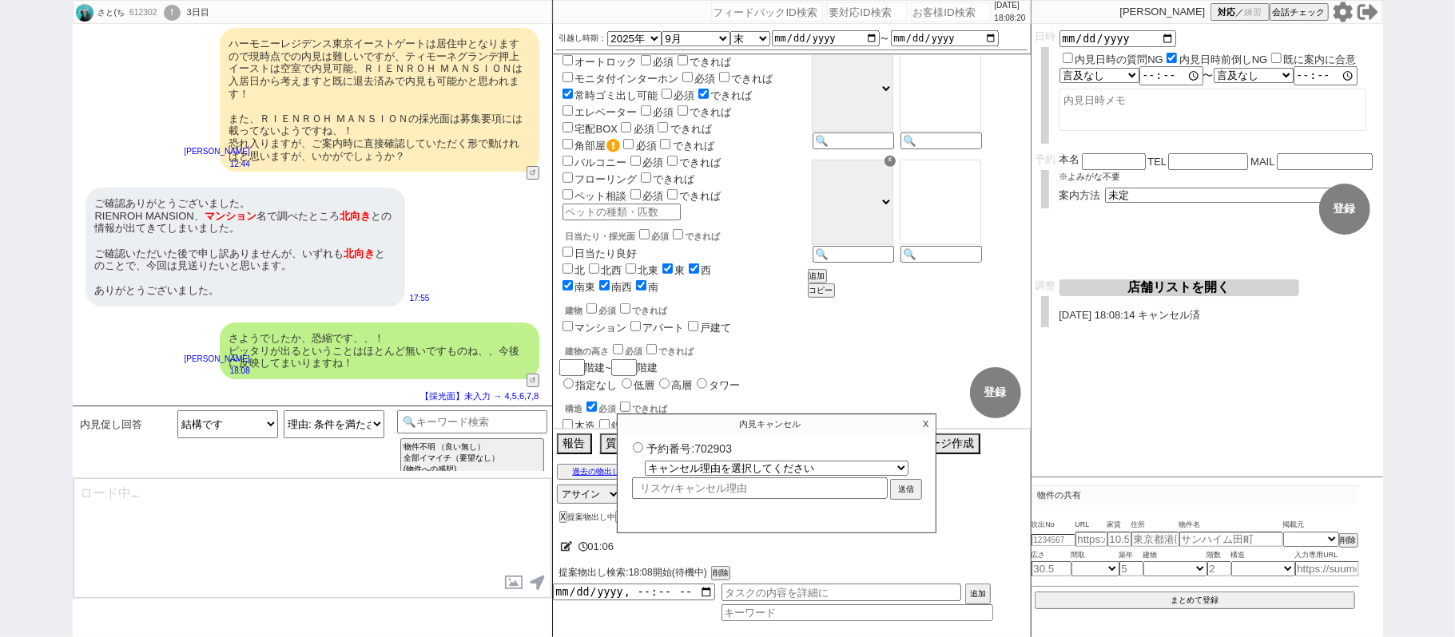
type textarea "@@【@@物出しするシーンなので、このまま物出しします。(タスク等が入っててもこのラリー中の物出しを優先します、場合によってタスクを整理してください) 「お客…"
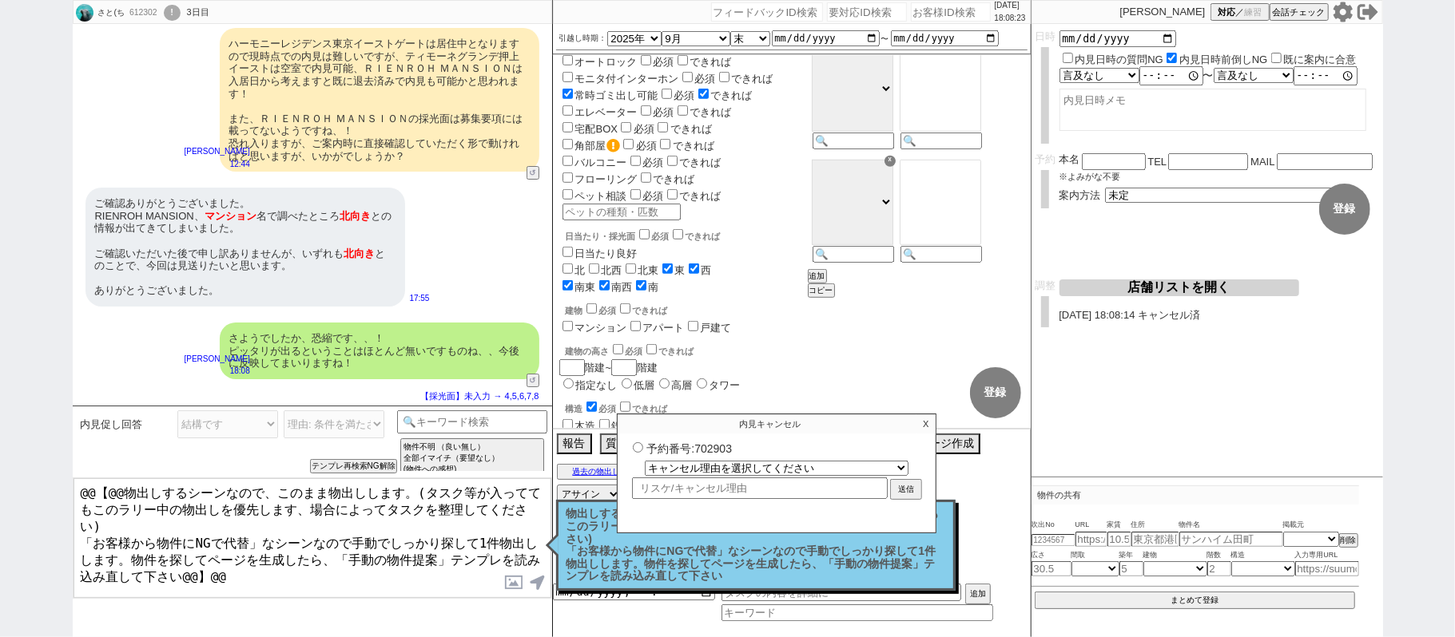
click at [921, 423] on p "X" at bounding box center [925, 424] width 18 height 19
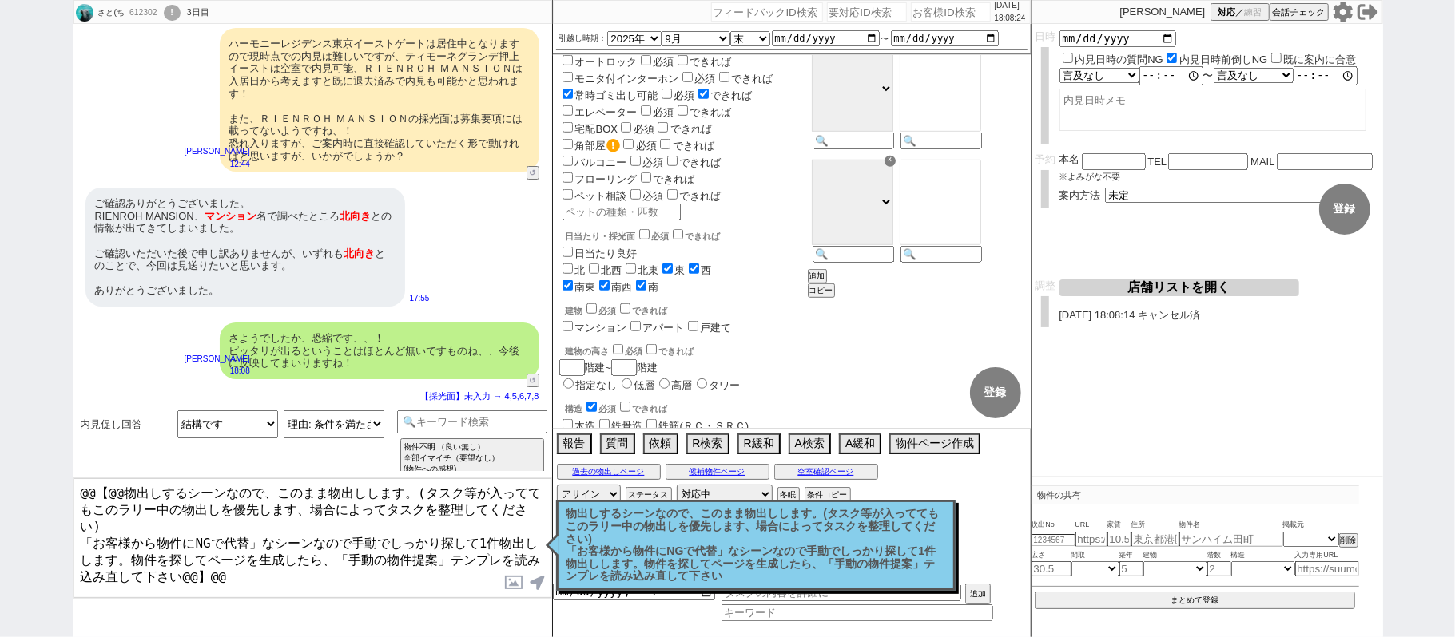
click at [901, 530] on p "物出しするシーンなので、このまま物出しします。(タスク等が入っててもこのラリー中の物出しを優先します、場合によってタスクを整理してください) 「お客様から物件…" at bounding box center [755, 545] width 379 height 75
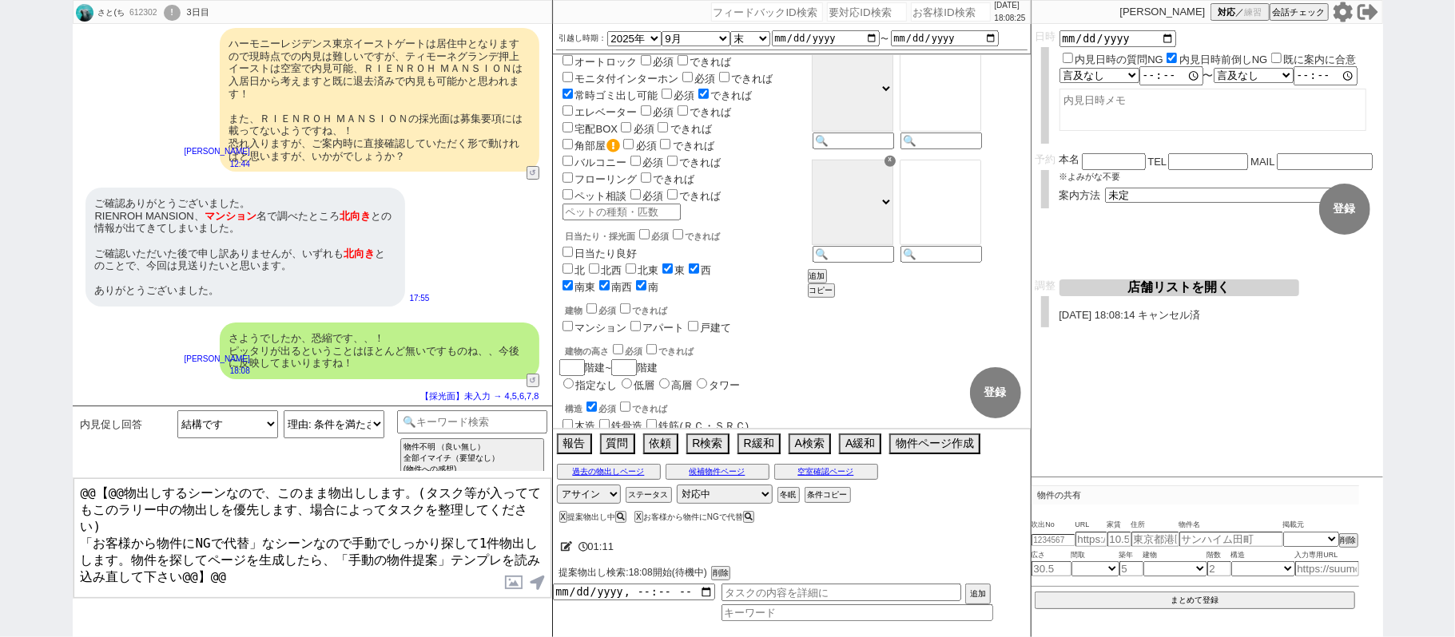
click at [150, 14] on div "612302" at bounding box center [143, 12] width 36 height 13
copy div "612302"
click at [959, 24] on div "引越し時期： 2025年 2026年 なる早 未定 いつでも 物件あれば 年内 来年 1月 2月 3月 4月 5月 6月 7月 8月 9月 10月 11月 1…" at bounding box center [792, 39] width 478 height 30
click at [956, 14] on input "number" at bounding box center [951, 11] width 80 height 19
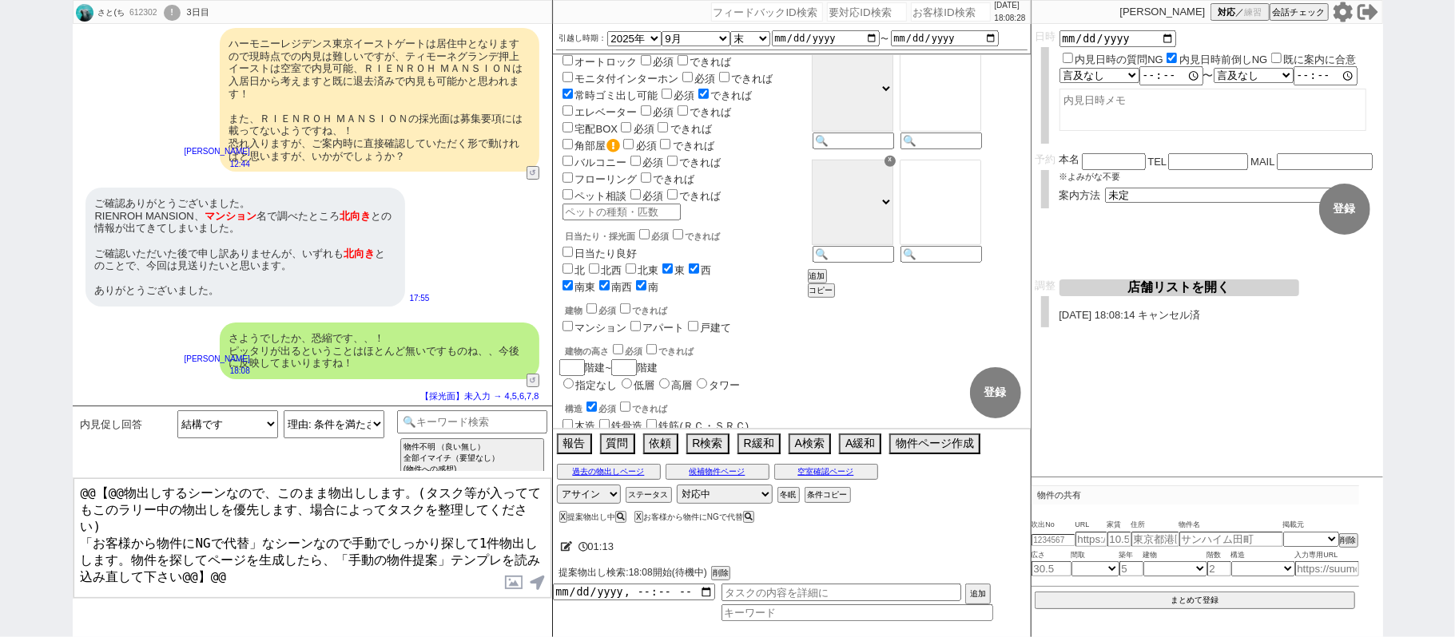
paste input "612302"
type input "612302"
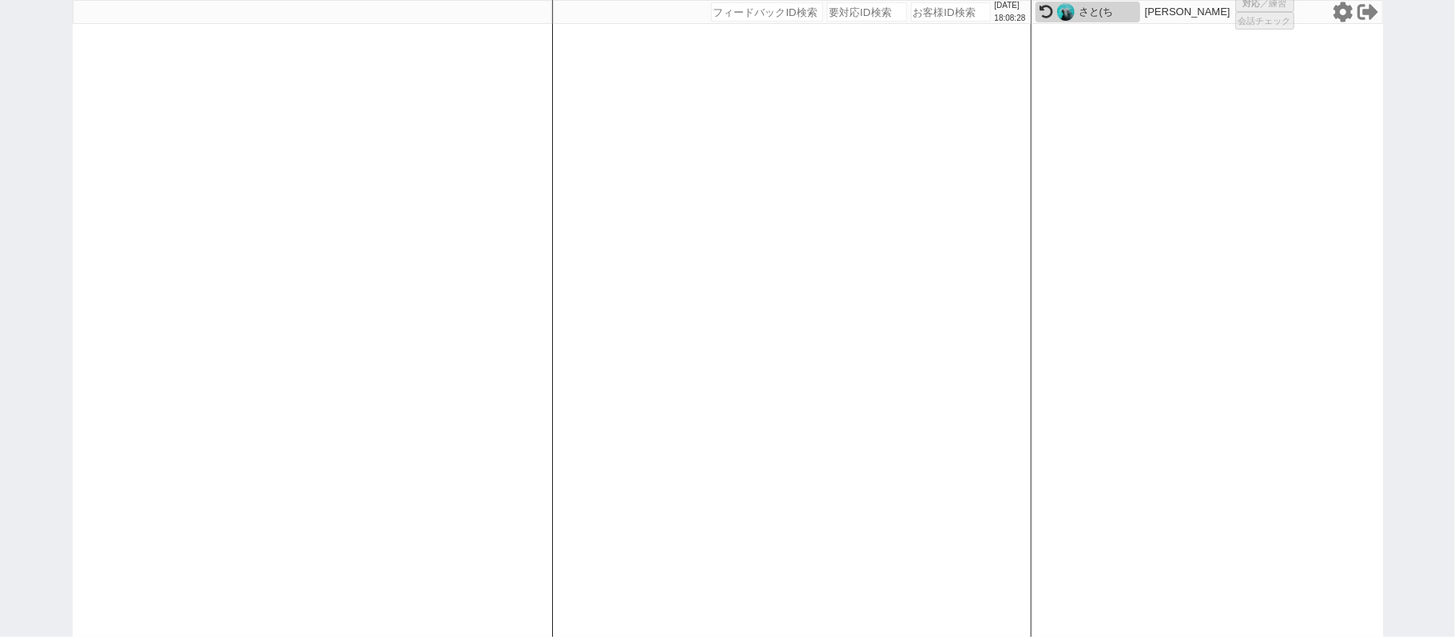
select select
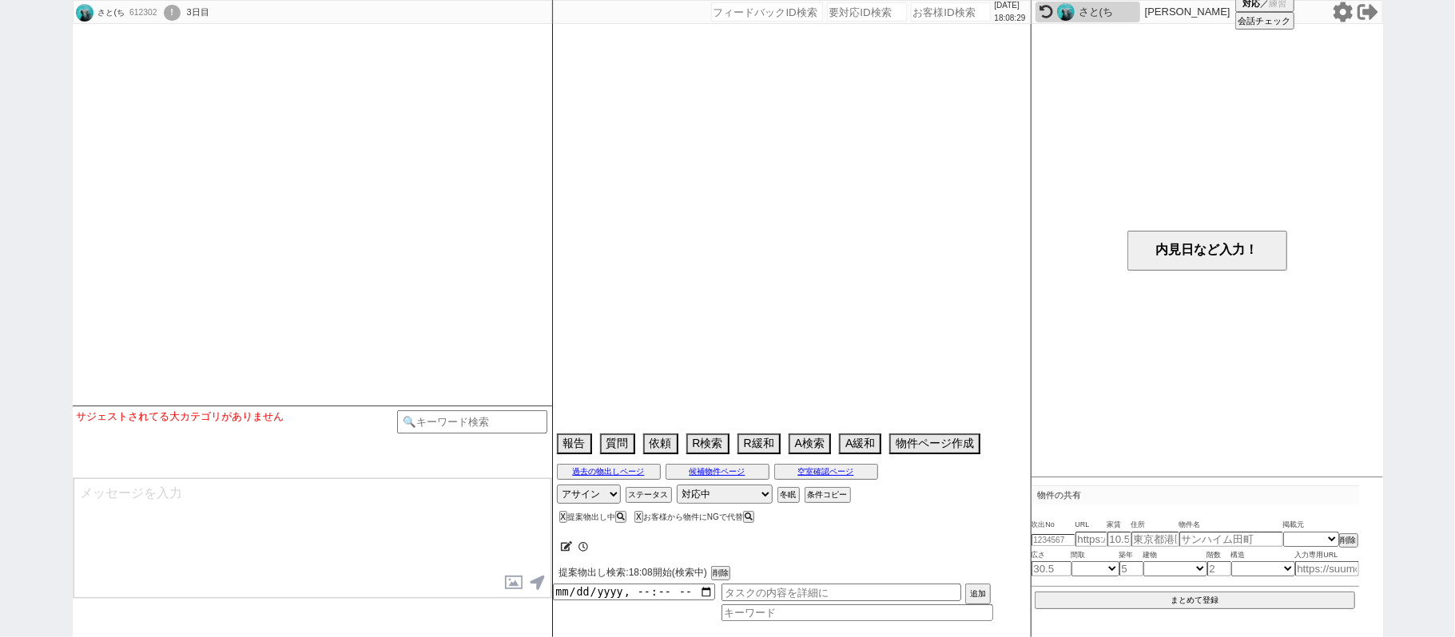
select select "2025"
select select "9"
select select "35"
select select "0"
select select "69"
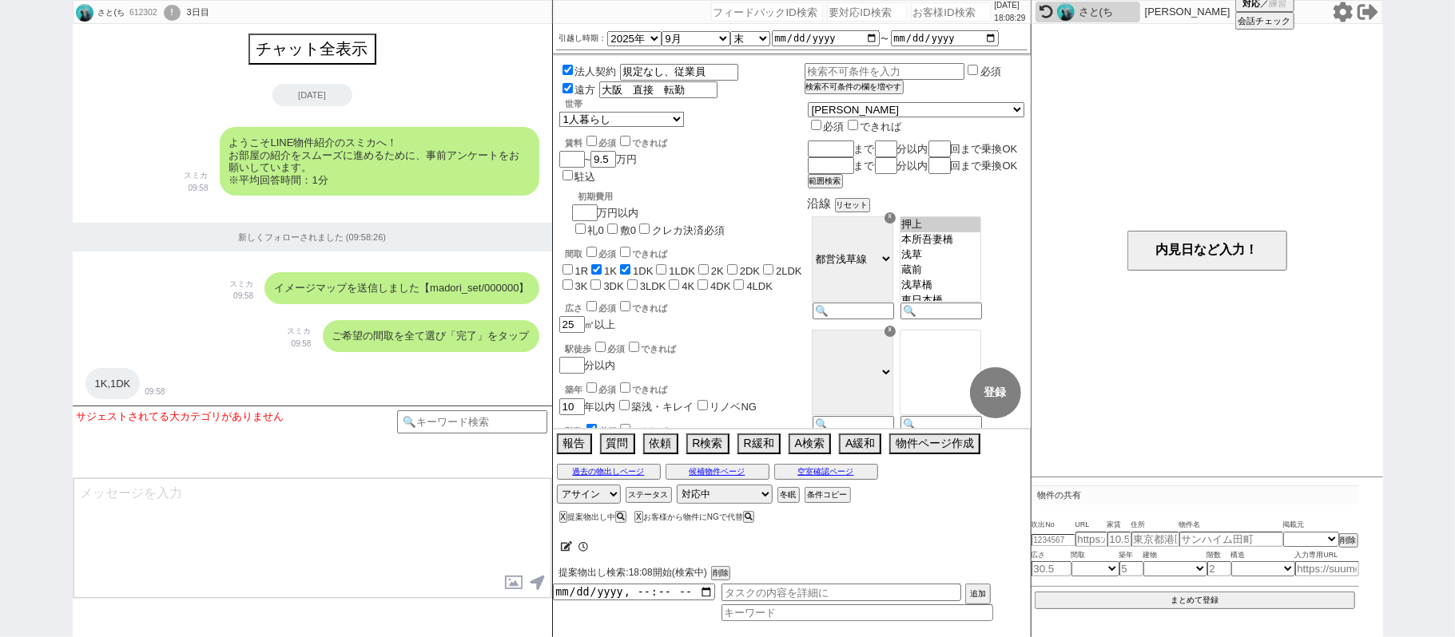
scroll to position [4257, 0]
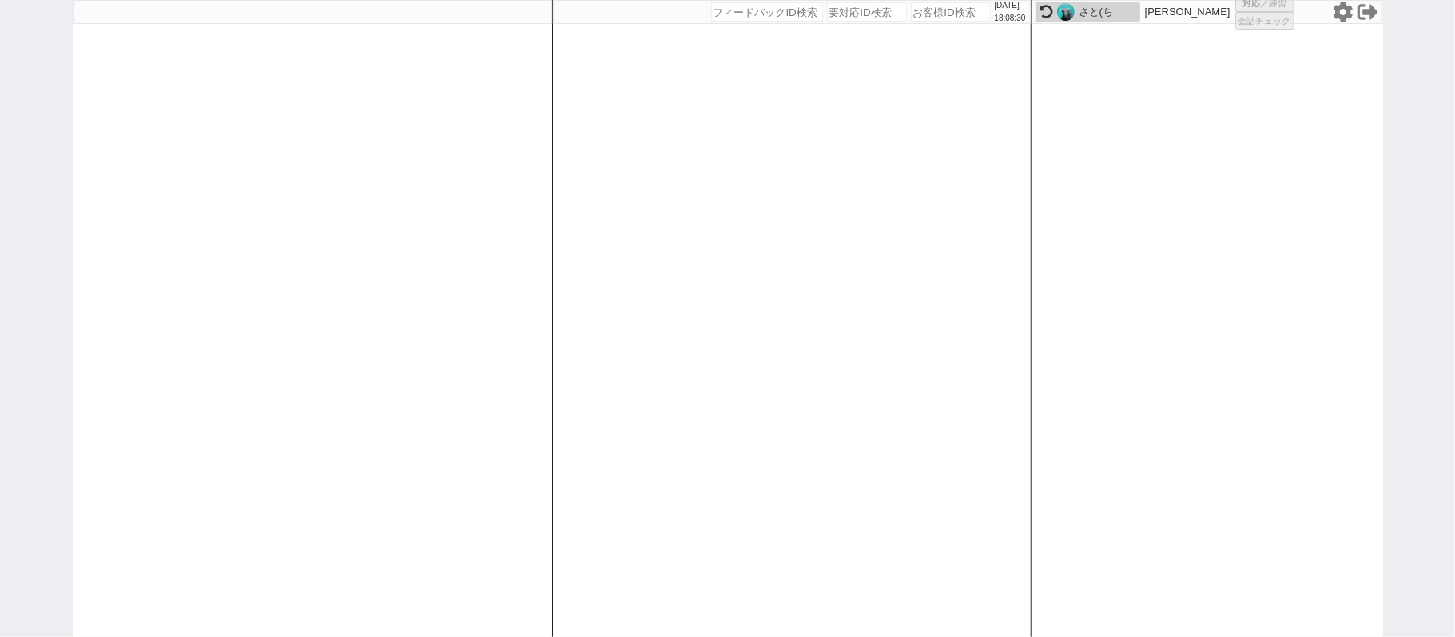
select select
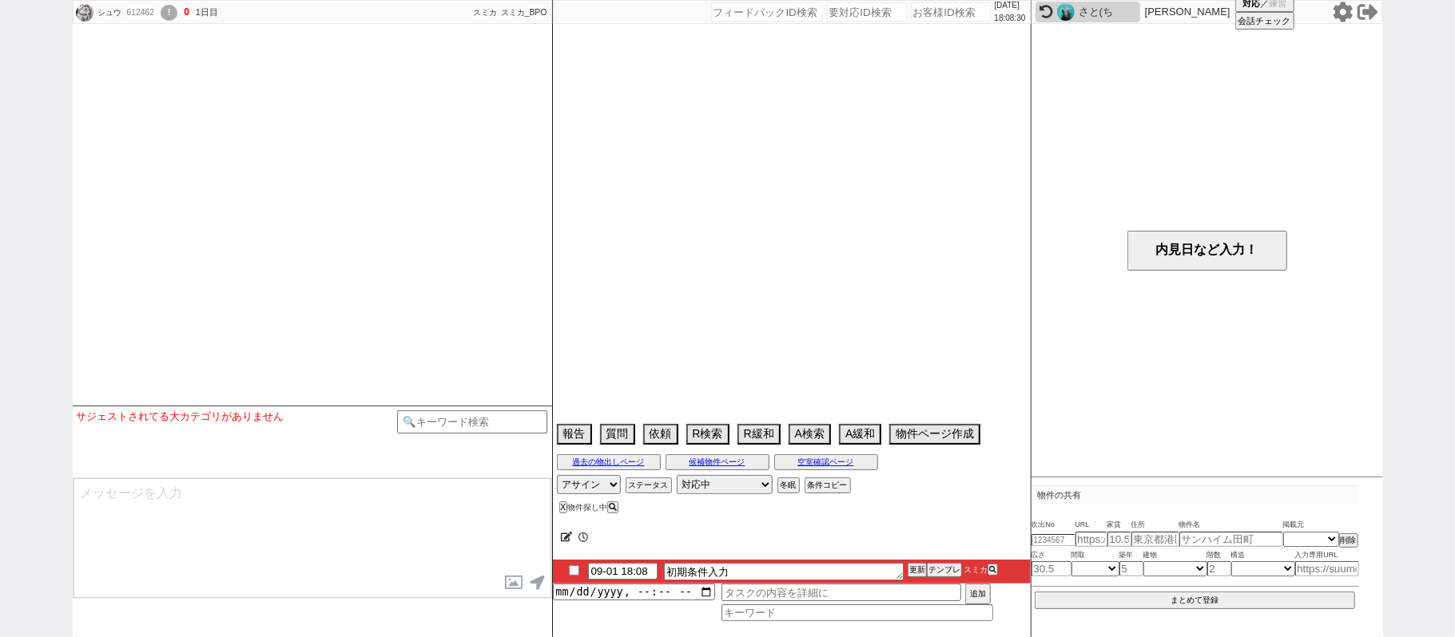
select select
select select "0"
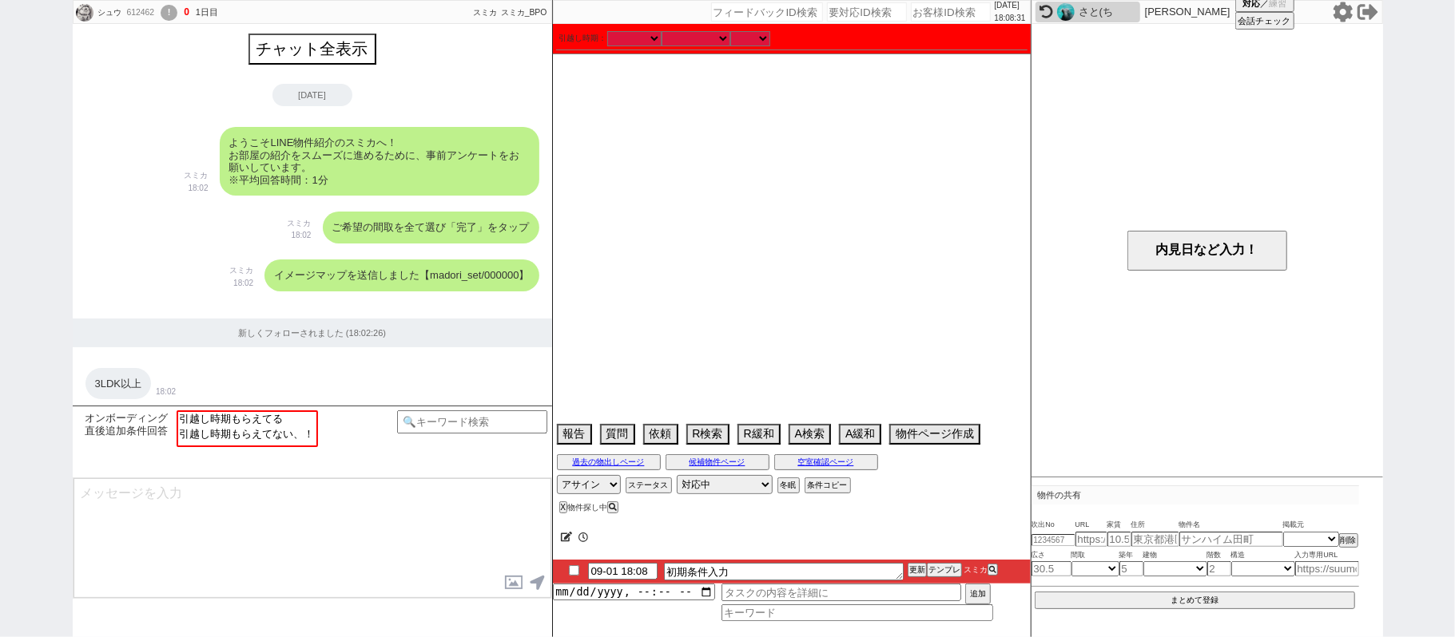
scroll to position [1507, 0]
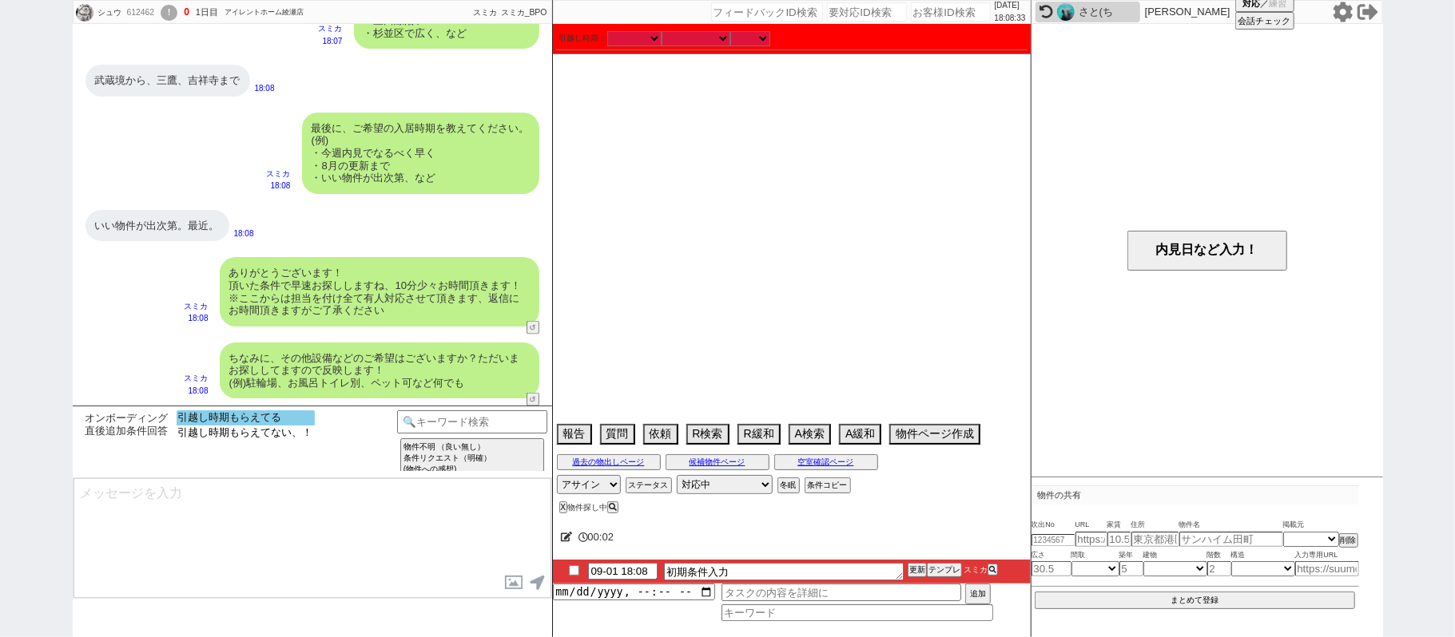
click at [240, 426] on option "引越し時期もらえてる" at bounding box center [246, 433] width 138 height 15
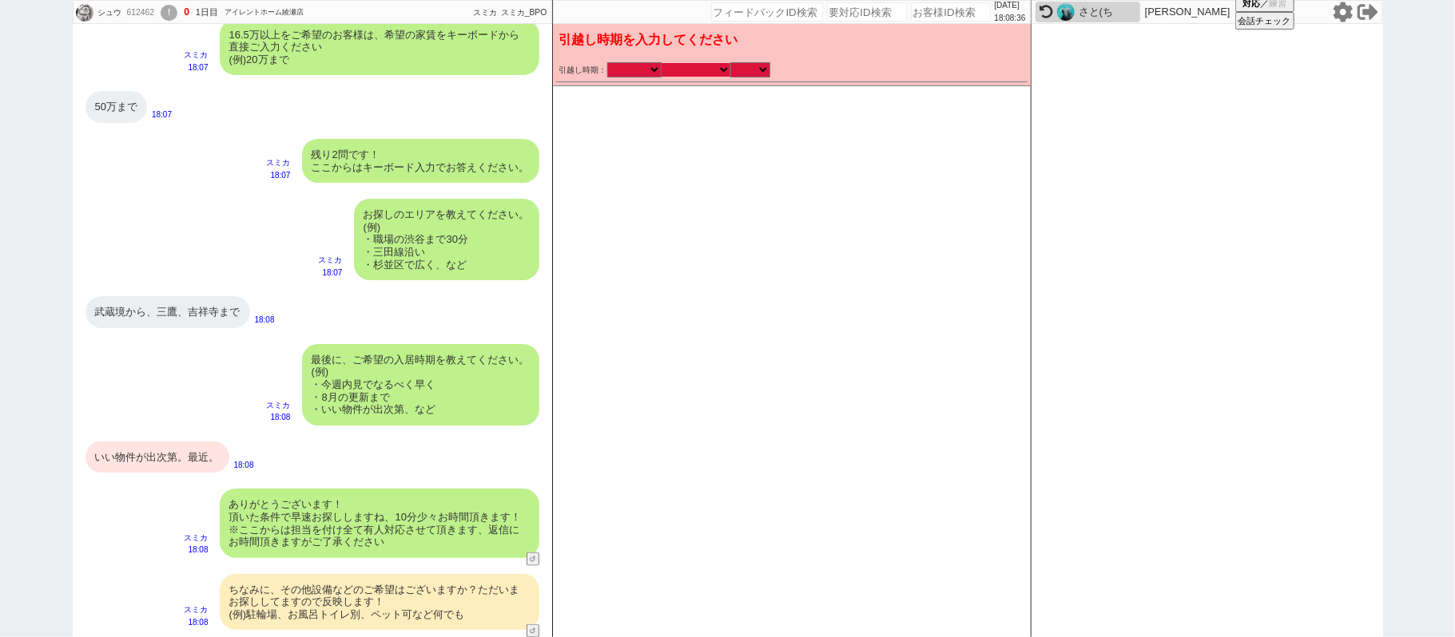
drag, startPoint x: 703, startPoint y: 66, endPoint x: 703, endPoint y: 74, distance: 8.8
click at [703, 66] on select "なる早 未定 いつでも 物件あれば 年内 来年 1月 2月 3月 4月 5月 6月 7月 8月 9月 10月 11月 12月 春 [PERSON_NAME]" at bounding box center [695, 70] width 69 height 14
select select "15"
click at [661, 63] on select "なる早 未定 いつでも 物件あれば 年内 来年 1月 2月 3月 4月 5月 6月 7月 8月 9月 10月 11月 12月 春 [PERSON_NAME]" at bounding box center [695, 70] width 69 height 14
checkbox input "false"
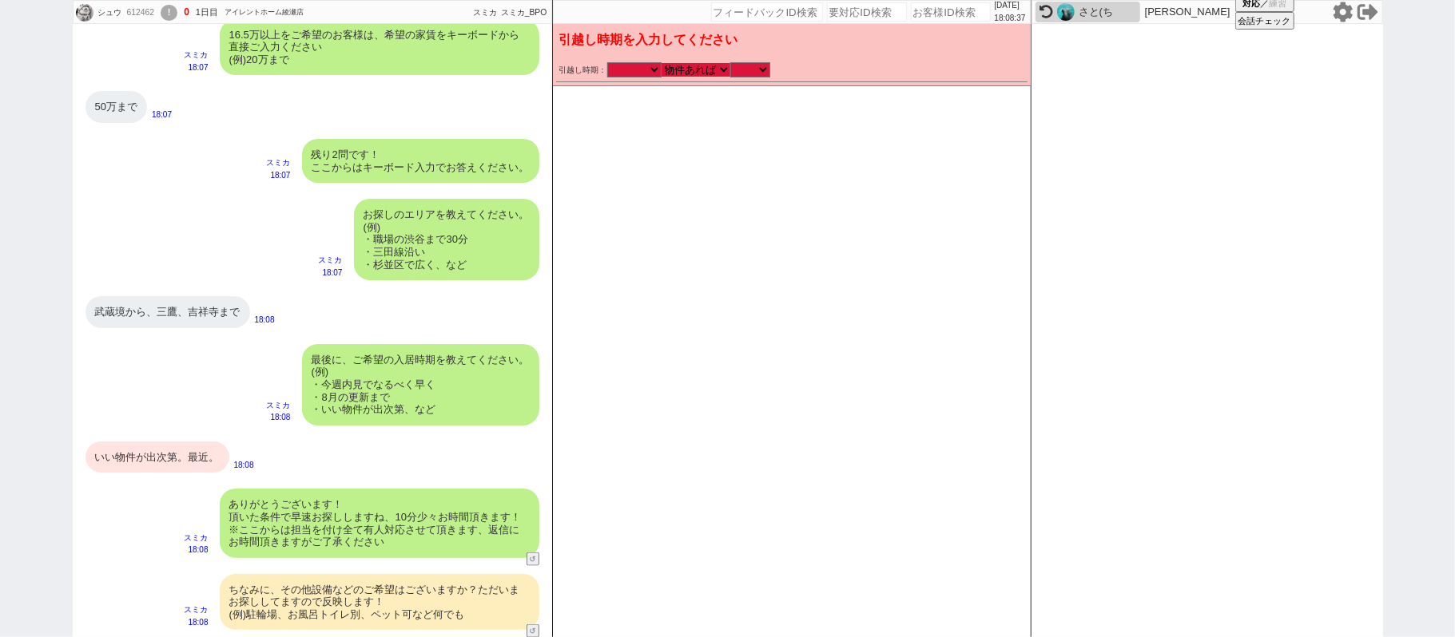
checkbox input "false"
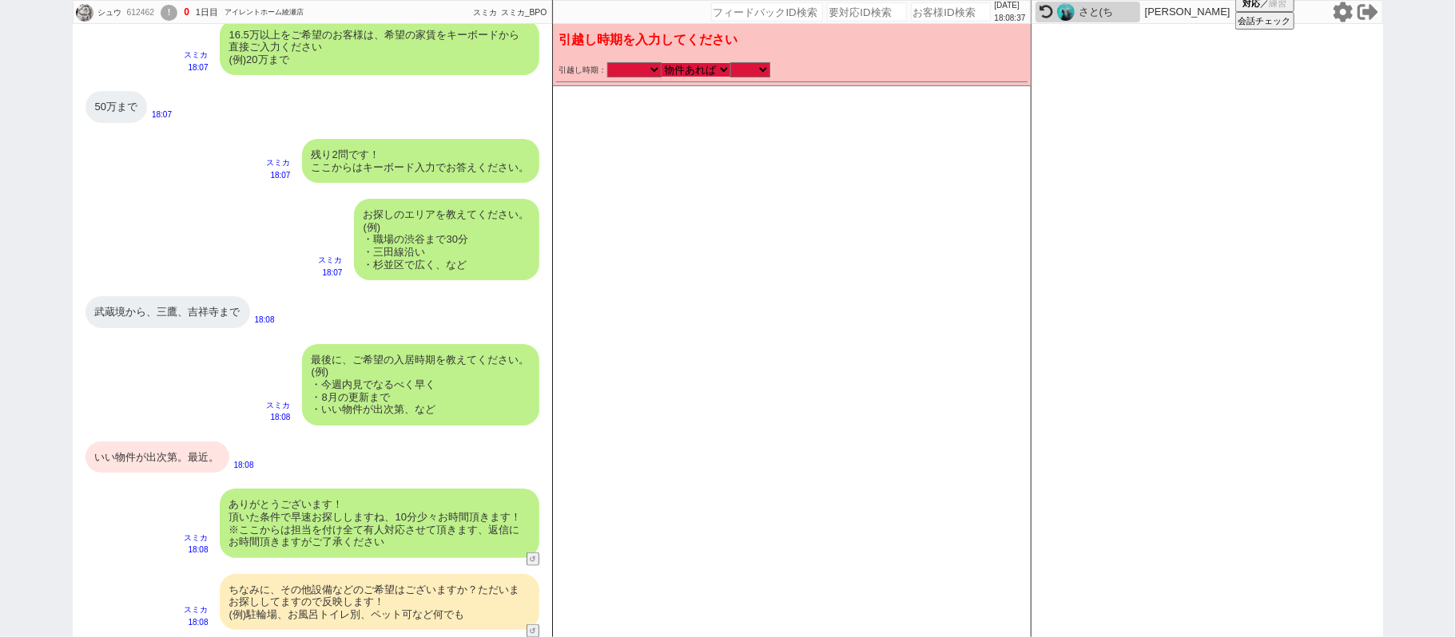
checkbox input "false"
checkbox input "true"
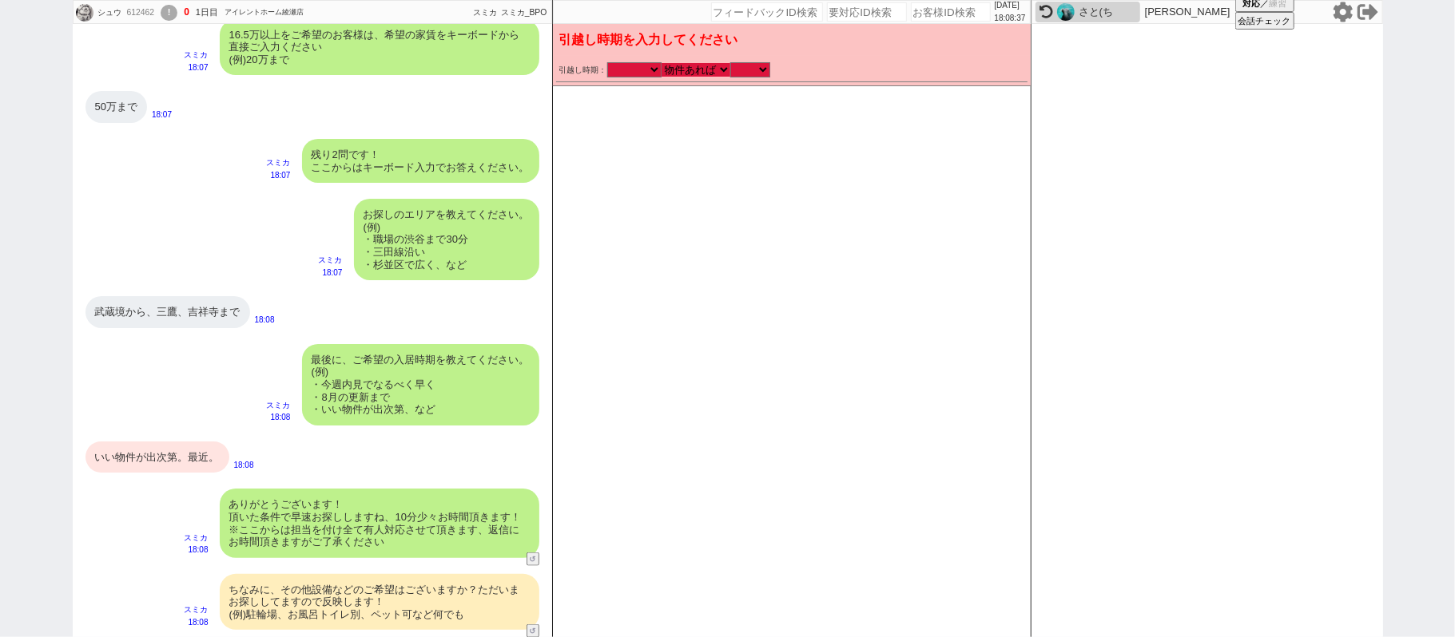
checkbox input "true"
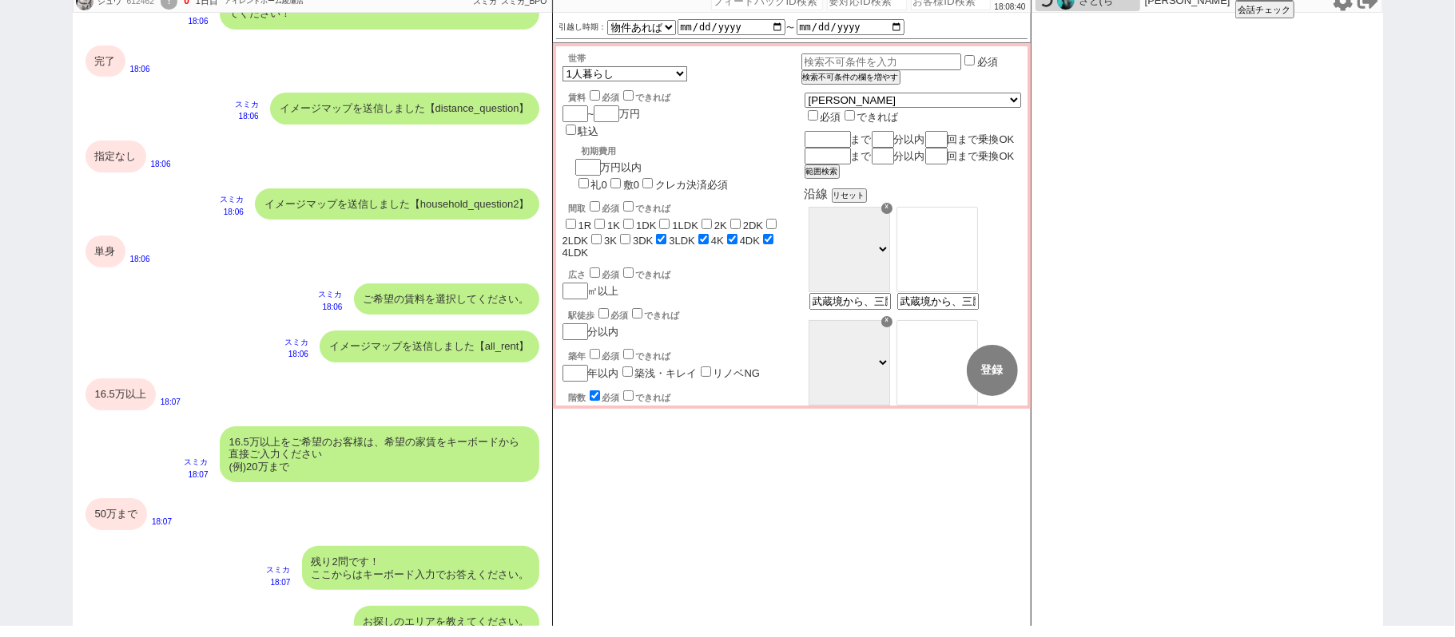
scroll to position [959, 0]
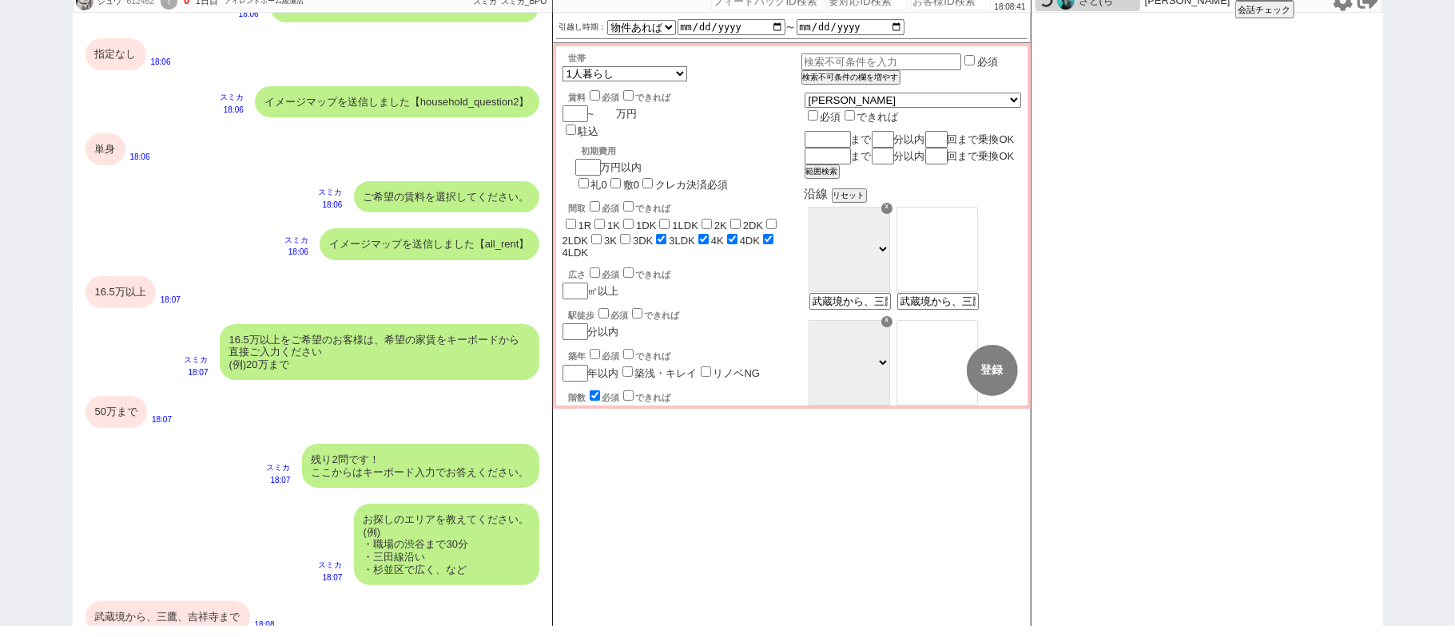
click at [608, 117] on input "number" at bounding box center [605, 114] width 22 height 14
type input "5"
checkbox input "false"
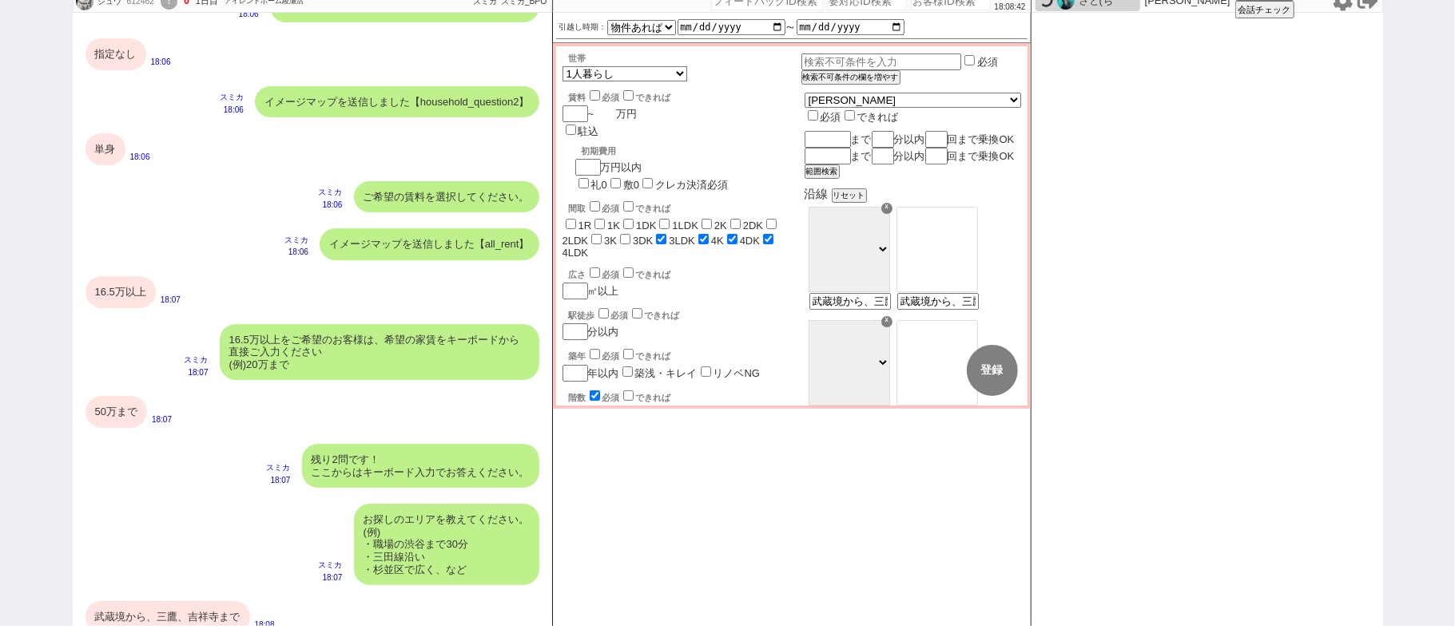
checkbox input "false"
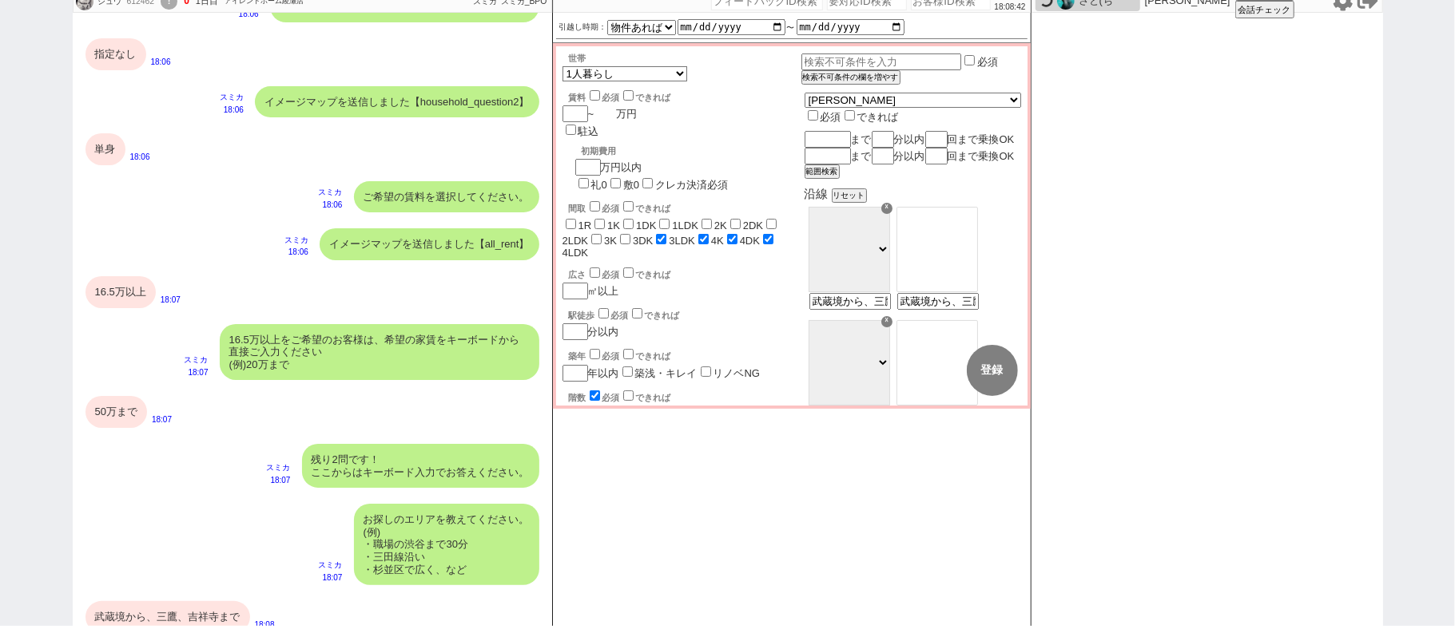
checkbox input "false"
checkbox input "true"
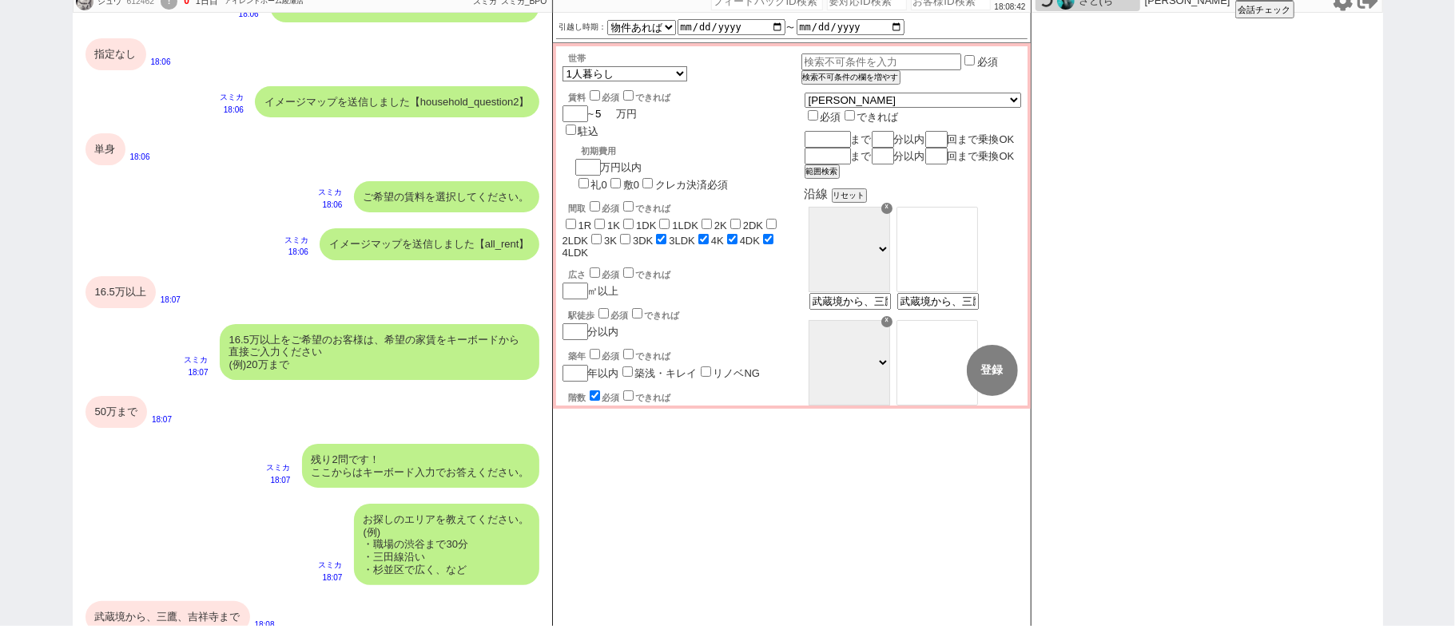
type input "50"
checkbox input "false"
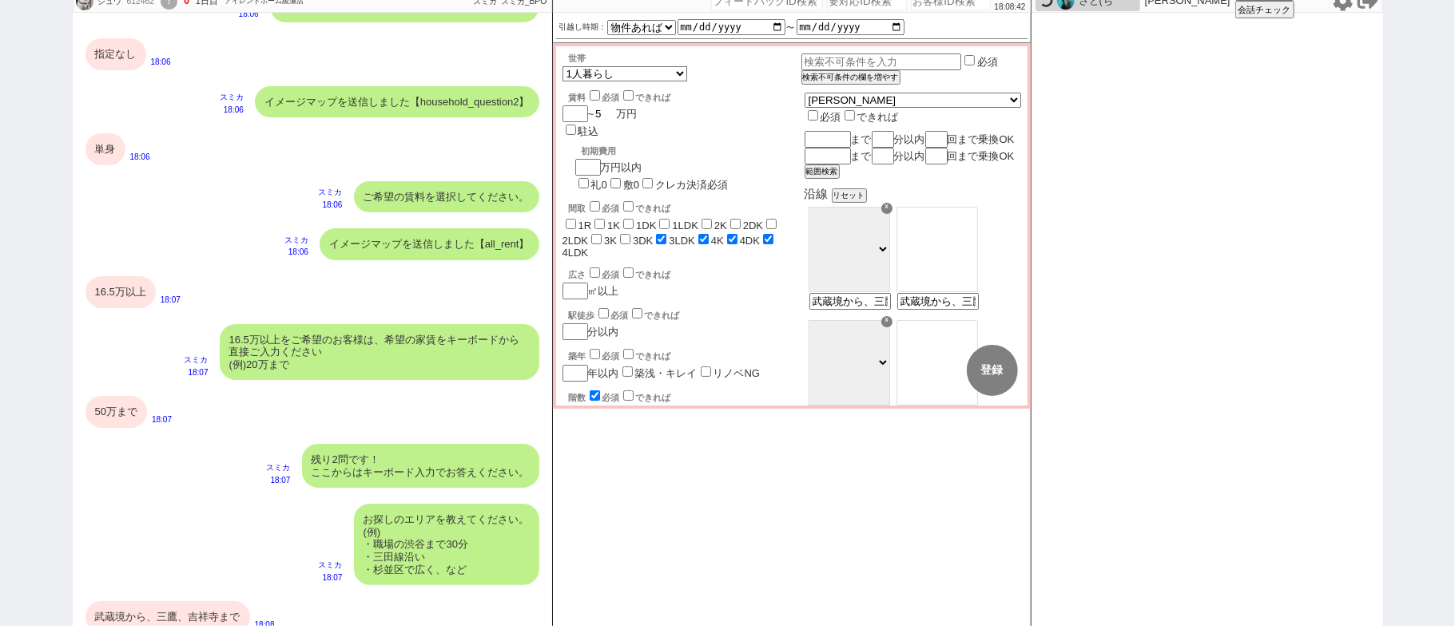
checkbox input "false"
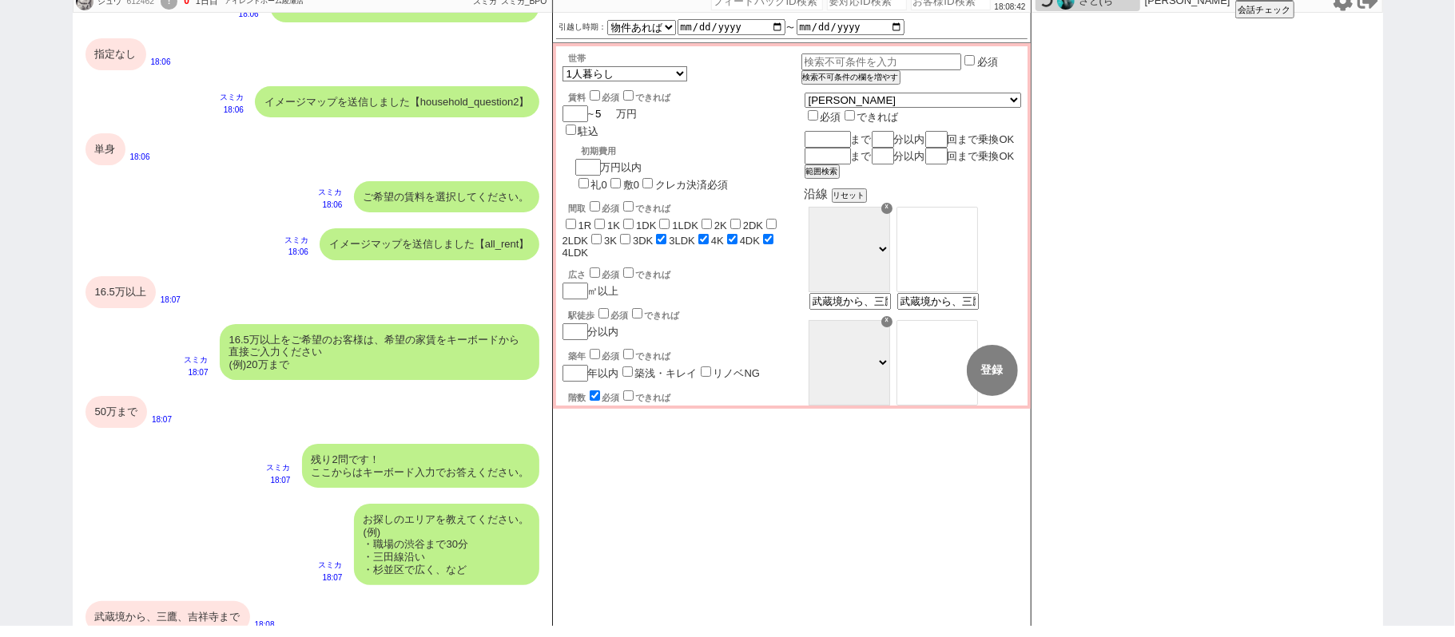
checkbox input "true"
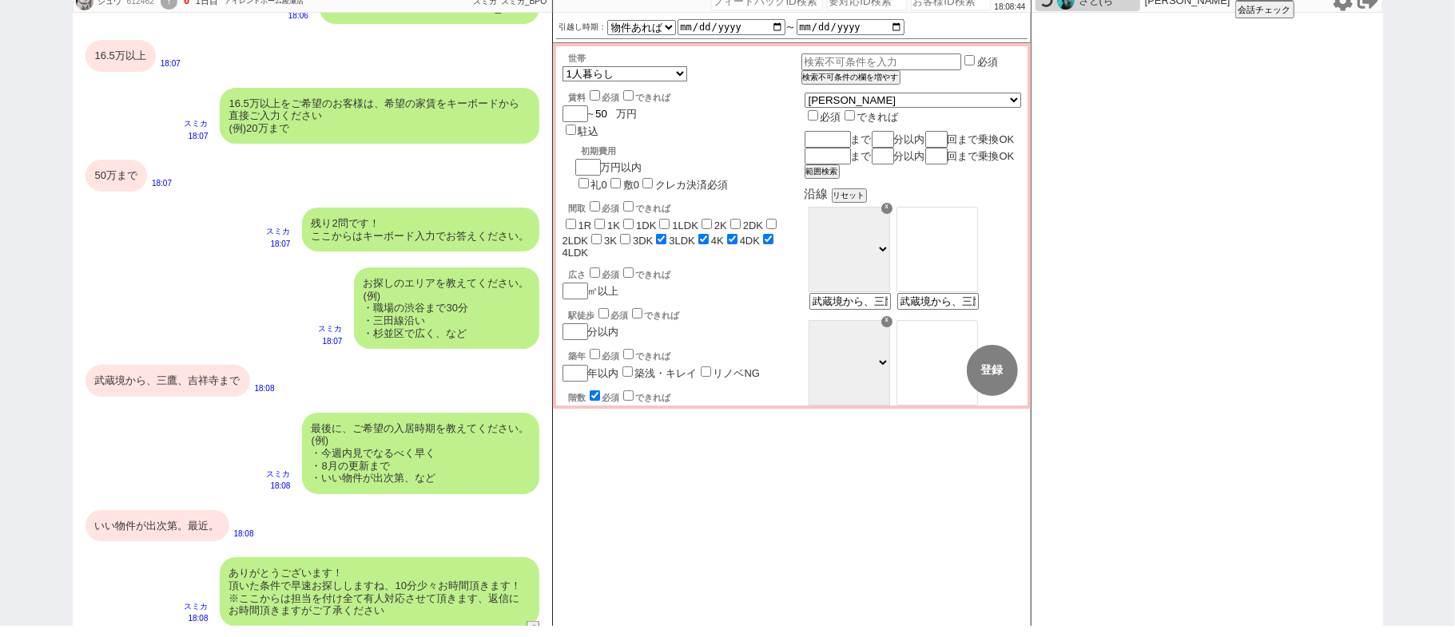
scroll to position [1278, 0]
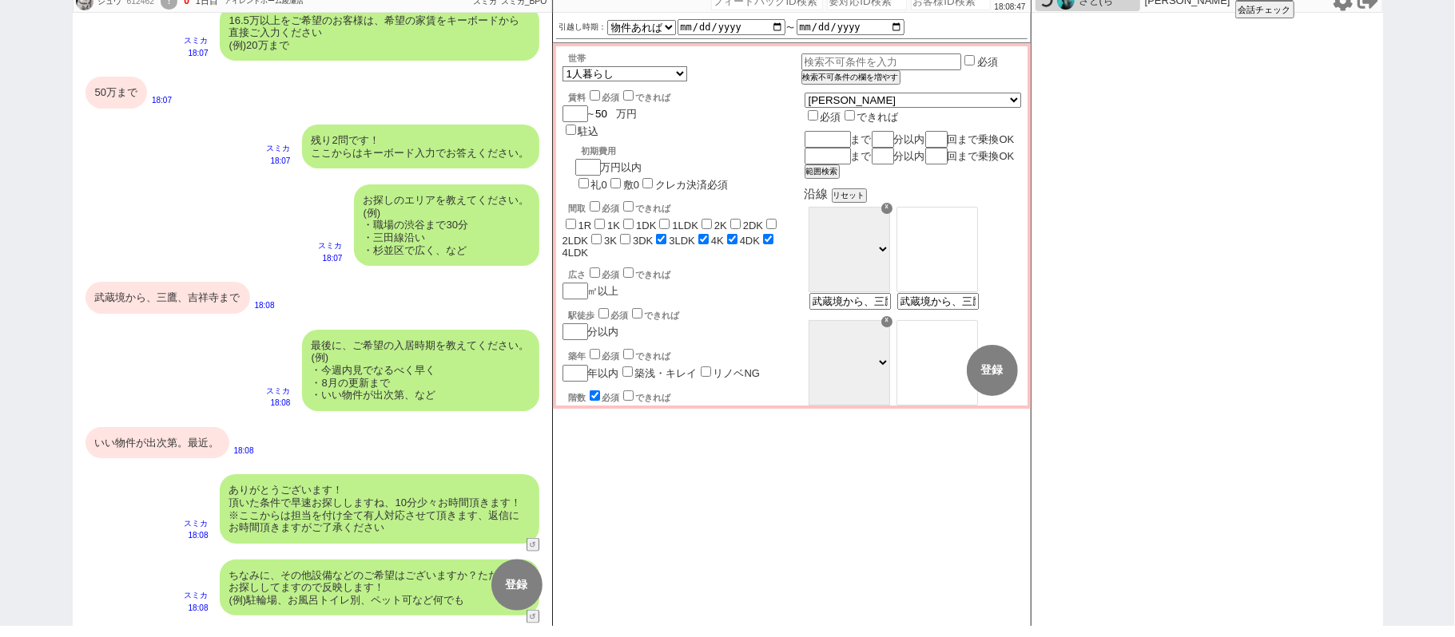
type input "50"
drag, startPoint x: 975, startPoint y: 314, endPoint x: 1454, endPoint y: 161, distance: 502.5
click at [1454, 161] on div "シュウ 612462 ! 0 1日目 アイレントホーム綾瀬店 冬眠中 自社客 スミカ スミカ_BPO チャット全表示 2025-08-31 ようこそLINE物…" at bounding box center [727, 307] width 1455 height 637
type input "武蔵境"
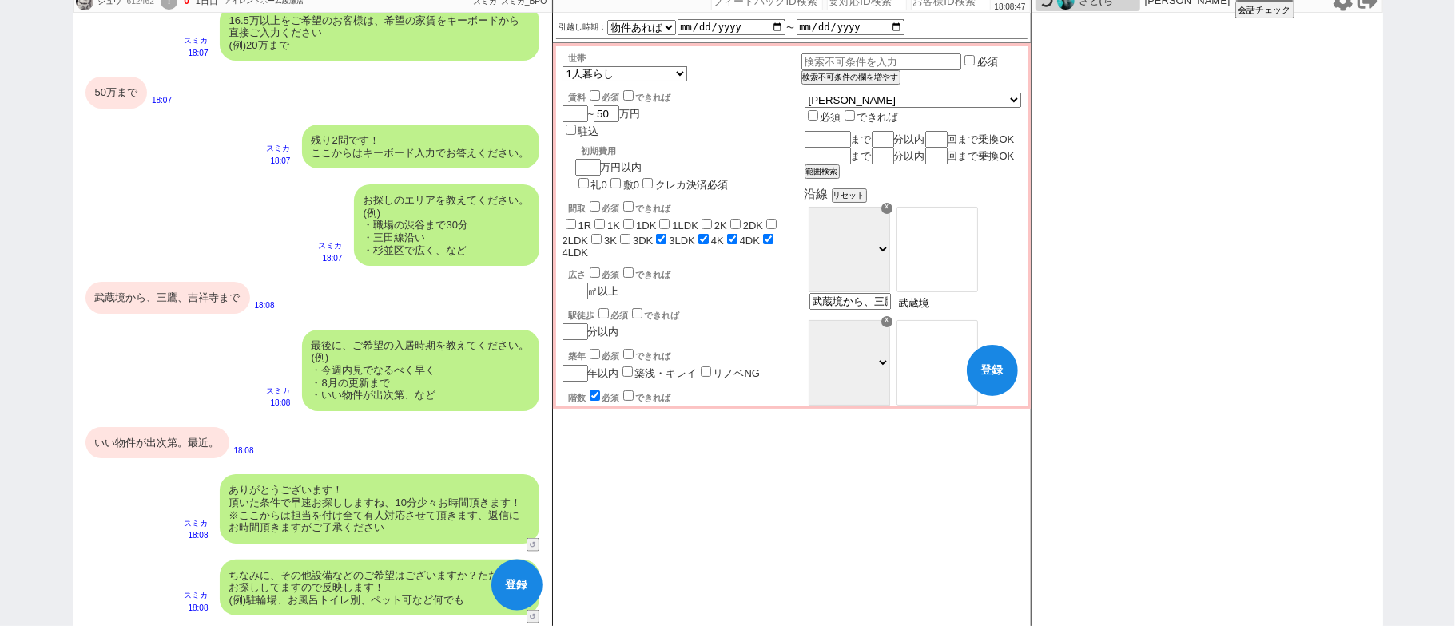
scroll to position [0, 0]
select select "19"
type input "武蔵境から、三鷹、吉祥寺まで"
click at [977, 271] on option "三鷹" at bounding box center [937, 263] width 80 height 15
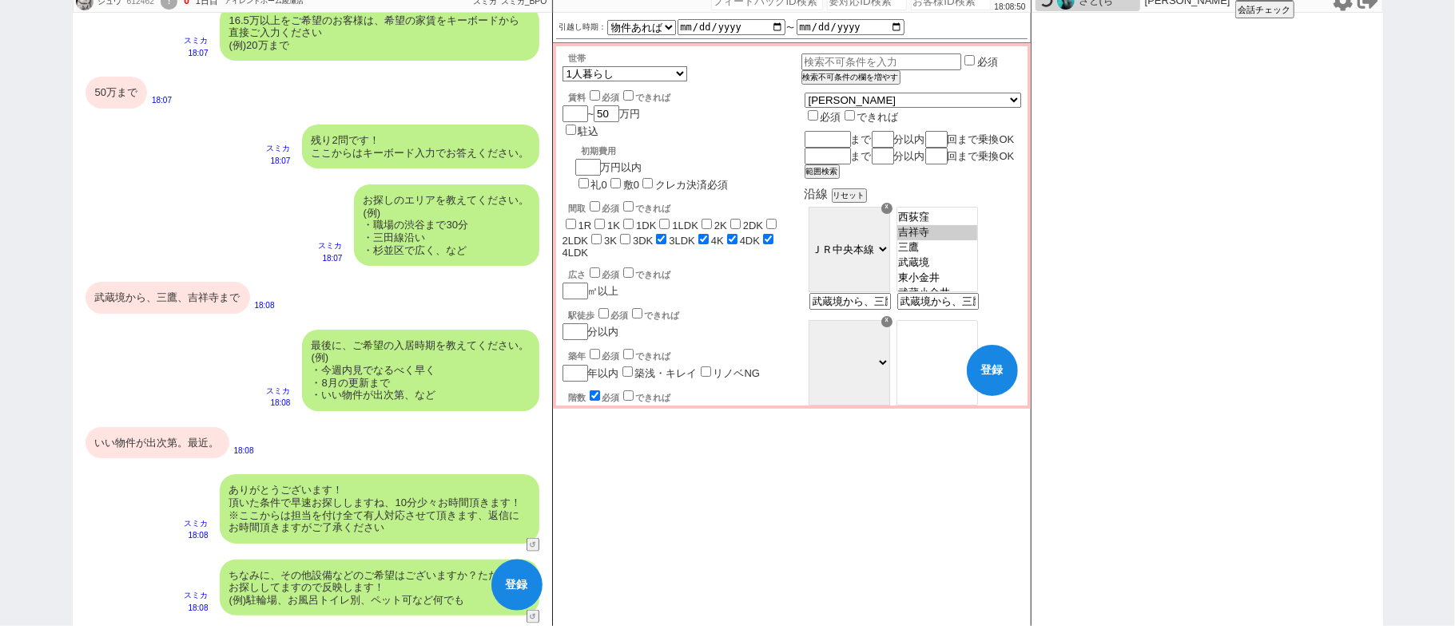
select select "607"
click at [976, 256] on option "吉祥寺" at bounding box center [937, 247] width 80 height 15
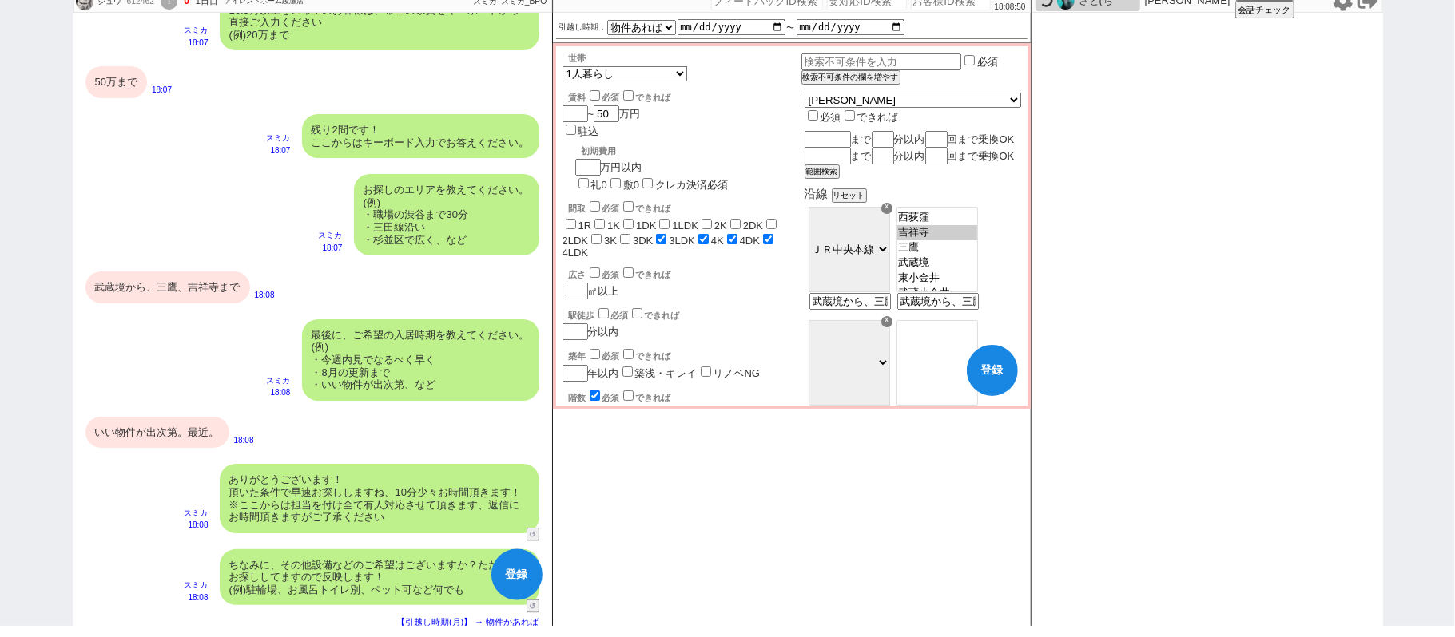
scroll to position [1294, 0]
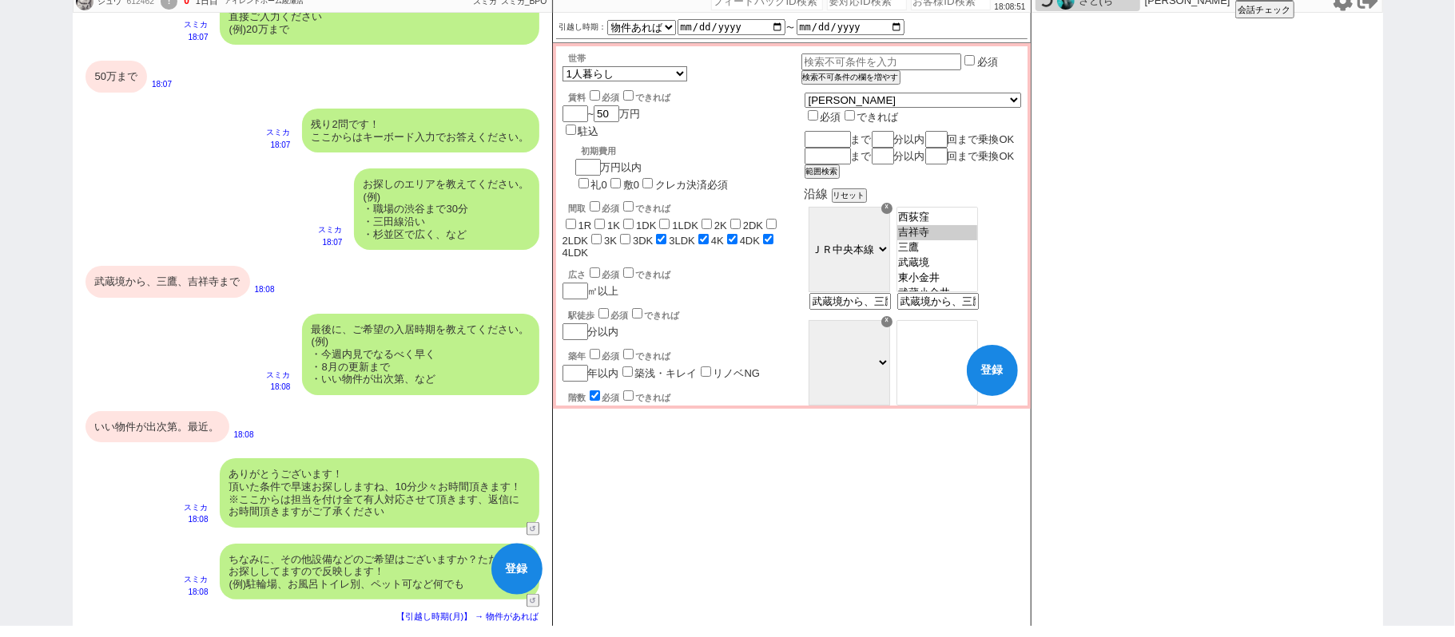
checkbox input "false"
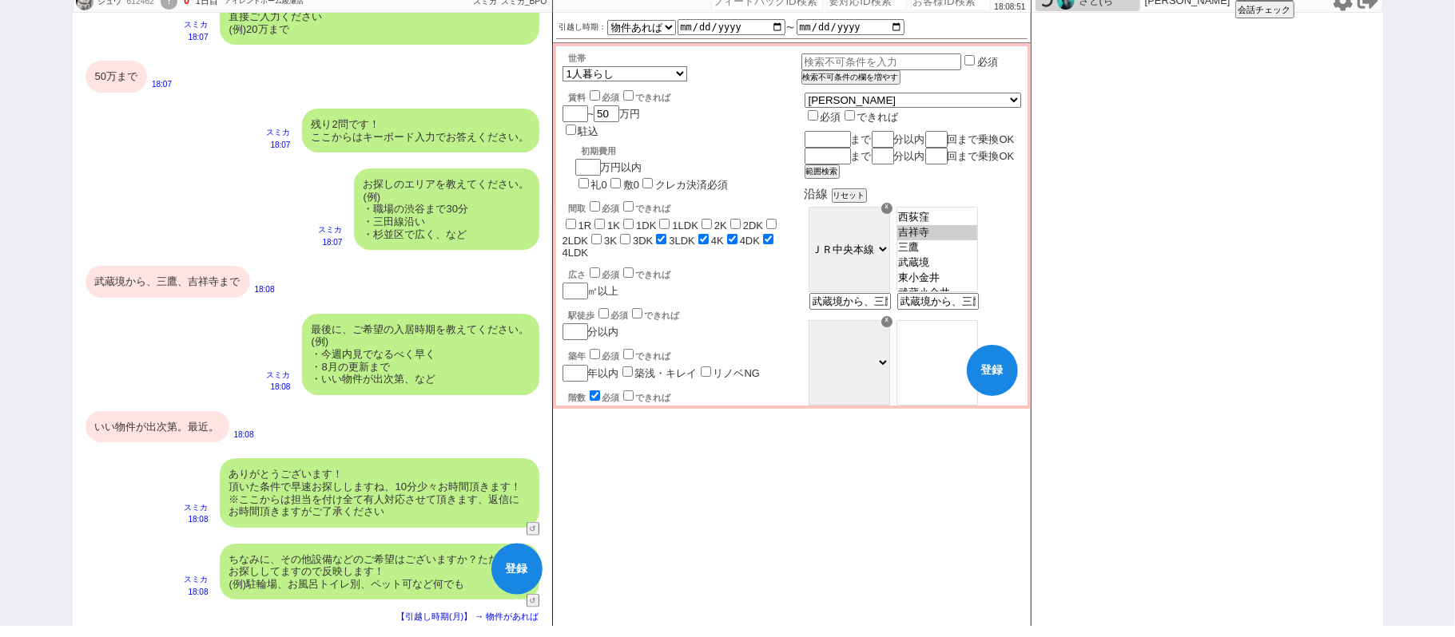
checkbox input "false"
checkbox input "true"
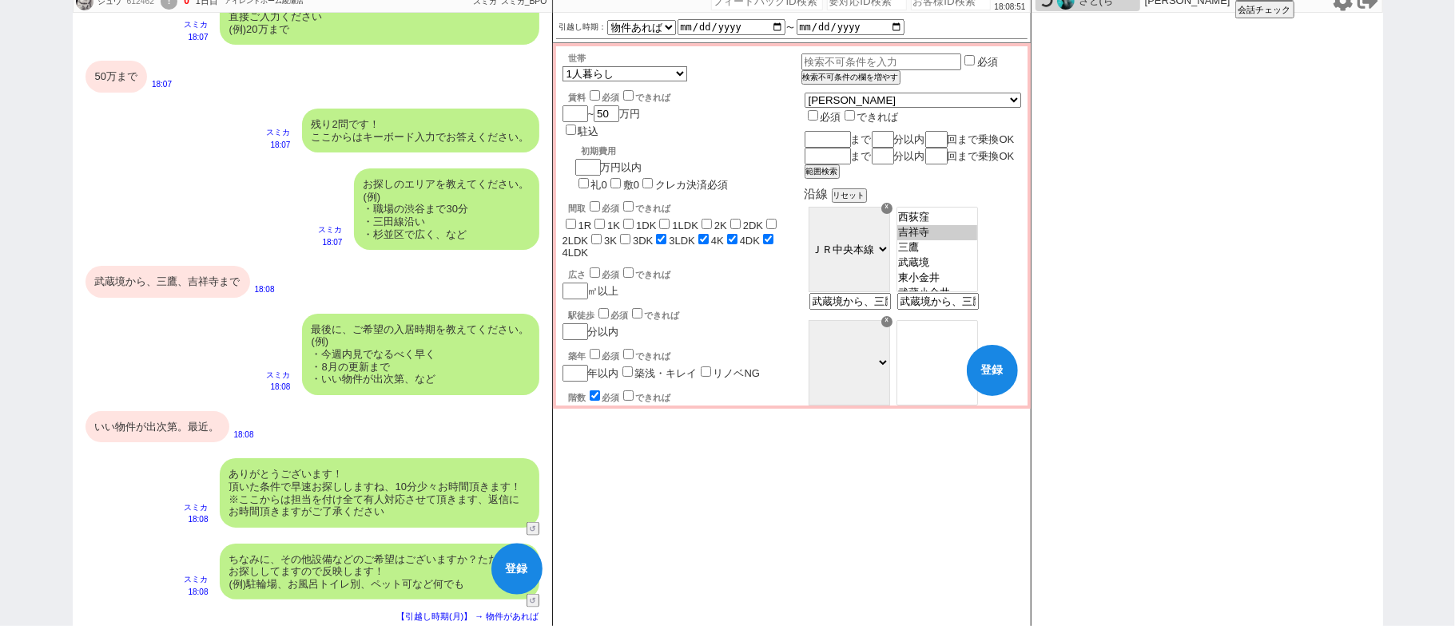
checkbox input "true"
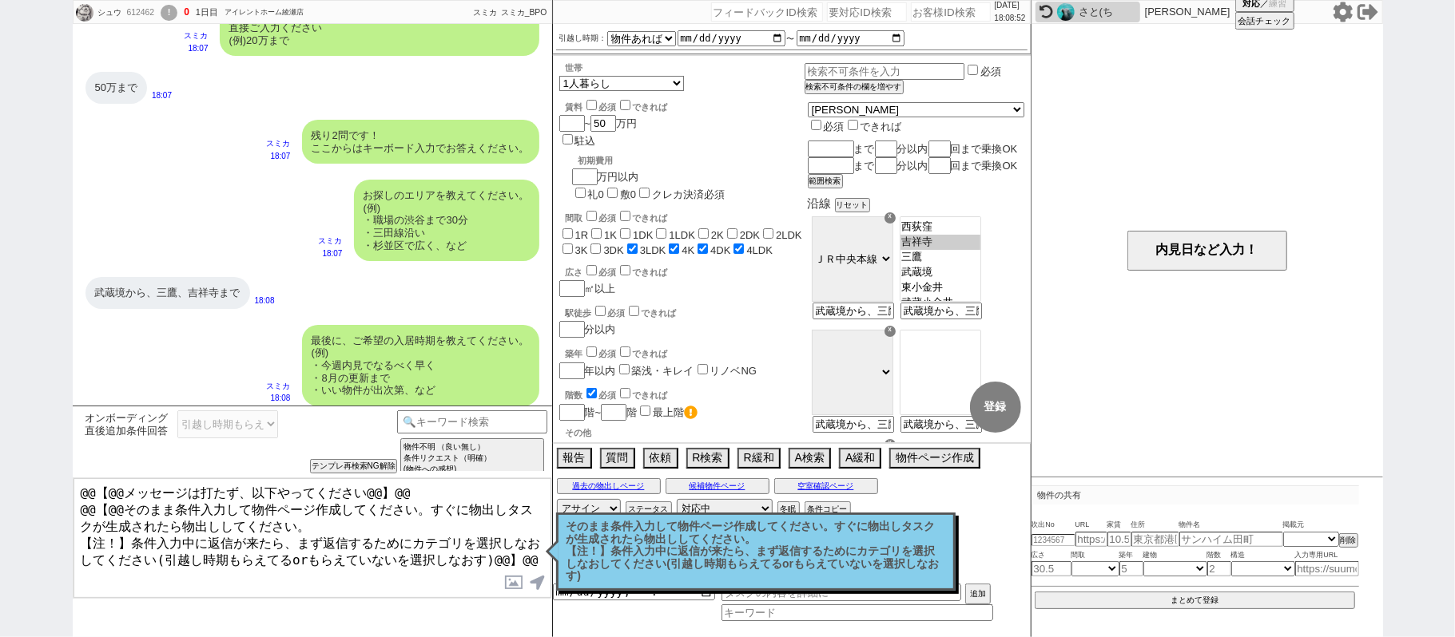
scroll to position [0, 0]
select select "19"
select select "607"
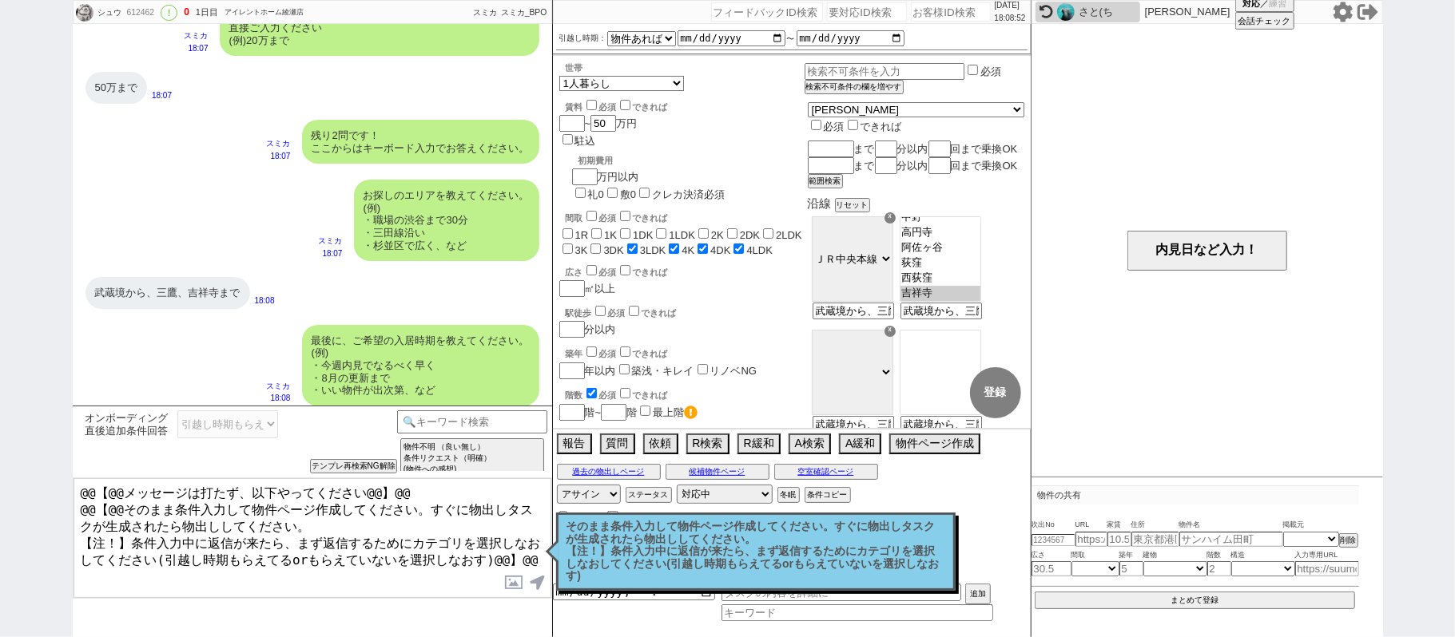
scroll to position [101, 0]
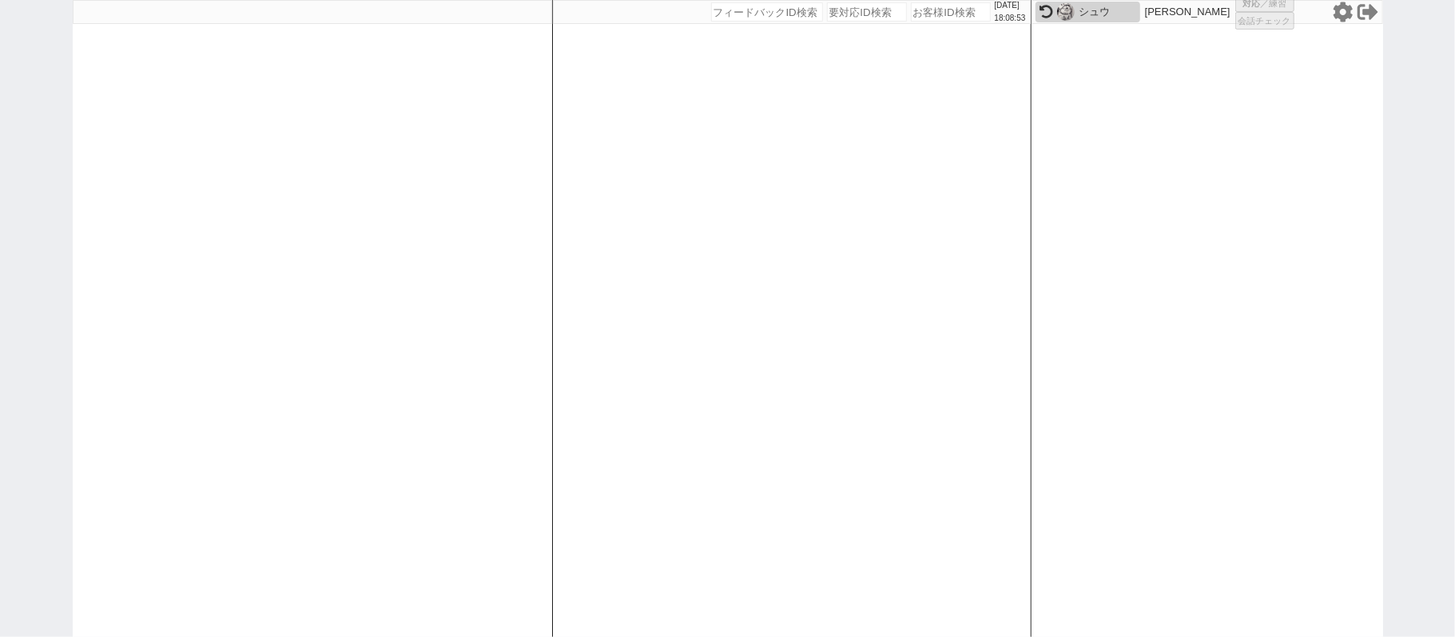
select select "2"
select select "1"
select select "2"
select select "5"
select select
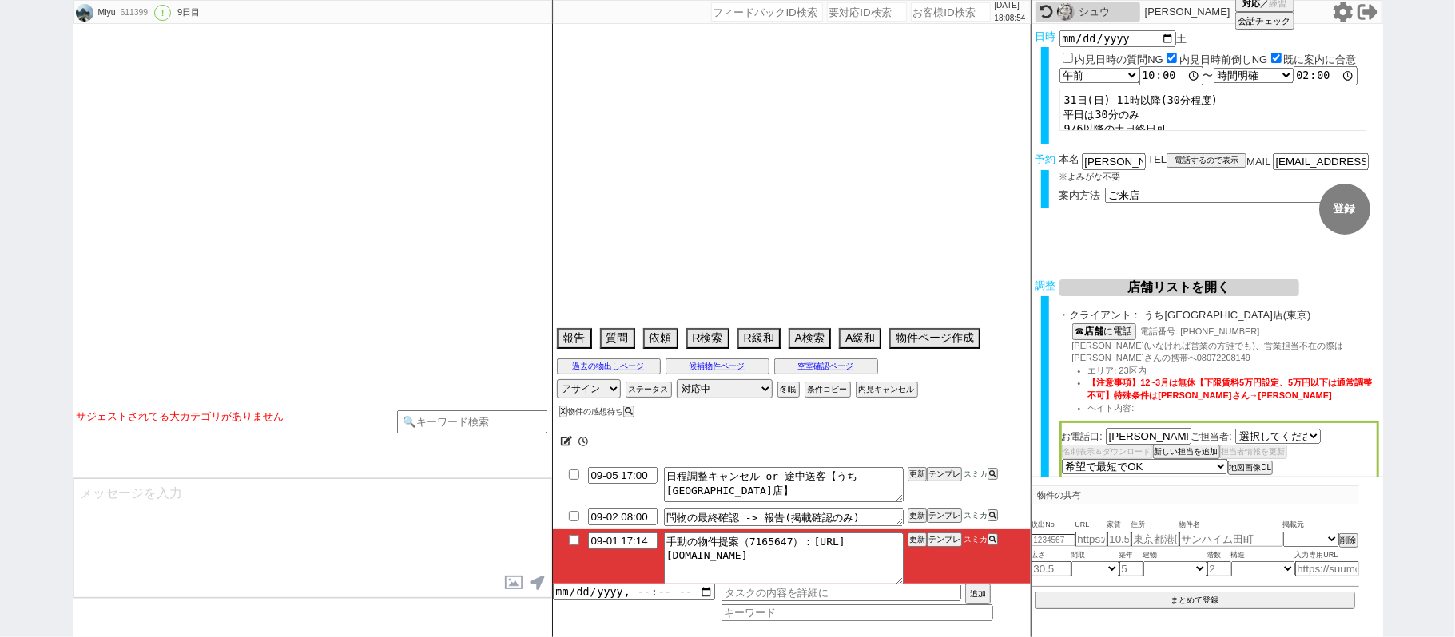
select select "2384"
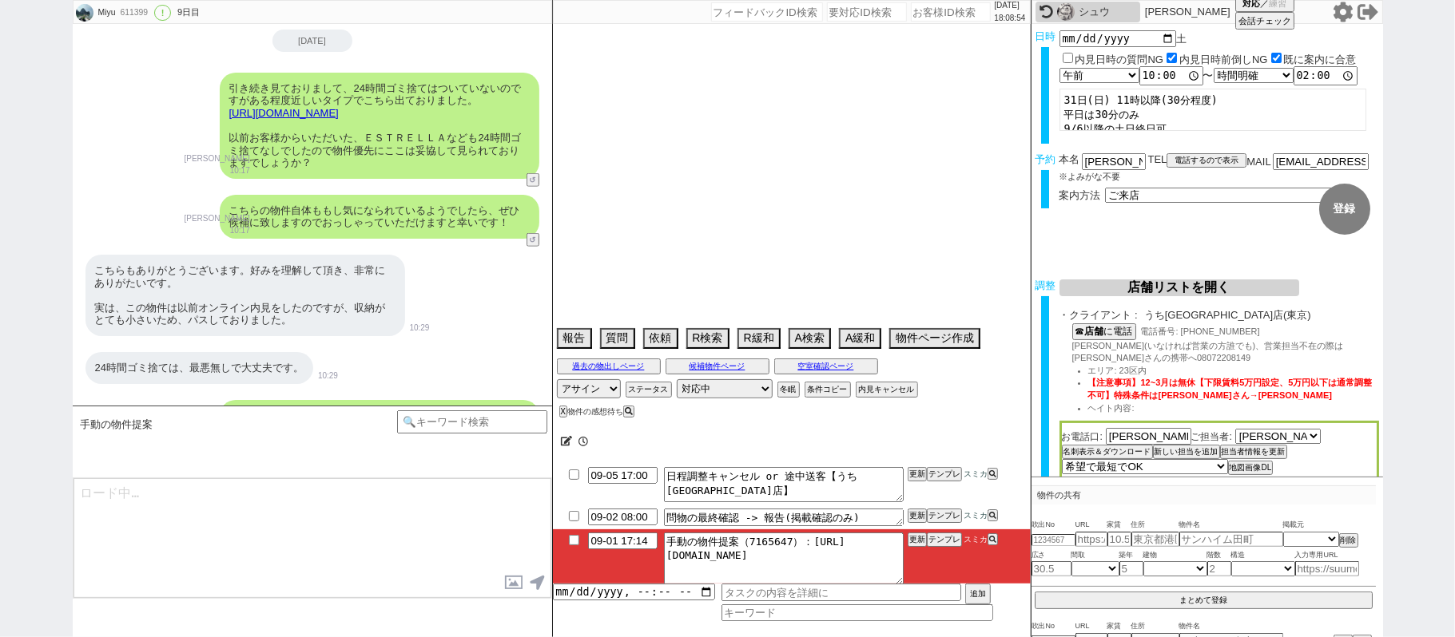
scroll to position [14524, 0]
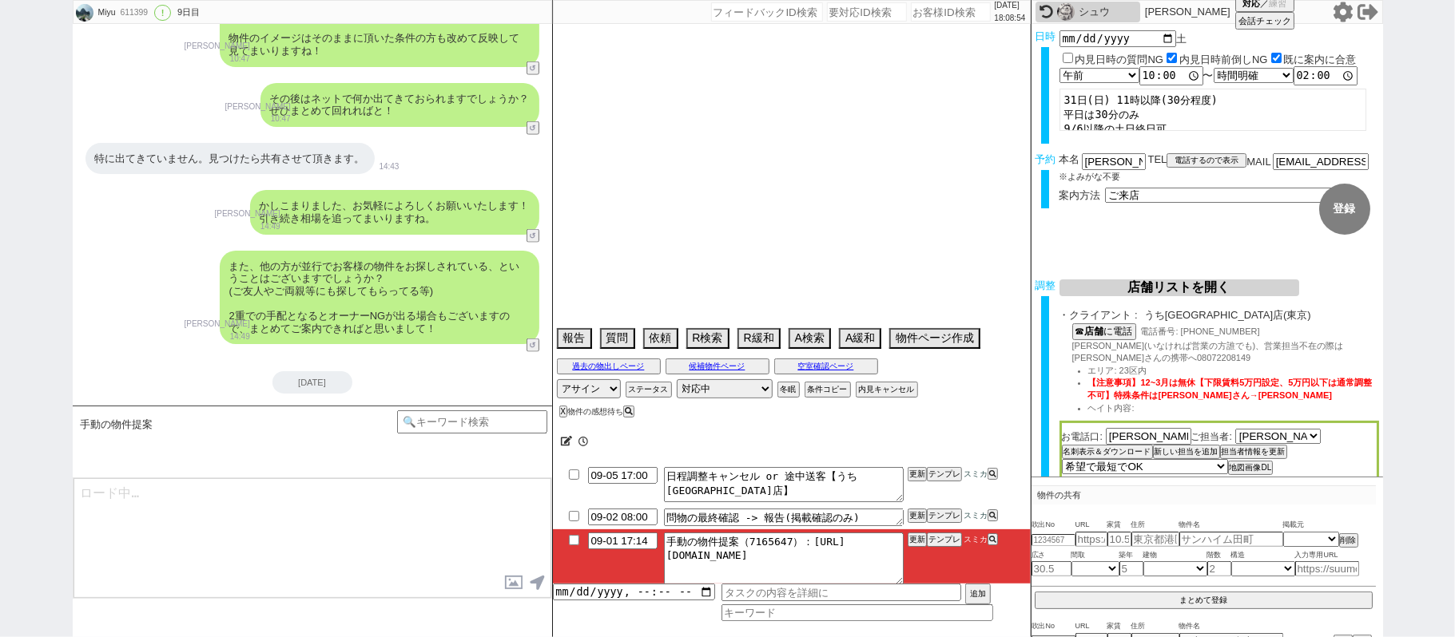
type textarea "東京店希望　他社なし　契約しづらい 新ID:611945（アエラスを不可にしてます）"
select select "13"
select select "0"
select select "59"
select select "62"
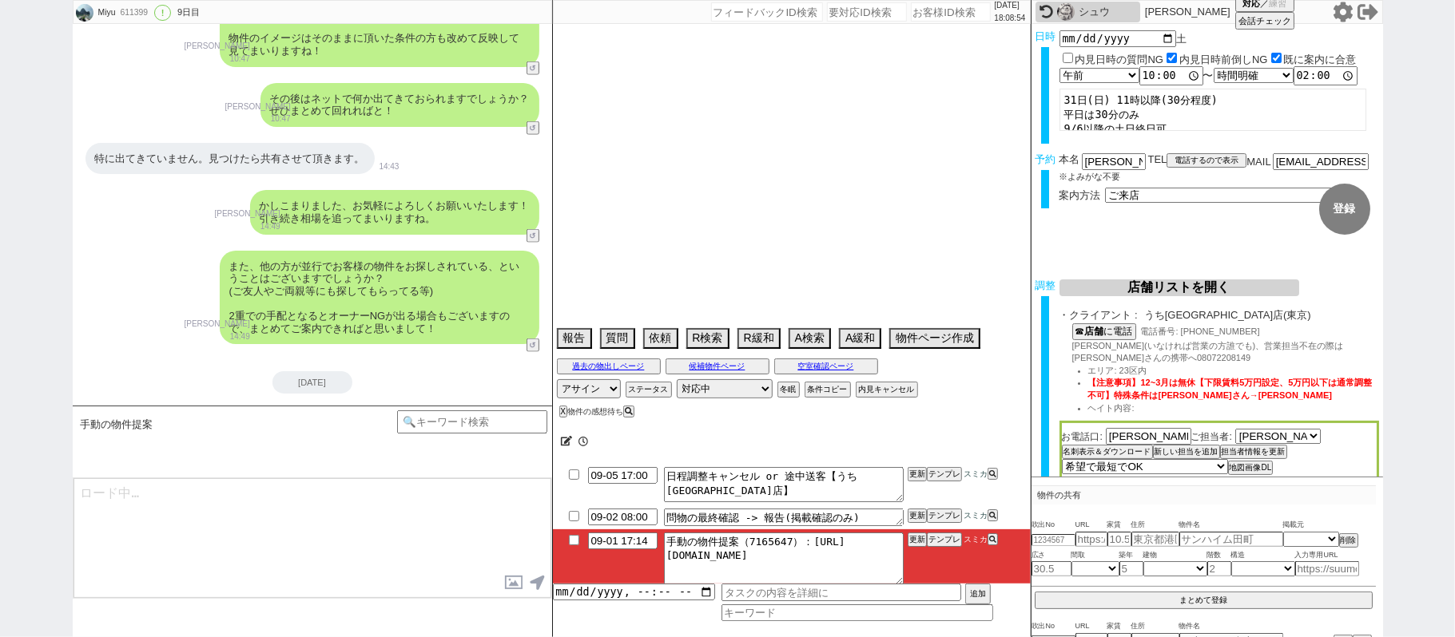
select select "1510"
select select "14"
select select "66"
select select "60"
select select "1486"
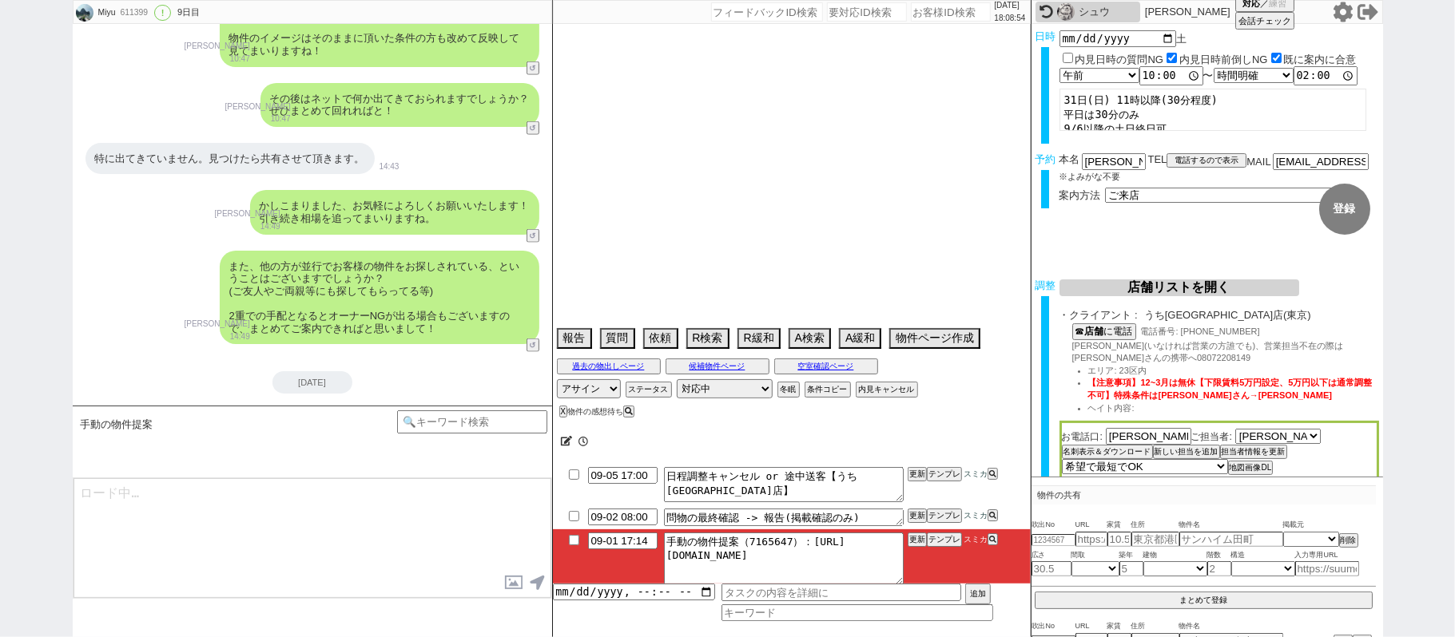
select select "75"
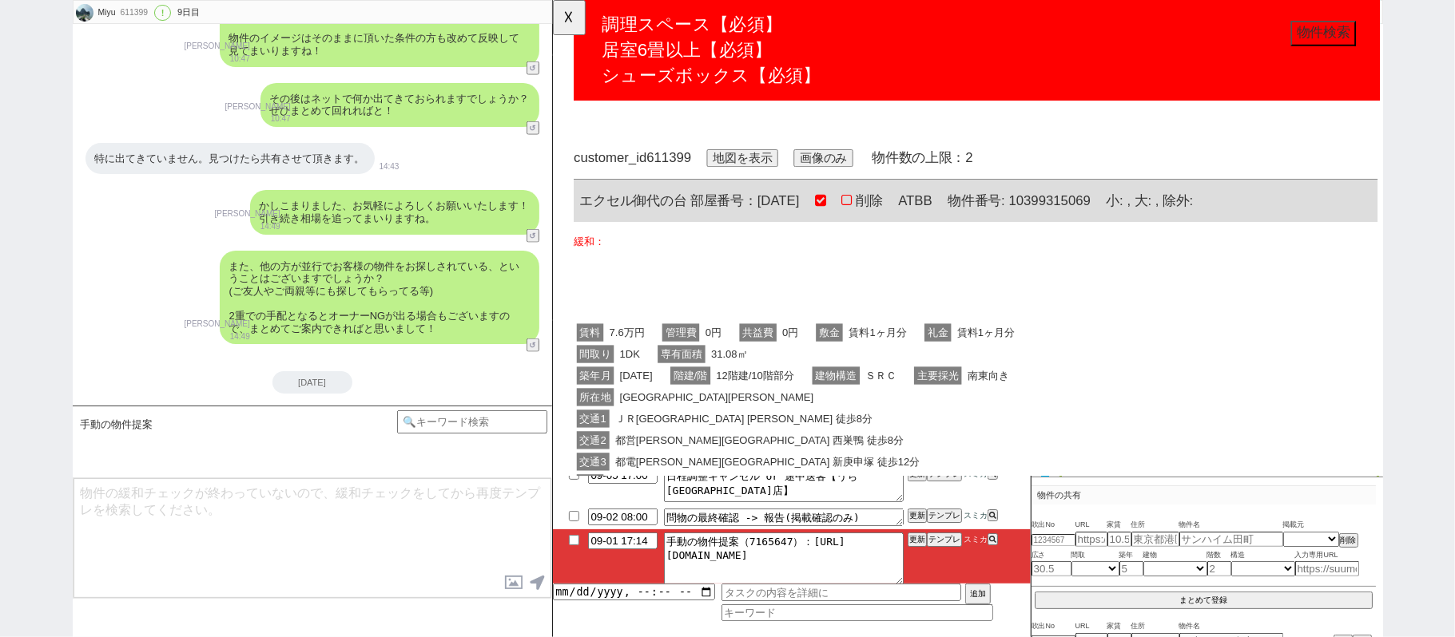
scroll to position [426, 0]
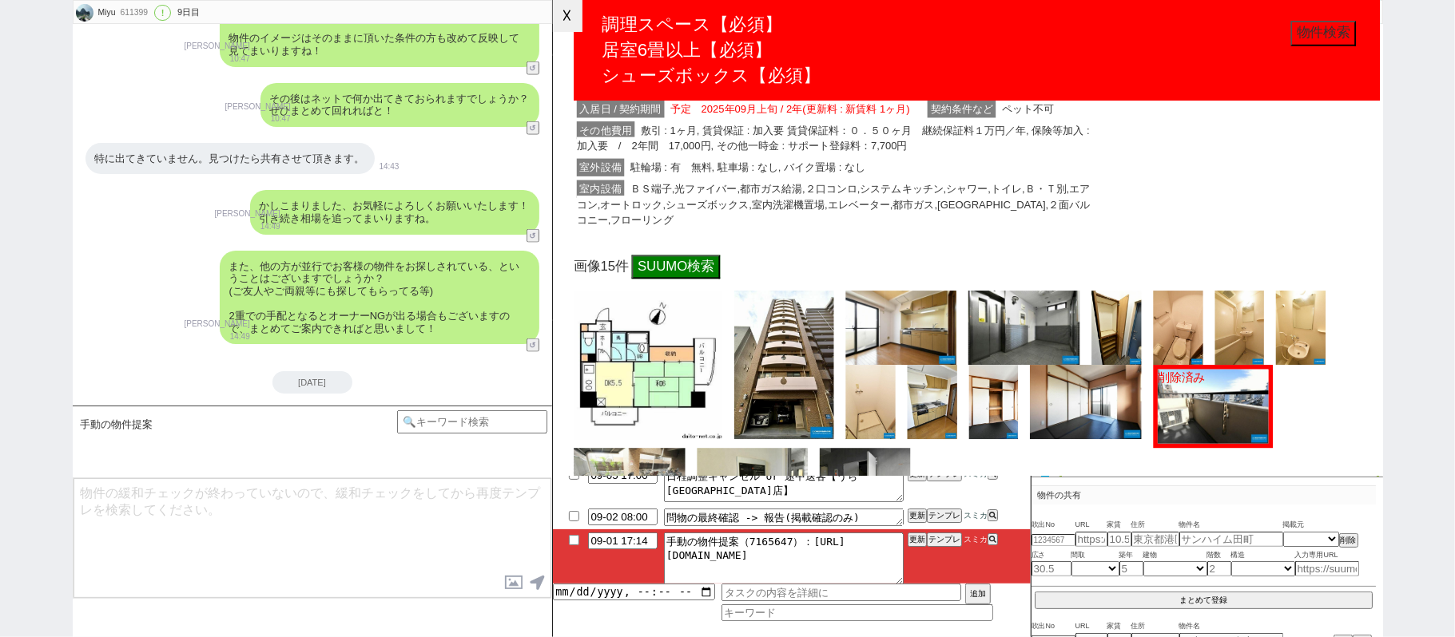
click at [562, 14] on button "☓" at bounding box center [568, 16] width 30 height 32
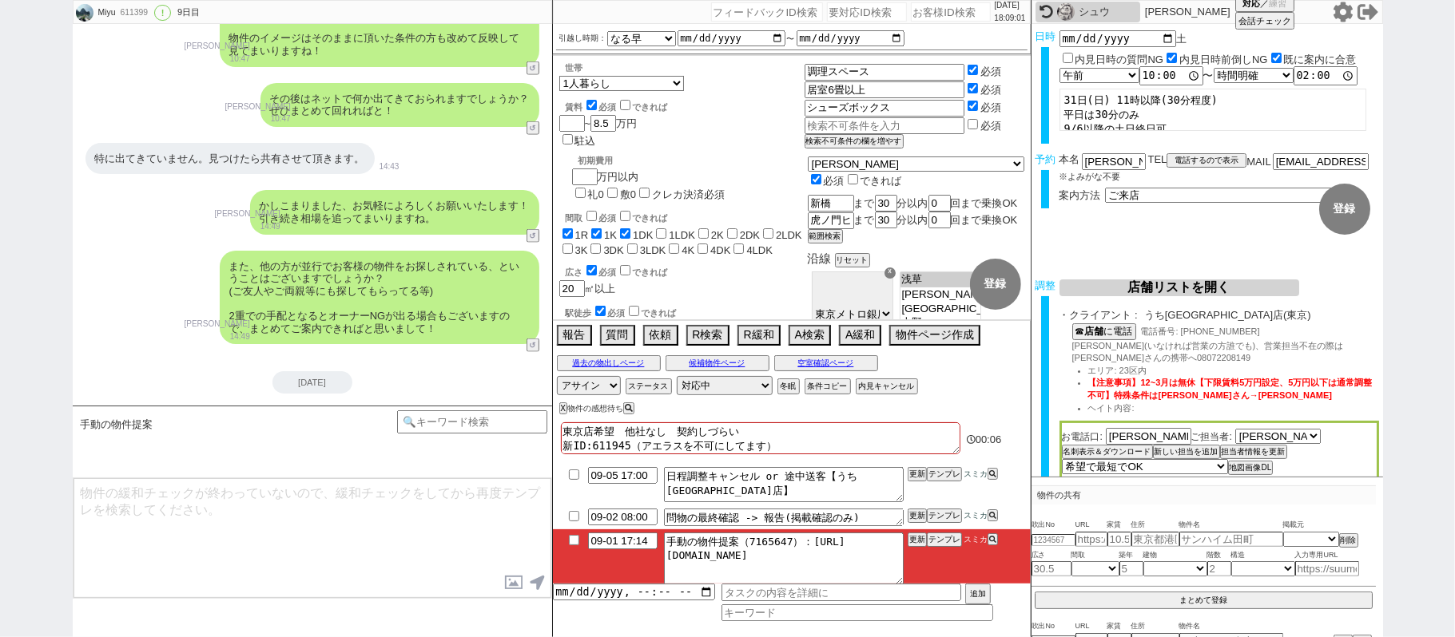
click at [492, 528] on textarea at bounding box center [312, 539] width 478 height 120
click at [610, 542] on input "09-01 17:14" at bounding box center [622, 540] width 69 height 14
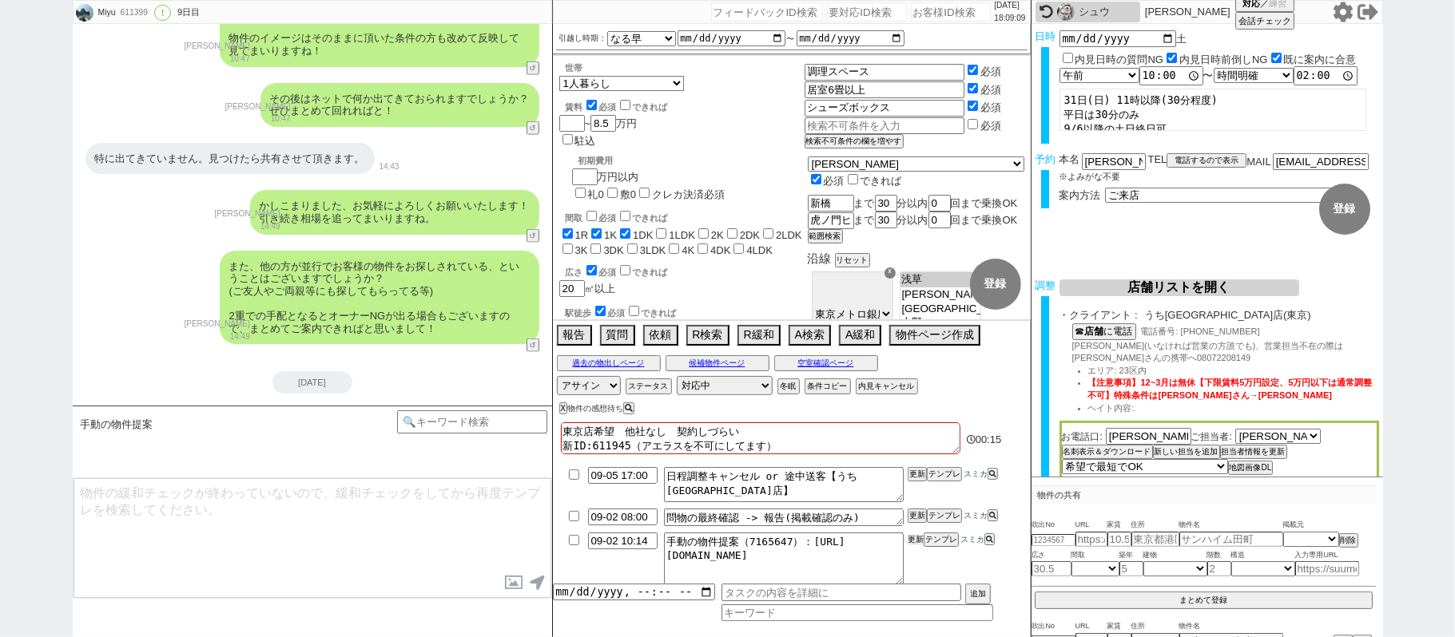
drag, startPoint x: 915, startPoint y: 535, endPoint x: 920, endPoint y: 557, distance: 22.1
click at [920, 557] on li "09-02 10:14 手動の物件提案（7165647）：https://jent-crm.com/2ng-84y191pn3984hy/introducti…" at bounding box center [792, 559] width 478 height 59
drag, startPoint x: 918, startPoint y: 554, endPoint x: 912, endPoint y: 540, distance: 14.7
click at [918, 548] on li "09-02 10:14 手動の物件提案（7165647）：https://jent-crm.com/2ng-84y191pn3984hy/introducti…" at bounding box center [792, 559] width 478 height 59
drag, startPoint x: 912, startPoint y: 559, endPoint x: 911, endPoint y: 538, distance: 20.8
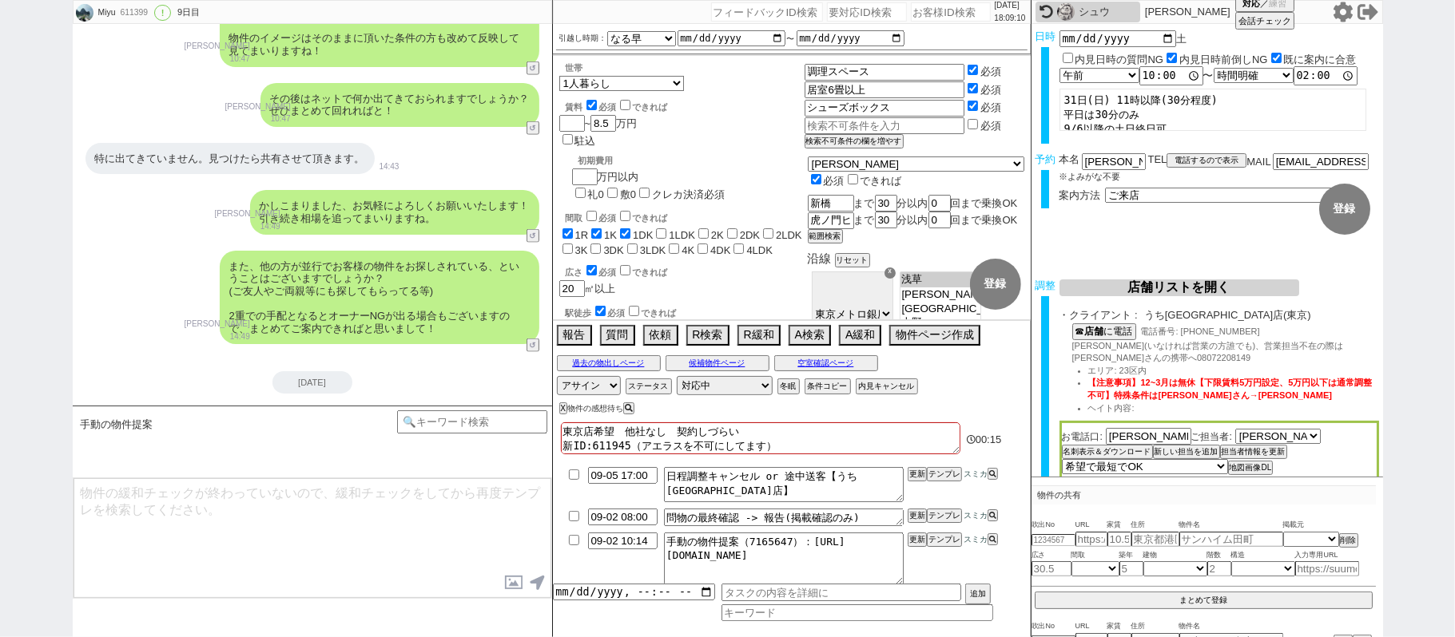
click at [911, 551] on li "09-02 10:14 手動の物件提案（7165647）：https://jent-crm.com/2ng-84y191pn3984hy/introducti…" at bounding box center [792, 559] width 478 height 59
drag, startPoint x: 911, startPoint y: 538, endPoint x: 911, endPoint y: 550, distance: 12.0
click at [911, 540] on button "更新" at bounding box center [915, 539] width 16 height 11
click at [911, 550] on li "09-02 10:14 手動の物件提案（7165647）：https://jent-crm.com/2ng-84y191pn3984hy/introducti…" at bounding box center [792, 559] width 478 height 59
drag, startPoint x: 911, startPoint y: 537, endPoint x: 911, endPoint y: 553, distance: 16.0
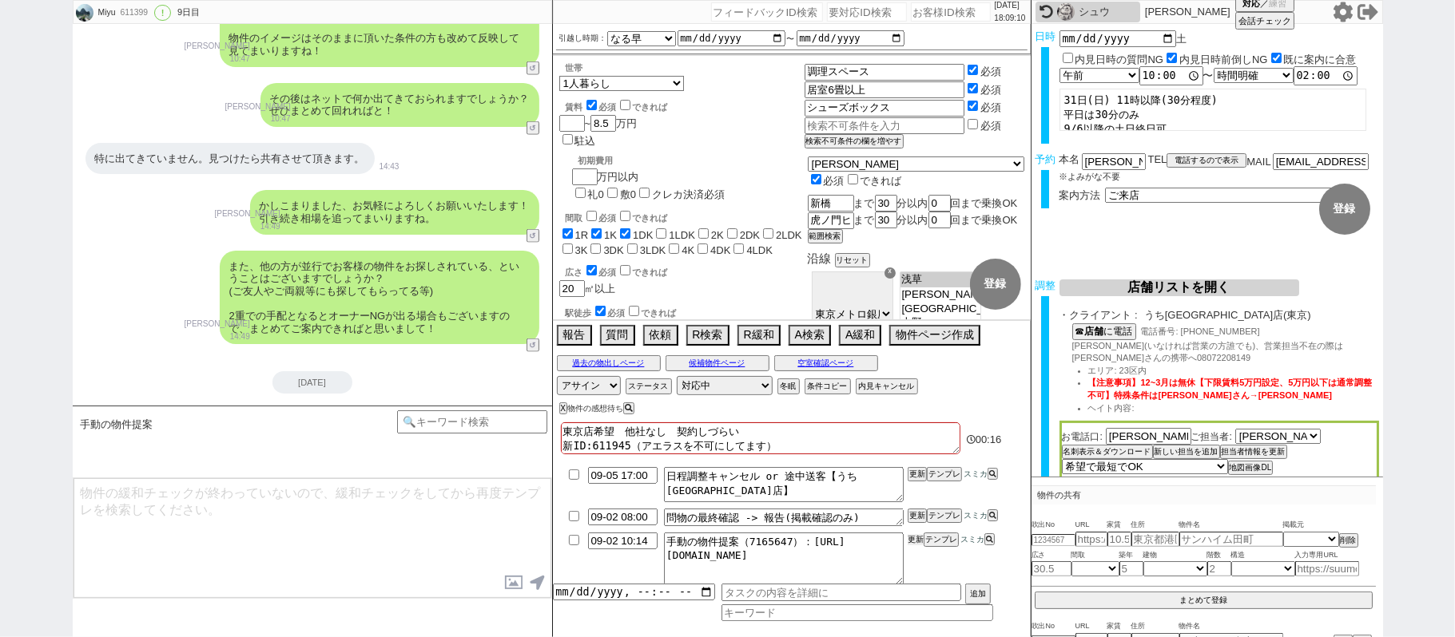
click at [911, 538] on button "更新" at bounding box center [915, 539] width 16 height 11
drag, startPoint x: 911, startPoint y: 553, endPoint x: 911, endPoint y: 534, distance: 18.4
click at [911, 550] on li "09-02 10:14 手動の物件提案（7165647）：https://jent-crm.com/2ng-84y191pn3984hy/introducti…" at bounding box center [792, 559] width 478 height 59
drag, startPoint x: 911, startPoint y: 534, endPoint x: 911, endPoint y: 553, distance: 18.4
click at [911, 543] on button "更新" at bounding box center [915, 539] width 16 height 11
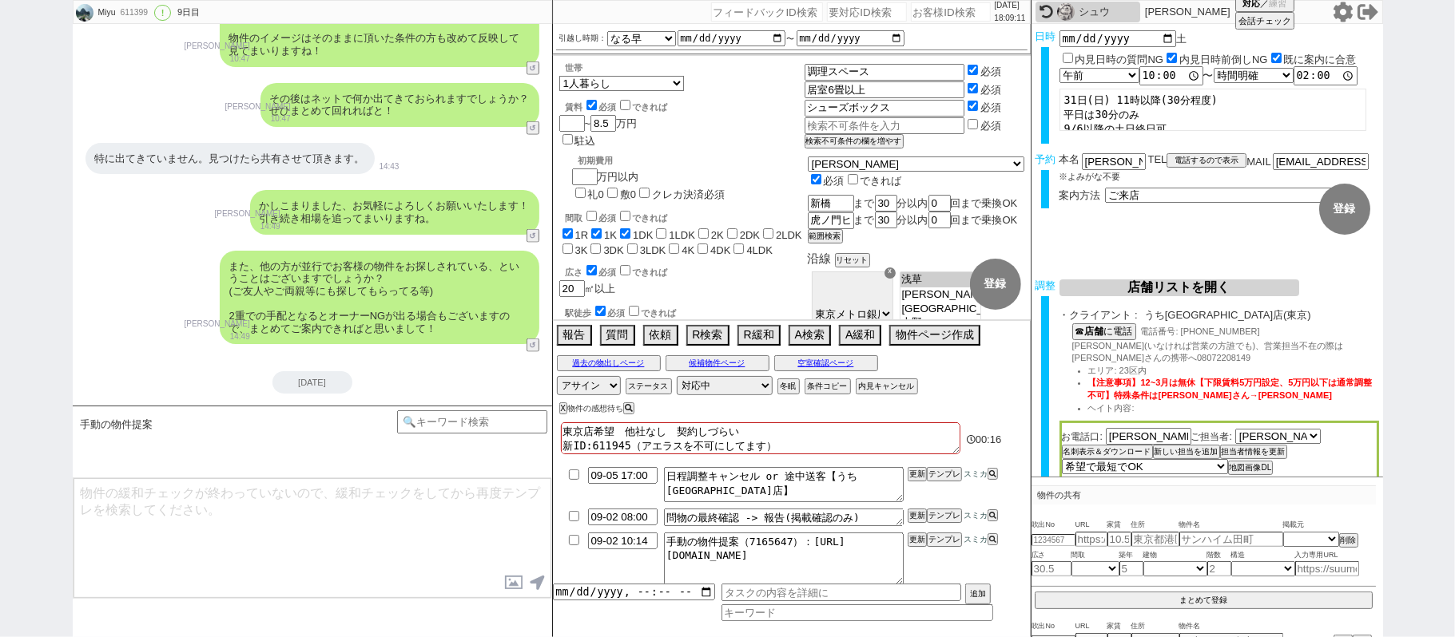
click at [911, 553] on li "09-02 10:14 手動の物件提案（7165647）：https://jent-crm.com/2ng-84y191pn3984hy/introducti…" at bounding box center [792, 559] width 478 height 59
click at [912, 550] on li "09-02 10:14 手動の物件提案（7165647）：https://jent-crm.com/2ng-84y191pn3984hy/introducti…" at bounding box center [792, 559] width 478 height 59
drag, startPoint x: 914, startPoint y: 543, endPoint x: 917, endPoint y: 561, distance: 17.9
click at [914, 548] on li "09-02 10:14 手動の物件提案（7165647）：https://jent-crm.com/2ng-84y191pn3984hy/introducti…" at bounding box center [792, 559] width 478 height 59
drag, startPoint x: 917, startPoint y: 561, endPoint x: 922, endPoint y: 538, distance: 22.9
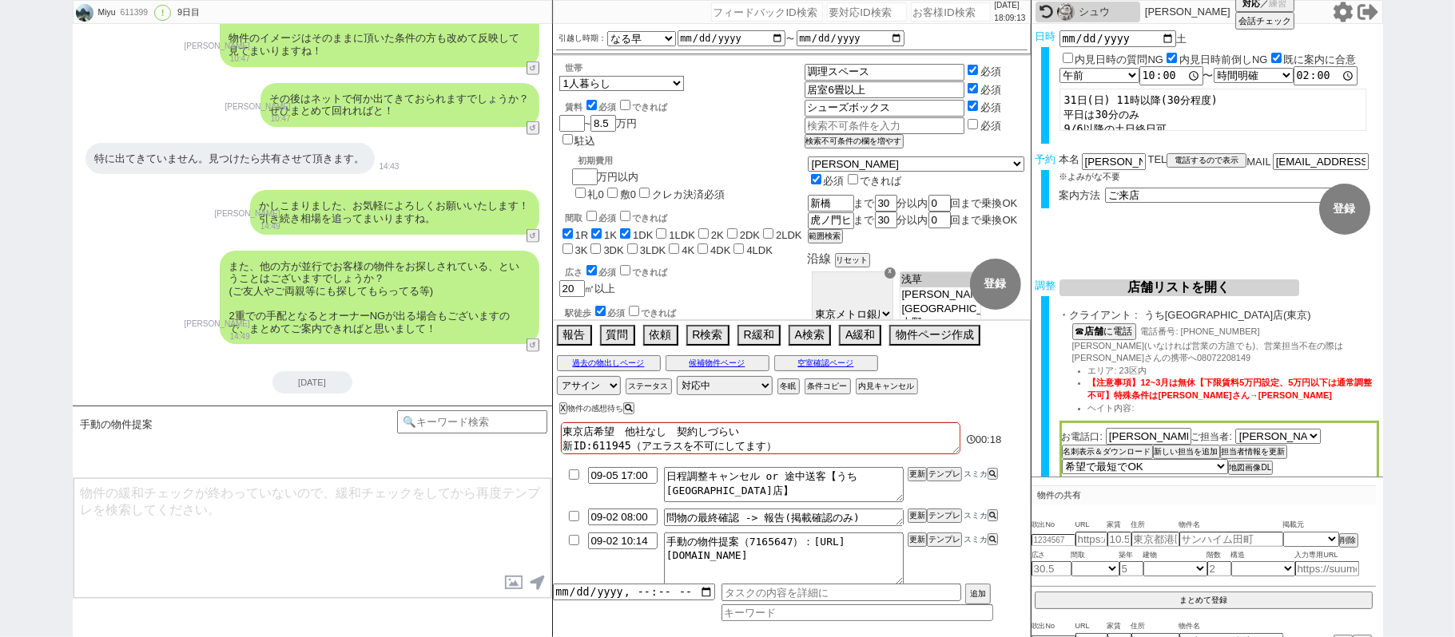
click at [919, 558] on li "09-02 10:14 手動の物件提案（7165647）：https://jent-crm.com/2ng-84y191pn3984hy/introducti…" at bounding box center [792, 559] width 478 height 59
click at [922, 538] on button "更新" at bounding box center [915, 539] width 16 height 11
click at [922, 551] on li "09-02 10:14 手動の物件提案（7165647）：https://jent-crm.com/2ng-84y191pn3984hy/introducti…" at bounding box center [792, 559] width 478 height 59
click at [164, 243] on div "また、他の方が並行でお客様の物件をお探しされている、ということはございますでしょうか？ (ご友人やご両親等にも探してもらってる等) 2重での手配となるとオーナ…" at bounding box center [312, 298] width 479 height 110
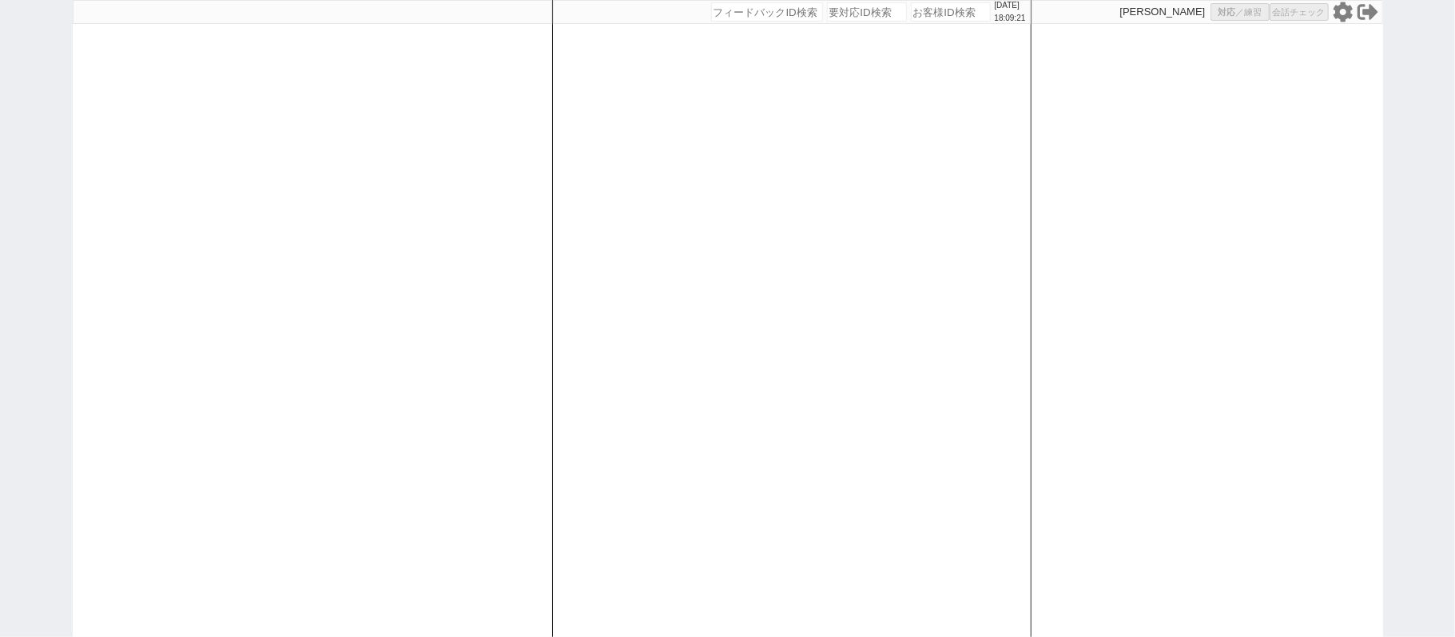
select select "100"
select select "2"
select select "5"
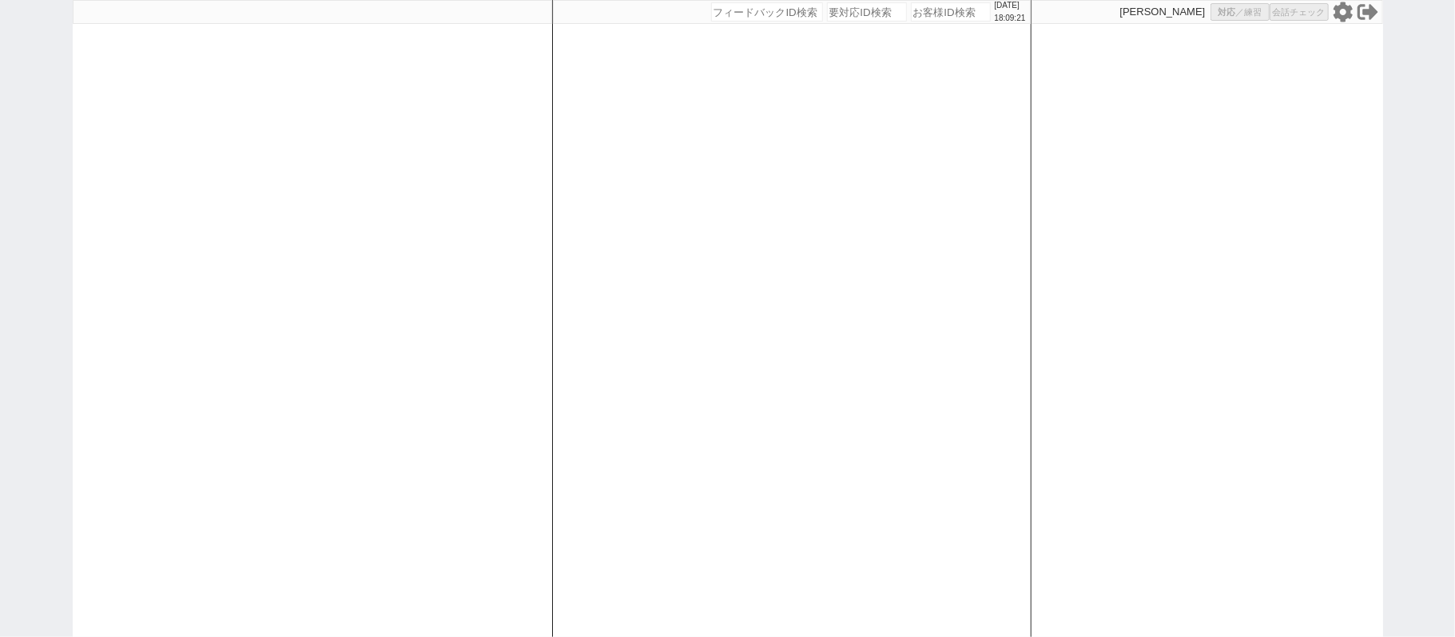
select select
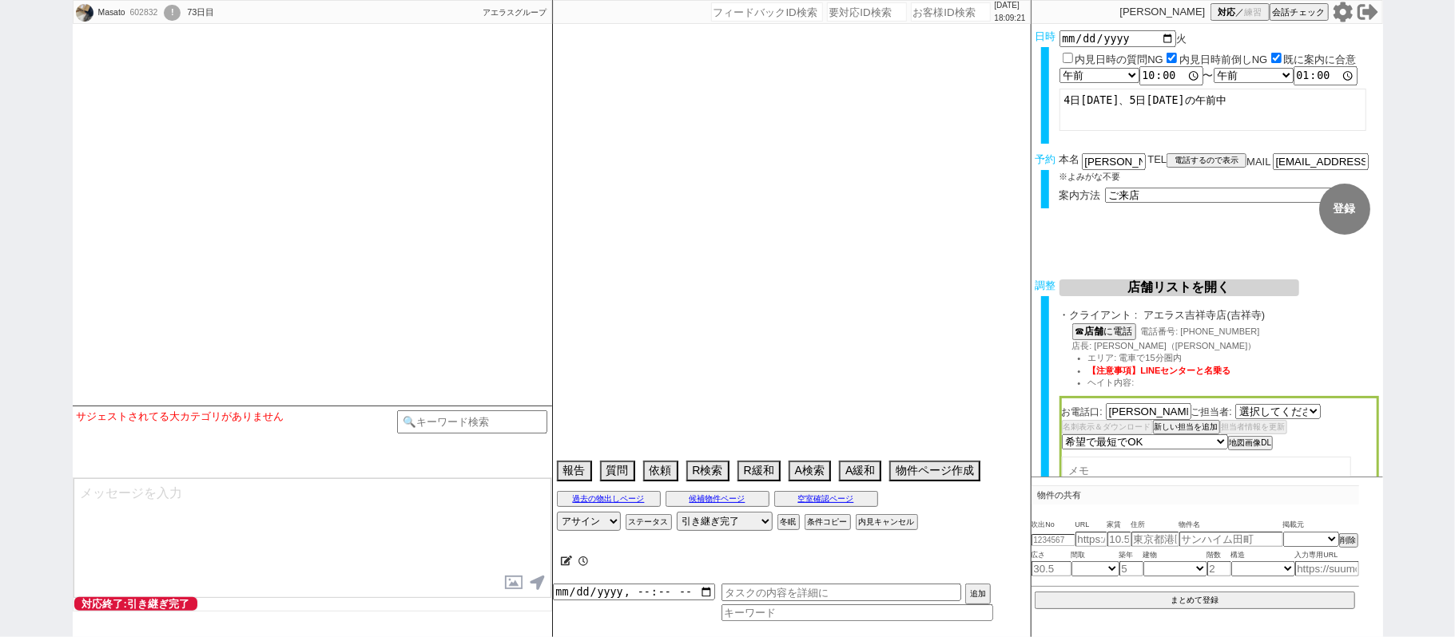
select select "1535"
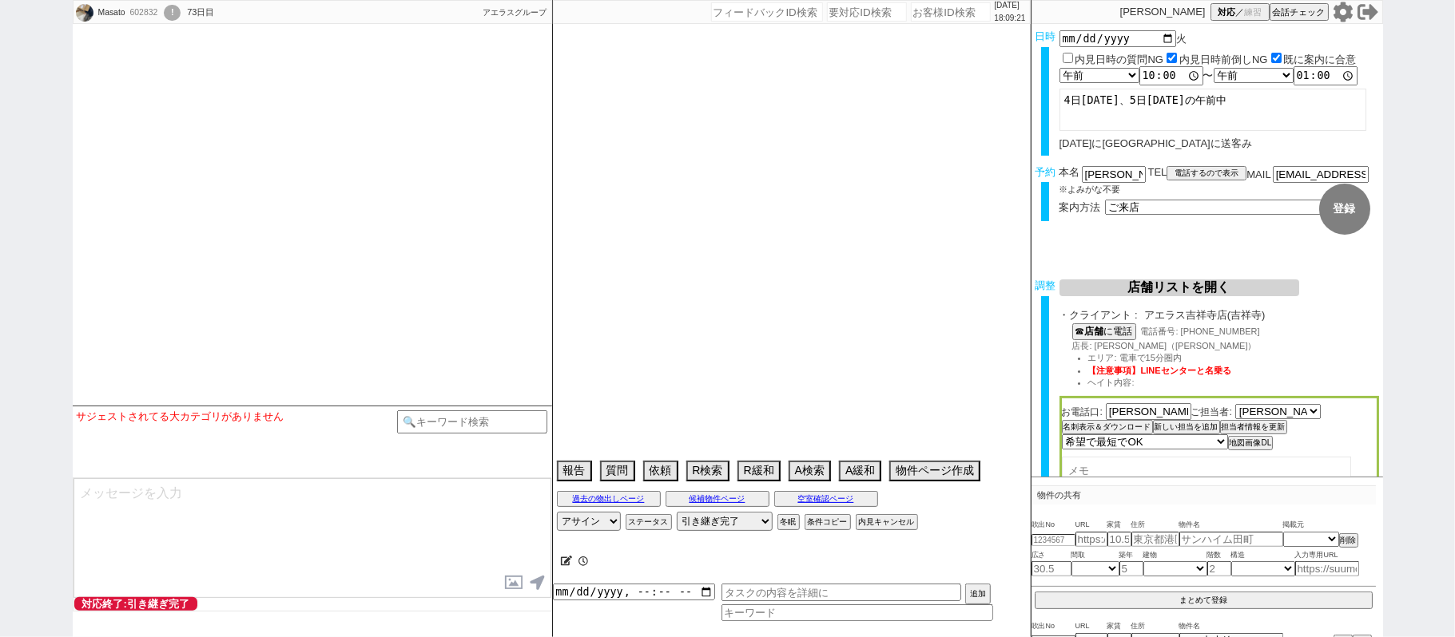
select select "2025"
select select "9"
select select "36"
select select "0"
select select "841"
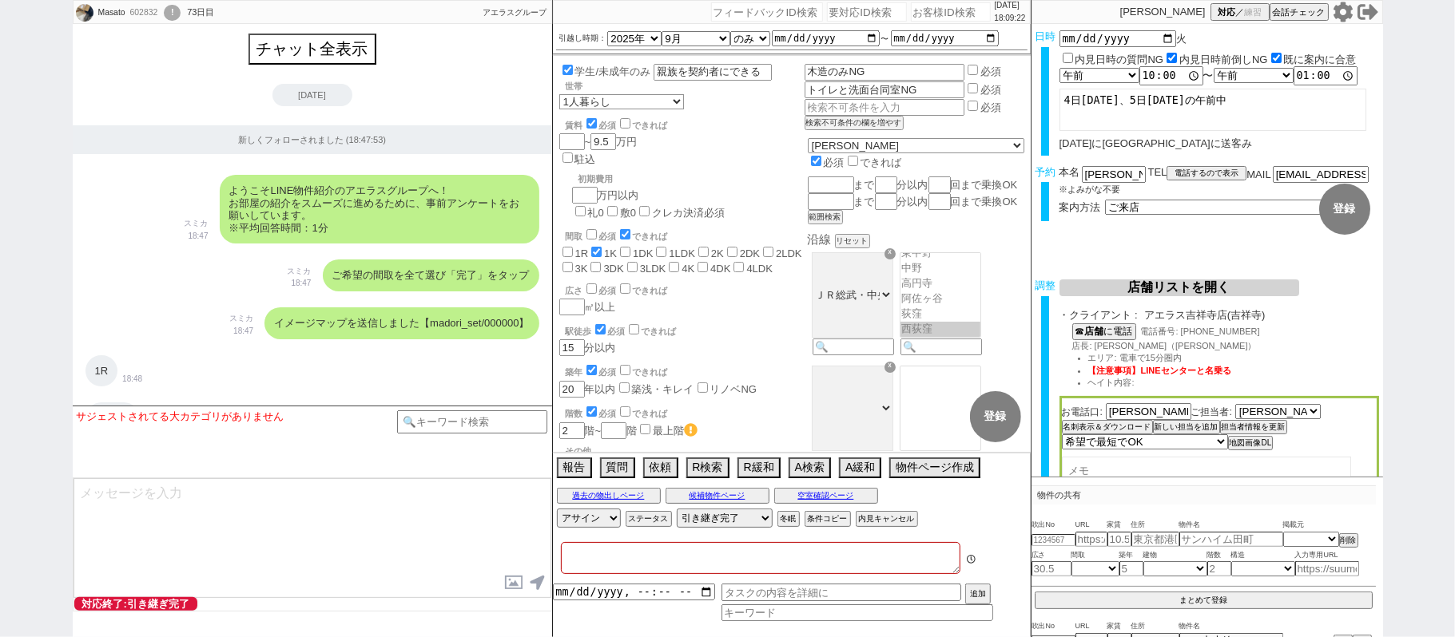
type textarea "今住んでる物件が、管理費込みで9.2万"
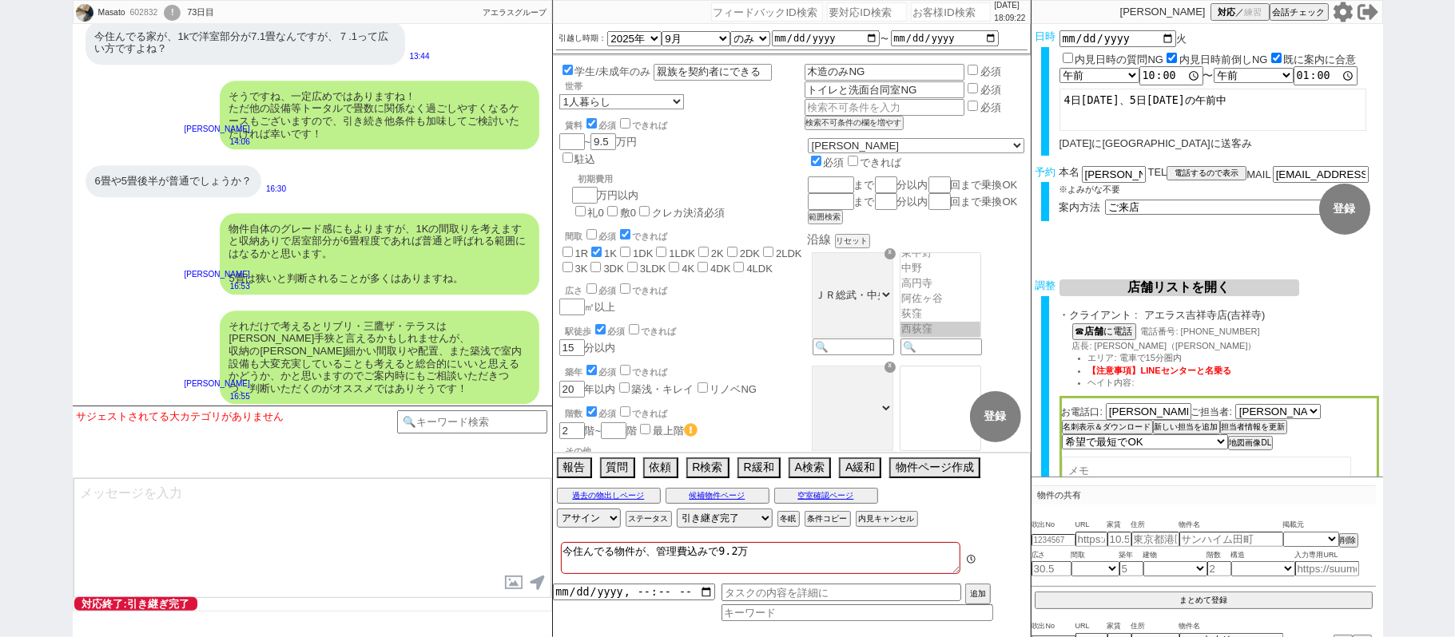
scroll to position [537, 0]
click at [221, 529] on textarea at bounding box center [312, 539] width 478 height 120
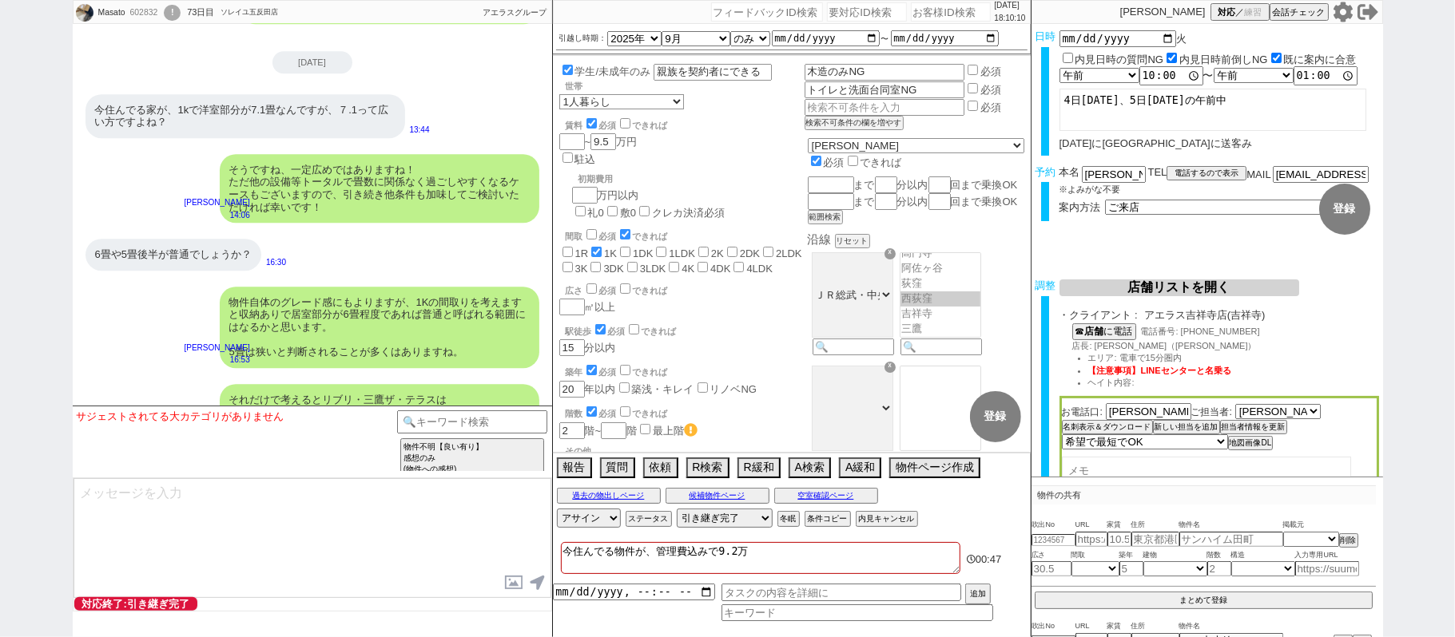
scroll to position [29508, 0]
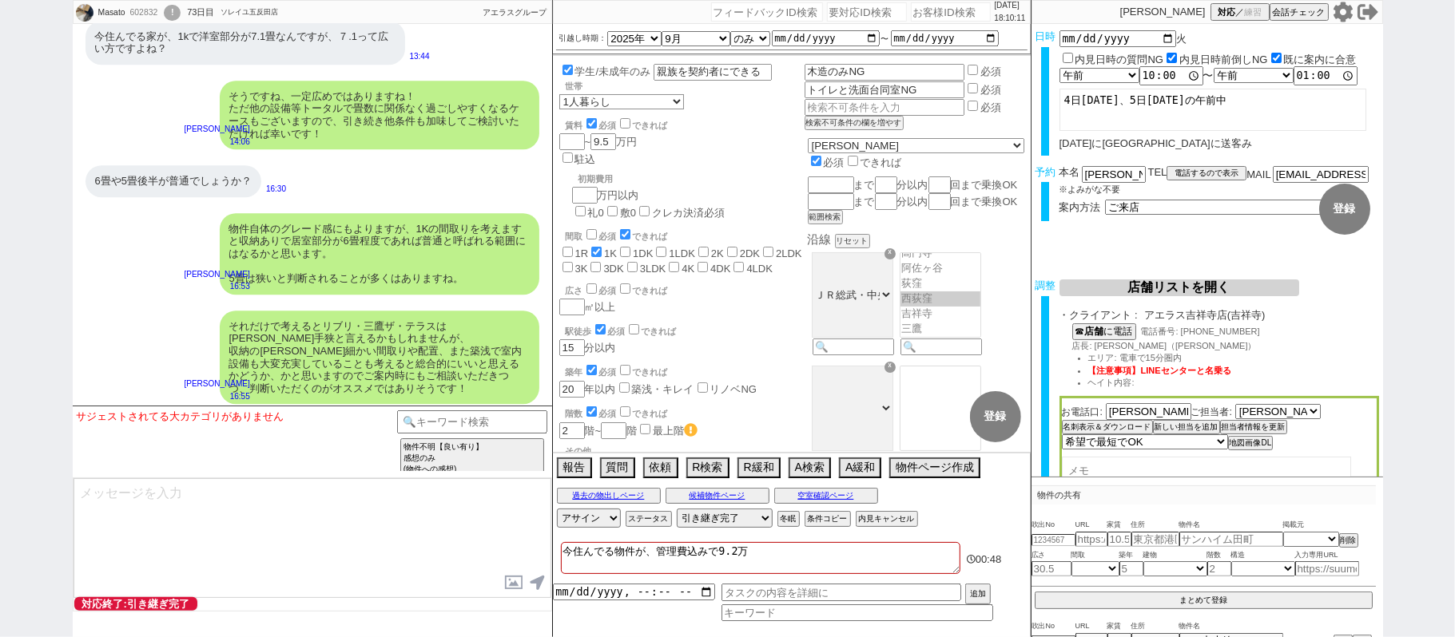
click at [267, 559] on textarea at bounding box center [312, 539] width 478 height 120
type textarea "と"
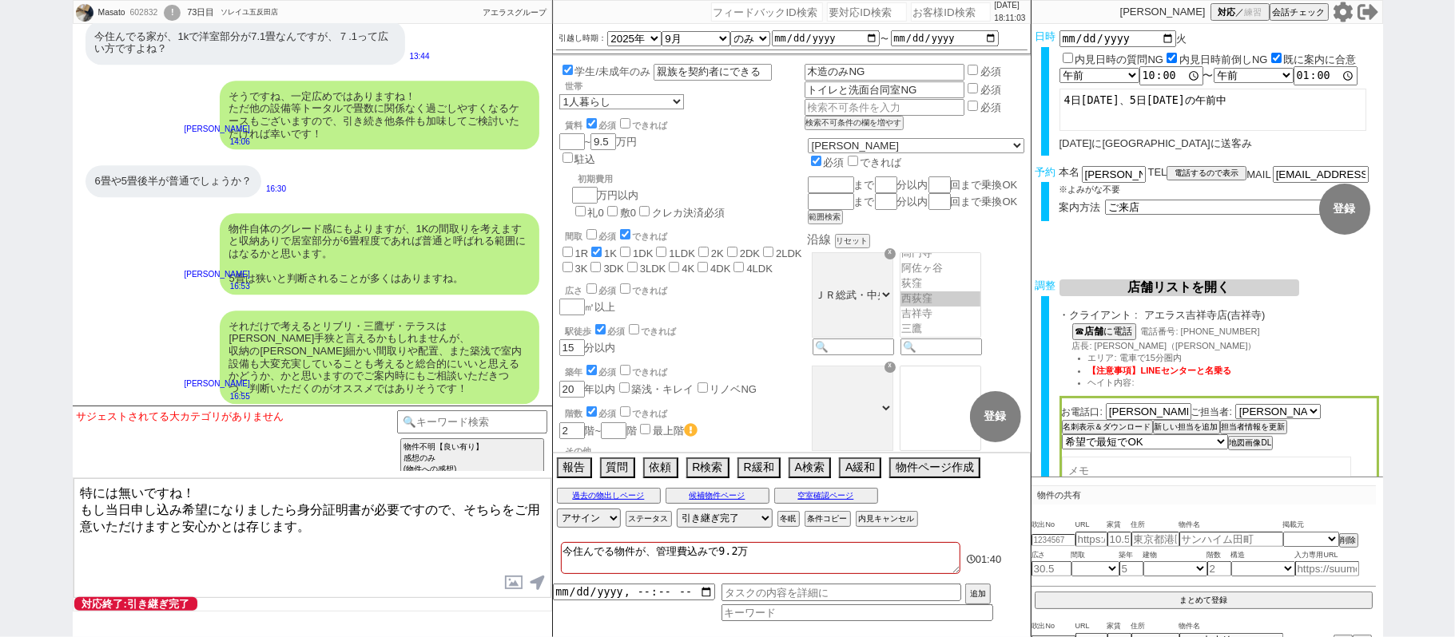
type textarea "特には無いですね！ もし当日申し込み希望になりましたら身分証明書が必要ですので、そちらをご用意いただけますと安心かとは存じます。"
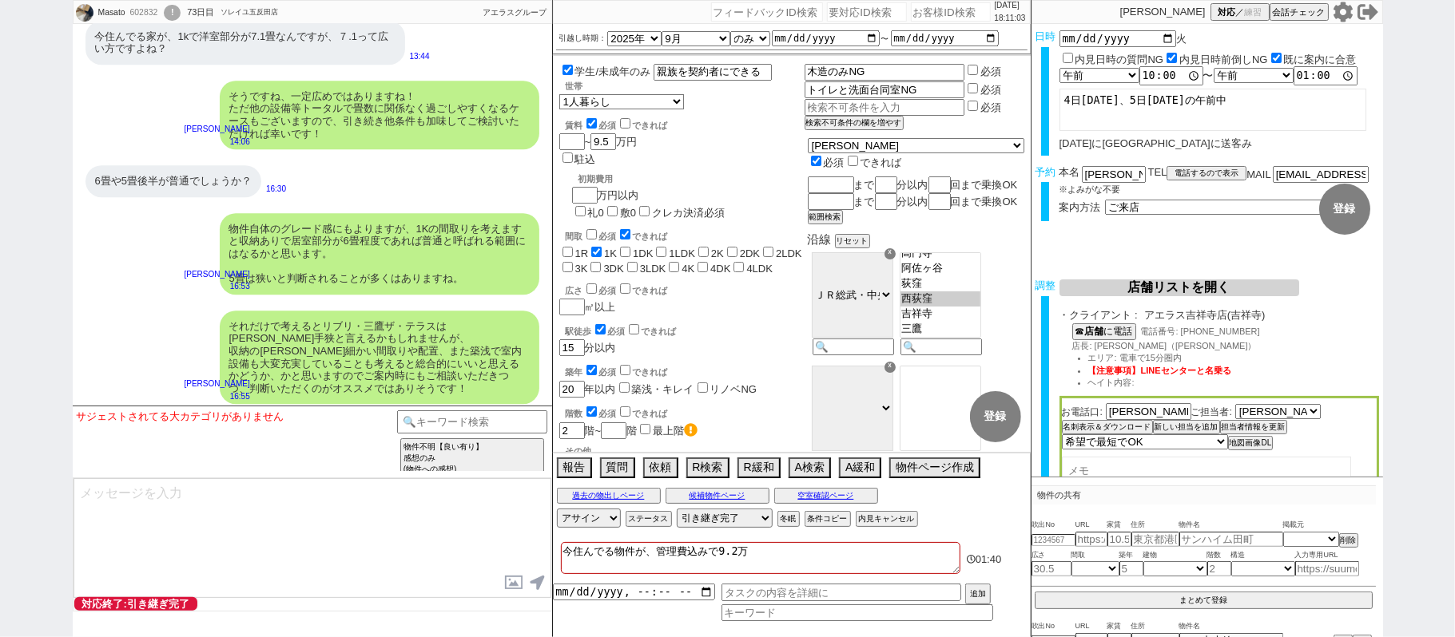
scroll to position [29580, 0]
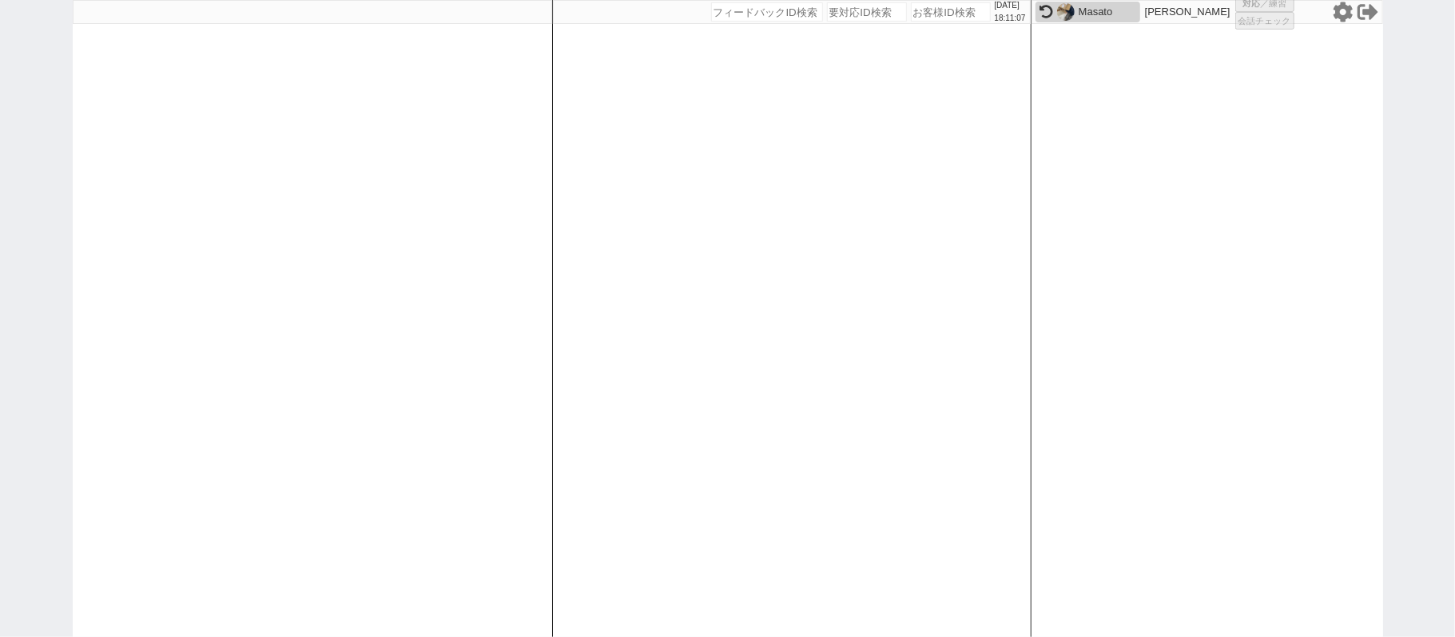
select select
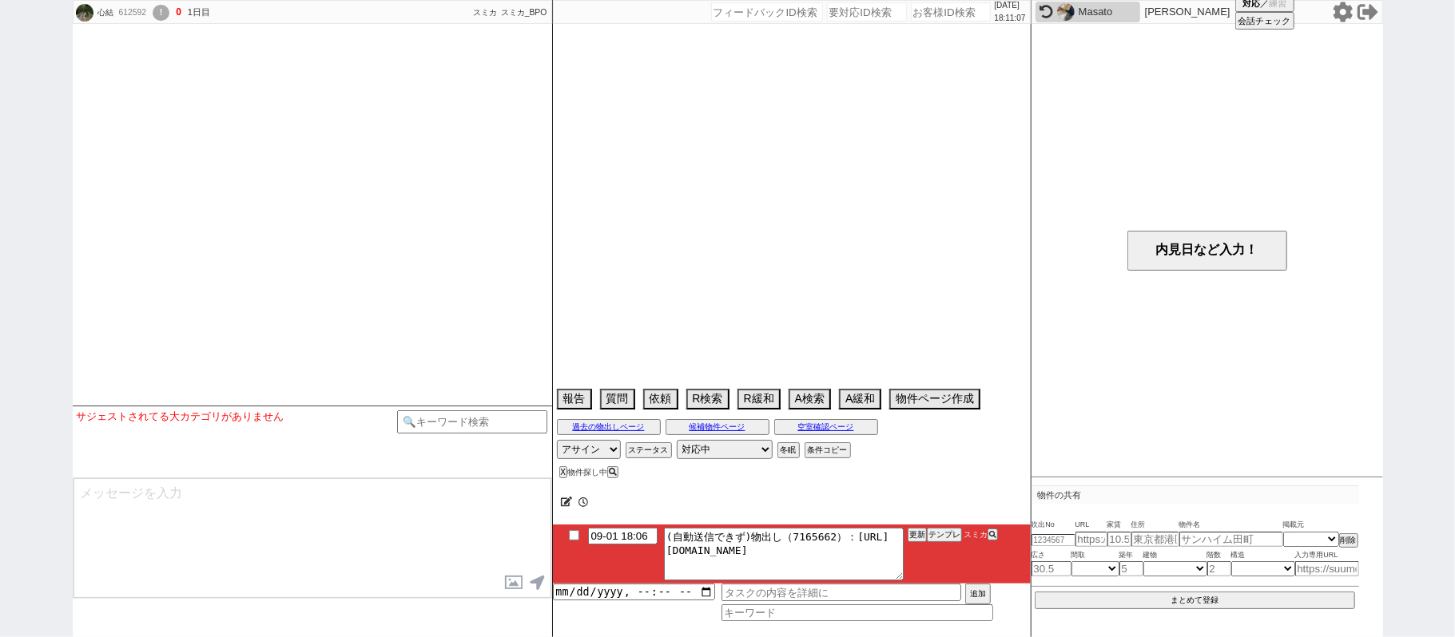
select select
select select "2025"
select select "10"
select select "36"
select select "6"
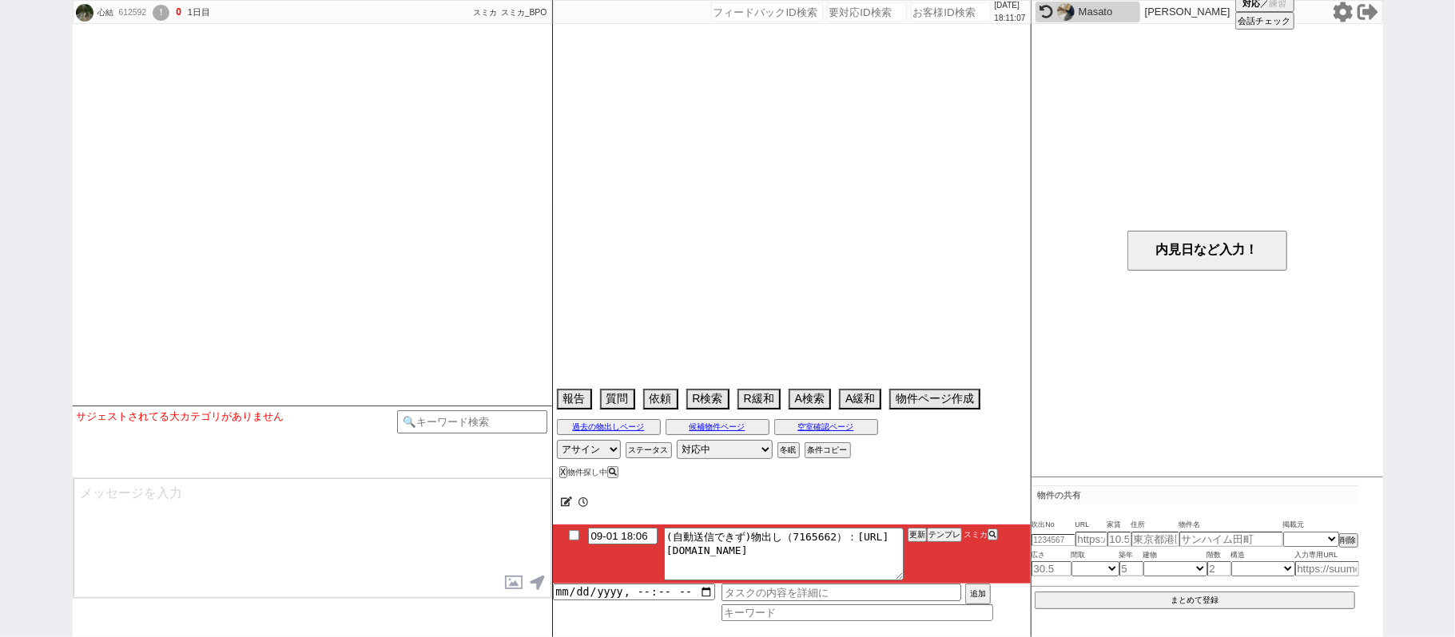
select select "12"
select select "133"
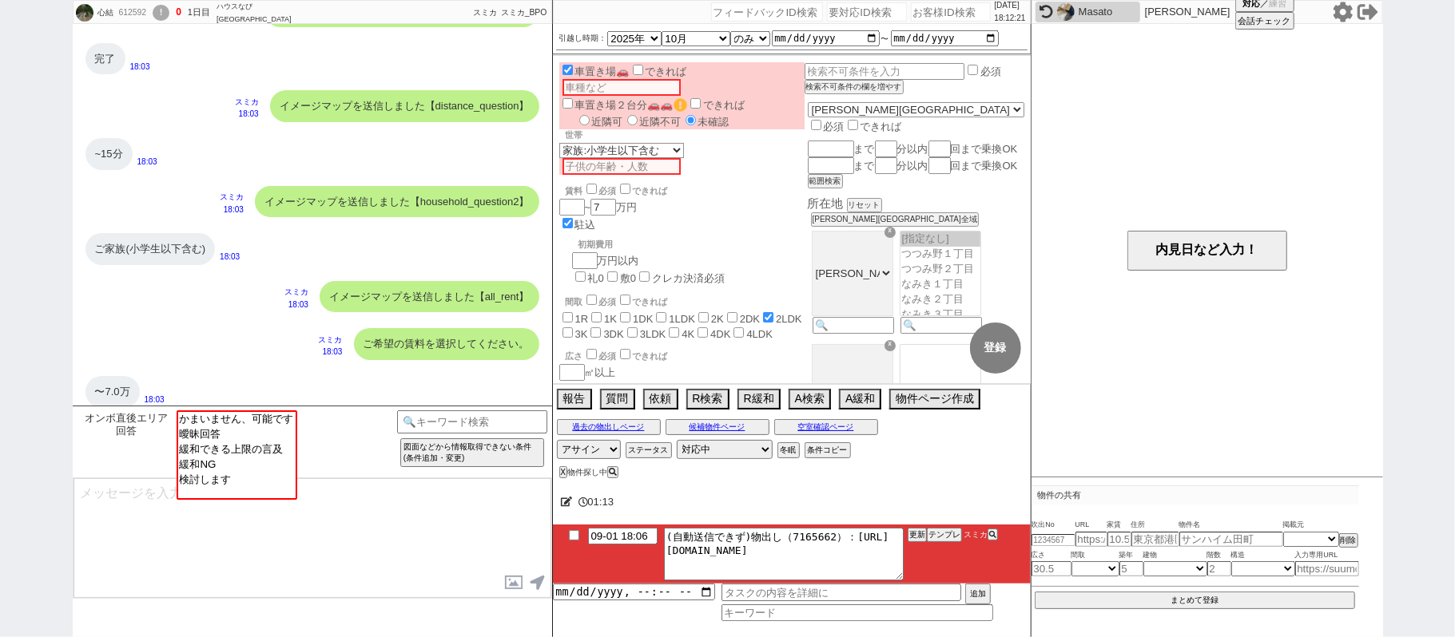
scroll to position [206, 0]
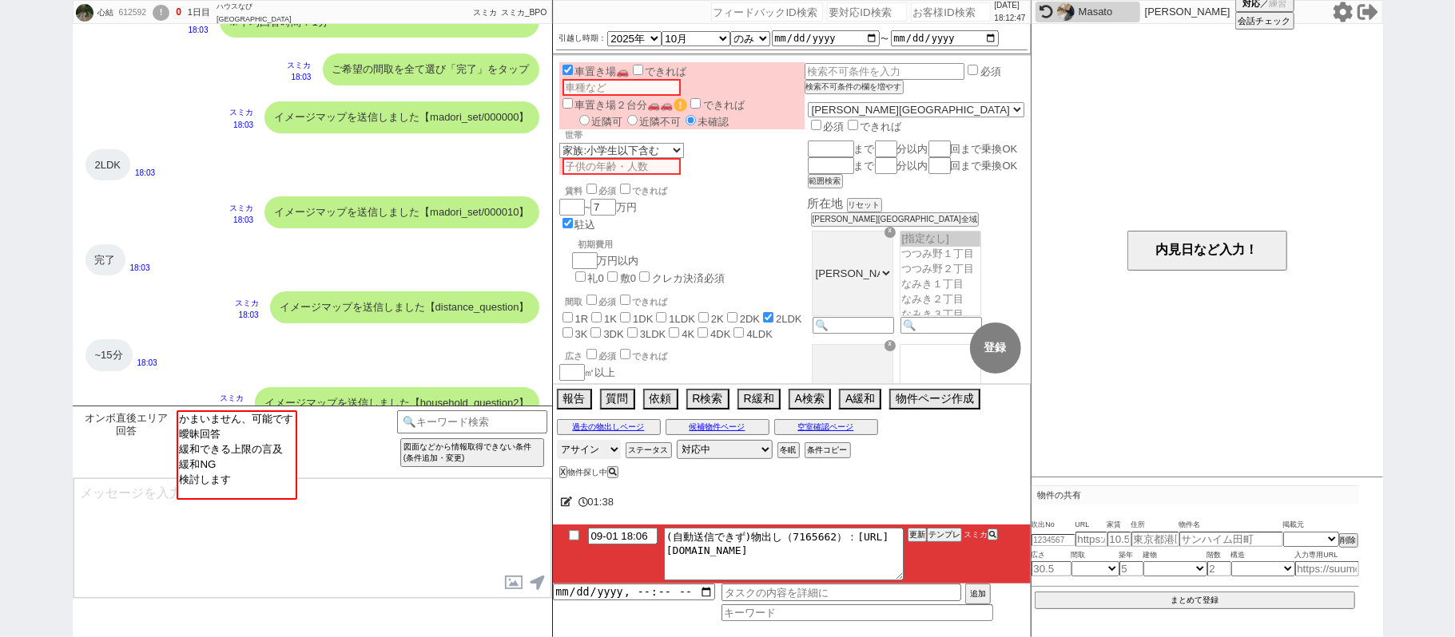
click at [592, 451] on select "アサイン [PERSON_NAME] [PERSON_NAME] [PERSON_NAME] [PERSON_NAME]" at bounding box center [589, 449] width 64 height 19
click at [375, 332] on div "~15分 18:03" at bounding box center [312, 356] width 479 height 48
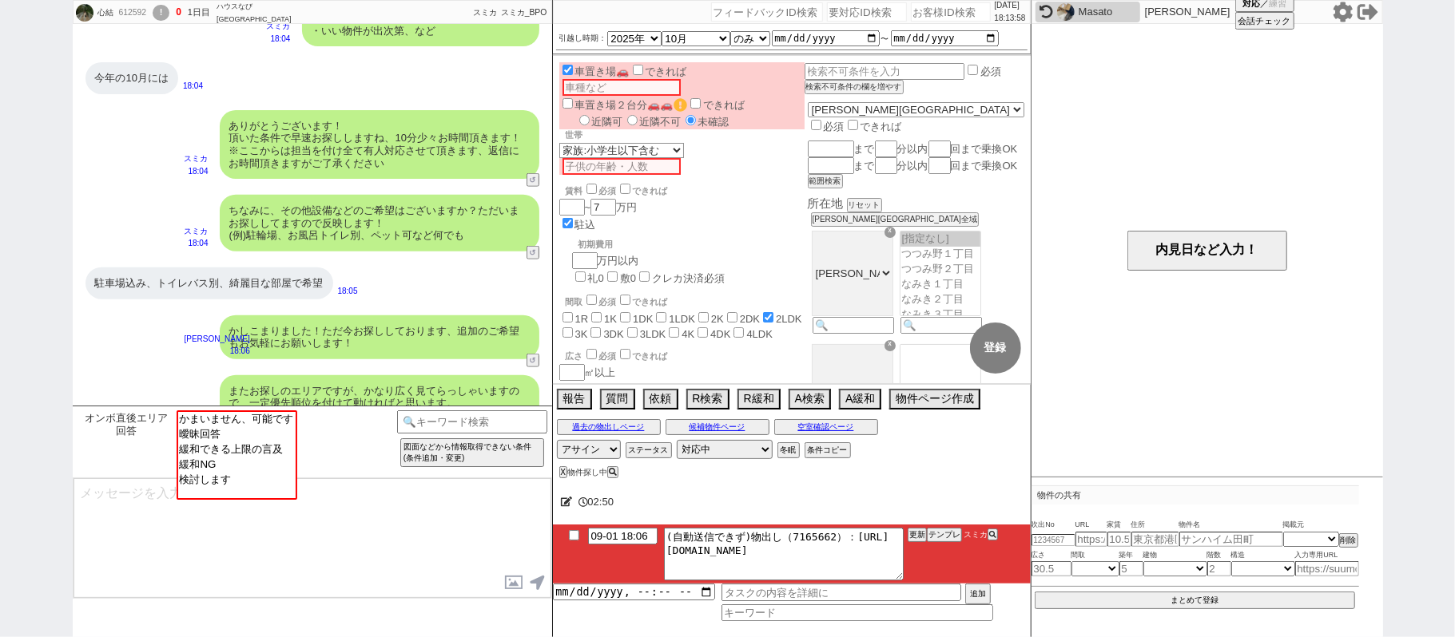
scroll to position [1164, 0]
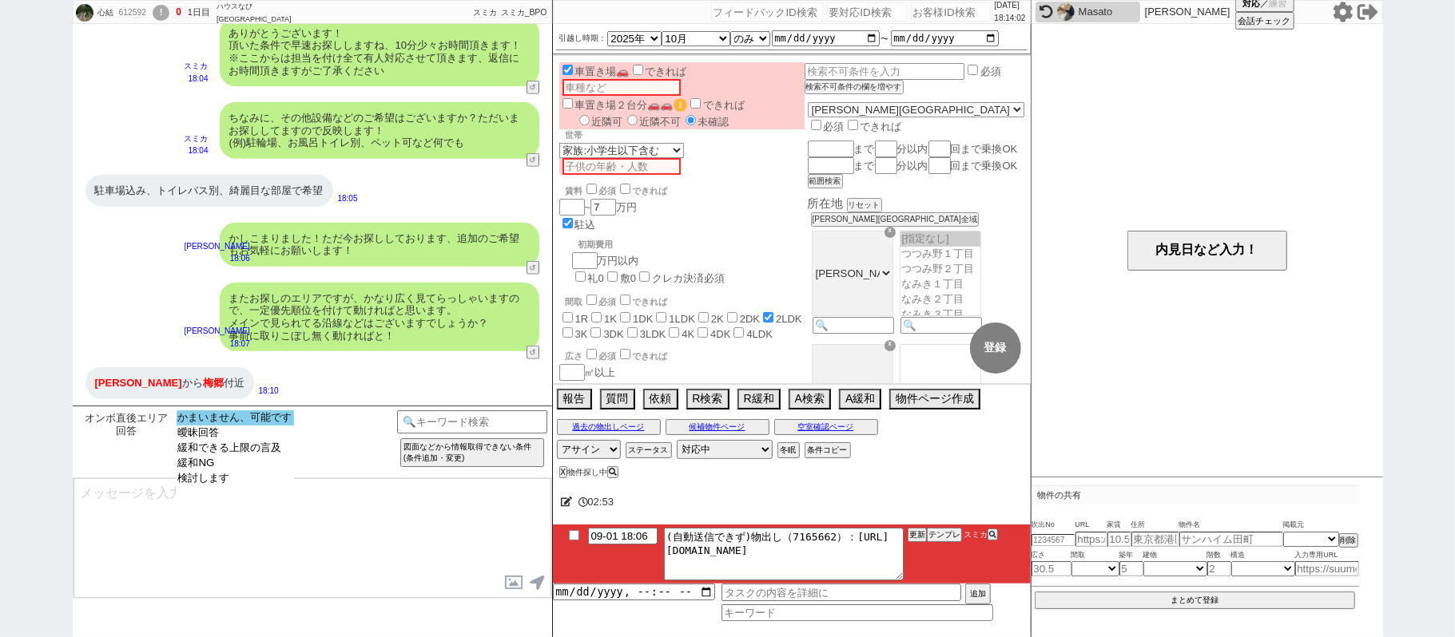
click at [280, 426] on option "かまいません、可能です" at bounding box center [235, 433] width 117 height 15
select select "12"
select select "133"
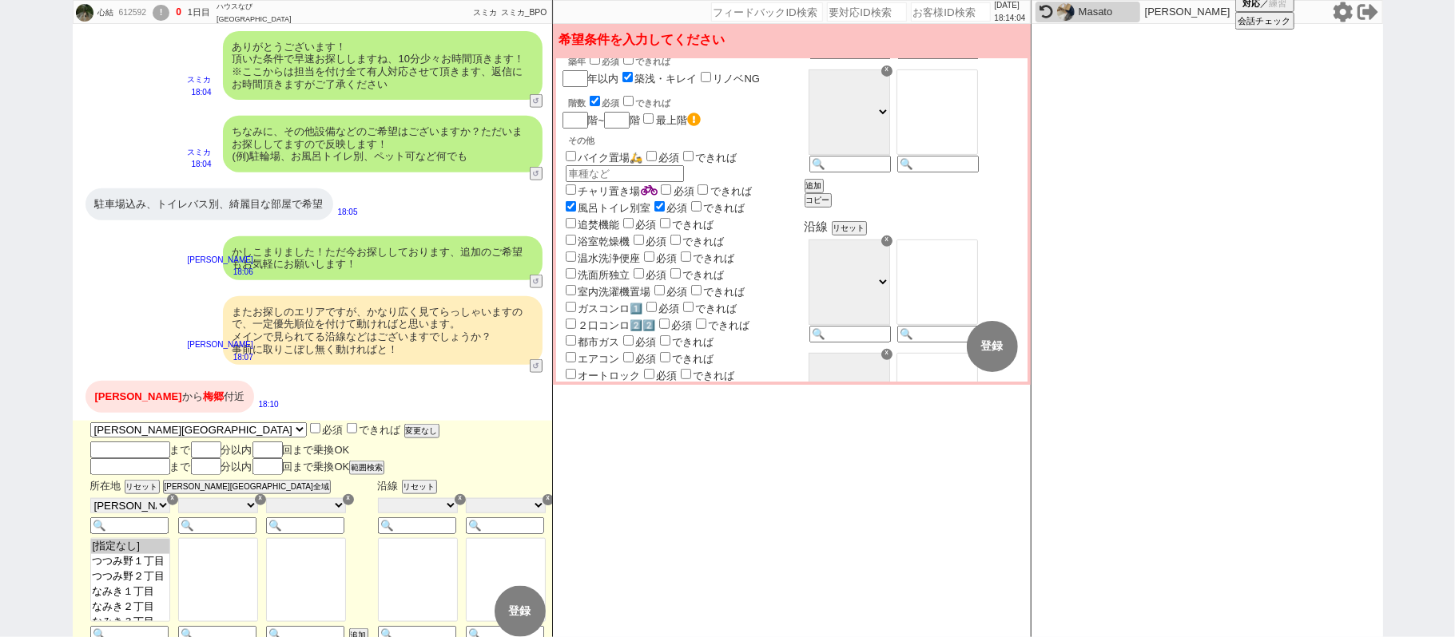
scroll to position [532, 0]
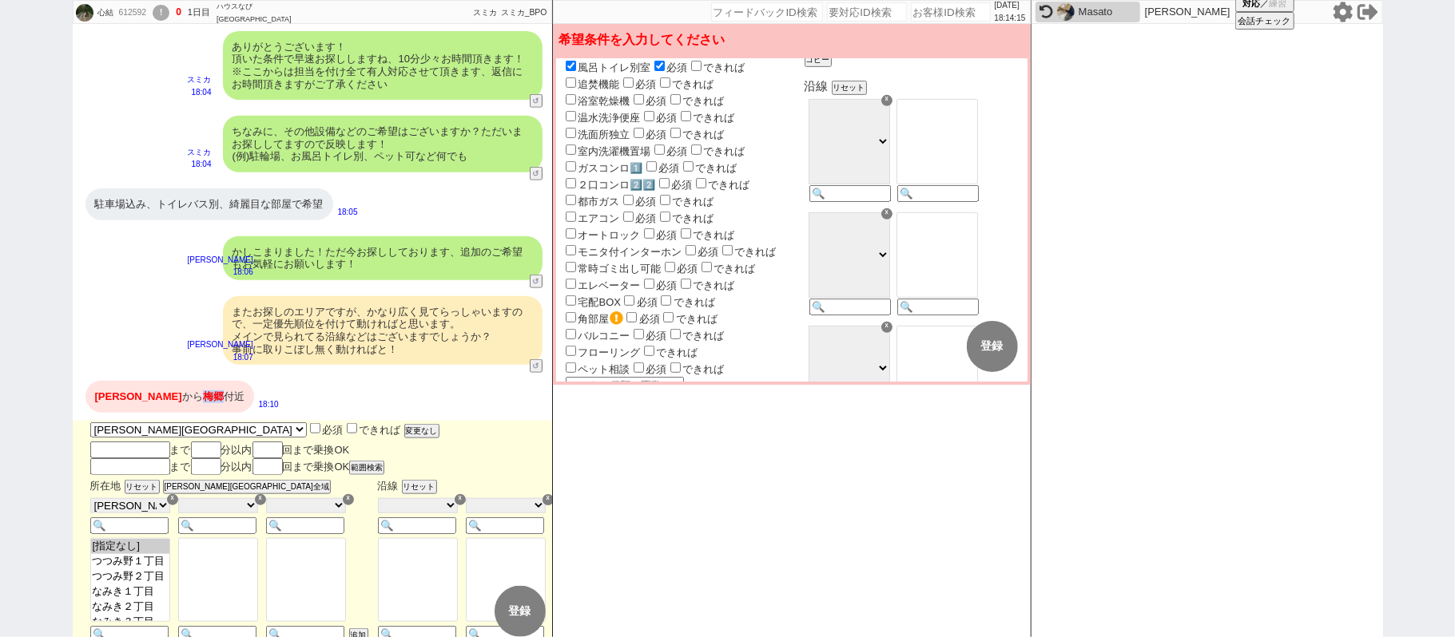
drag, startPoint x: 138, startPoint y: 394, endPoint x: 154, endPoint y: 394, distance: 16.0
click at [203, 394] on span "梅郷" at bounding box center [213, 397] width 21 height 12
copy span "梅郷"
click at [975, 195] on input at bounding box center [936, 196] width 78 height 14
paste input "梅郷"
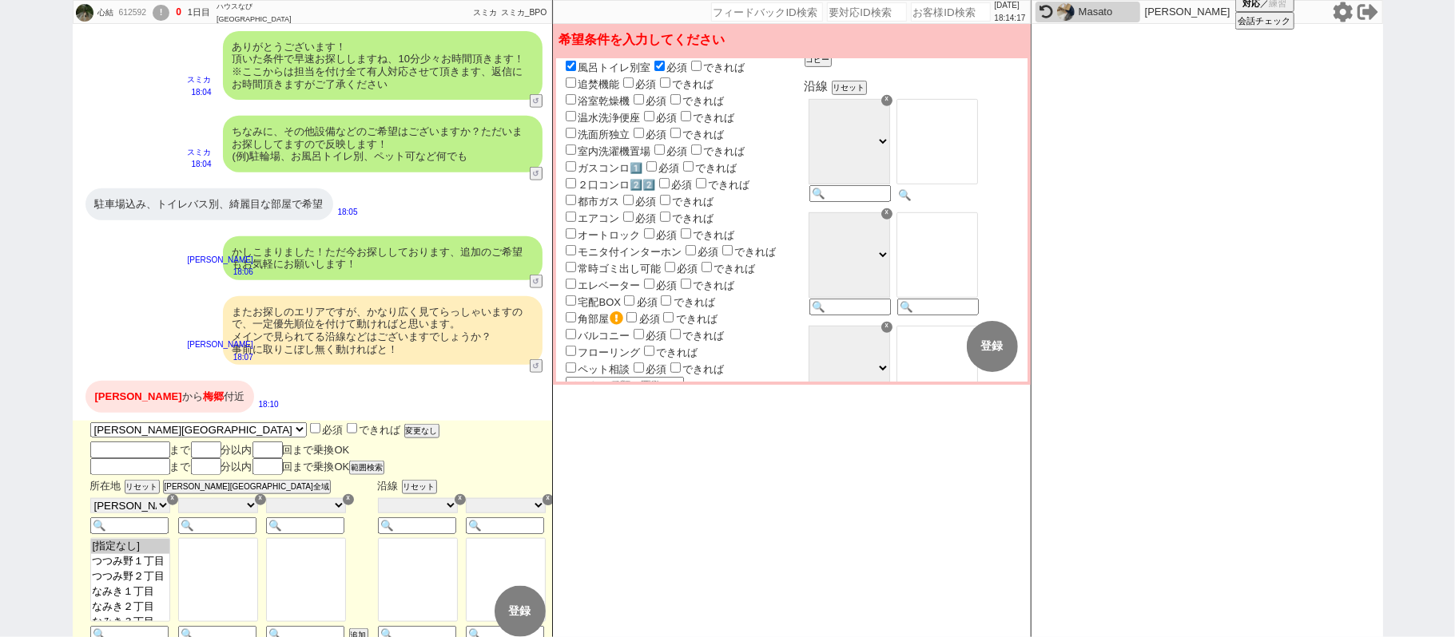
type input "梅郷"
select select "118"
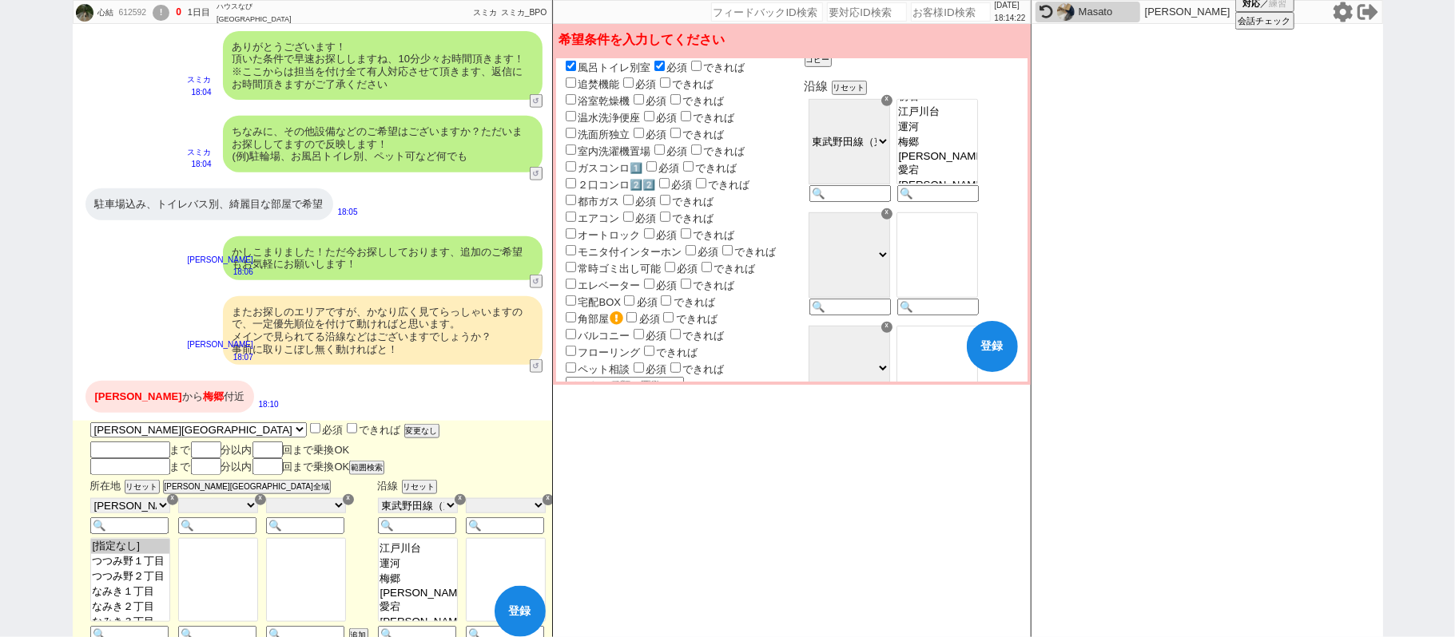
click at [892, 102] on div "☓" at bounding box center [886, 100] width 11 height 11
click at [986, 346] on button "登録" at bounding box center [992, 346] width 51 height 51
checkbox input "false"
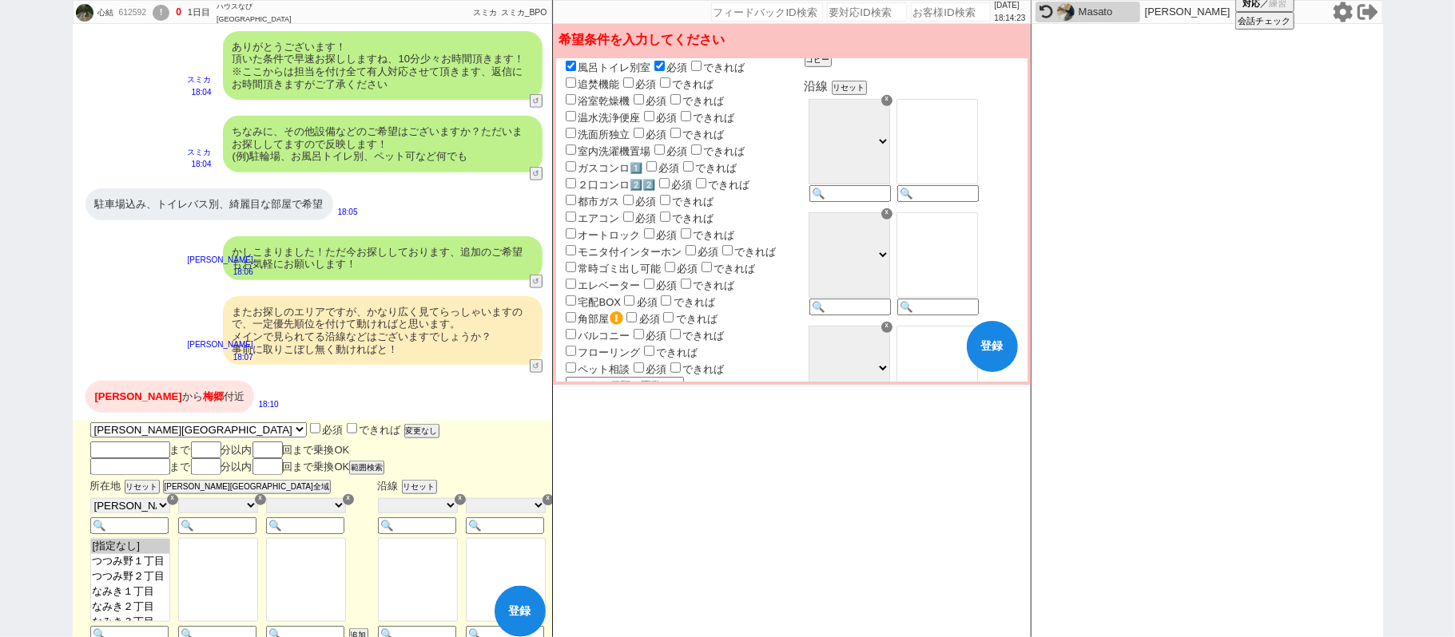
checkbox input "false"
checkbox input "true"
checkbox input "false"
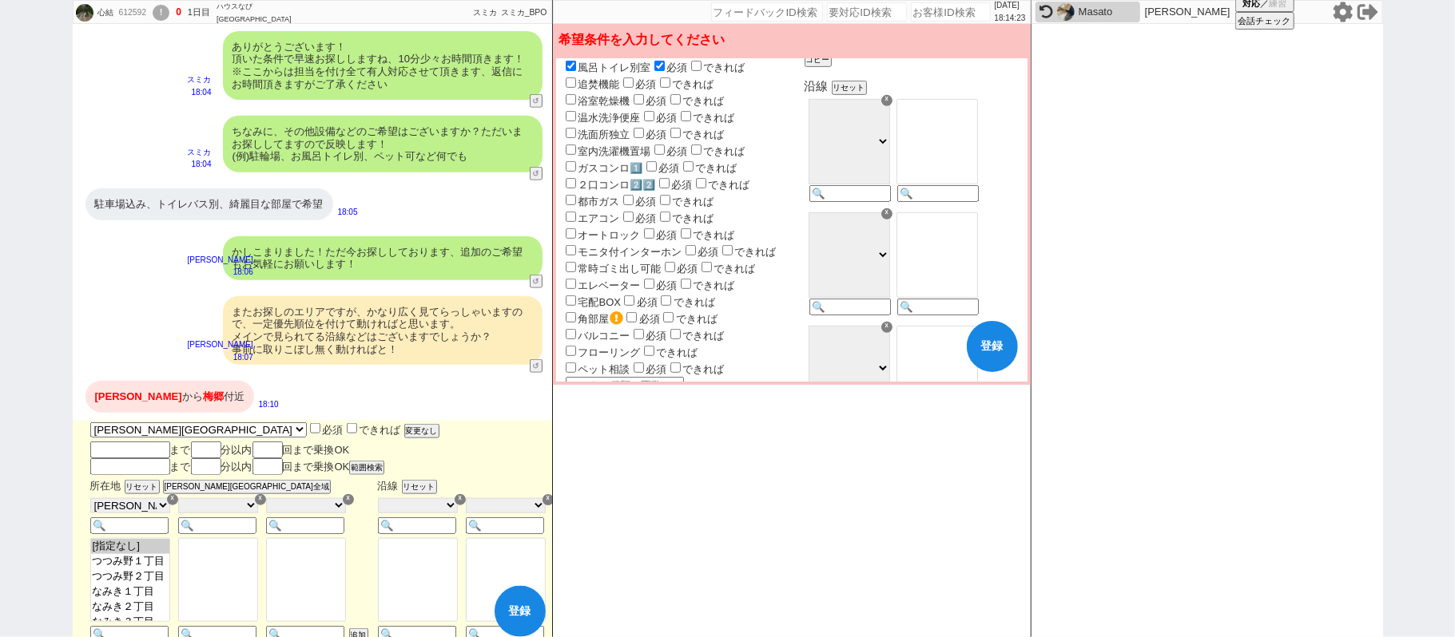
checkbox input "false"
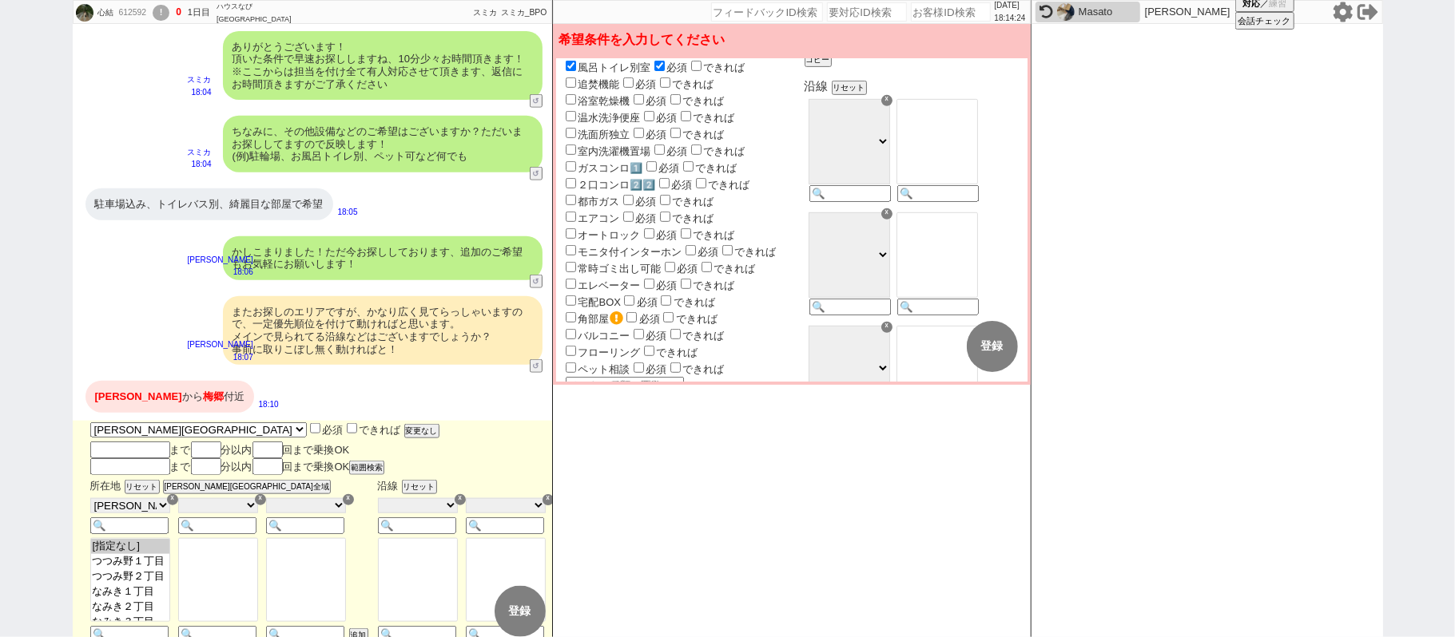
select select "133"
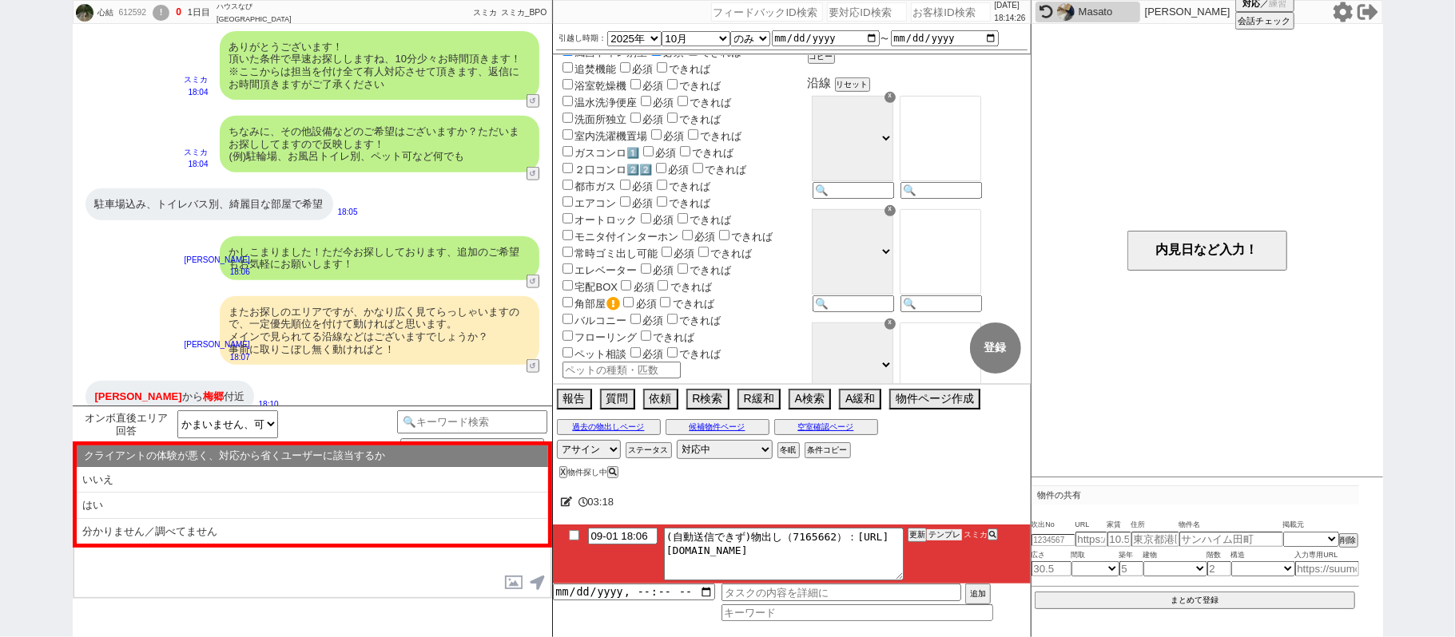
click at [938, 530] on li "09-01 18:06 (自動送信できず)物出し（7165662）：[URL][DOMAIN_NAME] 更新 テンプレ スミカ" at bounding box center [792, 554] width 478 height 59
click at [943, 534] on button "テンプレ" at bounding box center [944, 535] width 35 height 11
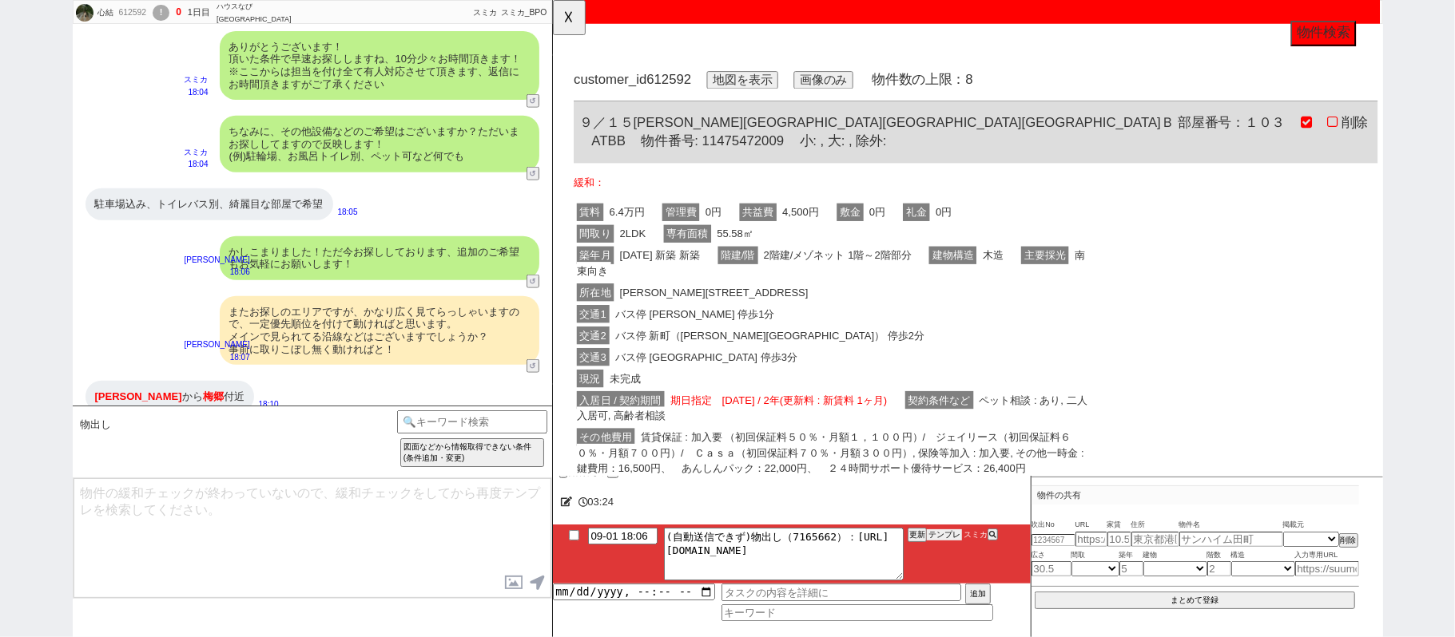
scroll to position [0, 0]
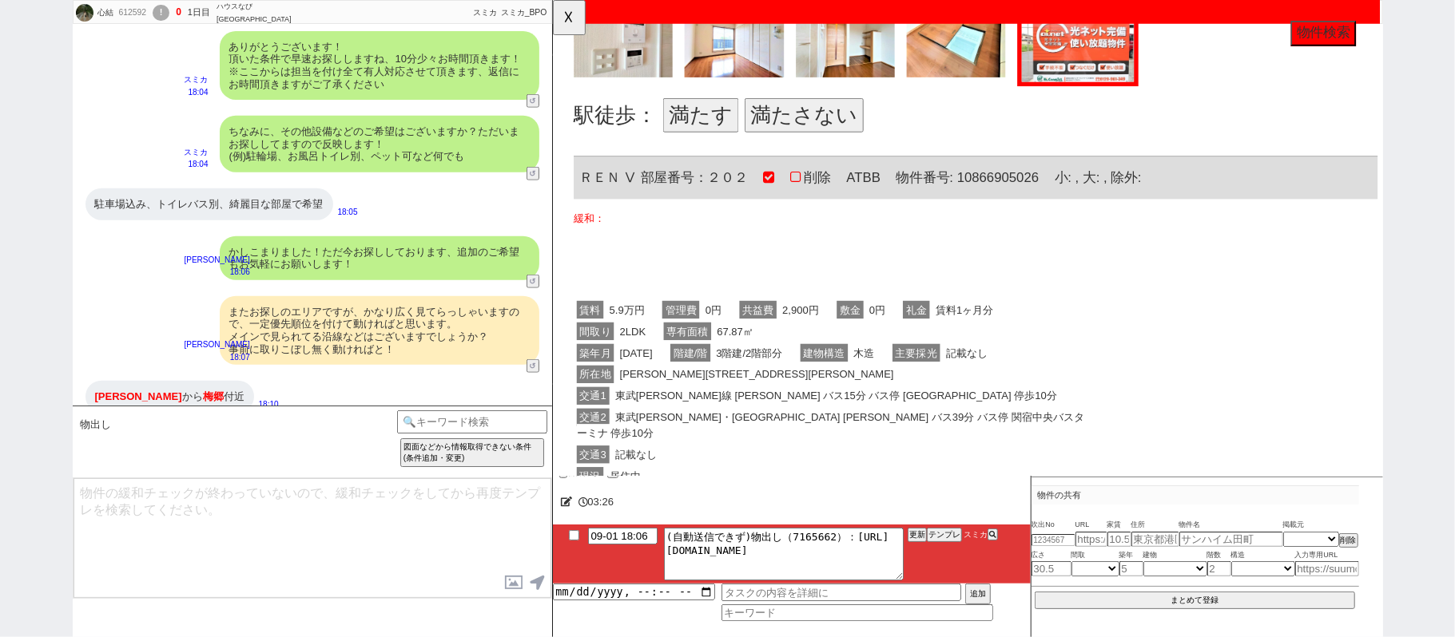
click at [717, 105] on button "満たす" at bounding box center [710, 123] width 81 height 37
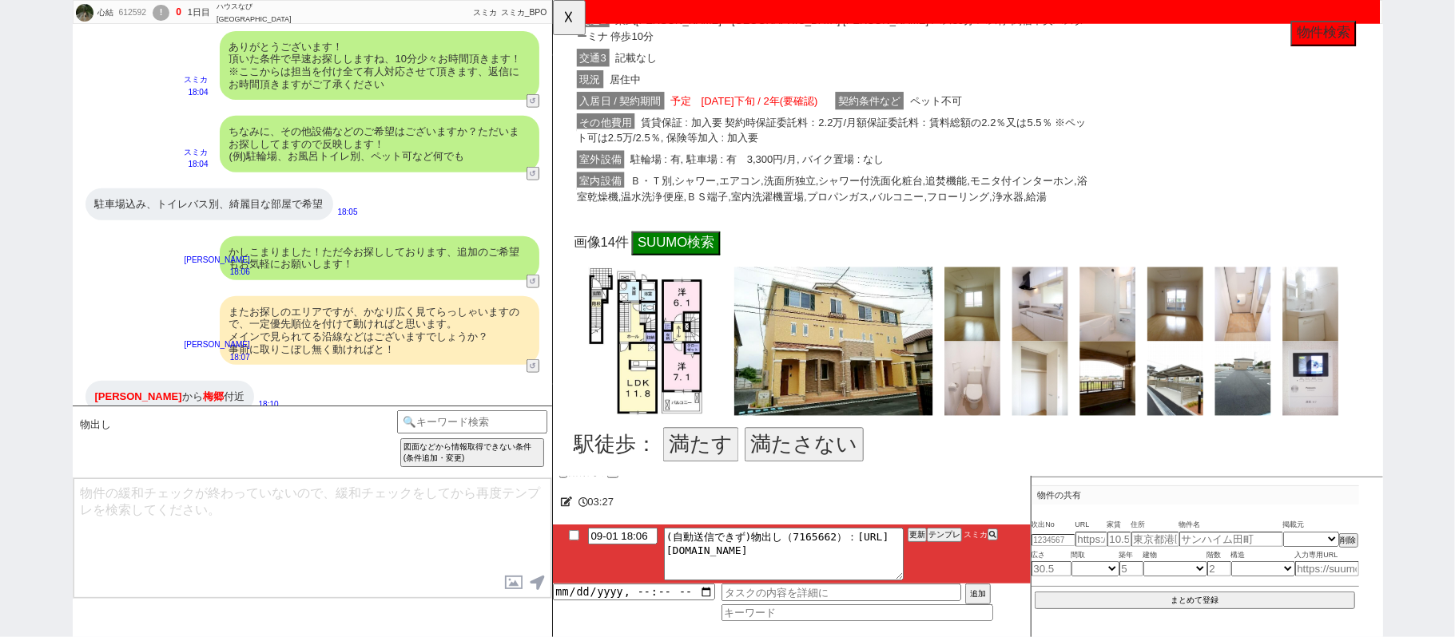
click at [724, 460] on button "満たす" at bounding box center [710, 478] width 81 height 37
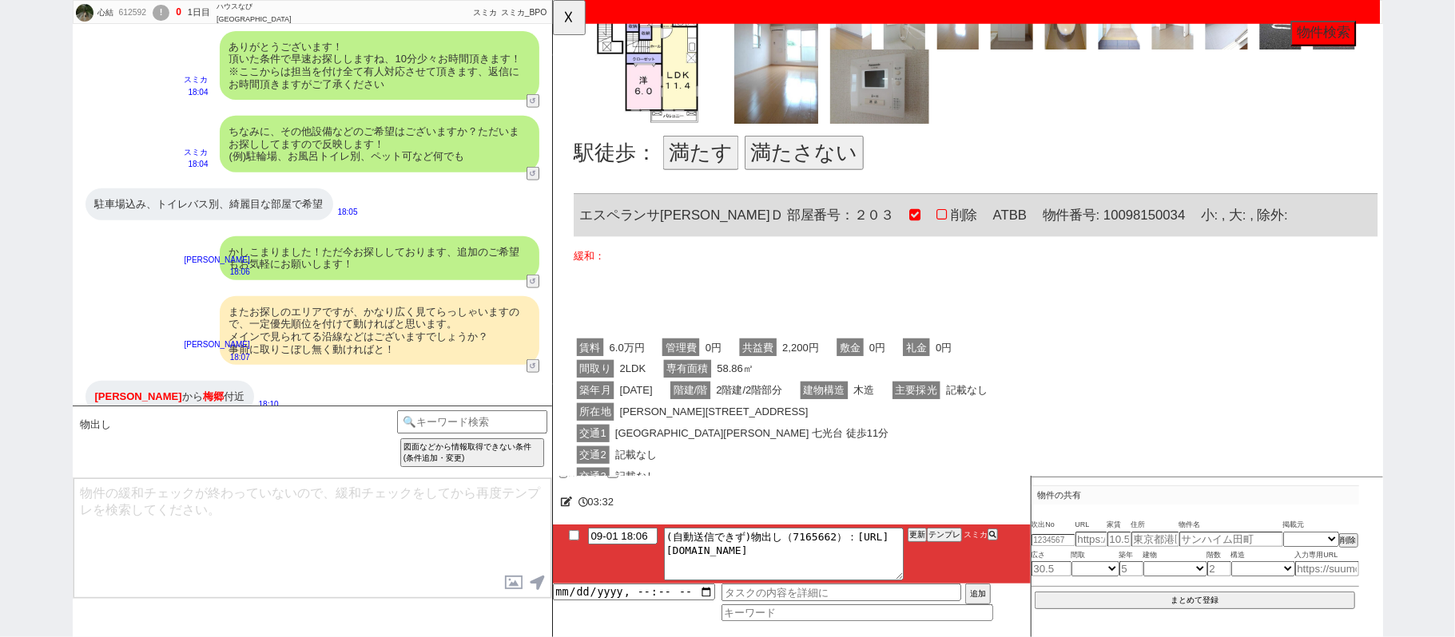
click at [712, 146] on button "満たす" at bounding box center [710, 164] width 81 height 37
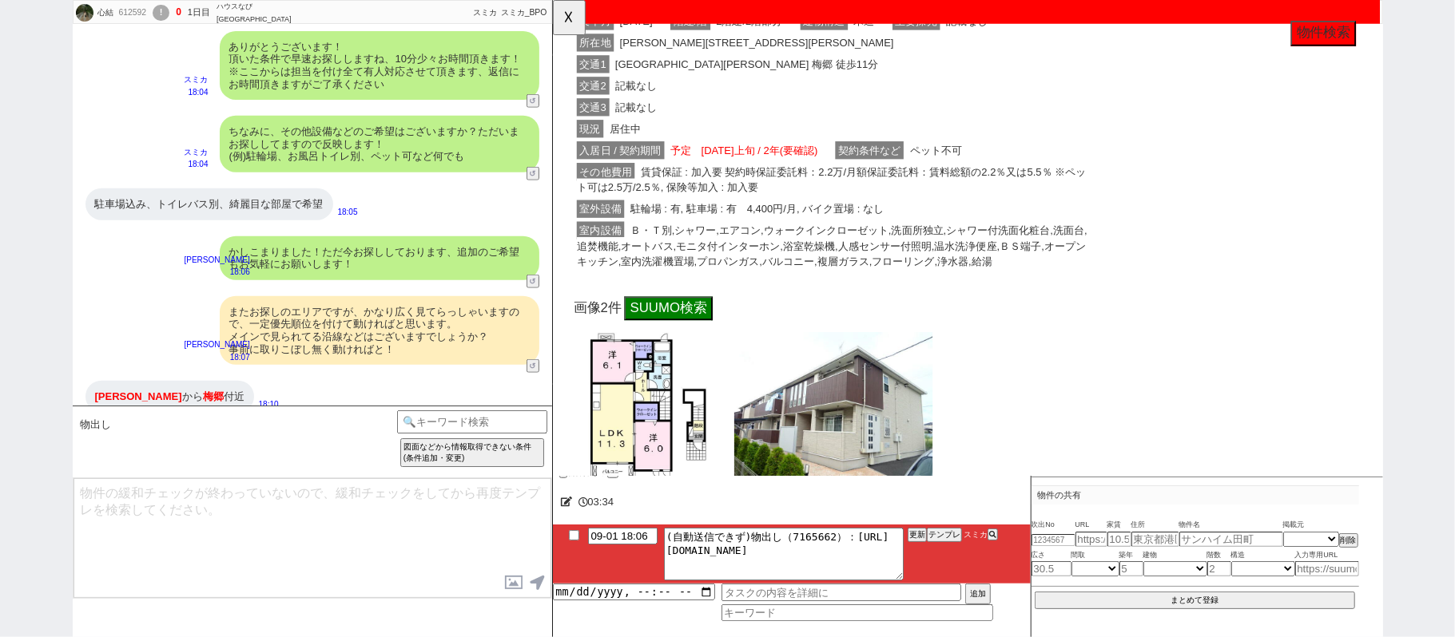
scroll to position [5953, 0]
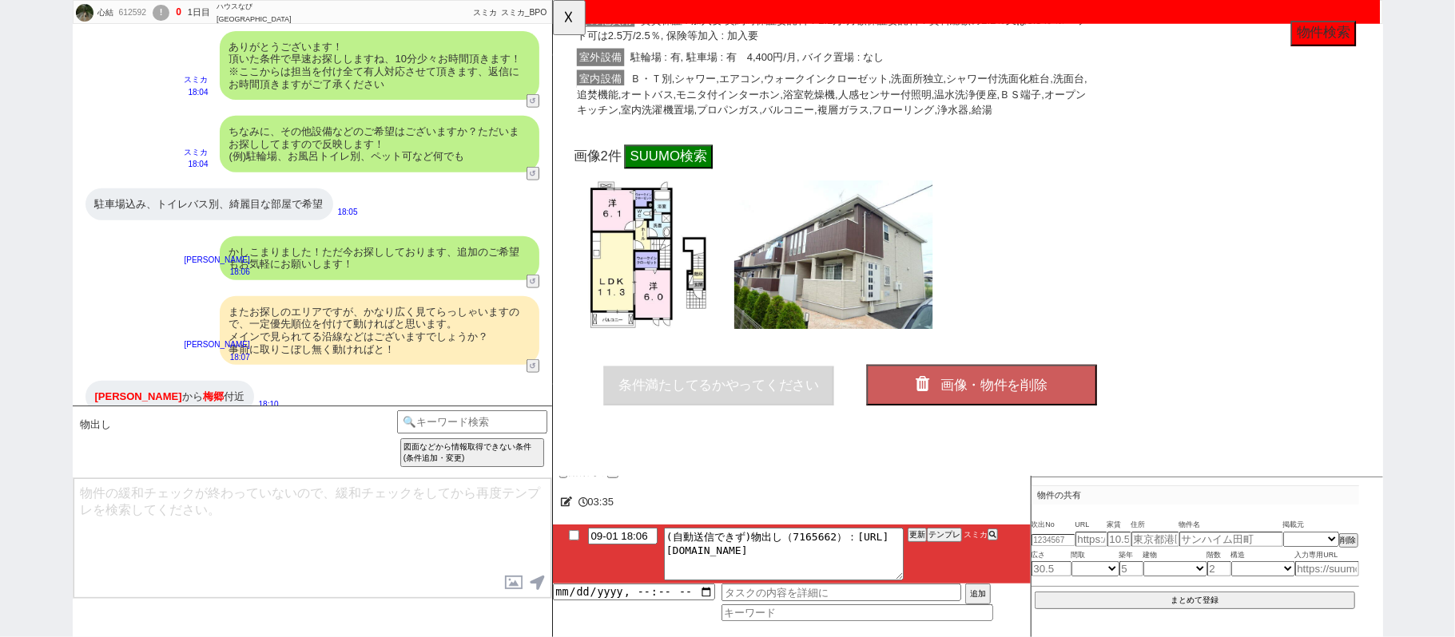
click at [960, 403] on icon "button" at bounding box center [953, 412] width 22 height 18
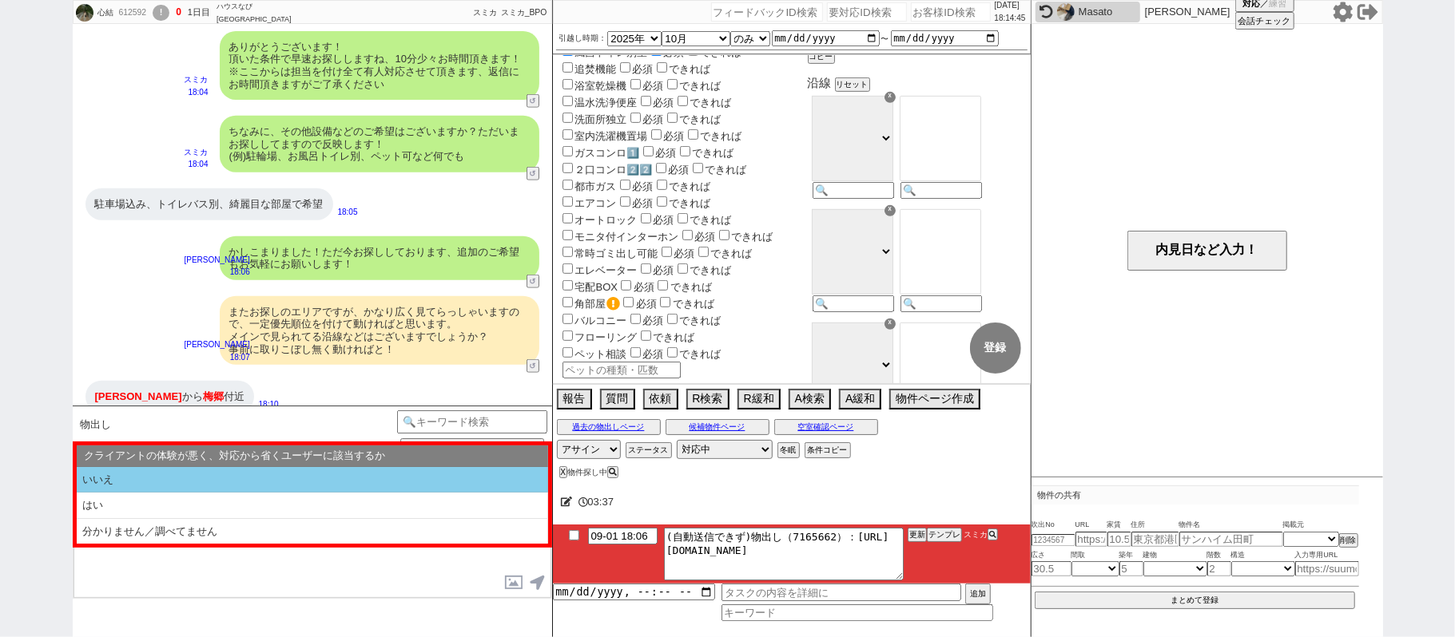
click at [280, 479] on li "いいえ" at bounding box center [312, 480] width 471 height 26
select select "いいえ"
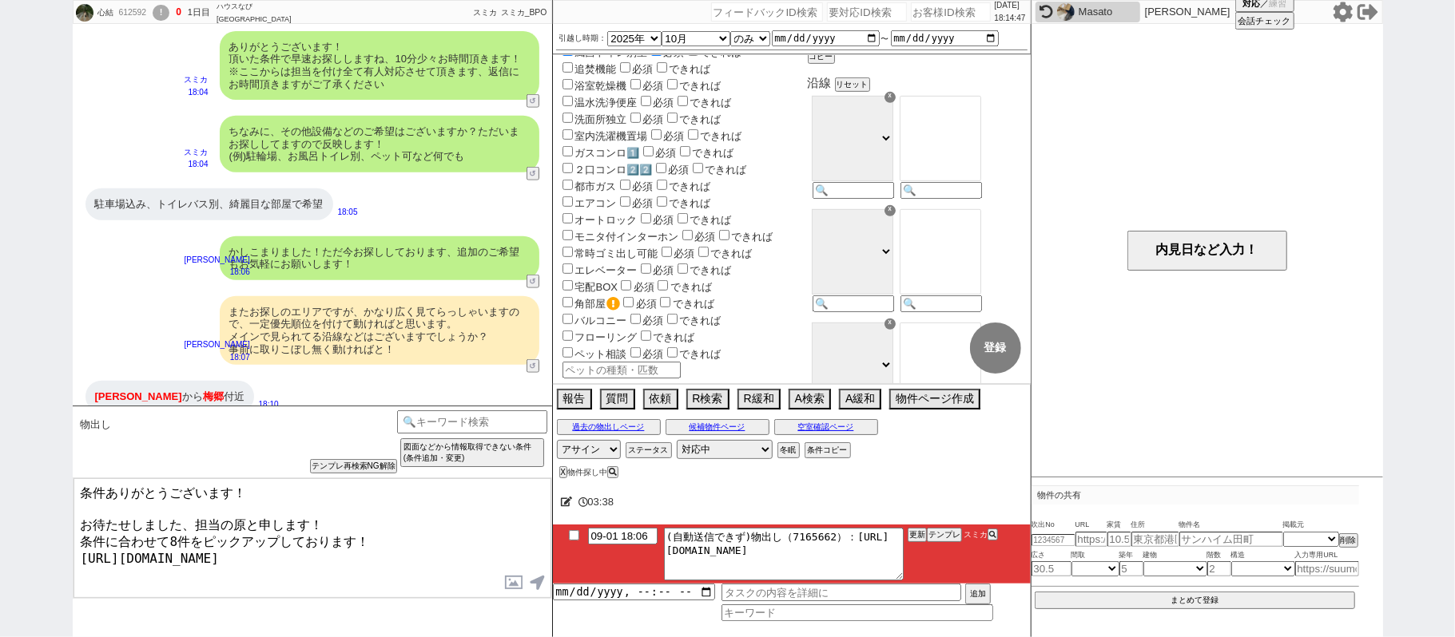
drag, startPoint x: 298, startPoint y: 494, endPoint x: 0, endPoint y: 366, distance: 324.2
click at [0, 401] on div "心結 612592 ! 0 1日目 ハウスなび[GEOGRAPHIC_DATA]店 冬眠中 自社客 スミカ スミカ_BPO チャット全表示 [DATE] 新し…" at bounding box center [727, 318] width 1455 height 637
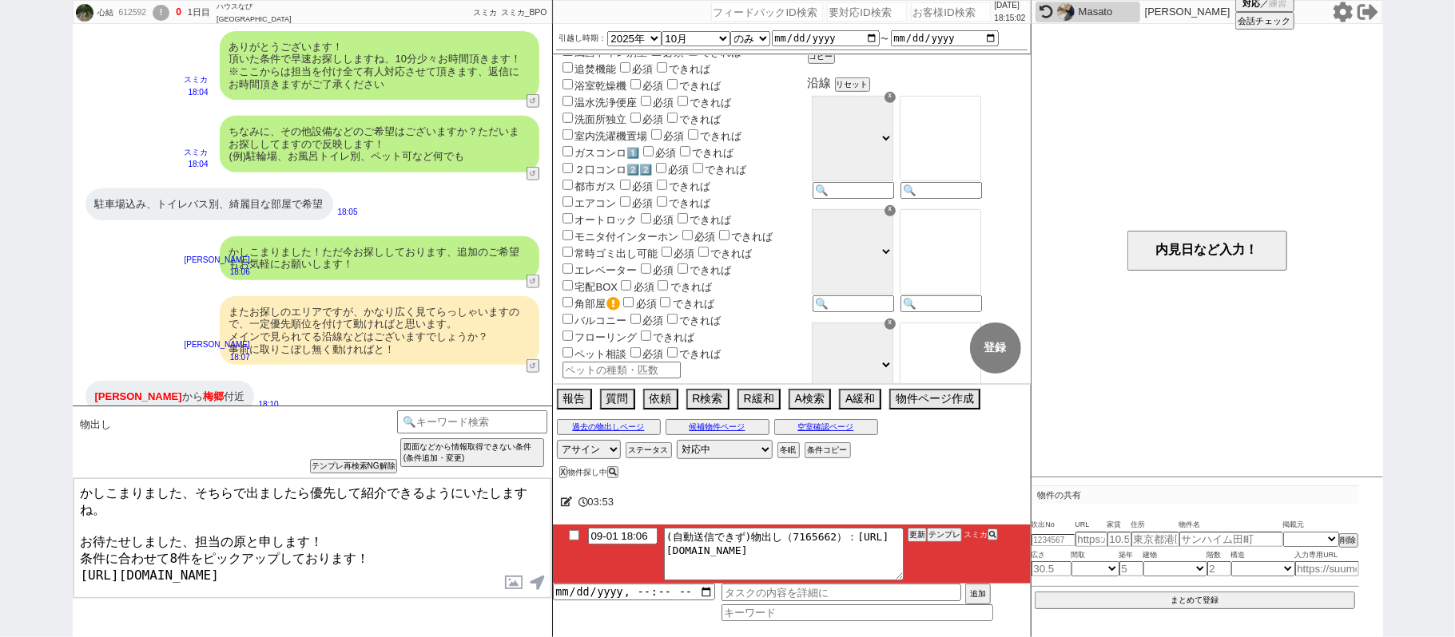
type textarea "かしこまりました、そちらで出ましたら優先して紹介できるようにいたしますね。 お待たせしました、担当の原と申します！ 条件に合わせて8件をピックアップしておりま…"
checkbox input "true"
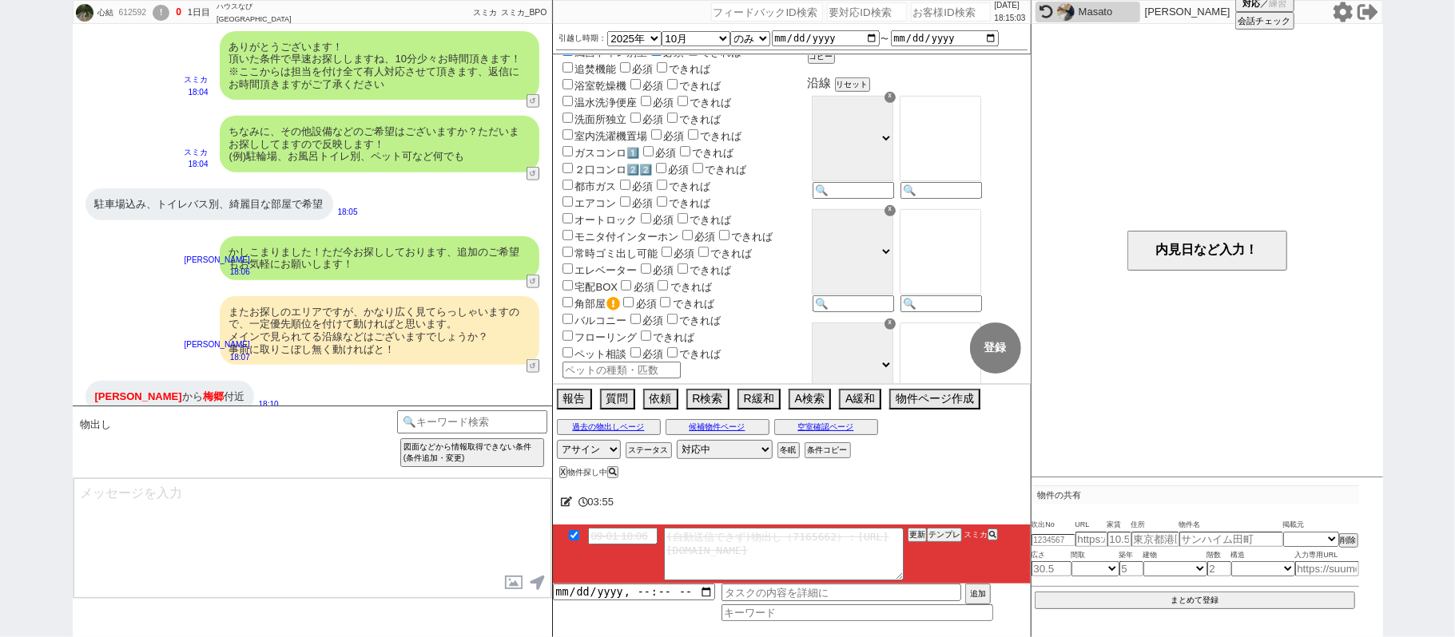
scroll to position [1275, 0]
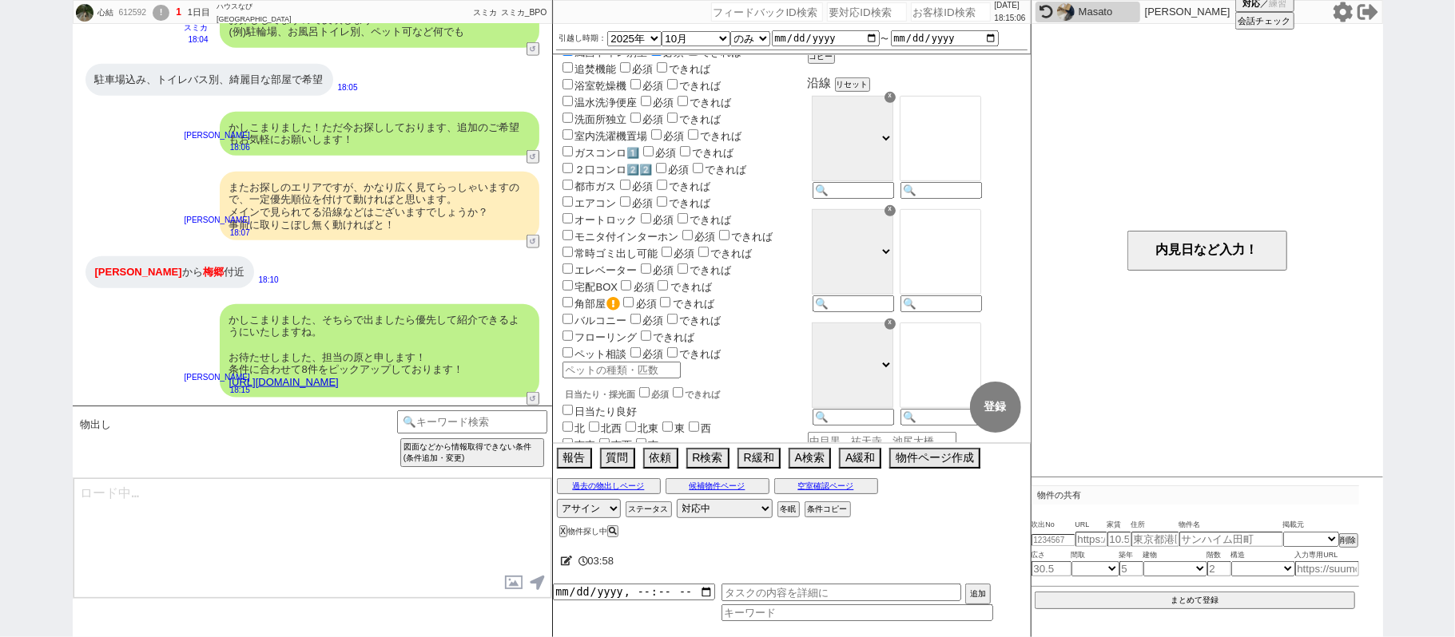
type textarea "イメージに近い物件はございますか？ ご感想いただき、すぐにまた洗い出してまいります！ ※自動応答ではなく直接ご紹介します！"
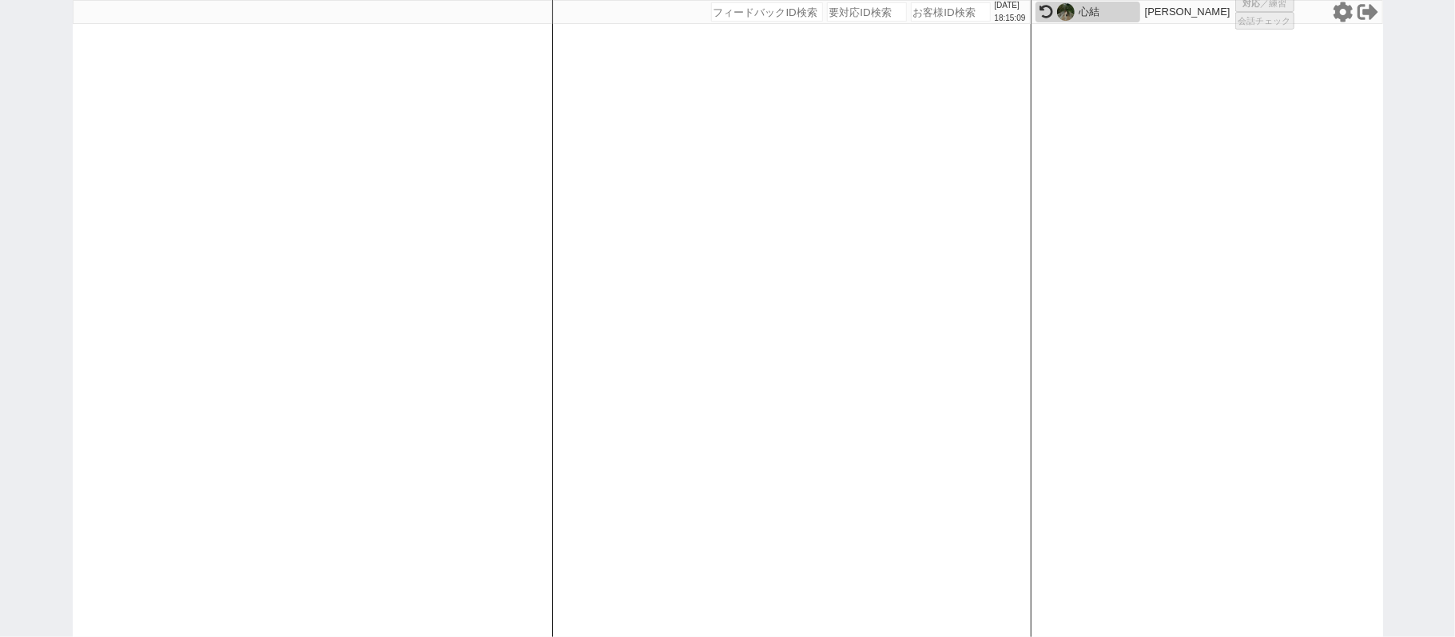
select select "1"
select select "2"
select select
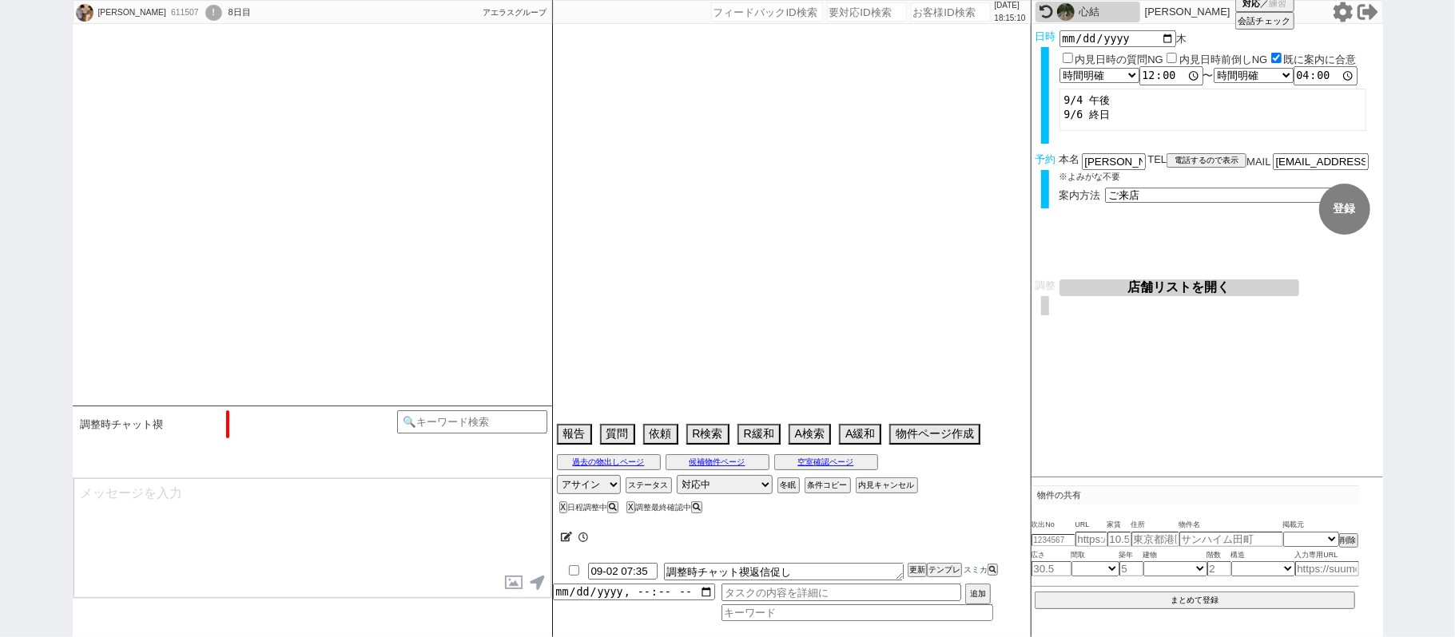
type textarea "8/30まで海外出張"
select select "15"
select select "0"
select select "70"
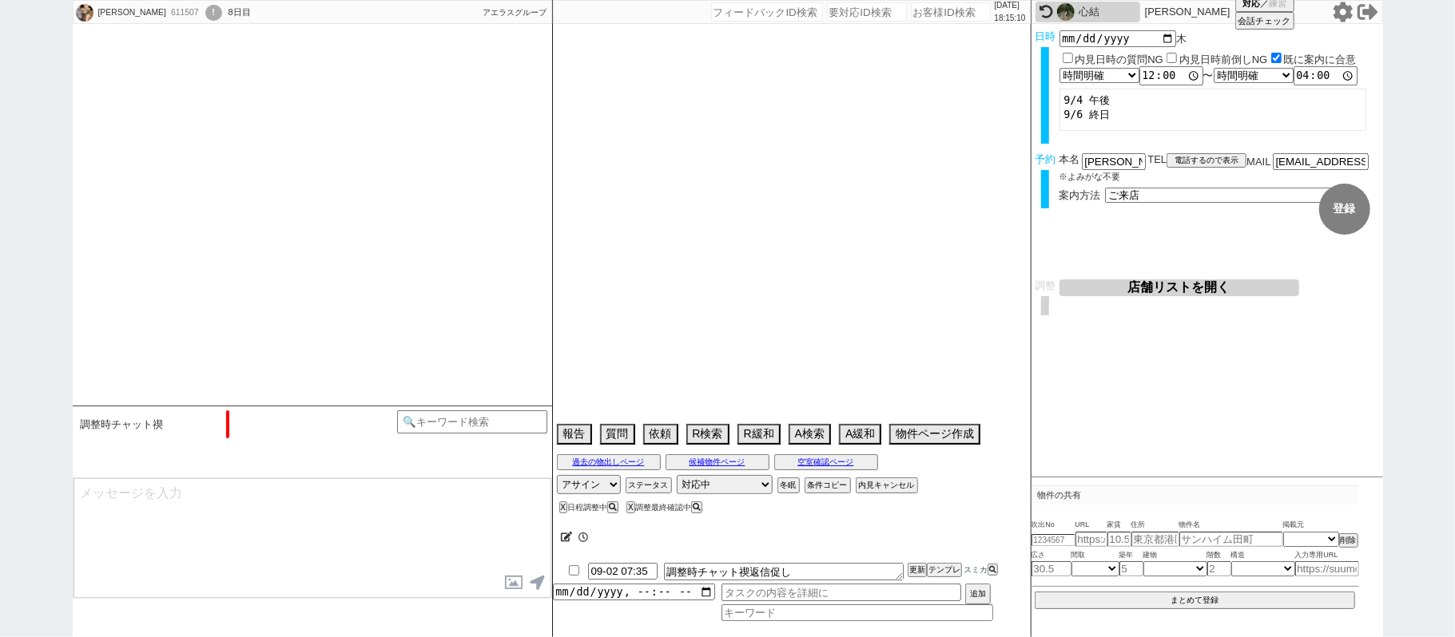
select select "1686"
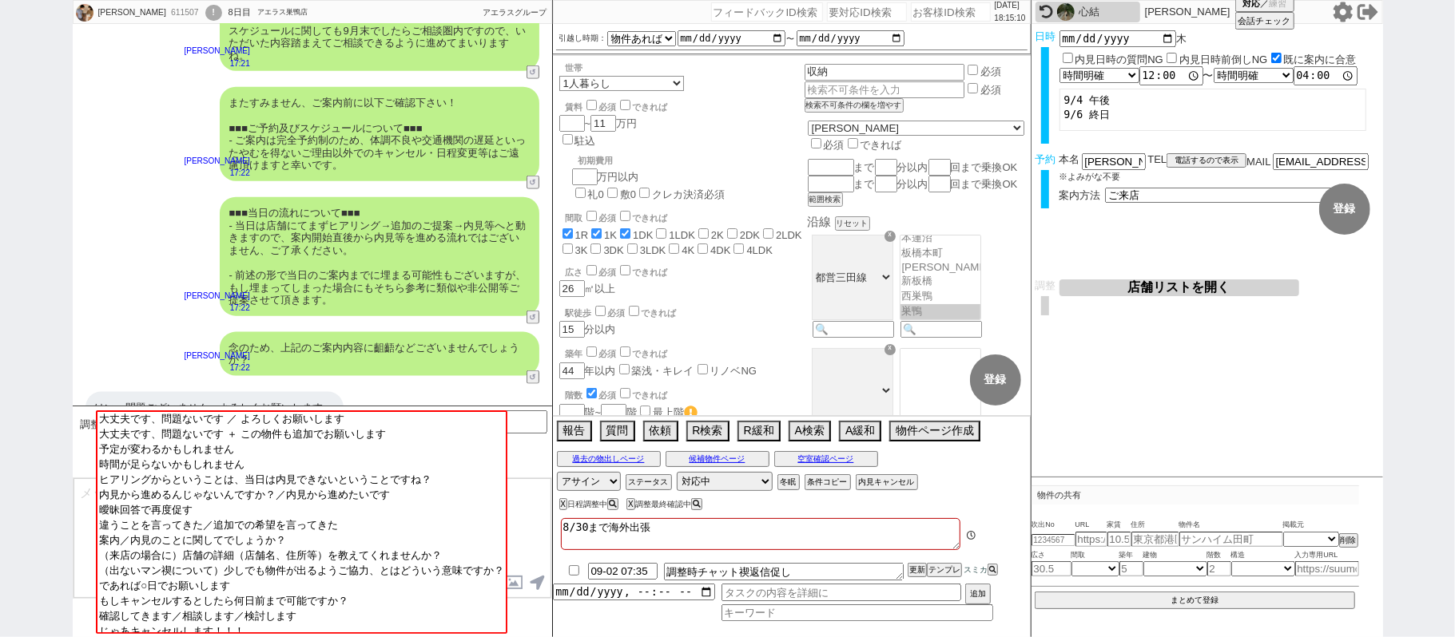
scroll to position [134, 0]
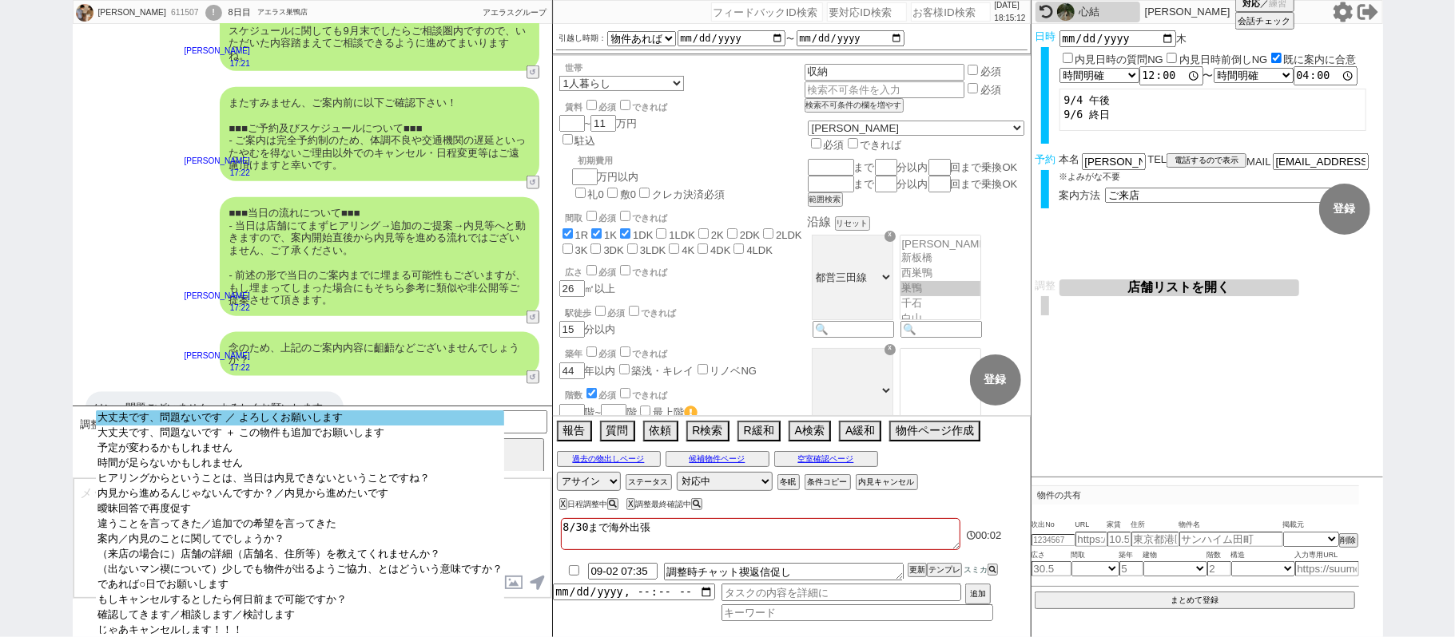
select select "大丈夫です、問題ないです ／ よろしくお願いします"
click at [320, 426] on option "大丈夫です、問題ないです ／ よろしくお願いします" at bounding box center [300, 433] width 408 height 15
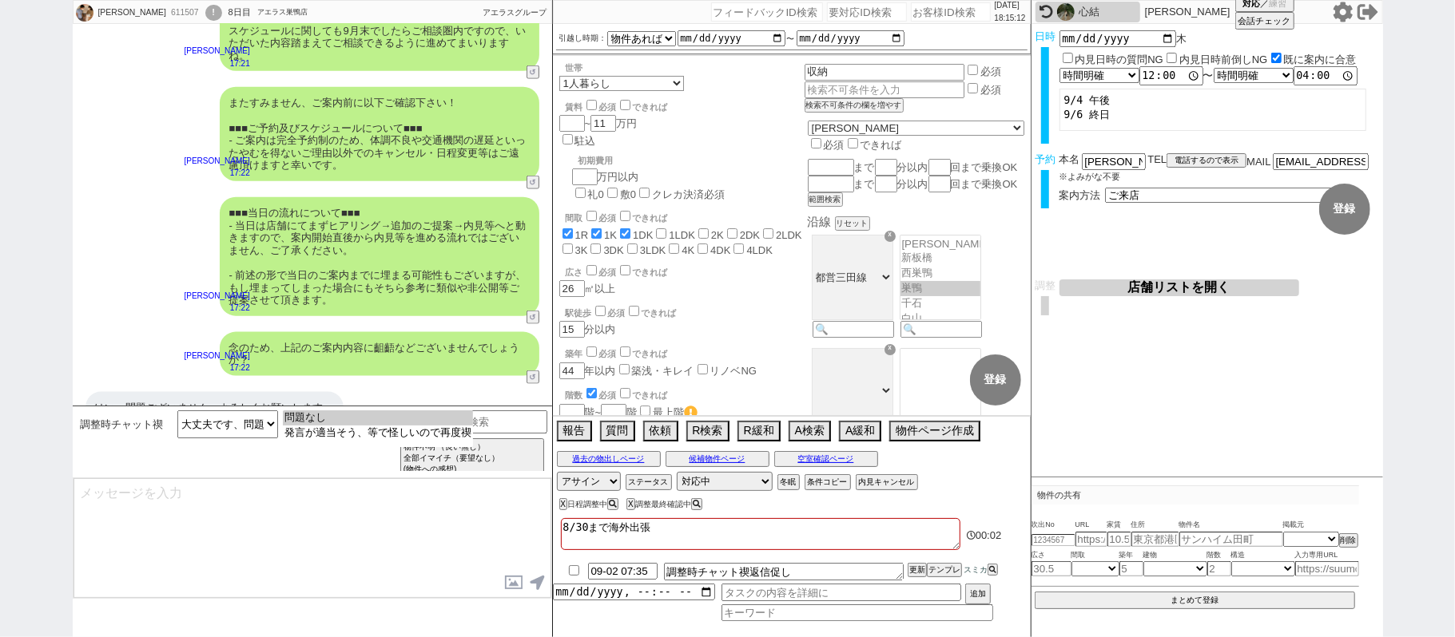
click at [320, 426] on option "問題なし" at bounding box center [378, 433] width 190 height 15
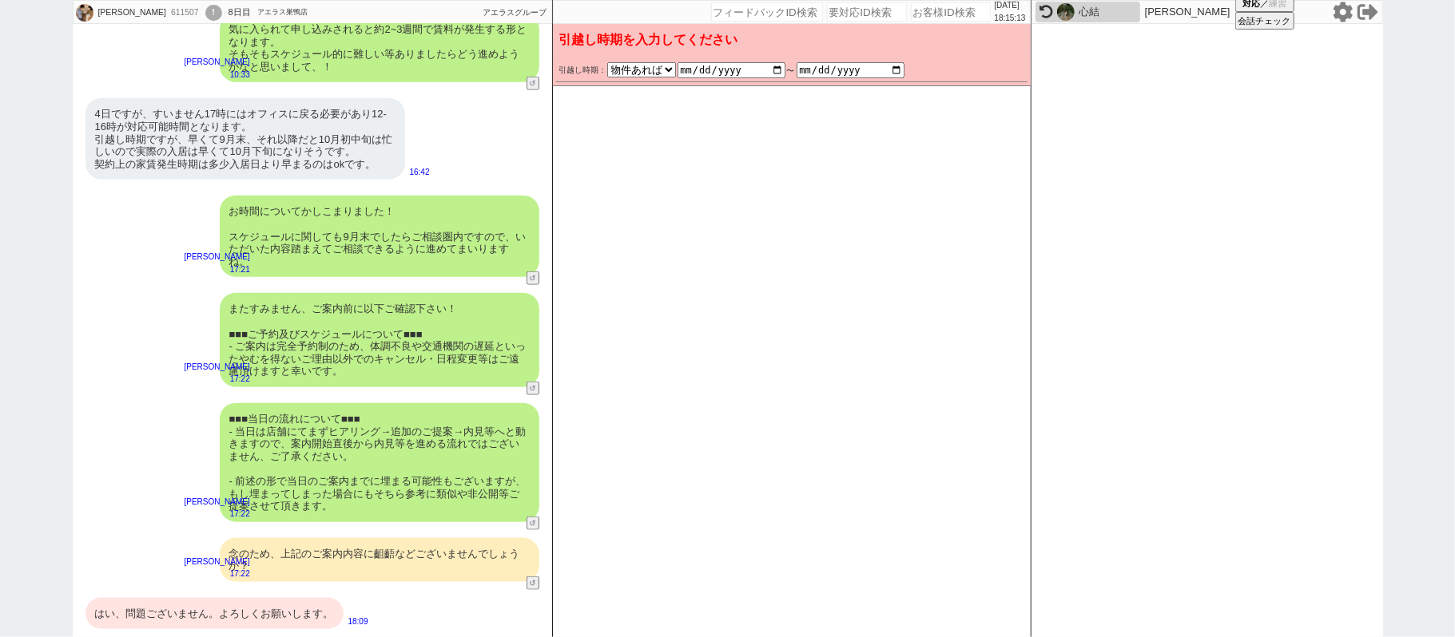
scroll to position [1112, 0]
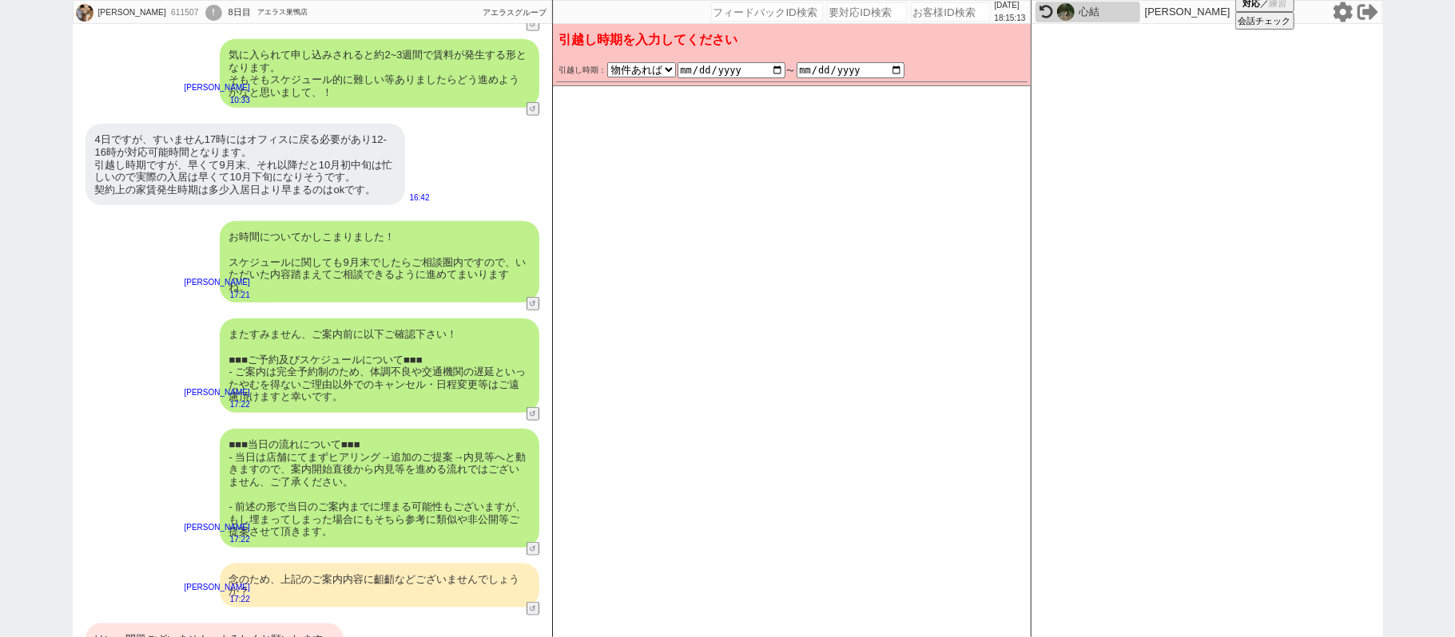
click at [250, 616] on div "はい、問題ございません。よろしくお願いします。 18:09" at bounding box center [312, 640] width 479 height 48
click at [256, 624] on div "はい、問題ございません。よろしくお願いします。" at bounding box center [214, 640] width 258 height 32
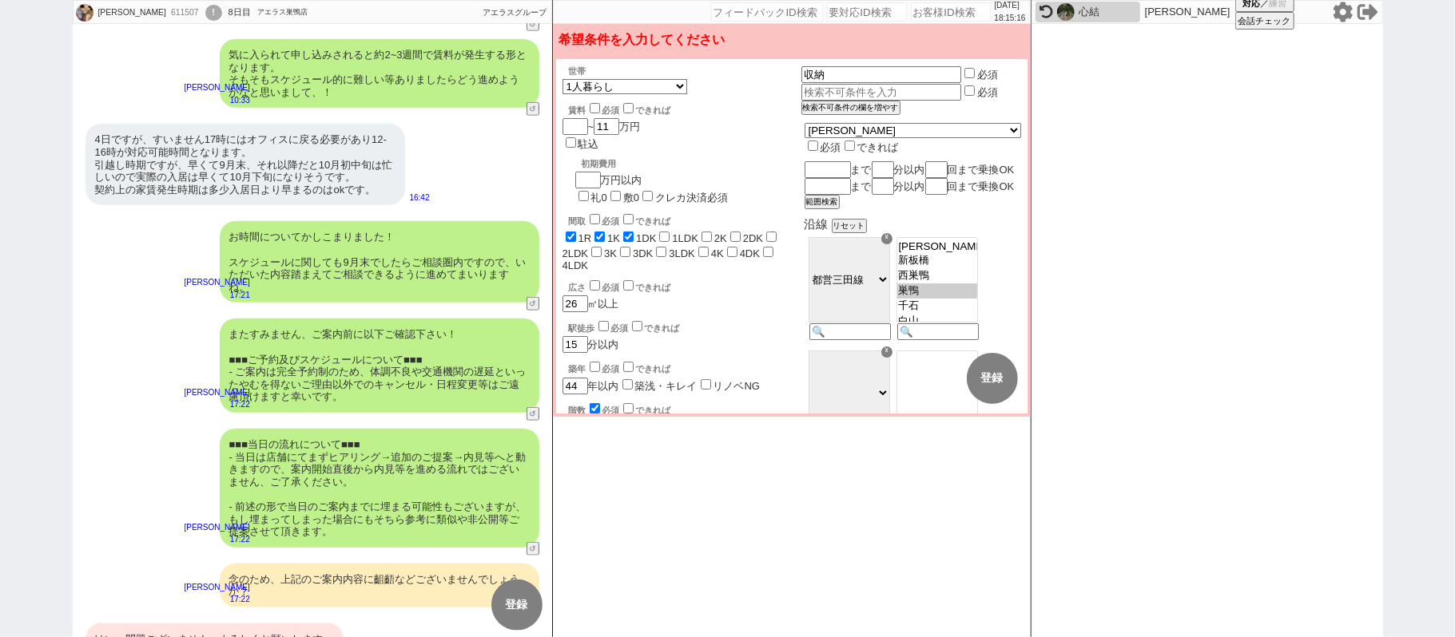
click at [259, 624] on div "はい、問題ございません。よろしくお願いします。" at bounding box center [214, 640] width 258 height 32
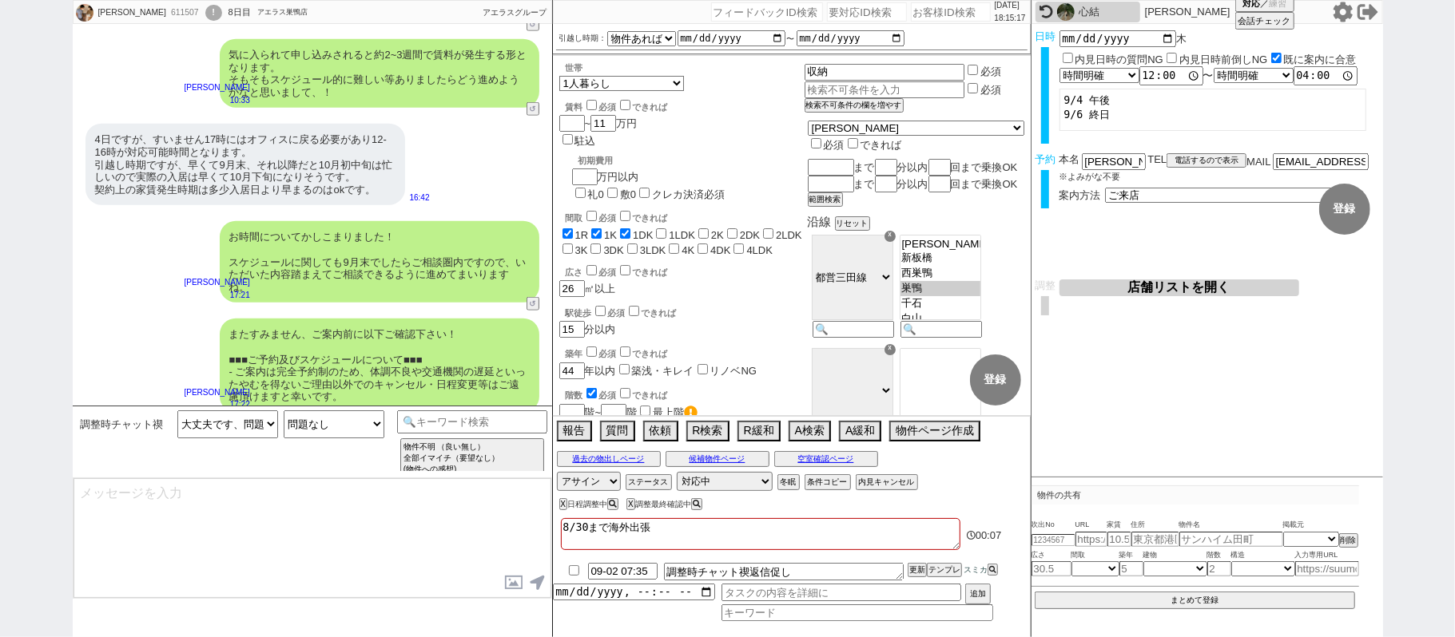
scroll to position [1344, 0]
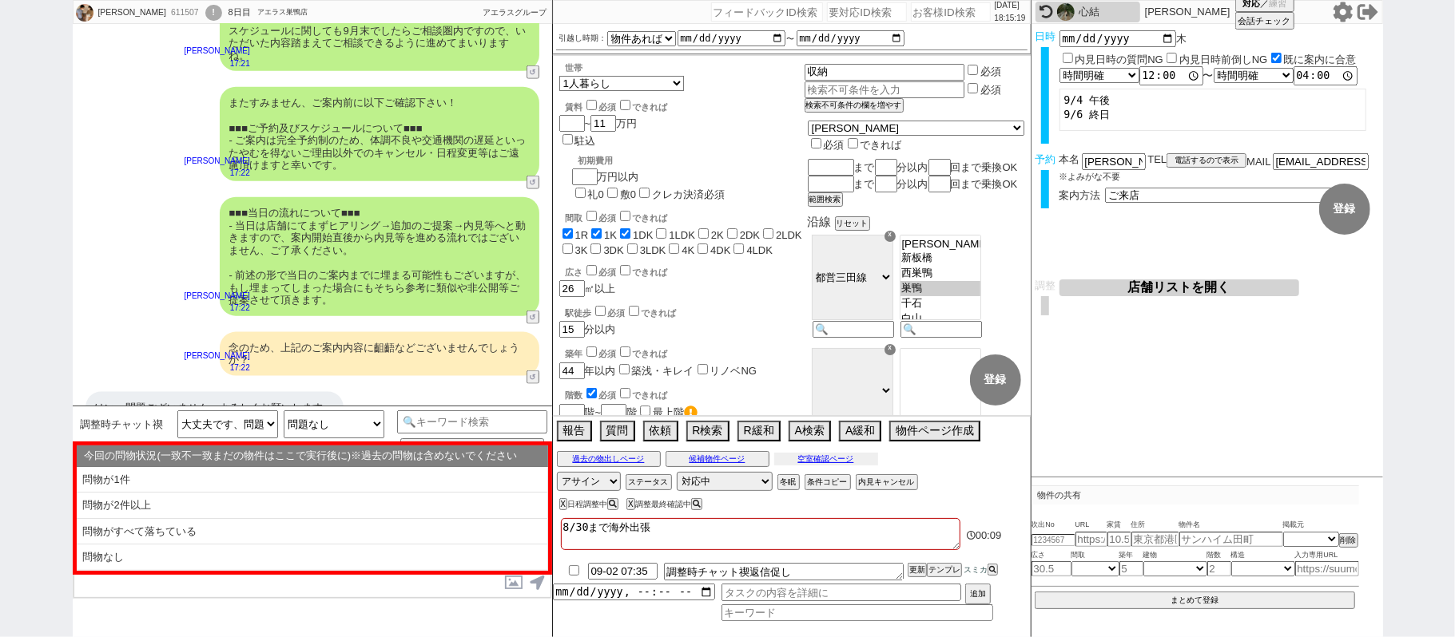
click at [845, 457] on button "空室確認ページ" at bounding box center [826, 459] width 104 height 13
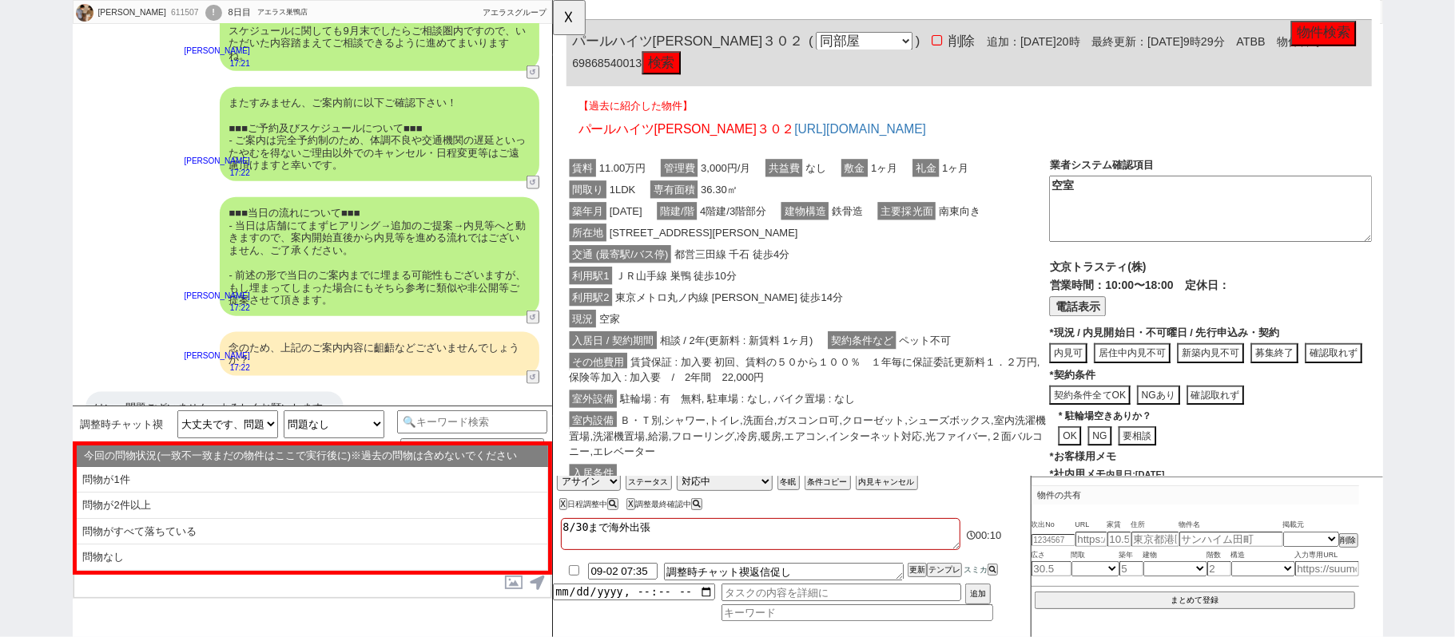
scroll to position [856, 0]
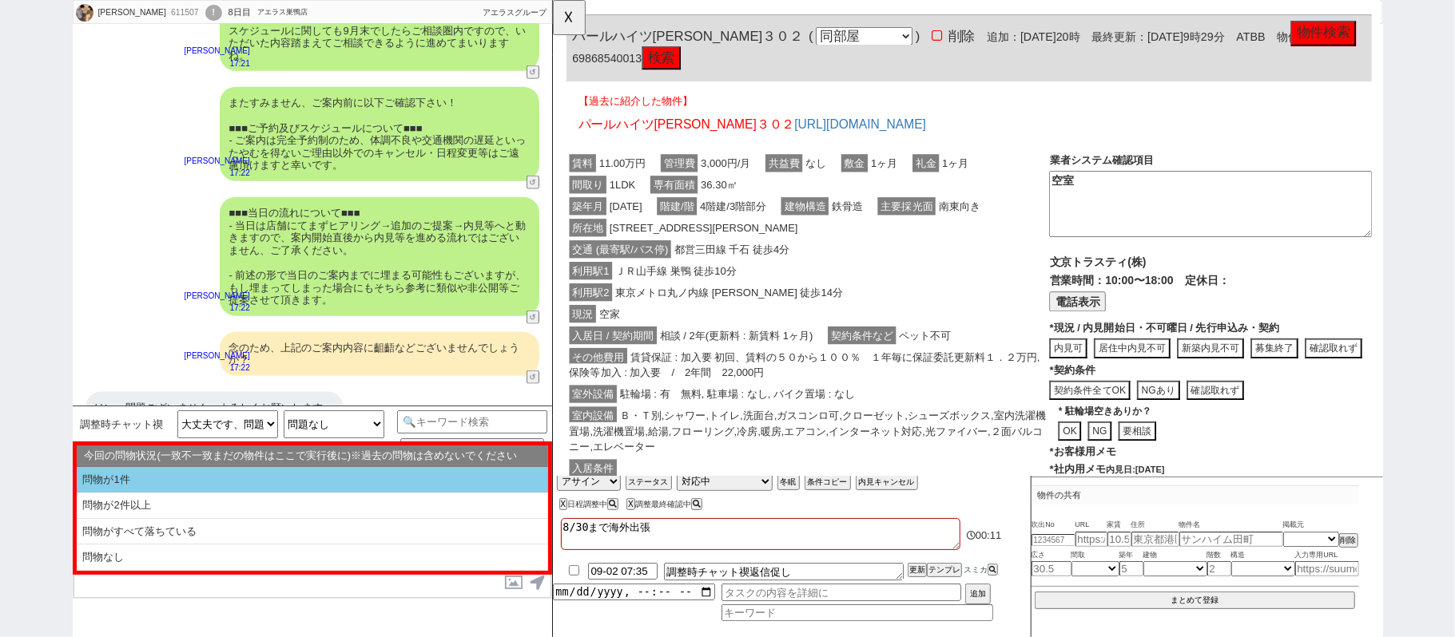
drag, startPoint x: 429, startPoint y: 493, endPoint x: 430, endPoint y: 502, distance: 8.8
click at [429, 519] on li "問物が2件以上" at bounding box center [312, 532] width 471 height 26
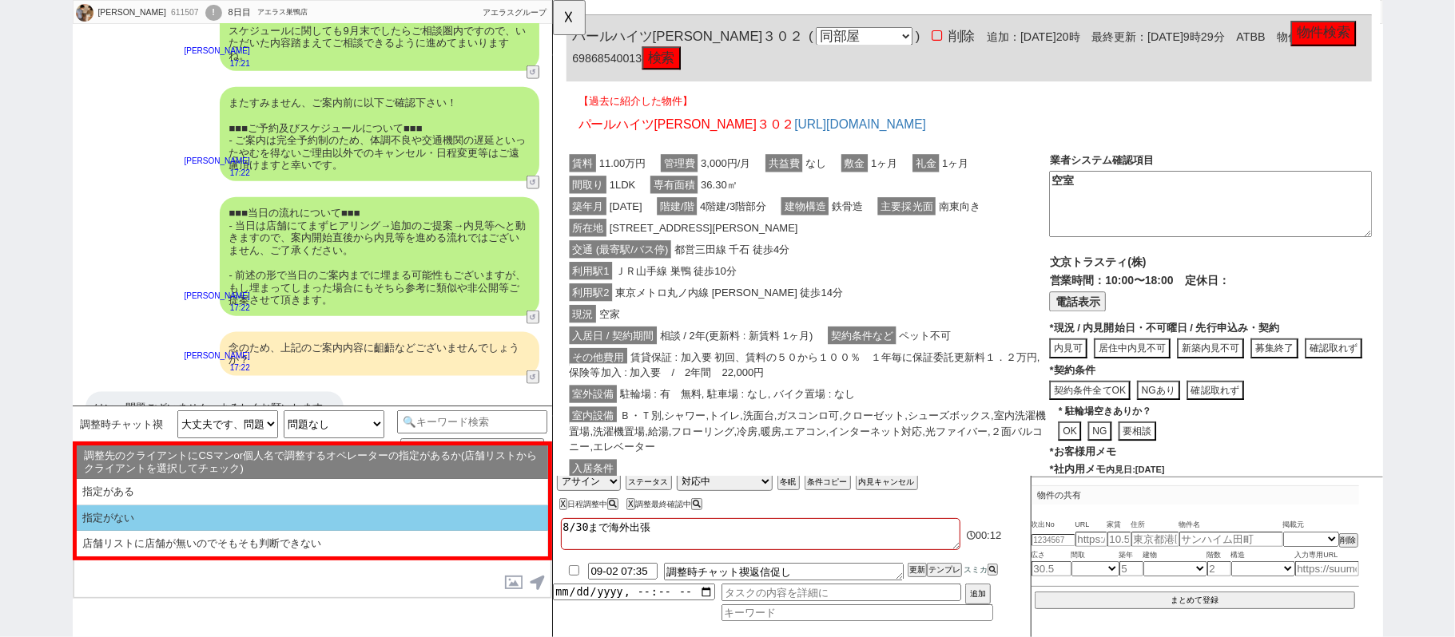
click at [426, 531] on li "指定がない" at bounding box center [312, 544] width 471 height 26
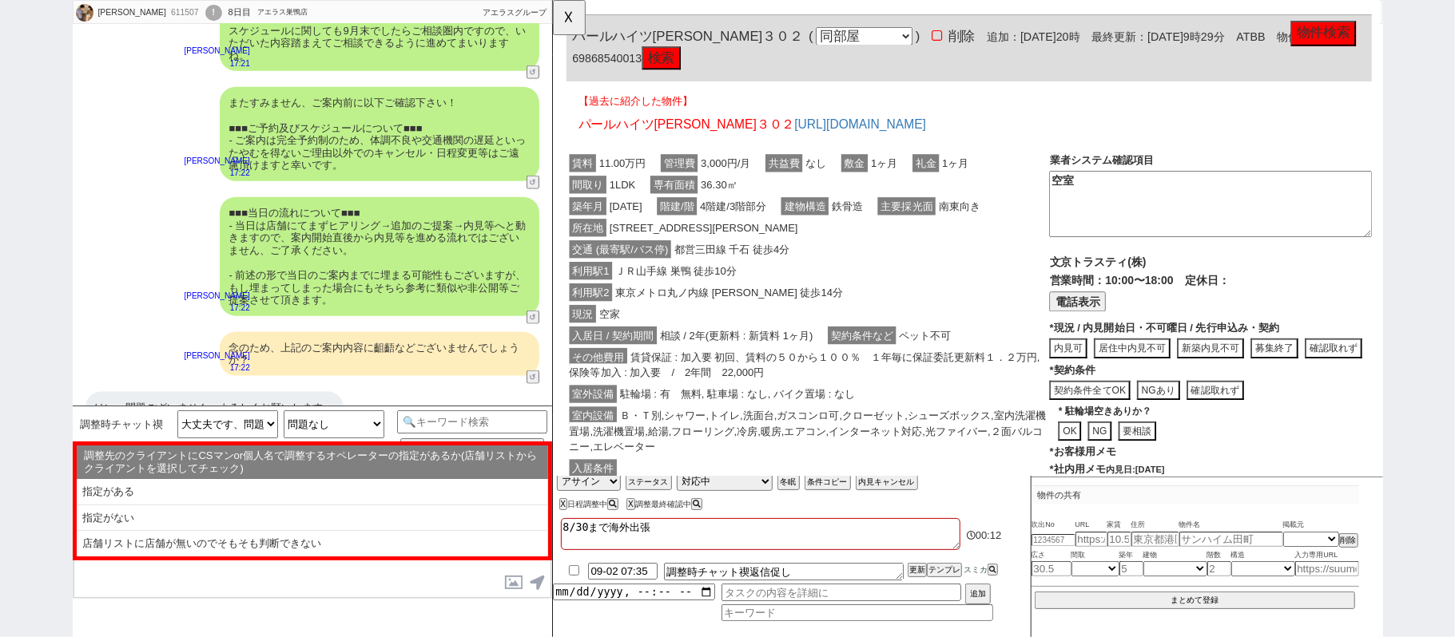
select select "問物が2件以上"
select select "指定がない"
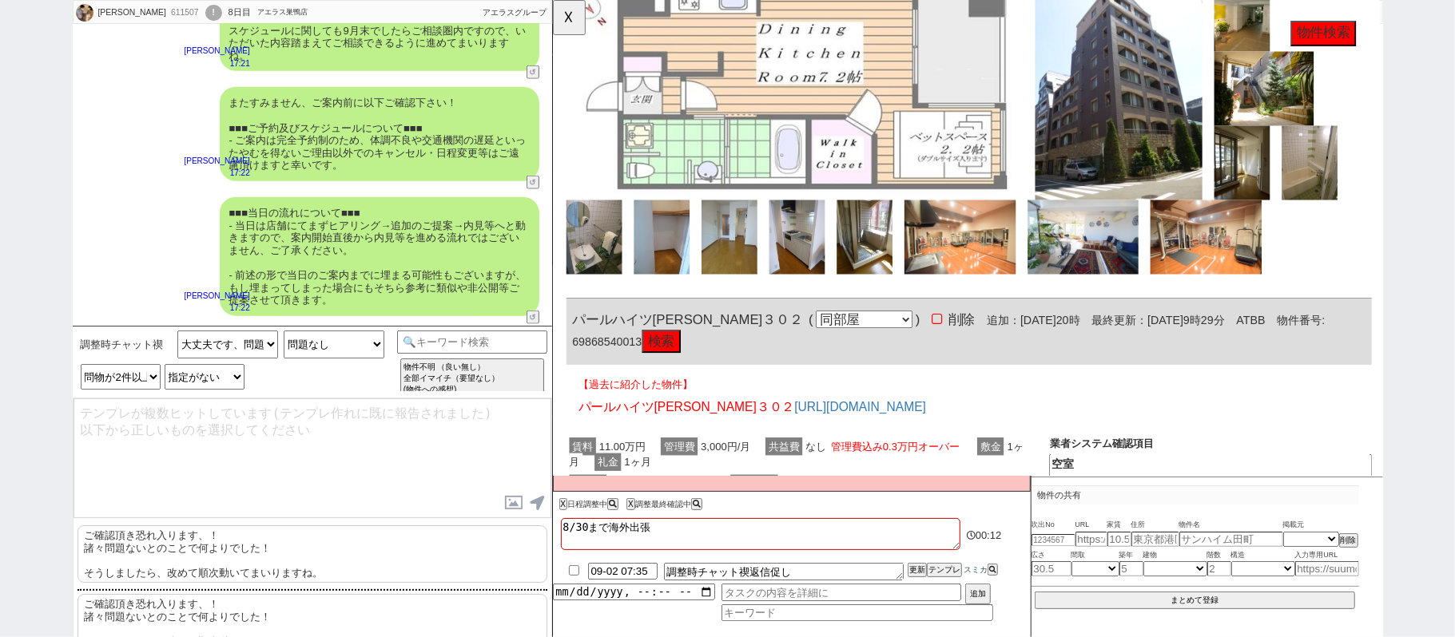
click at [321, 550] on p "ご確認頂き恐れ入ります、！ 諸々問題ないとのことで何よりでした！ そうしましたら、改めて[PERSON_NAME]動いてまいりますね。" at bounding box center [312, 555] width 470 height 58
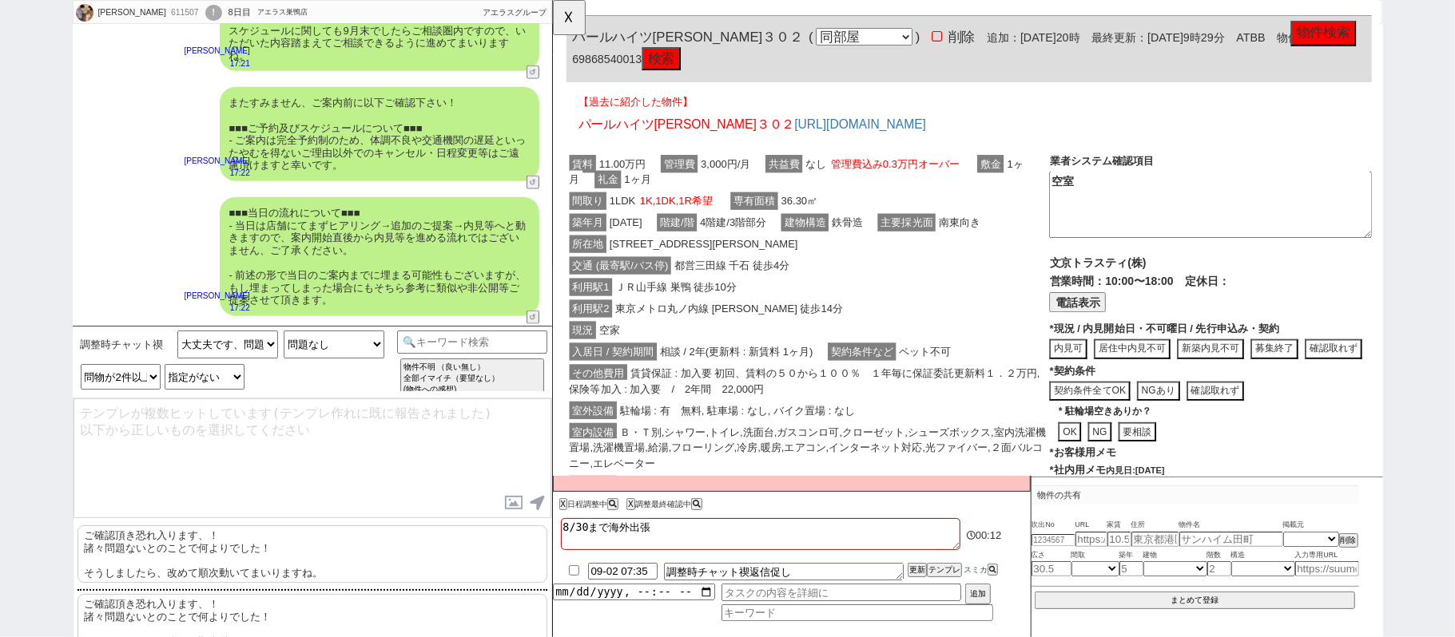
type textarea "ご確認頂き恐れ入ります、！ 諸々問題ないとのことで何よりでした！ そうしましたら、改めて[PERSON_NAME]動いてまいりますね。"
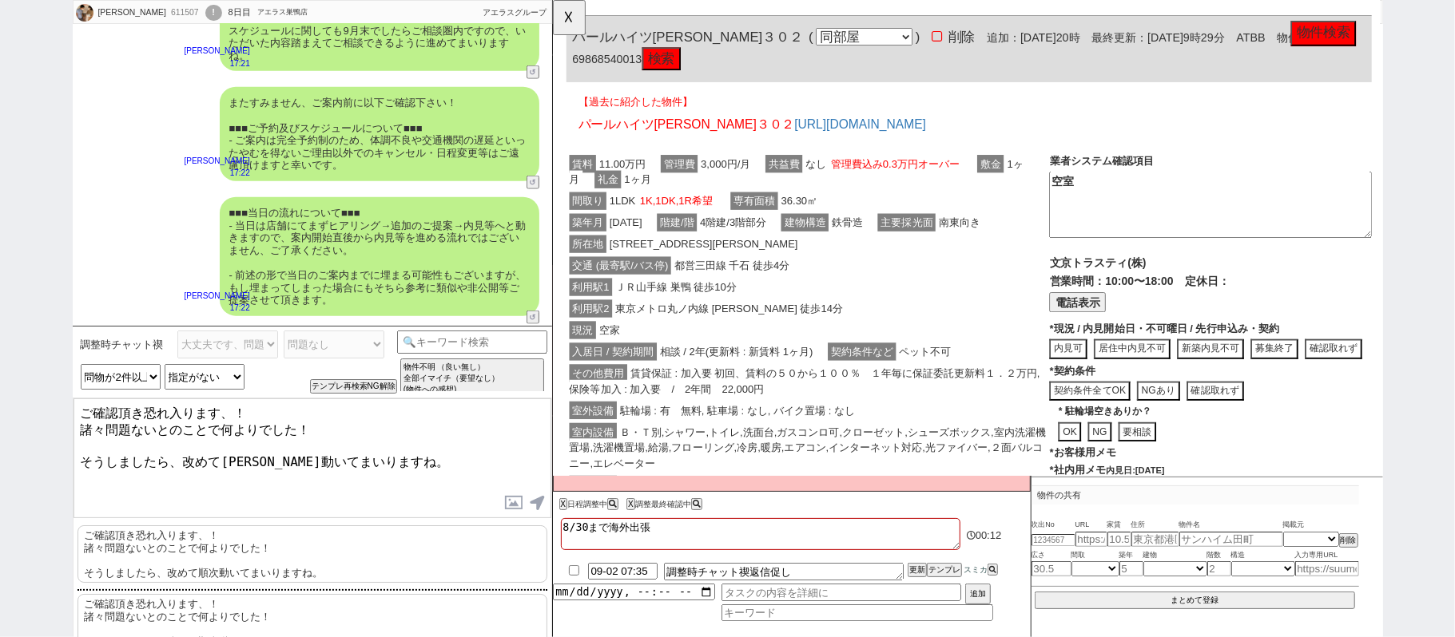
click at [365, 473] on textarea "ご確認頂き恐れ入ります、！ 諸々問題ないとのことで何よりでした！ そうしましたら、改めて[PERSON_NAME]動いてまいりますね。" at bounding box center [312, 459] width 478 height 120
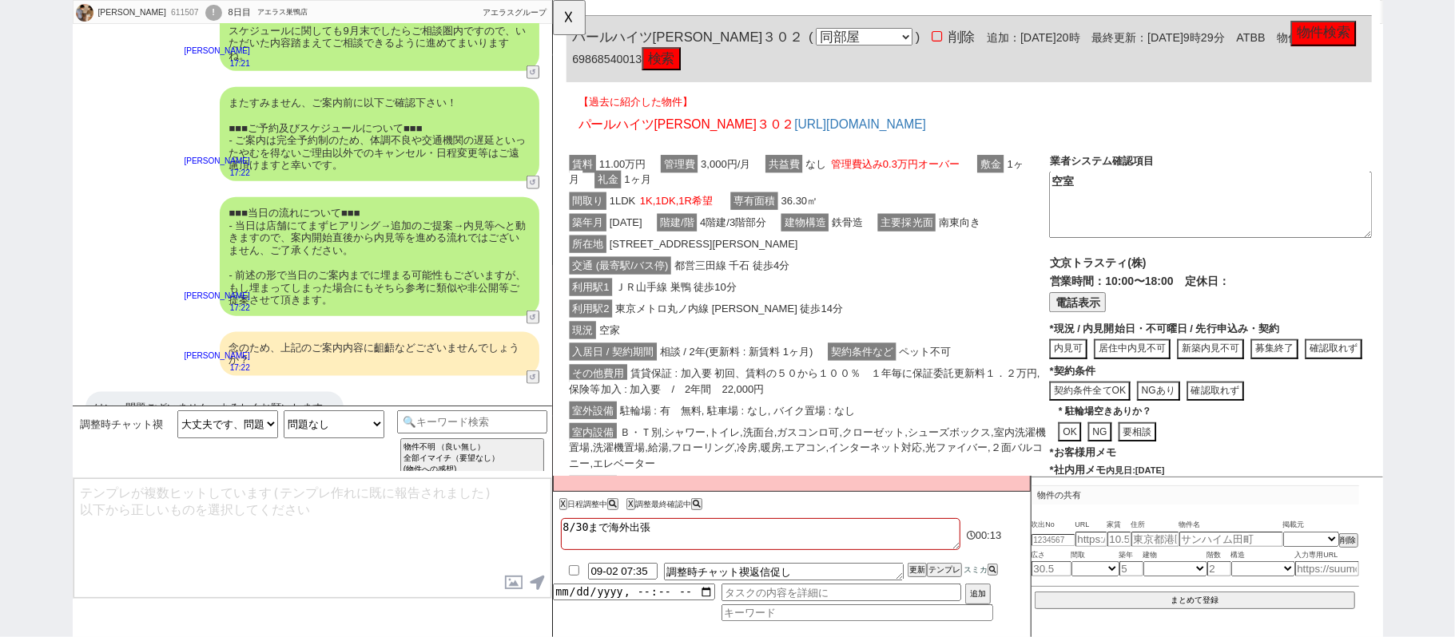
scroll to position [1062, 0]
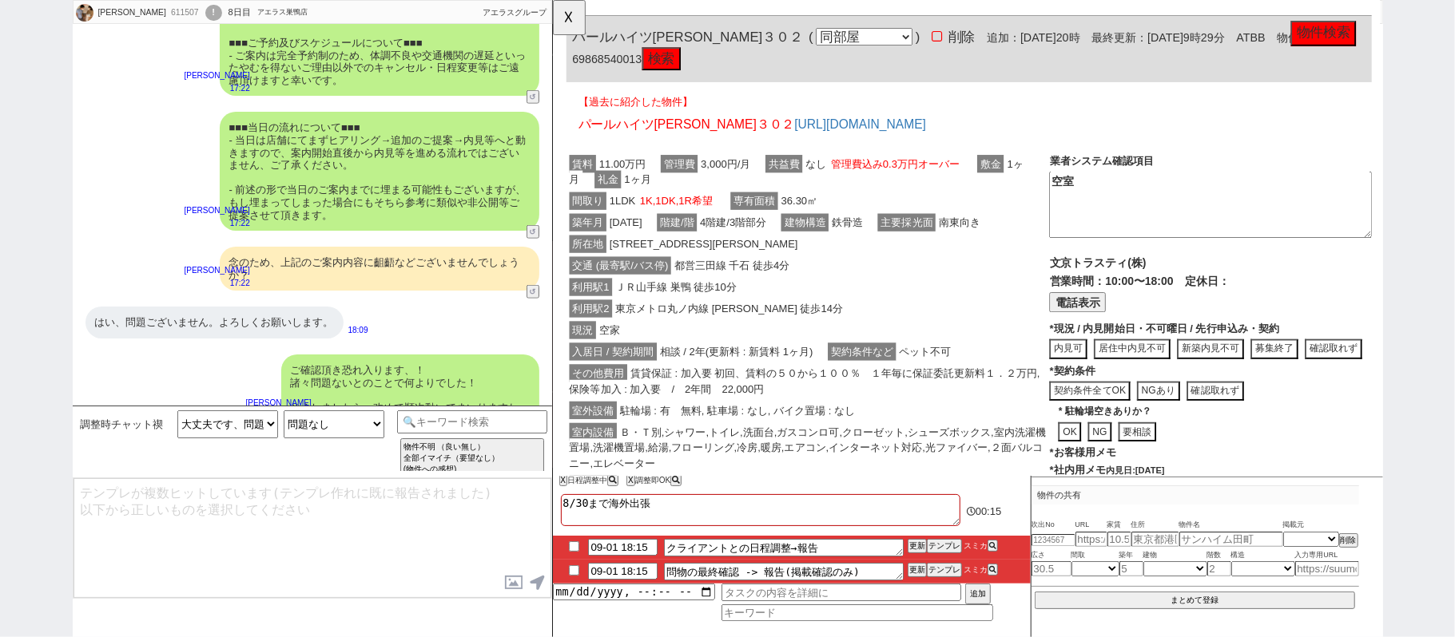
type input "09-01 18:30"
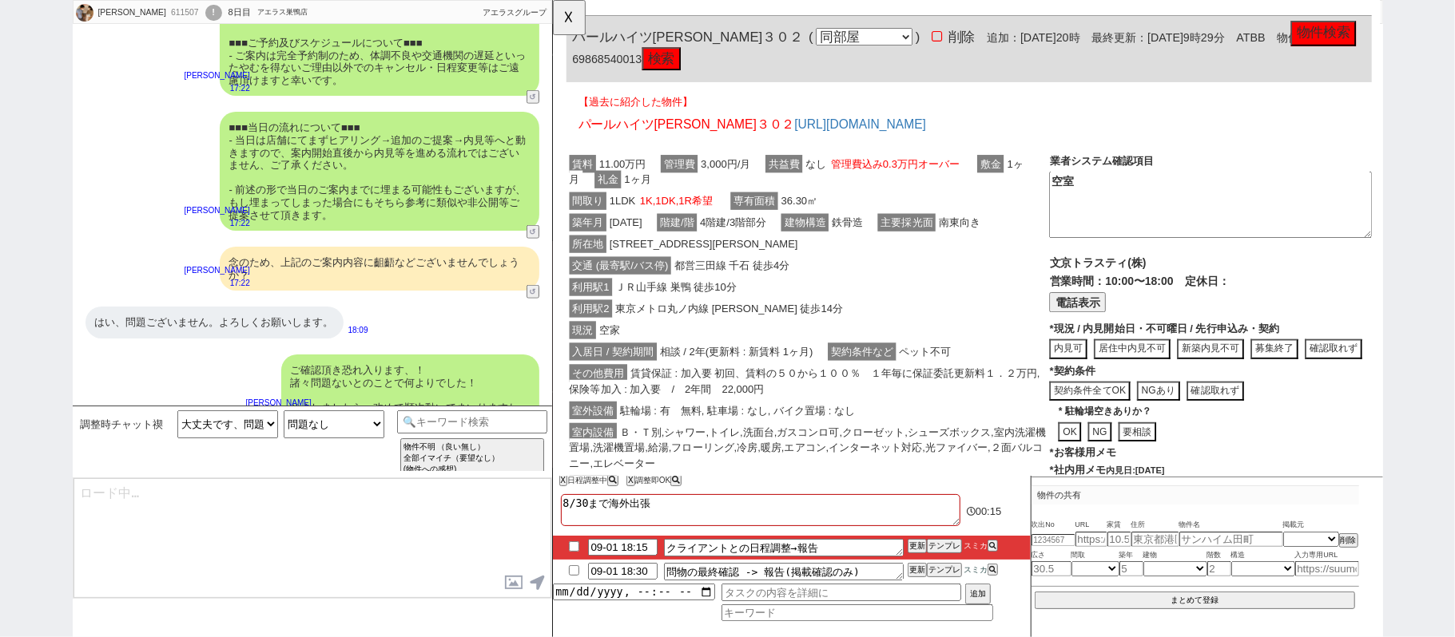
type textarea "@@【@@日程調整するシーンなので、このまま調整報告します。当該の調整ができない方であればそのままcmd+shift+Kで次に進んでください！！(当該の調整が…"
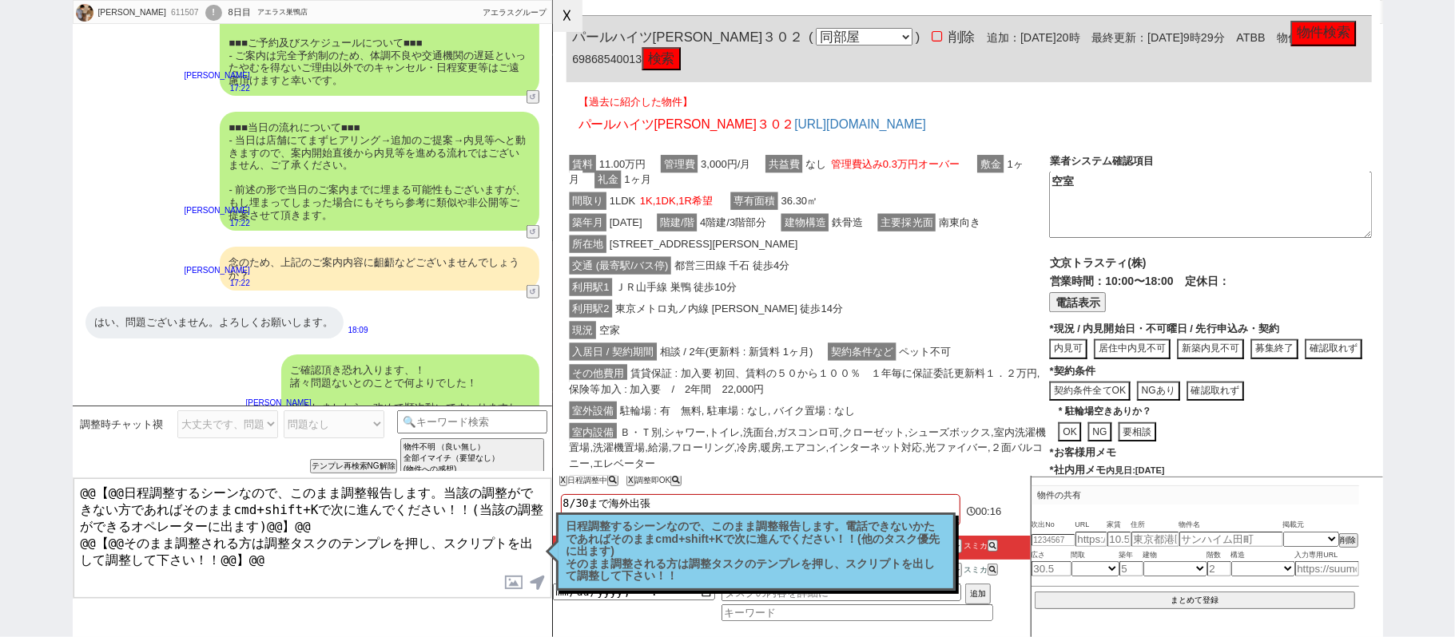
click at [560, 16] on button "☓" at bounding box center [568, 16] width 30 height 32
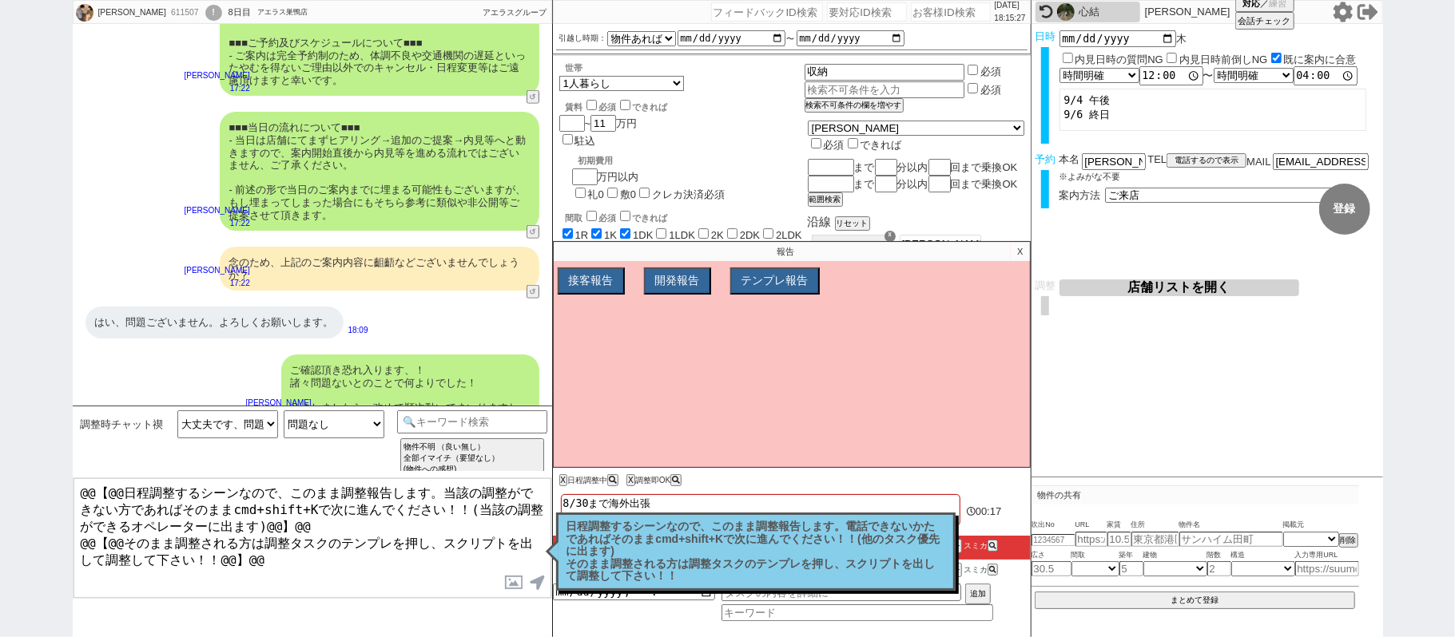
click at [1015, 256] on p "X" at bounding box center [1020, 251] width 18 height 19
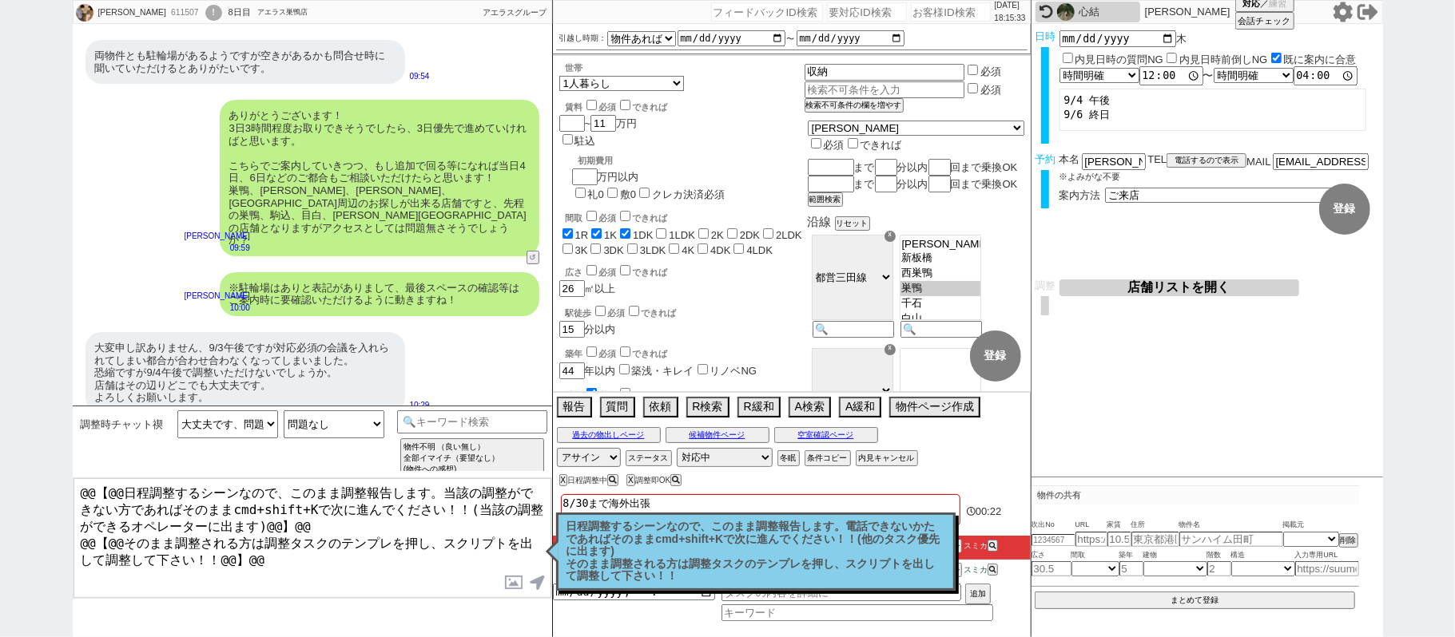
scroll to position [316, 0]
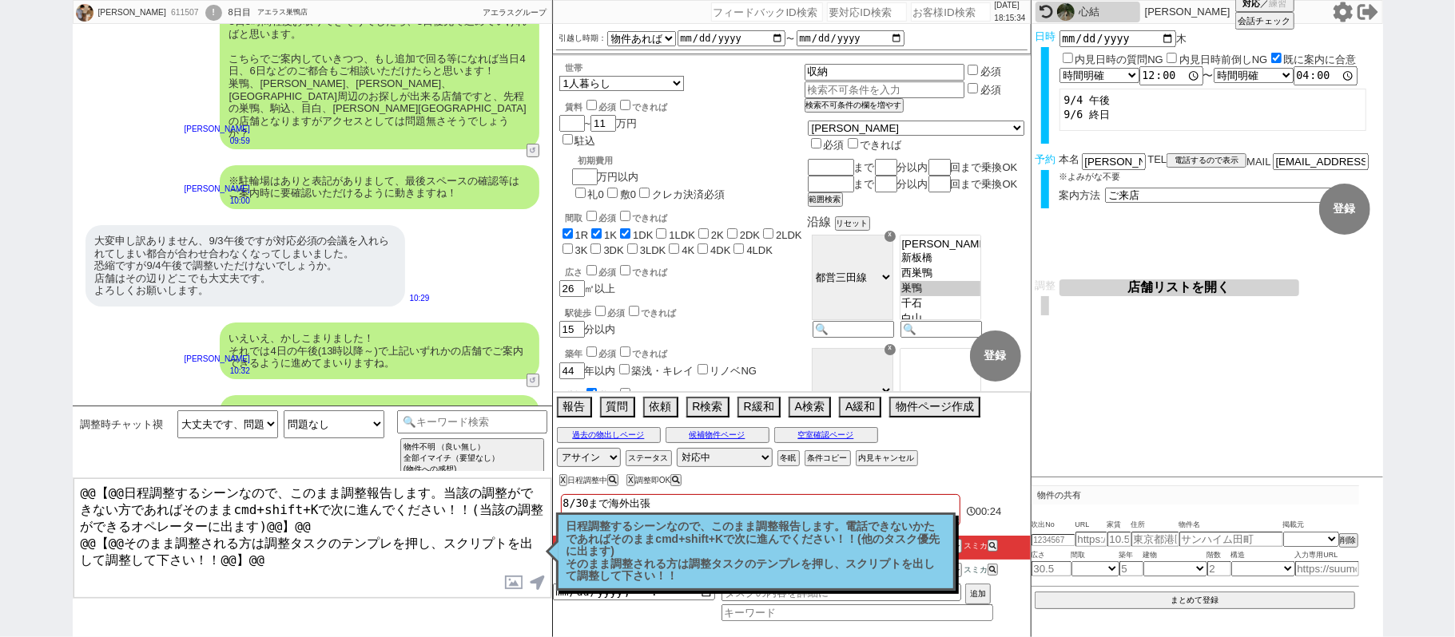
click at [1126, 286] on button "店舗リストを開く" at bounding box center [1179, 288] width 240 height 17
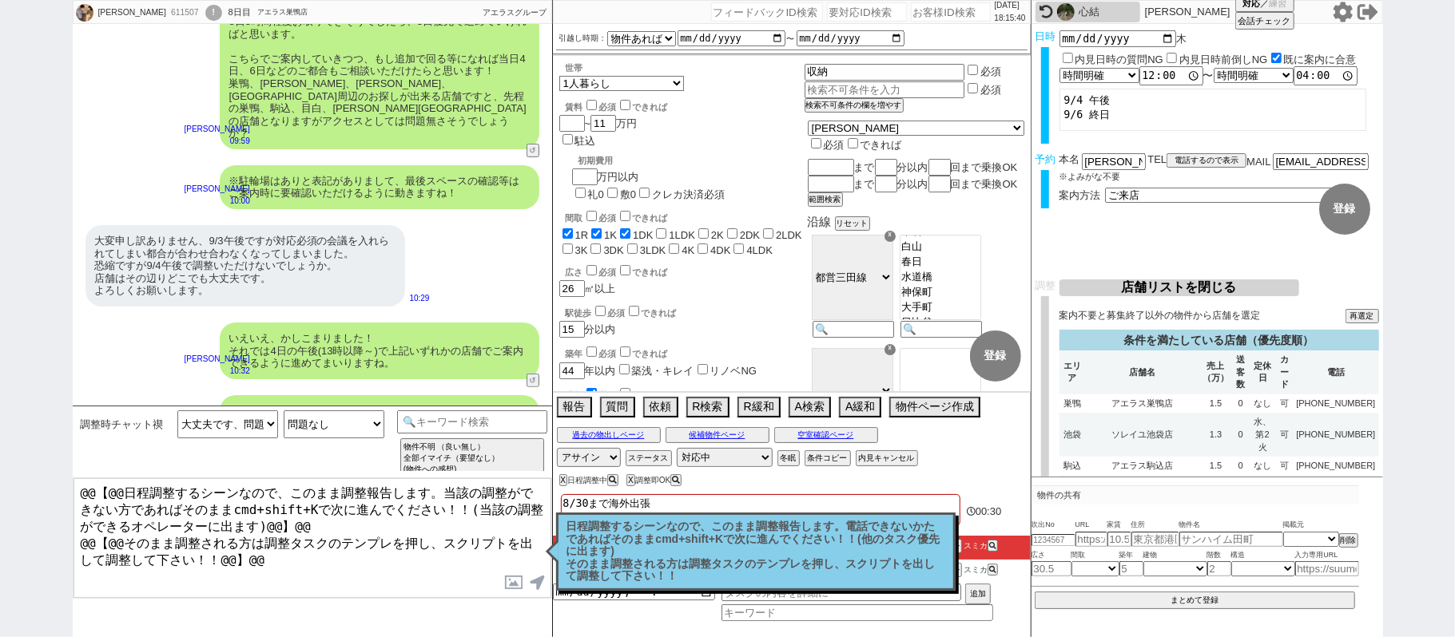
scroll to position [206, 0]
click at [1144, 395] on td "アエラス巣鴨店" at bounding box center [1142, 404] width 114 height 19
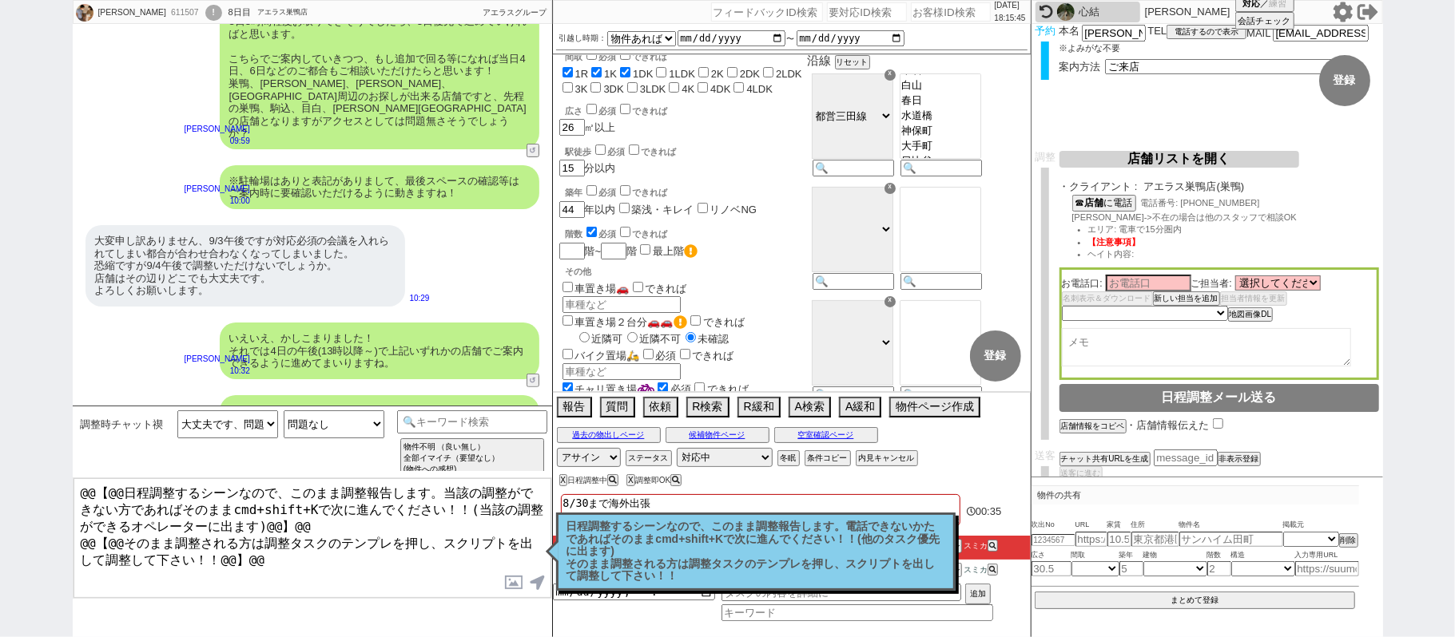
scroll to position [161, 0]
click at [848, 439] on button "空室確認ページ" at bounding box center [826, 435] width 104 height 13
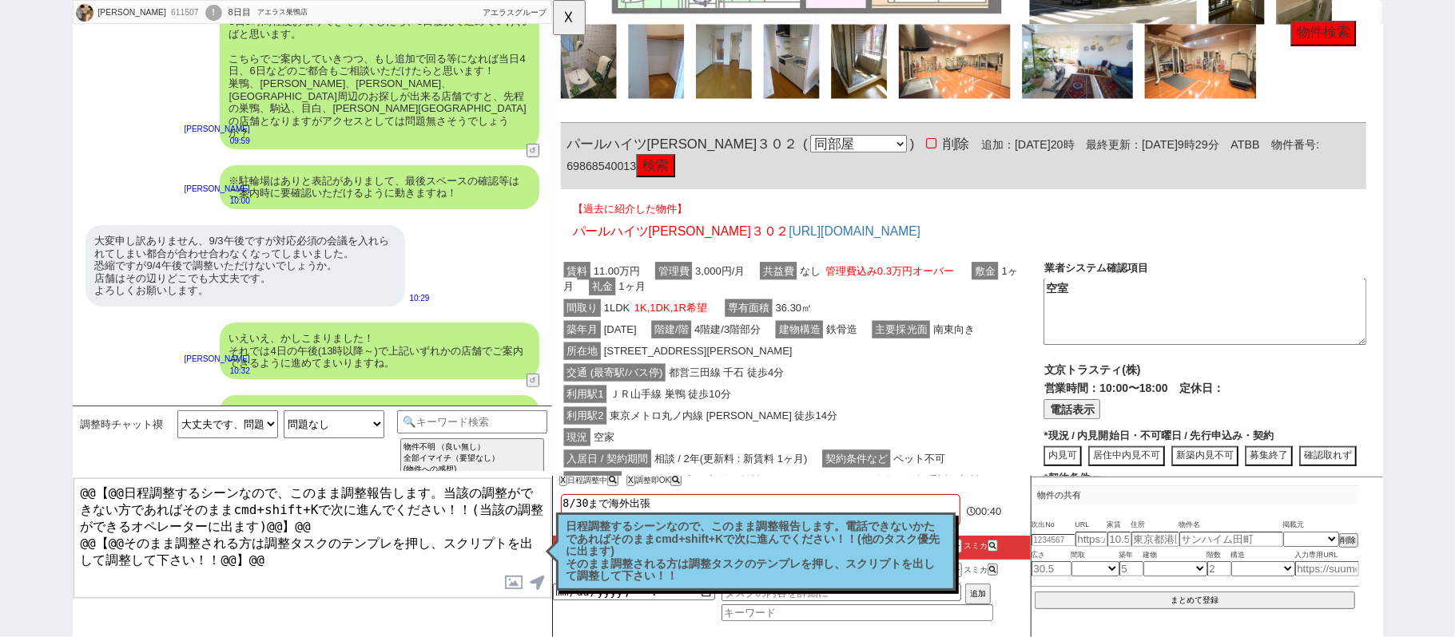
scroll to position [1062, 21]
click at [564, 11] on button "☓" at bounding box center [568, 16] width 30 height 32
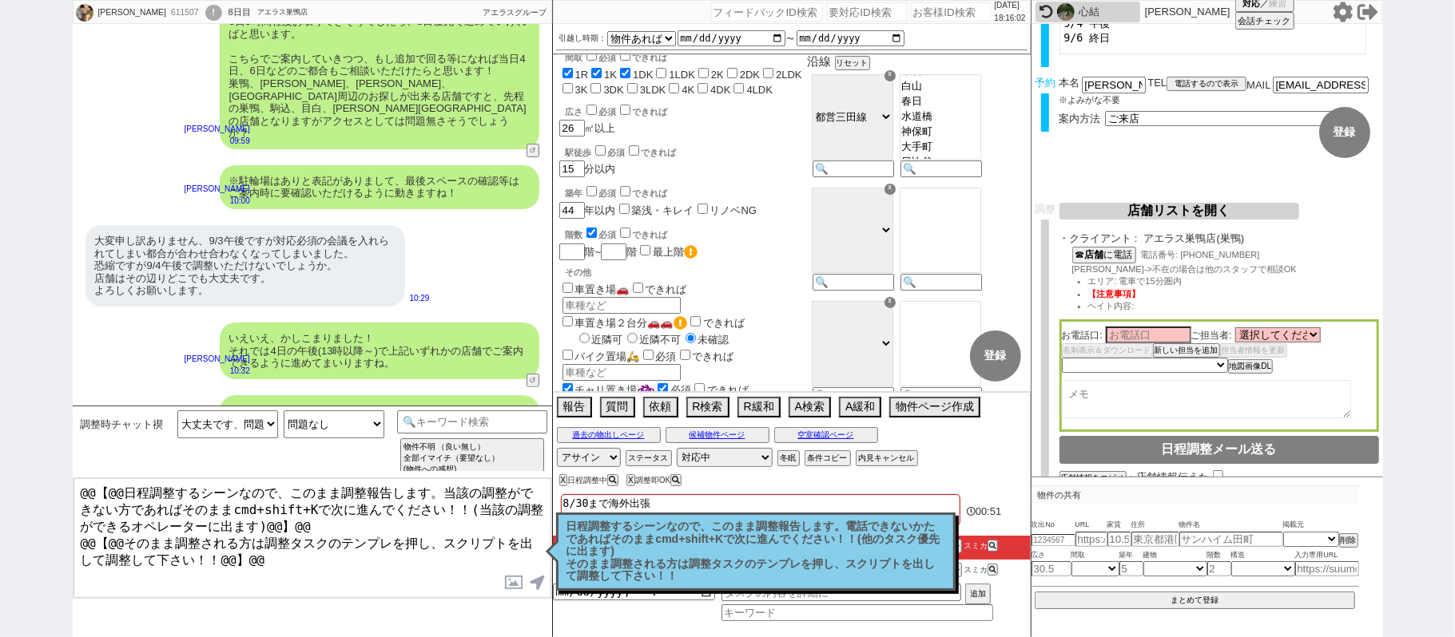
scroll to position [0, 0]
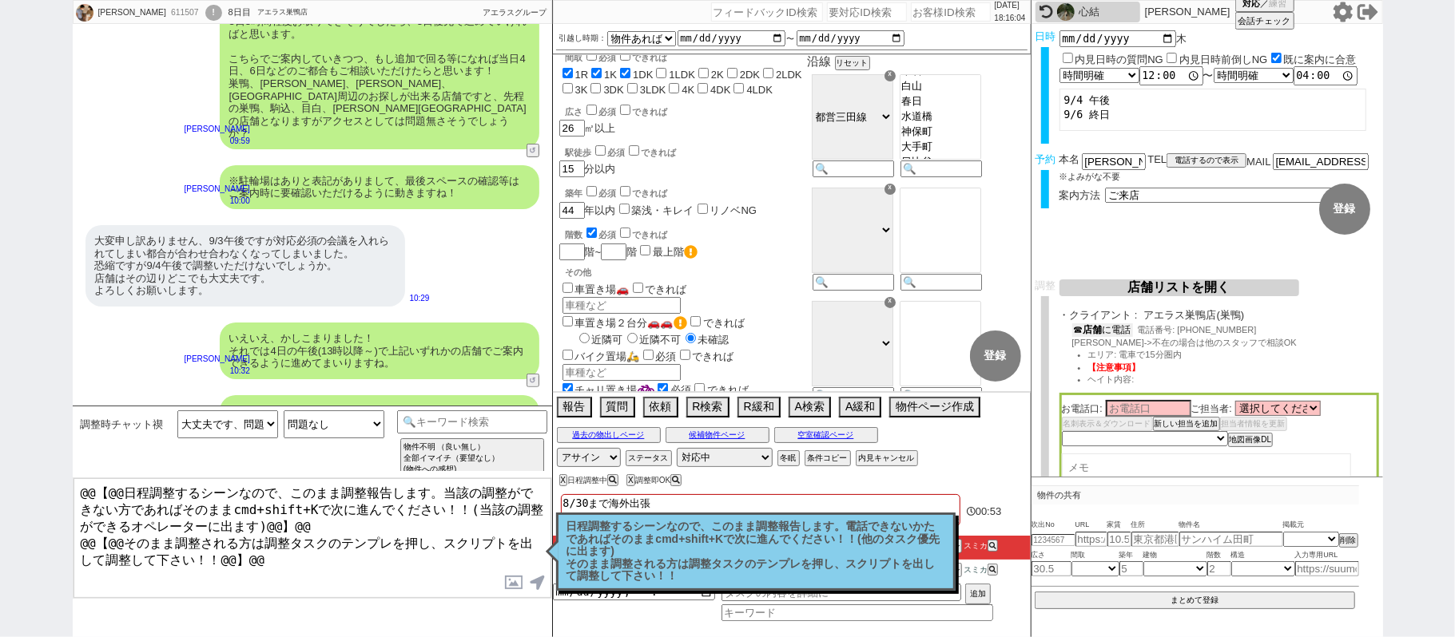
click at [1106, 329] on button "☎ 店舗 に電話" at bounding box center [1102, 331] width 61 height 14
click at [1317, 412] on select "選択してください [PERSON_NAME] [PERSON_NAME] [PERSON_NAME] [PERSON_NAME] [PERSON_NAME] …" at bounding box center [1277, 412] width 85 height 14
select select "[DATE]"
click at [1238, 407] on select "選択してください [PERSON_NAME] [PERSON_NAME] [PERSON_NAME] [PERSON_NAME] [PERSON_NAME] …" at bounding box center [1277, 412] width 85 height 14
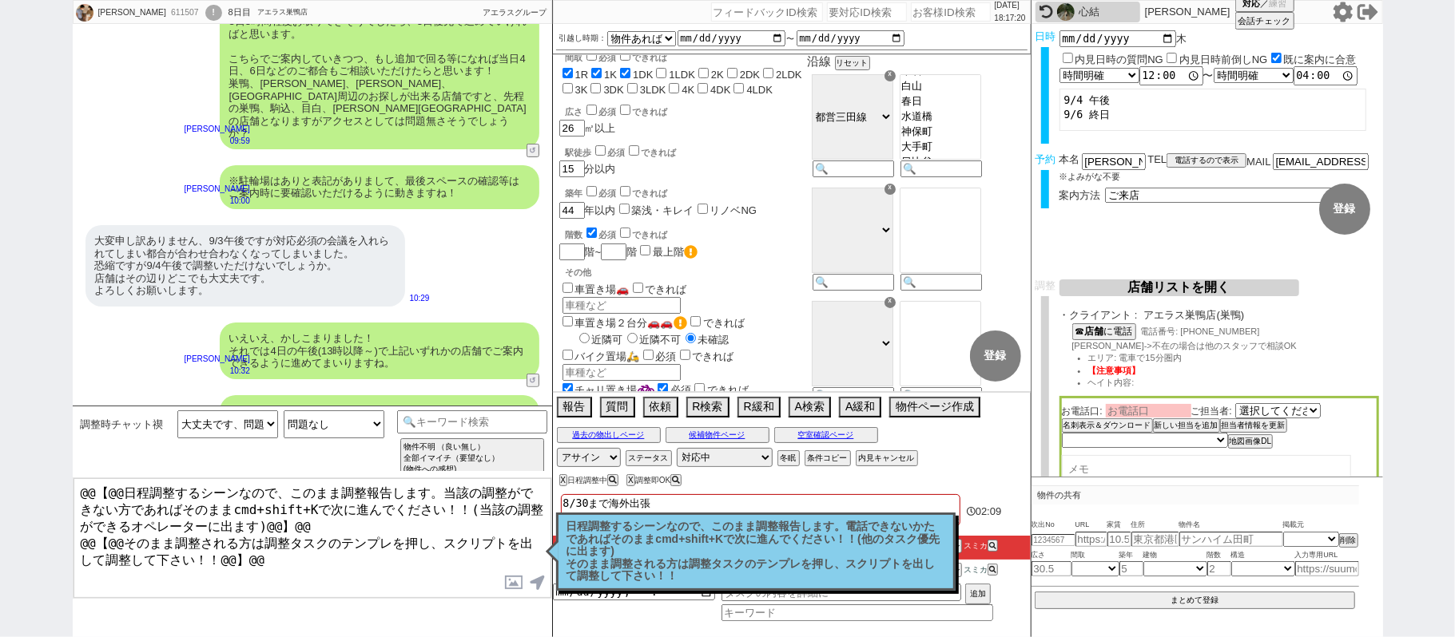
click at [1171, 410] on input at bounding box center [1148, 411] width 85 height 14
type input "[PERSON_NAME]"
type input "巻"
type input "[PERSON_NAME]"
click at [1213, 446] on select "未定 希望で最短でOK 最短以外でOK 日程がNG(直近で別日提案可) 日程がNG(直近はNG) お客様ごとNG 折返し待ち 店舗が定休/終業後で連絡取れず" at bounding box center [1144, 442] width 165 height 14
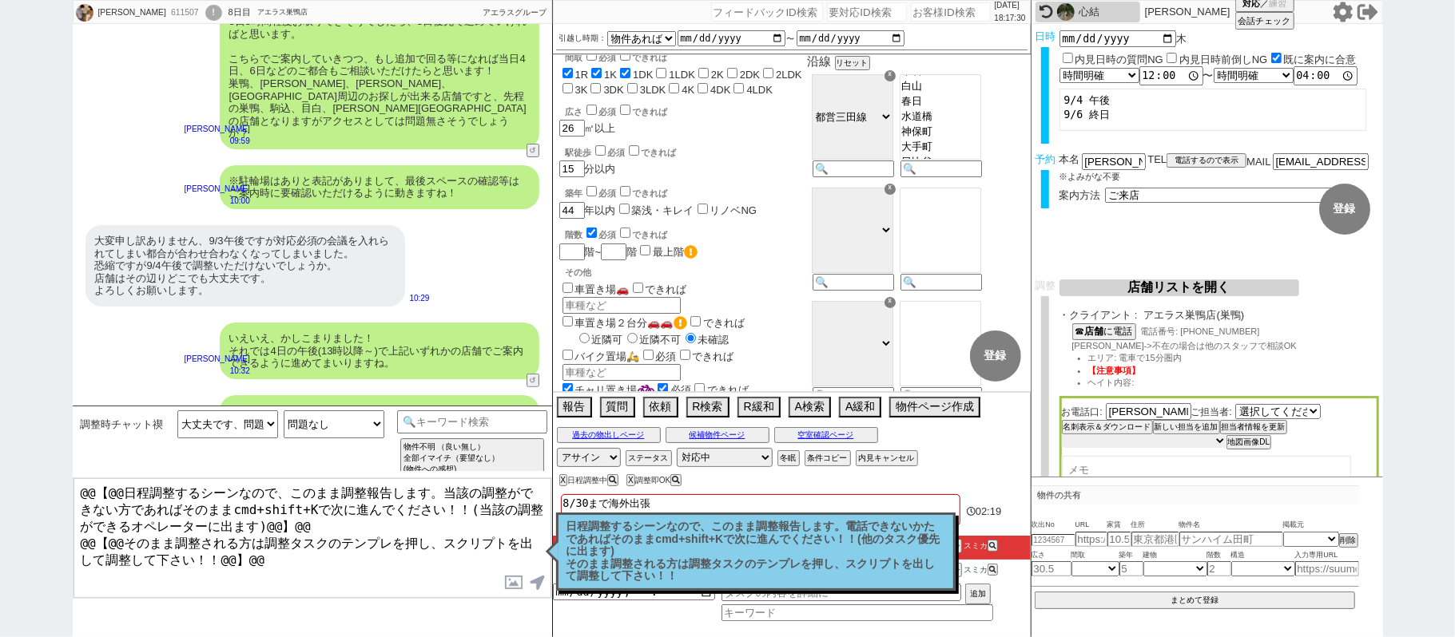
select select "5"
click at [1062, 436] on select "未定 希望で最短でOK 最短以外でOK 日程がNG(直近で別日提案可) 日程がNG(直近はNG) お客様ごとNG 折返し待ち 店舗が定休/終業後で連絡取れず" at bounding box center [1144, 442] width 165 height 14
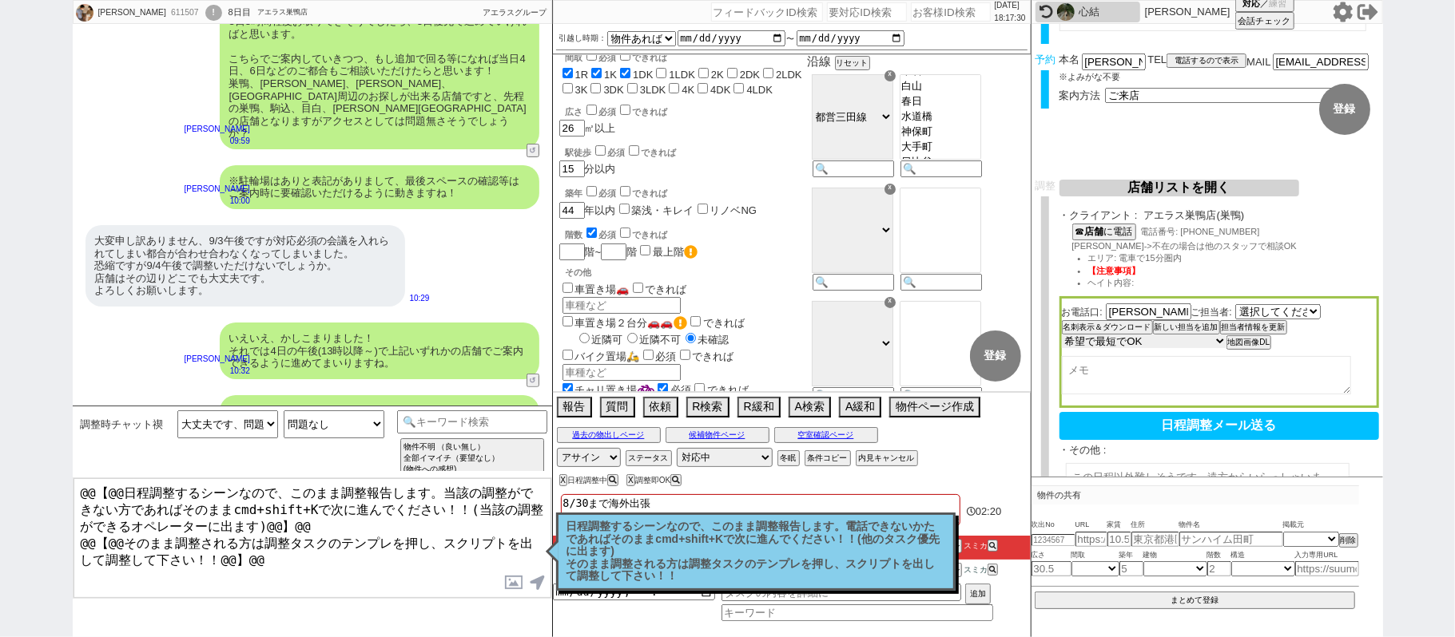
scroll to position [247, 0]
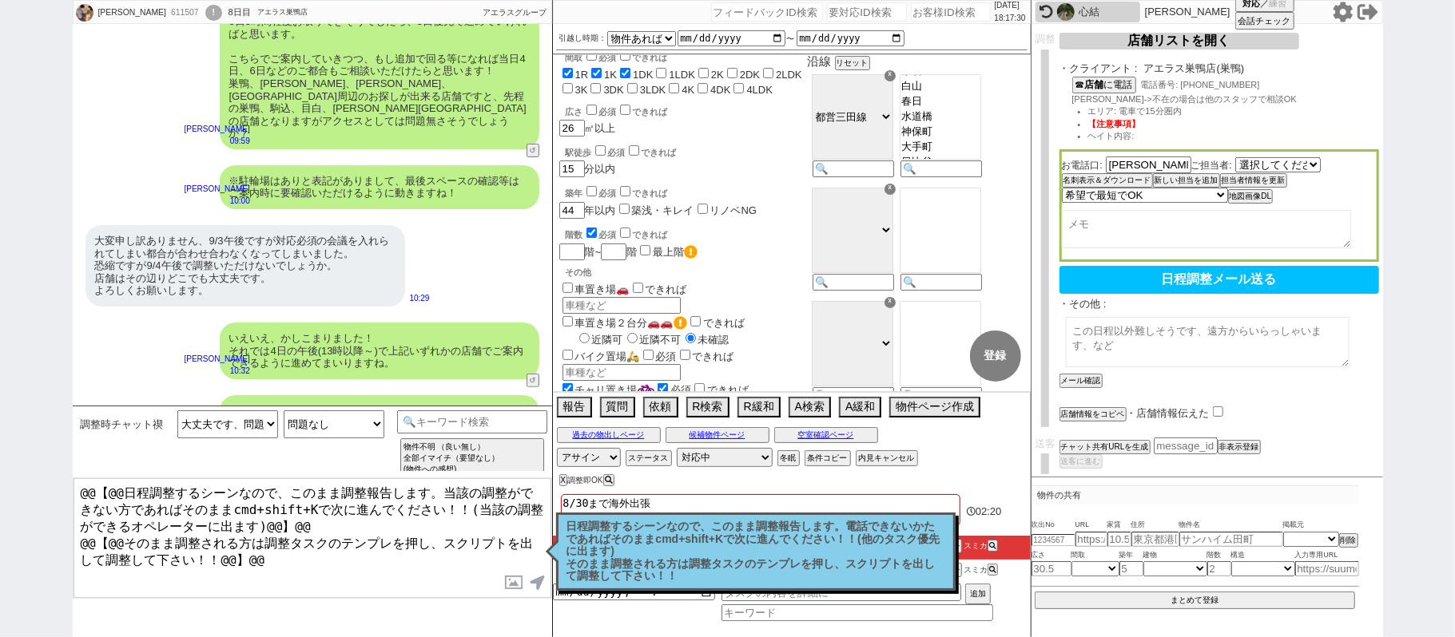
select select "[DATE]"
select select "5"
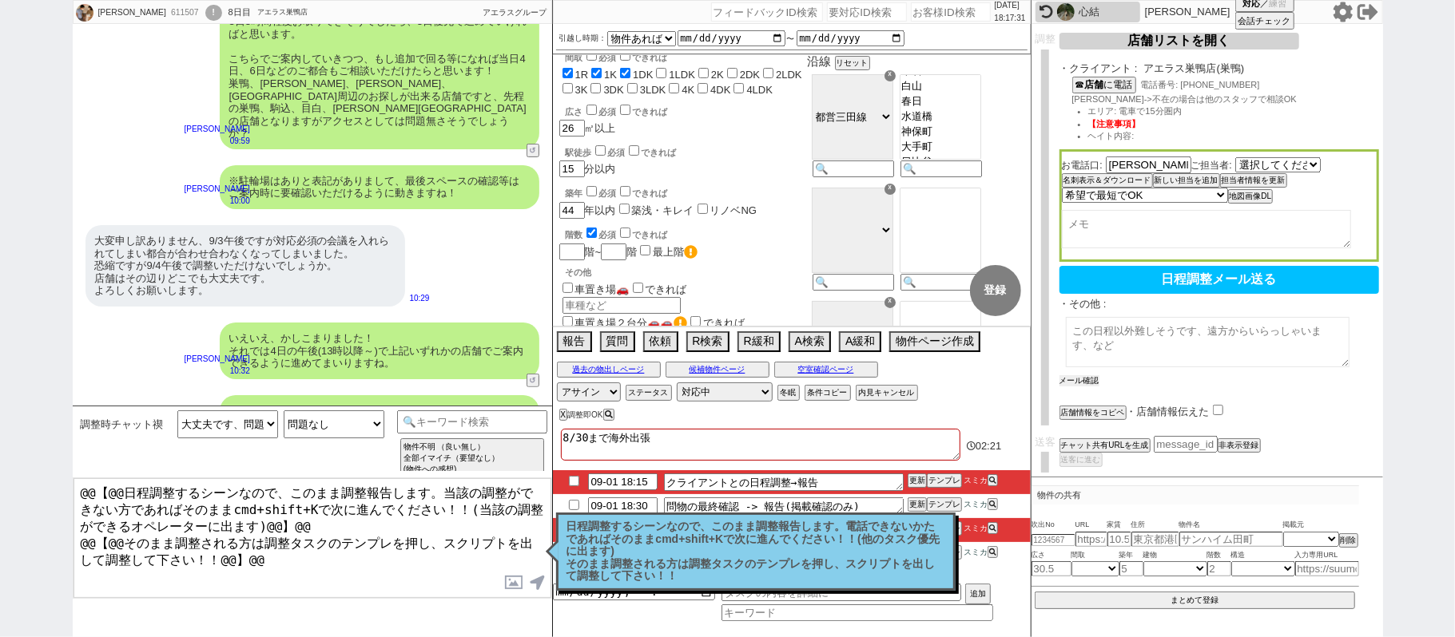
click at [1091, 375] on button "メール確認" at bounding box center [1079, 380] width 40 height 11
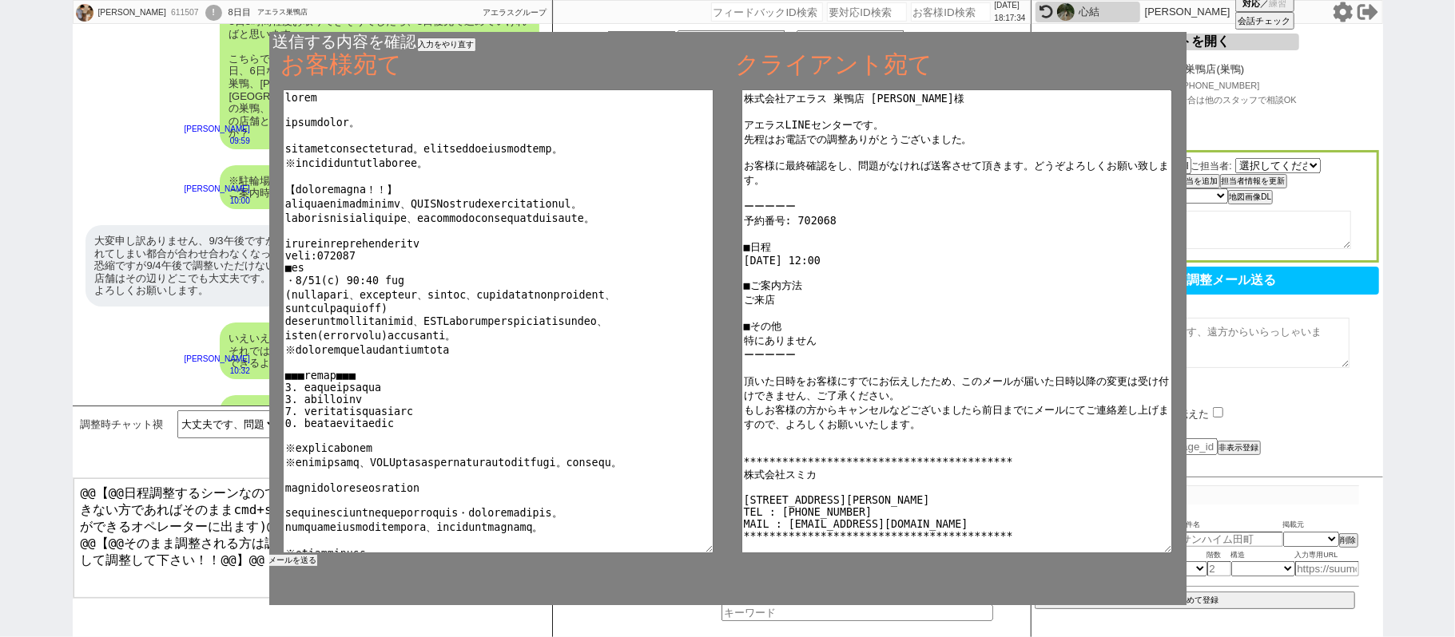
click at [311, 558] on button "メールを送る" at bounding box center [293, 560] width 48 height 11
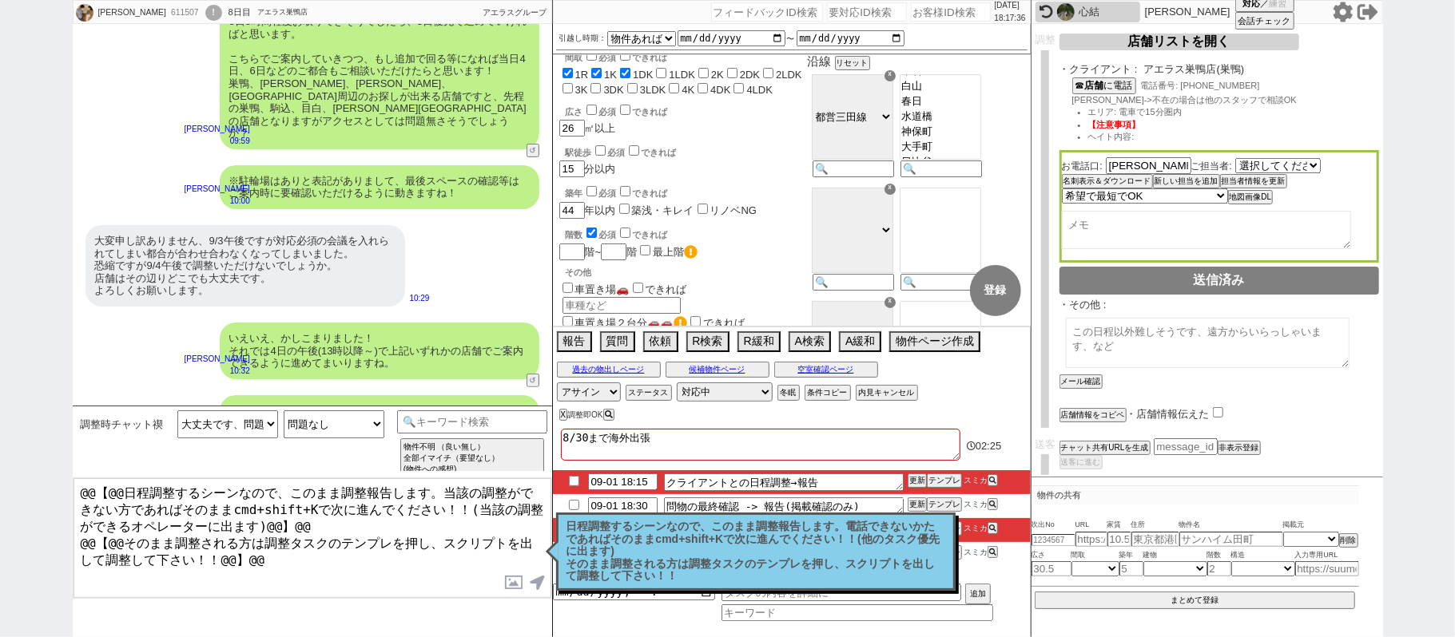
click at [621, 569] on p "日程調整するシーンなので、このまま調整報告します。電話できないかたであればそのままcmd+shift+Kで次に進んでください！！(他のタスク優先に出ます) そ…" at bounding box center [755, 552] width 379 height 62
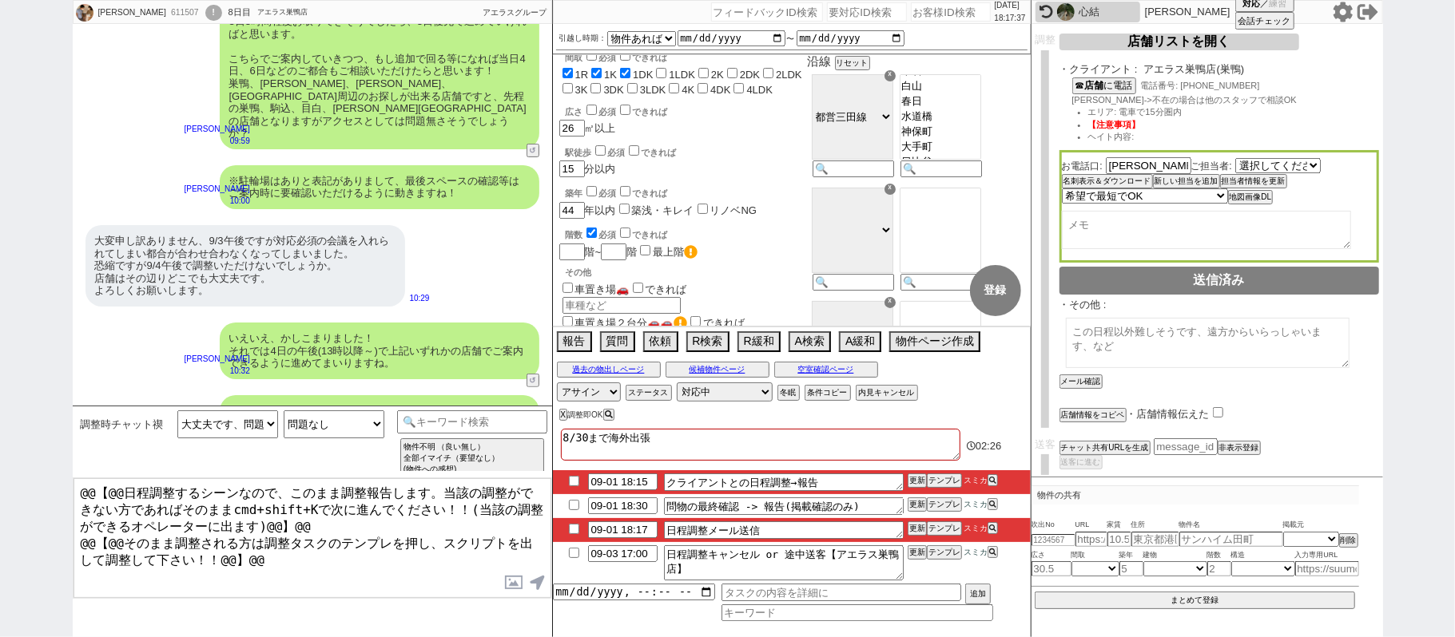
click at [573, 532] on input "checkbox" at bounding box center [573, 529] width 23 height 10
checkbox input "true"
click at [914, 527] on button "更新" at bounding box center [915, 528] width 16 height 11
click at [914, 524] on li "09-01 18:17 日程調整メール送信 更新 テンプレ スミカ" at bounding box center [792, 530] width 478 height 24
click at [914, 522] on li "09-01 18:17 日程調整メール送信 更新 テンプレ スミカ" at bounding box center [792, 530] width 478 height 24
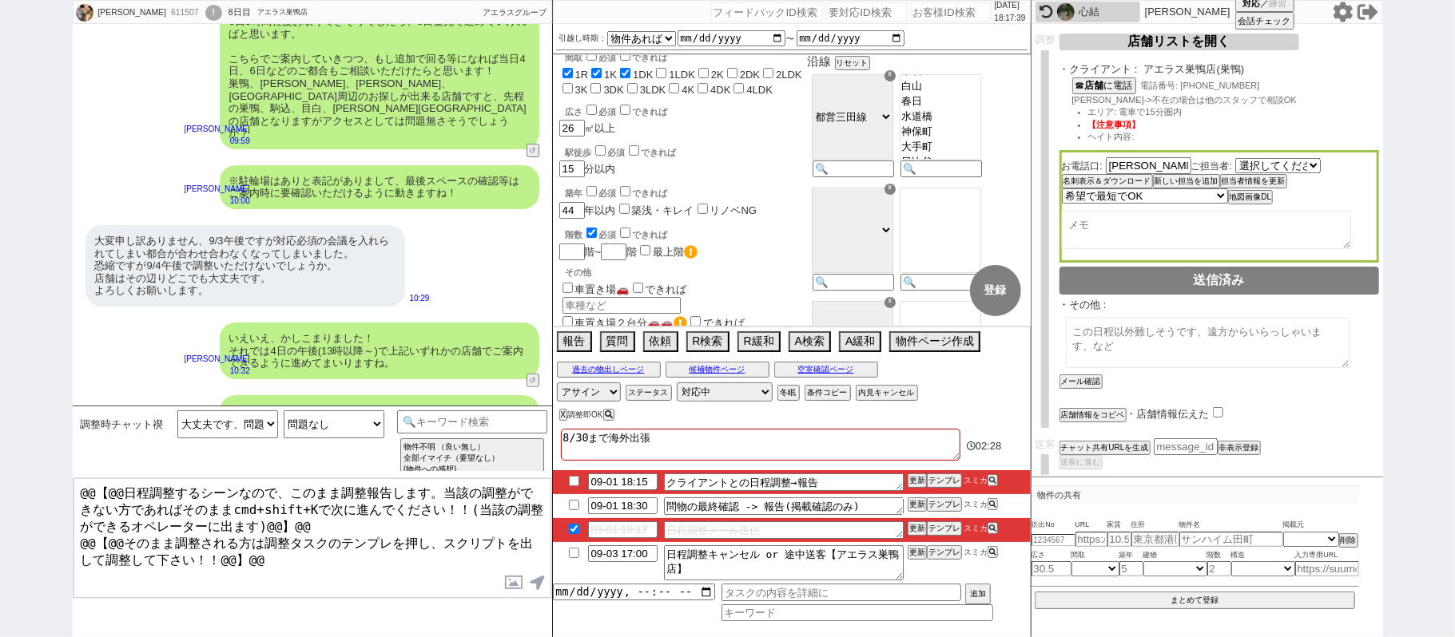
drag, startPoint x: 911, startPoint y: 540, endPoint x: 911, endPoint y: 530, distance: 9.6
click at [911, 538] on li "09-01 18:17 日程調整メール送信 更新 テンプレ スミカ" at bounding box center [792, 530] width 478 height 24
click at [911, 529] on button "更新" at bounding box center [915, 528] width 16 height 11
click at [911, 522] on li "09-01 18:17 日程調整メール送信 更新 テンプレ スミカ" at bounding box center [792, 530] width 478 height 24
click at [943, 480] on button "テンプレ" at bounding box center [944, 480] width 35 height 11
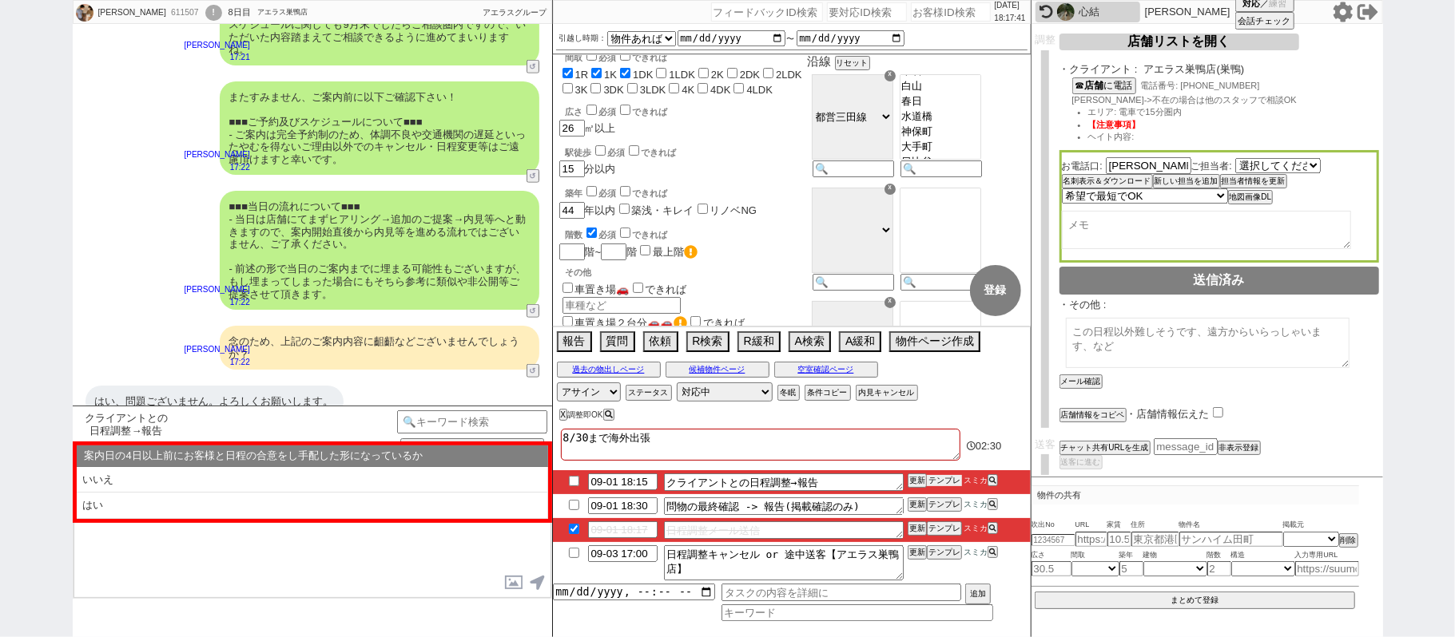
scroll to position [1062, 0]
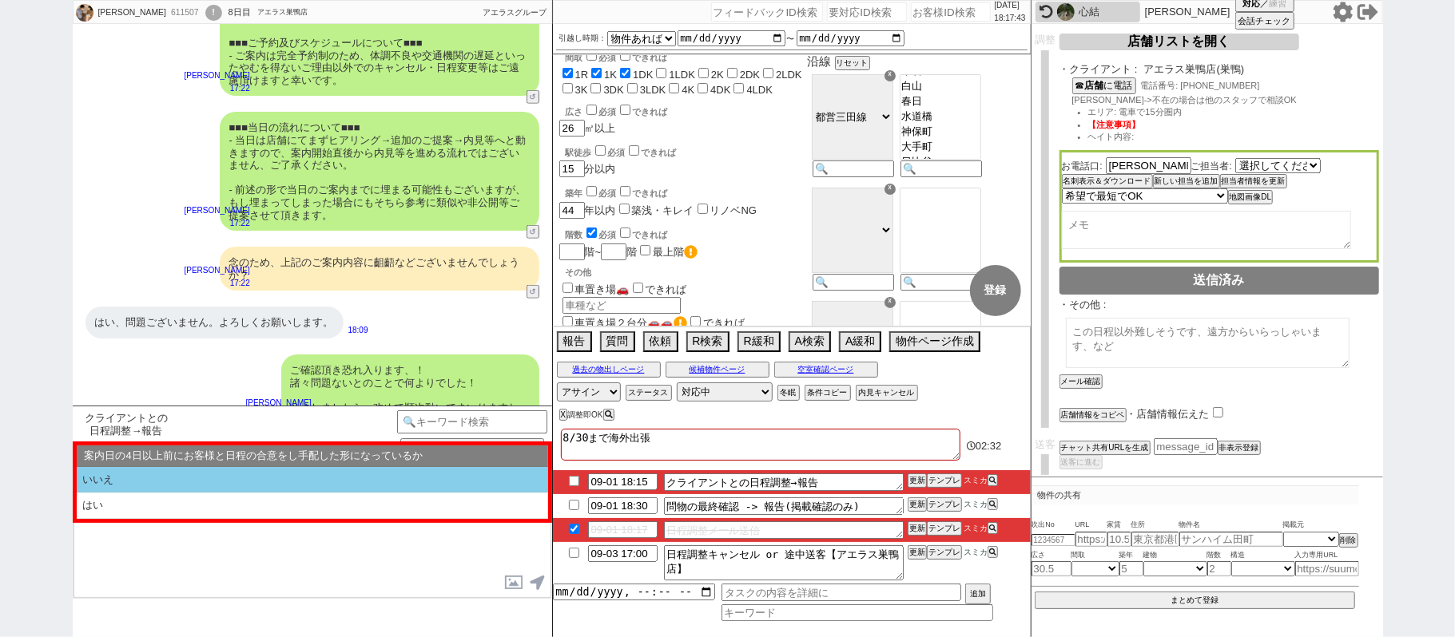
click at [291, 481] on li "いいえ" at bounding box center [312, 480] width 471 height 26
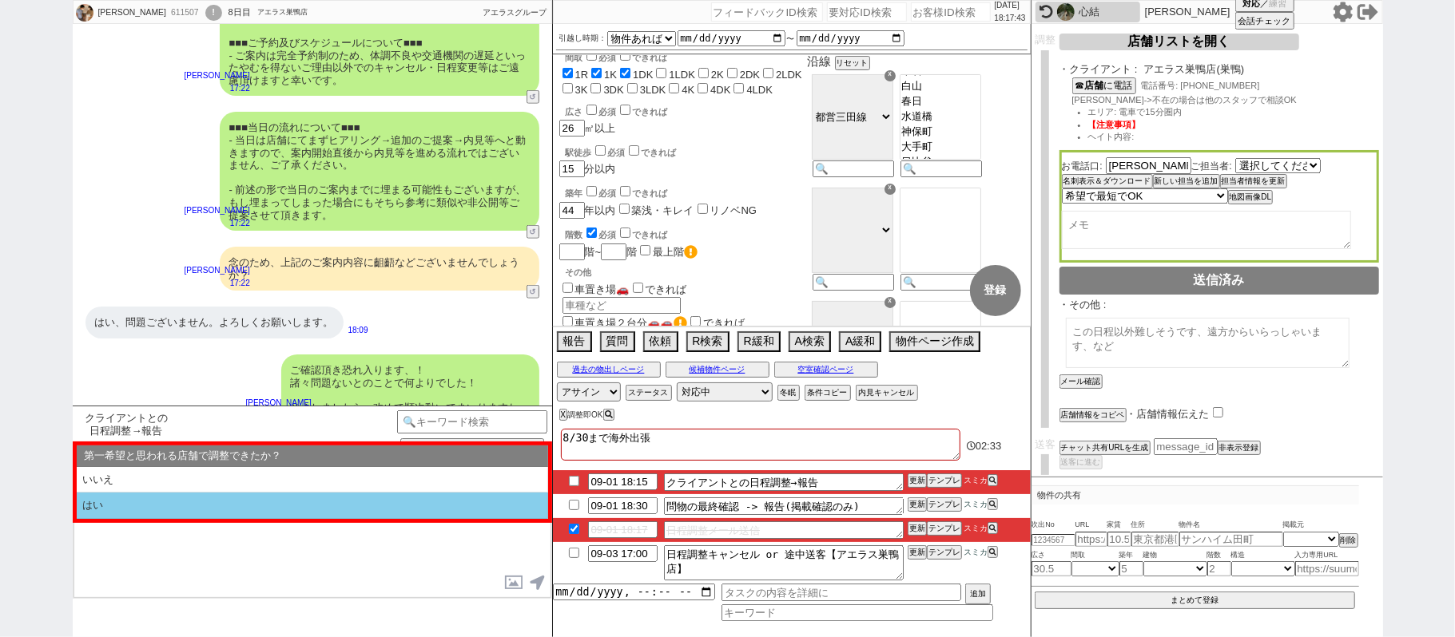
click at [289, 506] on li "はい" at bounding box center [312, 506] width 471 height 26
click at [289, 506] on li "近い" at bounding box center [312, 506] width 471 height 26
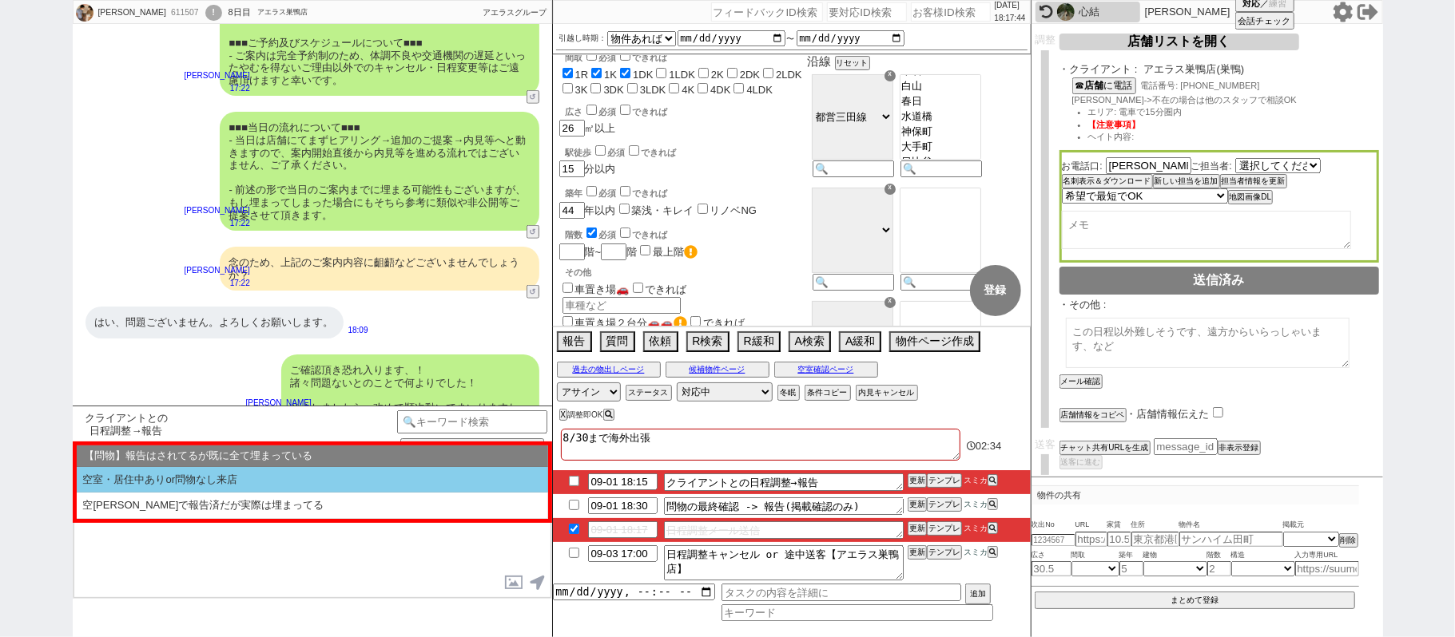
click at [174, 483] on li "空室・居住中ありor問物なし来店" at bounding box center [312, 480] width 471 height 26
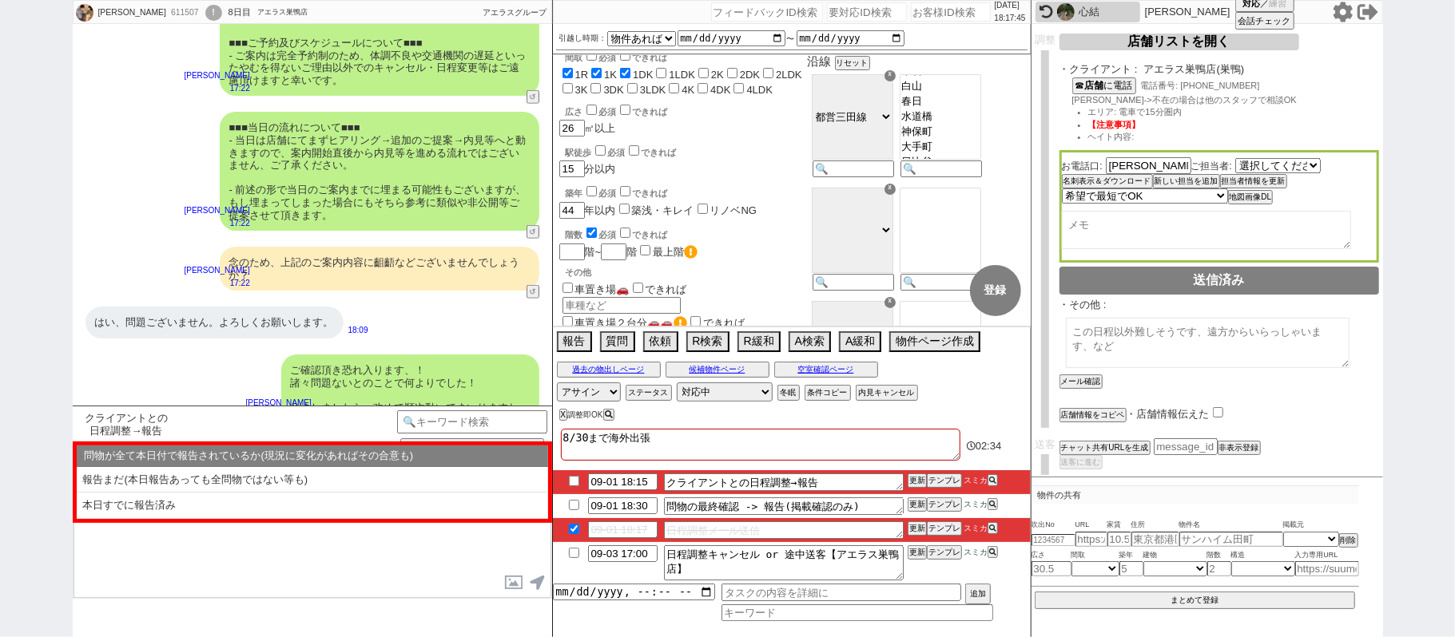
click at [157, 505] on li "本日すでに報告済み" at bounding box center [312, 506] width 471 height 26
select select "いいえ"
select select "はい"
select select "近い"
select select "空室・居住中ありor問物なし来店"
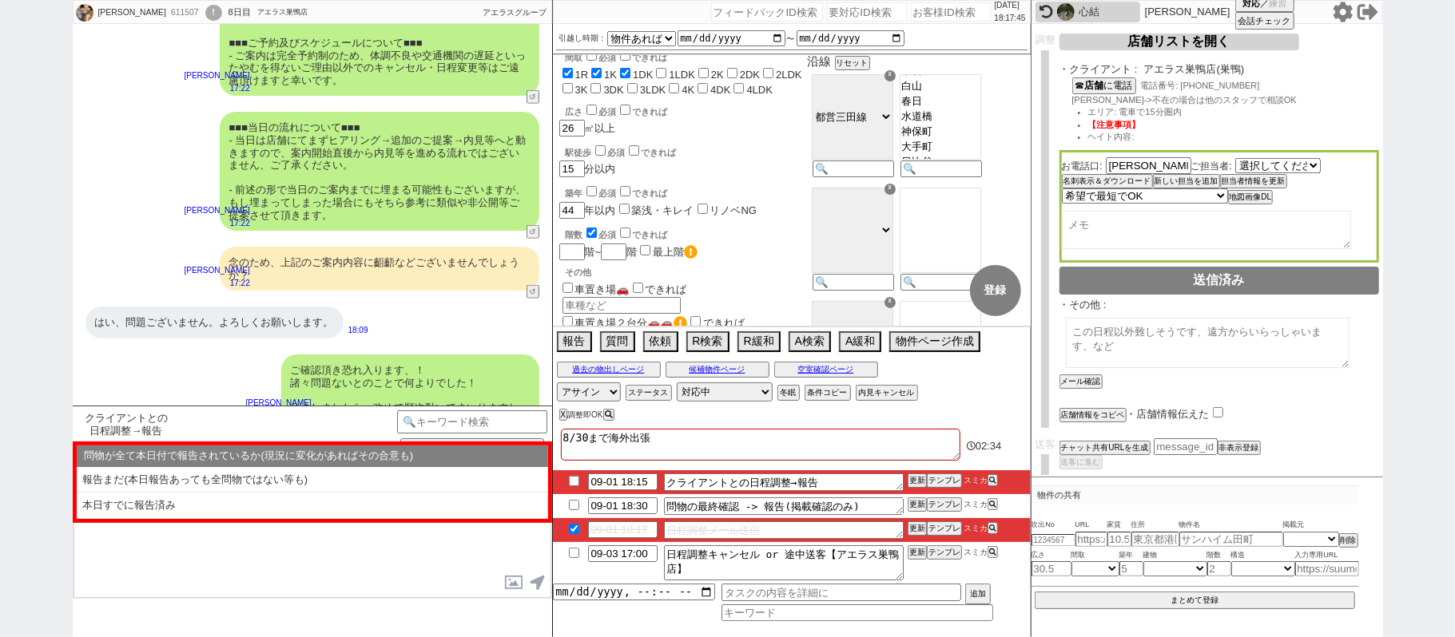
select select "本日すでに報告済み"
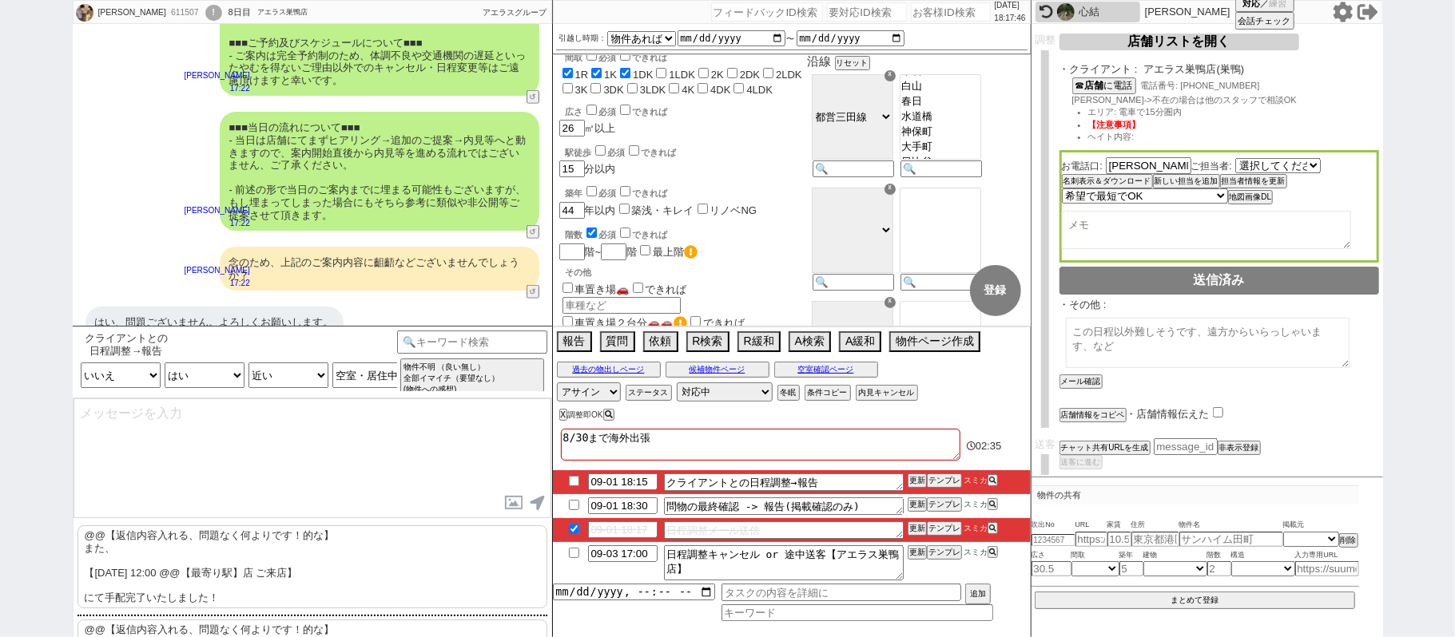
click at [205, 559] on p "@@【返信内容入れる、問題なく何よりです！的な】 また、 【9月4日(木) 12:00 @@【最寄り駅】店 ご来店】 にて手配完了いたしました！" at bounding box center [312, 567] width 470 height 83
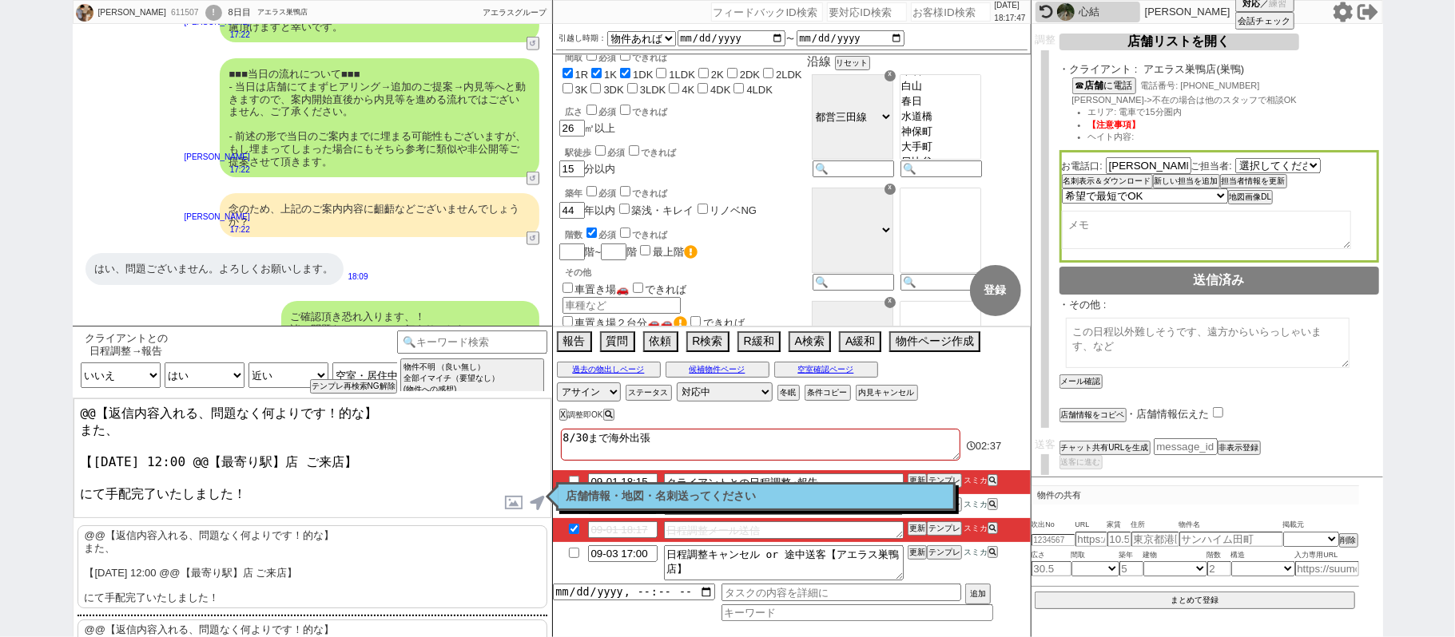
scroll to position [1142, 0]
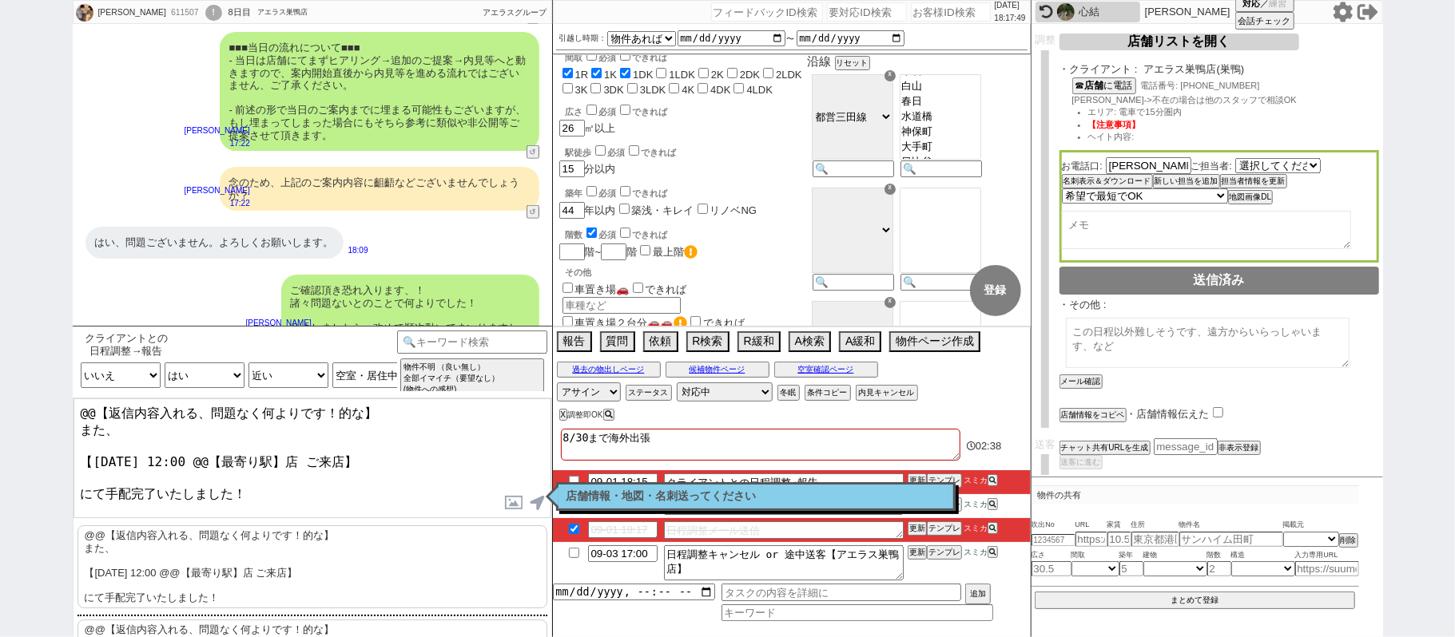
drag, startPoint x: 121, startPoint y: 425, endPoint x: 0, endPoint y: 374, distance: 131.7
click at [0, 380] on div "Akihiko Hitomi 611507 ! 0 8日目 アエラス巣鴨店 冬眠中 自社客 アエラスグループ スミカ_BPO チャット全表示 2025-09-…" at bounding box center [727, 318] width 1455 height 637
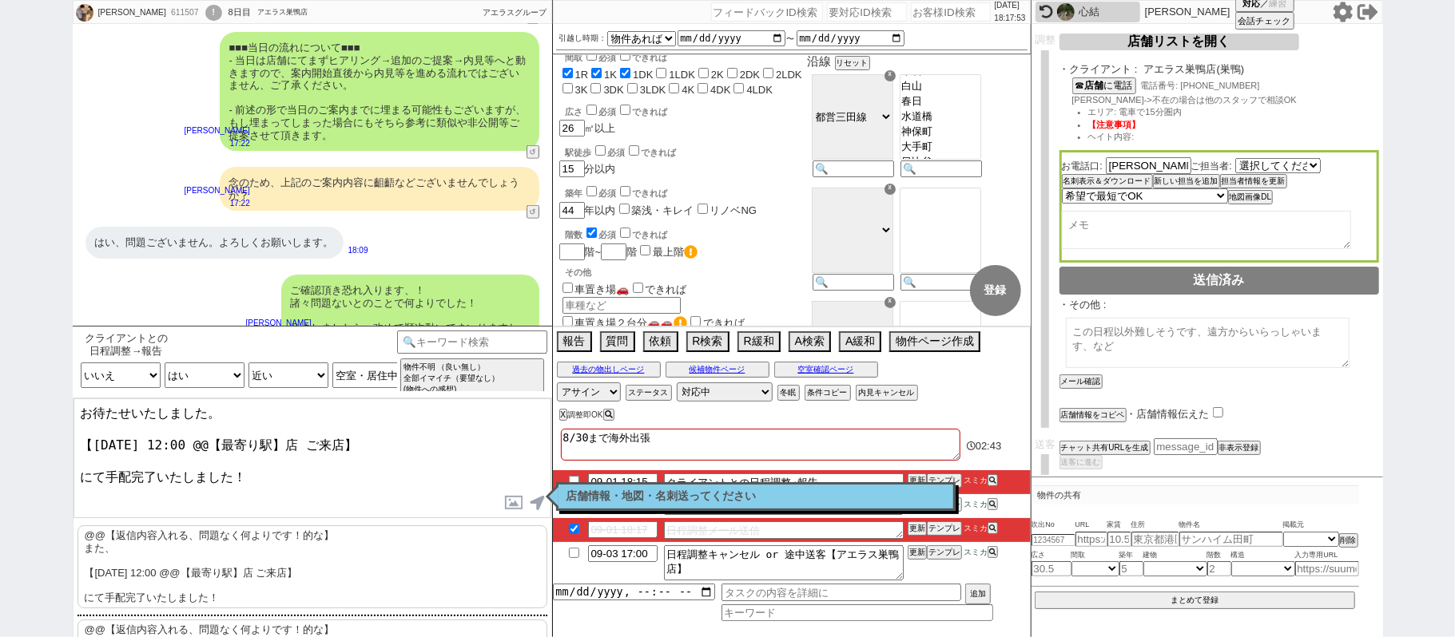
click at [206, 439] on textarea "お待たせいたしました。 【9月4日(木) 12:00 @@【最寄り駅】店 ご来店】 にて手配完了いたしました！" at bounding box center [312, 459] width 478 height 120
click at [292, 438] on textarea "お待たせいたしました。 【9月4日(木) 12:00 @@【最寄り駅】店 ご来店】 にて手配完了いたしました！" at bounding box center [312, 459] width 478 height 120
type textarea "お待たせいたしました。 【9月4日(木) 12:00 巣鴨店 ご来店】 にて手配完了いたしました！"
click at [1138, 185] on button "名刺表示＆ダウンロード" at bounding box center [1106, 181] width 88 height 11
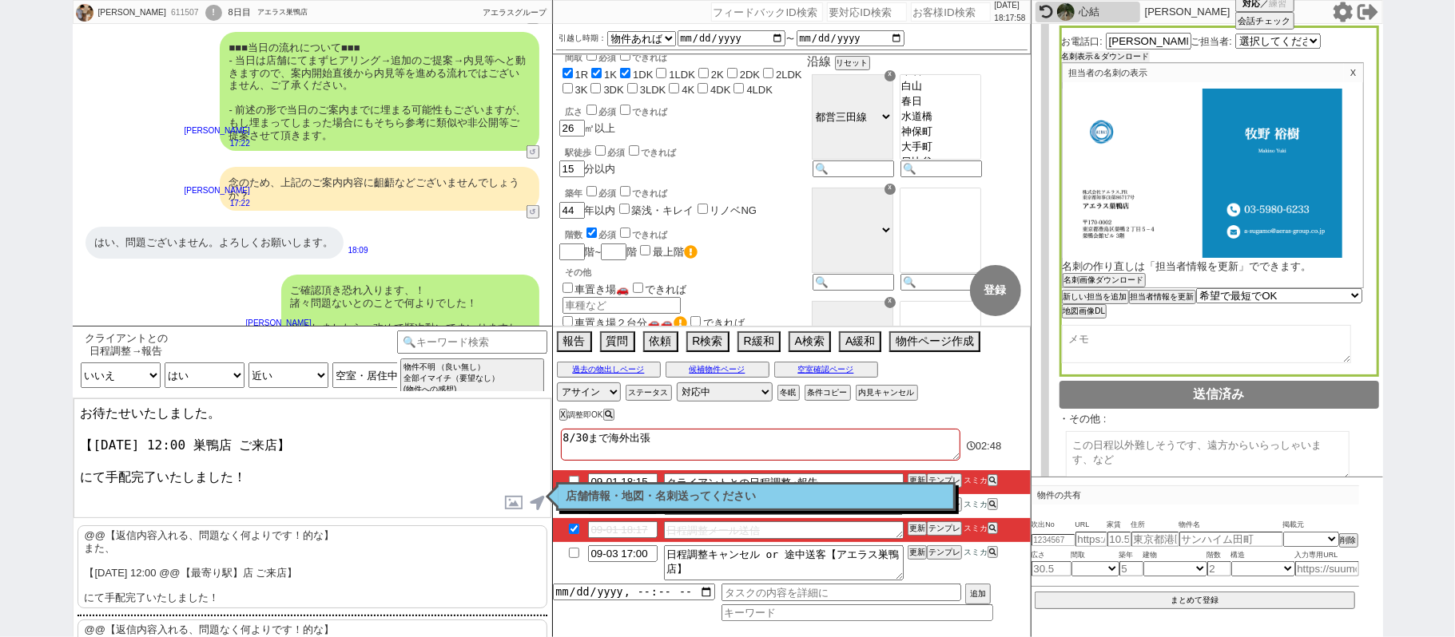
scroll to position [489, 0]
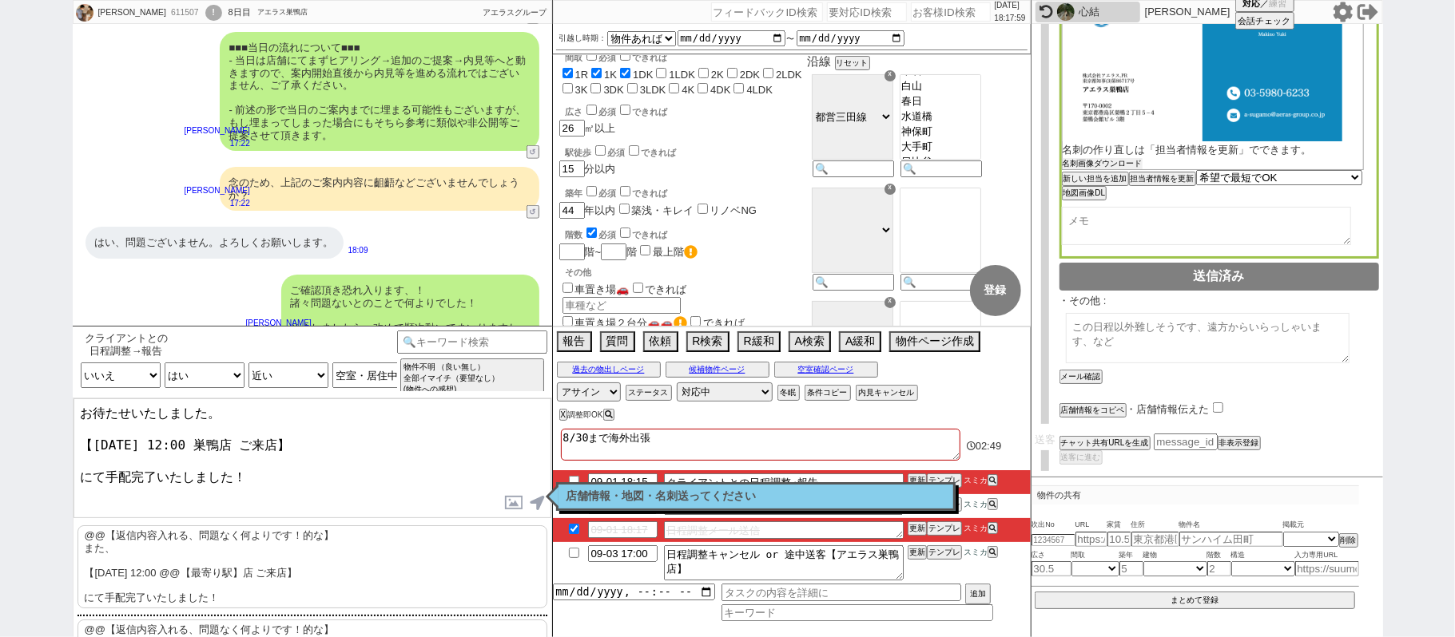
click at [1117, 166] on button "名刺画像ダウンロード" at bounding box center [1102, 163] width 80 height 11
drag, startPoint x: 1454, startPoint y: 216, endPoint x: 1391, endPoint y: 304, distance: 108.8
click at [1454, 216] on div "Akihiko Hitomi 611507 ! 0 8日目 アエラス巣鴨店 冬眠中 自社客 アエラスグループ スミカ_BPO チャット全表示 2025-09-…" at bounding box center [727, 318] width 1455 height 637
click at [350, 465] on textarea "お待たせいたしました。 【9月4日(木) 12:00 巣鴨店 ご来店】 にて手配完了いたしました！" at bounding box center [312, 459] width 478 height 120
checkbox input "true"
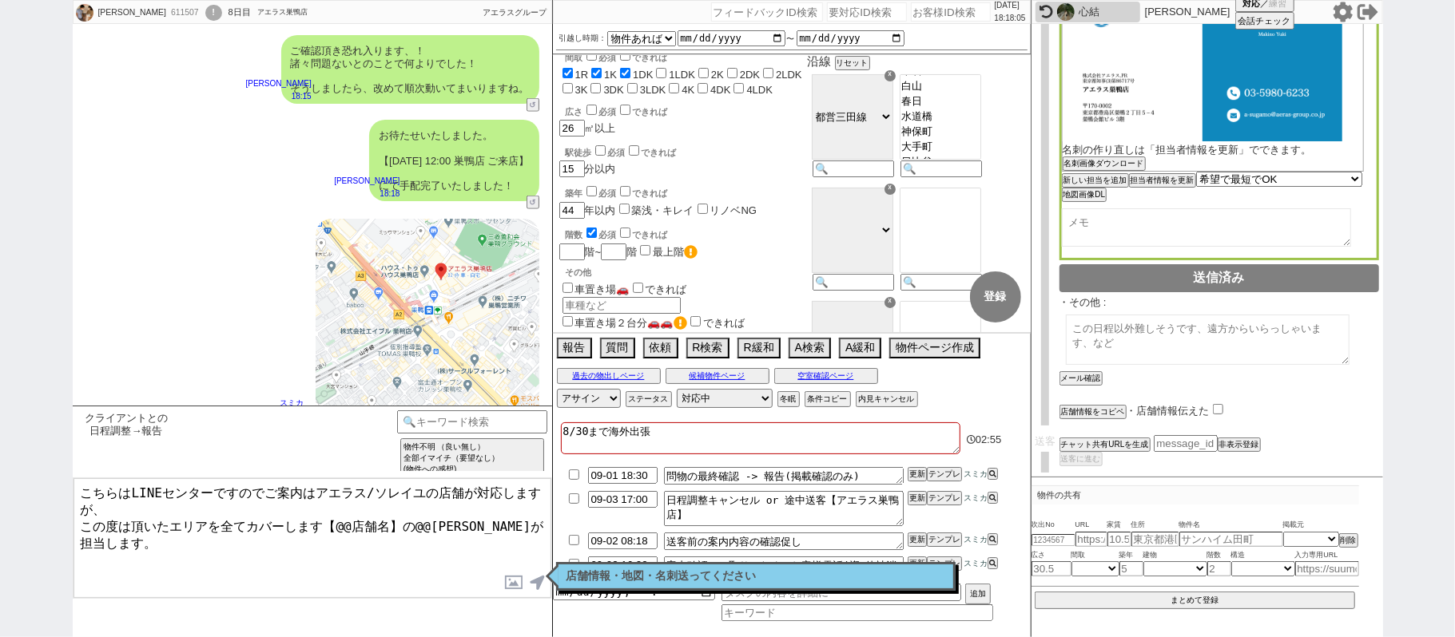
scroll to position [490, 0]
click at [1116, 407] on button "店舗情報をコピペ" at bounding box center [1091, 411] width 64 height 11
type textarea "こちらはLINEセンターですのでご案内はアエラス/ソレイユの店舗が対応しますが、 この度は頂いたエリアを全てカバーします【@@店舗名】の@@大竹が担当します。…"
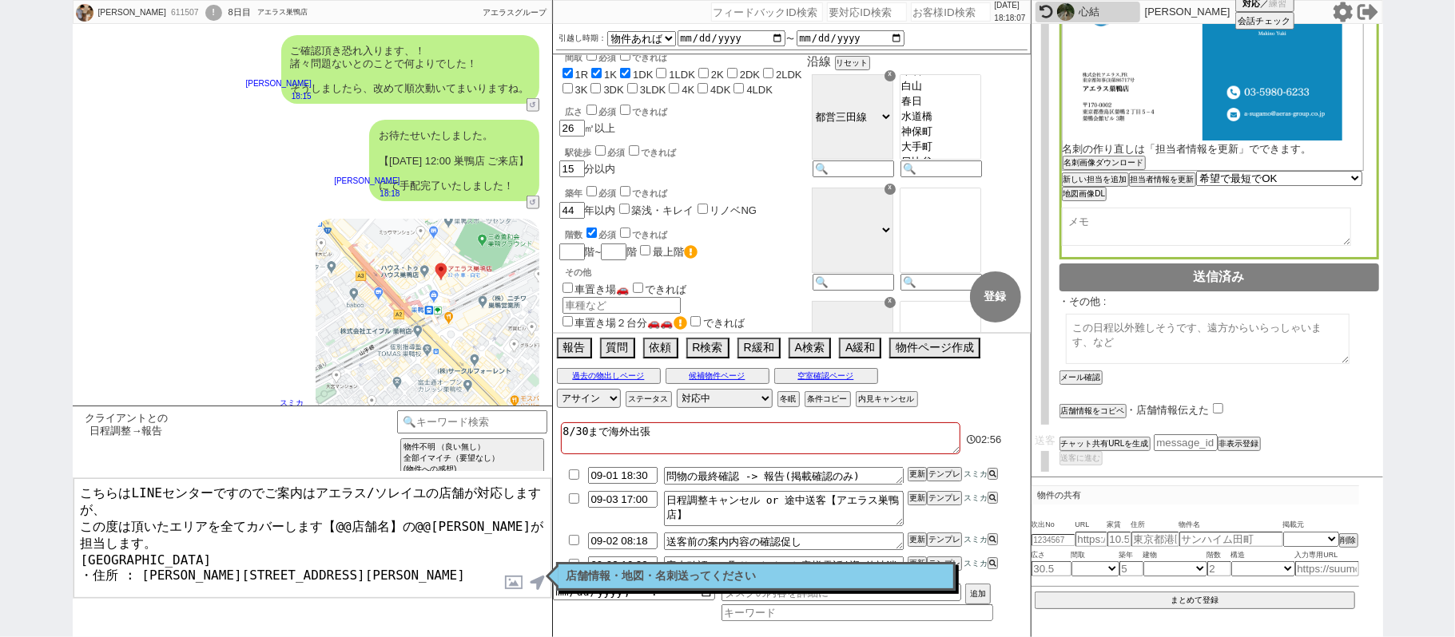
click at [1216, 407] on input "checkbox" at bounding box center [1218, 408] width 10 height 10
checkbox input "true"
click at [81, 532] on textarea "こちらはLINEセンターですのでご案内はアエラス/ソレイユの店舗が対応しますが、 この度は頂いたエリアを全てカバーします【@@店舗名】の@@大竹が担当します。…" at bounding box center [312, 539] width 478 height 120
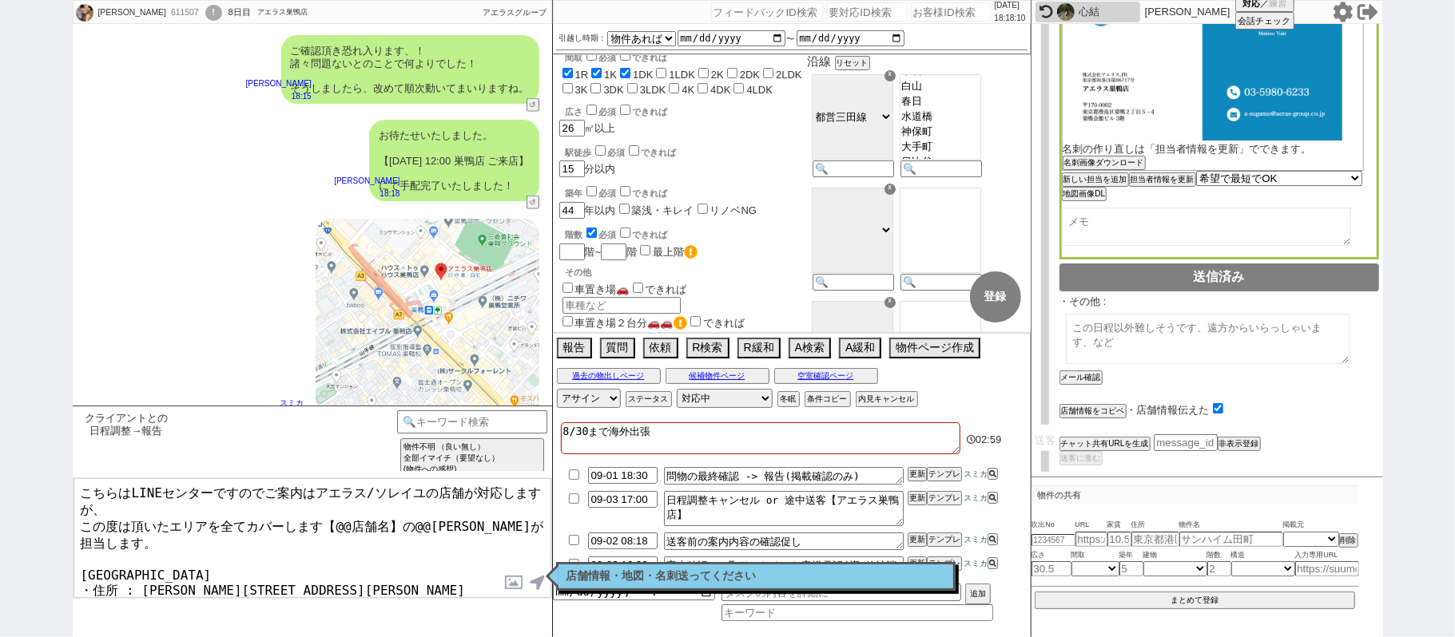
click at [183, 543] on textarea "こちらはLINEセンターですのでご案内はアエラス/ソレイユの店舗が対応しますが、 この度は頂いたエリアを全てカバーします【@@店舗名】の@@大竹が担当します。…" at bounding box center [312, 539] width 478 height 120
click at [337, 521] on textarea "こちらはLINEセンターですのでご案内はアエラス/ソレイユの店舗が対応しますが、 この度は頂いたエリアを全てカバーします【@@店舗名】の@@大竹が担当します。…" at bounding box center [312, 539] width 478 height 120
click at [384, 521] on textarea "こちらはLINEセンターですのでご案内はアエラス/ソレイユの店舗が対応しますが、 この度は頂いたエリアを全てカバーします【@@店舗名】の@@大竹が担当します。…" at bounding box center [312, 539] width 478 height 120
paste textarea "アエラス巣鴨店"
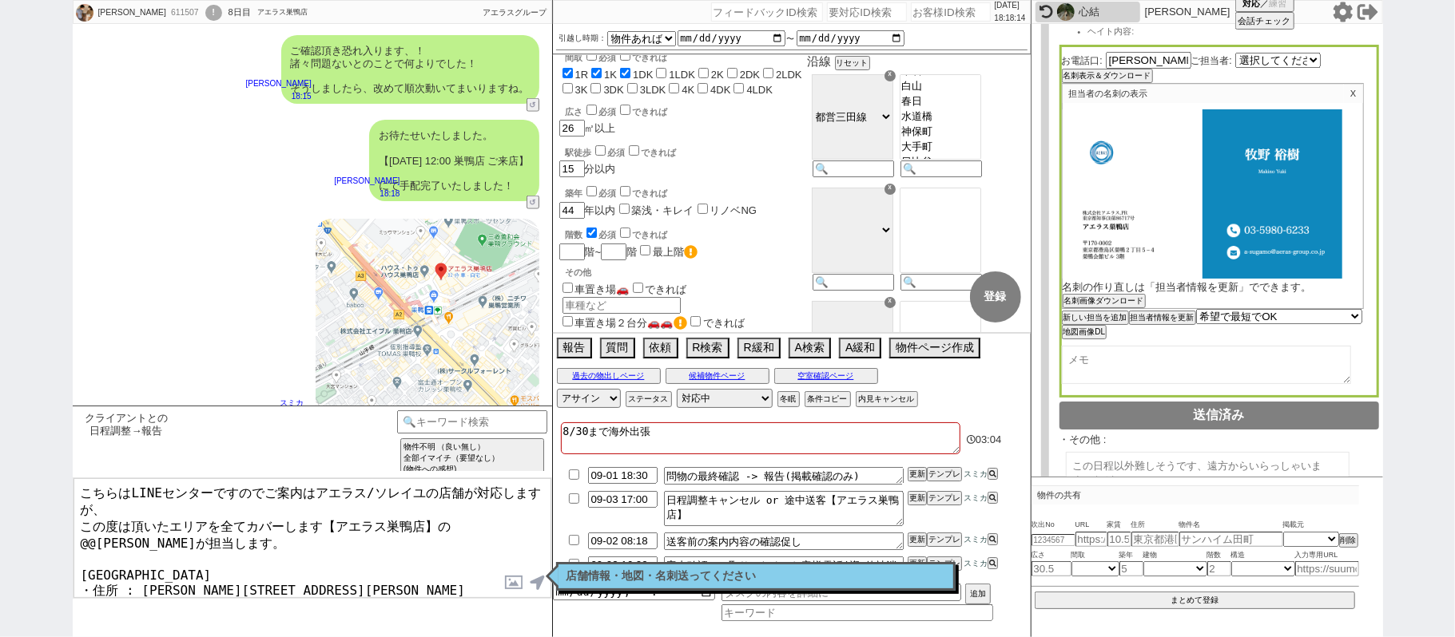
scroll to position [170, 0]
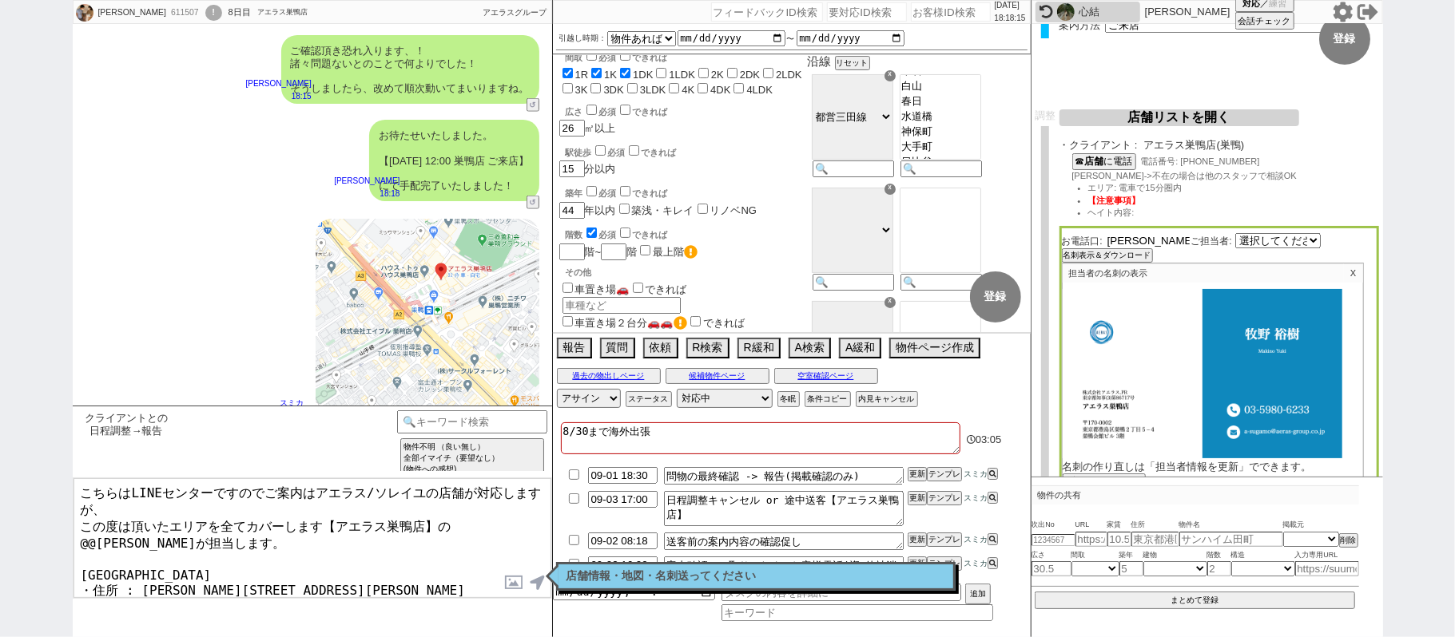
drag, startPoint x: 1141, startPoint y: 241, endPoint x: 975, endPoint y: 249, distance: 165.6
click at [1032, 240] on div "調整 店舗リストを開く 案内不要と募集終了以外の物件から店舗を選定 再選定 条件を満たしている店舗（優先度順） エリア 店舗名 売上 （万） 送客数 定休日 …" at bounding box center [1206, 430] width 351 height 643
drag, startPoint x: 458, startPoint y: 518, endPoint x: 486, endPoint y: 518, distance: 28.8
click at [486, 518] on textarea "こちらはLINEセンターですのでご案内はアエラス/ソレイユの店舗が対応しますが、 この度は頂いたエリアを全てカバーします【アエラス巣鴨店】の@@大竹が担当しま…" at bounding box center [312, 539] width 478 height 120
paste textarea "牧野"
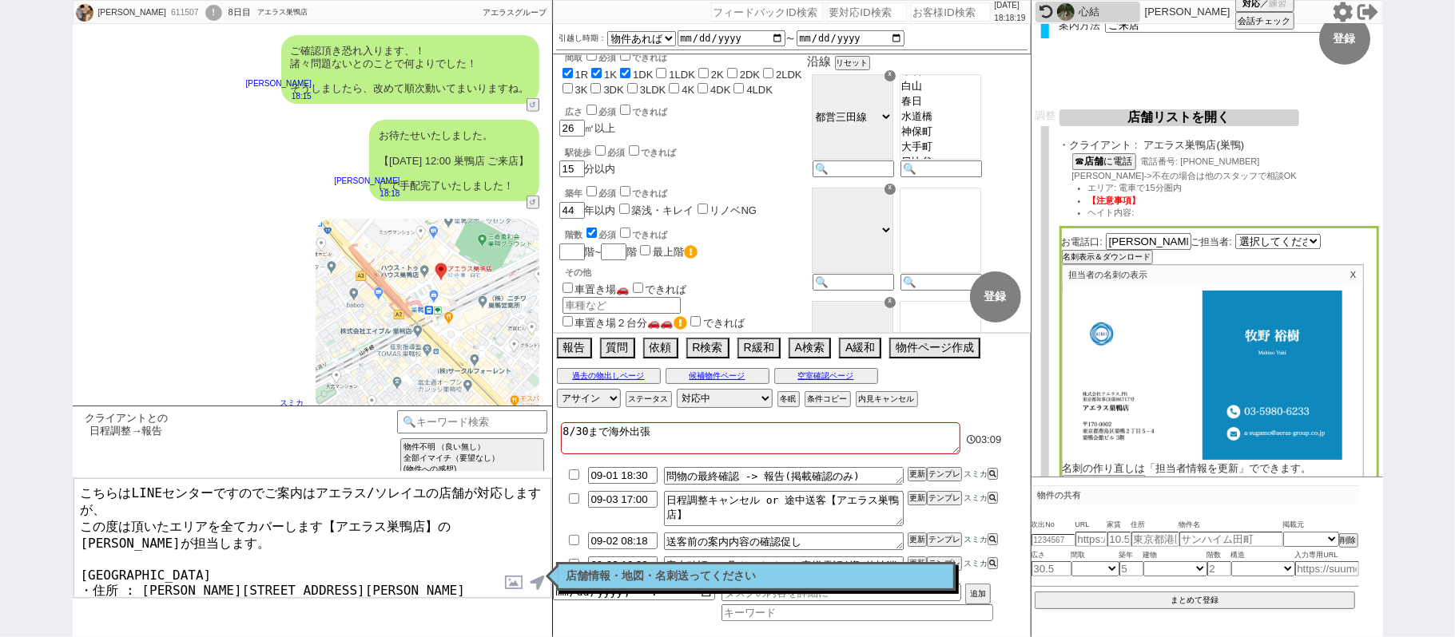
type textarea "こちらはLINEセンターですのでご案内はアエラス/ソレイユの店舗が対応しますが、 この度は頂いたエリアを全てカバーします【アエラス巣鴨店】の牧野が担当します。…"
click at [518, 582] on label at bounding box center [515, 583] width 26 height 30
click at [0, 0] on input "file" at bounding box center [0, 0] width 0 height 0
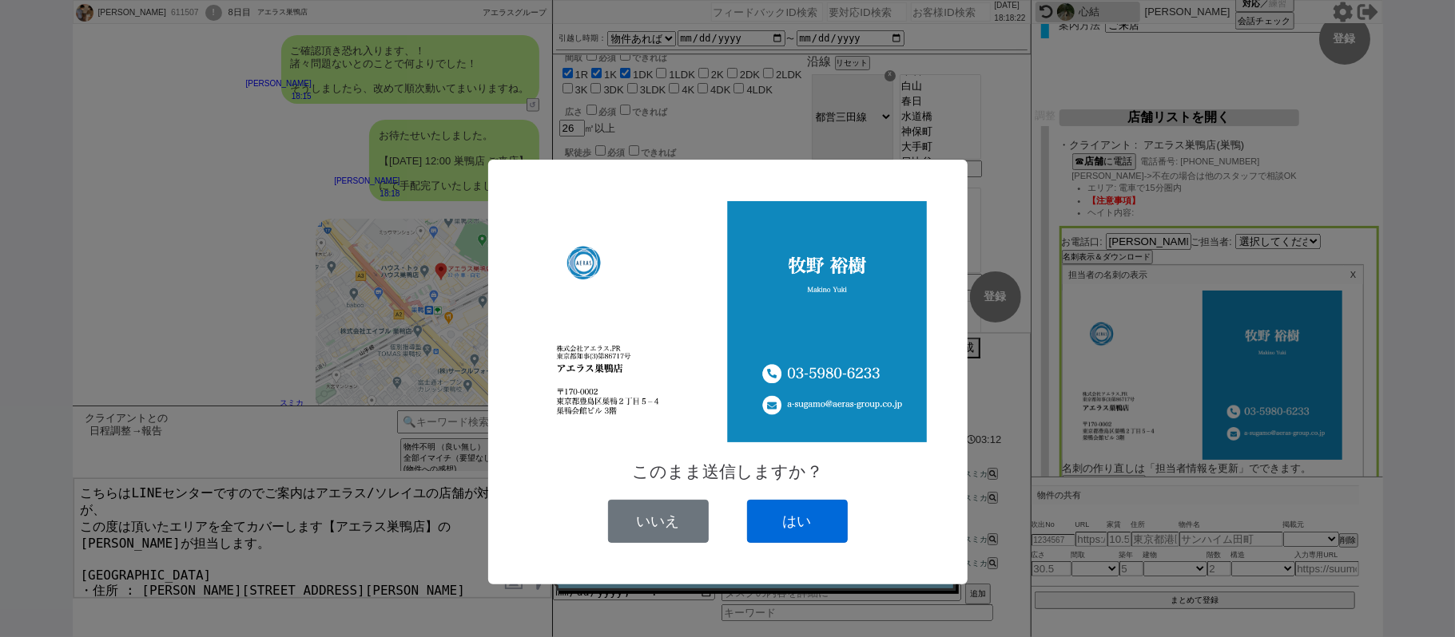
click at [760, 525] on button "はい" at bounding box center [797, 521] width 101 height 43
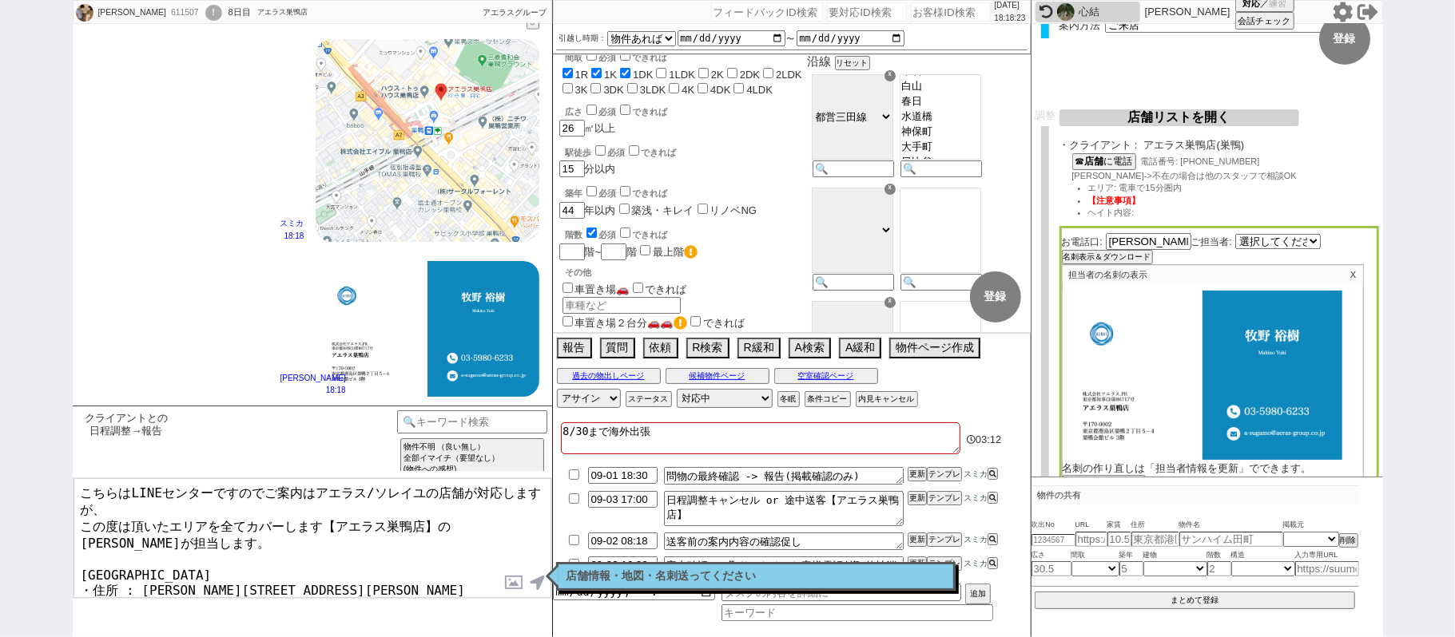
click at [479, 537] on textarea "こちらはLINEセンターですのでご案内はアエラス/ソレイユの店舗が対応しますが、 この度は頂いたエリアを全てカバーします【アエラス巣鴨店】の牧野が担当します。…" at bounding box center [312, 539] width 478 height 120
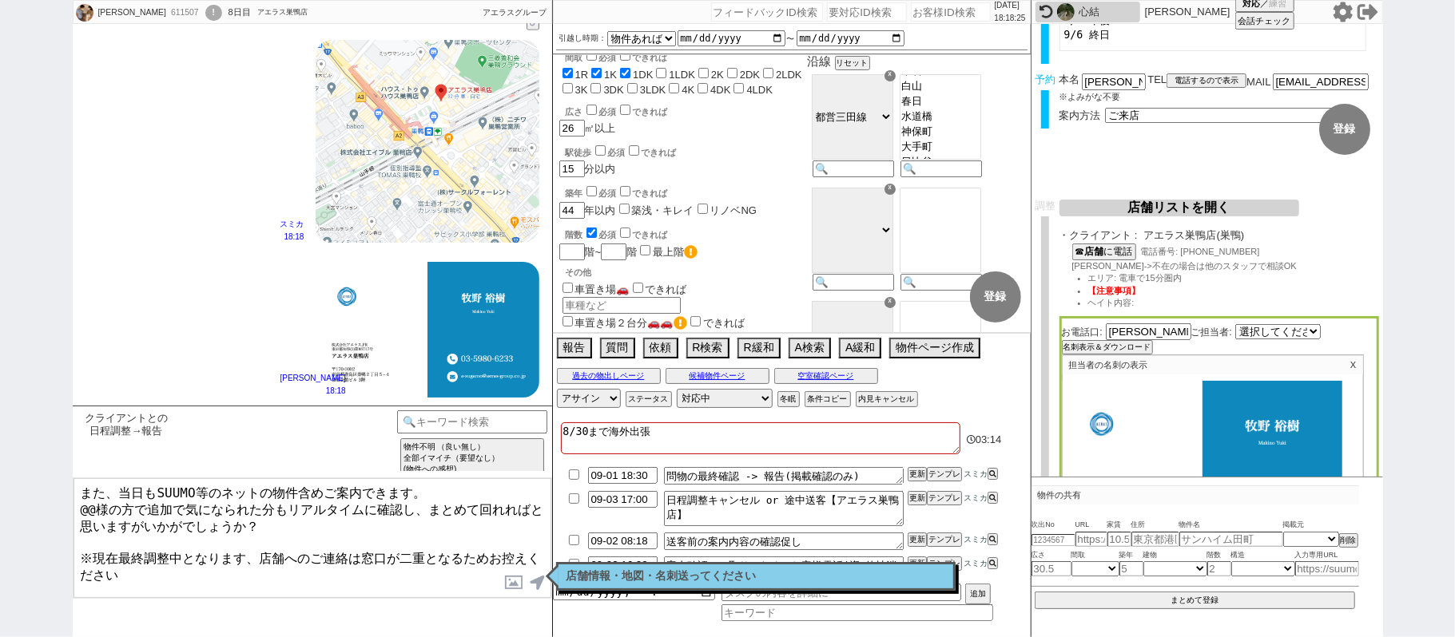
scroll to position [0, 0]
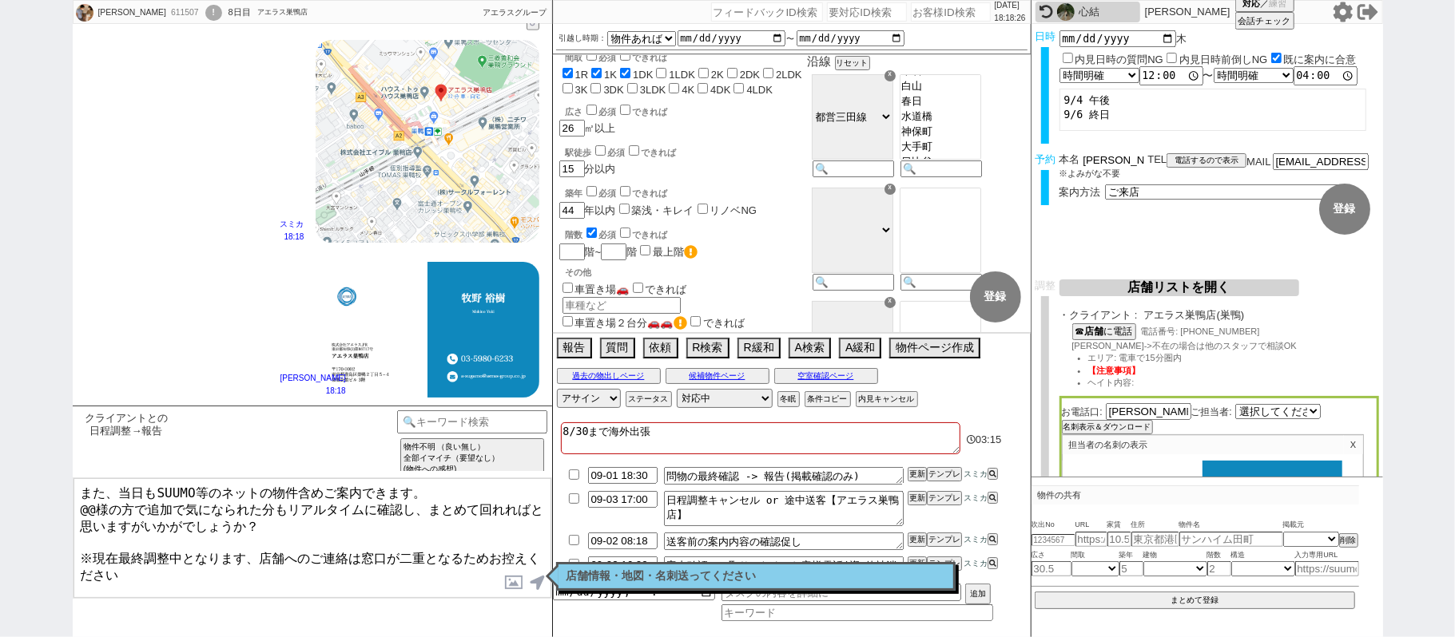
drag, startPoint x: 1104, startPoint y: 158, endPoint x: 774, endPoint y: 185, distance: 331.0
click at [1021, 157] on div "Akihiko Hitomi 611507 ! 0 8日目 アエラス巣鴨店 冬眠中 自社客 アエラスグループ スミカ_BPO チャット全表示 2025-09-…" at bounding box center [728, 318] width 1310 height 637
click at [94, 503] on textarea "また、当日もSUUMO等のネットの物件含めご案内できます。 @@様の方で追加で気になられた分もリアルタイムに確認し、まとめて回れればと思いますがいかがでしょう…" at bounding box center [312, 539] width 478 height 120
paste textarea "人見"
type textarea "また、当日もSUUMO等のネットの物件含めご案内できます。 人見様の方で追加で気になられた分もリアルタイムに確認し、まとめて回れればと思いますがいかがでしょう…"
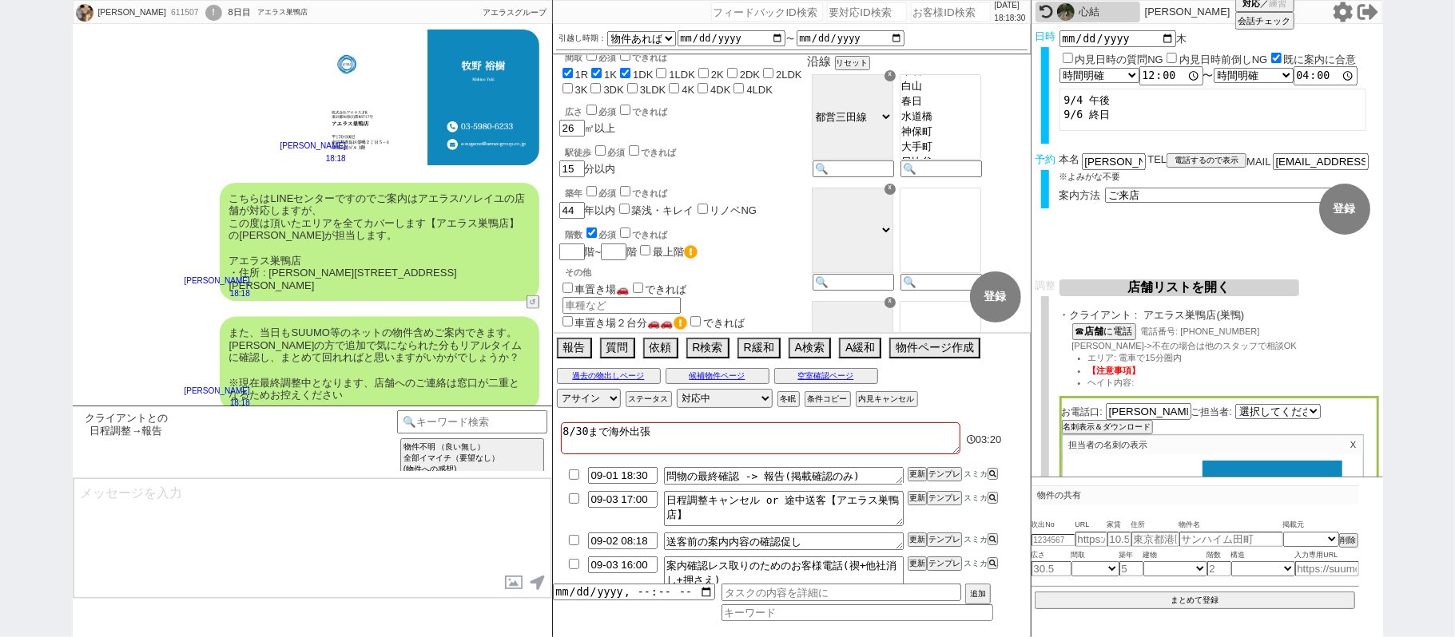
type textarea "※案内時の店舗状況次第では担当が変更になります、ご了承ください ※もし担当が変更になった場合でも、本LINEの内容は全て引き継がれておりスムーズにご案内が可能…"
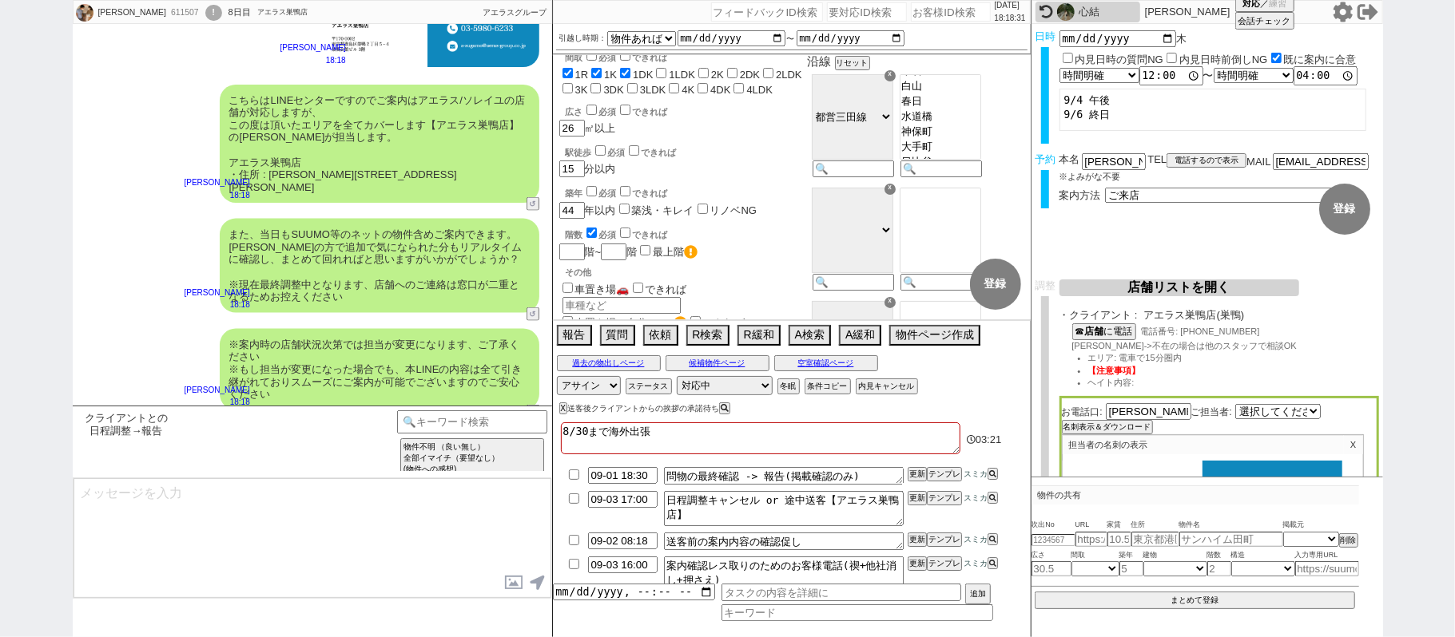
type input "09-01 18:33"
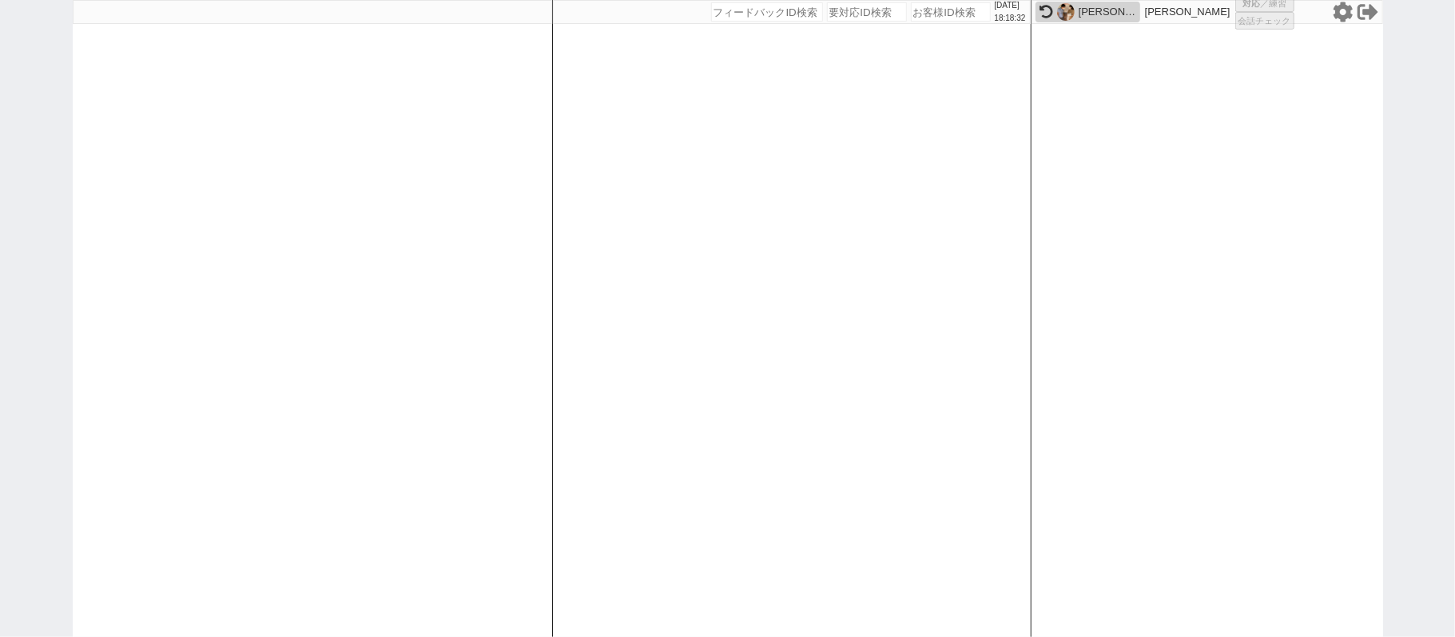
select select
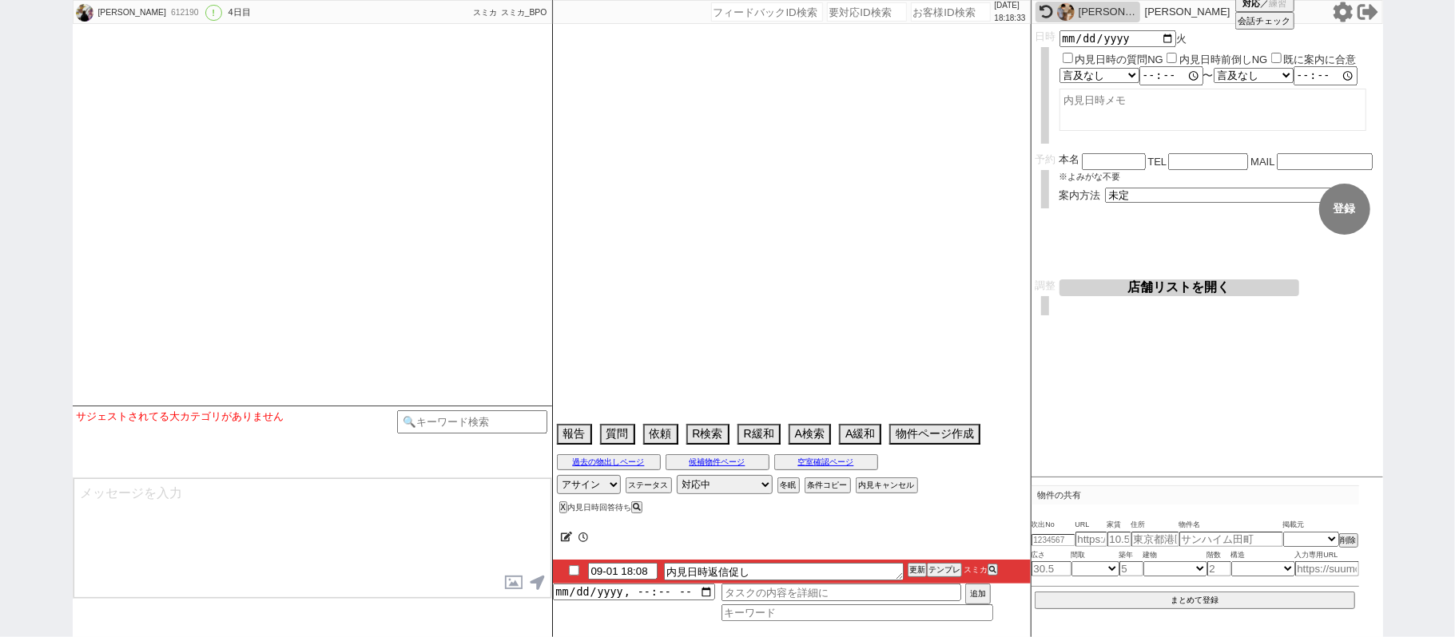
select select "2026"
select select "3"
select select "37"
select select "0"
select select "837"
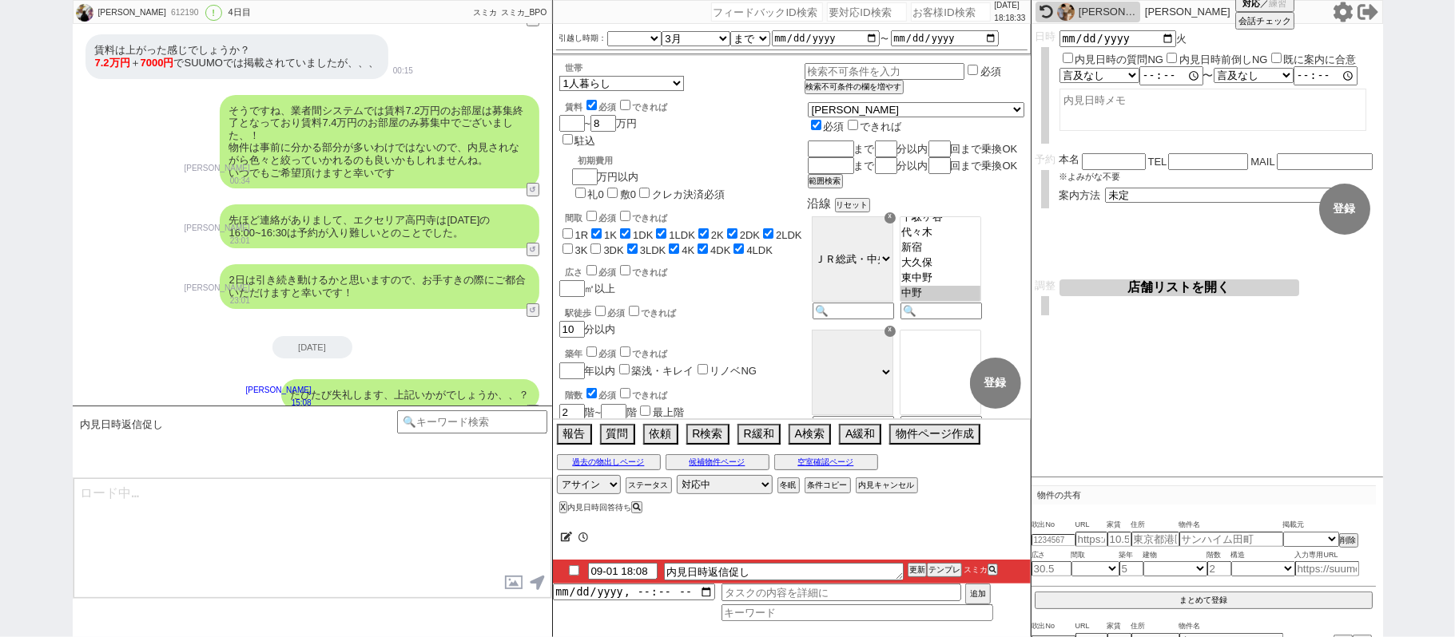
scroll to position [470, 0]
type textarea "@@@@@@@@@@@@@テンプレが入っておりません、強いの打ってテンプレに上げてメンションしてください！！！"
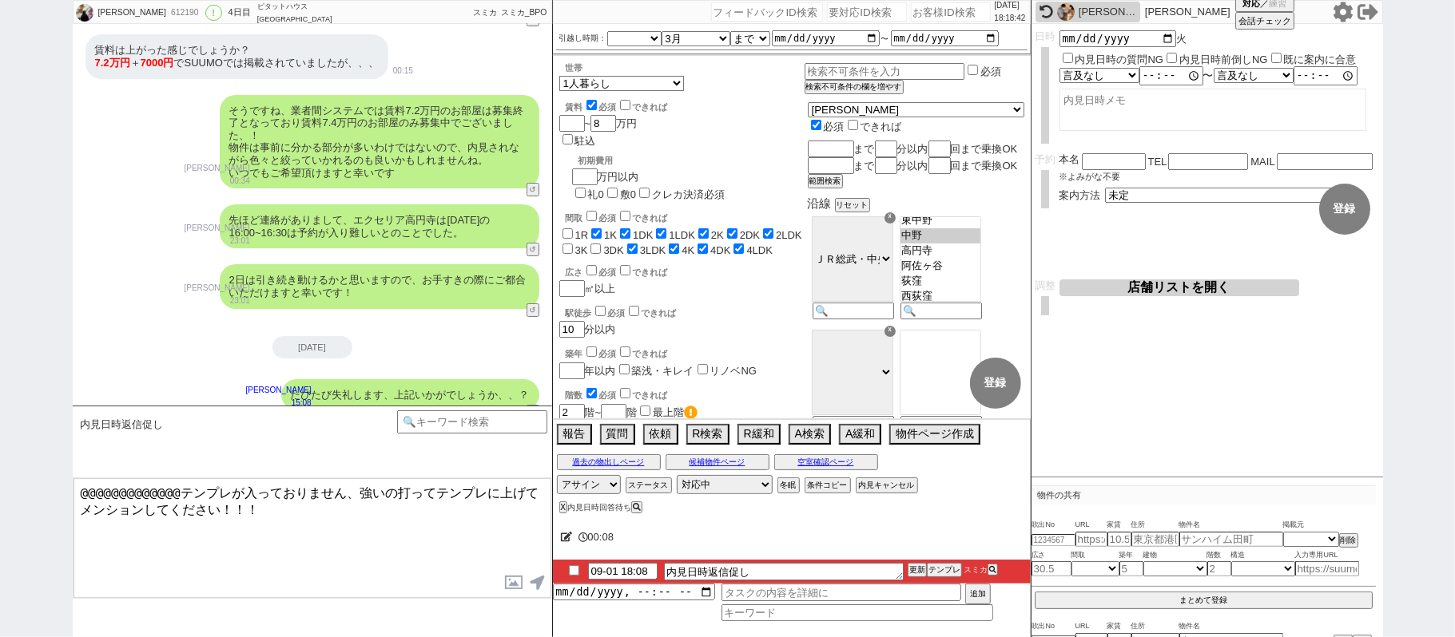
click at [569, 572] on input "checkbox" at bounding box center [573, 571] width 23 height 10
checkbox input "true"
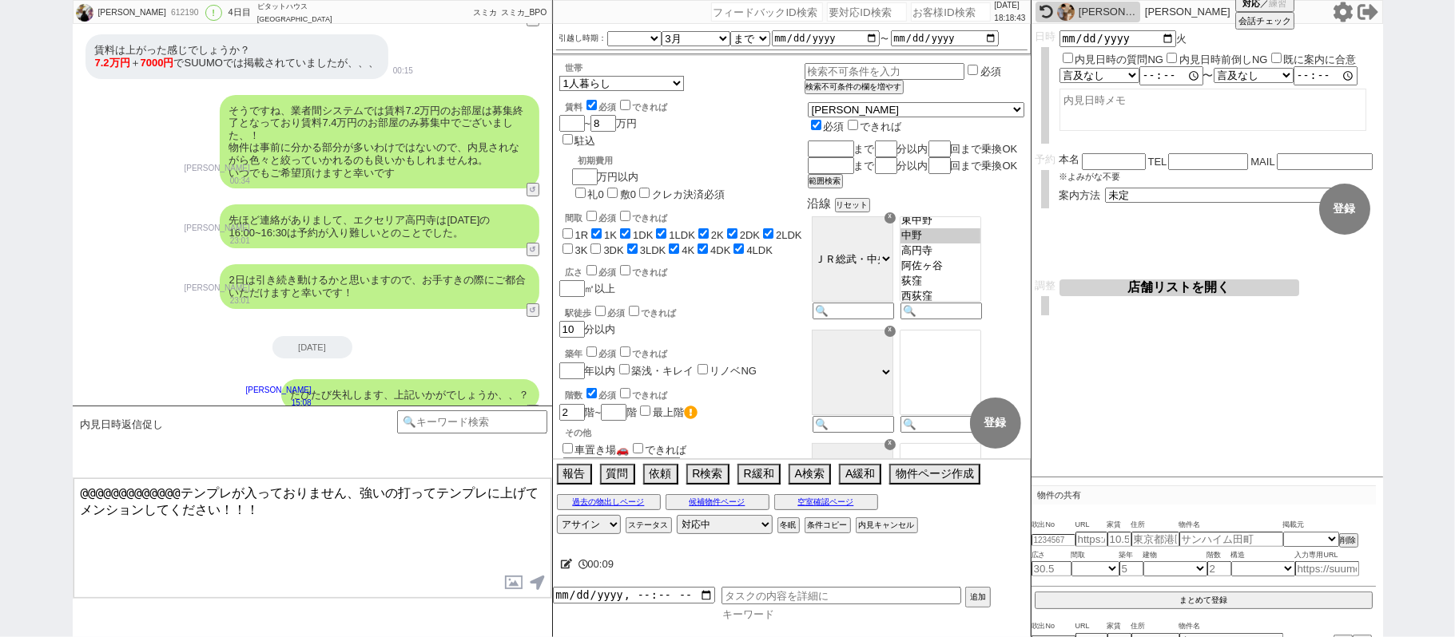
click at [816, 615] on input at bounding box center [857, 615] width 272 height 14
type input "バラ"
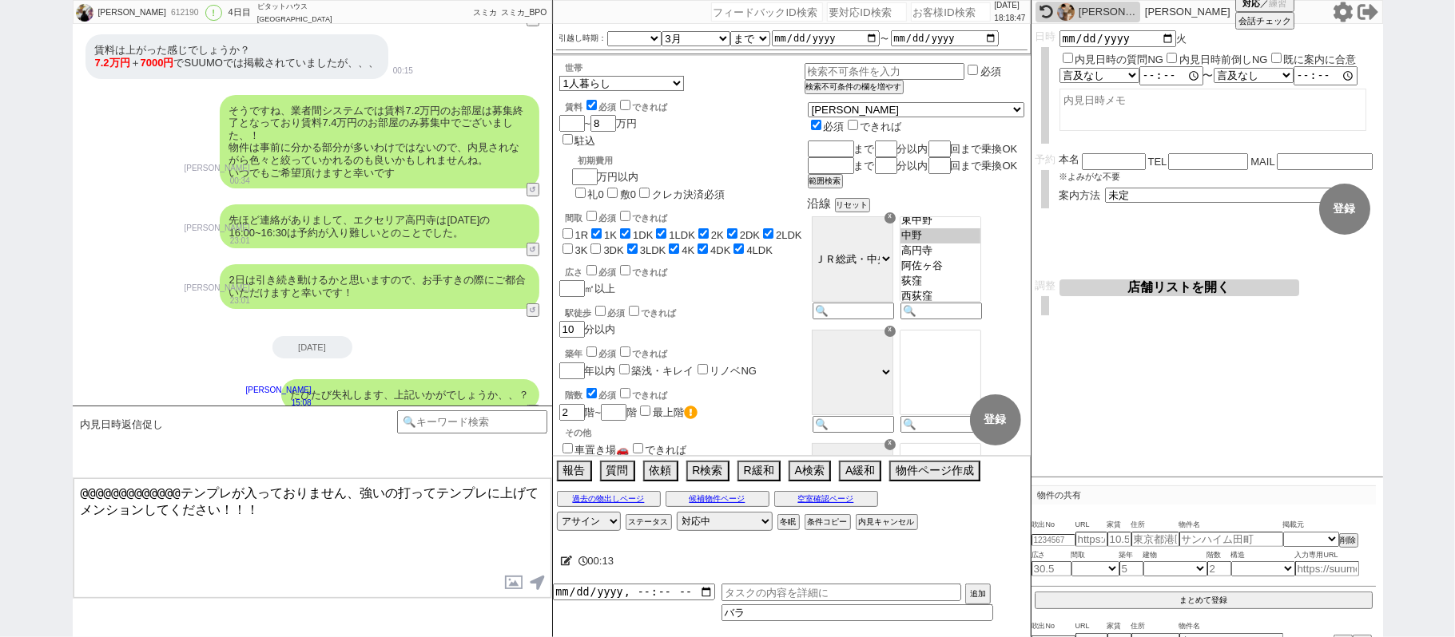
type input "（当日だが音信不通等の何等かの理由で）こちらから予約バラすときのメッセージ"
click at [609, 594] on input "datetime-local" at bounding box center [634, 591] width 162 height 14
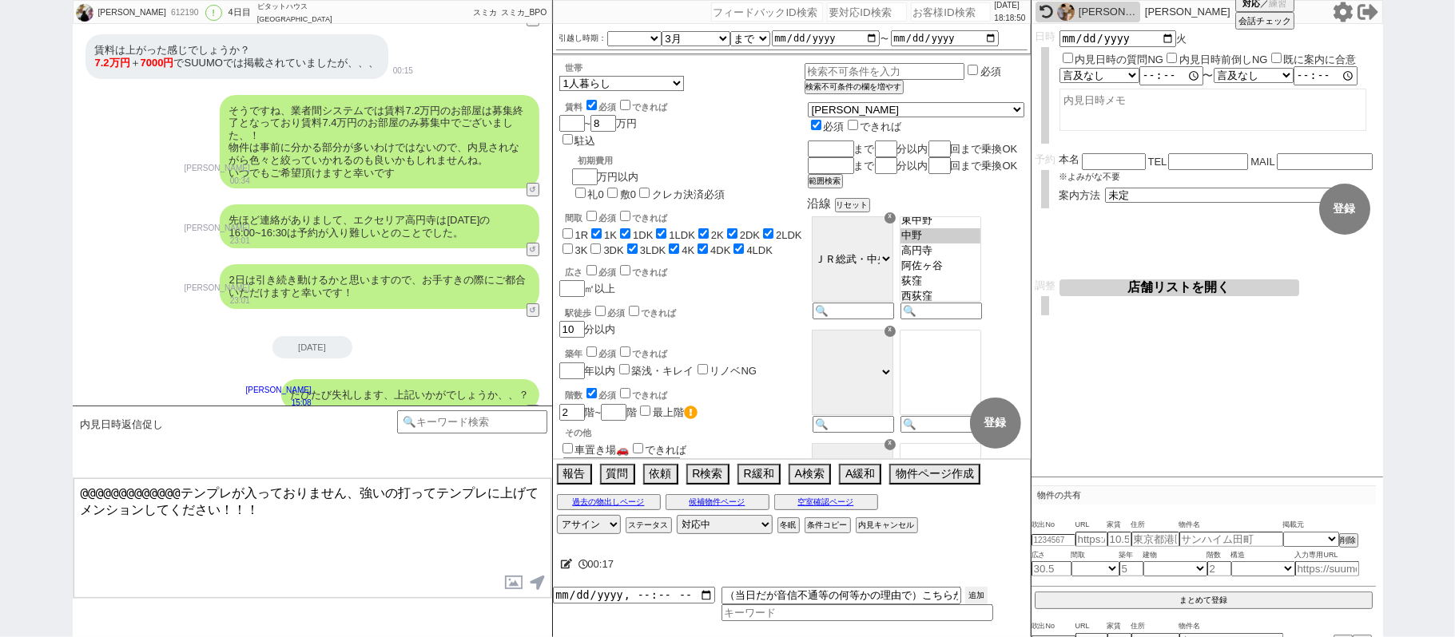
click at [978, 595] on button "追加" at bounding box center [976, 596] width 22 height 18
type input "[DATE]T18:00"
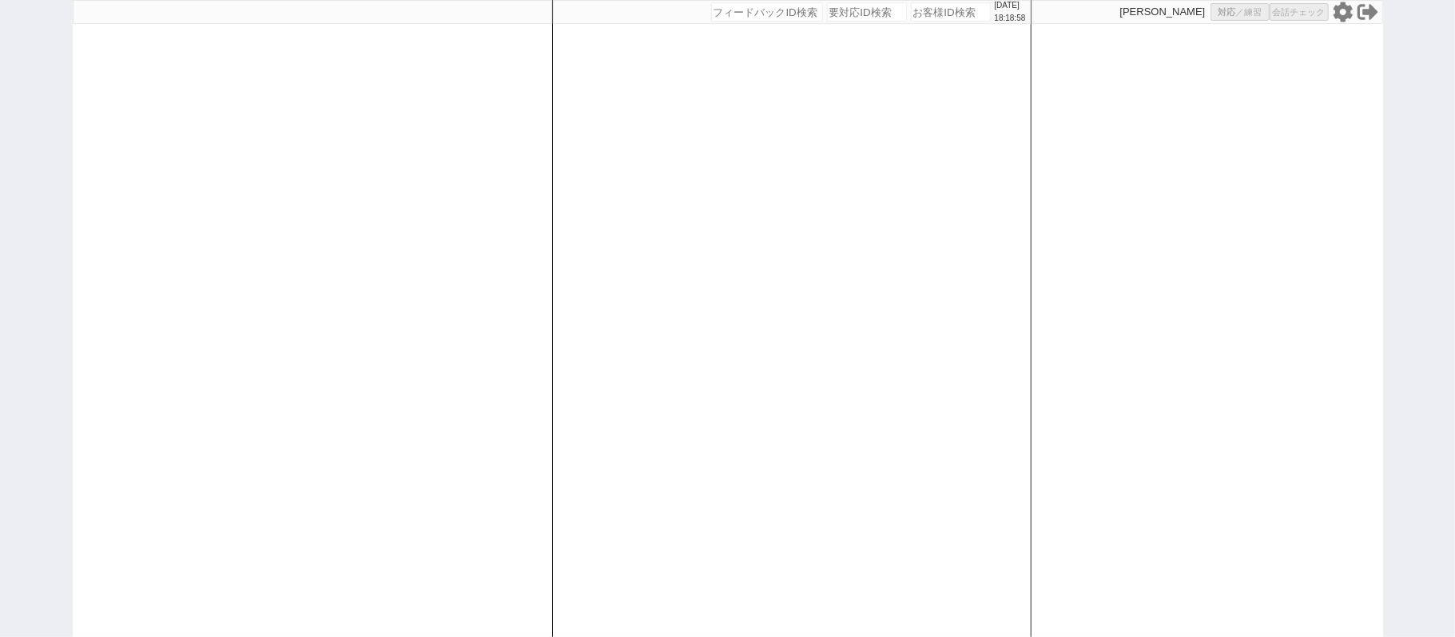
select select "1"
select select "3"
select select "2"
select select
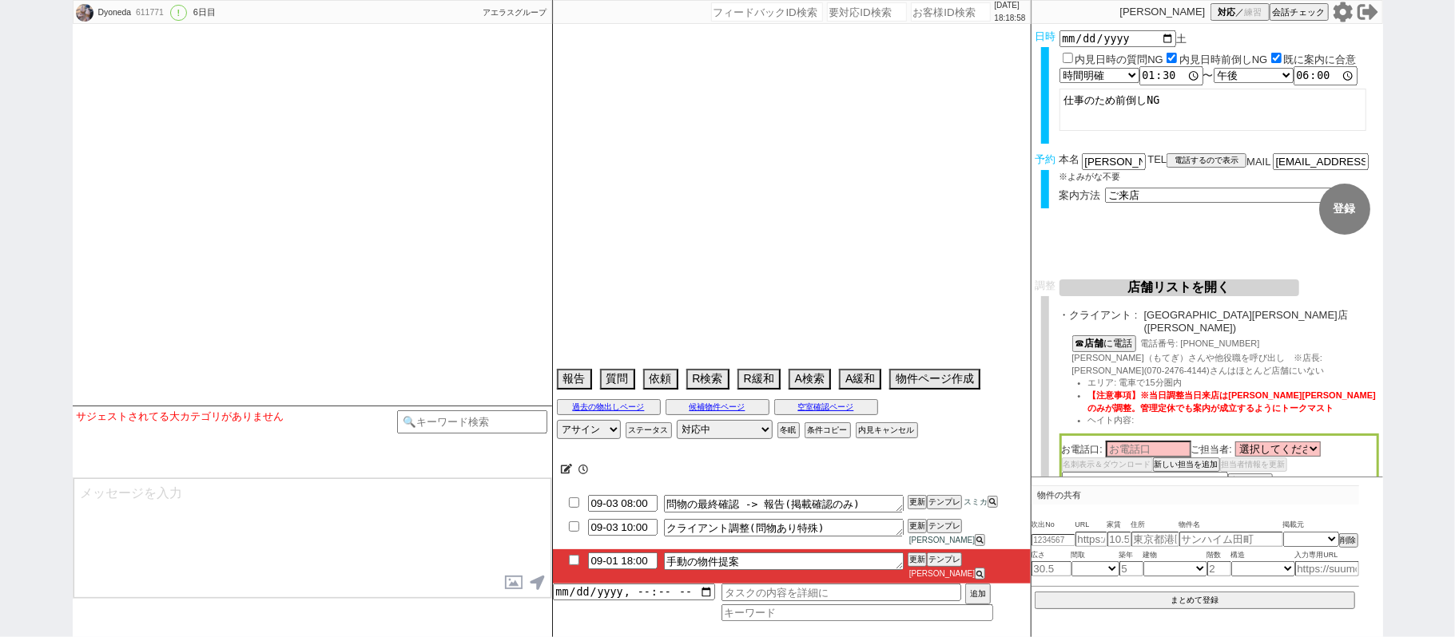
select select "2025"
select select "9"
select select "37"
select select "1"
select select "816"
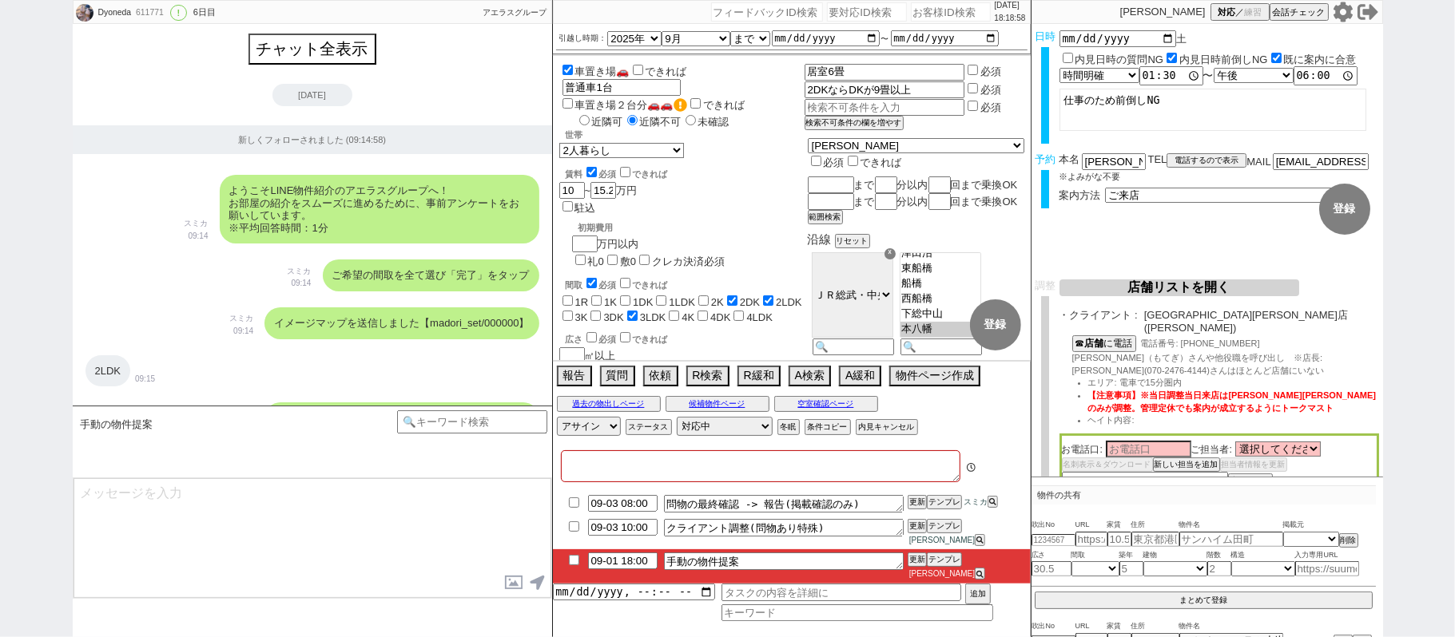
type textarea "@当日までの内見予約なし、ロイヤルパレス[PERSON_NAME]Ⅱ の希望高く、初めに[PERSON_NAME]希望"
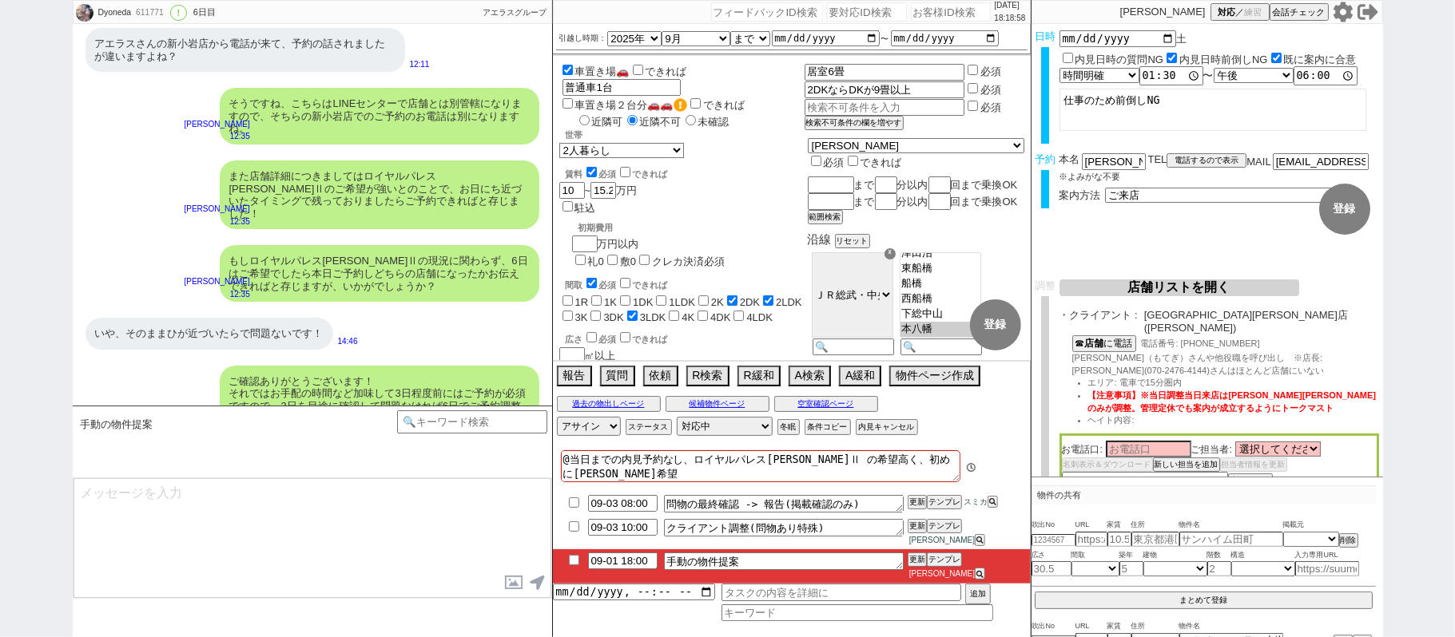
scroll to position [117, 0]
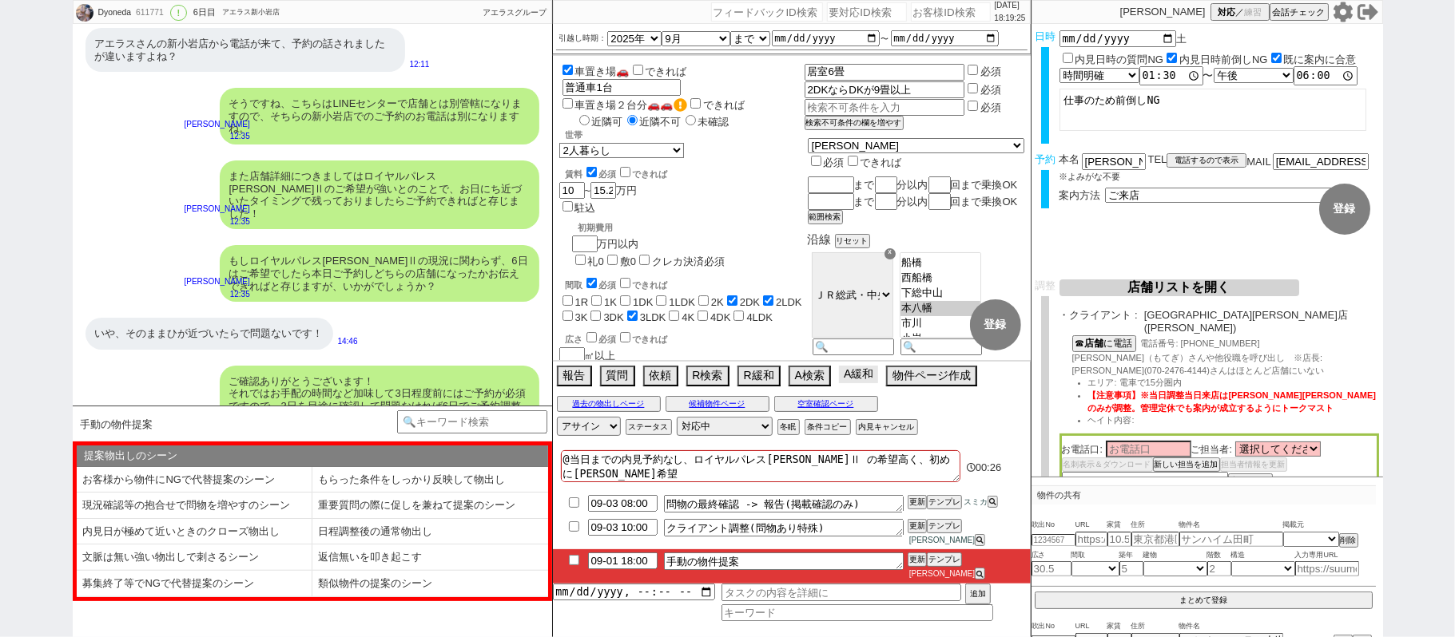
click at [864, 383] on button "A緩和" at bounding box center [858, 375] width 39 height 18
click at [576, 566] on input "checkbox" at bounding box center [573, 560] width 23 height 10
checkbox input "true"
click at [920, 566] on button "更新" at bounding box center [915, 559] width 16 height 11
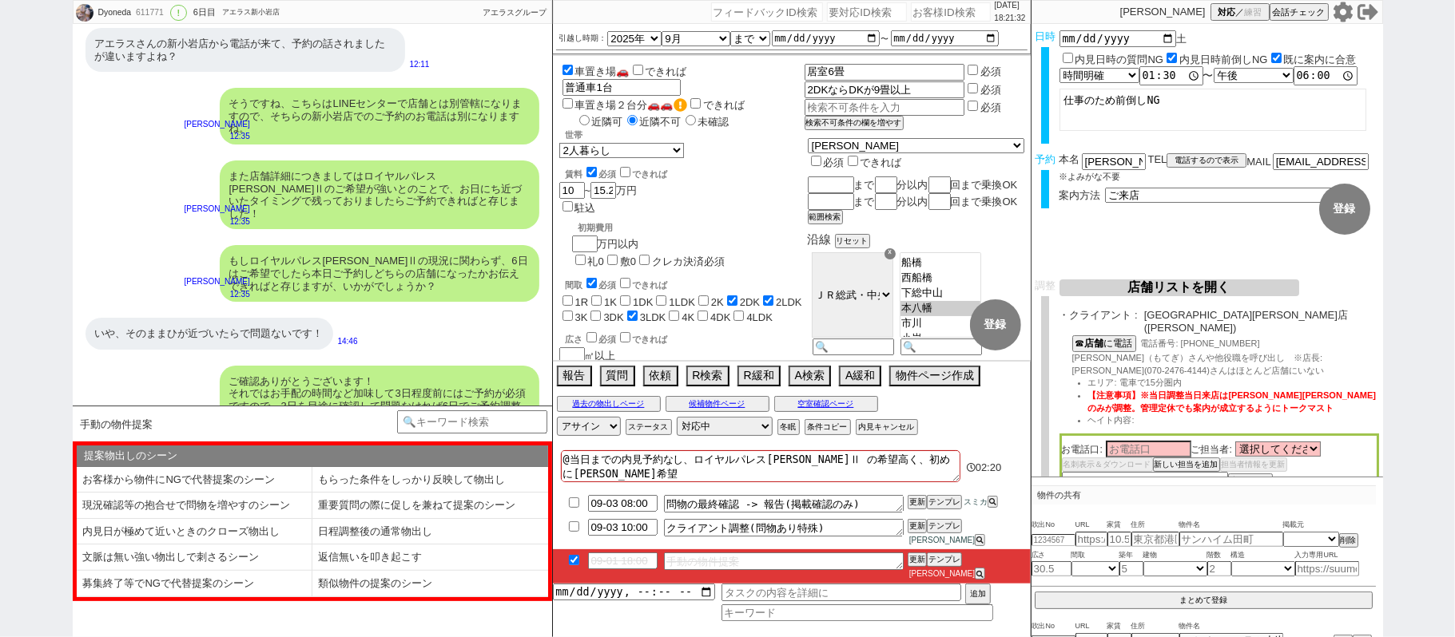
click at [920, 566] on li "09-01 18:00 手動の物件提案 更新 テンプレ [PERSON_NAME]" at bounding box center [792, 567] width 478 height 34
click at [920, 566] on button "更新" at bounding box center [915, 559] width 16 height 11
click at [918, 566] on button "更新" at bounding box center [915, 559] width 16 height 11
click at [917, 566] on button "更新" at bounding box center [915, 559] width 16 height 11
click at [915, 566] on button "更新" at bounding box center [915, 559] width 16 height 11
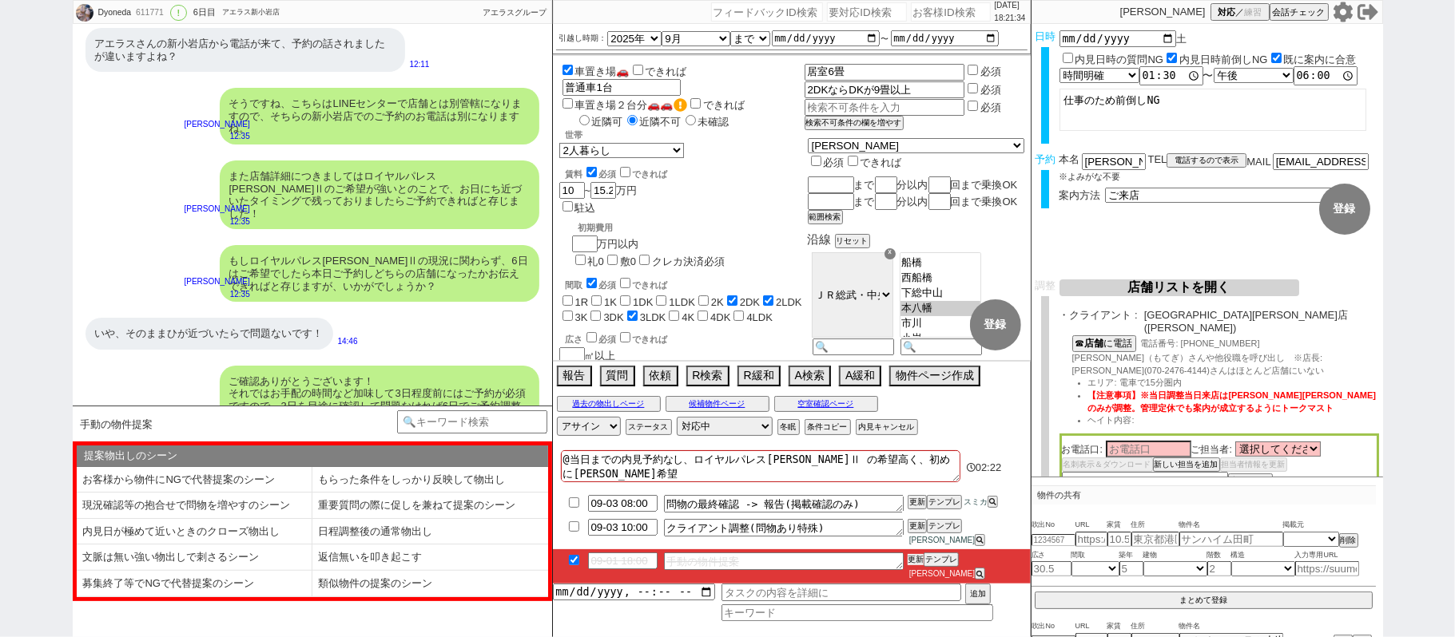
click at [914, 566] on button "更新" at bounding box center [915, 559] width 16 height 11
click at [911, 563] on li "09-01 18:00 手動の物件提案 更新 テンプレ 松井健太朗" at bounding box center [792, 567] width 478 height 34
click at [911, 566] on button "更新" at bounding box center [915, 559] width 16 height 11
drag, startPoint x: 911, startPoint y: 563, endPoint x: 927, endPoint y: 467, distance: 98.0
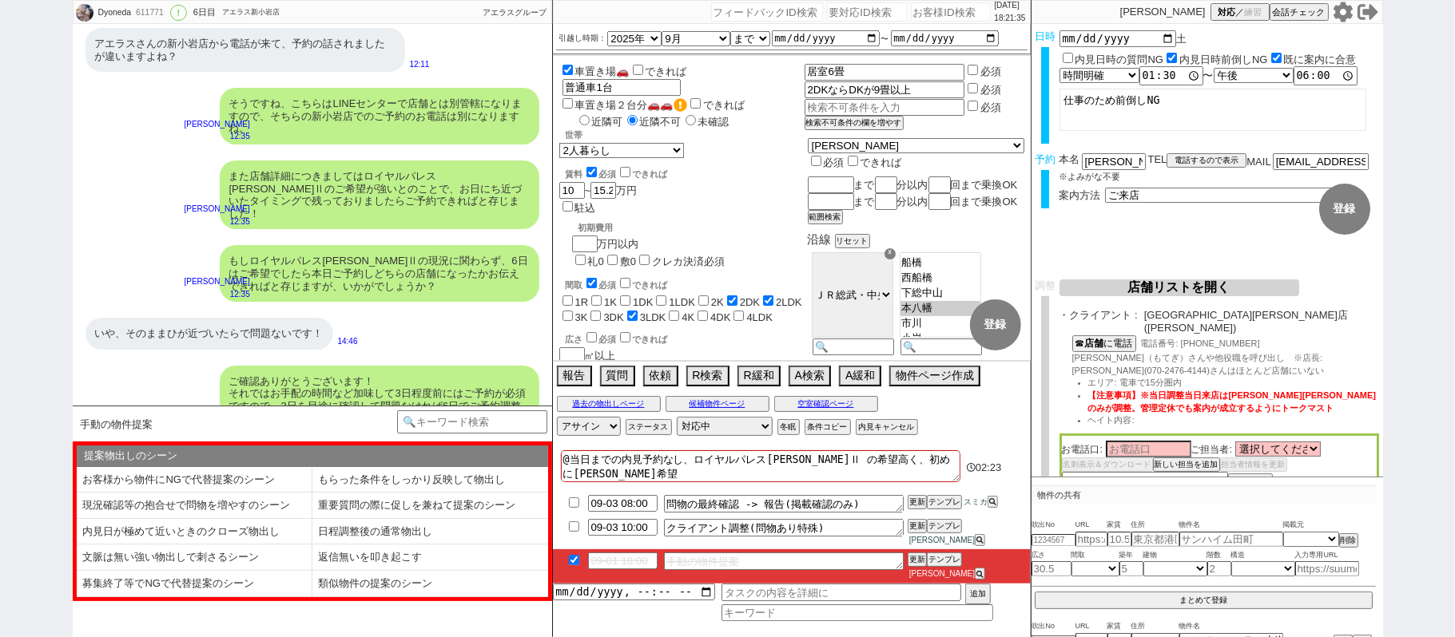
click at [911, 559] on ul "09-03 08:00 問物の最終確認 -> 報告(掲載確認のみ) 更新 テンプレ スミカ 09-03 10:00 クライアント調整(問物あり特殊) 更新 テ…" at bounding box center [792, 538] width 478 height 92
click at [946, 383] on button "物件ページ作成 今は物件がないので押せません" at bounding box center [933, 375] width 88 height 18
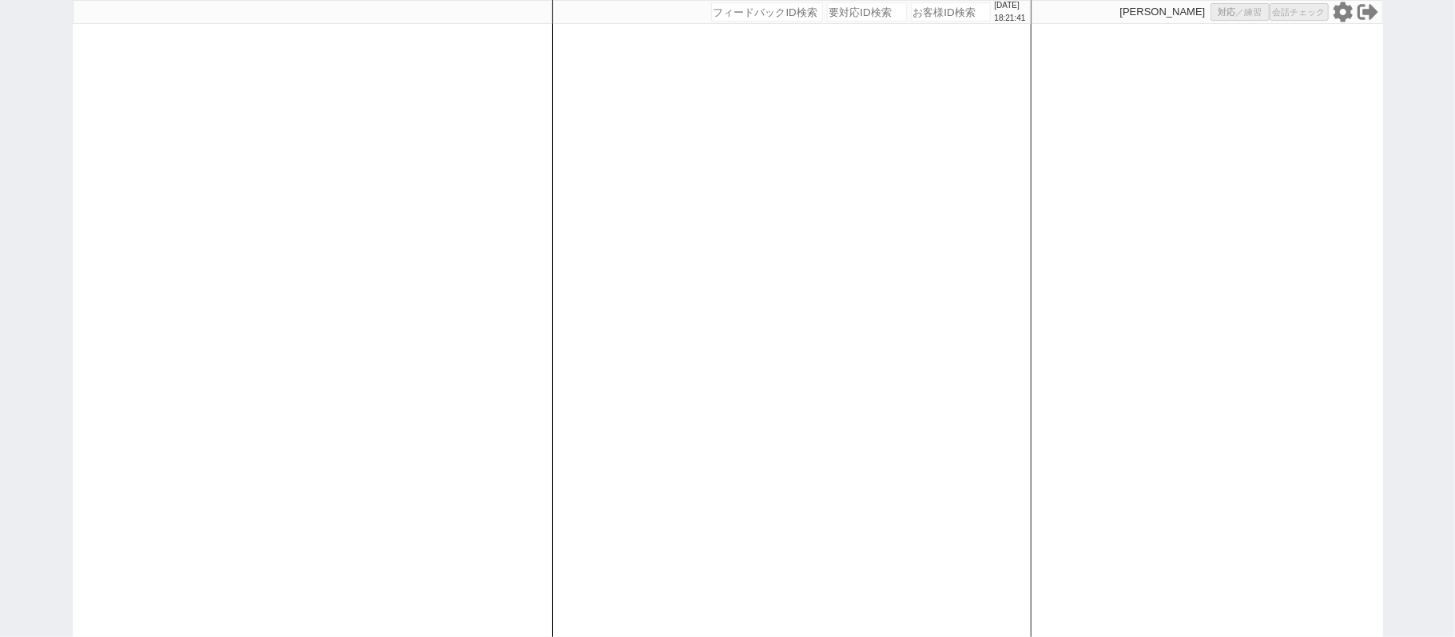
select select "1"
select select
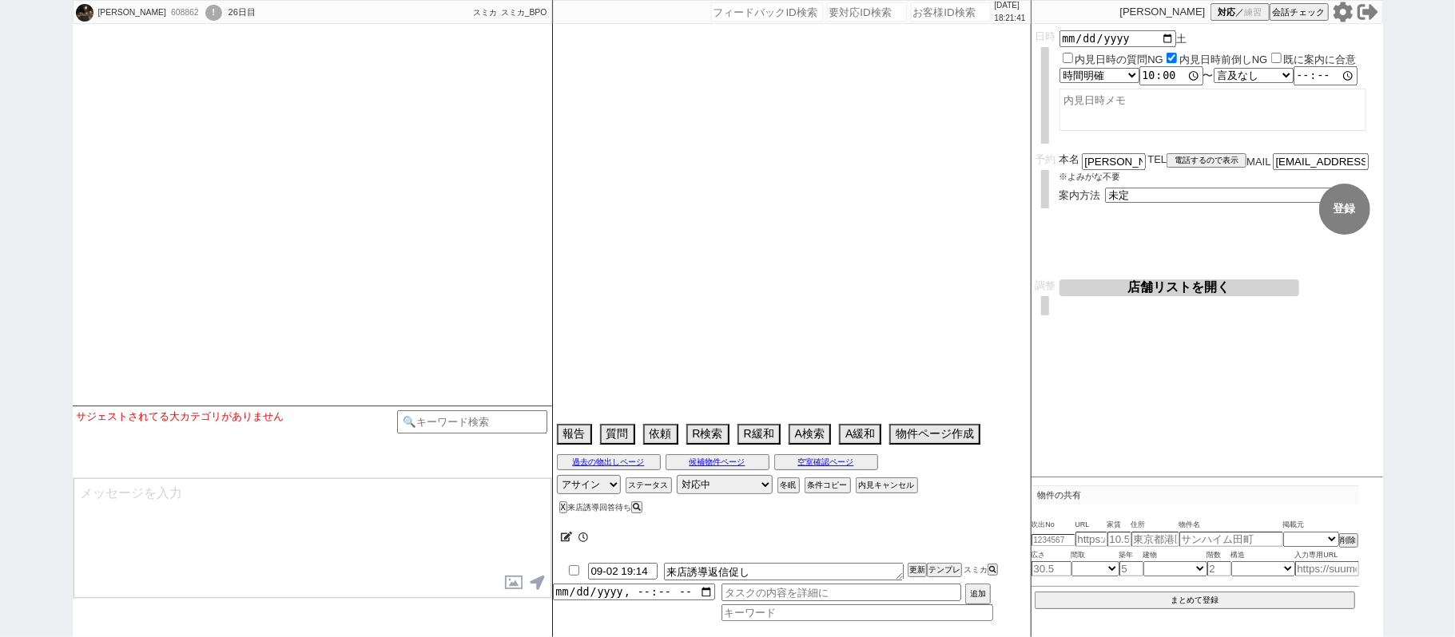
type textarea "他社：タウンハウジング[GEOGRAPHIC_DATA]（[GEOGRAPHIC_DATA]というスタッフがいる）"
select select
select select "15"
select select "1"
select select "35"
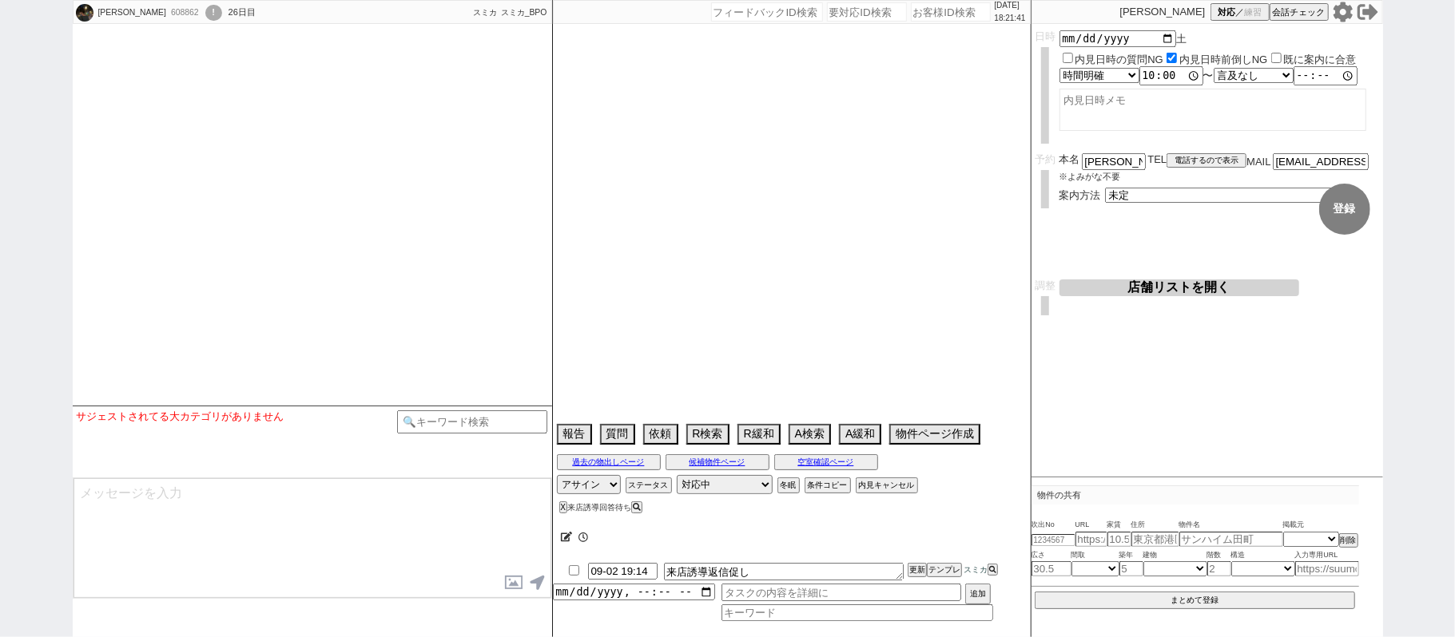
select select "[DATE]"
select select "70"
select select "[DATE]"
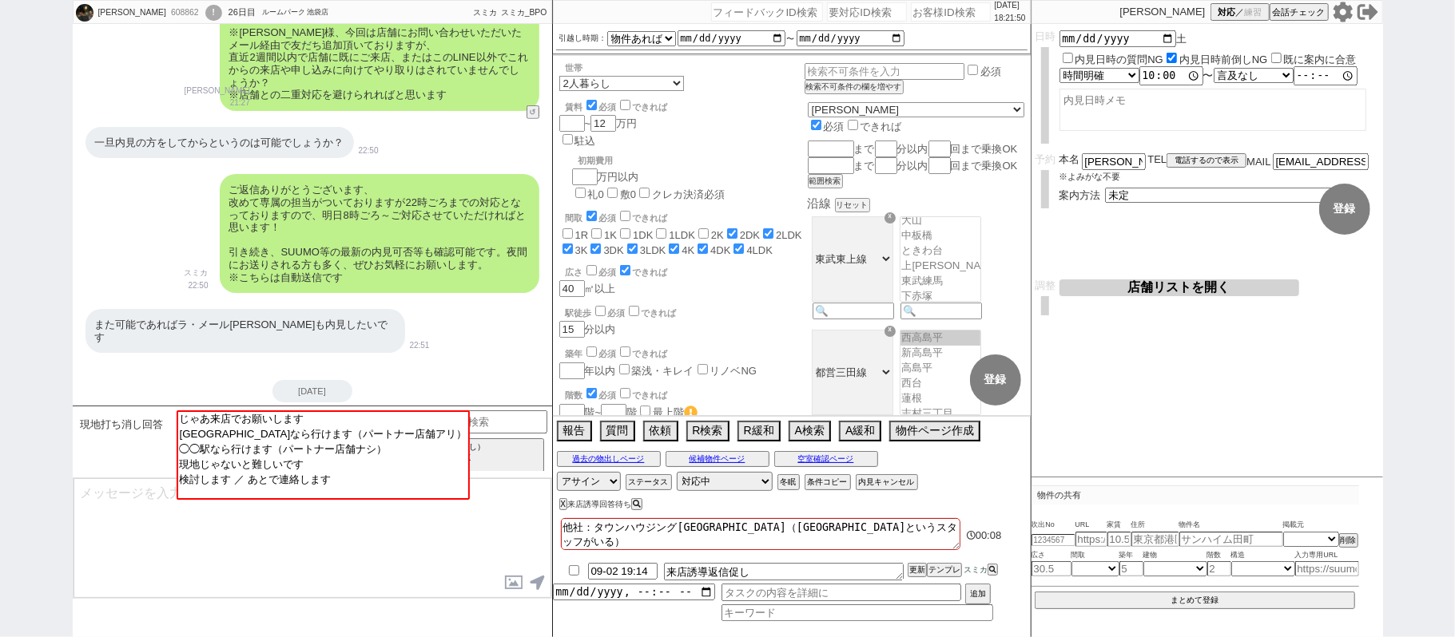
scroll to position [486, 0]
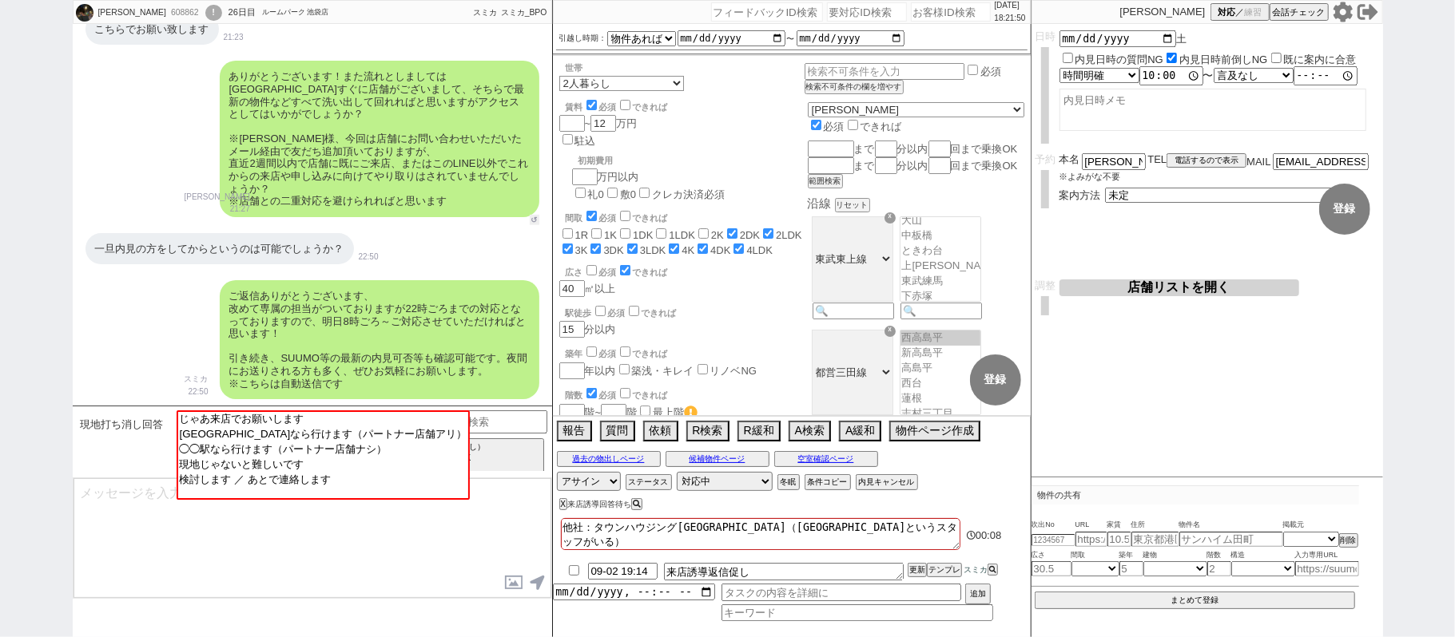
click at [530, 215] on button "↺" at bounding box center [535, 220] width 10 height 10
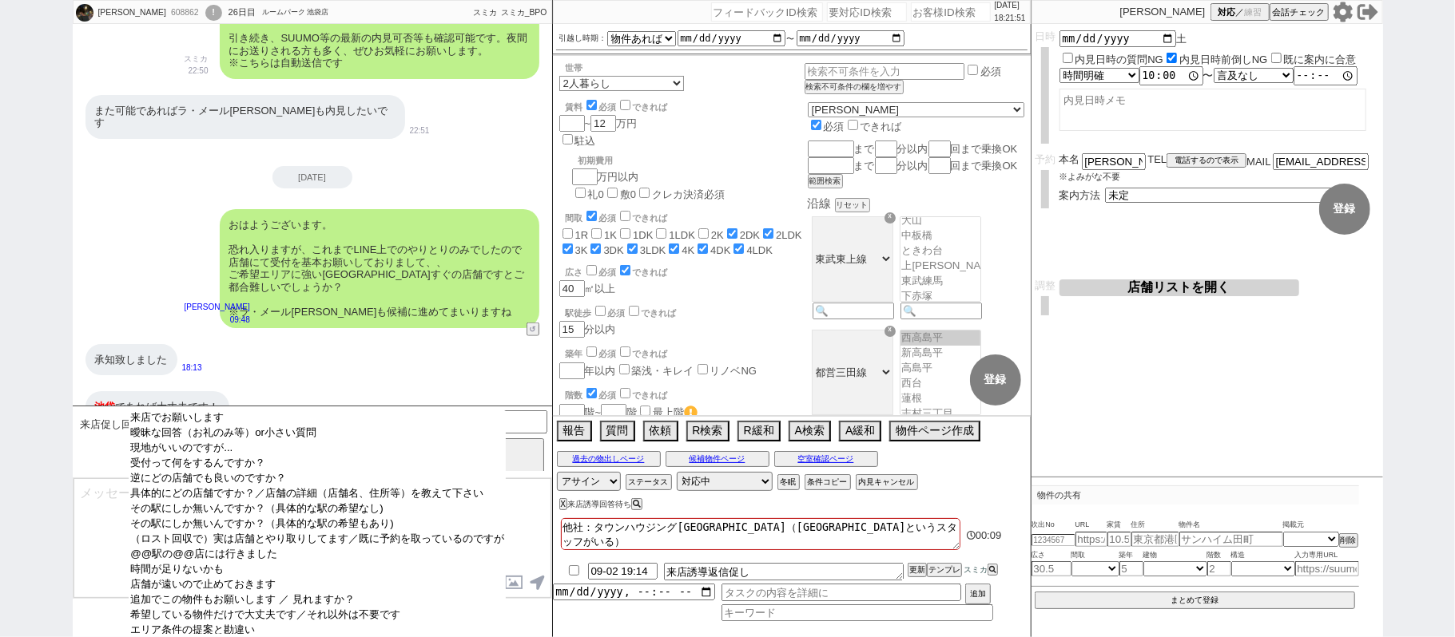
drag, startPoint x: 283, startPoint y: 422, endPoint x: 880, endPoint y: 295, distance: 610.1
click at [304, 426] on option "来店でお願いします" at bounding box center [317, 433] width 377 height 15
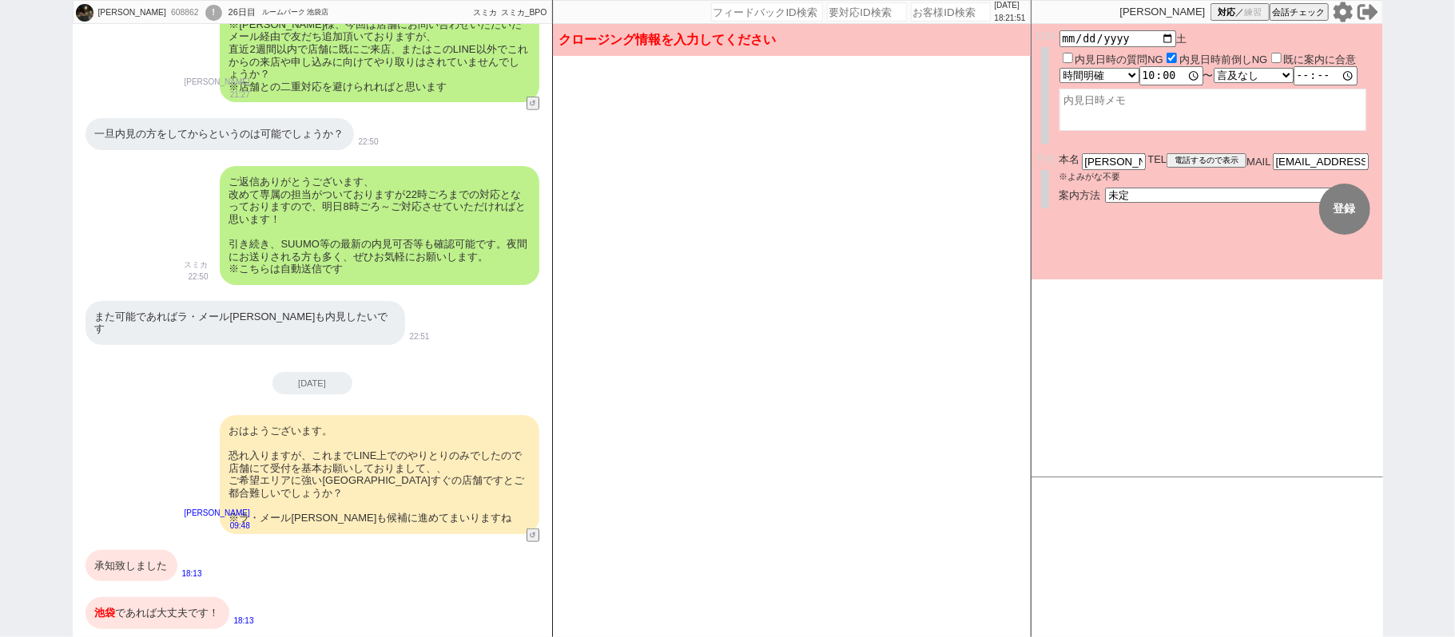
scroll to position [853, 0]
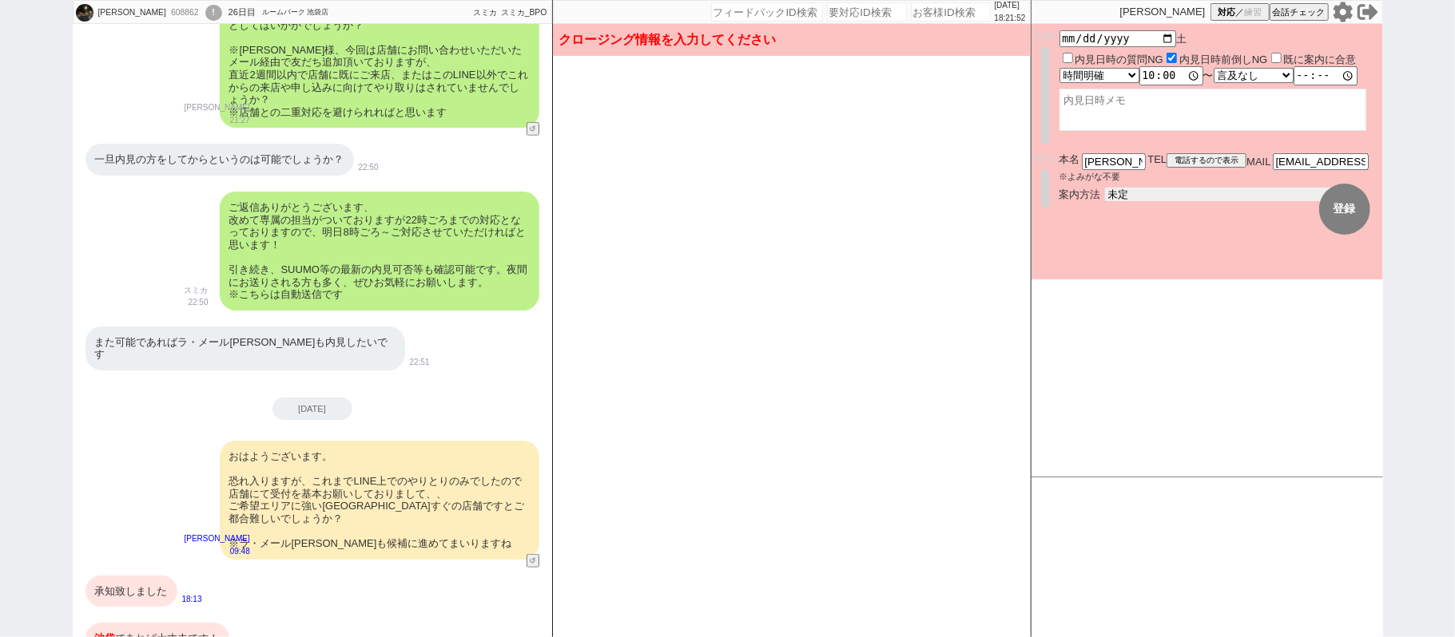
click at [1145, 188] on select "未定 現地お待ち合わせ ご来店 先行申し込みのご案内or内見無しでの申し込みのご案内 オンラインでのご接客 オンラインで1件の内見のご案内" at bounding box center [1225, 195] width 240 height 14
select select "2"
click at [1105, 188] on select "未定 現地お待ち合わせ ご来店 先行申し込みのご案内or内見無しでの申し込みのご案内 オンラインでのご接客 オンラインで1件の内見のご案内" at bounding box center [1225, 195] width 240 height 14
drag, startPoint x: 1343, startPoint y: 202, endPoint x: 983, endPoint y: 298, distance: 372.8
click at [1343, 206] on button "登録" at bounding box center [1344, 209] width 51 height 51
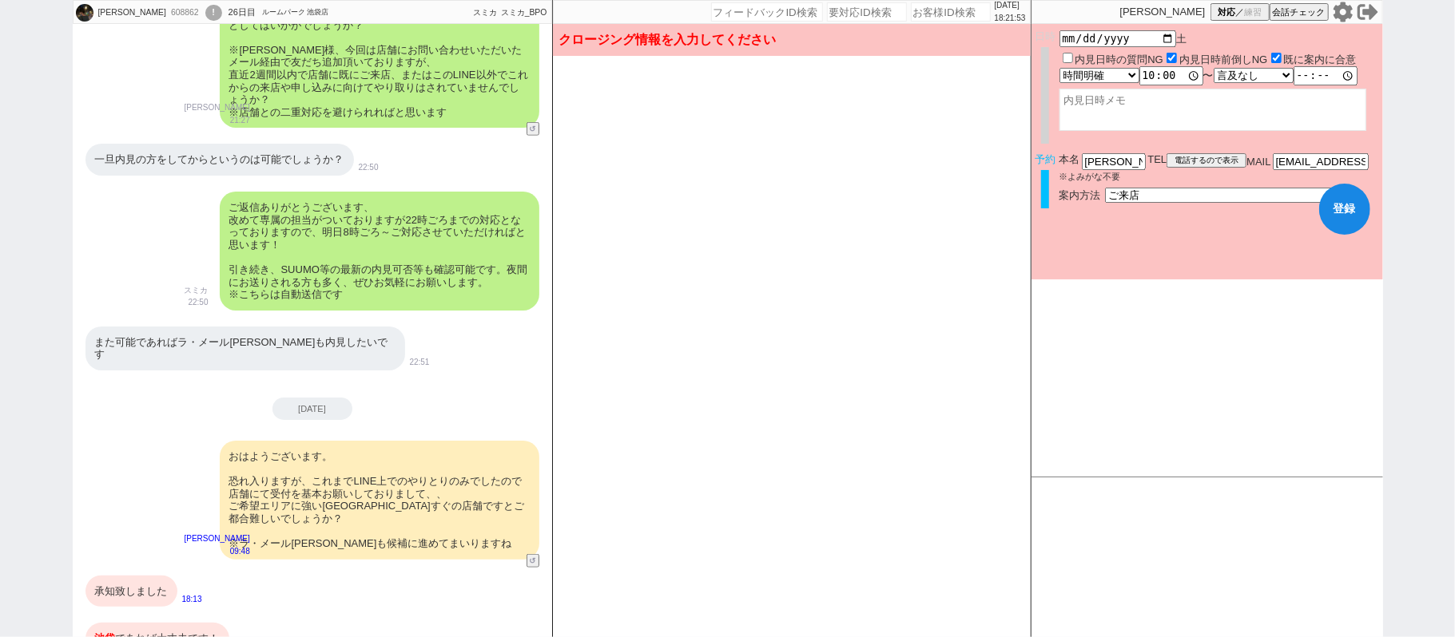
checkbox input "true"
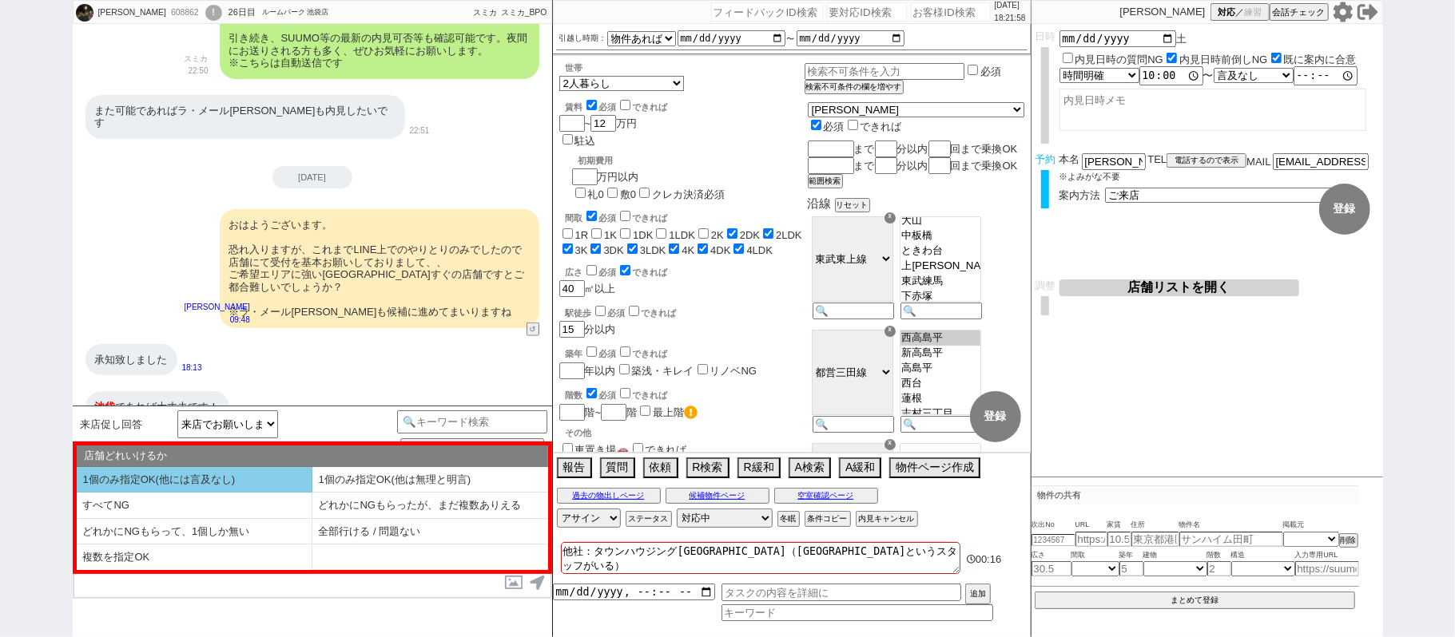
click at [265, 483] on li "1個のみ指定OK(他には言及なし)" at bounding box center [195, 480] width 236 height 26
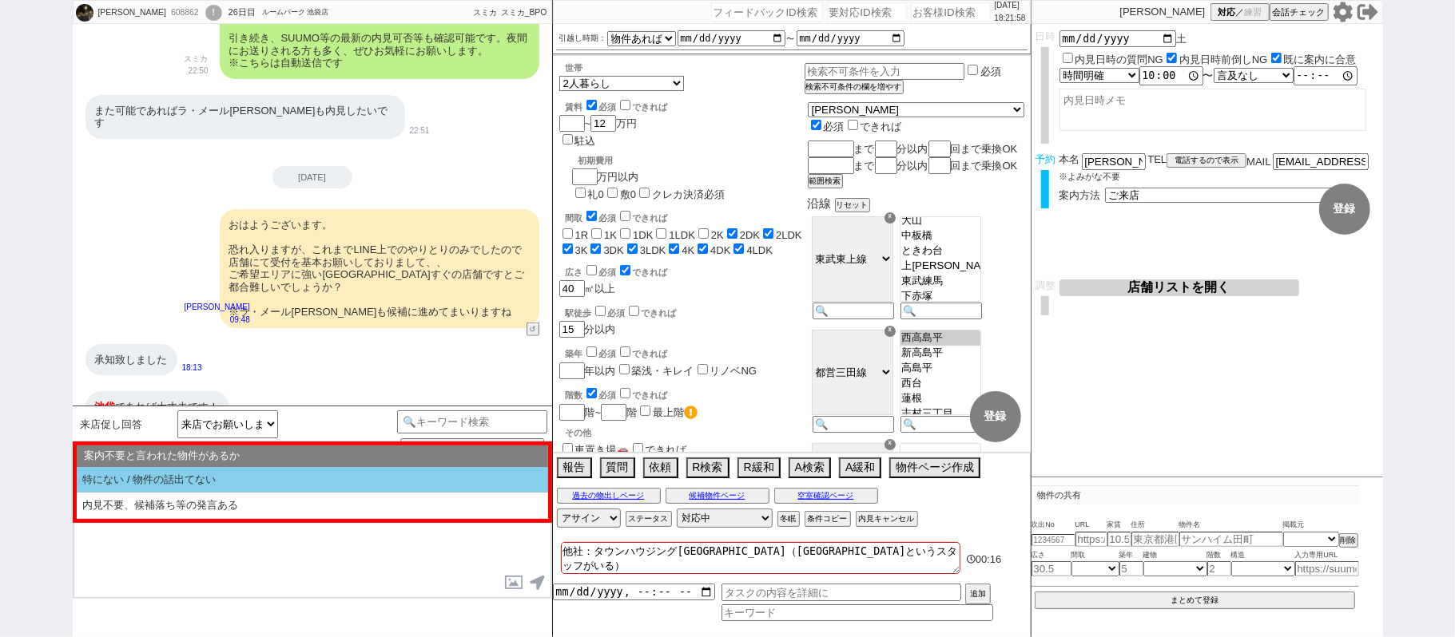
click at [266, 483] on li "特にない / 物件の話出てない" at bounding box center [312, 480] width 471 height 26
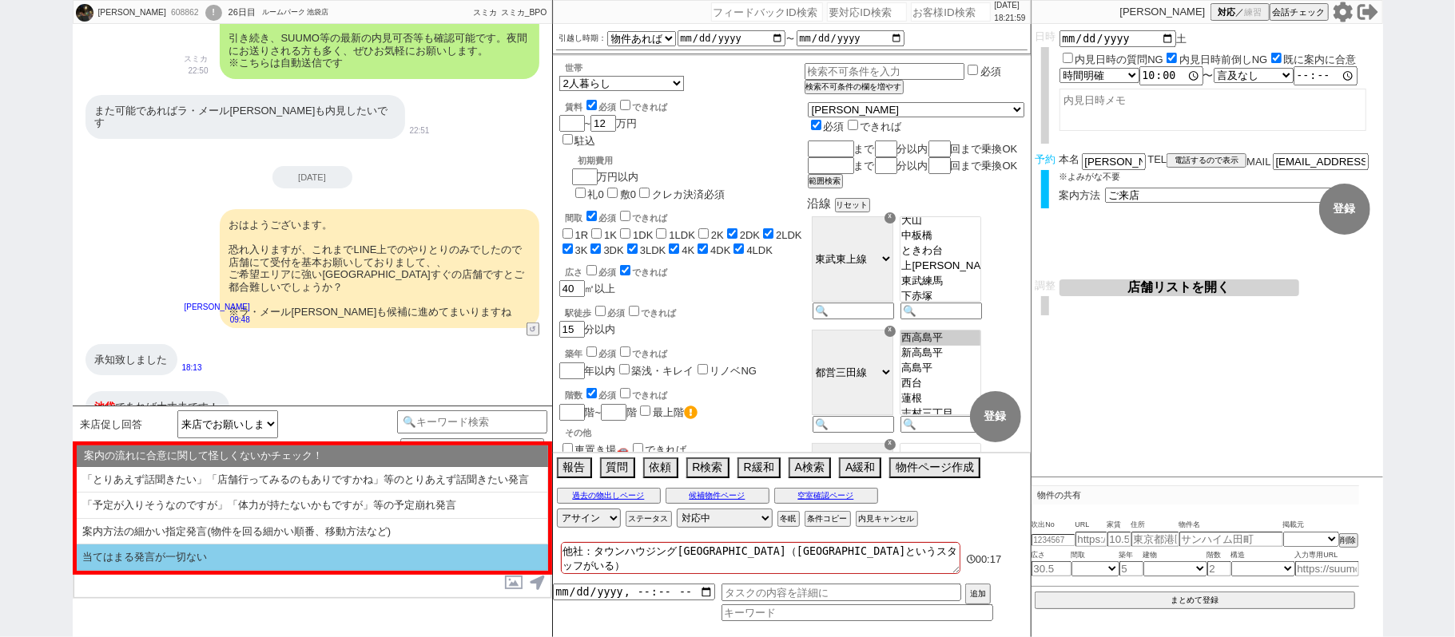
click at [280, 554] on li "当てはまる発言が一切ない" at bounding box center [312, 558] width 471 height 26
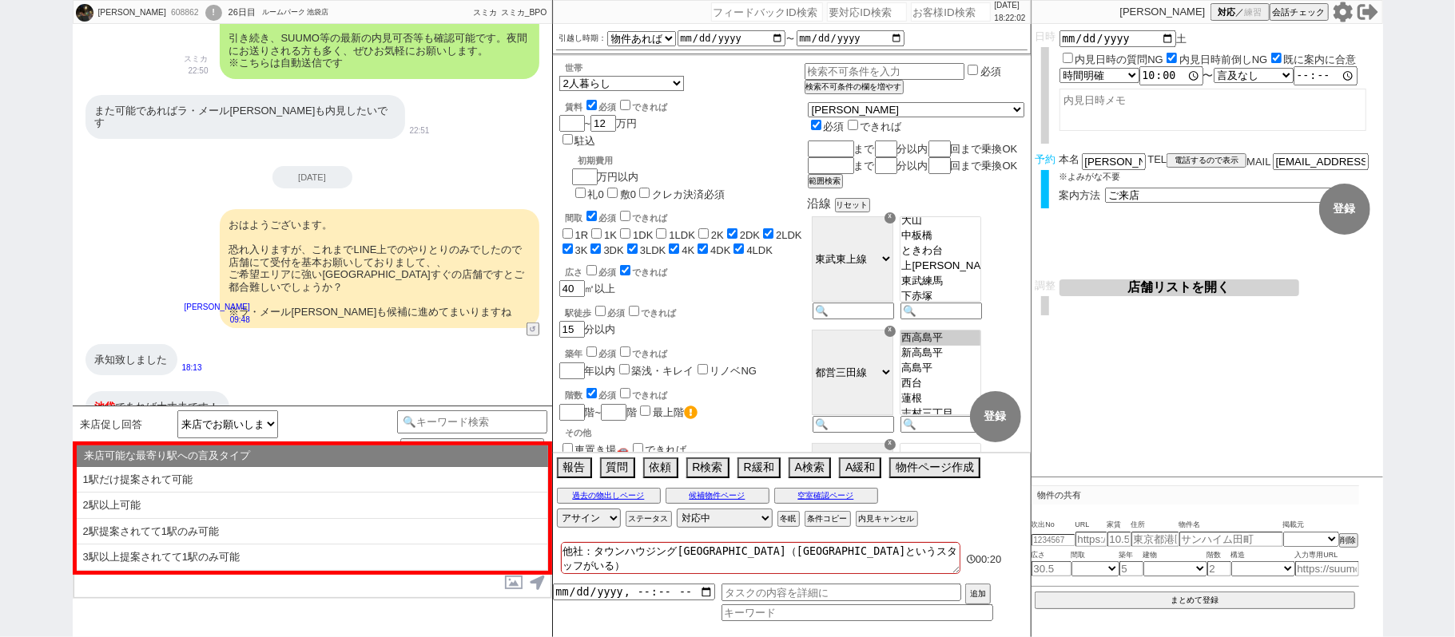
click at [257, 478] on li "1駅だけ提案されて可能" at bounding box center [312, 480] width 471 height 26
select select "1個のみ指定OK(他には言及なし)"
select select "特にない / 物件の話出てない"
select select "当てはまる発言が一切ない"
select select "1駅だけ提案されて可能"
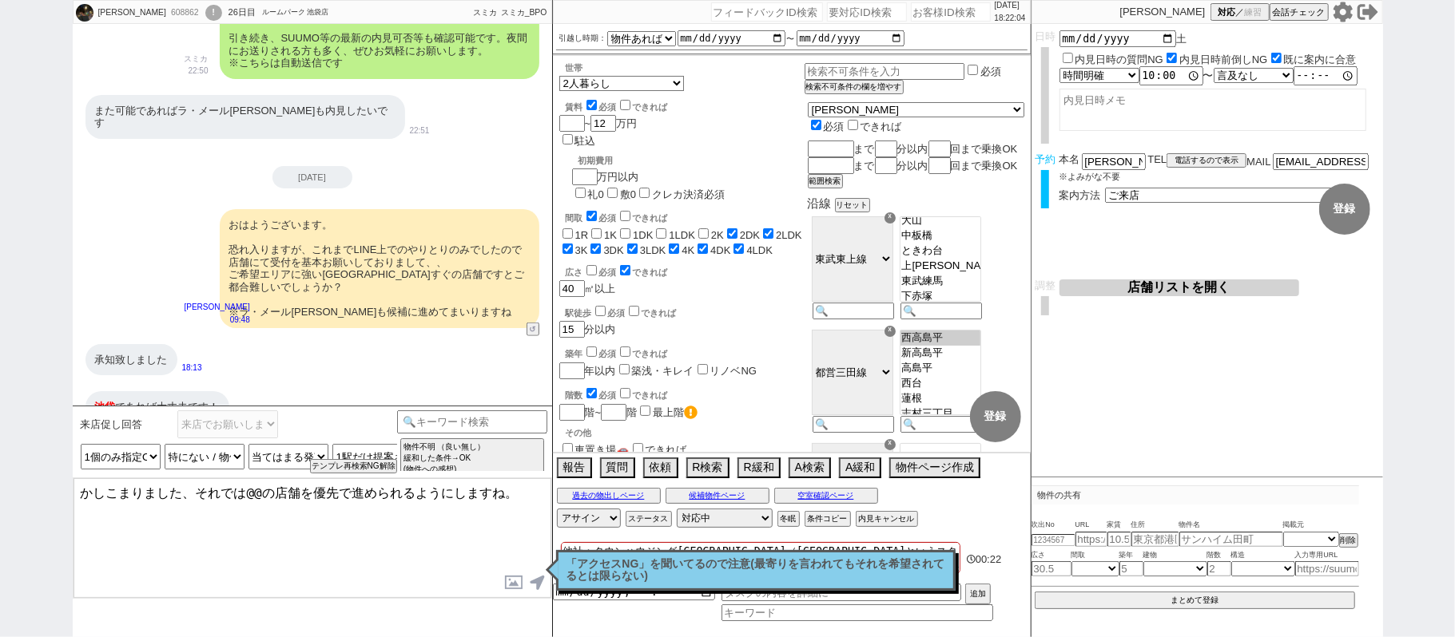
drag, startPoint x: 189, startPoint y: 493, endPoint x: 3, endPoint y: 467, distance: 188.0
click at [0, 462] on div "[PERSON_NAME] 608862 ! 0 26日目 ルームパーク 池袋店 冬眠中 自社客 スミカ スミカ_BPO チャット全表示 [DATE] 一応グ…" at bounding box center [727, 318] width 1455 height 637
drag, startPoint x: 339, startPoint y: 495, endPoint x: 369, endPoint y: 493, distance: 30.5
click at [369, 493] on textarea "ありがとうございます、それでは池袋の店舗を優先で進められるようにしますね。" at bounding box center [312, 539] width 478 height 120
click at [516, 496] on textarea "ありがとうございます、それでは池袋の店舗で進められるようにしますね。" at bounding box center [312, 539] width 478 height 120
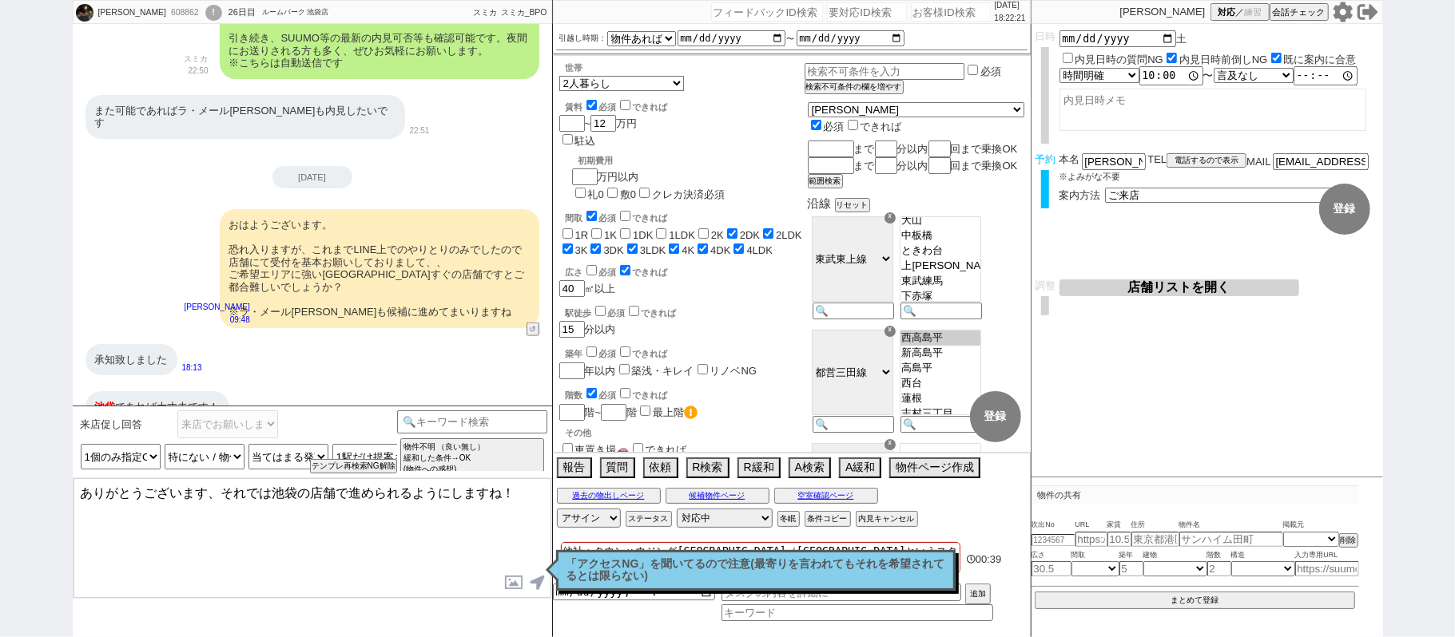
type textarea "ありがとうございます、それでは池袋の店舗で進められるようにしますね！"
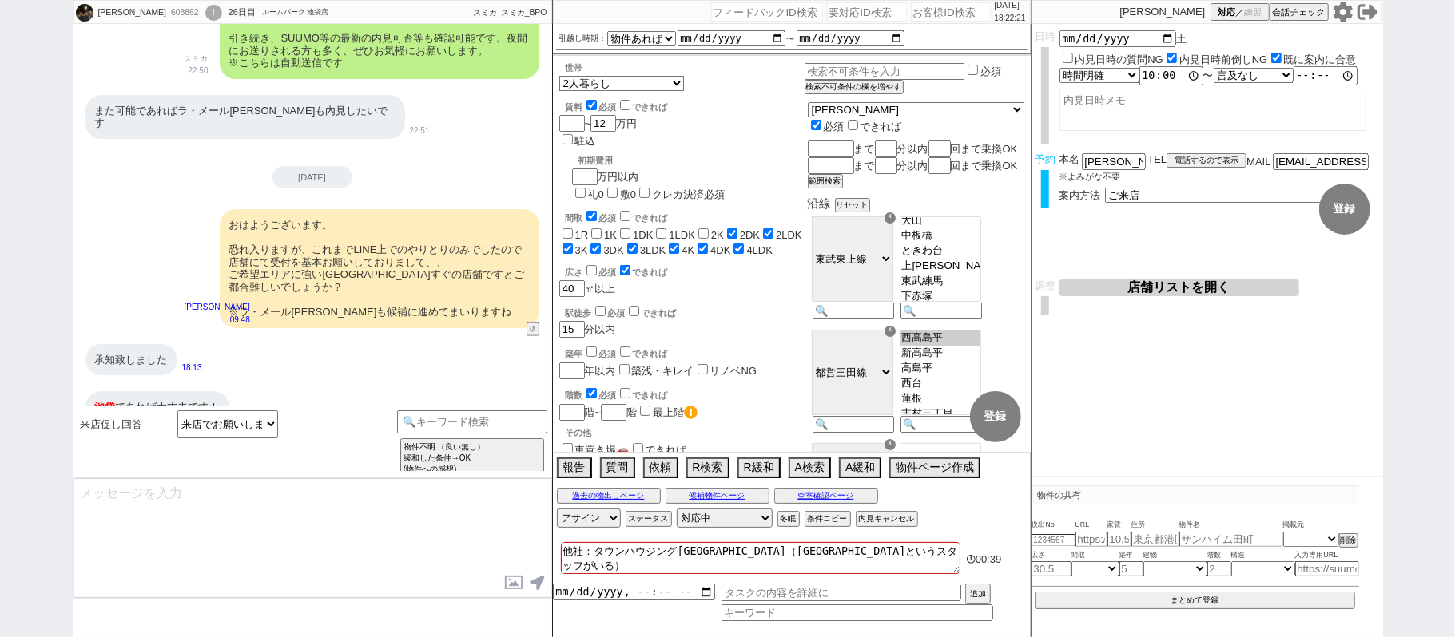
scroll to position [1000, 0]
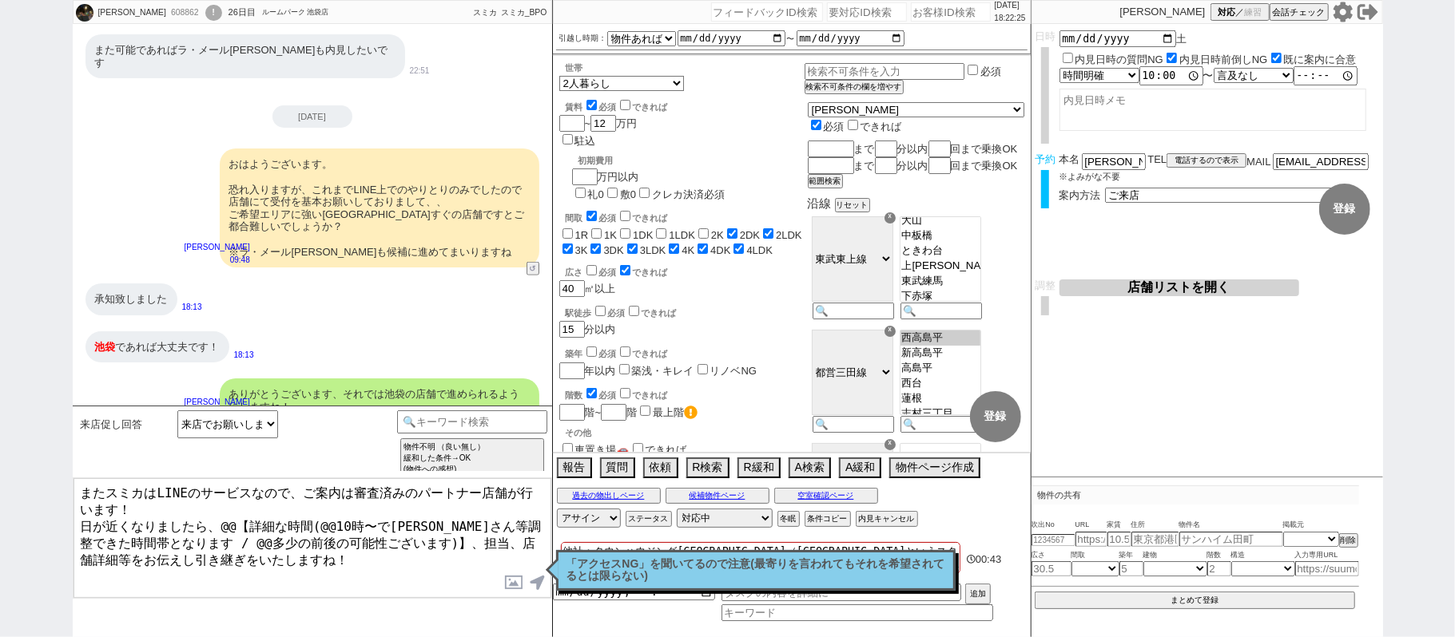
drag, startPoint x: 224, startPoint y: 518, endPoint x: 241, endPoint y: 518, distance: 17.6
click at [241, 518] on textarea "またスミカはLINEのサービスなので、ご案内は審査済みのパートナー店舗が行います！ 日が近くなりましたら、@@【詳細な時間(@@10時〜で大家さん等調整できた…" at bounding box center [312, 539] width 478 height 120
click at [308, 514] on textarea "またスミカはLINEのサービスなので、ご案内は審査済みのパートナー店舗が行います！ 日が近くなりましたら、詳細な時間(@@10時〜で大家さん等調整できた時間帯…" at bounding box center [312, 539] width 478 height 120
click at [116, 532] on textarea "またスミカはLINEのサービスなので、ご案内は審査済みのパートナー店舗が行います！ 日が近くなりましたら、詳細な時間(10時〜で大家さん等調整できた時間帯とな…" at bounding box center [312, 539] width 478 height 120
click at [323, 535] on textarea "またスミカはLINEのサービスなので、ご案内は審査済みのパートナー店舗が行います！ 日が近くなりましたら、詳細な時間(10時〜で大家さん等調整できた時間帯とな…" at bounding box center [312, 539] width 478 height 120
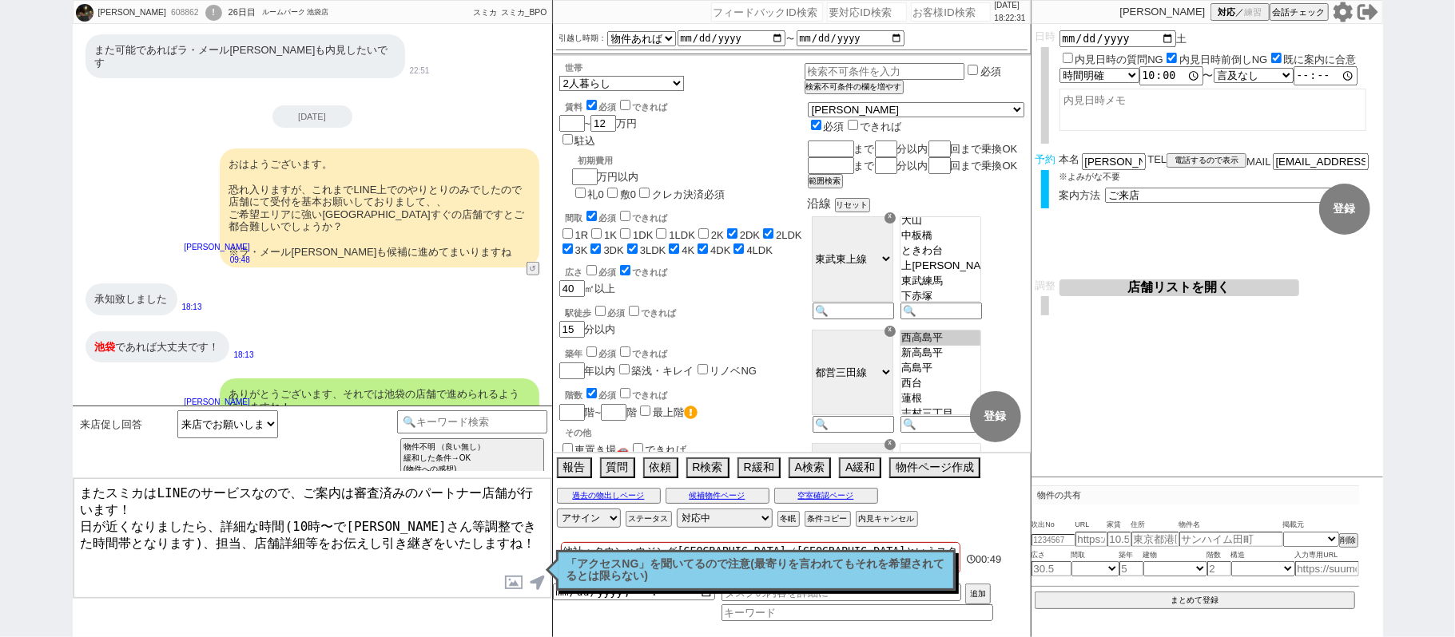
type textarea "またスミカはLINEのサービスなので、ご案内は審査済みのパートナー店舗が行います！ 日が近くなりましたら、詳細な時間(10時〜で大家さん等調整できた時間帯とな…"
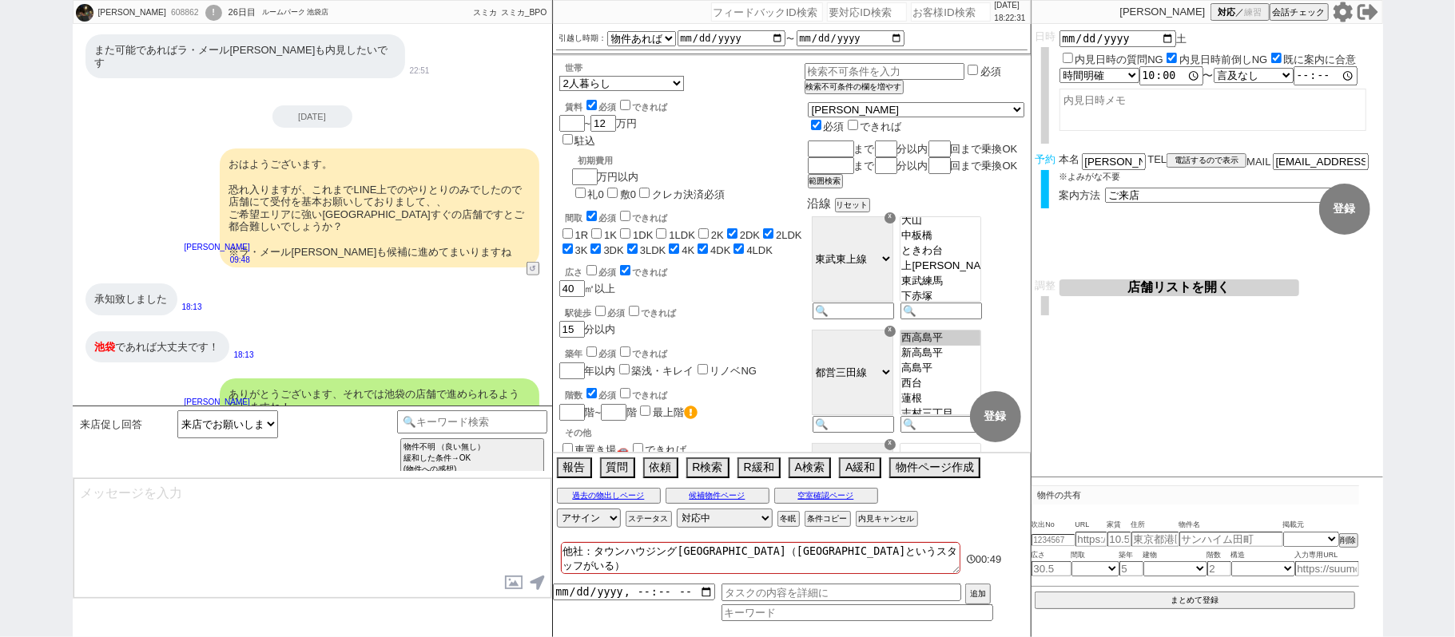
scroll to position [1097, 0]
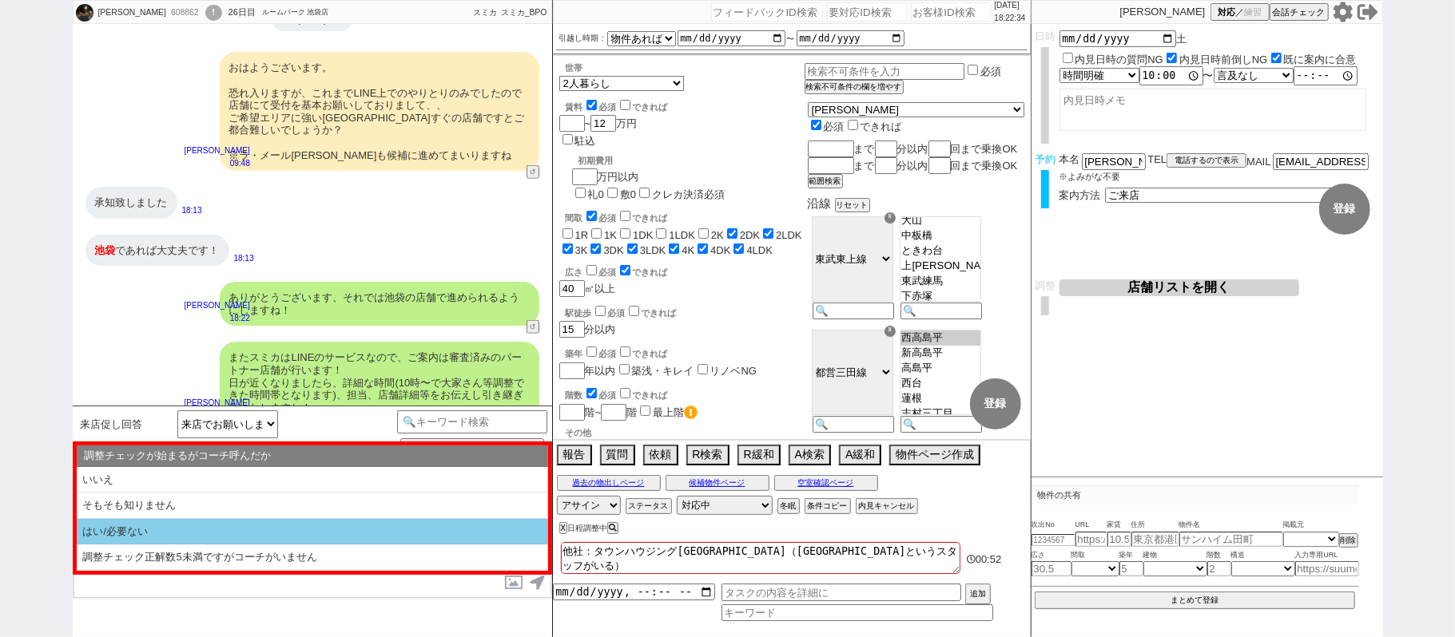
click at [302, 534] on li "はい/必要ない" at bounding box center [312, 532] width 471 height 26
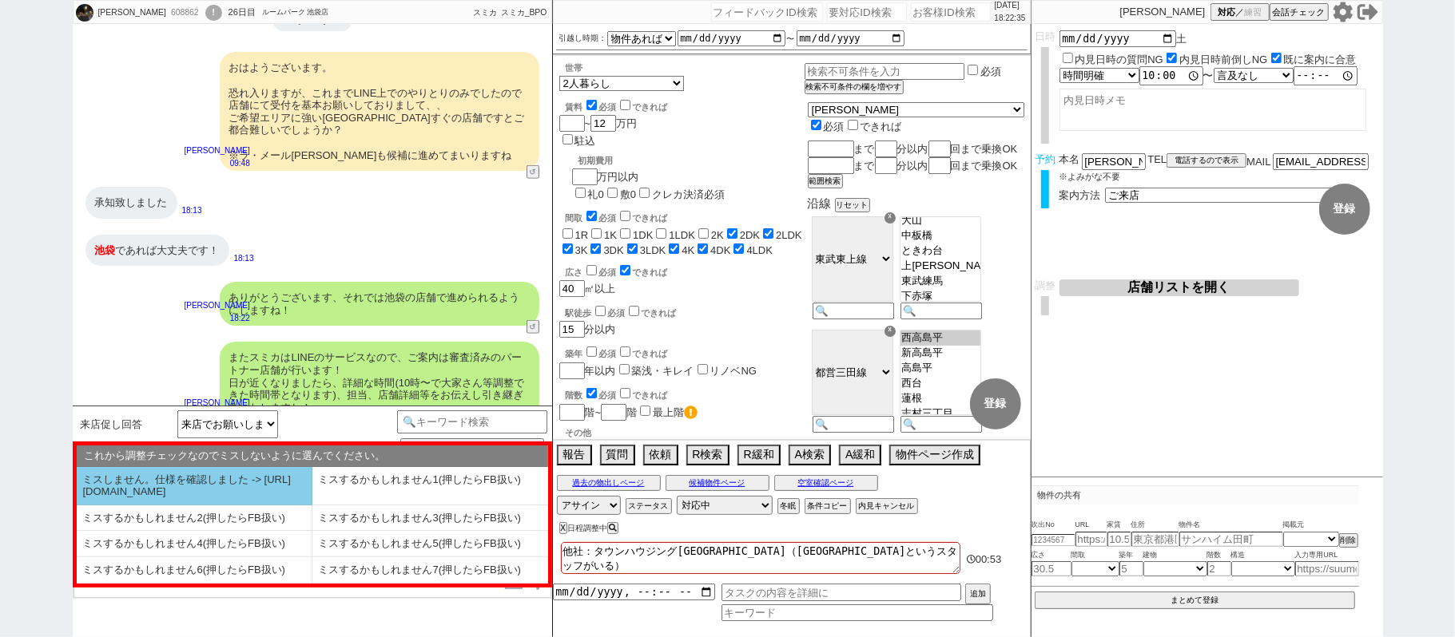
click at [212, 468] on li "ミスしません。仕様を確認しました -> https://jent.notion.site/841a6651aa67425da7d40ddfad41a184" at bounding box center [195, 486] width 236 height 38
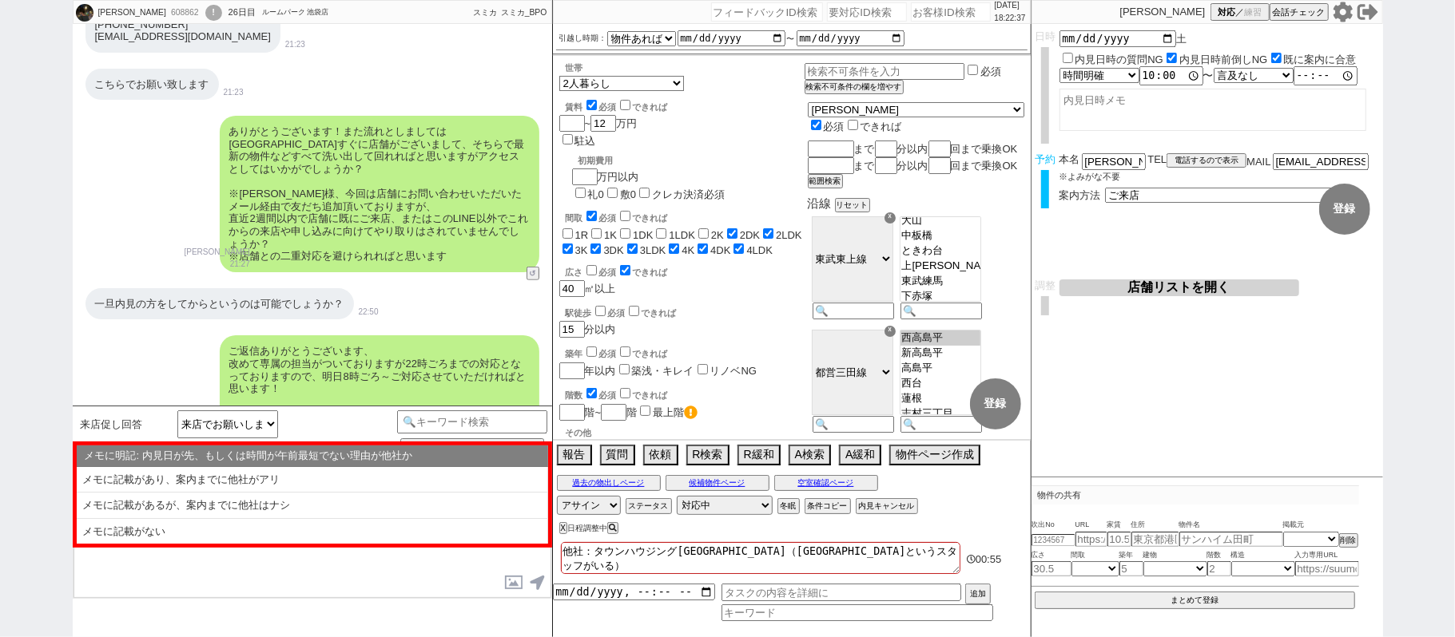
scroll to position [351, 0]
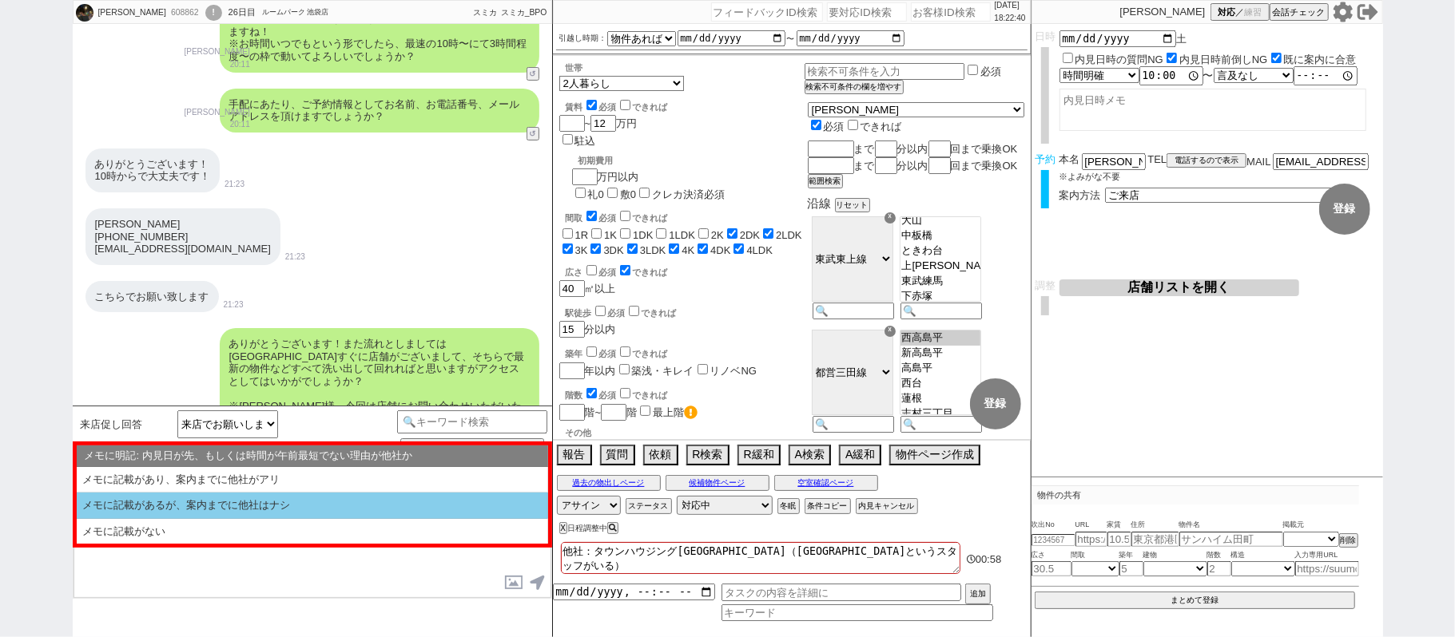
click at [250, 519] on li "メモに記載があるが、案内までに他社はナシ" at bounding box center [312, 532] width 471 height 26
select select "はい/必要ない"
select select "ミスしません。仕様を確認しました -> https://jent.notion.site/841a6651aa67425da7d40ddfad41a184"
select select "メモに記載があるが、案内までに他社はナシ"
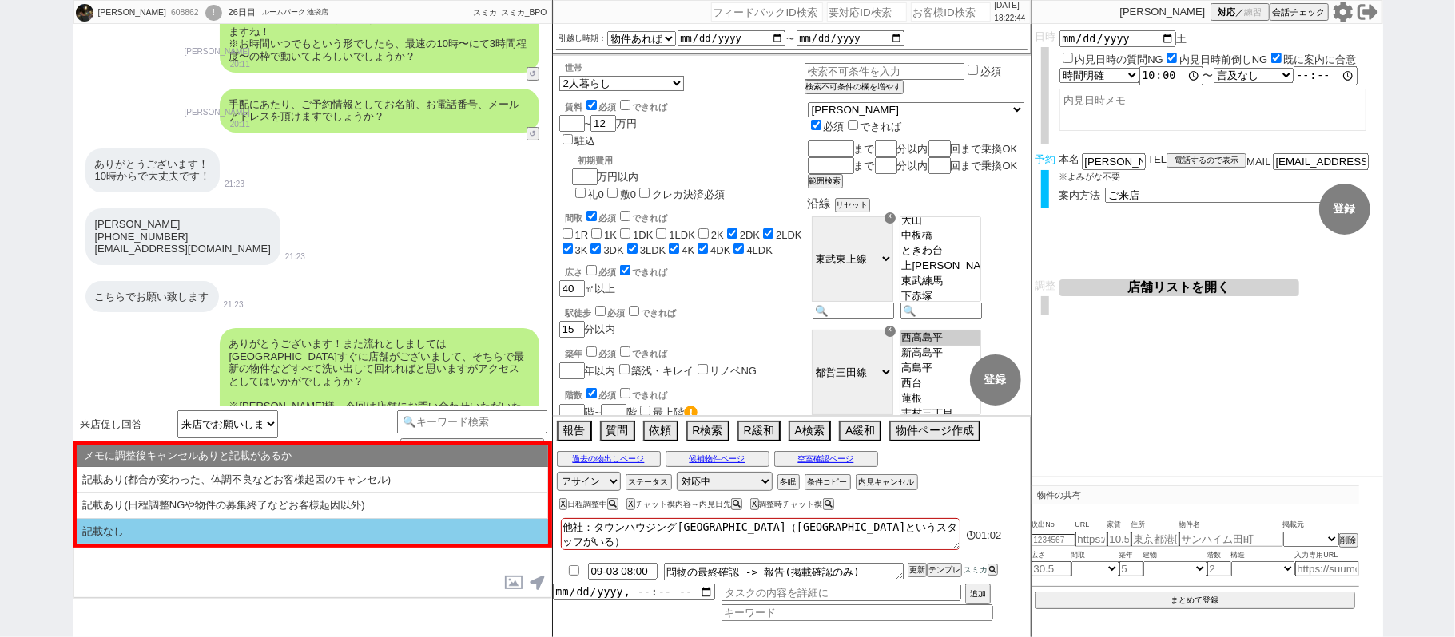
click at [264, 530] on li "記載なし" at bounding box center [312, 532] width 471 height 26
type textarea "ちなみになのですが6日10:00までに別の内見のご予約等はございますでしょうか？ 内見された後のご感想は最もご紹介に反映しやすいので、ぜひ！"
select select "記載なし"
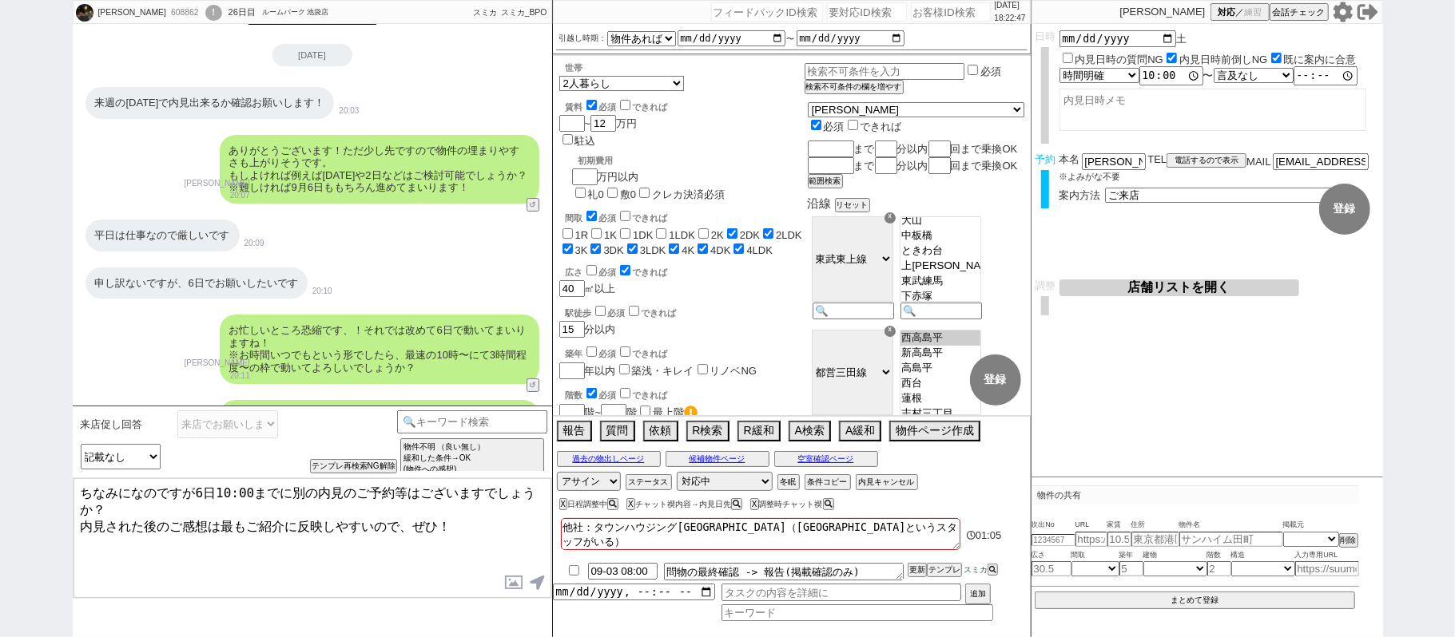
scroll to position [32, 0]
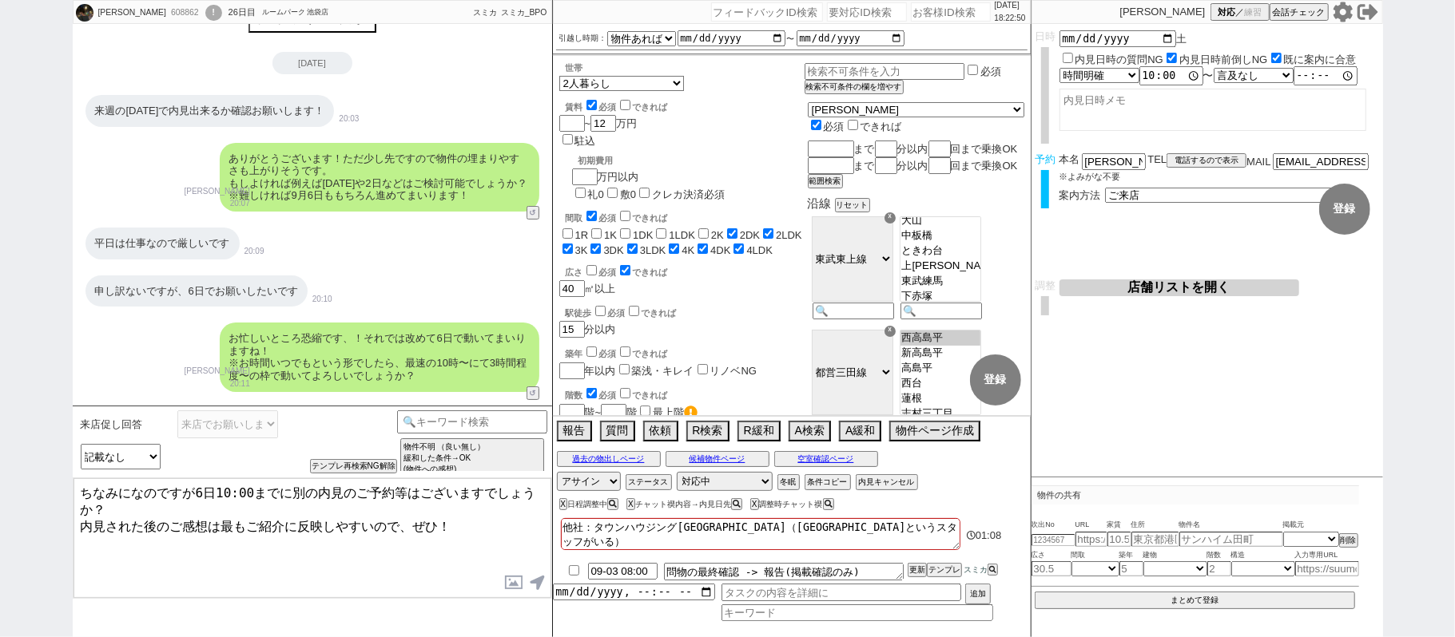
click at [915, 529] on textarea "他社：タウンハウジング池袋東口（外ノ岡というスタッフがいる）" at bounding box center [760, 534] width 399 height 32
type textarea "他社：タウンハウジング池袋東口（外ノ岡というスタッフがいる）"
checkbox input "false"
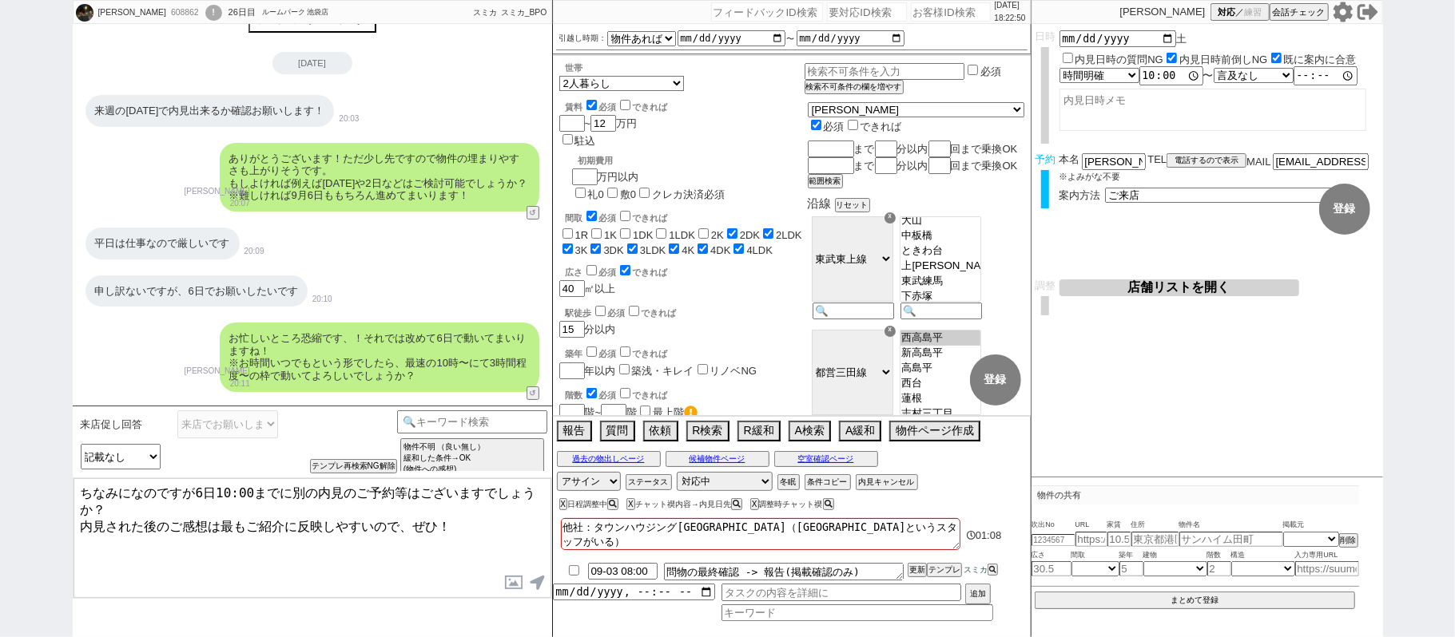
checkbox input "false"
checkbox input "true"
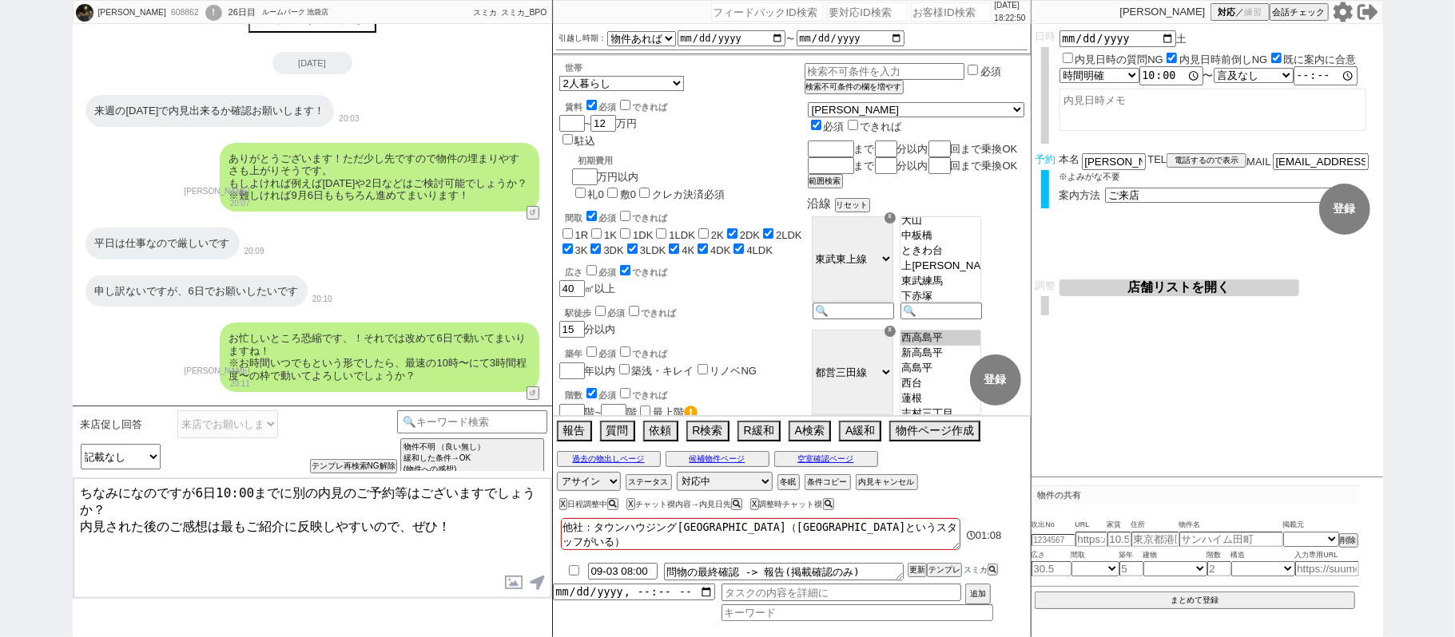
checkbox input "true"
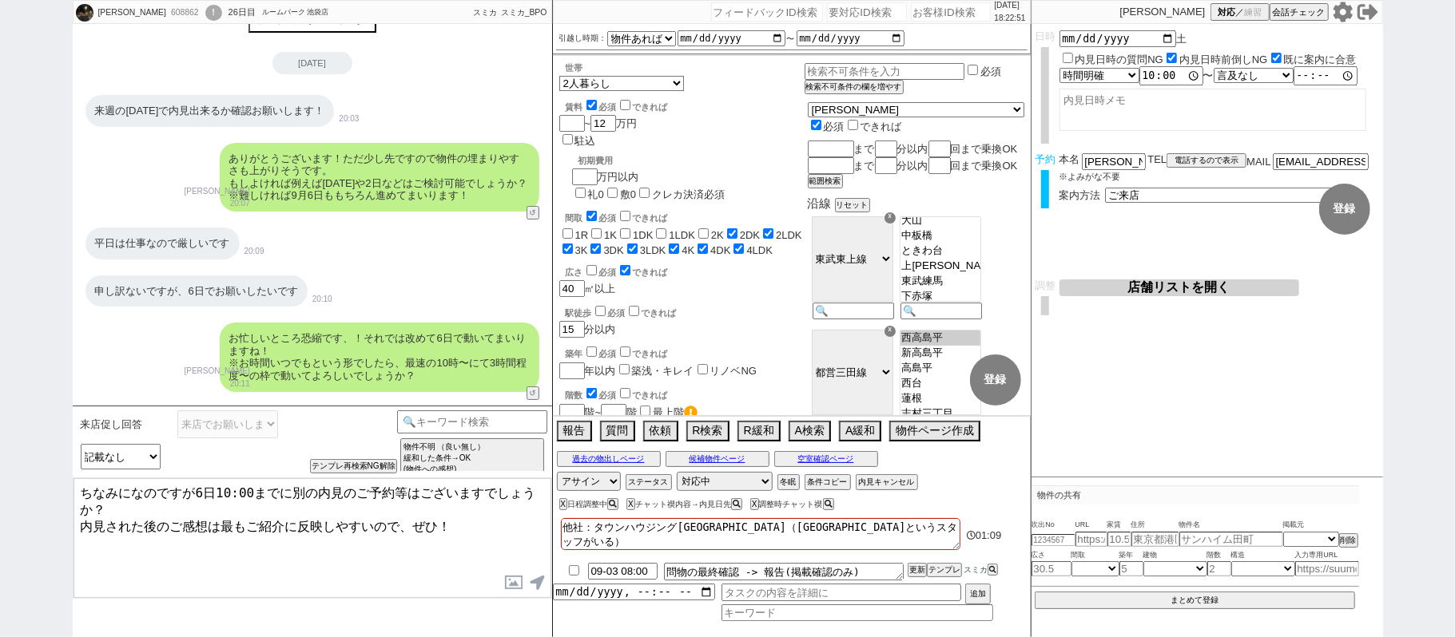
type textarea "他社：タウンハウジング池袋東口（外ノ岡というスタッフがいる） ｈ"
checkbox input "false"
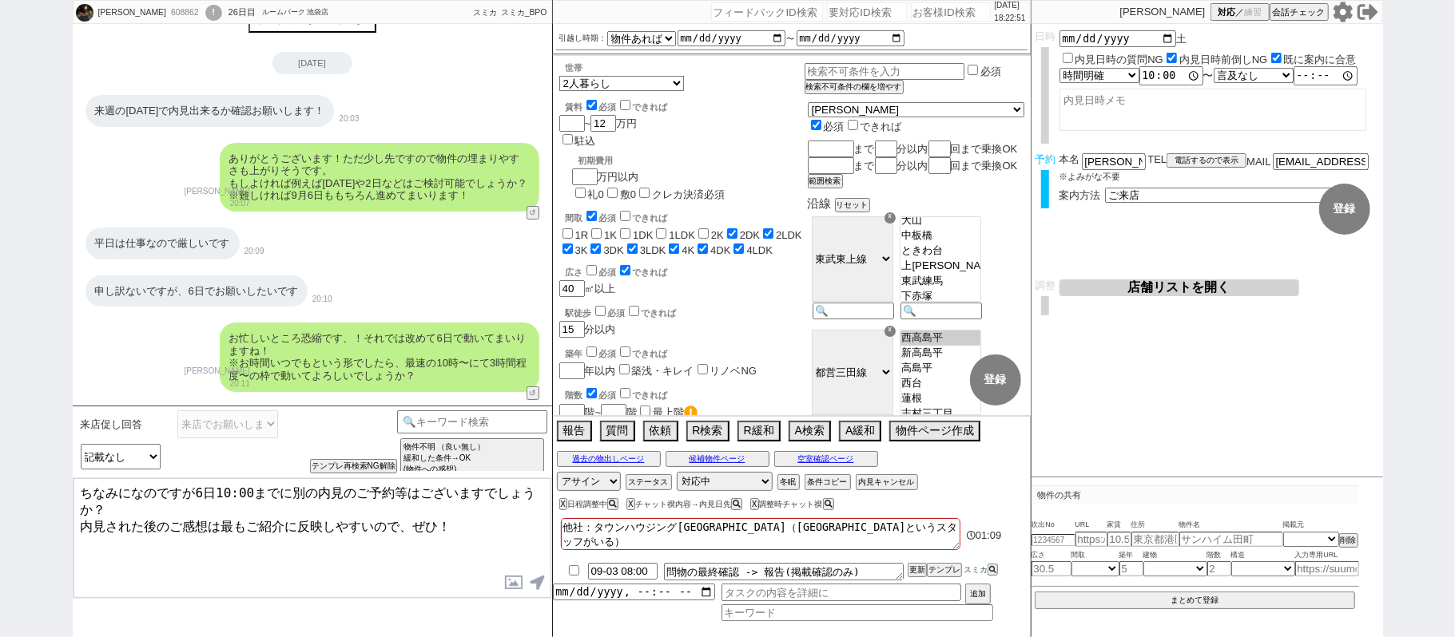
checkbox input "false"
checkbox input "true"
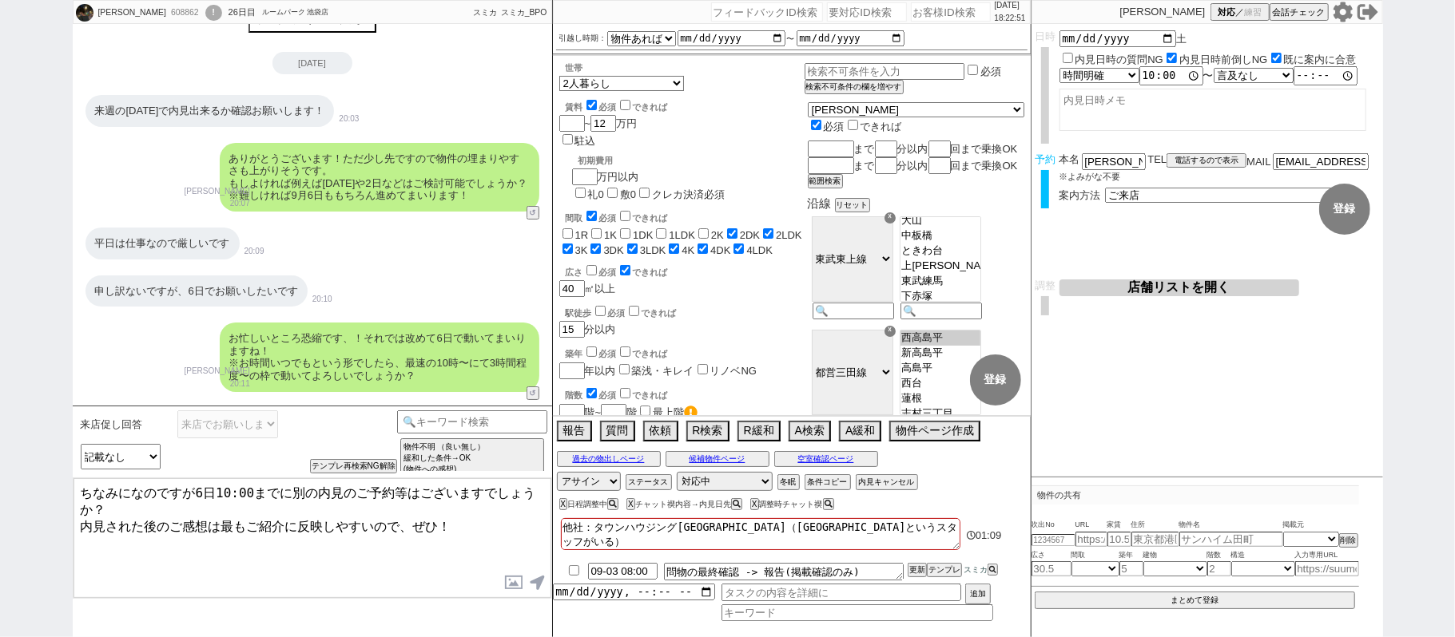
checkbox input "true"
type textarea "他社：タウンハウジング池袋東口（外ノ岡というスタッフがいる） へ"
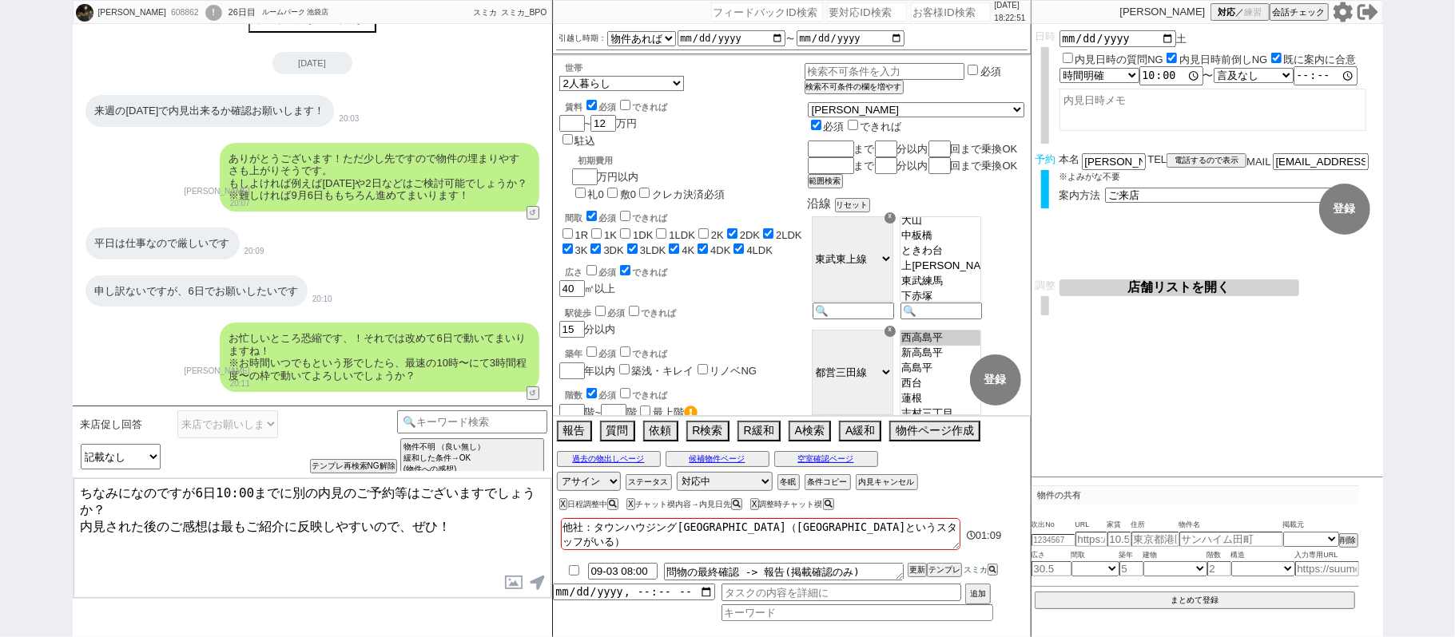
checkbox input "false"
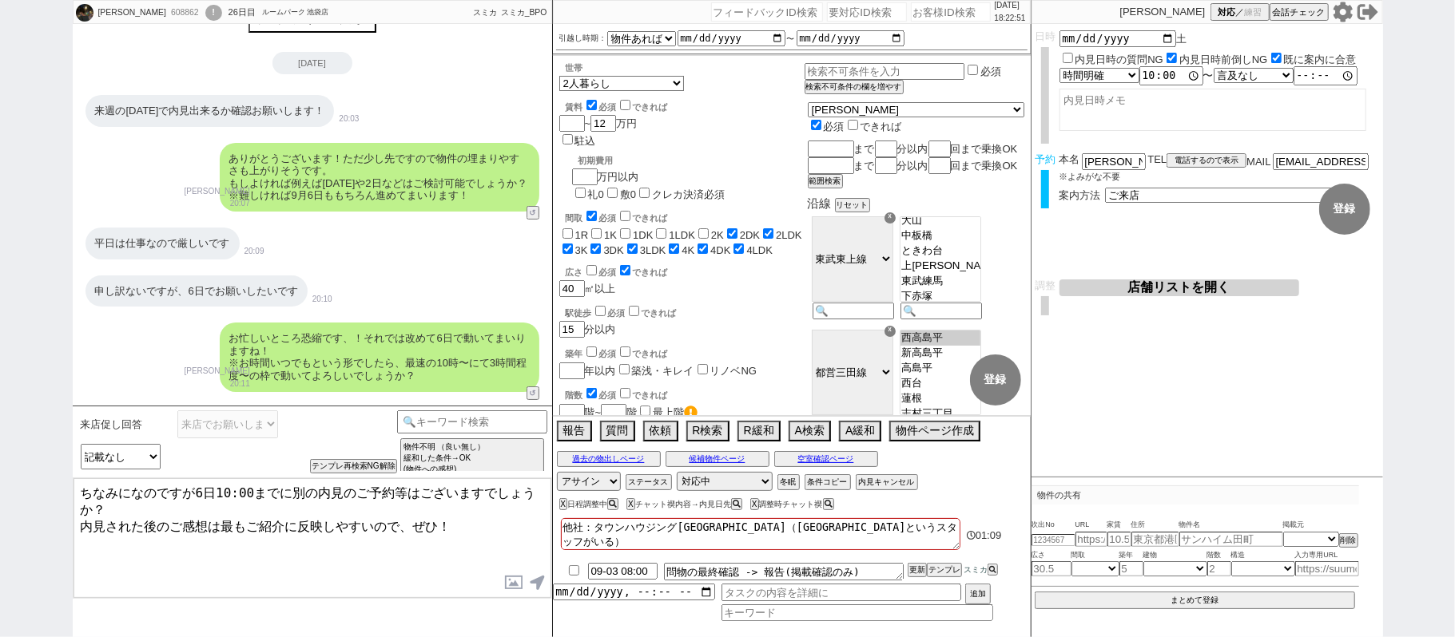
checkbox input "true"
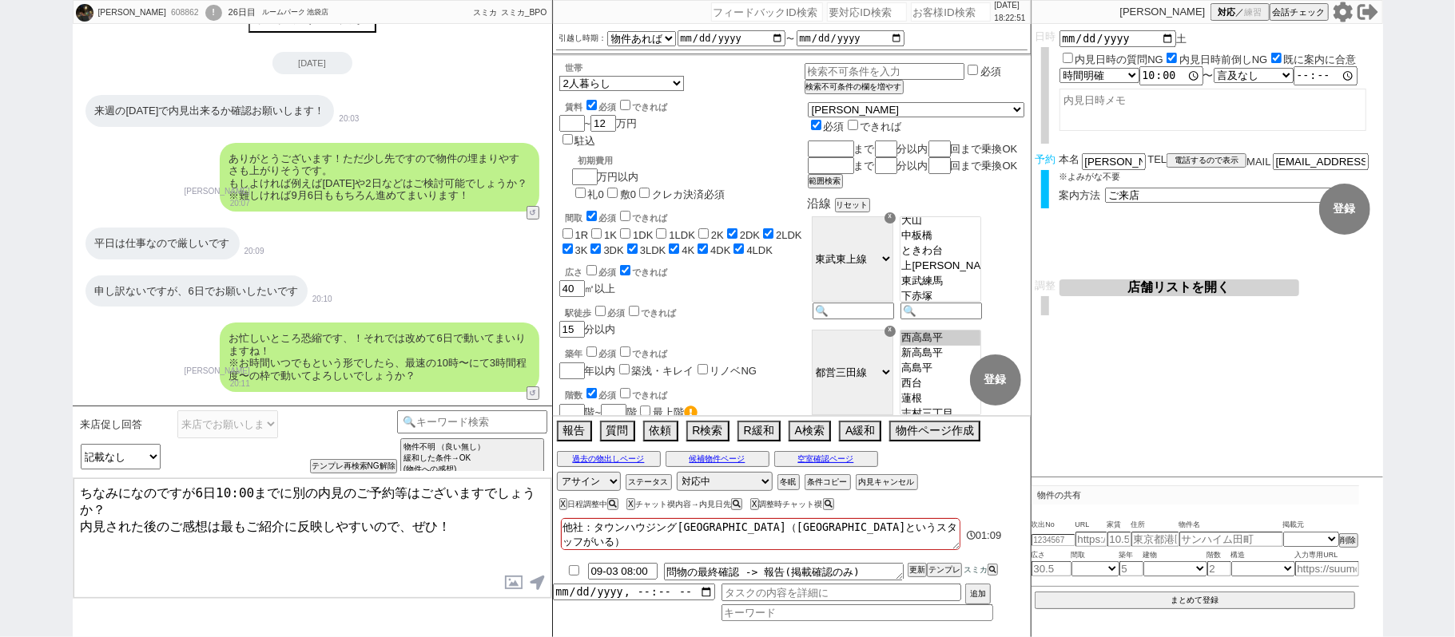
checkbox input "true"
type textarea "他社：タウンハウジング池袋東口（外ノ岡というスタッフがいる） へい"
checkbox input "false"
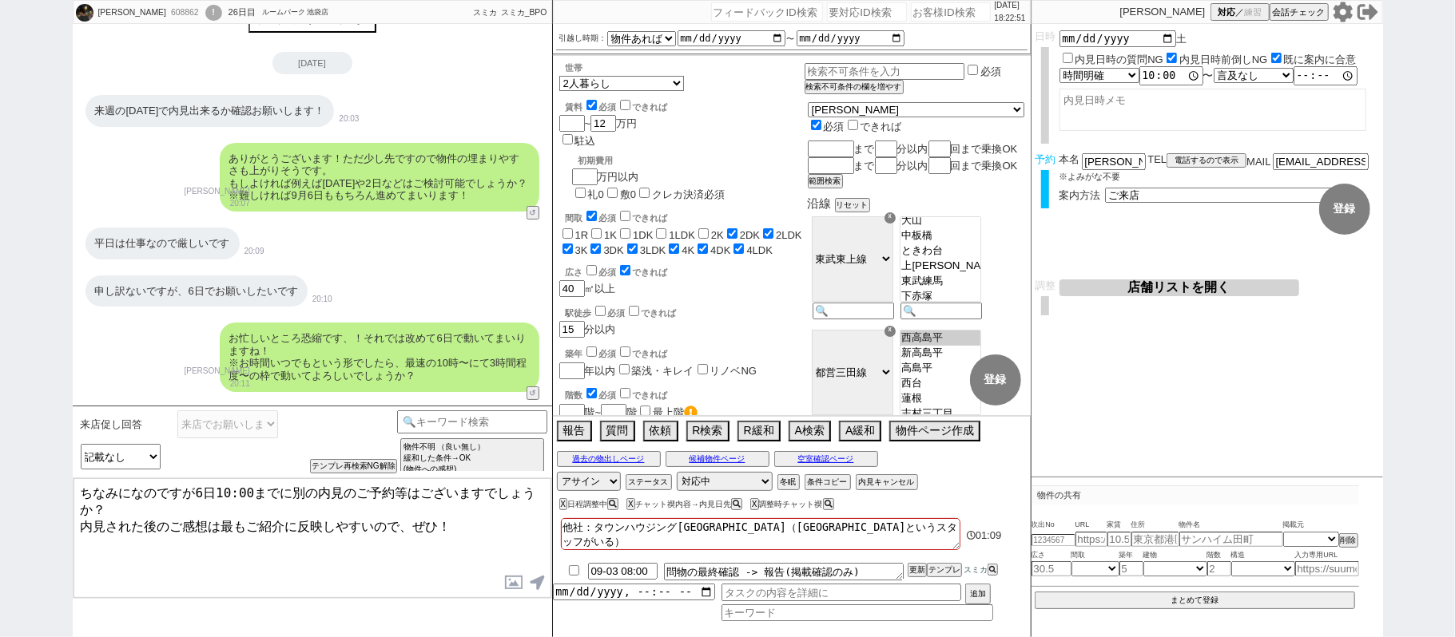
checkbox input "false"
checkbox input "true"
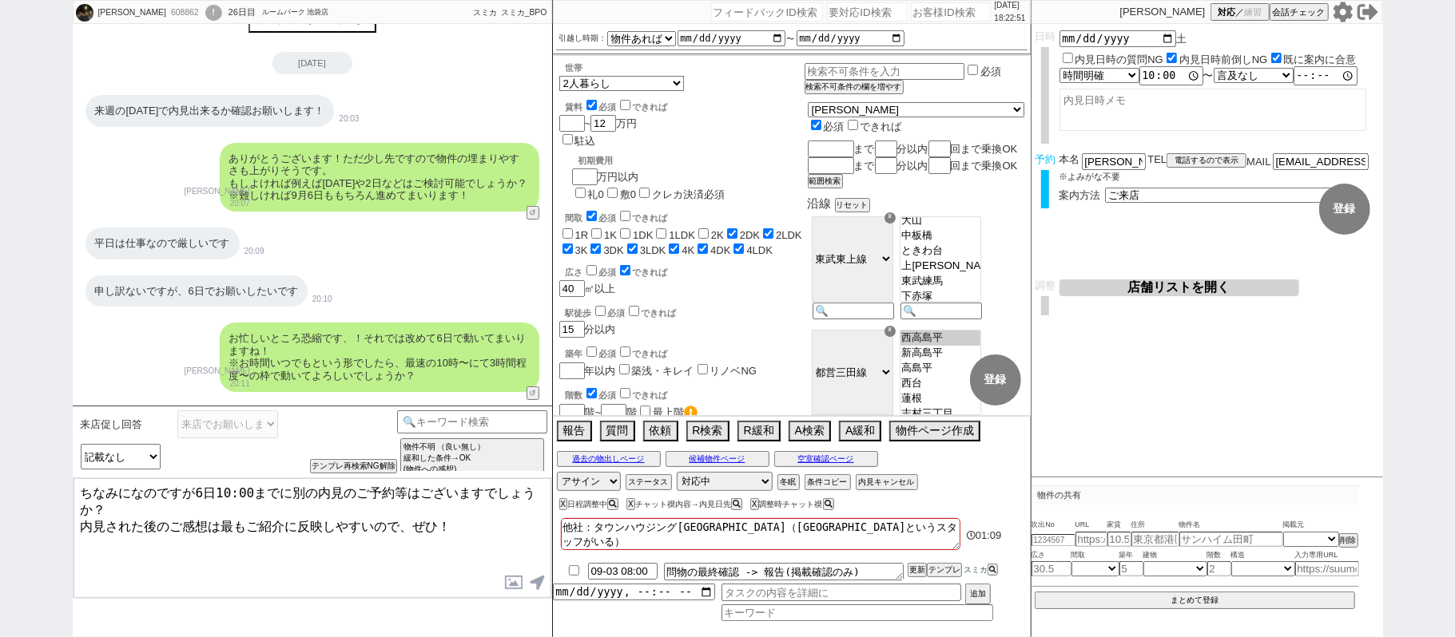
checkbox input "true"
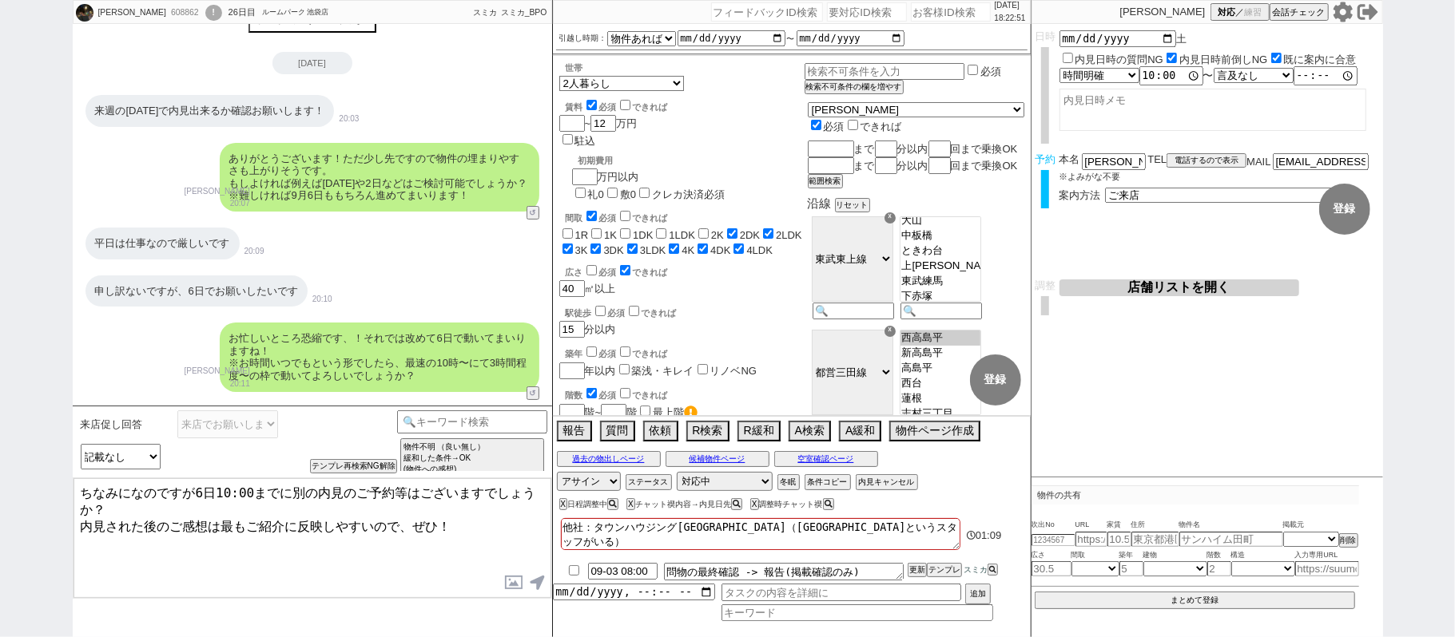
checkbox input "true"
type textarea "他社：タウンハウジング池袋東口（外ノ岡というスタッフがいる） へいｊ"
checkbox input "false"
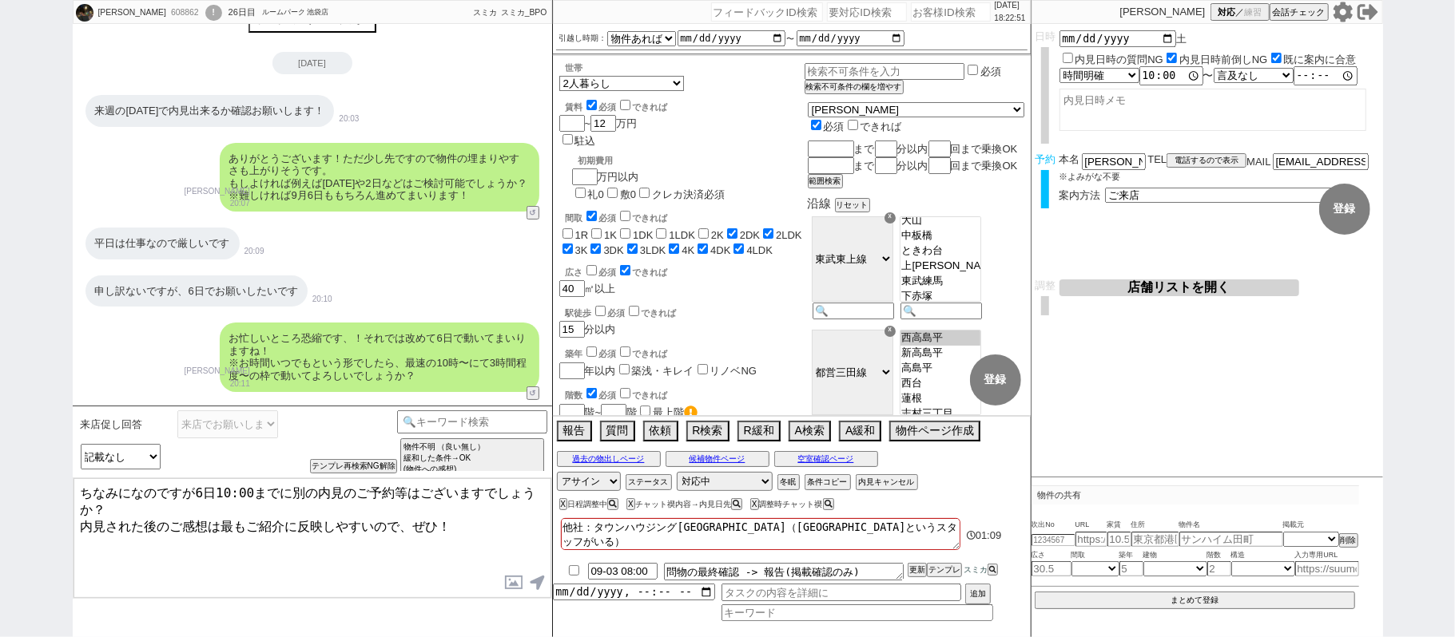
checkbox input "false"
checkbox input "true"
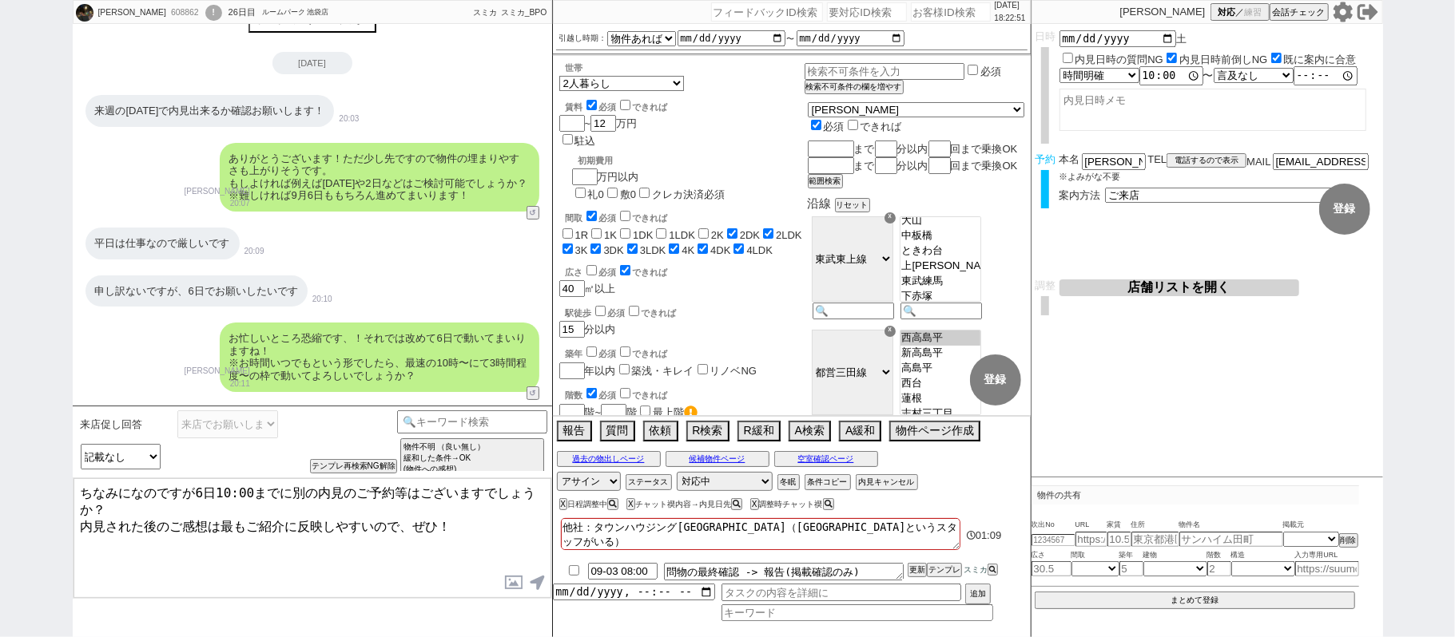
checkbox input "true"
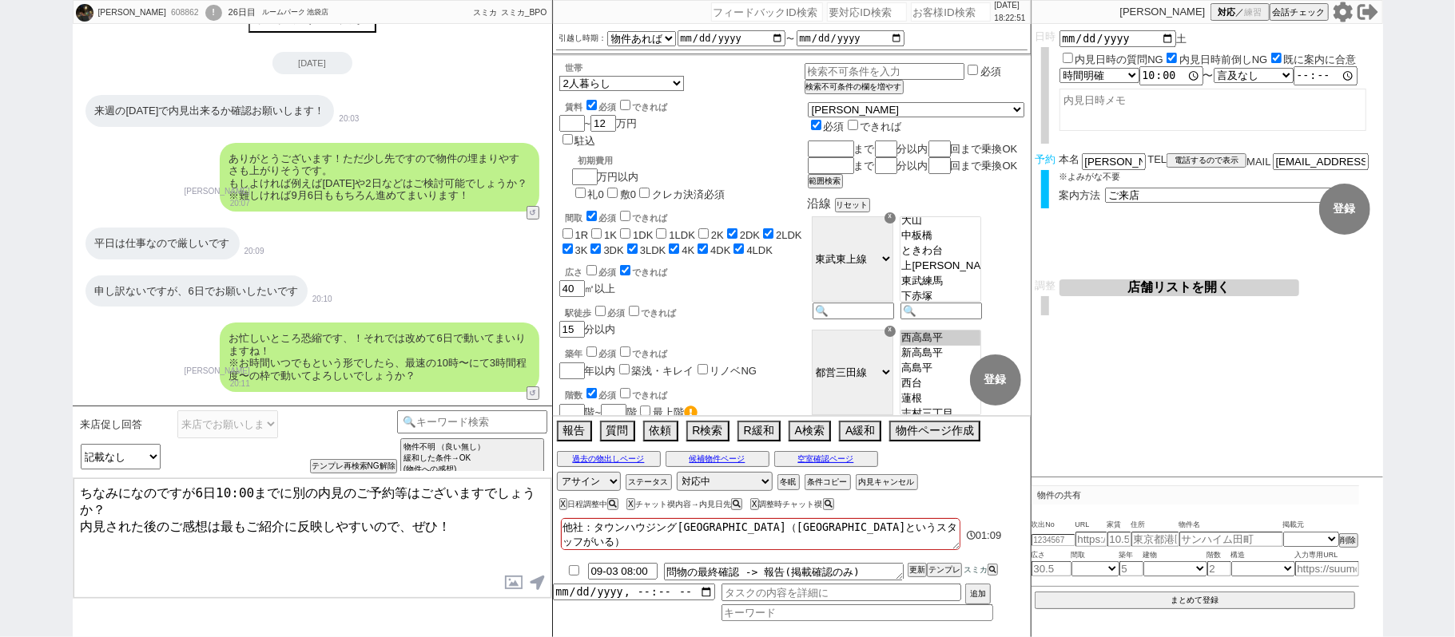
checkbox input "true"
type textarea "他社：タウンハウジング池袋東口（外ノ岡というスタッフがいる） へいじ"
checkbox input "false"
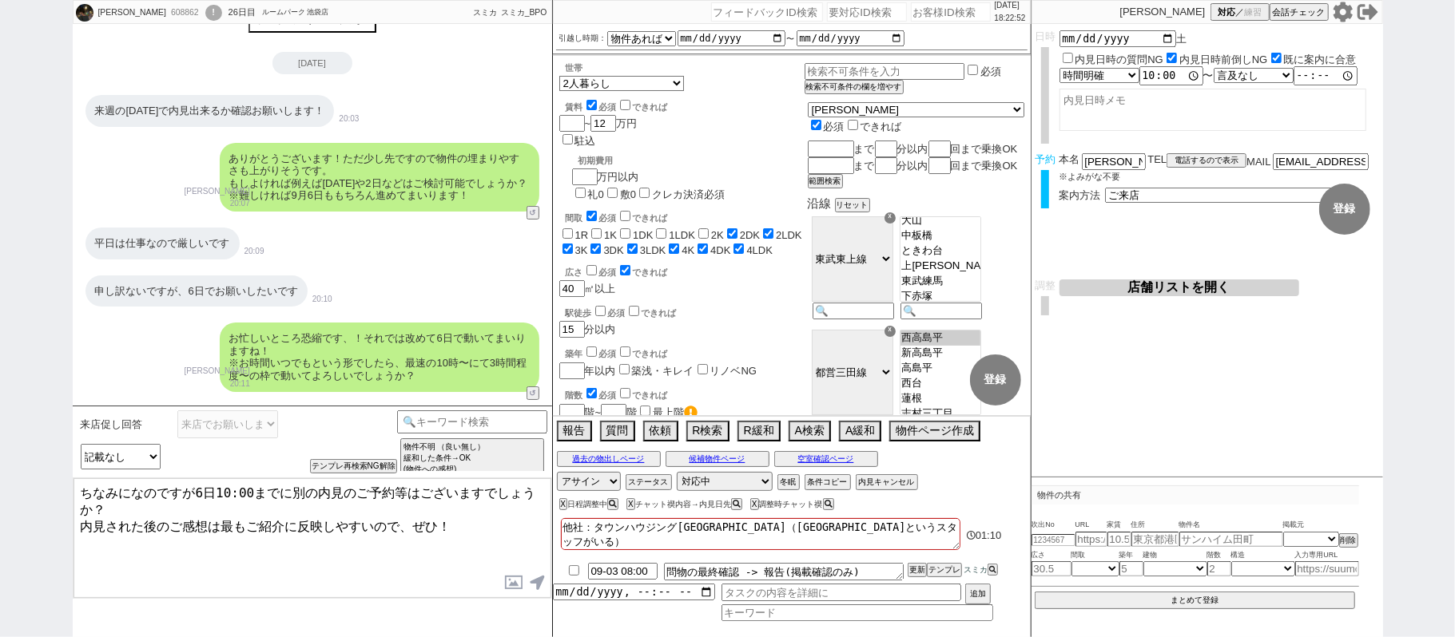
checkbox input "false"
checkbox input "true"
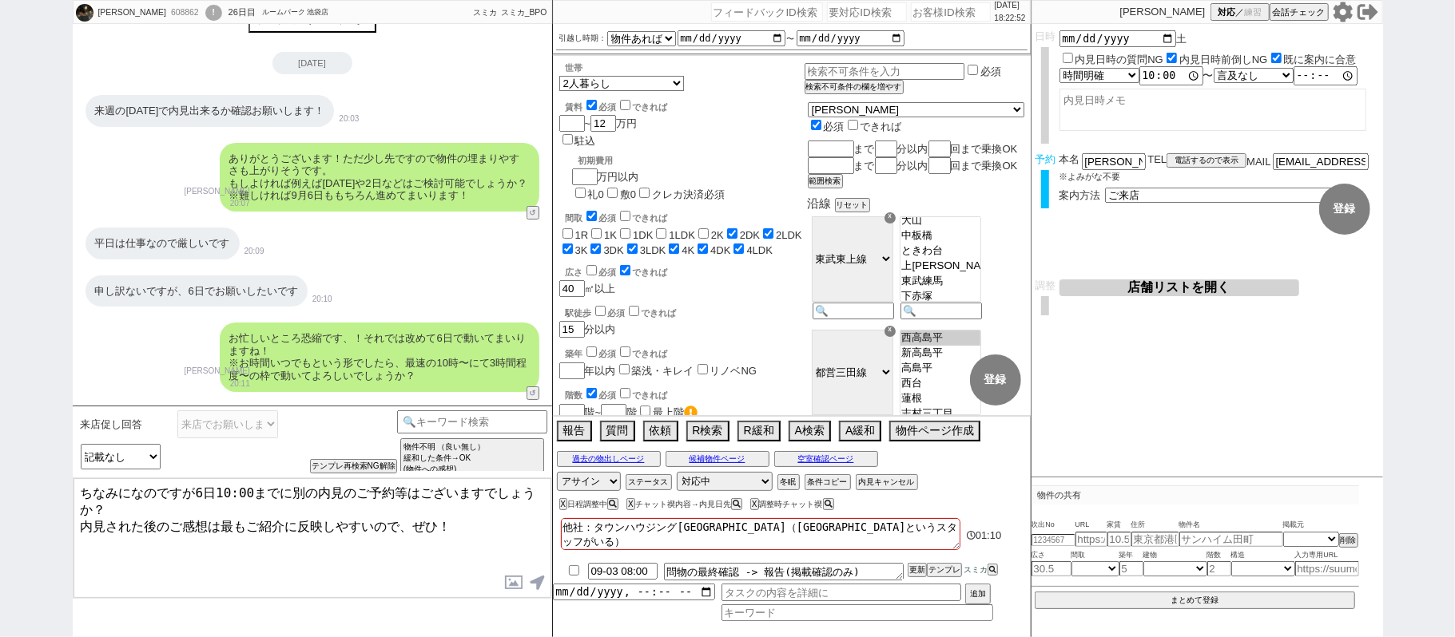
checkbox input "true"
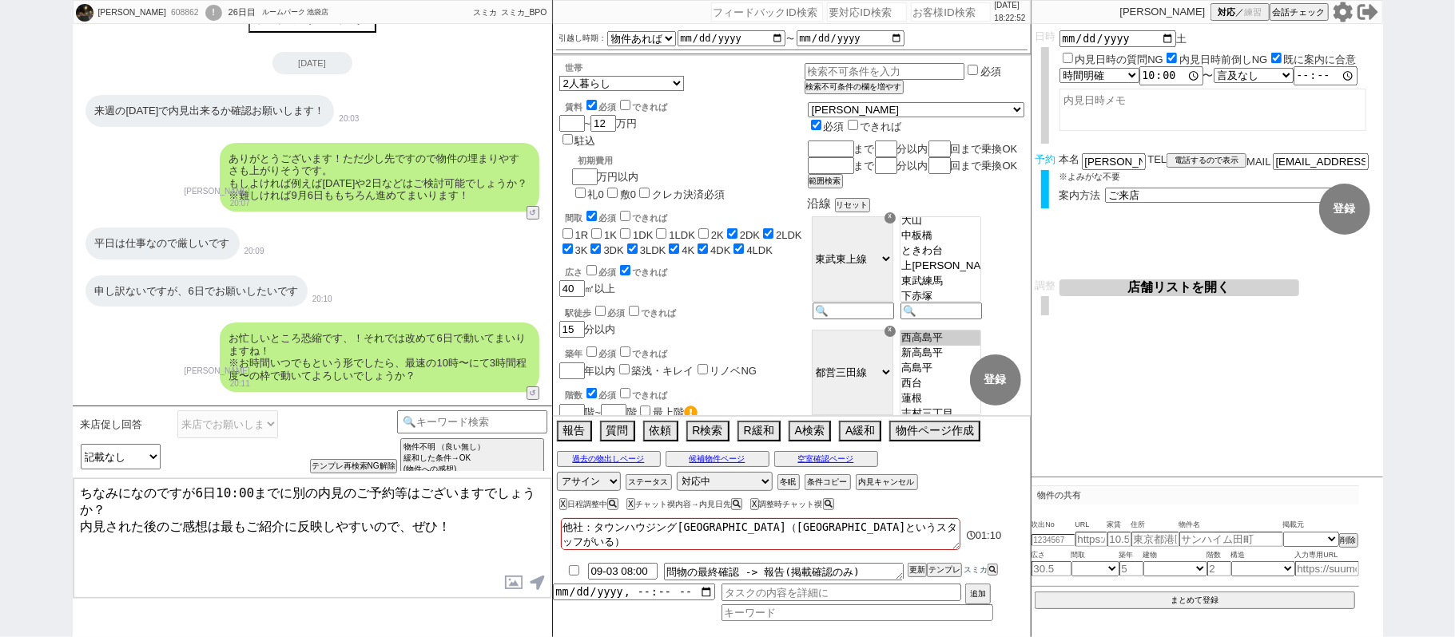
type textarea "他社：タウンハウジング池袋東口（外ノ岡というスタッフがいる） へいじｔ"
checkbox input "false"
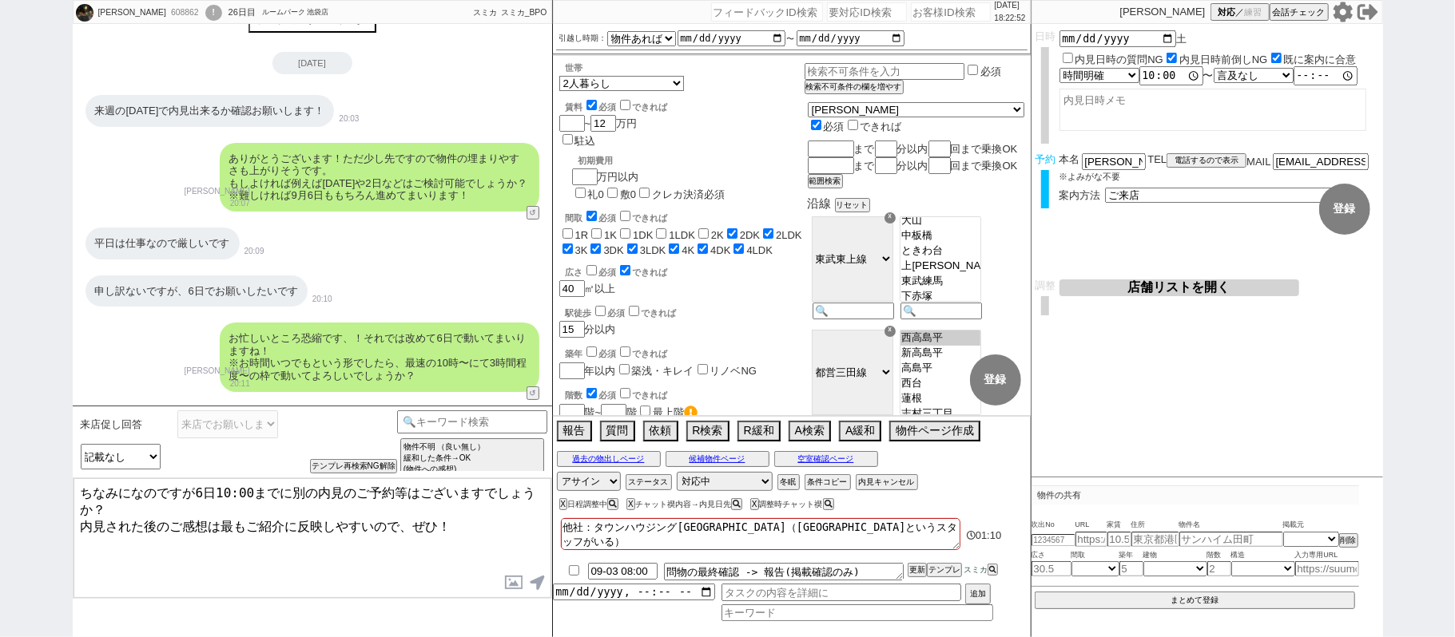
checkbox input "false"
checkbox input "true"
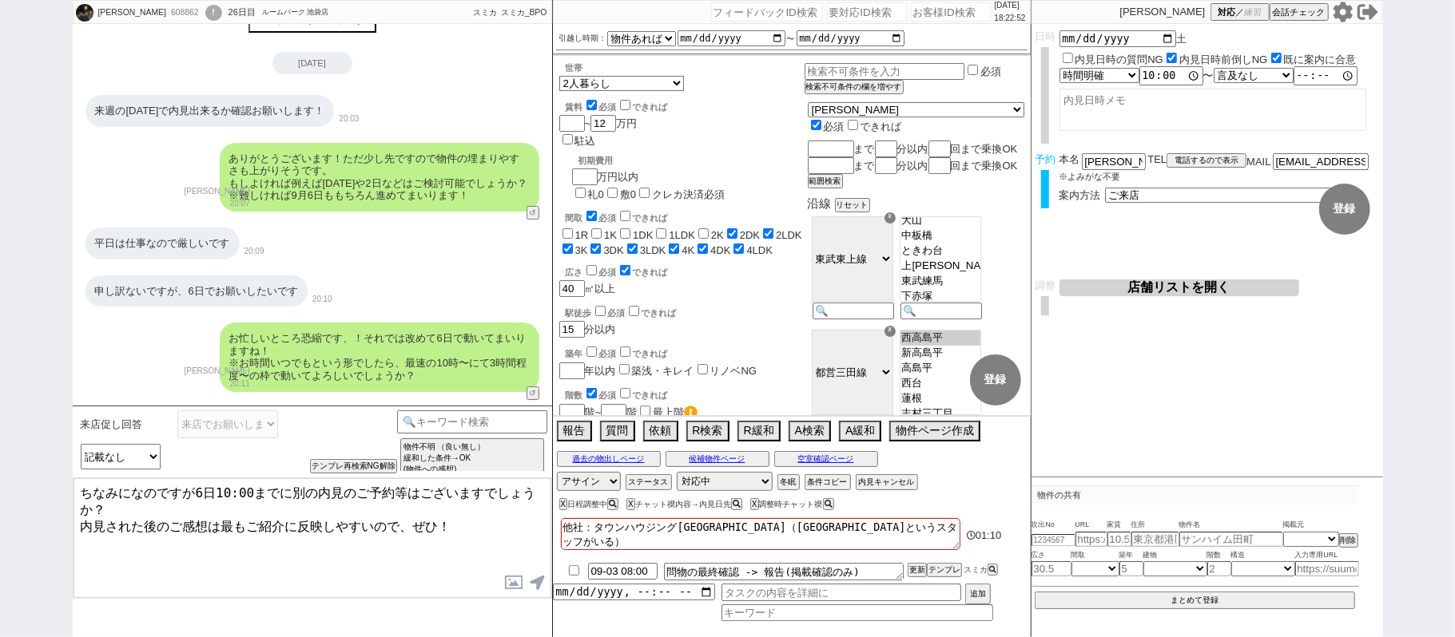
checkbox input "true"
type textarea "他社：タウンハウジング池袋東口（外ノ岡というスタッフがいる） へいじつ"
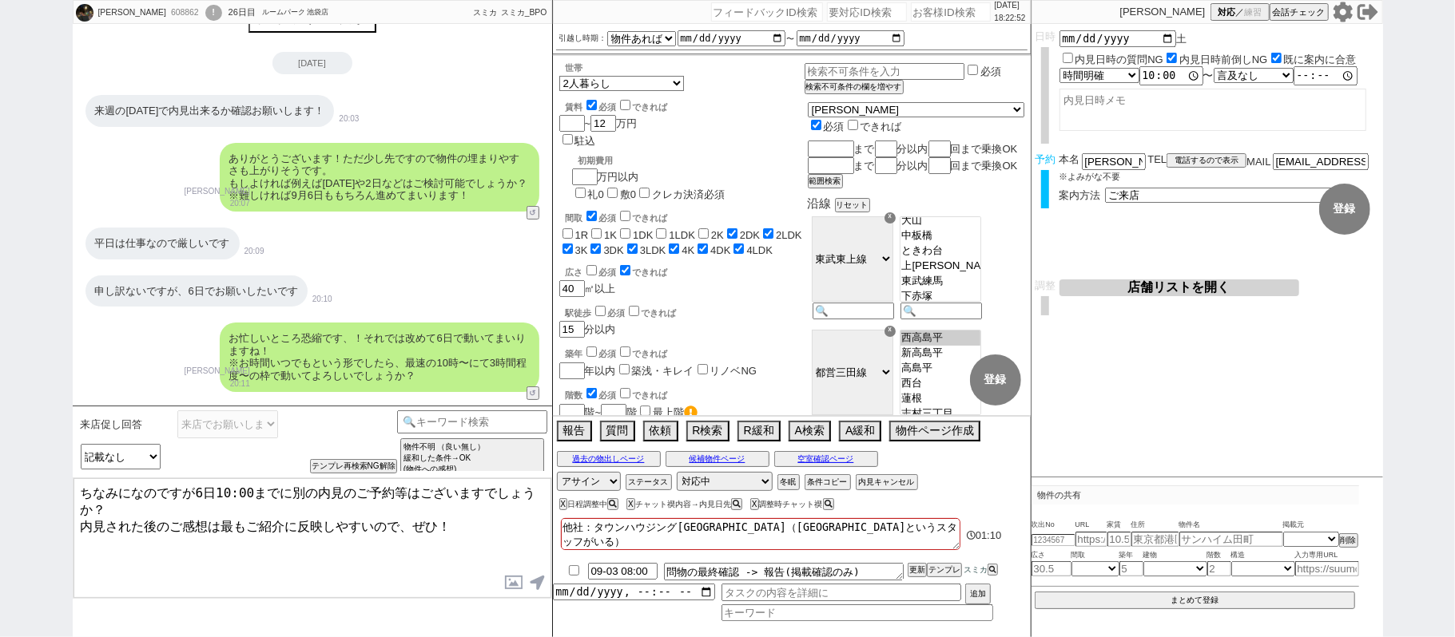
checkbox input "false"
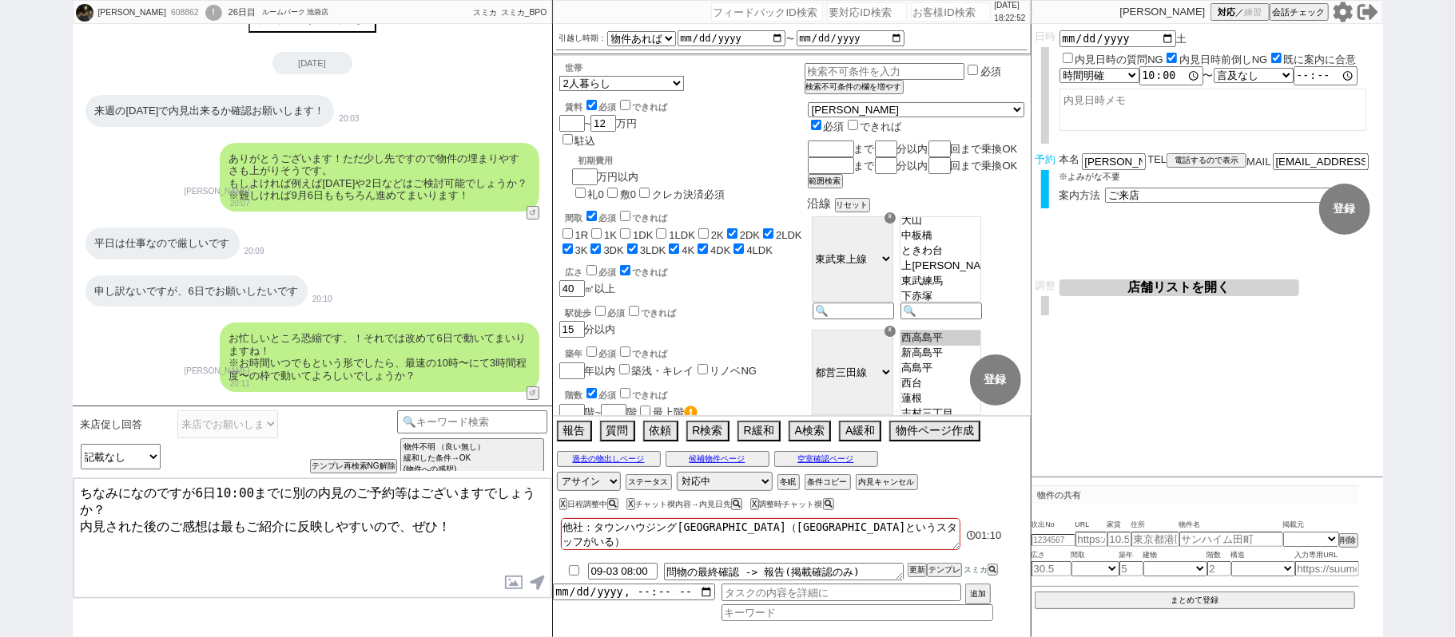
checkbox input "true"
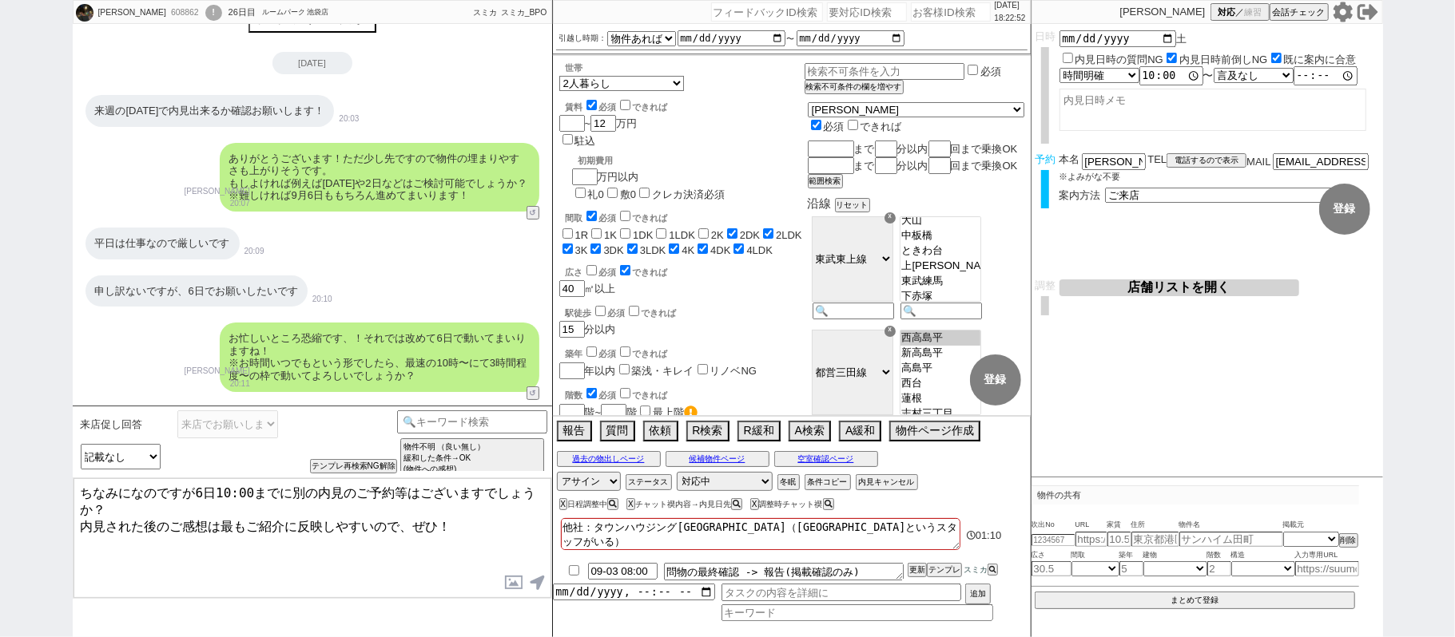
checkbox input "true"
type textarea "他社：タウンハウジング池袋東口（外ノ岡というスタッフがいる） 平日"
checkbox input "false"
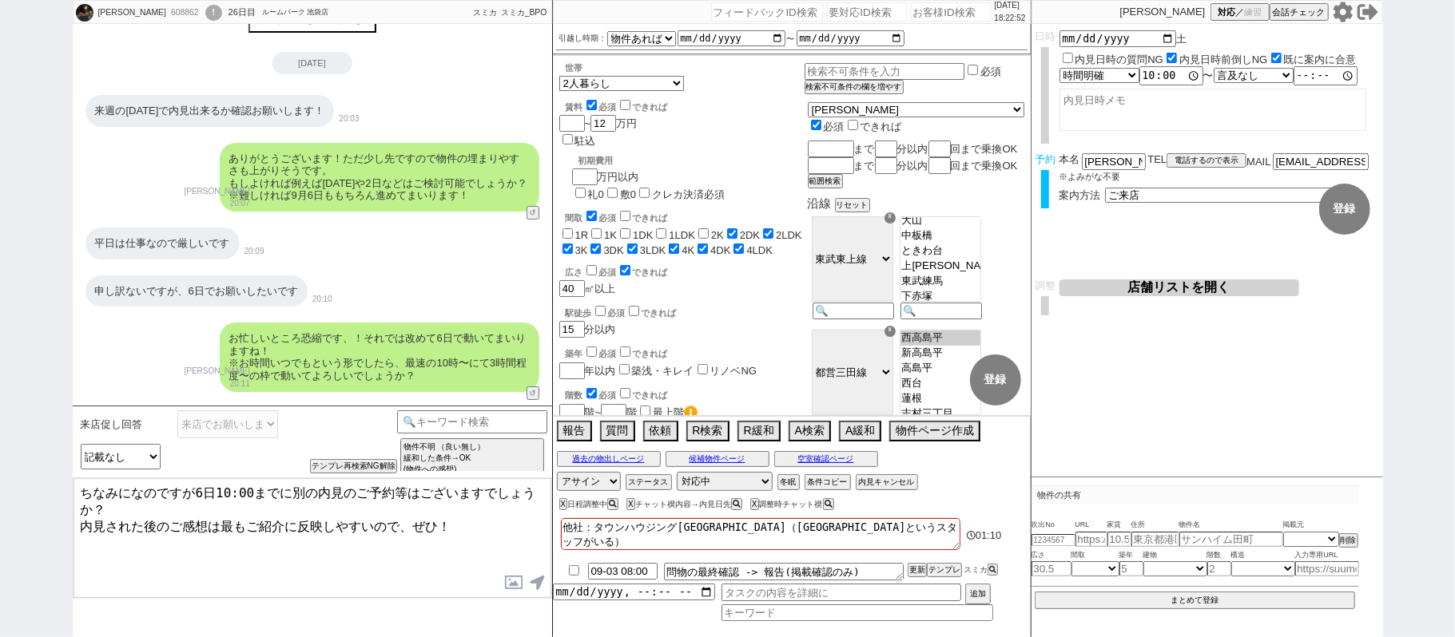
checkbox input "false"
checkbox input "true"
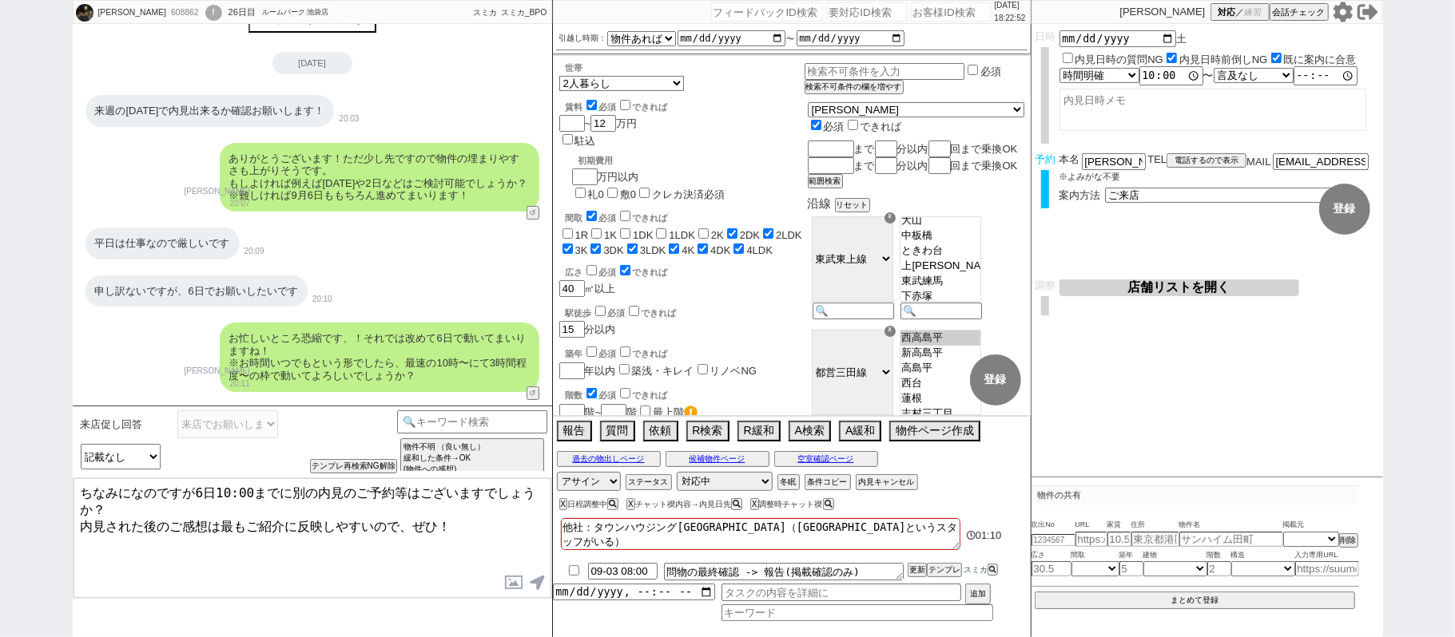
checkbox input "true"
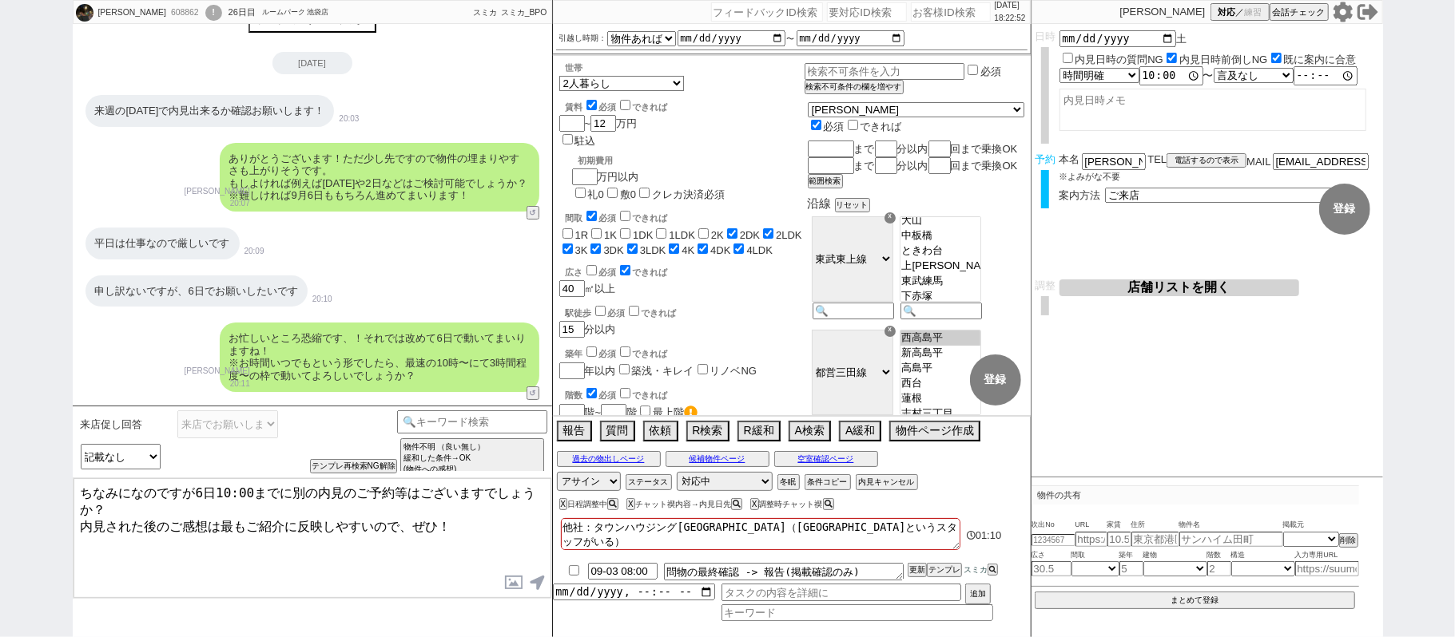
checkbox input "true"
type textarea "他社：タウンハウジング池袋東口（外ノ岡というスタッフがいる） 平日ｈ"
checkbox input "false"
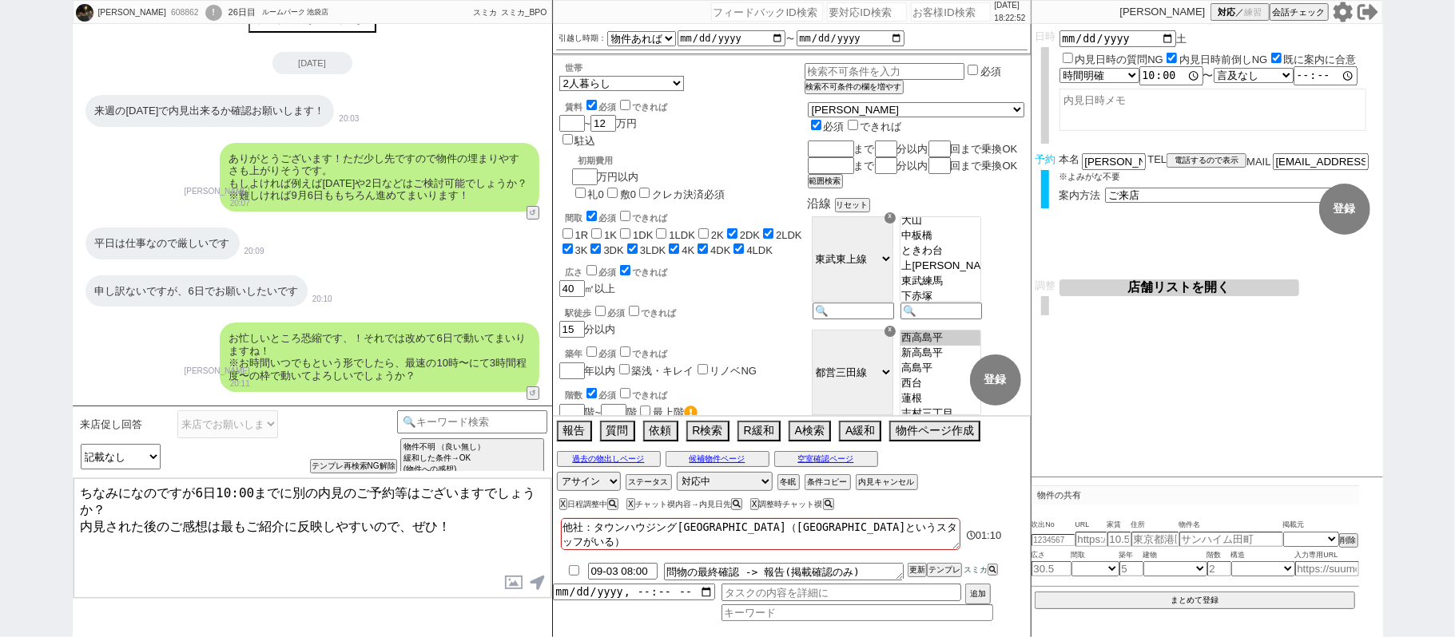
checkbox input "false"
checkbox input "true"
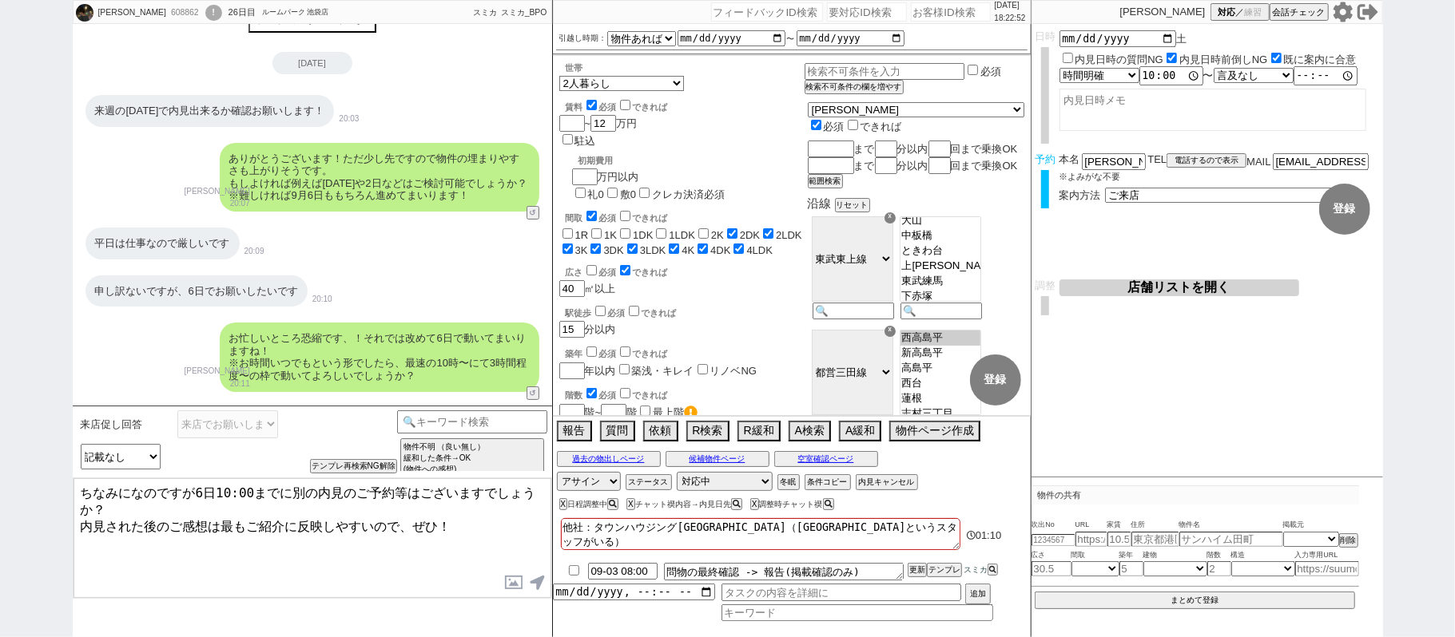
checkbox input "true"
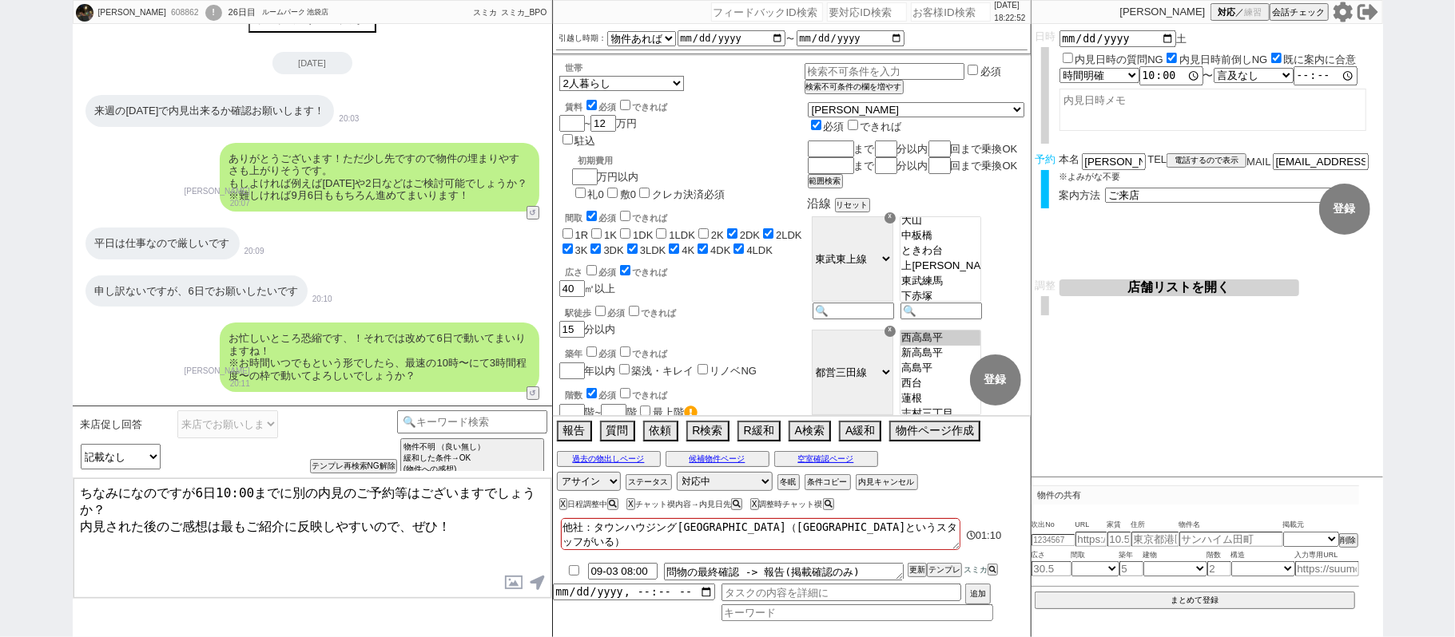
checkbox input "true"
type textarea "他社：タウンハウジング池袋東口（外ノ岡というスタッフがいる） 平日は"
checkbox input "false"
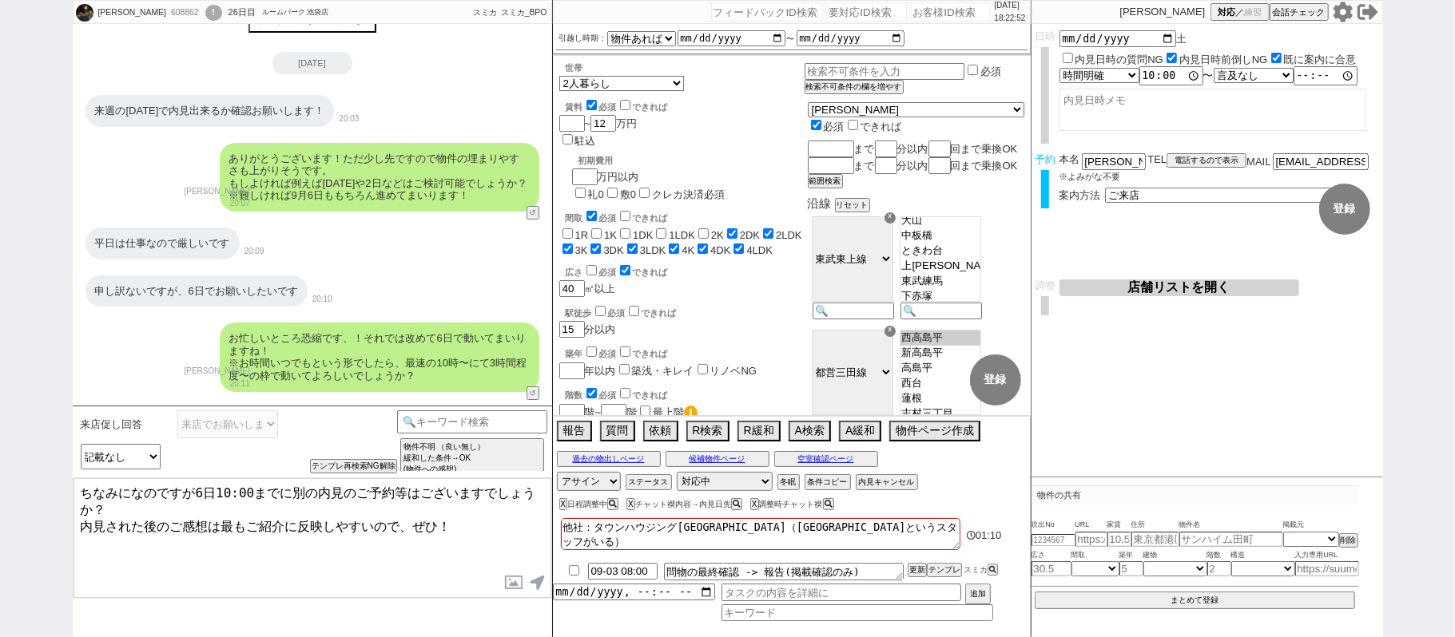
checkbox input "false"
checkbox input "true"
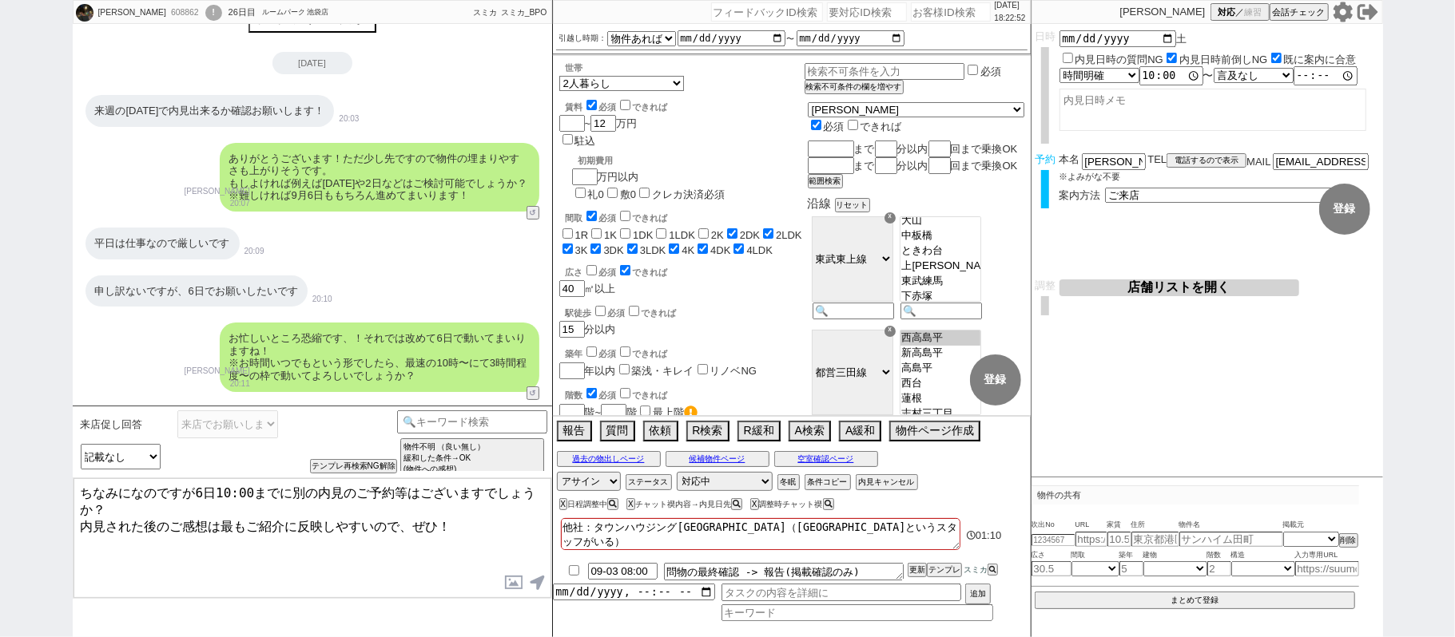
checkbox input "true"
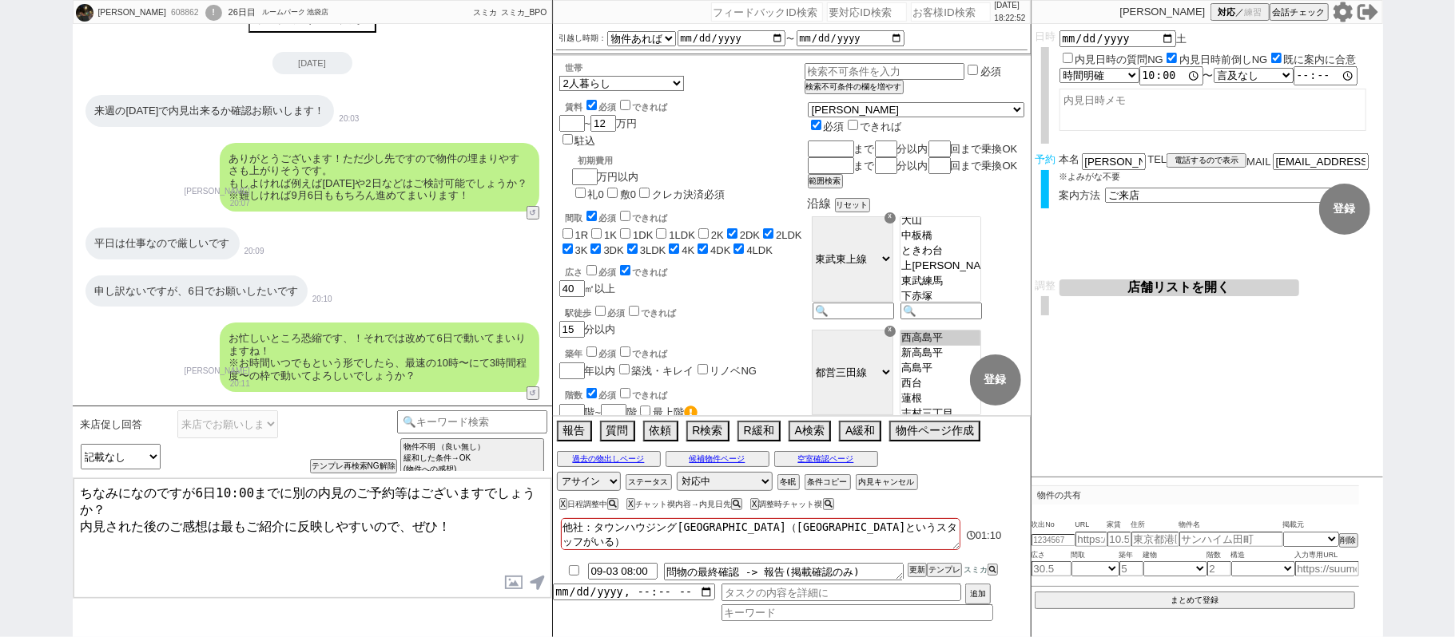
checkbox input "false"
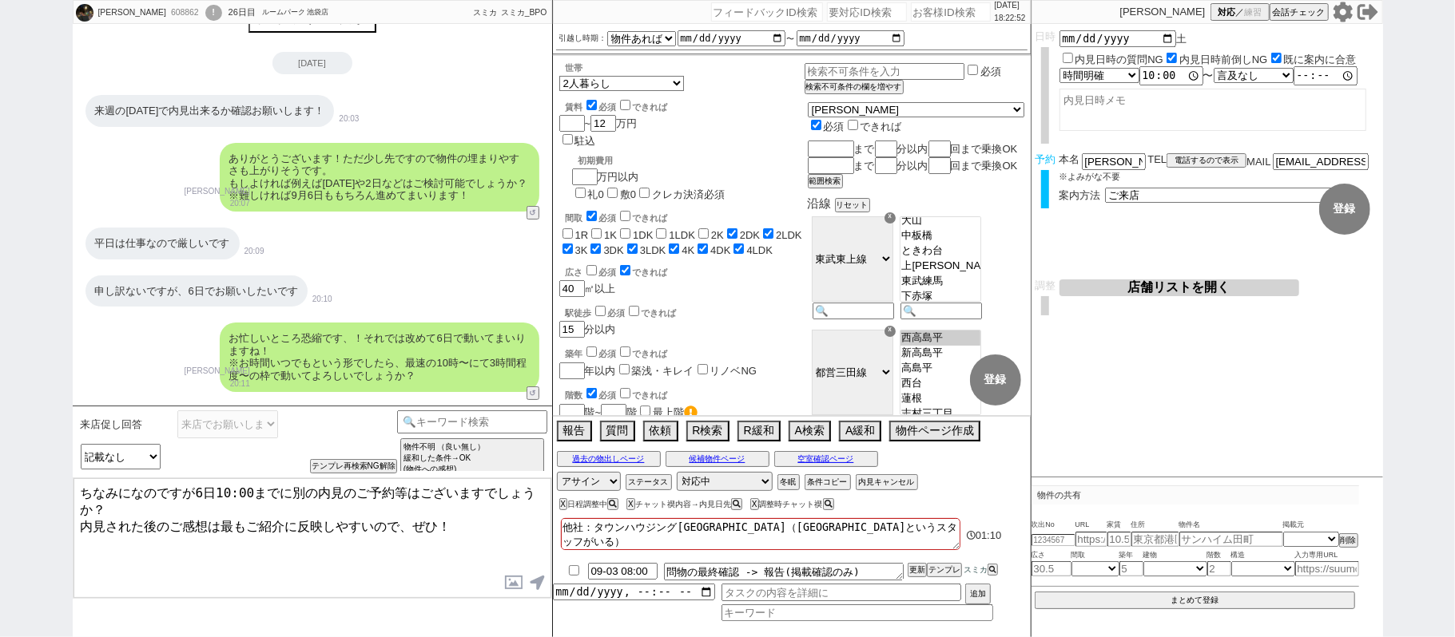
checkbox input "true"
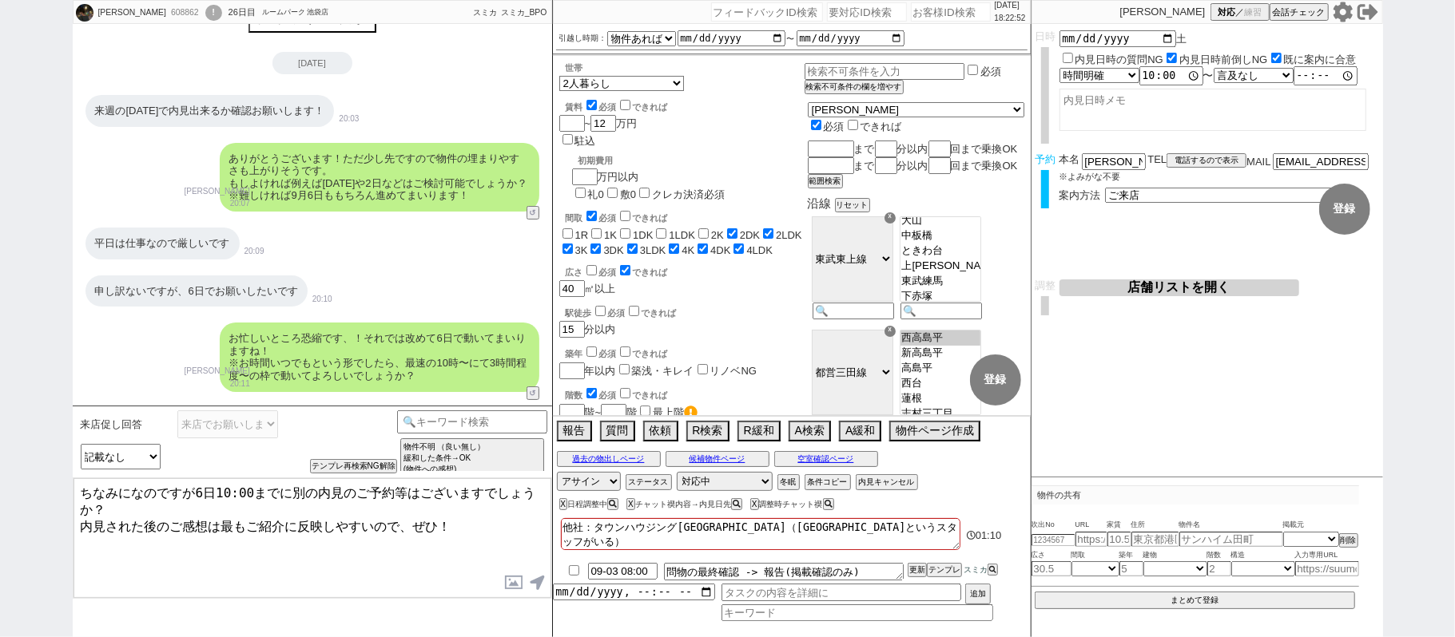
checkbox input "true"
type textarea "他社：タウンハウジング池袋東口（外ノ岡というスタッフがいる） 平日はｓ"
checkbox input "false"
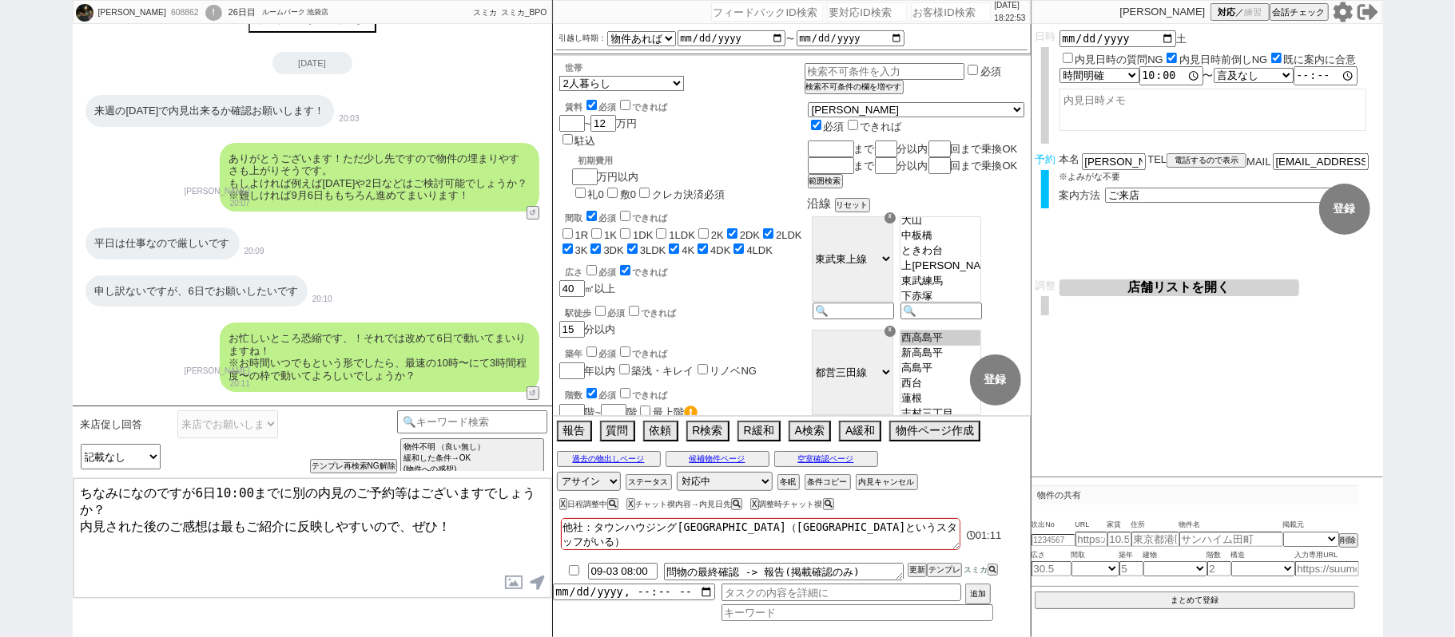
checkbox input "false"
checkbox input "true"
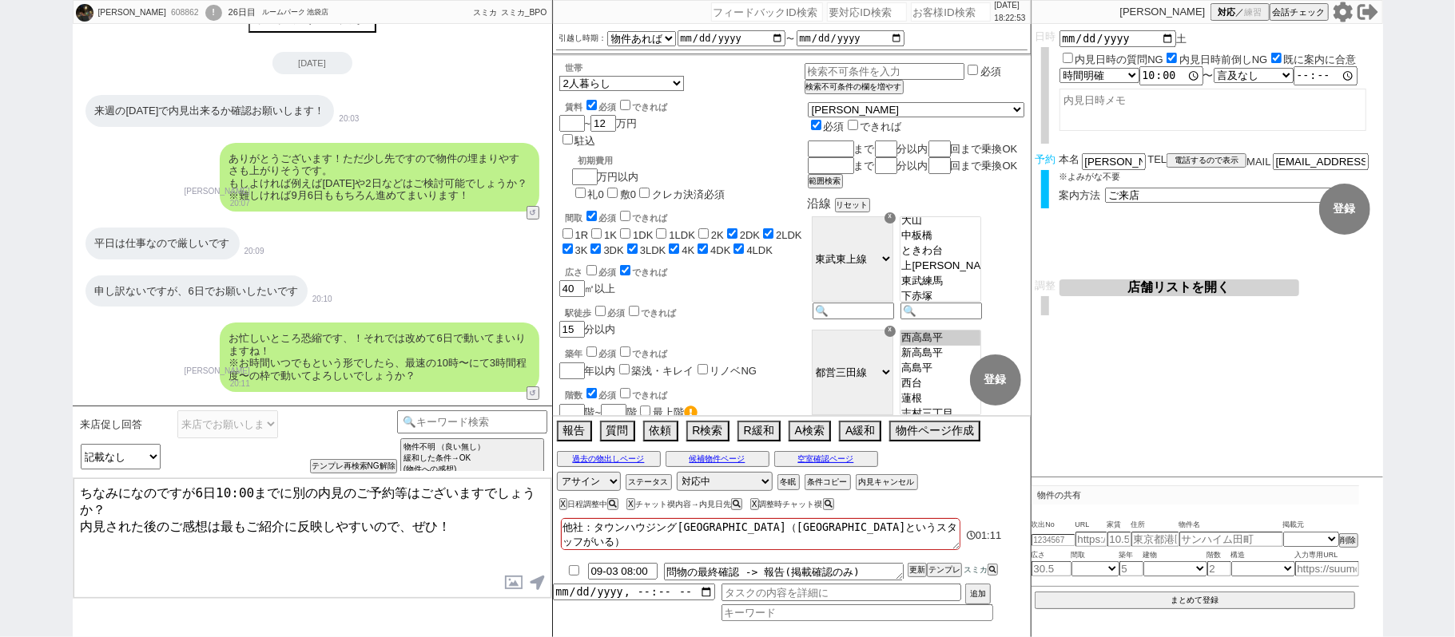
checkbox input "true"
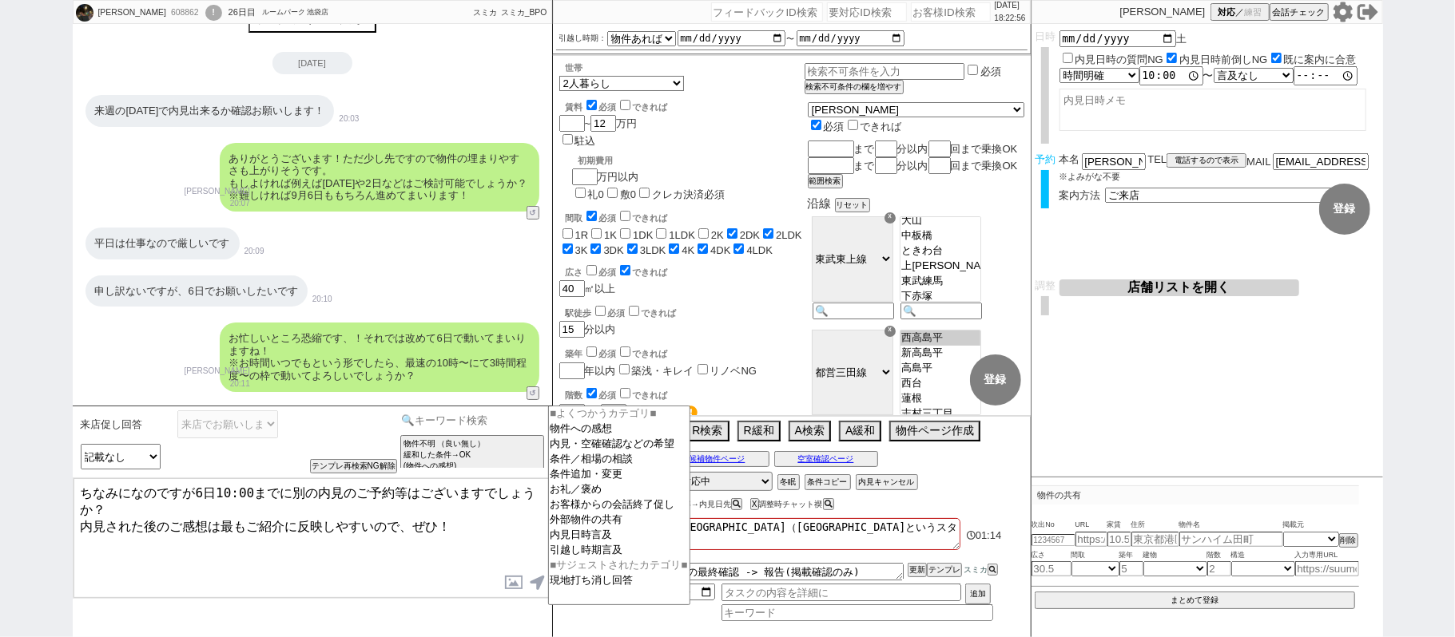
click at [512, 425] on input at bounding box center [472, 421] width 151 height 20
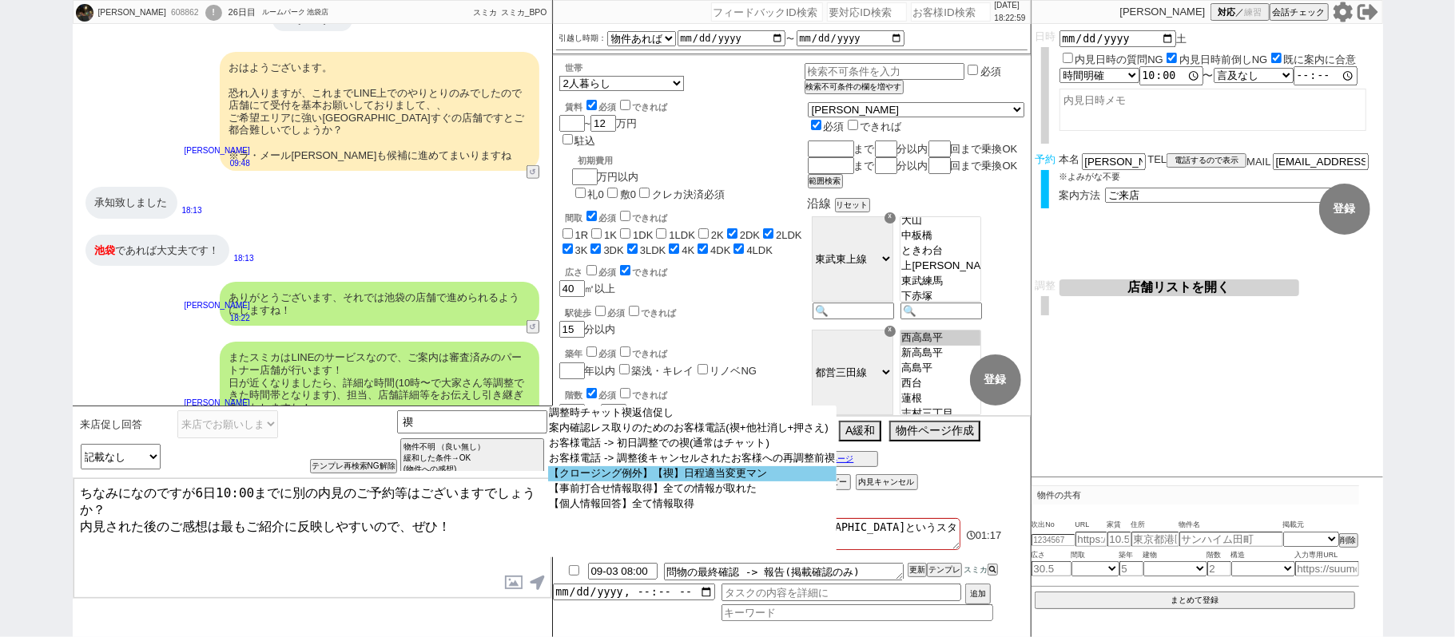
click at [0, 0] on option "【クロージング例外】【禊】日程適当変更マン" at bounding box center [0, 0] width 0 height 0
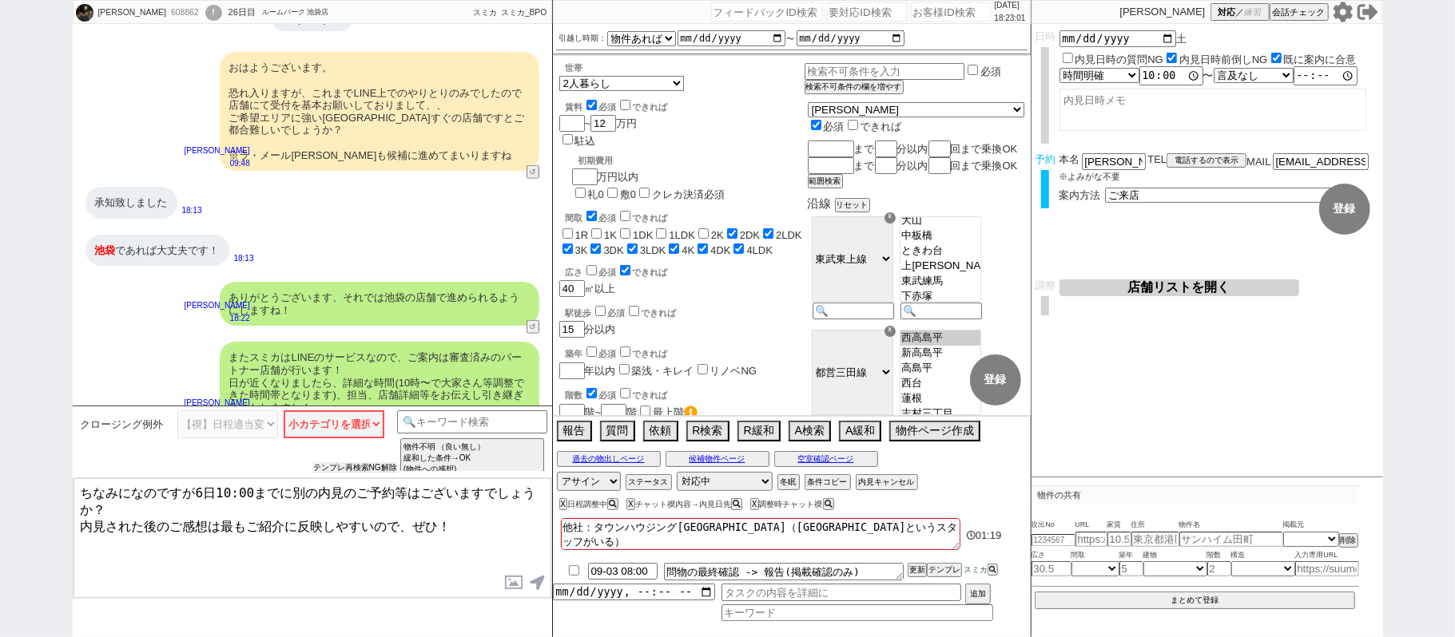
click at [367, 467] on button "テンプレ再検索NG解除" at bounding box center [355, 468] width 84 height 11
click at [349, 426] on select "小カテゴリを選択 来店(特殊条件、問物無し含む) オンライン(特殊条件、問物無し含む) 事前打合せ 現地" at bounding box center [334, 425] width 101 height 28
click at [284, 411] on select "小カテゴリを選択 来店(特殊条件、問物無し含む) オンライン(特殊条件、問物無し含む) 事前打合せ 現地" at bounding box center [334, 425] width 101 height 28
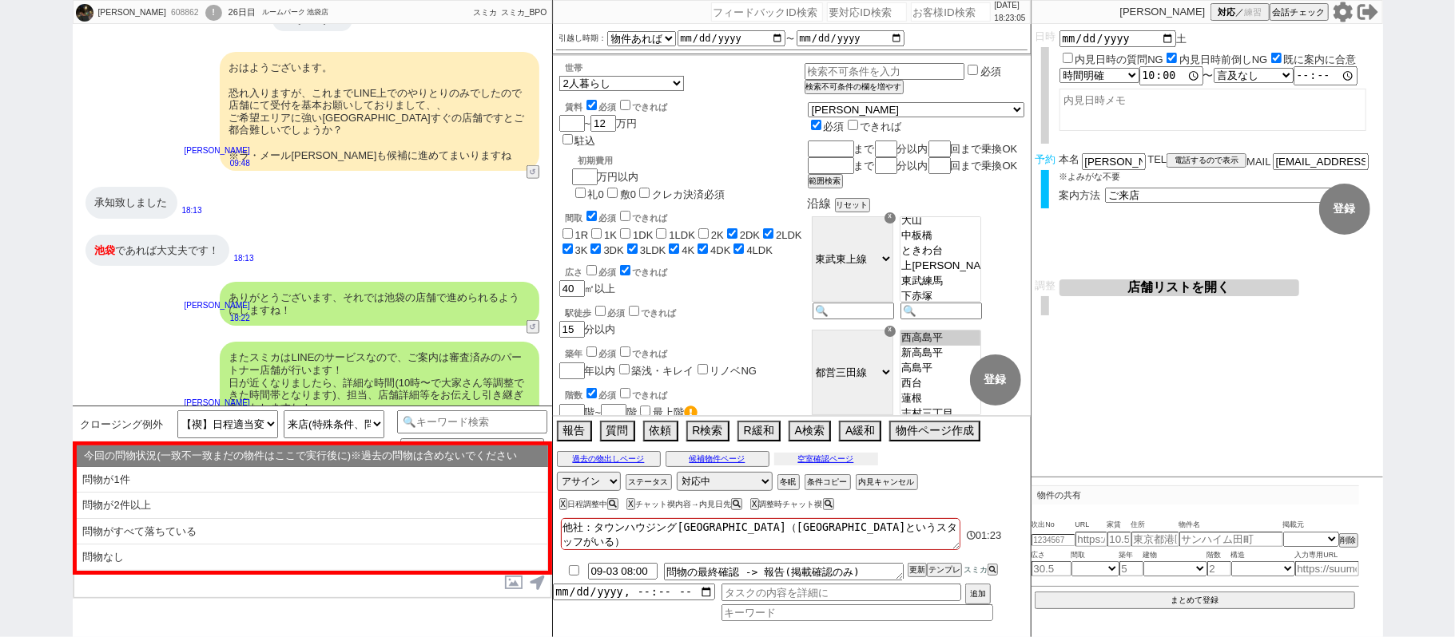
click at [813, 458] on button "空室確認ページ" at bounding box center [826, 459] width 104 height 13
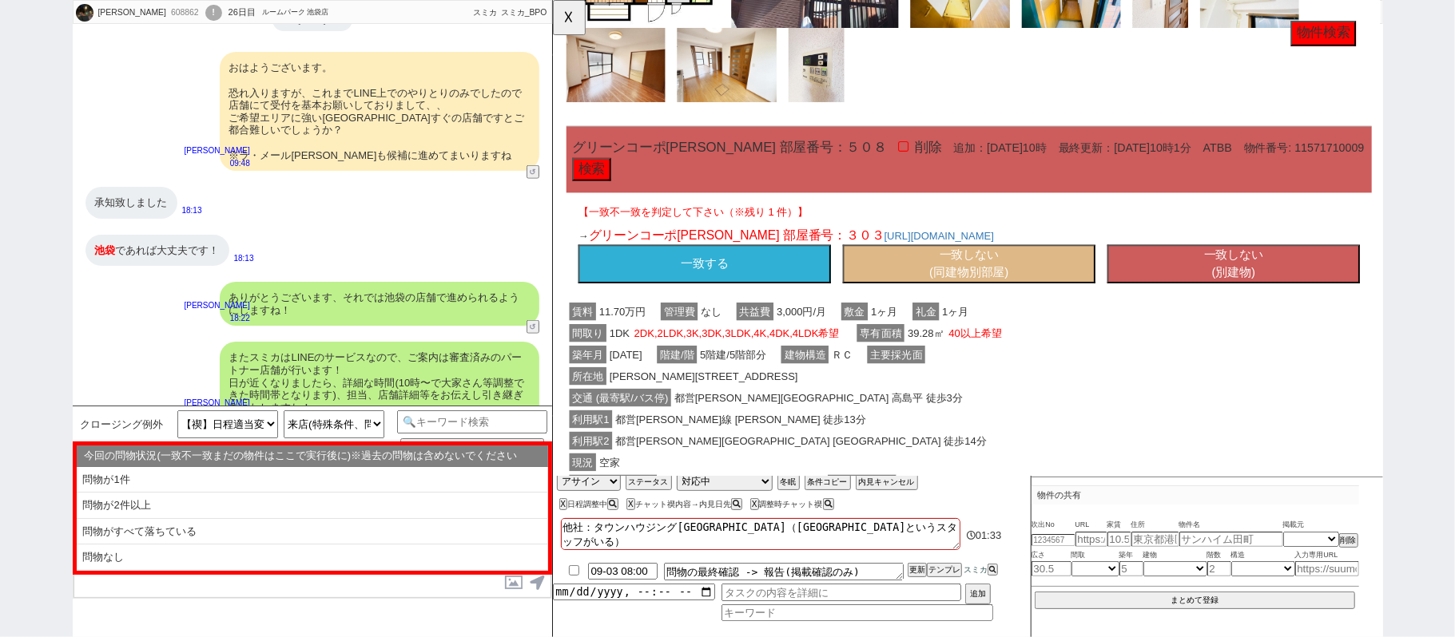
scroll to position [870, 0]
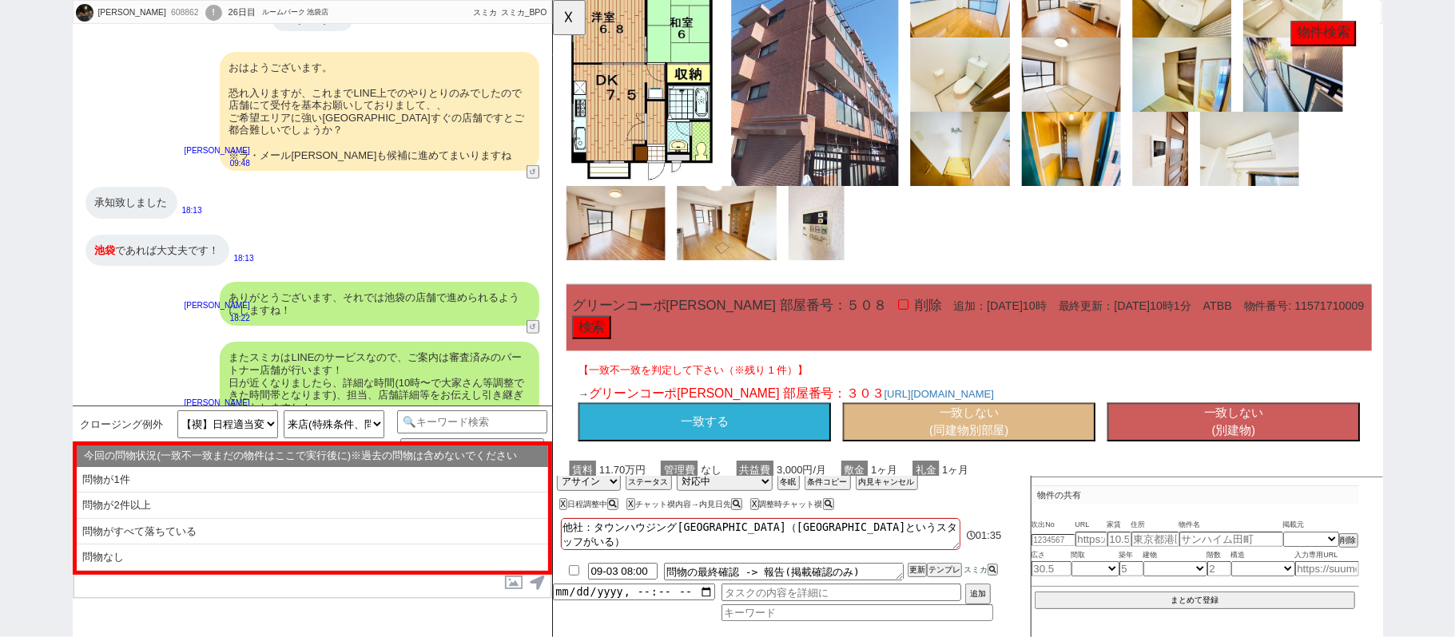
click at [1029, 444] on button "一致しない (同建物別部屋)" at bounding box center [1000, 455] width 272 height 42
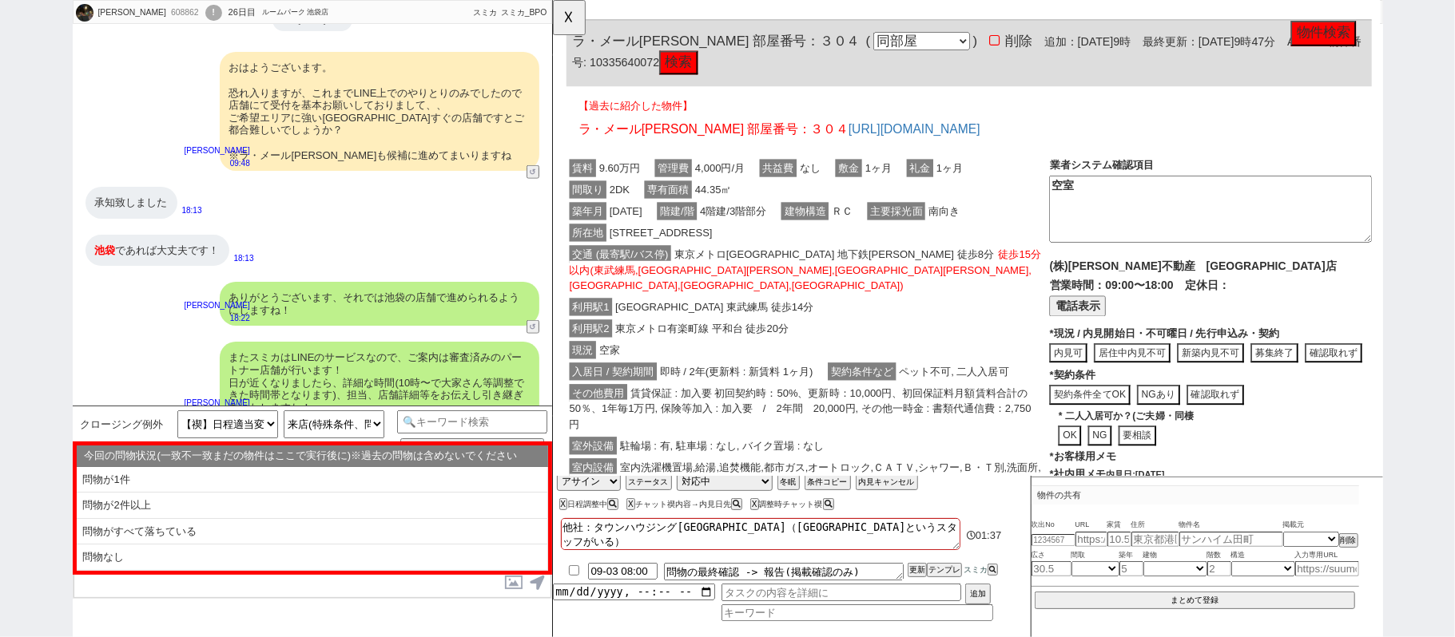
scroll to position [0, 0]
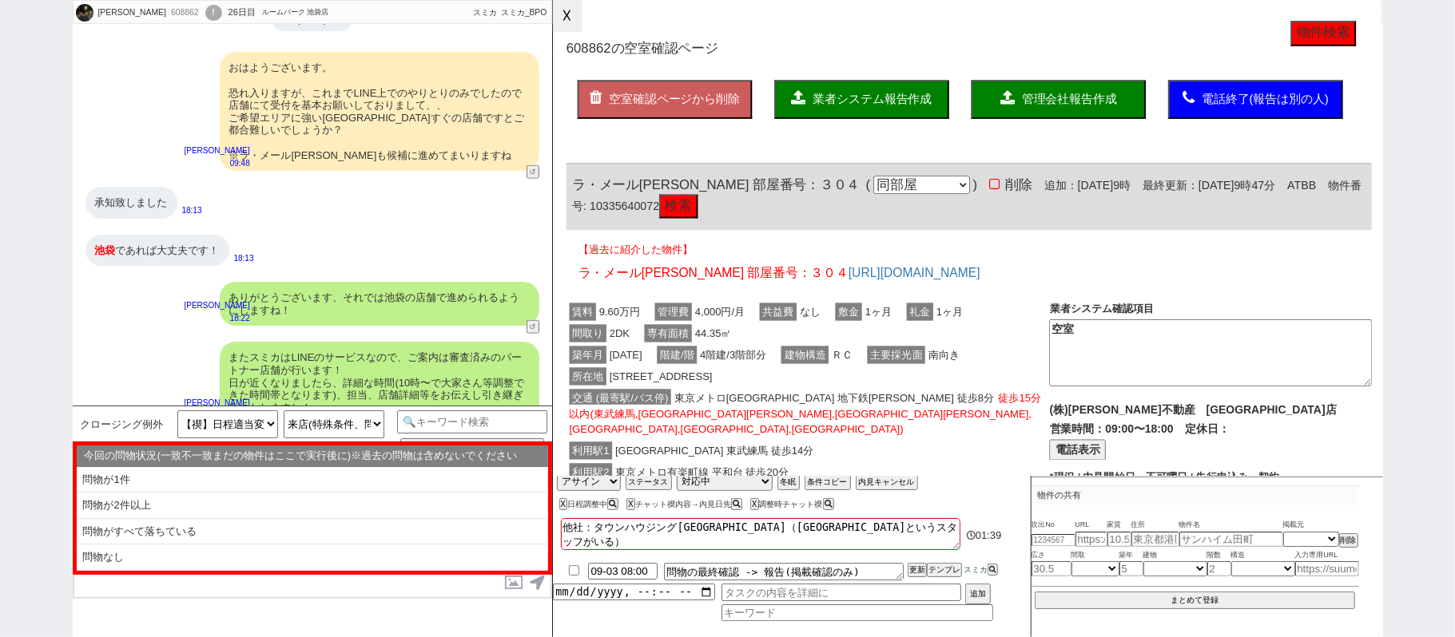
click at [577, 26] on button "☓" at bounding box center [568, 16] width 30 height 32
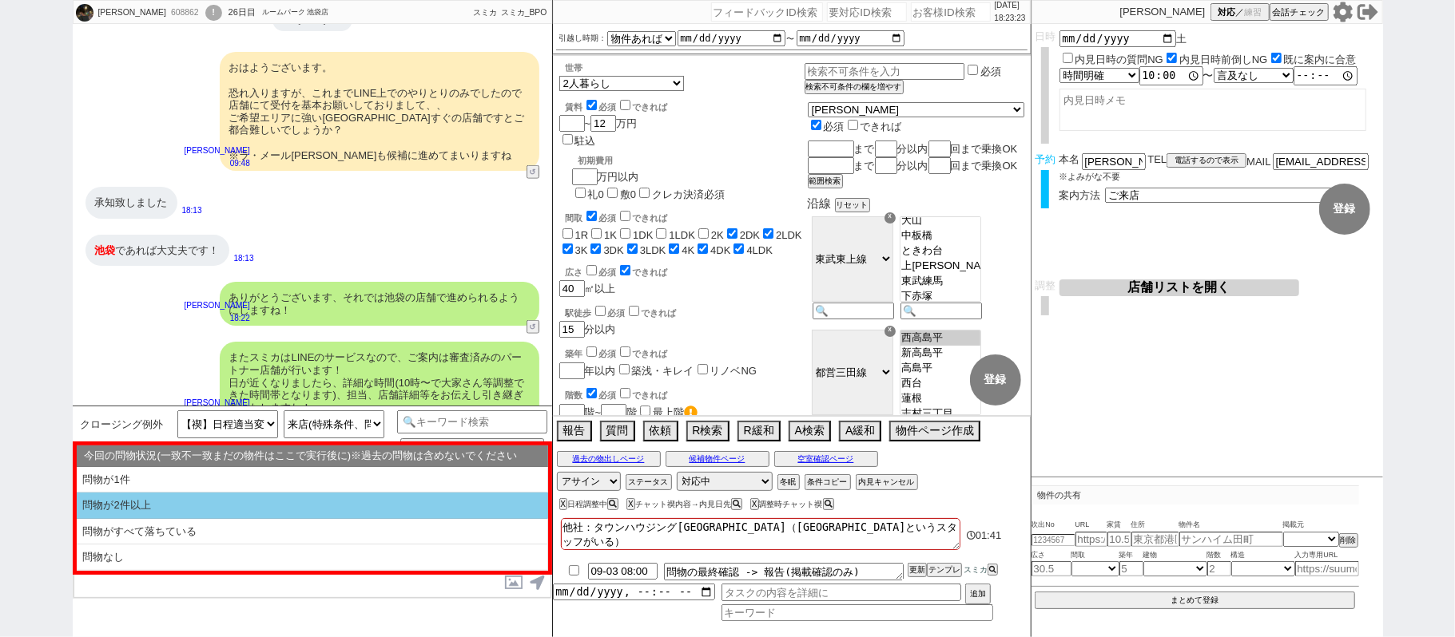
click at [266, 519] on li "問物が2件以上" at bounding box center [312, 532] width 471 height 26
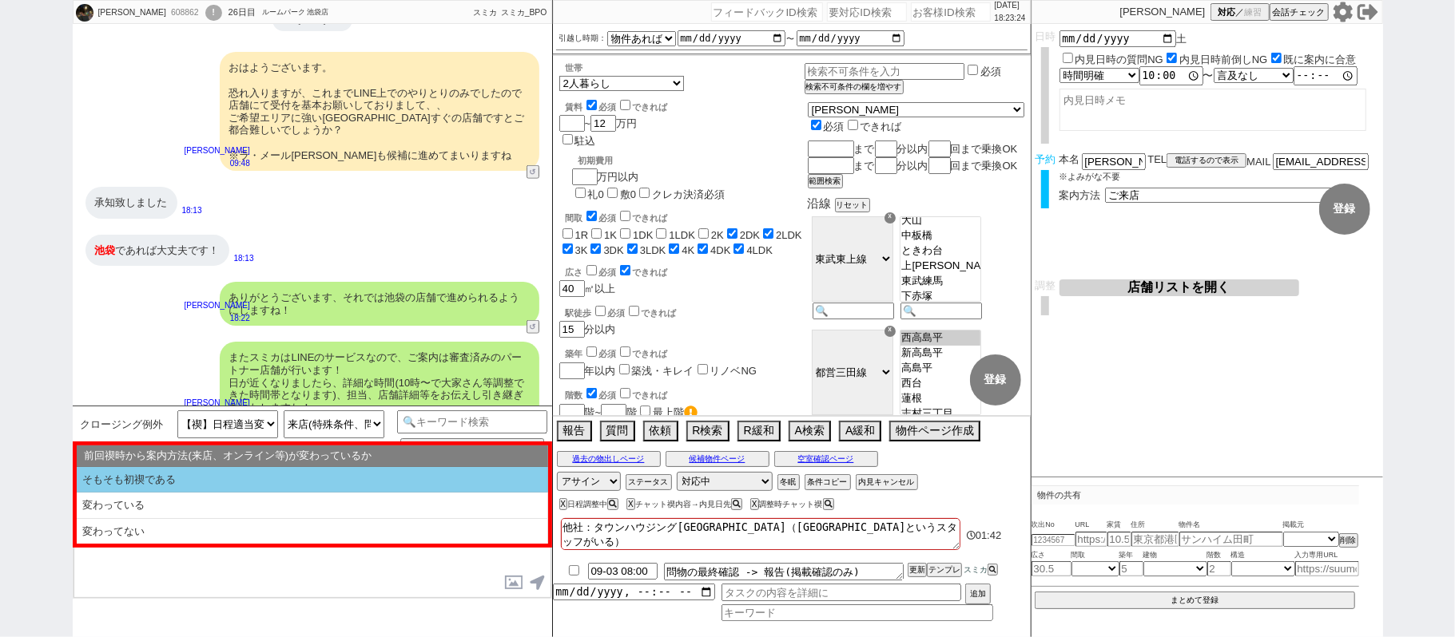
click at [256, 486] on li "そもそも初禊である" at bounding box center [312, 480] width 471 height 26
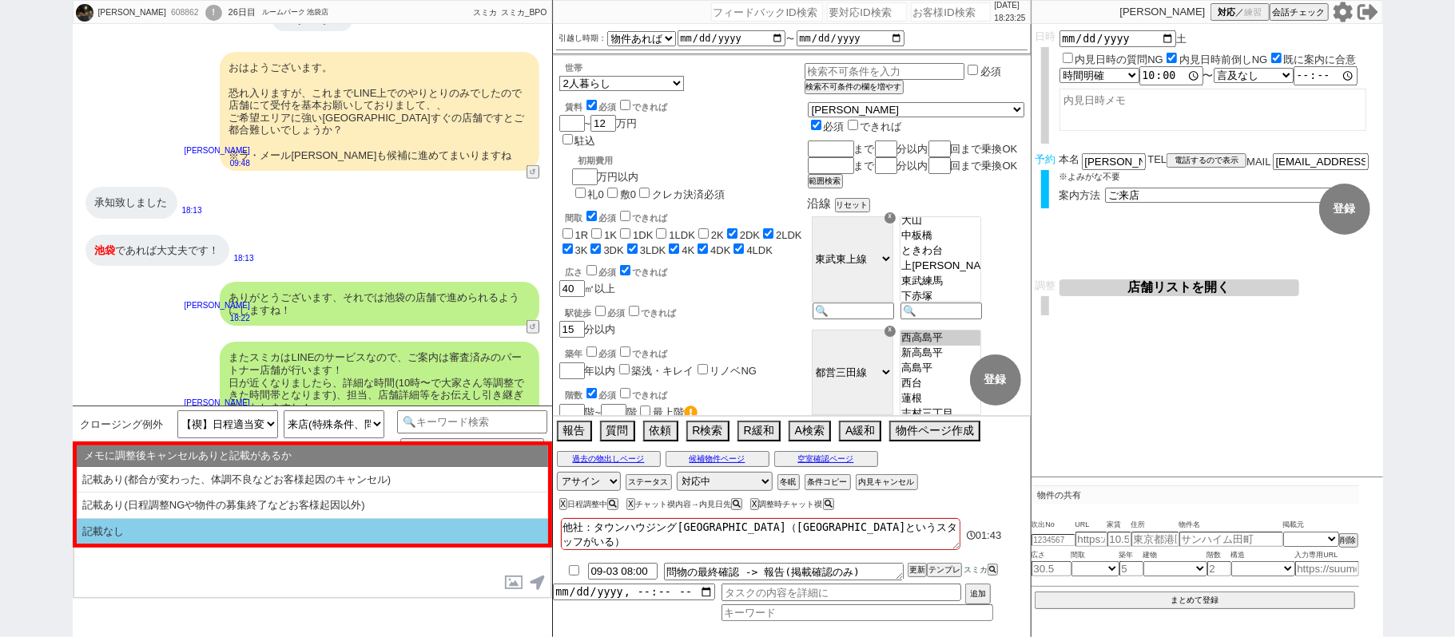
click at [265, 535] on li "記載なし" at bounding box center [312, 532] width 471 height 26
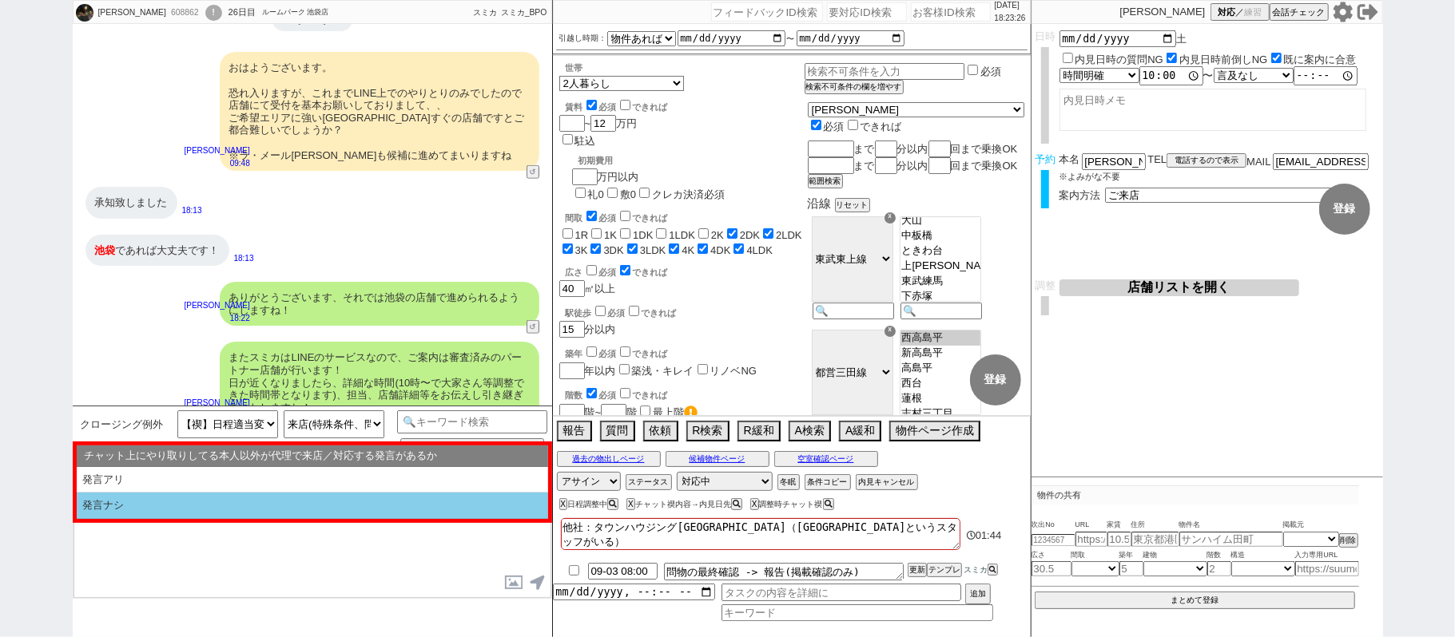
click at [250, 515] on li "発言ナシ" at bounding box center [312, 506] width 471 height 26
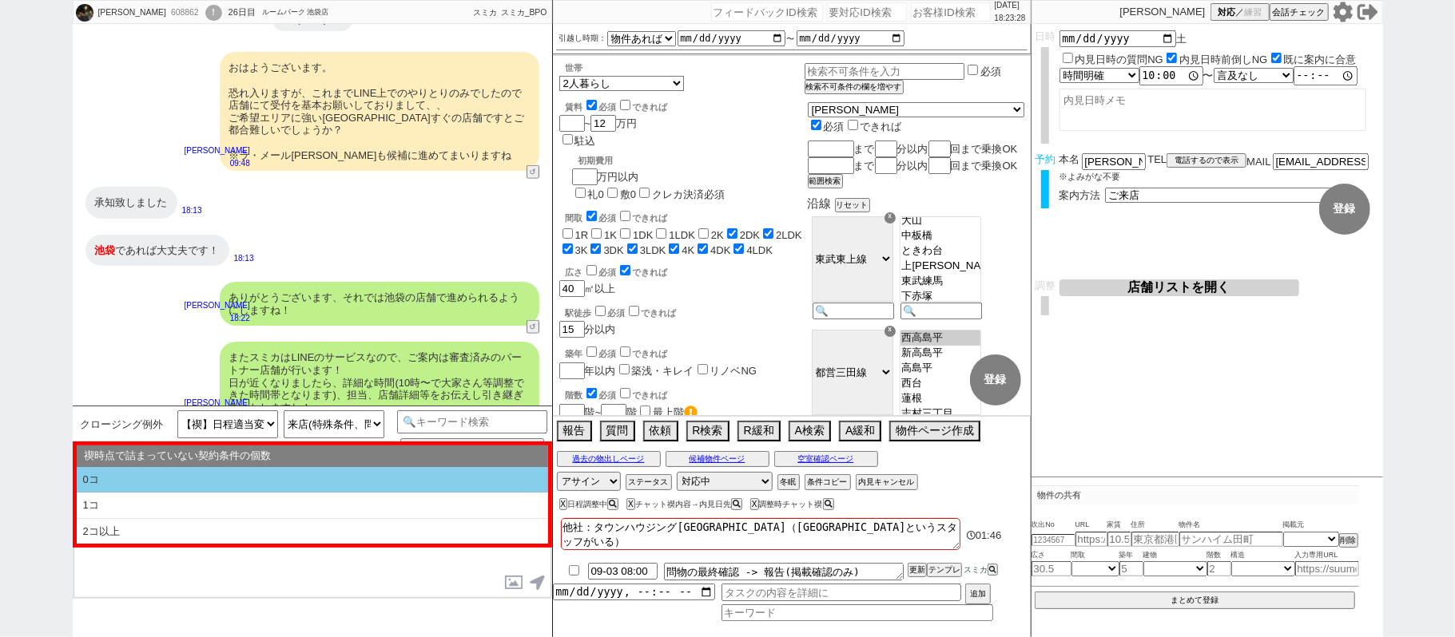
click at [246, 486] on li "0コ" at bounding box center [312, 480] width 471 height 26
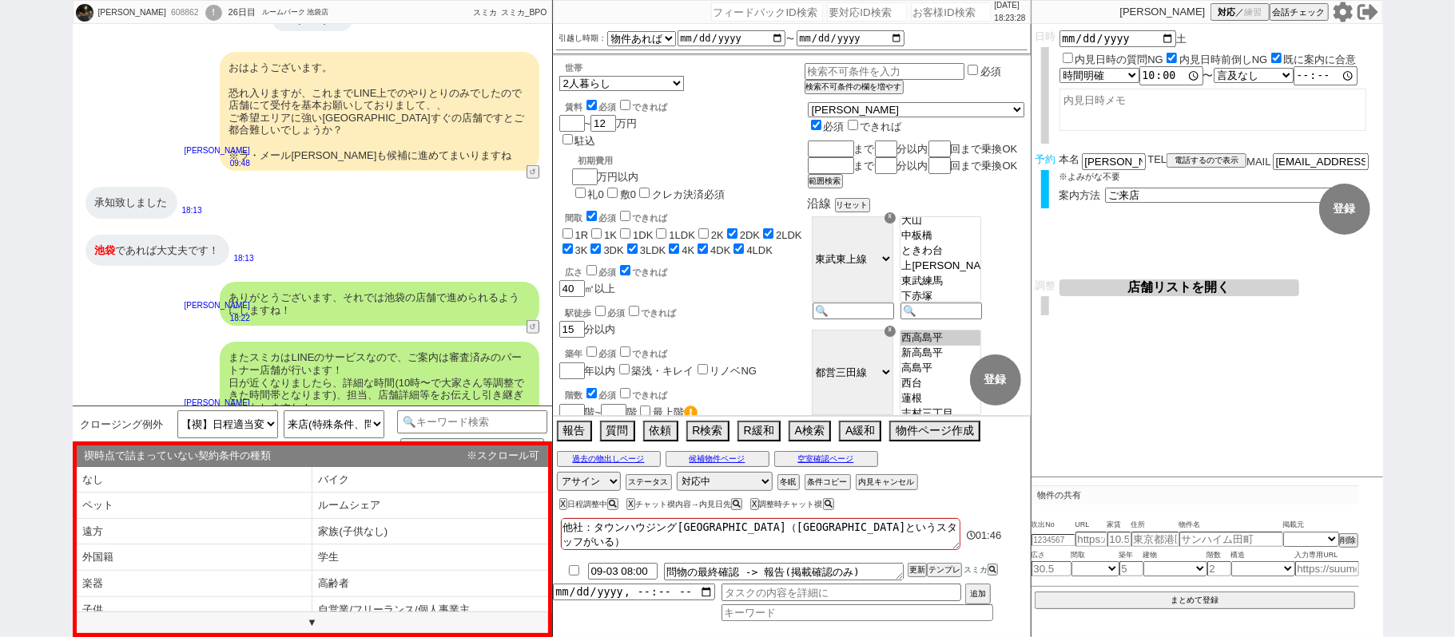
click at [247, 487] on li "なし" at bounding box center [195, 480] width 236 height 26
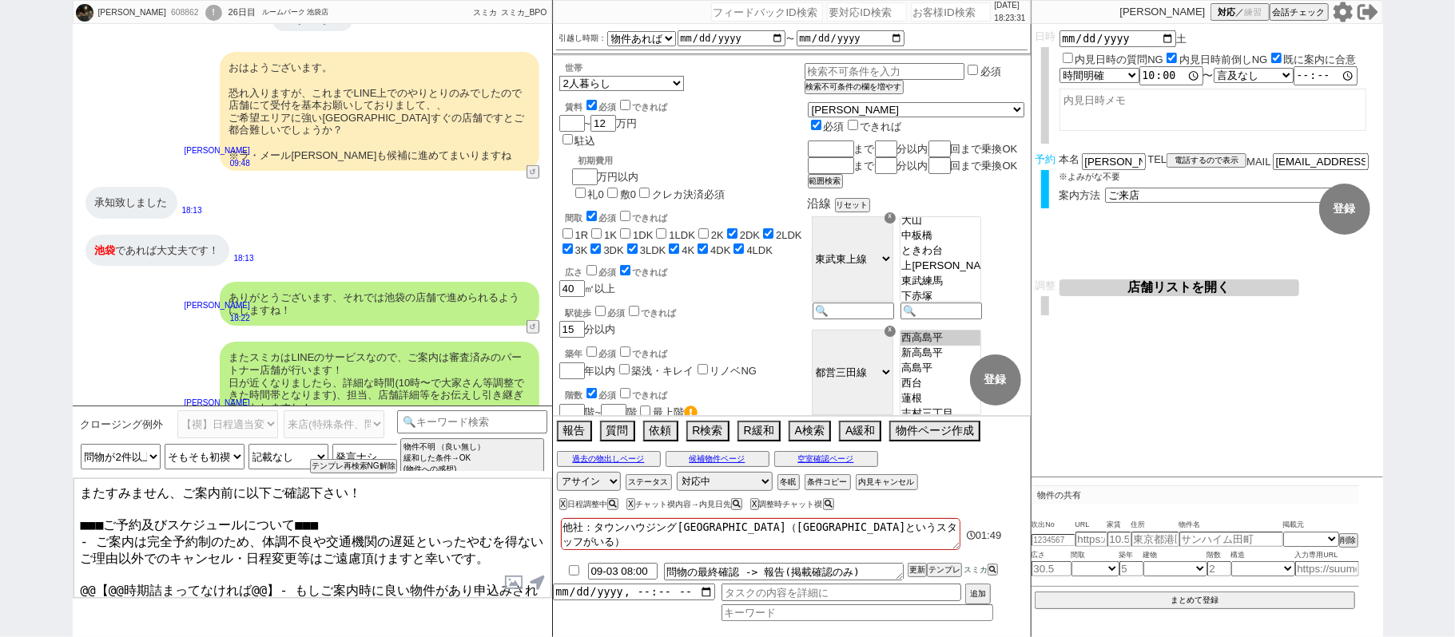
drag, startPoint x: 80, startPoint y: 564, endPoint x: 902, endPoint y: 601, distance: 822.8
click at [901, 602] on div "小林拓実 608862 ! 0 26日目 ルームパーク 池袋店 冬眠中 自社客 スミカ スミカ_BPO チャット全表示 2025-08-31 来週の土曜日で内…" at bounding box center [728, 318] width 1310 height 637
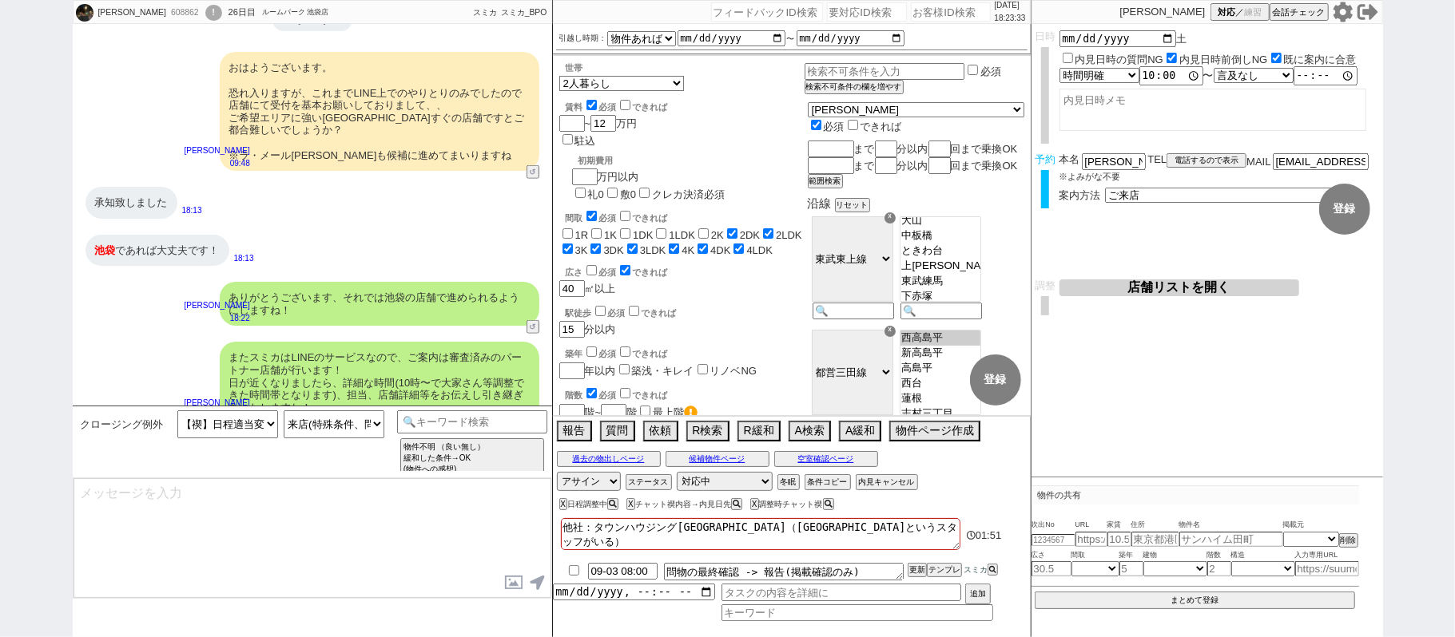
scroll to position [1238, 0]
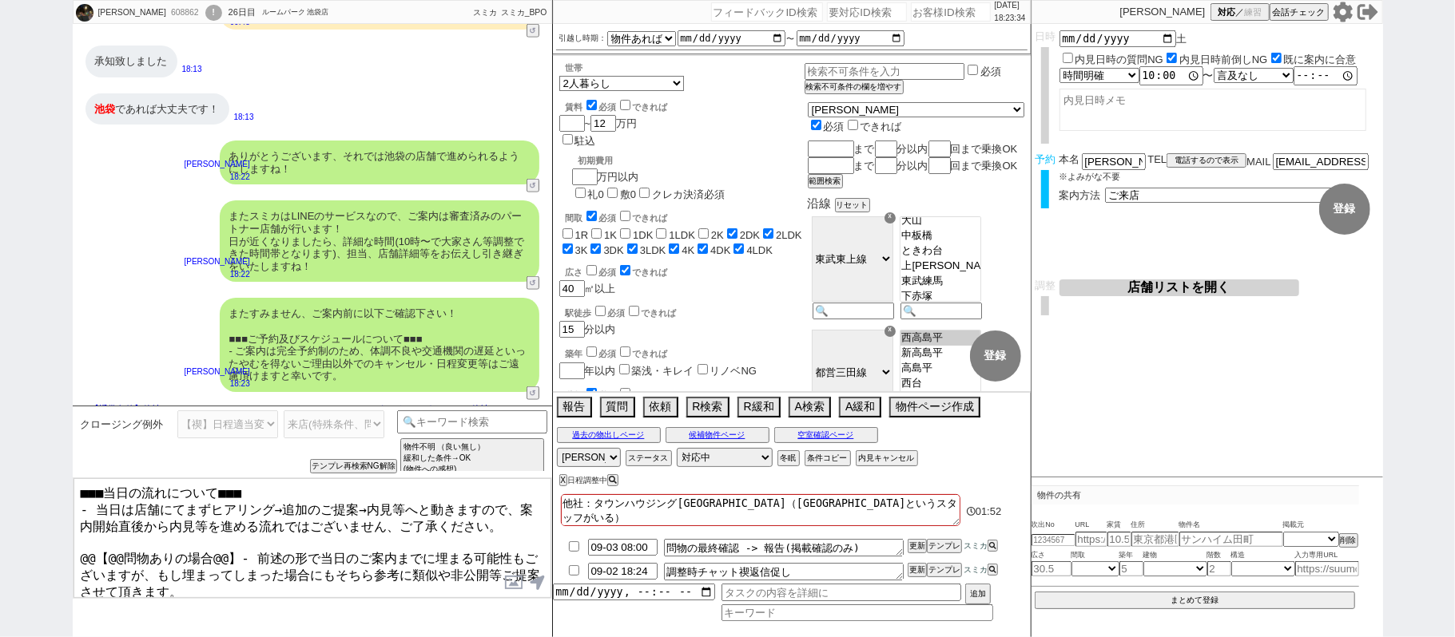
click at [232, 541] on textarea "■■■当日の流れについて■■■ - 当日は店舗にてまずヒアリング→追加のご提案→内見等へと動きますので、案内開始直後から内見等を進める流れではございません、ご…" at bounding box center [312, 539] width 478 height 120
click at [81, 547] on textarea "■■■当日の流れについて■■■ - 当日は店舗にてまずヒアリング→追加のご提案→内見等へと動きますので、案内開始直後から内見等を進める流れではございません、ご…" at bounding box center [312, 539] width 478 height 120
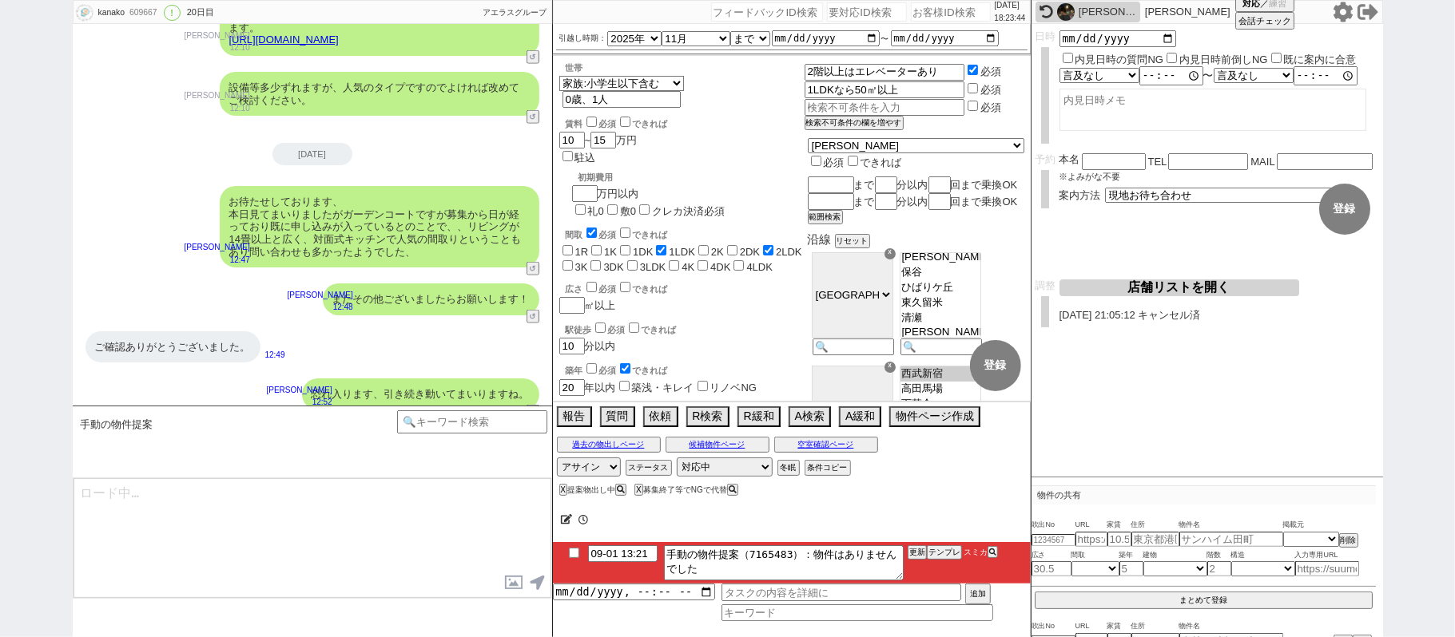
scroll to position [117, 0]
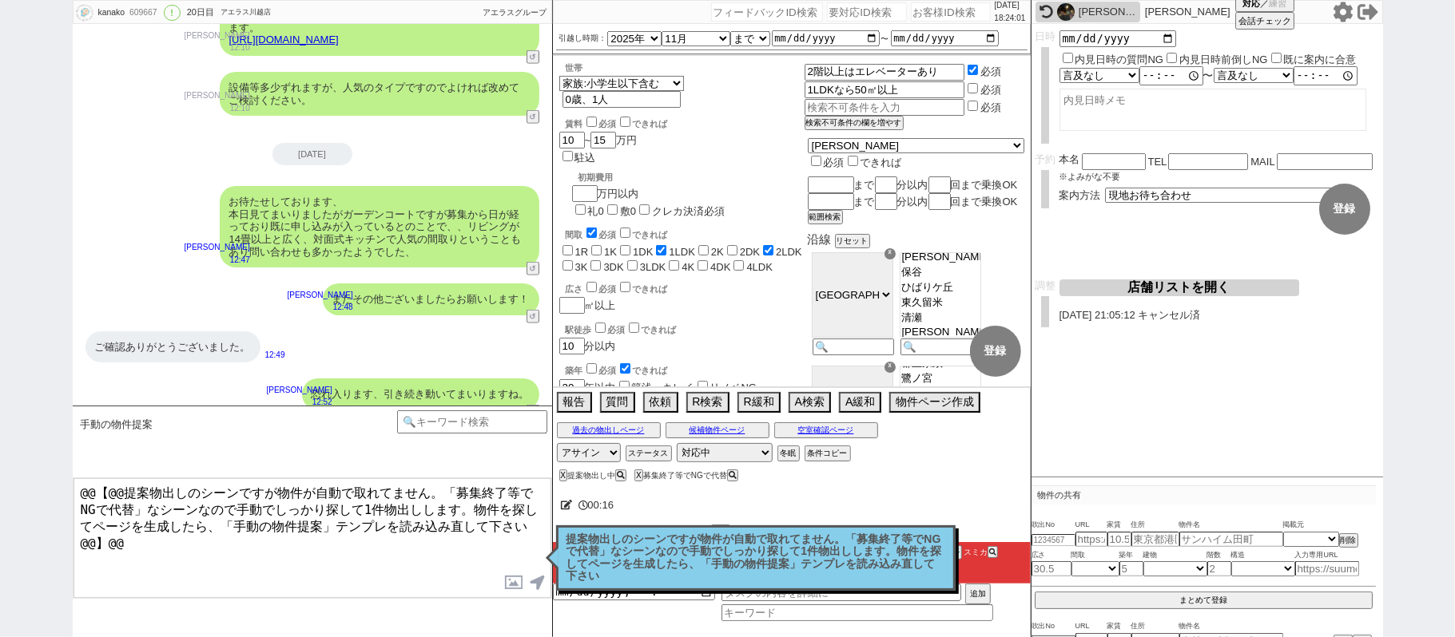
click at [812, 574] on p "提案物出しのシーンですが物件が自動で取れてません。「募集終了等でNGで代替」なシーンなので手動でしっかり探して1件物出しします。物件を探してページを生成したら…" at bounding box center [755, 559] width 379 height 50
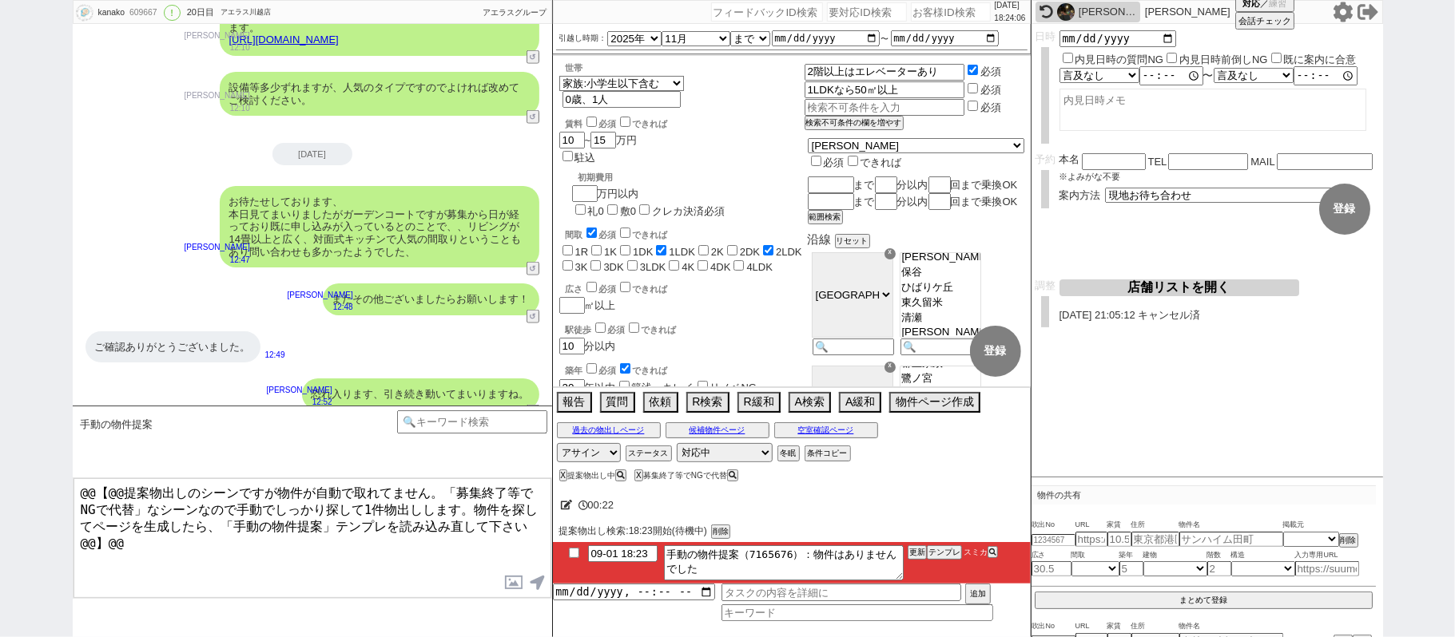
click at [573, 550] on input "checkbox" at bounding box center [573, 553] width 23 height 10
click at [906, 550] on li "09-01 18:23 手動の物件提案（7165676）：物件はありませんでした 更新 テンプレ スミカ" at bounding box center [792, 563] width 478 height 42
drag, startPoint x: 906, startPoint y: 544, endPoint x: 907, endPoint y: 554, distance: 10.5
click at [907, 551] on li "09-01 18:23 手動の物件提案（7165676）：物件はありませんでした 更新 テンプレ スミカ" at bounding box center [792, 563] width 478 height 42
click at [908, 554] on button "更新" at bounding box center [915, 552] width 16 height 11
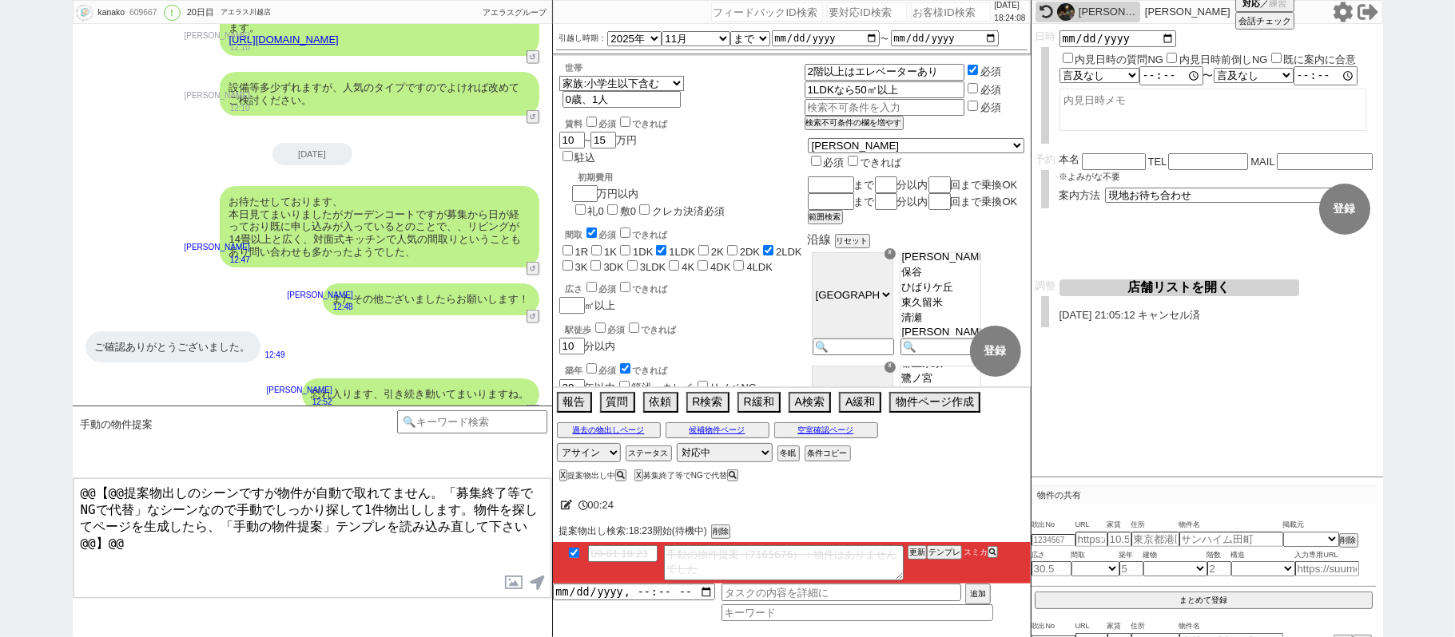
drag, startPoint x: 909, startPoint y: 540, endPoint x: 914, endPoint y: 554, distance: 15.2
click at [914, 553] on div "00:24 提案物出し検索:18:23開始(待機中) 削除 09-01 18:23 手動の物件提案（7165676）：物件はありませんでした 更新 テンプレ …" at bounding box center [792, 562] width 478 height 152
click at [911, 553] on button "更新" at bounding box center [915, 552] width 16 height 11
click at [908, 539] on div "提案物出し検索:18:23開始(待機中) 削除" at bounding box center [791, 532] width 465 height 14
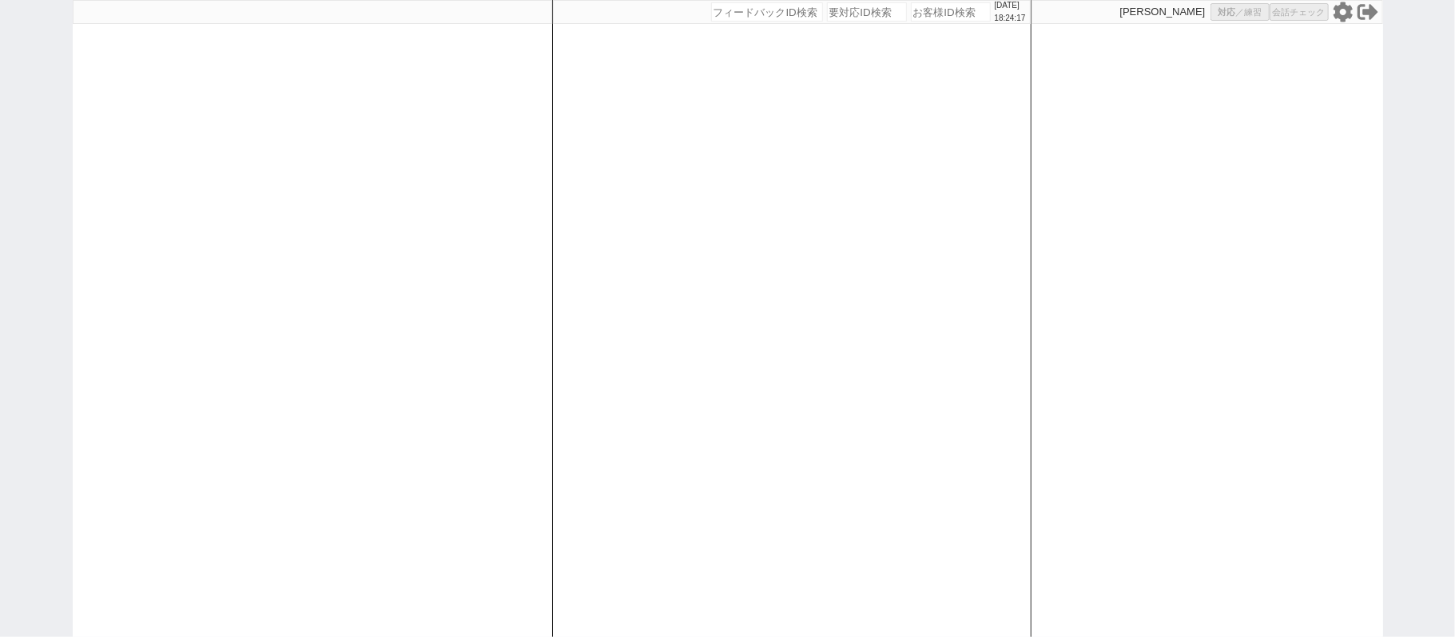
select select "1"
select select "2"
select select "5"
select select
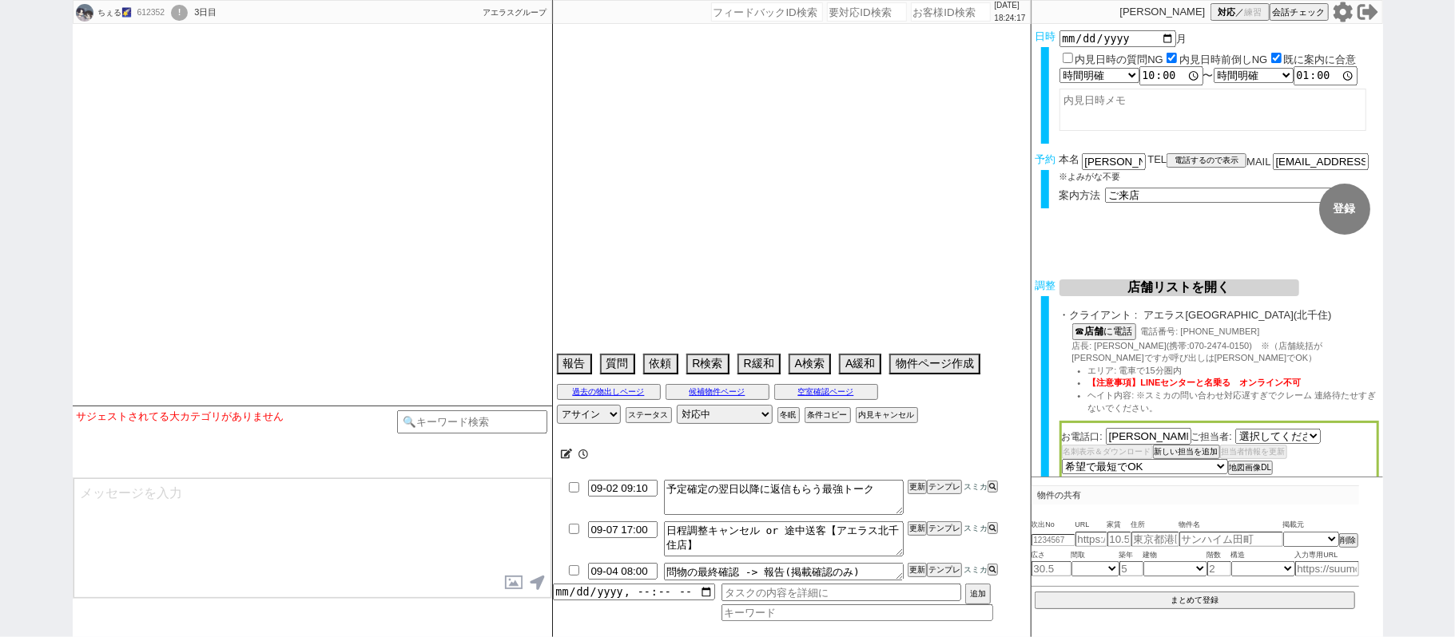
select select "449"
type textarea "他社なし"
select select "2025"
select select "9"
select select "37"
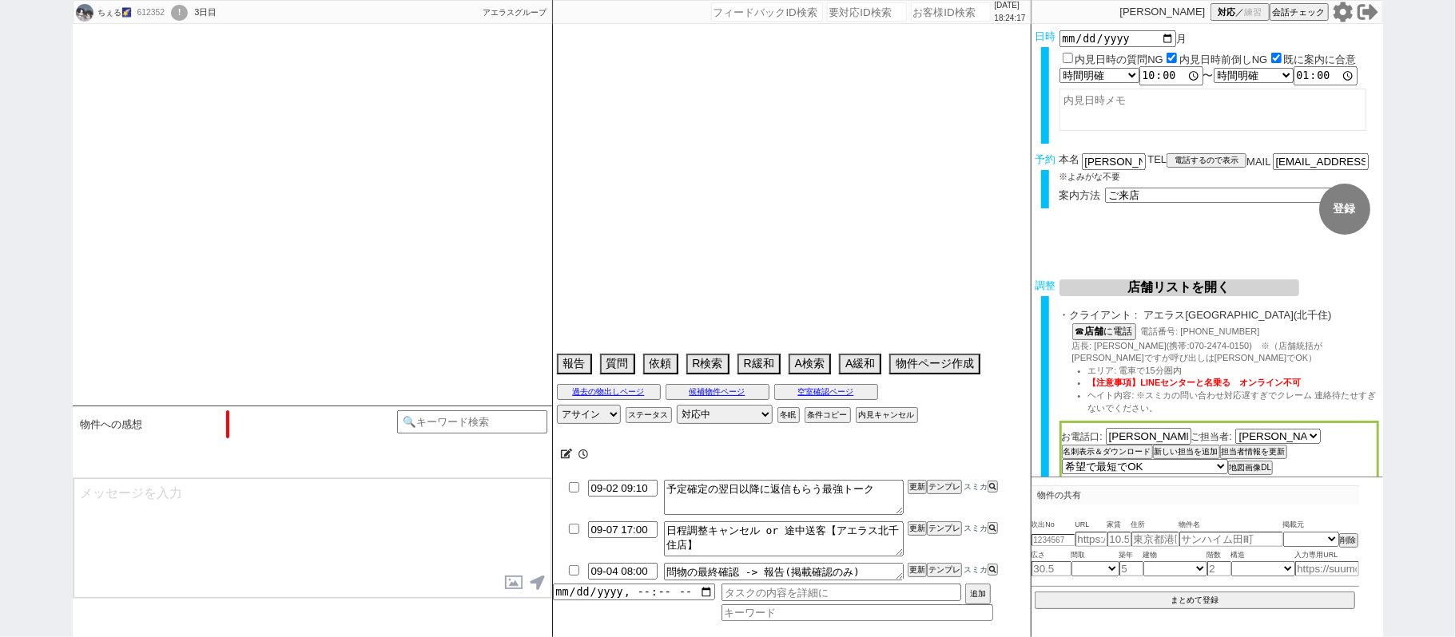
select select "0"
select select "11"
select select "206"
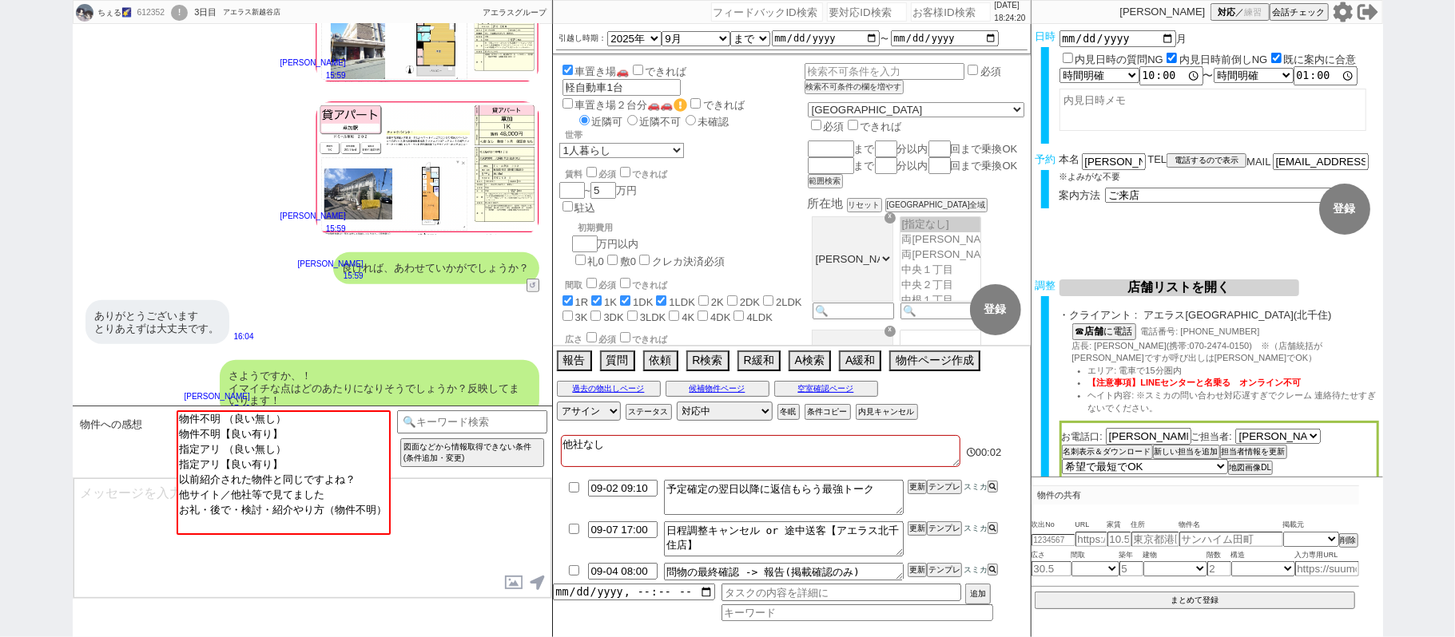
scroll to position [475, 0]
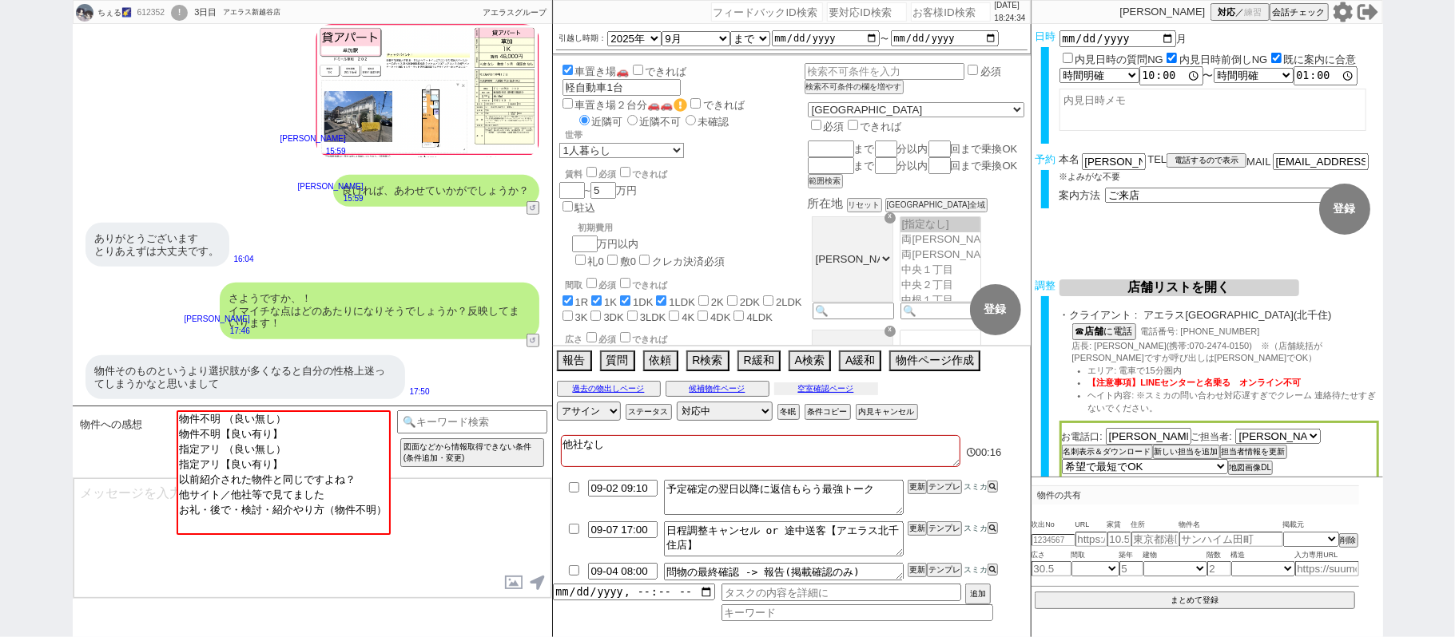
click at [848, 395] on button "空室確認ページ" at bounding box center [826, 389] width 104 height 13
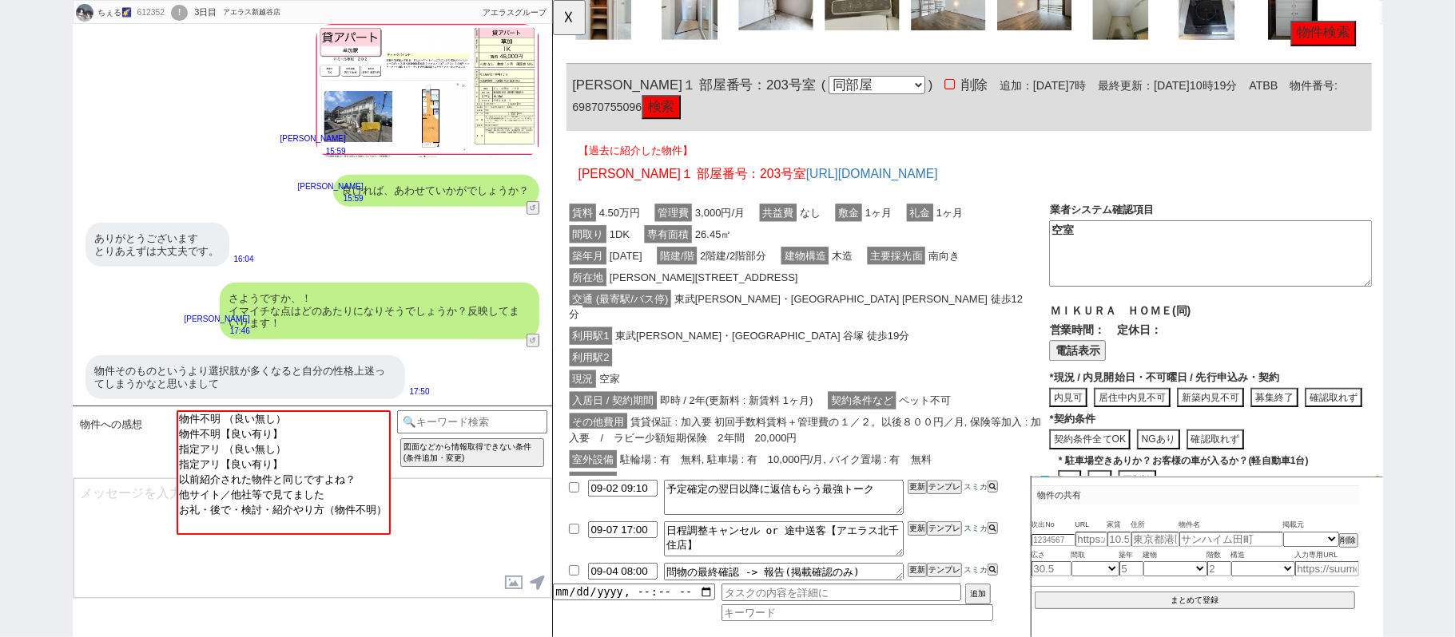
scroll to position [2599, 0]
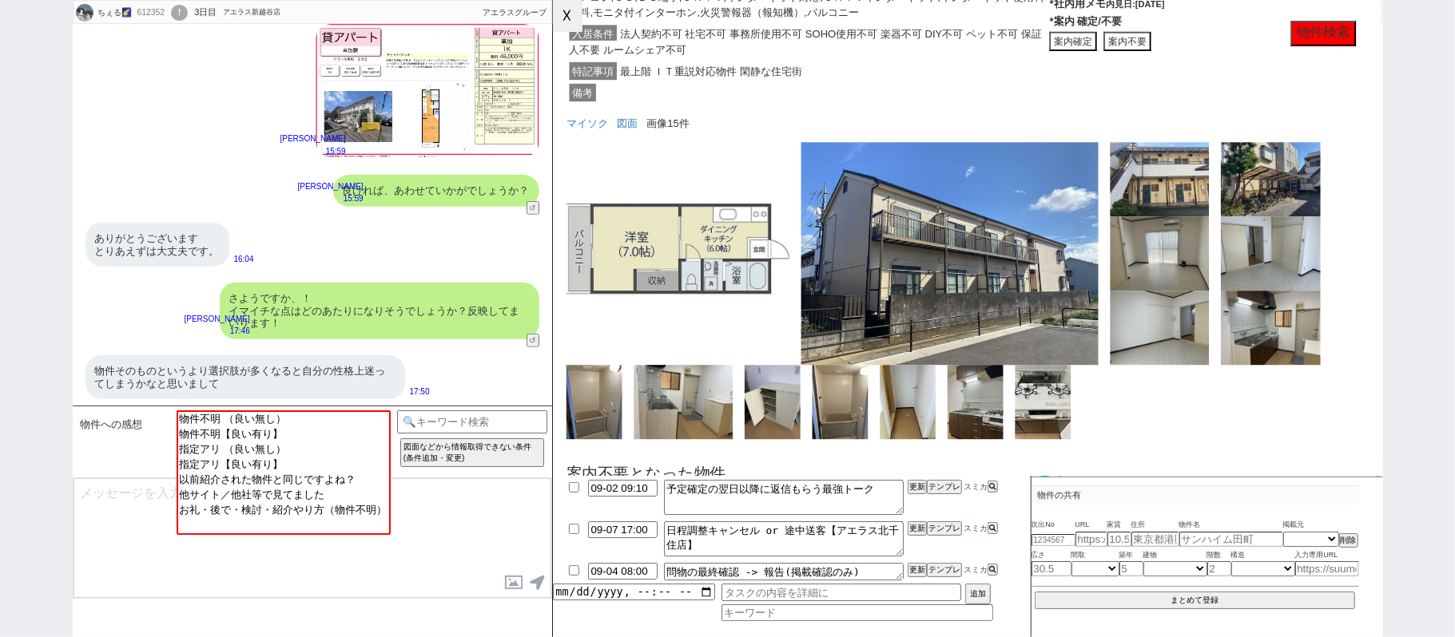
click at [572, 22] on button "☓" at bounding box center [568, 16] width 30 height 32
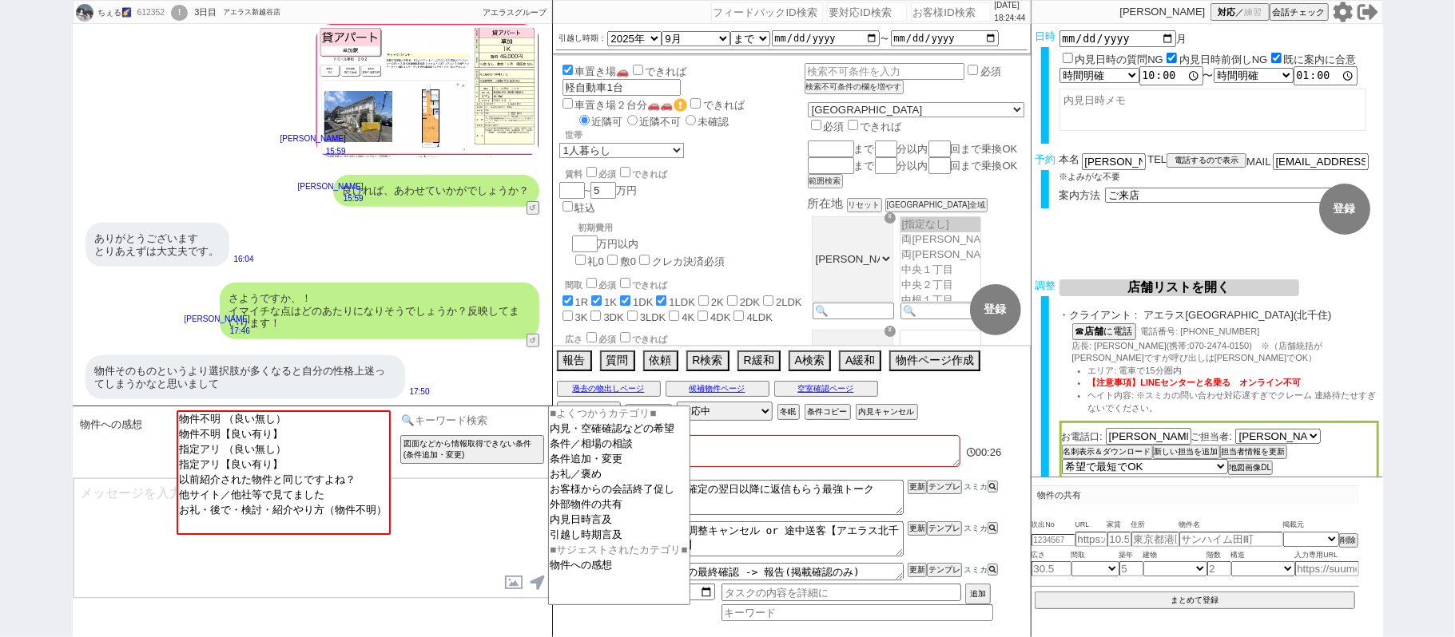
click at [459, 426] on input at bounding box center [472, 421] width 151 height 20
type input "記述"
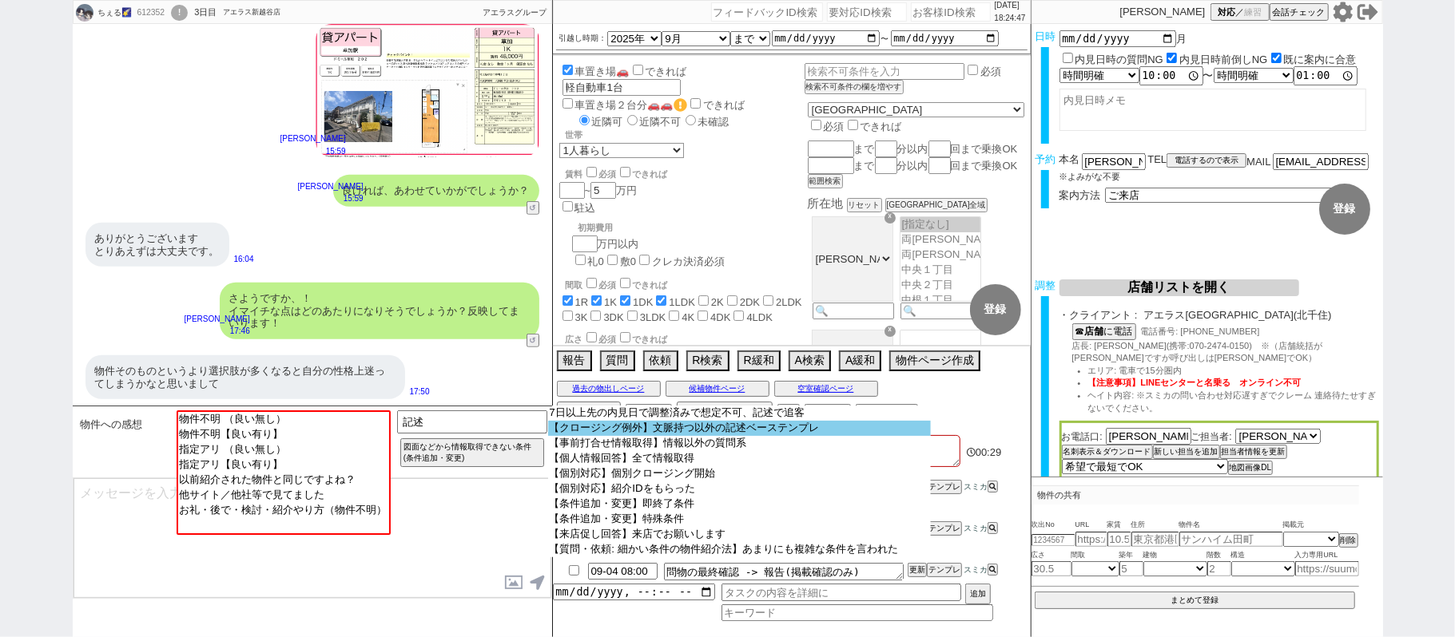
click at [602, 436] on option "【クロージング例外】文脈持つ以外の記述ベーステンプレ" at bounding box center [739, 428] width 383 height 15
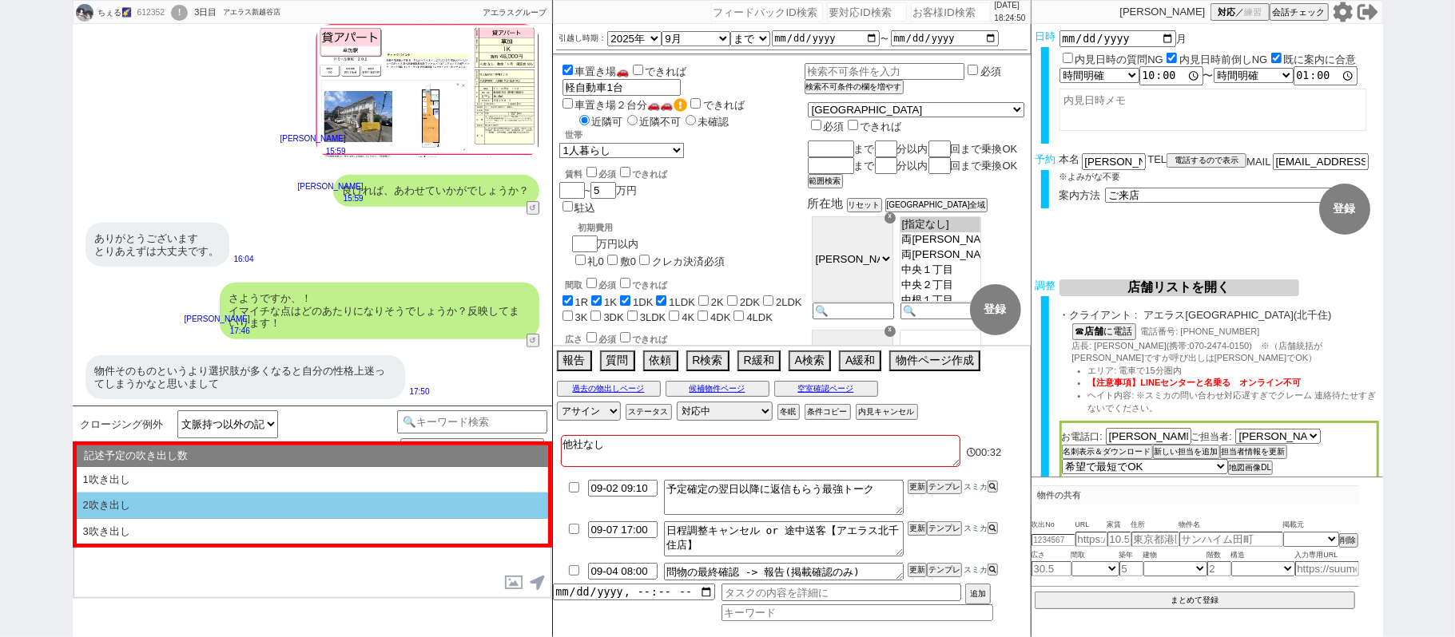
click at [359, 519] on li "2吹き出し" at bounding box center [312, 532] width 471 height 26
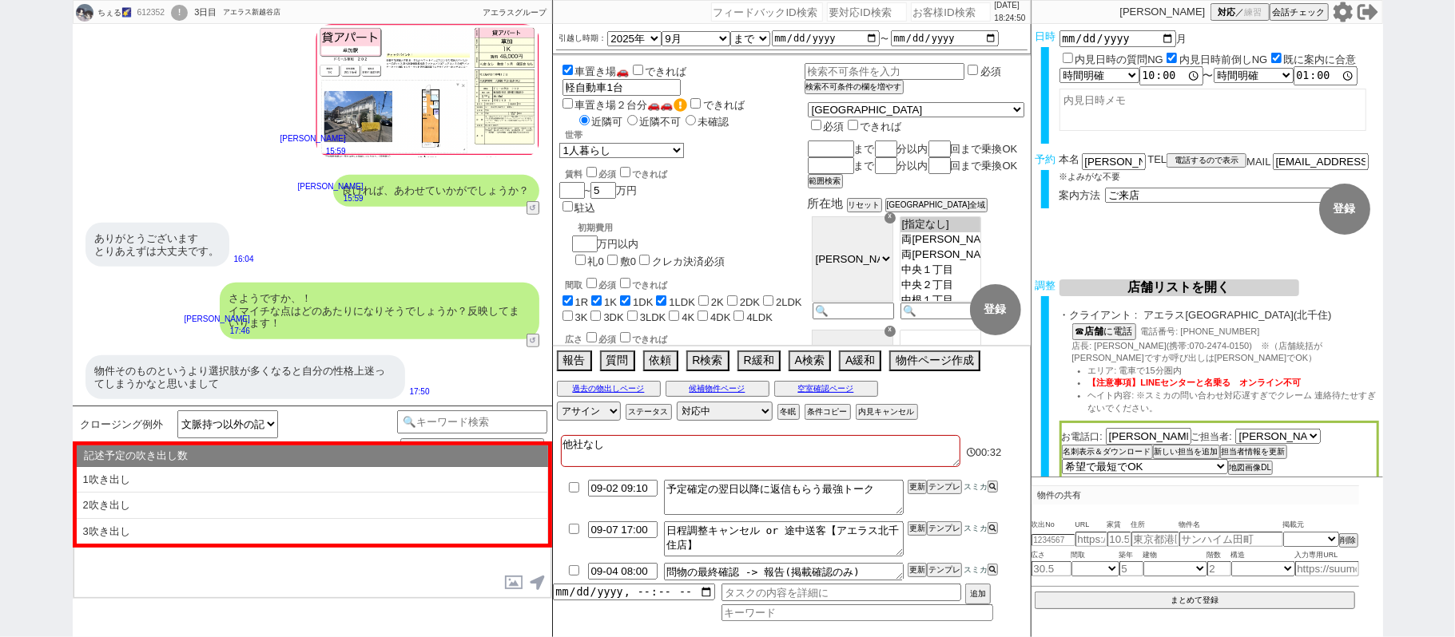
type textarea "@@【@@①記述したい内容を②の下に入力@@】@@ @@【@@②記述したい内容を入力後に①と②を@@ごと消して送信！！@@】@@"
select select "2吹き出し"
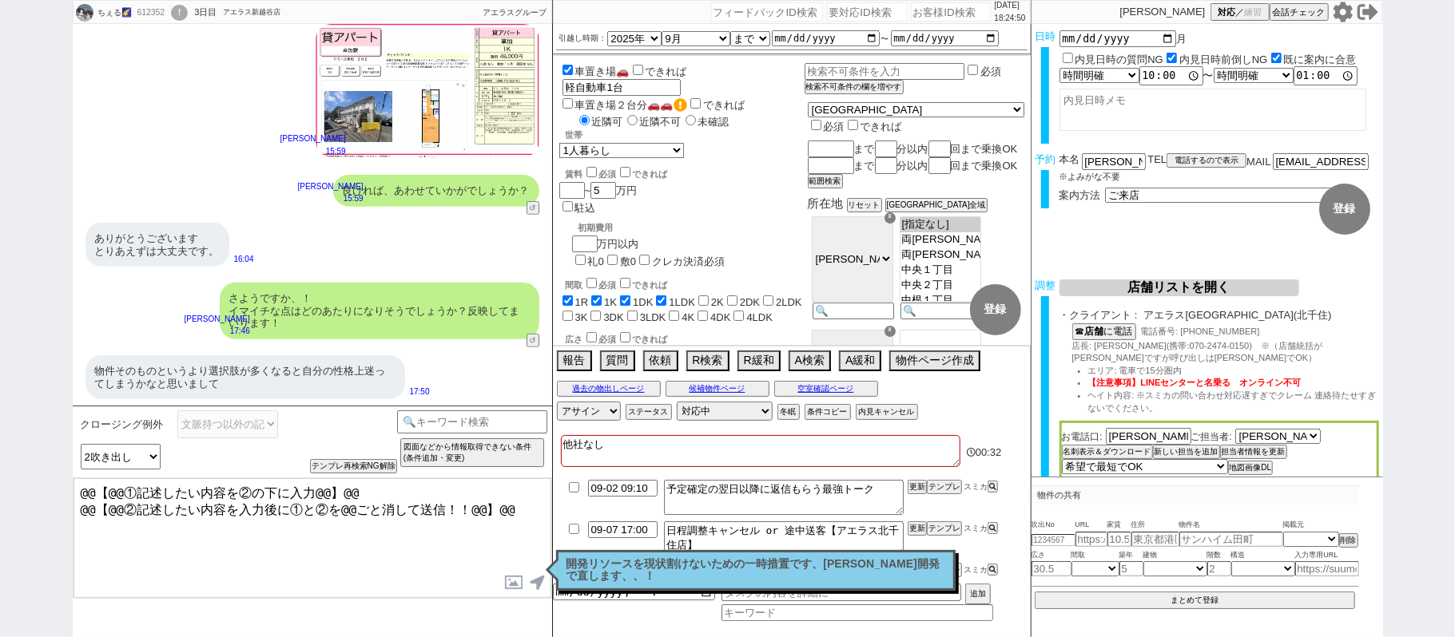
click at [515, 506] on textarea "@@【@@①記述したい内容を②の下に入力@@】@@ @@【@@②記述したい内容を入力後に①と②を@@ごと消して送信！！@@】@@" at bounding box center [312, 539] width 478 height 120
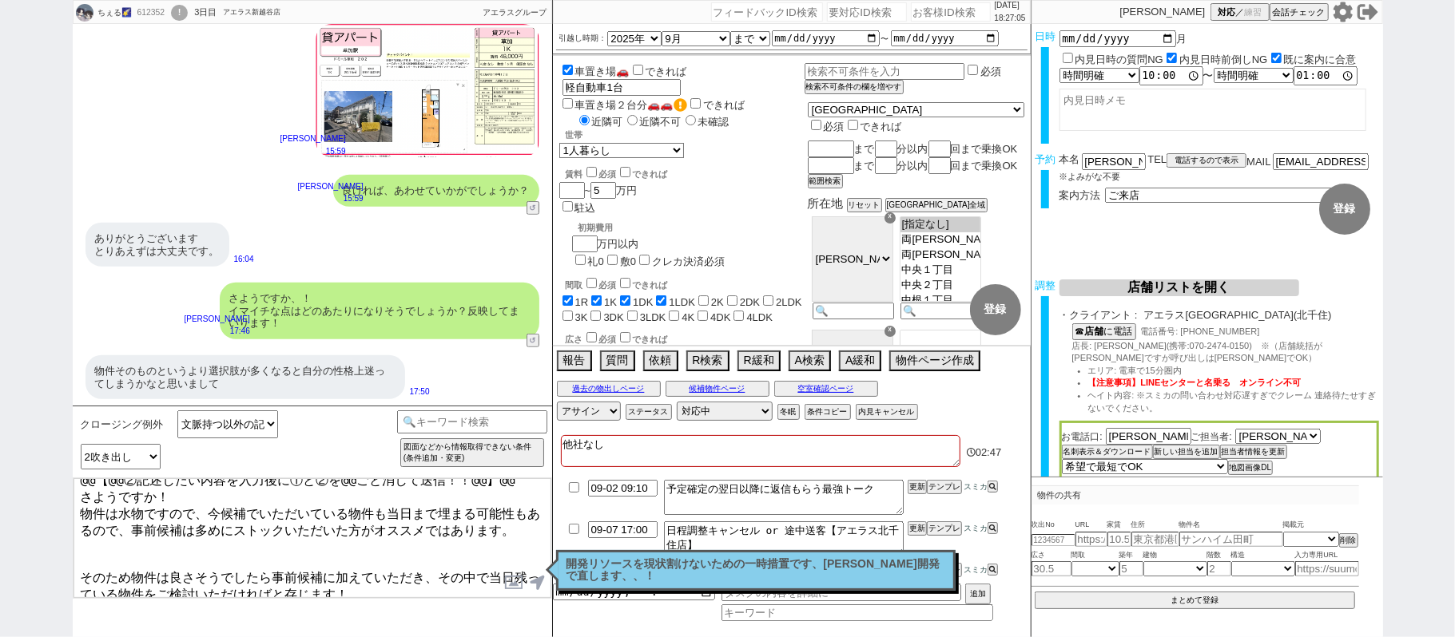
scroll to position [35, 0]
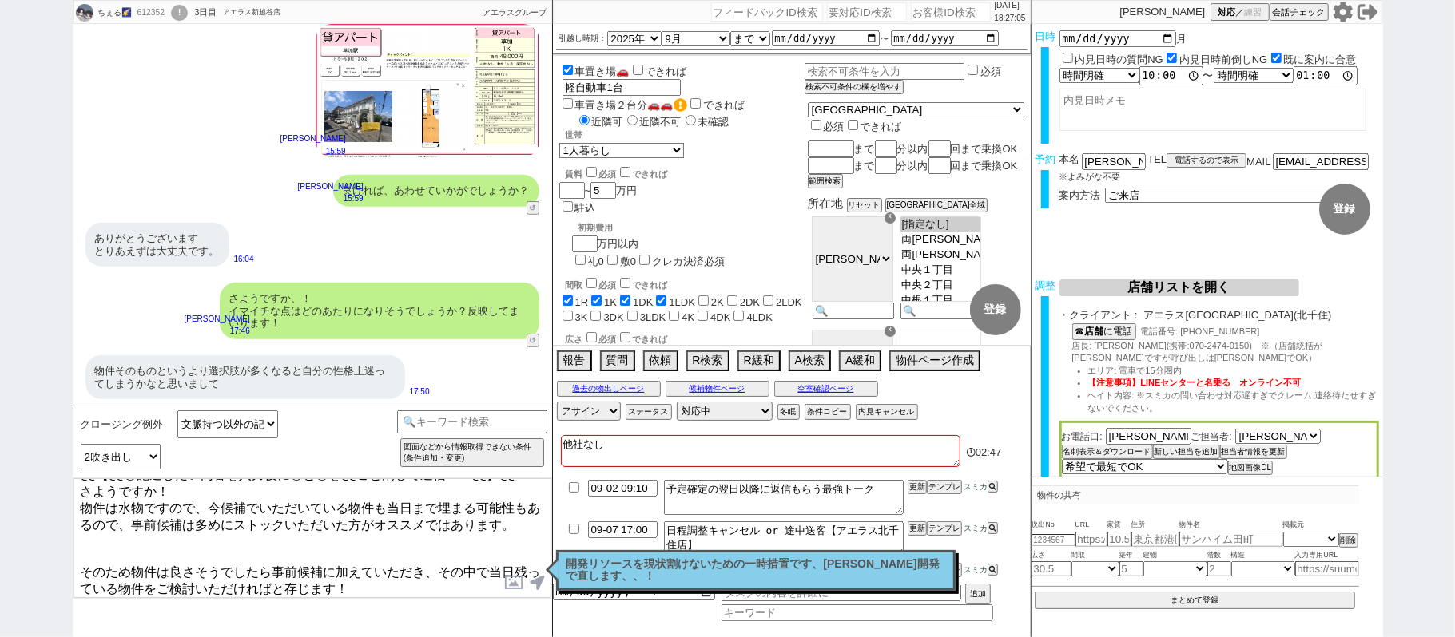
drag, startPoint x: 87, startPoint y: 553, endPoint x: 276, endPoint y: 614, distance: 198.3
click at [276, 614] on div "クロージング例外 文脈持つ以外の記述ベーステンプレ 小カテゴリを選択 記述予定の吹き出し数 1吹き出し 2吹き出し 3吹き出し テンプレ再検索NG解除 図面な…" at bounding box center [312, 522] width 479 height 232
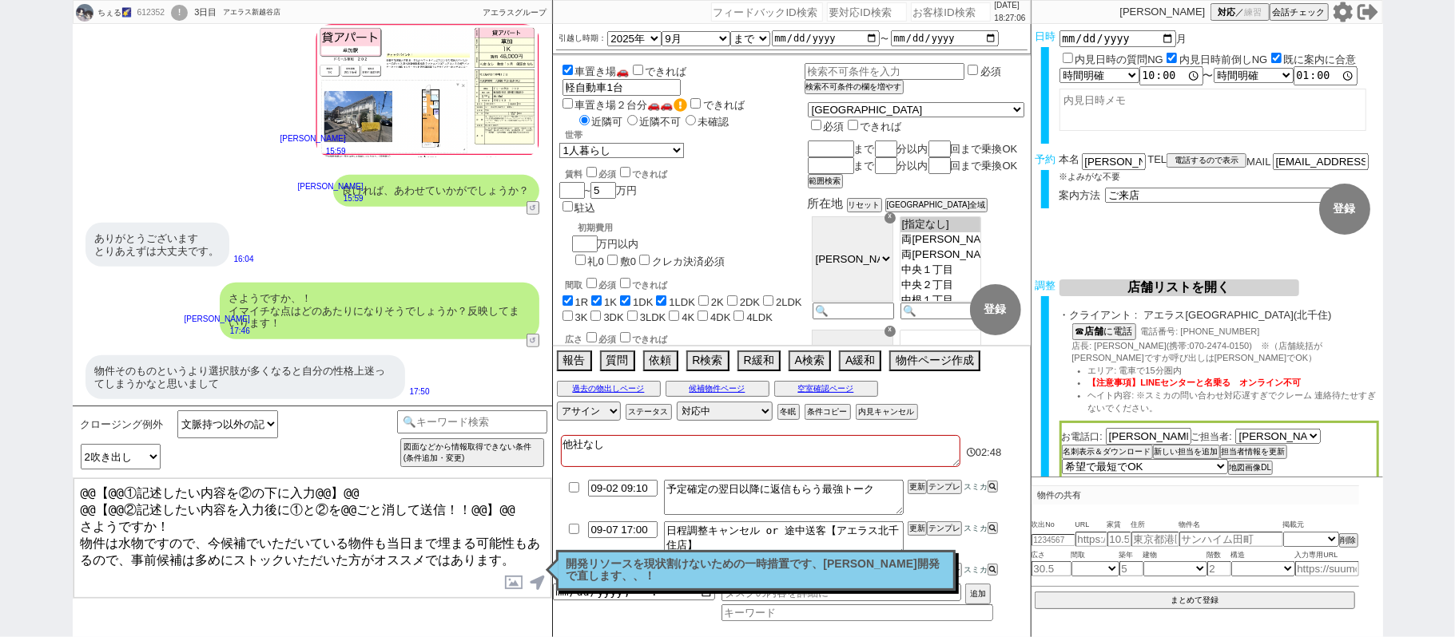
scroll to position [0, 0]
drag, startPoint x: 519, startPoint y: 498, endPoint x: 0, endPoint y: 445, distance: 522.0
click at [0, 455] on div "ちぇる🌠 612352 ! 0 3日目 アエラス新越谷店 冬眠中 自社客 アエラスグループ スミカ_BPO チャット全表示 2025-09-01 承知致しまし…" at bounding box center [727, 318] width 1455 height 637
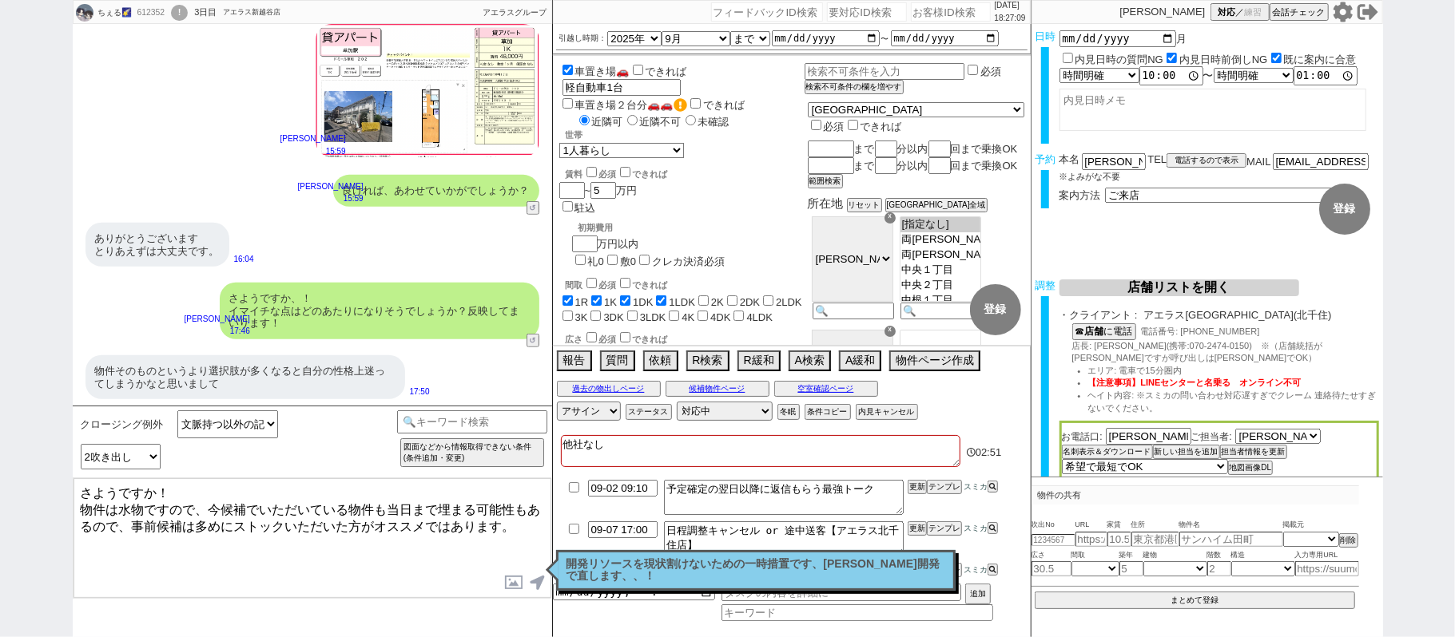
type textarea "さようですか！ 物件は水物ですので、今候補でいただいている物件も当日まで埋まる可能性もあるので、事前候補は多めにストックいただいた方がオススメではあります。"
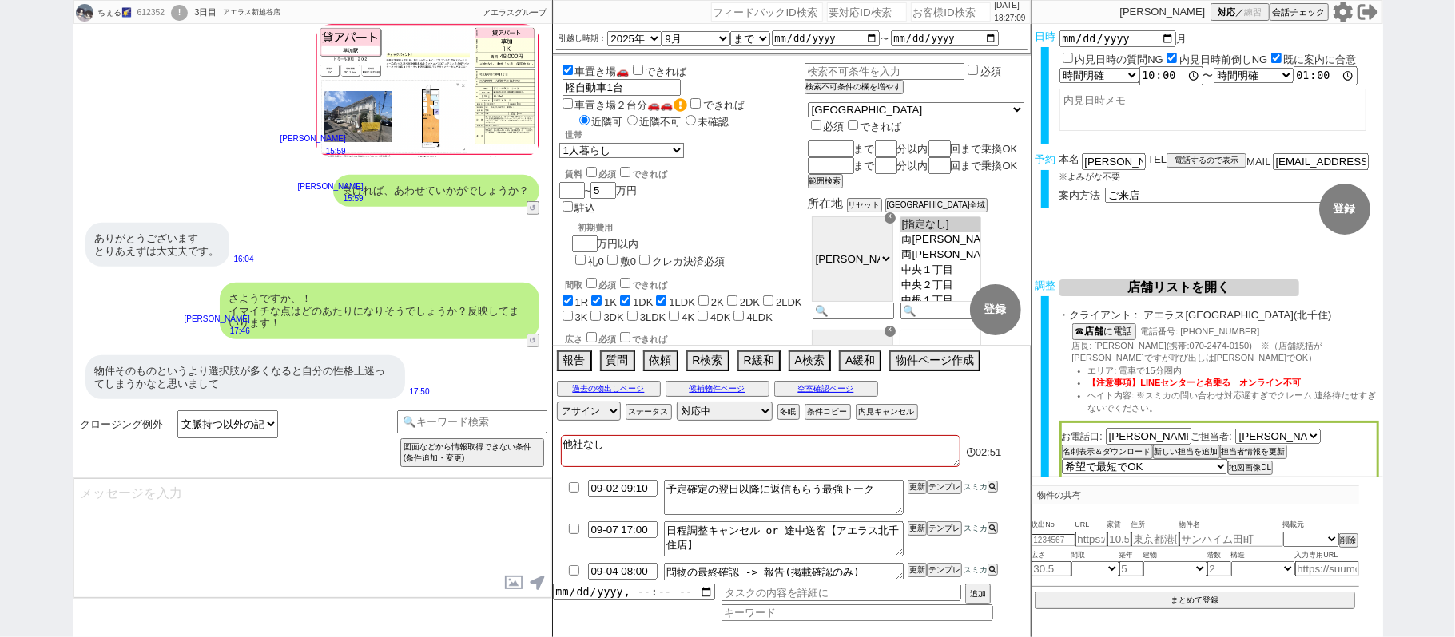
scroll to position [441, 0]
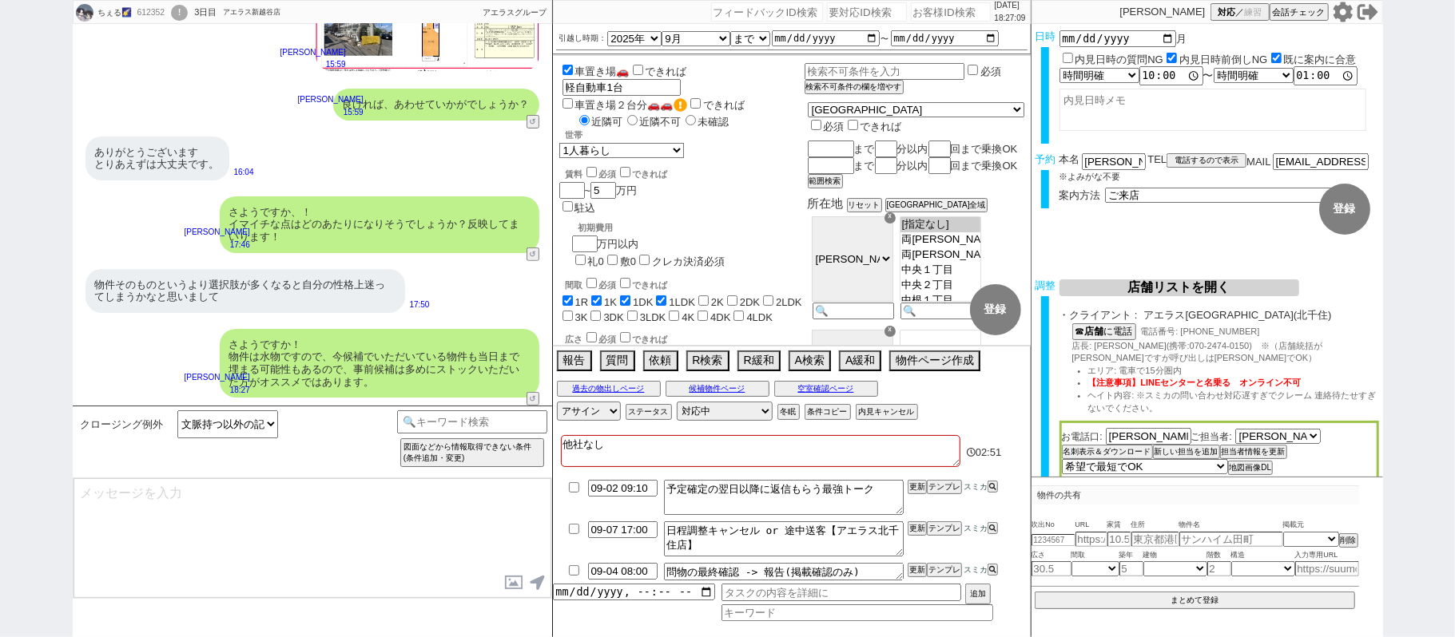
select select "431"
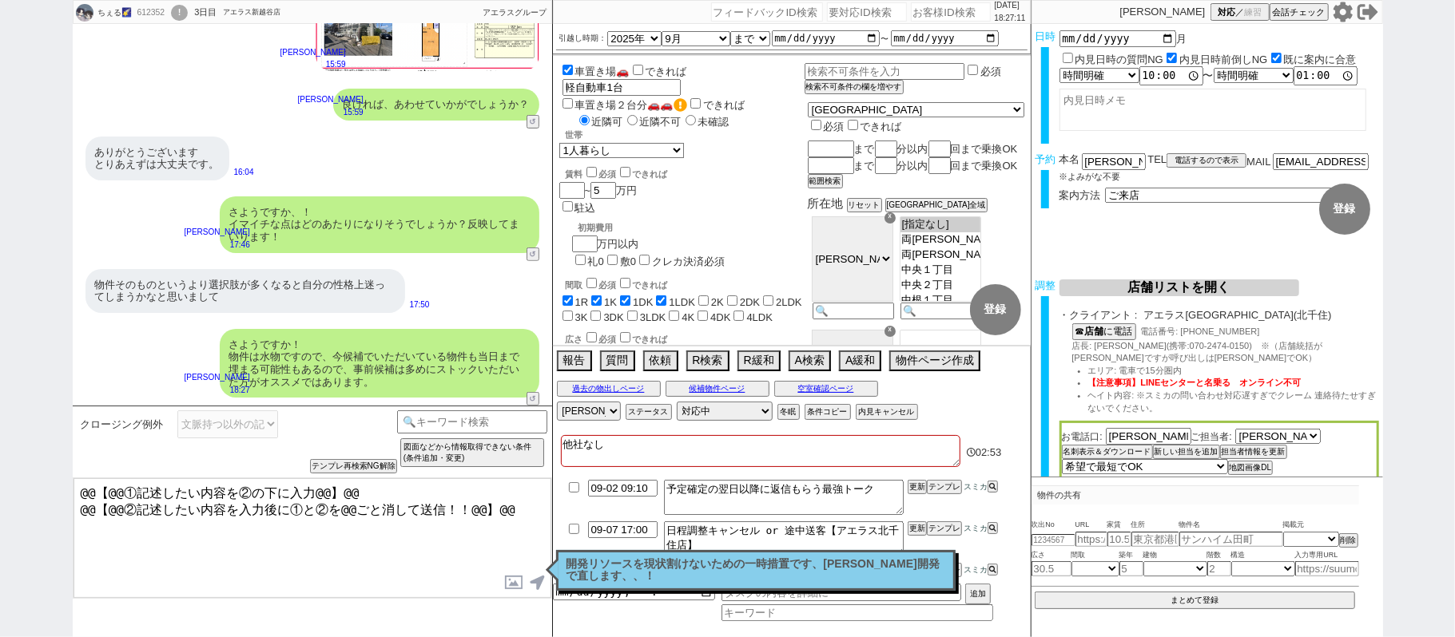
drag, startPoint x: 518, startPoint y: 499, endPoint x: 0, endPoint y: 289, distance: 559.4
click at [0, 372] on div "ちぇる🌠 612352 ! 0 3日目 アエラス新越谷店 冬眠中 自社客 アエラスグループ スミカ_BPO チャット全表示 2025-09-01 その後も見て…" at bounding box center [727, 318] width 1455 height 637
paste textarea "そのため物件は良さそうでしたら事前候補に加えていただき、その中で当日残っている物件をご検討いただければと存じます！ もし物件自体悪くなさそうでしたら、先の2件…"
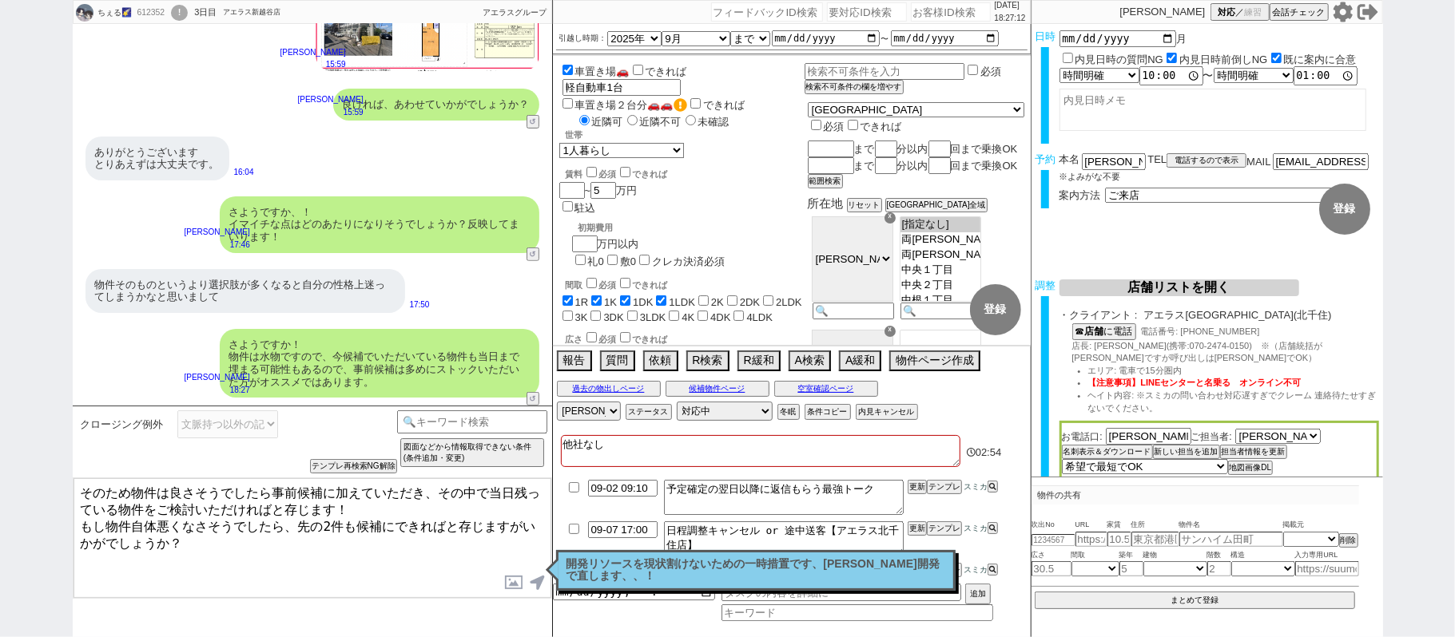
type textarea "そのため物件は良さそうでしたら事前候補に加えていただき、その中で当日残っている物件をご検討いただければと存じます！ もし物件自体悪くなさそうでしたら、先の2件…"
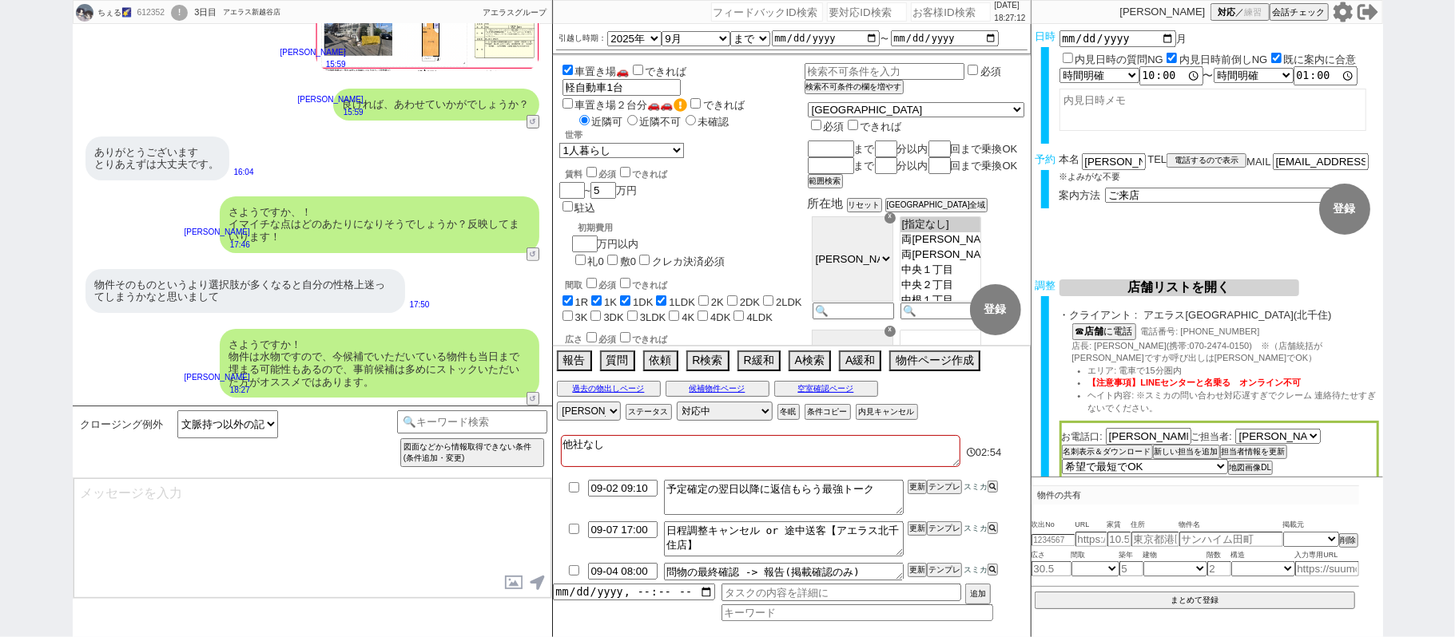
scroll to position [538, 0]
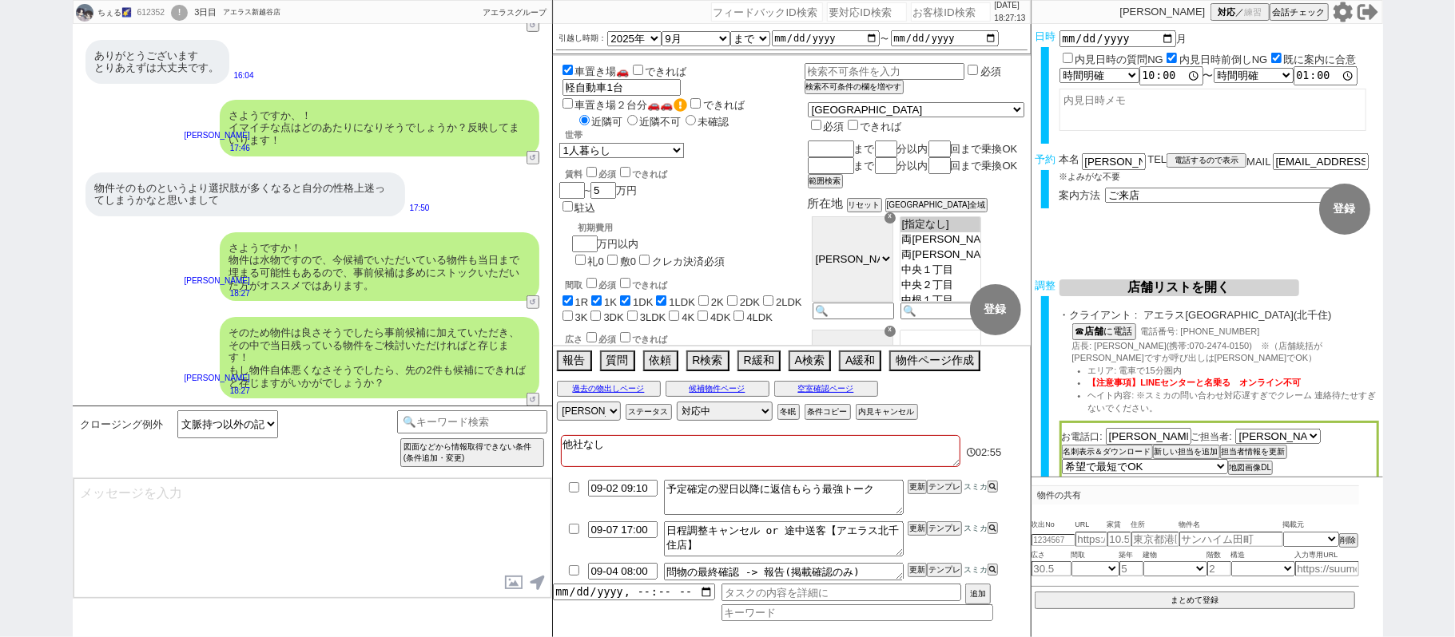
type textarea "@@【@@メッセージは打たず、以下やってください@@】@@ @@【@@タスク整理、追加、条件入力等のやるべきことはやりましたか？？全て終わったら自分に付いたア…"
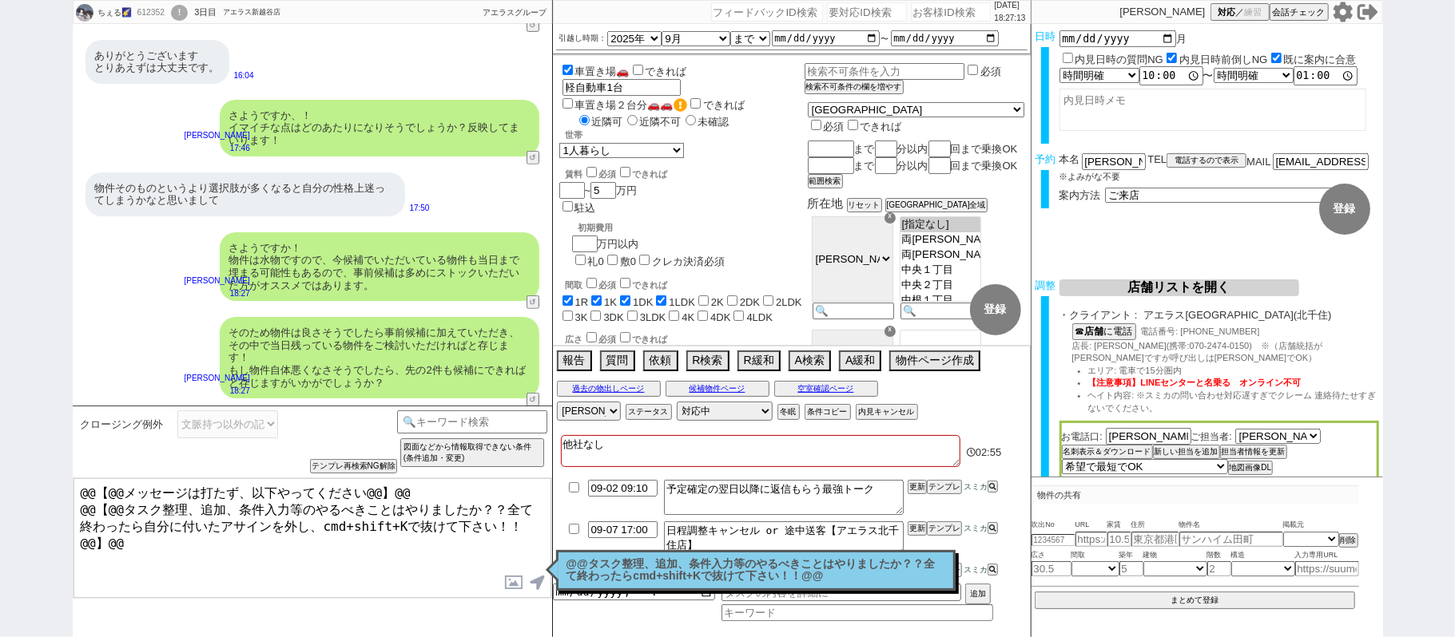
click at [650, 564] on p "@@タスク整理、追加、条件入力等のやるべきことはやりましたか？？全て終わったらcmd+shift+Kで抜けて下さい！！@@" at bounding box center [755, 570] width 379 height 25
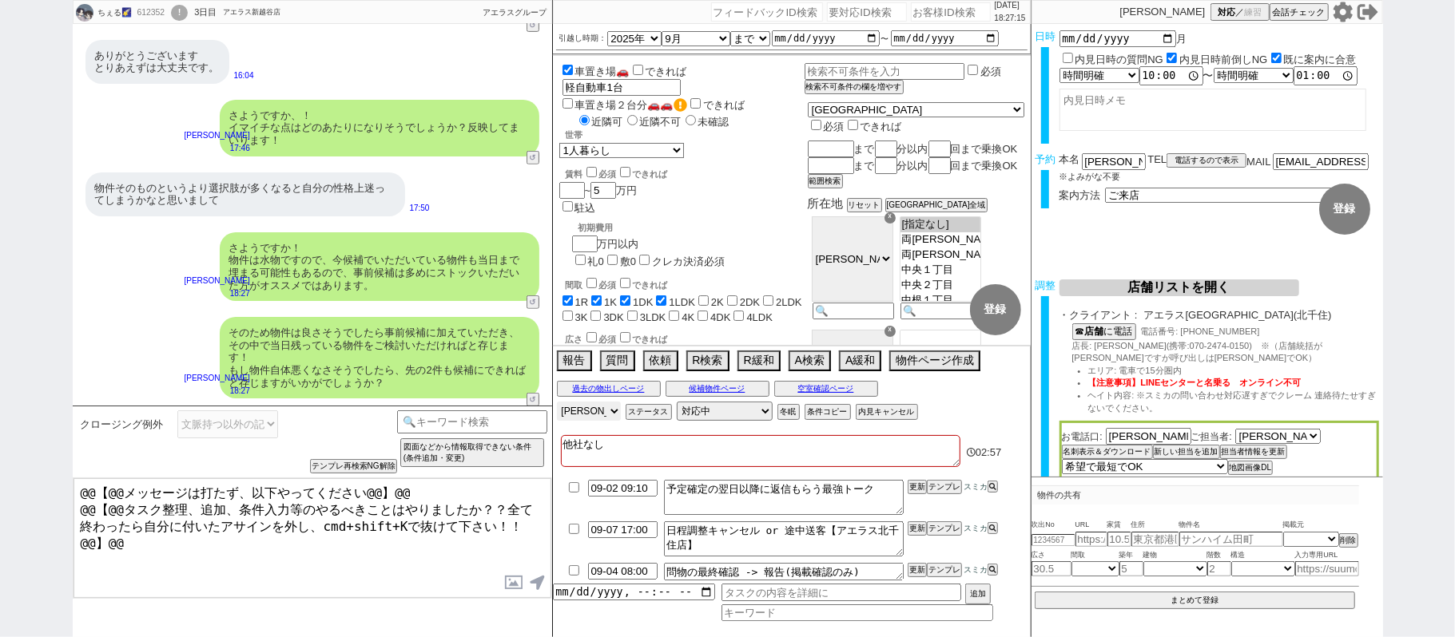
click at [590, 406] on select "アサイン 松井健太朗 小澤結 和田麻衣 坂本ルミ" at bounding box center [589, 411] width 64 height 19
select select
click at [557, 403] on select "アサイン 松井健太朗 小澤結 和田麻衣 坂本ルミ" at bounding box center [589, 411] width 64 height 19
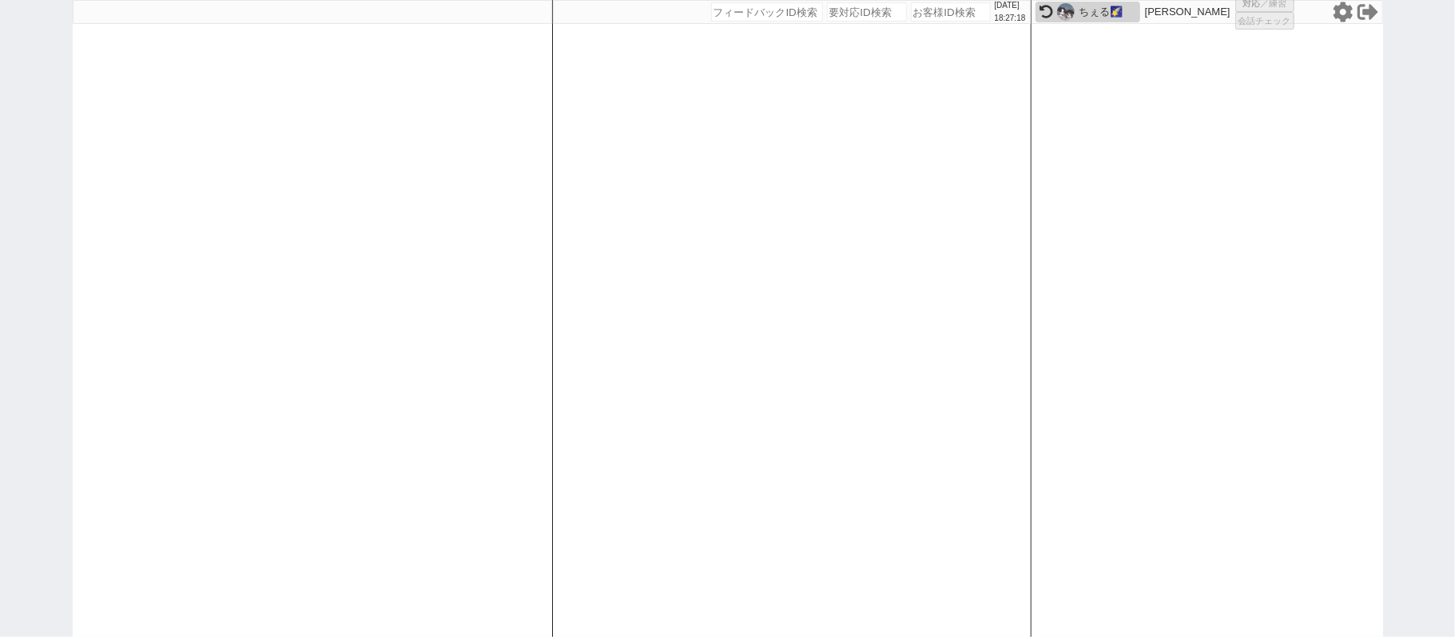
select select
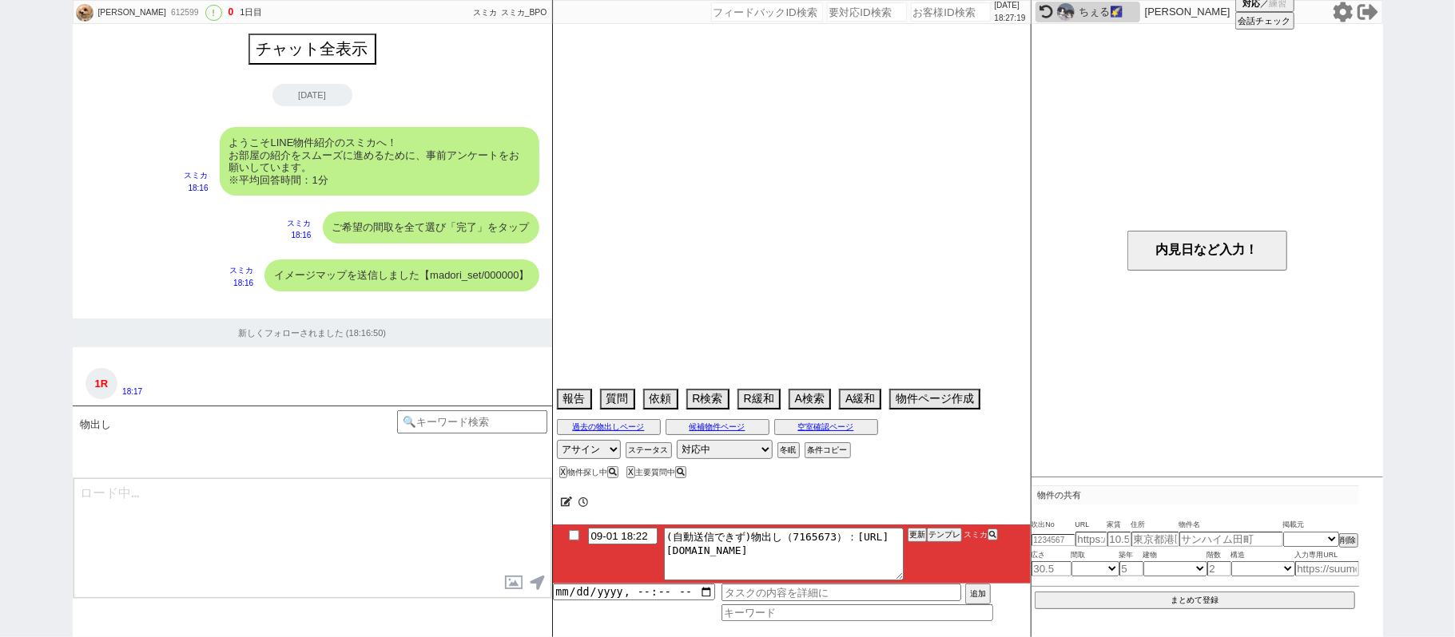
scroll to position [1301, 0]
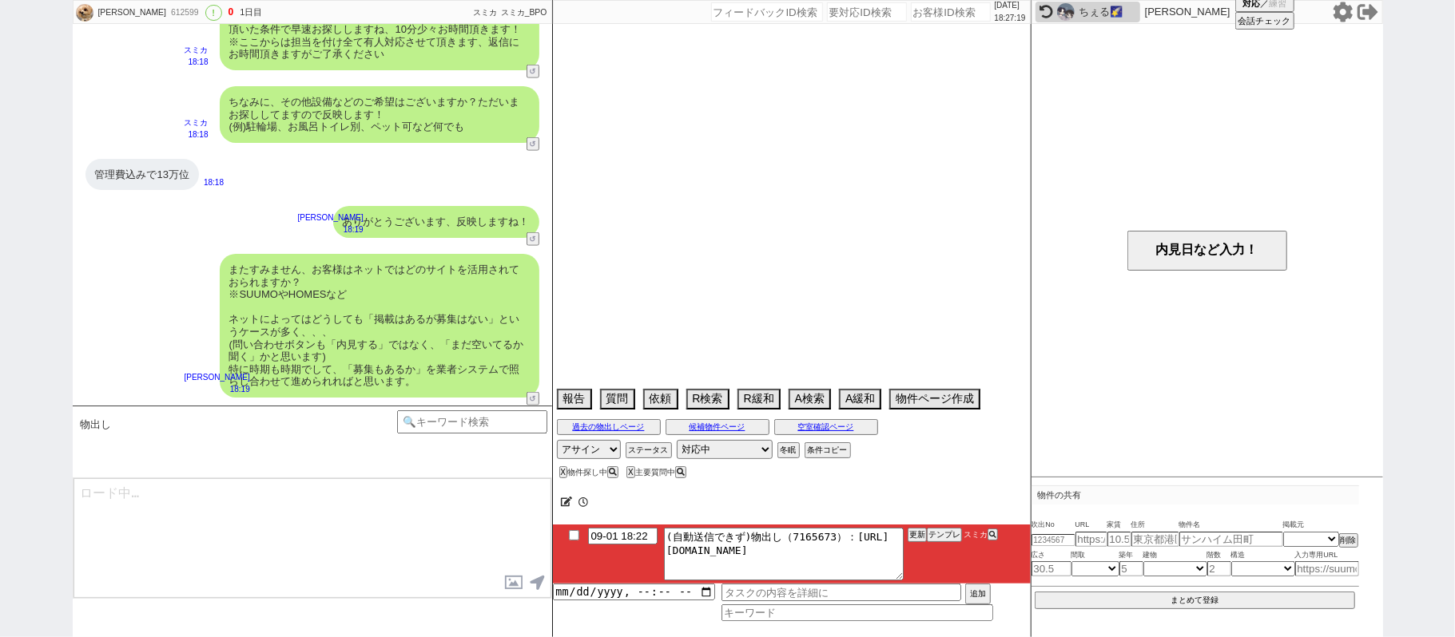
select select "13"
select select "0"
select select "62"
select select "1516"
select select "69"
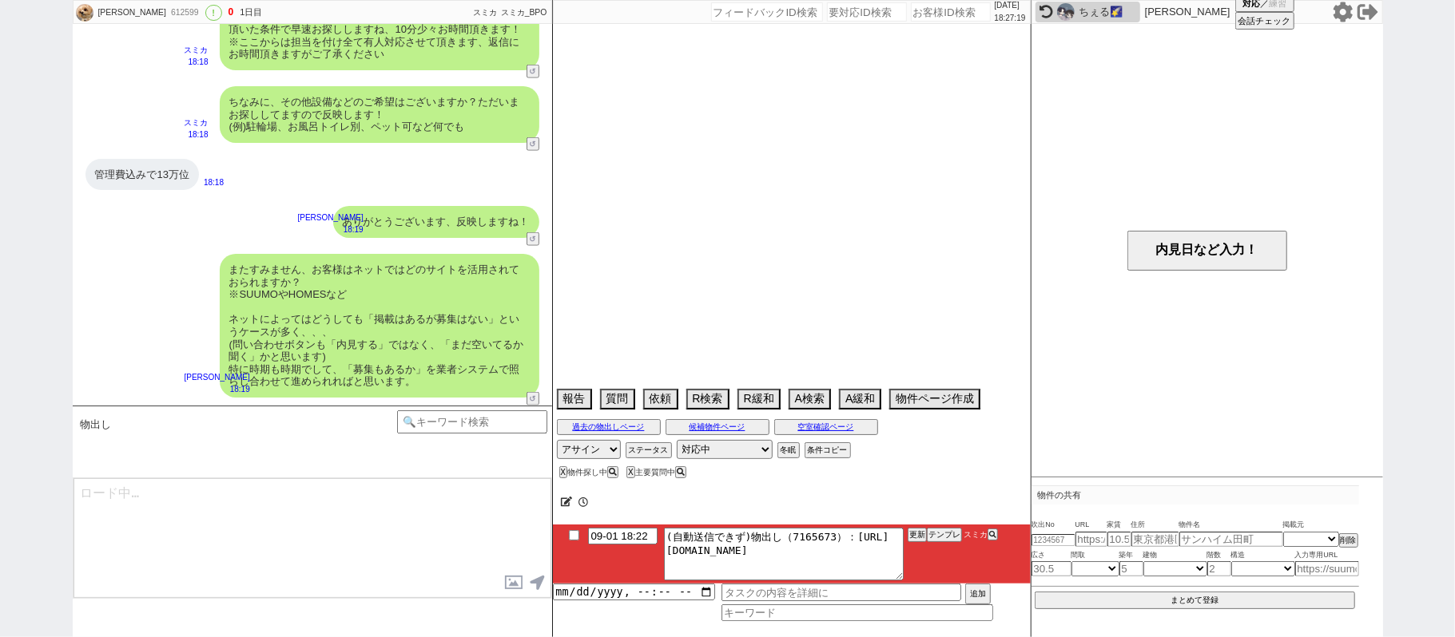
select select "1658"
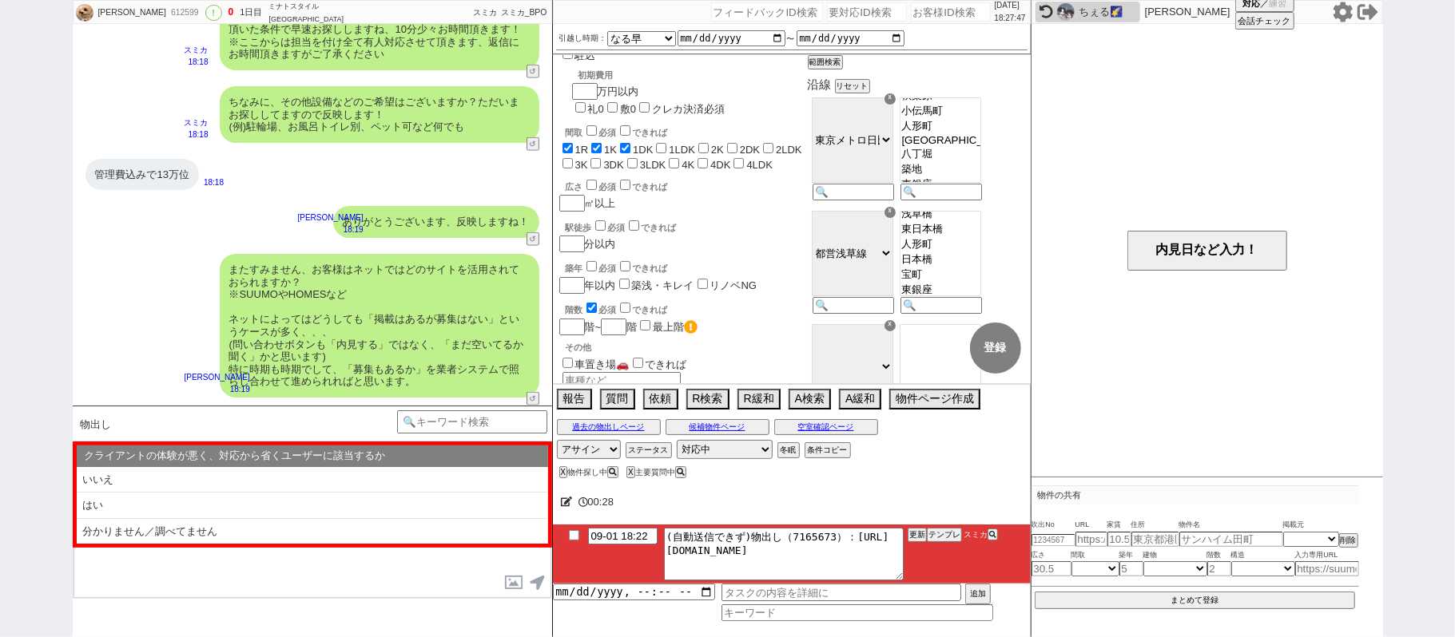
scroll to position [0, 0]
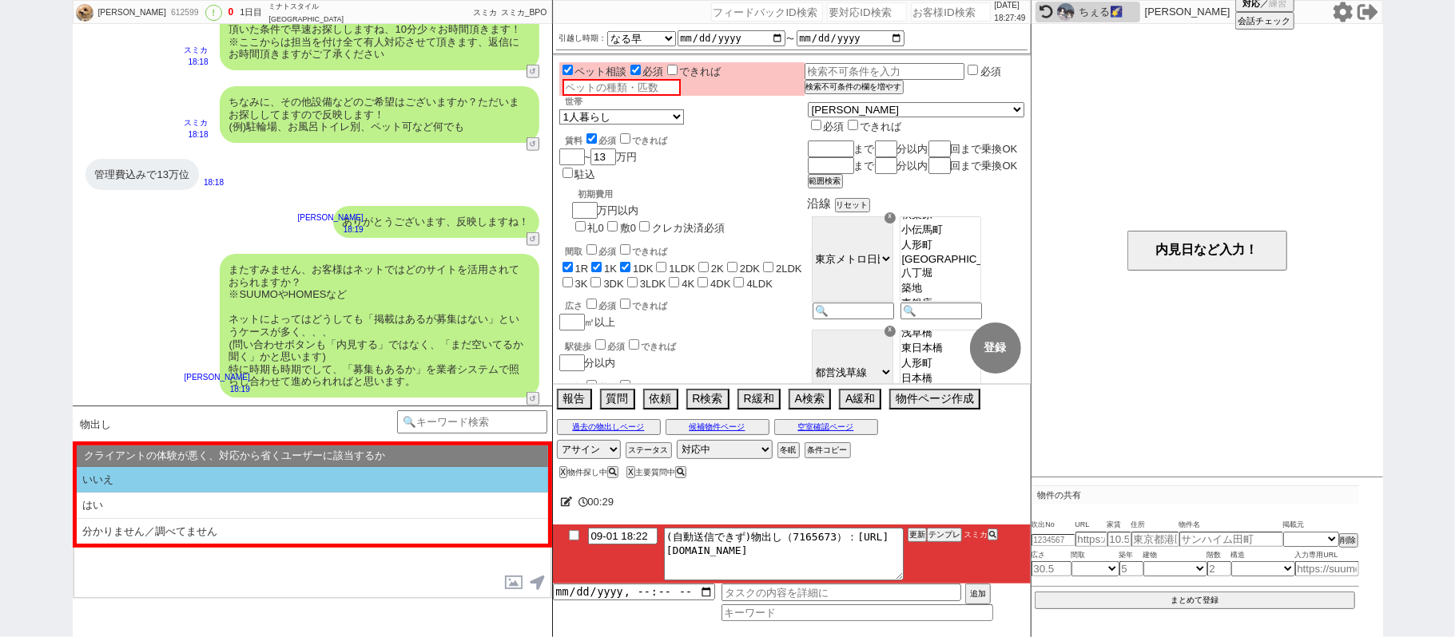
click at [177, 471] on li "いいえ" at bounding box center [312, 480] width 471 height 26
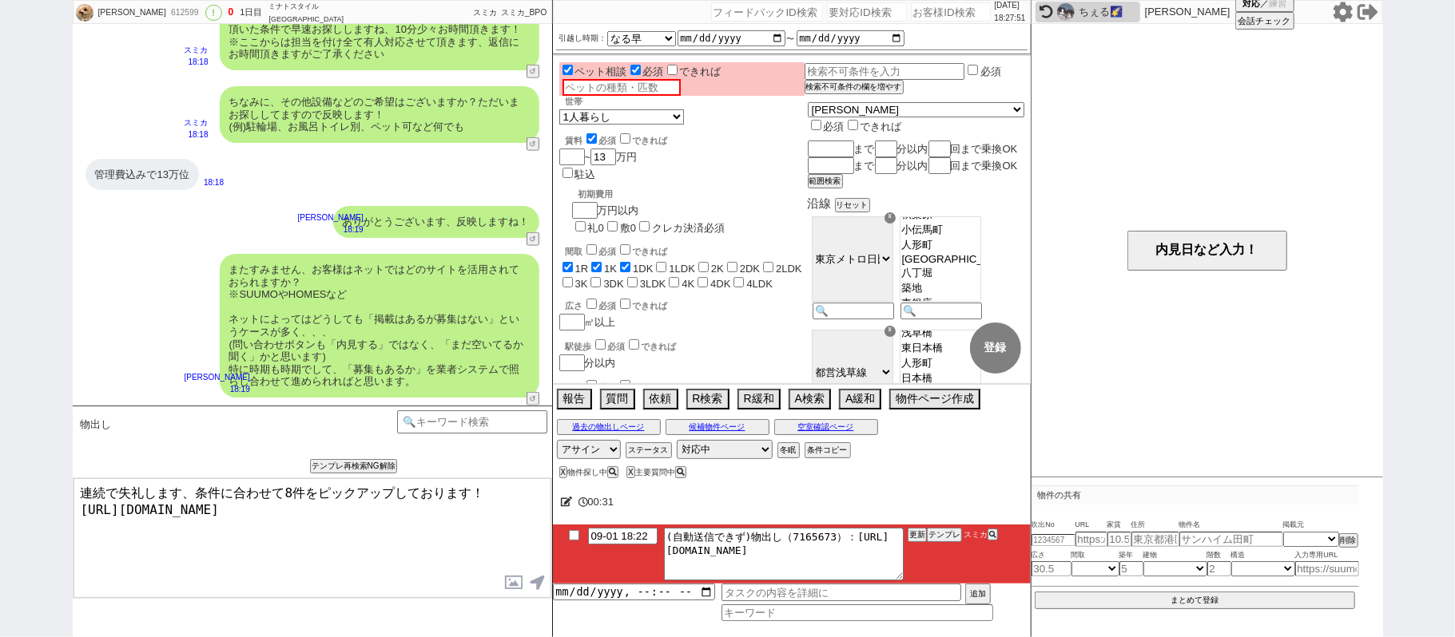
type textarea "連続で失礼します、条件に合わせて8件をピックアップしております！ https://tools.sumika.live/pages/66grcc1"
checkbox input "true"
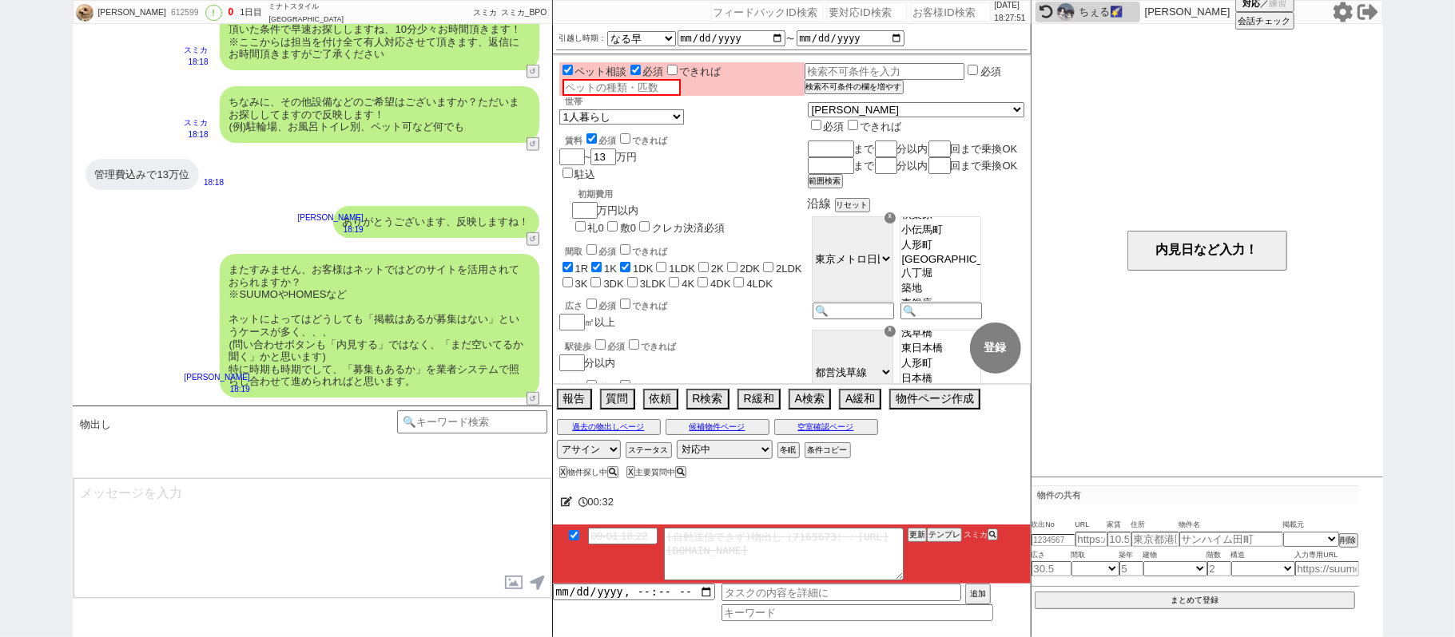
scroll to position [1372, 0]
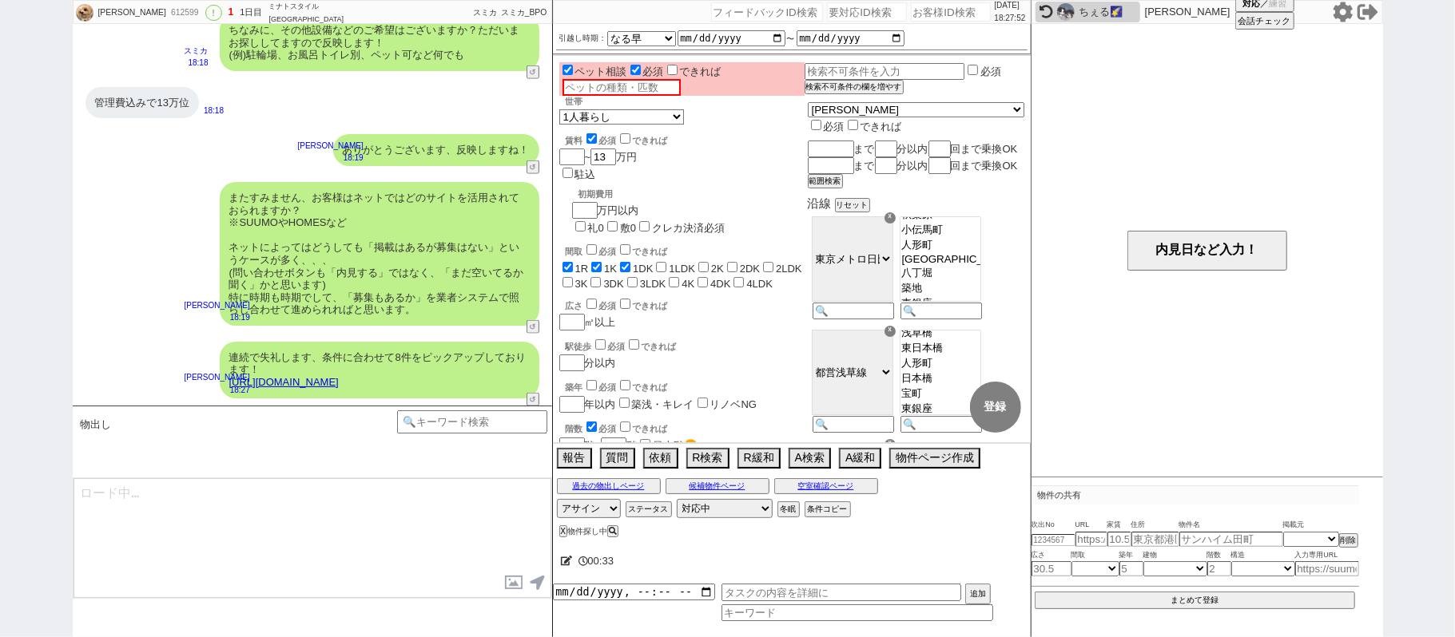
type textarea "イメージに近い物件はございますか？ ご感想いただき、すぐにまた洗い出してまいります！ ※自動応答ではなく直接ご紹介します！"
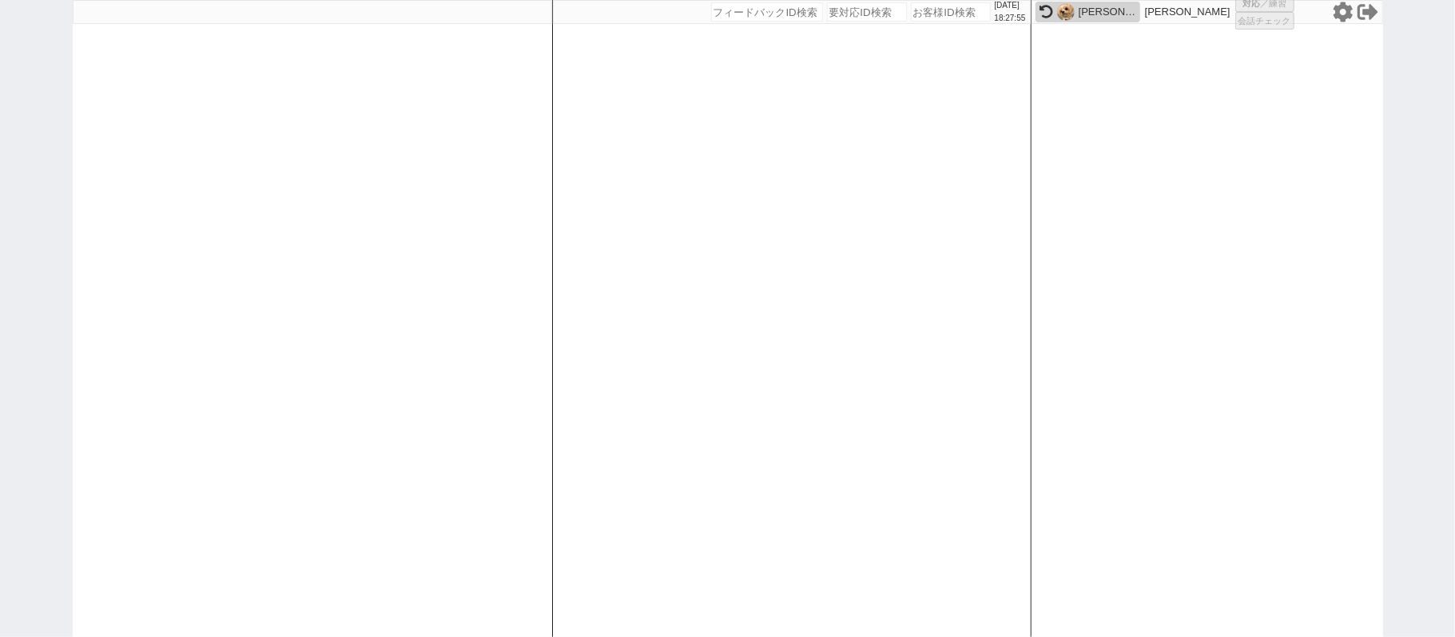
select select
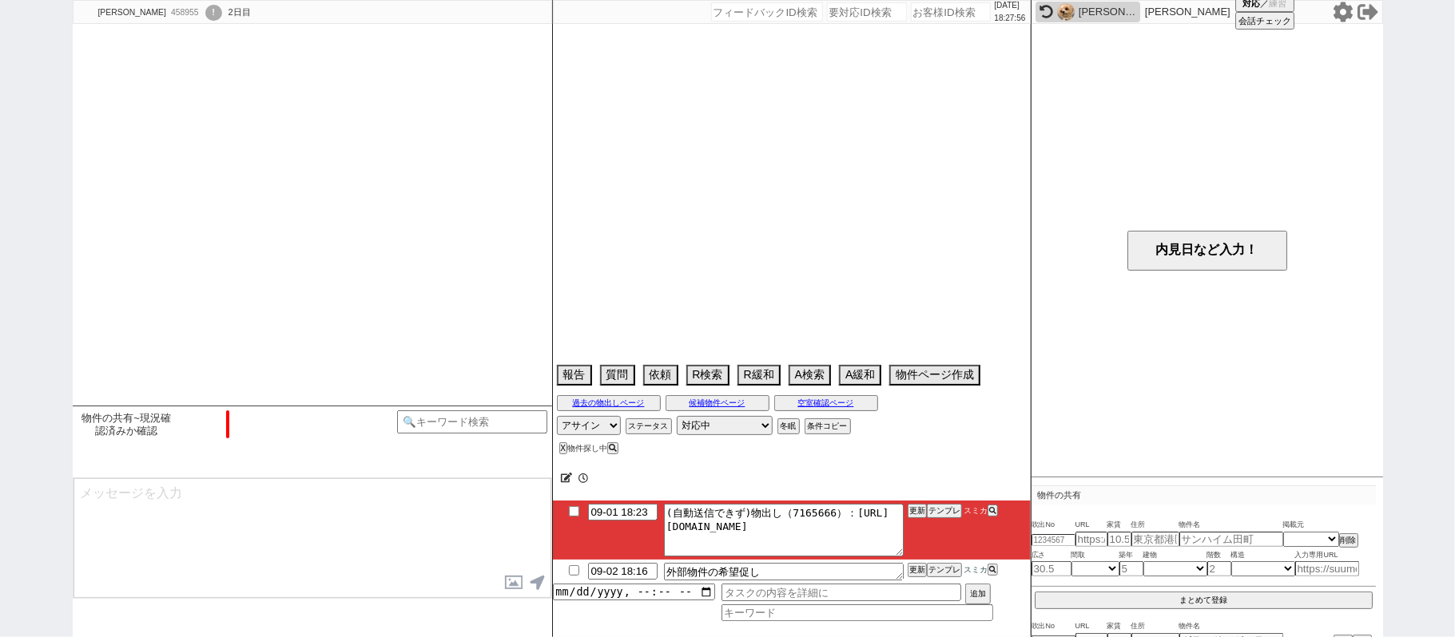
scroll to position [2298, 0]
select select "2025"
select select "9"
select select "37"
select select "0"
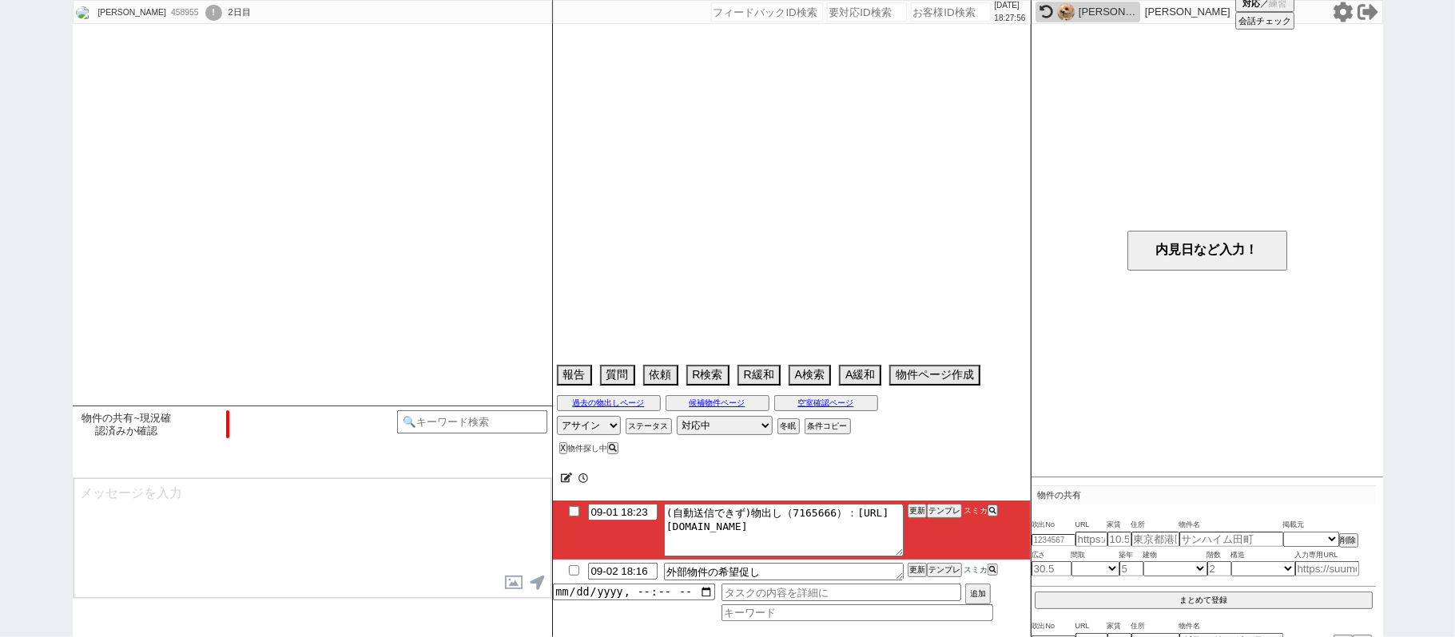
select select "70"
select select "[DATE]"
select select "14"
select select "471"
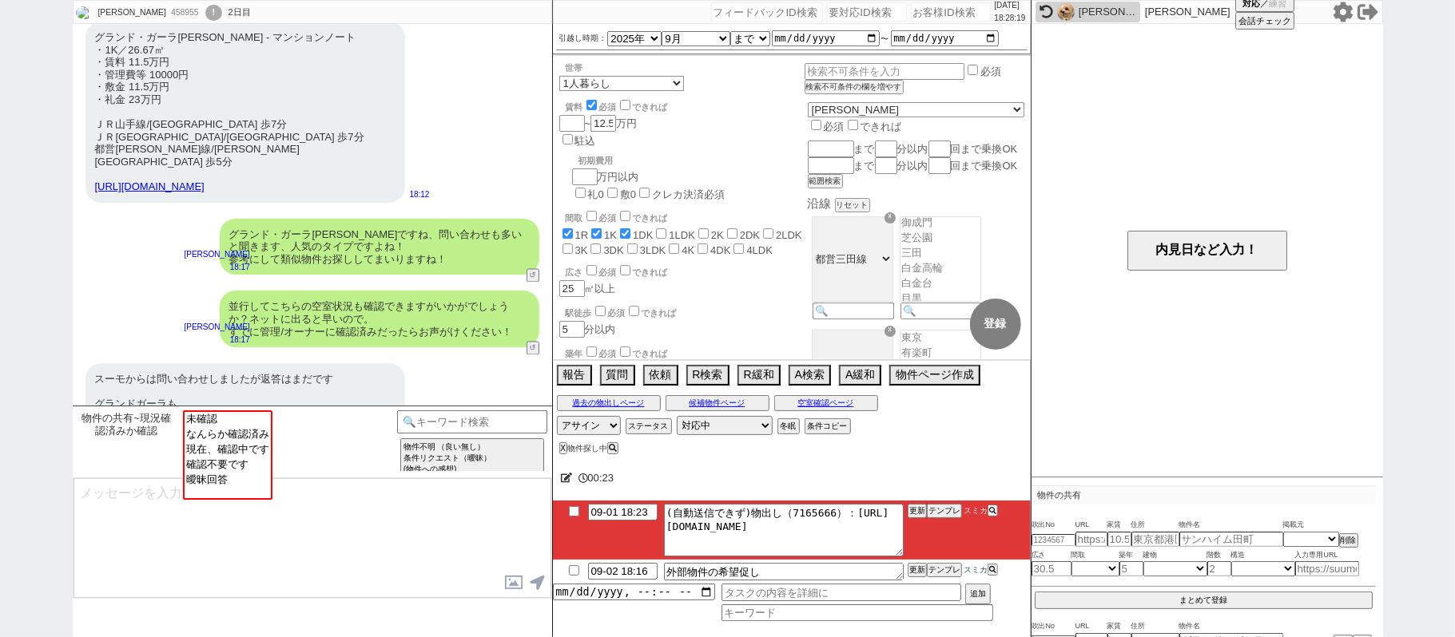
scroll to position [1978, 0]
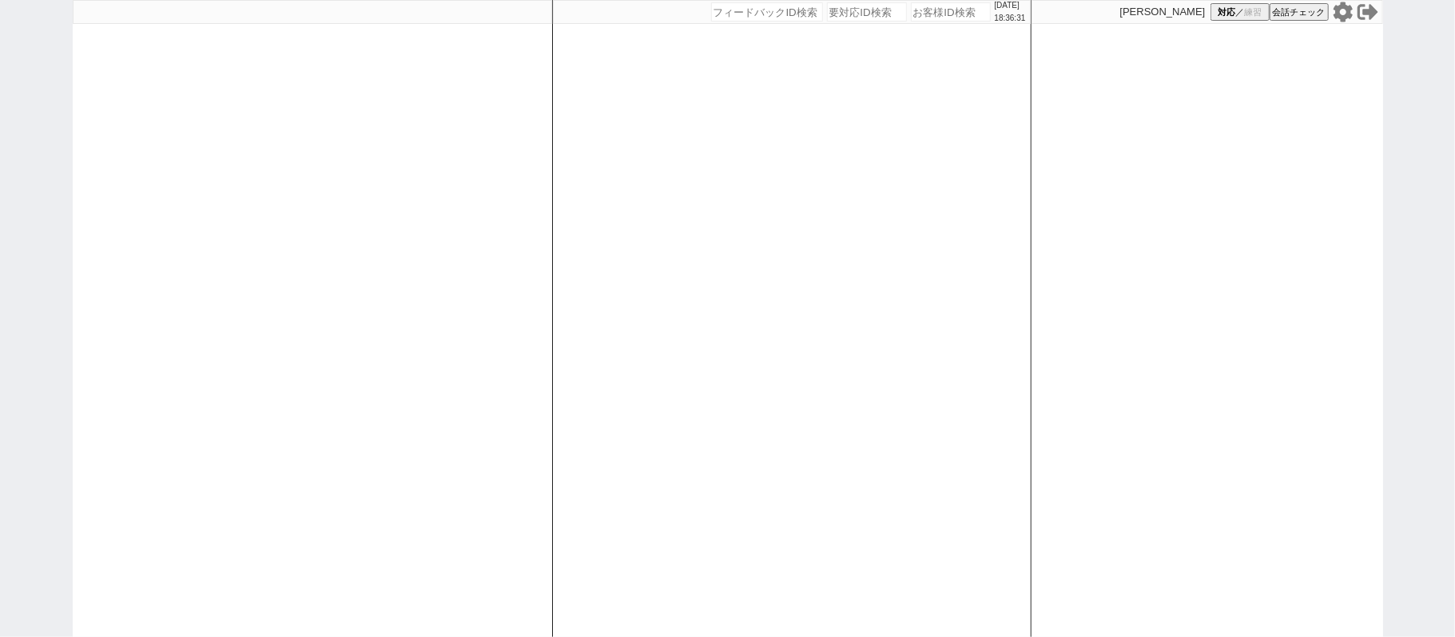
drag, startPoint x: 510, startPoint y: 250, endPoint x: 493, endPoint y: 247, distance: 17.1
click at [508, 248] on div at bounding box center [312, 318] width 479 height 637
select select
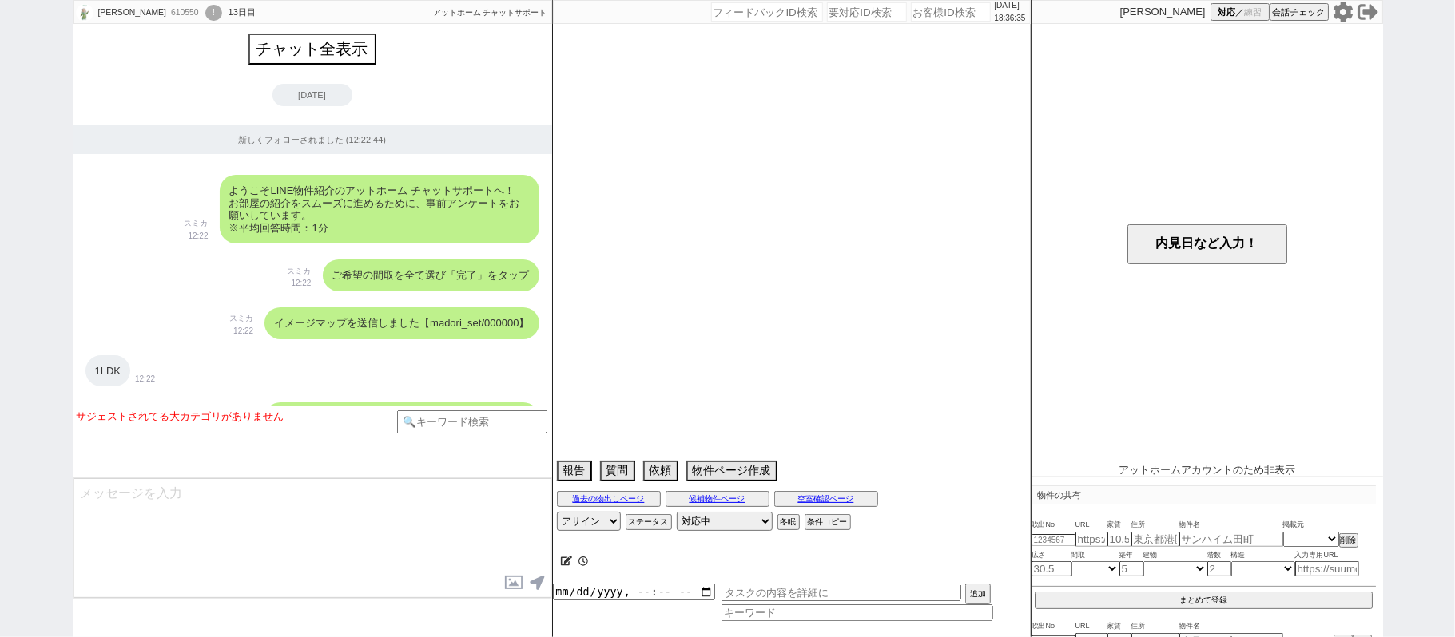
scroll to position [10376, 0]
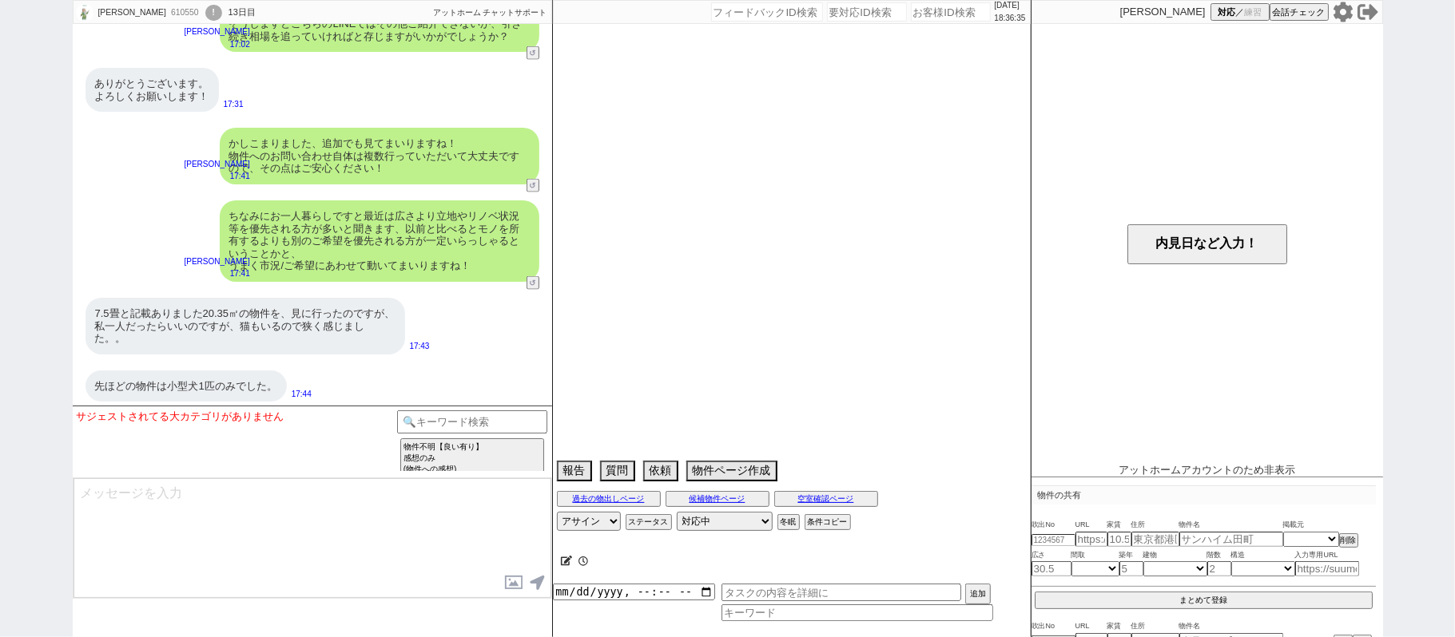
select select "2025"
select select "9"
select select "34"
select select "0"
select select "48"
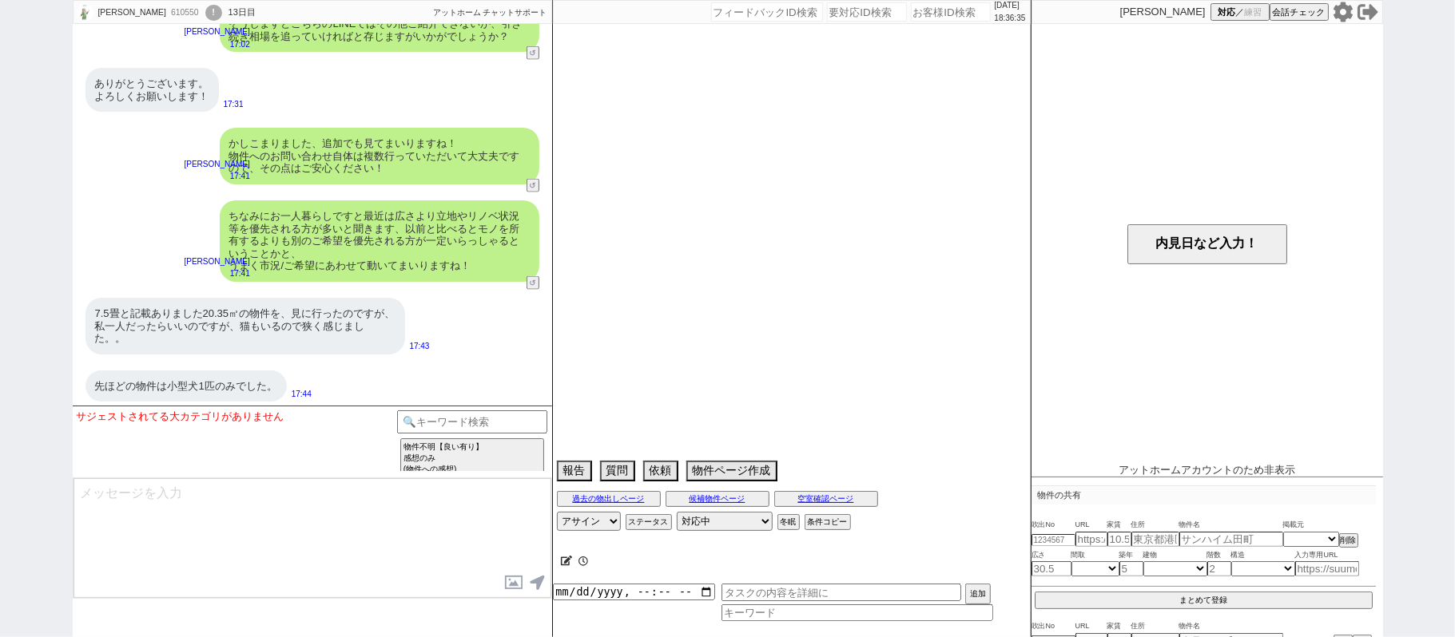
select select "75"
select select "44"
select select "60"
select select "19"
select select "71"
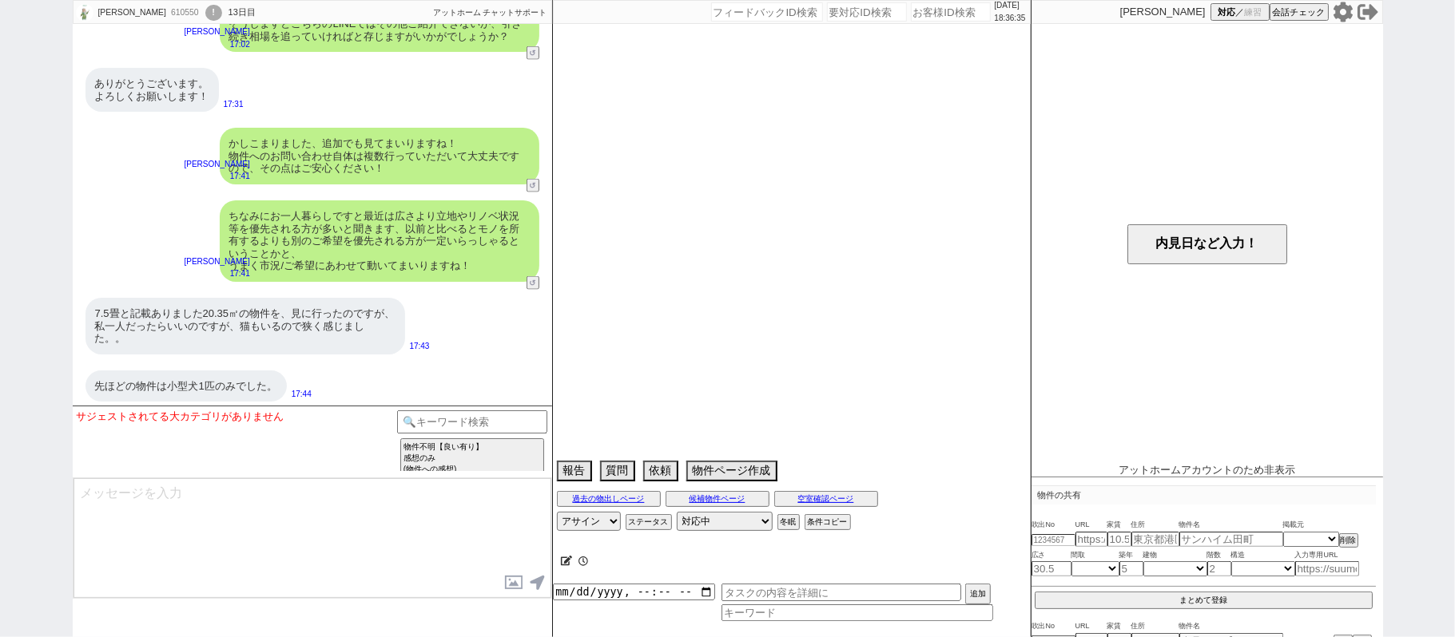
select select "25"
select select "9"
select select "322"
select select "14"
select select "10"
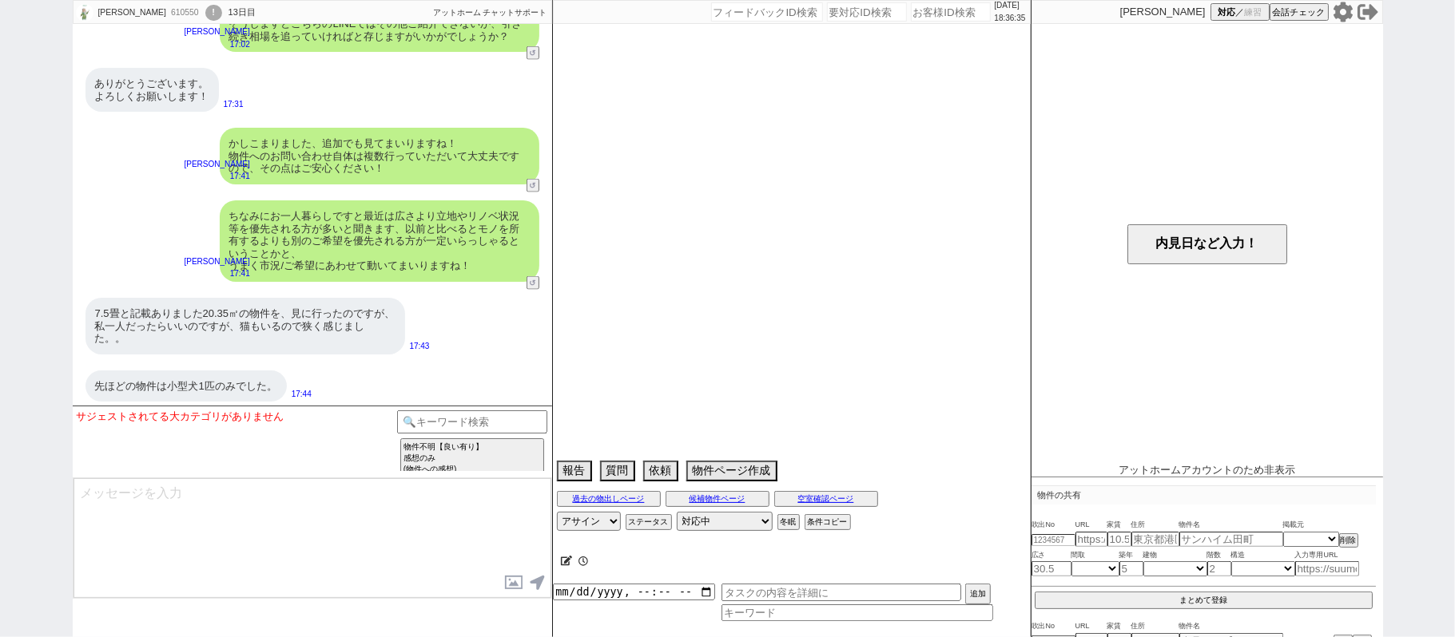
select select "365"
select select "23"
select select "57"
select select "72"
select select "53"
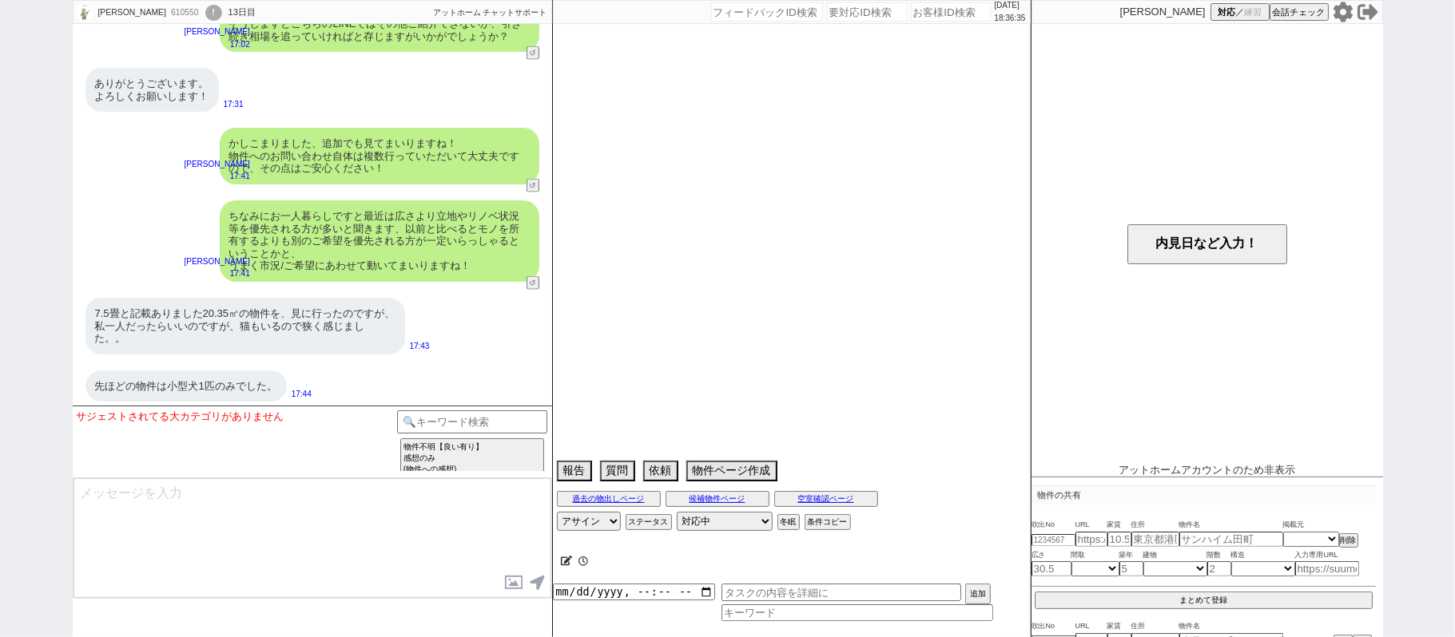
select select "15"
select select "38"
select select "70"
select select "16"
select select "65"
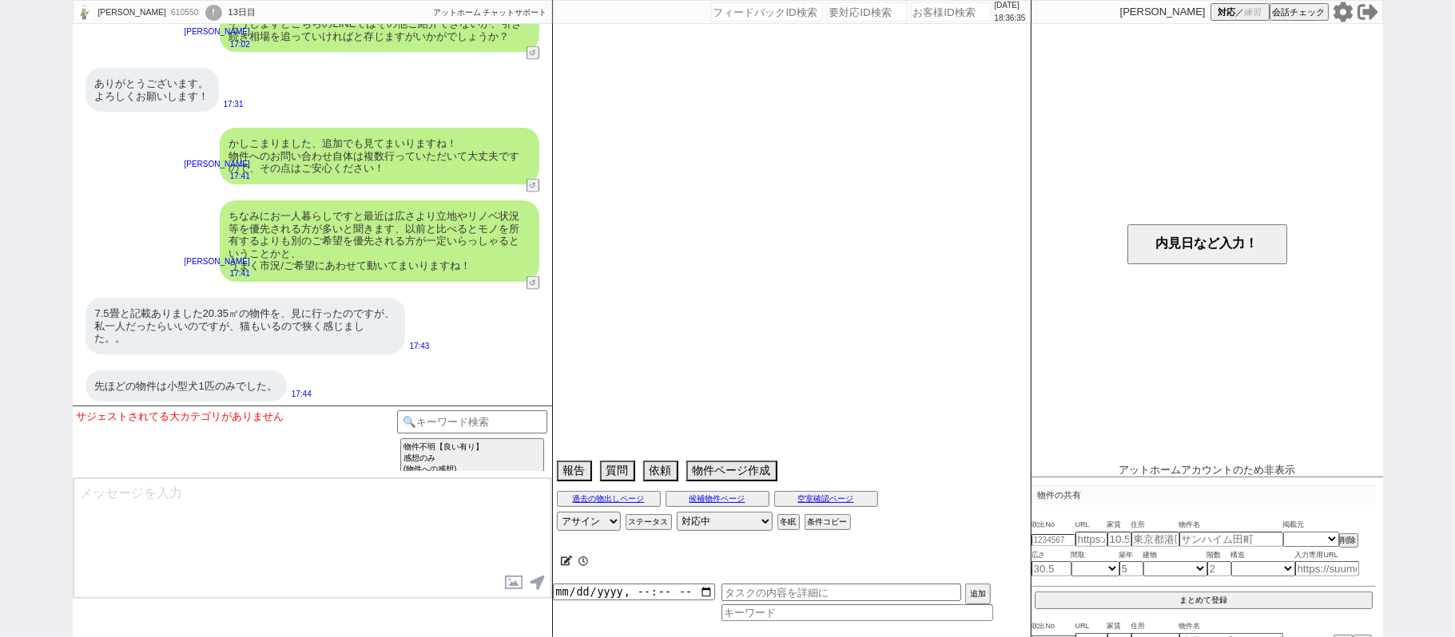
select select "35"
select select "29"
select select "63"
select select "36"
select select "62"
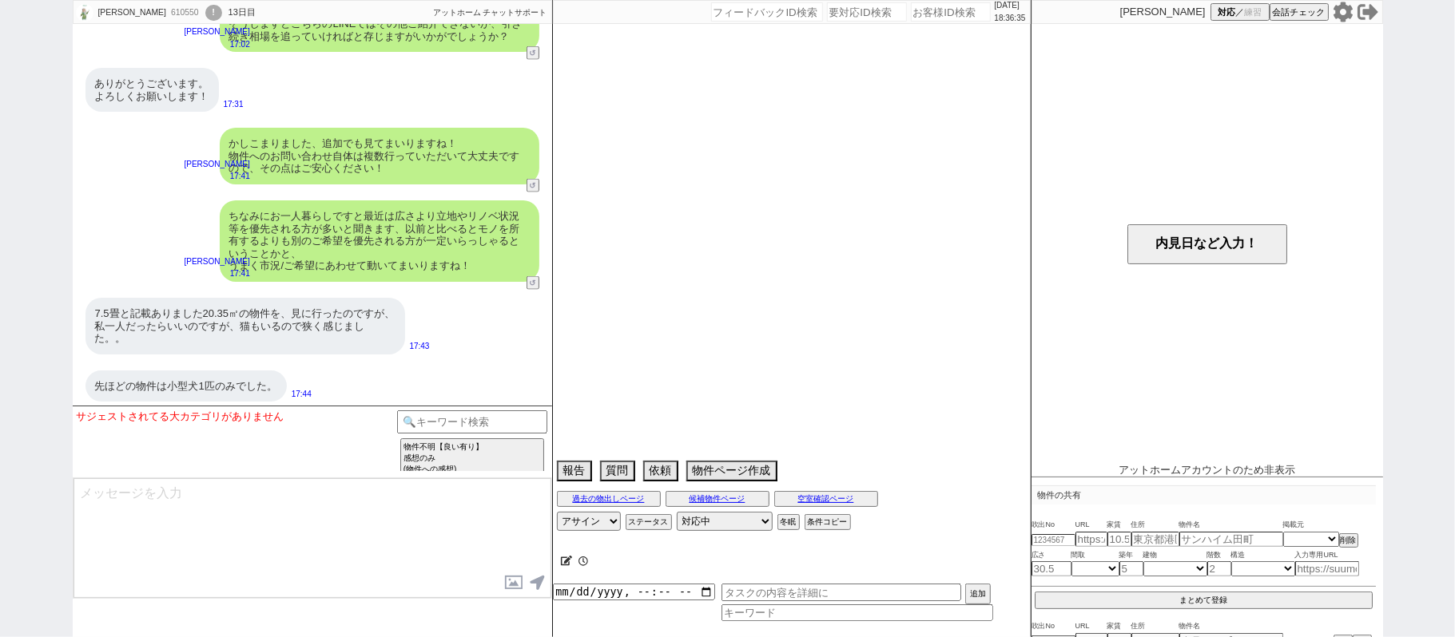
select select "33"
select select "50"
select select "64"
select select "69"
select select "17"
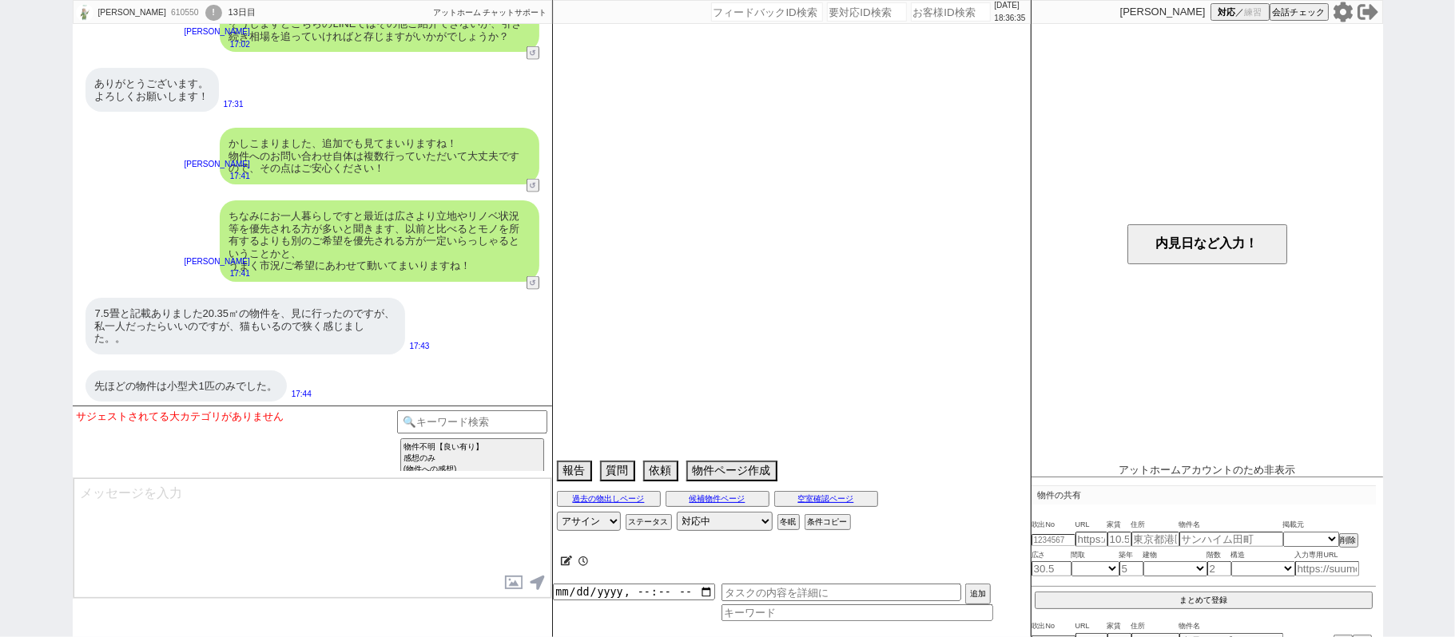
select select "67"
select select "59"
select select "78"
select select "52"
select select "47"
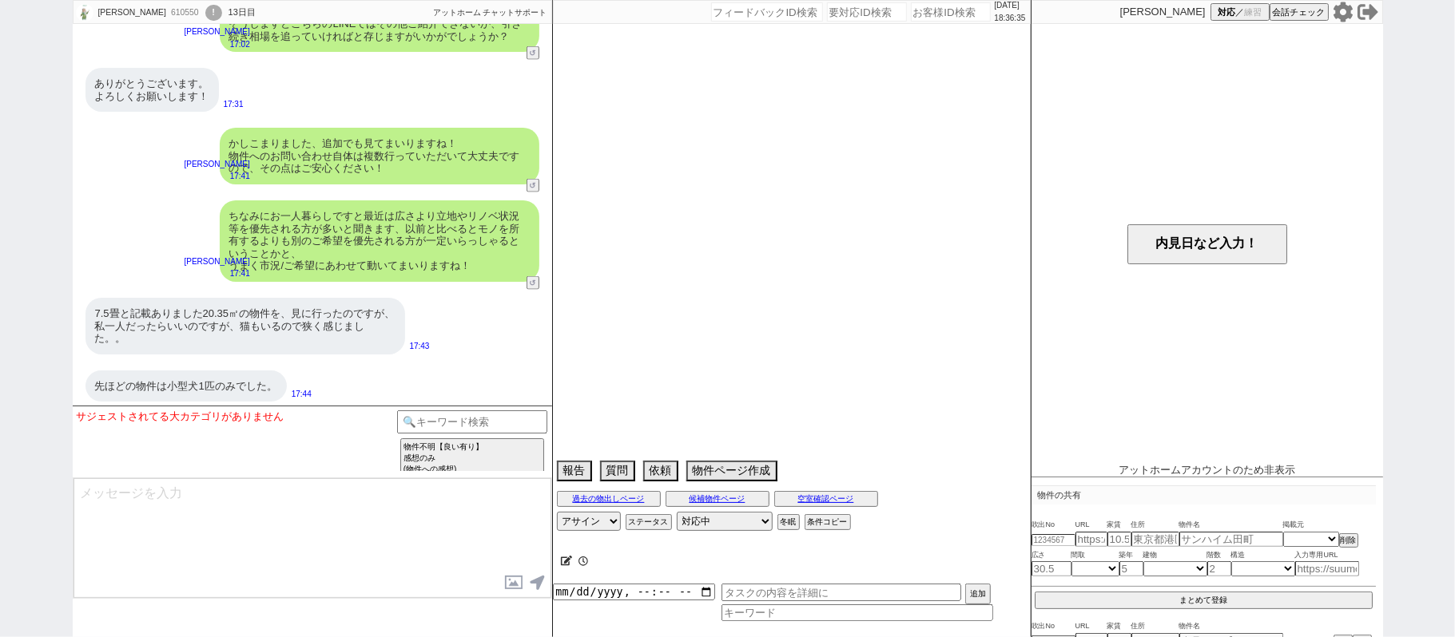
select select "68"
select select "74"
select select "54"
select select "66"
select select "56"
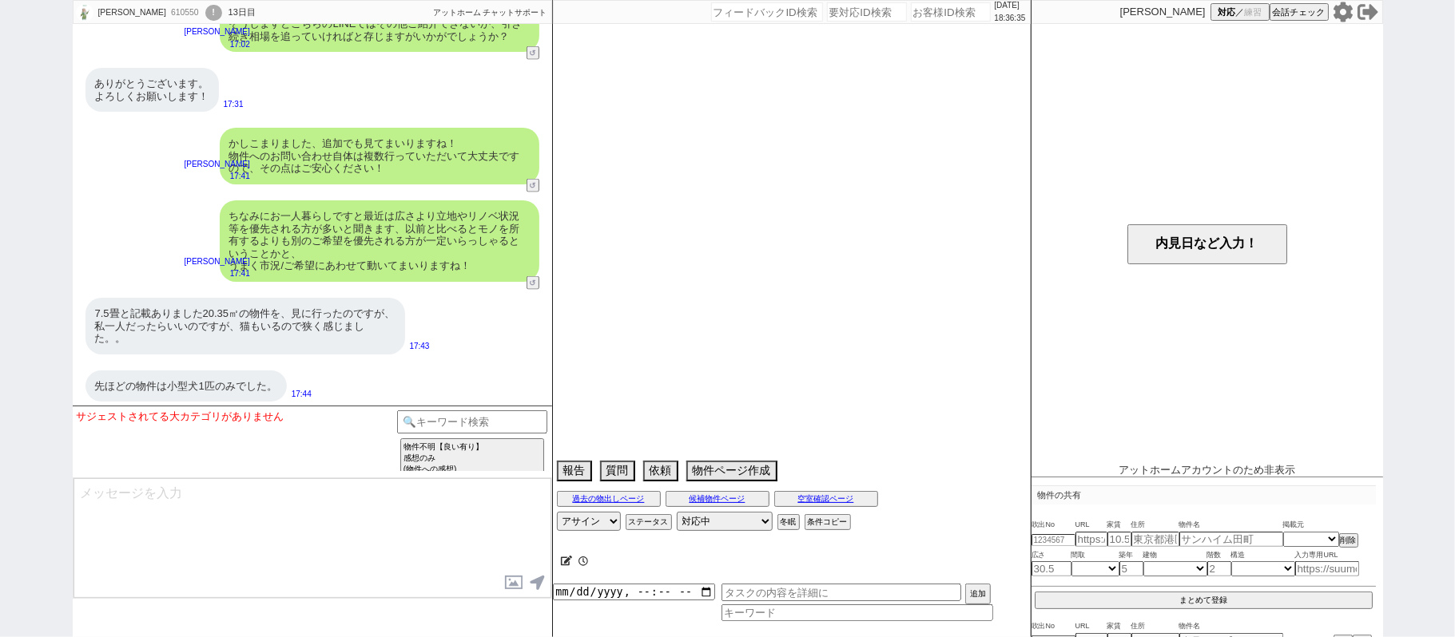
select select "12"
select select "76"
select select "24"
select select "46"
select select "27"
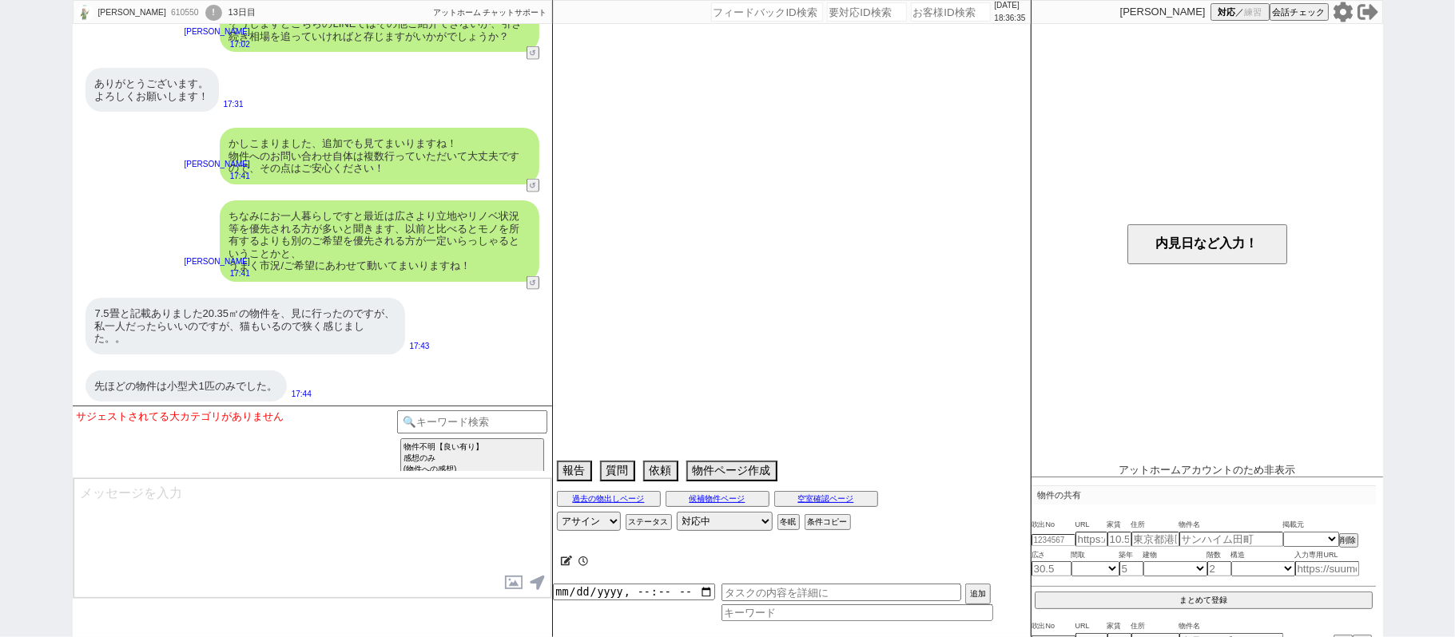
select select "7"
select select "55"
select select "11"
select select "20"
select select "73"
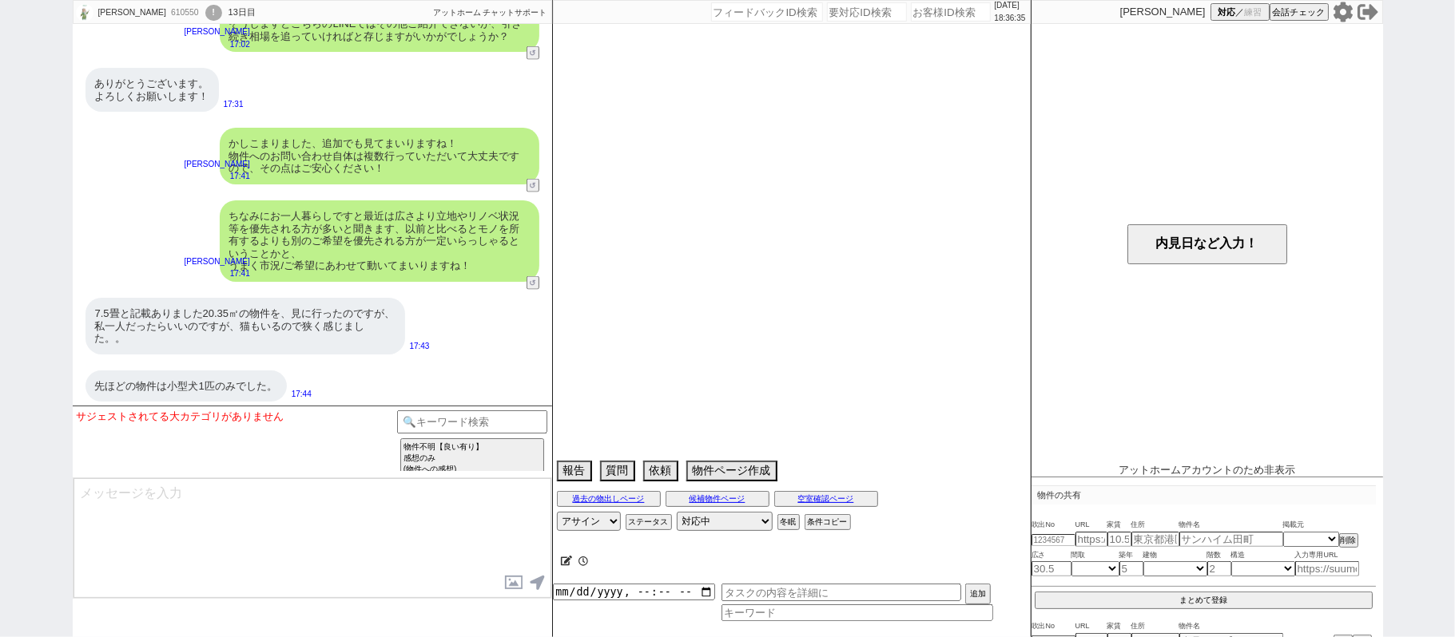
select select "77"
select select "49"
select select "42"
select select "51"
select select "58"
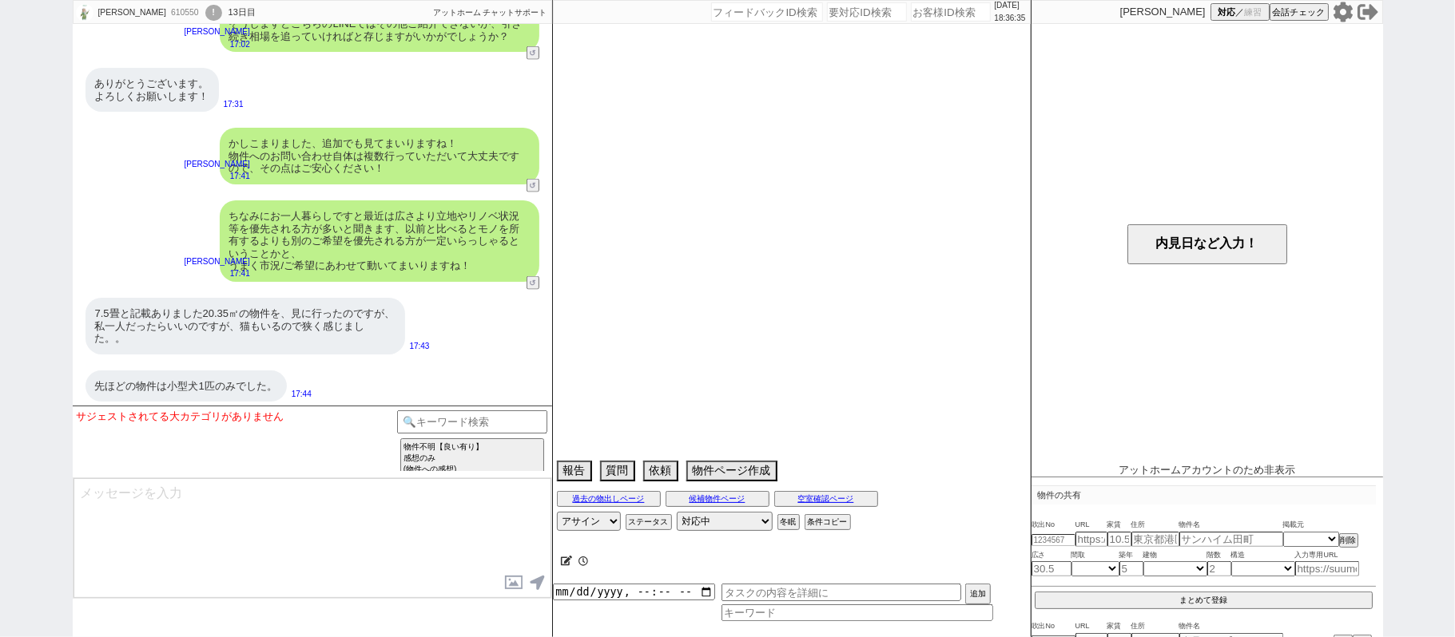
select select "40"
select select "45"
select select "30"
select select "41"
select select "34"
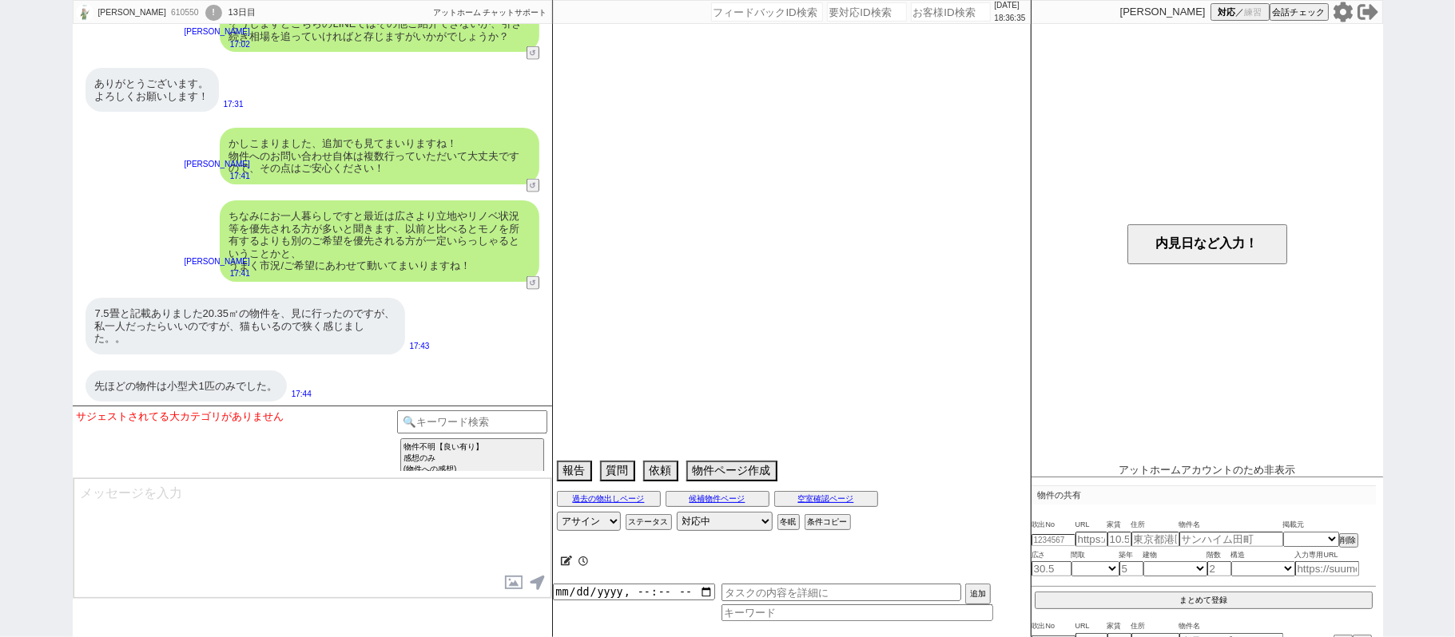
select select "39"
select select "61"
select select "37"
select select "32"
select select "31"
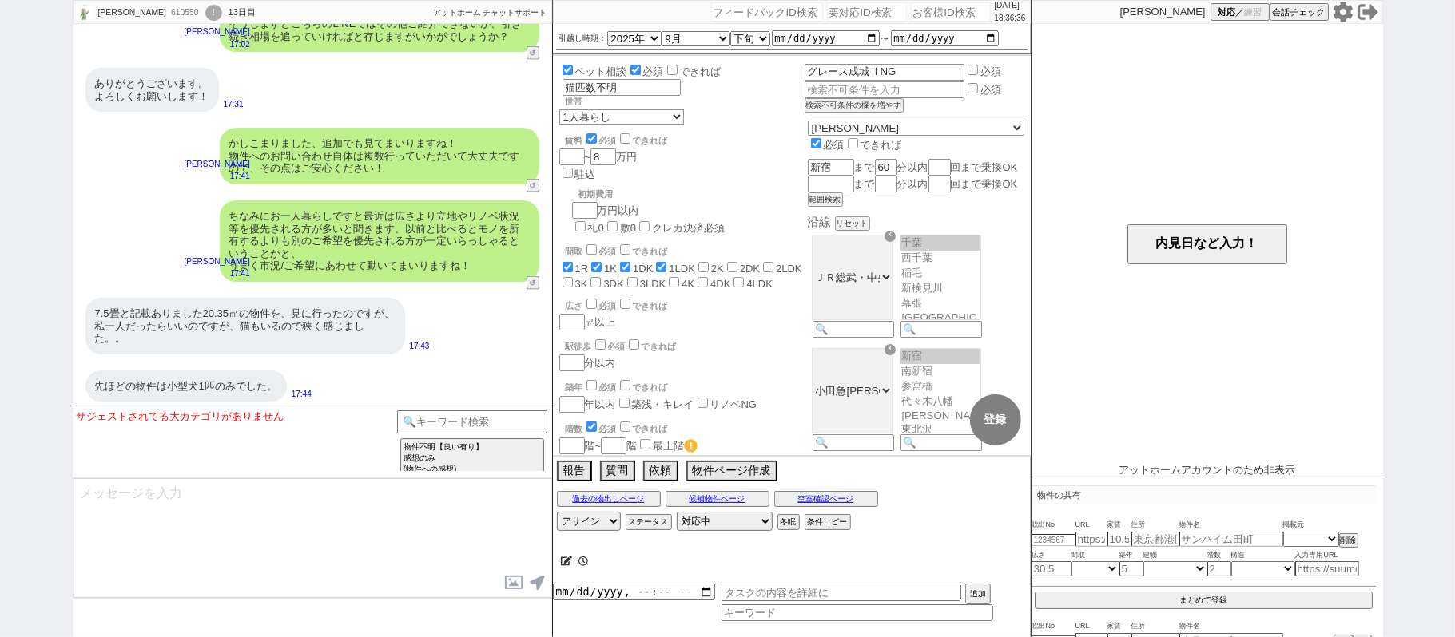
scroll to position [168, 0]
click at [524, 414] on input at bounding box center [472, 421] width 151 height 20
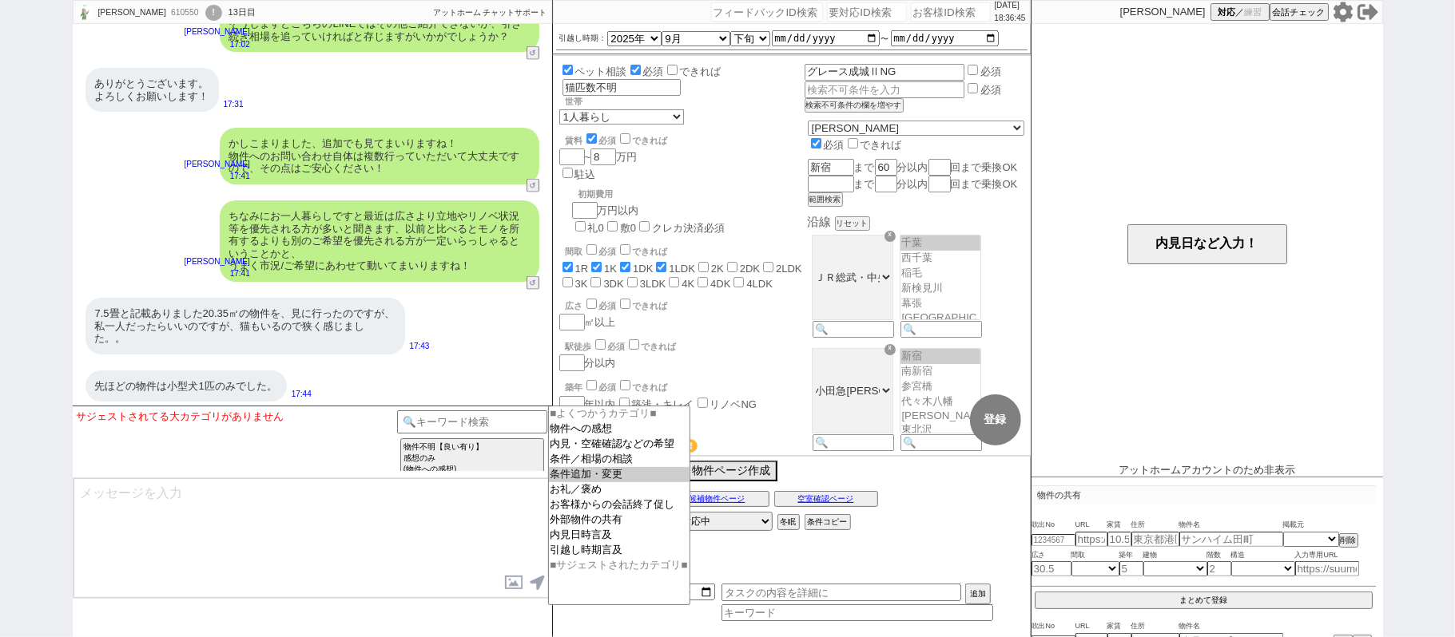
click at [622, 483] on option "条件追加・変更" at bounding box center [619, 490] width 141 height 15
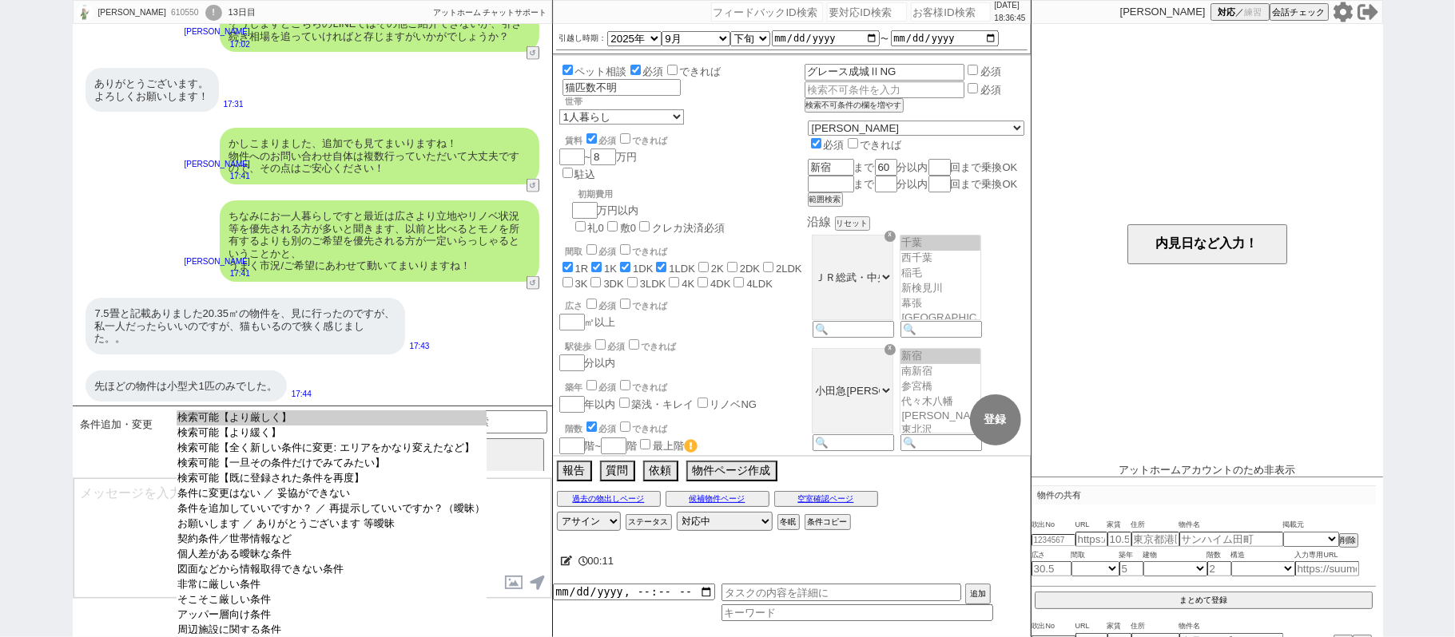
click at [371, 426] on option "検索可能【より厳しく】" at bounding box center [332, 433] width 310 height 15
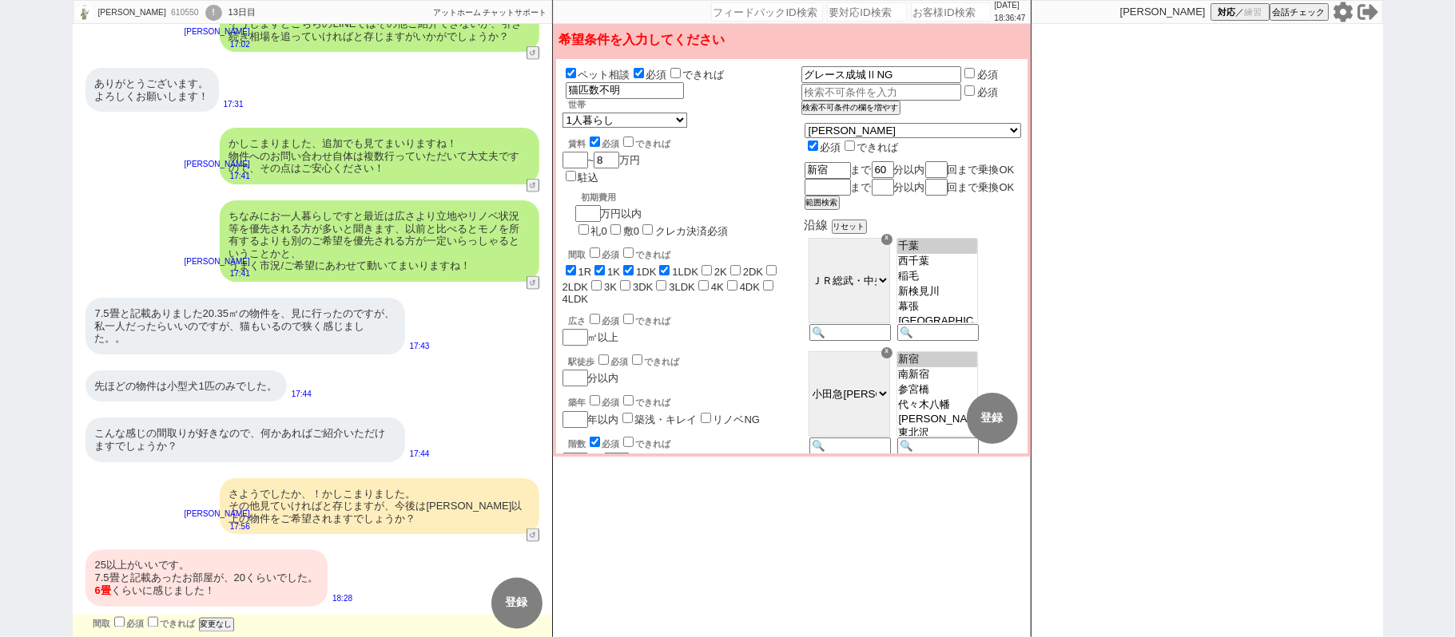
scroll to position [10204, 0]
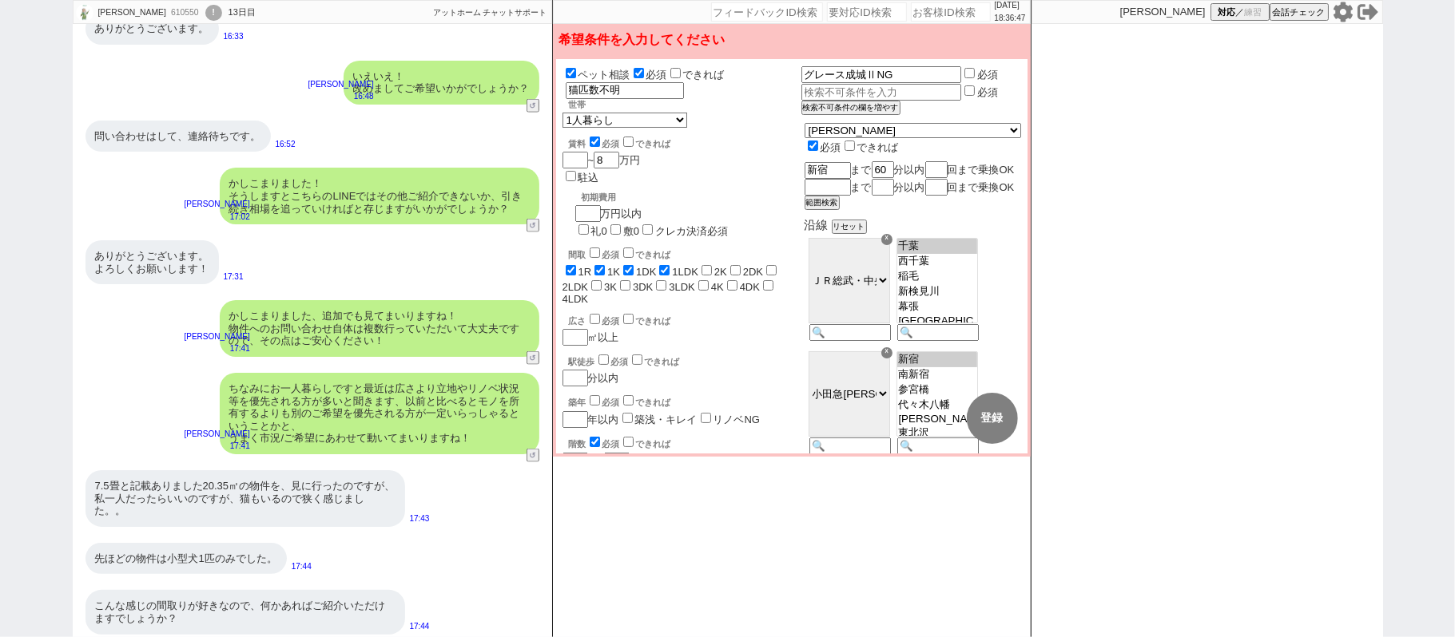
click at [561, 276] on div "ペット相談 必須 できれば ペット 猫匹数不明 世帯 1人暮らし 2人暮らし 家族:小学生以下含む 家族:小学生以下含まず 兄弟・姉妹 ルームシェア その他 …" at bounding box center [791, 256] width 471 height 395
click at [574, 329] on input "number" at bounding box center [573, 336] width 22 height 14
checkbox input "true"
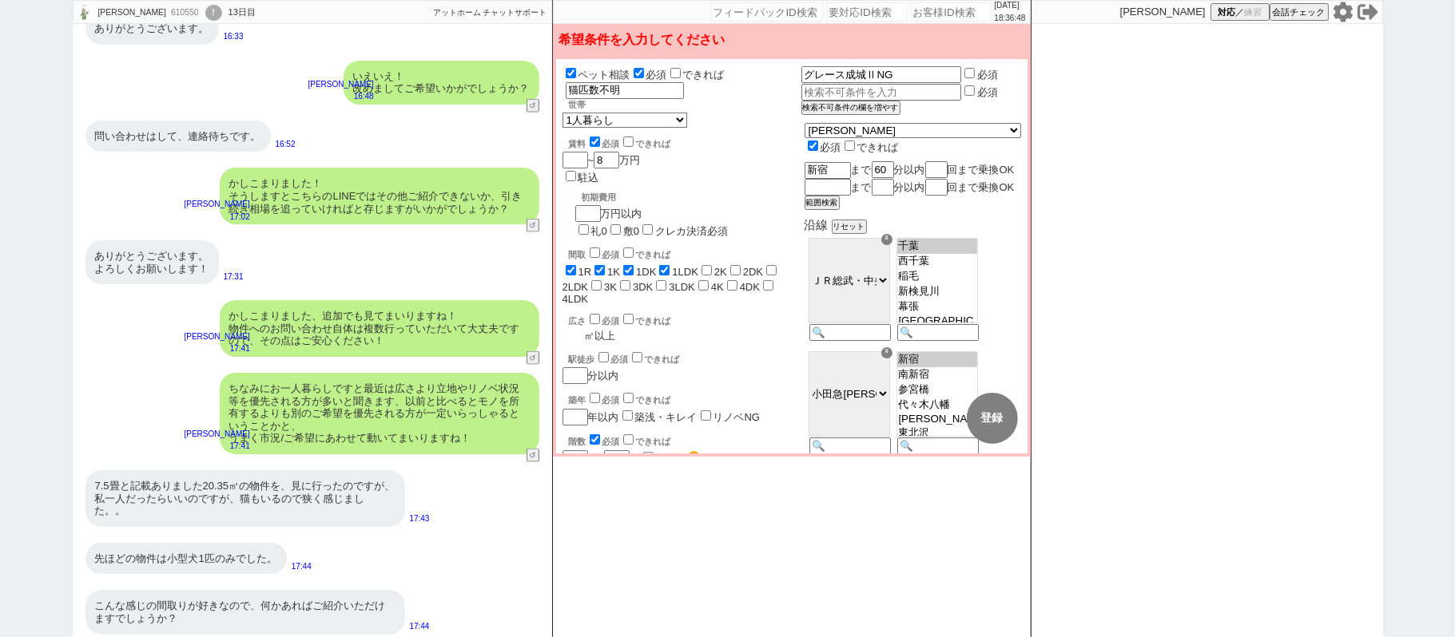
checkbox input "true"
checkbox input "false"
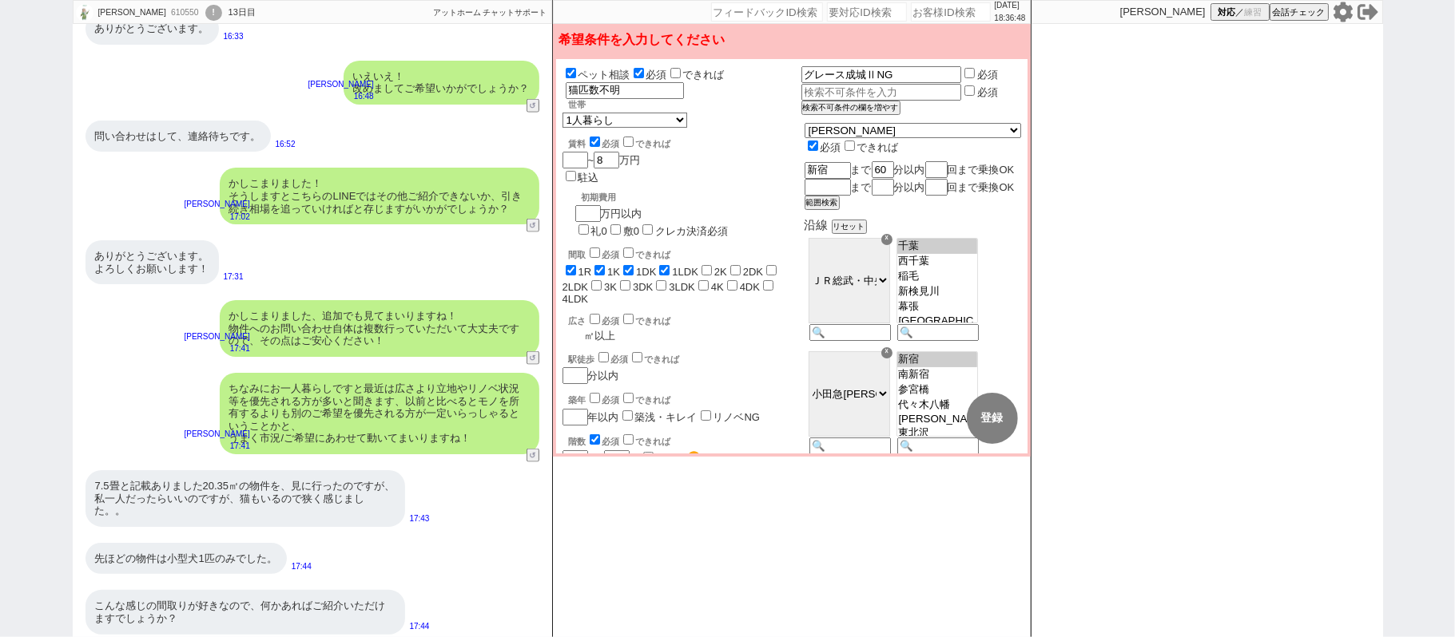
checkbox input "false"
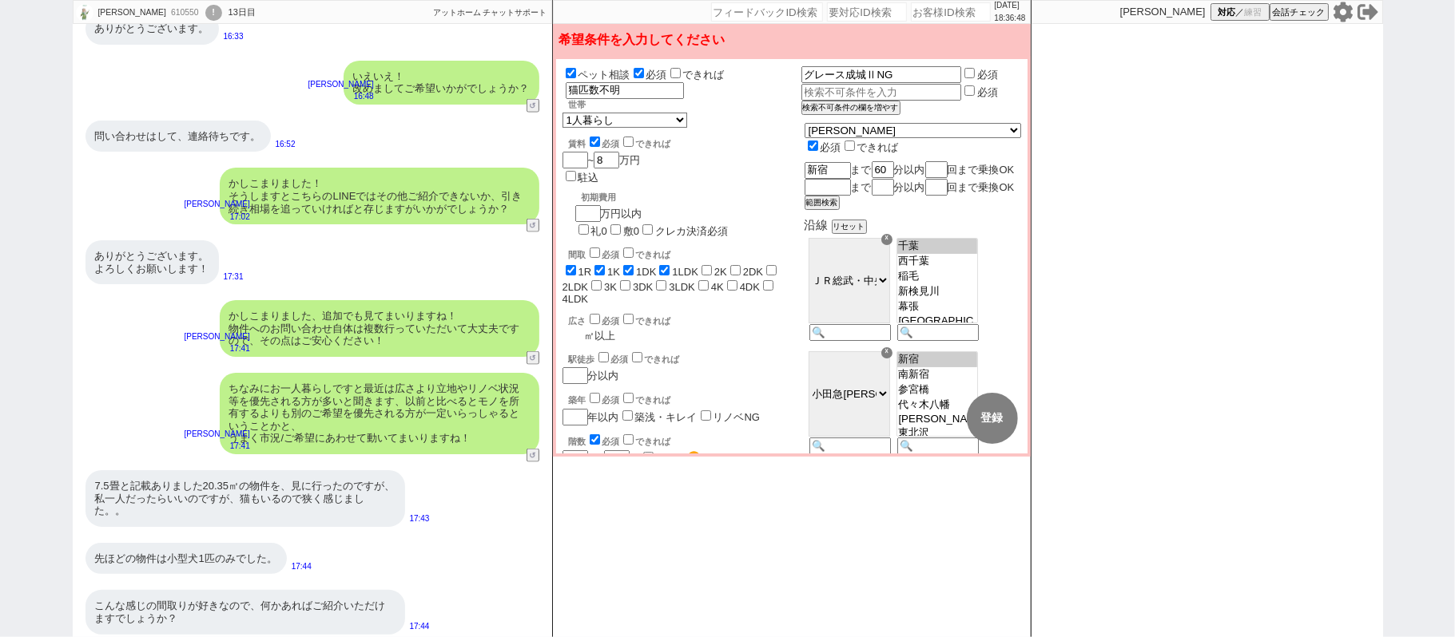
type input "2"
checkbox input "true"
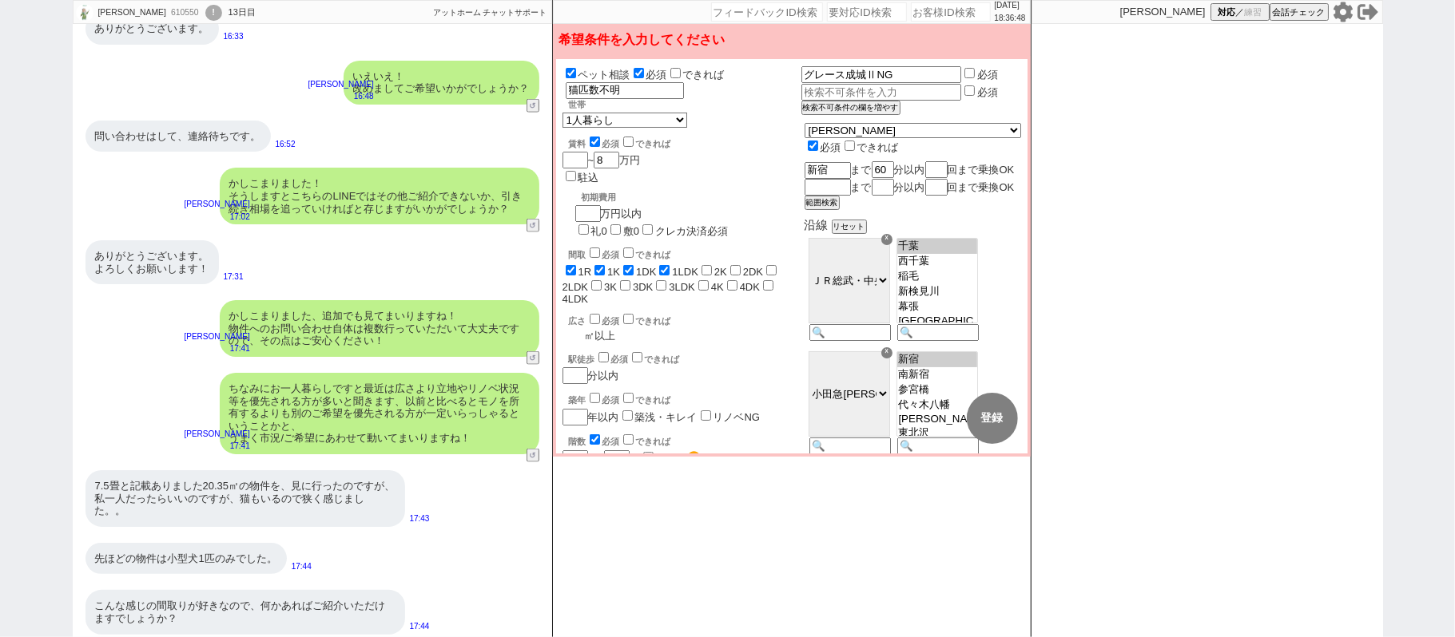
checkbox input "false"
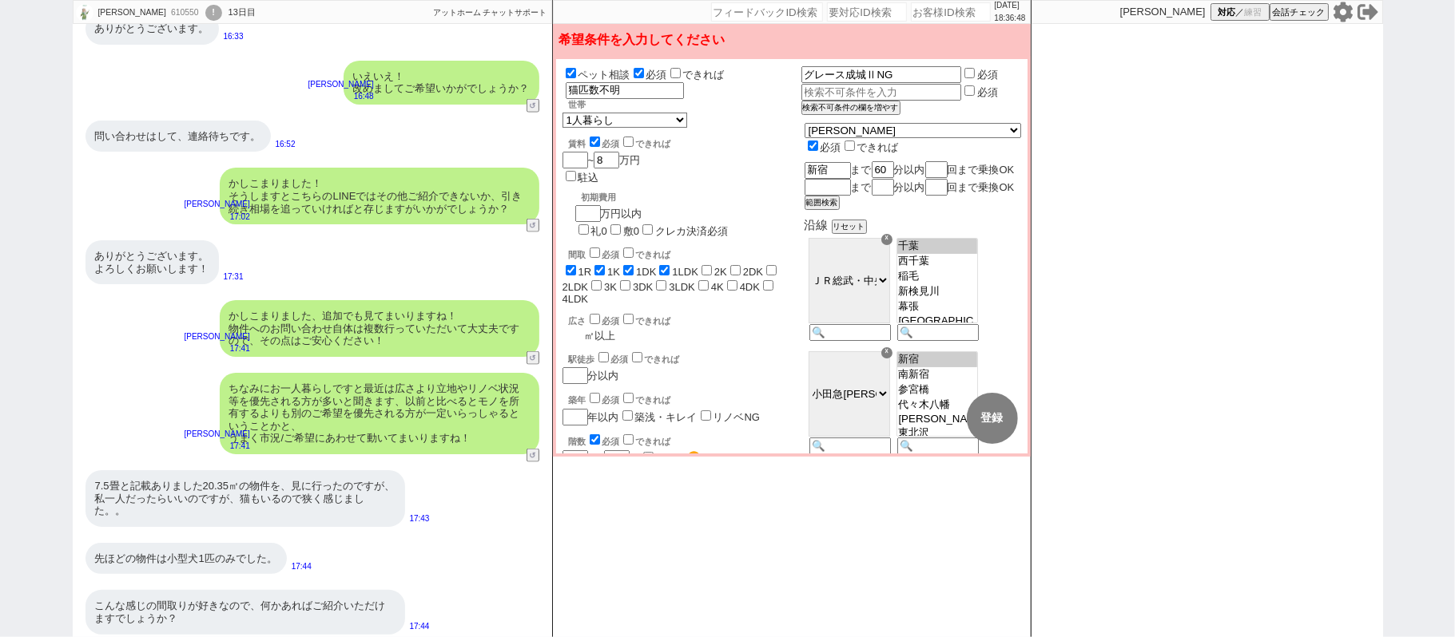
checkbox input "false"
checkbox input "true"
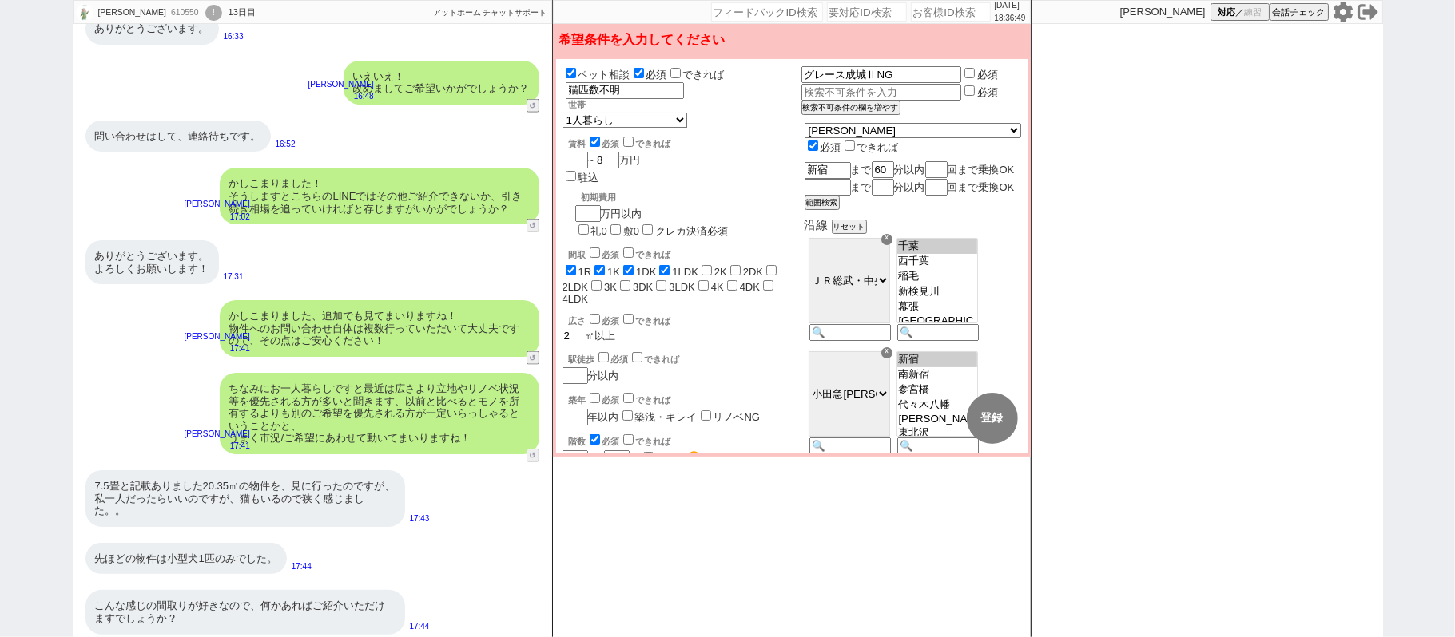
checkbox input "true"
checkbox input "false"
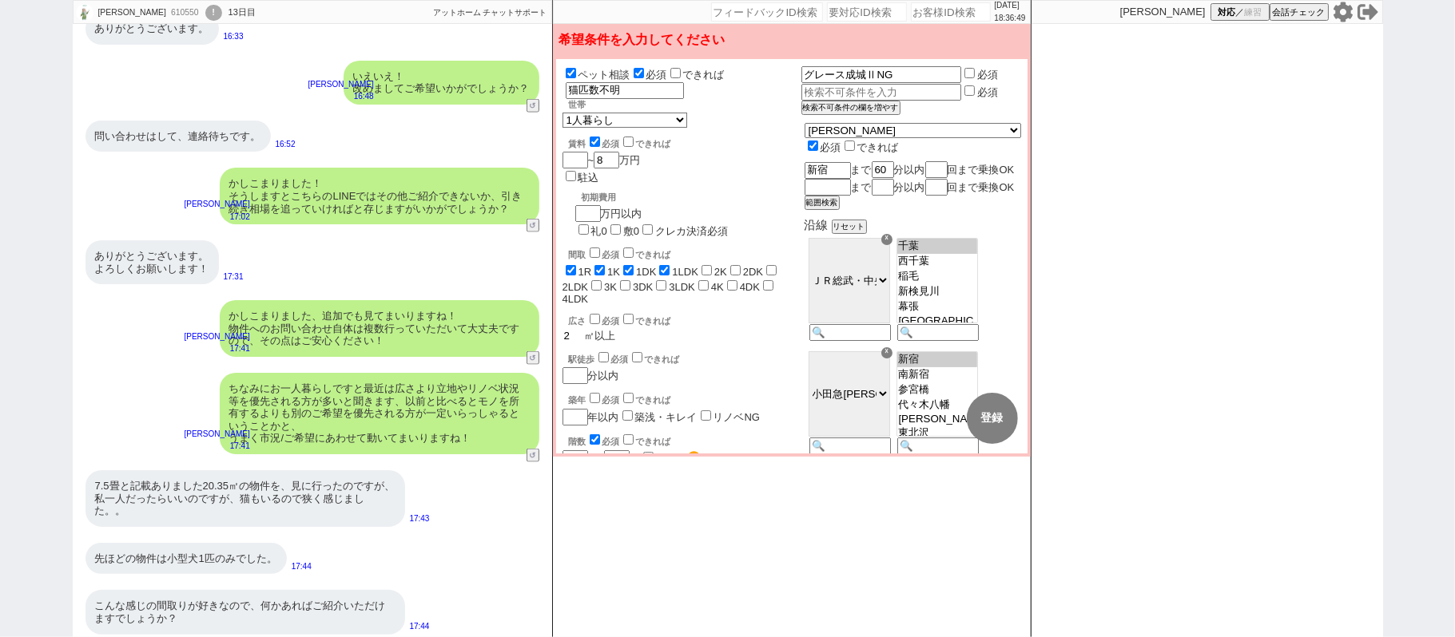
checkbox input "false"
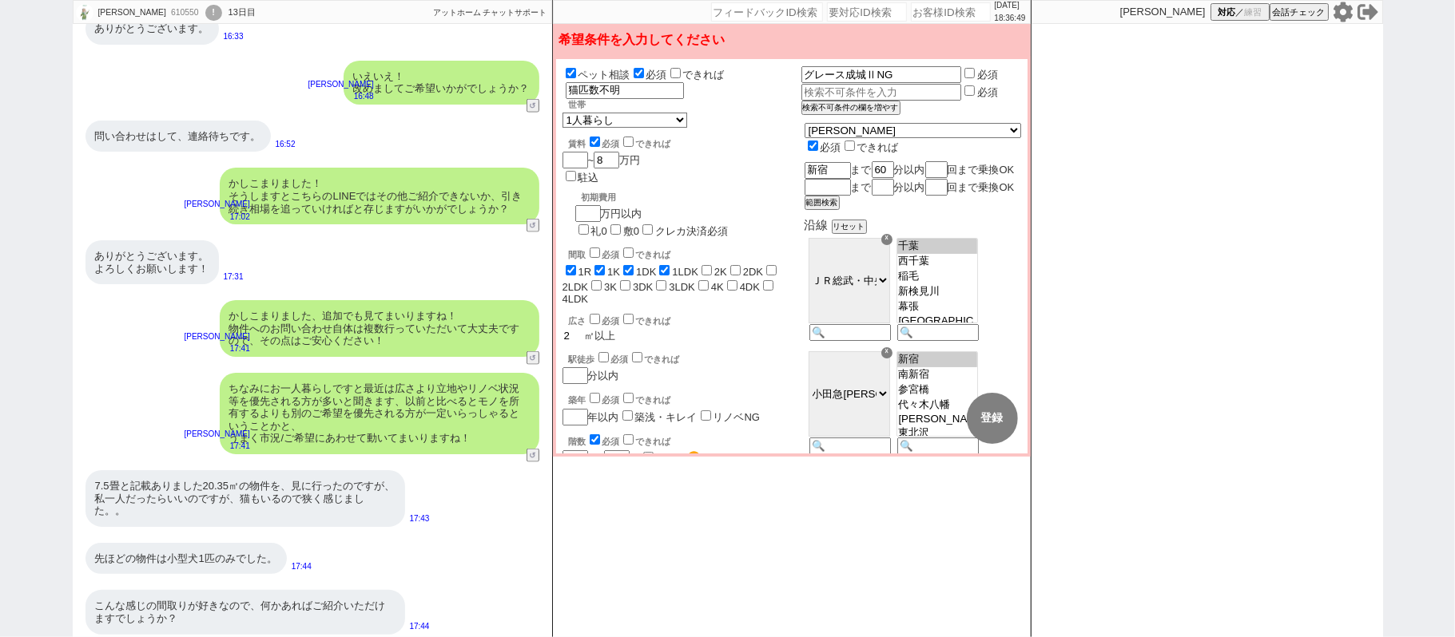
checkbox input "false"
type input "25"
checkbox input "true"
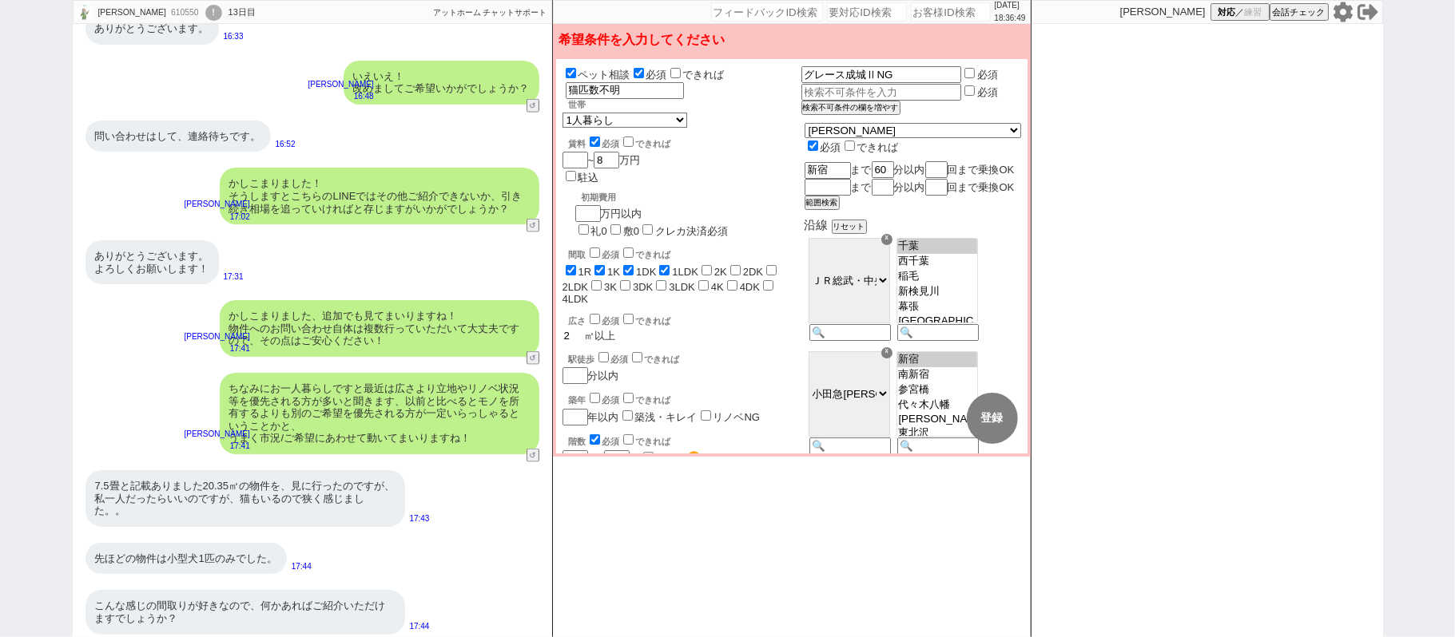
checkbox input "true"
checkbox input "false"
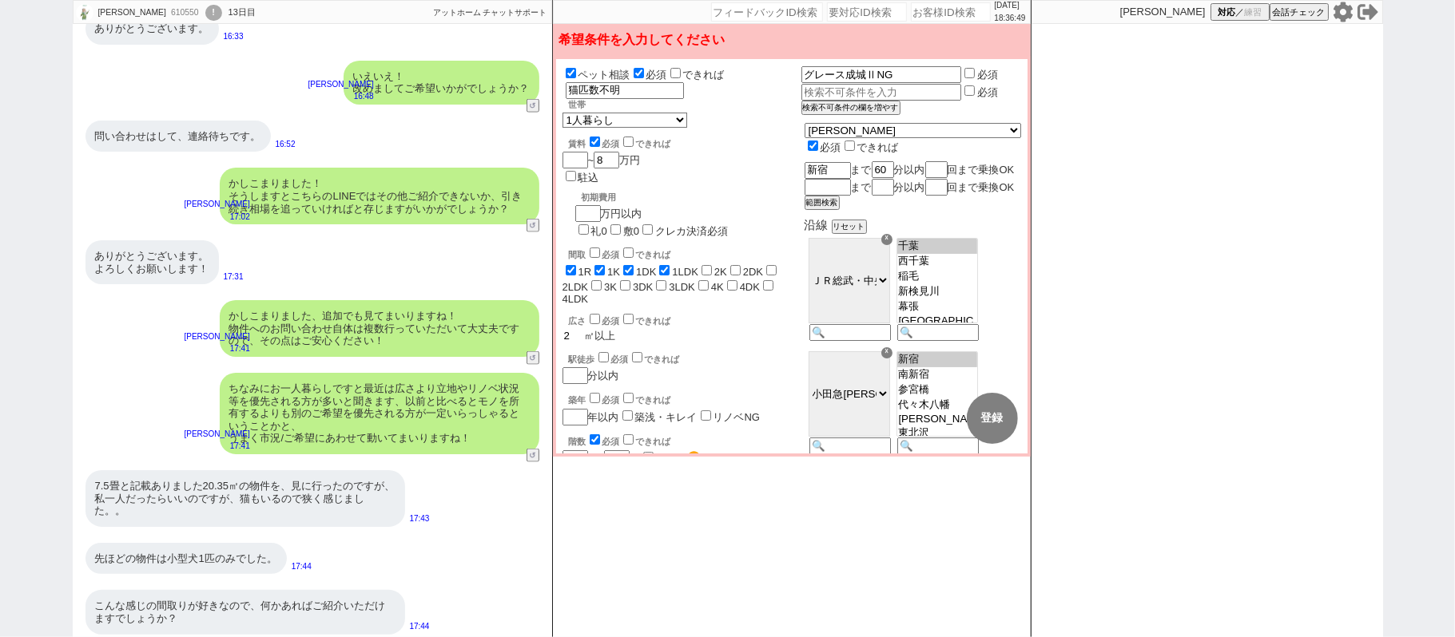
checkbox input "false"
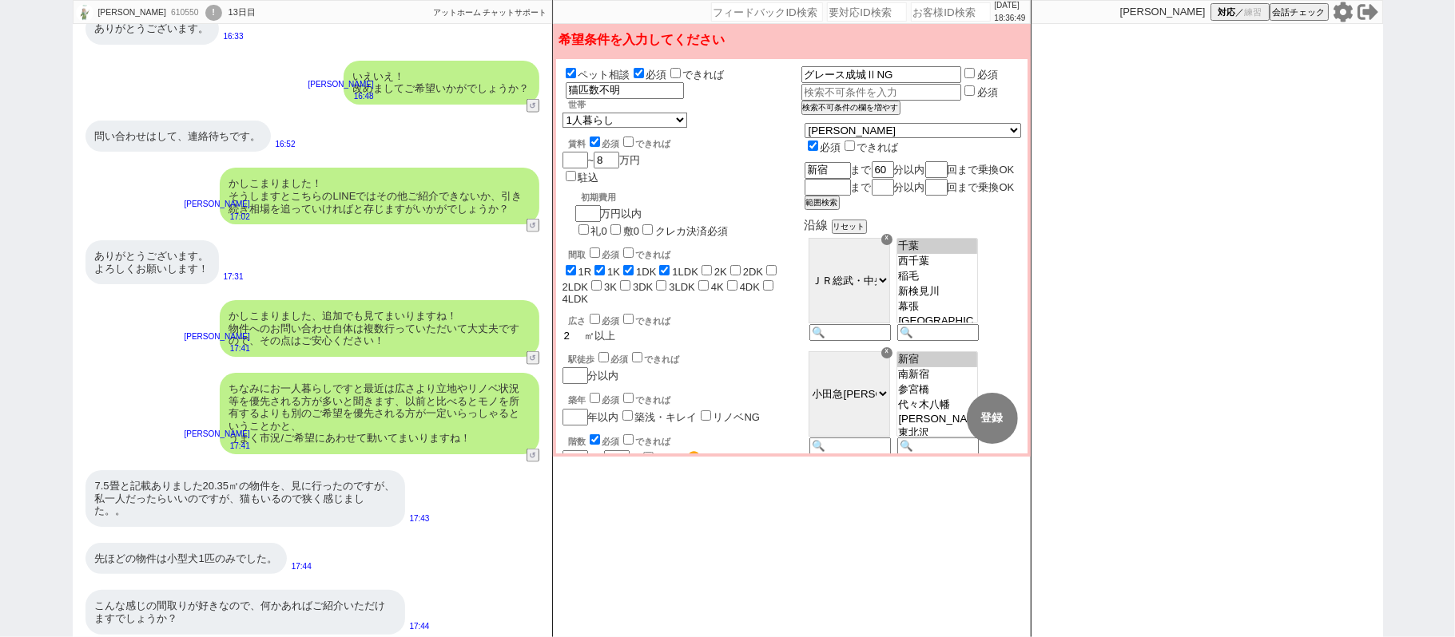
checkbox input "false"
type input "25"
click at [737, 352] on div "駅徒歩 必須 できれば" at bounding box center [685, 360] width 232 height 16
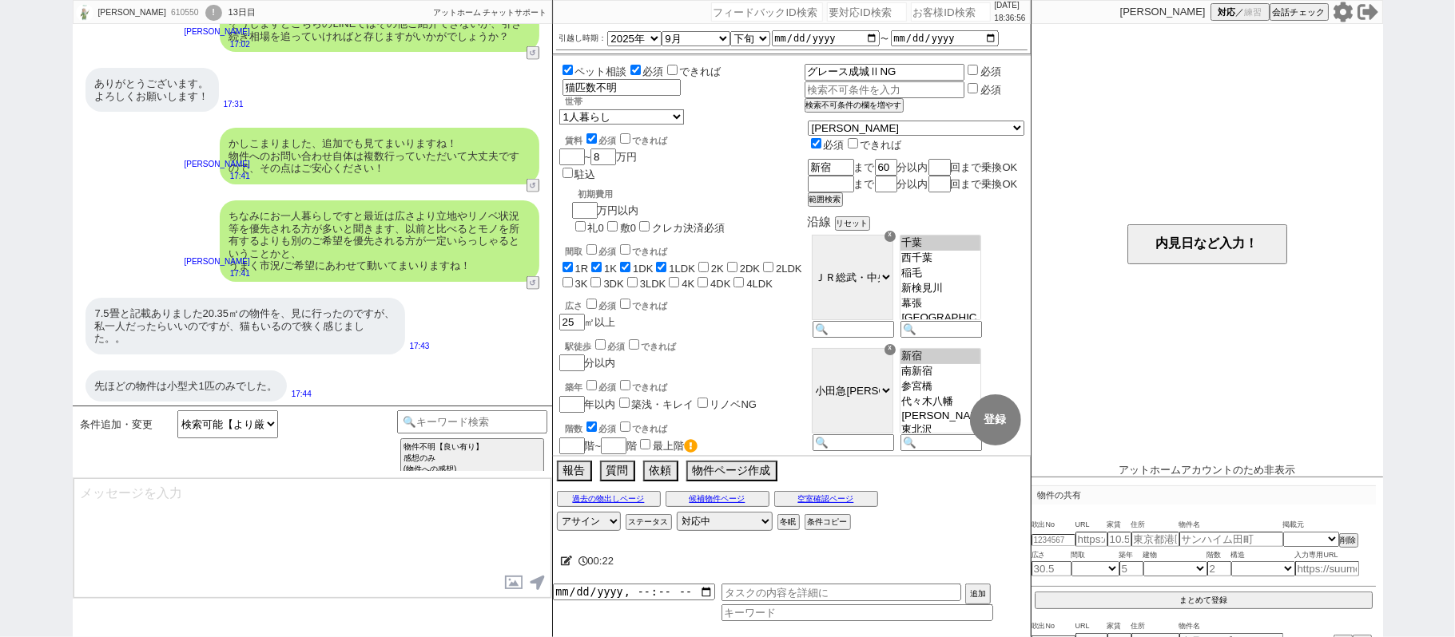
select select "48"
select select "75"
select select "44"
select select "60"
select select "19"
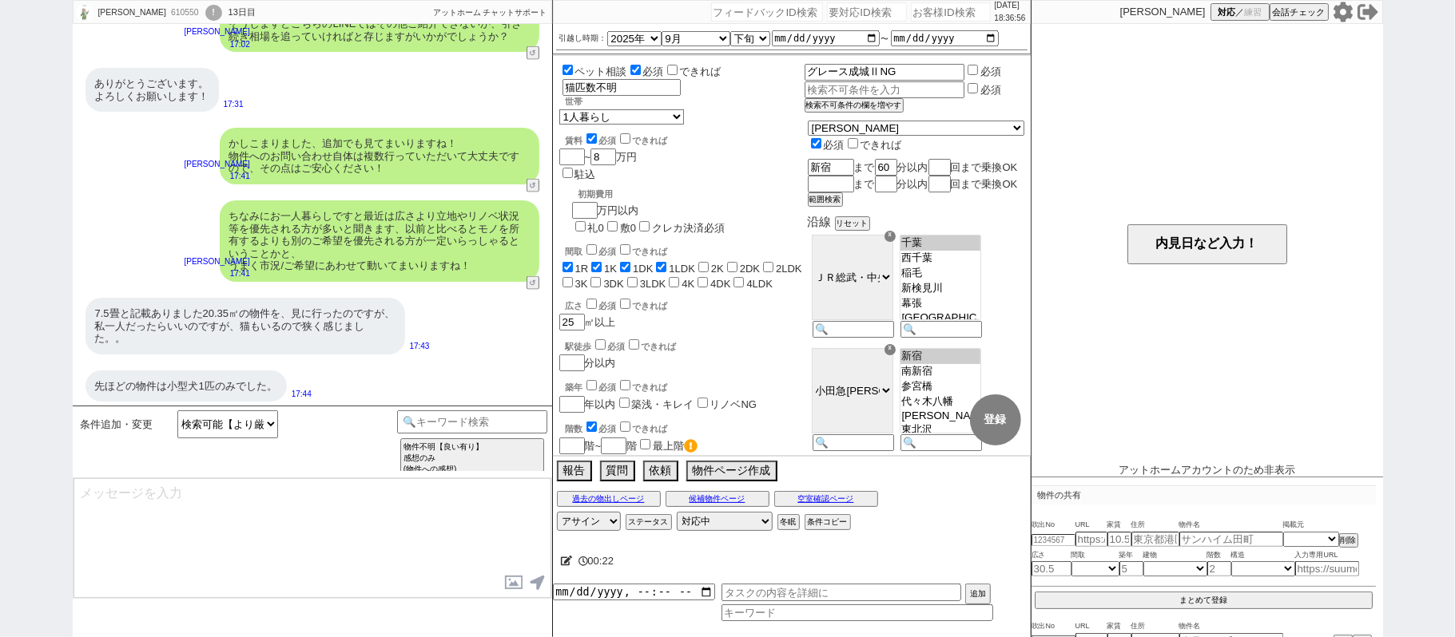
select select "71"
select select "25"
select select "9"
select select "322"
select select "14"
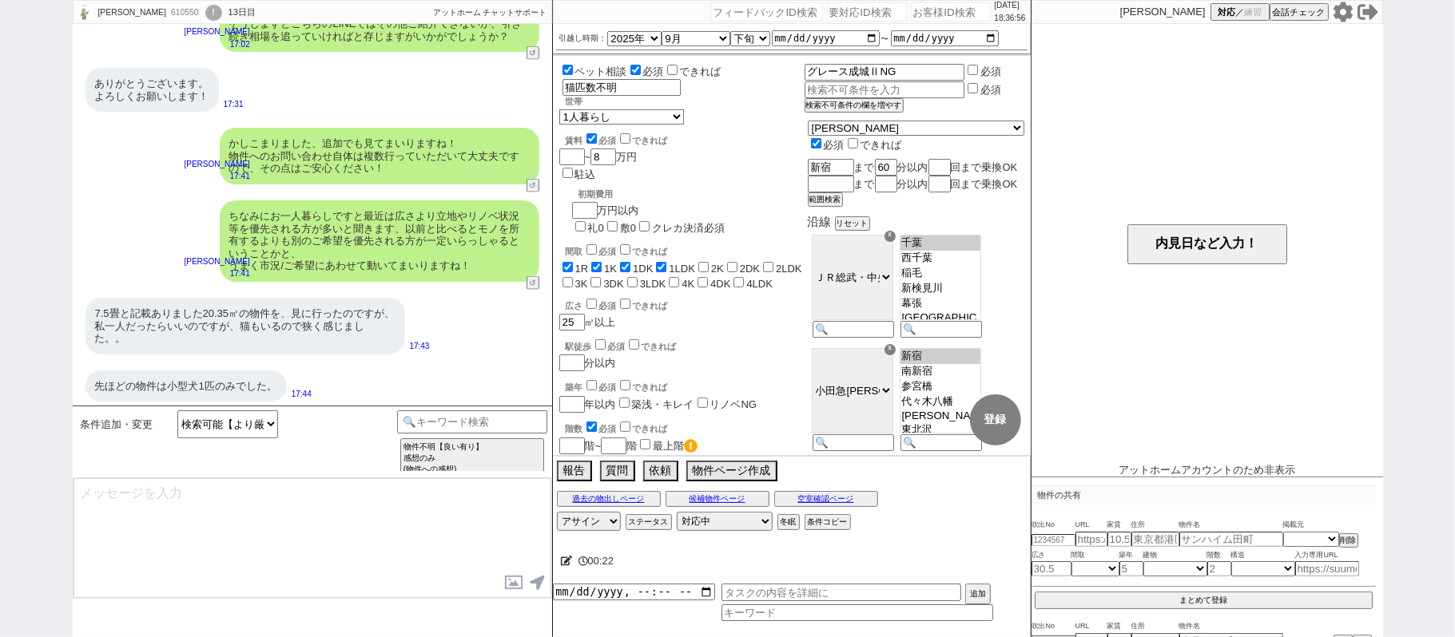
select select "10"
select select "365"
select select "23"
select select "57"
select select "72"
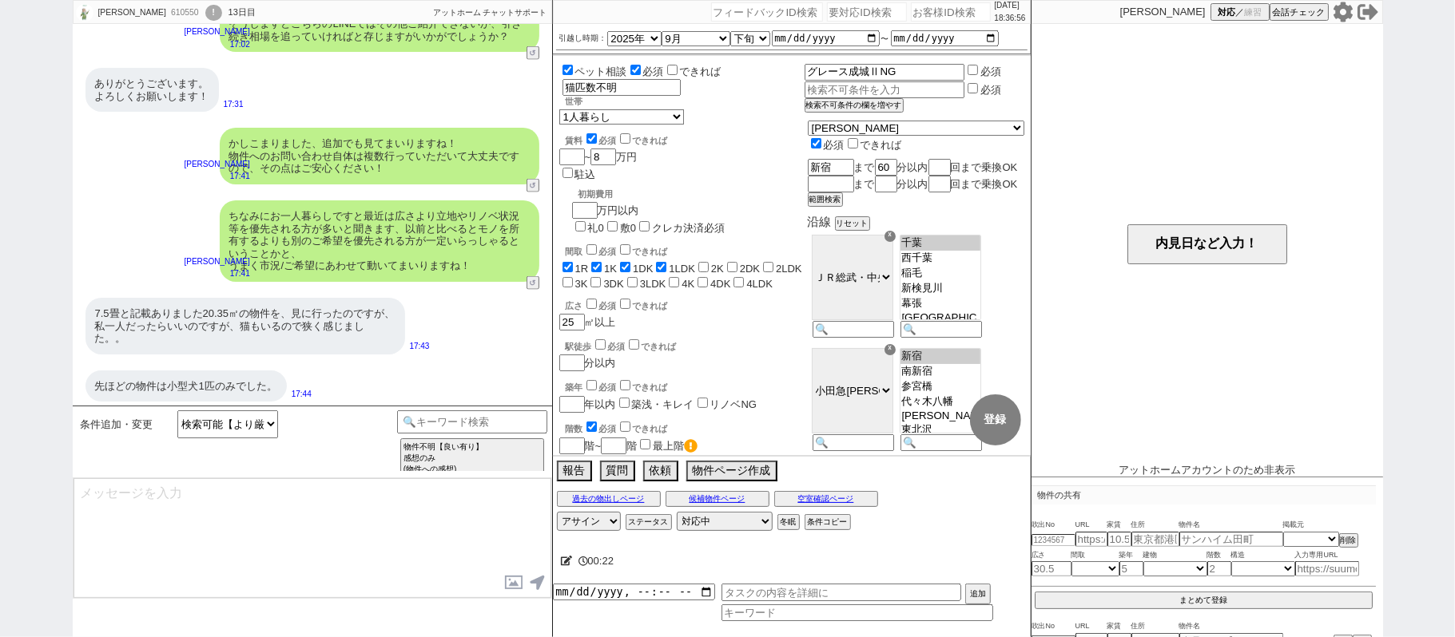
select select "53"
select select "15"
select select "38"
select select "70"
select select "16"
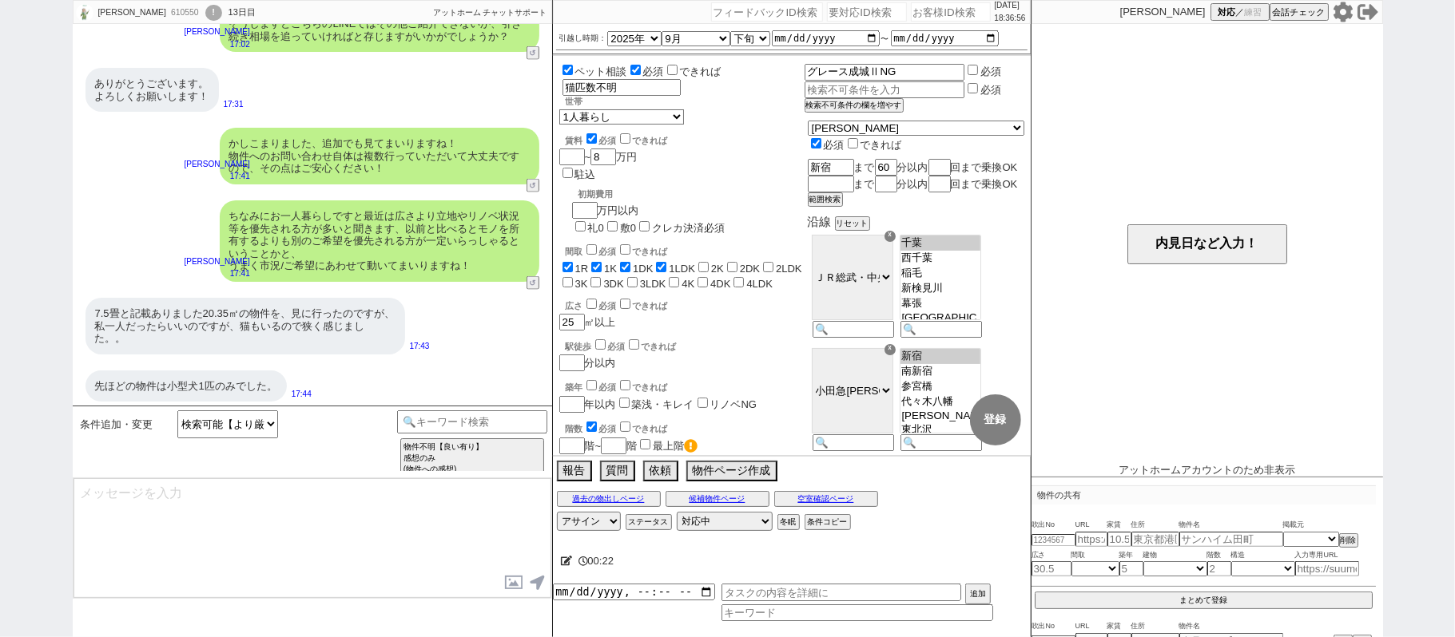
select select "65"
select select "35"
select select "29"
select select "63"
select select "36"
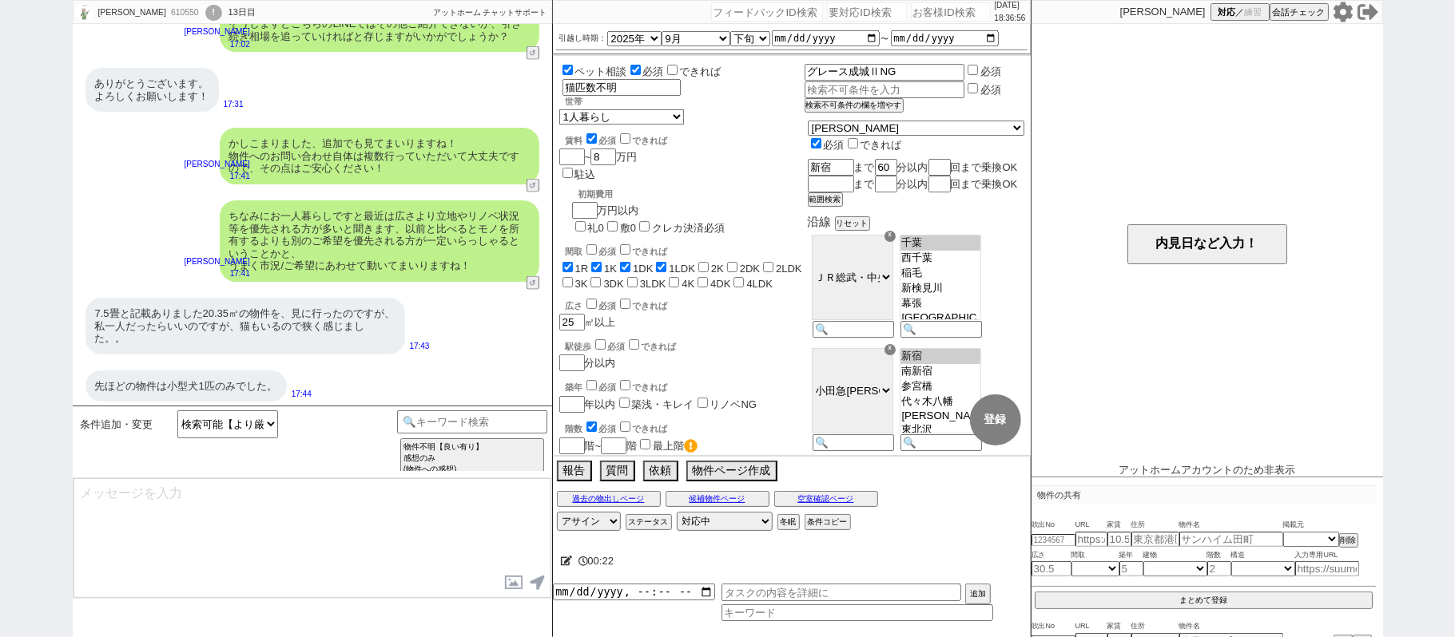
select select "62"
select select "33"
select select "50"
select select "64"
select select "69"
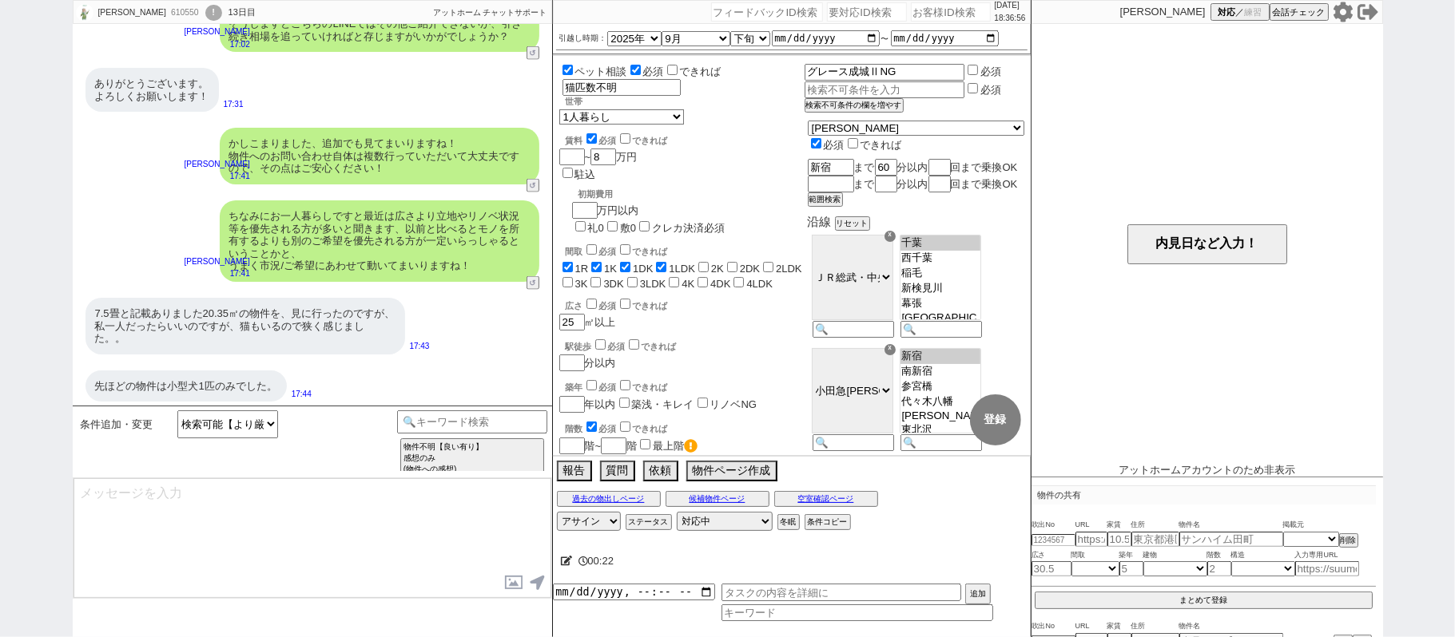
select select "17"
select select "67"
select select "59"
select select "78"
select select "52"
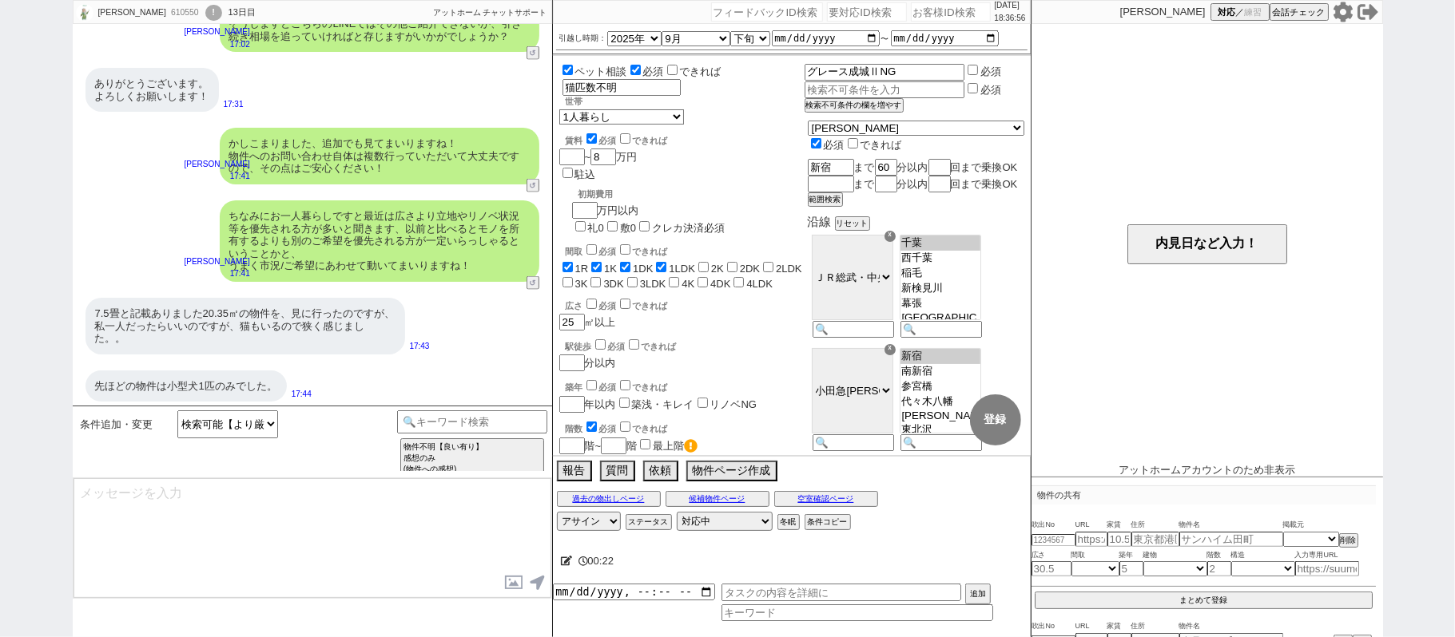
select select "47"
select select "68"
select select "74"
select select "54"
select select "66"
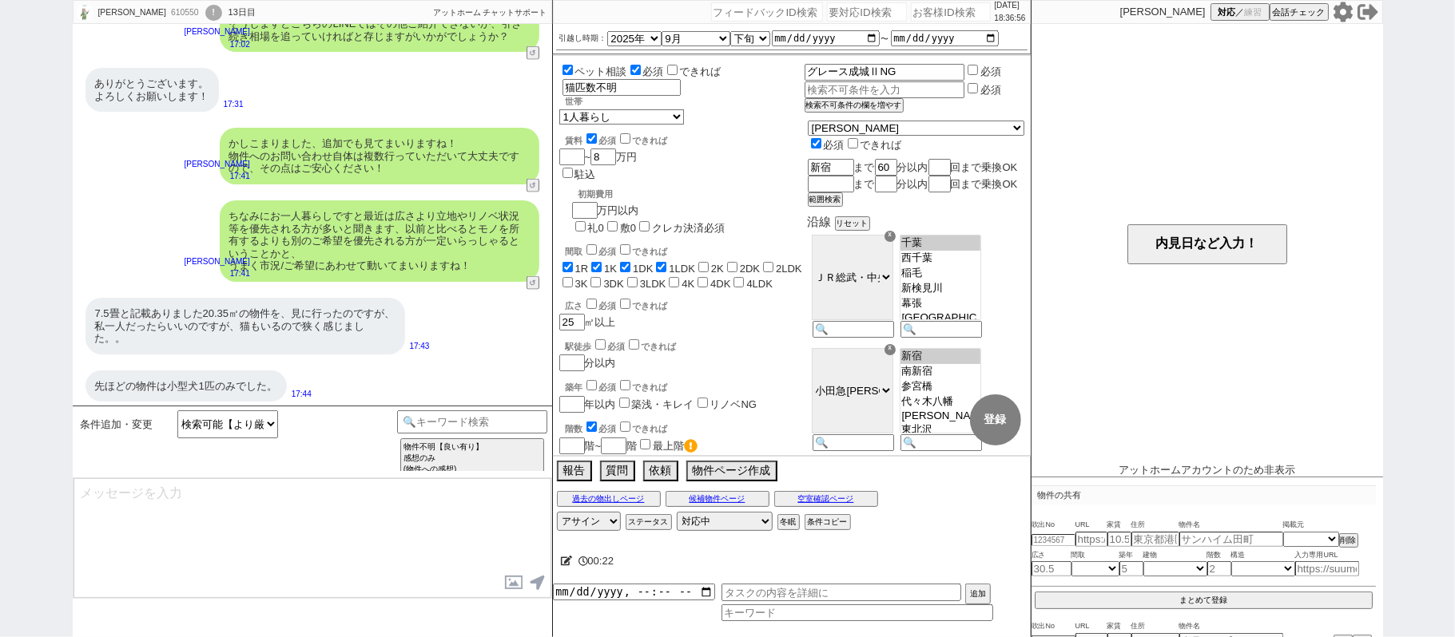
select select "56"
select select "12"
select select "76"
select select "24"
select select "46"
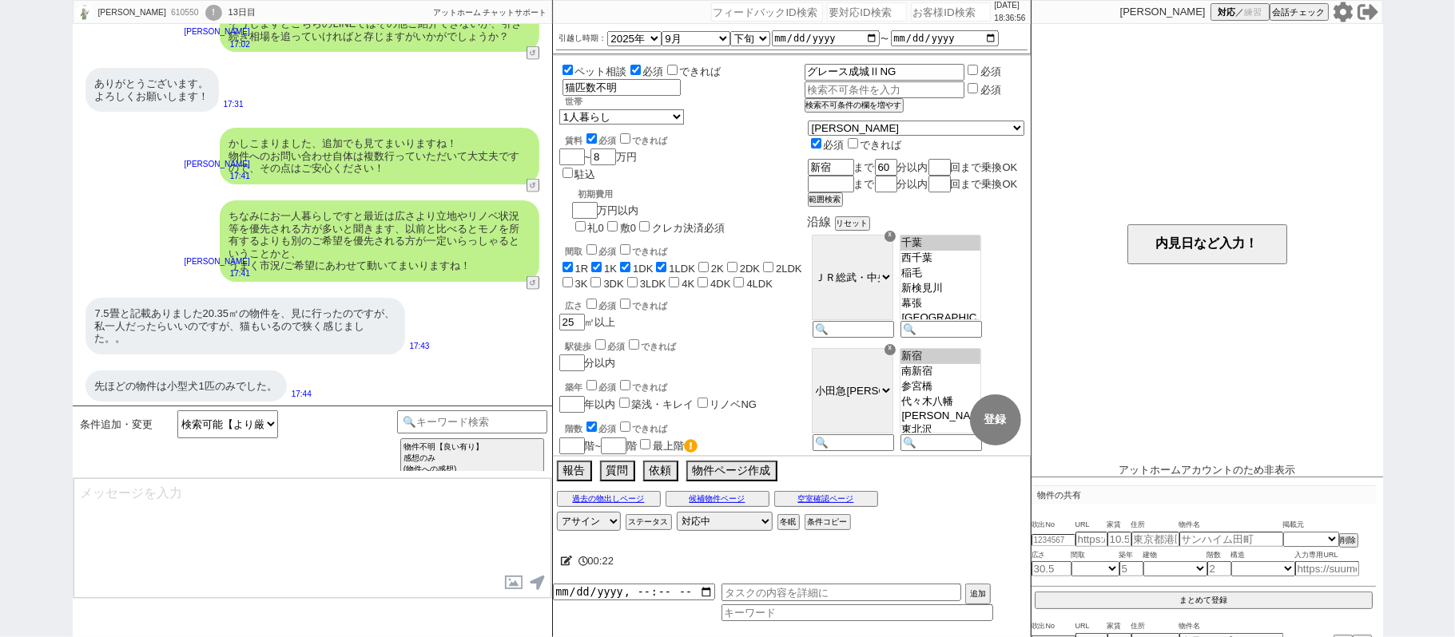
select select "27"
select select "7"
select select "55"
select select "11"
select select "20"
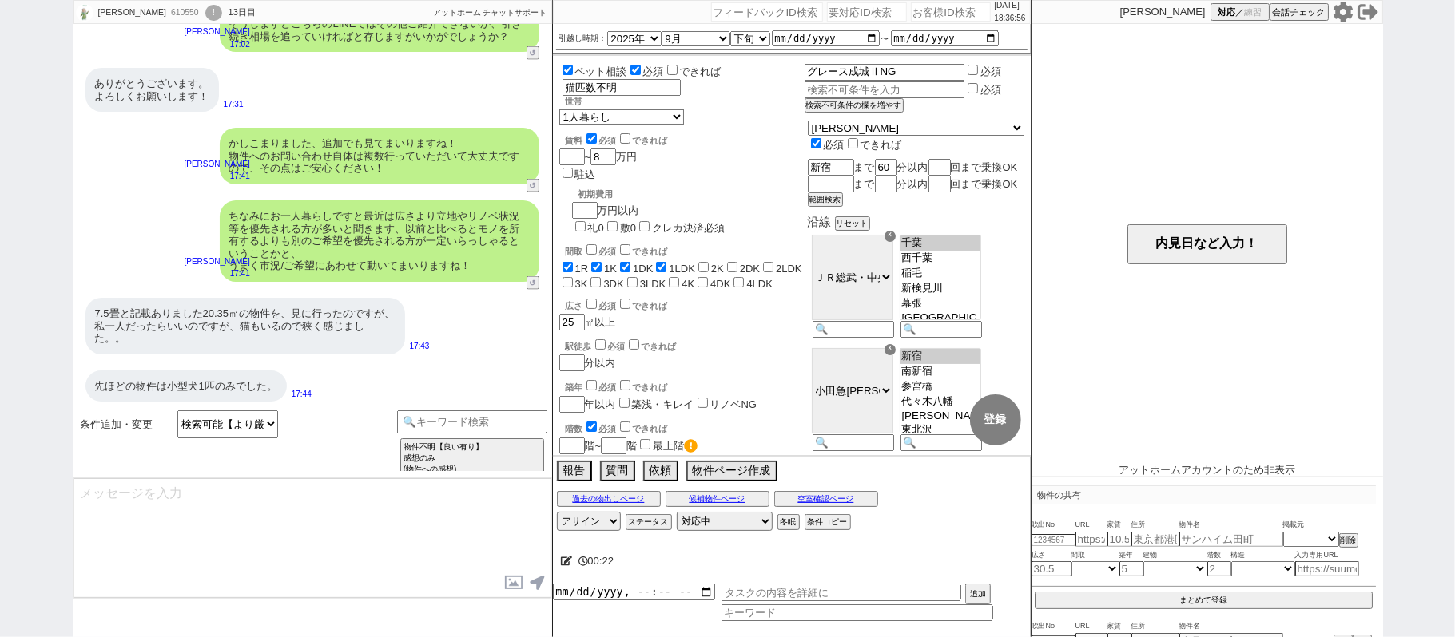
select select "73"
select select "77"
select select "49"
select select "42"
select select "51"
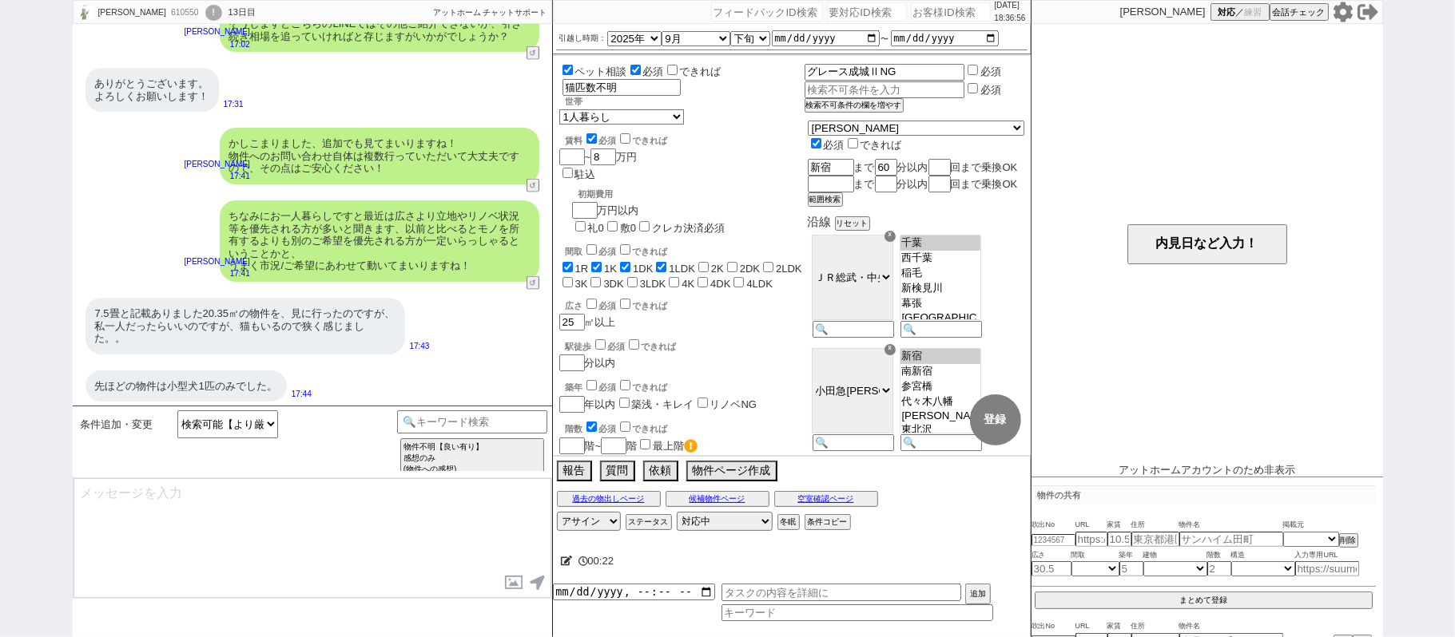
select select "58"
select select "40"
select select "45"
select select "30"
select select "41"
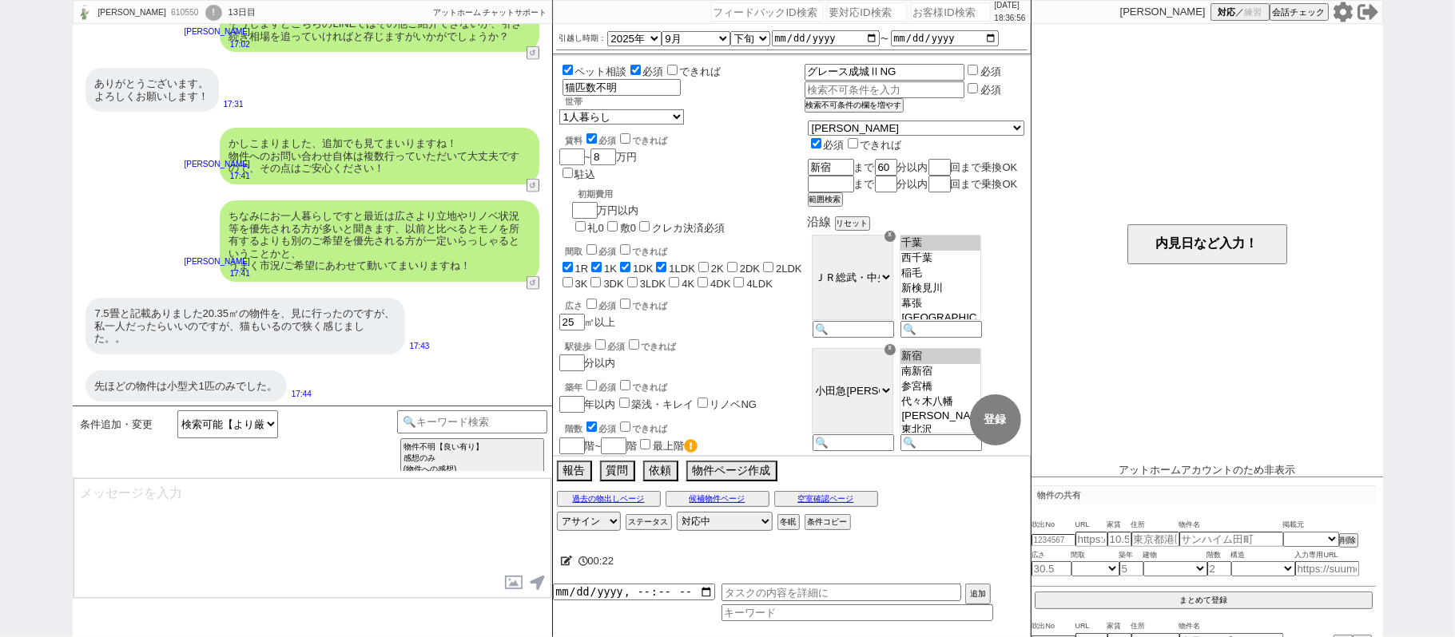
select select "34"
select select "39"
select select "61"
select select "37"
select select "32"
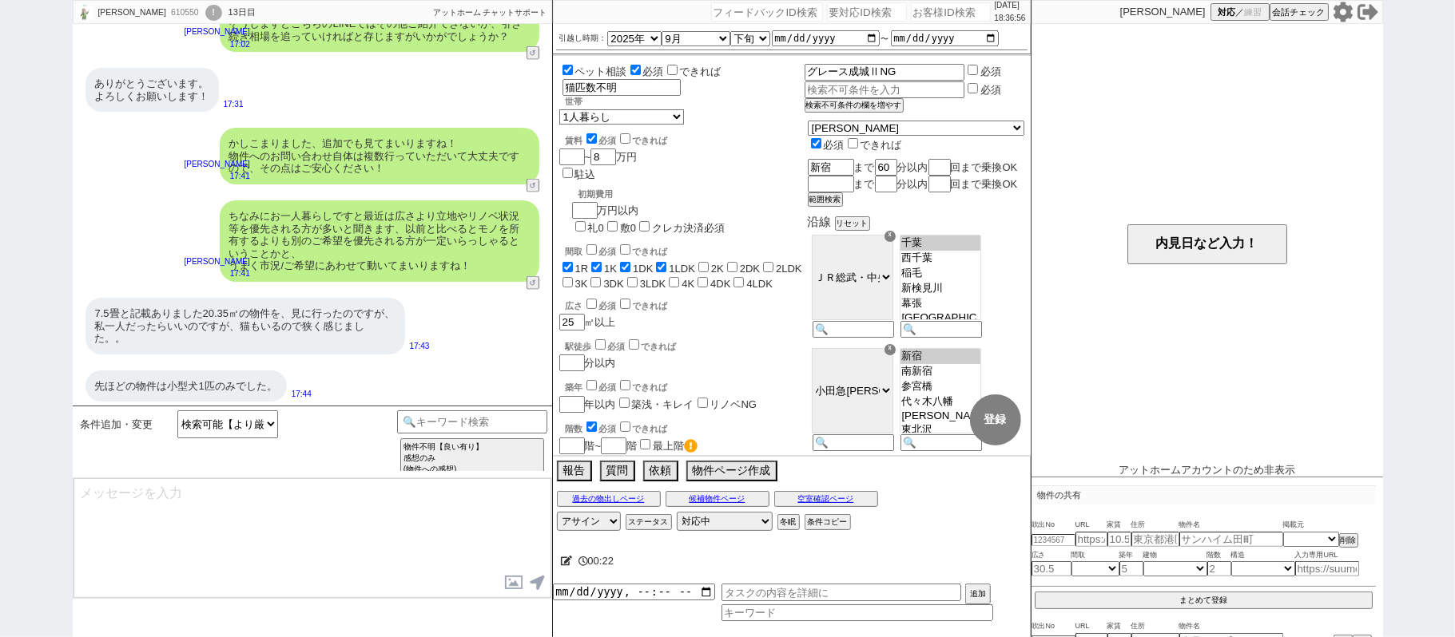
select select "31"
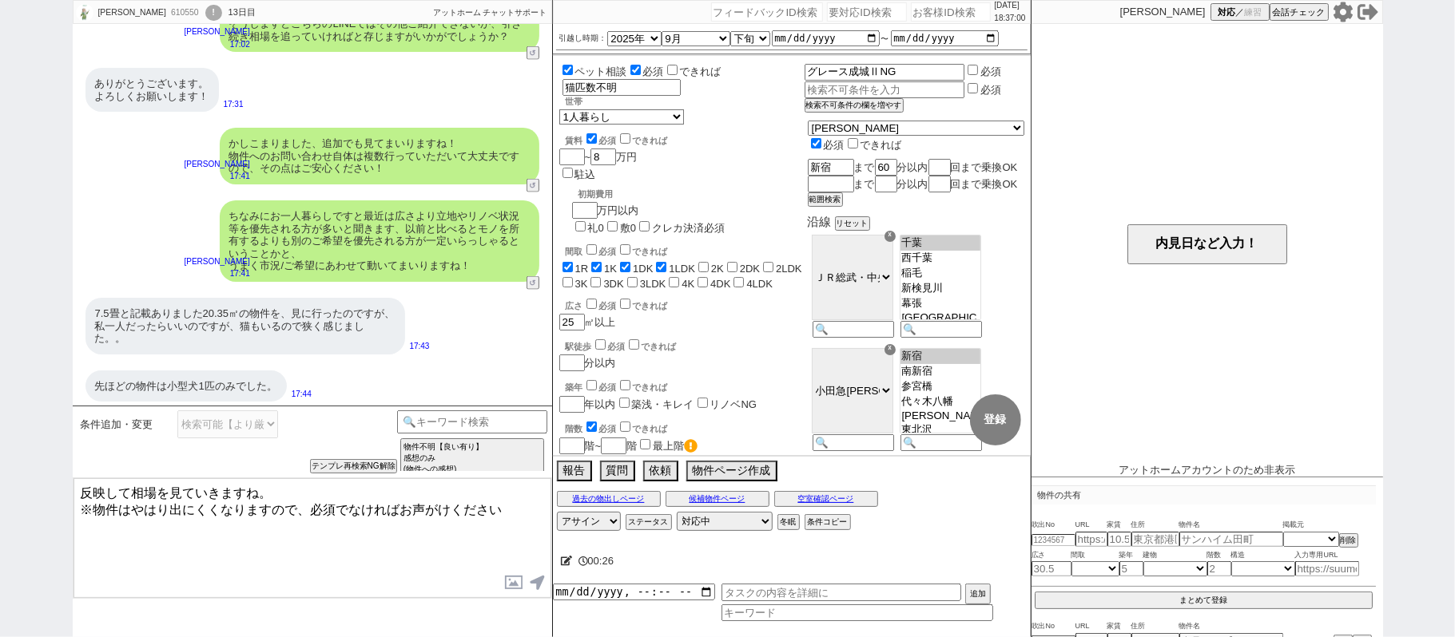
drag, startPoint x: 289, startPoint y: 486, endPoint x: 986, endPoint y: 516, distance: 697.3
click at [999, 527] on div "鈴木 610550 ! 0 13日目 冬眠中 自社客 アットホーム チャットサポート スミカ_BPO チャット全表示 2025-08-19 新しくフォローされ…" at bounding box center [728, 318] width 1310 height 637
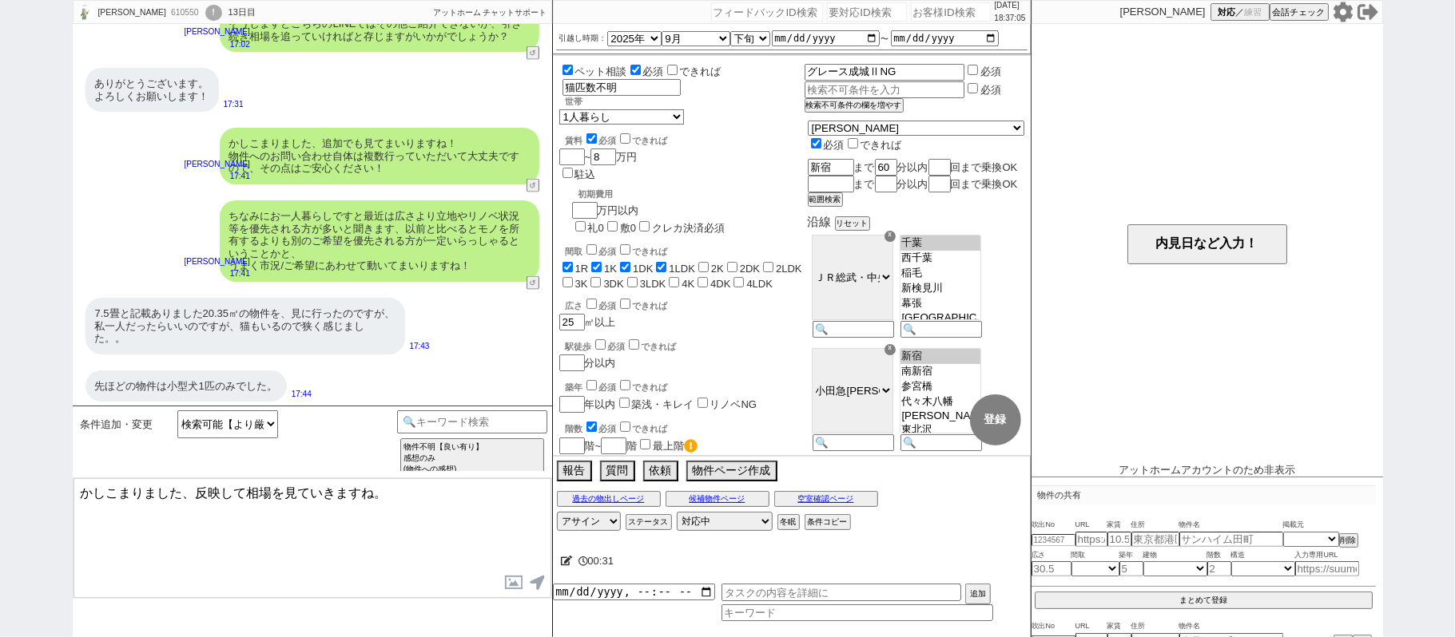
type textarea "かしこまりました、反映して相場を見ていきますね。"
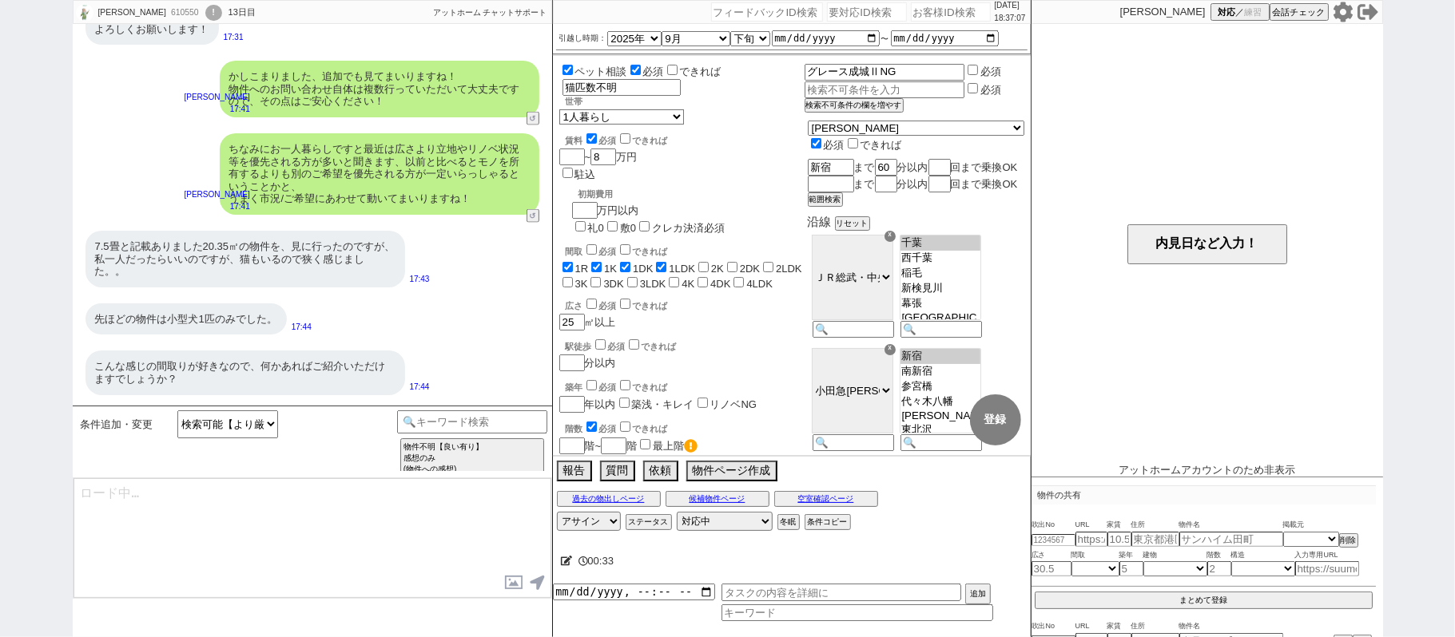
type textarea "※並行でお探ししております。 専属のオペレータが有人対応しており、お待たせしますがご容赦下さい"
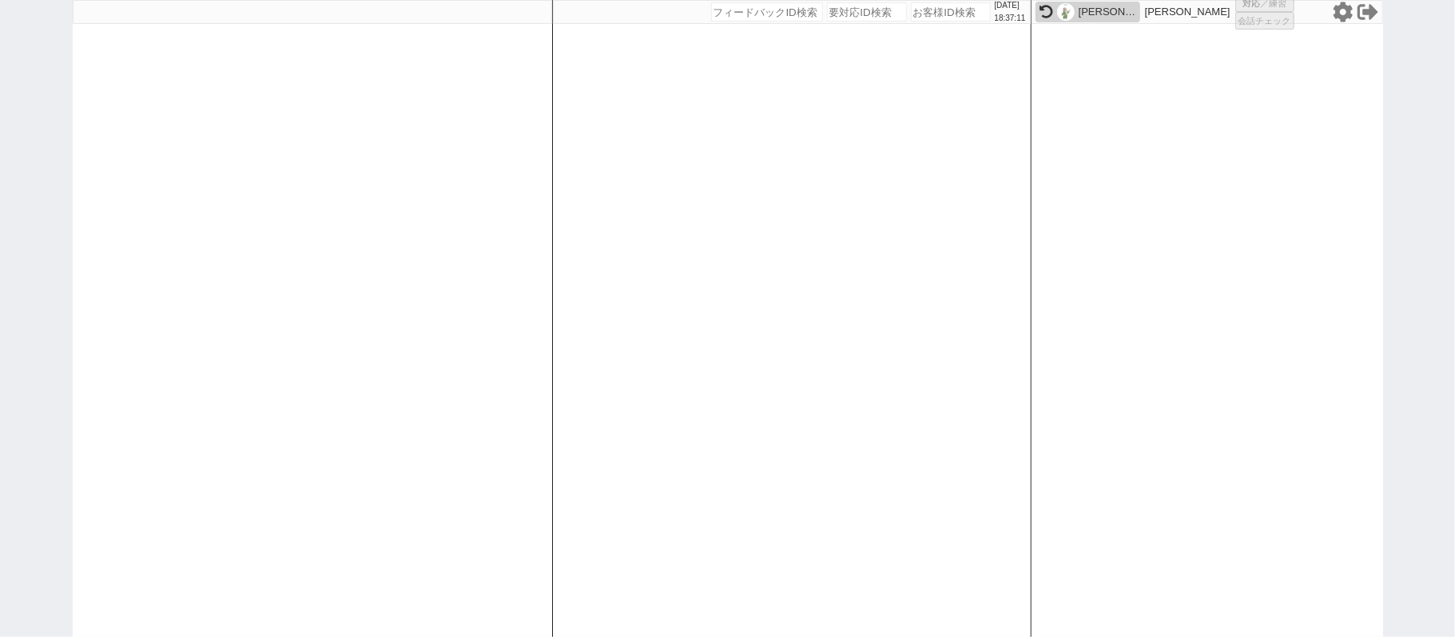
select select
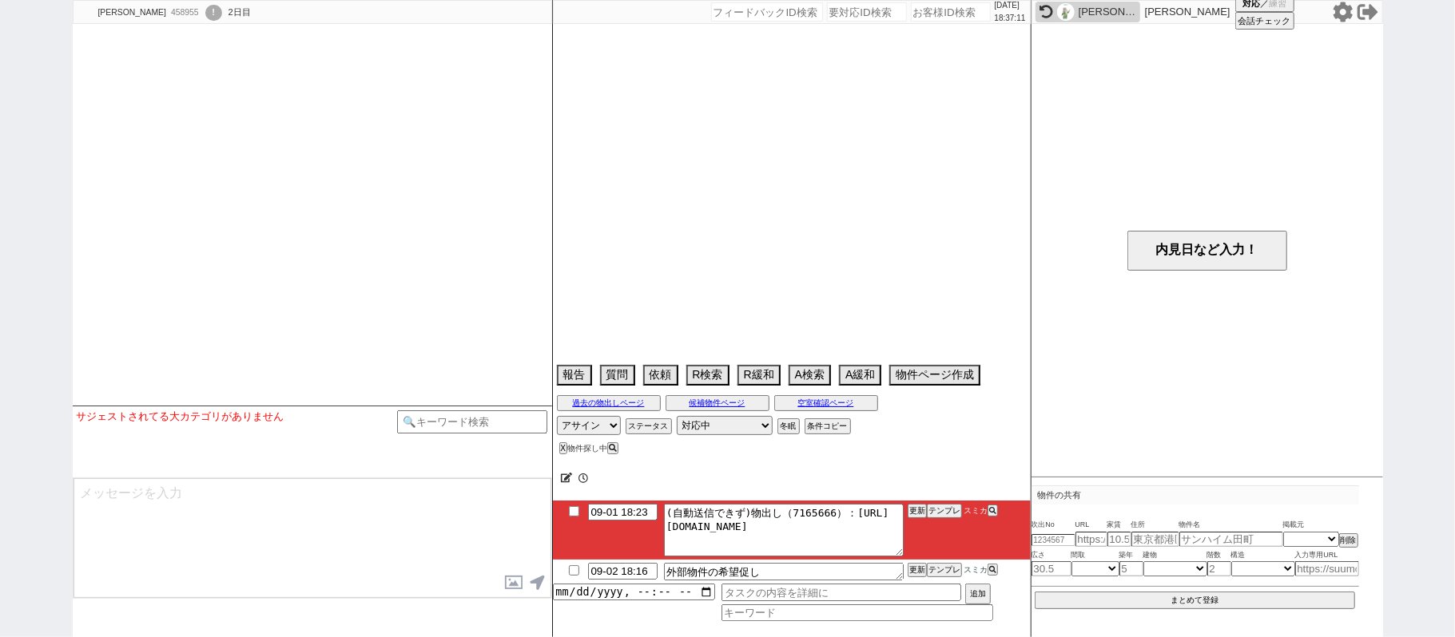
select select
select select "2025"
select select "9"
select select "37"
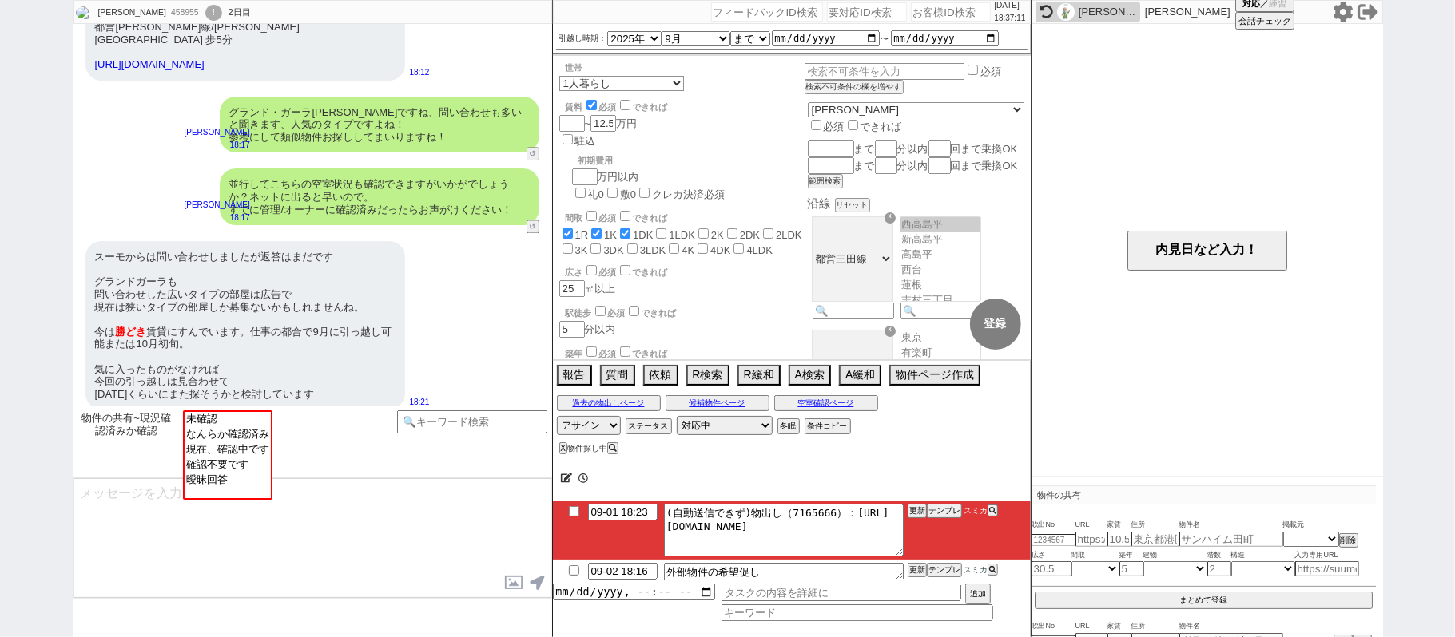
scroll to position [318, 0]
click at [0, 129] on div "市川勝美 458955 ! 0 2日目 冬眠中 自社客 スミカ スミカ_BPO チャット全表示 2023-10-13 ようこそLINE物件紹介のスミカへ！ お…" at bounding box center [727, 318] width 1455 height 637
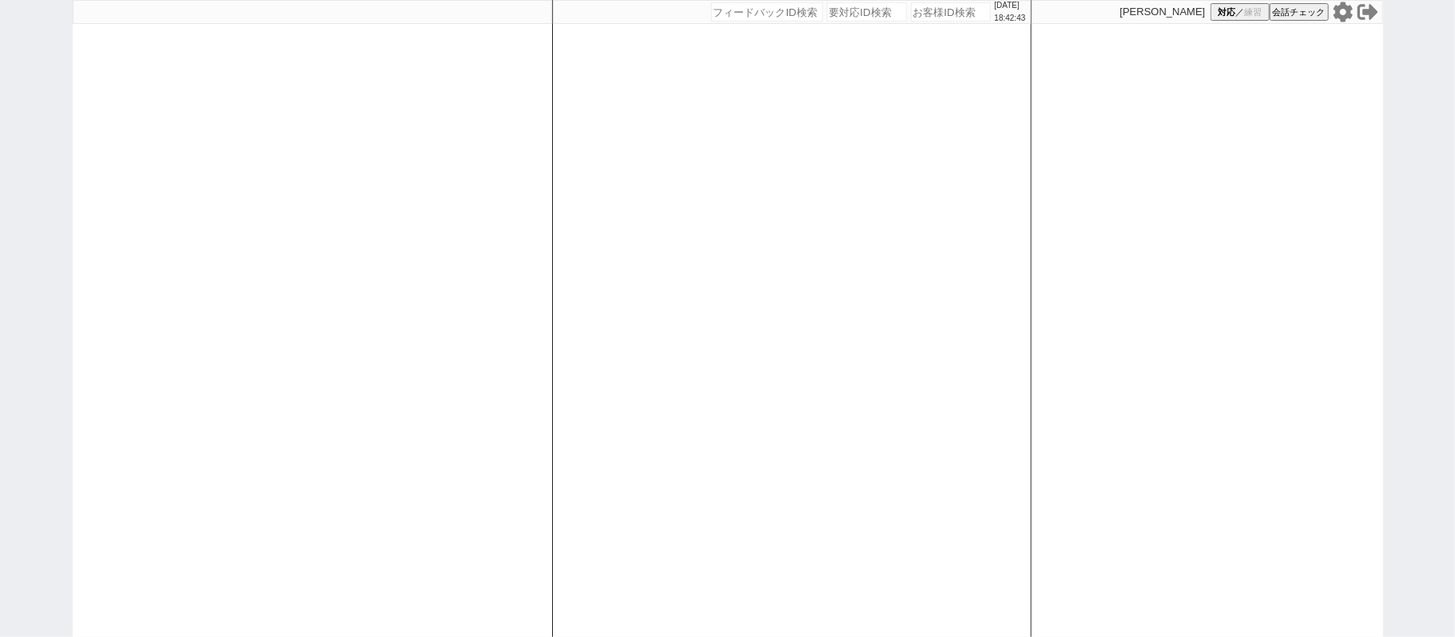
click at [68, 286] on div "[DATE] 18:42:43 候補物件を追加してしてください 紹介した物件一覧 他社物件を追加する 空室確認ページに追加・削除 紹介した物件一覧 他社物件を…" at bounding box center [727, 318] width 1455 height 637
click at [320, 292] on div at bounding box center [312, 318] width 479 height 637
select select
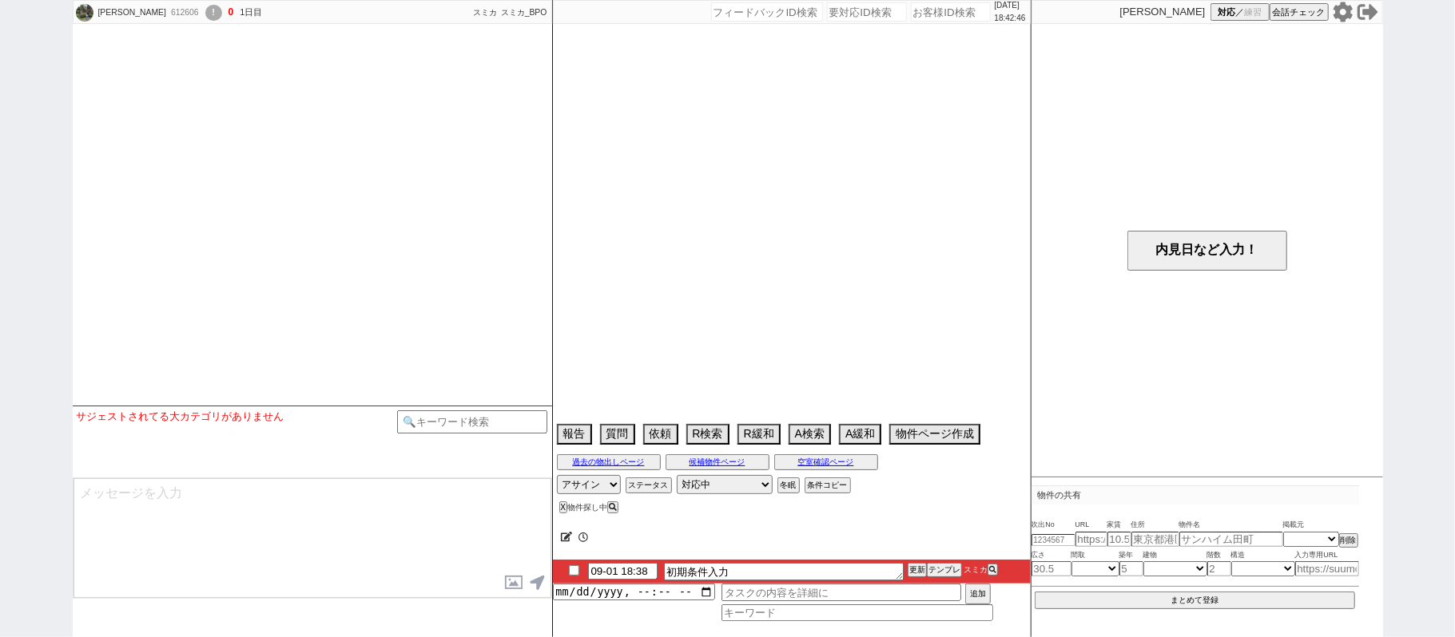
select select
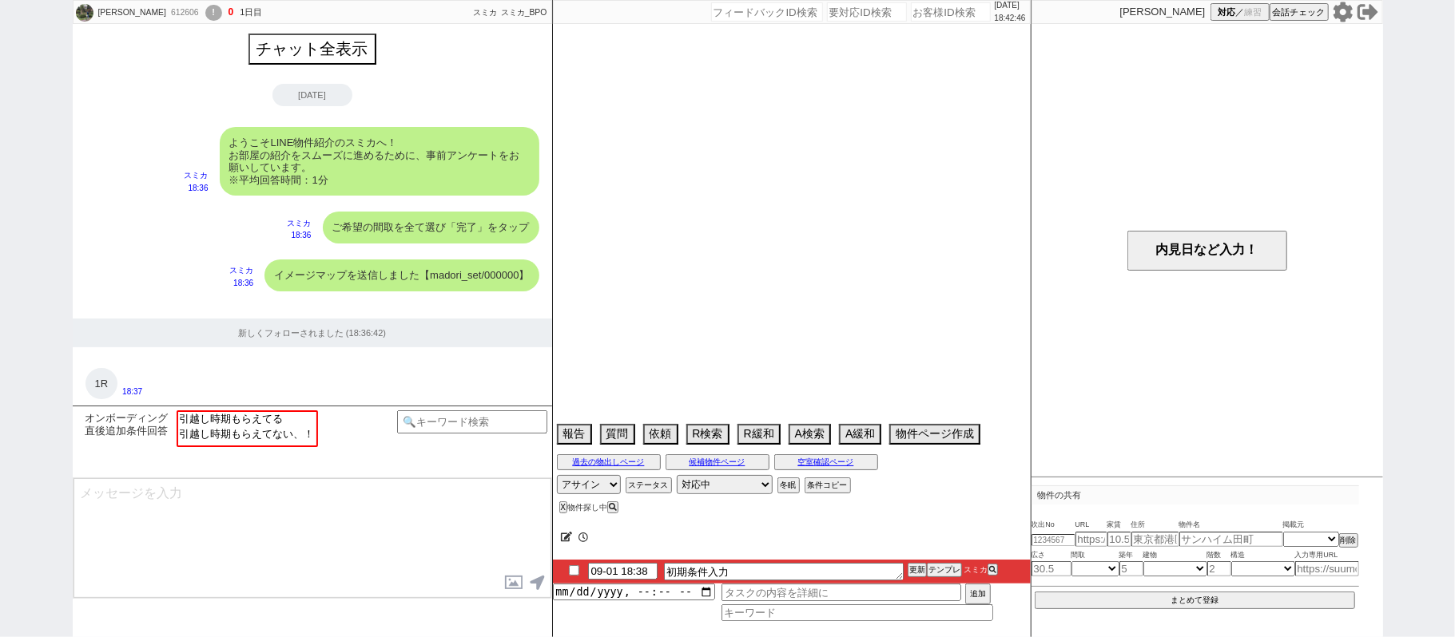
scroll to position [1260, 0]
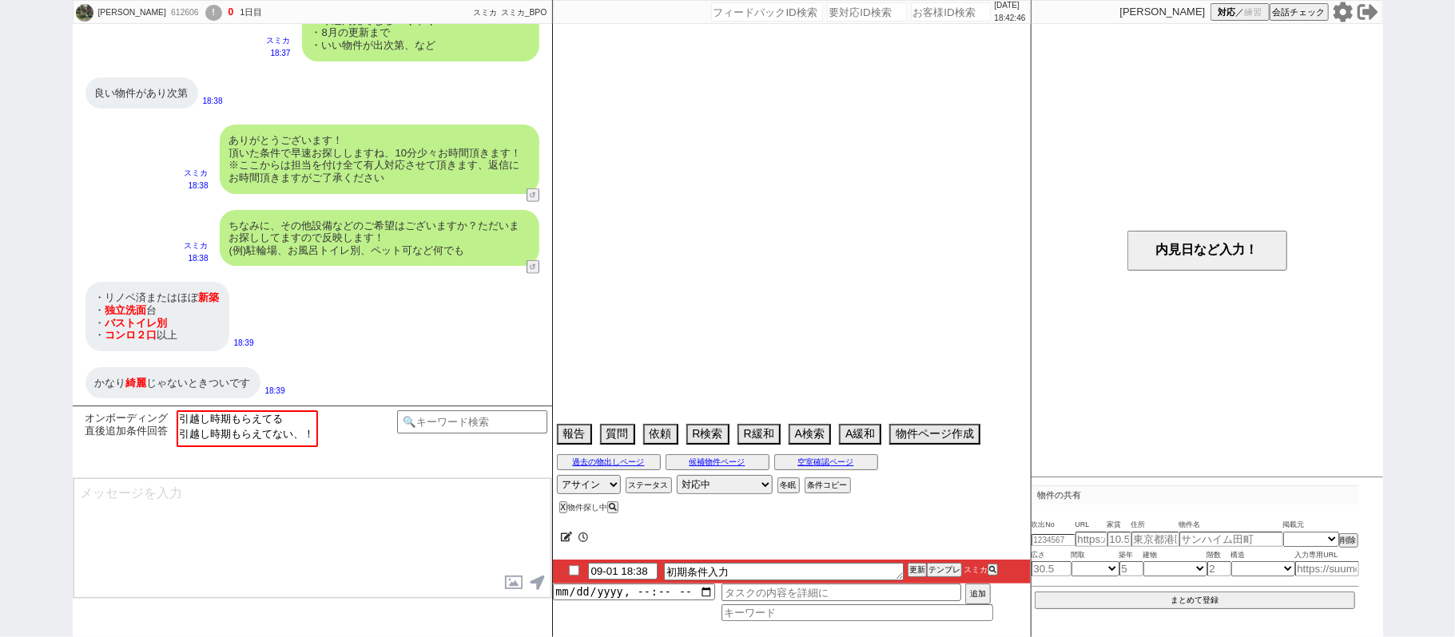
select select "0"
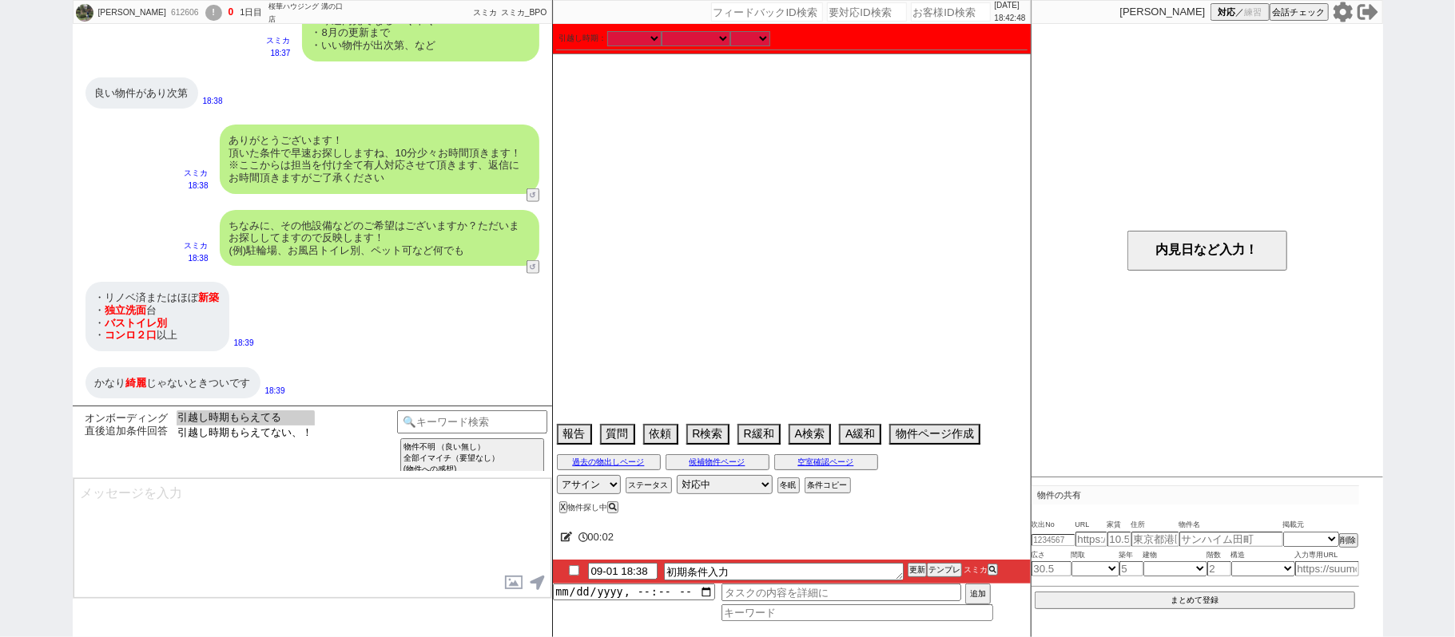
click at [313, 426] on option "引越し時期もらえてる" at bounding box center [246, 433] width 138 height 15
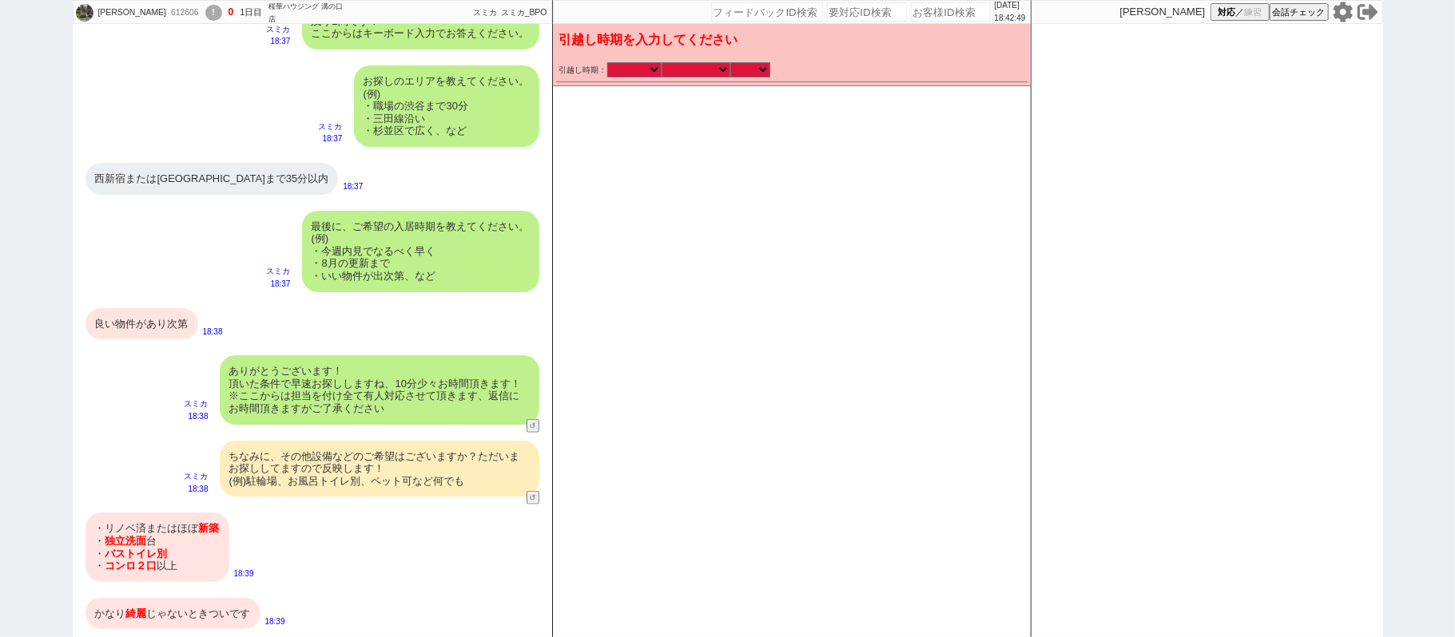
scroll to position [1027, 0]
click at [694, 69] on select "なる早 未定 いつでも 物件あれば 年内 来年 1月 2月 3月 4月 5月 6月 7月 8月 9月 10月 11月 12月 春 [PERSON_NAME]" at bounding box center [695, 70] width 69 height 14
select select "15"
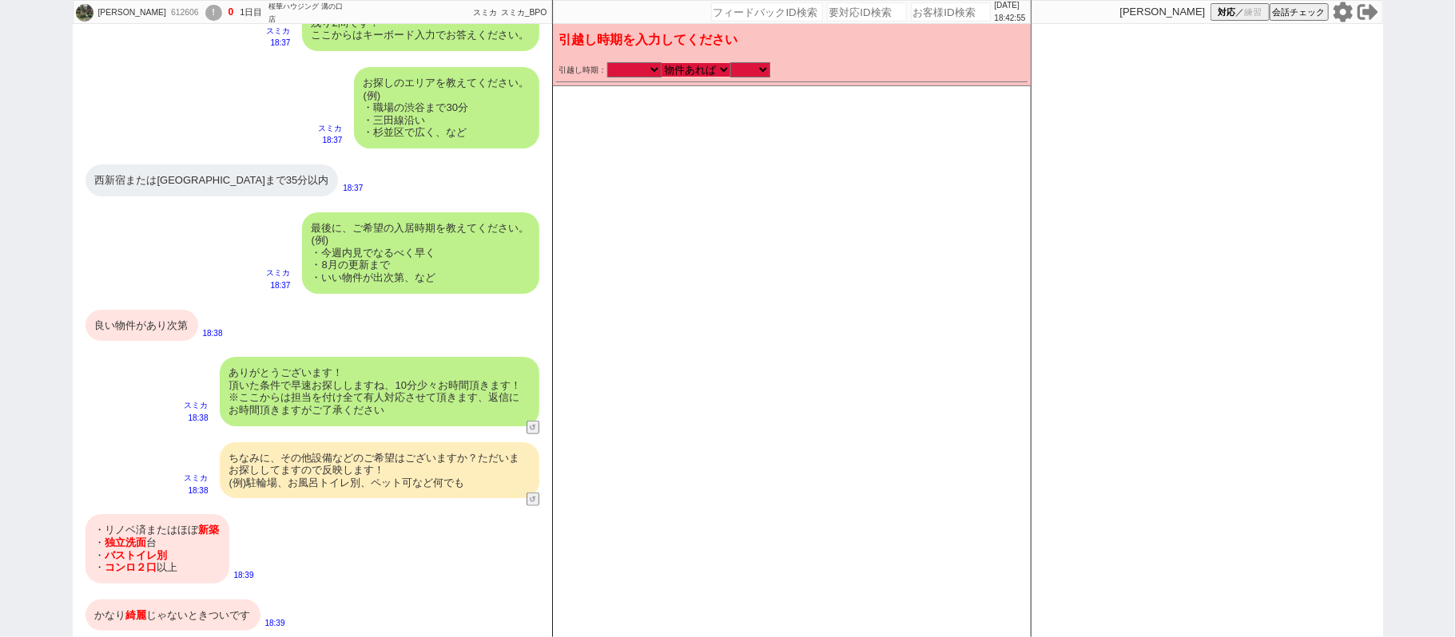
click at [661, 63] on select "なる早 未定 いつでも 物件あれば 年内 来年 1月 2月 3月 4月 5月 6月 7月 8月 9月 10月 11月 12月 春 [PERSON_NAME]" at bounding box center [695, 70] width 69 height 14
checkbox input "true"
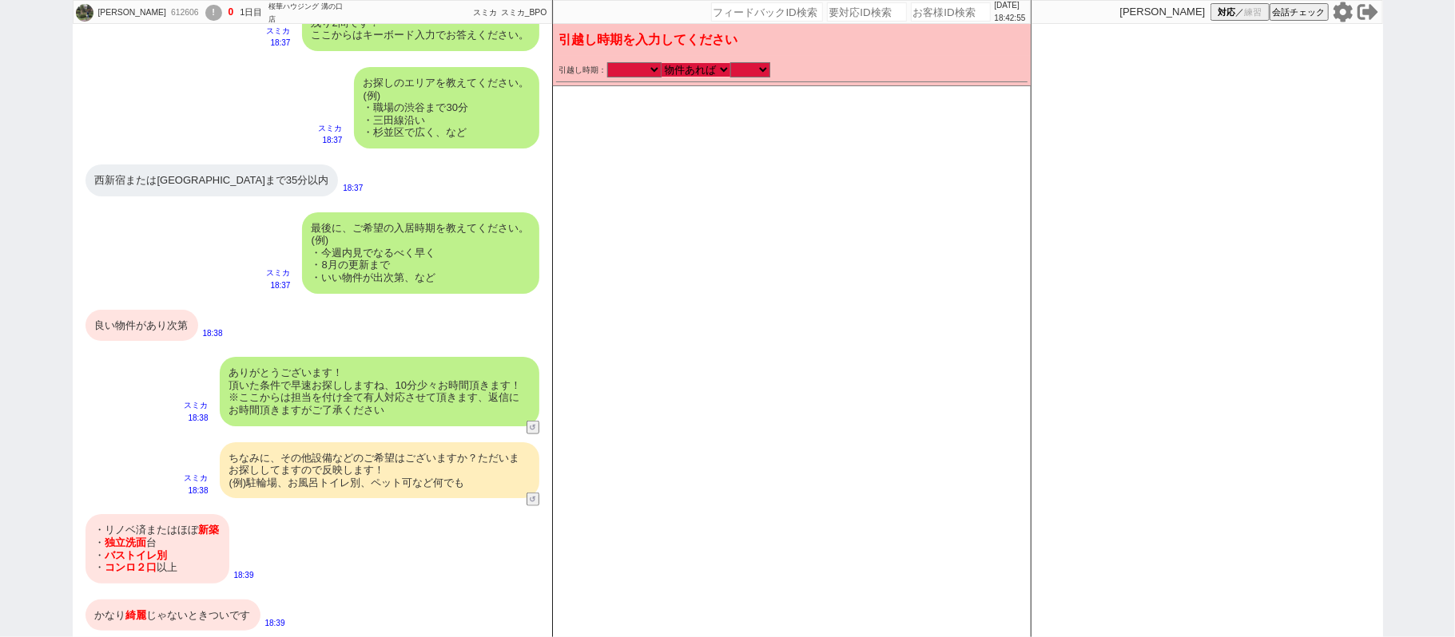
checkbox input "false"
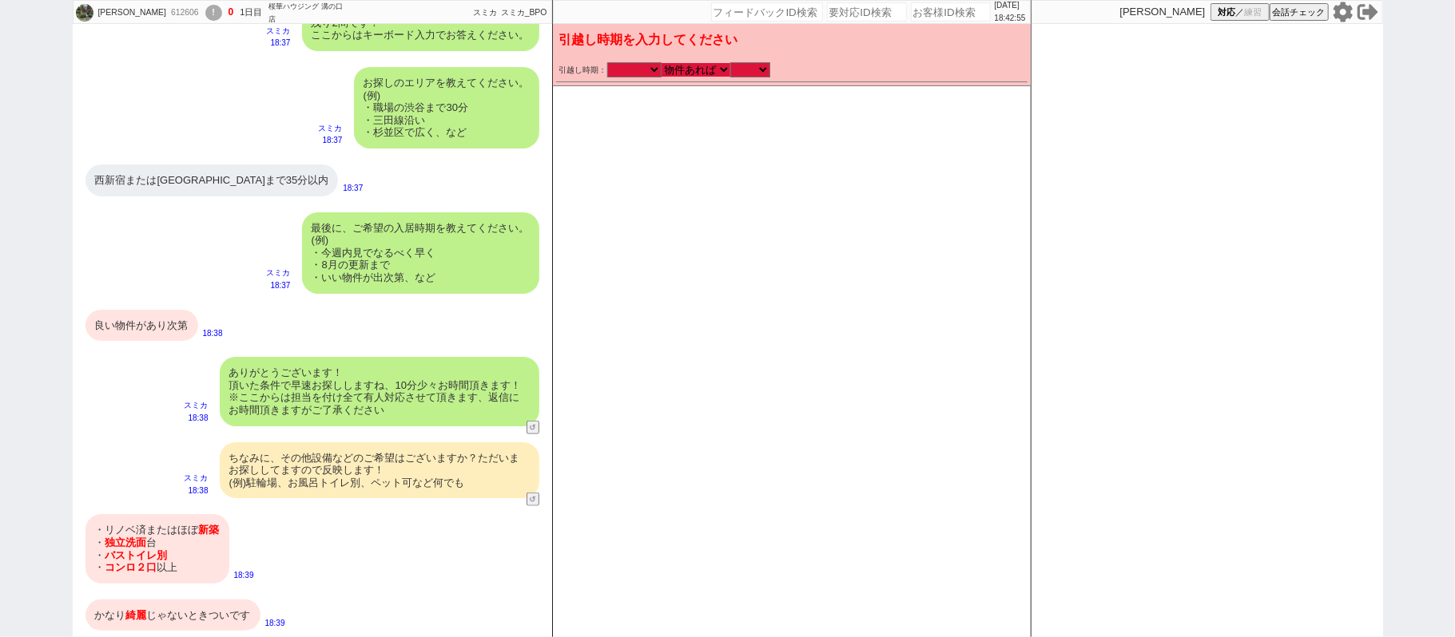
checkbox input "false"
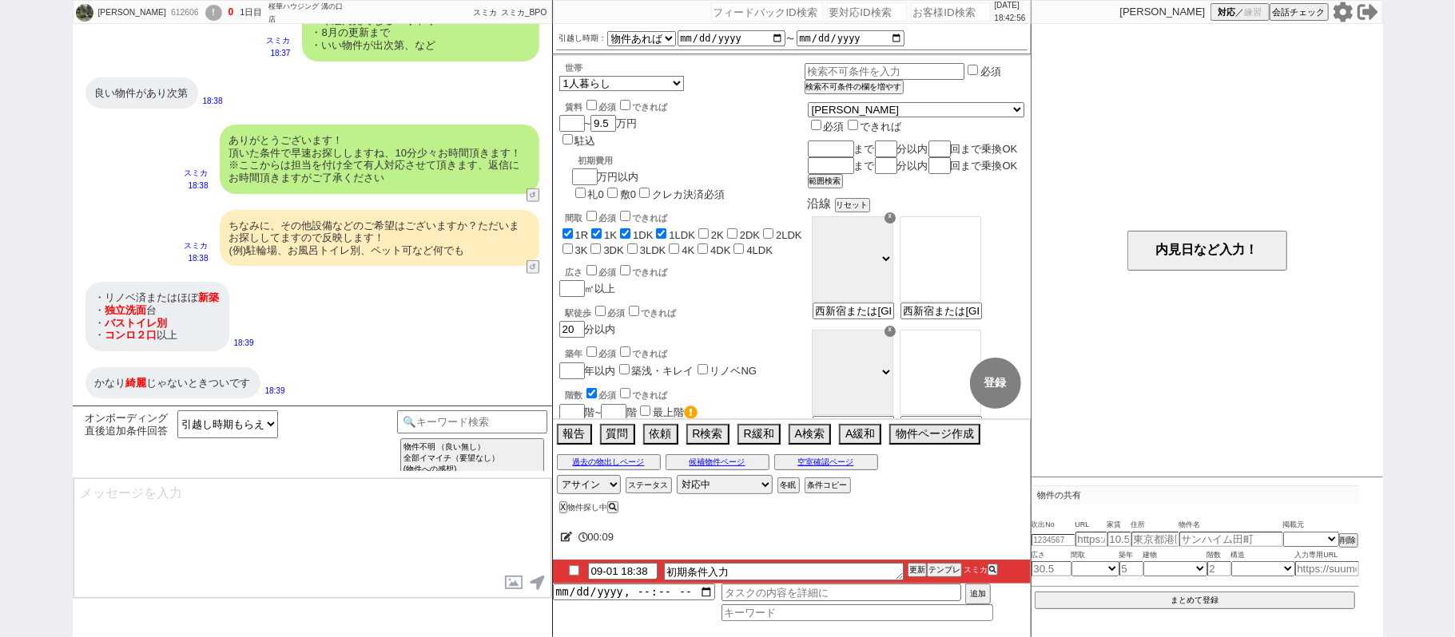
type textarea "かしこまりました！ただ今お探ししております、追加のご希望もお気軽にお願いします！"
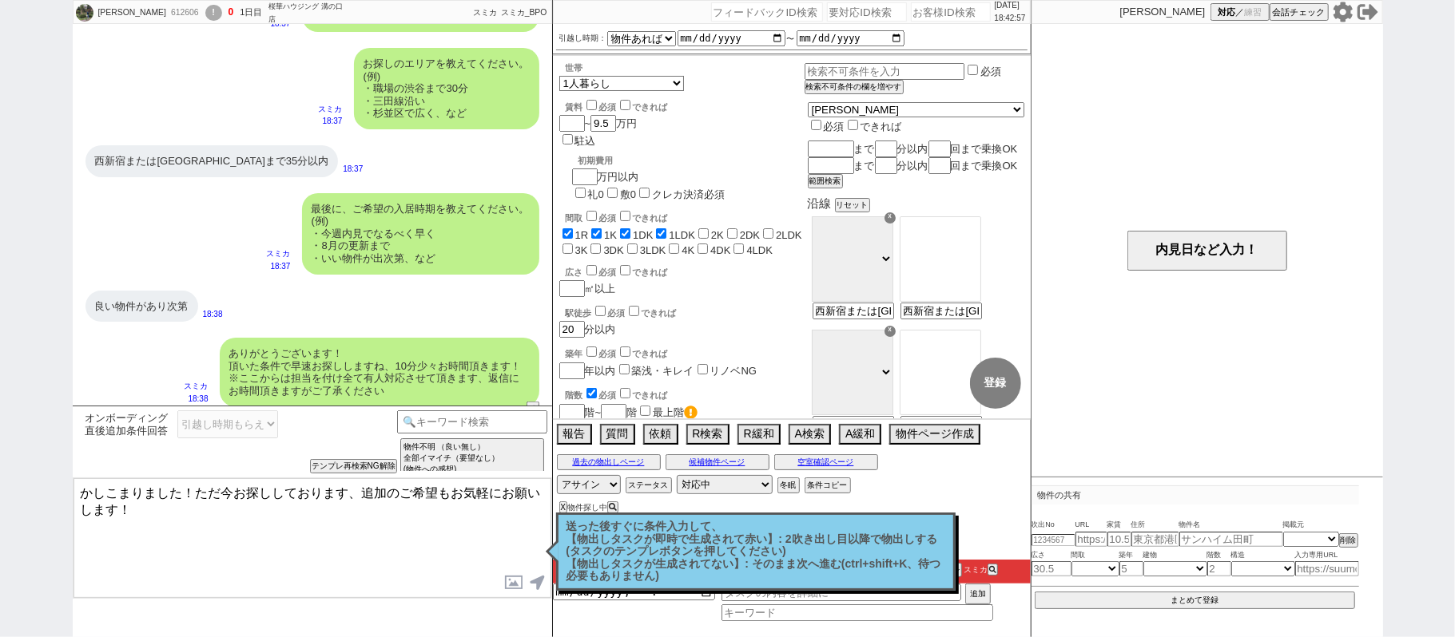
scroll to position [940, 0]
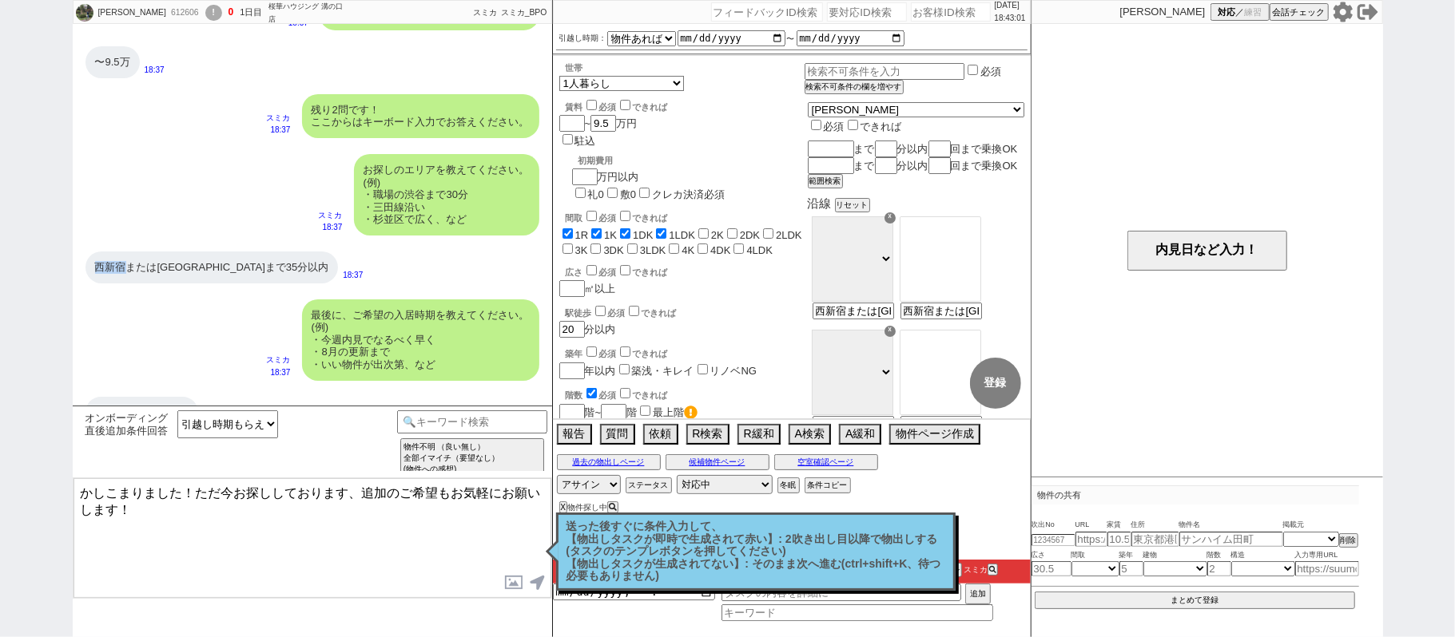
drag, startPoint x: 97, startPoint y: 263, endPoint x: 125, endPoint y: 266, distance: 28.1
click at [125, 266] on div "西新宿または[GEOGRAPHIC_DATA]まで35分以内" at bounding box center [211, 268] width 253 height 32
copy div "西新宿"
click at [851, 142] on input "text" at bounding box center [829, 149] width 43 height 14
paste input "西新宿"
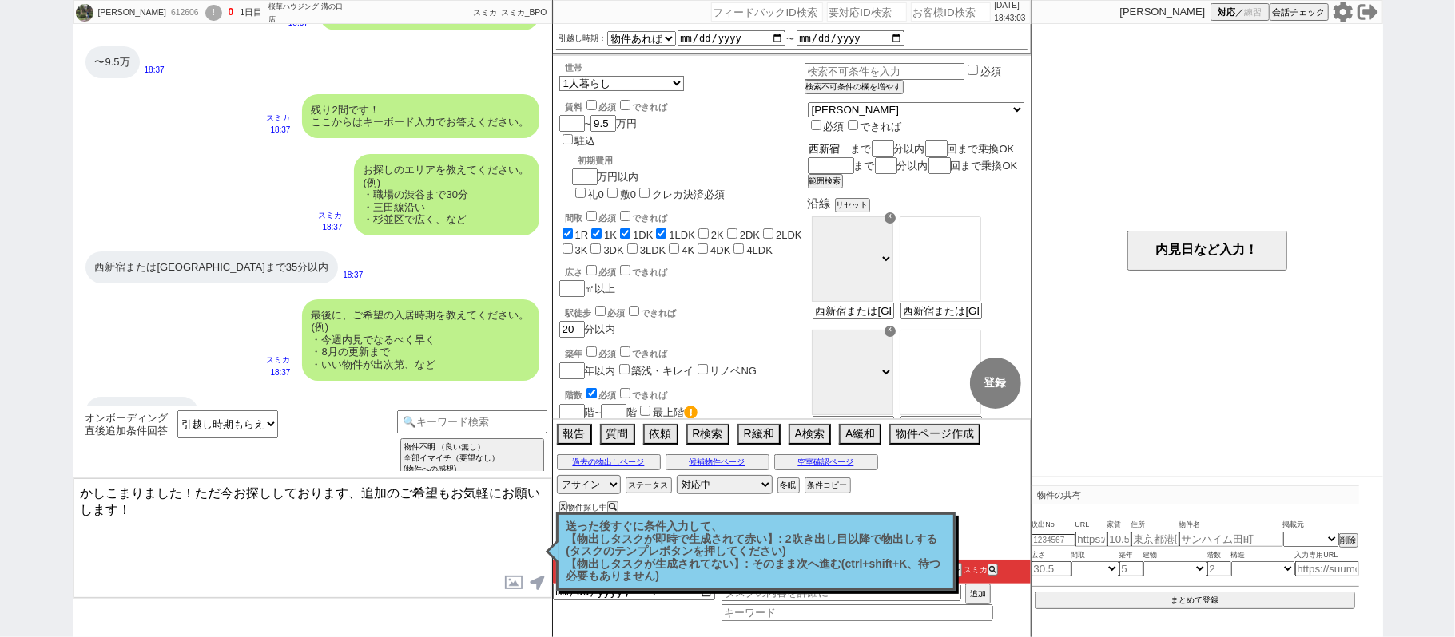
type input "西新宿"
click at [894, 142] on input "number" at bounding box center [884, 149] width 19 height 14
checkbox input "true"
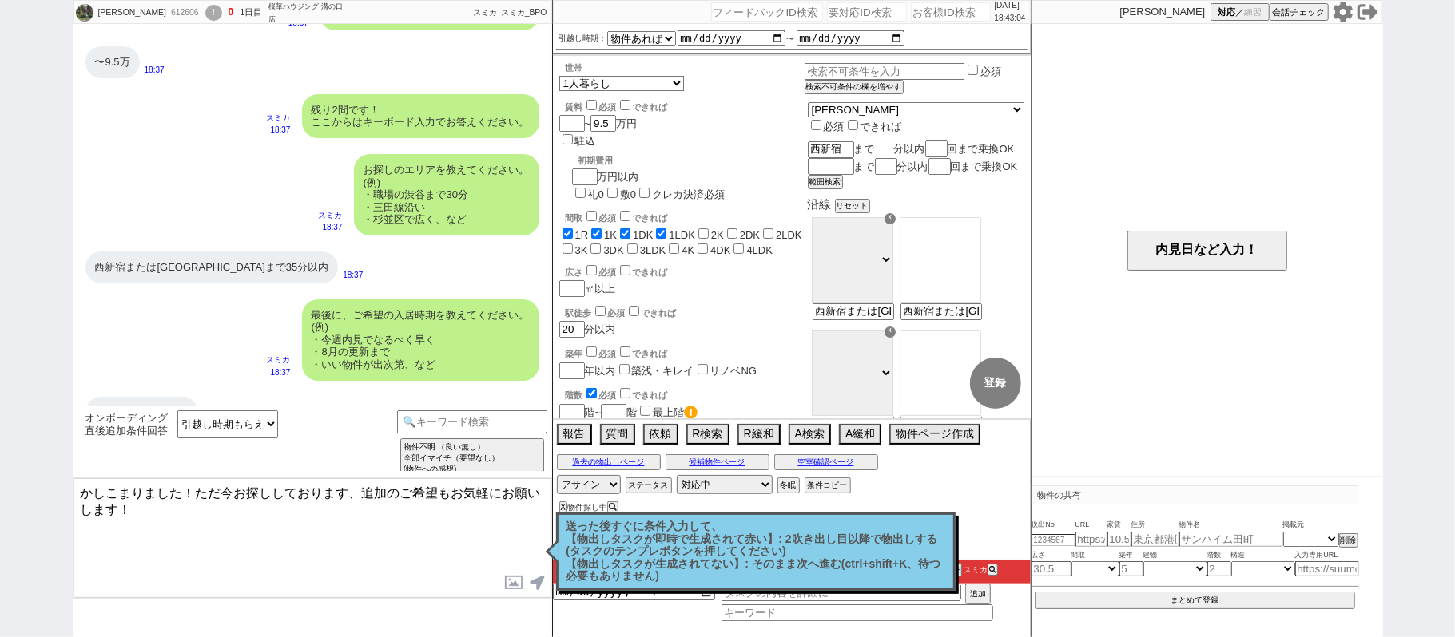
checkbox input "true"
checkbox input "false"
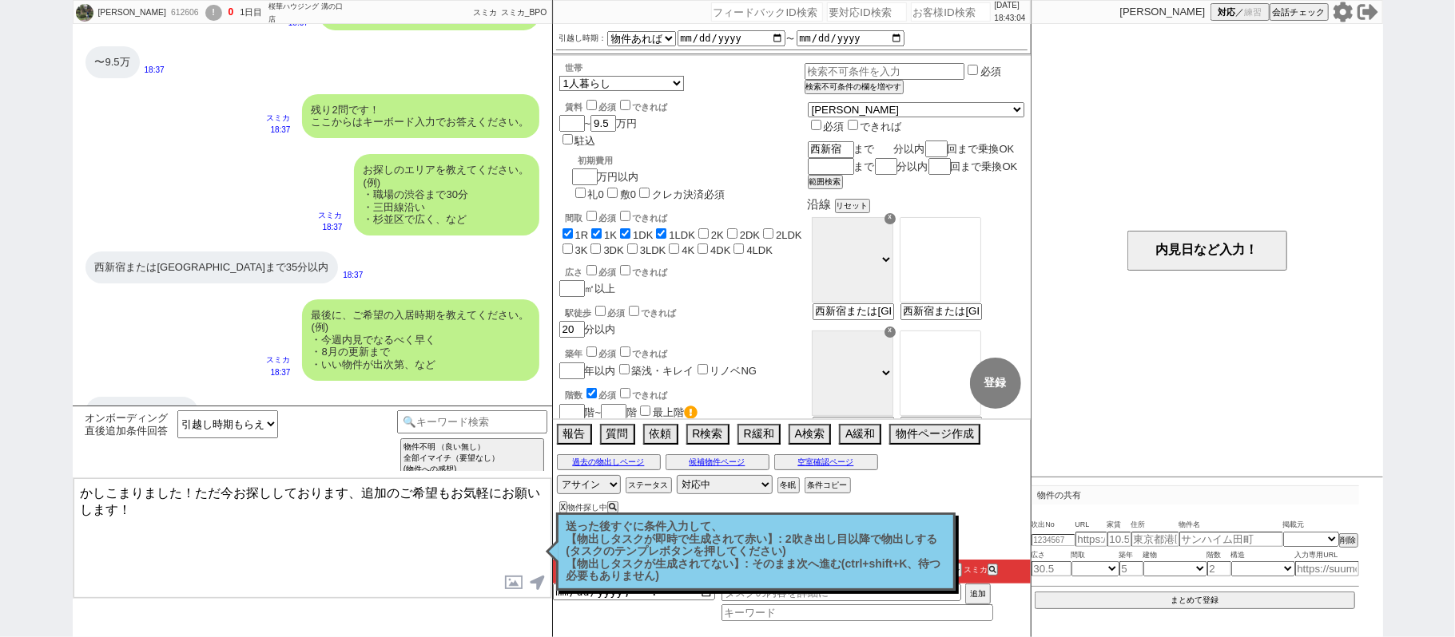
checkbox input "false"
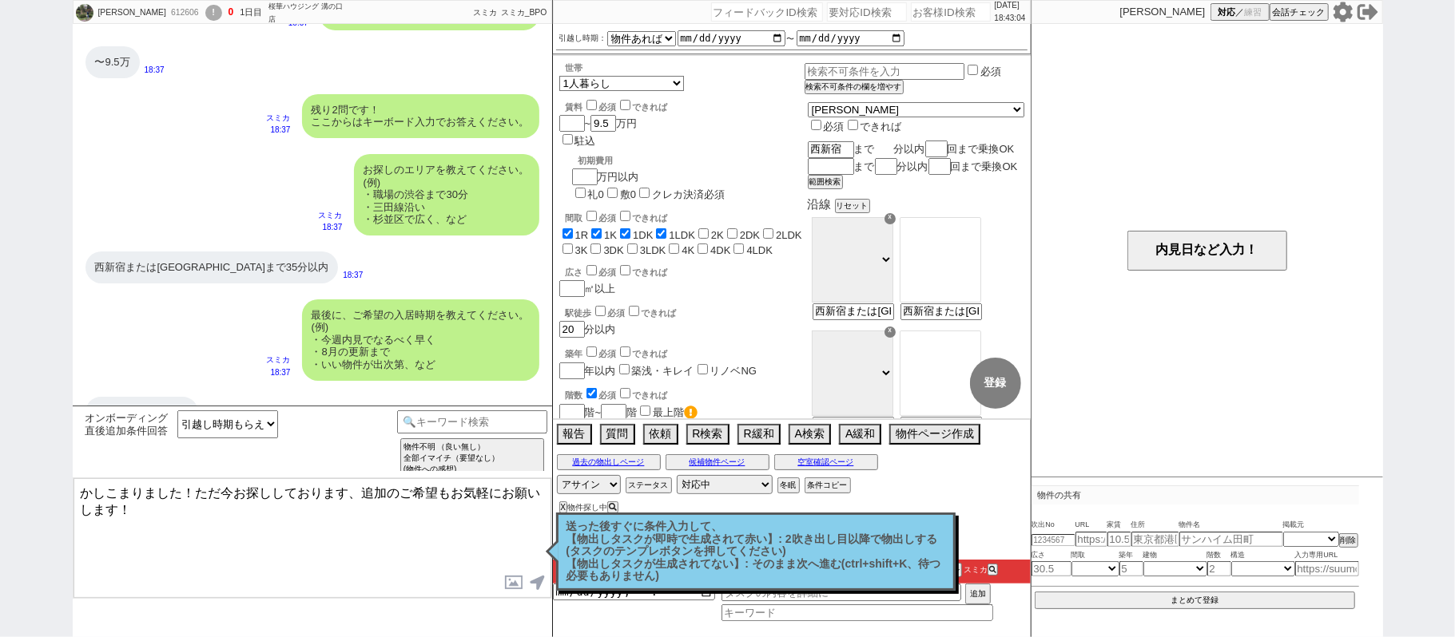
type input "3"
checkbox input "true"
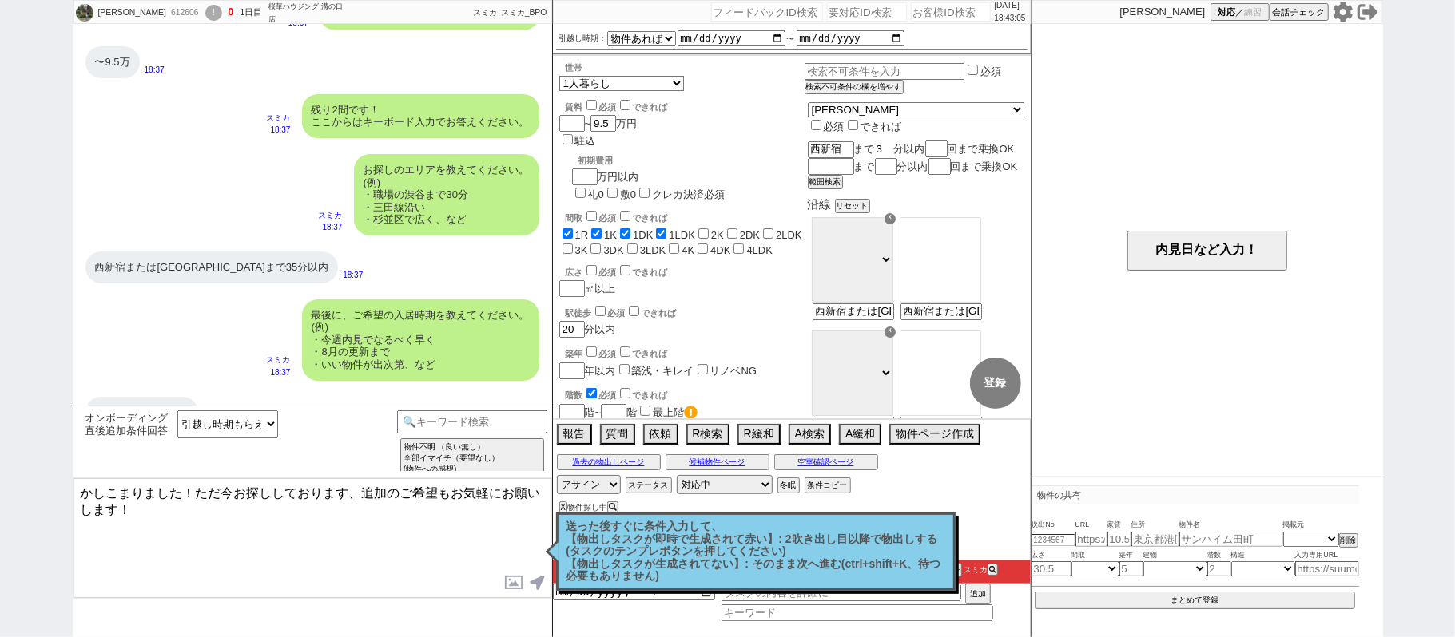
checkbox input "false"
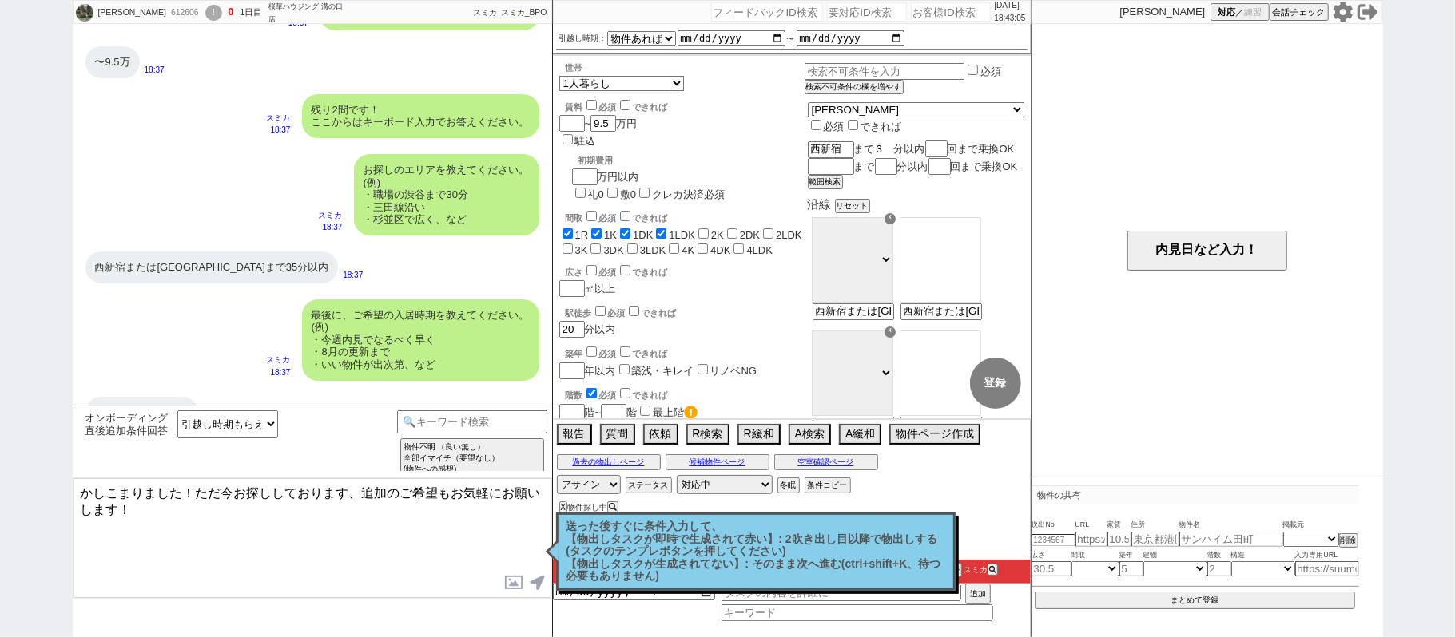
checkbox input "false"
type input "35"
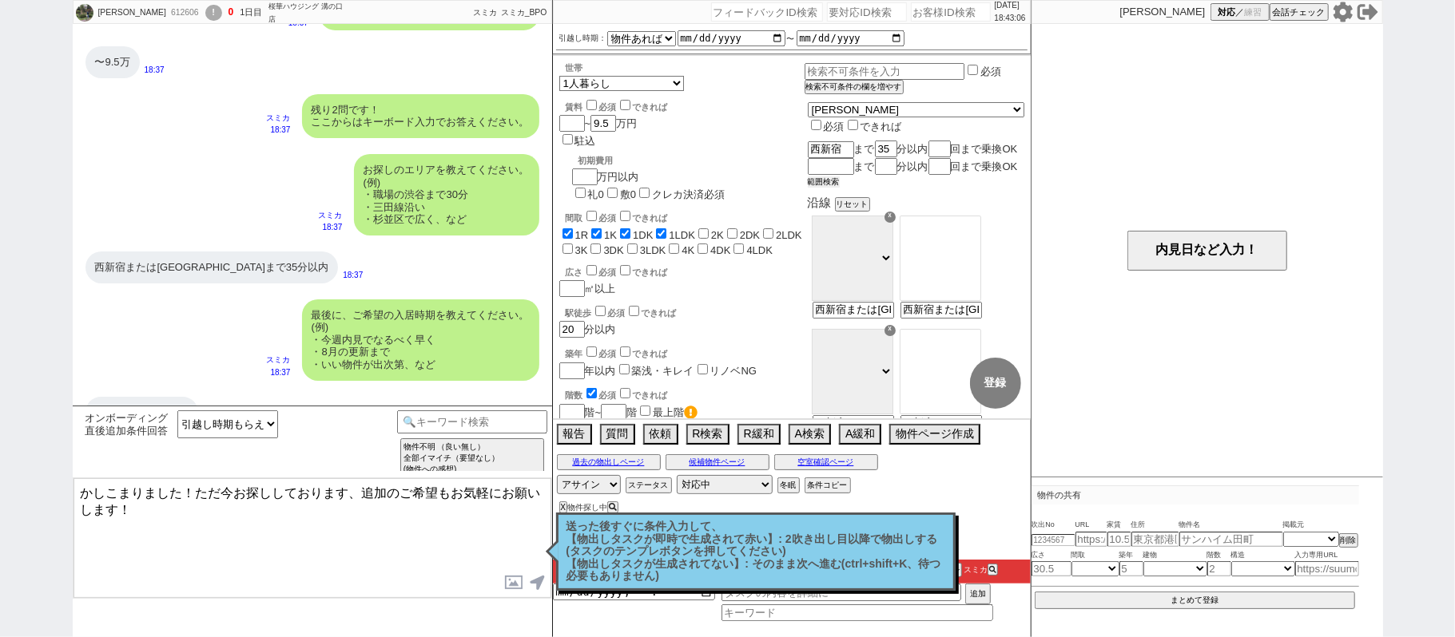
click at [840, 188] on button "範囲検索" at bounding box center [824, 182] width 32 height 11
checkbox input "true"
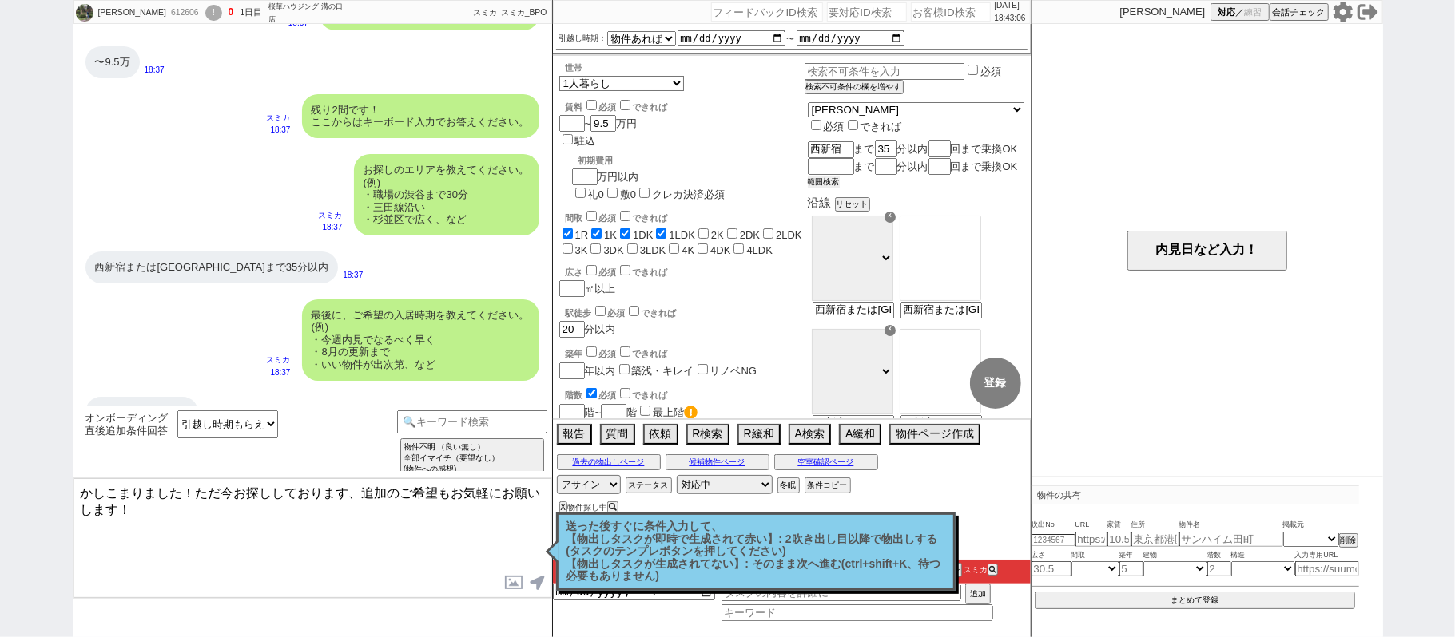
checkbox input "false"
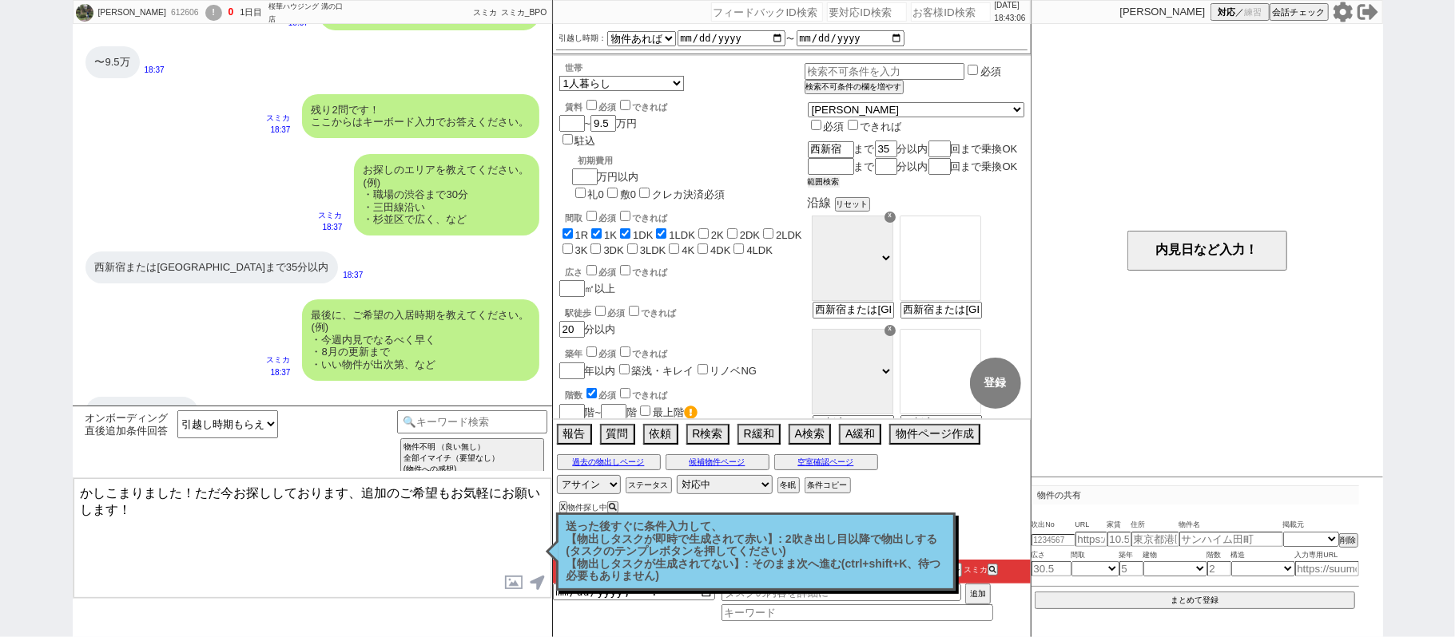
checkbox input "false"
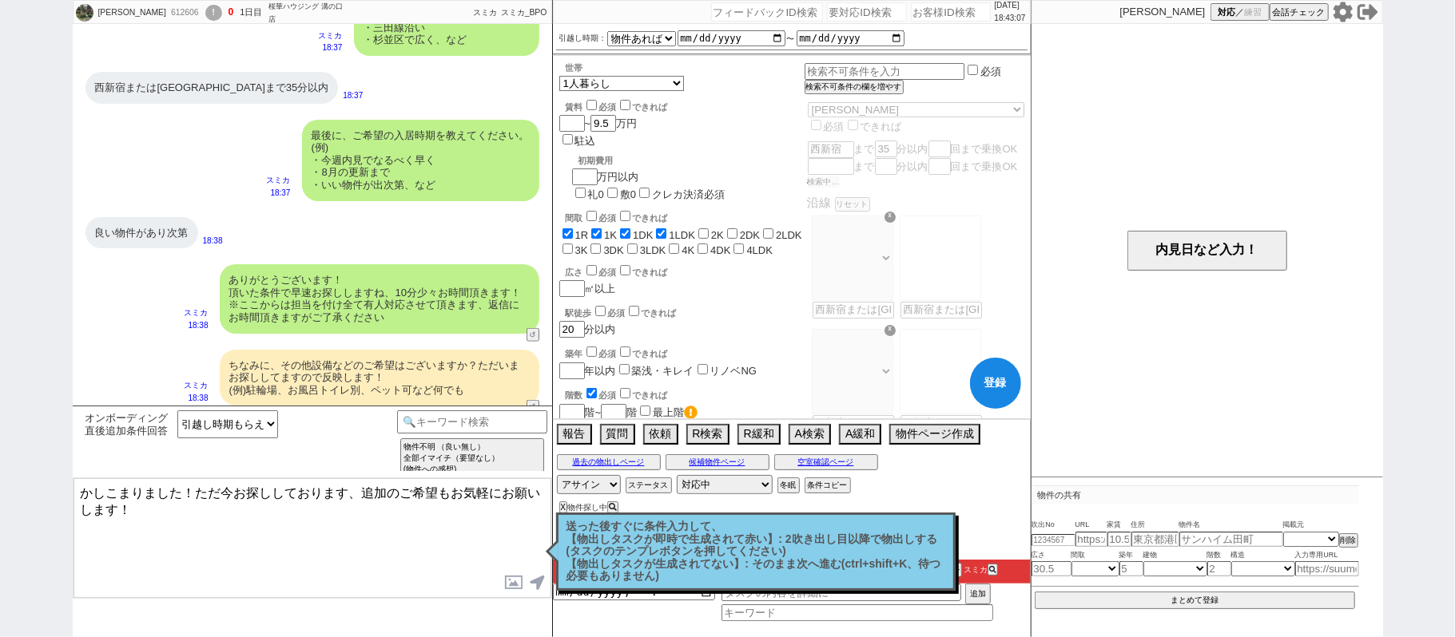
scroll to position [1279, 0]
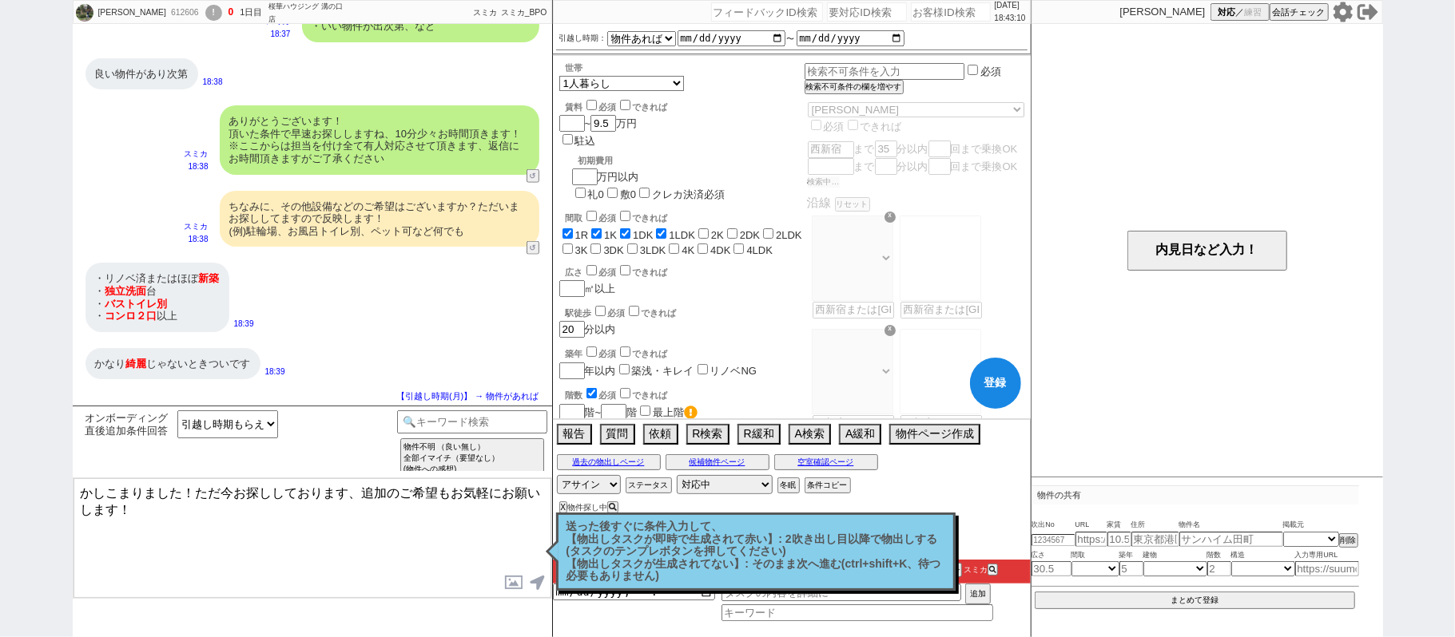
select select "60"
select select "75"
select select "14"
select select "23"
select select "734"
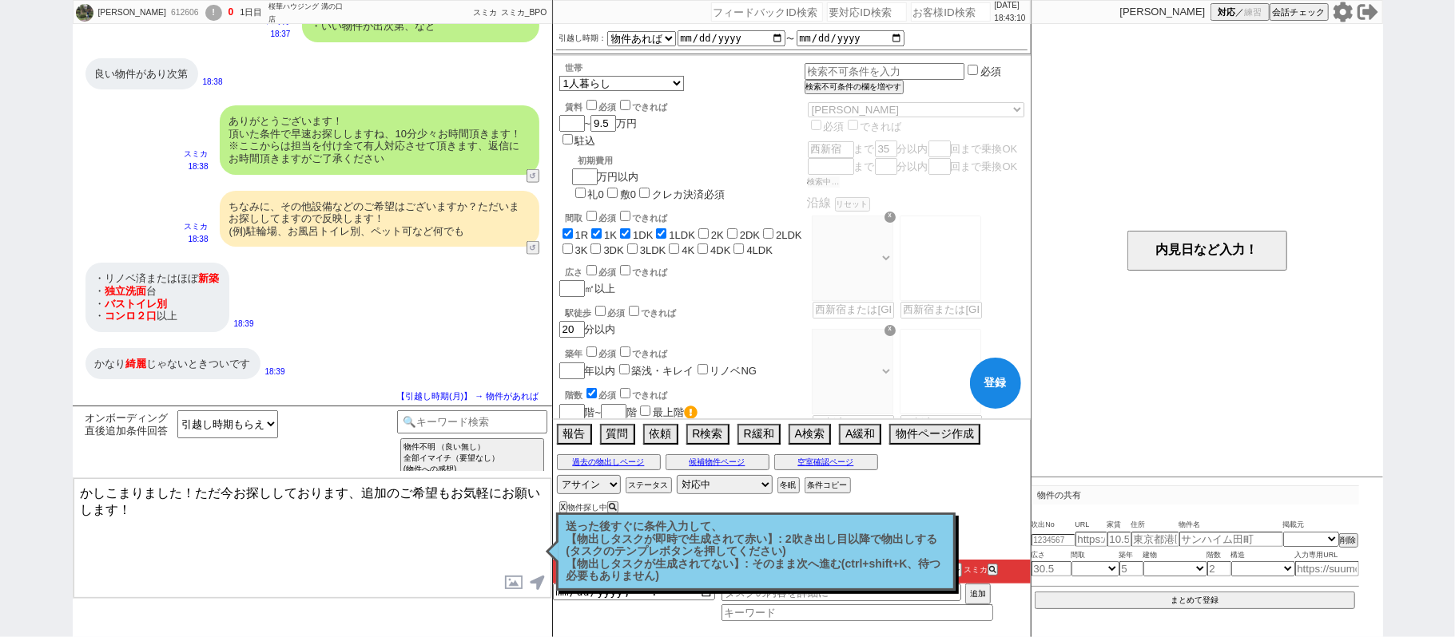
select select "65"
select select "62"
select select "1513"
select select "70"
select select "59"
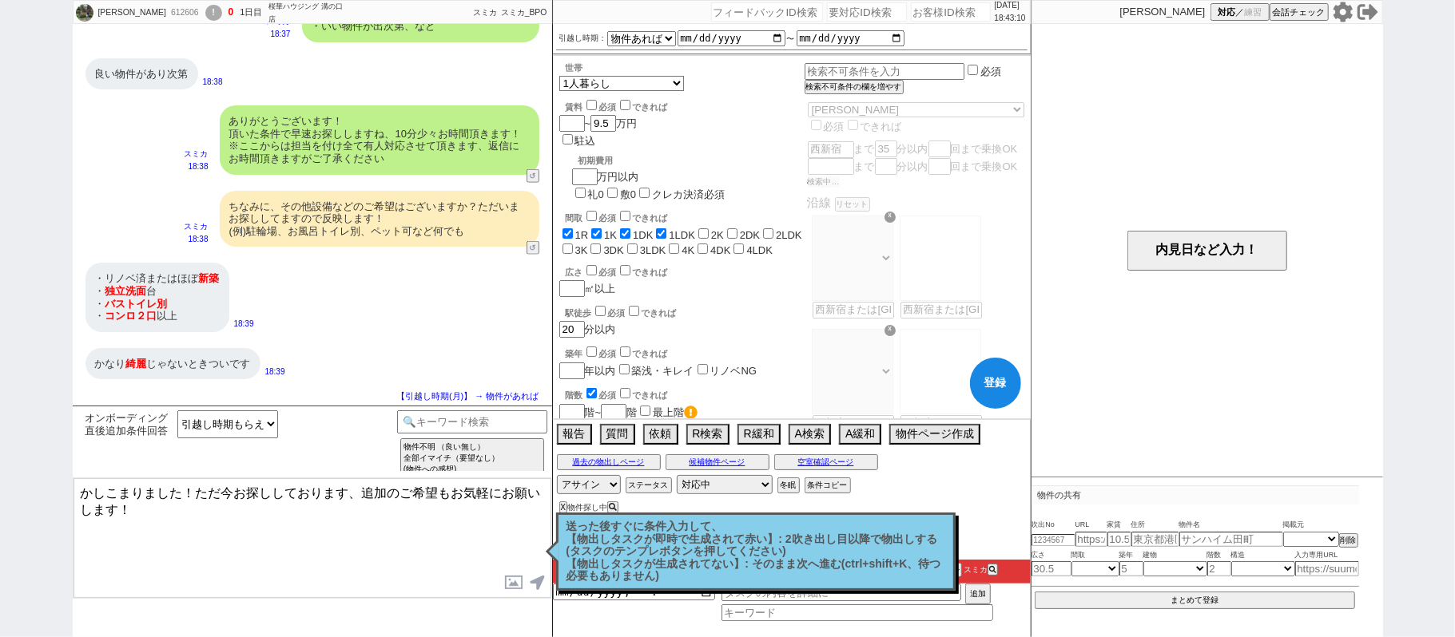
select select "47"
select select "67"
select select "44"
select select "64"
select select "19"
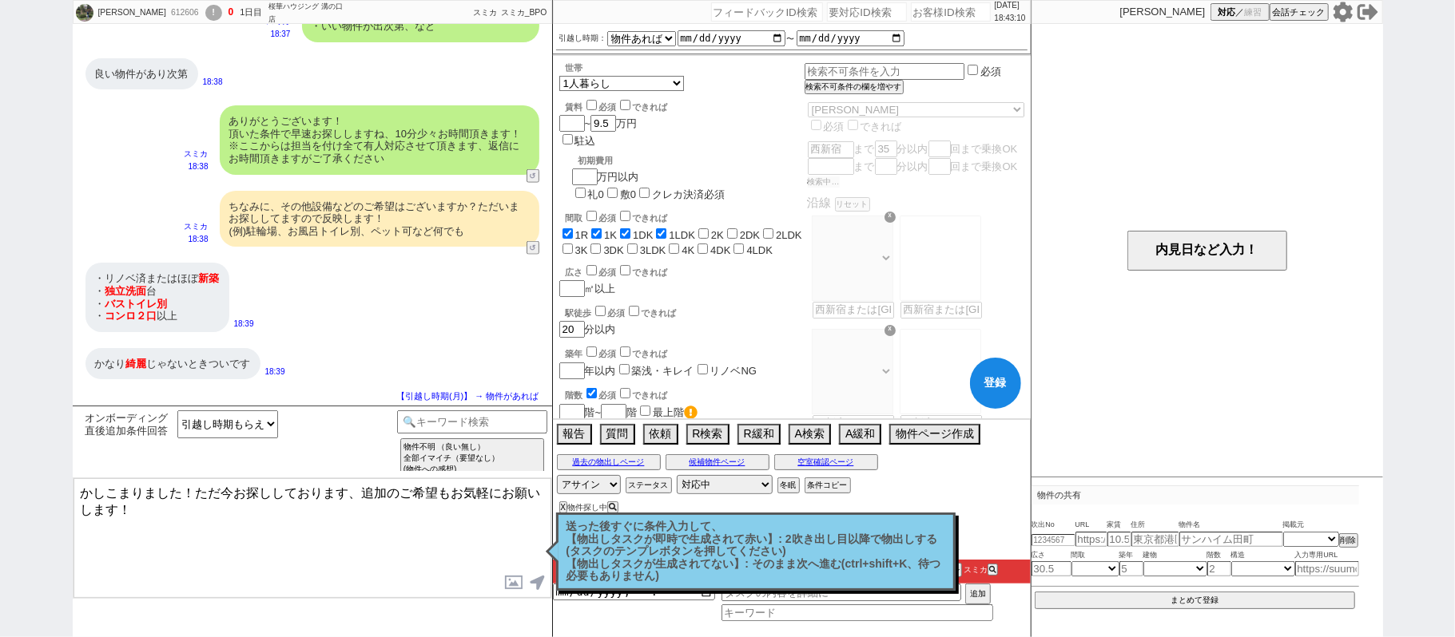
select select "608"
select select "48"
select select "71"
select select "[DATE]"
select select "68"
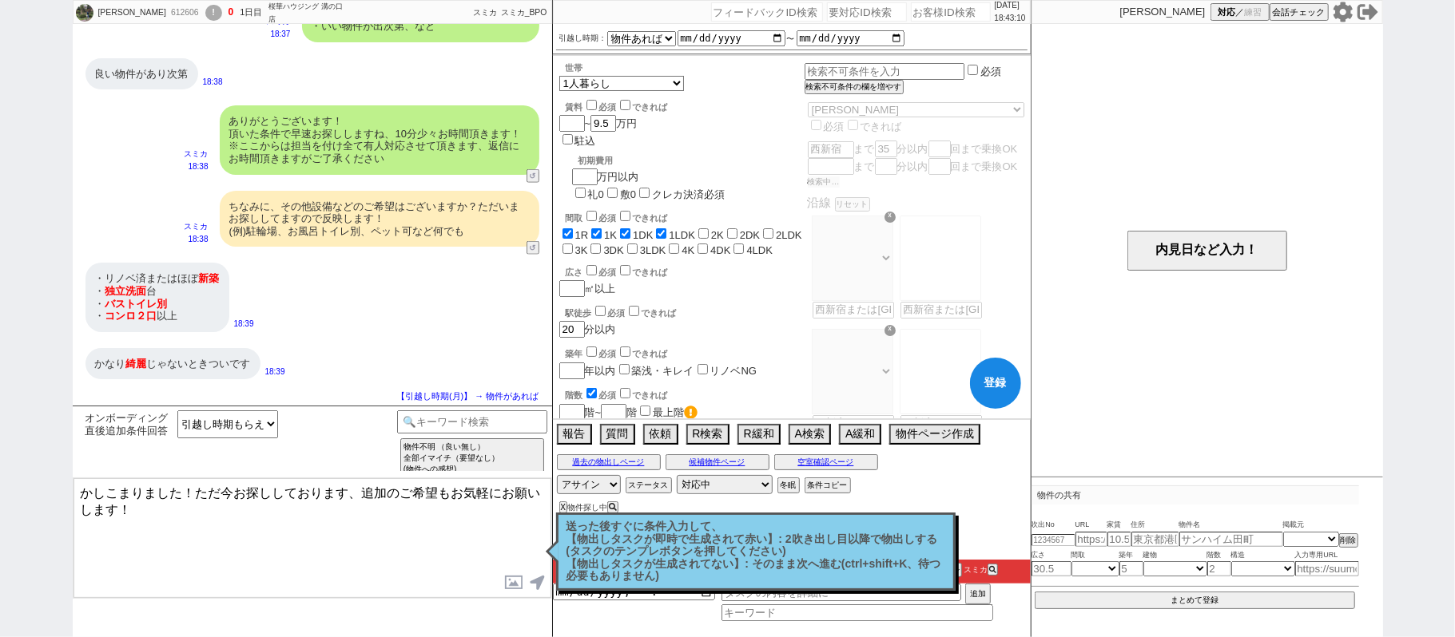
select select "25"
select select "793"
select select "69"
select select "63"
select select "66"
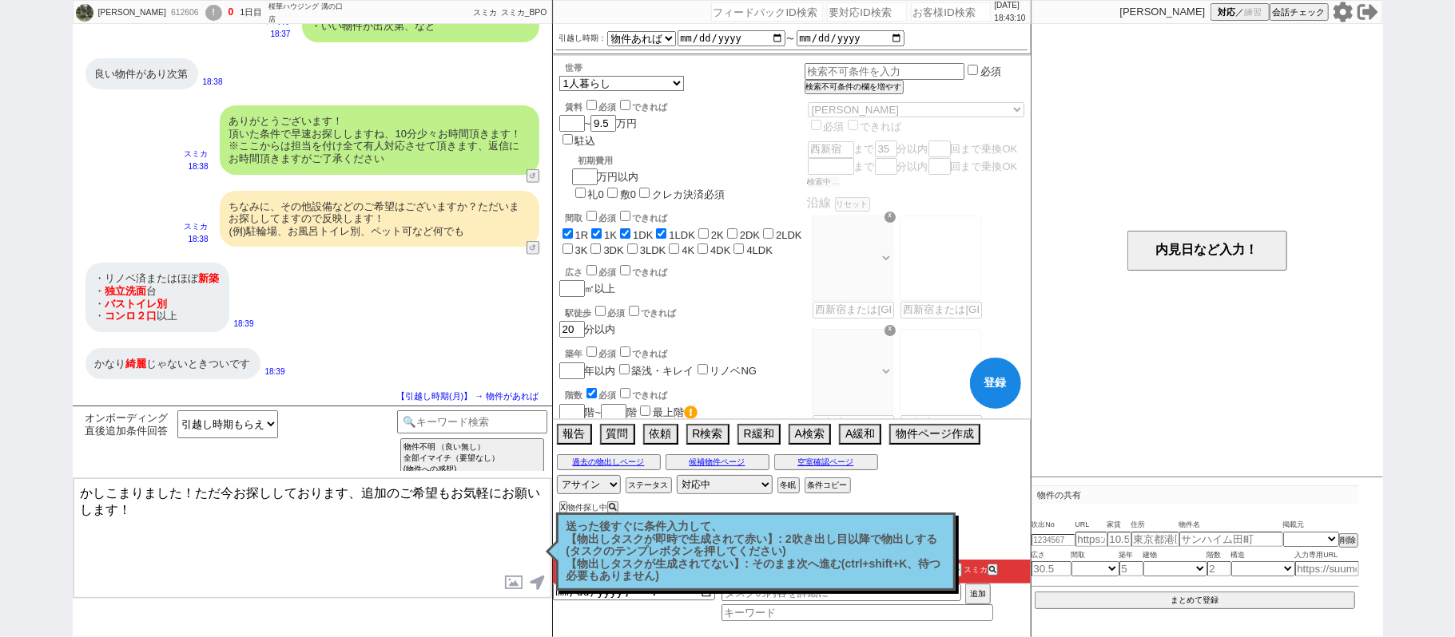
select select "72"
select select "[DATE]"
select select "38"
select select "[DATE]"
select select "36"
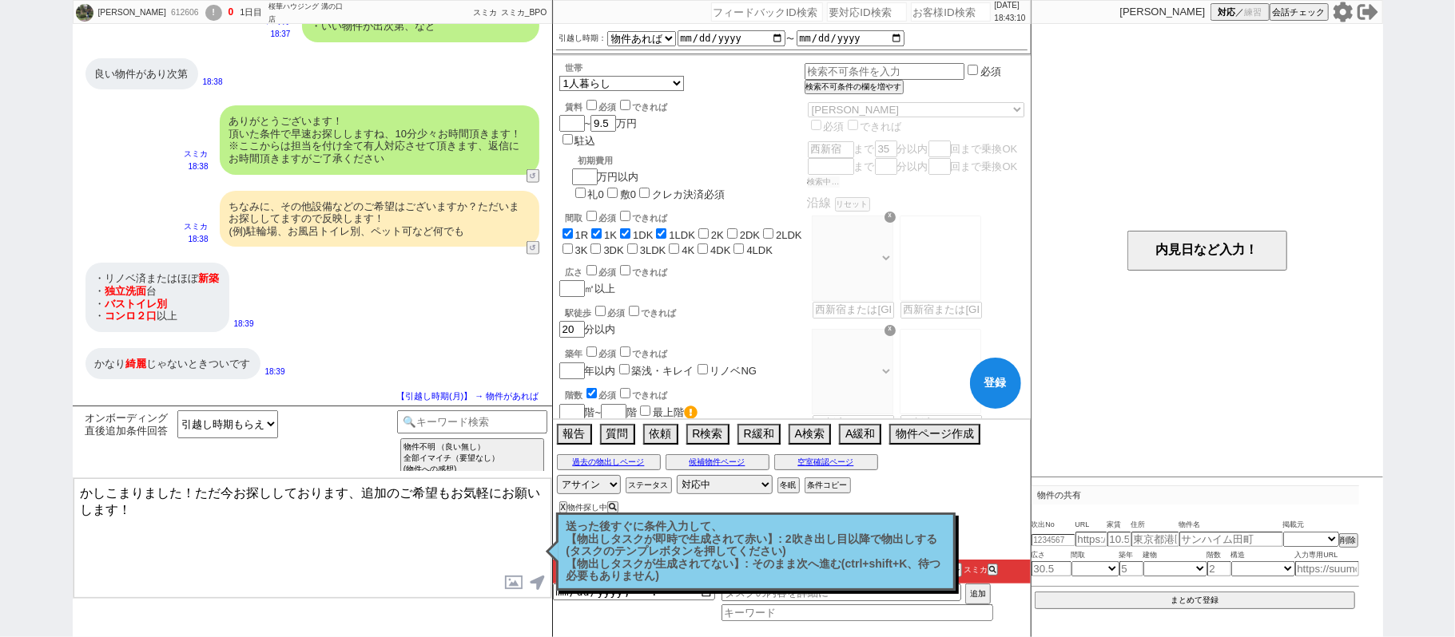
select select "[DATE]"
select select "50"
select select "56"
select select "35"
select select "1017"
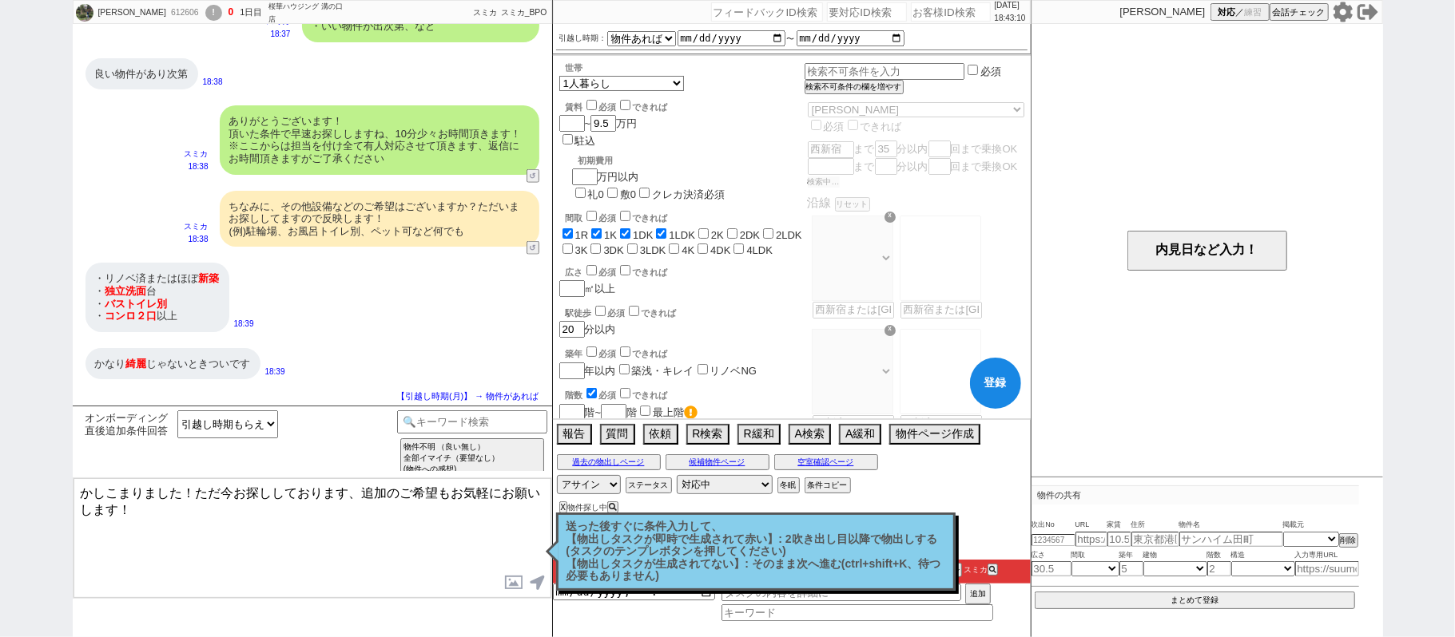
select select "53"
select select "[DATE]"
select select "54"
select select "[DATE]"
select select "55"
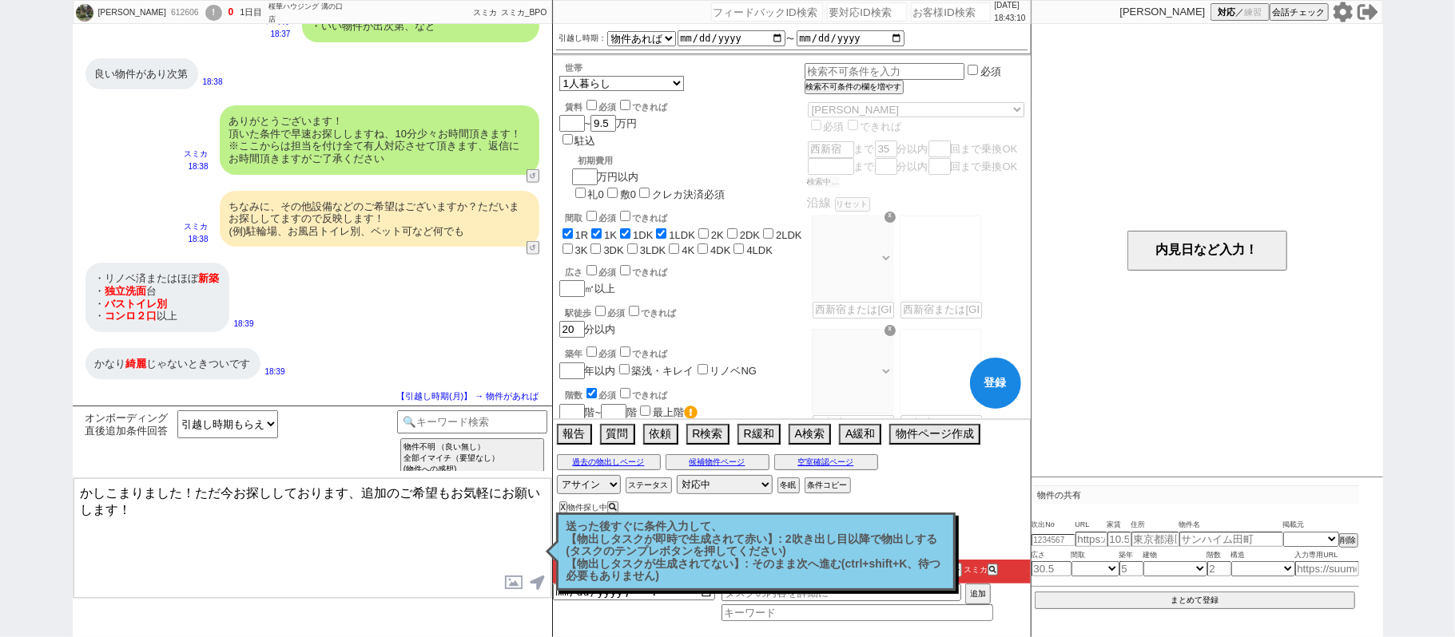
select select "61"
select select "11"
select select "396"
select select "37"
select select "46"
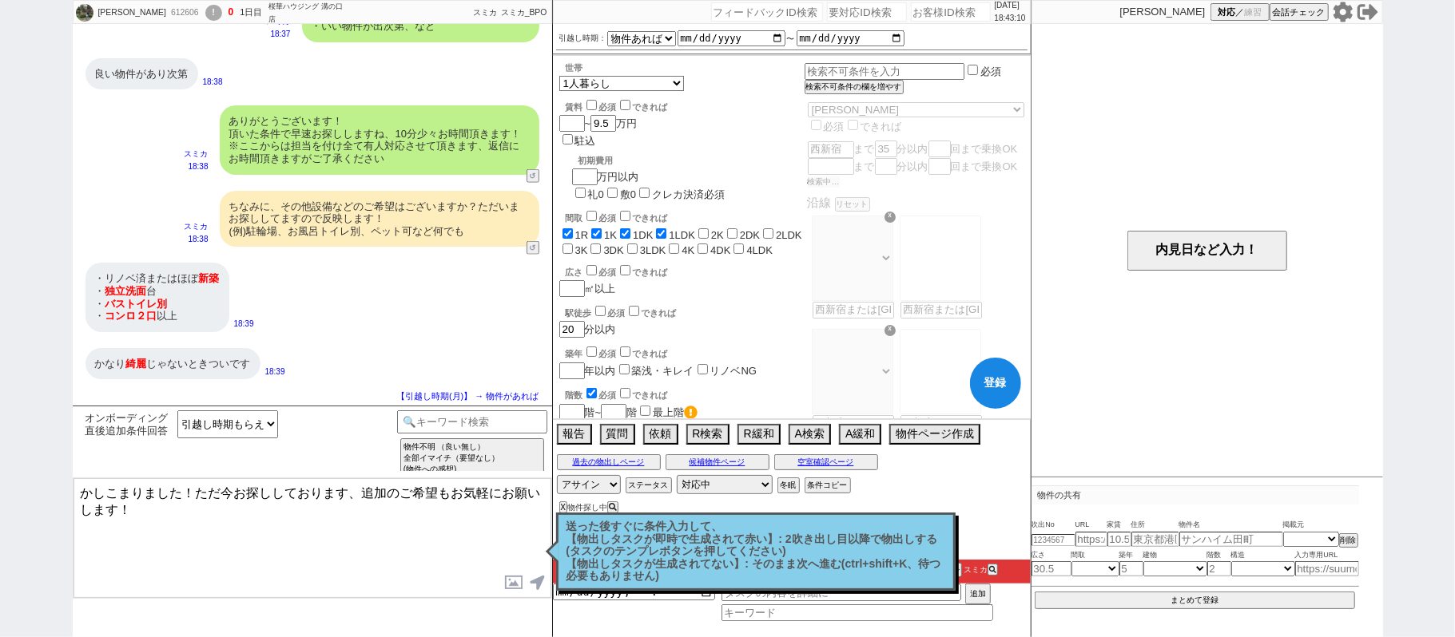
select select "1195"
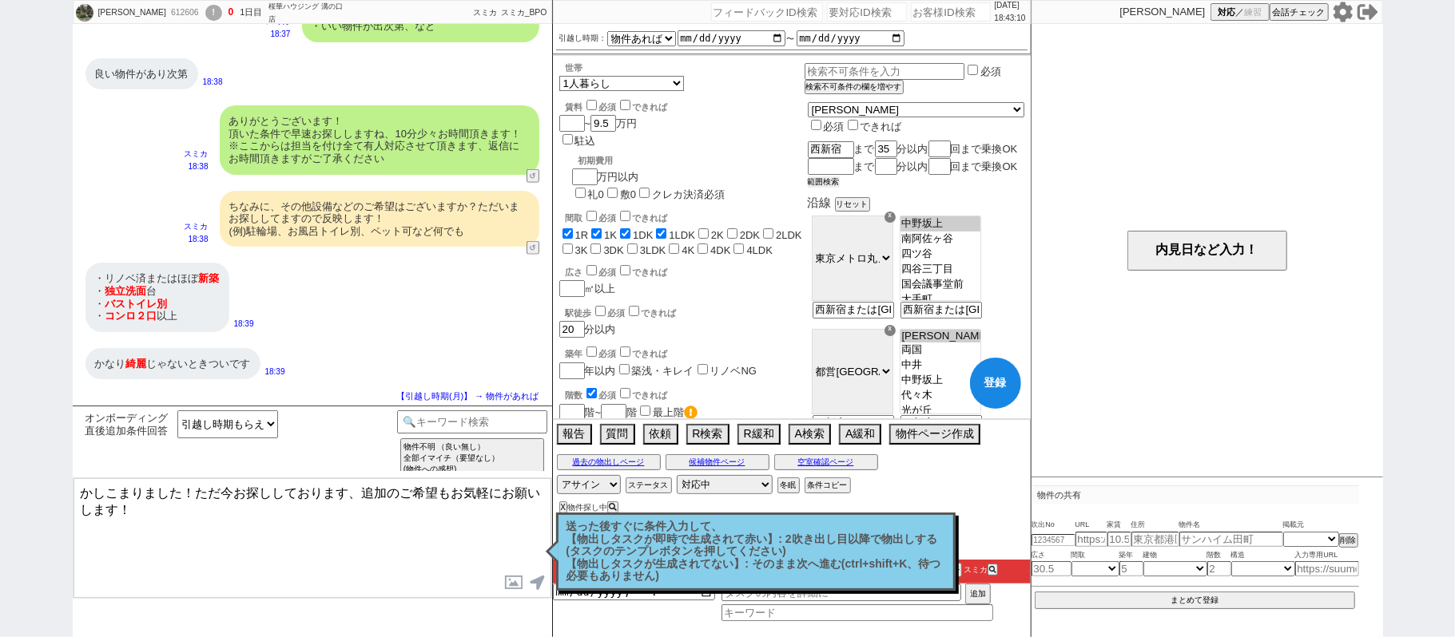
scroll to position [17, 0]
click at [677, 365] on label "築浅・キレイ" at bounding box center [663, 371] width 62 height 12
click at [629, 364] on input "築浅・キレイ" at bounding box center [624, 369] width 10 height 10
checkbox input "true"
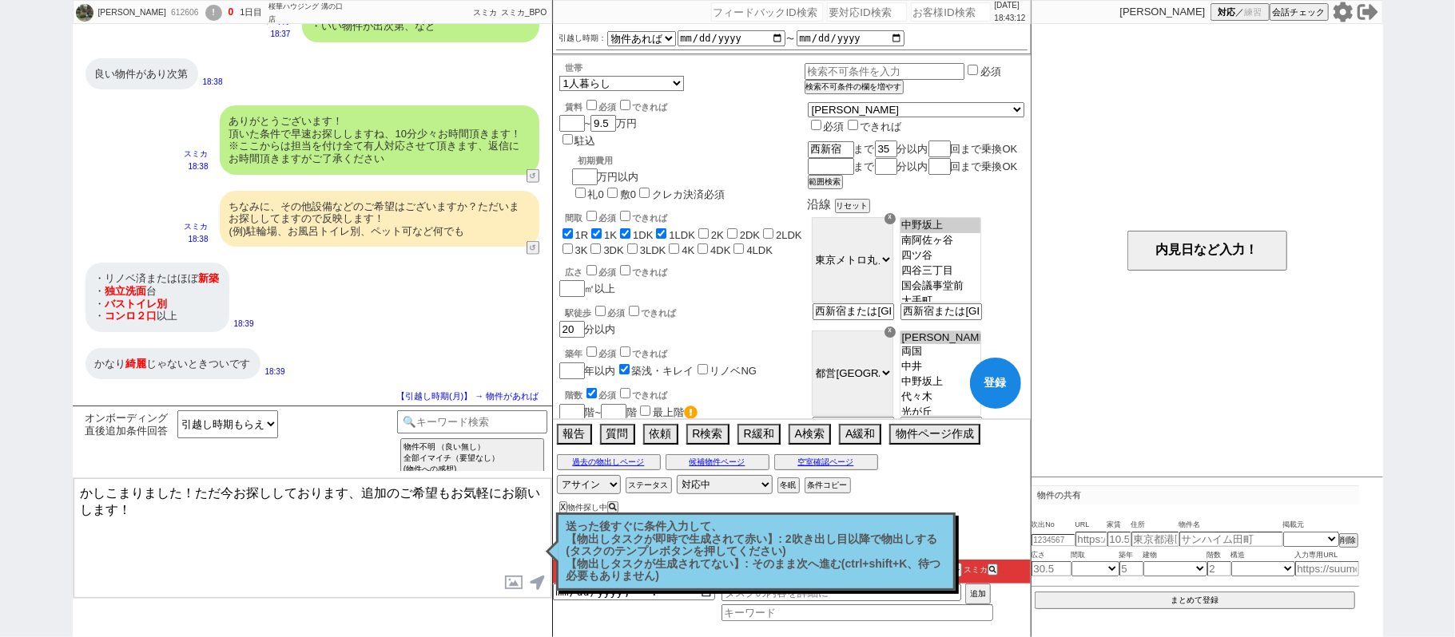
checkbox input "true"
checkbox input "false"
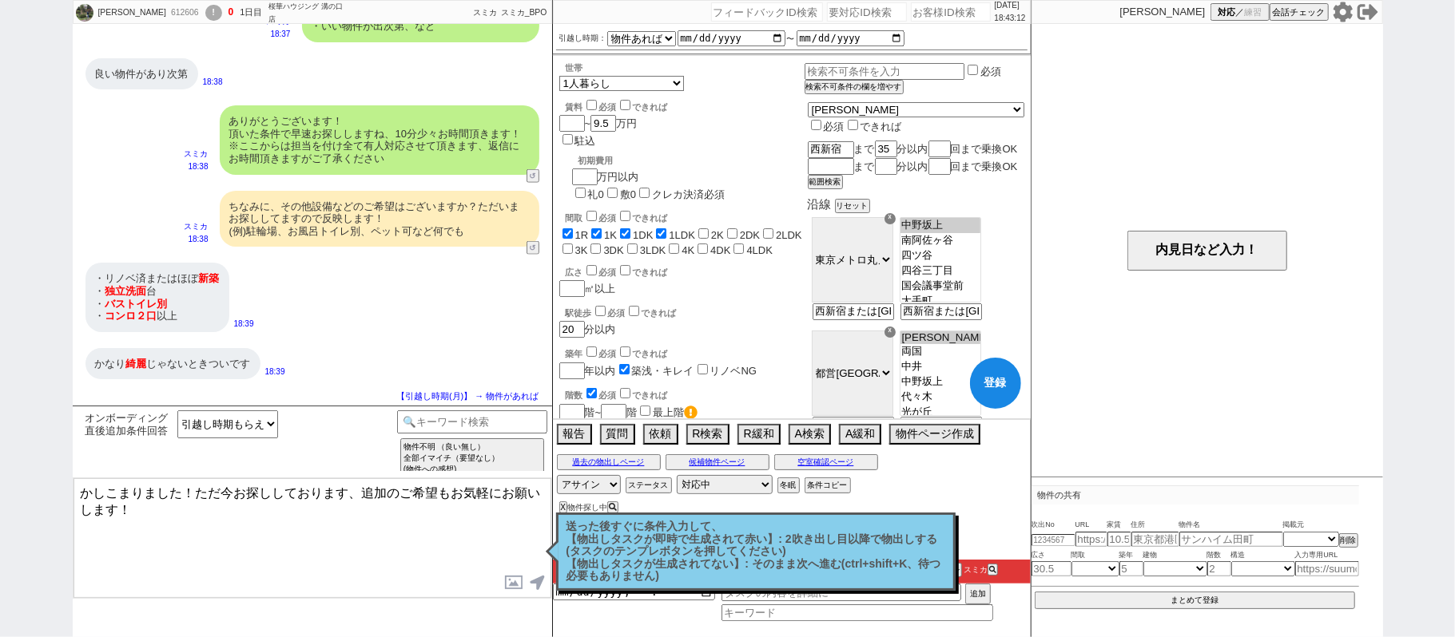
checkbox input "false"
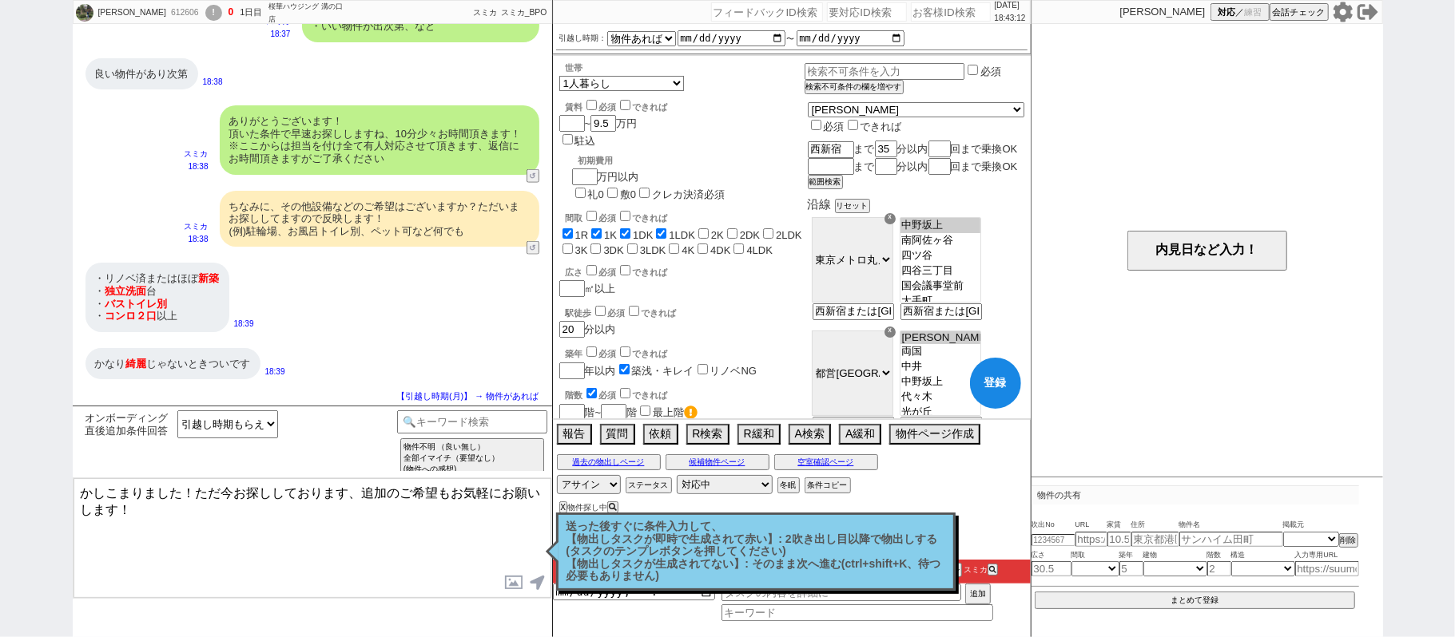
checkbox input "false"
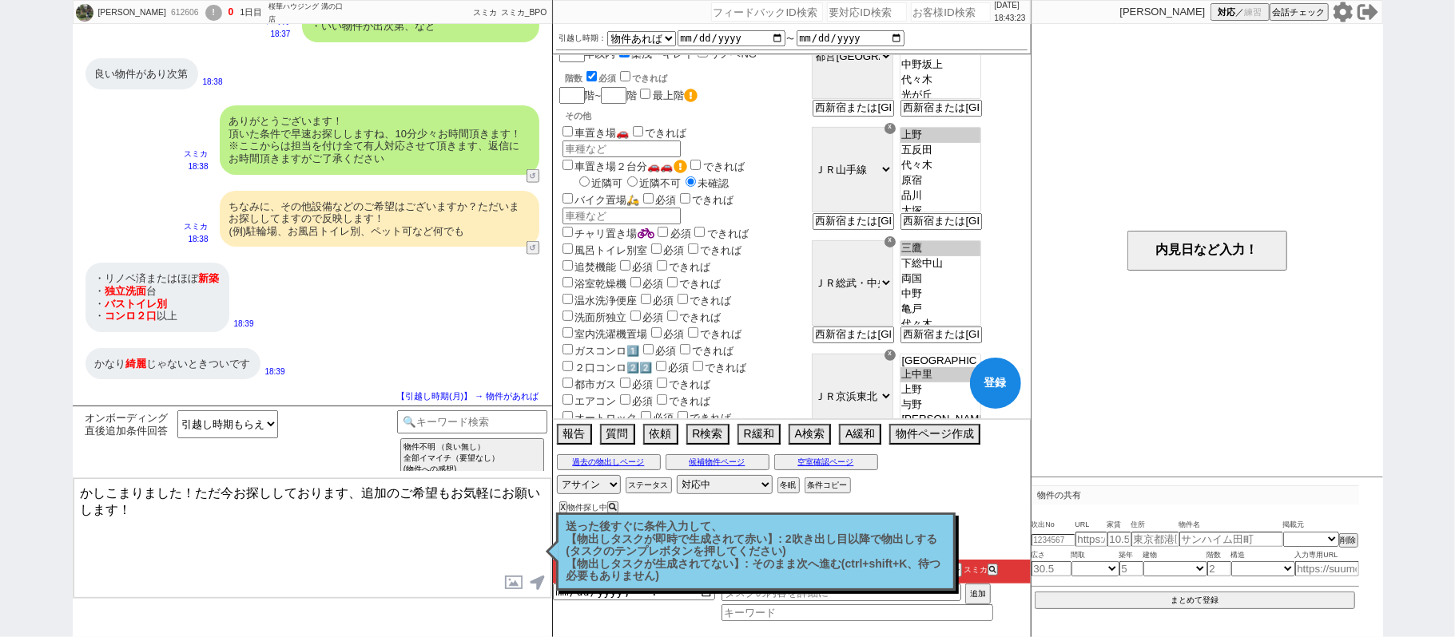
scroll to position [320, 0]
click at [614, 309] on label "洗面所独立" at bounding box center [593, 315] width 68 height 12
click at [573, 308] on input "洗面所独立" at bounding box center [567, 313] width 10 height 10
checkbox input "true"
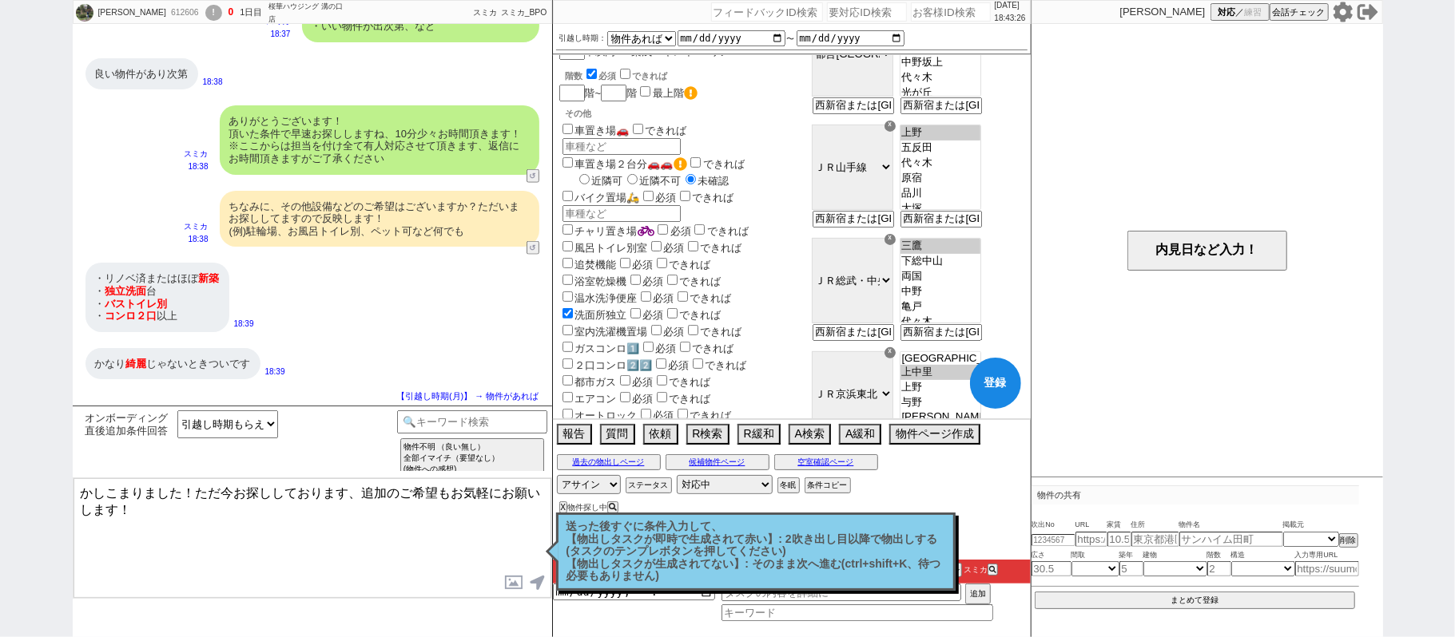
checkbox input "true"
checkbox input "false"
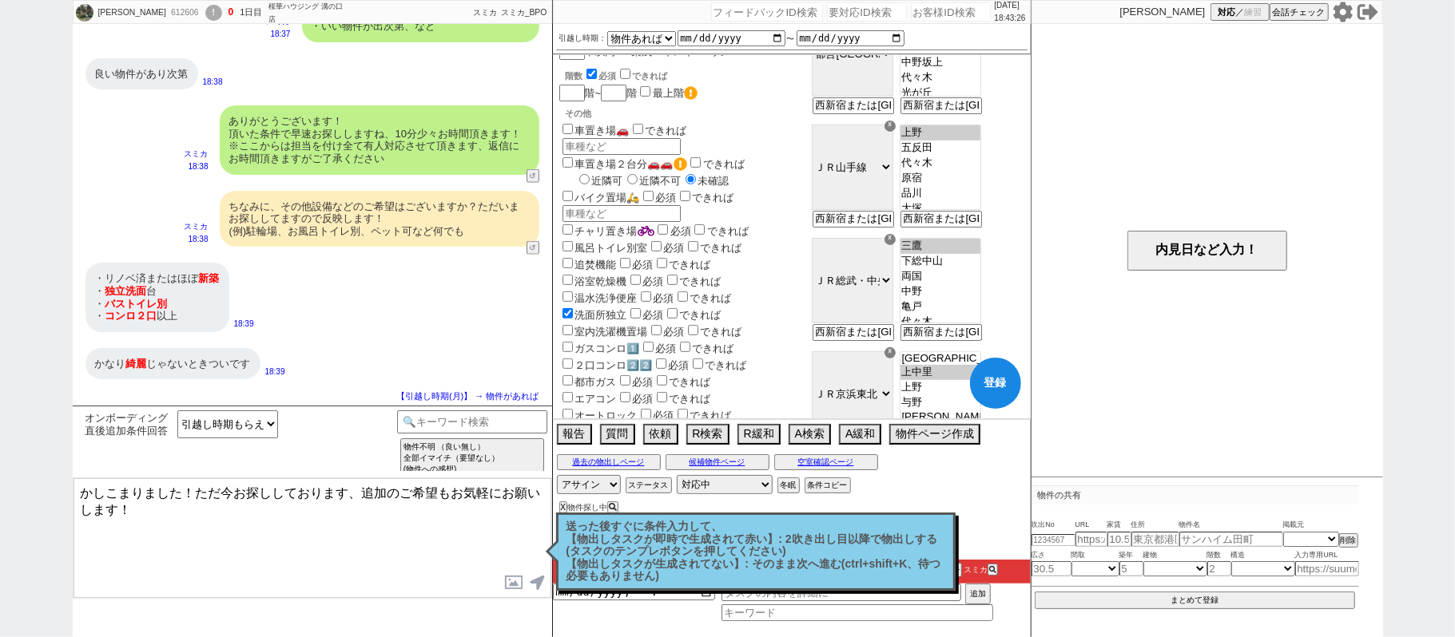
checkbox input "false"
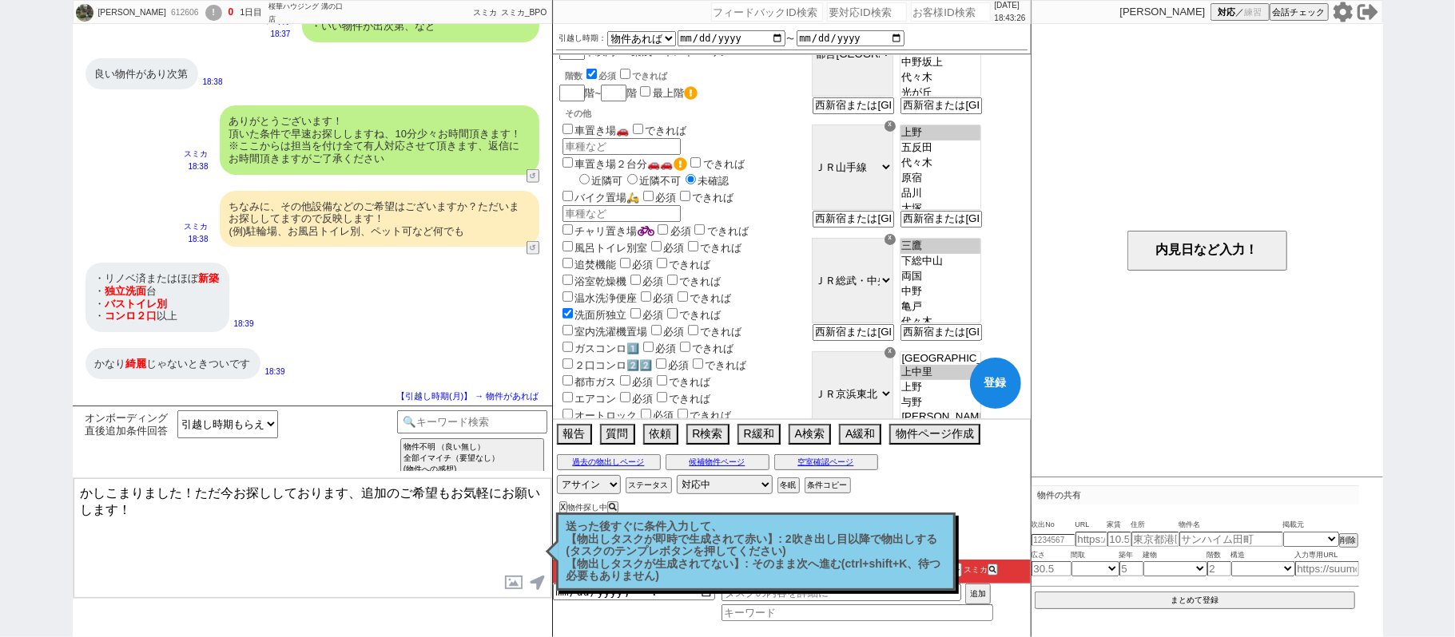
checkbox input "false"
click at [608, 242] on label "風呂トイレ別室" at bounding box center [603, 248] width 89 height 12
click at [573, 241] on input "風呂トイレ別室" at bounding box center [567, 246] width 10 height 10
checkbox input "true"
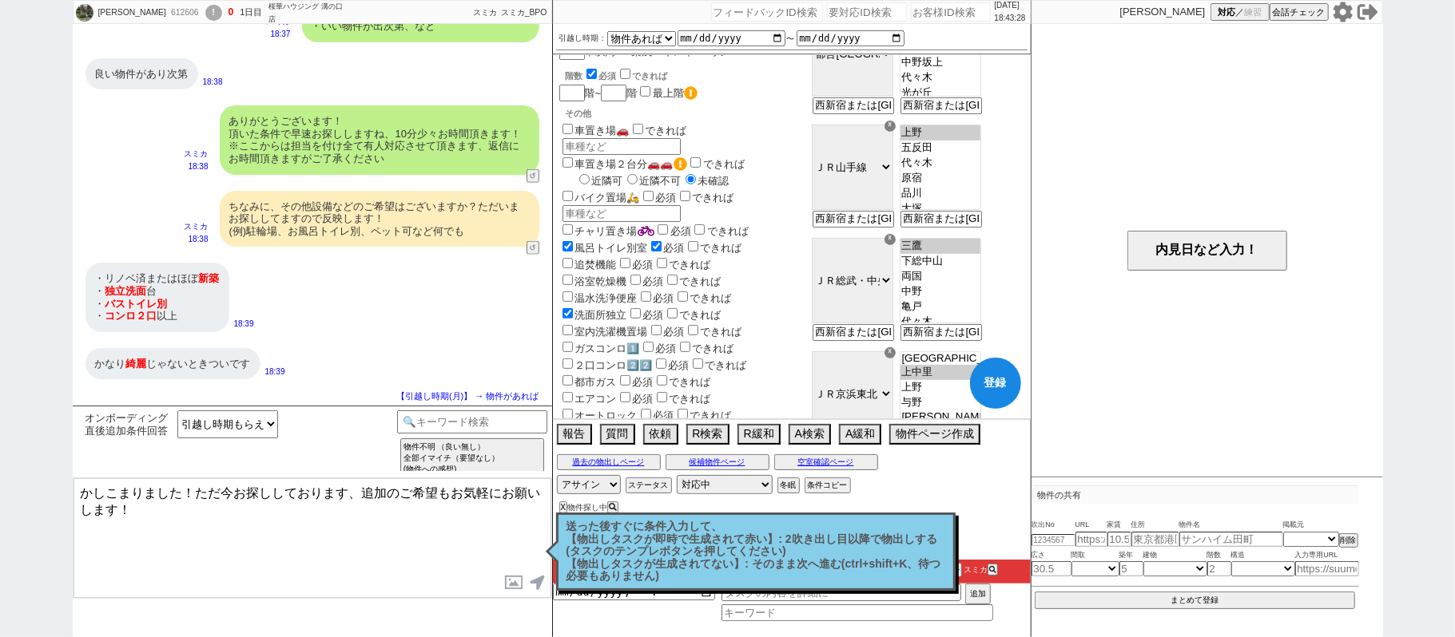
checkbox input "true"
checkbox input "false"
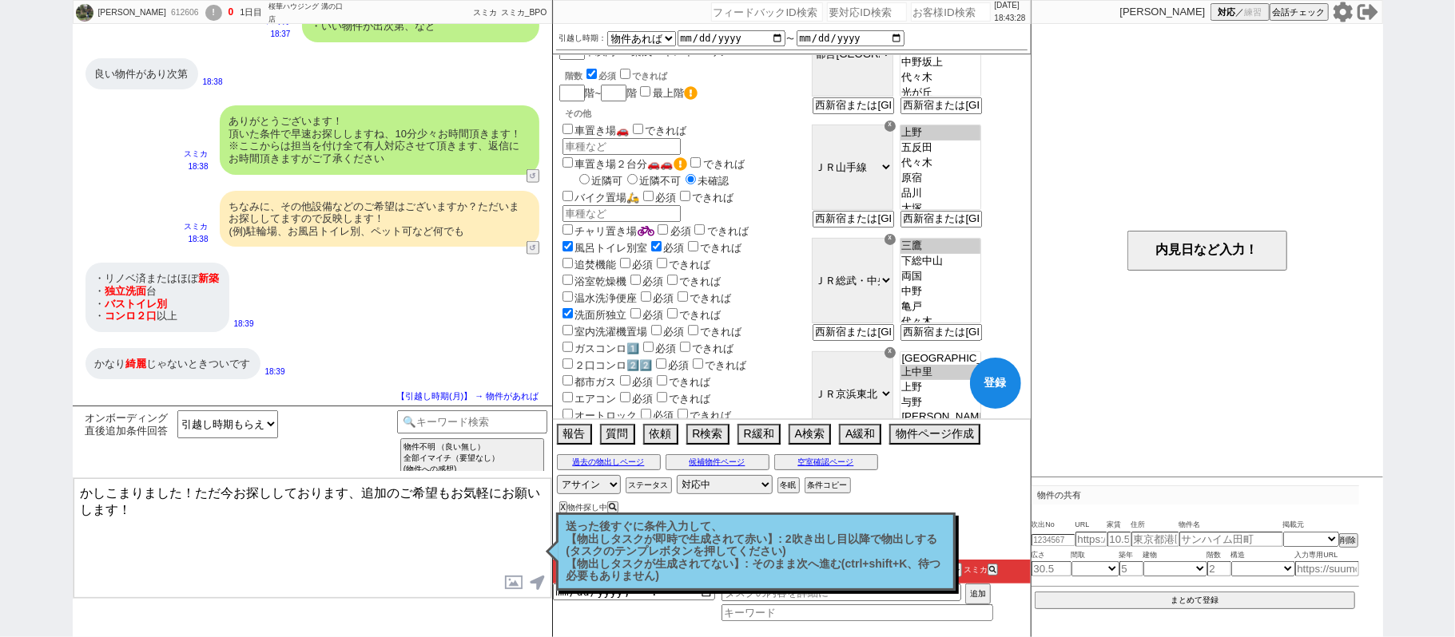
checkbox input "false"
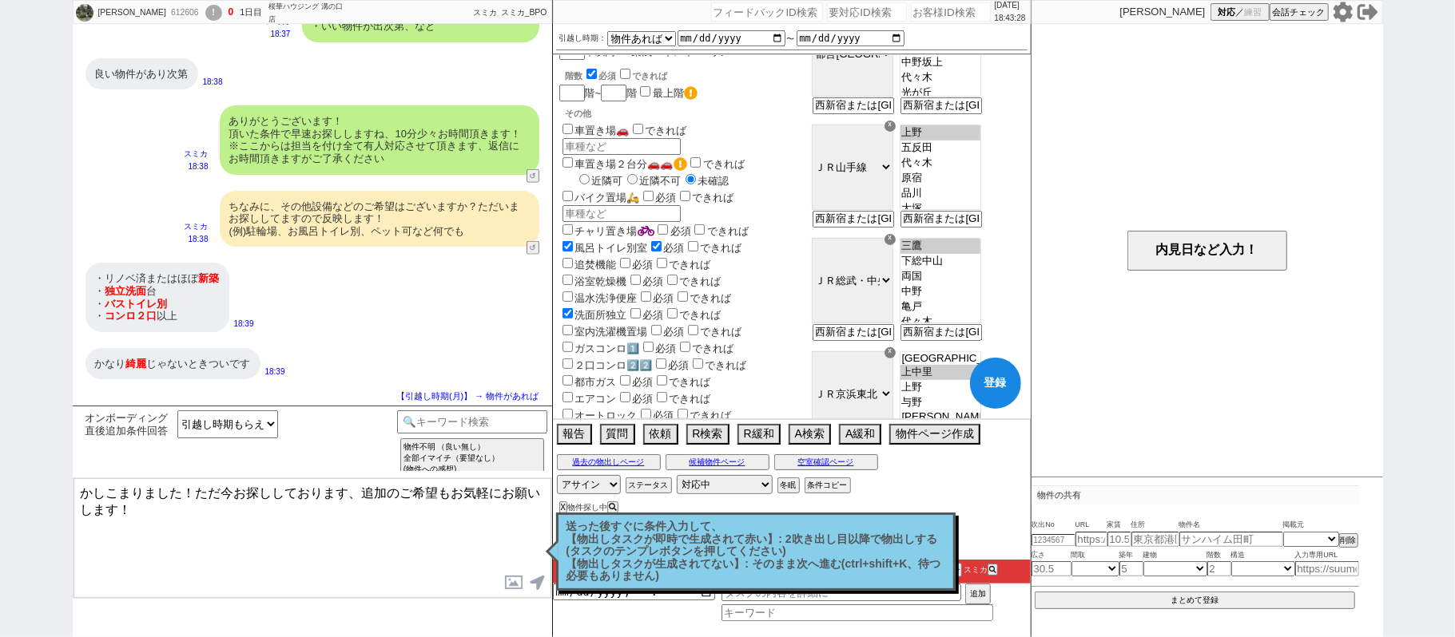
checkbox input "false"
checkbox input "true"
click at [611, 359] on label "２口コンロ2️⃣2️⃣" at bounding box center [605, 365] width 93 height 12
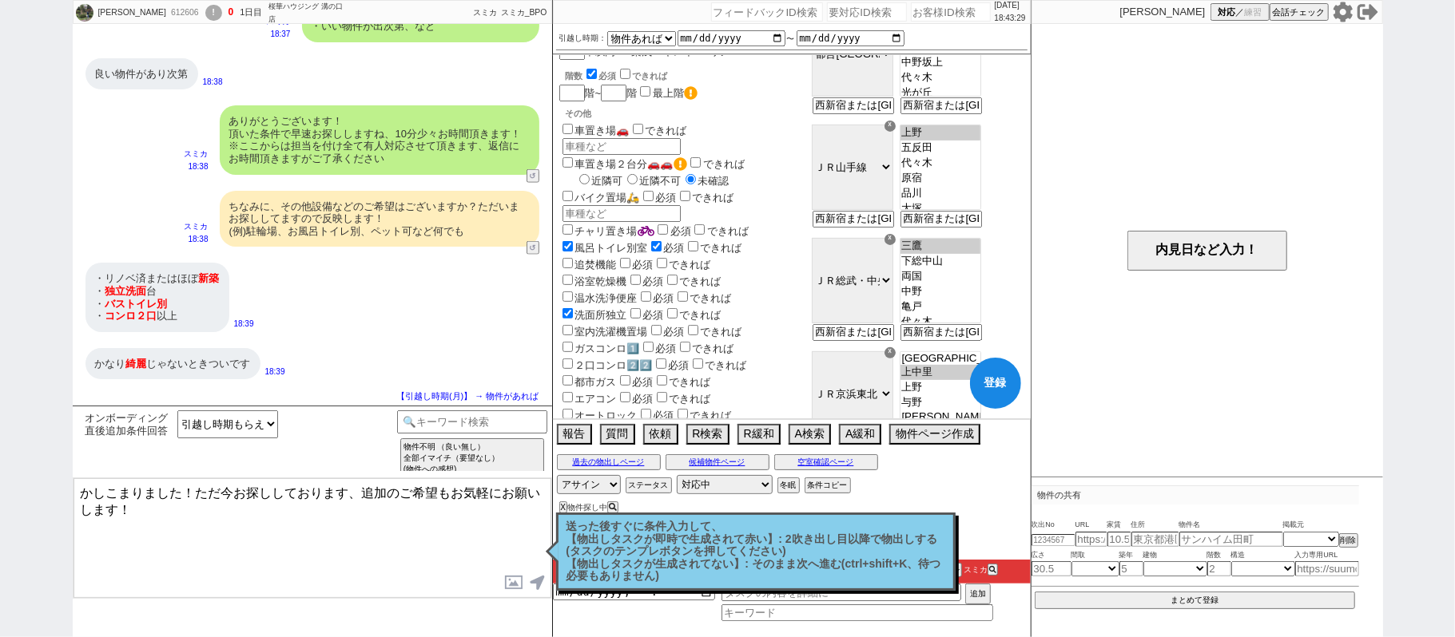
click at [573, 359] on input "２口コンロ2️⃣2️⃣" at bounding box center [567, 364] width 10 height 10
checkbox input "true"
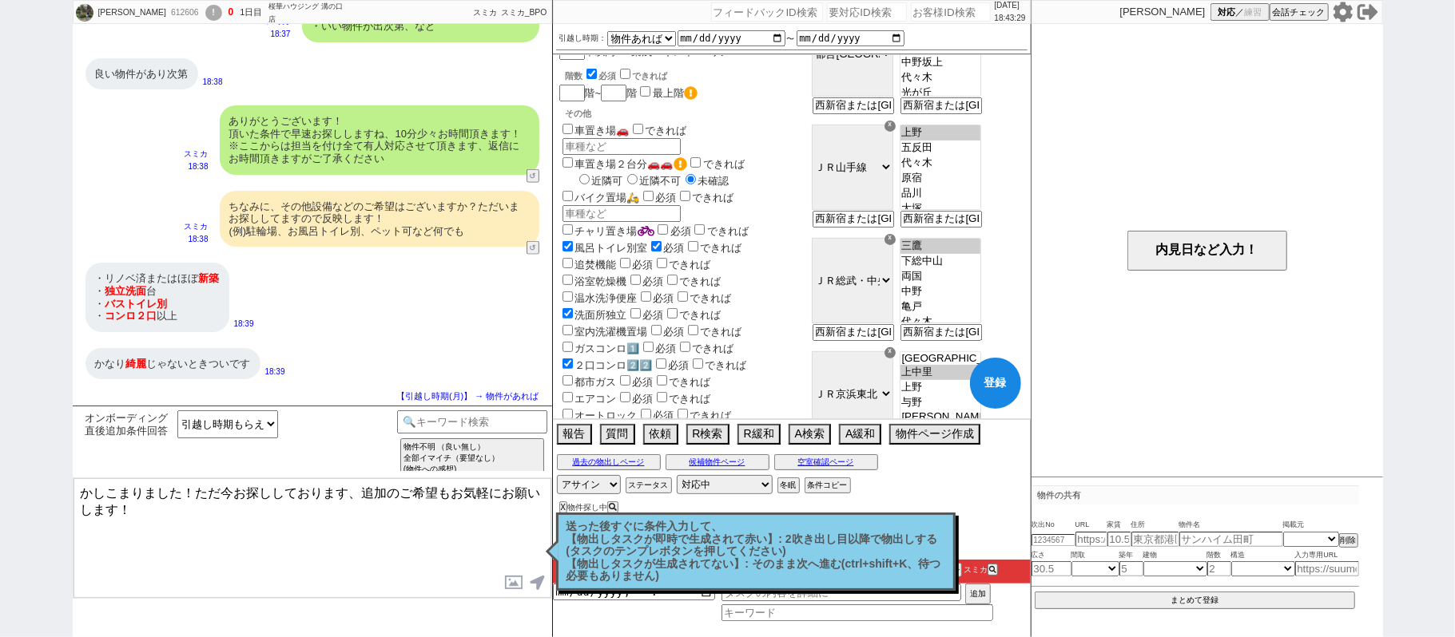
checkbox input "true"
checkbox input "false"
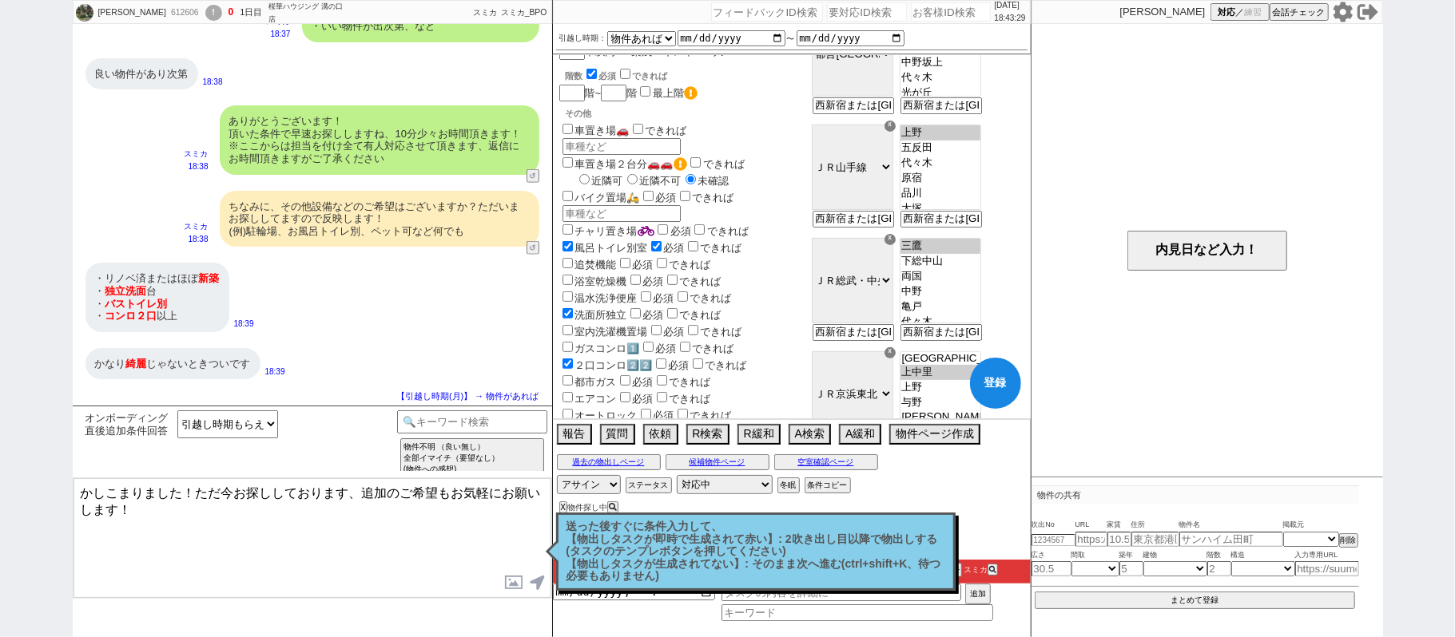
checkbox input "false"
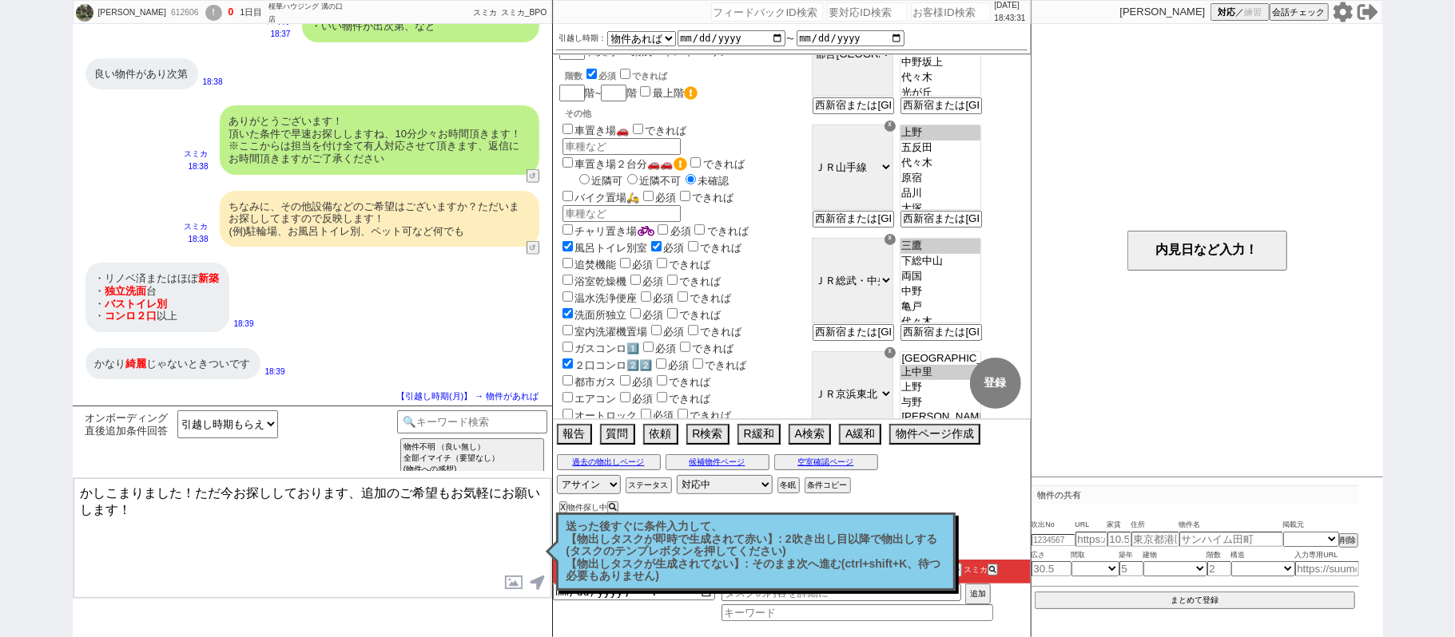
checkbox input "true"
checkbox input "false"
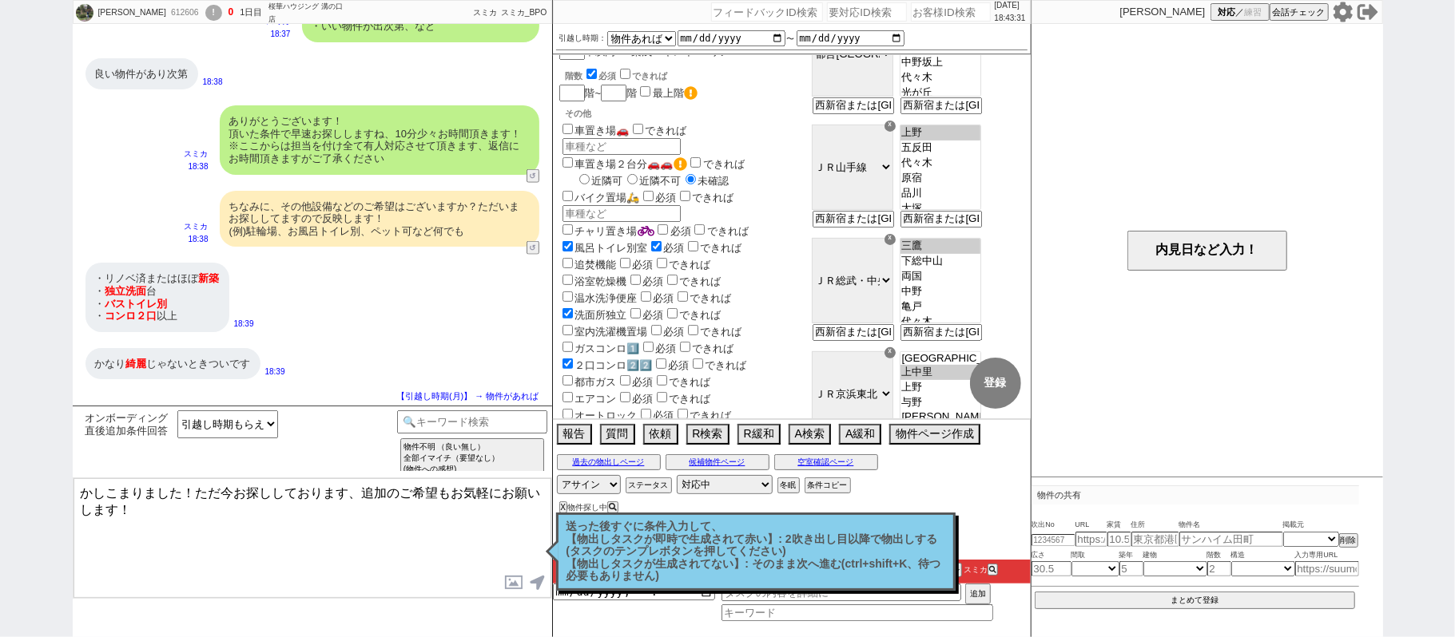
checkbox input "false"
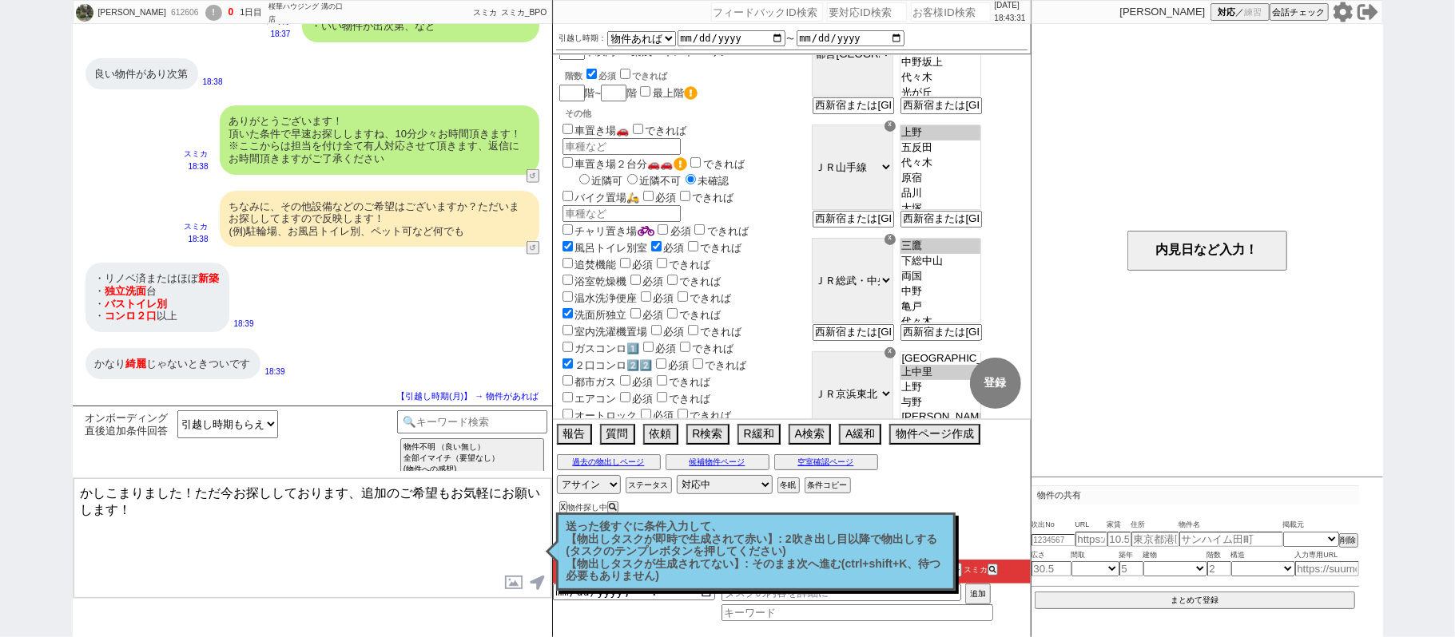
checkbox input "false"
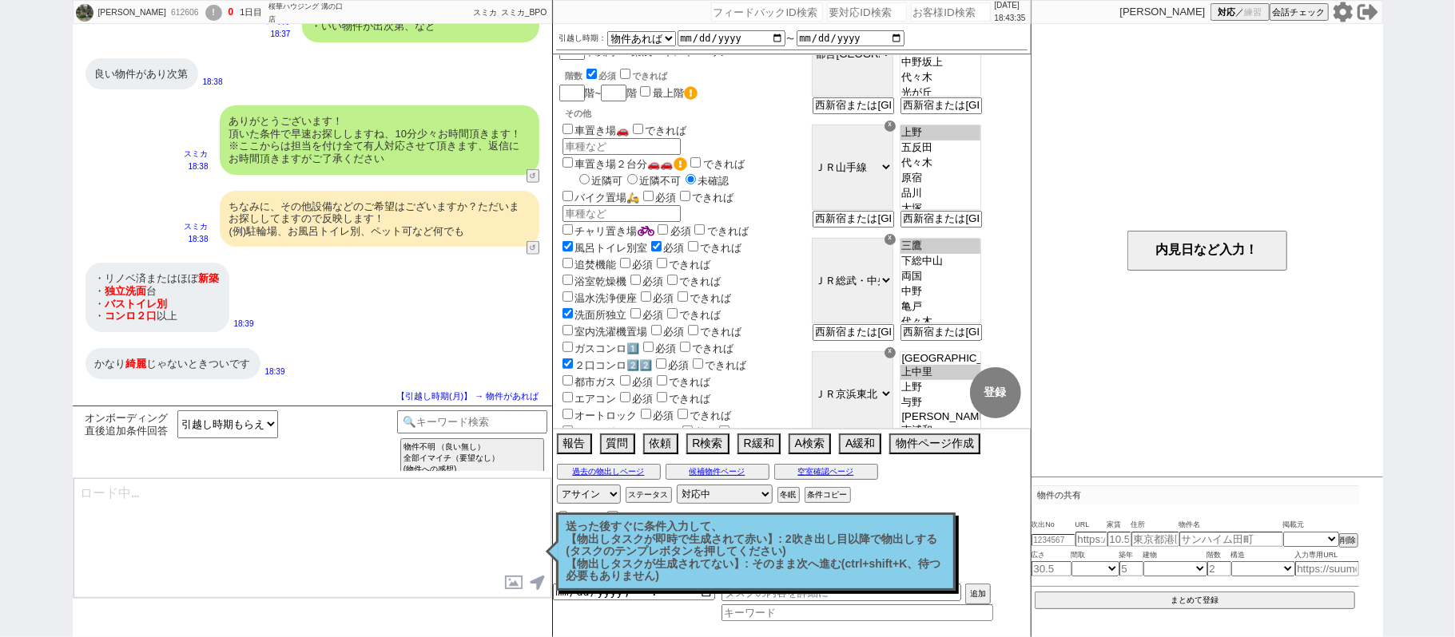
select select "60"
select select "75"
select select "14"
select select "820"
select select "23"
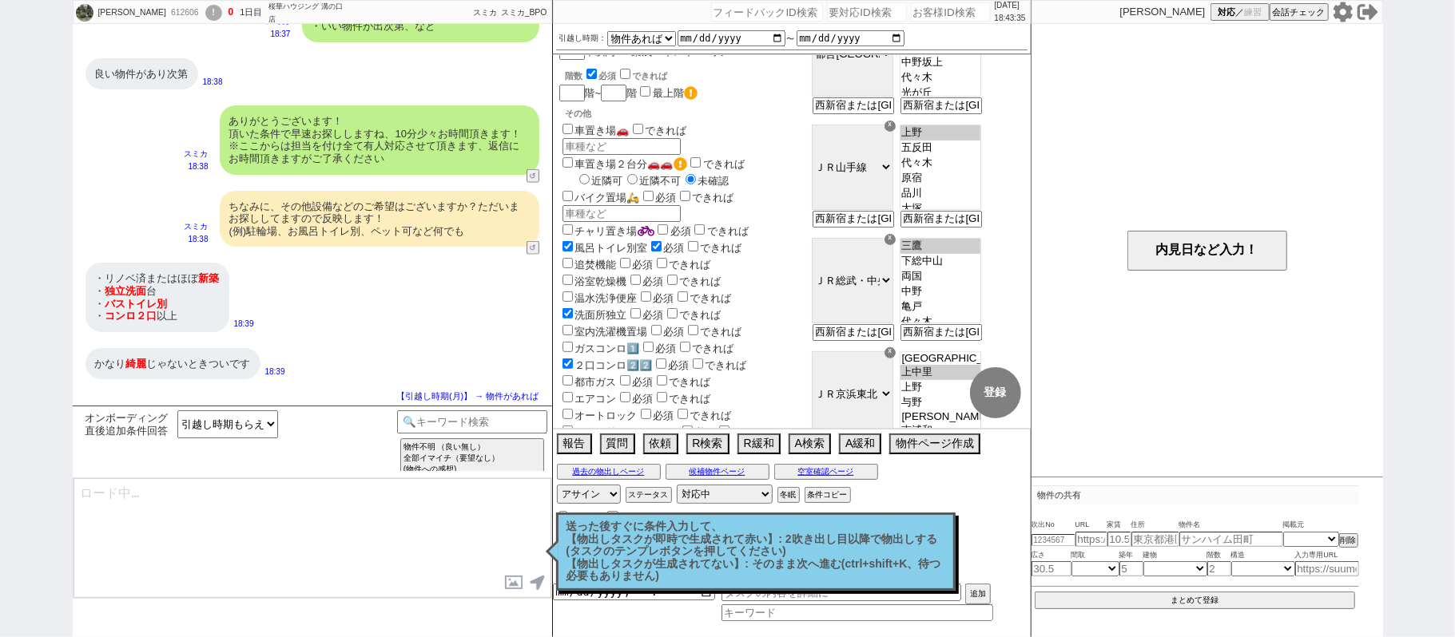
select select "730"
select select "65"
select select "[DATE]"
select select "62"
select select "1513"
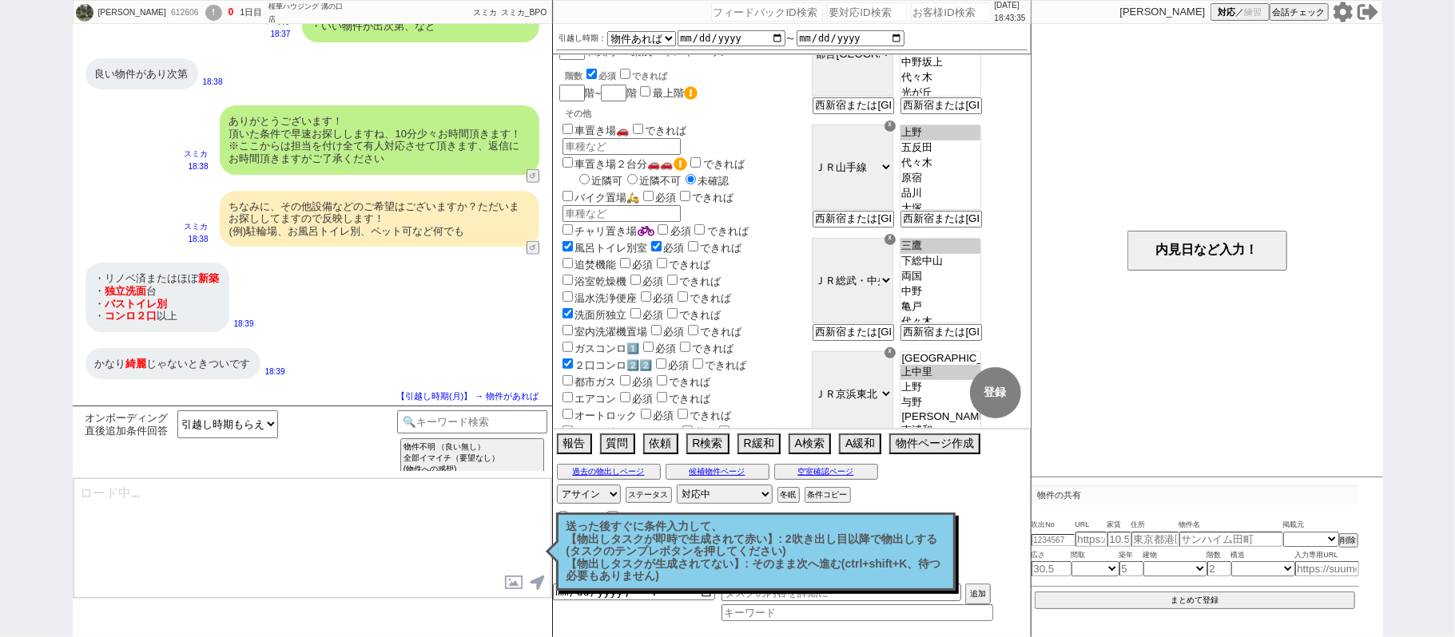
select select "70"
select select "[DATE]"
select select "59"
select select "[DATE]"
select select "47"
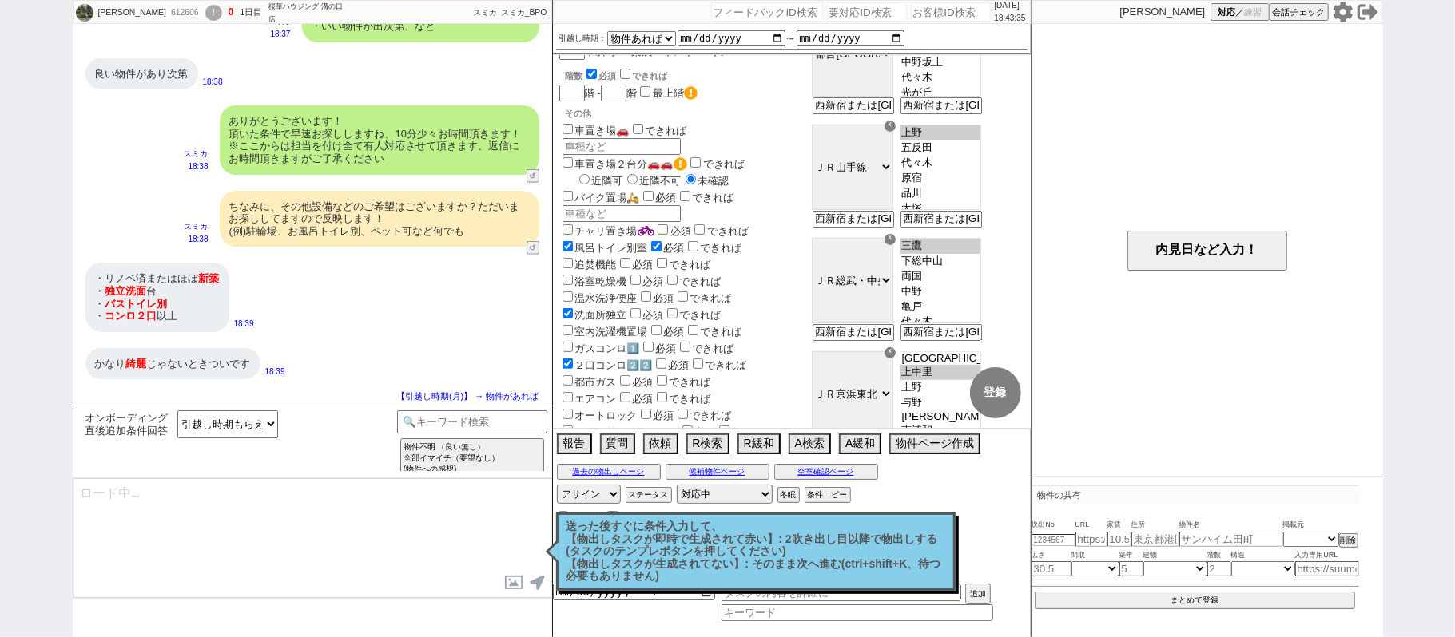
select select "67"
select select "44"
select select "64"
select select "1559"
select select "19"
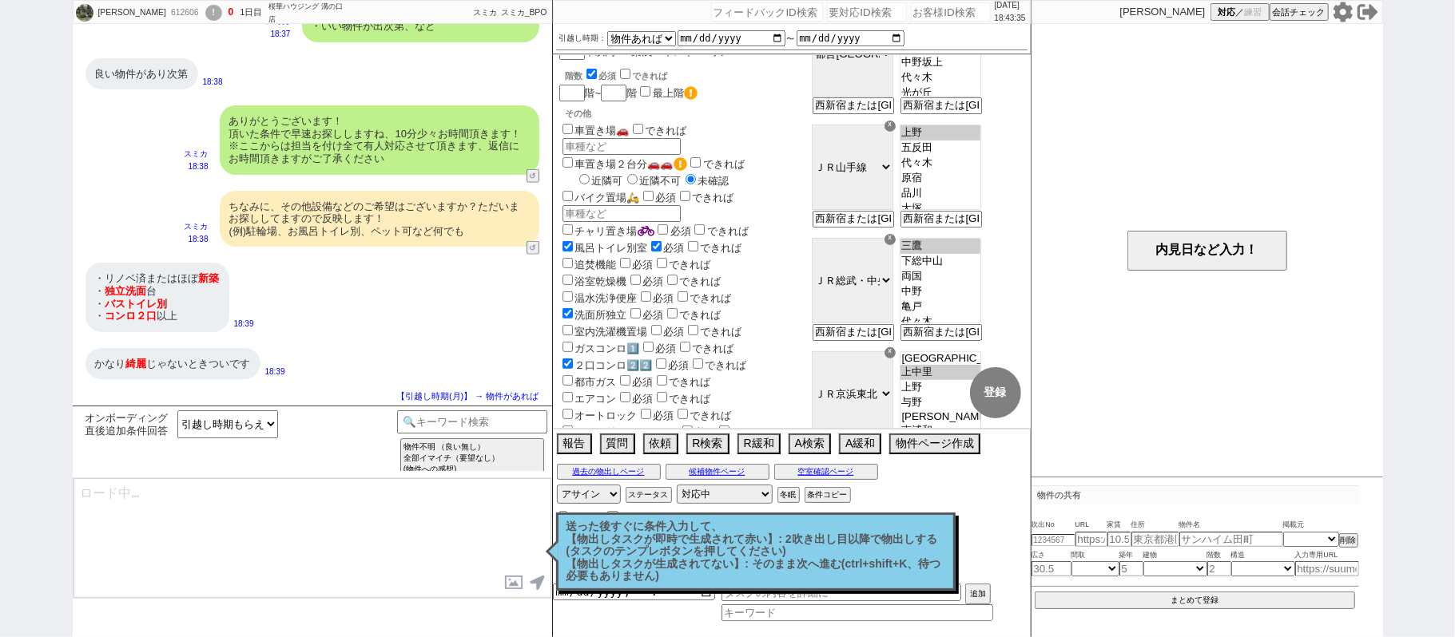
select select "48"
select select "71"
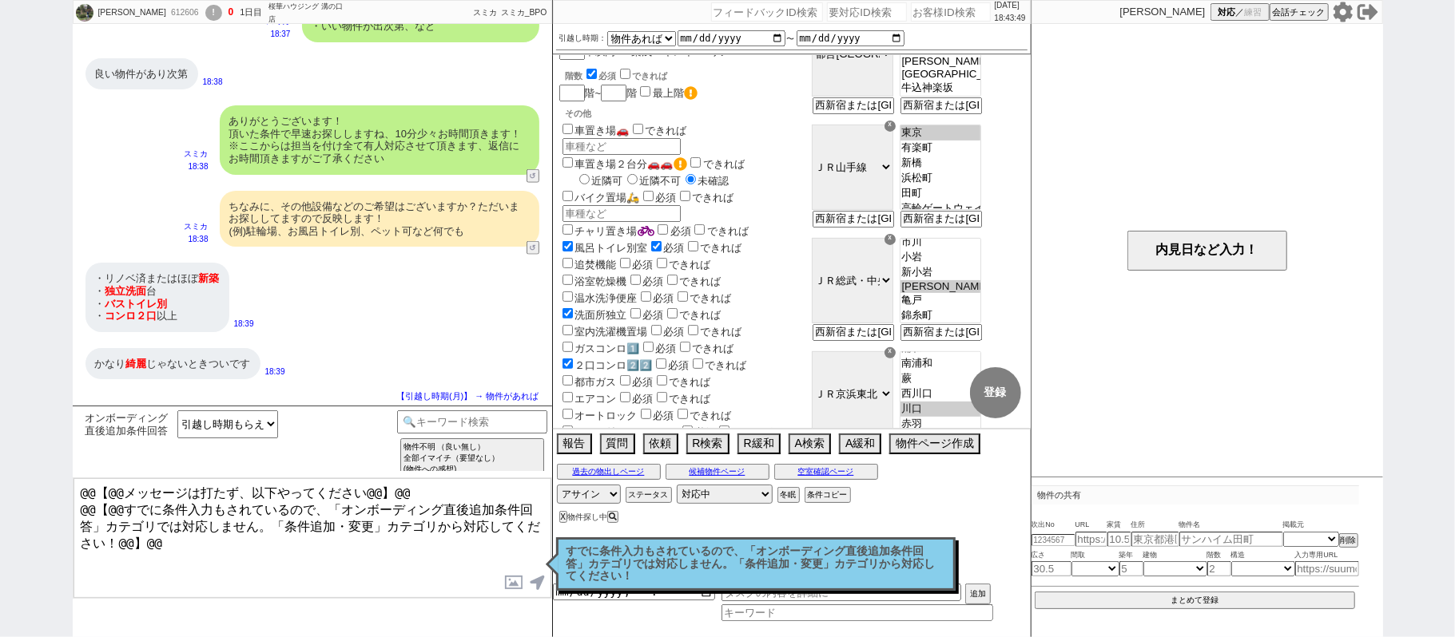
scroll to position [251, 0]
click at [672, 566] on p "すでに条件入力もされているので、「オンボーディング直後追加条件回答」カテゴリでは対応しません。「条件追加・変更」カテゴリから対応してください！" at bounding box center [755, 565] width 379 height 38
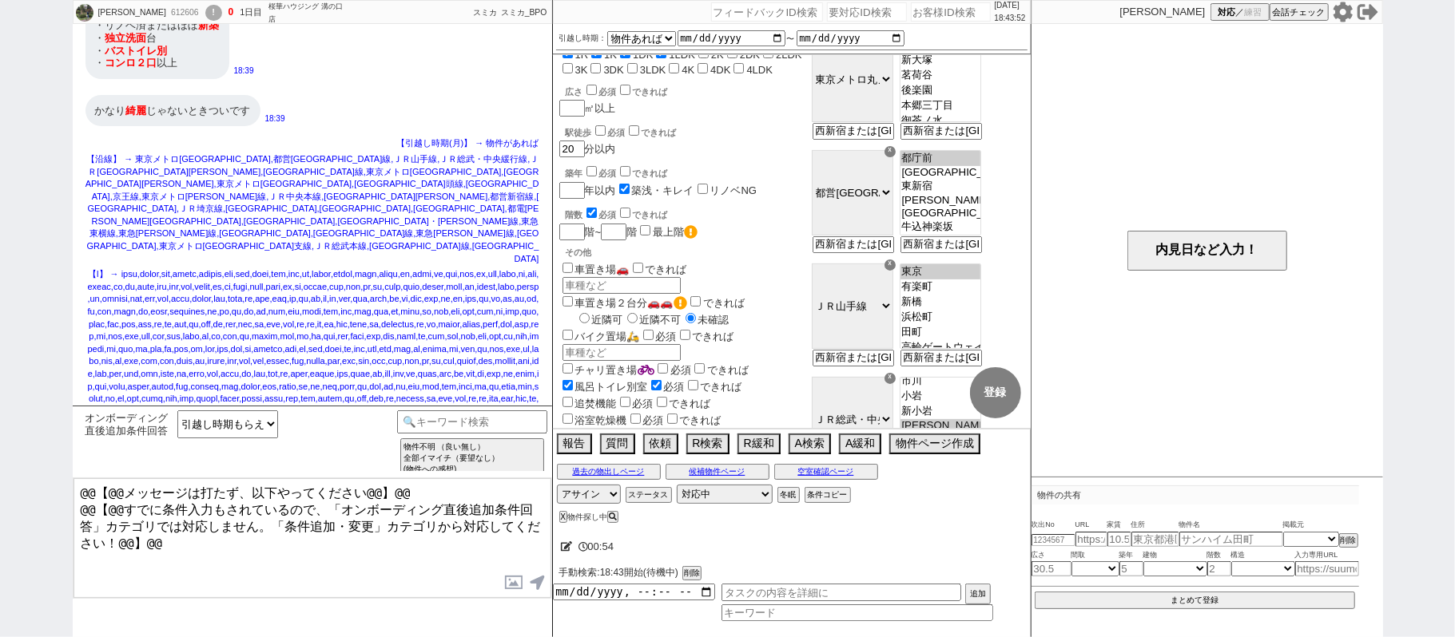
scroll to position [0, 0]
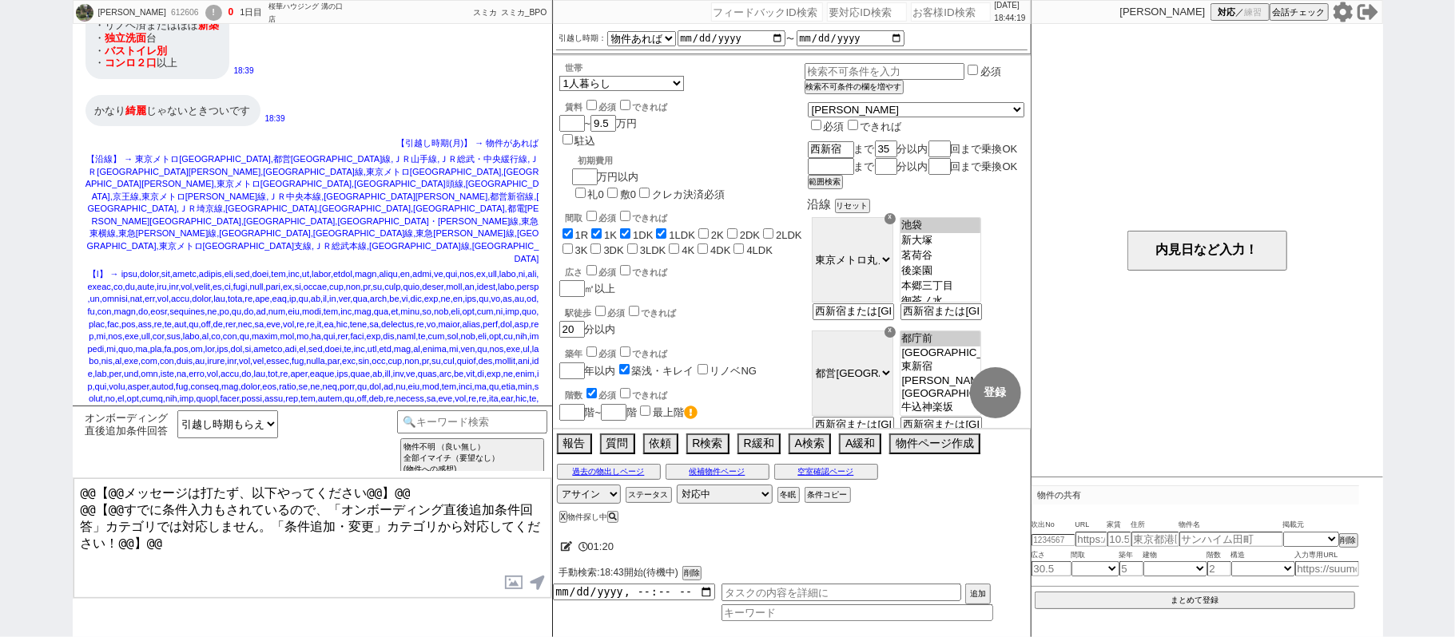
click at [652, 365] on label "築浅・キレイ" at bounding box center [663, 371] width 62 height 12
click at [629, 364] on input "築浅・キレイ" at bounding box center [624, 369] width 10 height 10
click at [574, 364] on input "number" at bounding box center [570, 371] width 22 height 14
click at [776, 304] on div "駅徒歩 必須 できれば" at bounding box center [685, 312] width 239 height 16
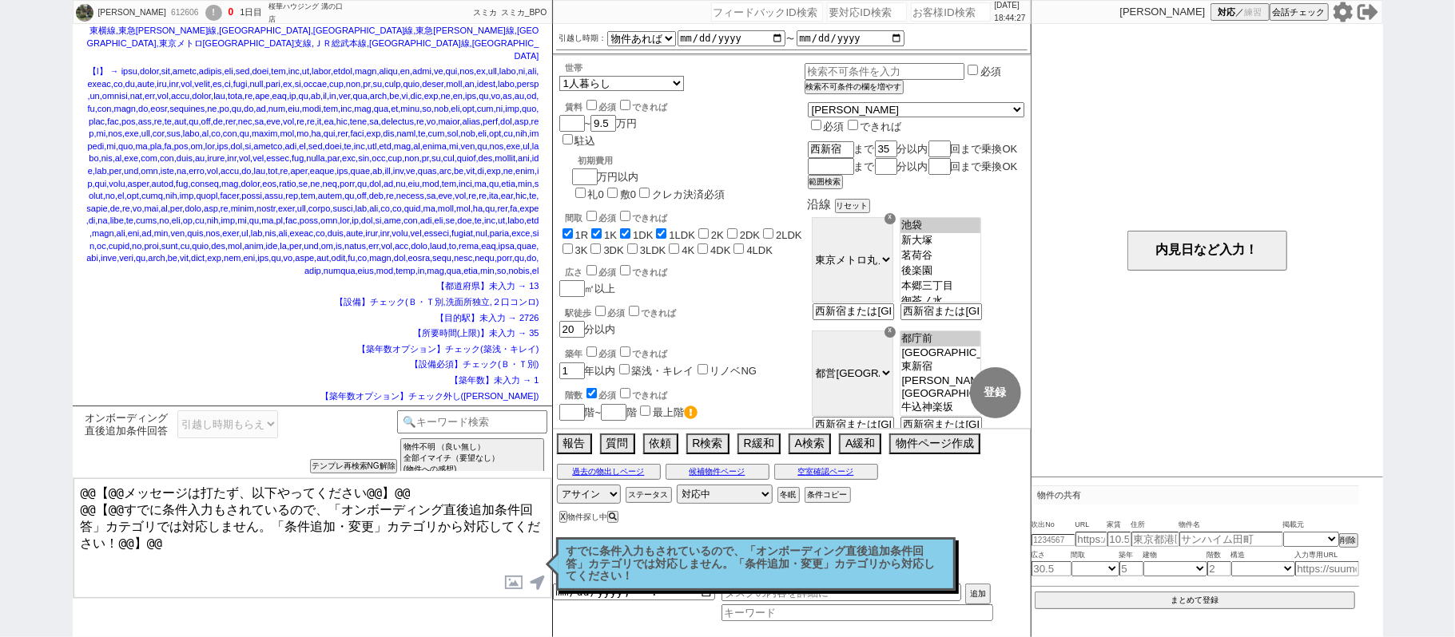
scroll to position [184, 0]
click at [655, 560] on p "すでに条件入力もされているので、「オンボーディング直後追加条件回答」カテゴリでは対応しません。「条件追加・変更」カテゴリから対応してください！" at bounding box center [755, 565] width 379 height 38
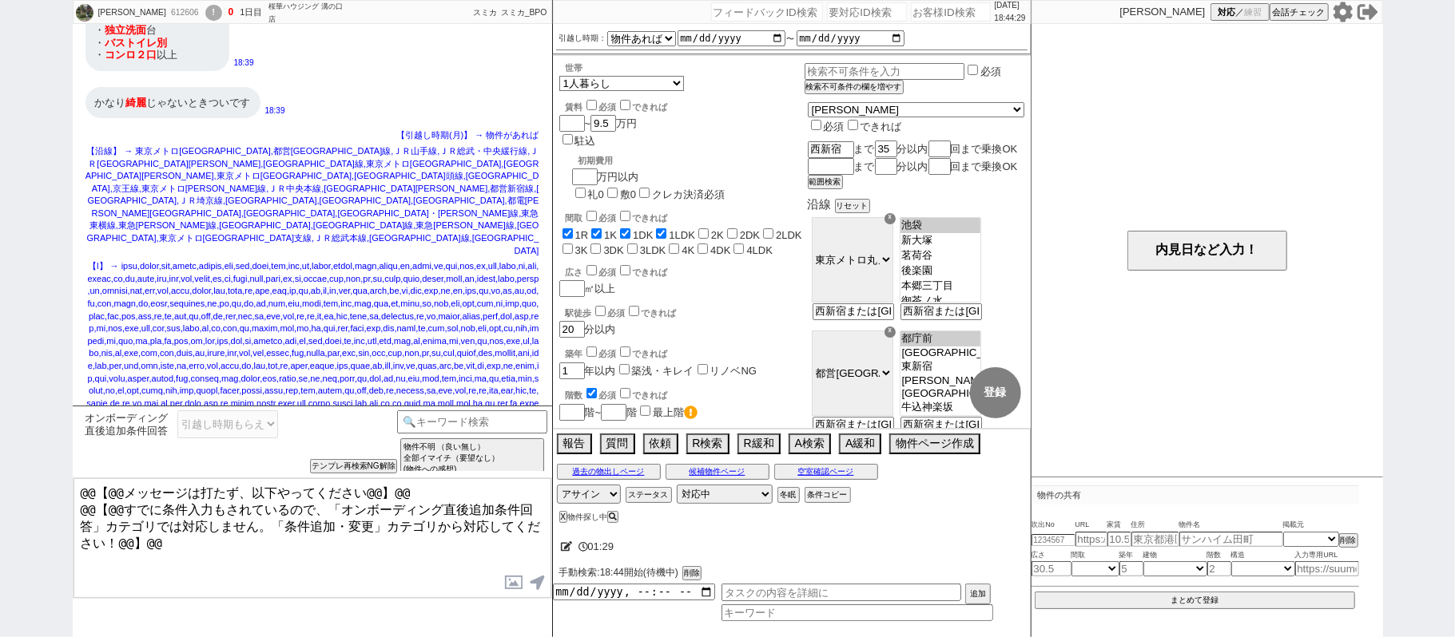
scroll to position [1534, 0]
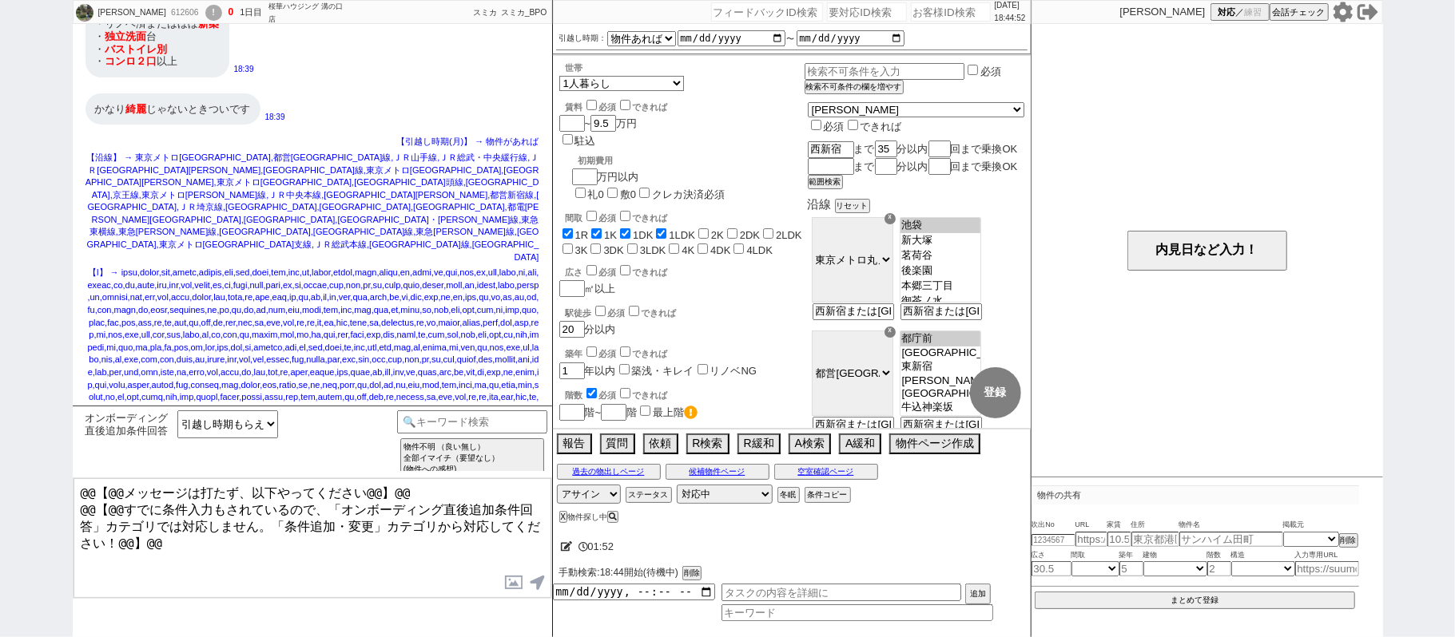
click at [0, 272] on div "[PERSON_NAME] 612606 ! 0 1日目 桜華ハウジング 溝の口店 冬眠中 自社客 スミカ スミカ_BPO チャット全表示 [DATE] よう…" at bounding box center [727, 318] width 1455 height 637
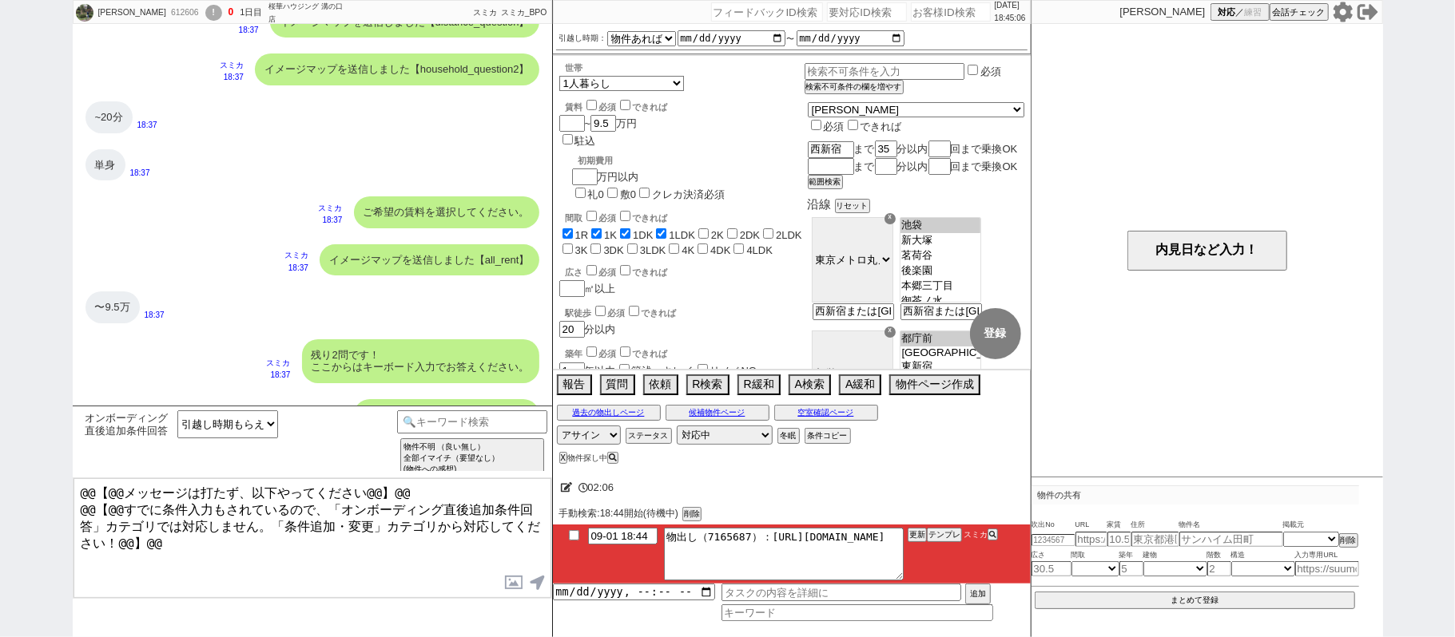
scroll to position [819, 0]
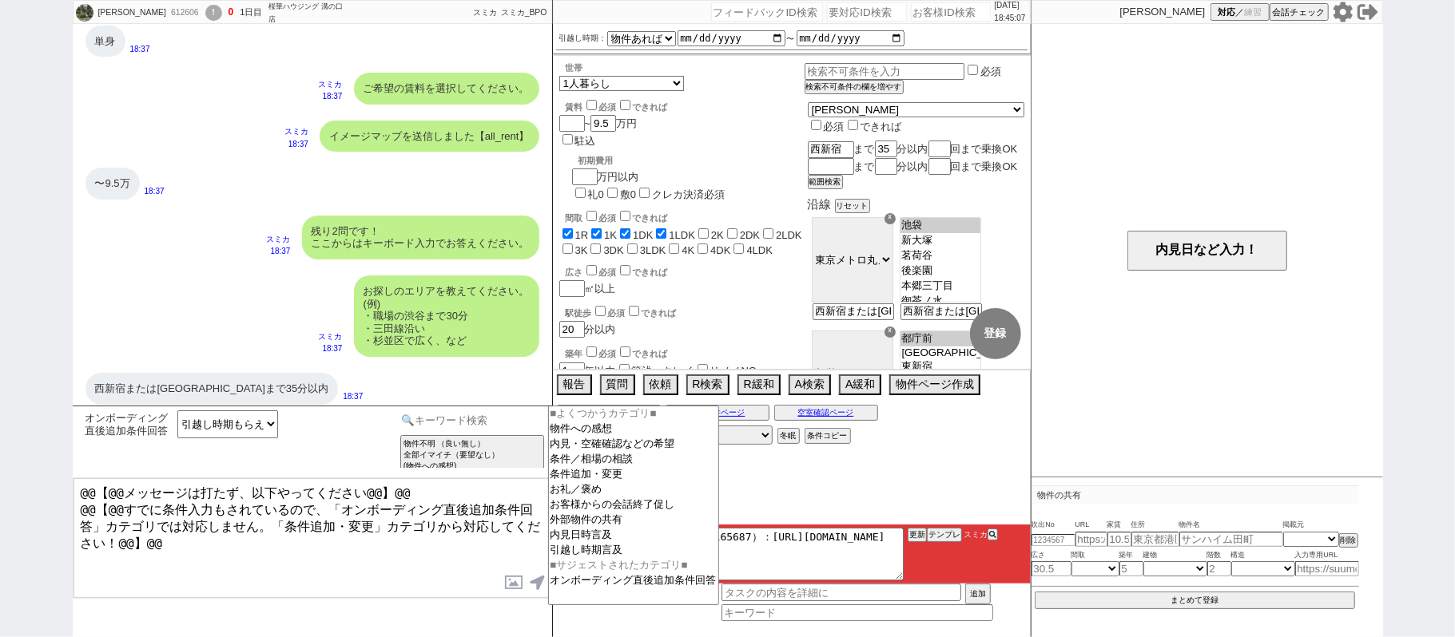
click at [455, 420] on input at bounding box center [472, 421] width 151 height 20
click at [637, 483] on option "条件追加・変更" at bounding box center [633, 490] width 169 height 15
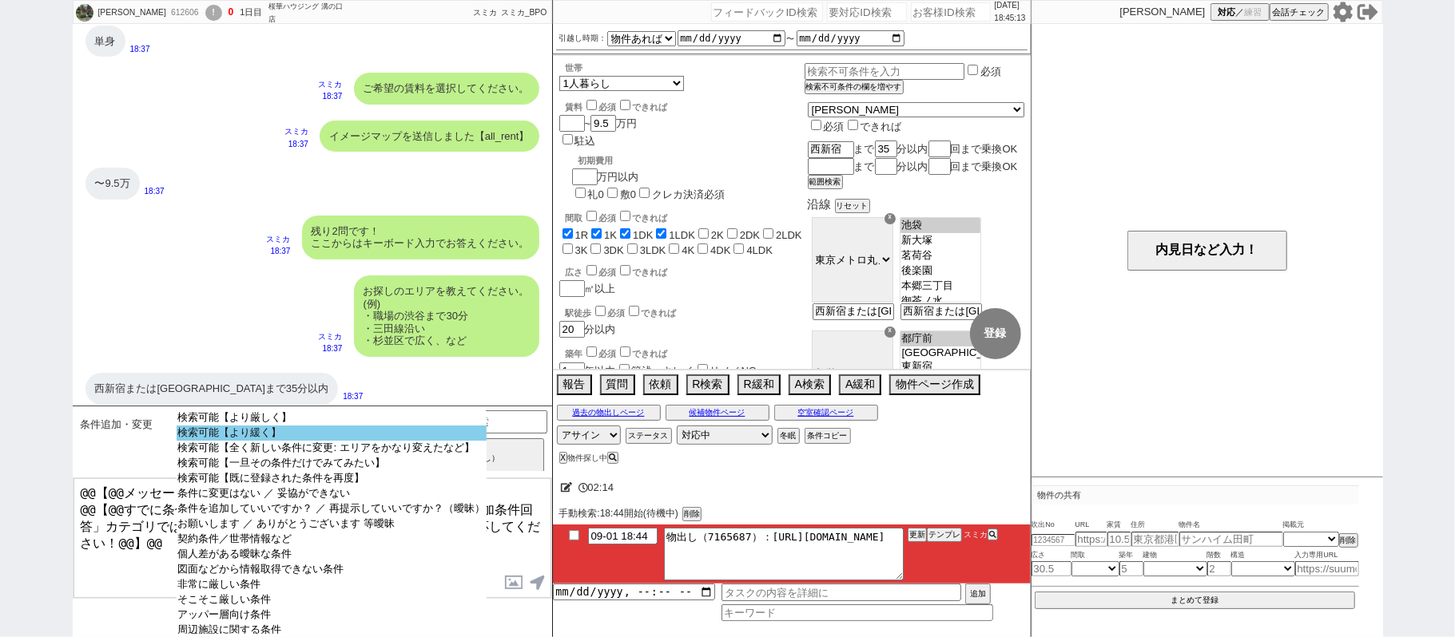
click at [328, 441] on option "検索可能【より緩く】" at bounding box center [332, 448] width 310 height 15
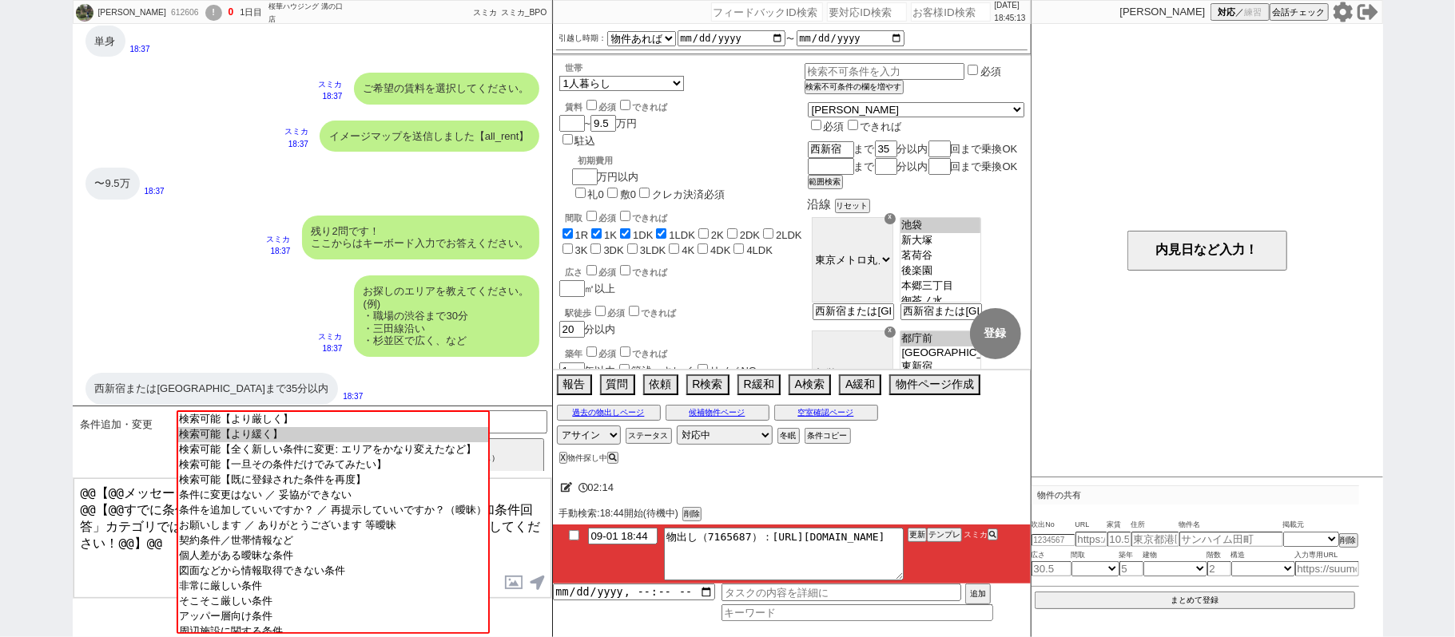
scroll to position [100, 0]
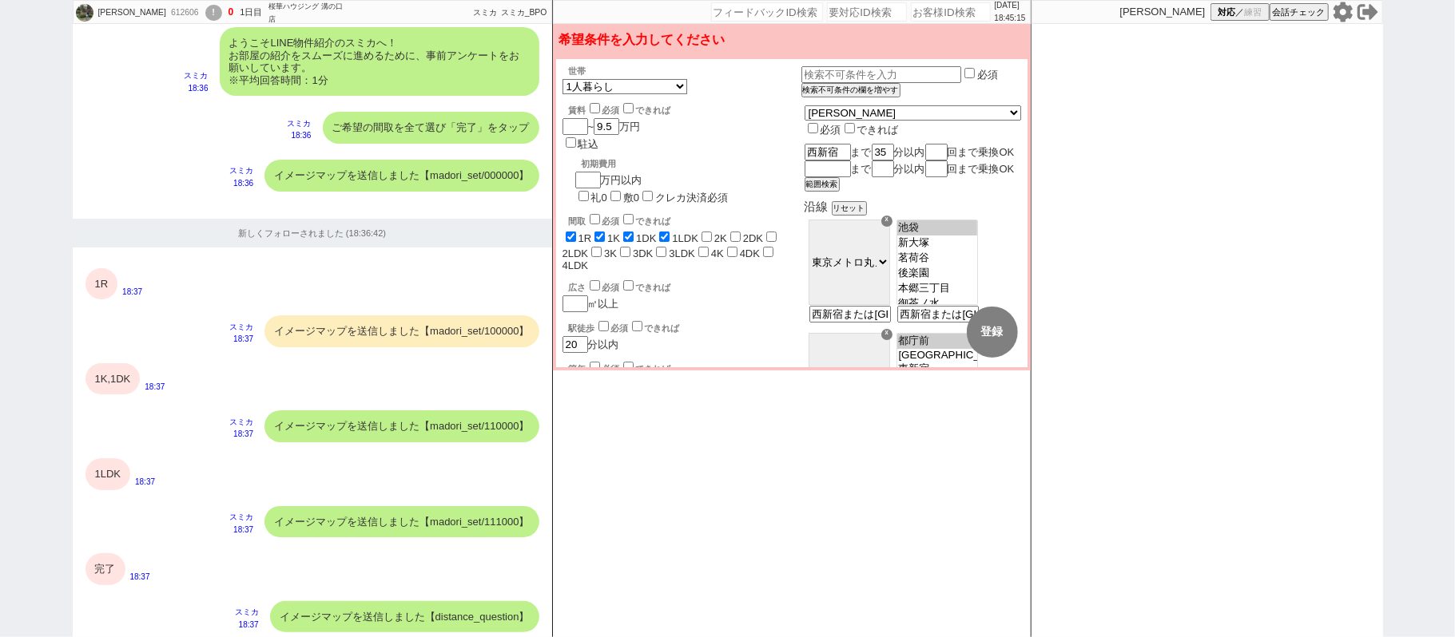
click at [729, 380] on label "リノベNG" at bounding box center [736, 386] width 47 height 12
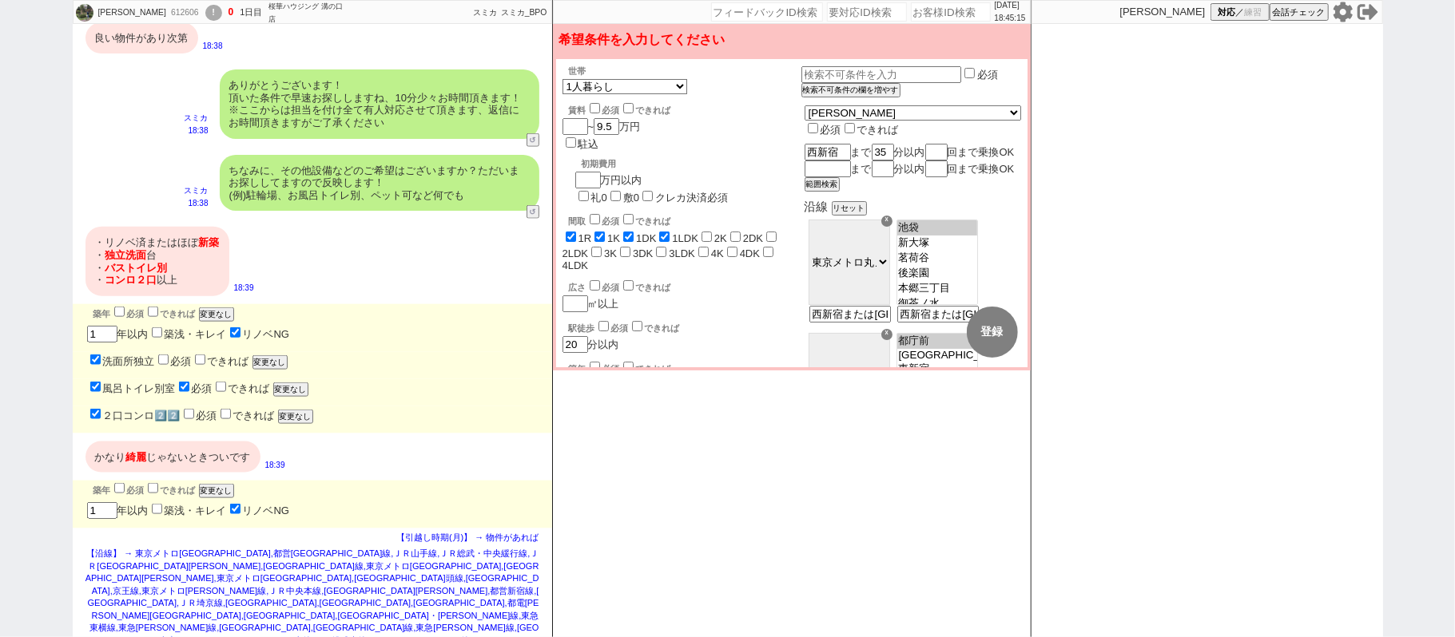
click at [729, 380] on label "リノベNG" at bounding box center [736, 386] width 47 height 12
click at [240, 328] on input "リノベNG" at bounding box center [235, 333] width 10 height 10
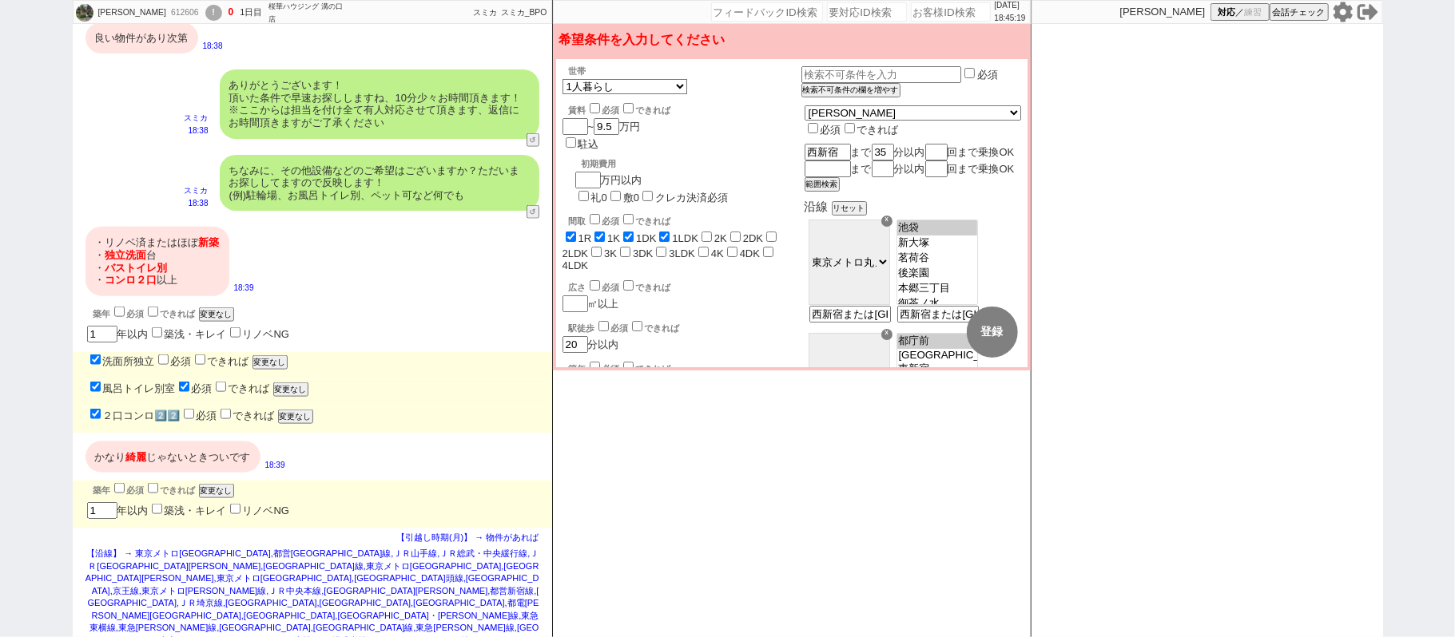
click at [772, 359] on div "築年 必須 できれば" at bounding box center [685, 367] width 232 height 16
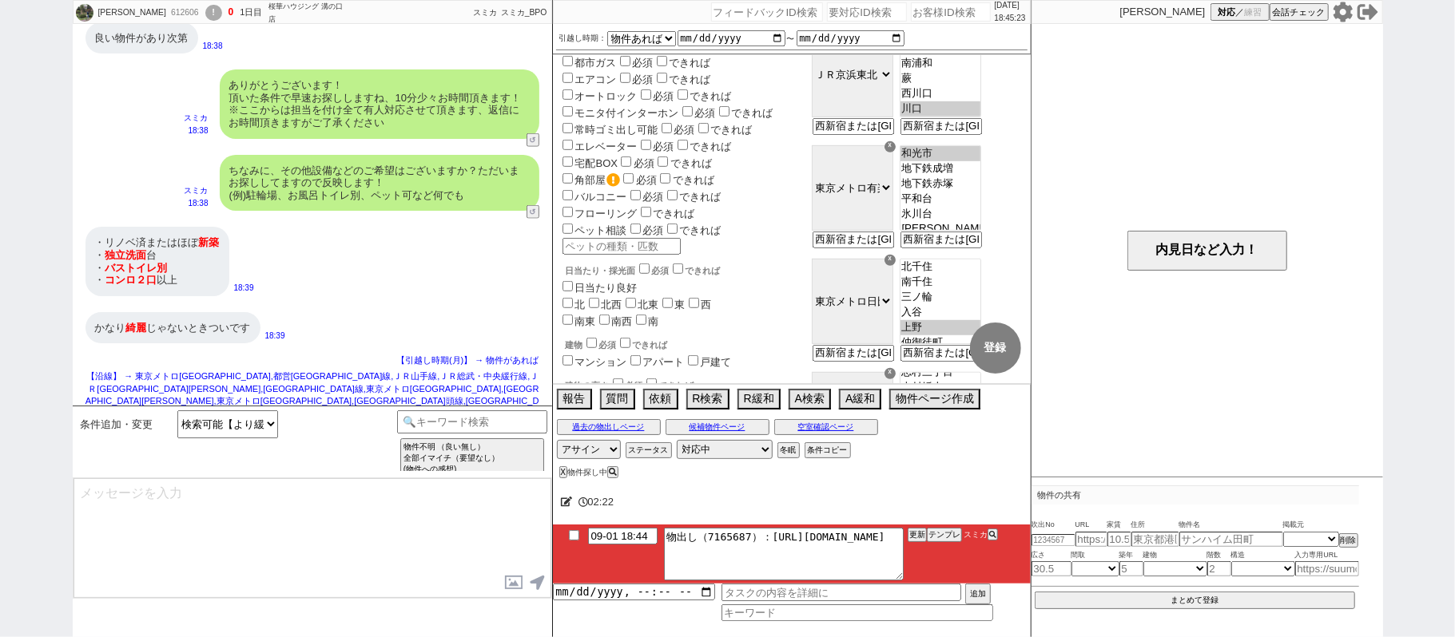
scroll to position [184, 0]
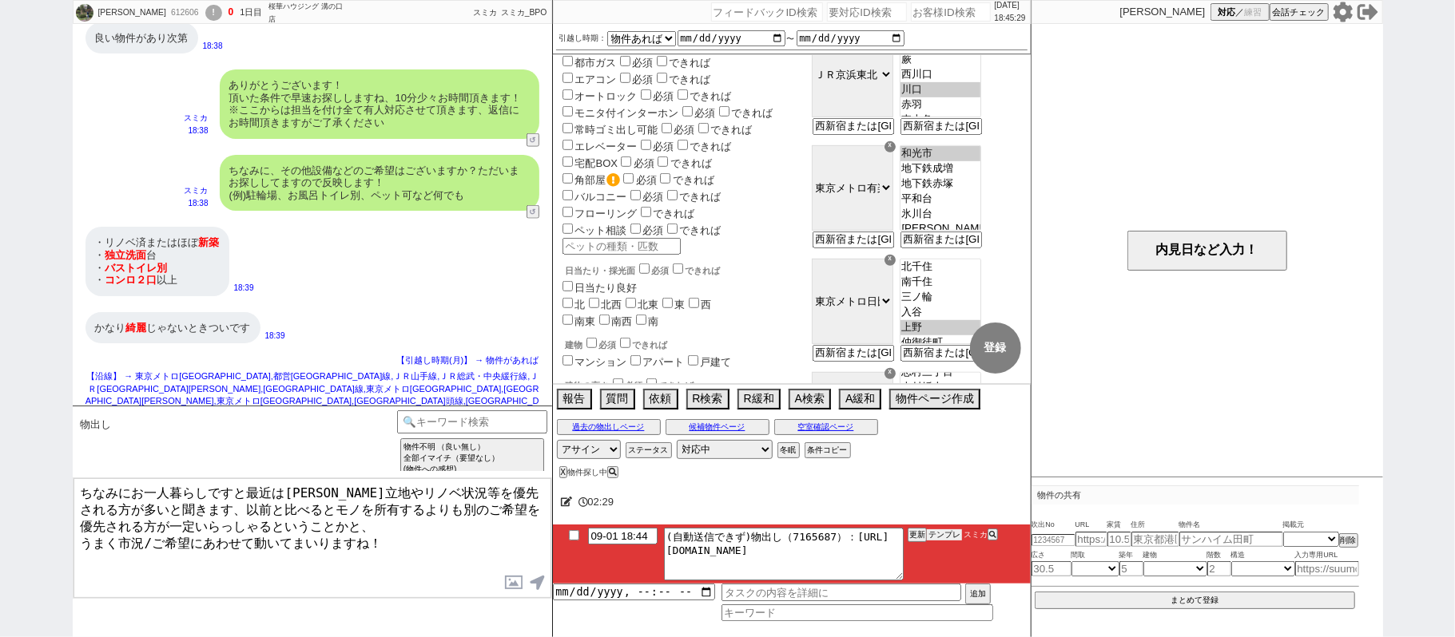
click at [937, 535] on button "テンプレ" at bounding box center [944, 535] width 35 height 11
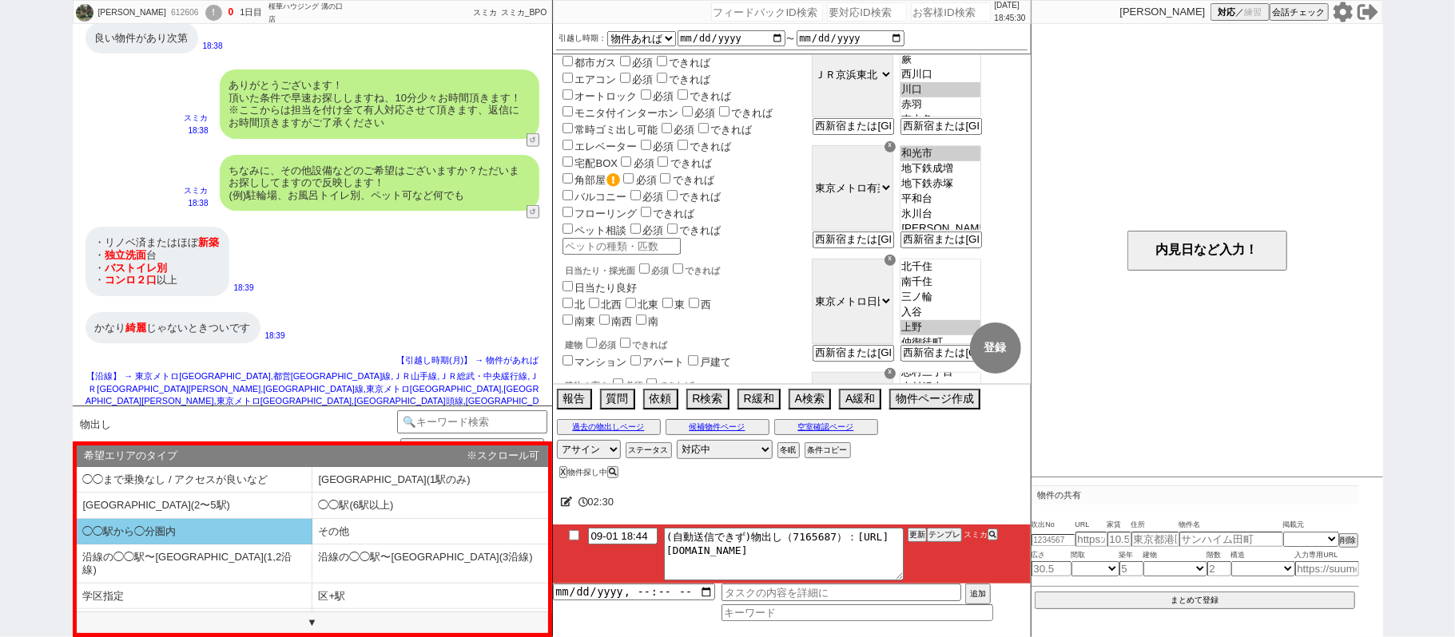
click at [222, 527] on li "◯◯駅から◯分圏内" at bounding box center [195, 532] width 236 height 26
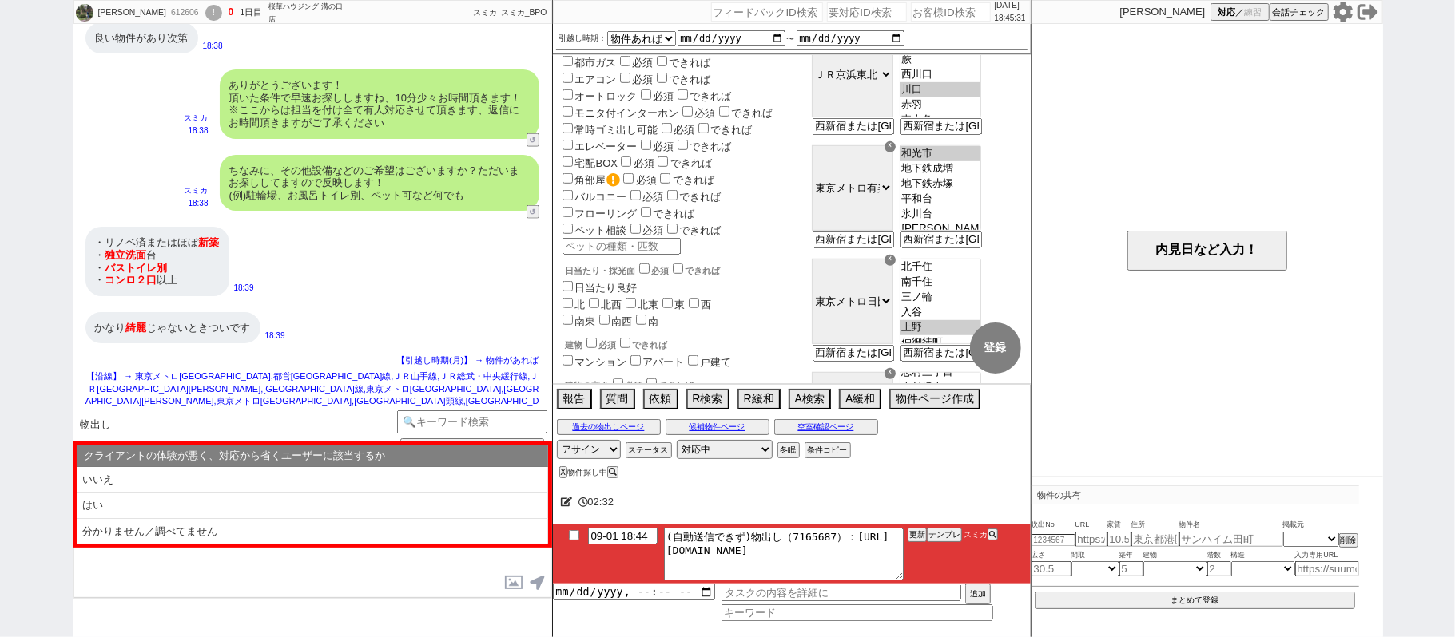
click at [231, 486] on li "いいえ" at bounding box center [312, 480] width 471 height 26
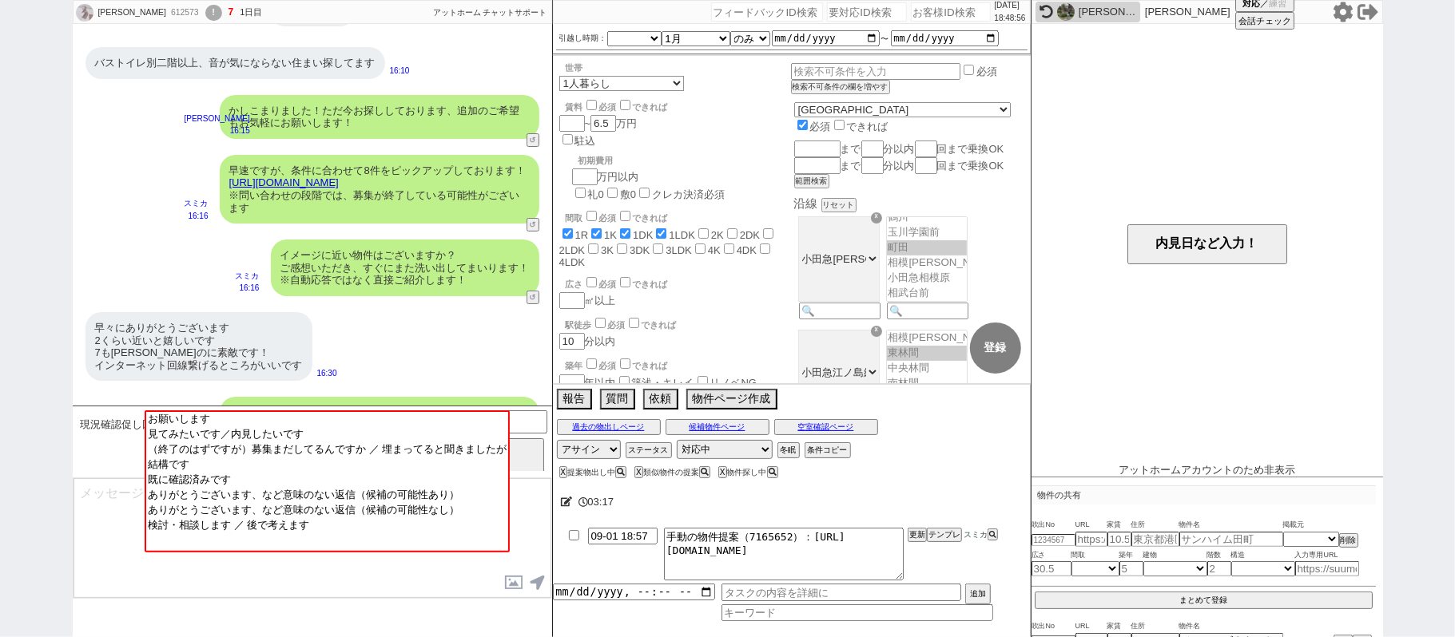
scroll to position [0, 0]
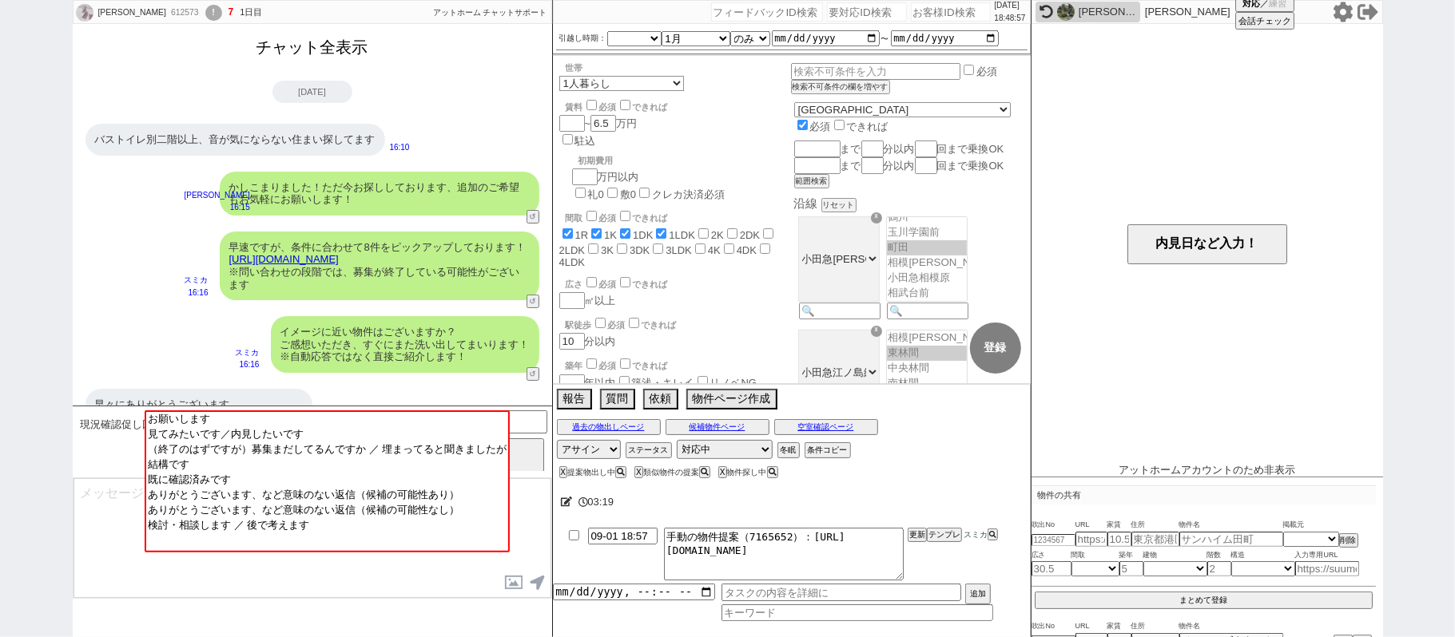
click at [339, 42] on button "チャット全表示" at bounding box center [312, 48] width 125 height 28
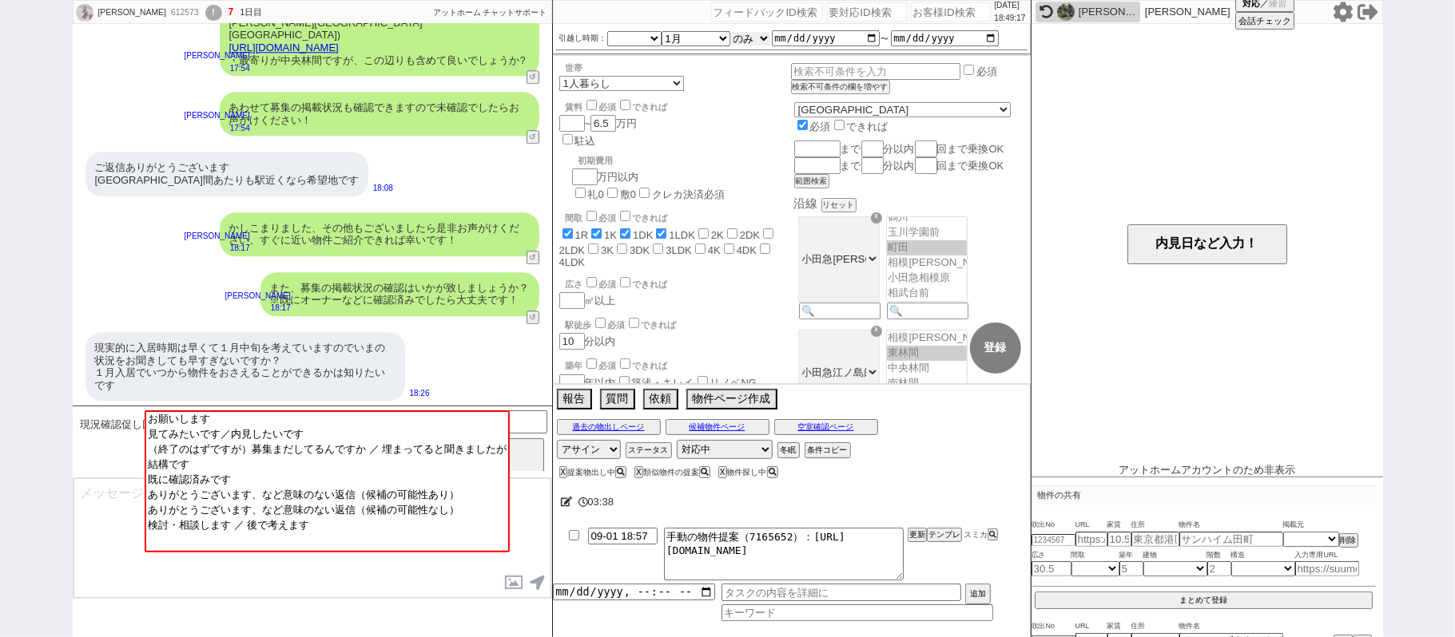
scroll to position [3033, 0]
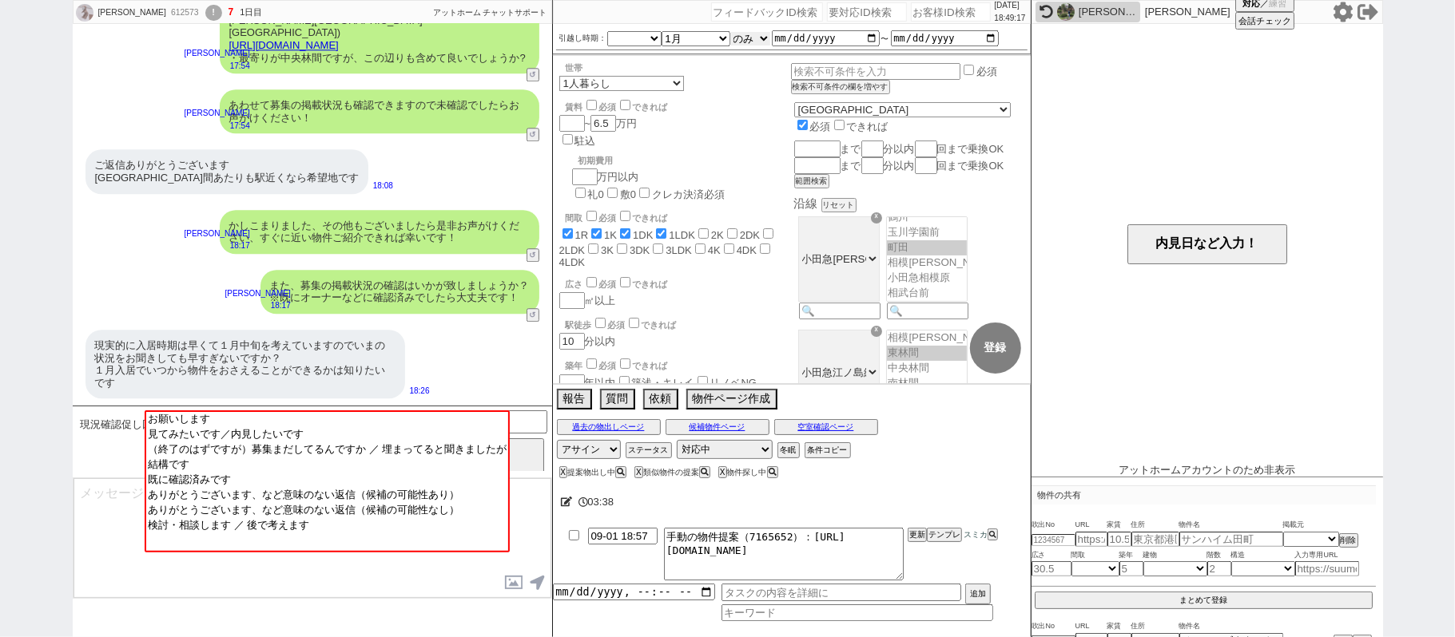
click at [741, 38] on select "のみ 上旬 中旬 下旬 末 まで 1日 2日 3日 4日 5日 6日 7日 8日 9日 10日 11日 12日 13日 14日 15日 16日 17日 18日…" at bounding box center [750, 39] width 40 height 14
click at [730, 32] on select "のみ 上旬 中旬 下旬 末 まで 1日 2日 3日 4日 5日 6日 7日 8日 9日 10日 11日 12日 13日 14日 15日 16日 17日 18日…" at bounding box center [750, 39] width 40 height 14
click at [479, 337] on div "現実的に入居時期は早くて１月中旬を考えていますのでいまの状況をお聞きしても早すぎないですか？ １月入居でいつから物件をおさえることができるかは知りたいです 1…" at bounding box center [312, 363] width 479 height 85
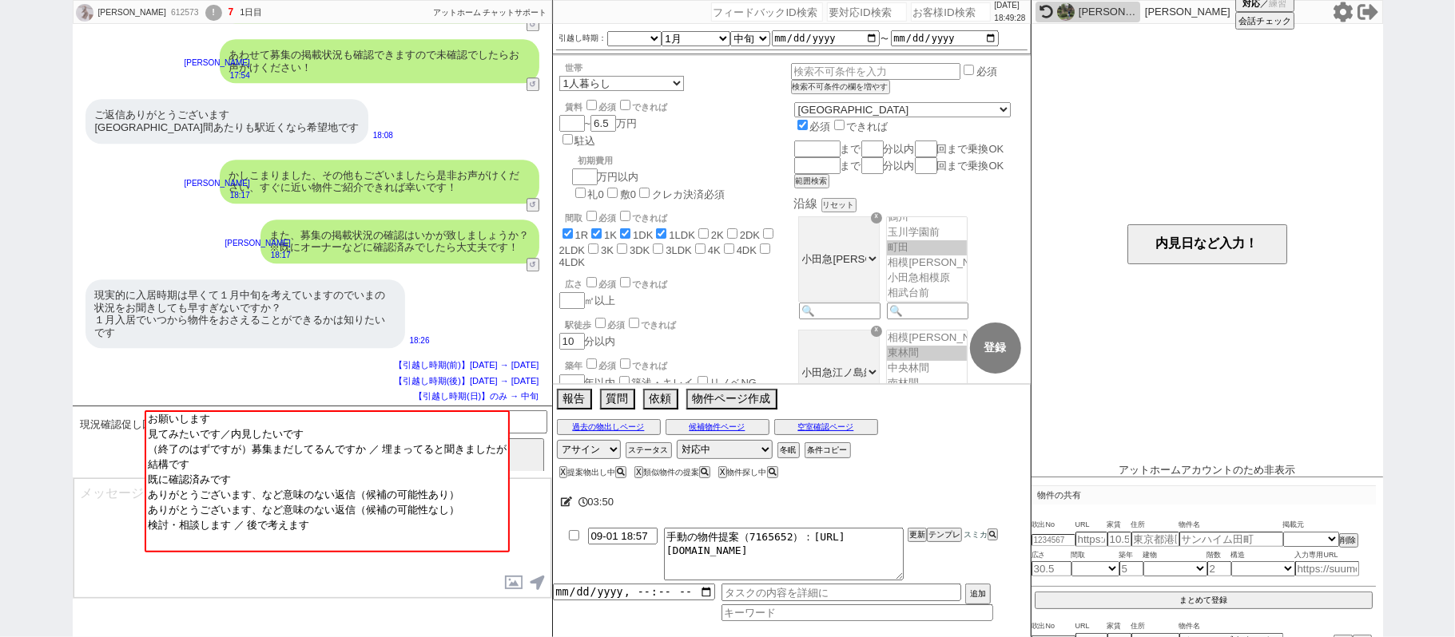
click at [128, 493] on textarea at bounding box center [312, 539] width 478 height 120
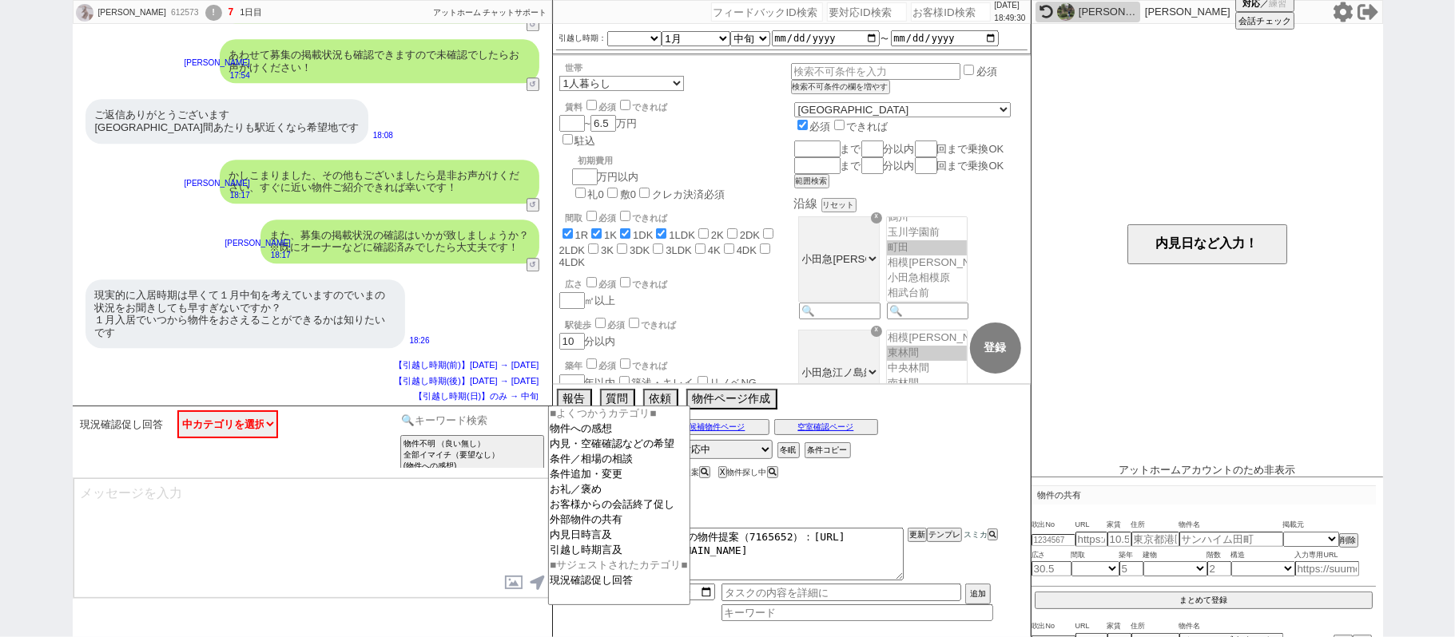
click at [478, 414] on input at bounding box center [472, 421] width 151 height 20
click at [579, 538] on option "外部物件の共有" at bounding box center [619, 535] width 141 height 15
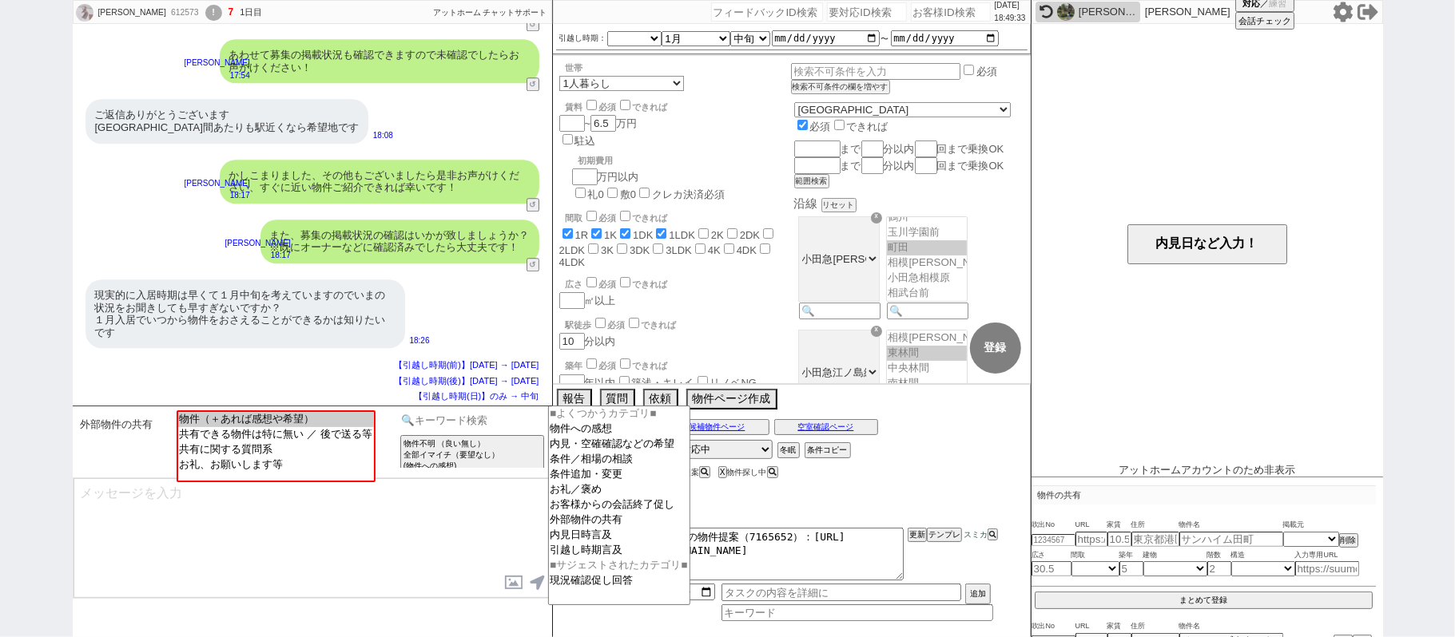
click at [516, 425] on input at bounding box center [472, 421] width 151 height 20
click at [606, 566] on option "引越し時期言及" at bounding box center [619, 565] width 141 height 15
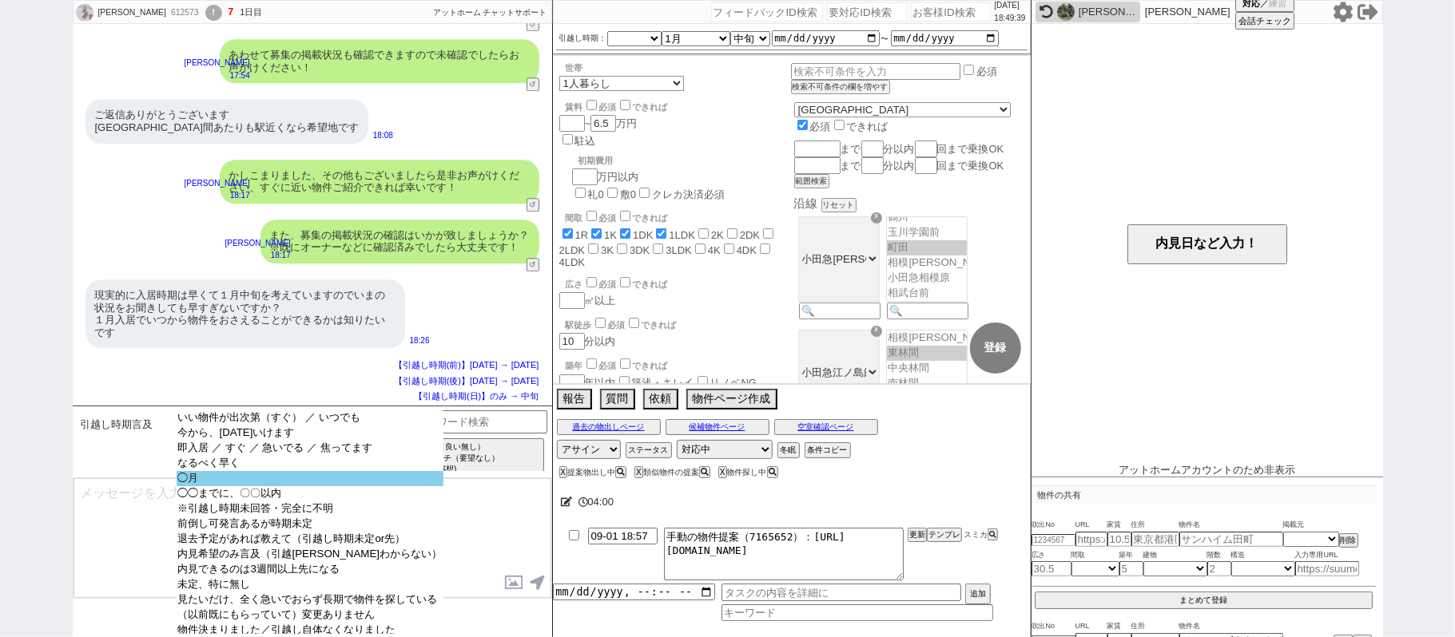
click at [259, 487] on option "◯月" at bounding box center [311, 493] width 268 height 15
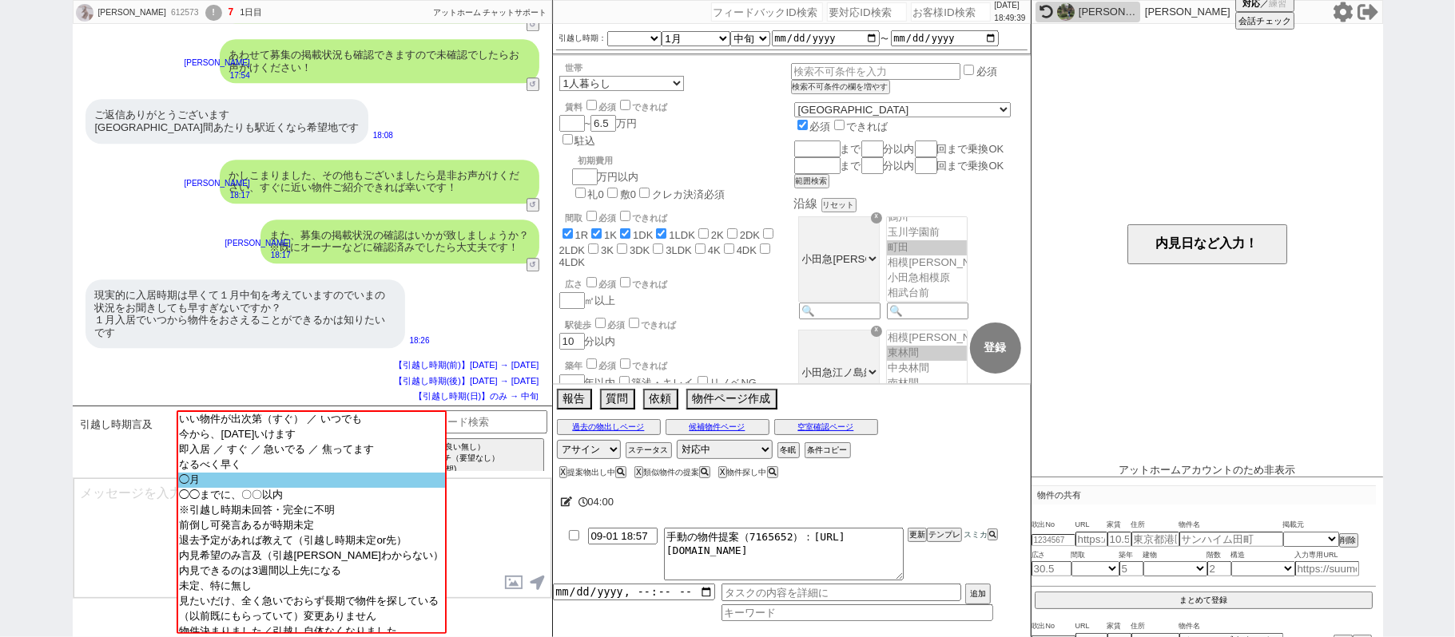
scroll to position [2852, 0]
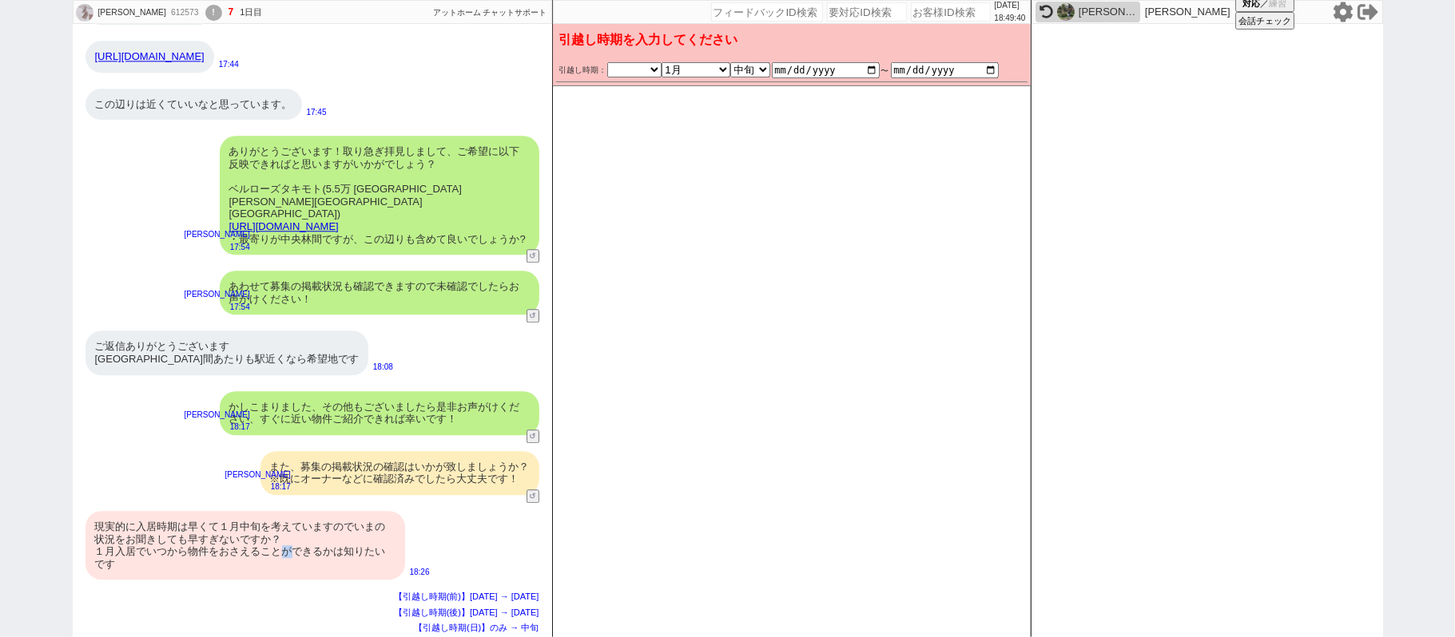
click at [288, 544] on div "現実的に入居時期は早くて１月中旬を考えていますのでいまの状況をお聞きしても早すぎないですか？ １月入居でいつから物件をおさえることができるかは知りたいです" at bounding box center [245, 545] width 320 height 69
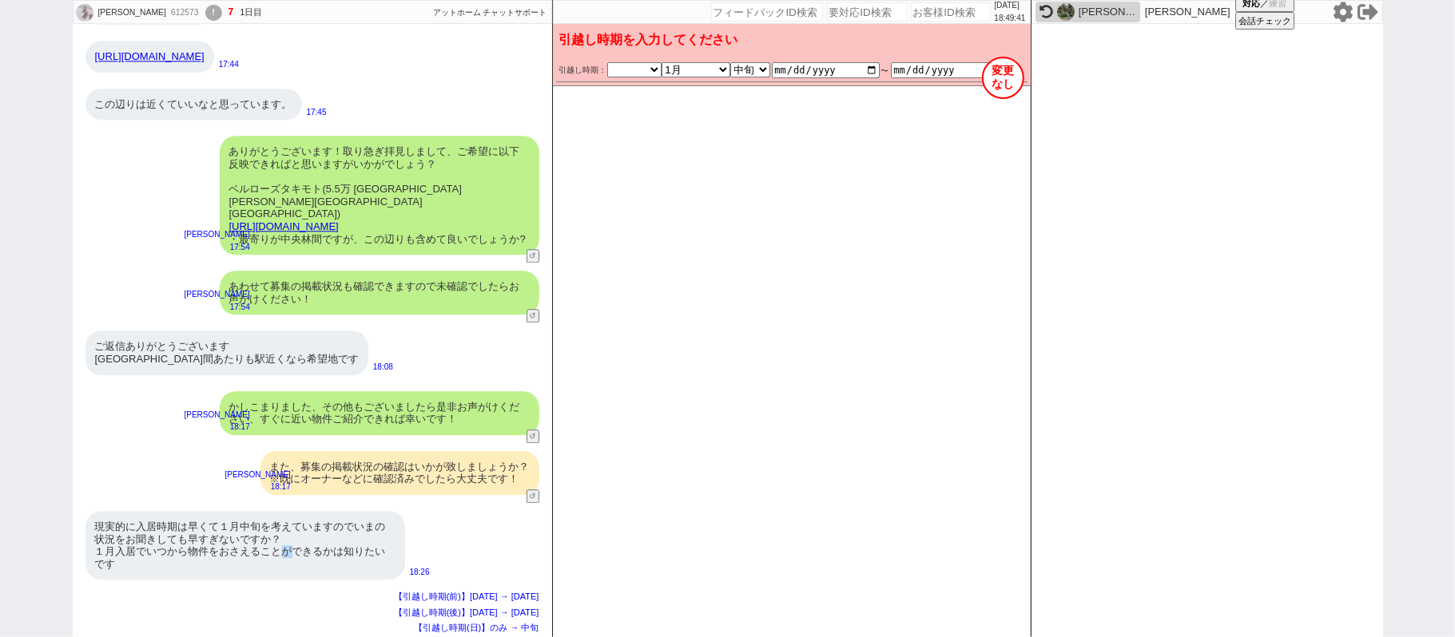
scroll to position [3084, 0]
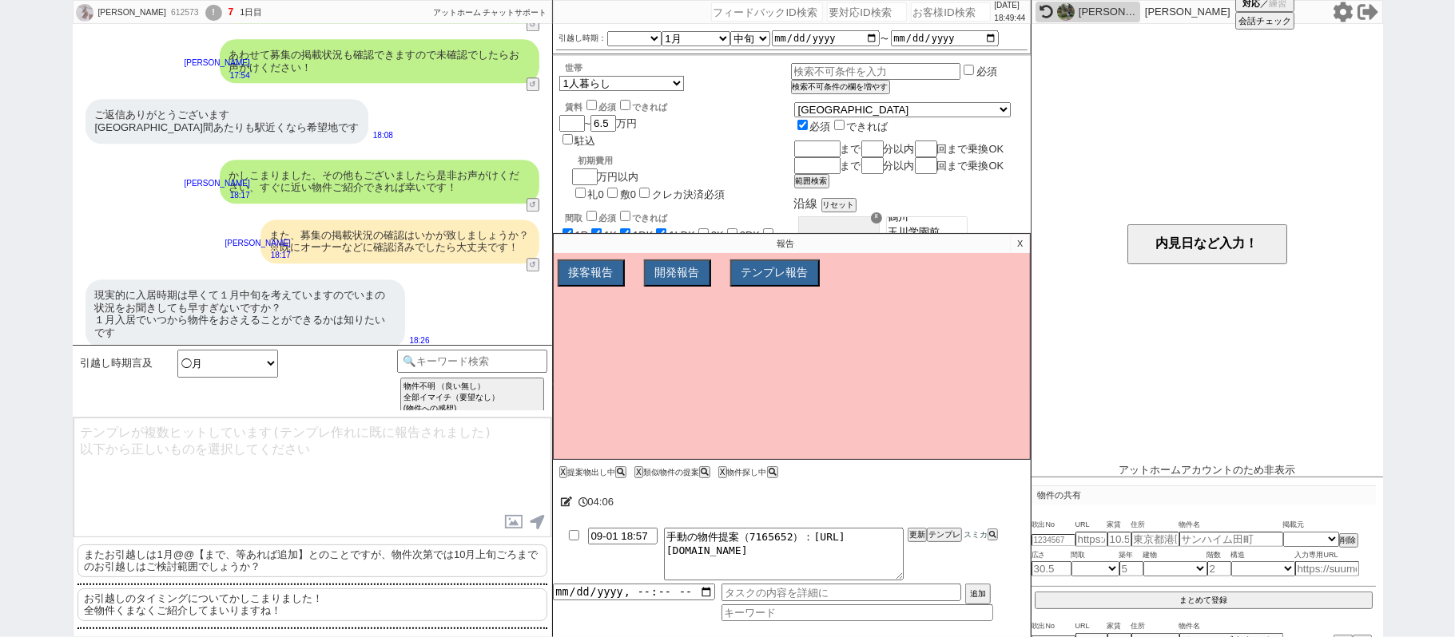
click at [315, 598] on p "お引越しのタイミングについてかしこまりました！ 全物件くまなくご紹介してまいりますね！" at bounding box center [312, 605] width 470 height 33
click at [297, 554] on p "またお引越しは1月@@【まで、等あれば追加】とのことですが、物件次第では10月上旬ごろまでのお引越しはご検討範囲でしょうか？" at bounding box center [312, 561] width 470 height 33
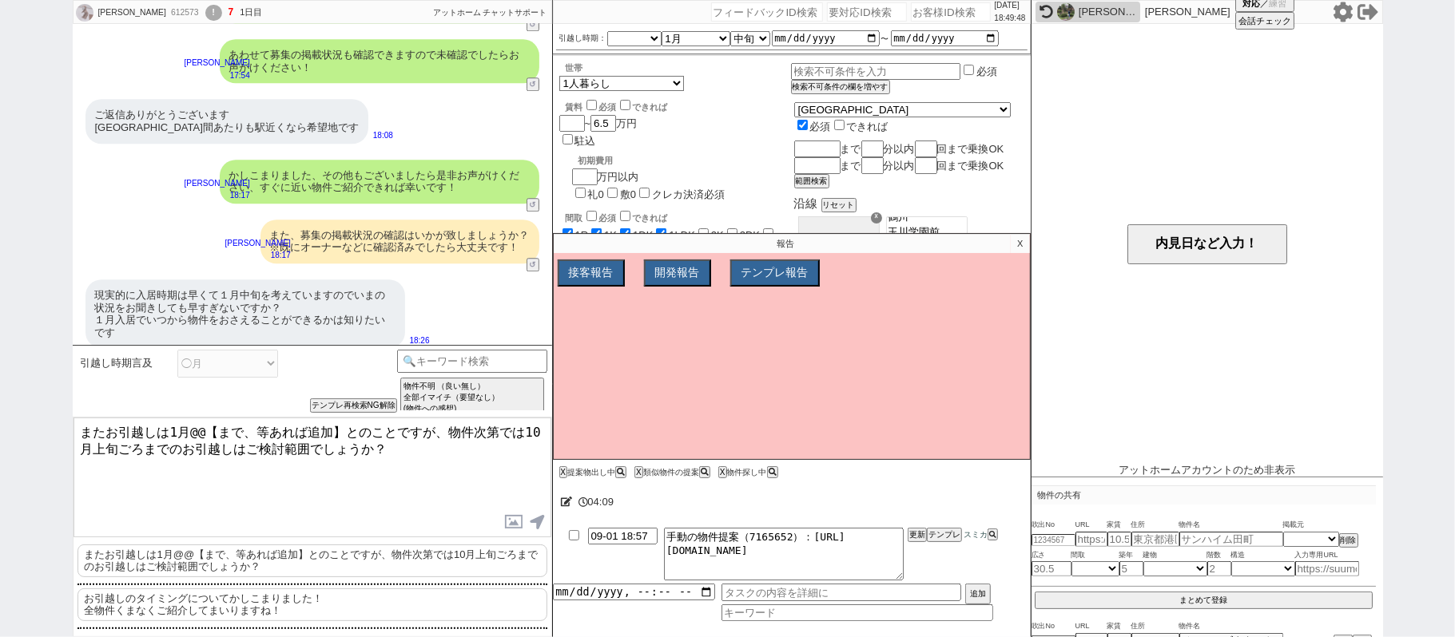
drag, startPoint x: 439, startPoint y: 432, endPoint x: 0, endPoint y: 260, distance: 472.0
click at [0, 263] on div "まさみ 612573 ! 7 1日目 冬眠中 自社客 アットホーム チャットサポート スミカ_BPO チャット全表示 2025-09-01 ようこそLINE物…" at bounding box center [727, 318] width 1455 height 637
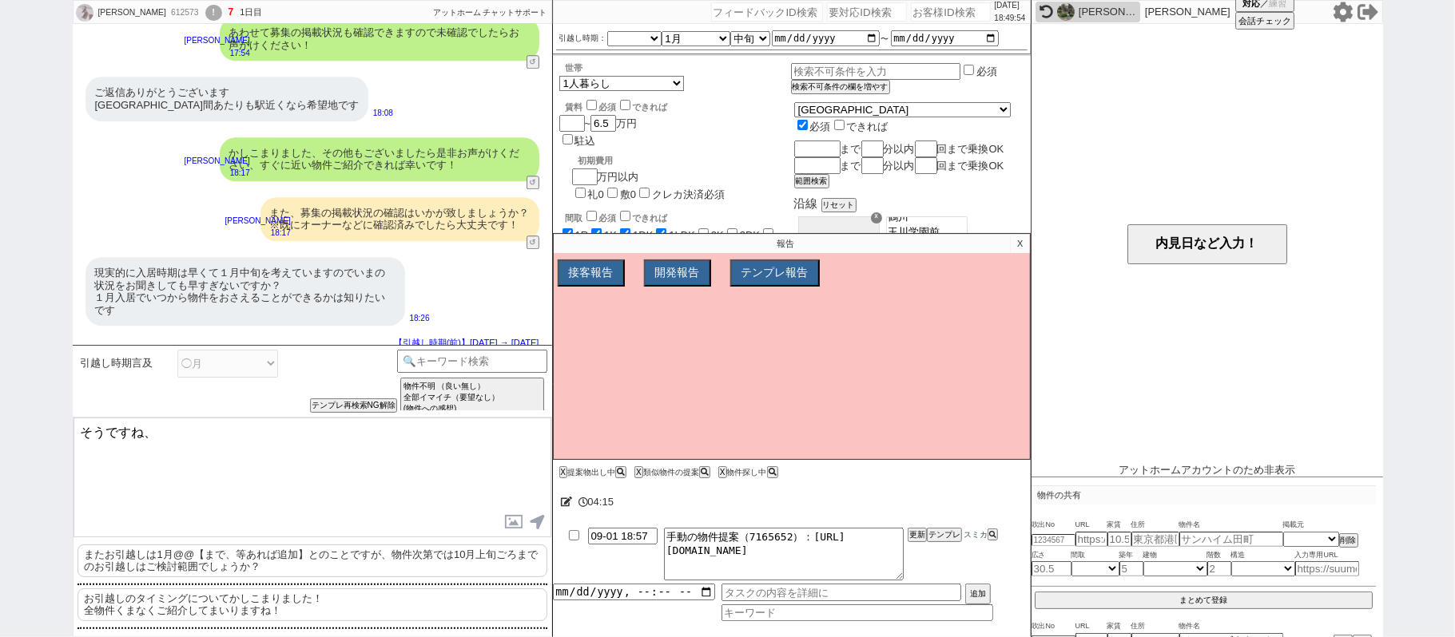
scroll to position [3145, 0]
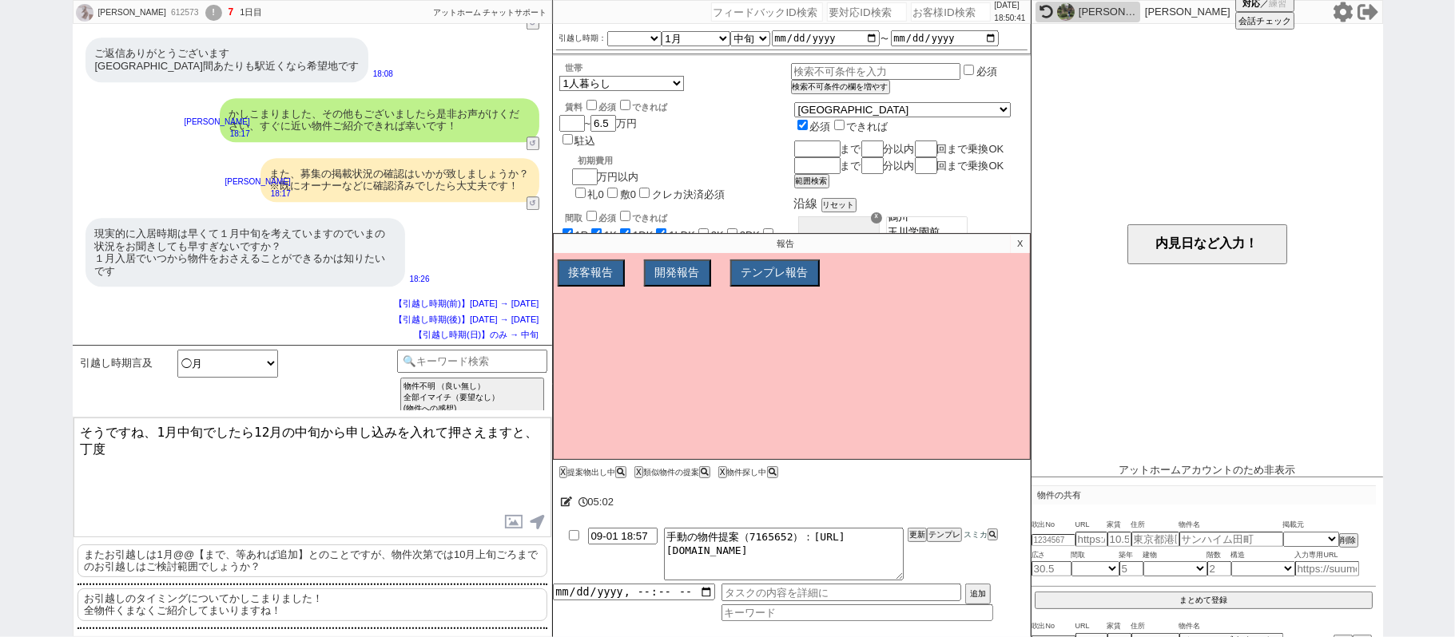
drag, startPoint x: 153, startPoint y: 432, endPoint x: 249, endPoint y: 430, distance: 95.9
click at [249, 430] on textarea "そうですね、1月中旬でしたら12月の中旬から申し込みを入れて押さえますと、丁度" at bounding box center [312, 478] width 478 height 120
click at [224, 431] on textarea "そうですね、12月の中旬から申し込みを入れて押さえますと、丁度1月中旬に賃料が発生す" at bounding box center [312, 478] width 478 height 120
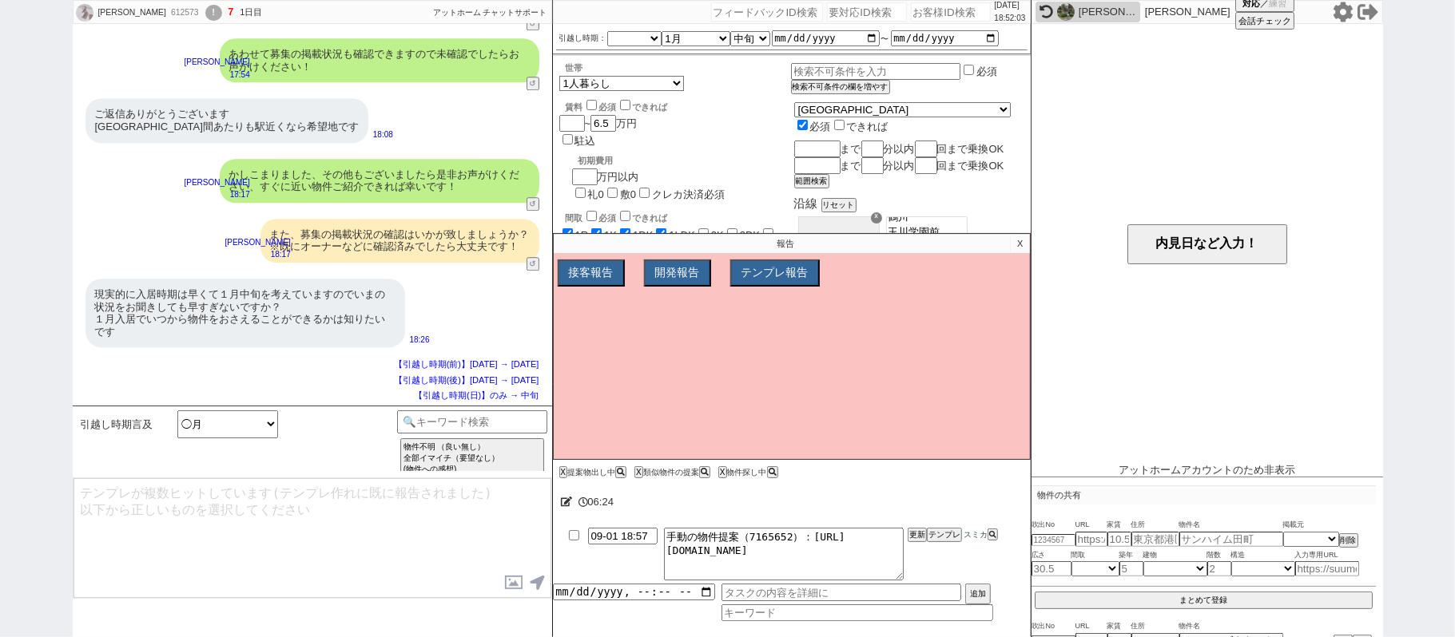
scroll to position [3194, 0]
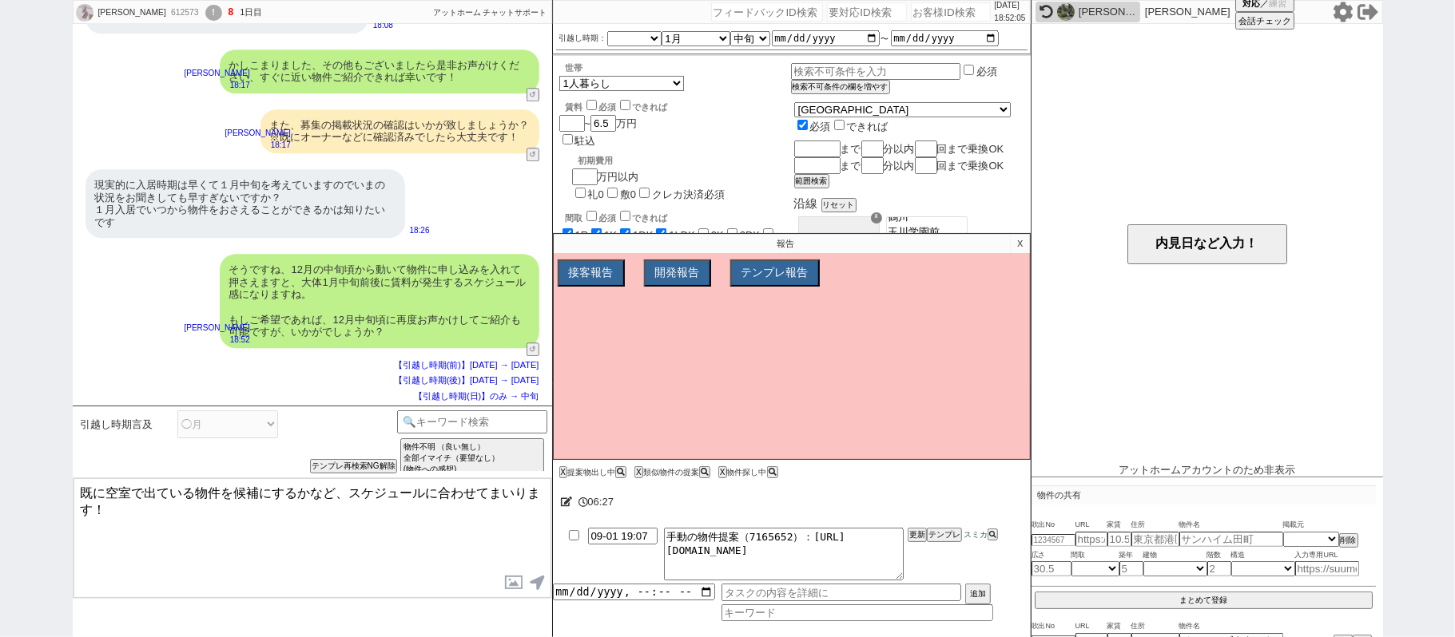
click at [1013, 267] on div "接客報告 開発報告 テンプレ報告 FBの種類を選んでください ミス以外 条件入力 カテゴリ選択 状況入力 会話成り立たない・吹き出しミス 誤字脱字、言い回し、…" at bounding box center [792, 360] width 476 height 200
click at [1021, 243] on p "X" at bounding box center [1020, 243] width 18 height 19
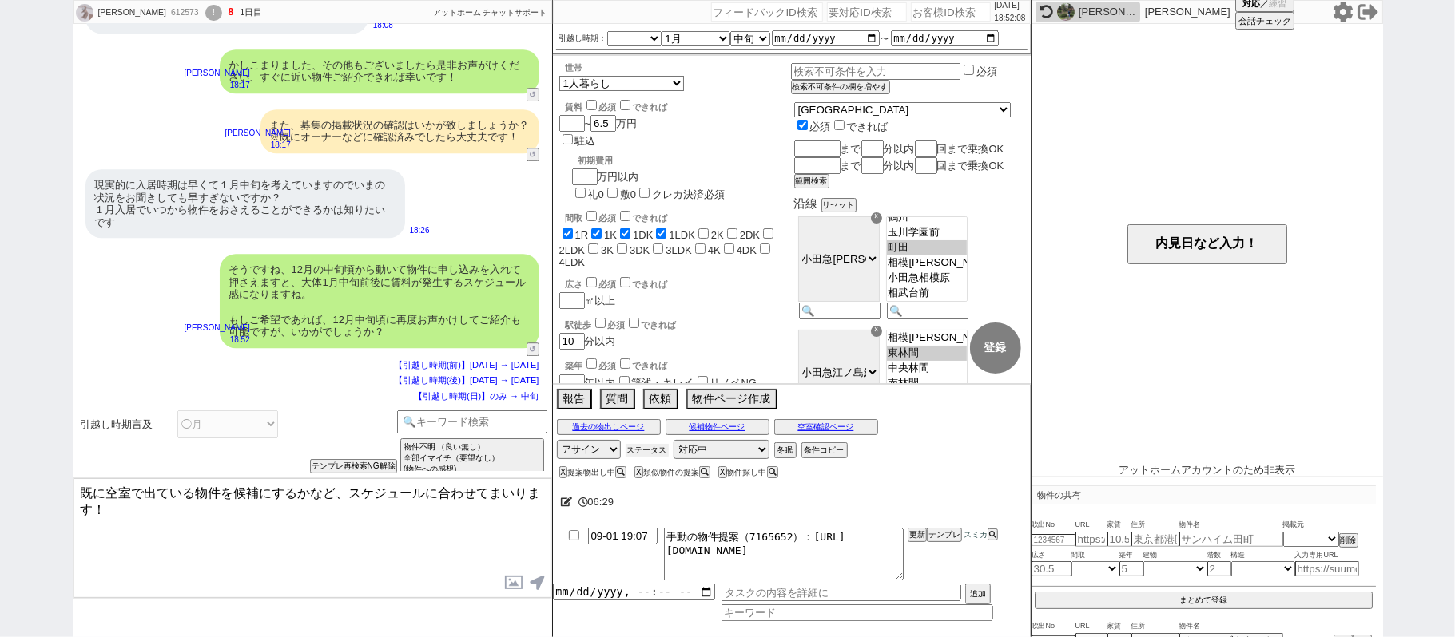
click at [652, 451] on button "ステータス" at bounding box center [646, 450] width 43 height 13
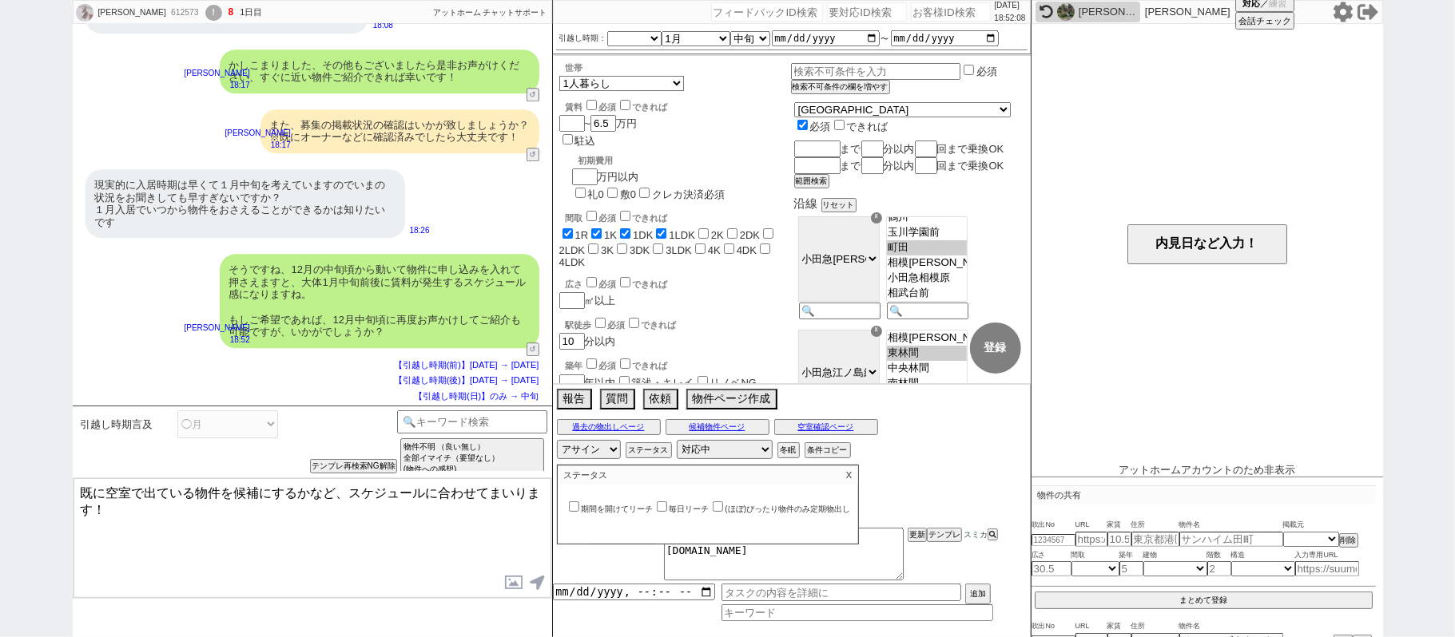
click at [611, 508] on label "期間を開けてリーチ" at bounding box center [610, 509] width 88 height 9
click at [579, 508] on input "期間を開けてリーチ" at bounding box center [574, 507] width 10 height 10
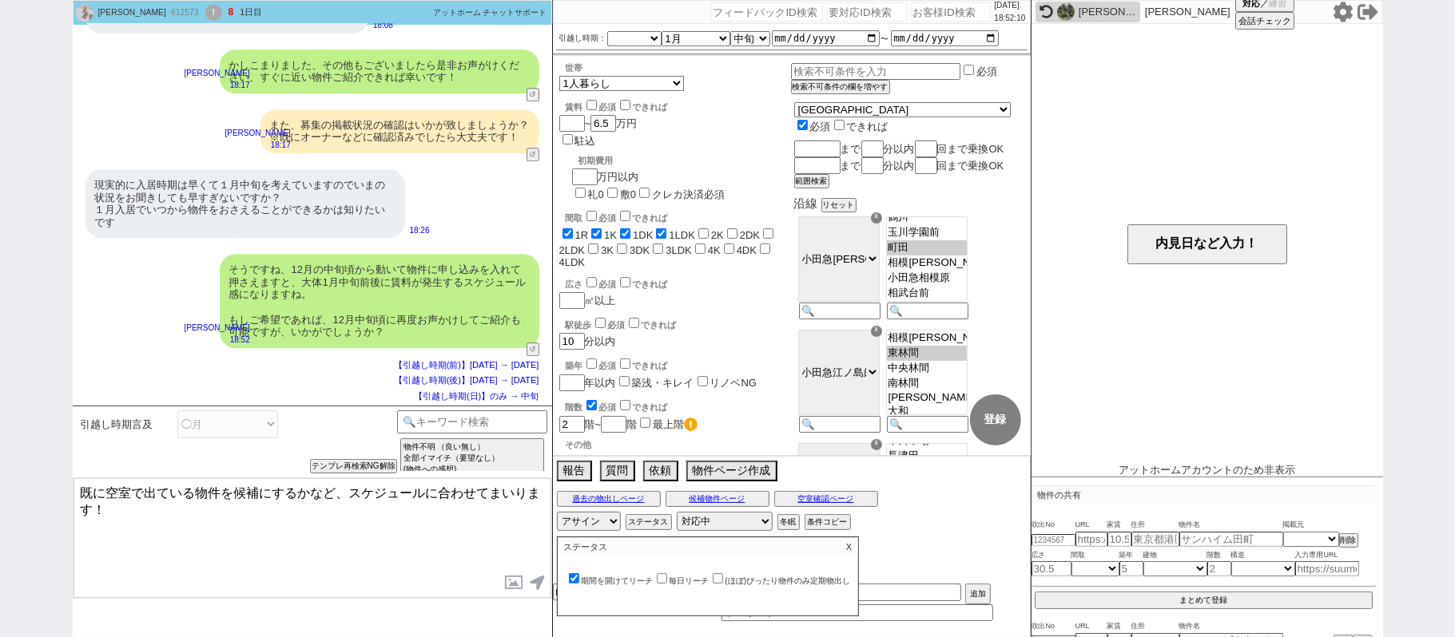
click at [854, 550] on p "X" at bounding box center [849, 547] width 18 height 19
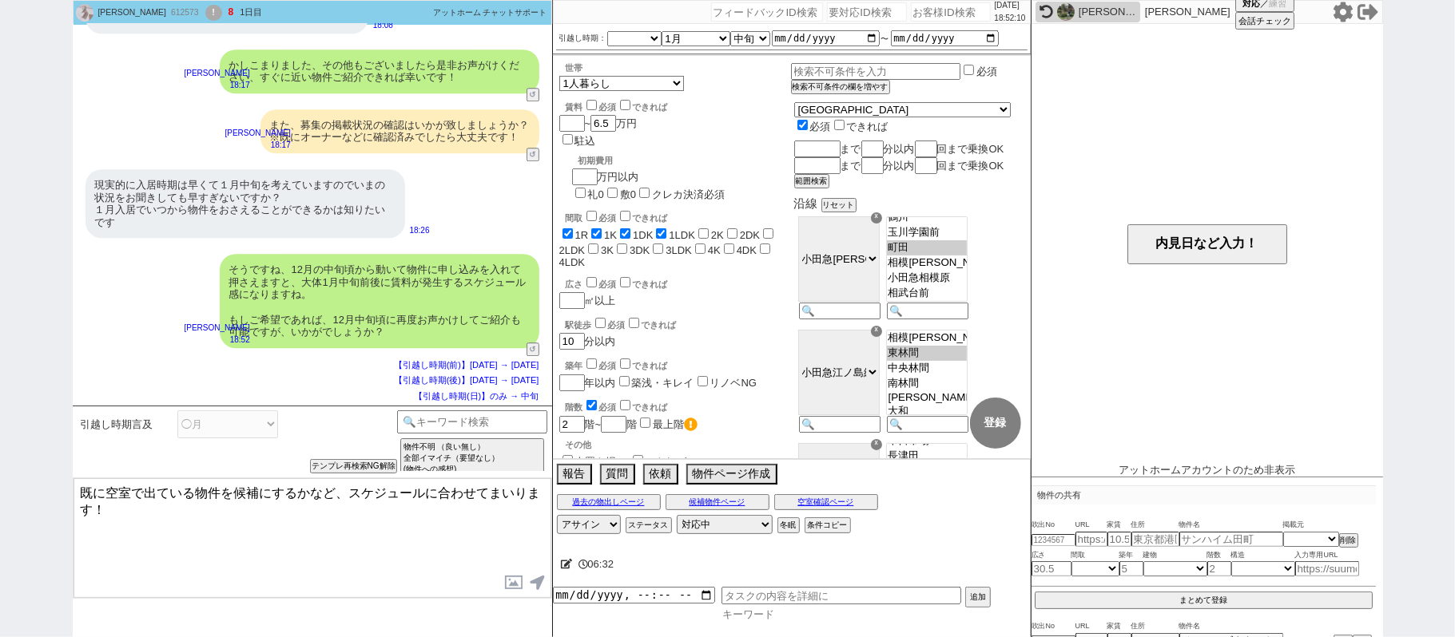
click at [757, 611] on input at bounding box center [857, 615] width 272 height 14
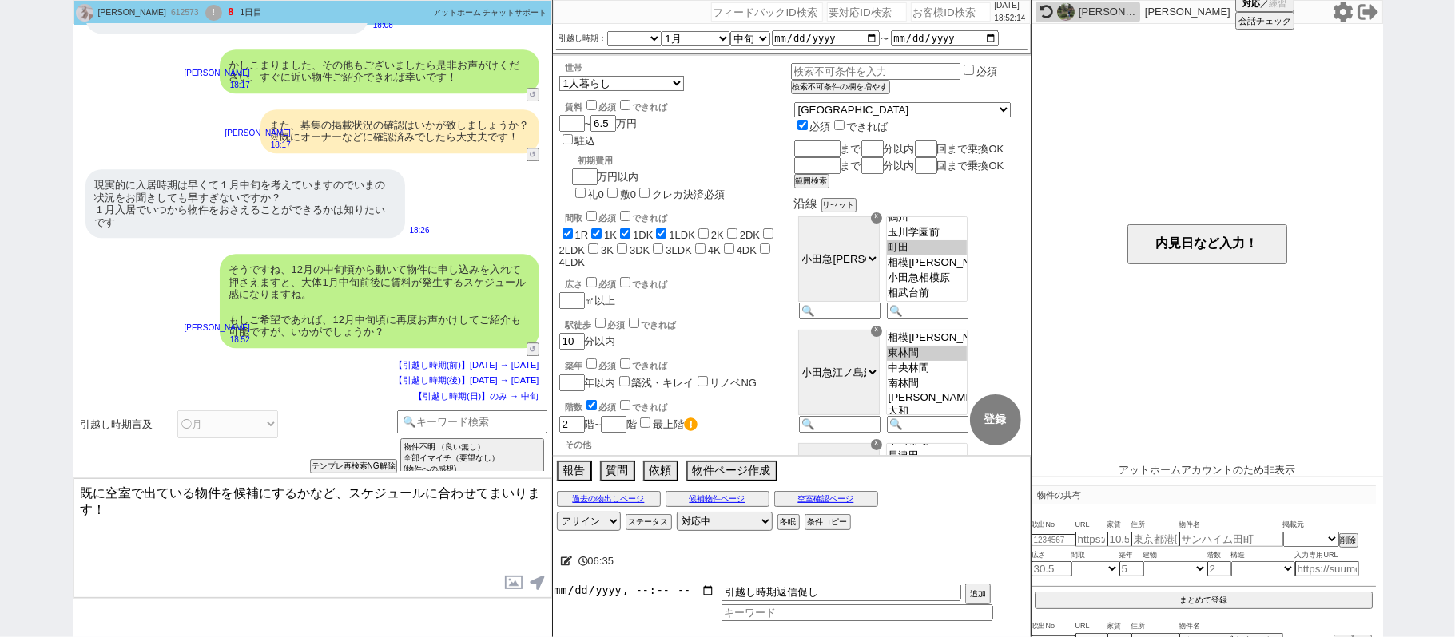
click at [609, 592] on input "datetime-local" at bounding box center [634, 591] width 162 height 14
click at [978, 594] on button "追加" at bounding box center [976, 596] width 22 height 18
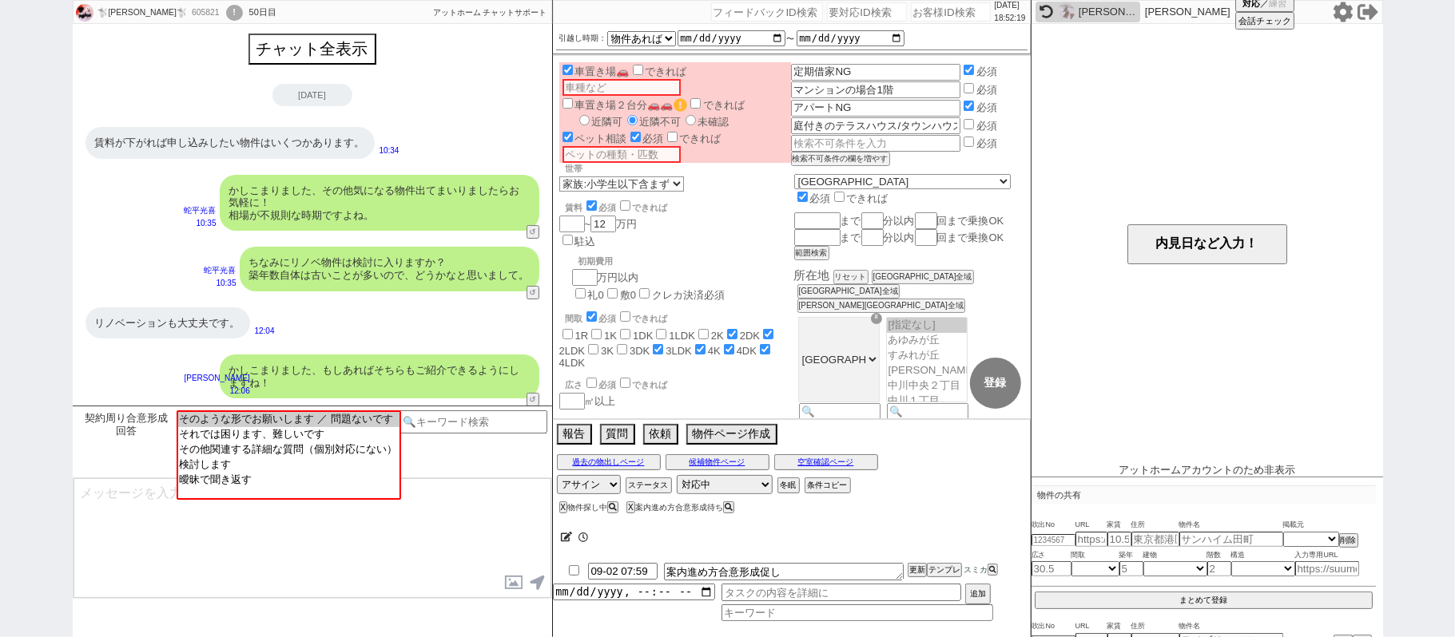
scroll to position [17, 0]
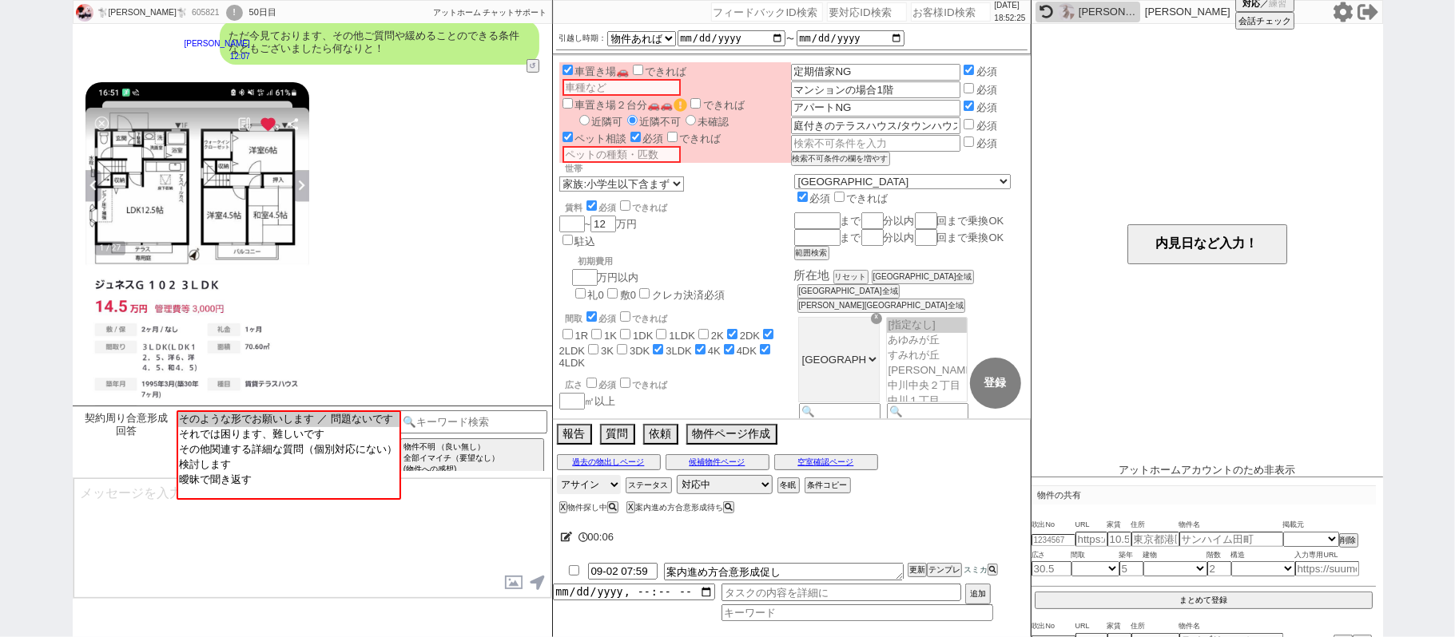
click at [574, 492] on select "アサイン 青木琢磨 松井健太朗 小澤結 和田麻衣 坂本ルミ" at bounding box center [589, 484] width 64 height 19
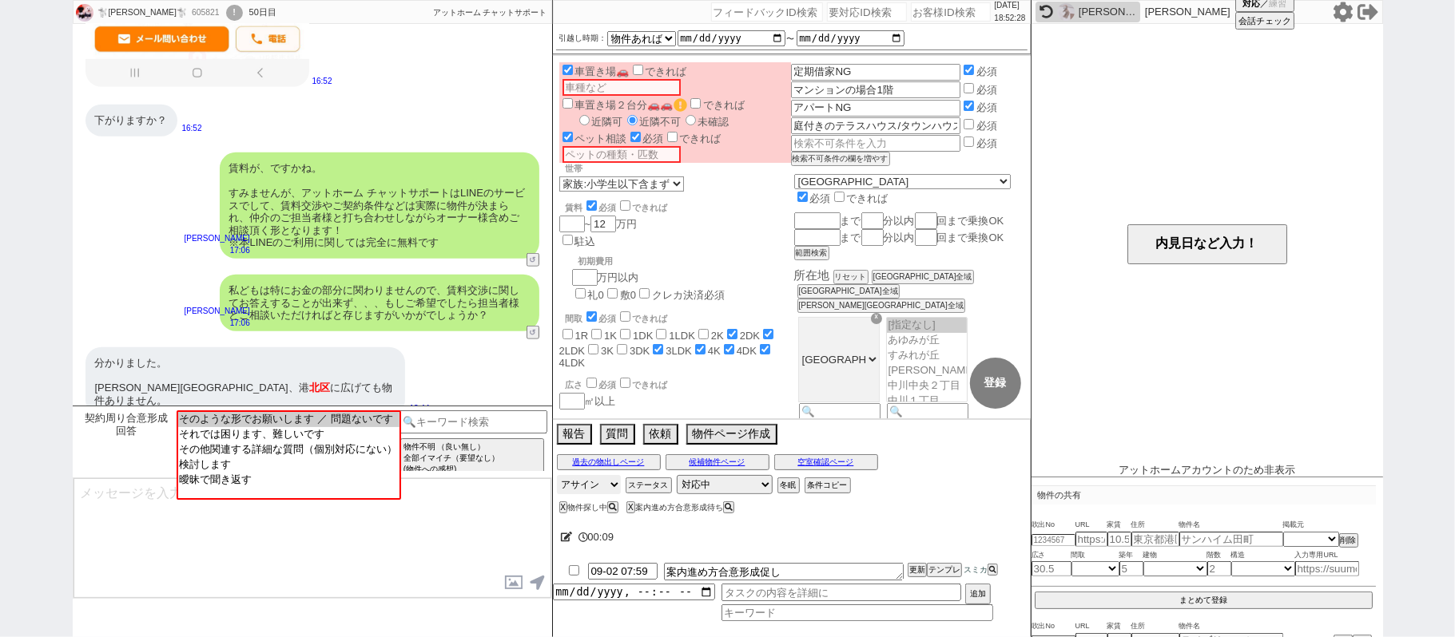
scroll to position [879, 0]
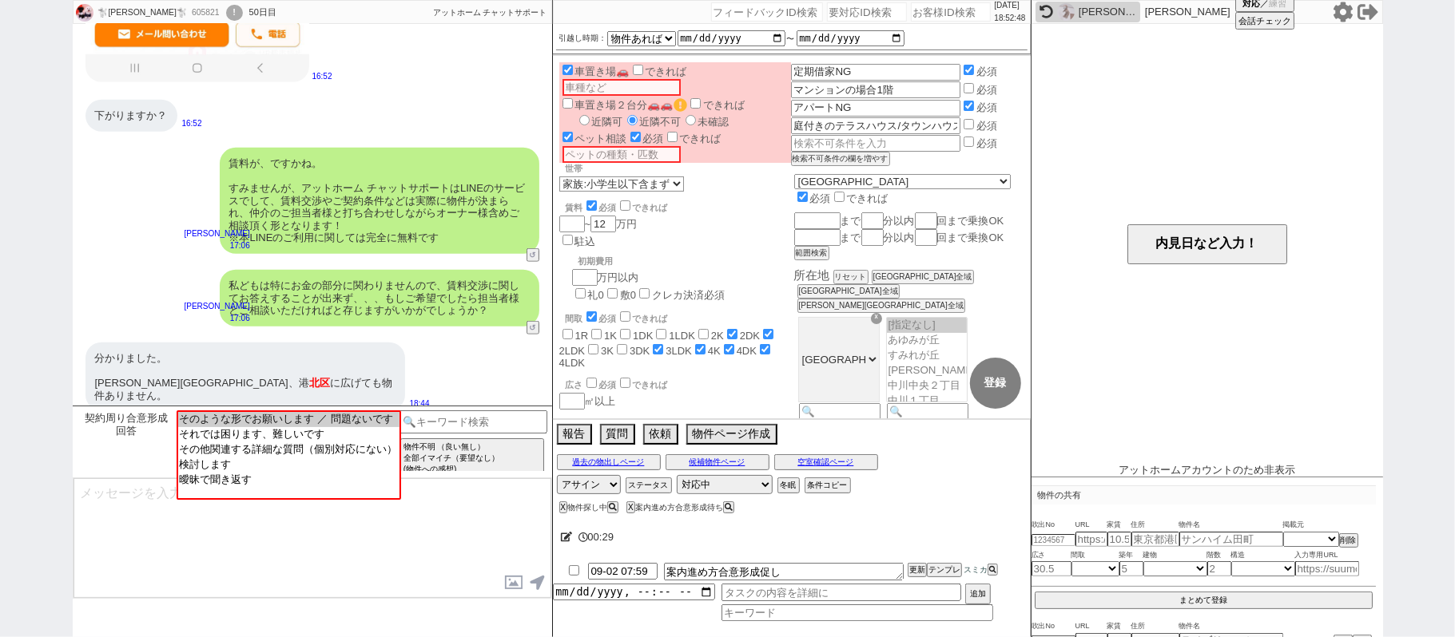
click at [419, 363] on div "分かりました。 都筑区、港 北区 に広げても物件ありません。 18:44" at bounding box center [312, 377] width 479 height 85
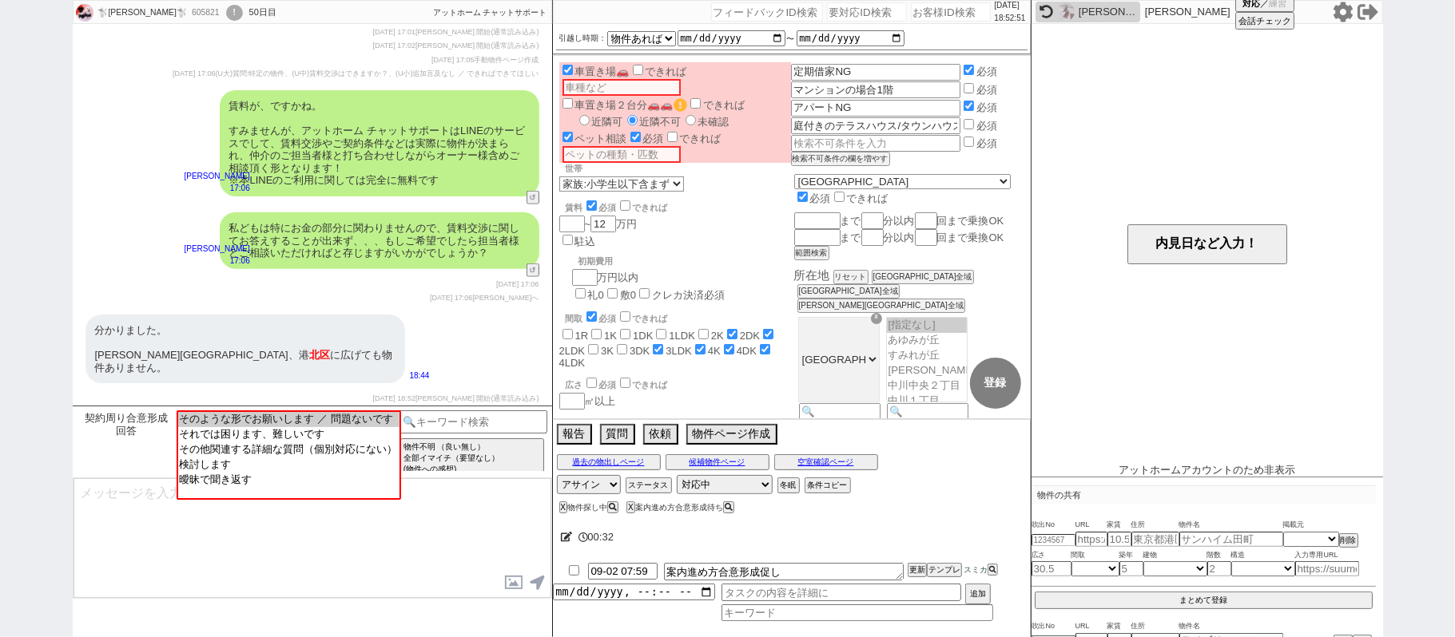
scroll to position [880, 0]
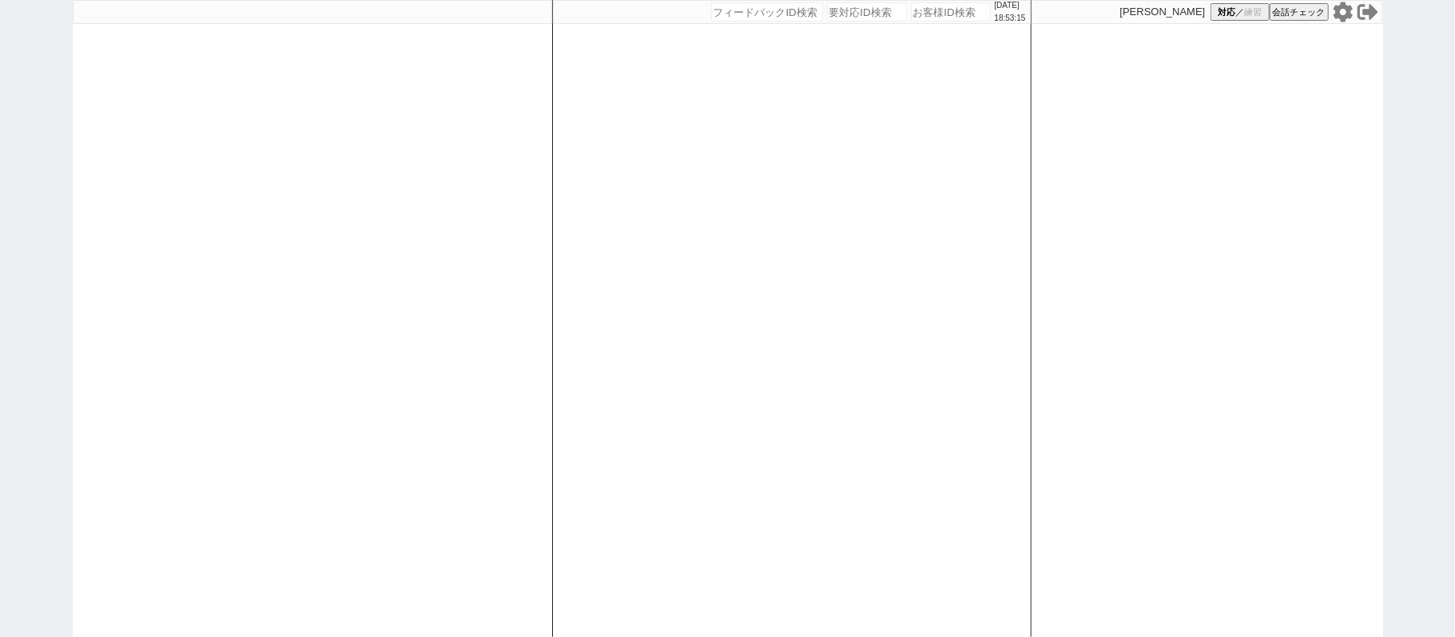
click at [17, 205] on div "[DATE] 18:53:15 候補物件を追加してしてください 紹介した物件一覧 他社物件を追加する 空室確認ページに追加・削除 紹介した物件一覧 他社物件を…" at bounding box center [727, 318] width 1455 height 637
drag, startPoint x: 1451, startPoint y: 334, endPoint x: 1413, endPoint y: 375, distance: 55.9
click at [1448, 334] on div "[DATE] 18:53:23 候補物件を追加してしてください 紹介した物件一覧 他社物件を追加する 空室確認ページに追加・削除 紹介した物件一覧 他社物件を…" at bounding box center [727, 318] width 1455 height 637
click at [1340, 14] on icon at bounding box center [1341, 12] width 19 height 20
